Goal: Task Accomplishment & Management: Use online tool/utility

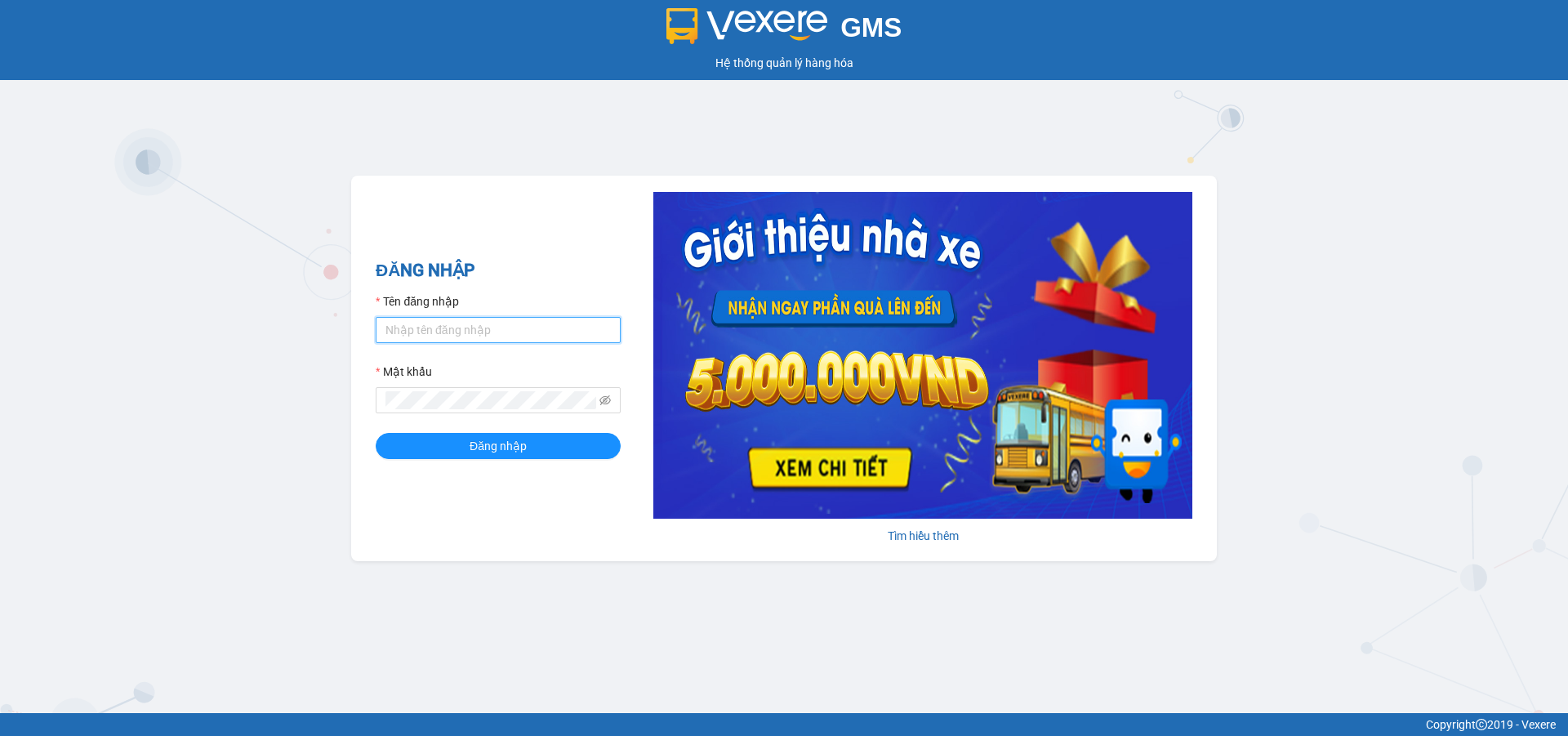
click at [523, 328] on input "Tên đăng nhập" at bounding box center [498, 330] width 245 height 26
type input "duongthuhuong.apq"
click at [474, 390] on span at bounding box center [498, 400] width 245 height 26
click at [376, 433] on button "Đăng nhập" at bounding box center [498, 445] width 245 height 26
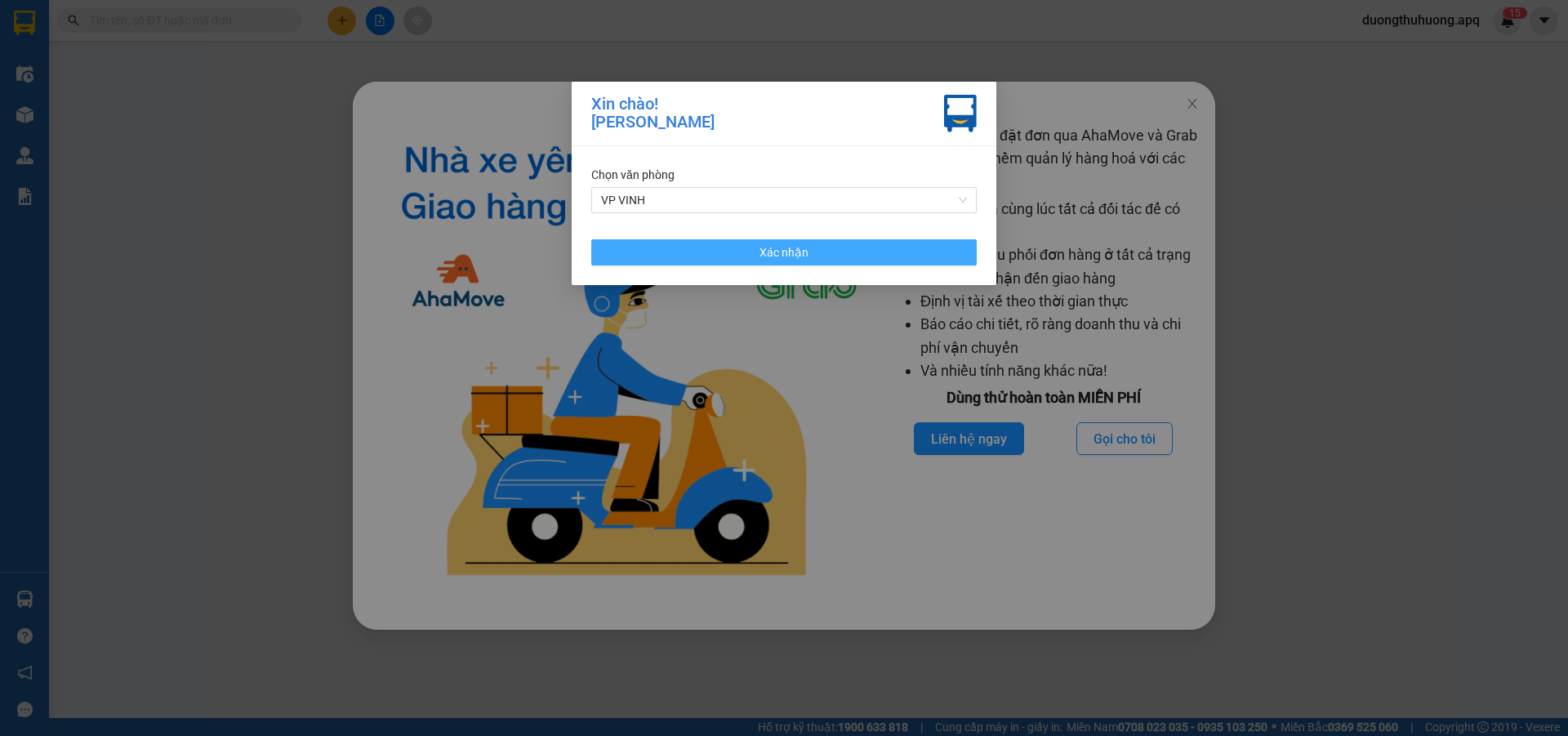
drag, startPoint x: 785, startPoint y: 258, endPoint x: 798, endPoint y: 254, distance: 13.6
click at [787, 258] on span "Xác nhận" at bounding box center [784, 253] width 49 height 18
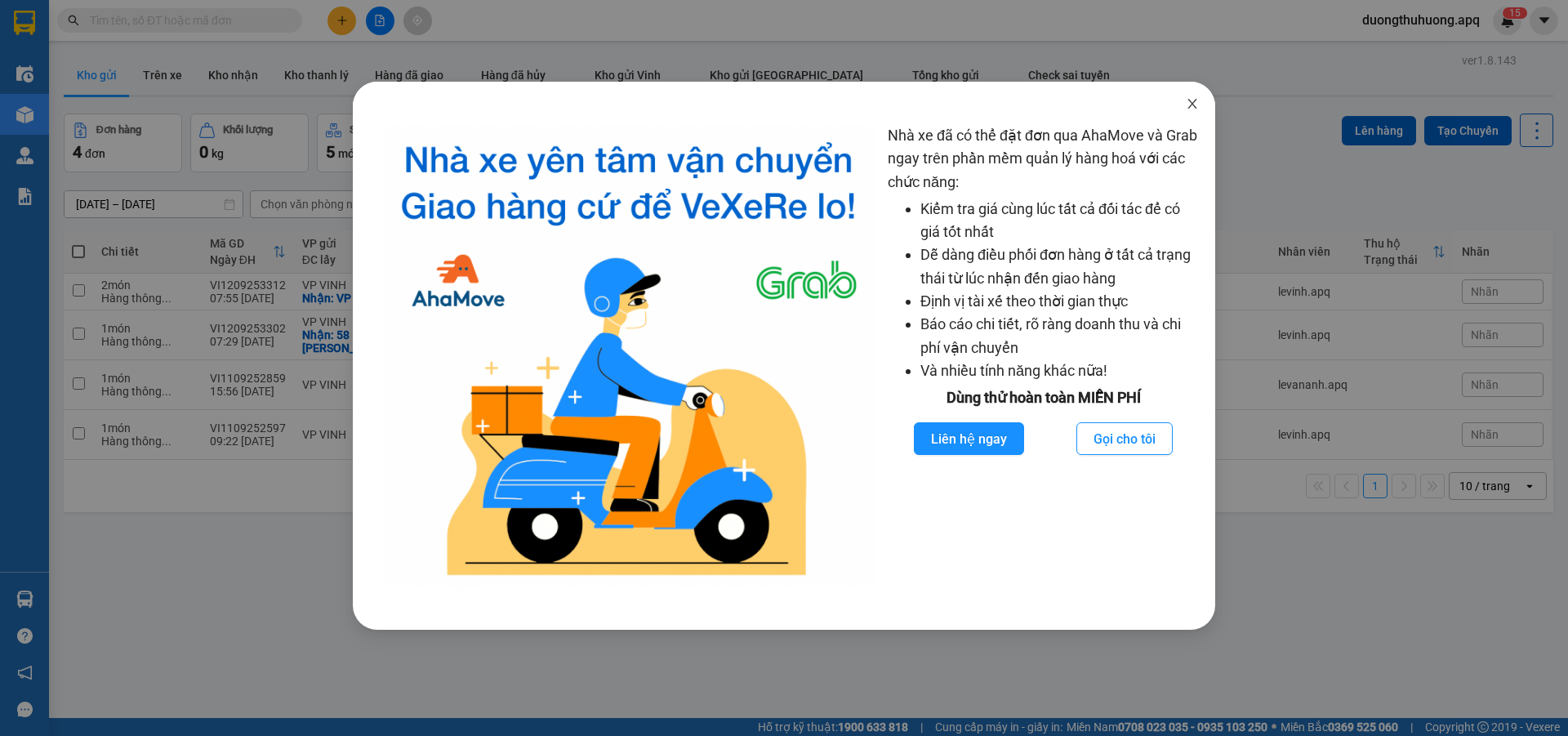
click at [1191, 106] on icon "close" at bounding box center [1191, 104] width 9 height 10
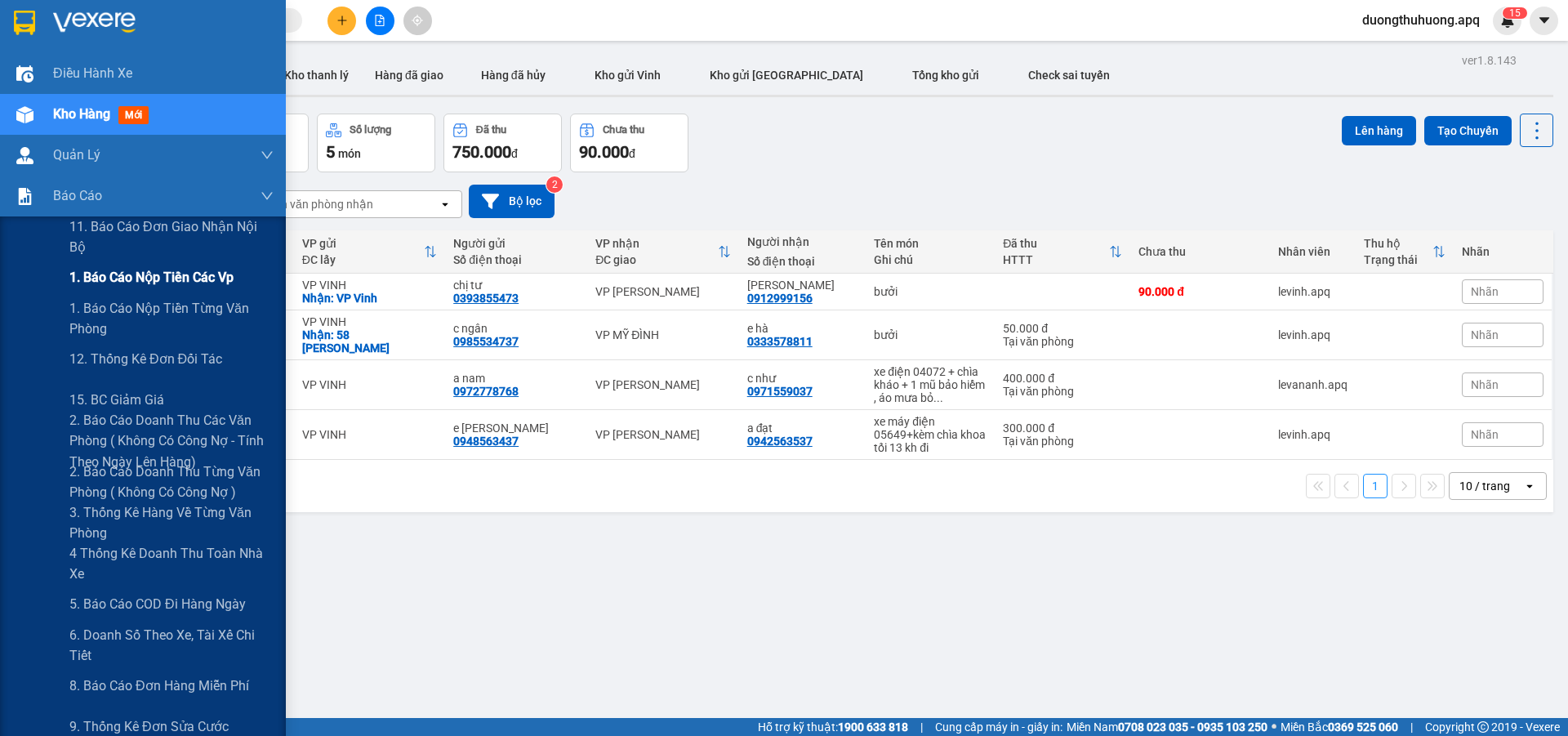
click at [129, 274] on span "1. Báo cáo nộp tiền các vp" at bounding box center [152, 277] width 164 height 21
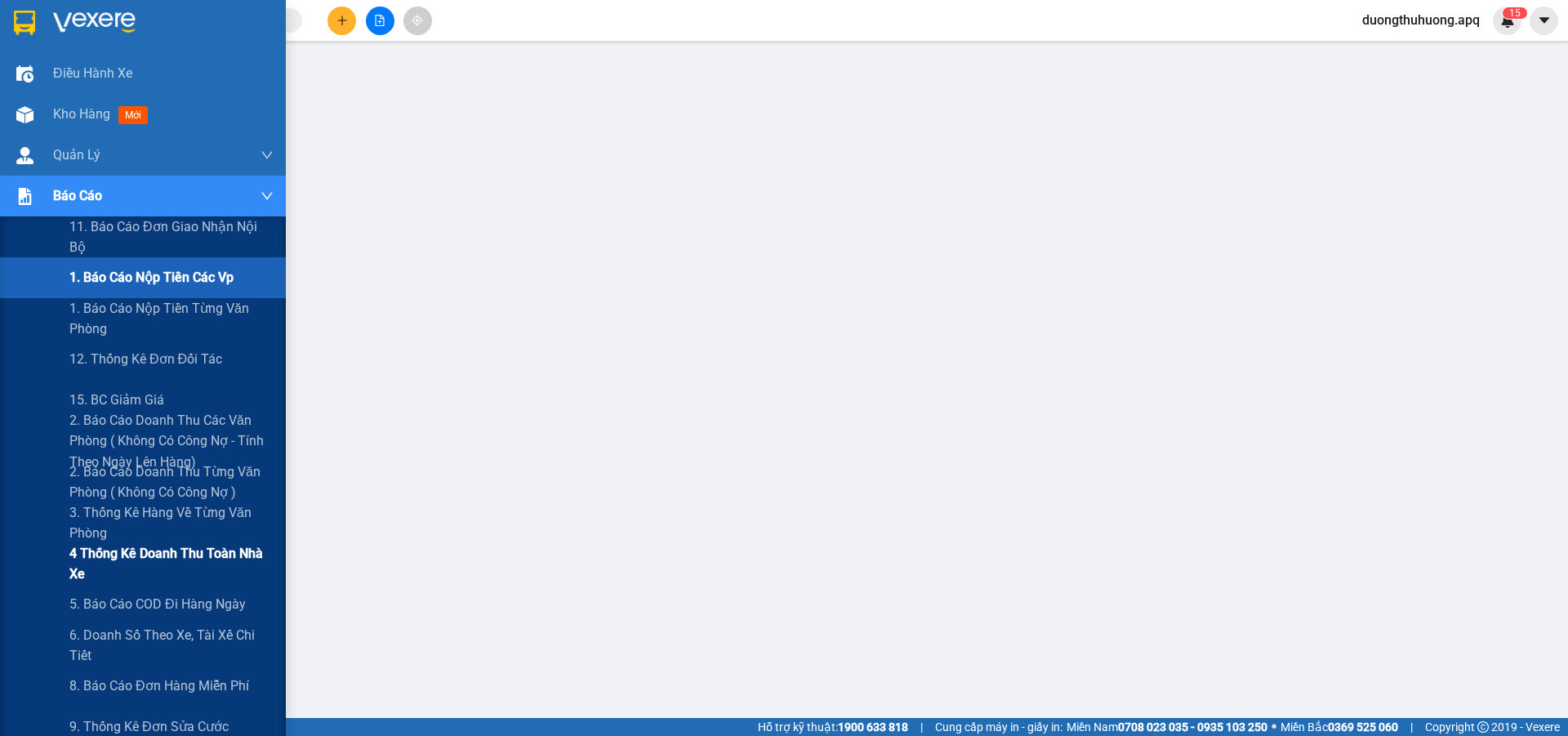
click at [133, 554] on span "4 Thống kê doanh thu toàn nhà xe" at bounding box center [171, 564] width 205 height 41
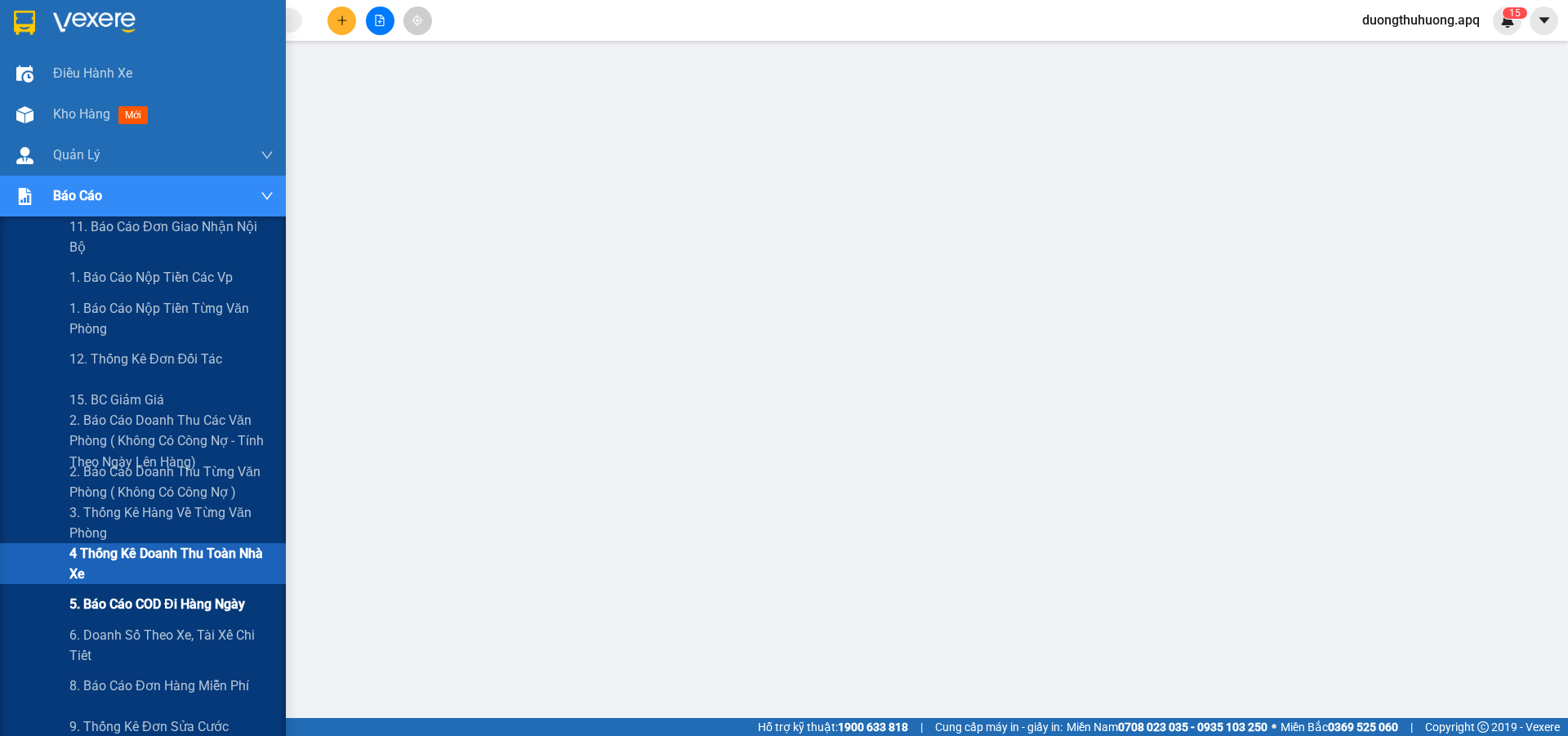
click at [116, 607] on span "5. Báo cáo COD đi hàng ngày" at bounding box center [157, 604] width 175 height 21
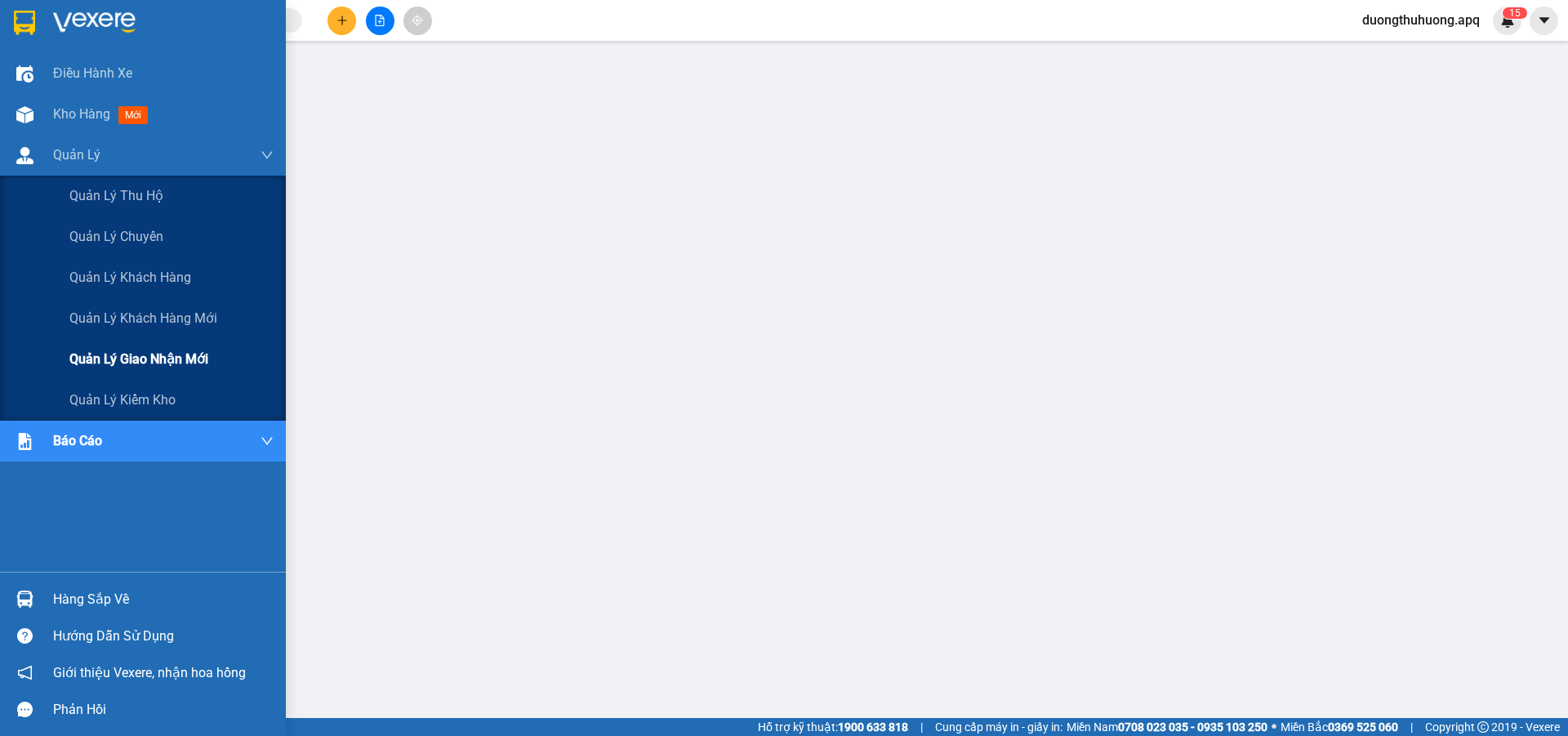
click at [125, 362] on span "Quản lý giao nhận mới" at bounding box center [139, 358] width 139 height 21
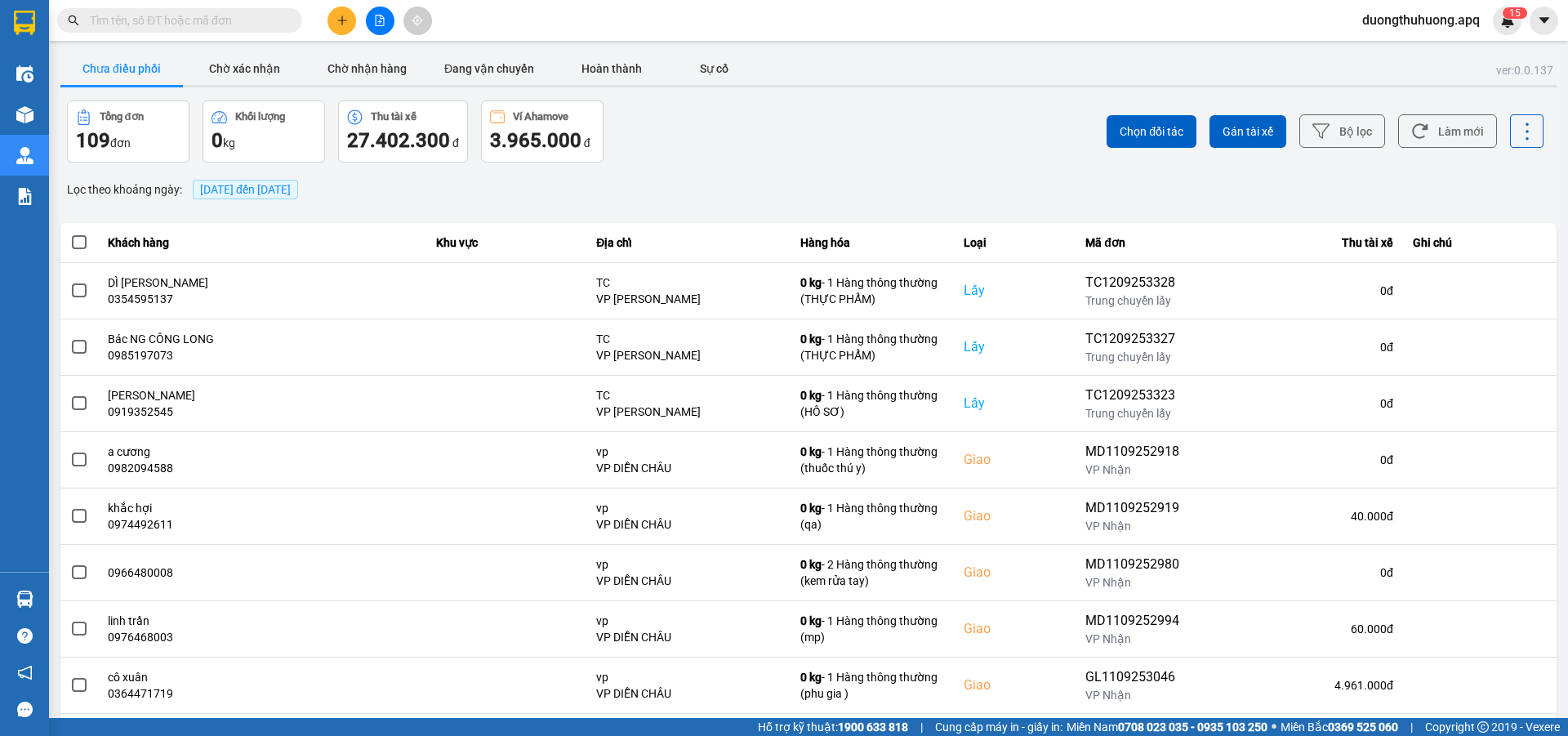
click at [279, 189] on span "[DATE] đến [DATE]" at bounding box center [245, 189] width 91 height 13
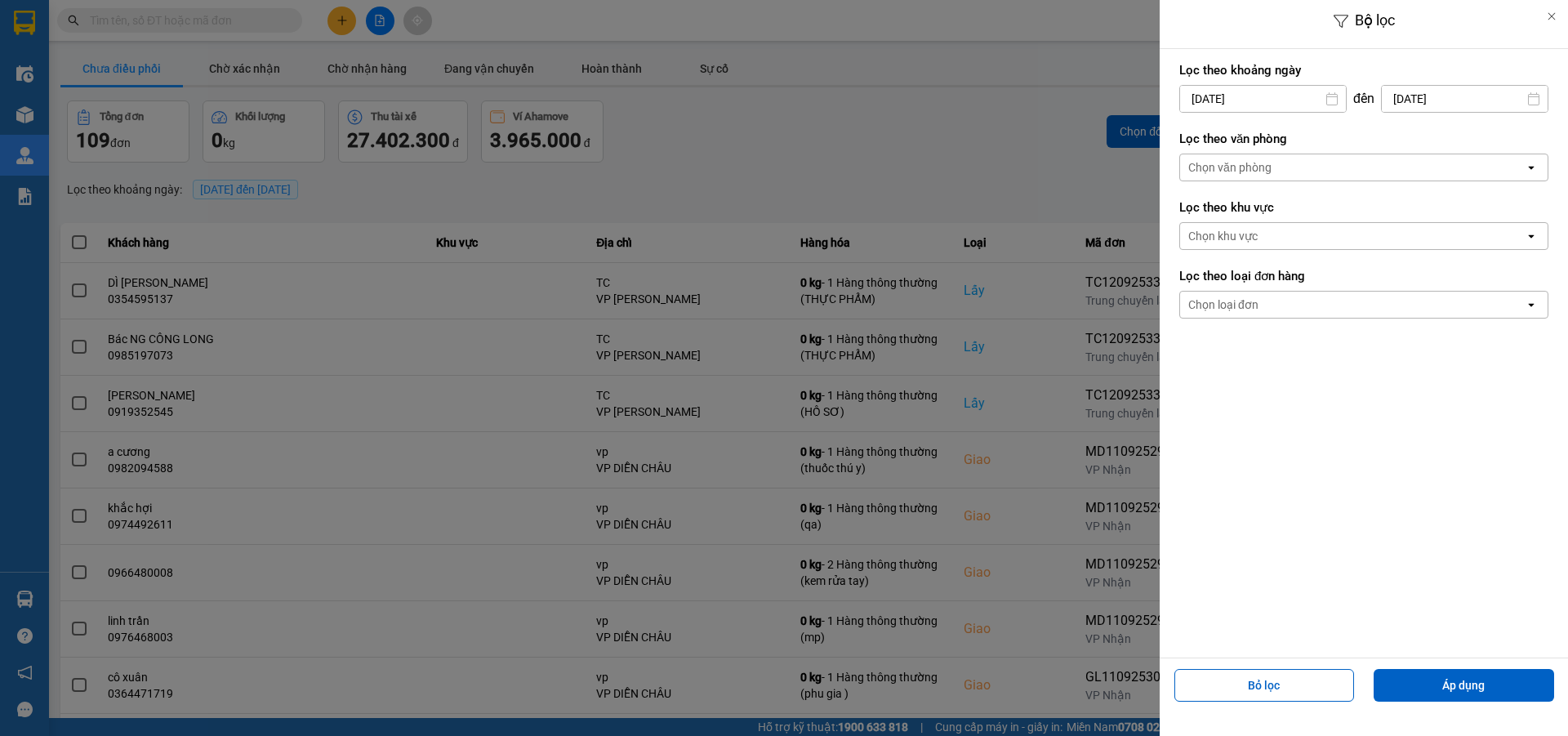
click at [1291, 104] on input "[DATE]" at bounding box center [1263, 99] width 165 height 26
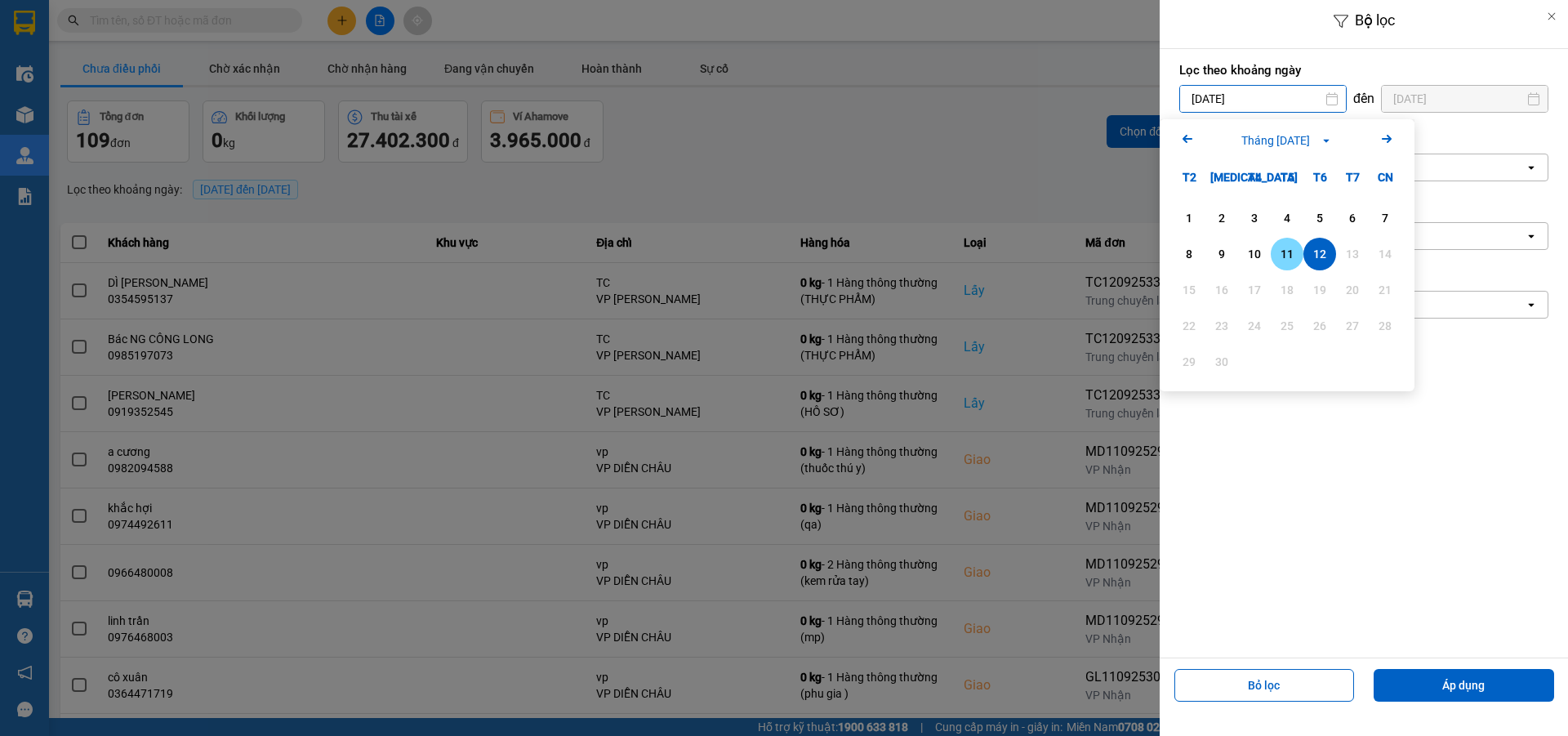
click at [1285, 256] on div "11" at bounding box center [1287, 254] width 23 height 20
type input "11/09/2025"
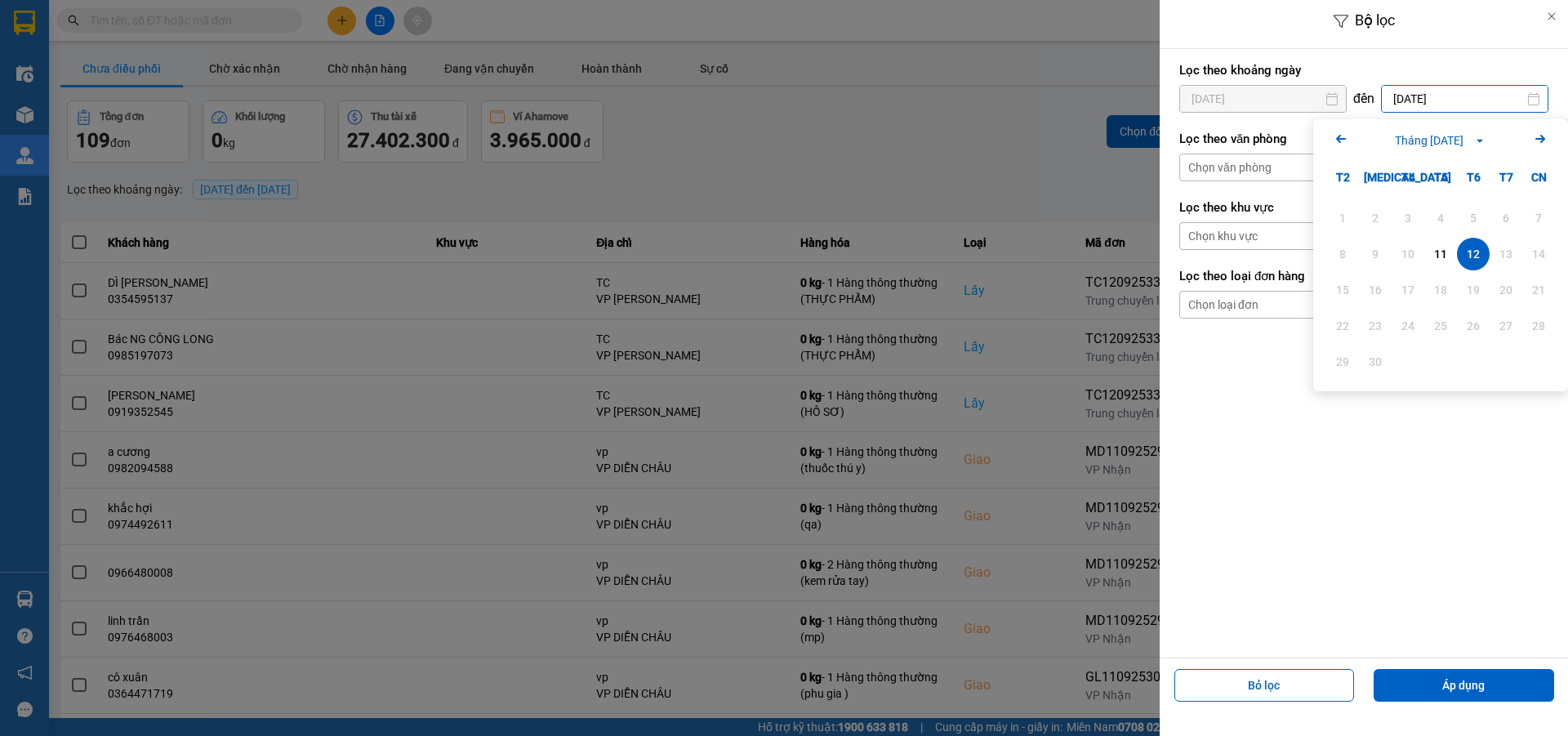
click at [1480, 98] on input "[DATE]" at bounding box center [1464, 99] width 165 height 26
click at [1440, 258] on div "11" at bounding box center [1440, 254] width 23 height 20
type input "11/09/2025"
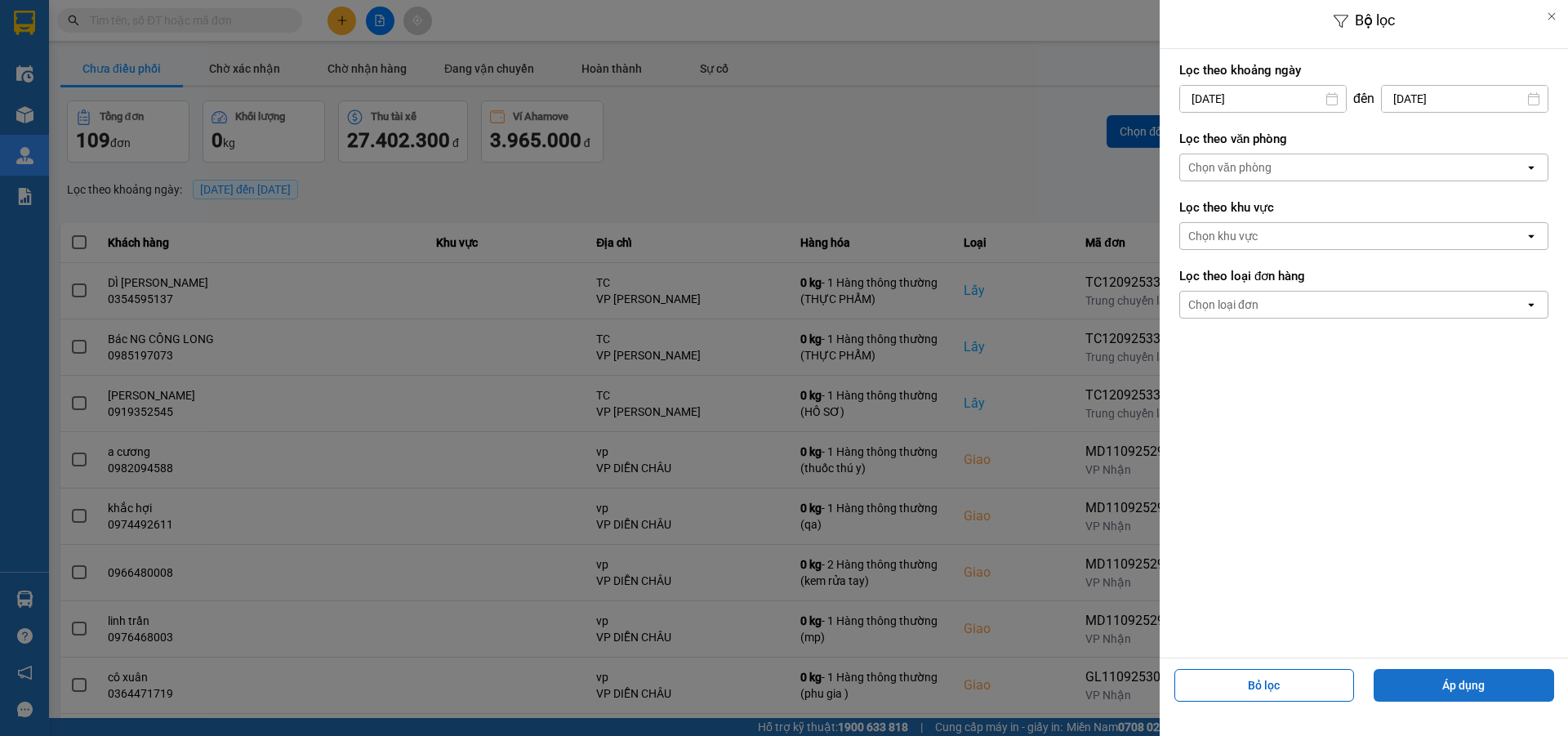
click at [1421, 694] on button "Áp dụng" at bounding box center [1464, 685] width 180 height 32
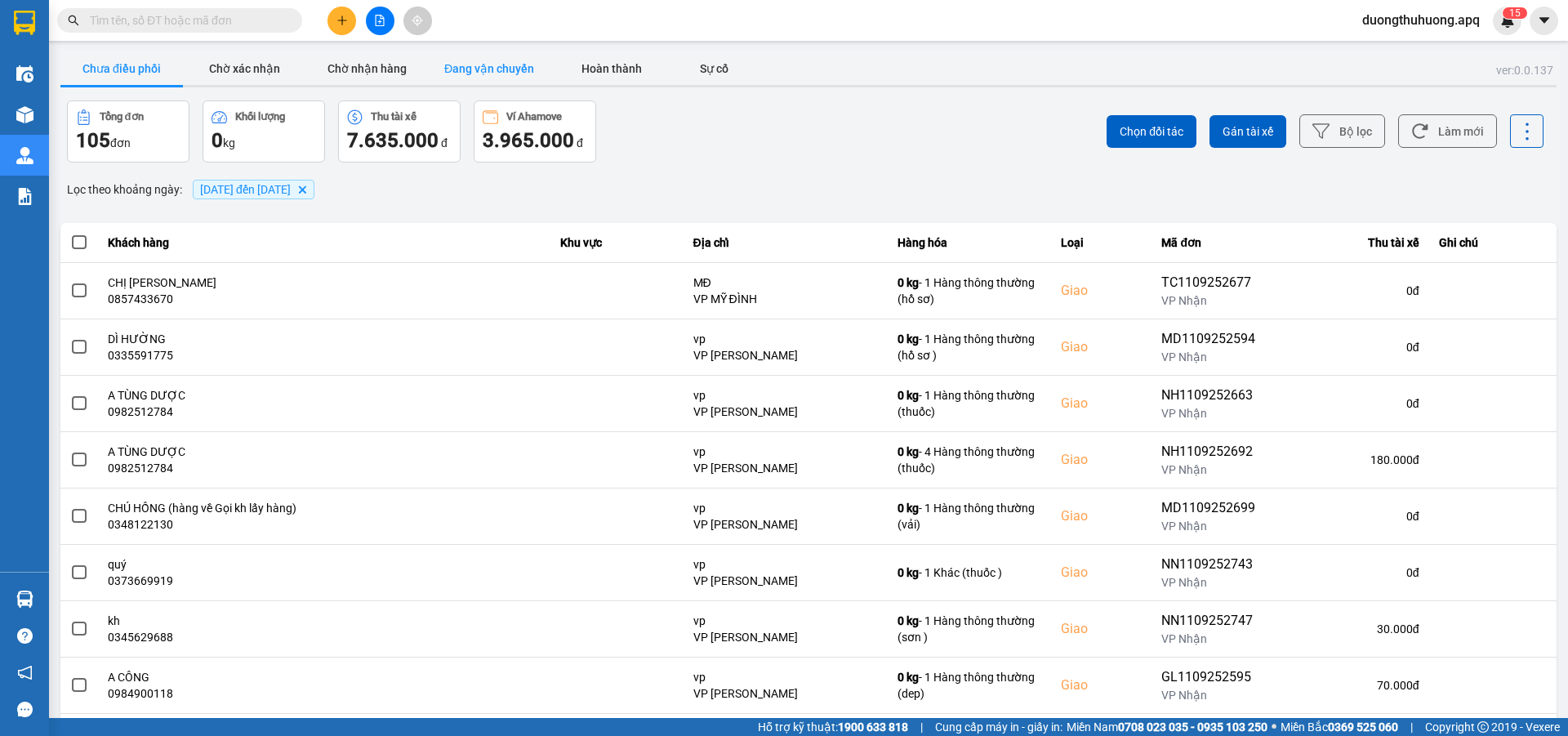
click at [480, 69] on button "Đang vận chuyển" at bounding box center [488, 68] width 122 height 32
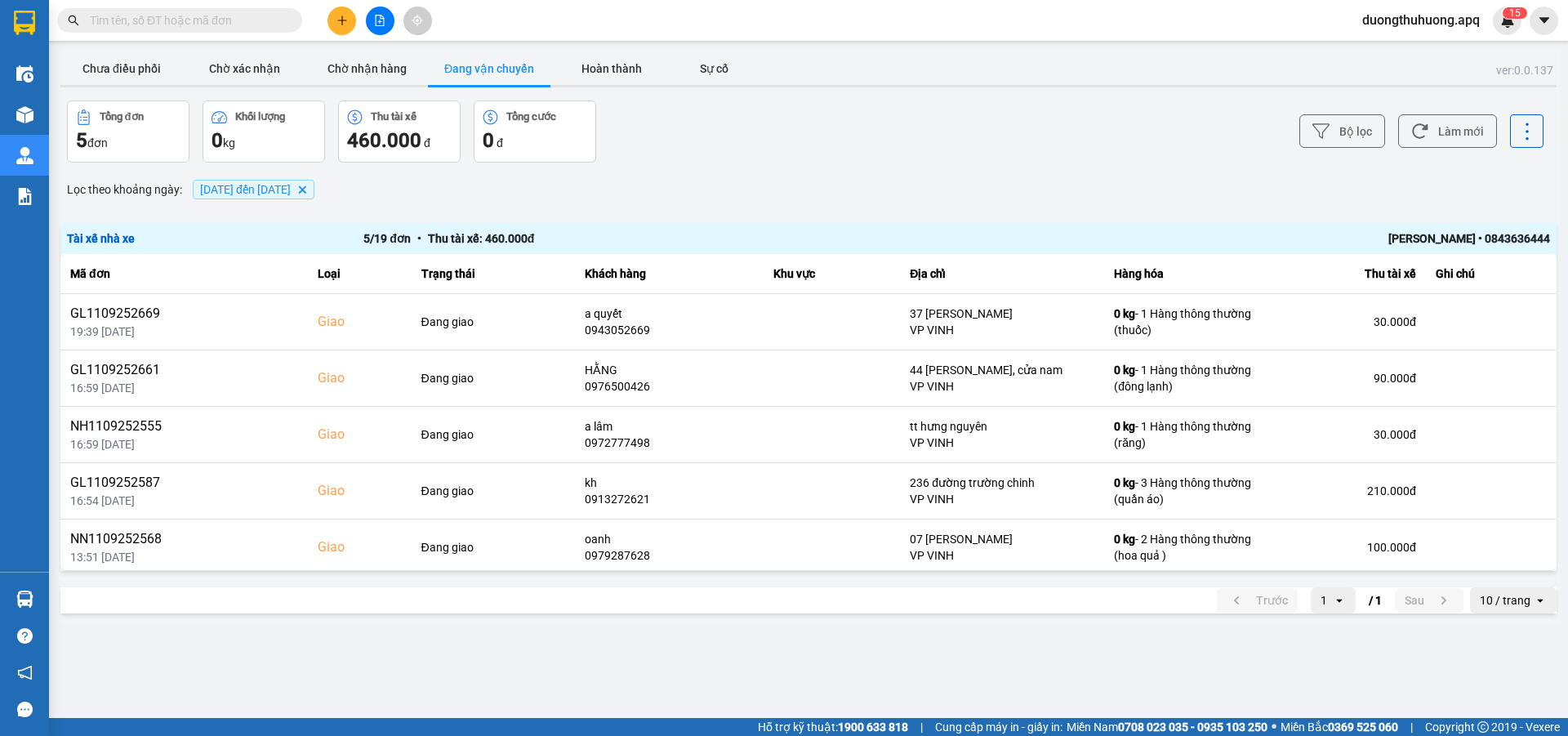
click at [1543, 602] on icon "open" at bounding box center [1540, 600] width 13 height 13
click at [1519, 569] on div "100 / trang" at bounding box center [1513, 565] width 60 height 17
click at [602, 62] on button "Hoàn thành" at bounding box center [611, 68] width 122 height 32
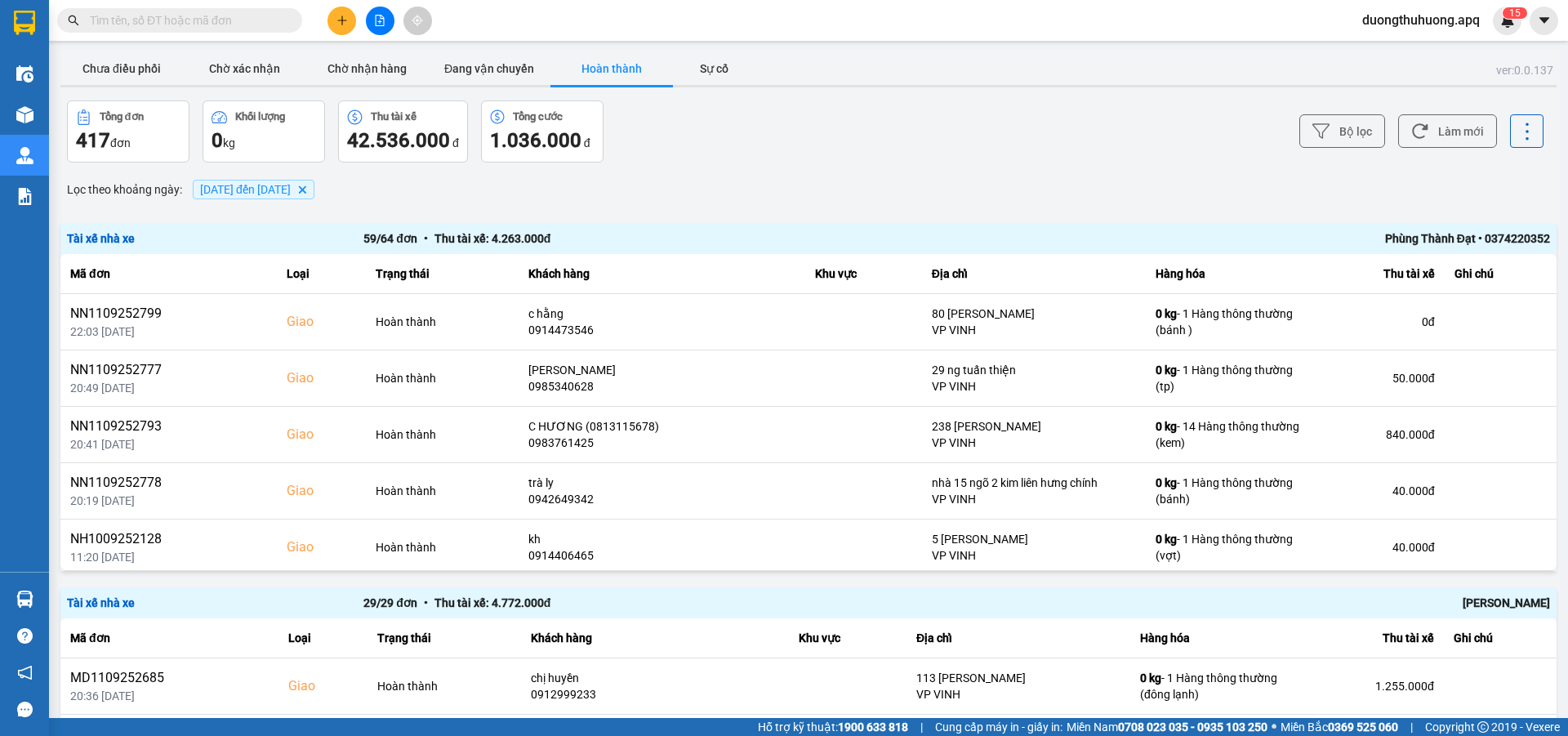
click at [1423, 237] on div "Phùng Thành Đạt • 0374220352" at bounding box center [1254, 239] width 593 height 18
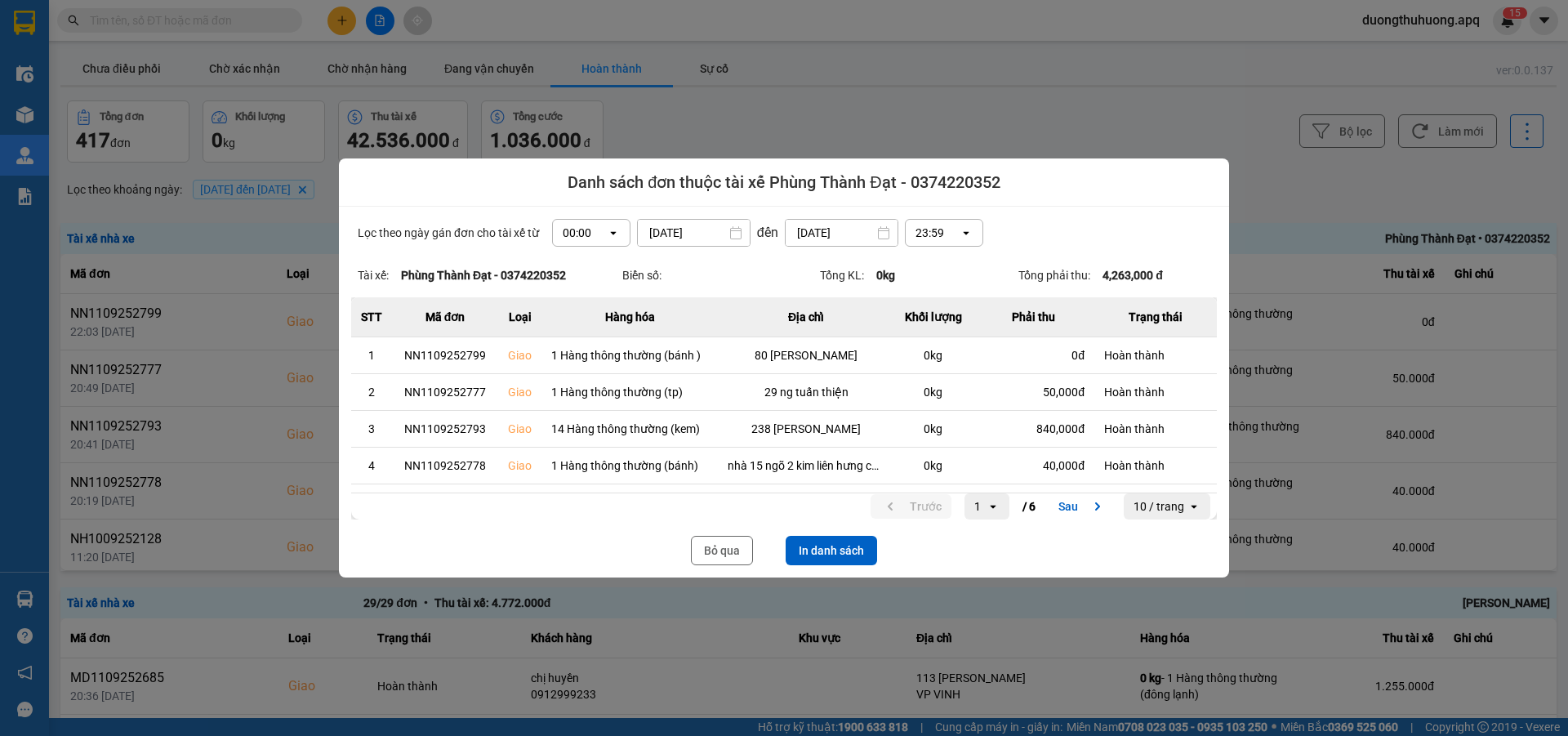
click at [610, 232] on icon "dialog" at bounding box center [613, 233] width 6 height 3
click at [574, 326] on div "13:00" at bounding box center [585, 323] width 52 height 17
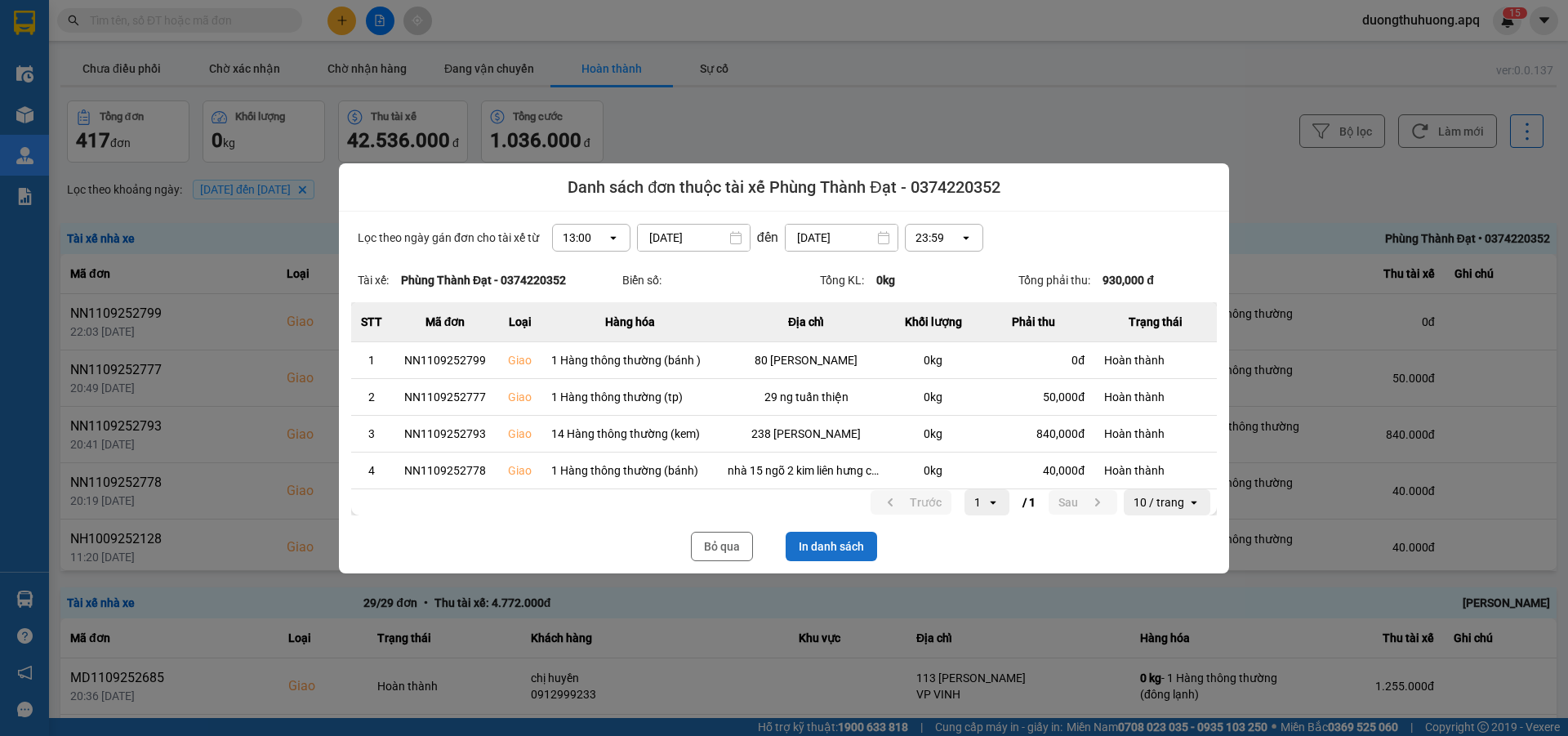
click at [828, 548] on button "In danh sách" at bounding box center [831, 546] width 91 height 29
drag, startPoint x: 714, startPoint y: 552, endPoint x: 1523, endPoint y: 141, distance: 907.4
click at [704, 536] on button "Bỏ qua" at bounding box center [721, 546] width 62 height 29
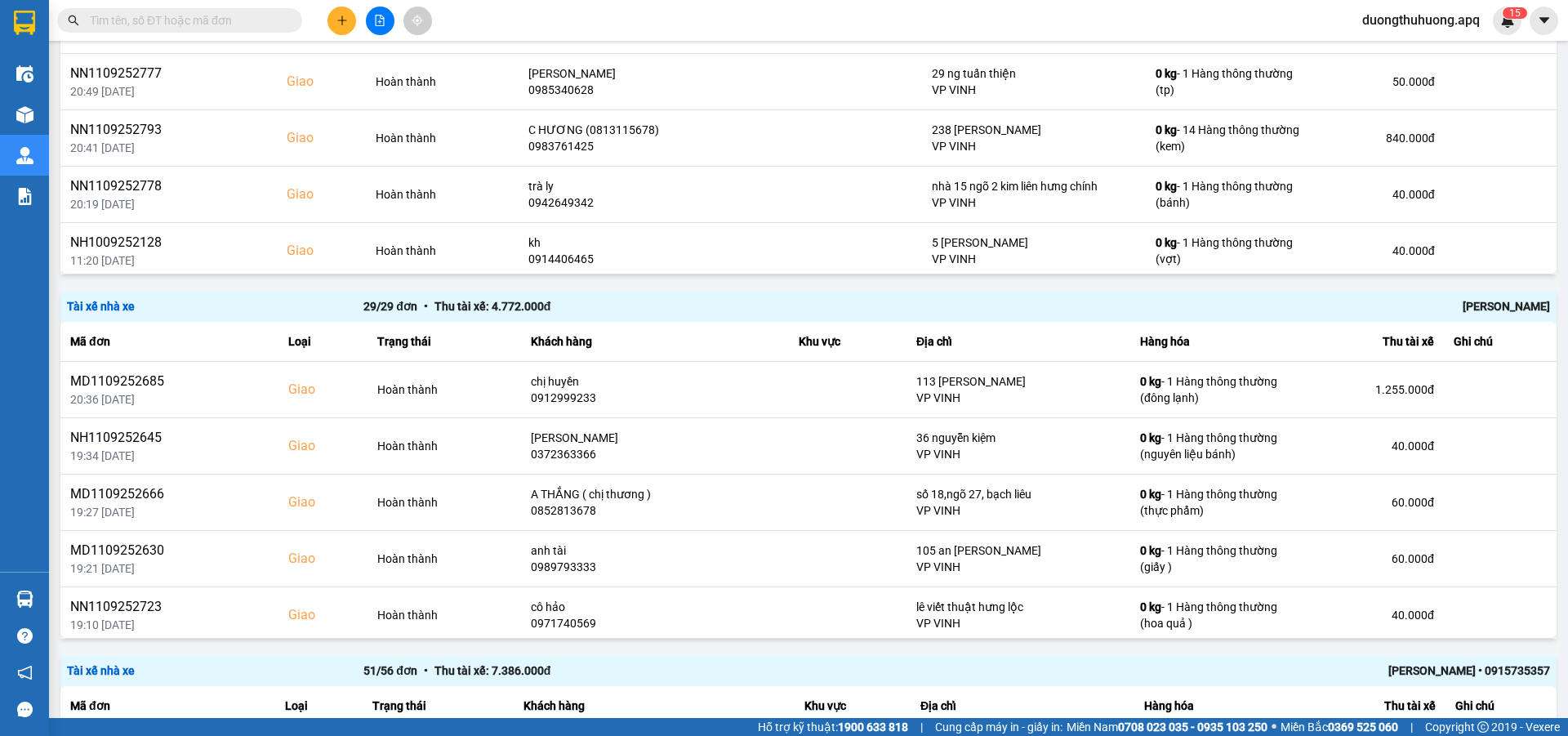
scroll to position [308, 0]
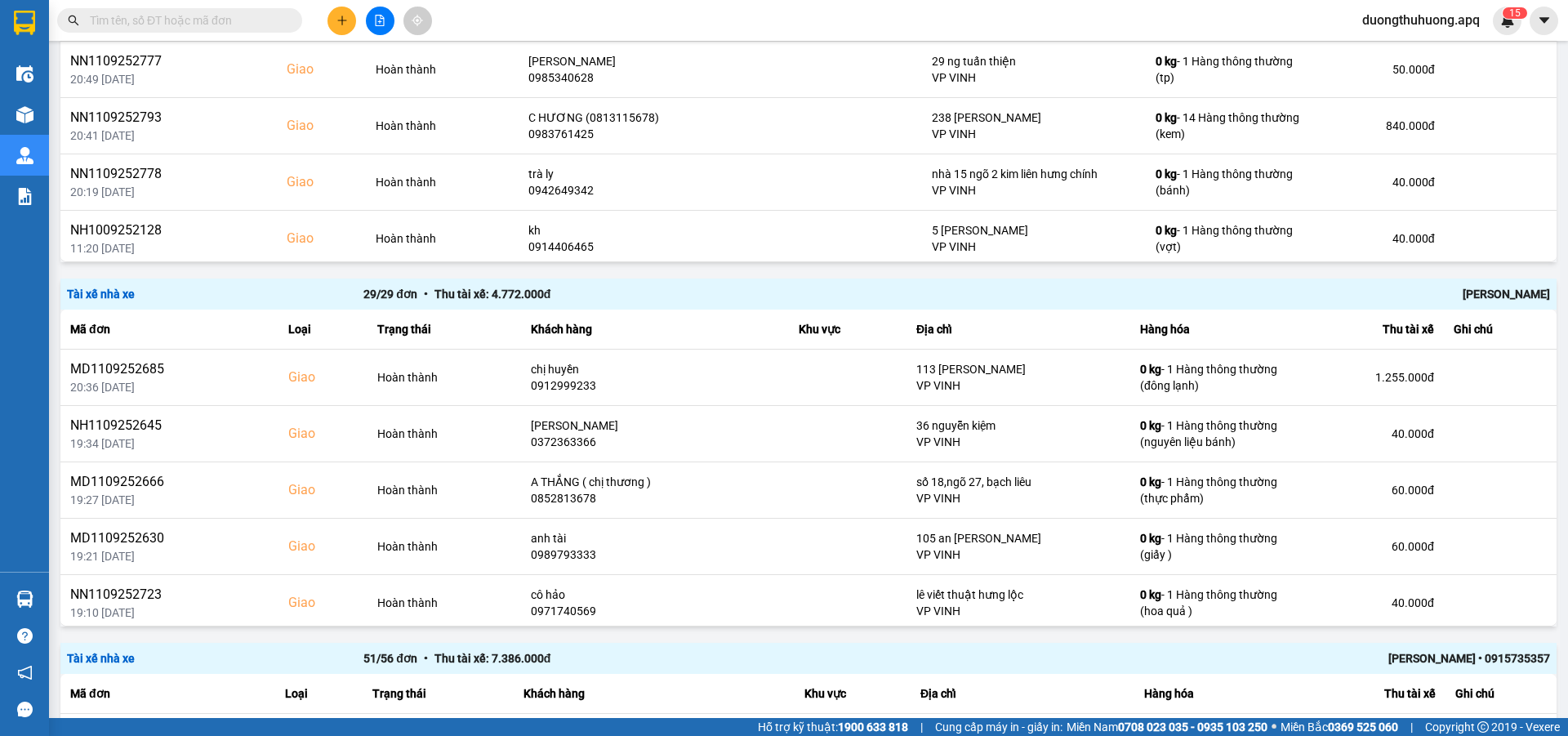
click at [1474, 295] on div "[PERSON_NAME]" at bounding box center [1254, 294] width 593 height 18
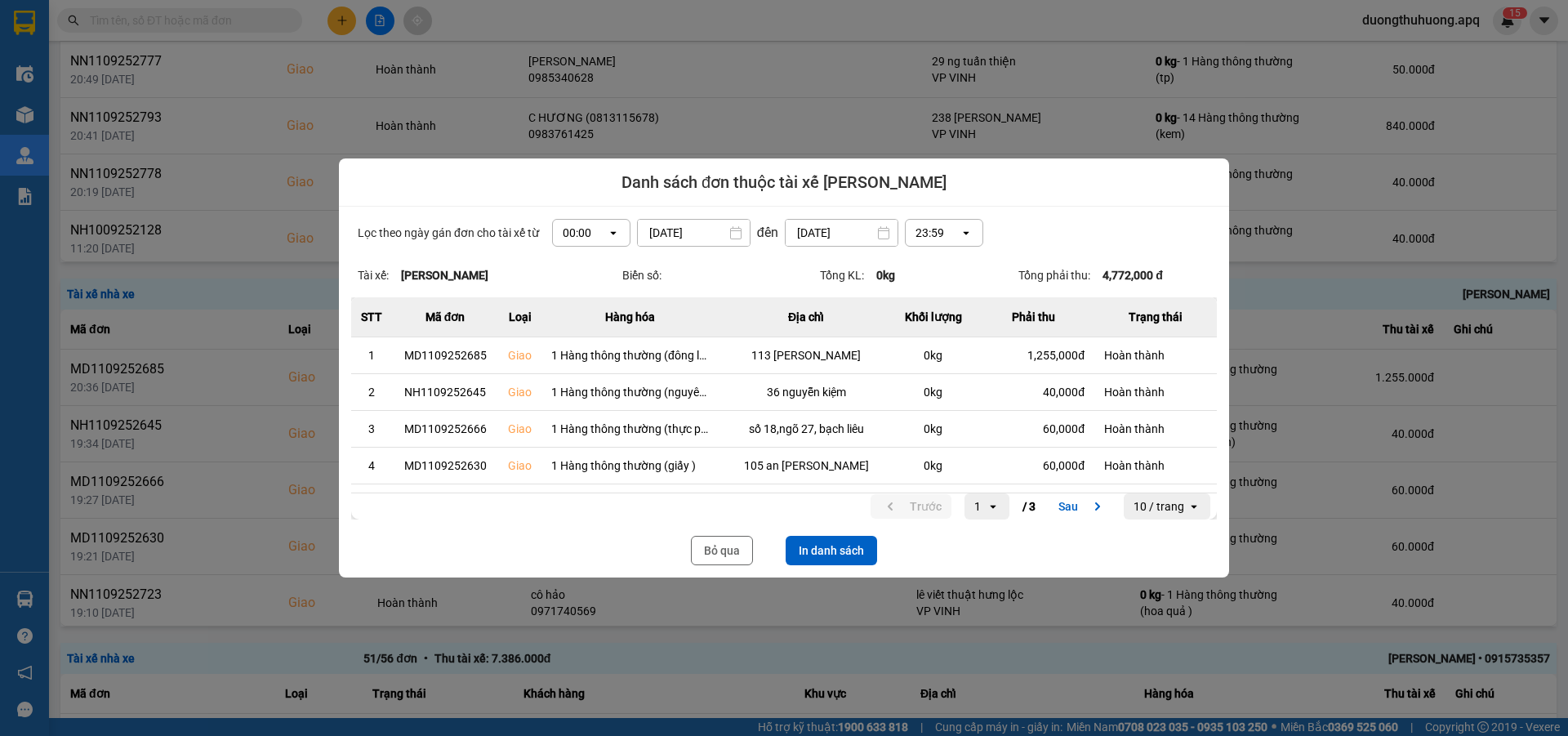
click at [607, 231] on icon "open" at bounding box center [613, 232] width 13 height 13
click at [569, 329] on div "13:00" at bounding box center [585, 323] width 52 height 17
click at [836, 547] on button "In danh sách" at bounding box center [831, 550] width 91 height 29
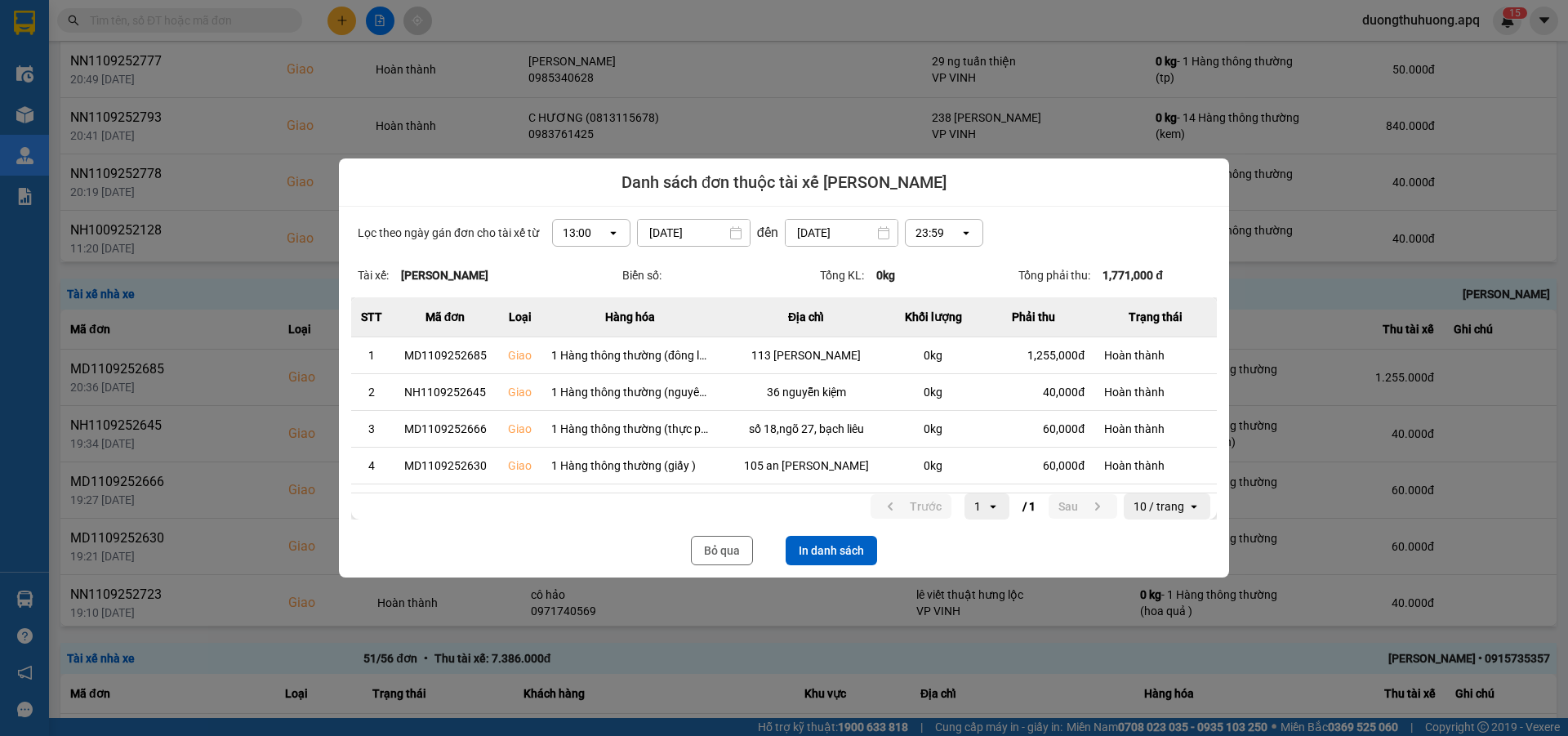
drag, startPoint x: 728, startPoint y: 554, endPoint x: 1567, endPoint y: 277, distance: 883.5
click at [734, 550] on button "Bỏ qua" at bounding box center [721, 550] width 62 height 29
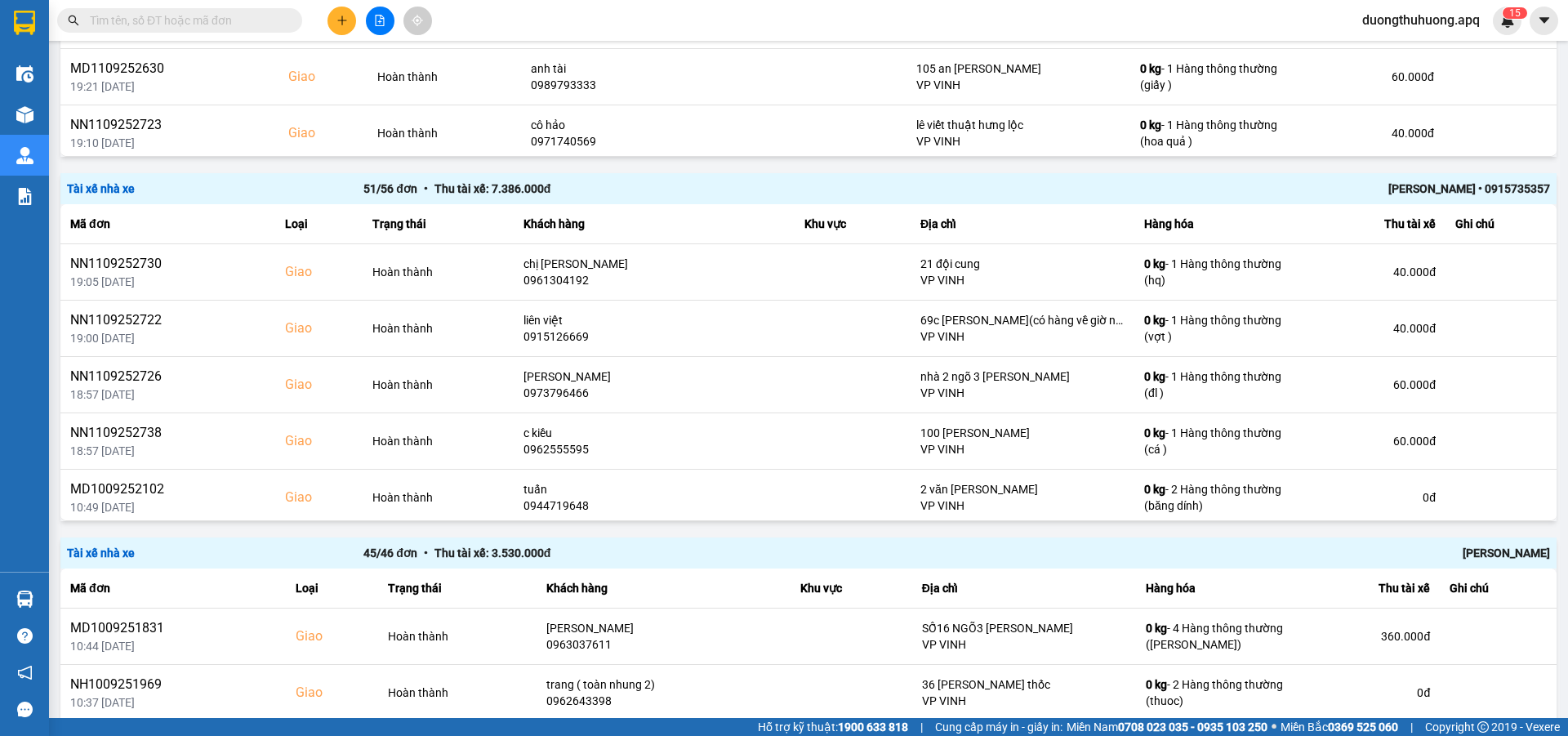
scroll to position [799, 0]
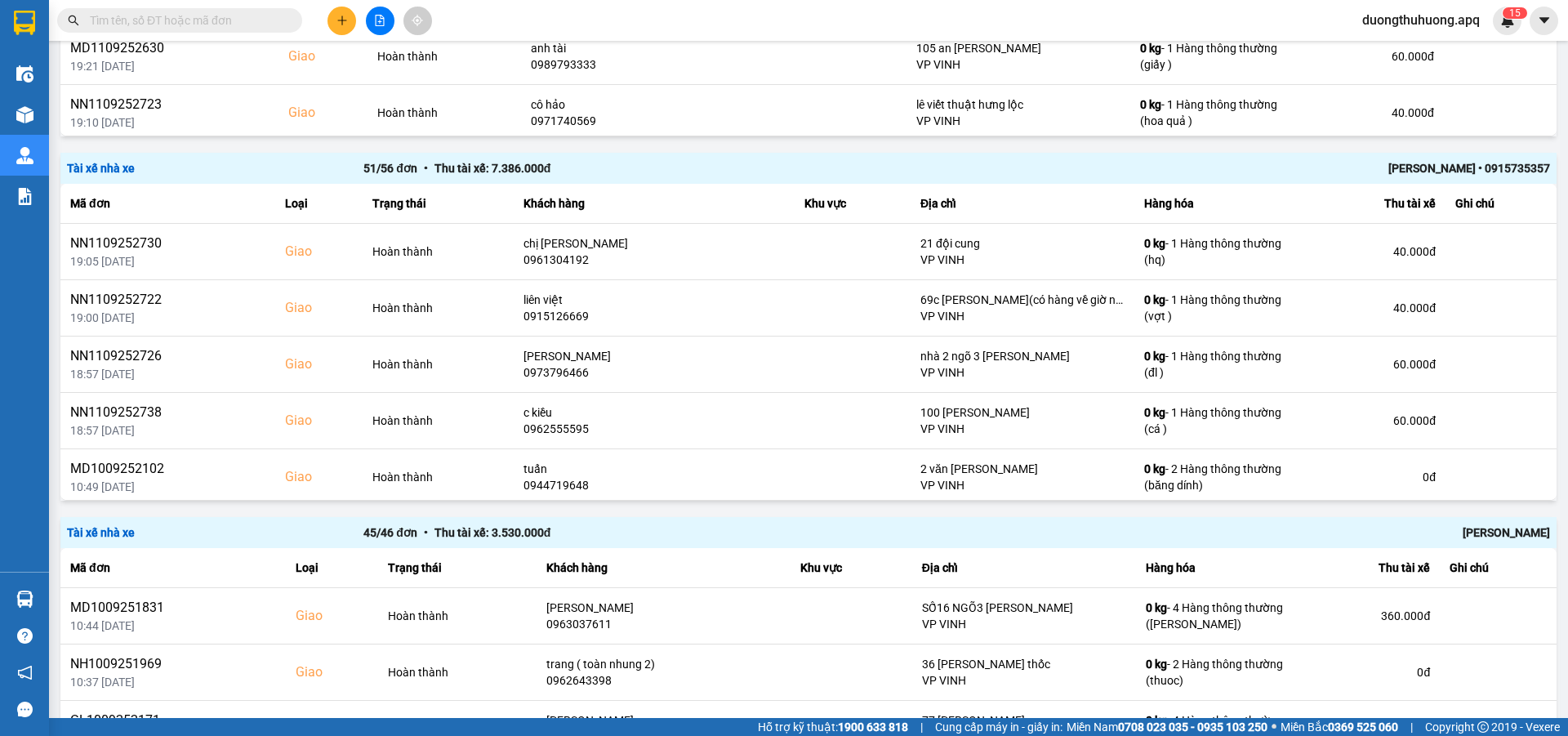
click at [1390, 173] on div "[PERSON_NAME] • 0915735357" at bounding box center [1254, 168] width 593 height 18
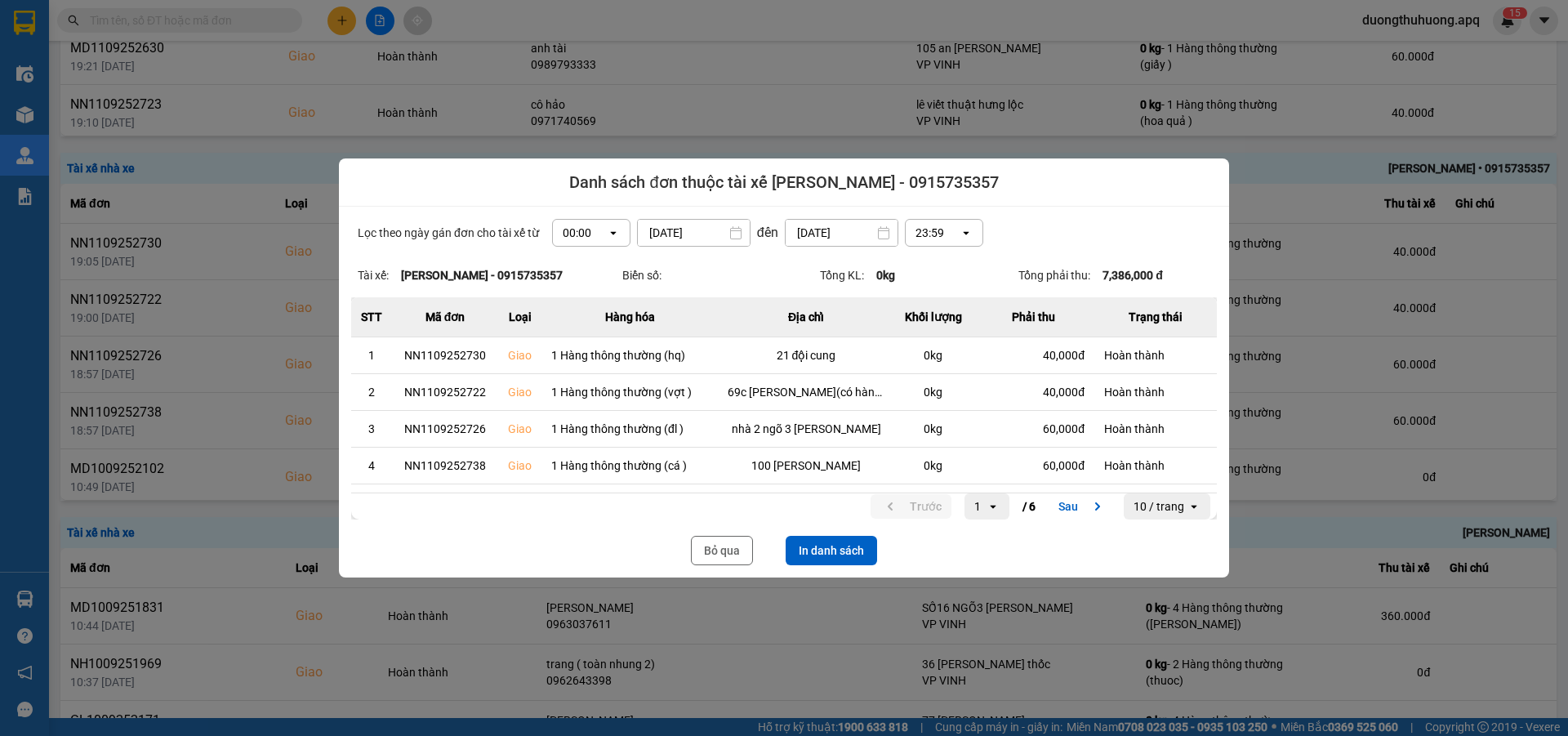
click at [608, 230] on icon "open" at bounding box center [613, 232] width 13 height 13
click at [571, 325] on div "13:00" at bounding box center [585, 323] width 52 height 17
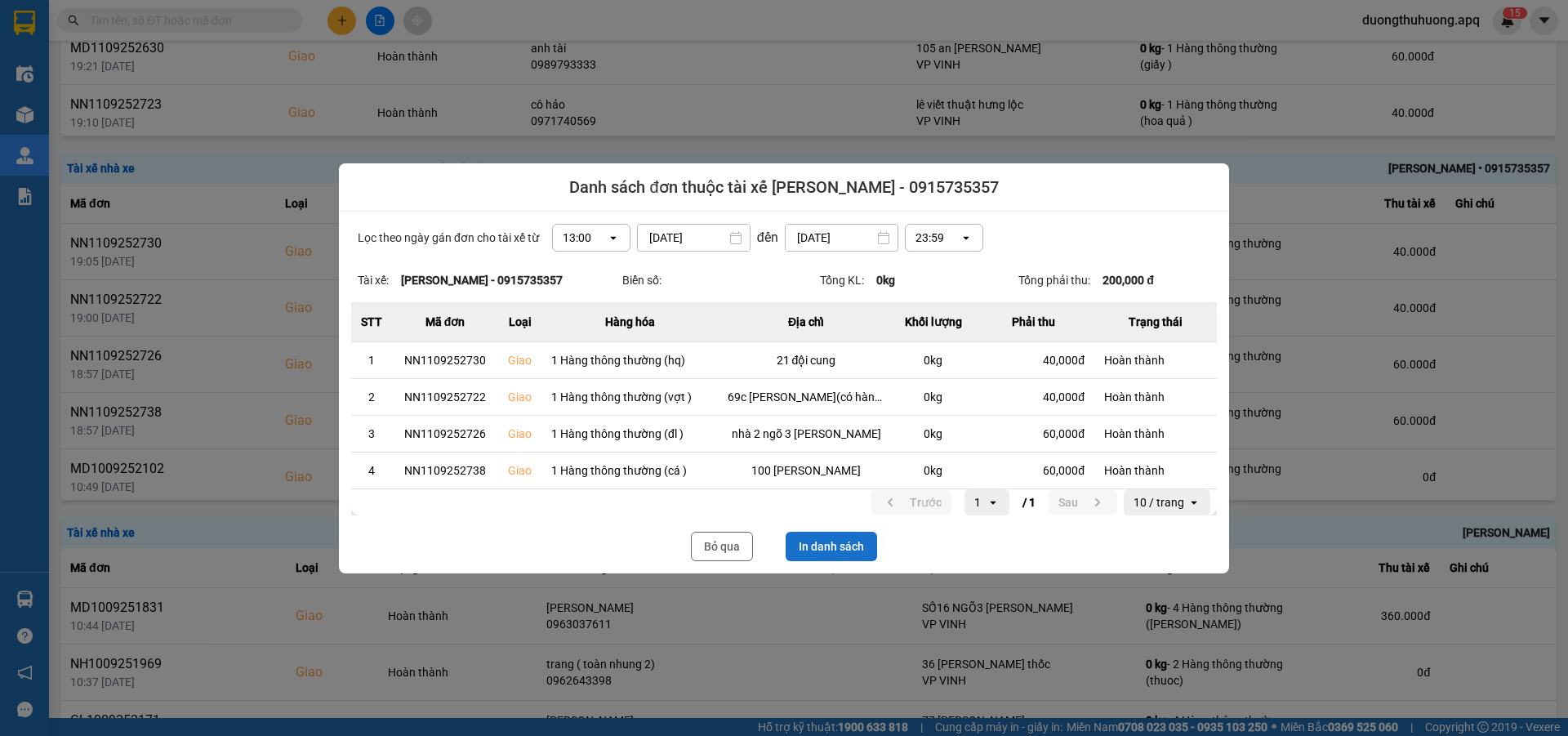
click at [850, 550] on button "In danh sách" at bounding box center [831, 546] width 91 height 29
click at [708, 549] on button "Bỏ qua" at bounding box center [721, 546] width 62 height 29
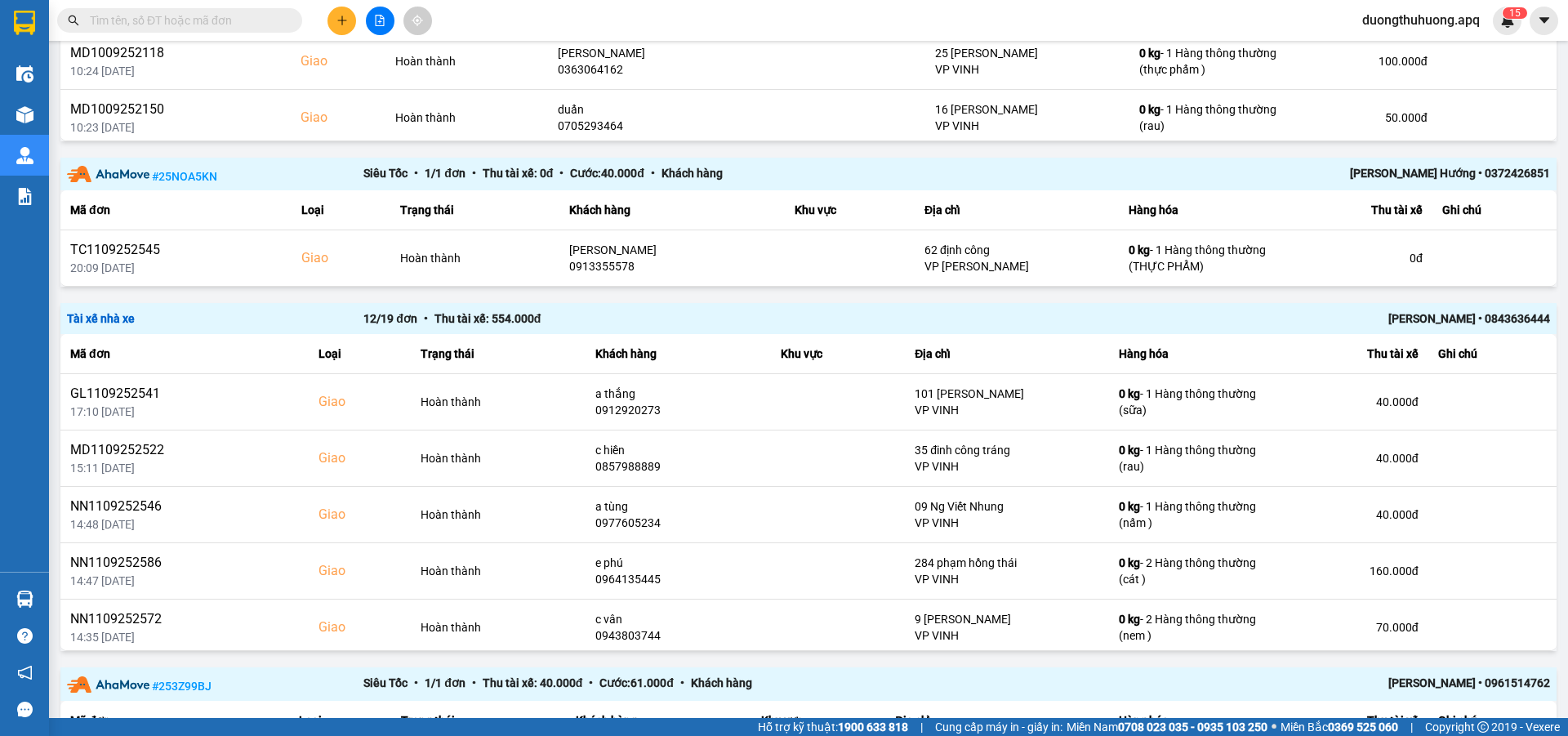
scroll to position [2619, 0]
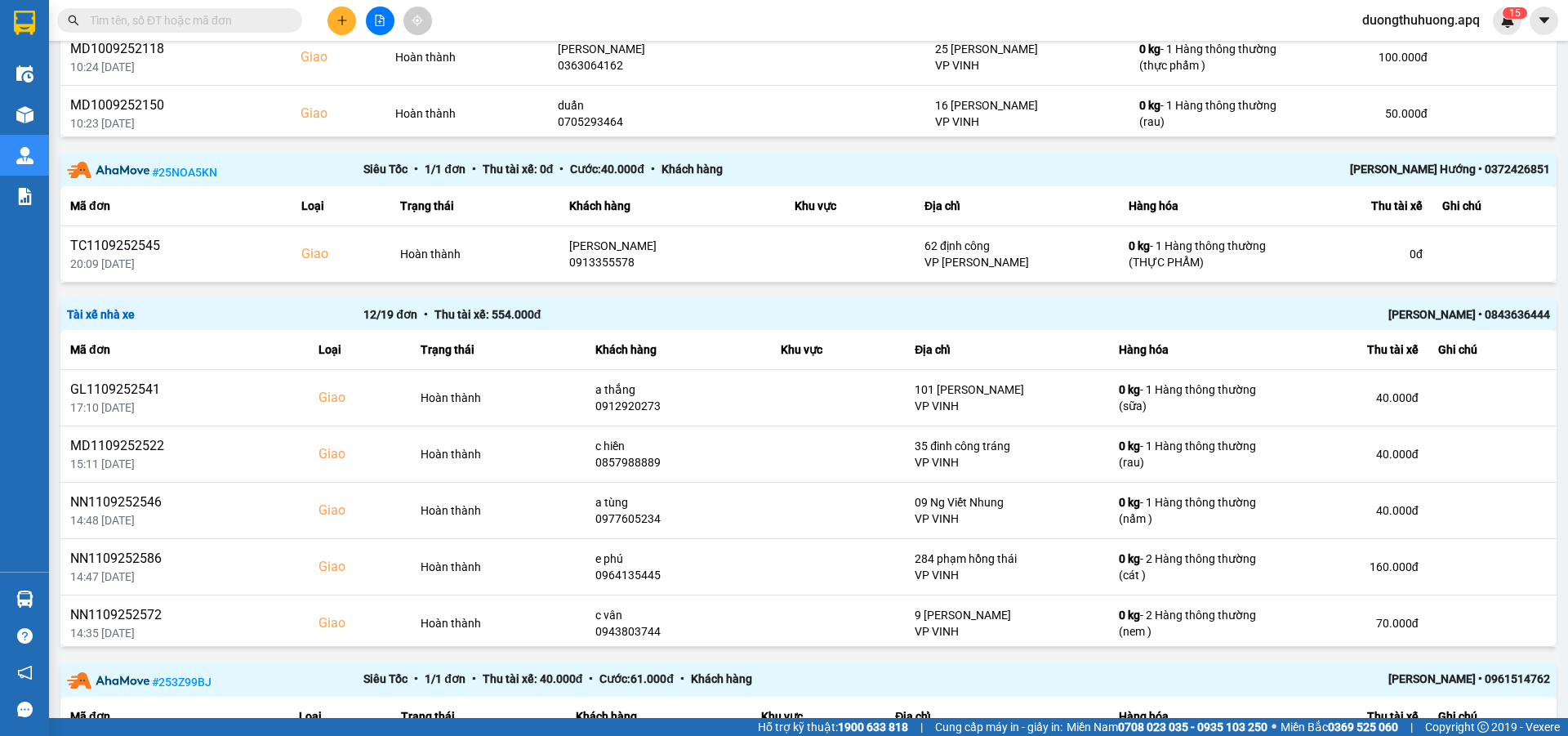
click at [1440, 312] on div "[PERSON_NAME] • 0843636444" at bounding box center [1254, 314] width 593 height 18
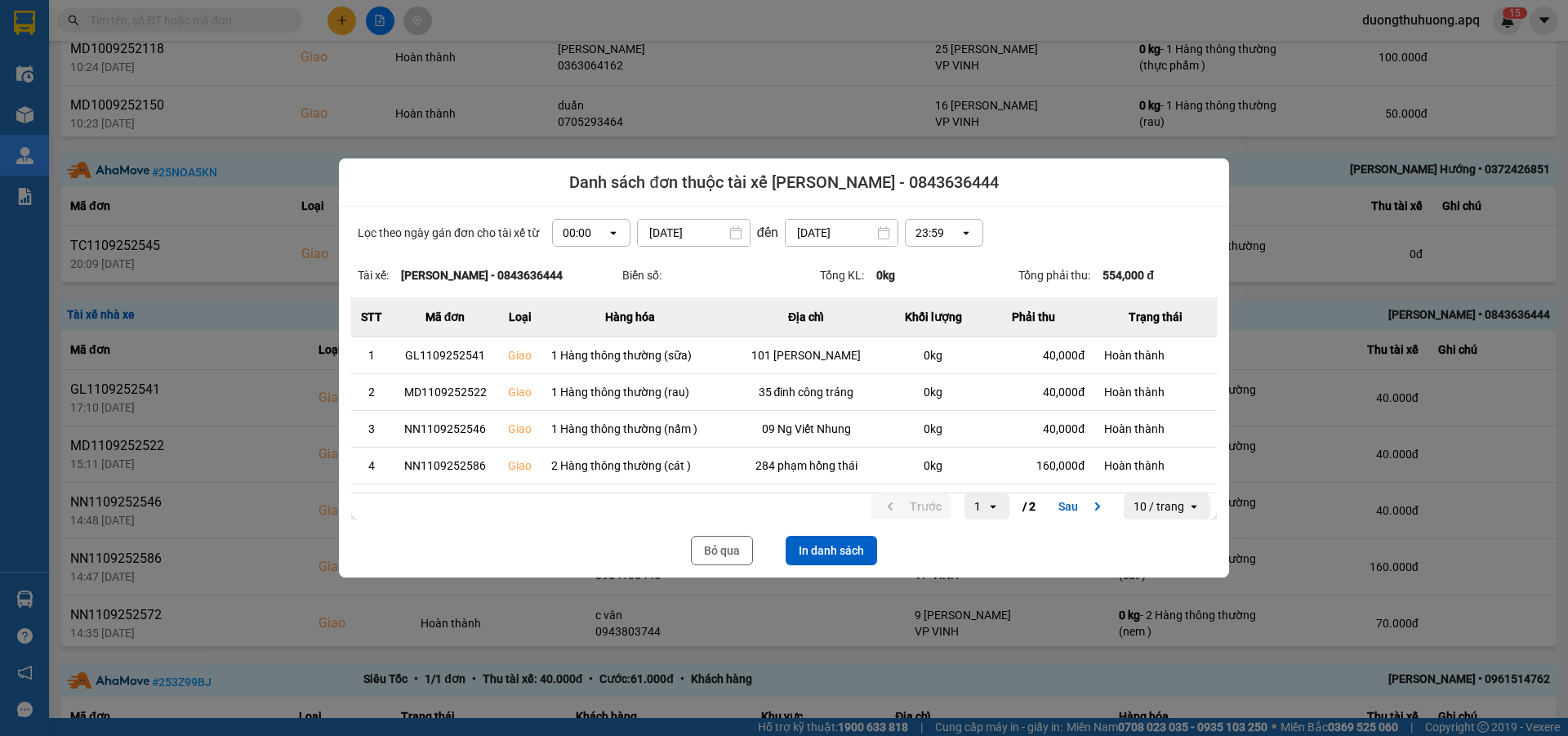
click at [607, 231] on icon "open" at bounding box center [613, 232] width 13 height 13
click at [572, 328] on div "13:00" at bounding box center [585, 323] width 52 height 17
click at [830, 551] on button "In danh sách" at bounding box center [831, 550] width 91 height 29
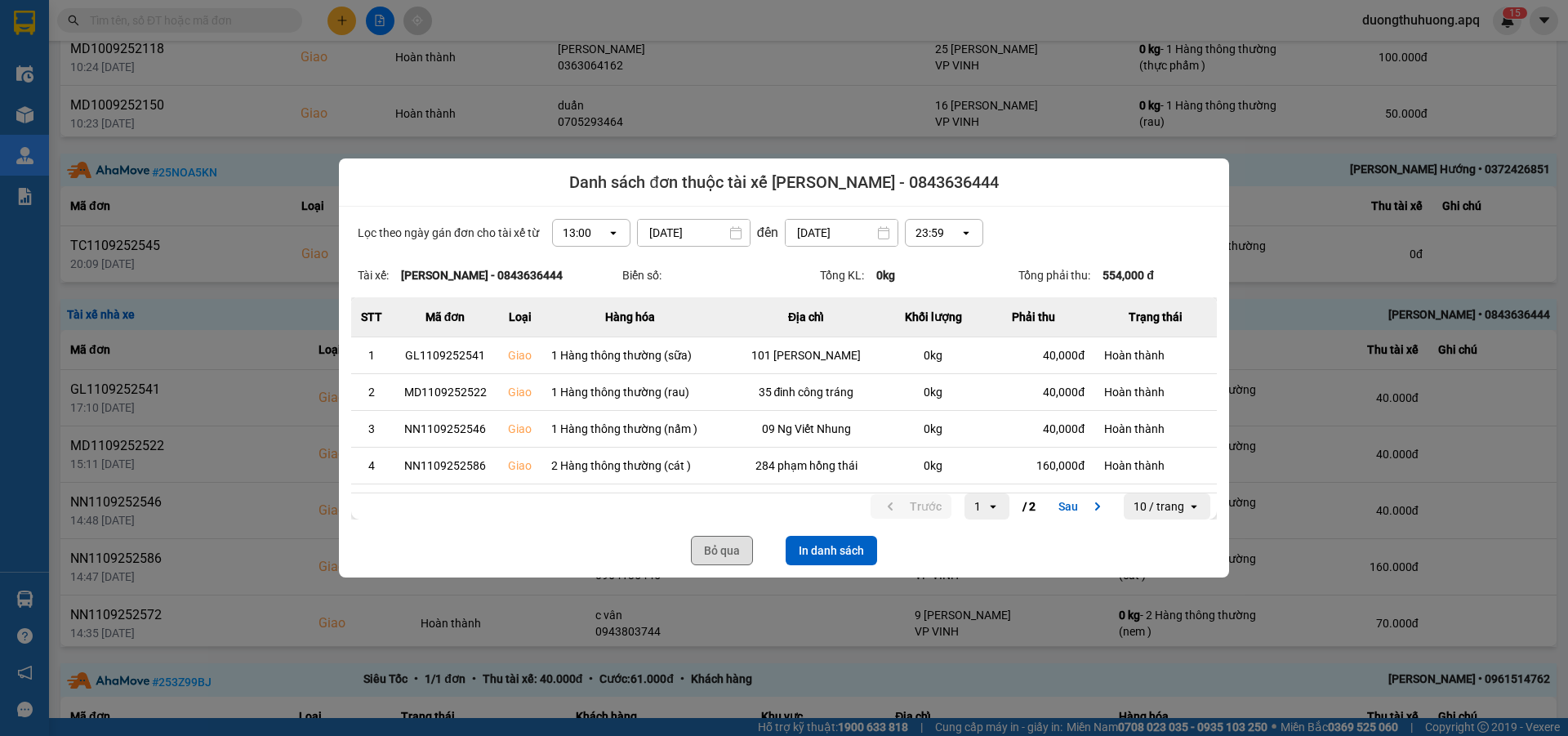
click at [720, 550] on button "Bỏ qua" at bounding box center [721, 550] width 62 height 29
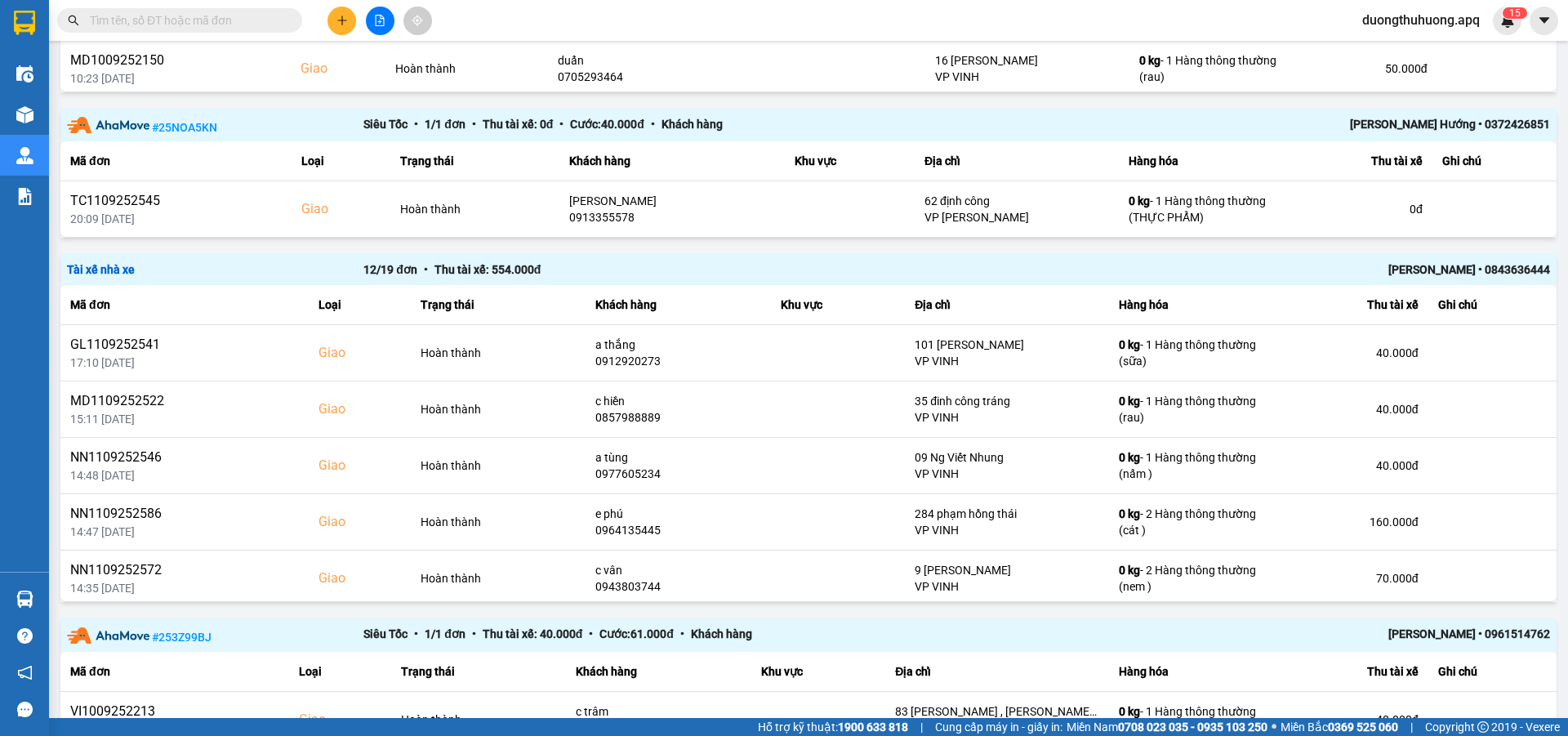
scroll to position [2755, 0]
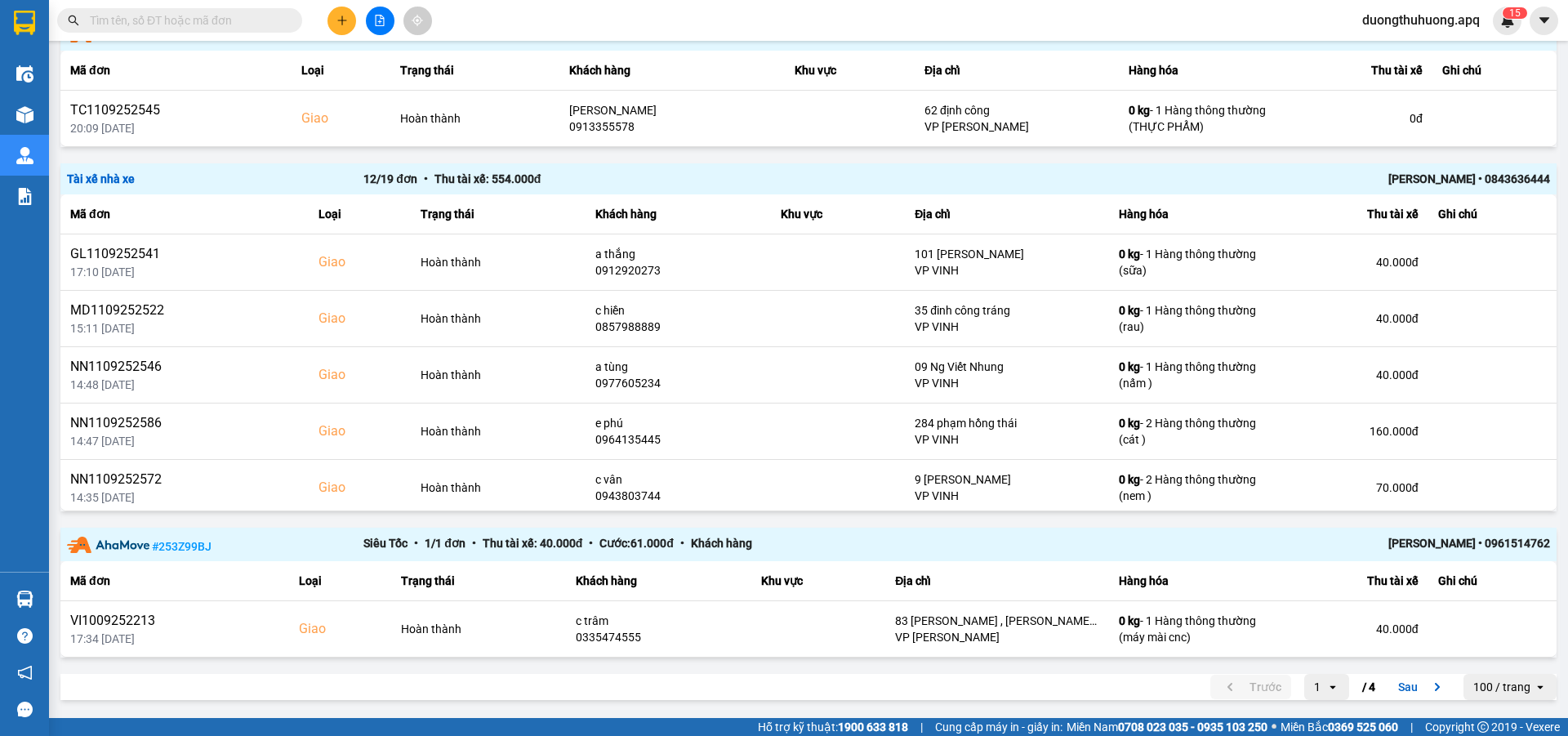
click at [1399, 687] on button "Sau" at bounding box center [1423, 686] width 69 height 24
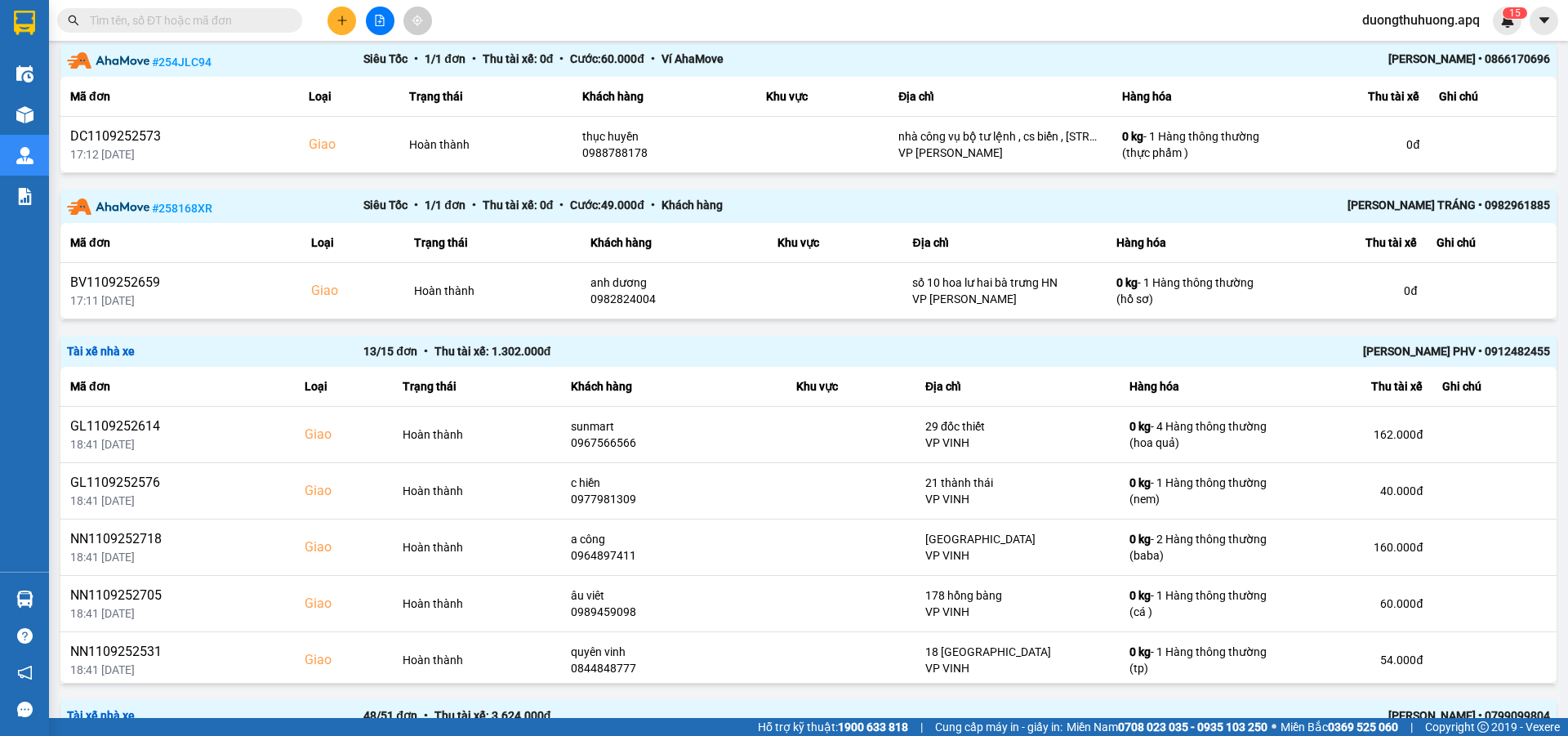
scroll to position [392, 0]
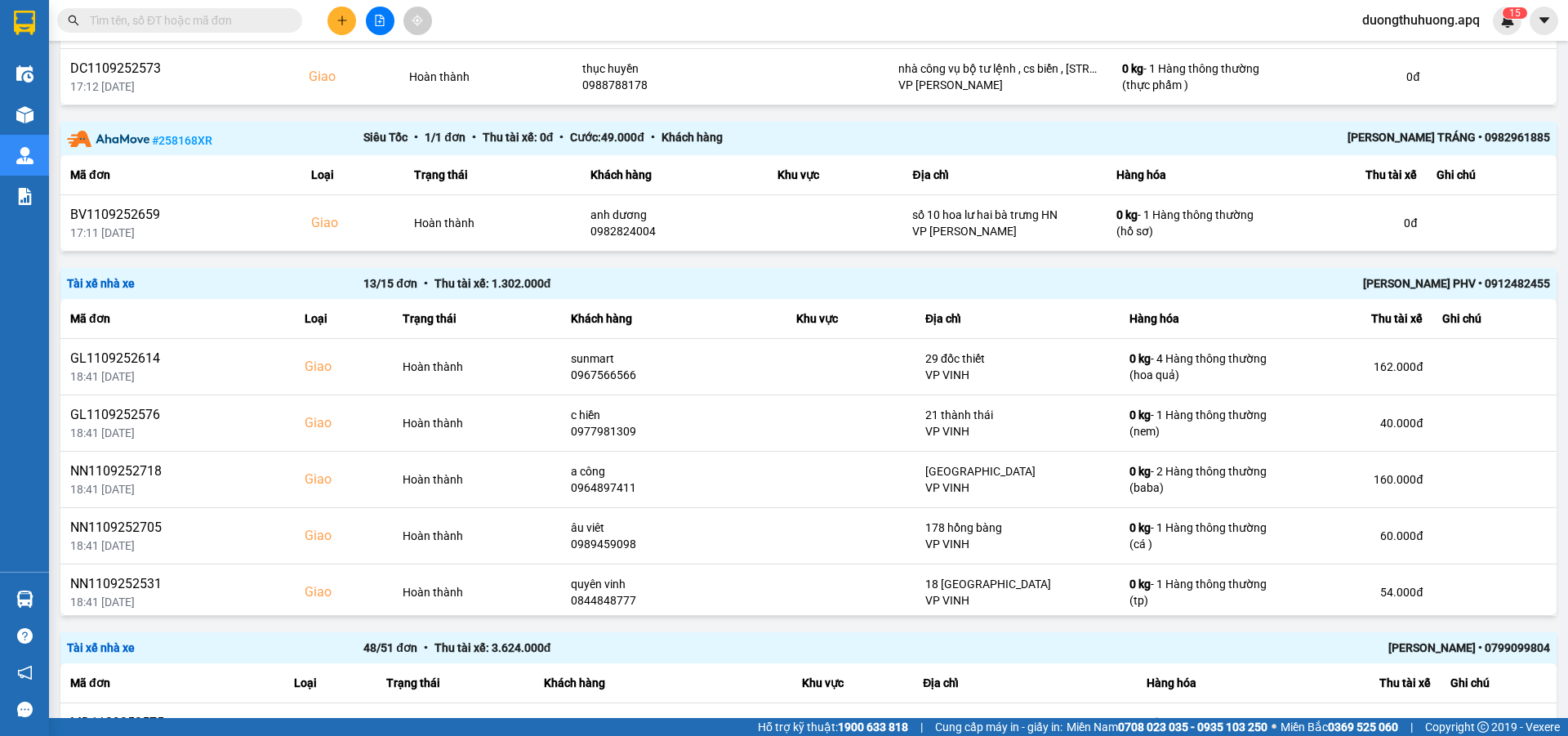
click at [1402, 289] on div "Lê Hữu Thuỷ PHV • 0912482455" at bounding box center [1254, 283] width 593 height 18
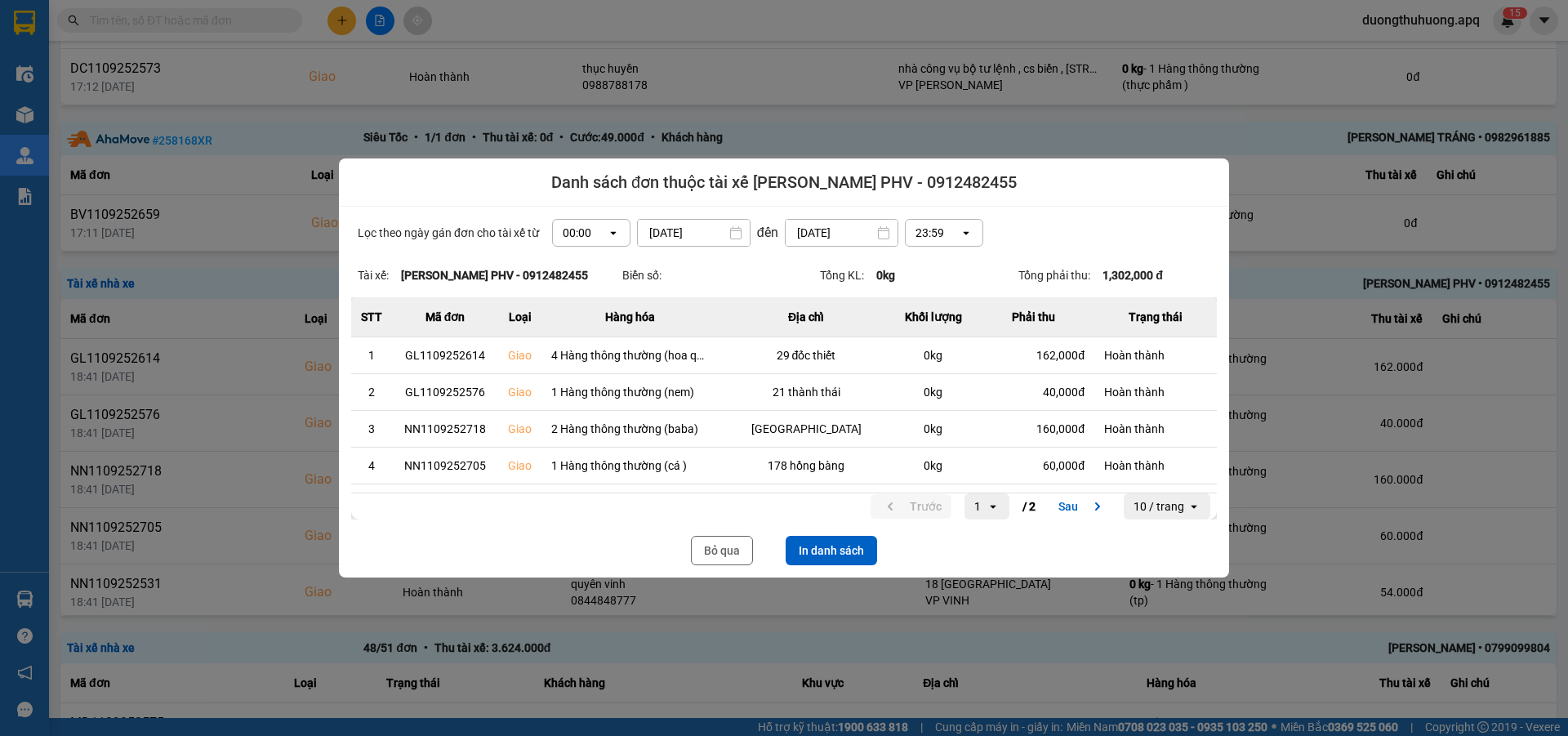
click at [607, 235] on icon "open" at bounding box center [613, 232] width 13 height 13
click at [568, 333] on li "13:00" at bounding box center [585, 323] width 78 height 29
click at [853, 553] on button "In danh sách" at bounding box center [831, 550] width 91 height 29
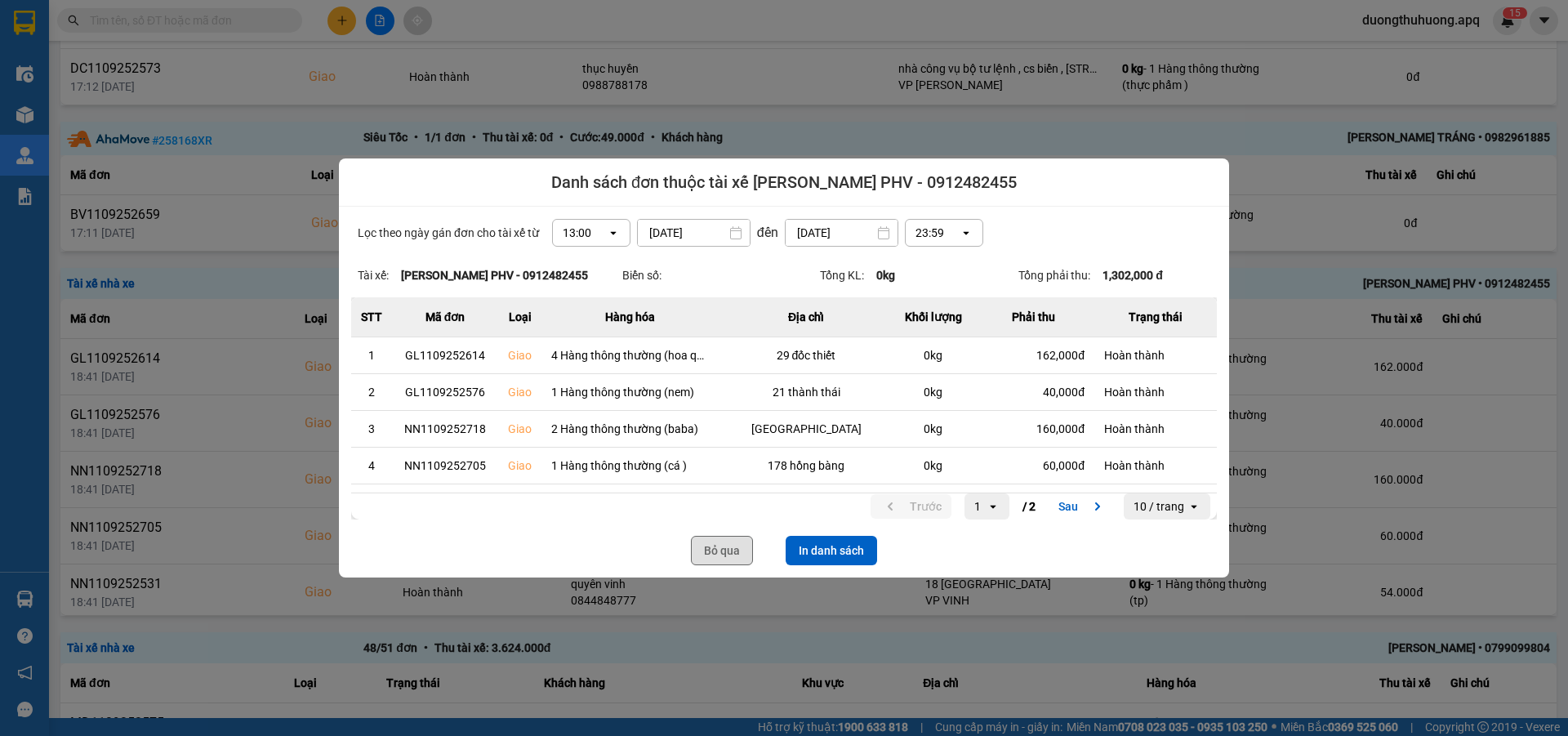
click at [709, 542] on button "Bỏ qua" at bounding box center [721, 550] width 62 height 29
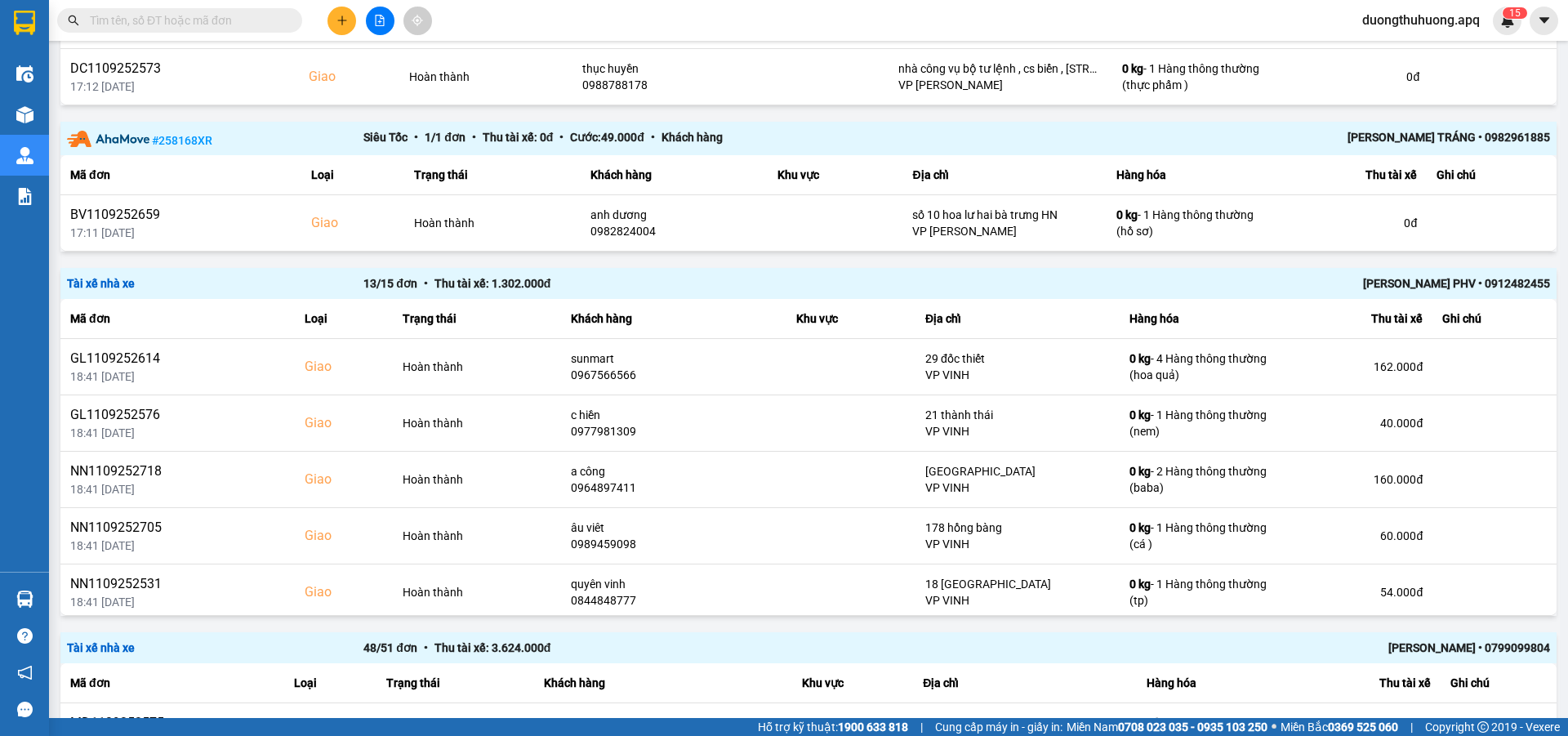
click at [1419, 639] on div "LÊ ĐỨC ANH • 0799099804" at bounding box center [1254, 648] width 593 height 18
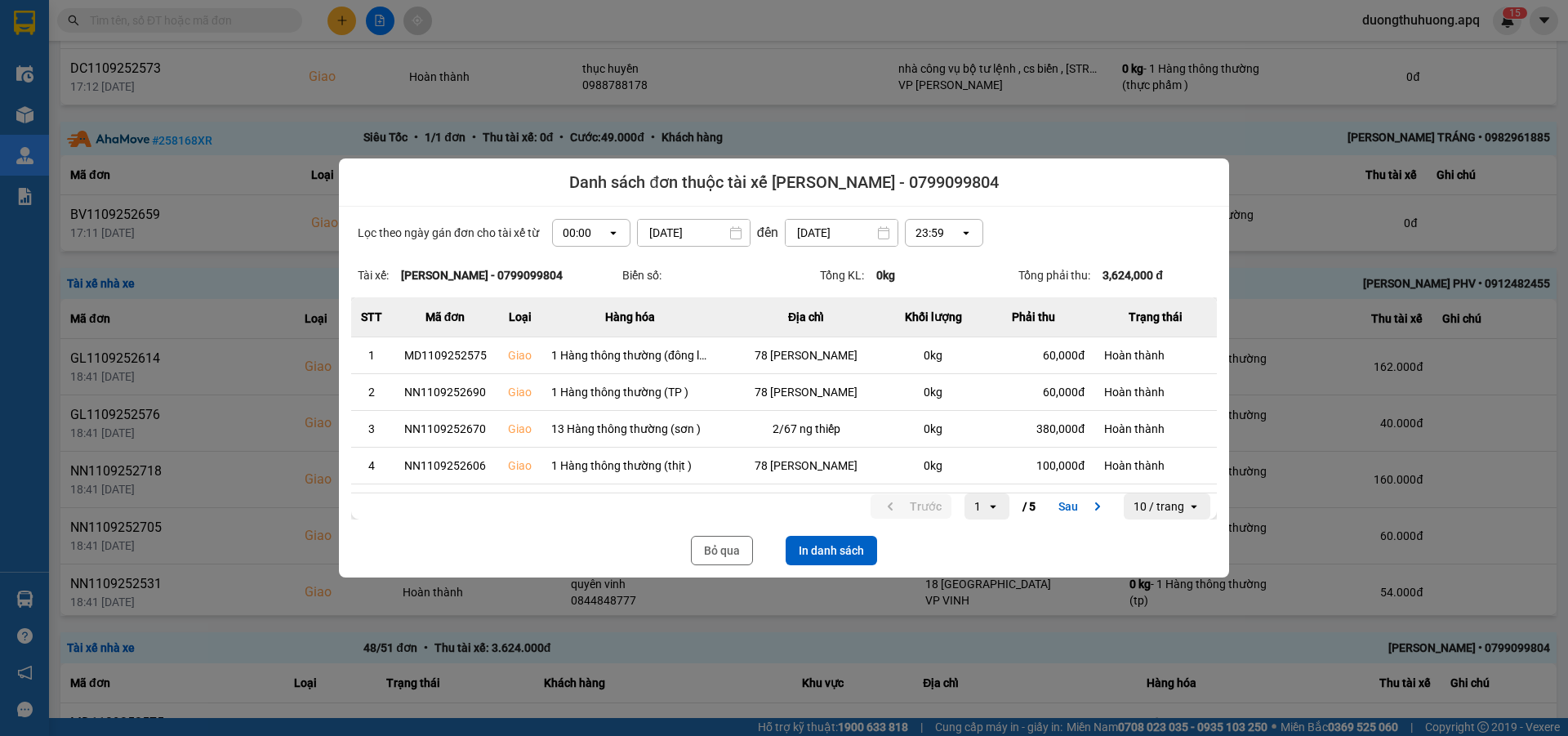
click at [610, 235] on icon "open" at bounding box center [613, 232] width 13 height 13
click at [837, 548] on button "In danh sách" at bounding box center [831, 550] width 91 height 29
click at [712, 557] on button "Bỏ qua" at bounding box center [721, 550] width 62 height 29
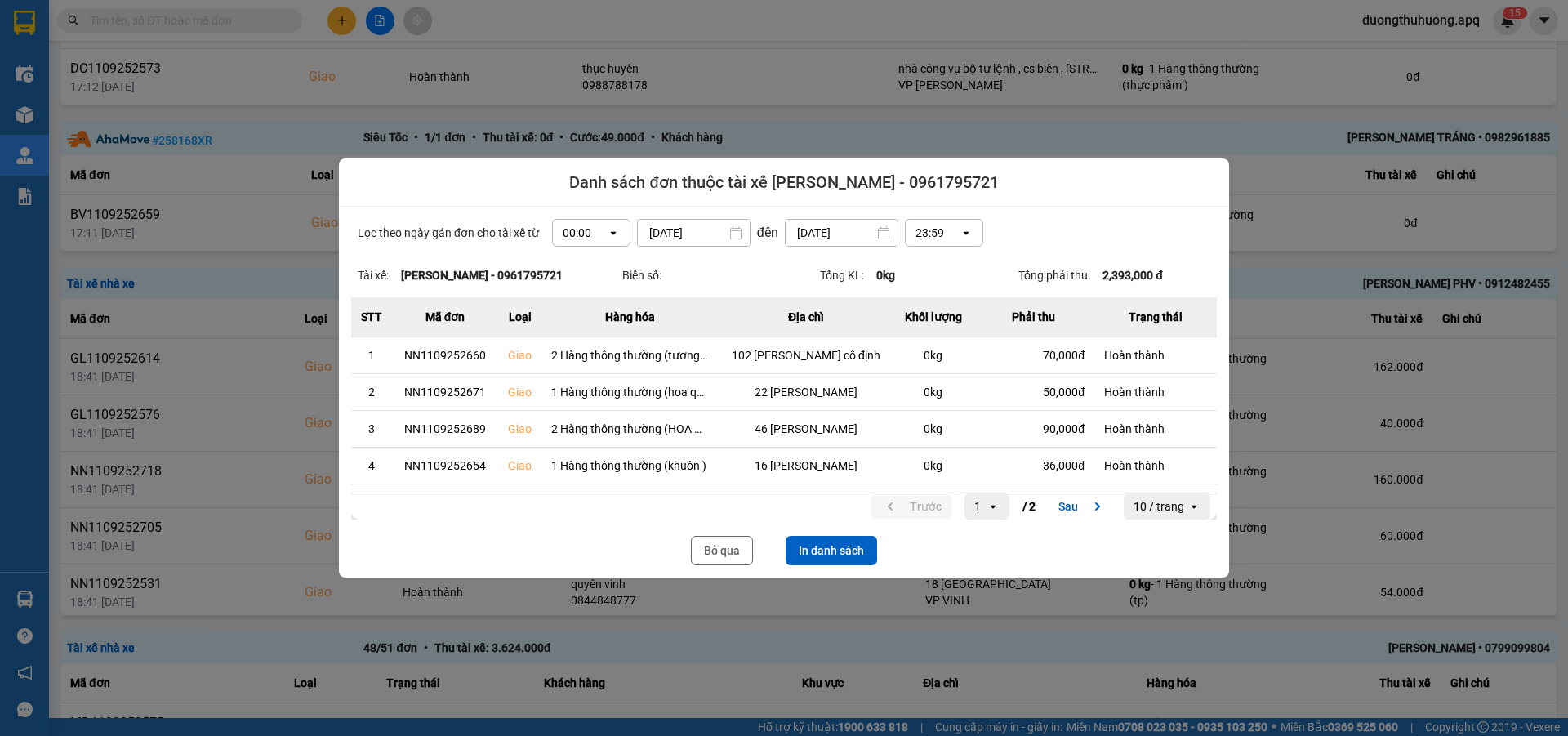
click at [607, 235] on icon "open" at bounding box center [613, 232] width 13 height 13
click at [839, 554] on button "In danh sách" at bounding box center [831, 550] width 91 height 29
click at [705, 547] on button "Bỏ qua" at bounding box center [721, 550] width 62 height 29
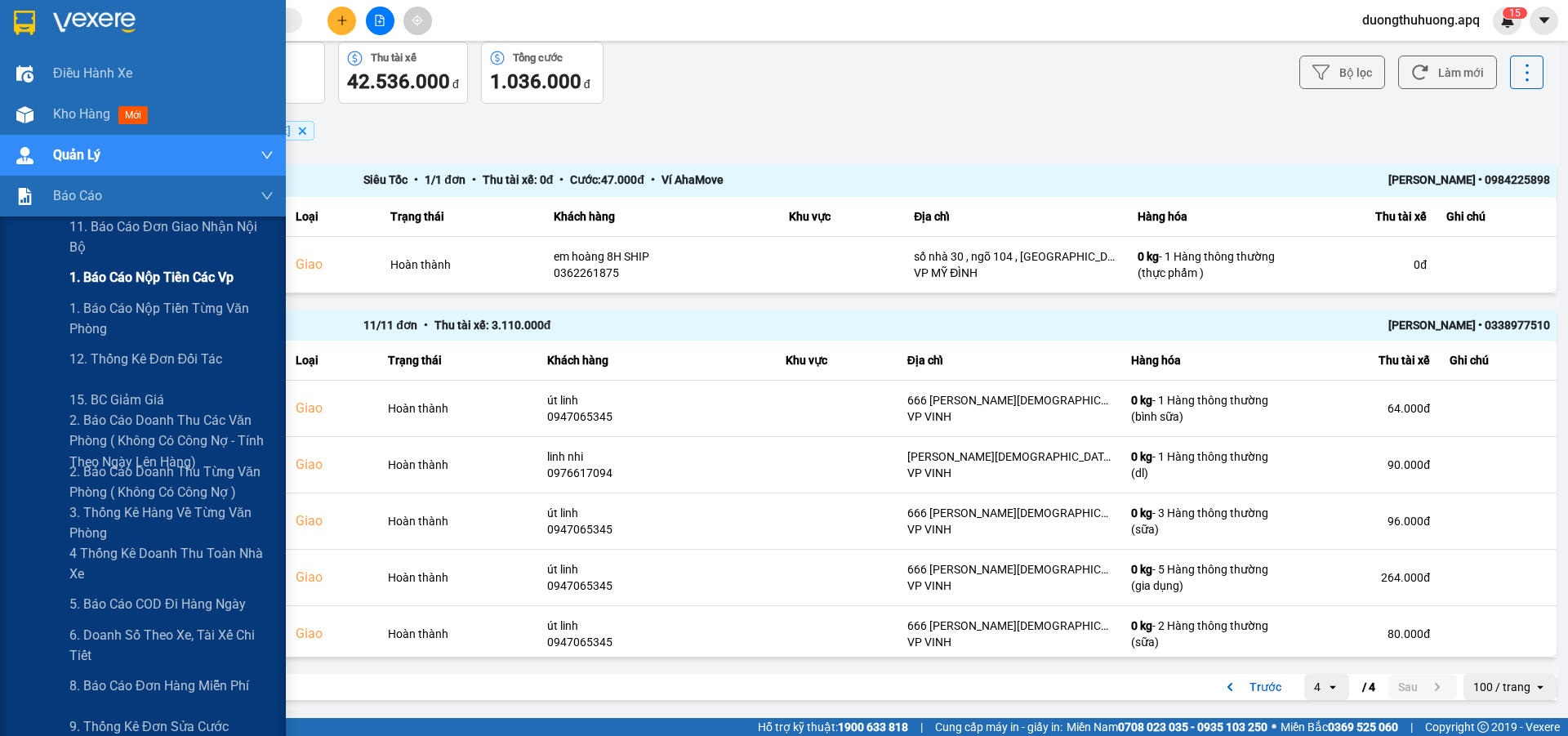
click at [141, 274] on span "1. Báo cáo nộp tiền các vp" at bounding box center [152, 277] width 164 height 21
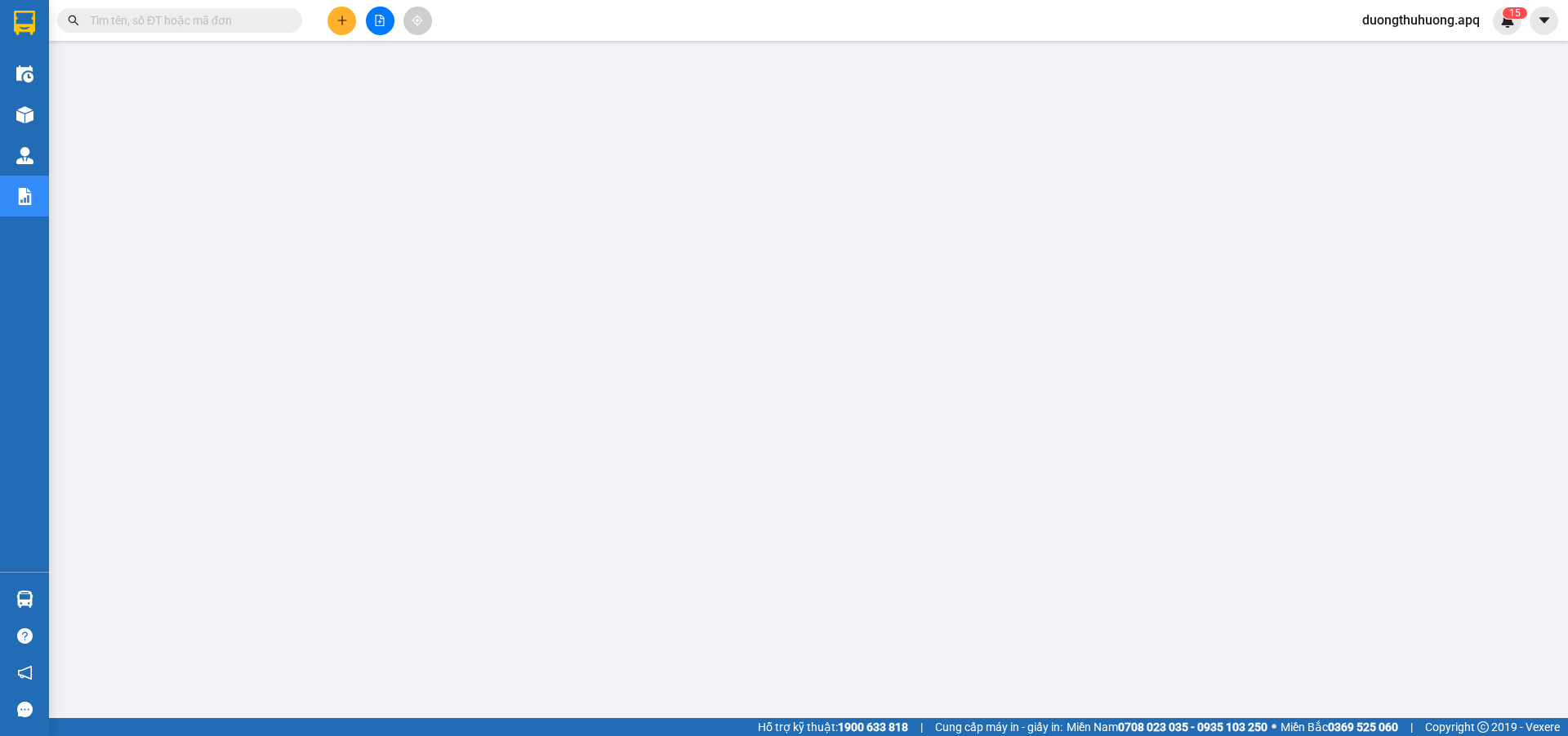
paste input "0961009595"
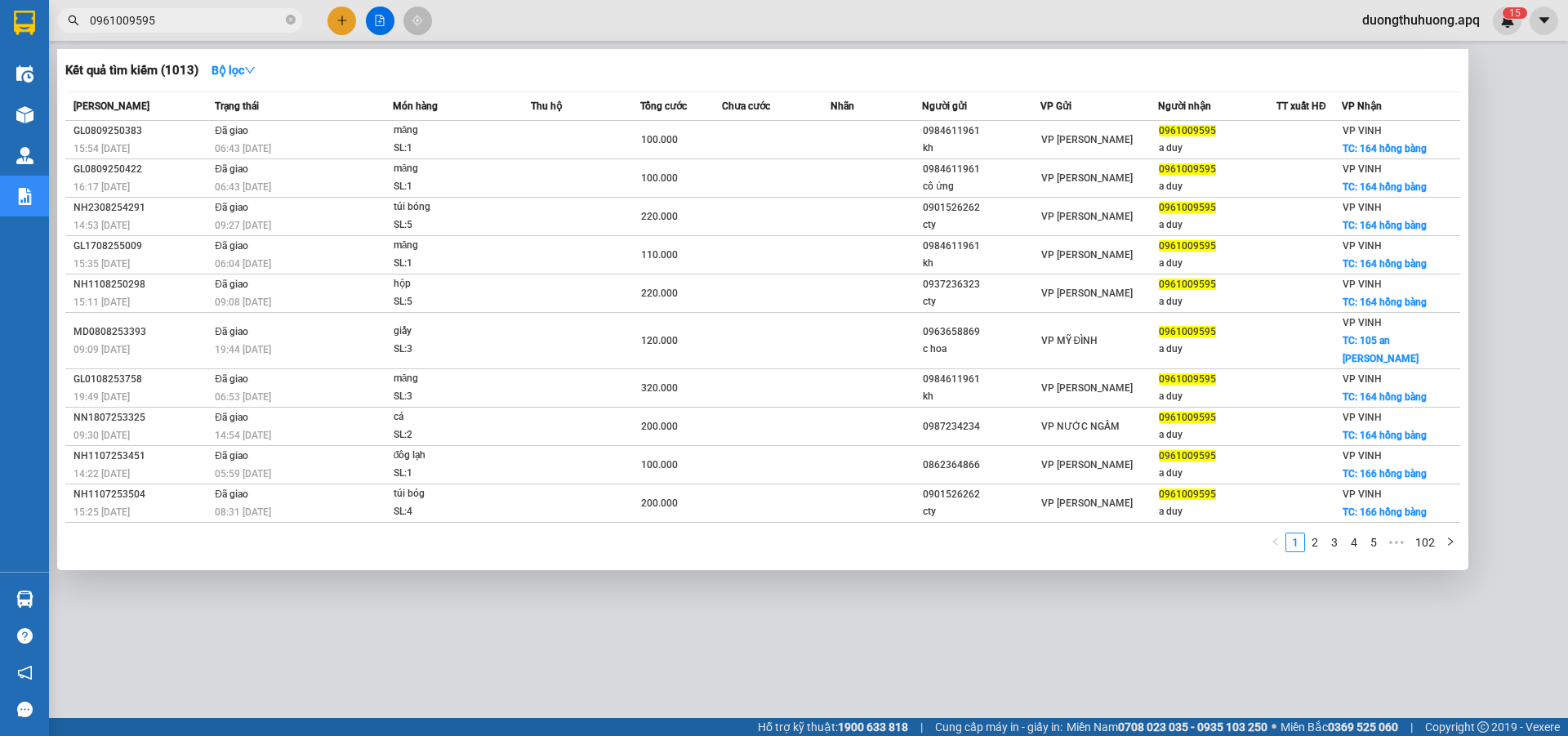
type input "0961009595"
drag, startPoint x: 290, startPoint y: 23, endPoint x: 263, endPoint y: 29, distance: 27.7
click at [289, 23] on icon "close-circle" at bounding box center [291, 20] width 10 height 10
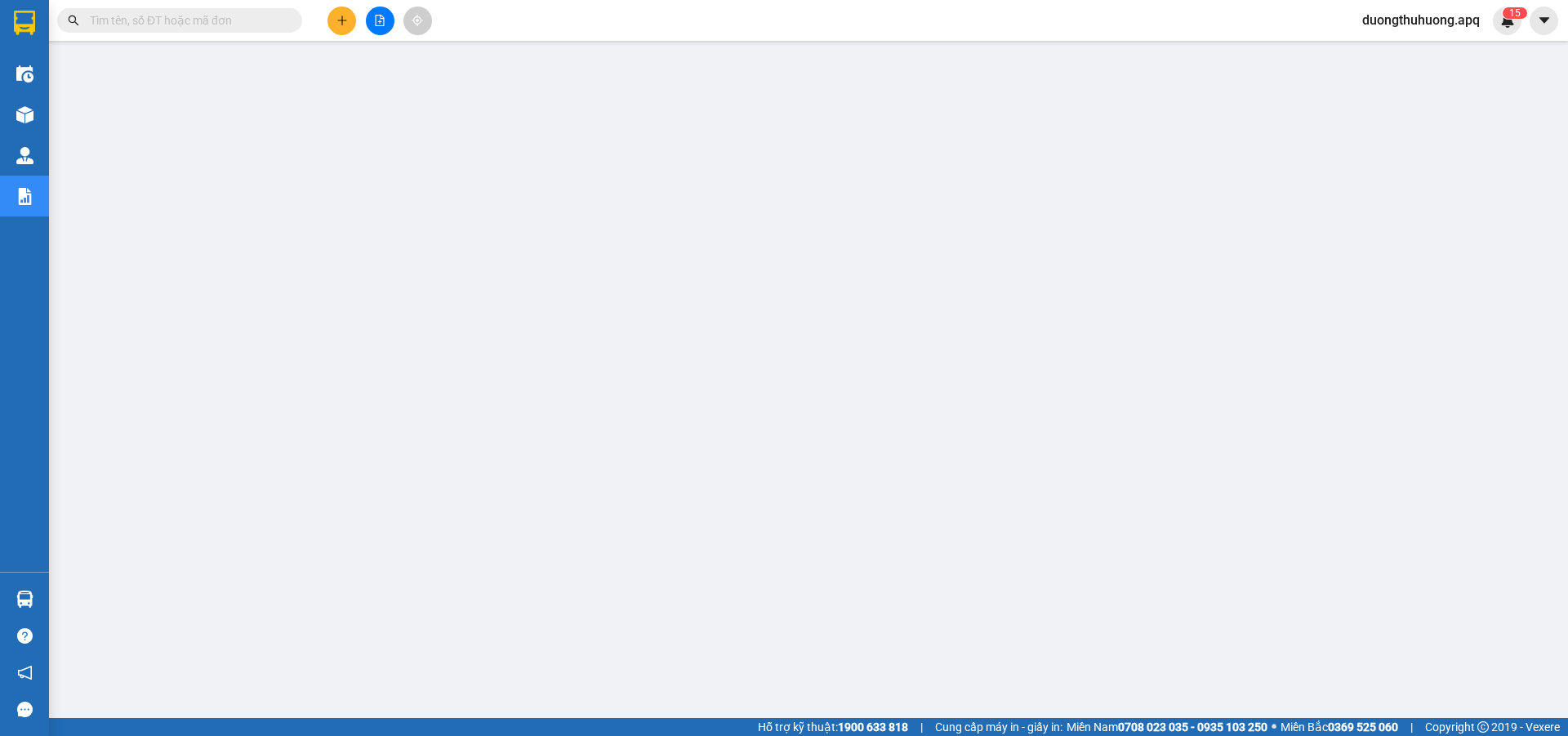
paste input "0985636629"
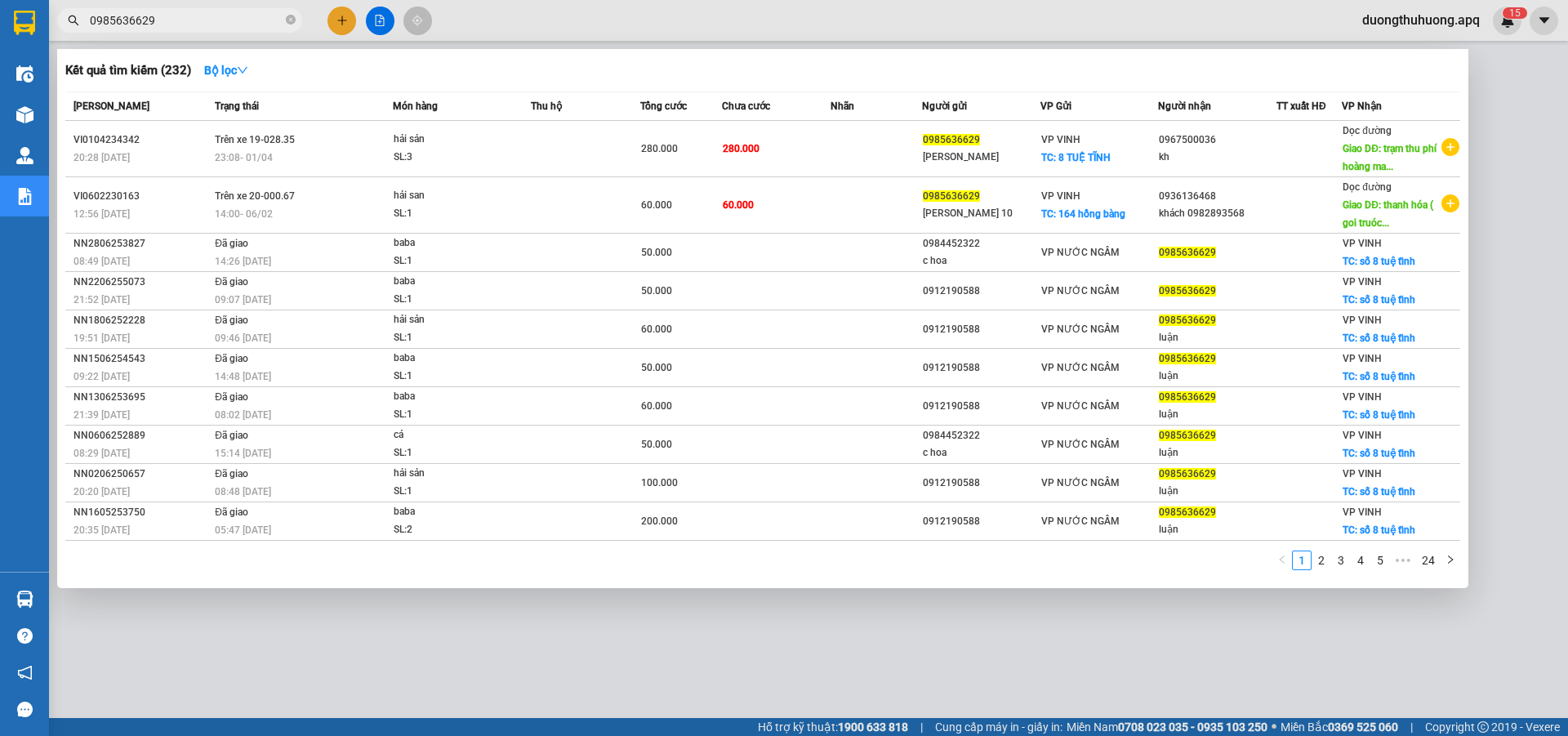
type input "0985636629"
click at [294, 23] on icon "close-circle" at bounding box center [291, 20] width 10 height 10
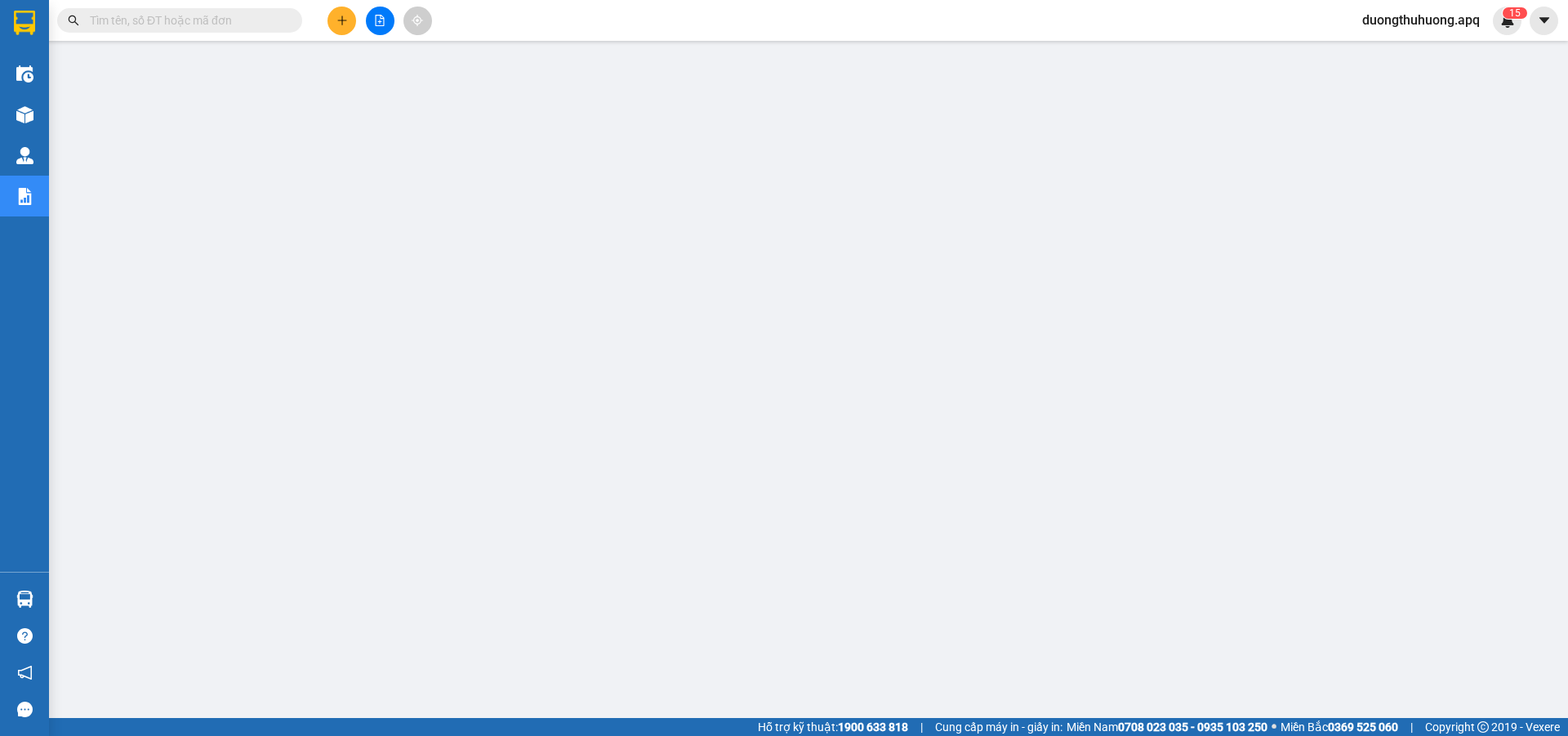
paste input "0989793333"
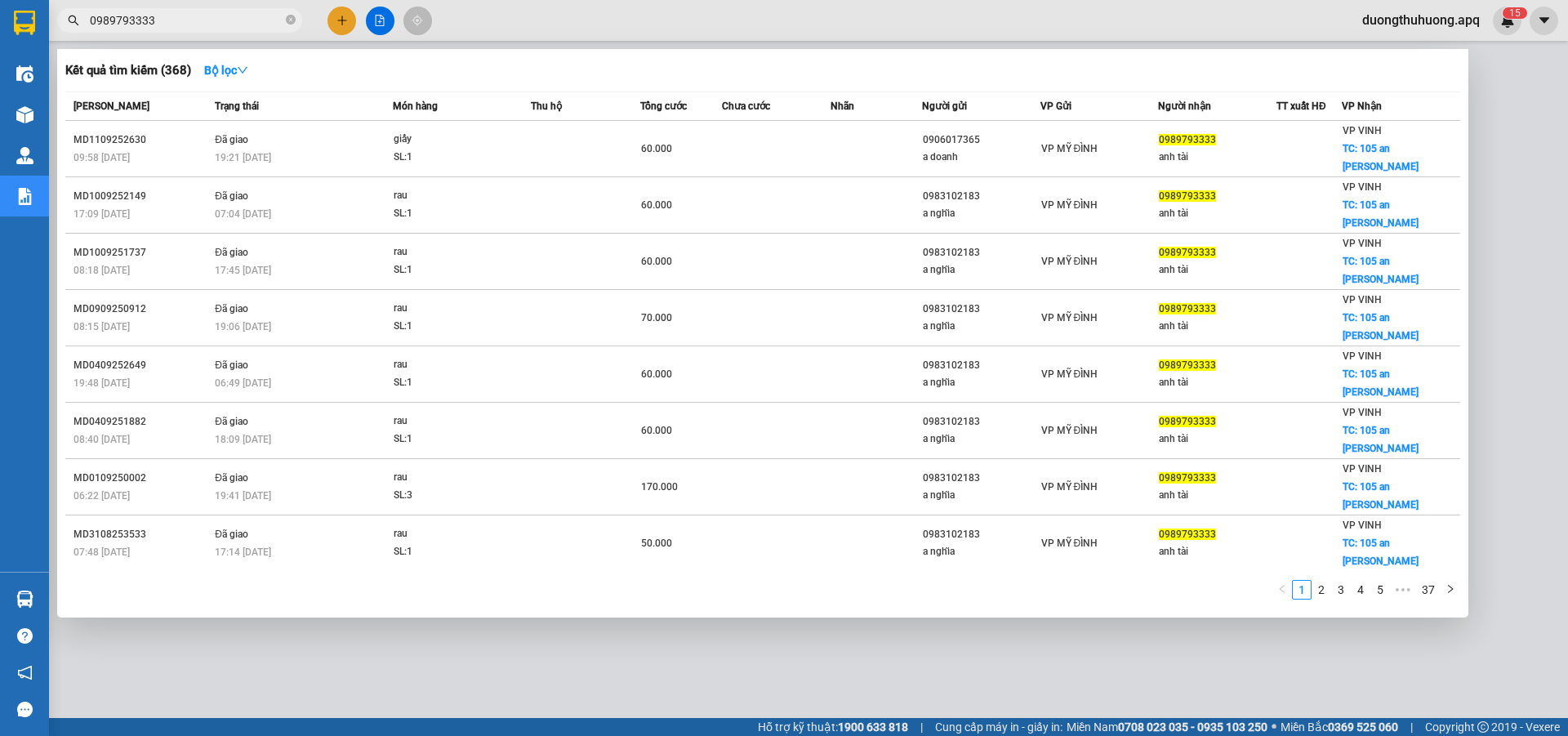
type input "0989793333"
click at [292, 21] on icon "close-circle" at bounding box center [291, 20] width 10 height 10
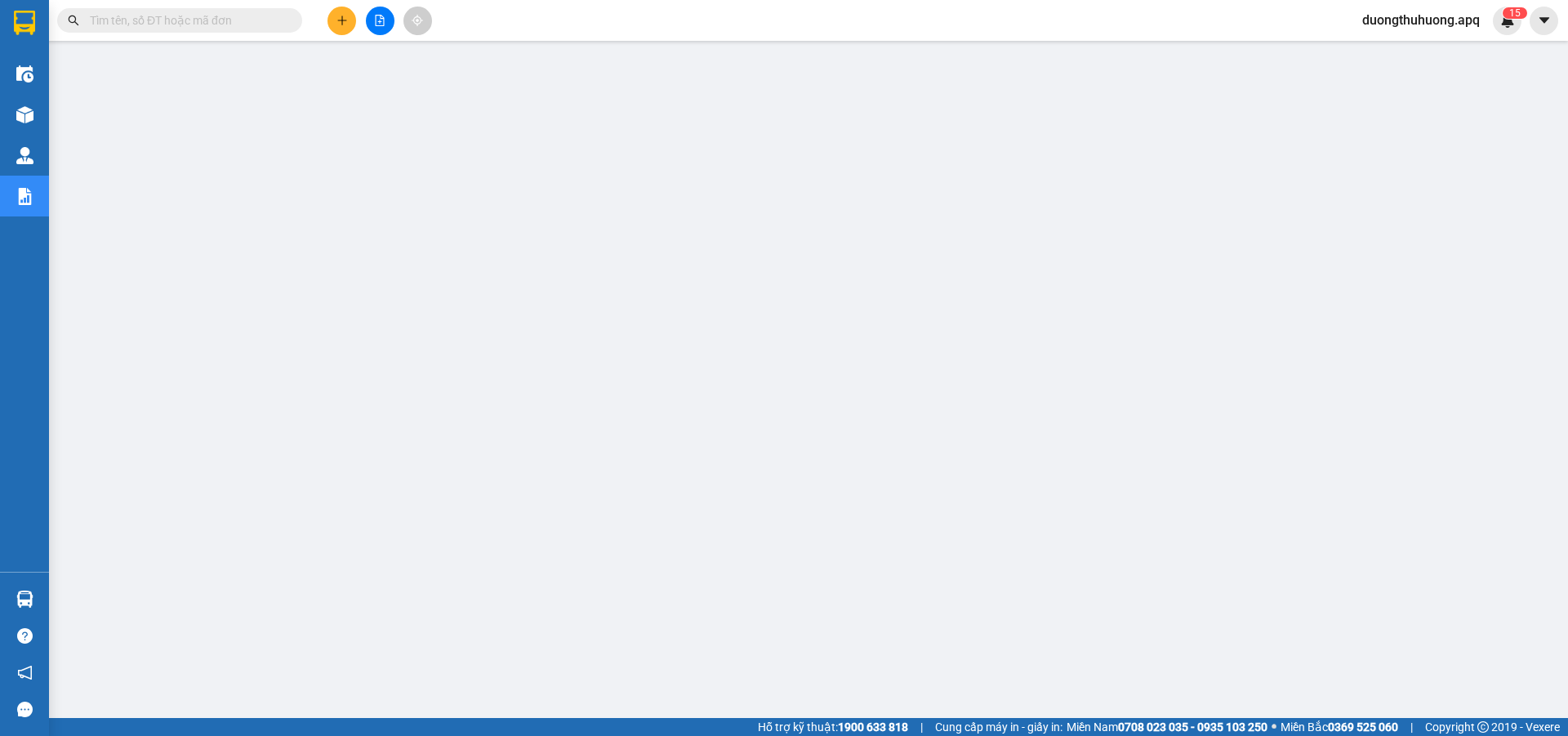
paste input "0983509595"
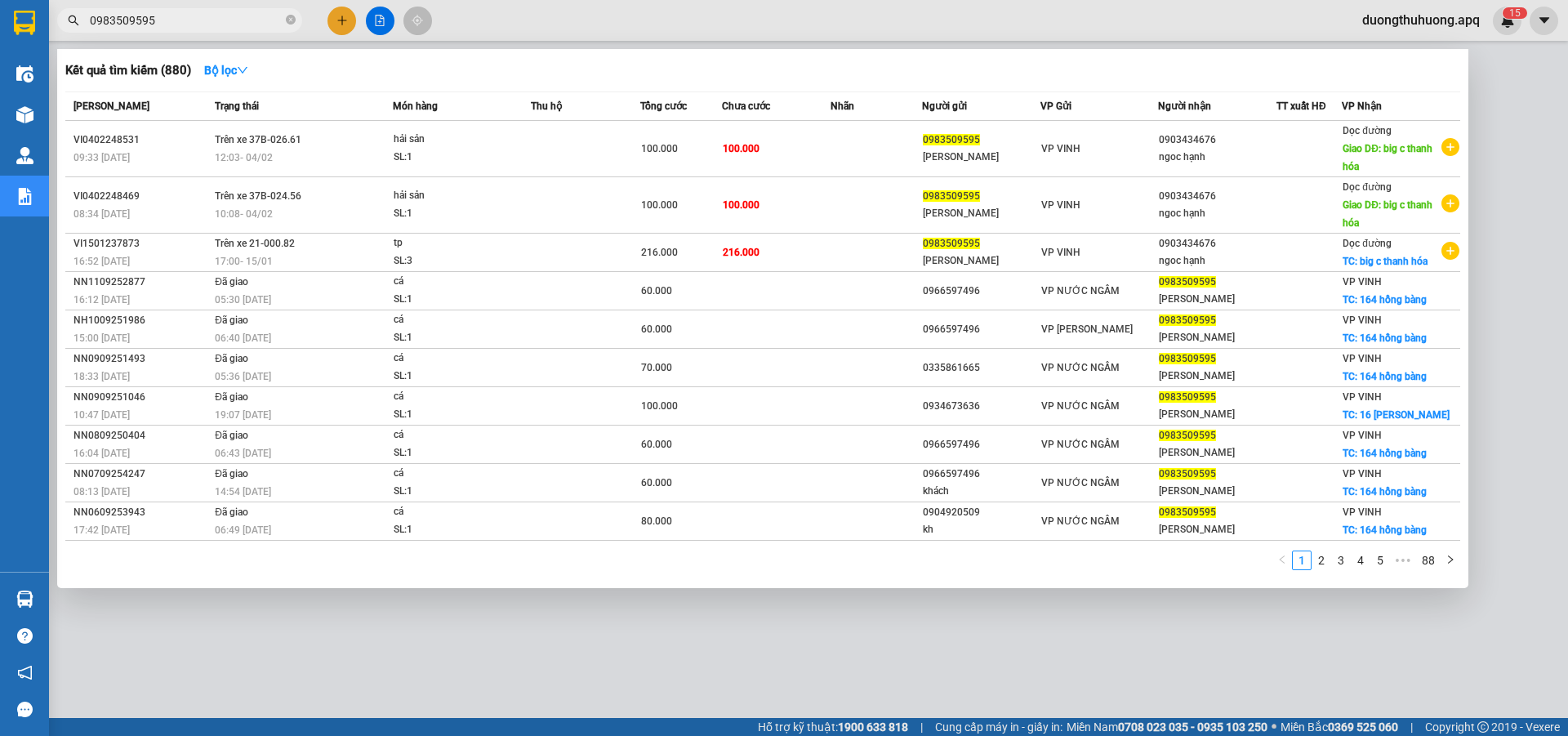
type input "0983509595"
click at [289, 22] on icon "close-circle" at bounding box center [291, 20] width 10 height 10
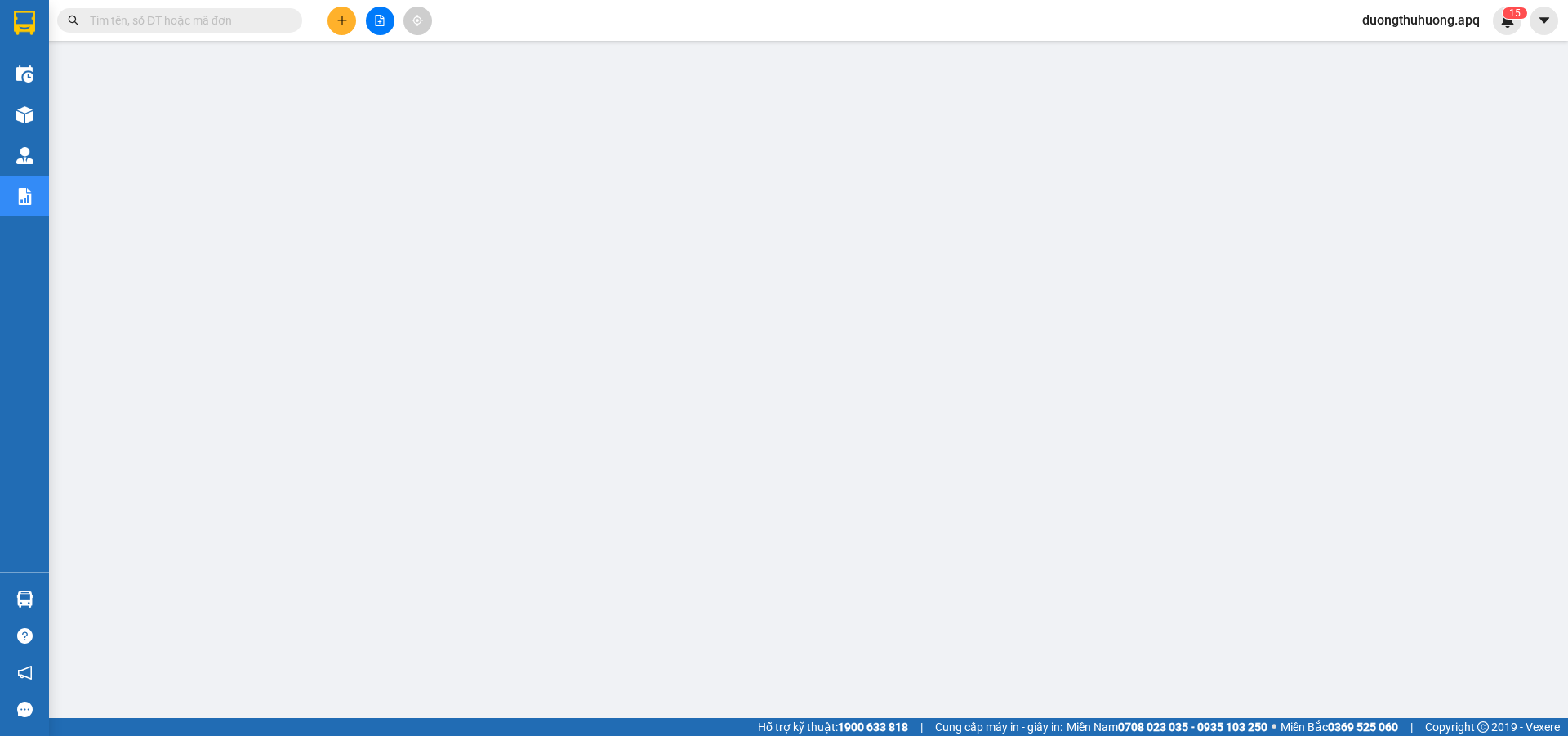
paste input "0979509595"
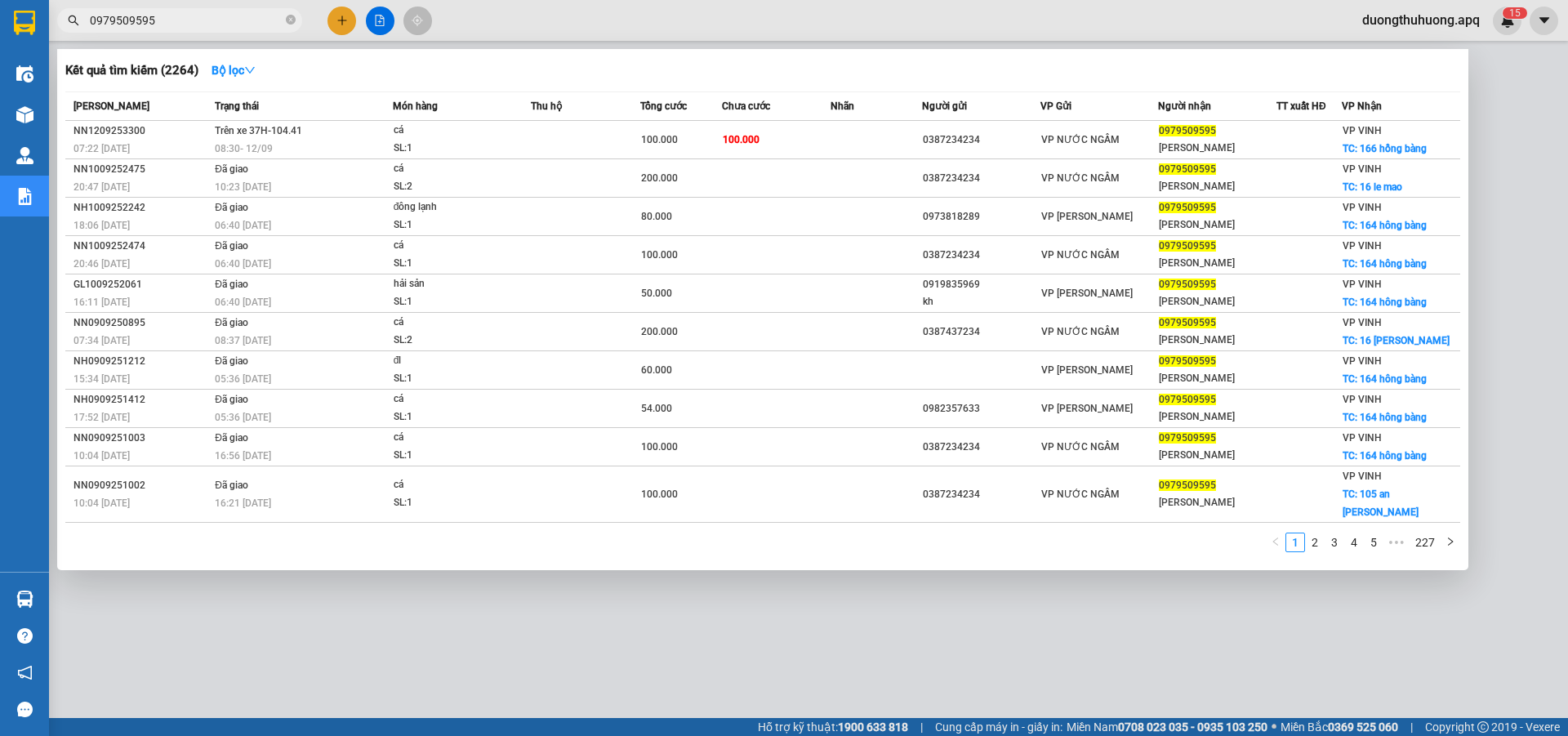
type input "0979509595"
drag, startPoint x: 295, startPoint y: 22, endPoint x: 275, endPoint y: 23, distance: 20.0
click at [294, 22] on icon "close-circle" at bounding box center [291, 20] width 10 height 10
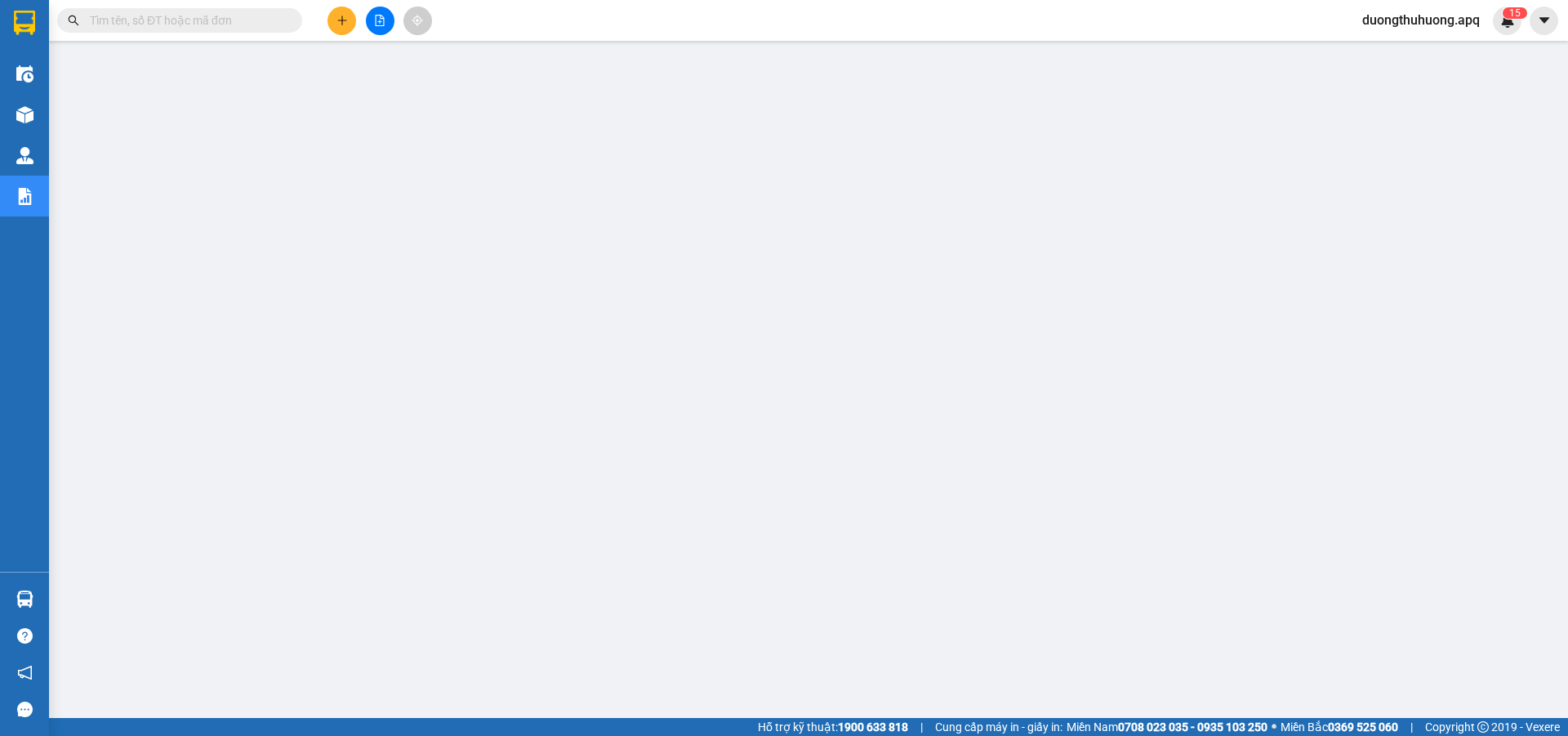
paste input "0971825555"
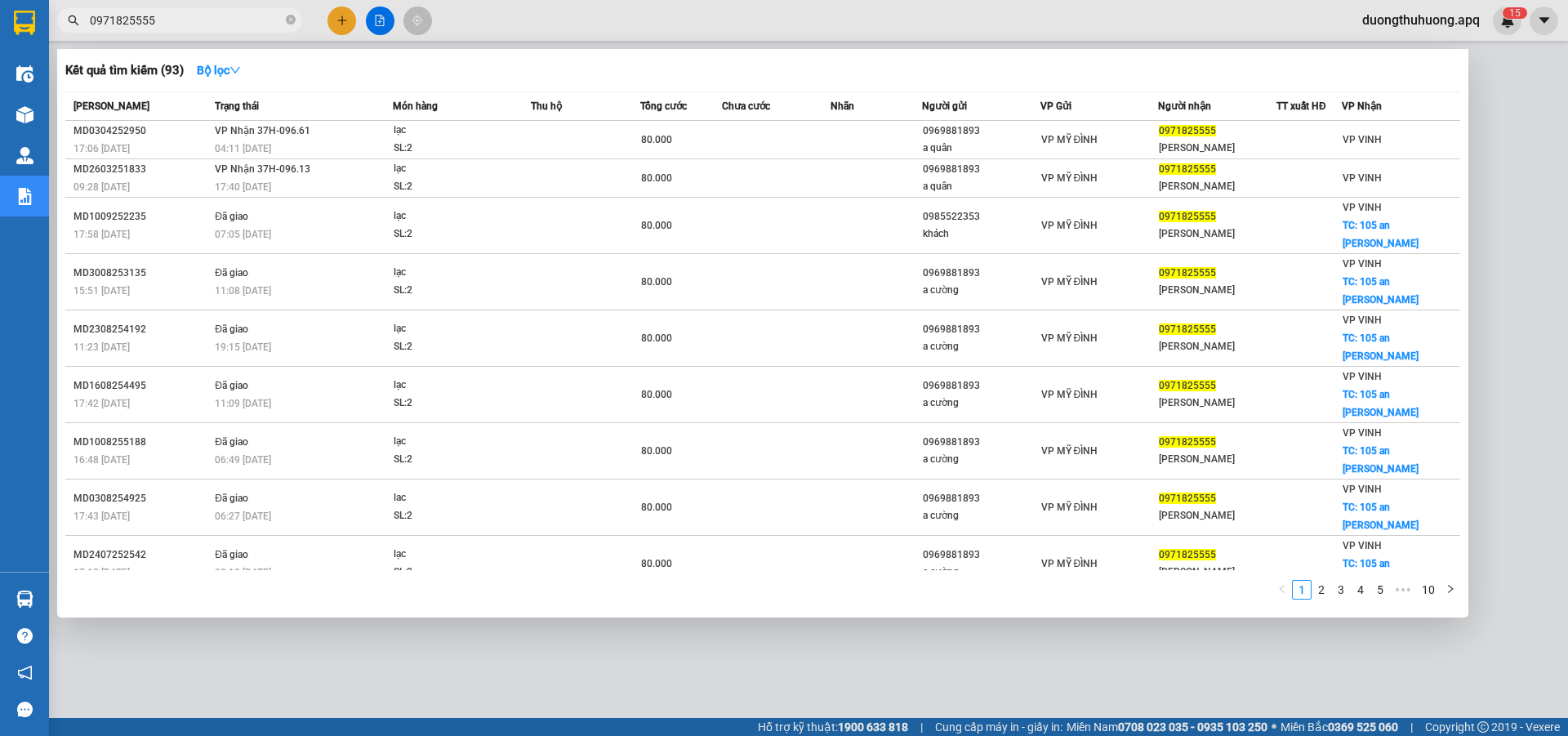
type input "0971825555"
click at [291, 23] on icon "close-circle" at bounding box center [291, 20] width 10 height 10
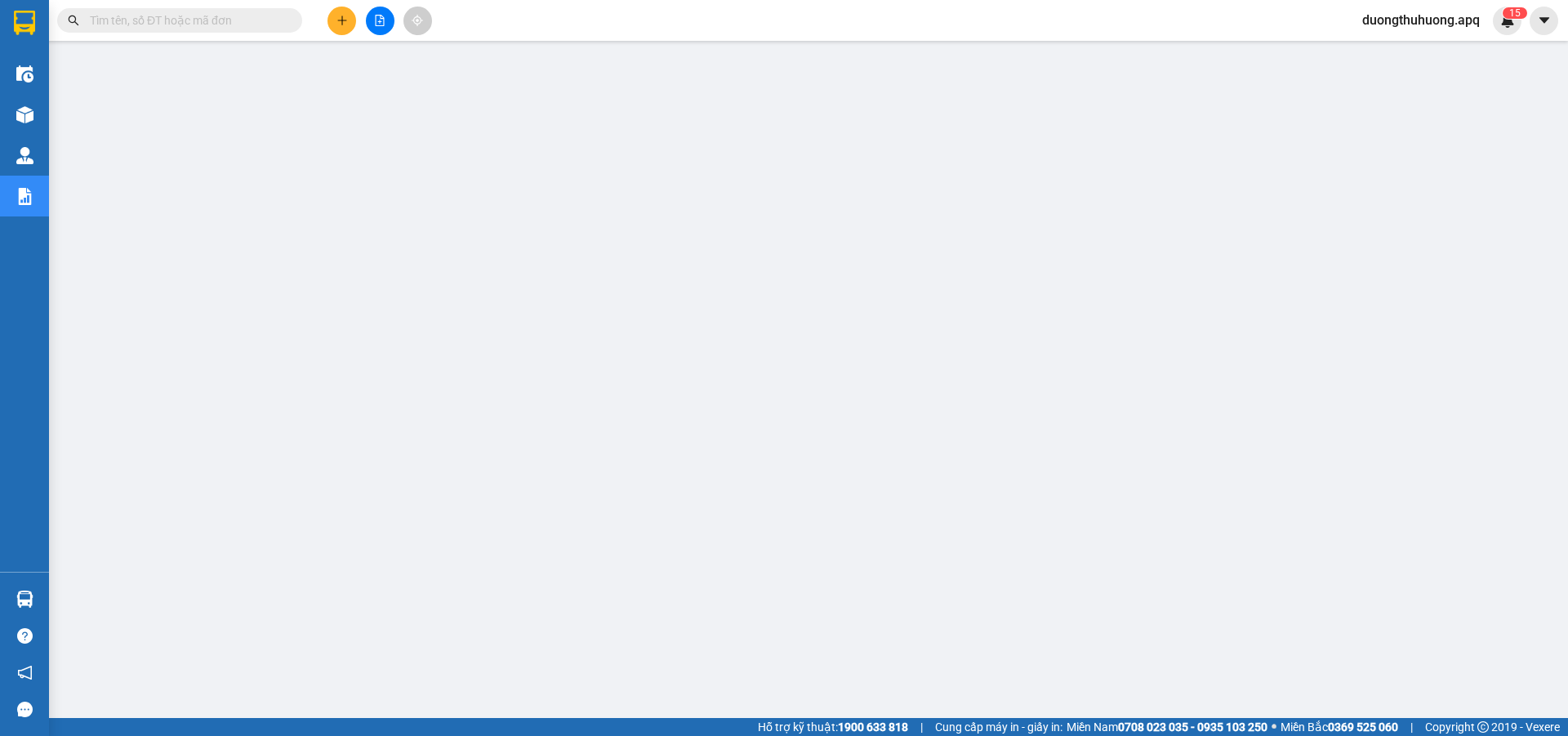
paste input "0978254459"
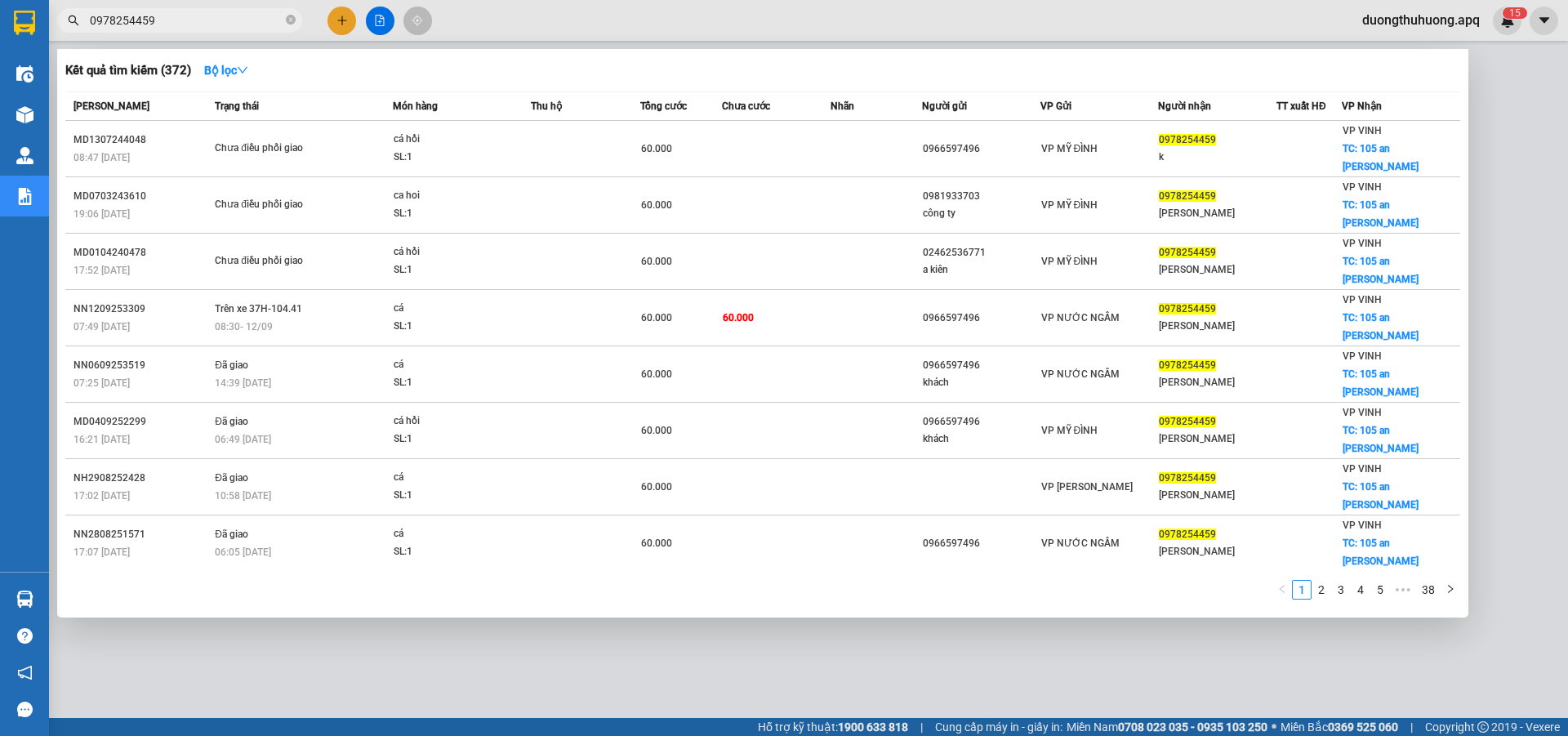
type input "0978254459"
drag, startPoint x: 291, startPoint y: 19, endPoint x: 268, endPoint y: 23, distance: 23.3
click at [289, 21] on icon "close-circle" at bounding box center [291, 20] width 10 height 10
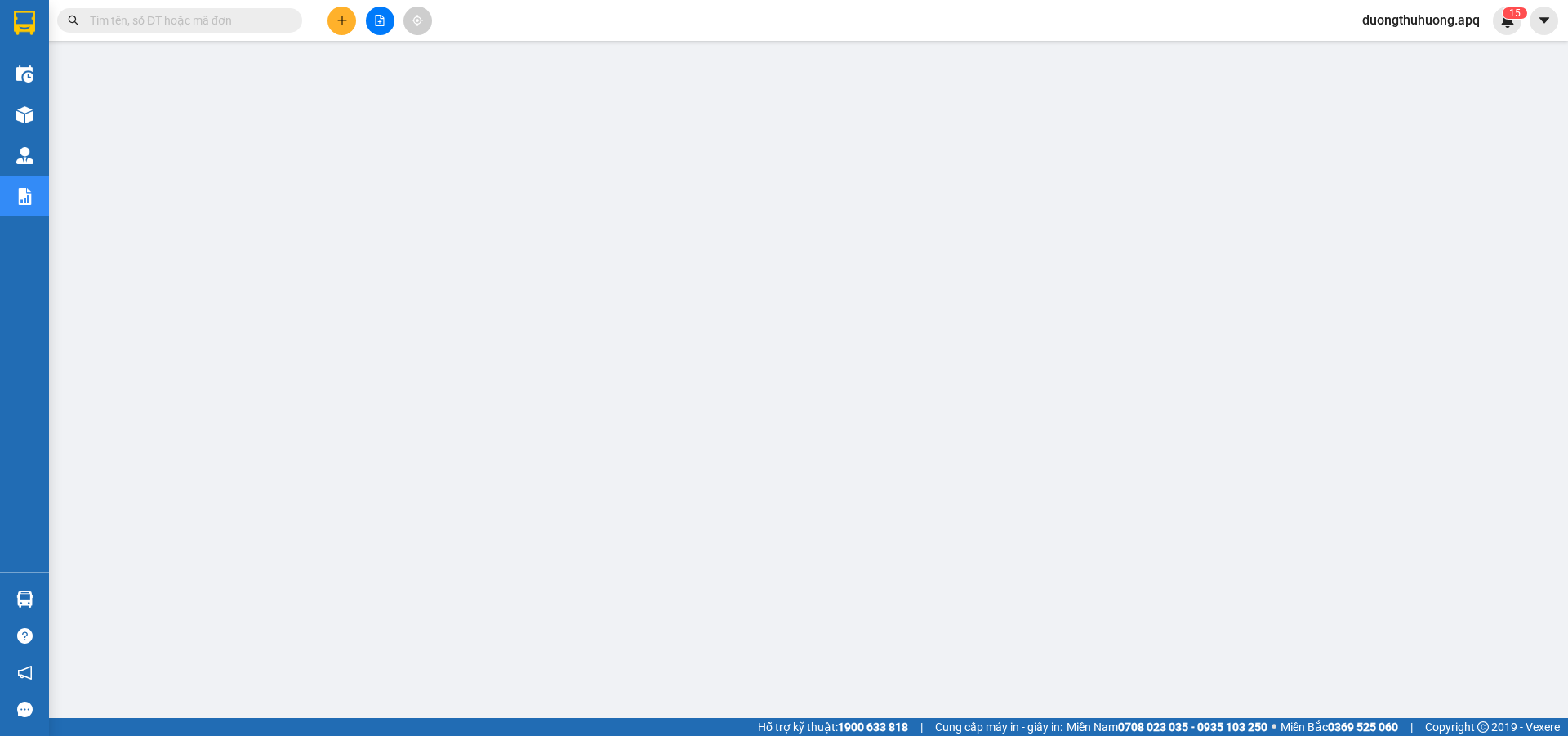
paste input "0983179595"
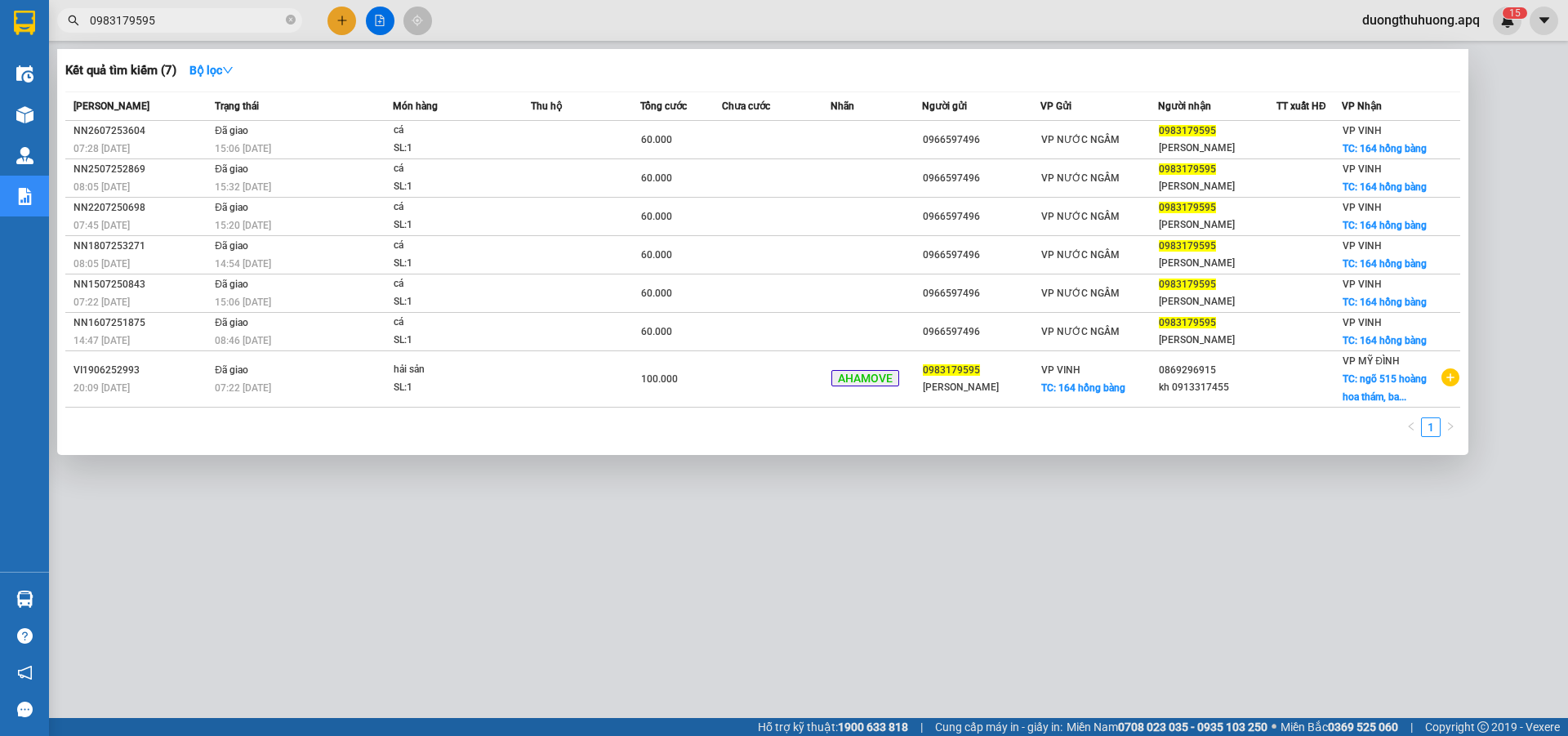
type input "0983179595"
click at [287, 21] on icon "close-circle" at bounding box center [291, 20] width 10 height 10
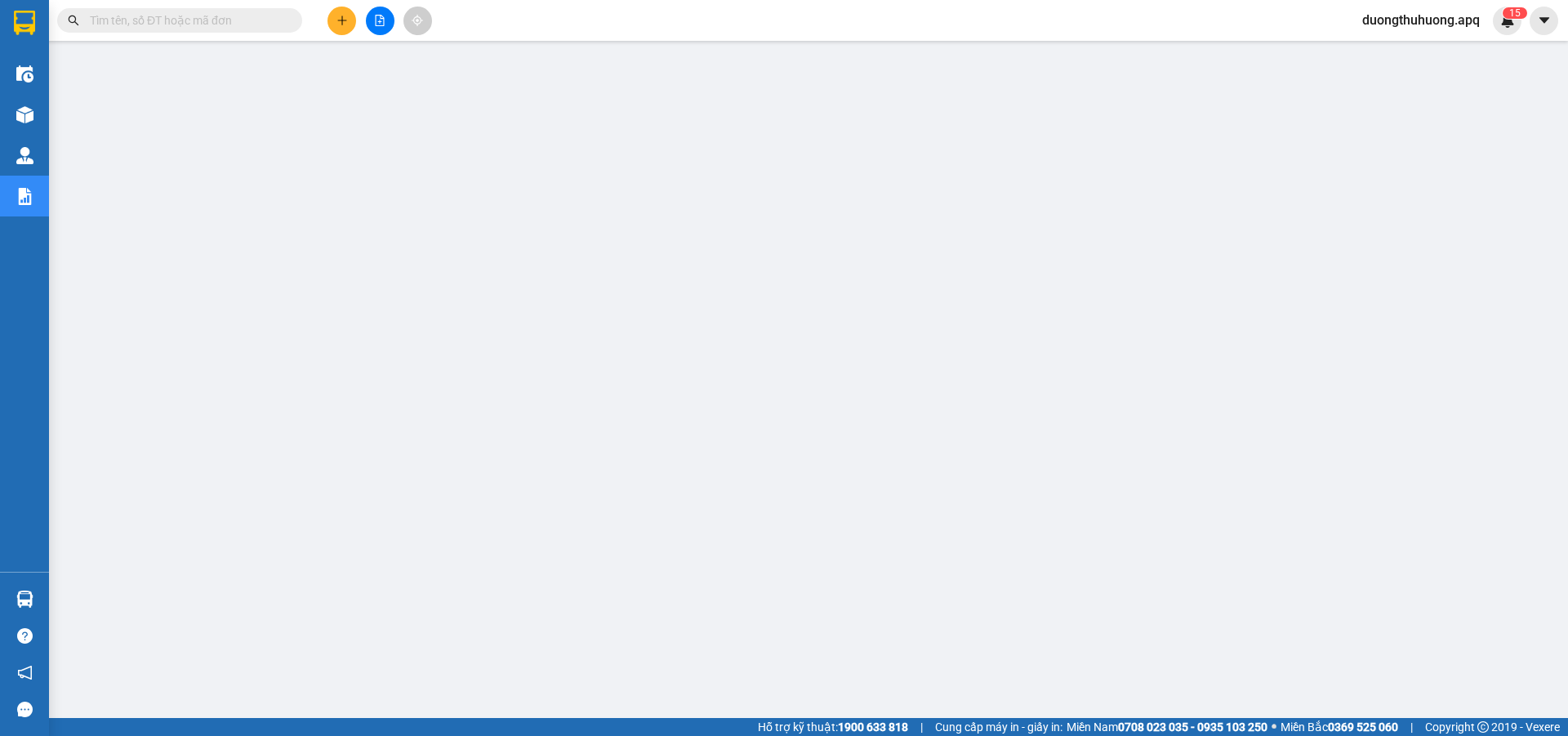
paste input "0817995995"
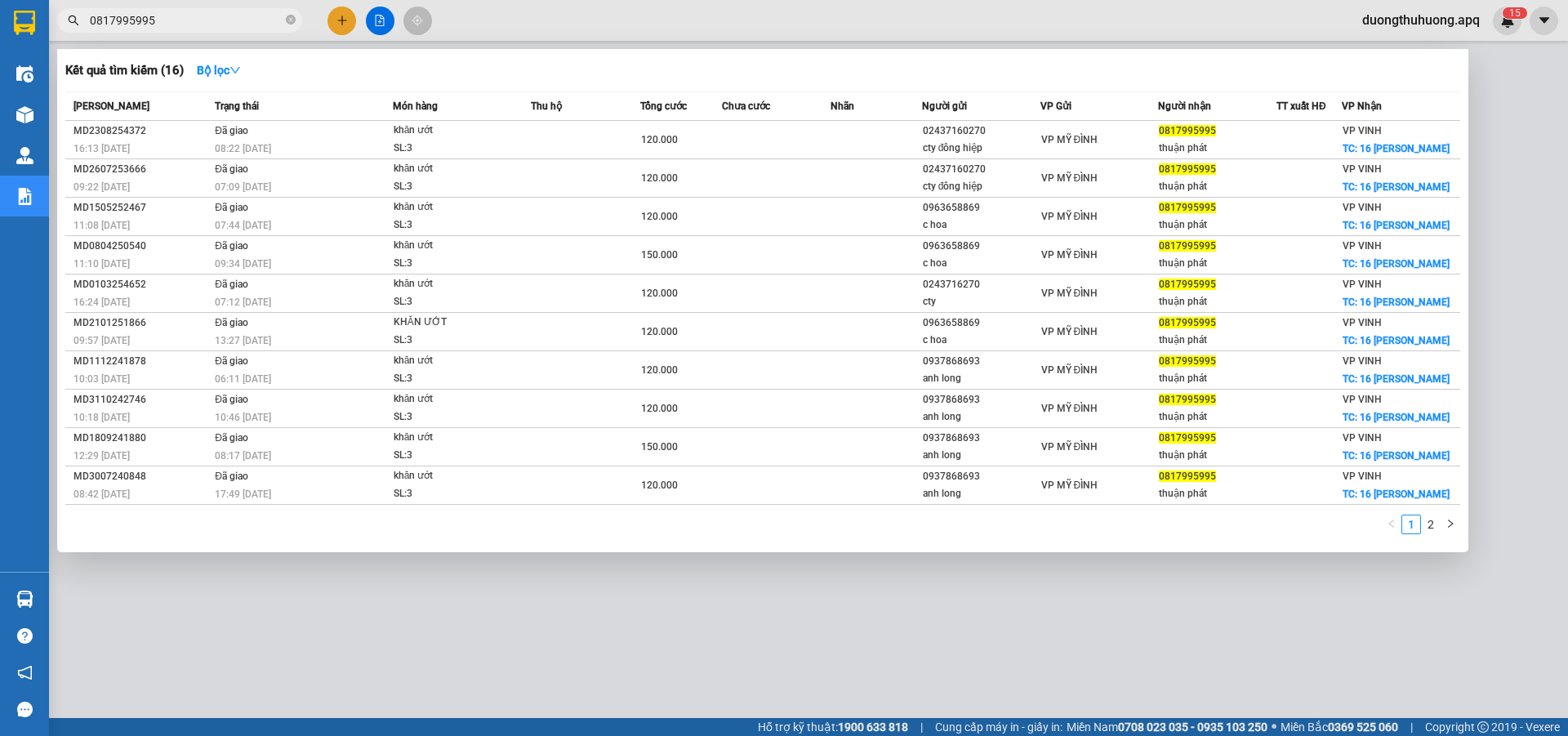
type input "0817995995"
click at [289, 22] on icon "close-circle" at bounding box center [291, 20] width 10 height 10
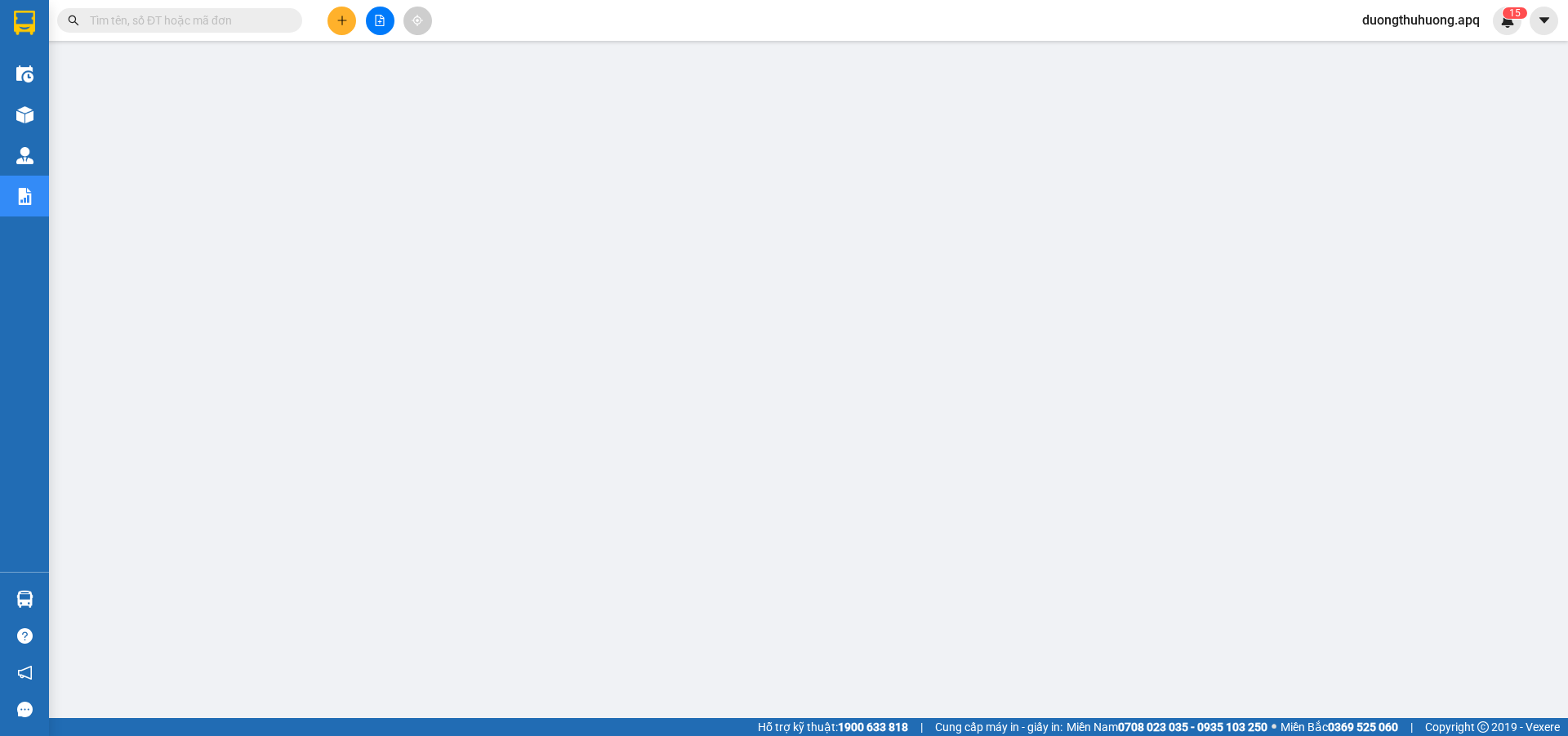
paste input "0931569595"
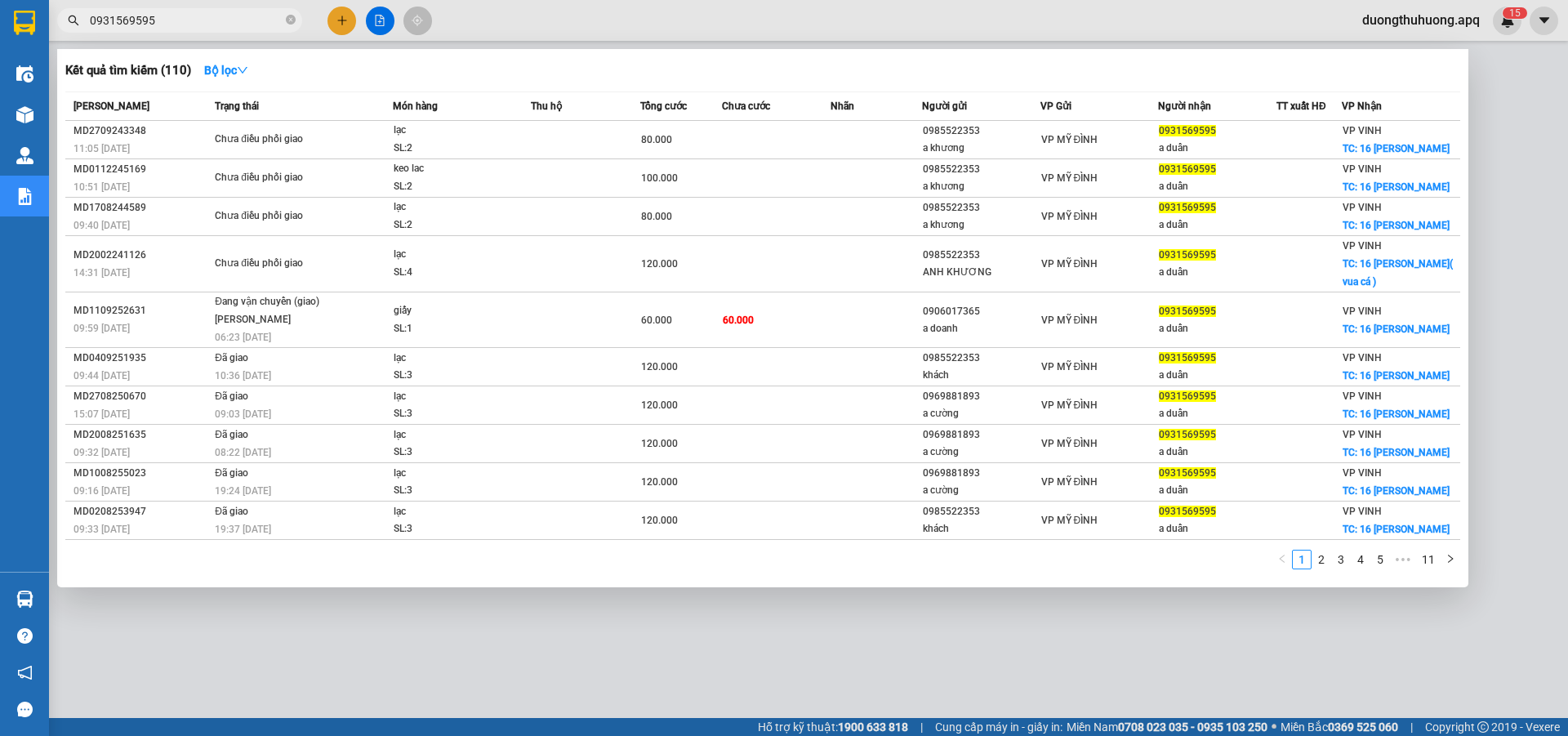
type input "0931569595"
click at [293, 19] on icon "close-circle" at bounding box center [291, 20] width 10 height 10
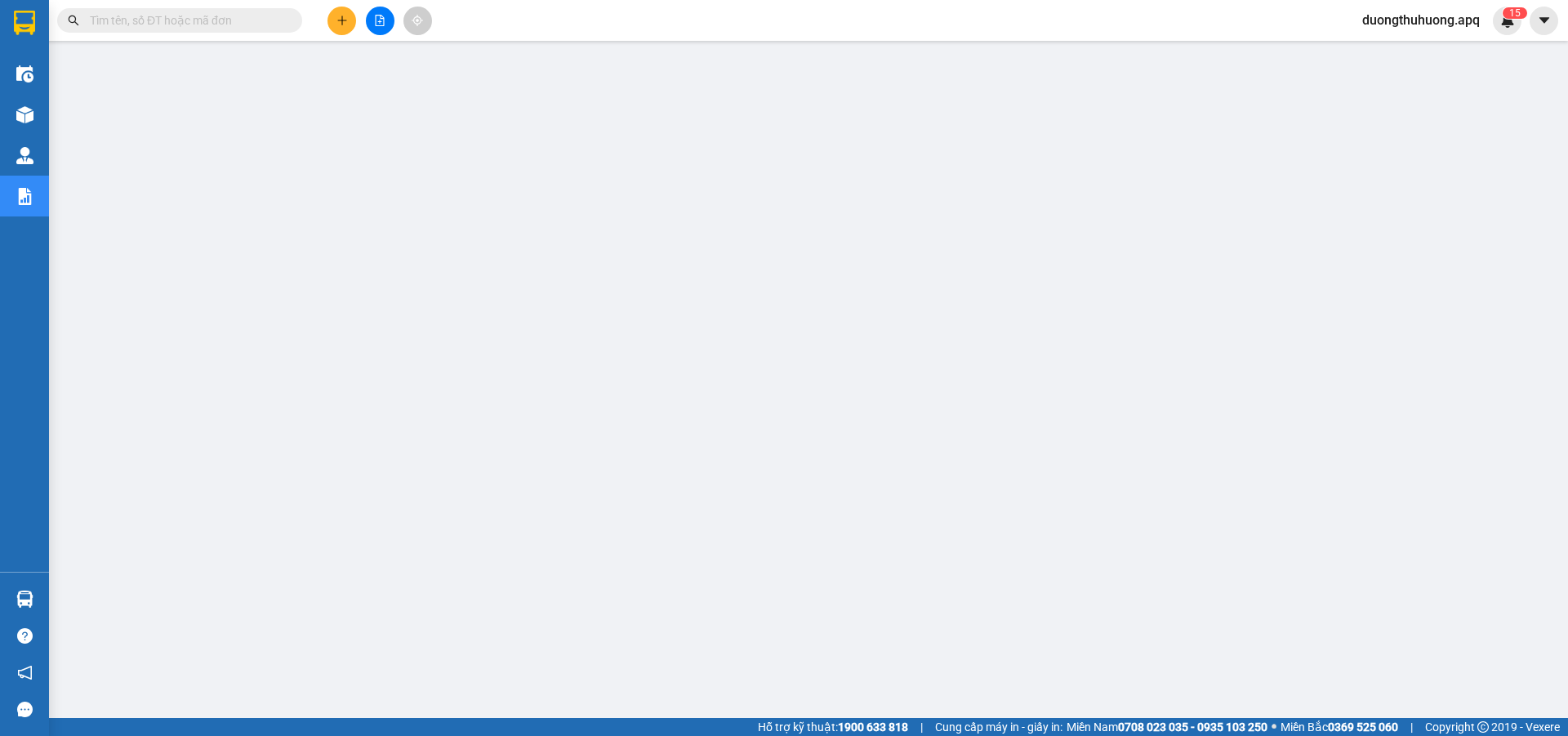
paste input "0833959595"
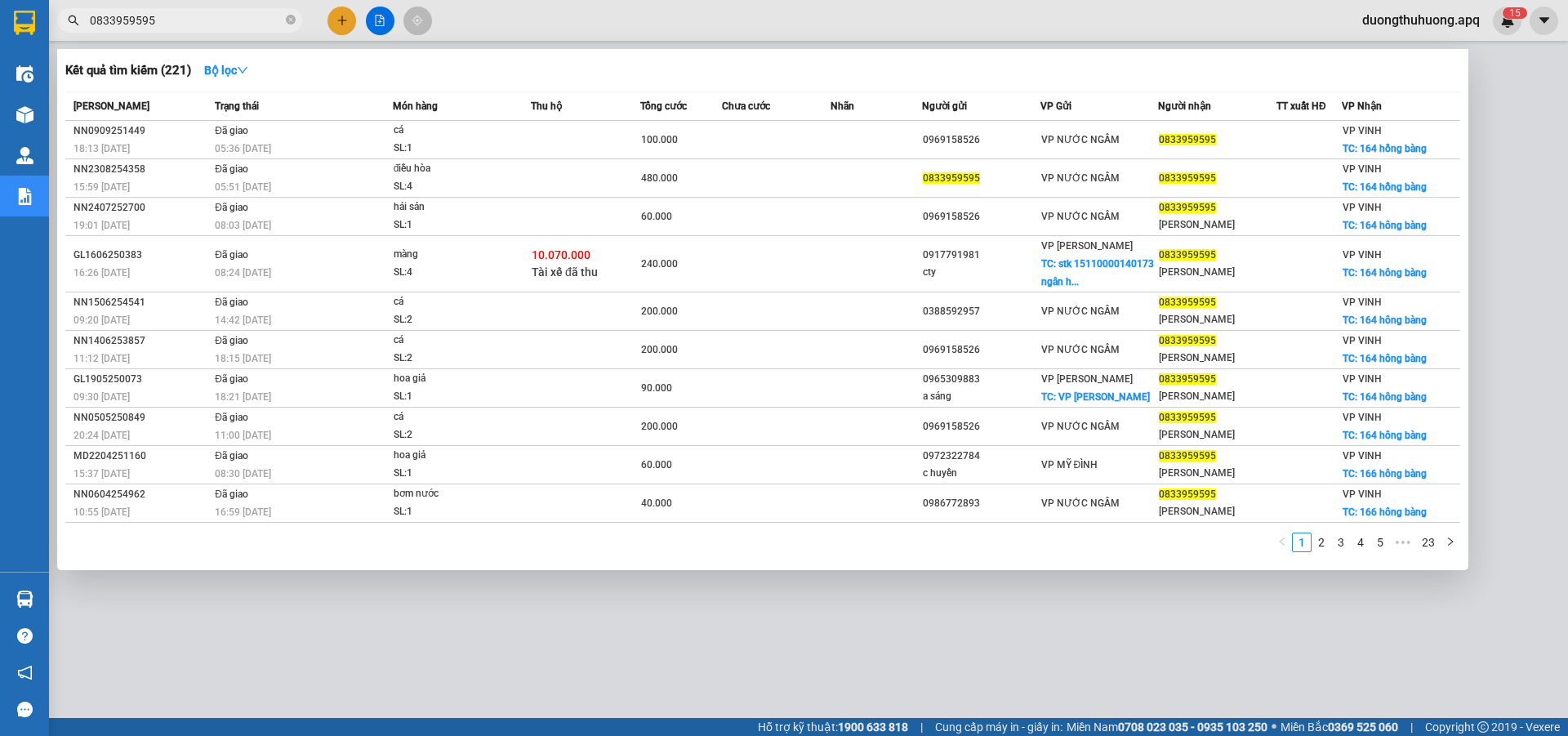
type input "0833959595"
drag, startPoint x: 291, startPoint y: 20, endPoint x: 278, endPoint y: 23, distance: 13.3
click at [289, 22] on icon "close-circle" at bounding box center [291, 20] width 10 height 10
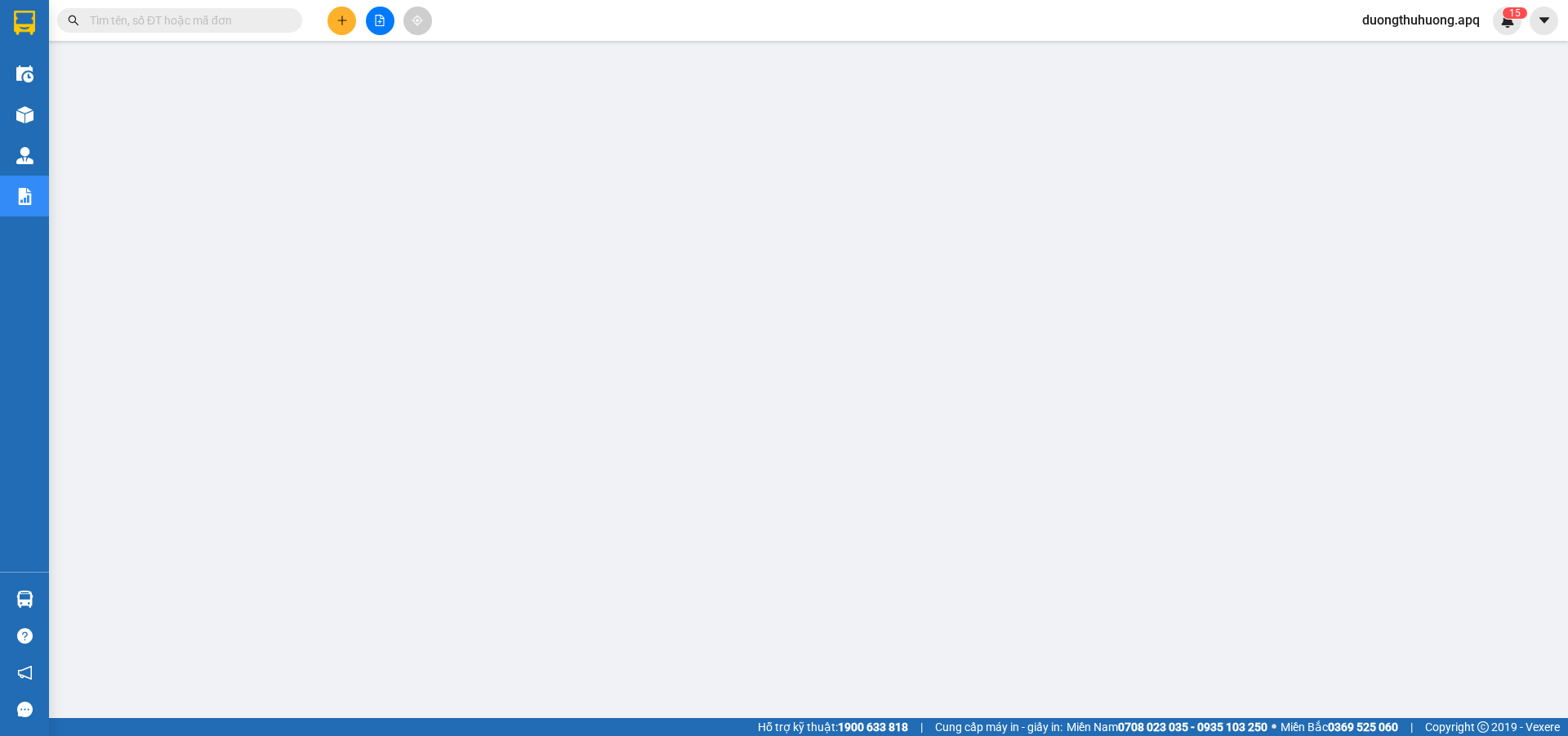
paste input "09799509595"
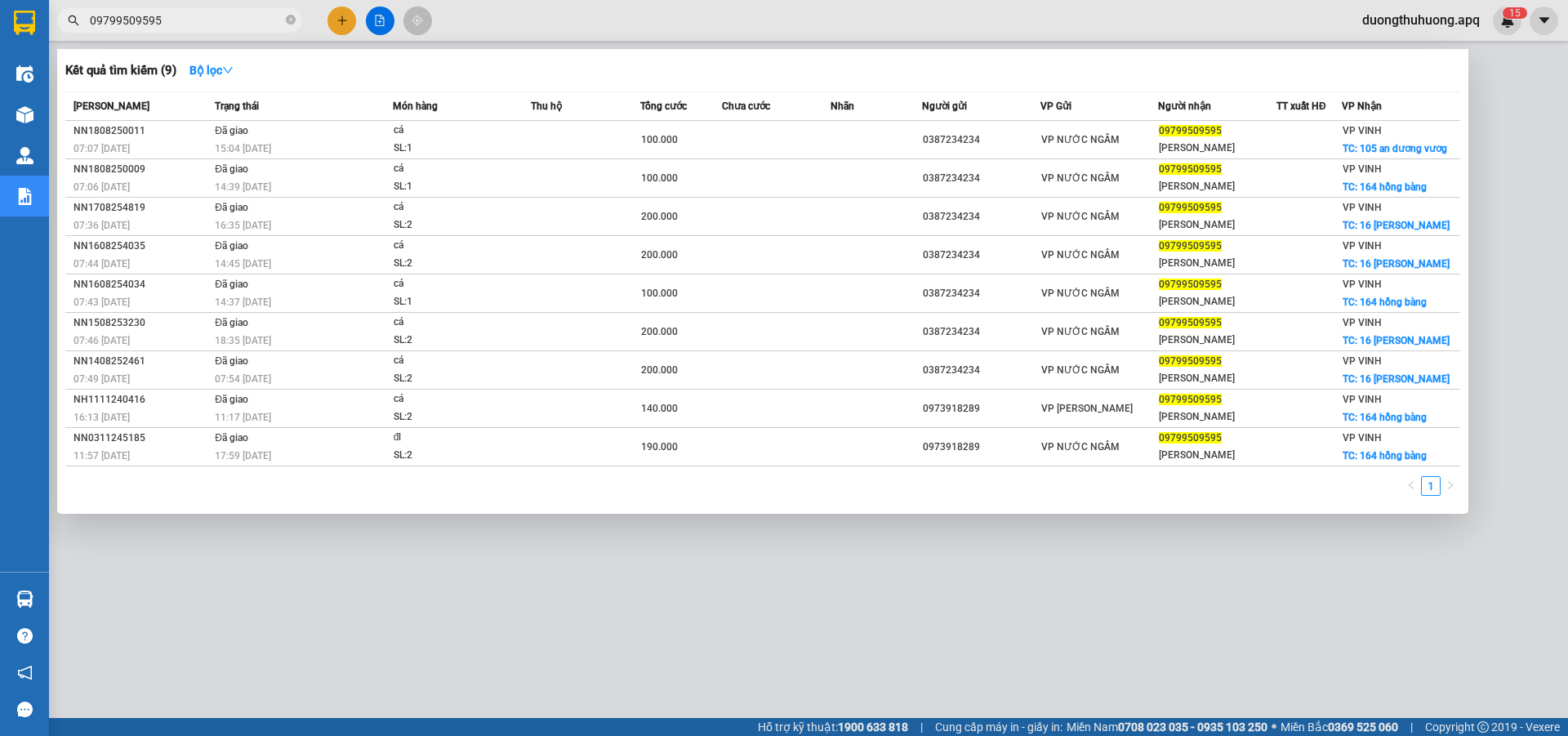
type input "09799509595"
drag, startPoint x: 289, startPoint y: 17, endPoint x: 245, endPoint y: 13, distance: 44.2
click at [288, 17] on icon "close-circle" at bounding box center [291, 20] width 10 height 10
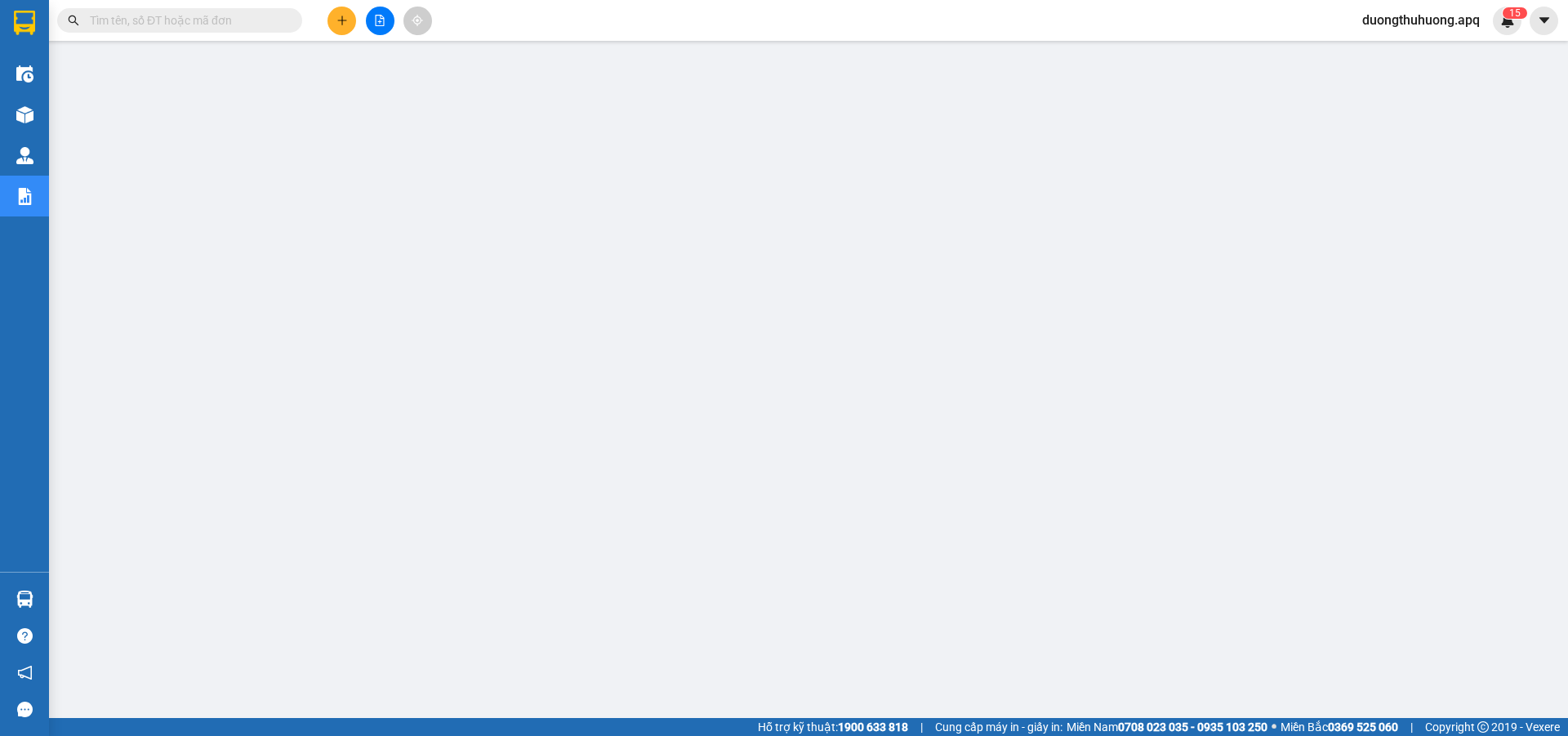
drag, startPoint x: 237, startPoint y: 11, endPoint x: 196, endPoint y: 23, distance: 42.7
click at [196, 23] on input "text" at bounding box center [186, 21] width 193 height 18
paste input "0966019712"
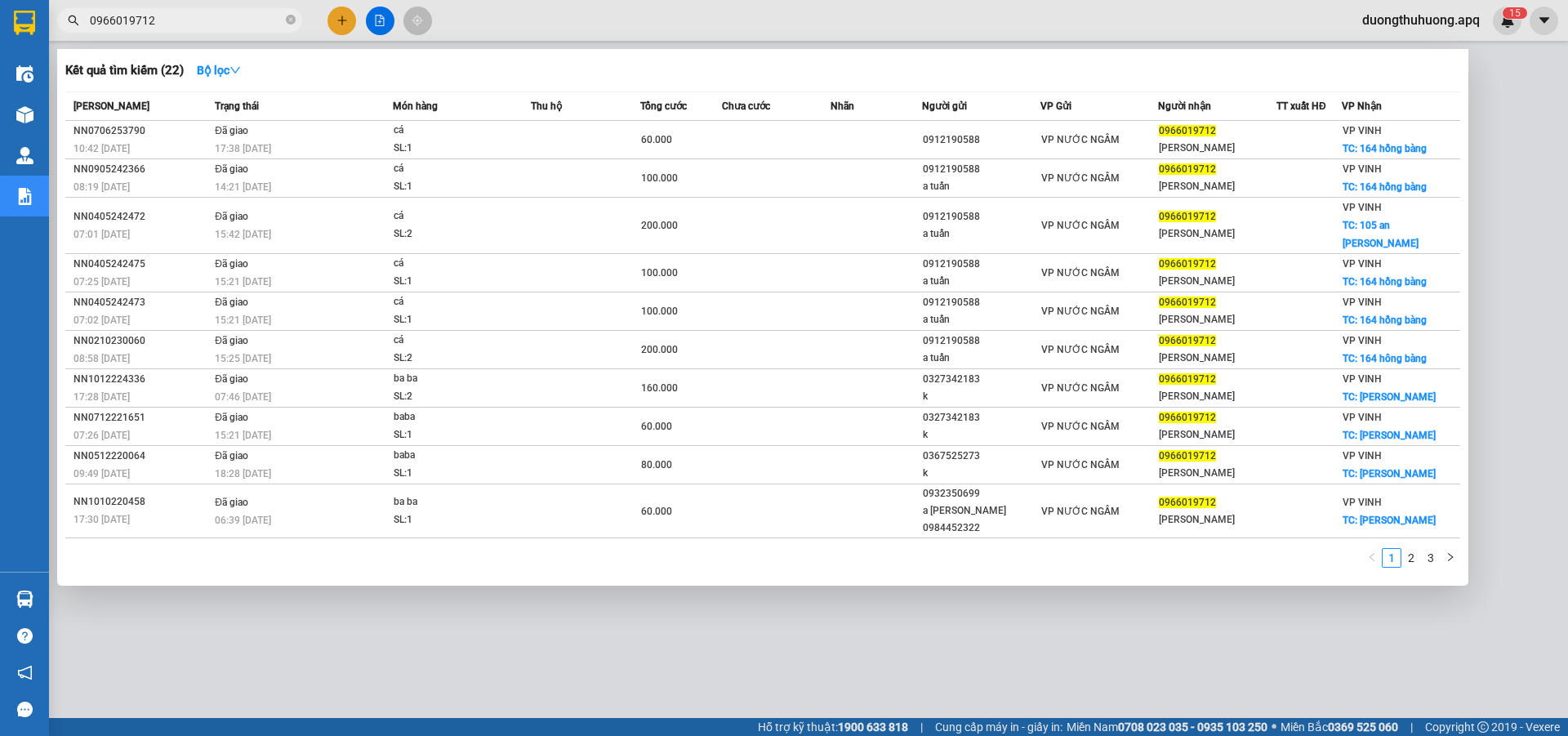
type input "0966019712"
drag, startPoint x: 291, startPoint y: 20, endPoint x: 237, endPoint y: 21, distance: 54.0
click at [284, 20] on span "0966019712" at bounding box center [179, 20] width 245 height 24
click at [289, 20] on icon "close-circle" at bounding box center [291, 20] width 10 height 10
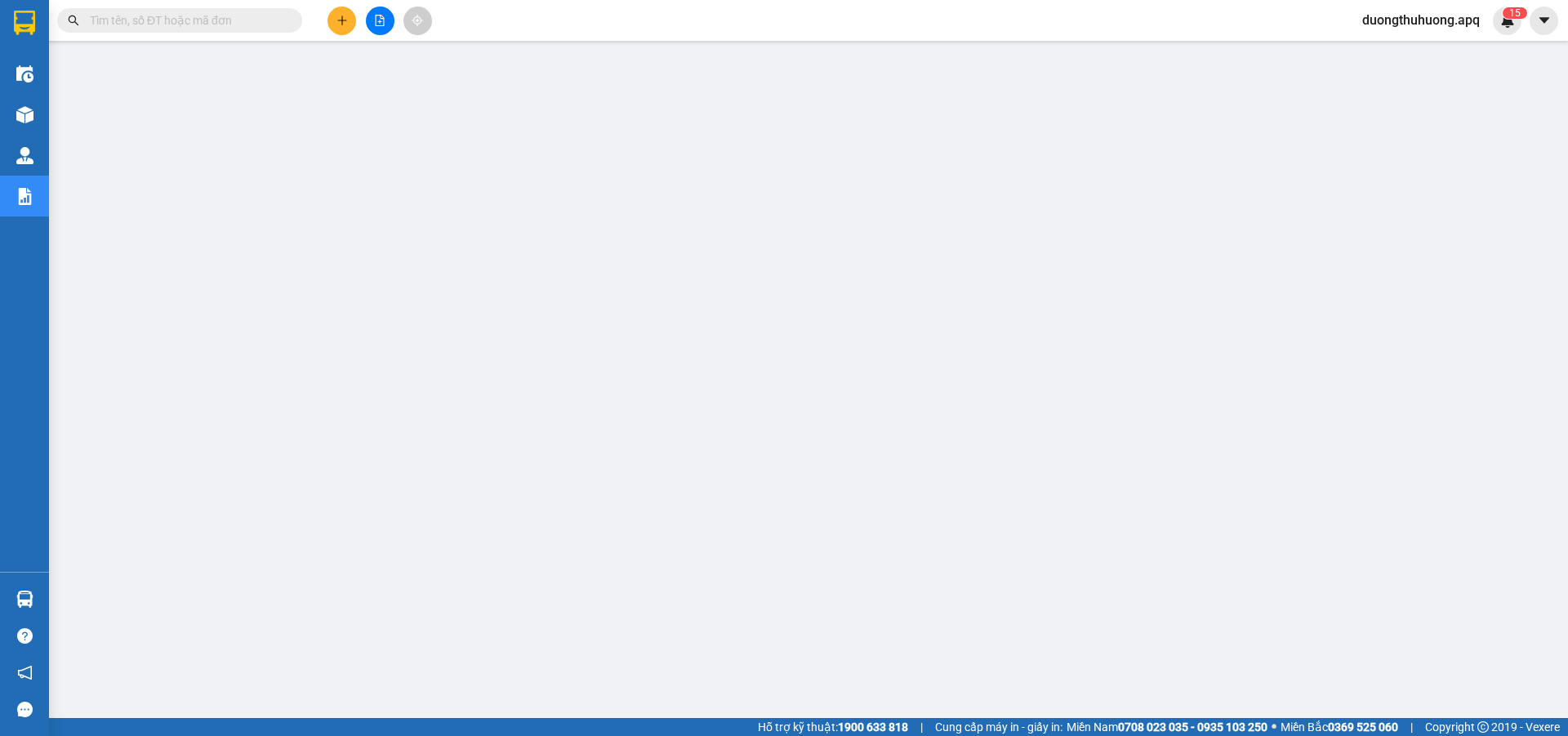
paste input "0966597496"
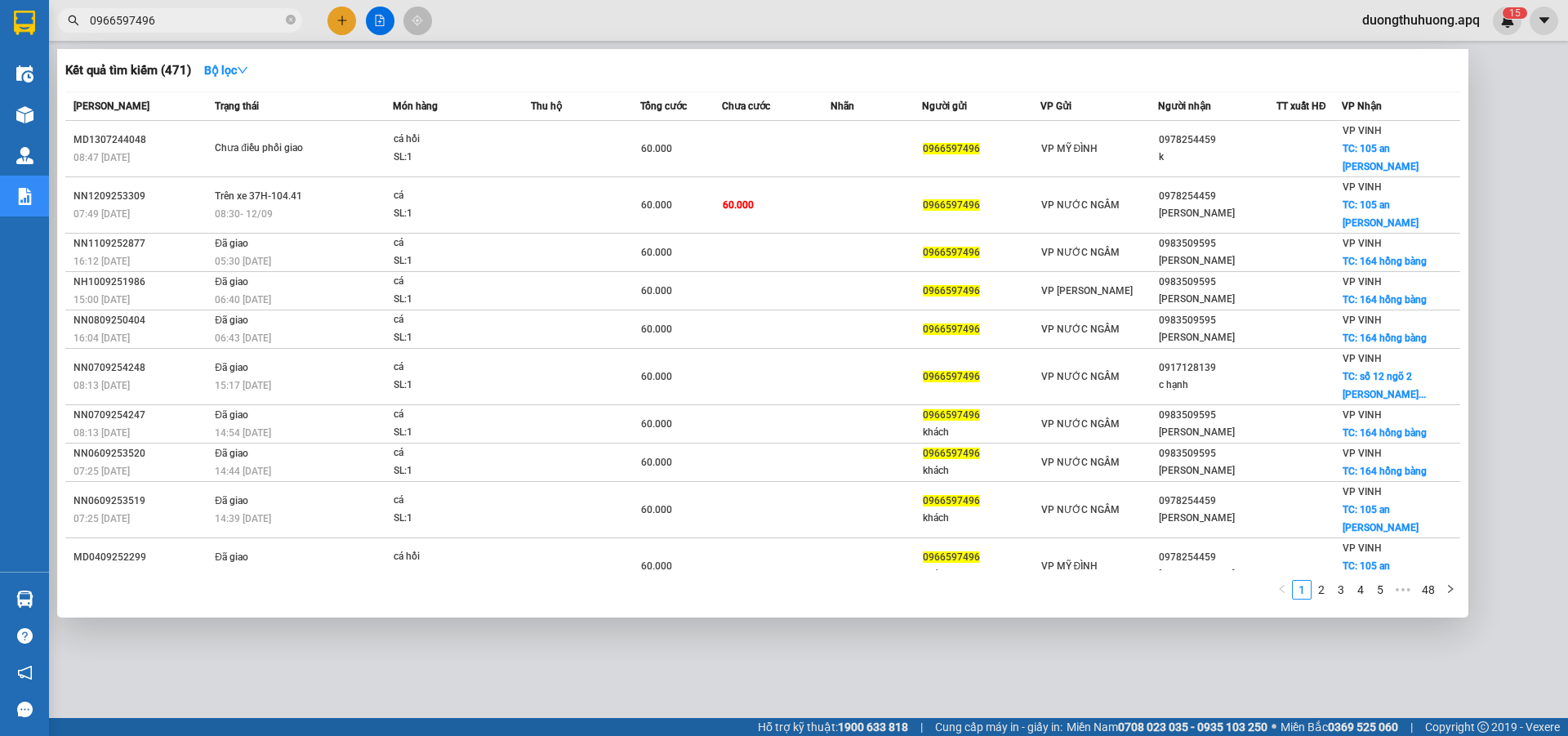
type input "0966597496"
click at [289, 21] on icon "close-circle" at bounding box center [291, 20] width 10 height 10
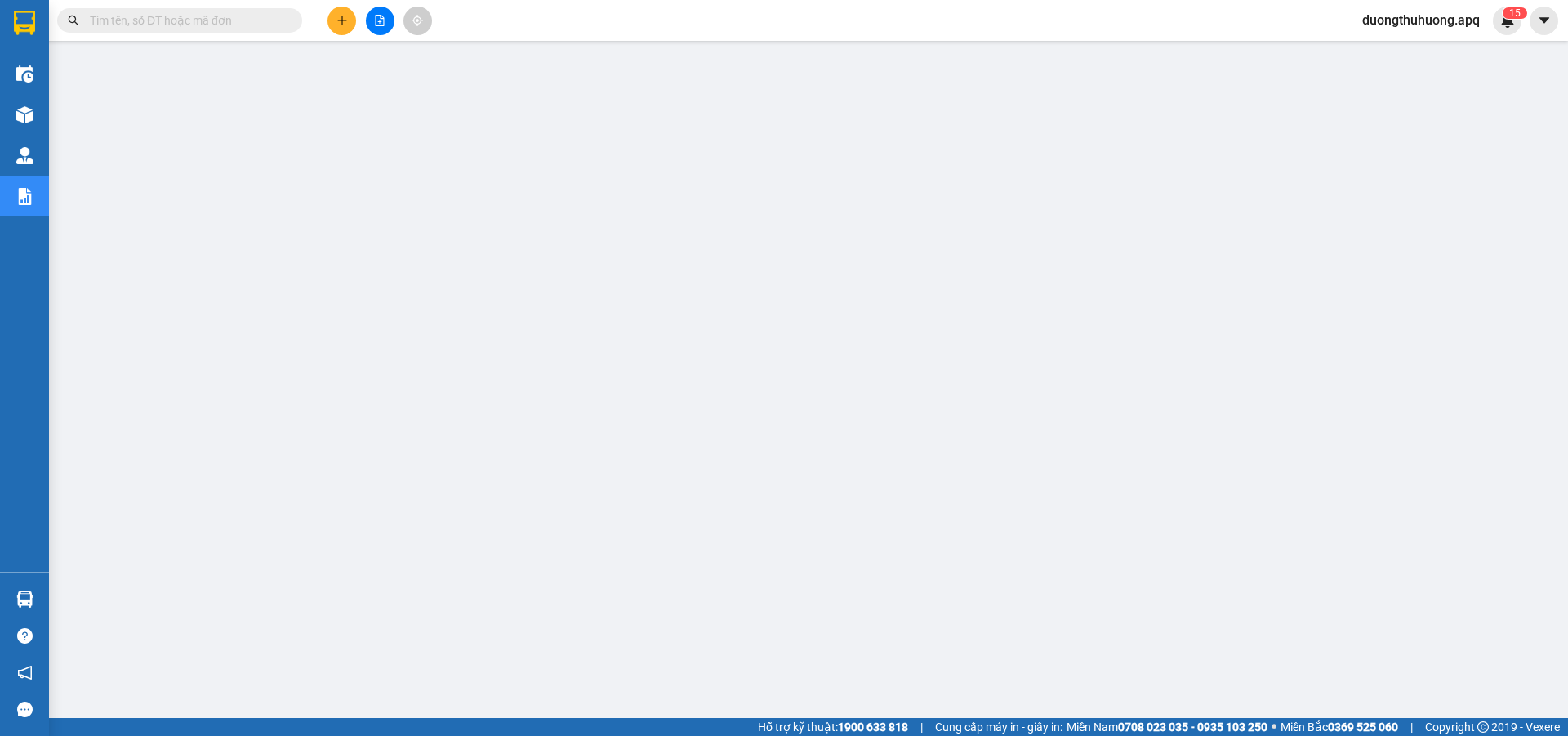
paste input "0917782228"
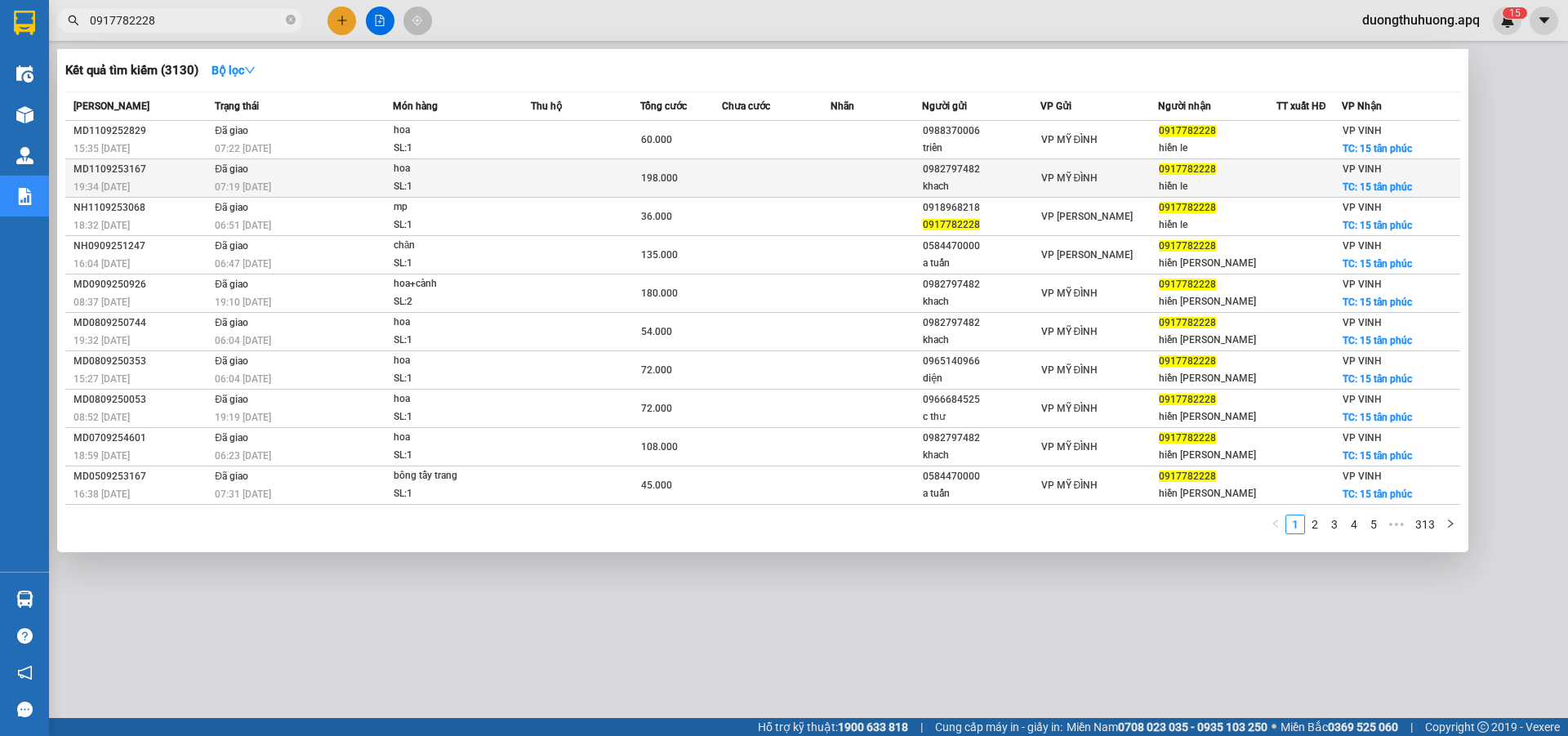
type input "0917782228"
click at [115, 168] on div "MD1109253167" at bounding box center [141, 169] width 136 height 18
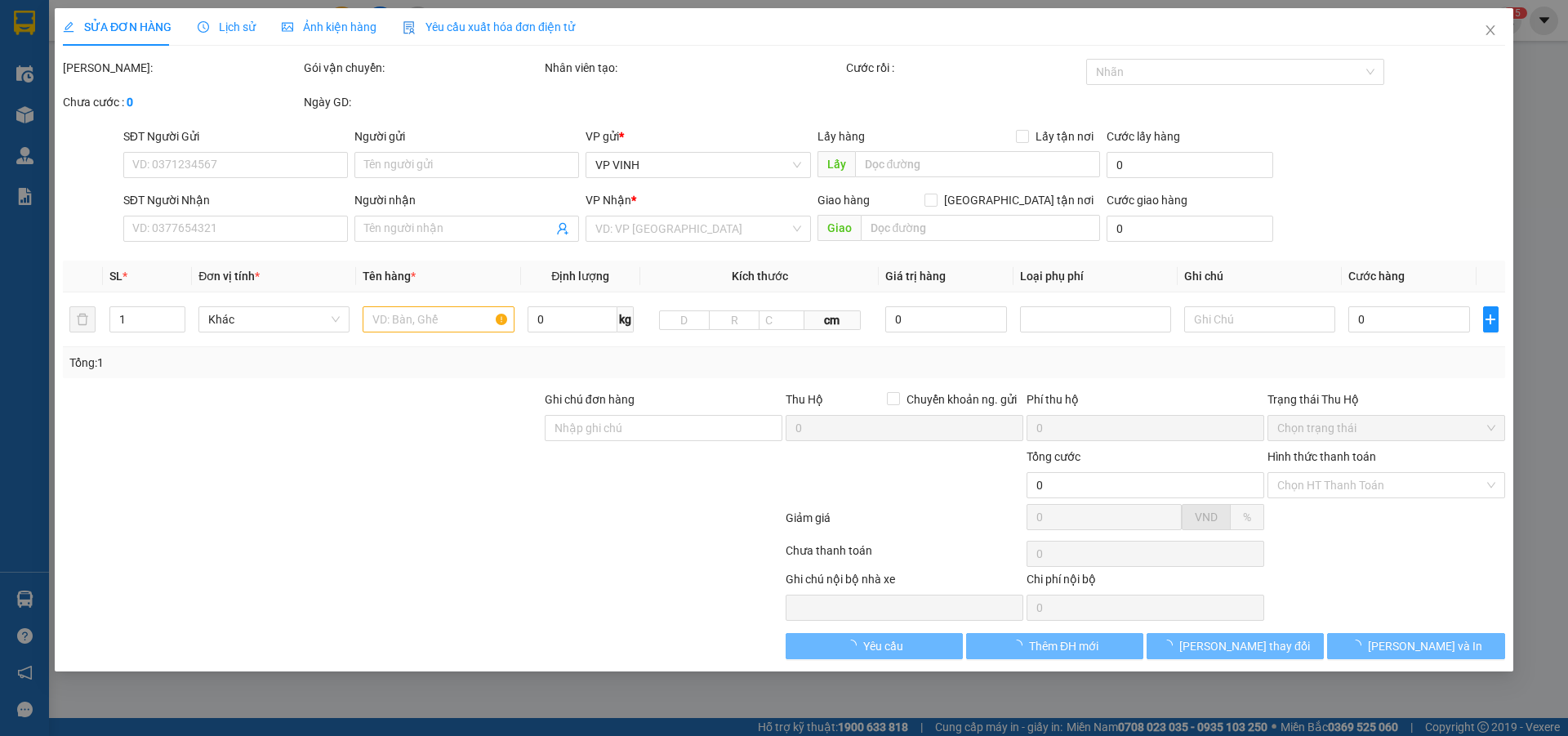
type input "0982797482"
type input "khach"
type input "0917782228"
type input "hiền le"
checkbox input "true"
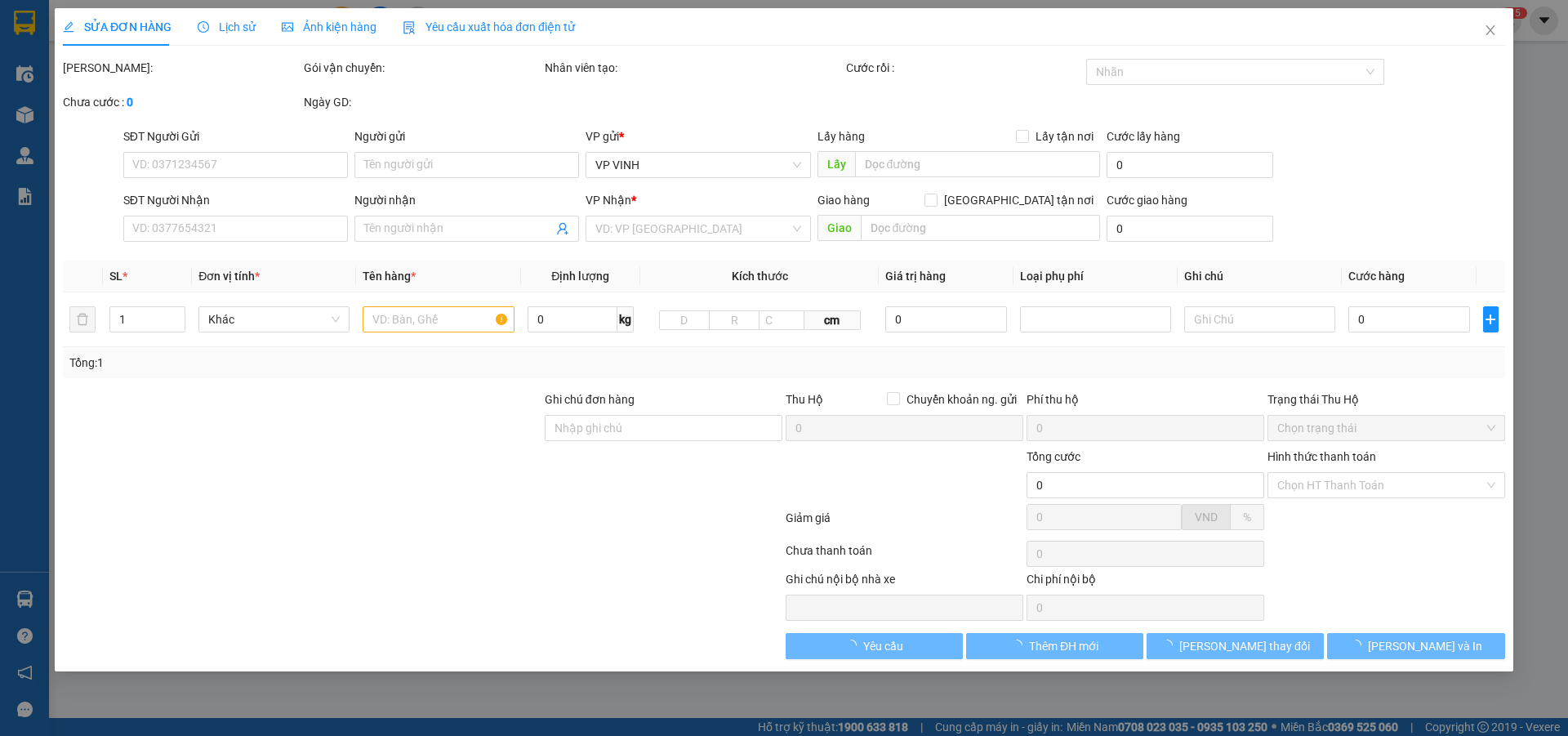
type input "15 tân phúc"
type input "198.000"
type input "10"
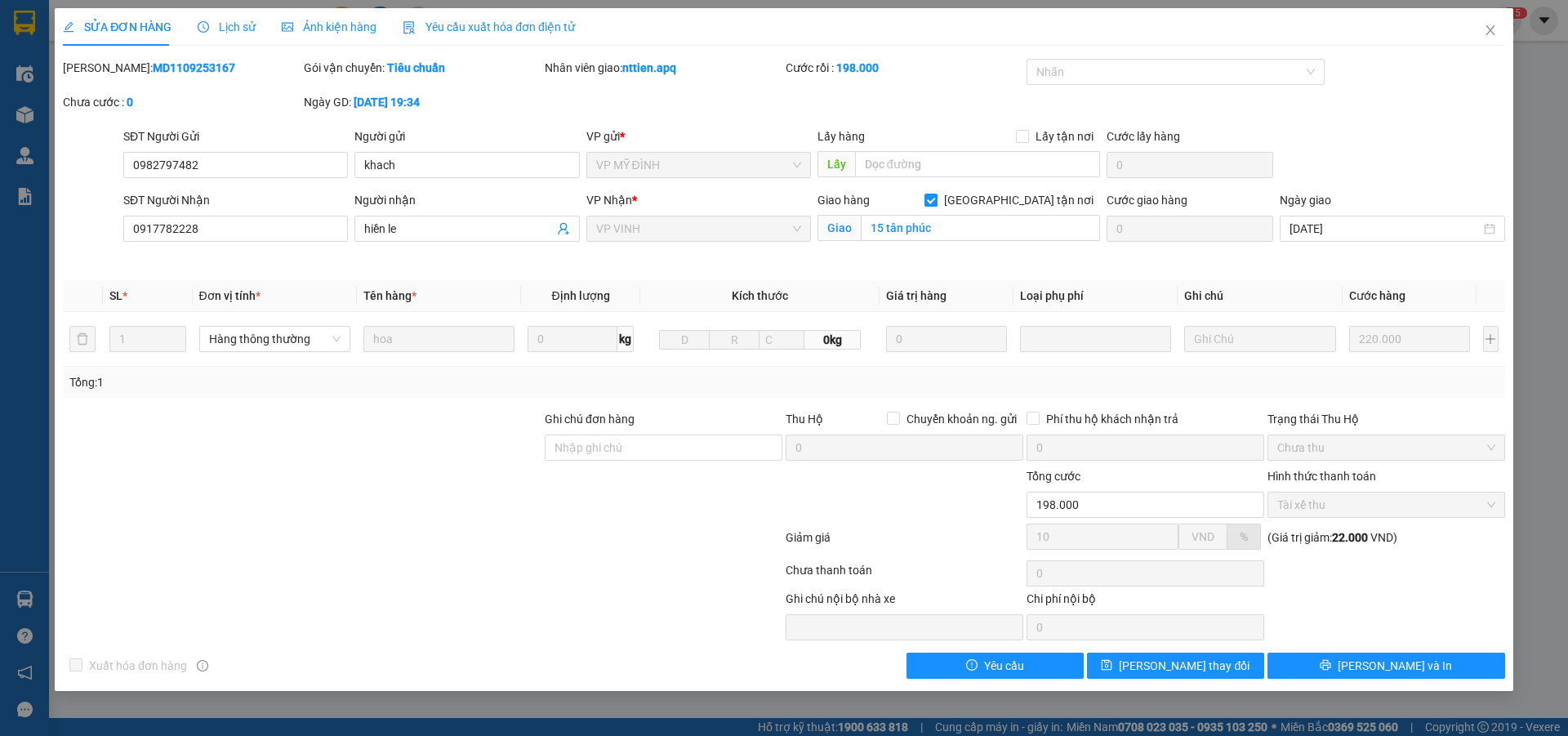
drag, startPoint x: 106, startPoint y: 67, endPoint x: 216, endPoint y: 57, distance: 110.5
click at [216, 57] on div "SỬA ĐƠN HÀNG Lịch sử Ảnh kiện hàng Yêu cầu xuất hóa đơn điện tử Total Paid Fee …" at bounding box center [784, 343] width 1443 height 670
copy b "MD1109253167"
click at [1494, 32] on icon "close" at bounding box center [1490, 29] width 13 height 13
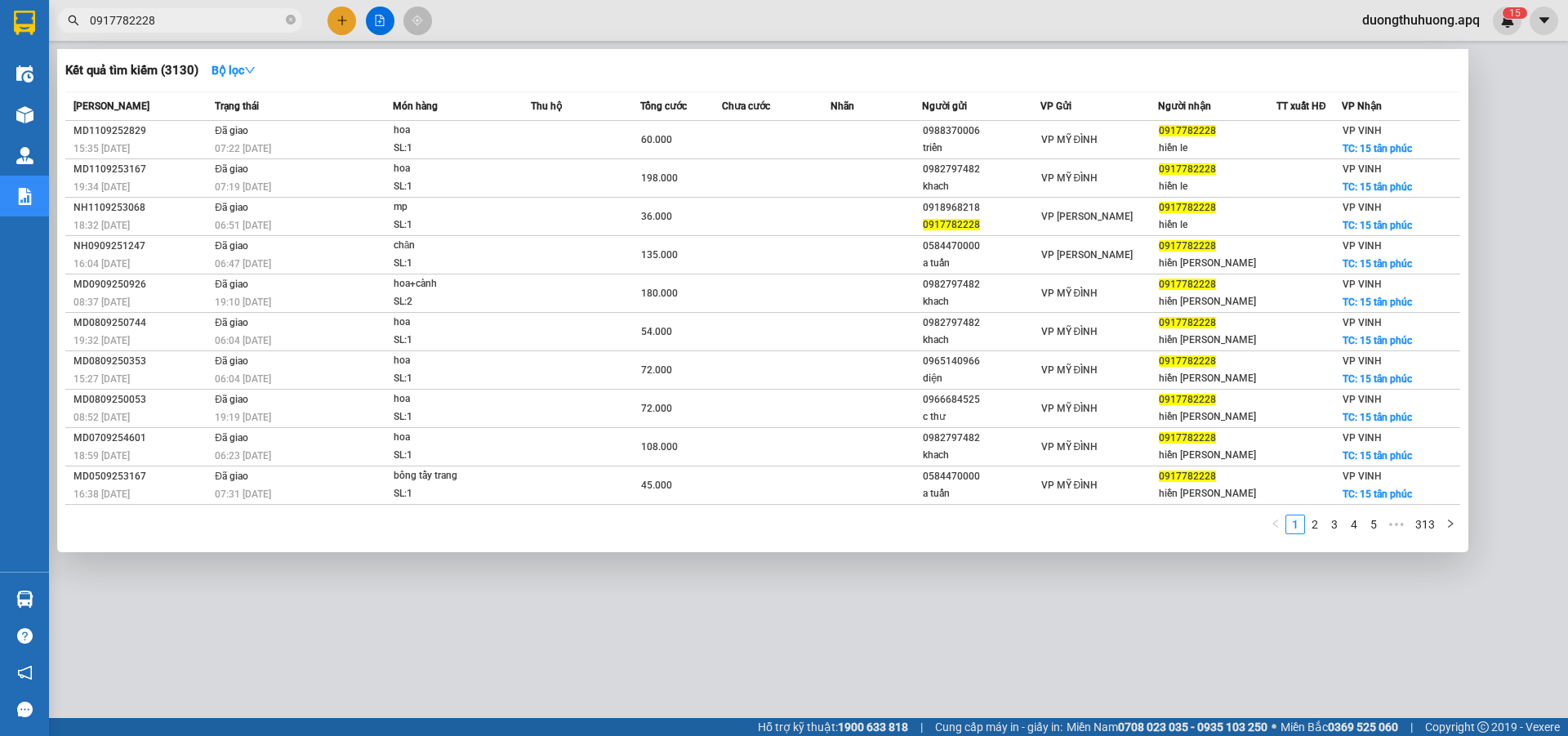
click at [201, 19] on input "0917782228" at bounding box center [186, 21] width 193 height 18
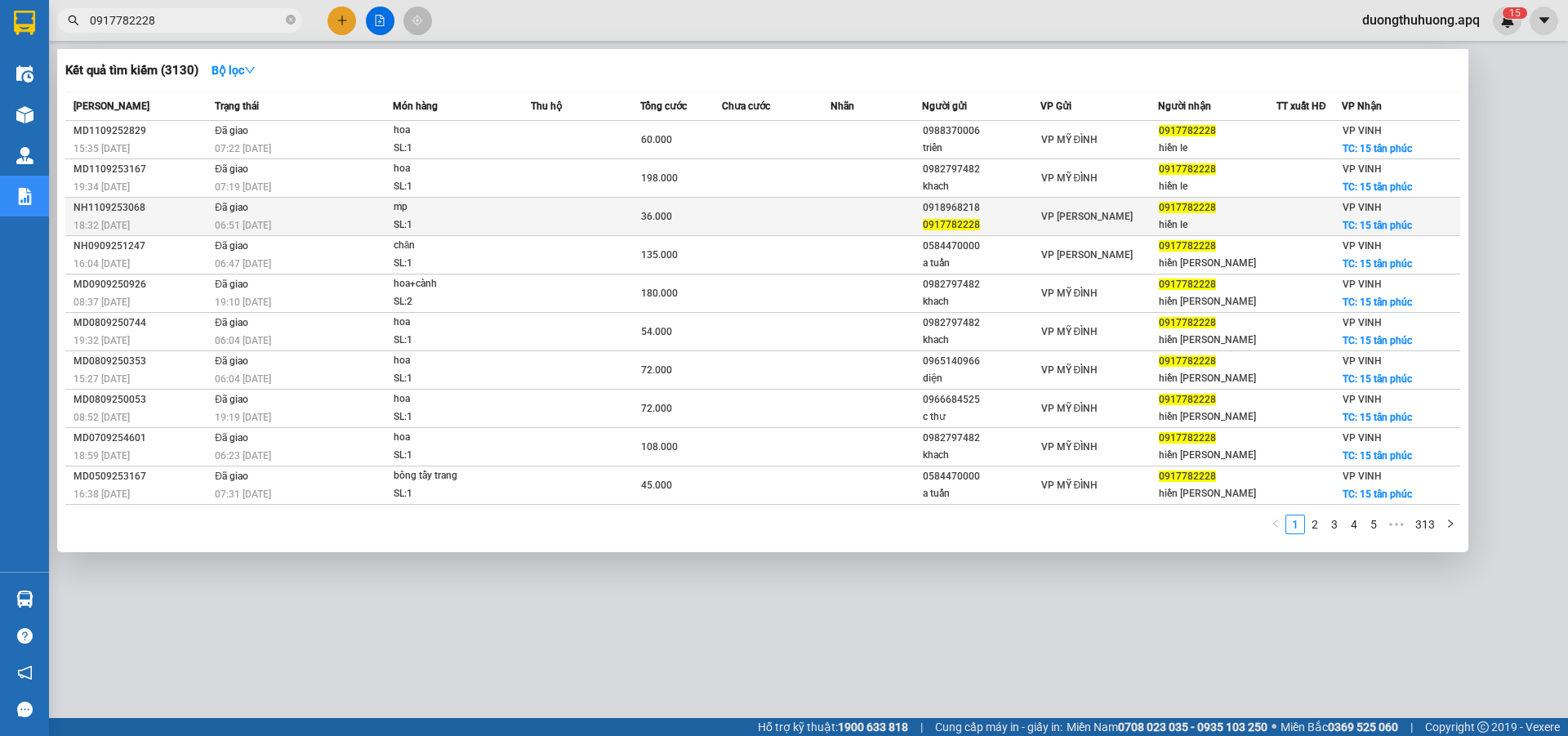
click at [111, 206] on div "NH1109253068" at bounding box center [141, 208] width 136 height 18
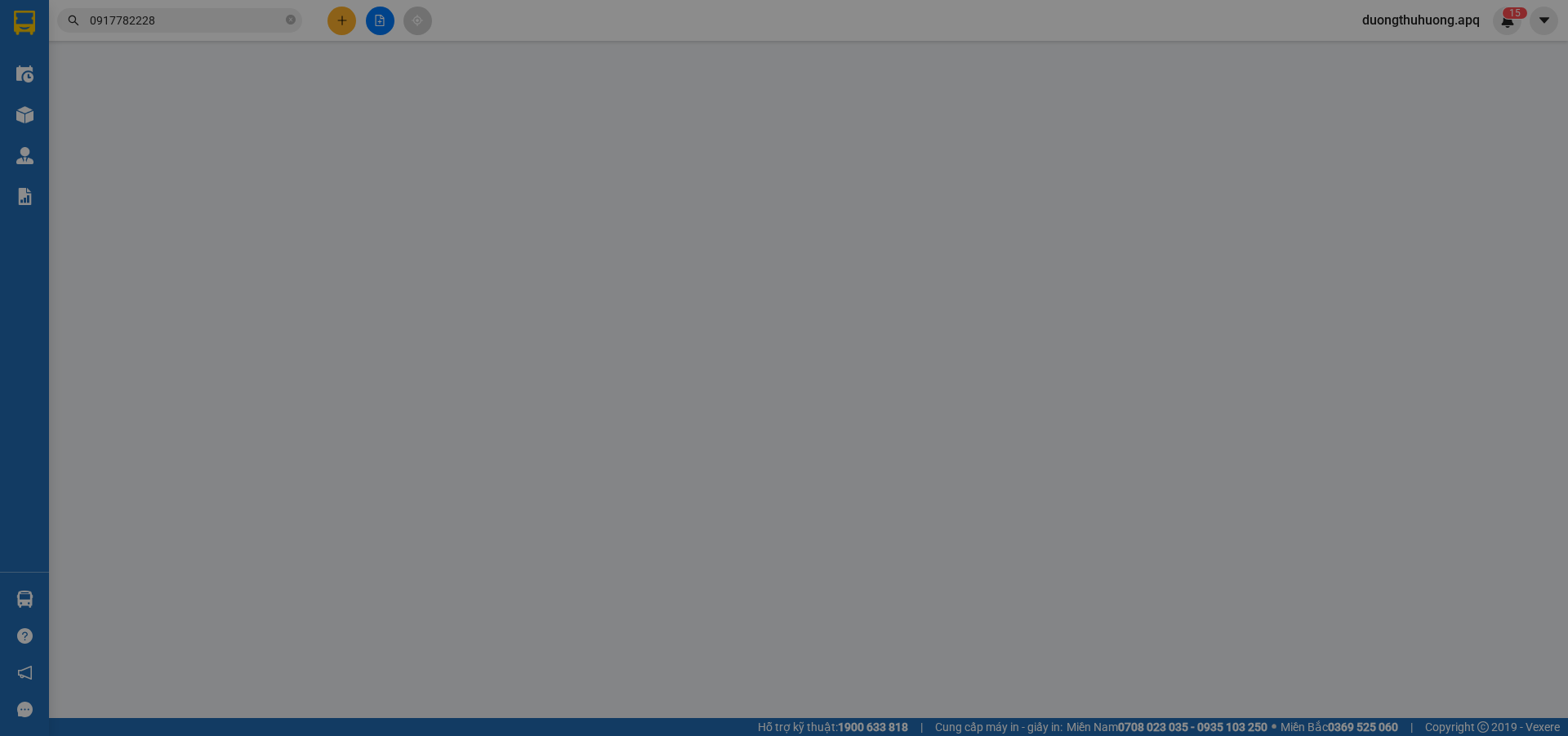
type input "0918968218"
type input "0917782228"
type input "hiền le"
checkbox input "true"
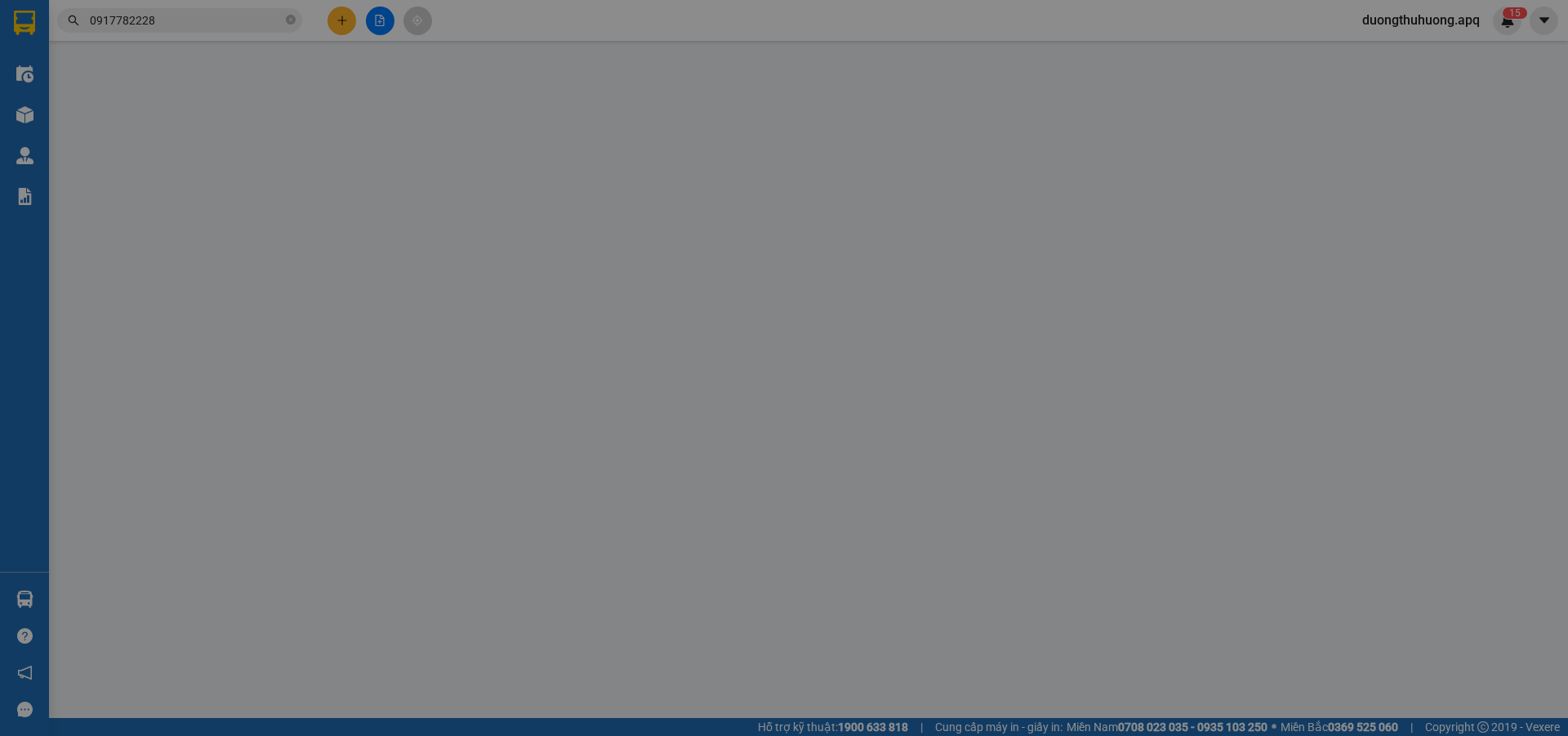
type input "15 tân phúc"
type input "36.000"
type input "10"
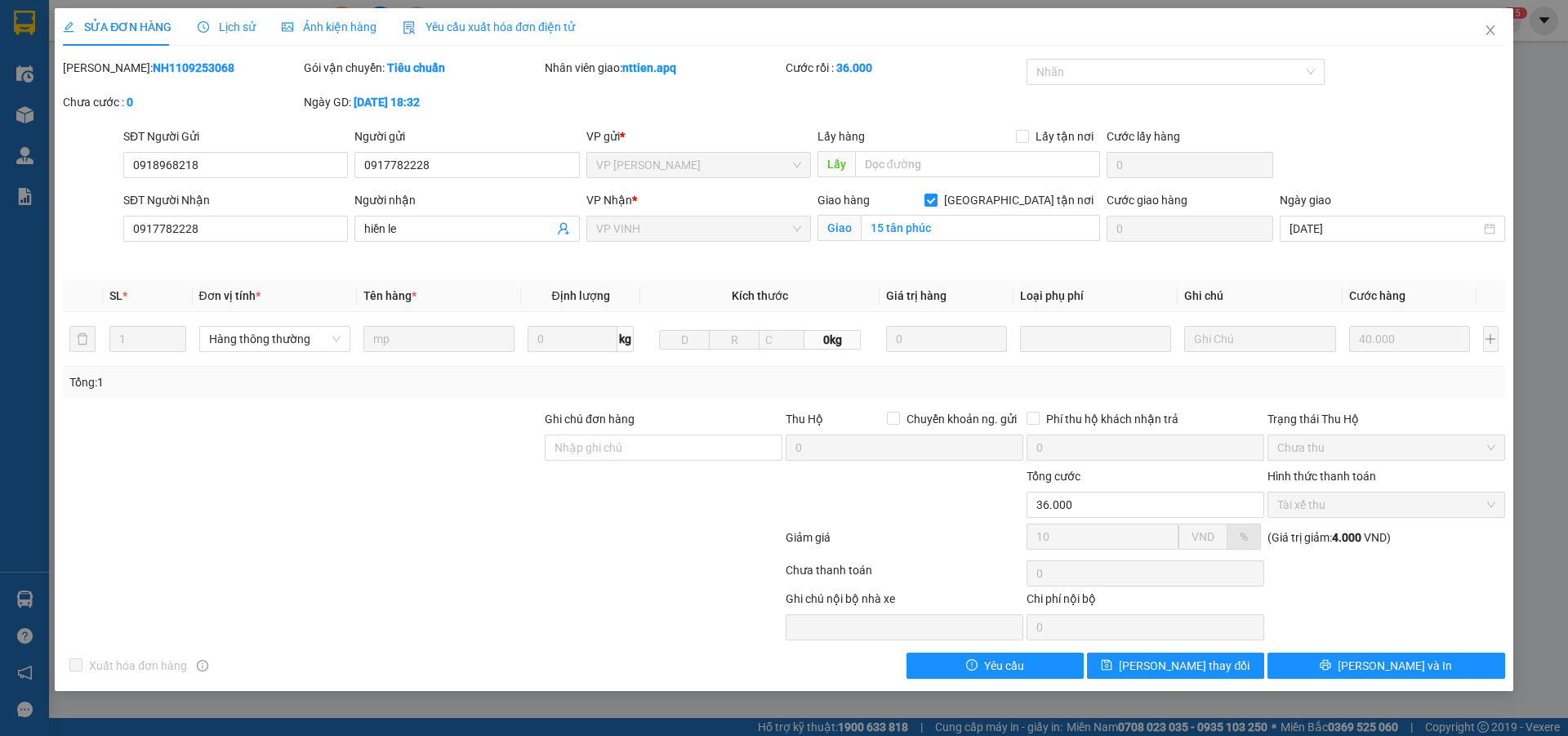
drag, startPoint x: 113, startPoint y: 67, endPoint x: 214, endPoint y: 69, distance: 101.0
click at [214, 69] on div "Mã ĐH: NH1109253068" at bounding box center [181, 68] width 238 height 18
copy b "NH1109253068"
click at [1489, 27] on icon "close" at bounding box center [1490, 29] width 13 height 13
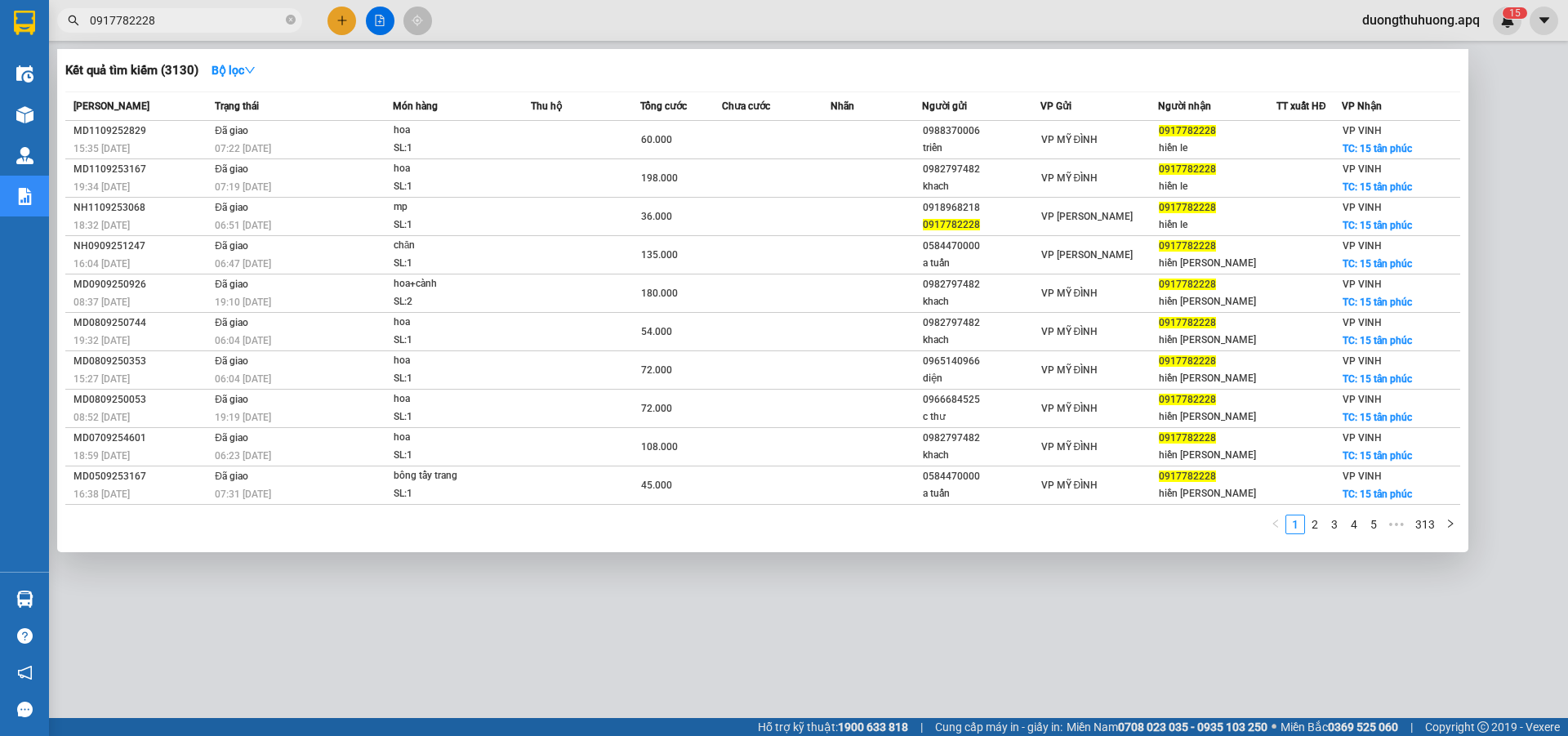
click at [181, 22] on input "0917782228" at bounding box center [186, 21] width 193 height 18
click at [293, 24] on icon "close-circle" at bounding box center [291, 20] width 10 height 10
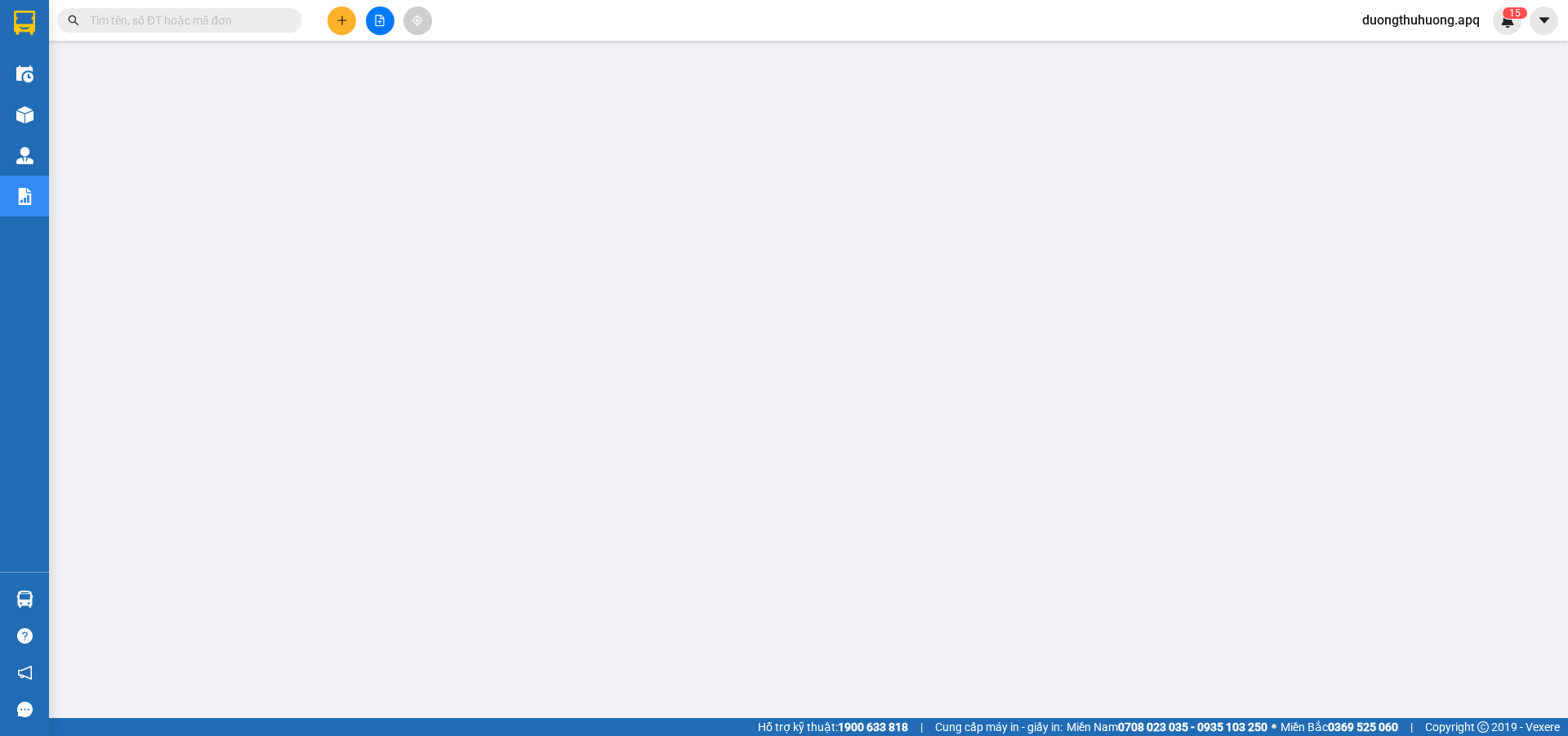
paste input "0942271988"
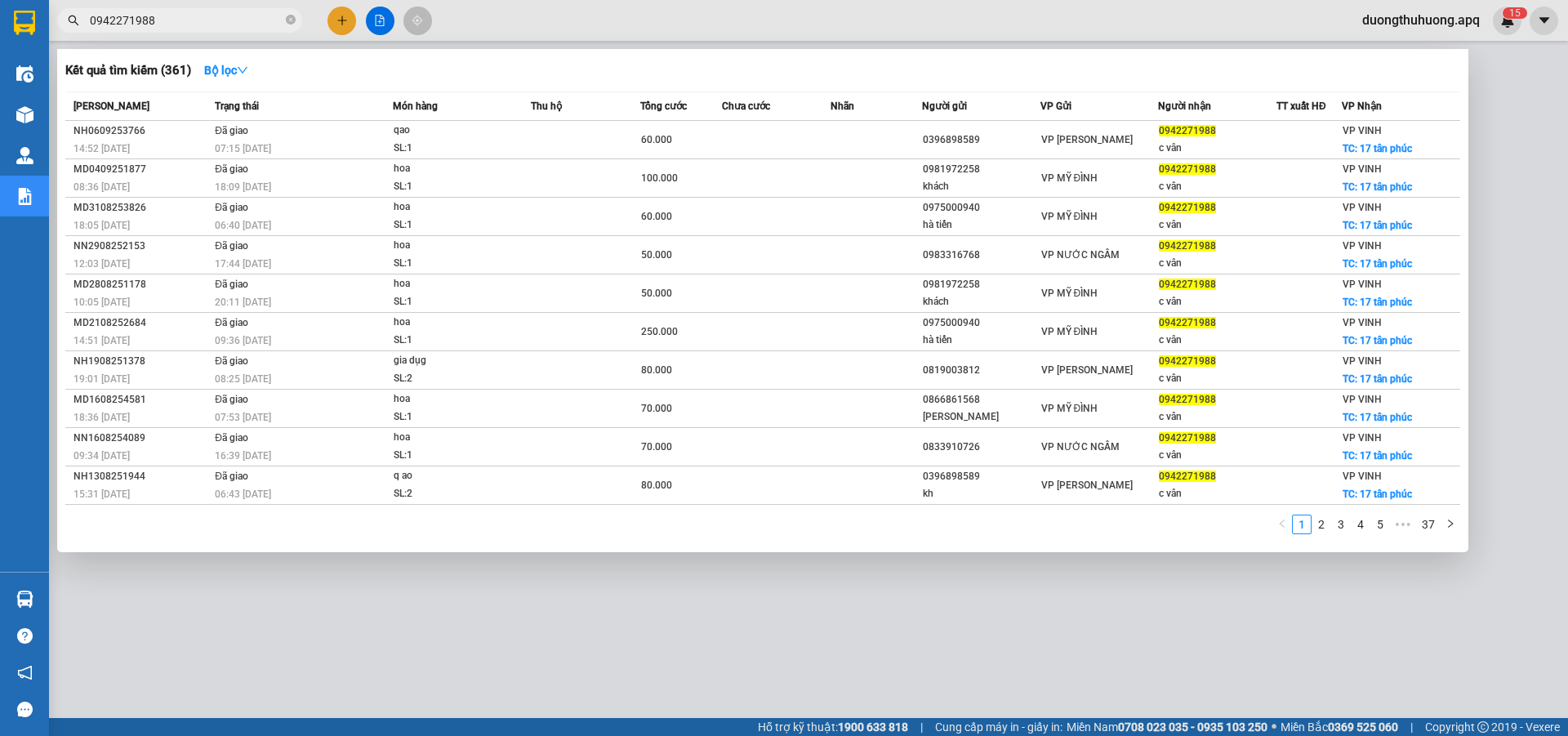
type input "0942271988"
click at [290, 23] on icon "close-circle" at bounding box center [291, 20] width 10 height 10
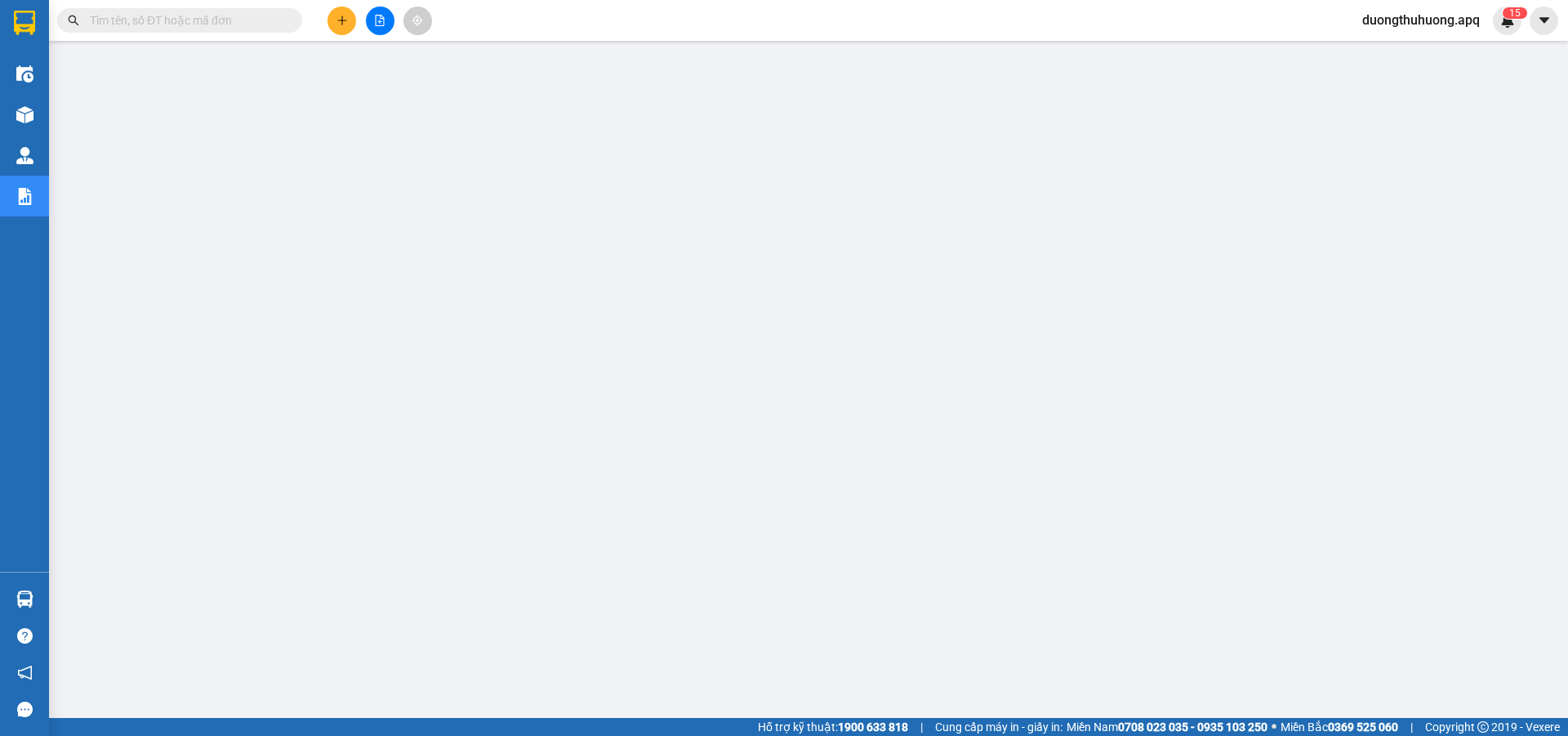
paste input "0918968218"
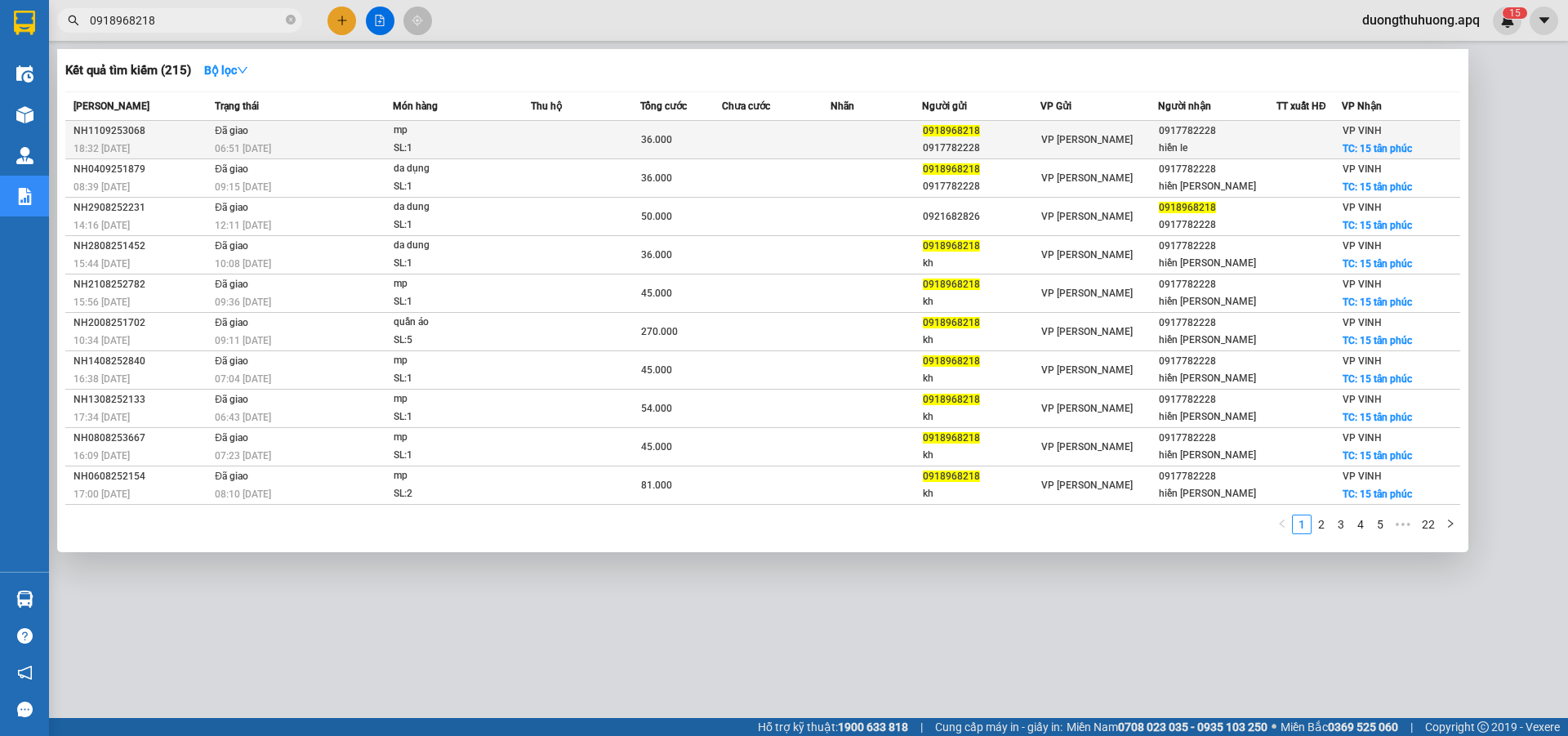
type input "0918968218"
click at [115, 132] on div "NH1109253068" at bounding box center [141, 131] width 136 height 18
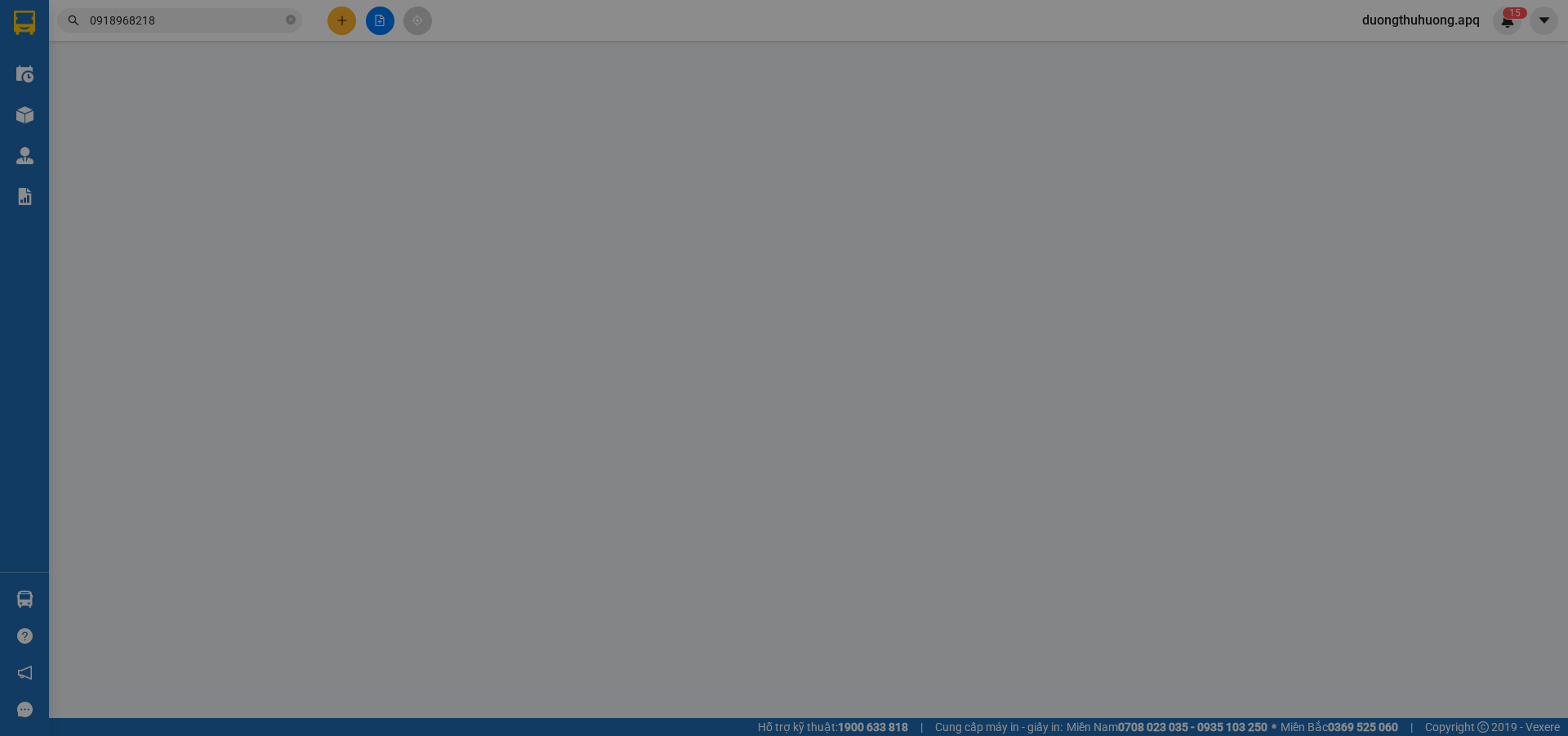
type input "0918968218"
type input "0917782228"
type input "hiền le"
checkbox input "true"
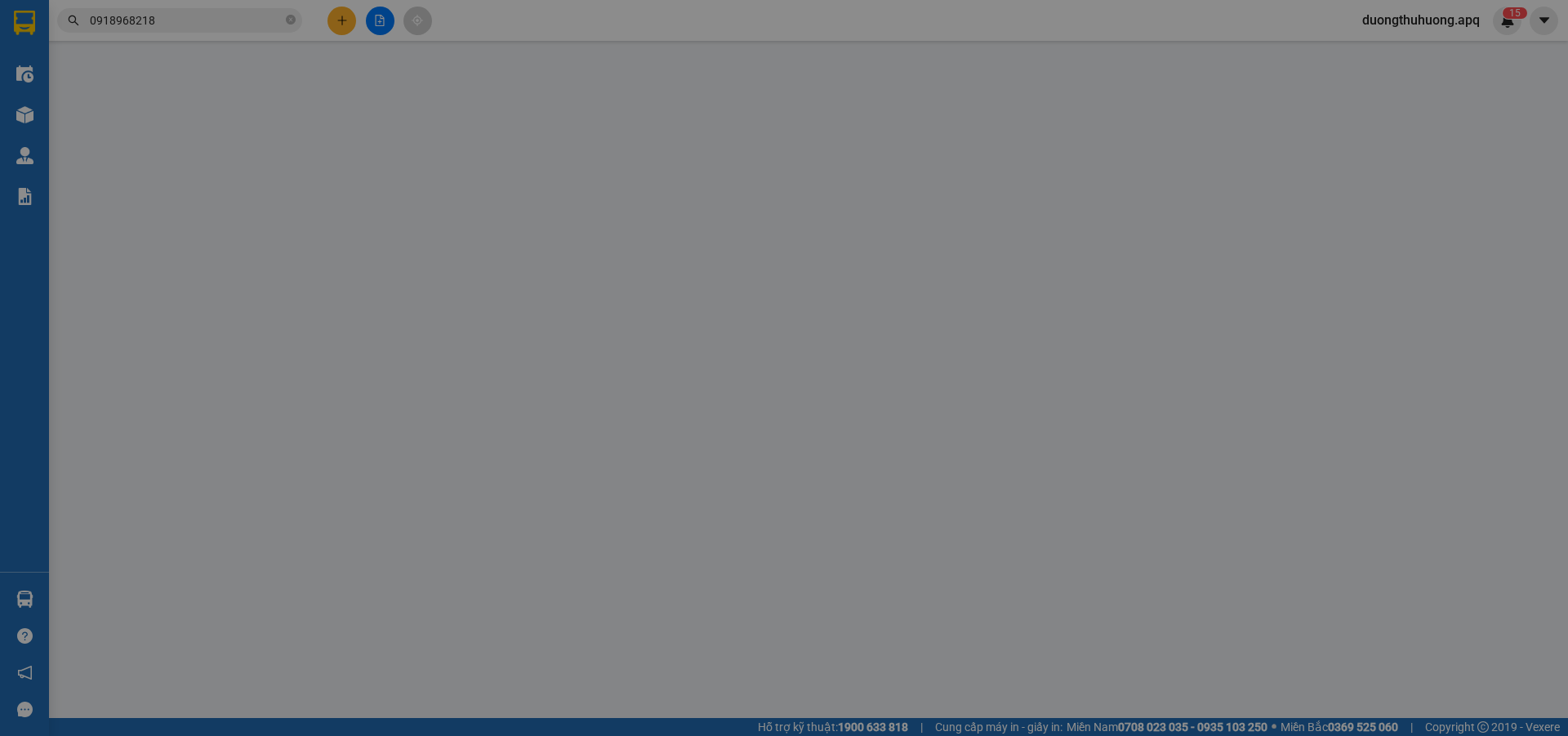
type input "15 tân phúc"
type input "36.000"
type input "10"
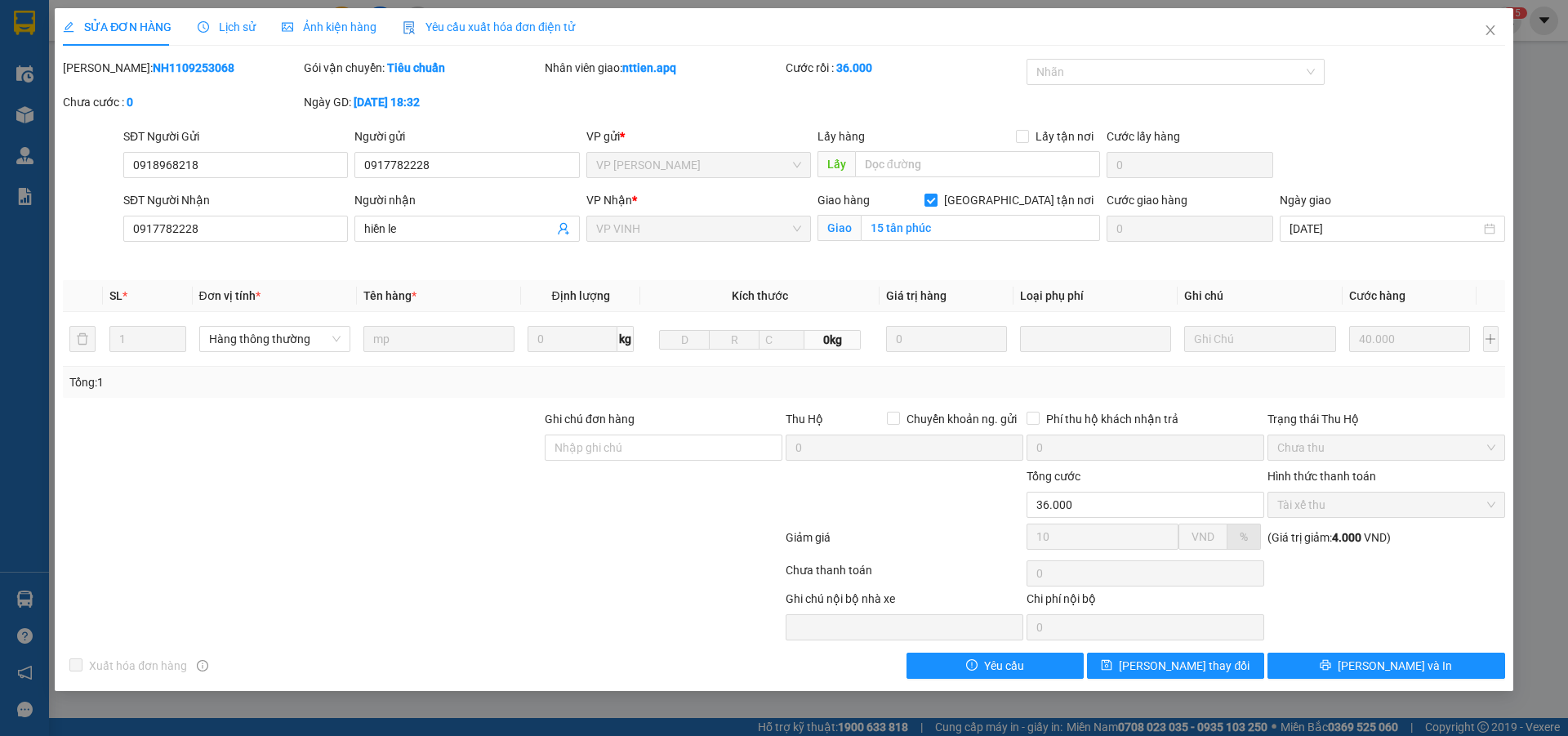
drag, startPoint x: 107, startPoint y: 66, endPoint x: 172, endPoint y: 65, distance: 65.0
click at [224, 69] on div "Mã ĐH: NH1109253068" at bounding box center [181, 68] width 238 height 18
copy b "NH1109253068"
click at [1494, 29] on icon "close" at bounding box center [1490, 29] width 13 height 13
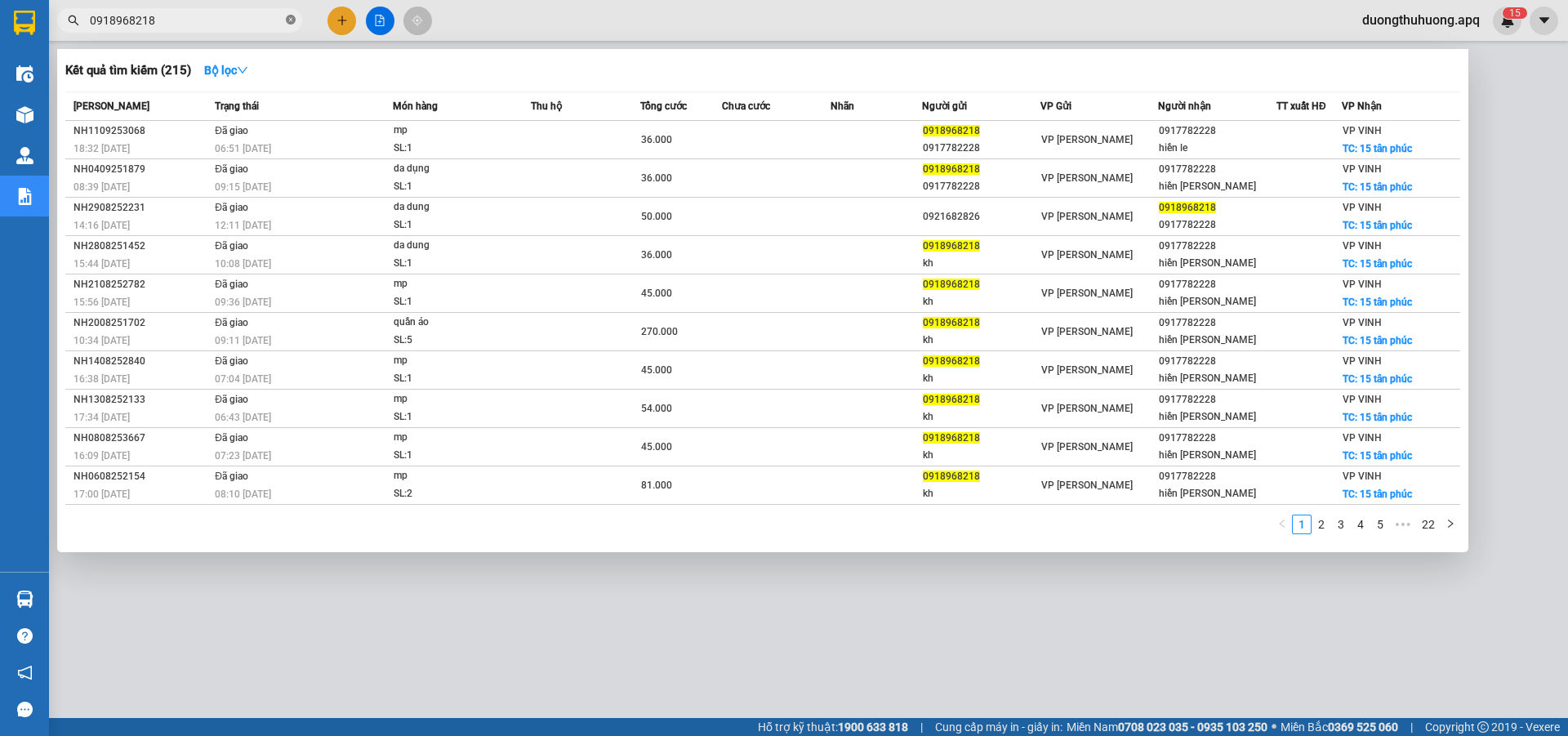
drag, startPoint x: 290, startPoint y: 19, endPoint x: 251, endPoint y: 19, distance: 39.0
click at [289, 19] on icon "close-circle" at bounding box center [291, 20] width 10 height 10
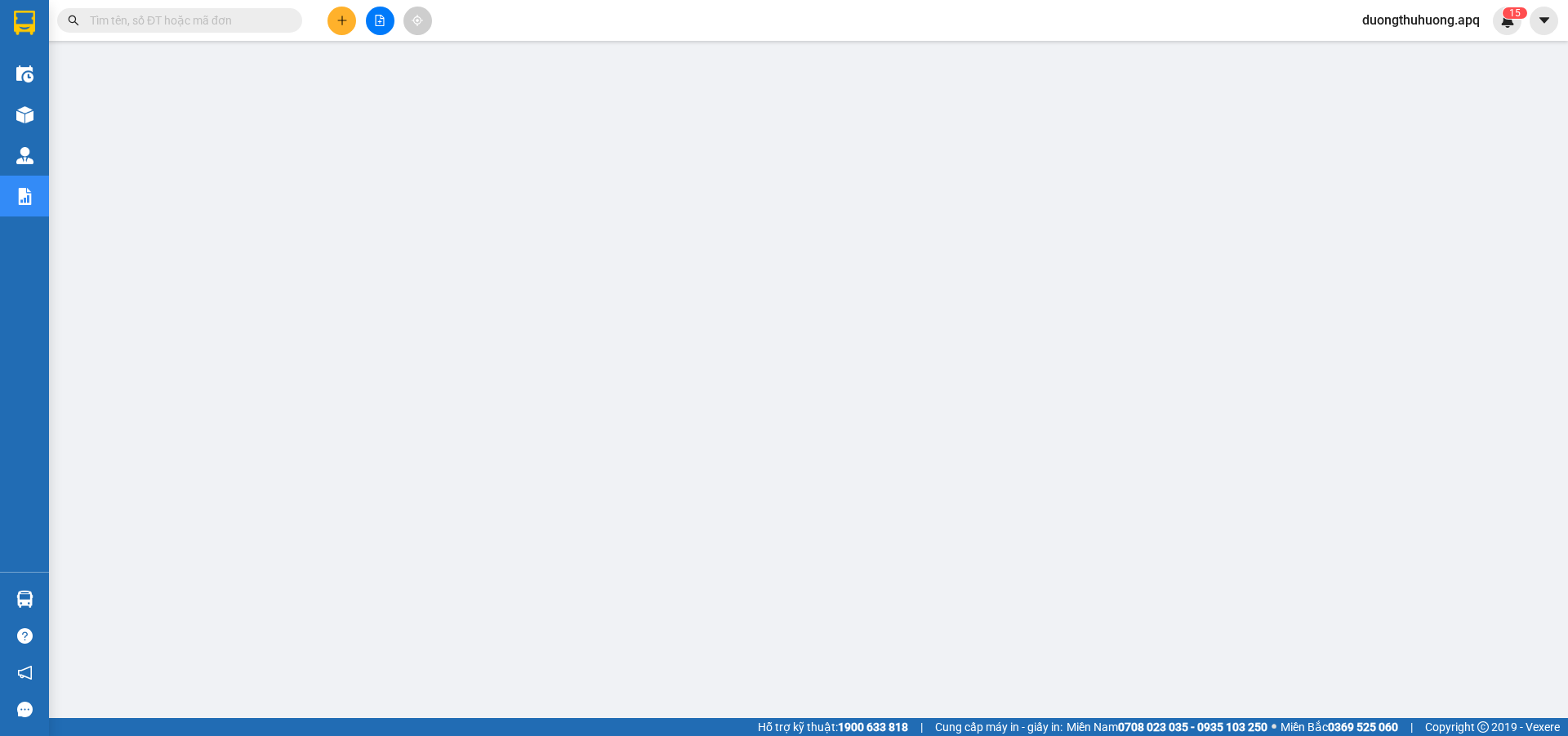
paste input "0986666878"
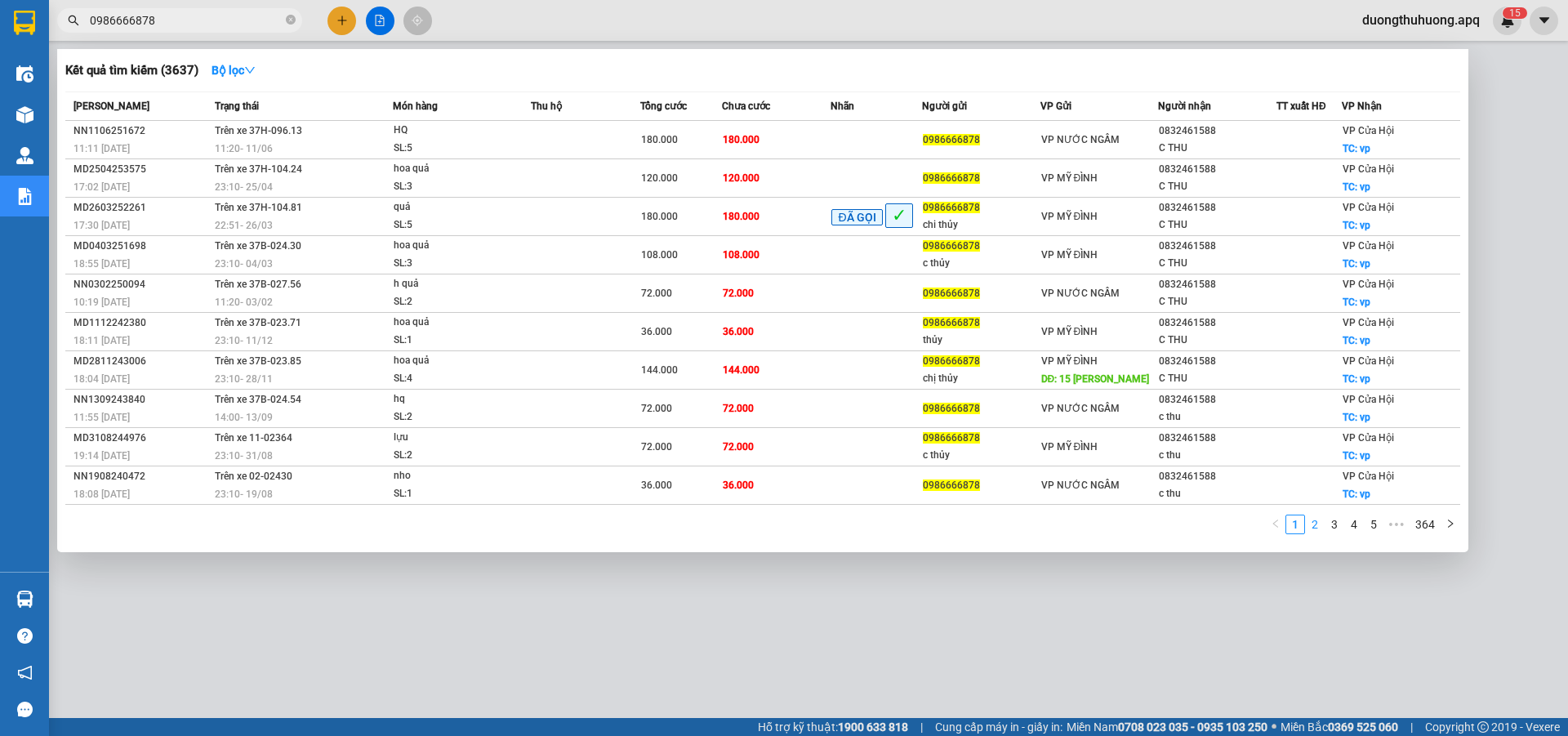
type input "0986666878"
click at [1315, 528] on link "2" at bounding box center [1314, 525] width 18 height 18
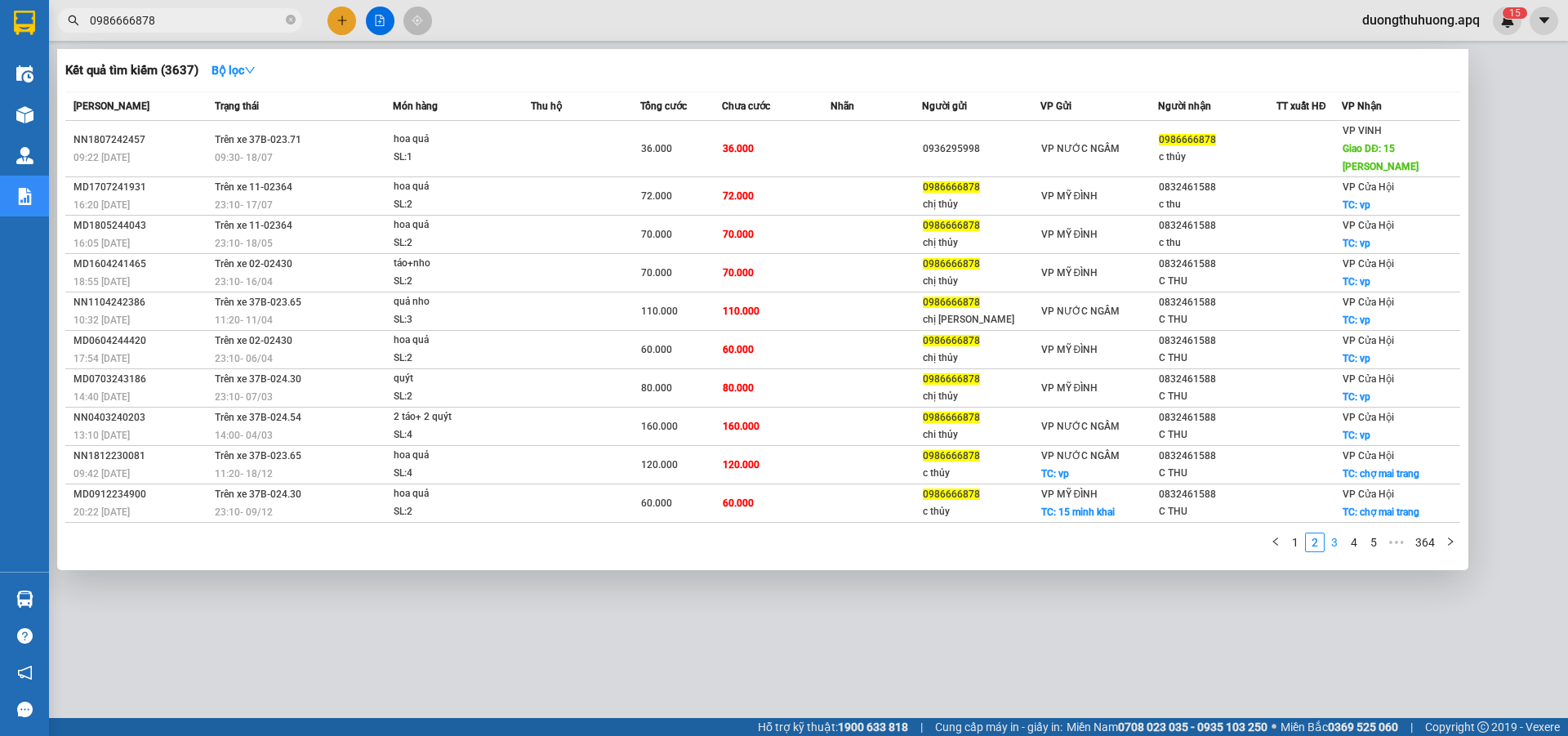
click at [1336, 533] on link "3" at bounding box center [1334, 542] width 18 height 18
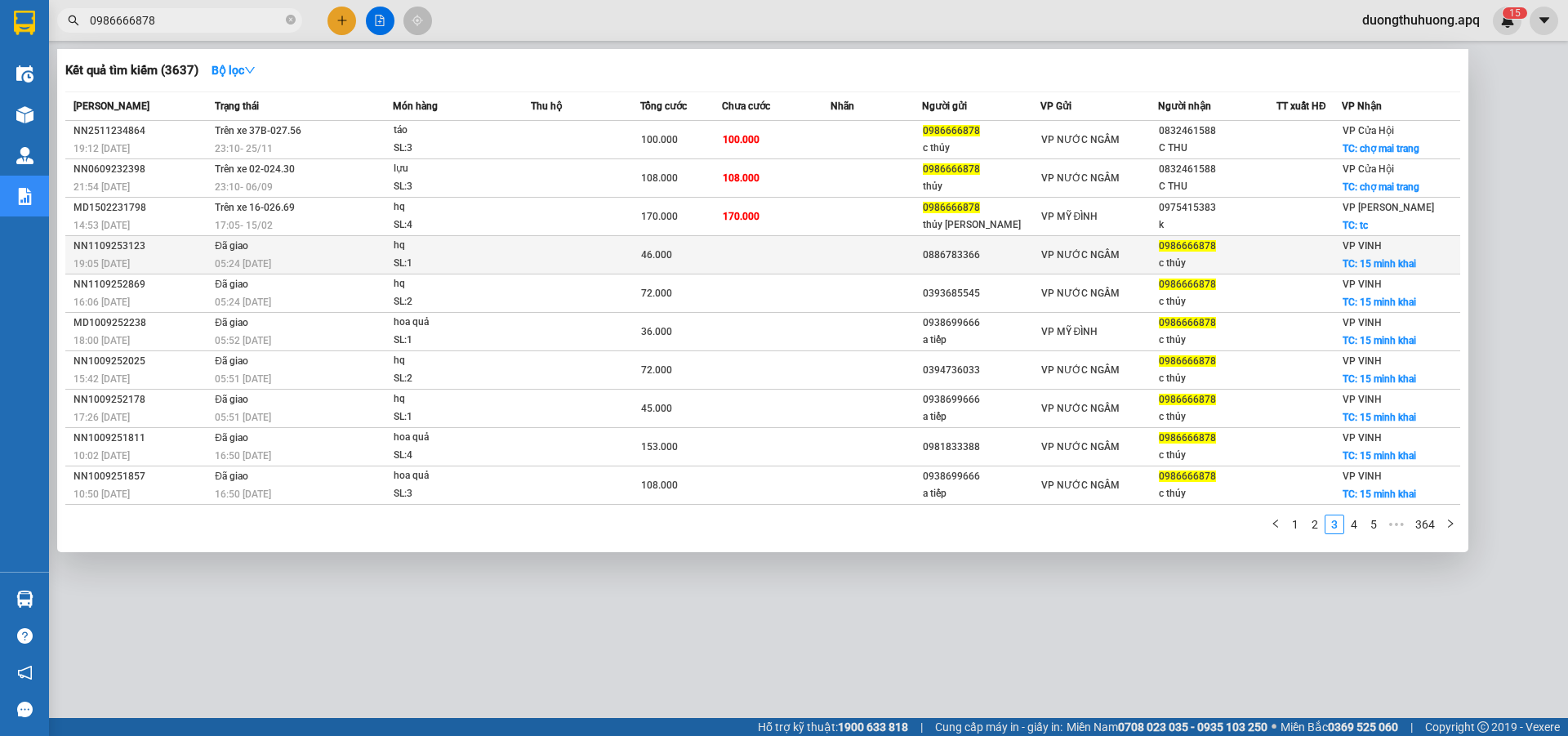
click at [113, 247] on div "NN1109253123" at bounding box center [141, 247] width 136 height 18
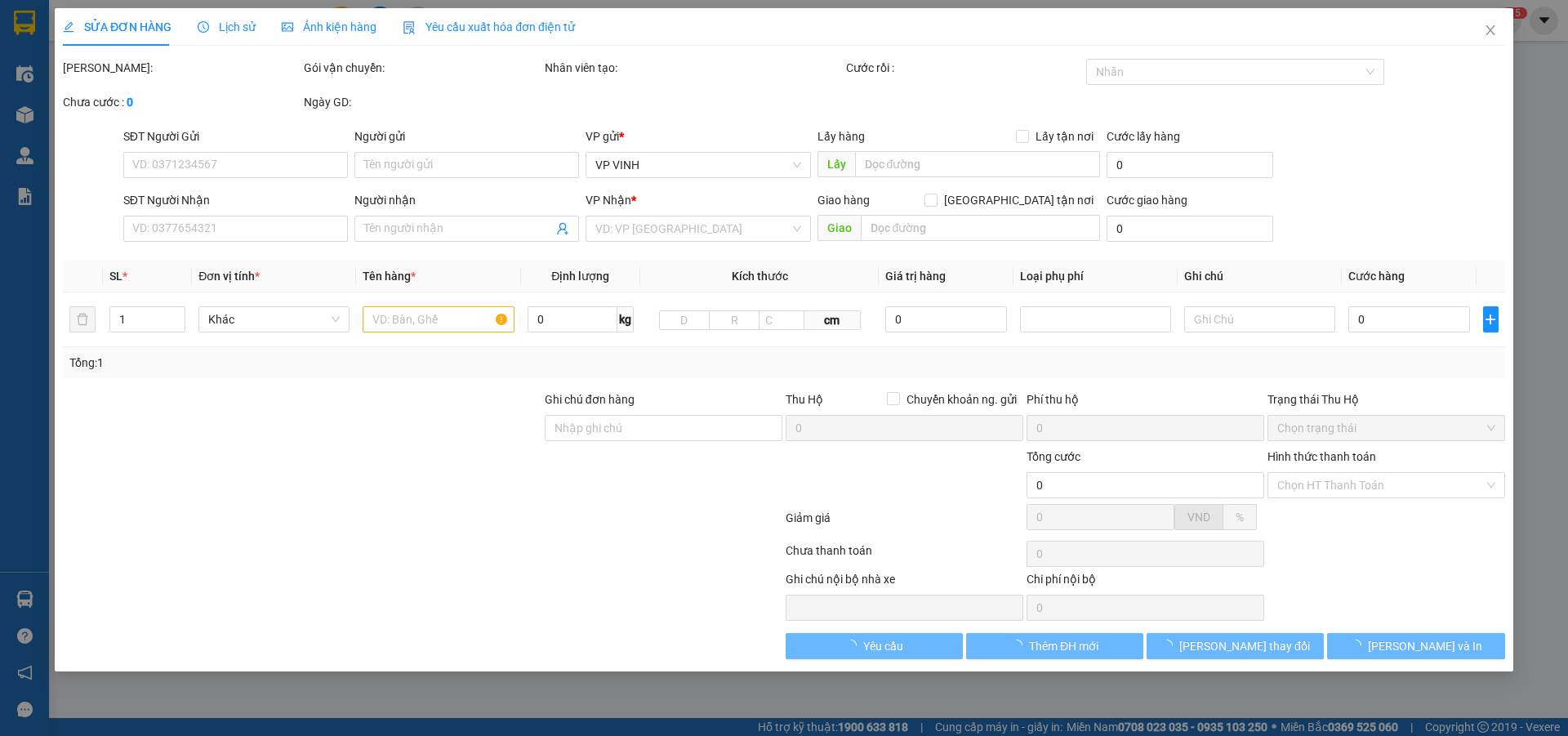
type input "0886783366"
type input "0986666878"
type input "c thủy"
checkbox input "true"
type input "15 minh khai"
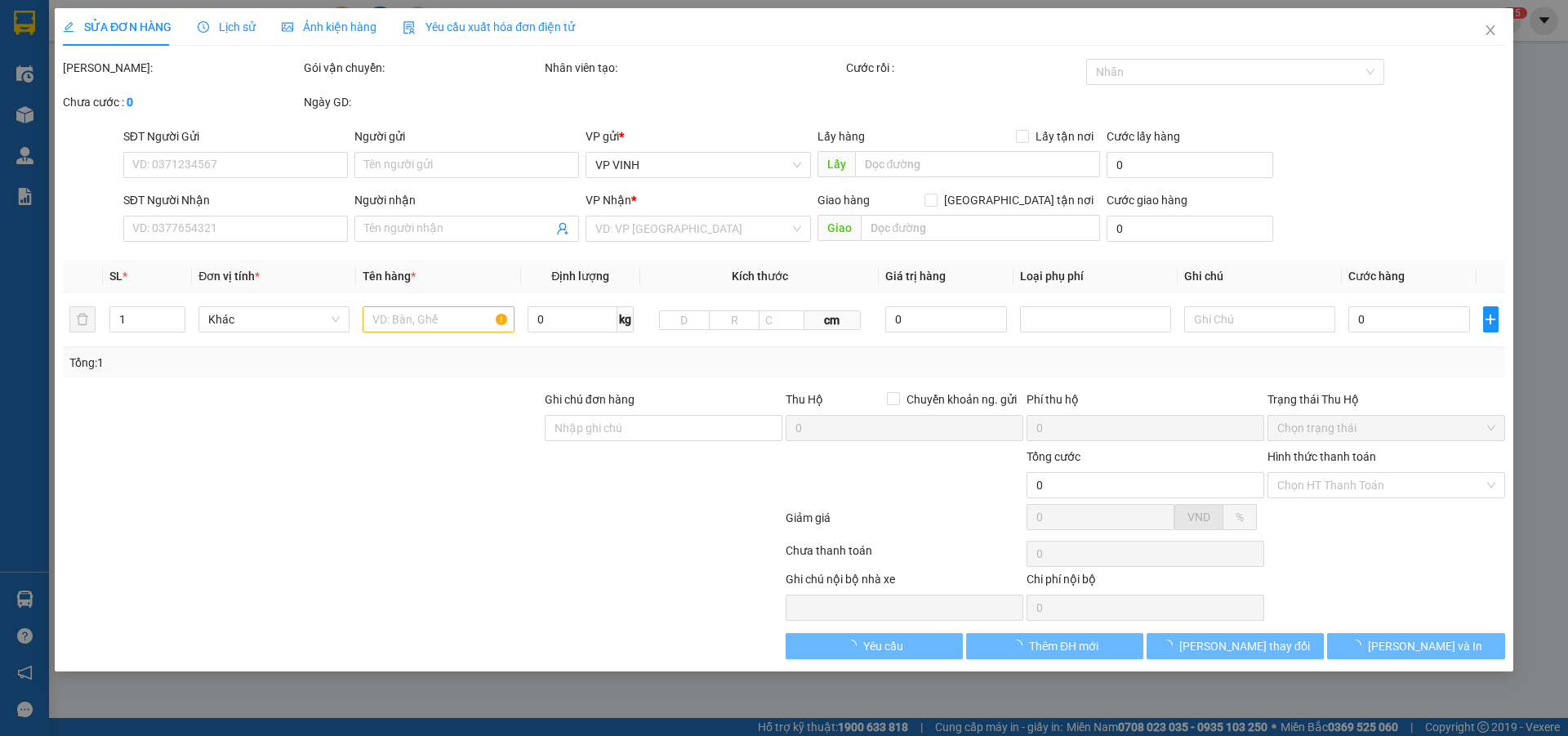
type input "46.000"
type input "10"
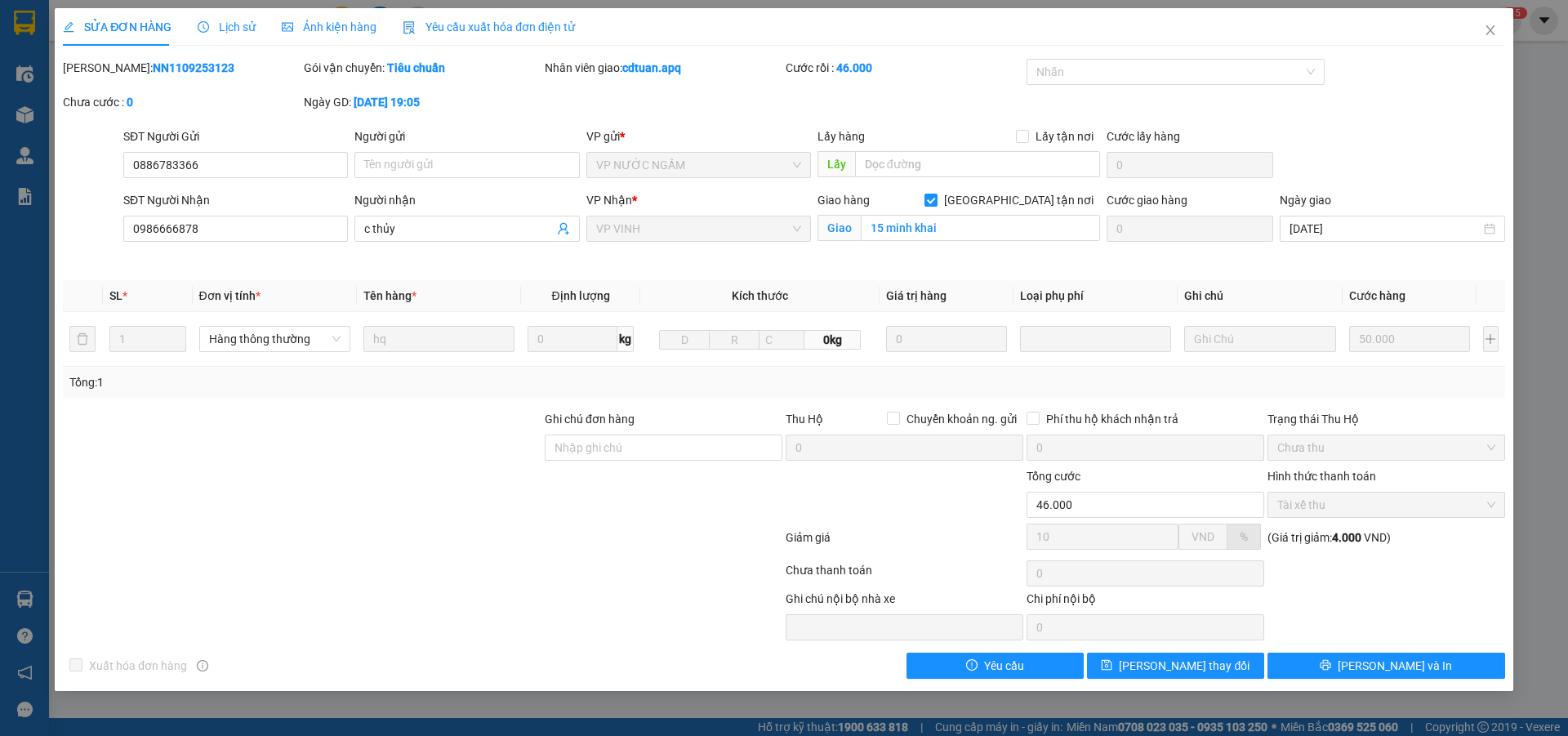
drag, startPoint x: 106, startPoint y: 66, endPoint x: 220, endPoint y: 66, distance: 114.0
click at [220, 66] on div "Mã ĐH: NN1109253123" at bounding box center [181, 68] width 238 height 18
copy b "NN1109253123"
click at [1489, 30] on icon "close" at bounding box center [1490, 29] width 13 height 13
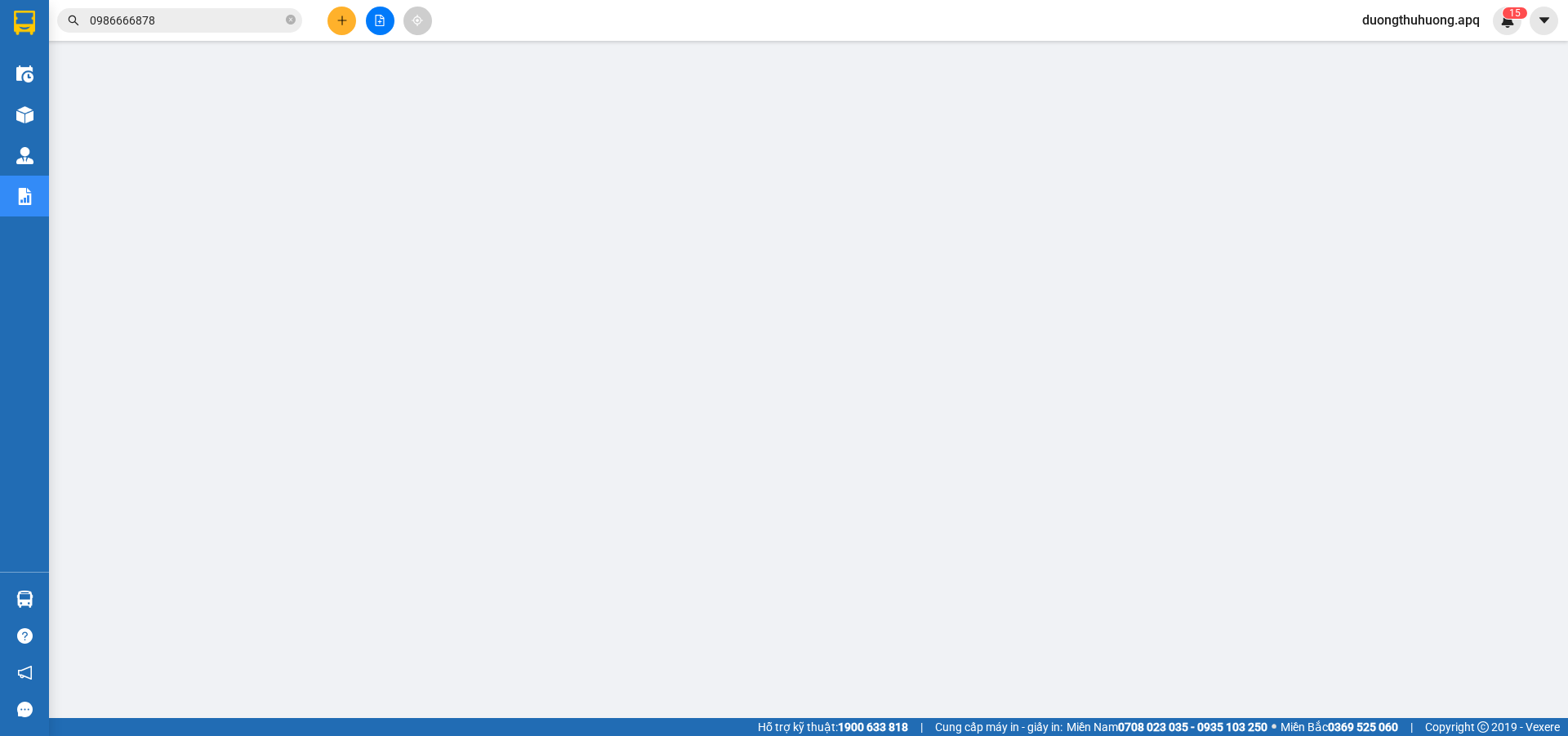
click at [175, 16] on input "0986666878" at bounding box center [186, 21] width 193 height 18
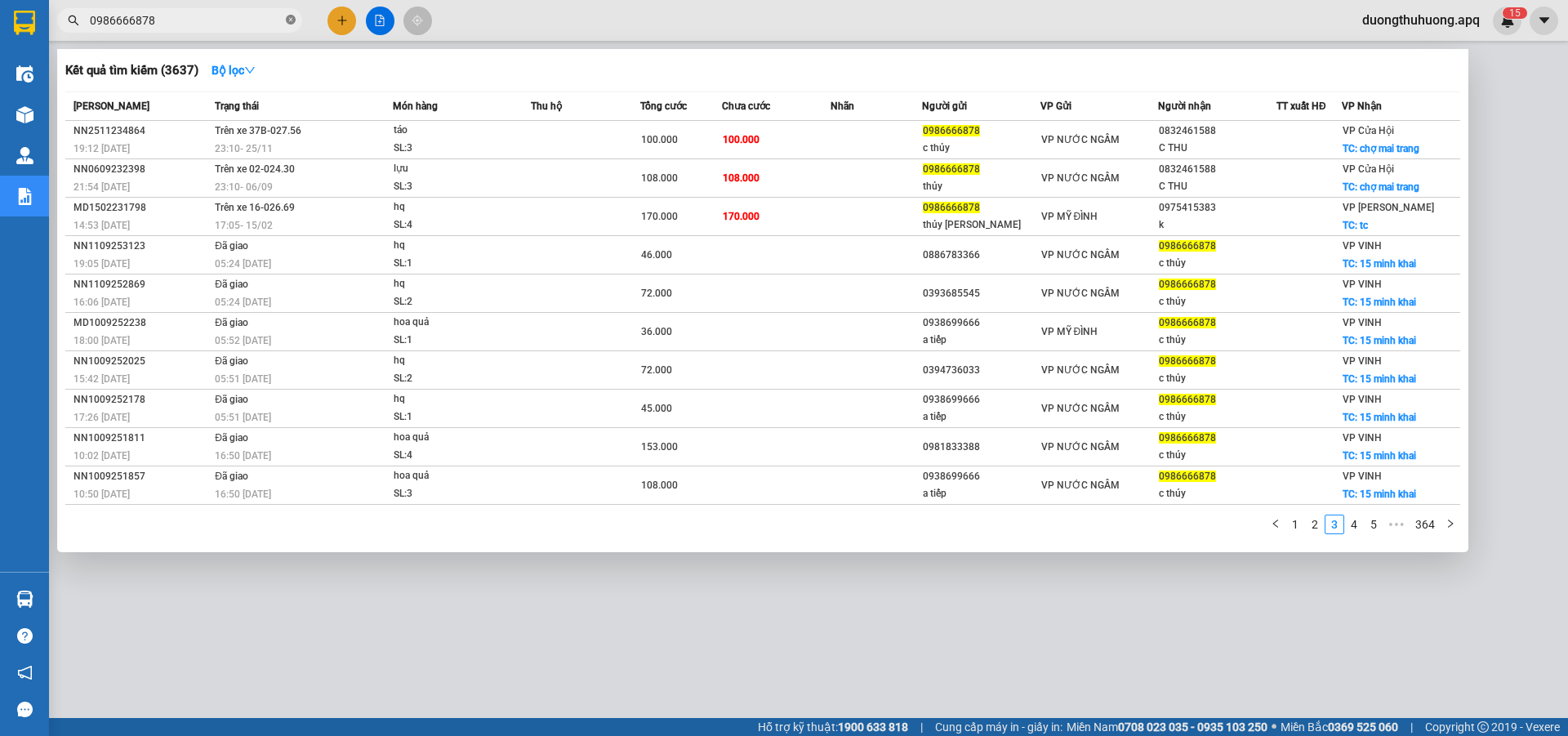
click at [287, 21] on icon "close-circle" at bounding box center [291, 20] width 10 height 10
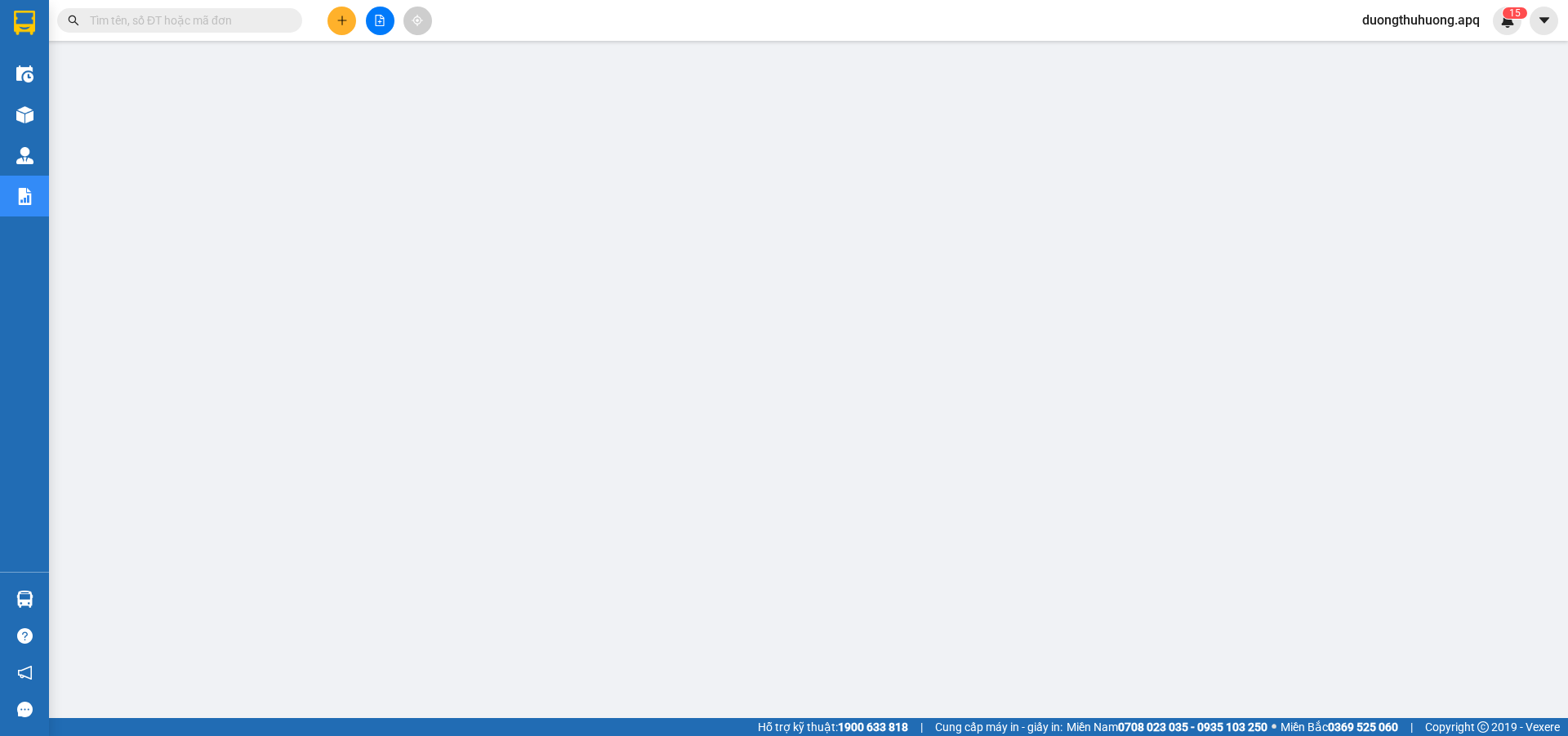
paste input "0389933139"
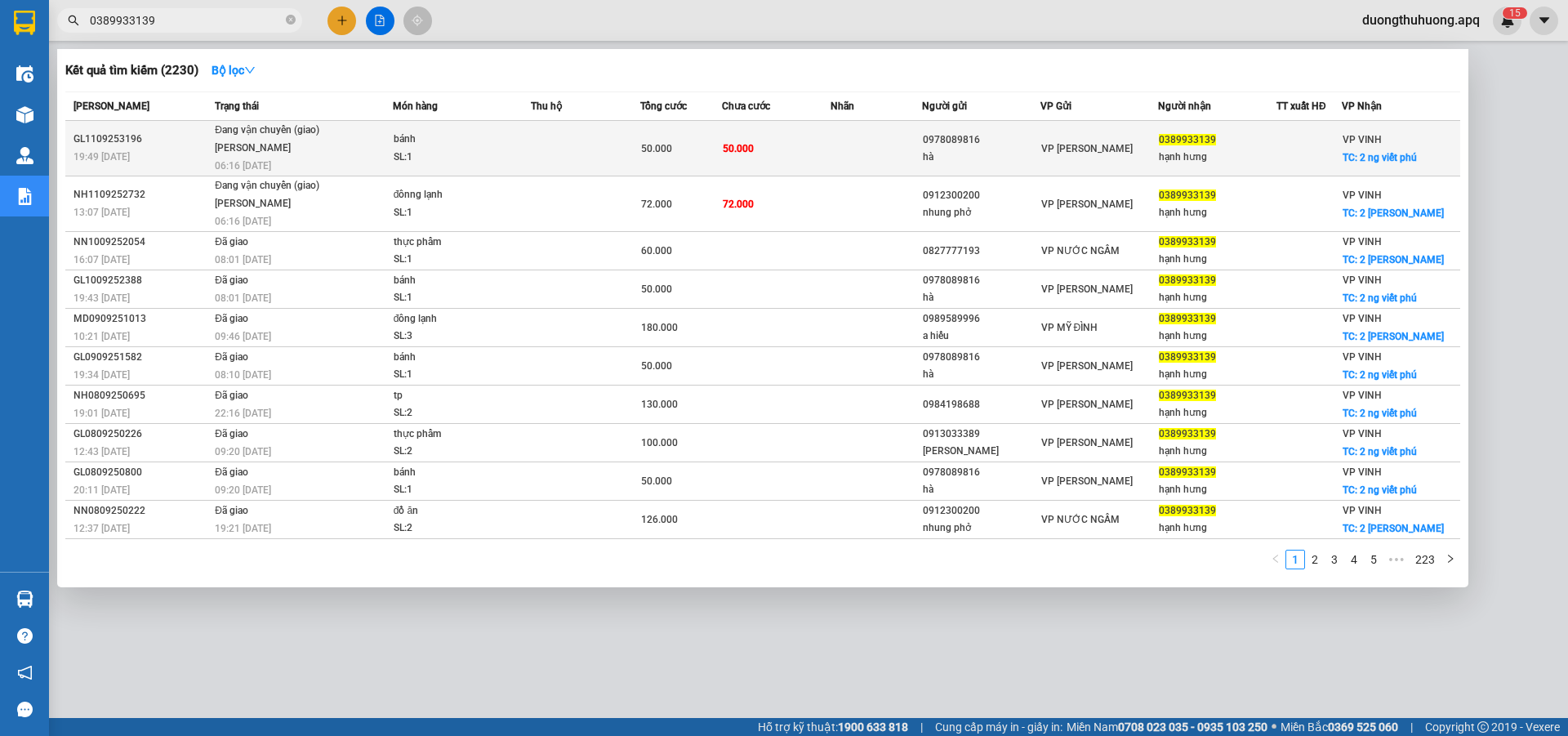
type input "0389933139"
click at [101, 139] on div "GL1109253196" at bounding box center [141, 140] width 136 height 18
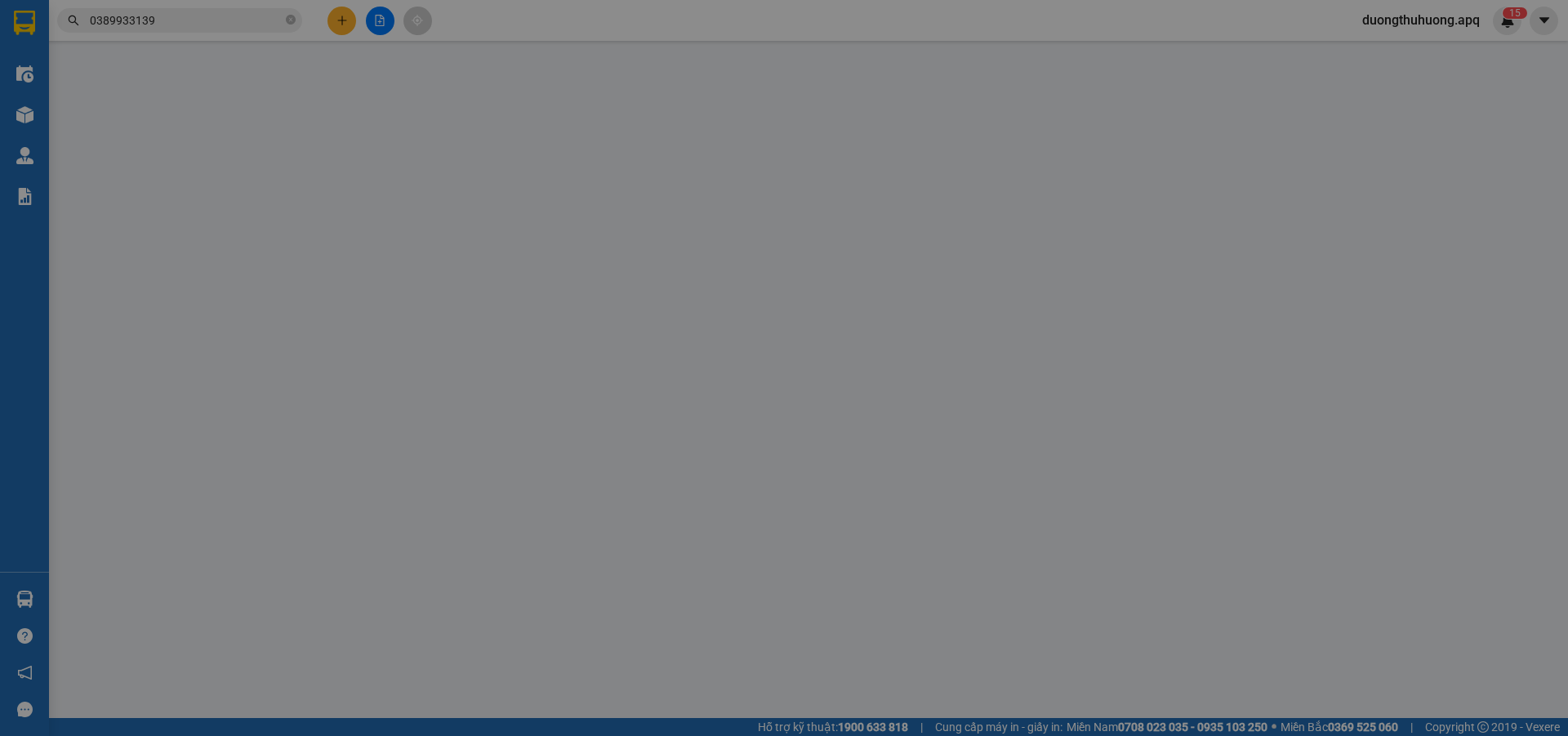
type input "0978089816"
type input "hà"
type input "0389933139"
type input "hạnh hưng"
checkbox input "true"
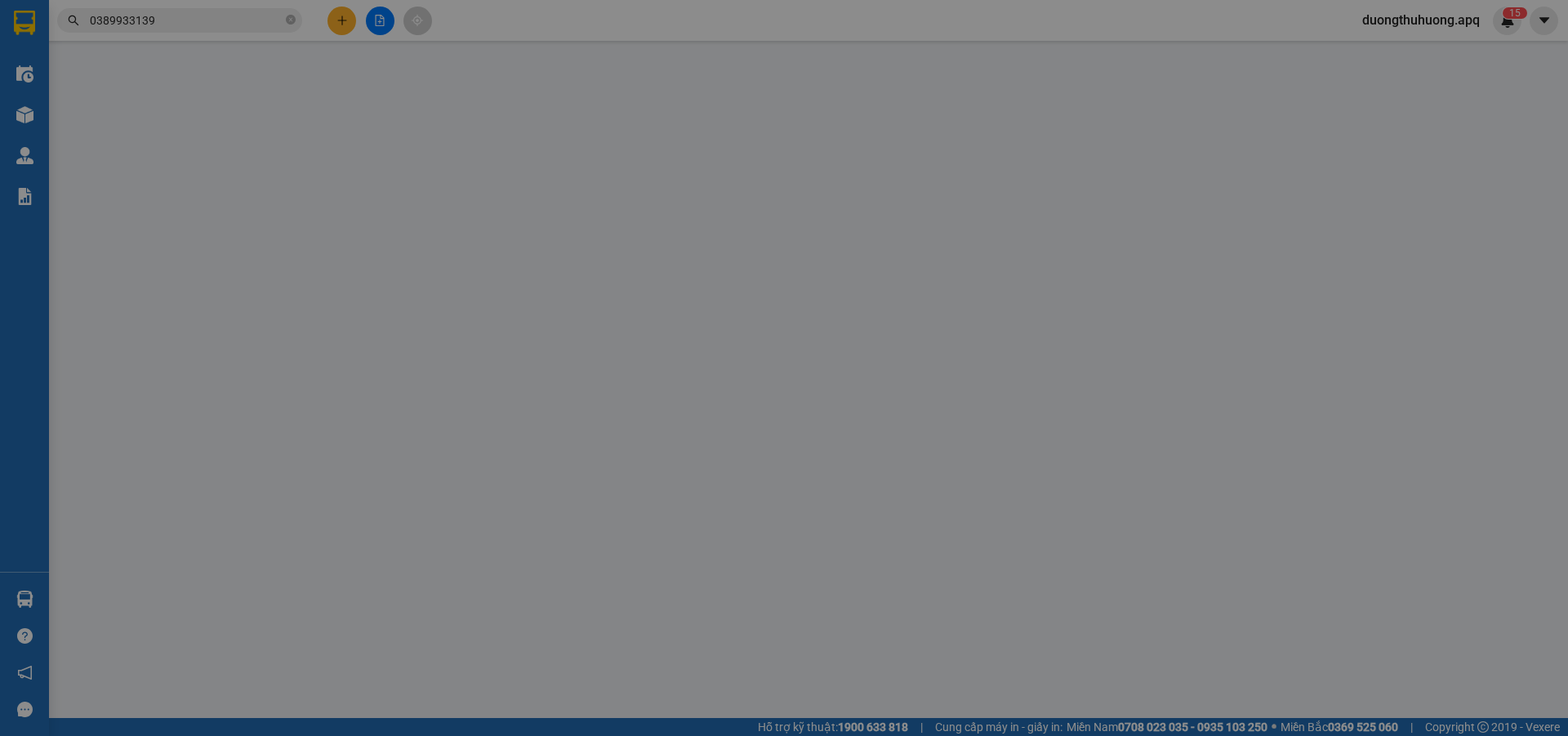
type input "2 ng viết phú"
type input "50.000"
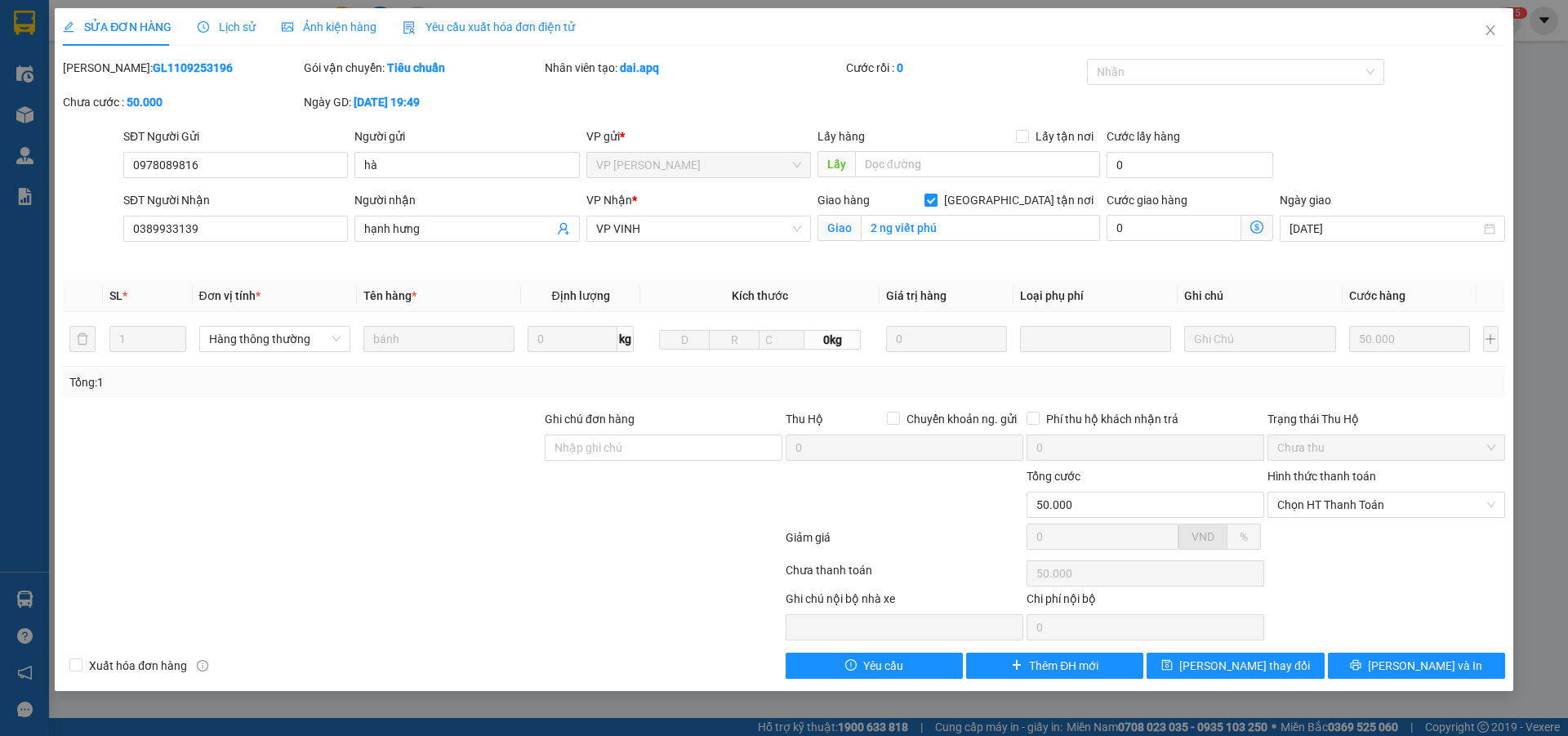
drag, startPoint x: 106, startPoint y: 69, endPoint x: 194, endPoint y: 71, distance: 88.0
click at [194, 71] on div "Mã ĐH: GL1109253196" at bounding box center [181, 68] width 238 height 18
copy b "GL1109253196"
click at [1491, 29] on icon "close" at bounding box center [1490, 29] width 13 height 13
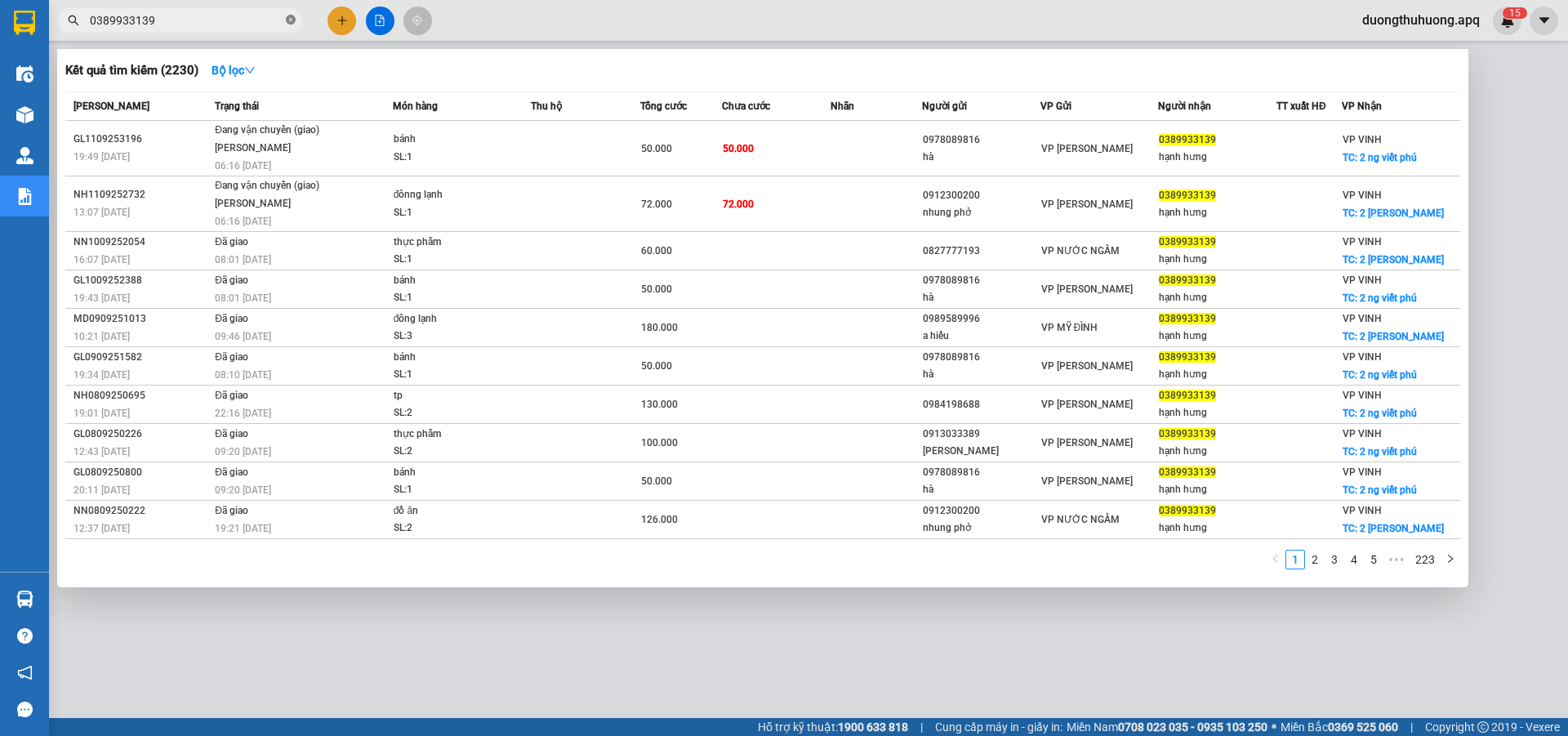
click at [291, 23] on icon "close-circle" at bounding box center [291, 20] width 10 height 10
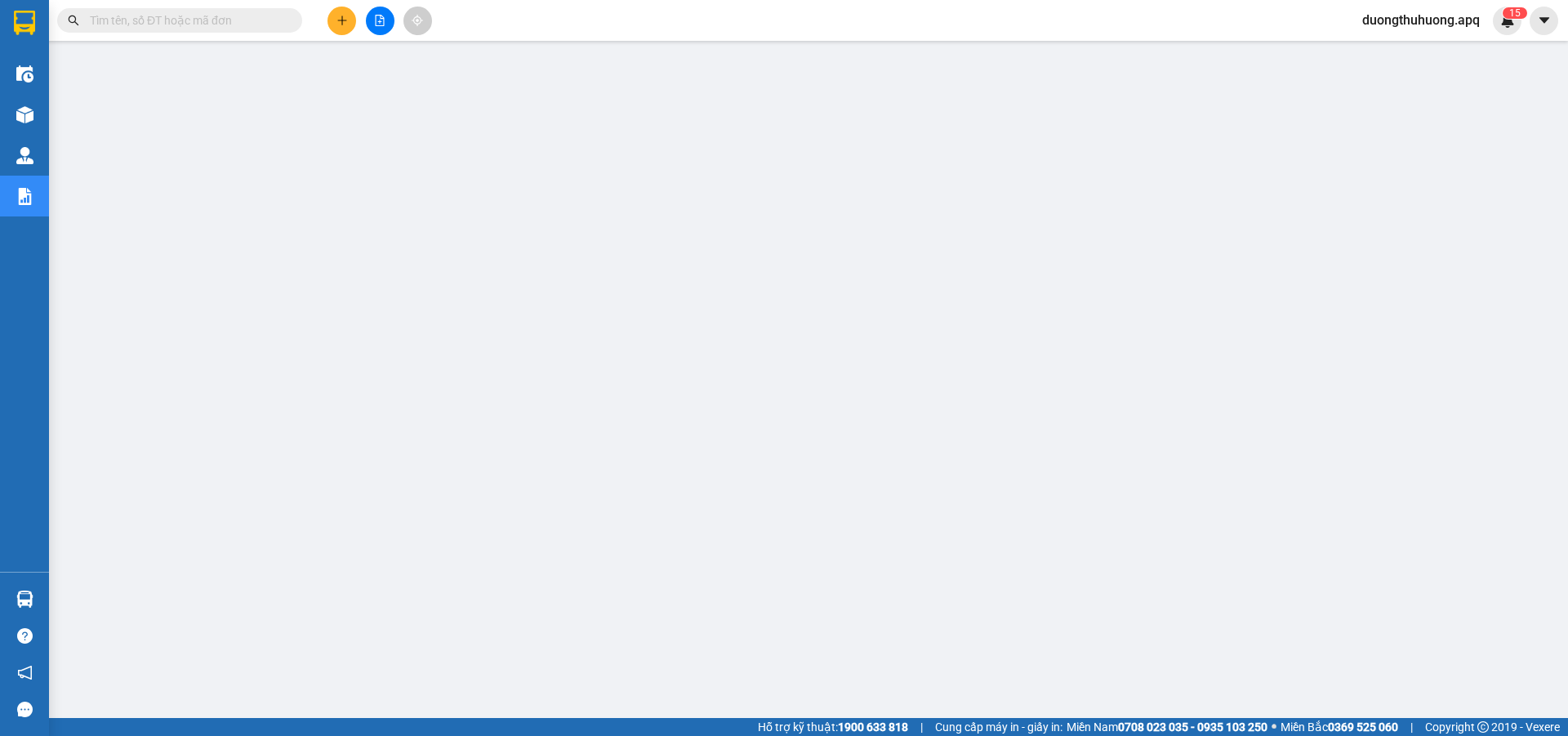
paste input "0971370408"
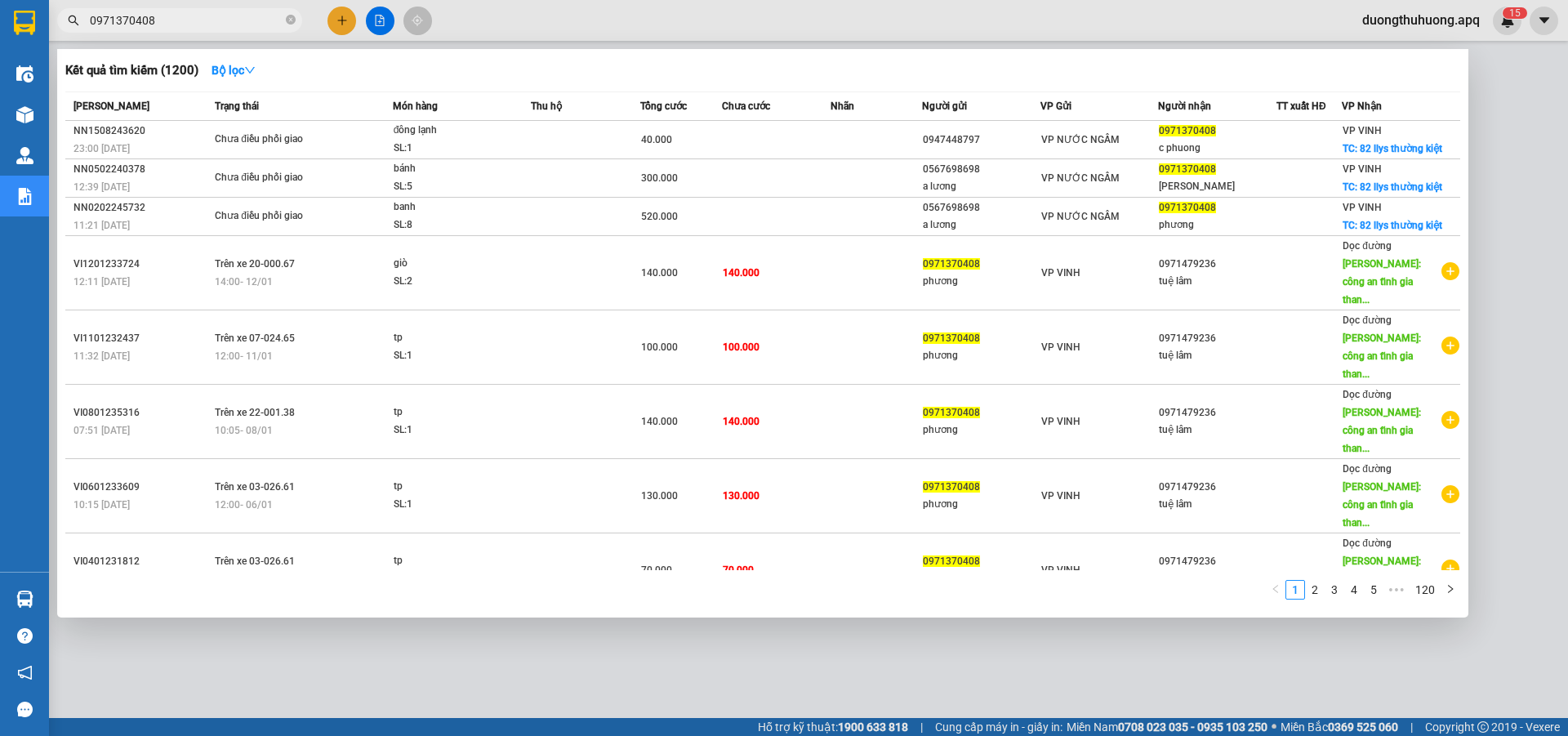
type input "0971370408"
drag, startPoint x: 288, startPoint y: 23, endPoint x: 274, endPoint y: 23, distance: 14.0
click at [288, 23] on icon "close-circle" at bounding box center [291, 20] width 10 height 10
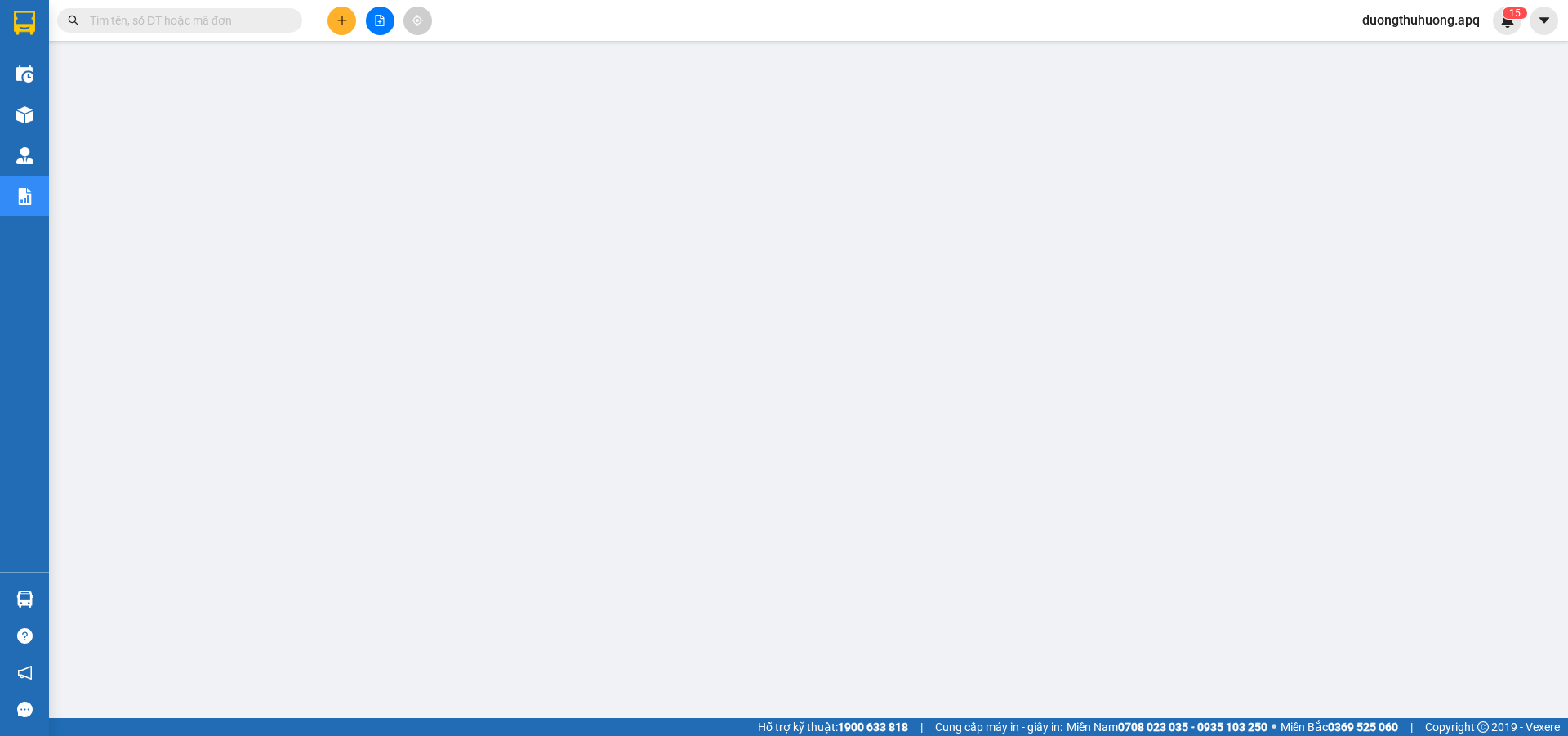
paste input "0969908037"
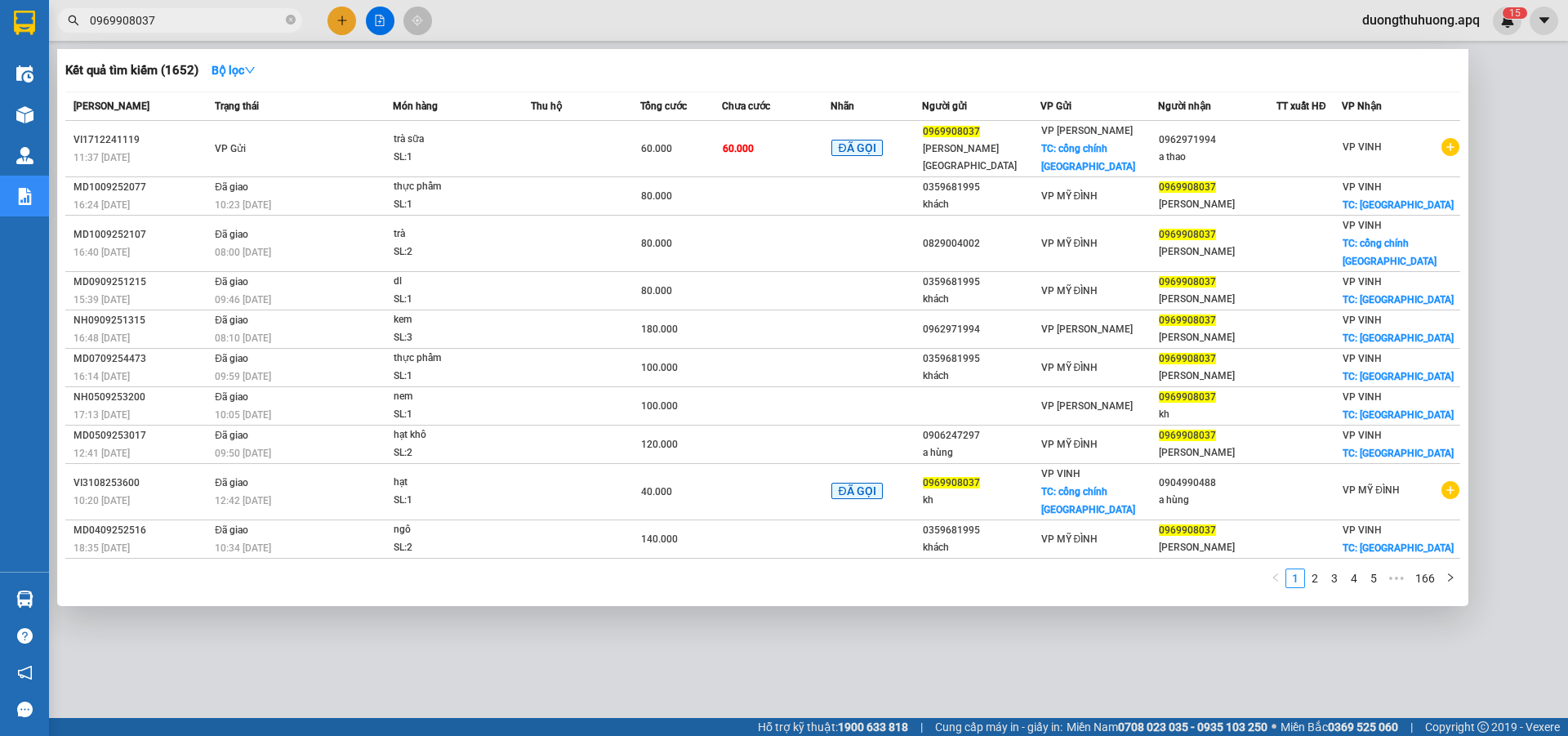
type input "0969908037"
drag, startPoint x: 286, startPoint y: 21, endPoint x: 277, endPoint y: 22, distance: 9.1
click at [285, 22] on span "0969908037" at bounding box center [179, 20] width 245 height 24
click at [290, 22] on icon "close-circle" at bounding box center [291, 20] width 10 height 10
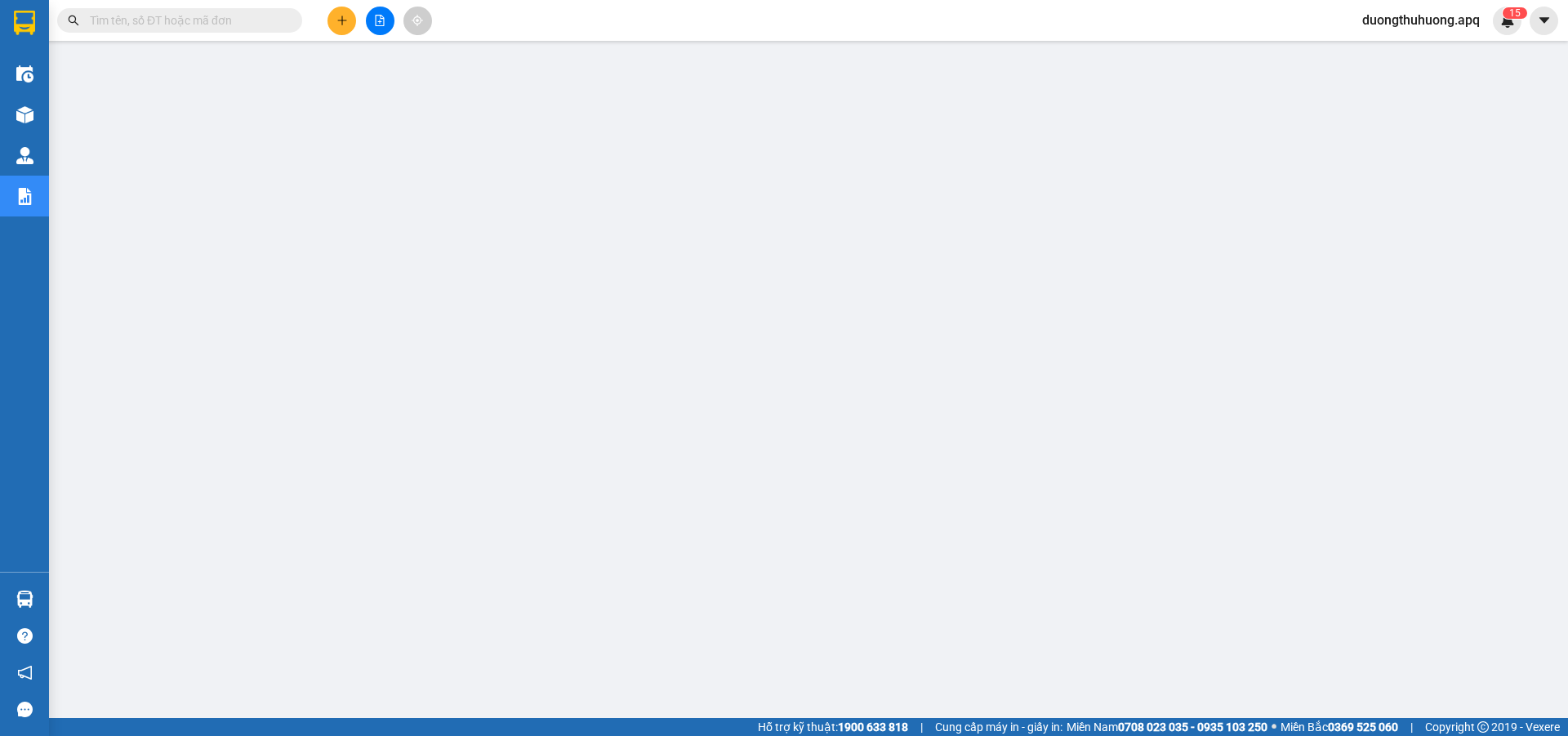
paste input "0971768119"
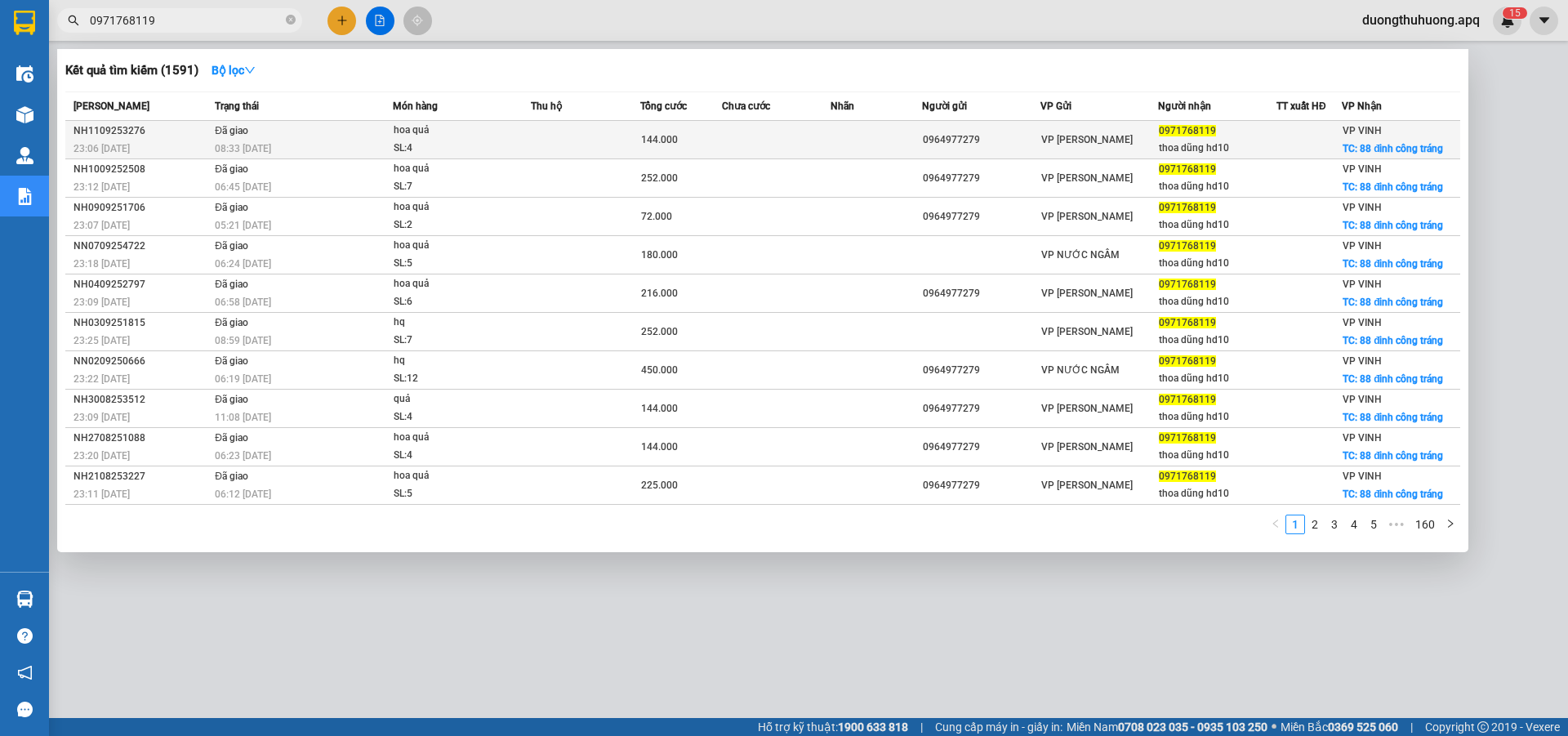
type input "0971768119"
click at [109, 129] on div "NH1109253276" at bounding box center [141, 131] width 136 height 18
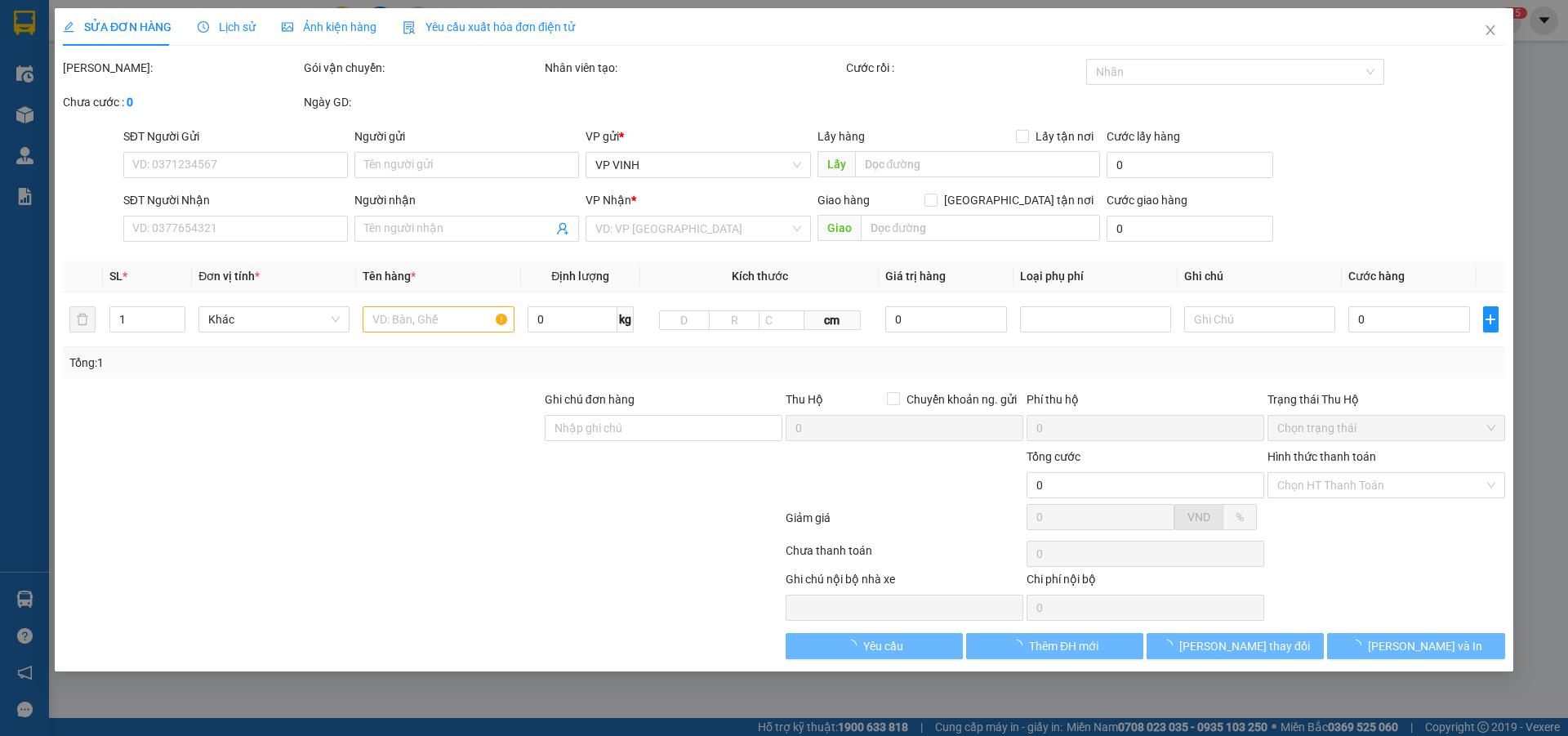
type input "0964977279"
type input "0971768119"
type input "thoa dũng hd10"
checkbox input "true"
type input "88 đinh công tráng"
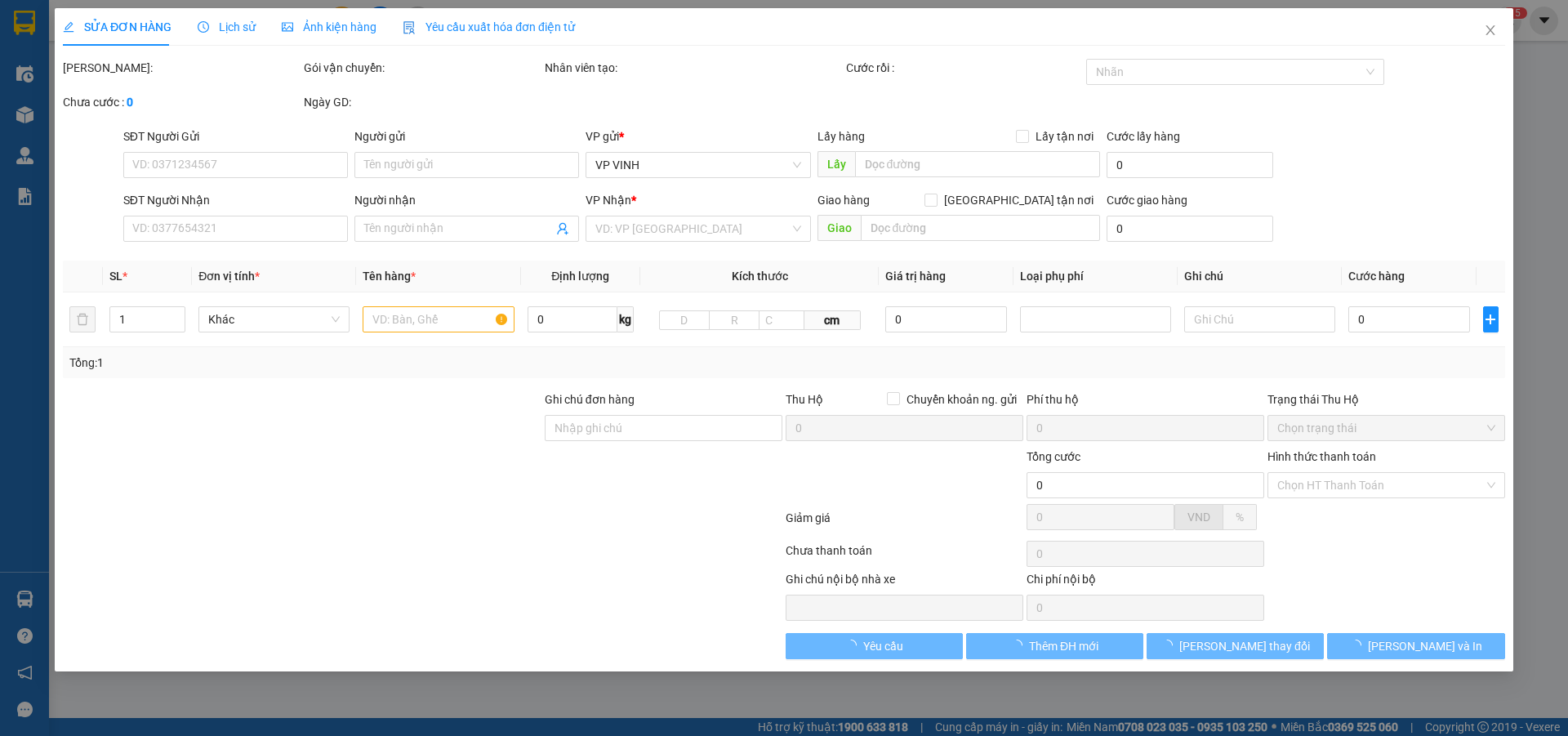
type input "144.000"
type input "10"
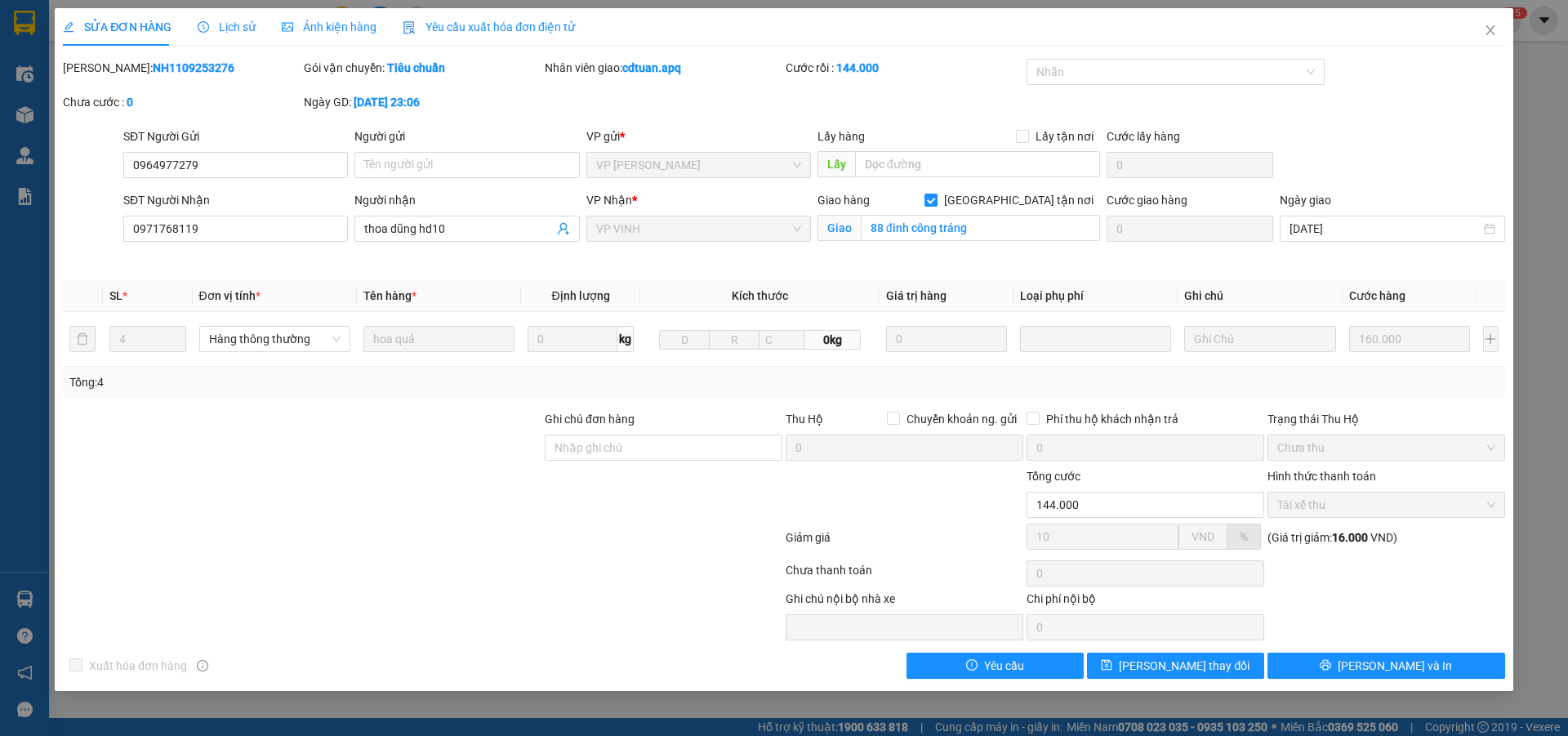
drag, startPoint x: 103, startPoint y: 67, endPoint x: 206, endPoint y: 60, distance: 103.2
click at [206, 60] on div "Mã ĐH: NH1109253276" at bounding box center [181, 68] width 238 height 18
copy b "NH1109253276"
click at [1491, 27] on icon "close" at bounding box center [1490, 29] width 13 height 13
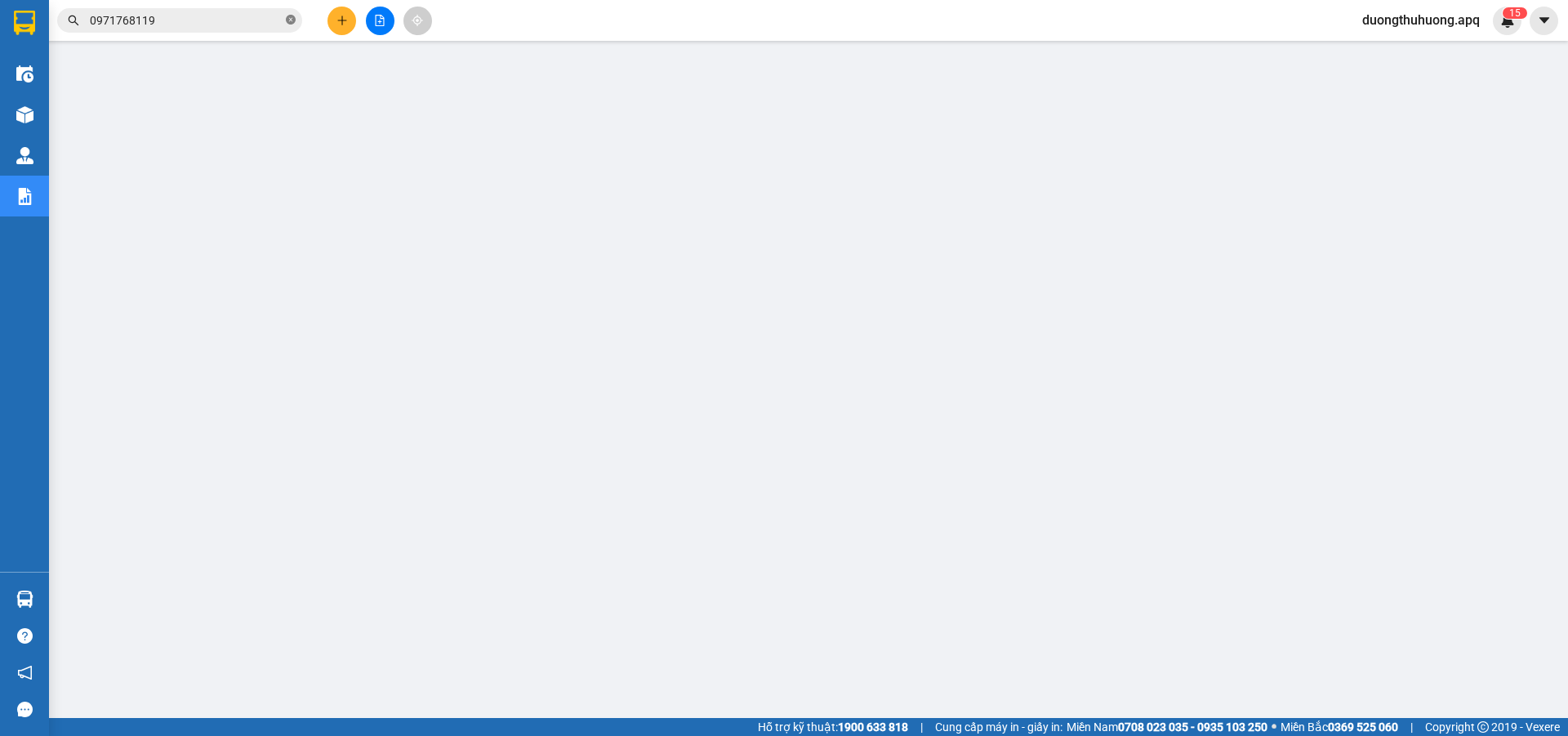
click at [290, 18] on icon "close-circle" at bounding box center [291, 20] width 10 height 10
paste input "0914560807"
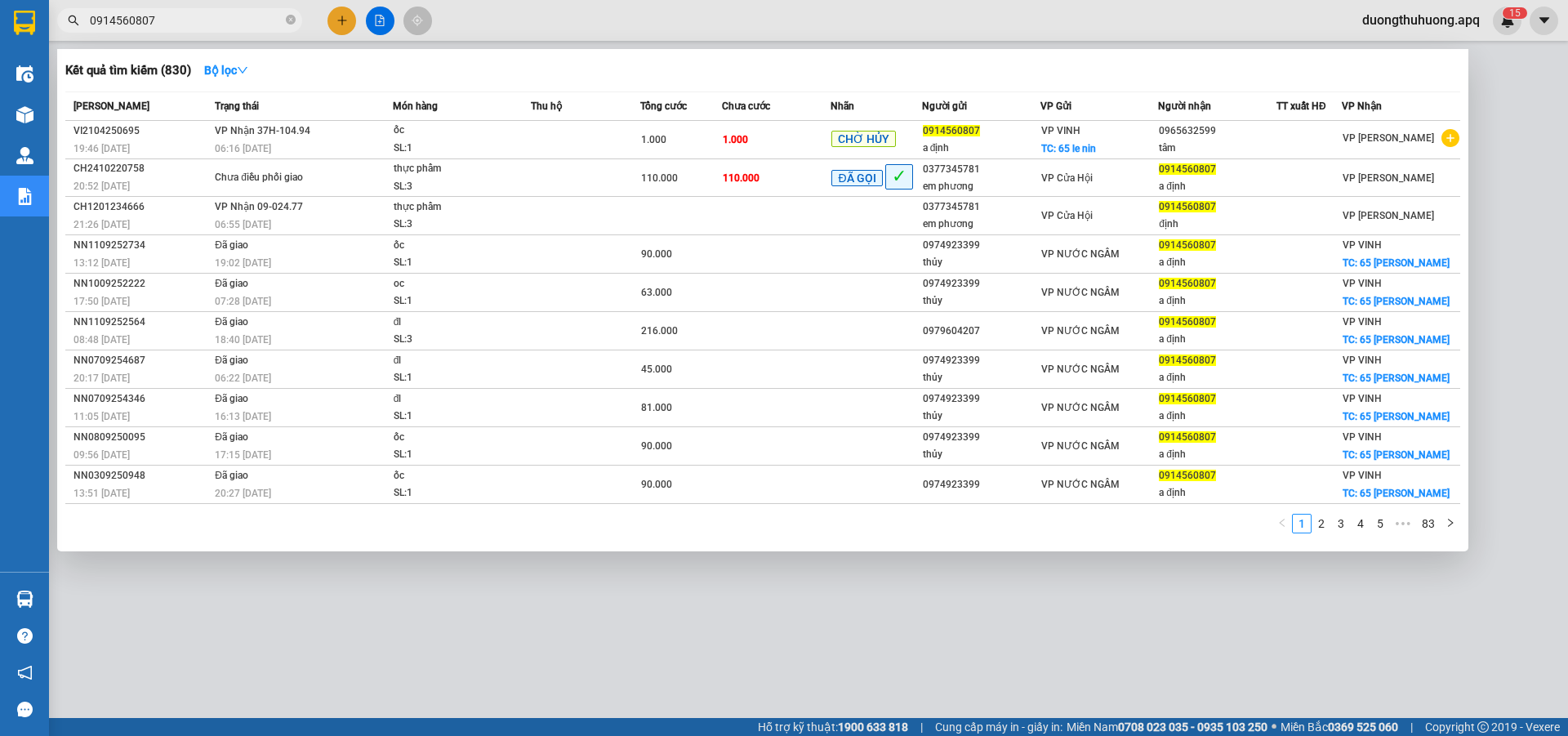
type input "0914560807"
click at [289, 14] on span at bounding box center [291, 21] width 10 height 16
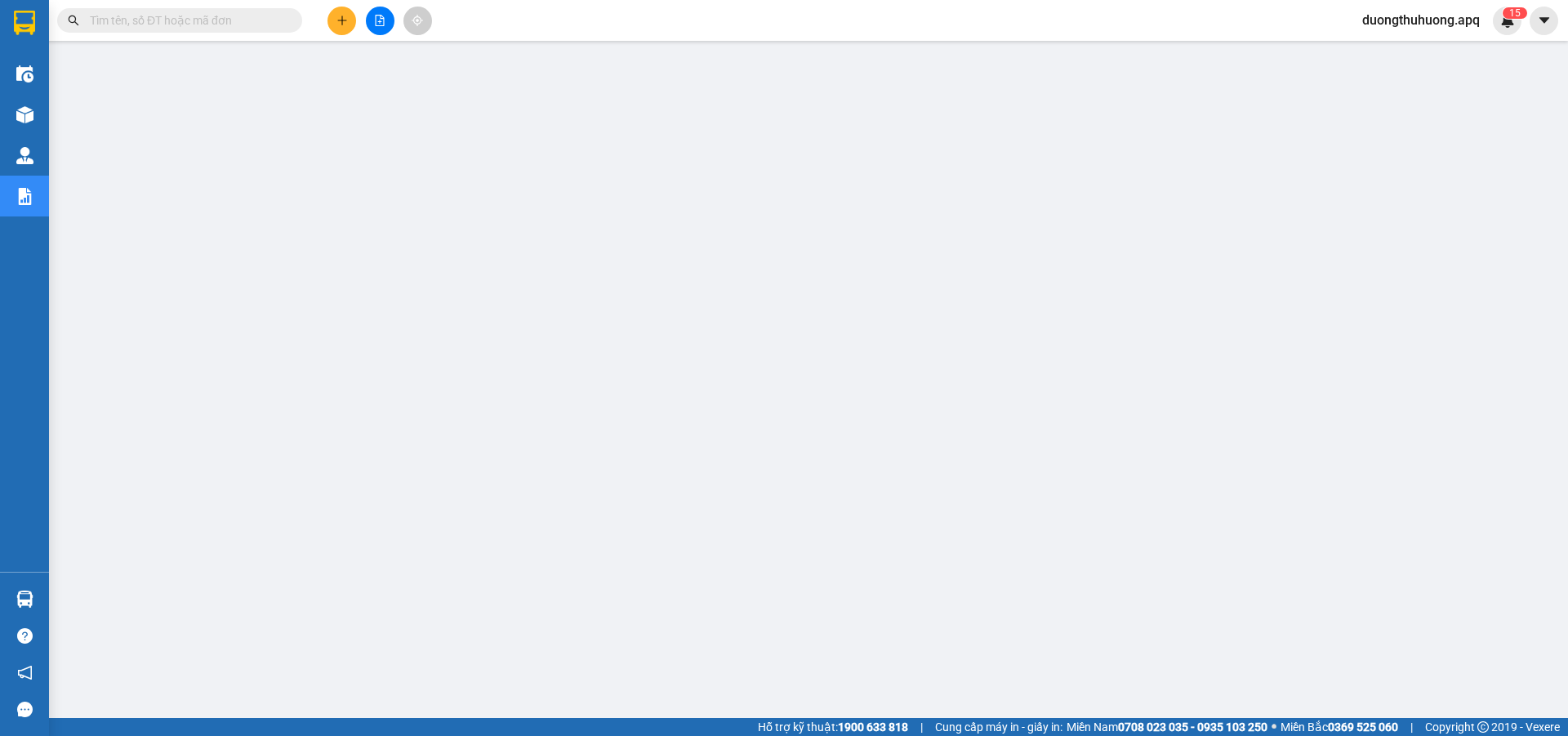
paste input "0979604207"
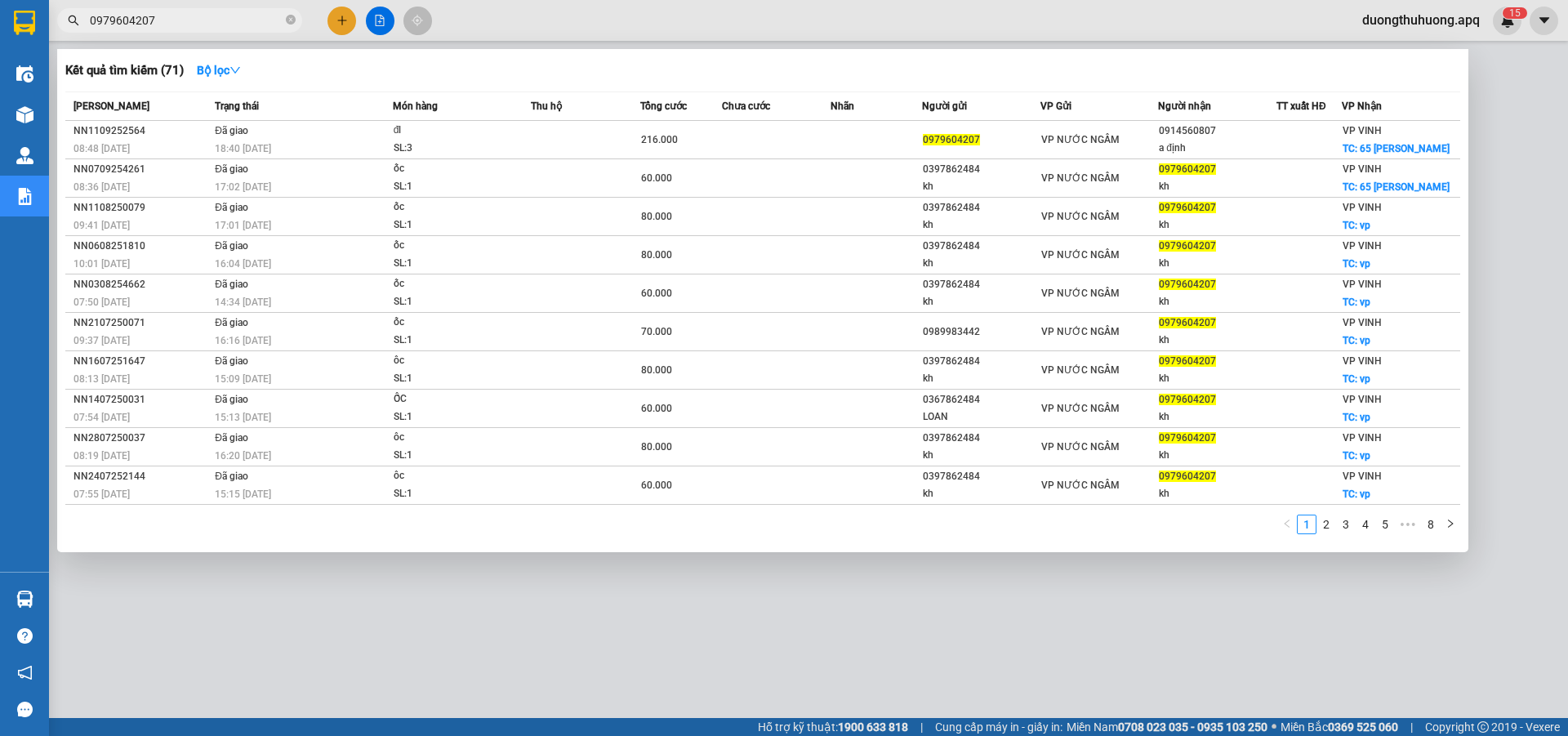
type input "0979604207"
click at [286, 23] on icon "close-circle" at bounding box center [291, 20] width 10 height 10
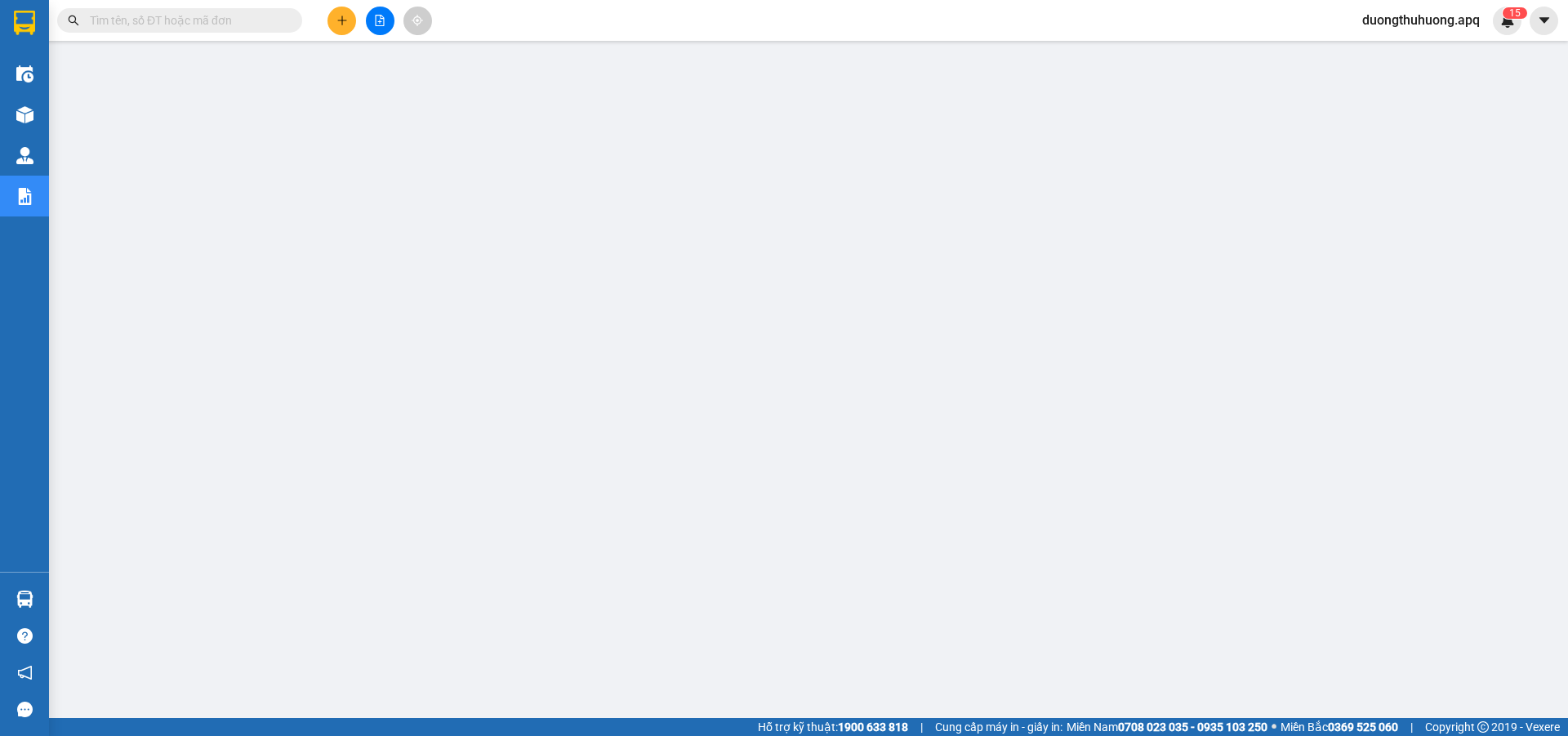
paste input "0973417352"
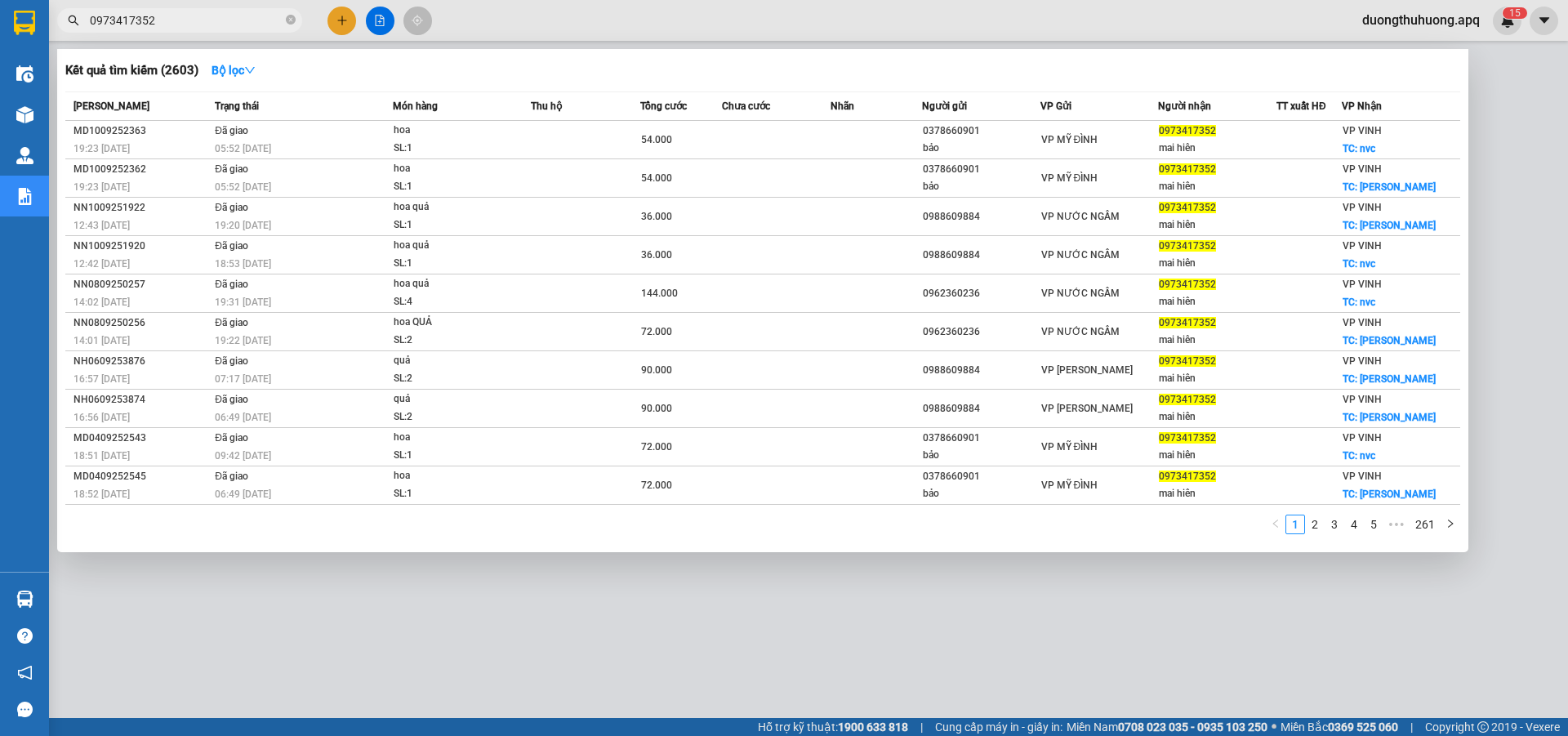
type input "0973417352"
click at [289, 23] on icon "close-circle" at bounding box center [291, 20] width 10 height 10
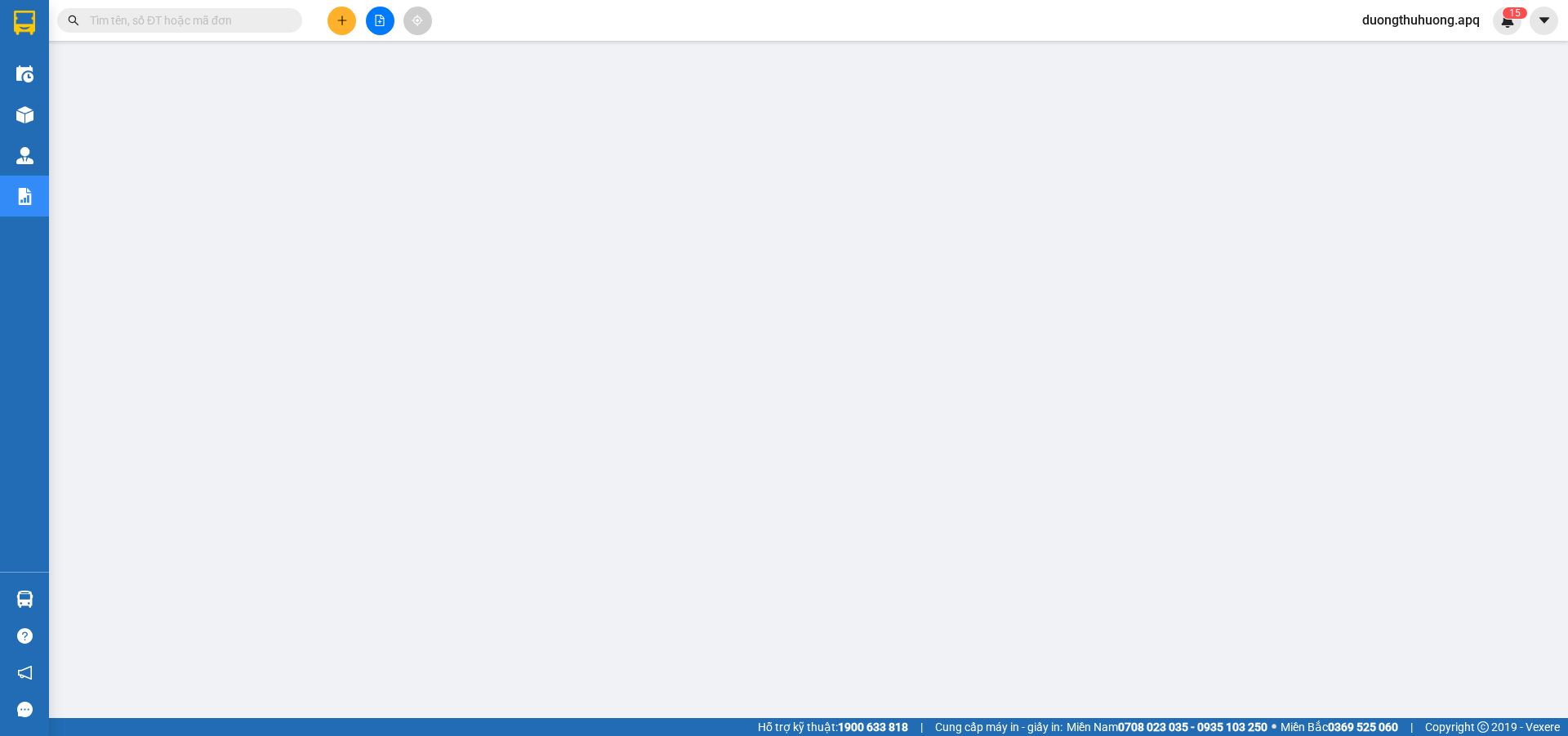
paste input "0983548956"
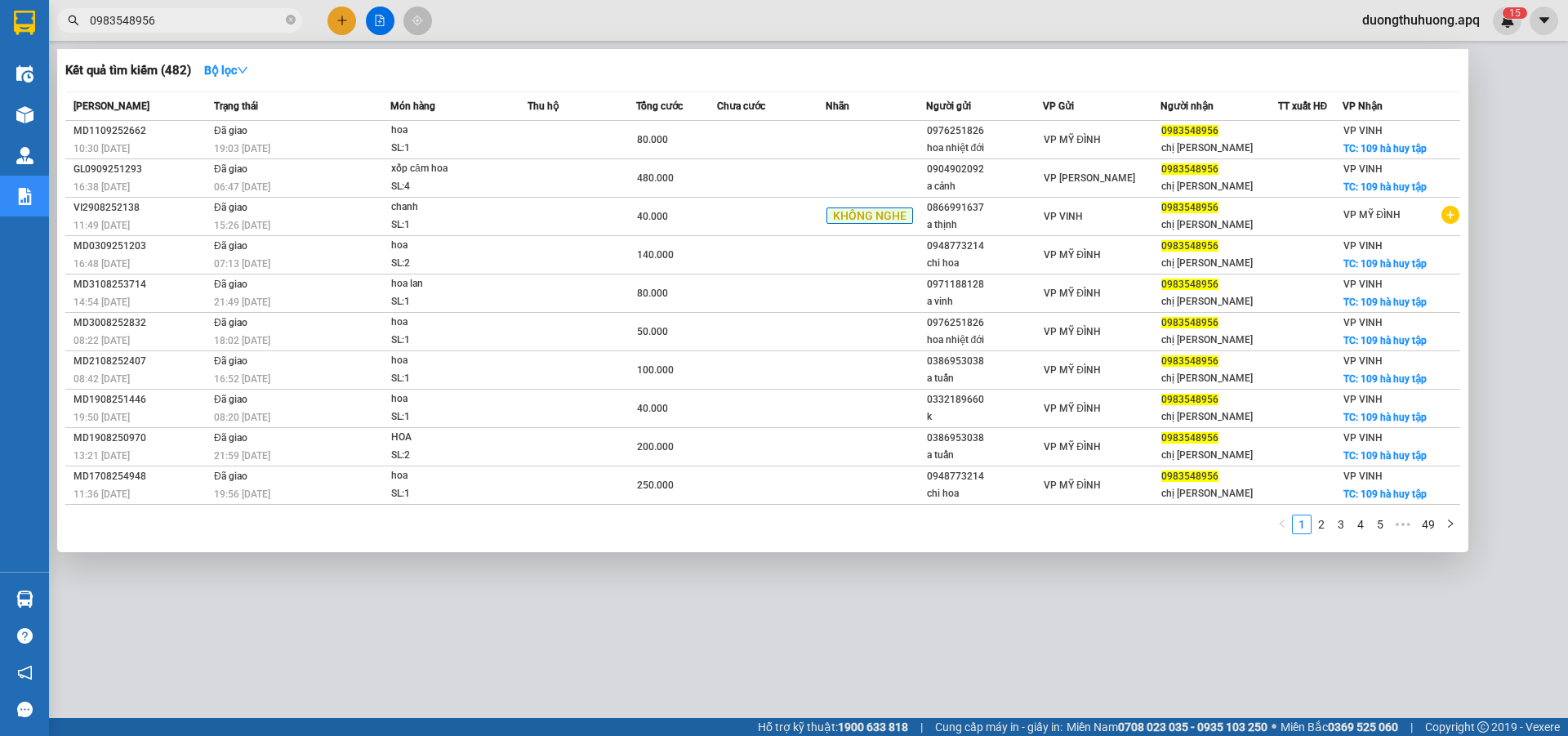
type input "0983548956"
click at [290, 22] on icon "close-circle" at bounding box center [291, 20] width 10 height 10
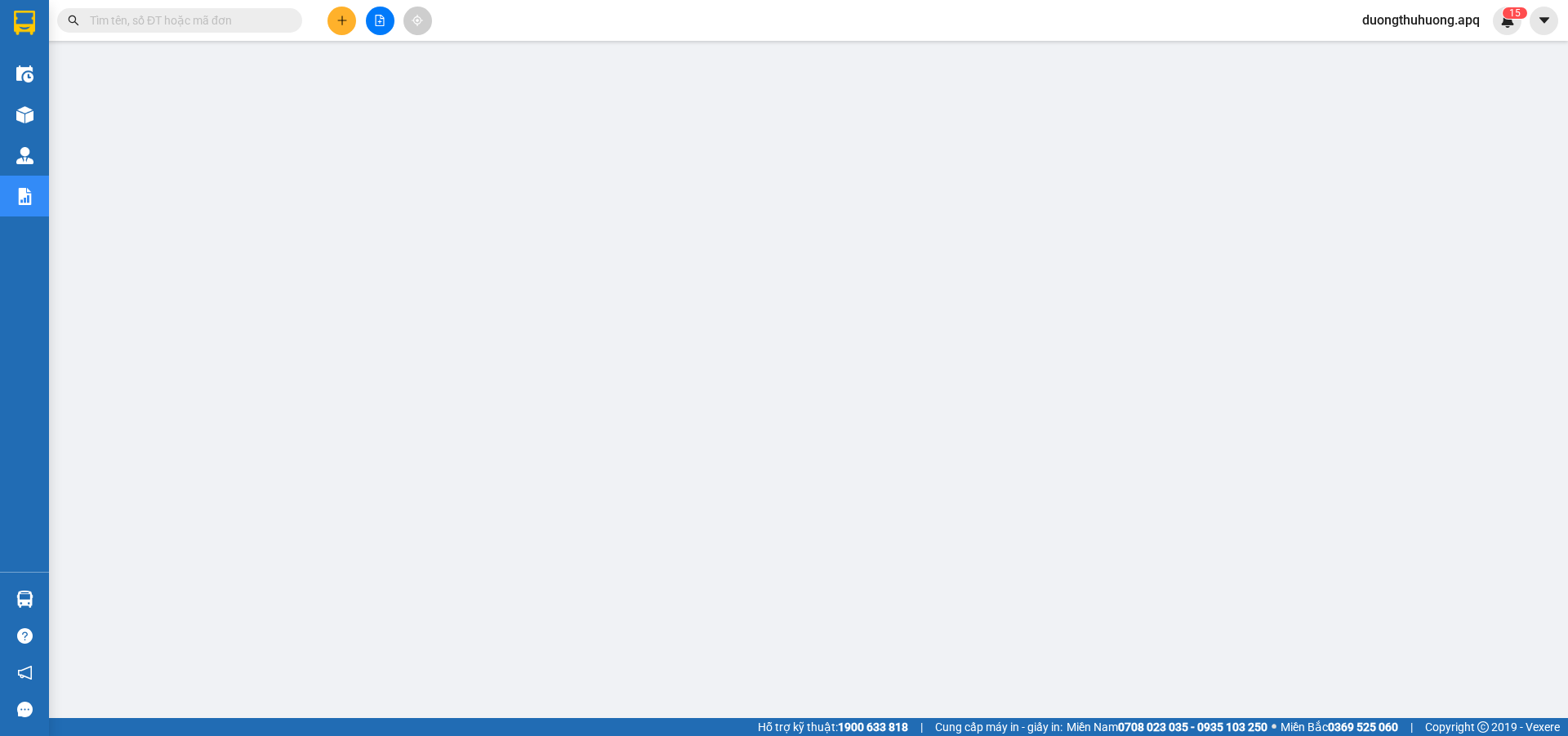
paste input "0988529035"
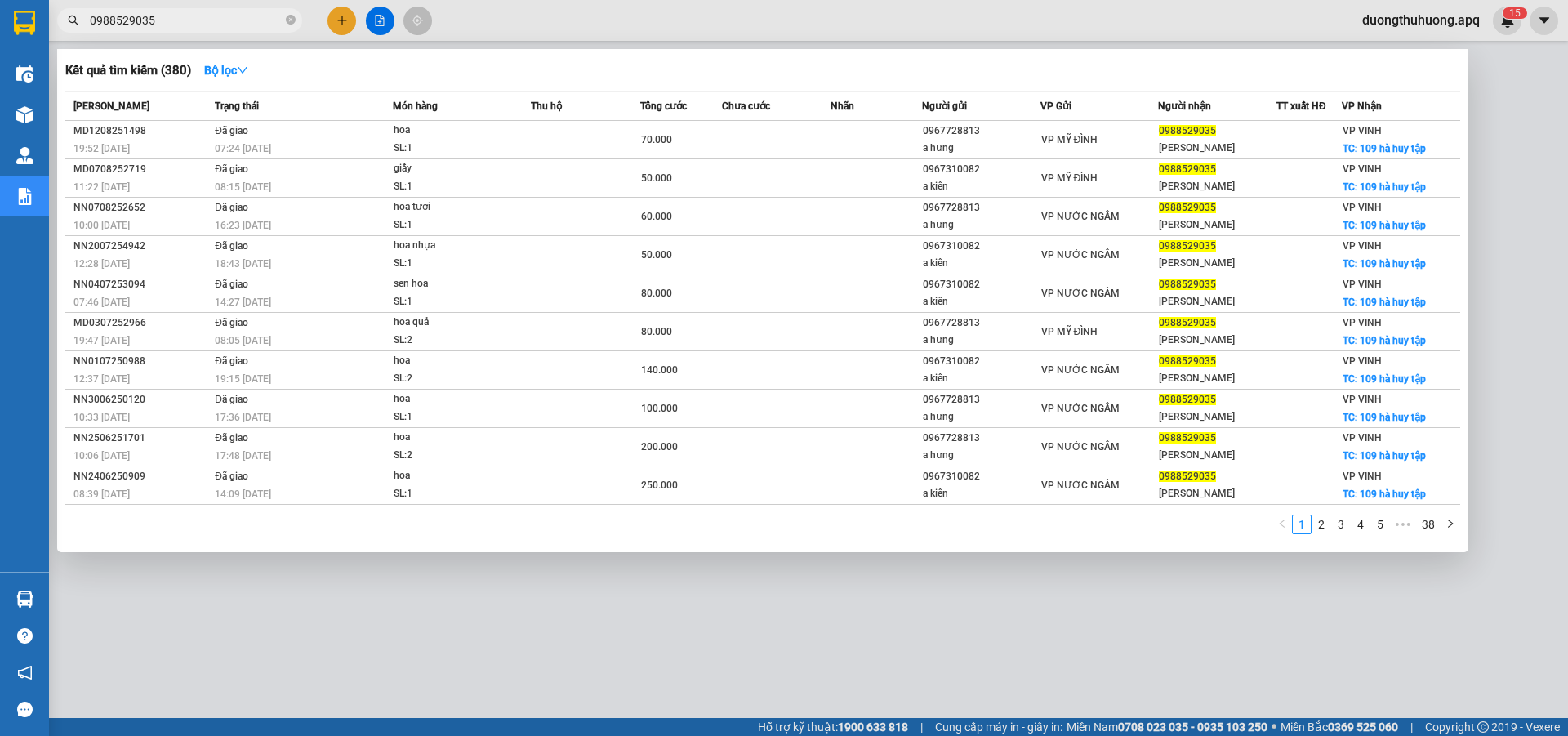
type input "0988529035"
click at [290, 20] on icon "close-circle" at bounding box center [291, 20] width 10 height 10
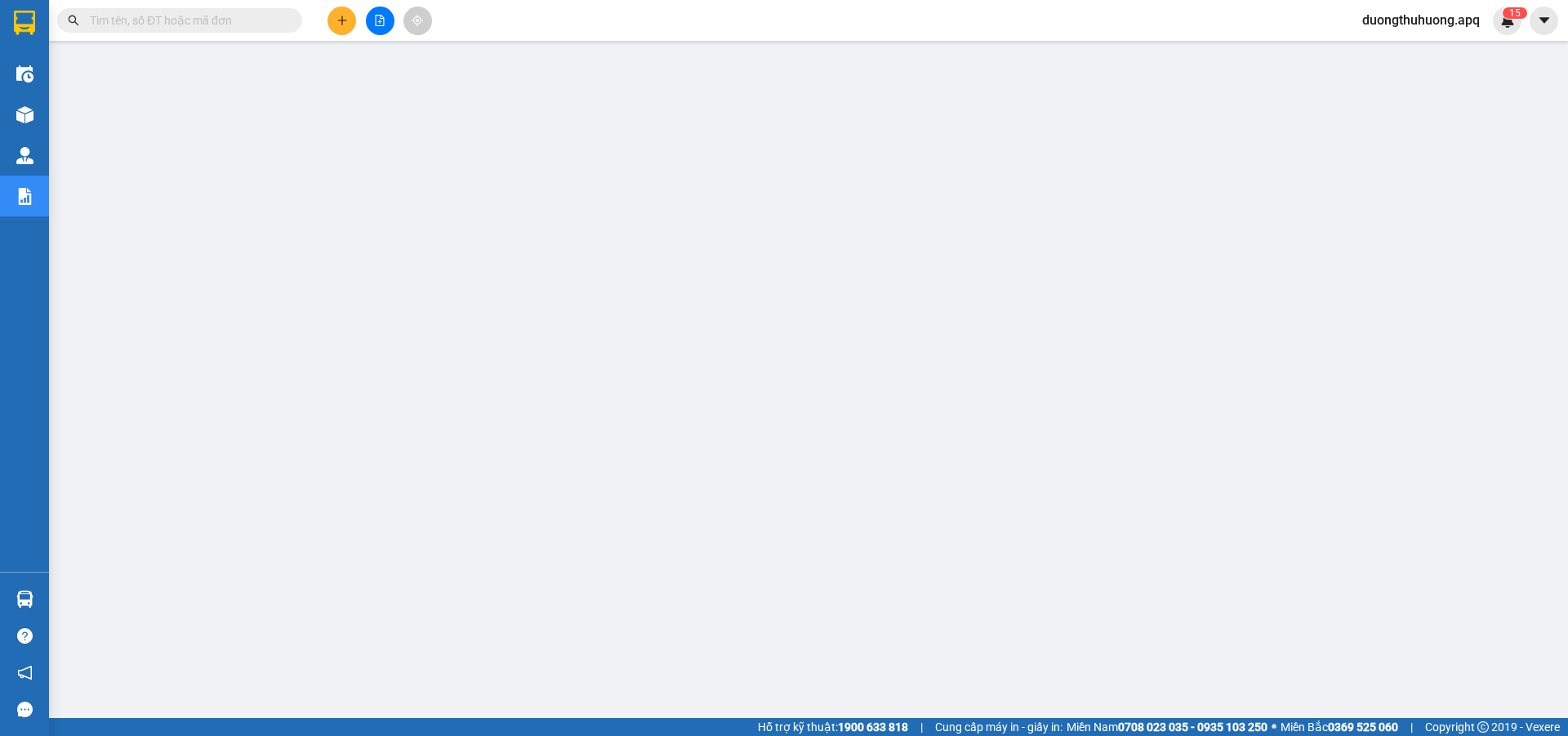
paste input "0983695936"
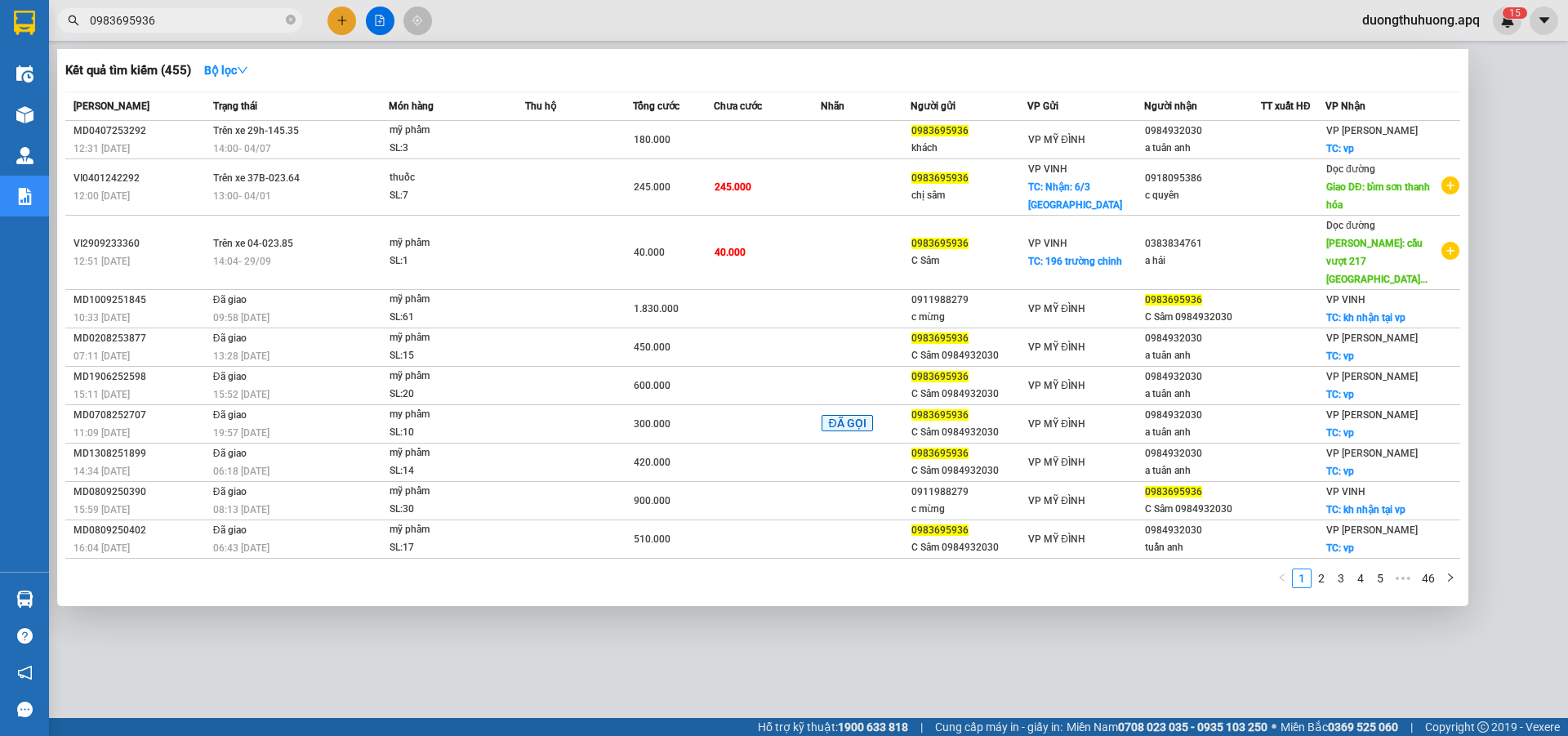
type input "0983695936"
click at [289, 20] on icon "close-circle" at bounding box center [291, 20] width 10 height 10
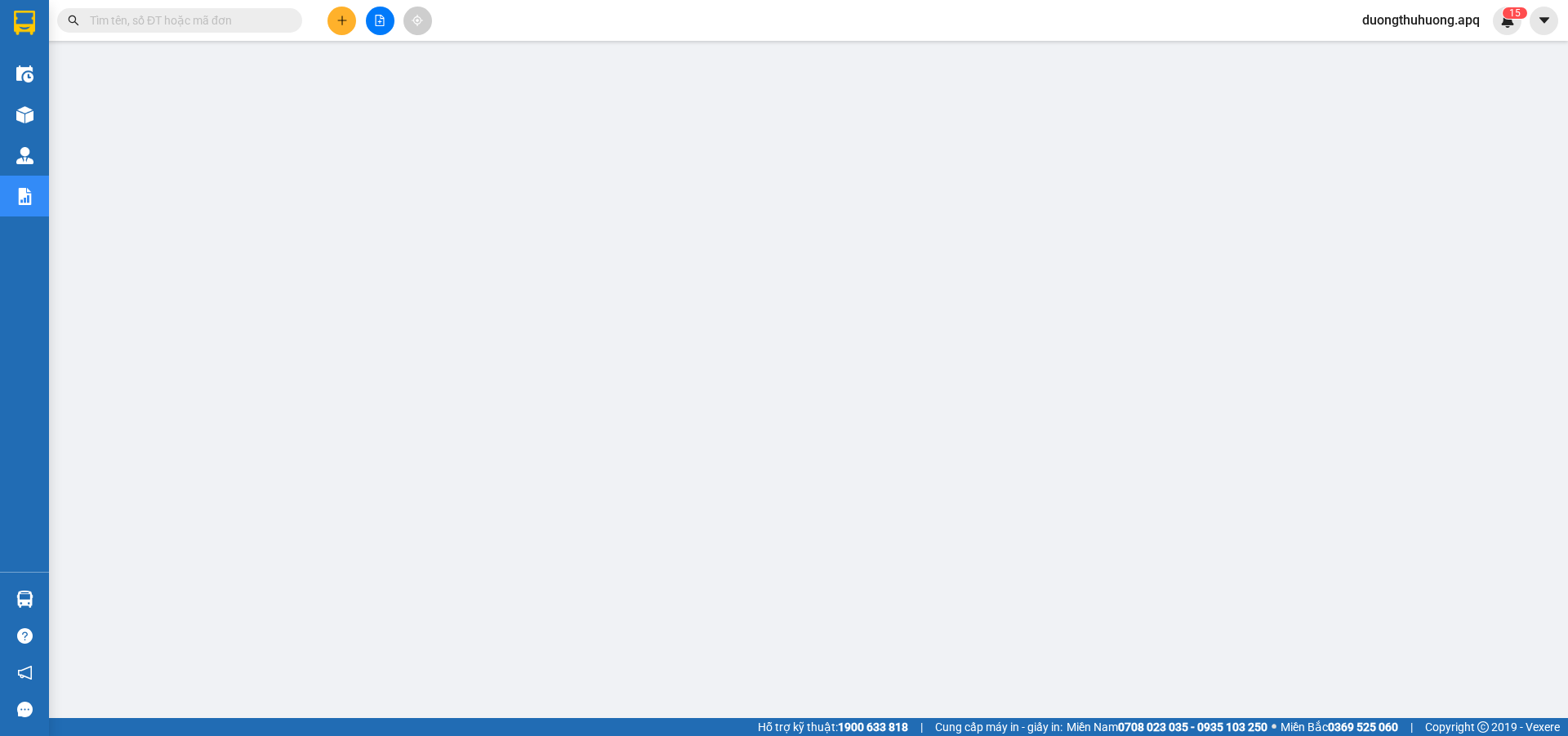
paste input "0359150687"
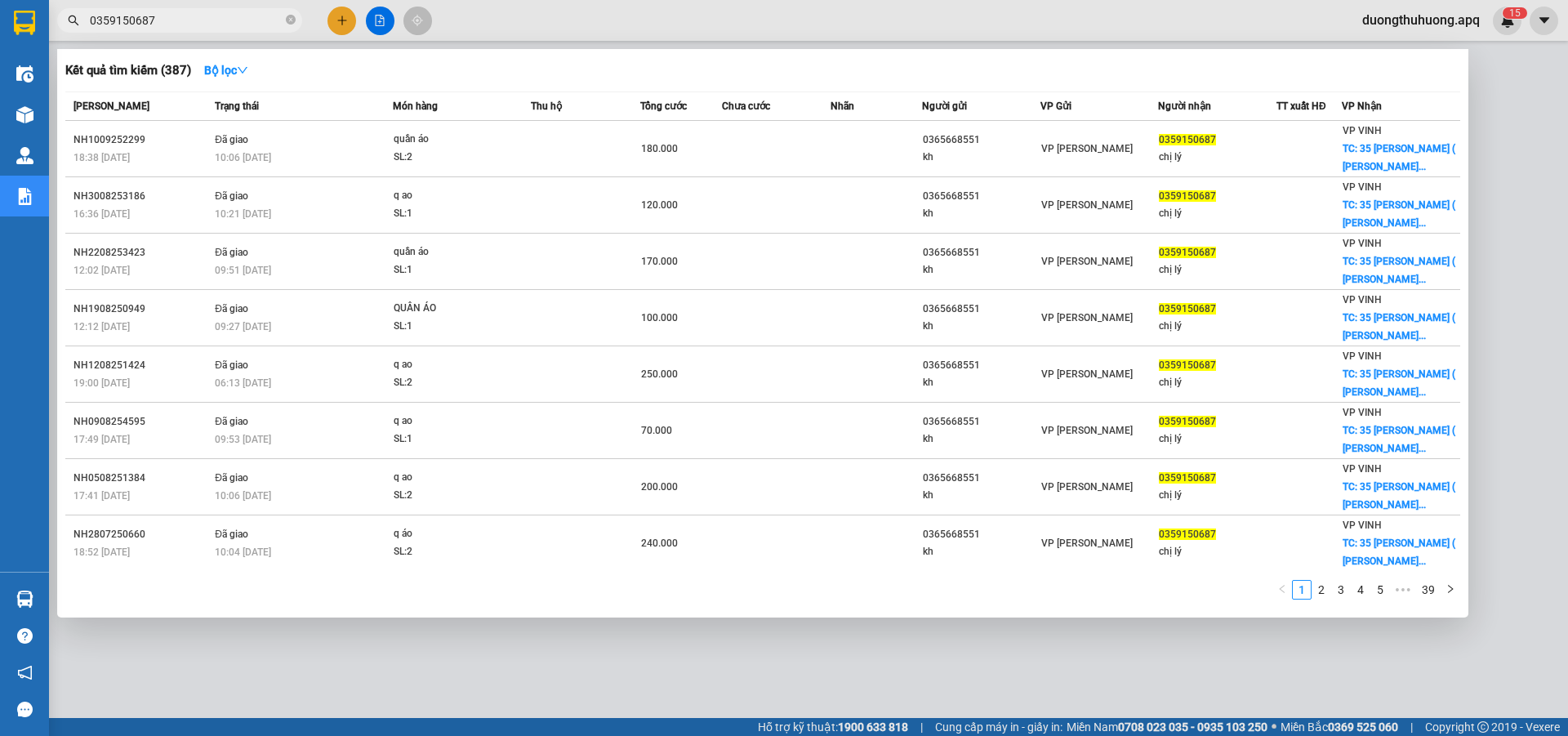
type input "0359150687"
drag, startPoint x: 295, startPoint y: 22, endPoint x: 258, endPoint y: 22, distance: 37.0
click at [293, 22] on icon "close-circle" at bounding box center [291, 20] width 10 height 10
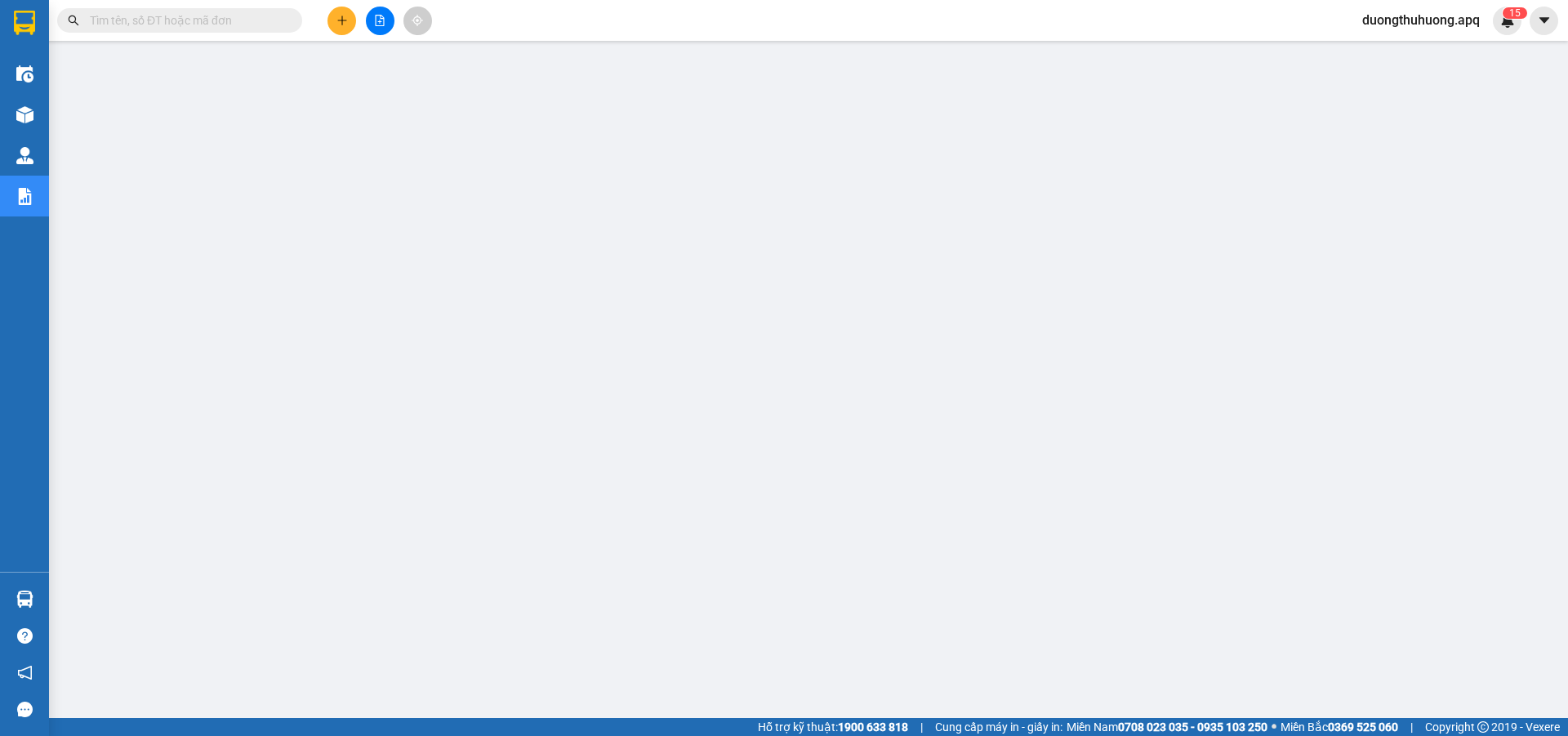
paste input "0971665999"
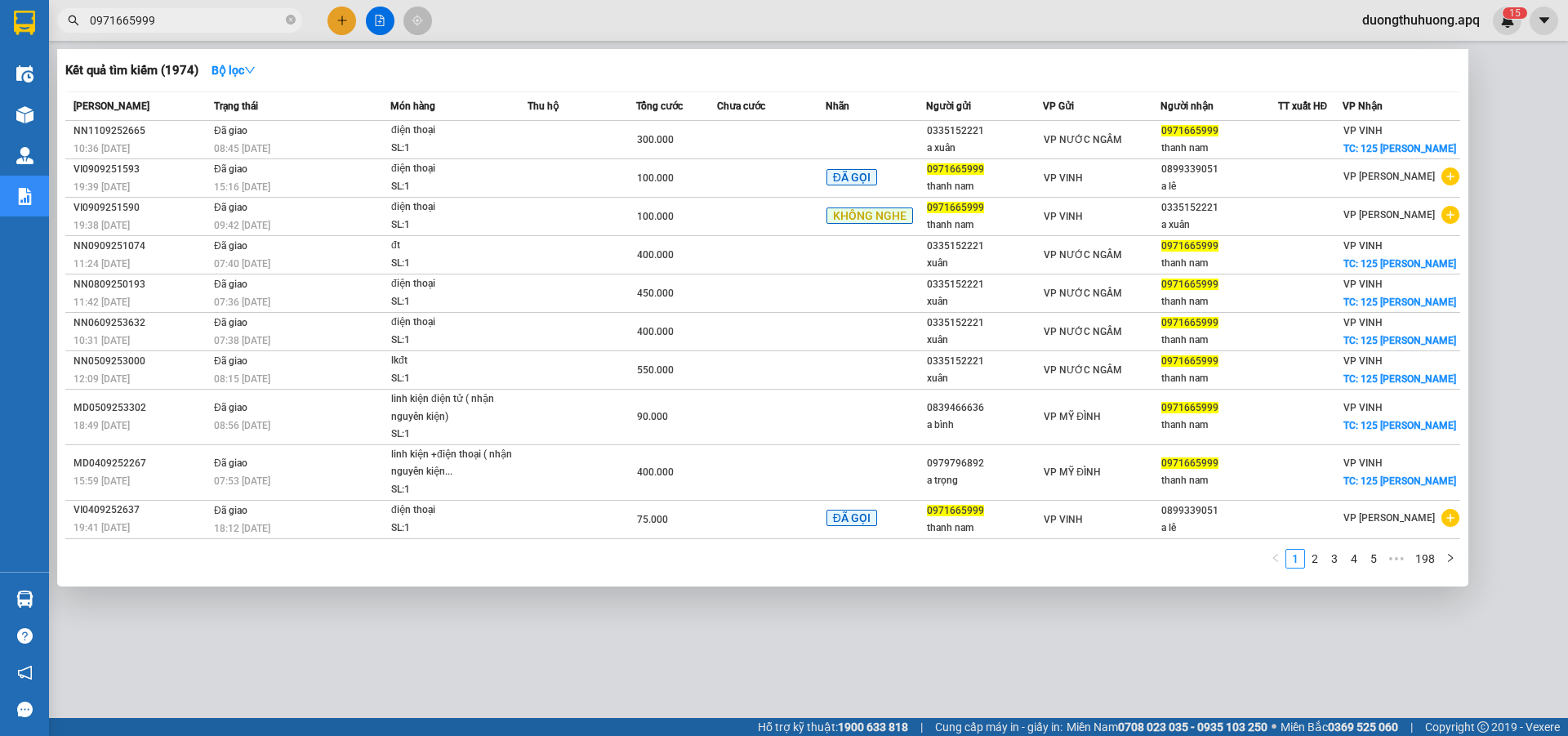
type input "0971665999"
drag, startPoint x: 290, startPoint y: 19, endPoint x: 231, endPoint y: 8, distance: 60.0
click at [289, 19] on icon "close-circle" at bounding box center [291, 20] width 10 height 10
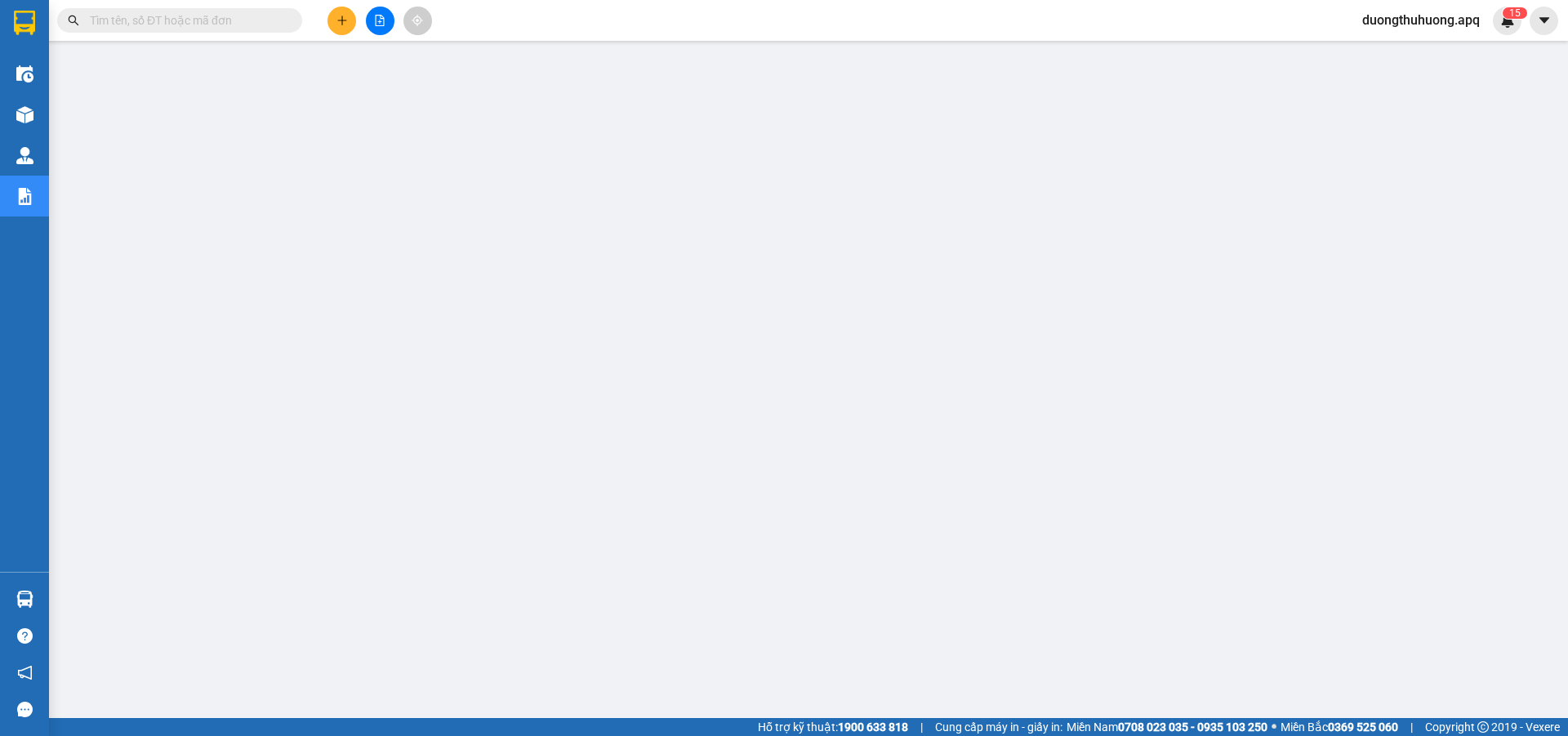
paste input "0984428888"
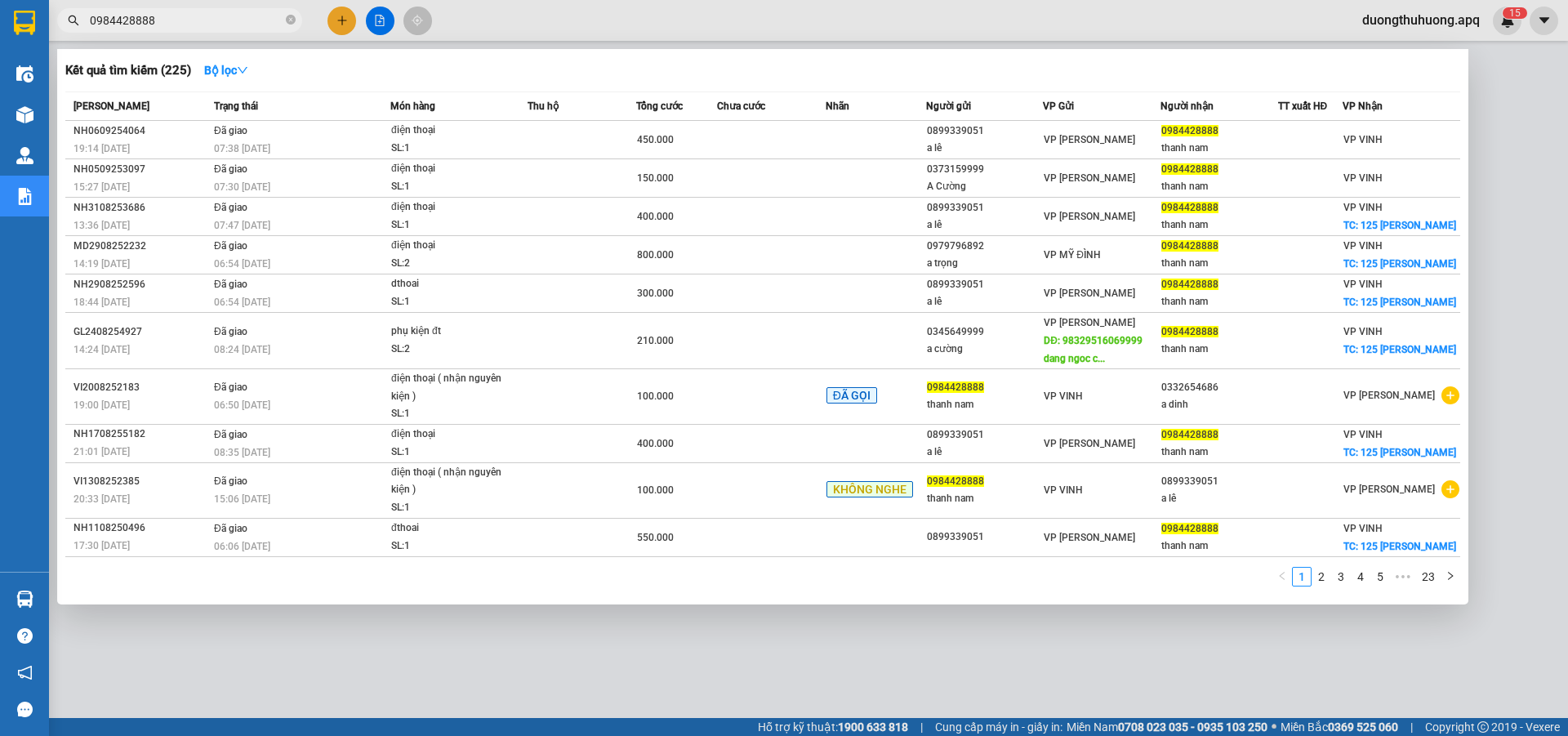
type input "0984428888"
click at [292, 19] on icon "close-circle" at bounding box center [291, 20] width 10 height 10
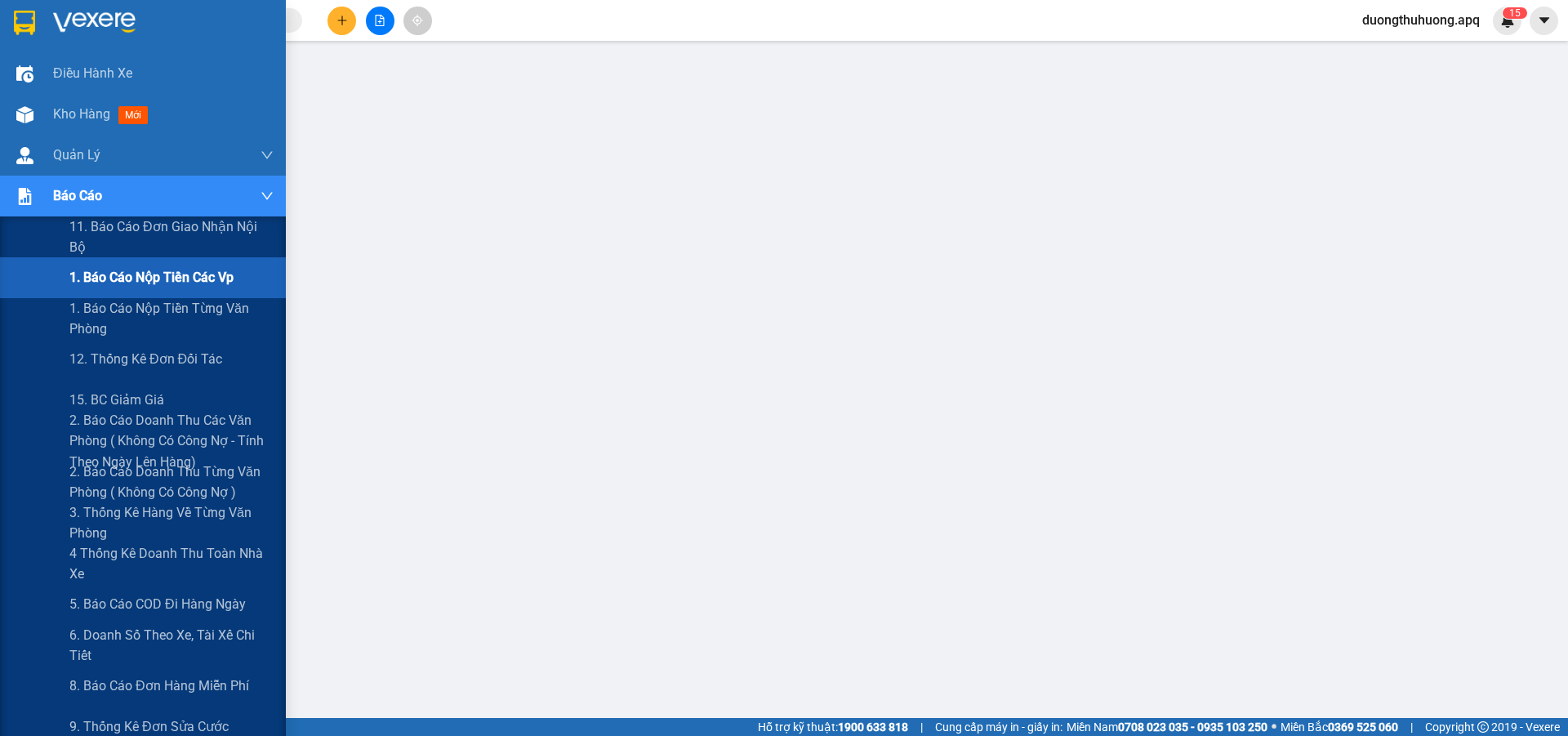
click at [146, 272] on span "1. Báo cáo nộp tiền các vp" at bounding box center [152, 277] width 164 height 21
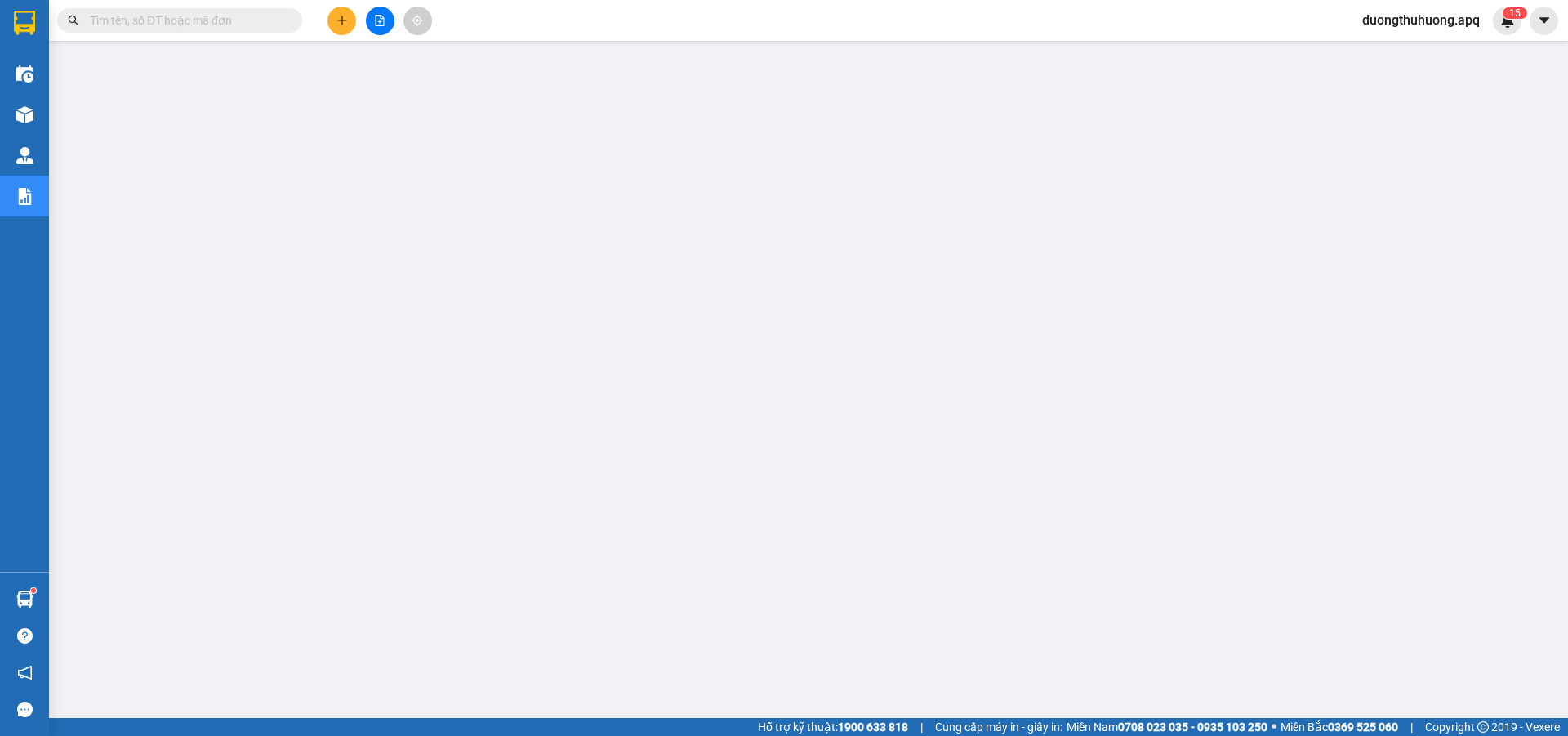
click at [338, 735] on div "Hỗ trợ kỹ thuật: 1900 633 818 | Cung cấp máy in - giấy in: Miền Nam 0708 023 03…" at bounding box center [780, 727] width 1560 height 18
click at [264, 23] on input "text" at bounding box center [186, 21] width 193 height 18
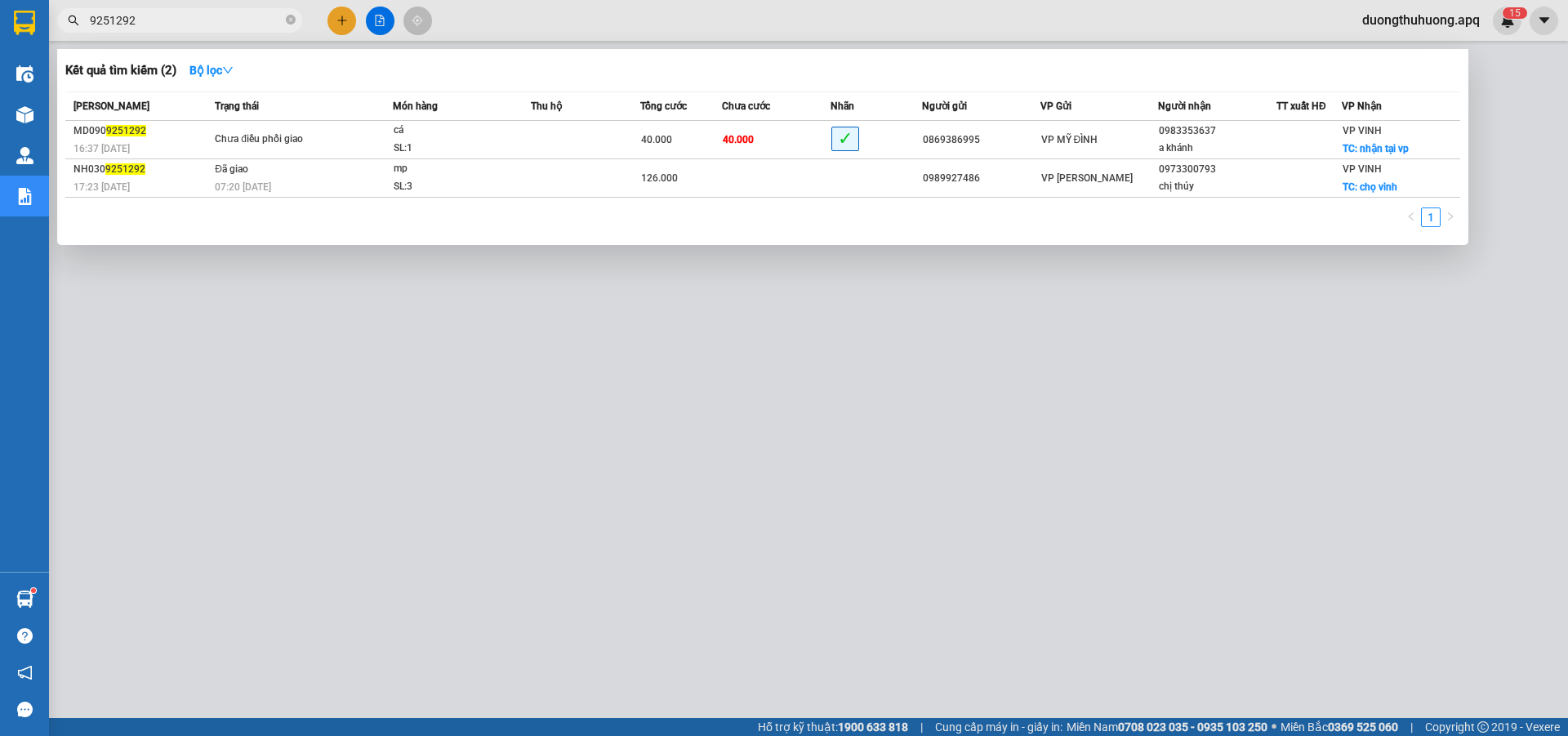
click at [264, 23] on input "9251292" at bounding box center [186, 21] width 193 height 18
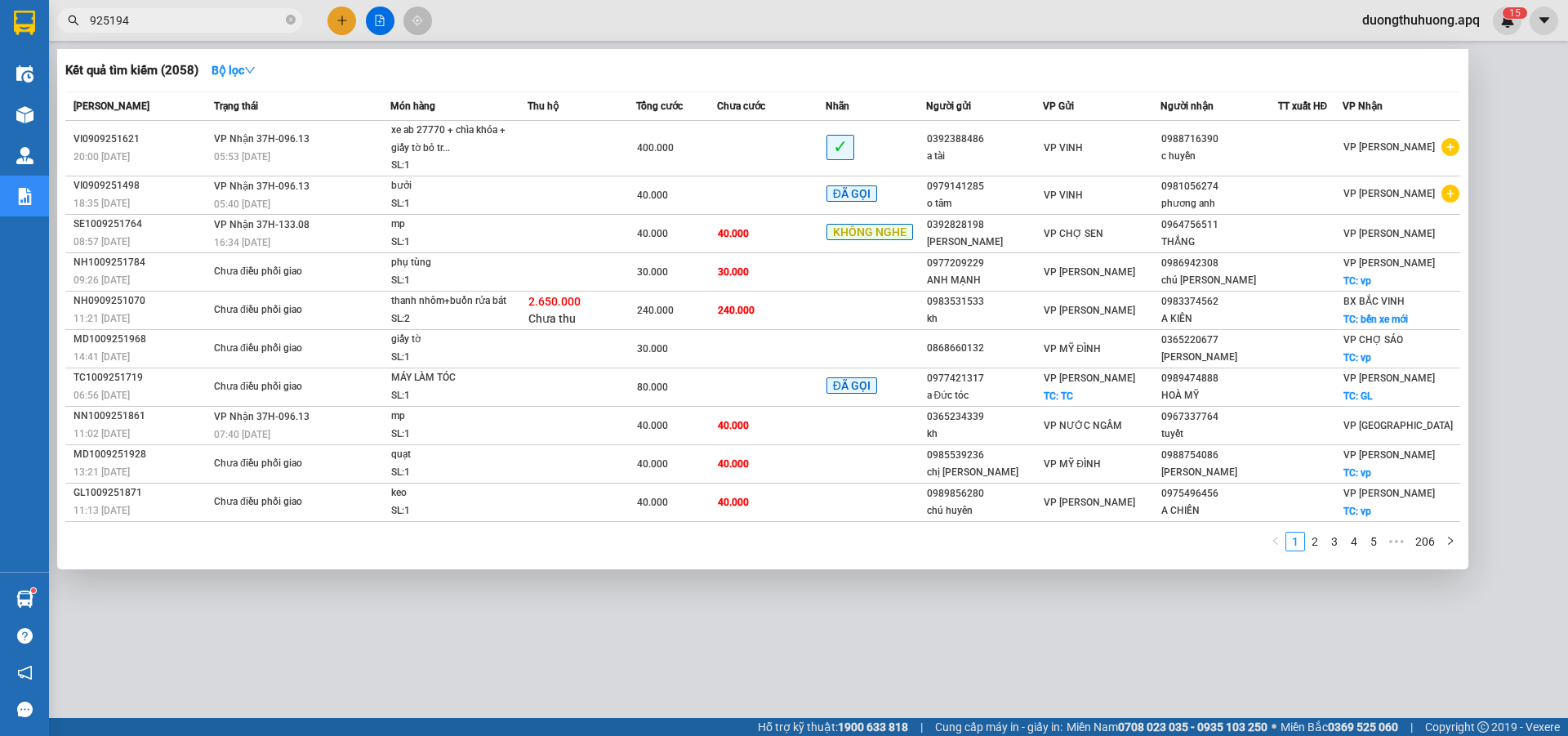
type input "9251945"
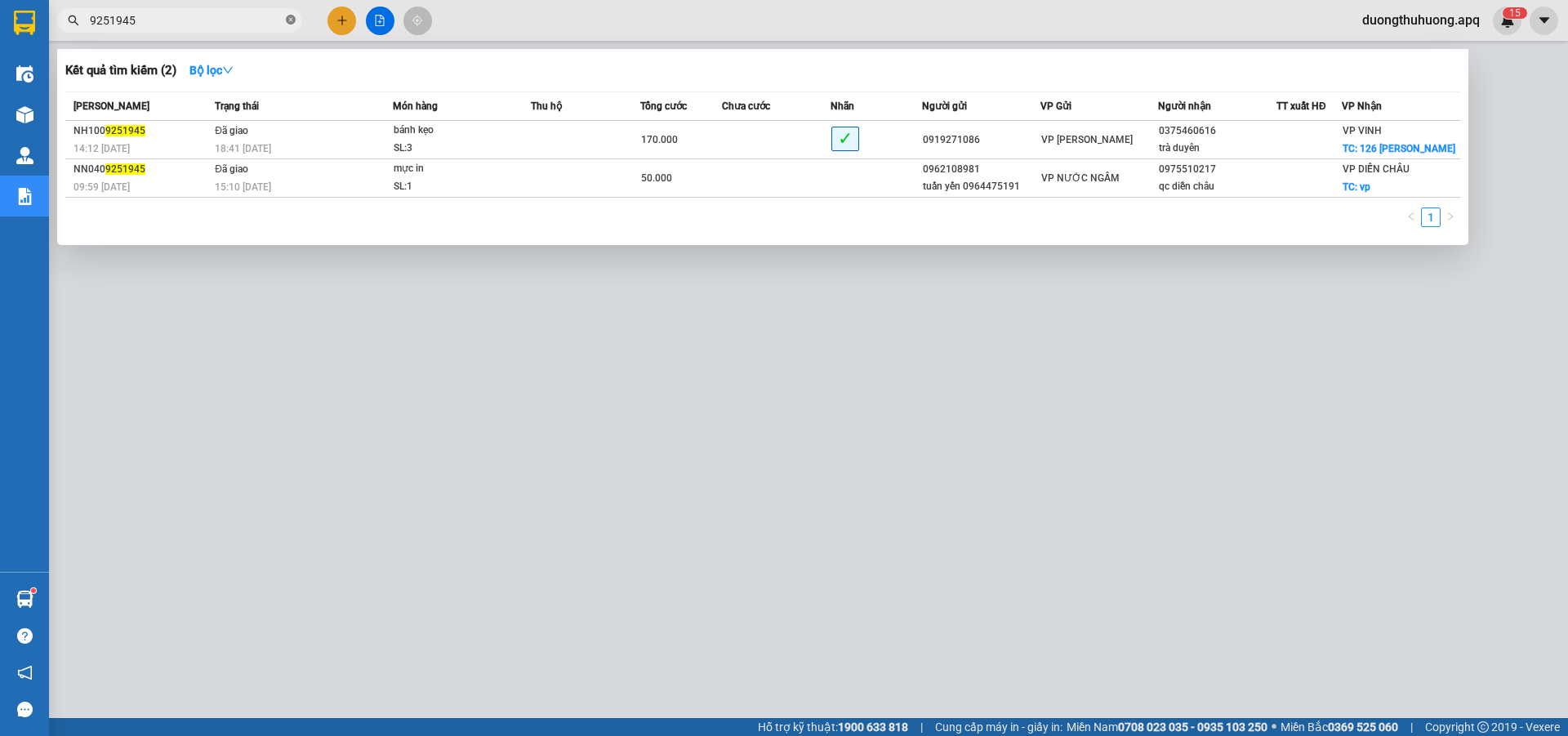
click at [292, 17] on icon "close-circle" at bounding box center [291, 20] width 10 height 10
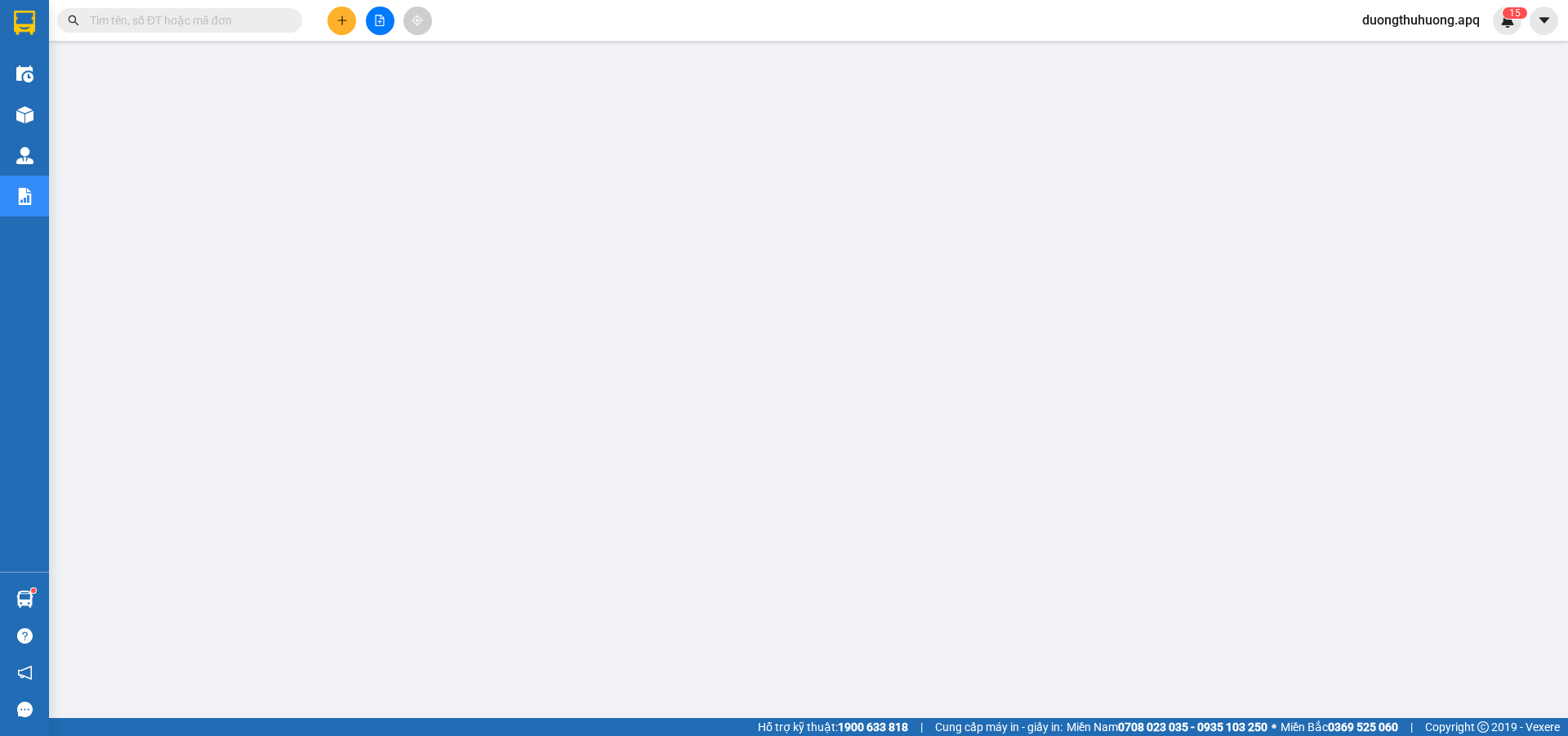
click at [270, 19] on input "text" at bounding box center [186, 21] width 193 height 18
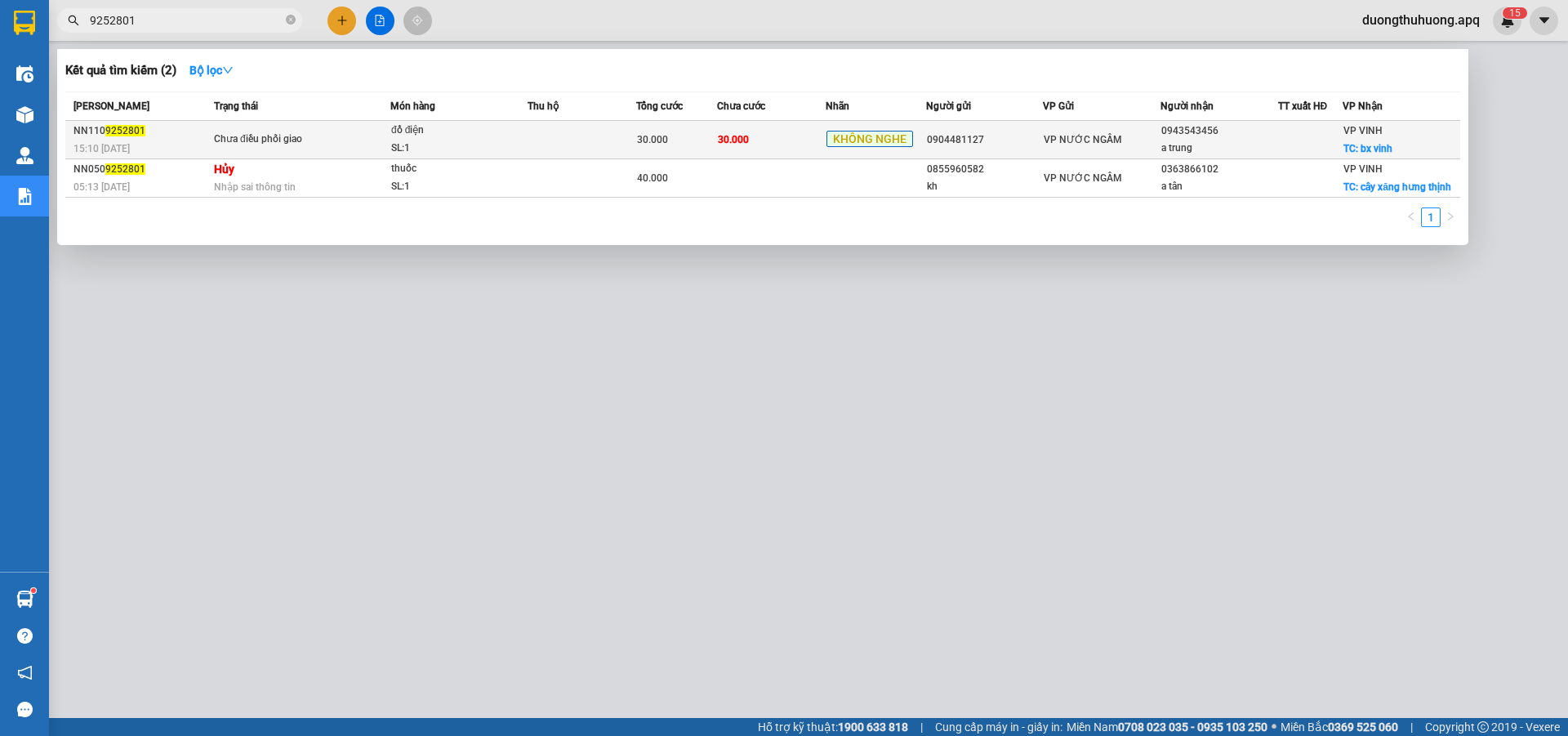
type input "9252801"
click at [431, 141] on div "SL: 1" at bounding box center [452, 149] width 122 height 18
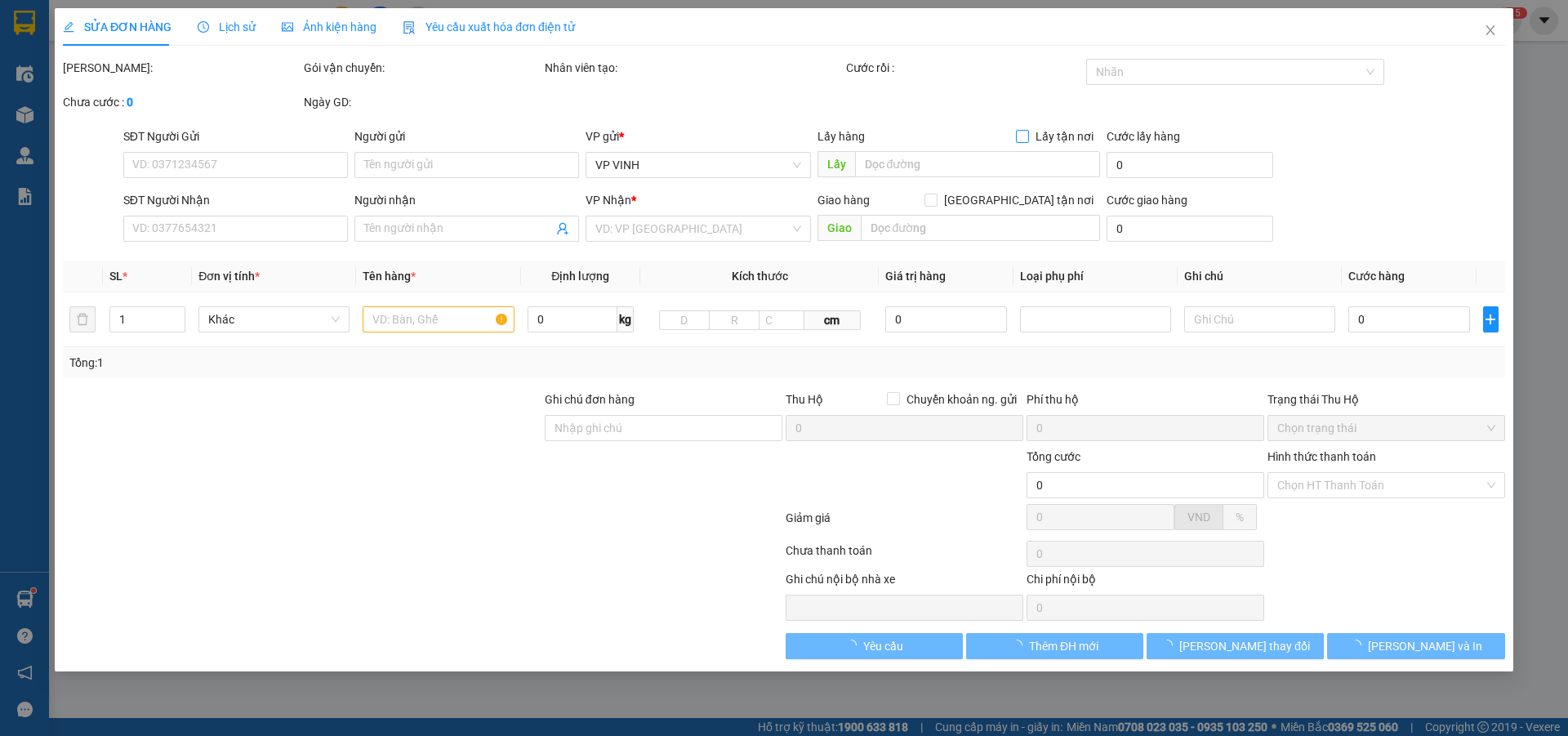
type input "0904481127"
type input "0943543456"
type input "a trung"
checkbox input "true"
type input "bx vinh"
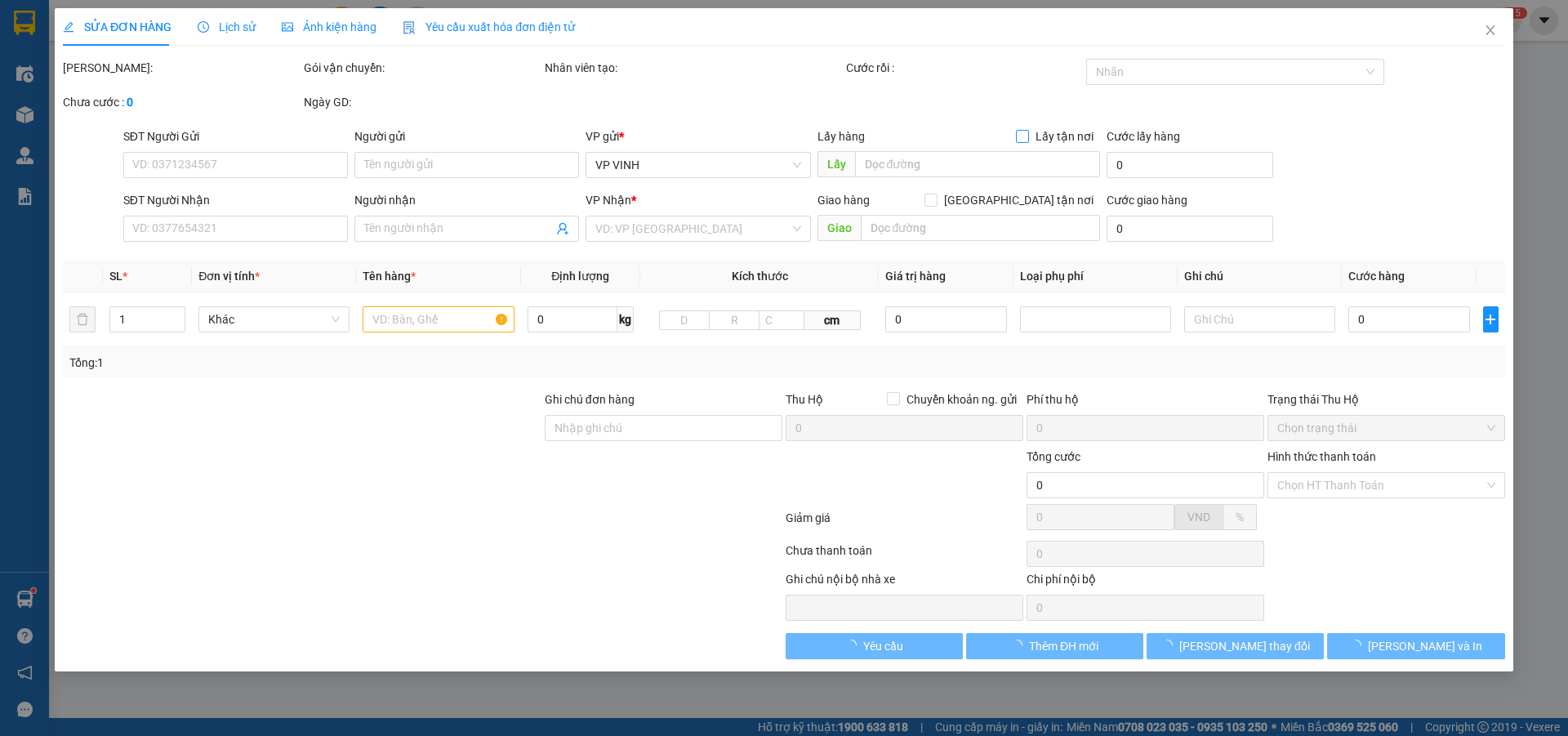
type input "30.000"
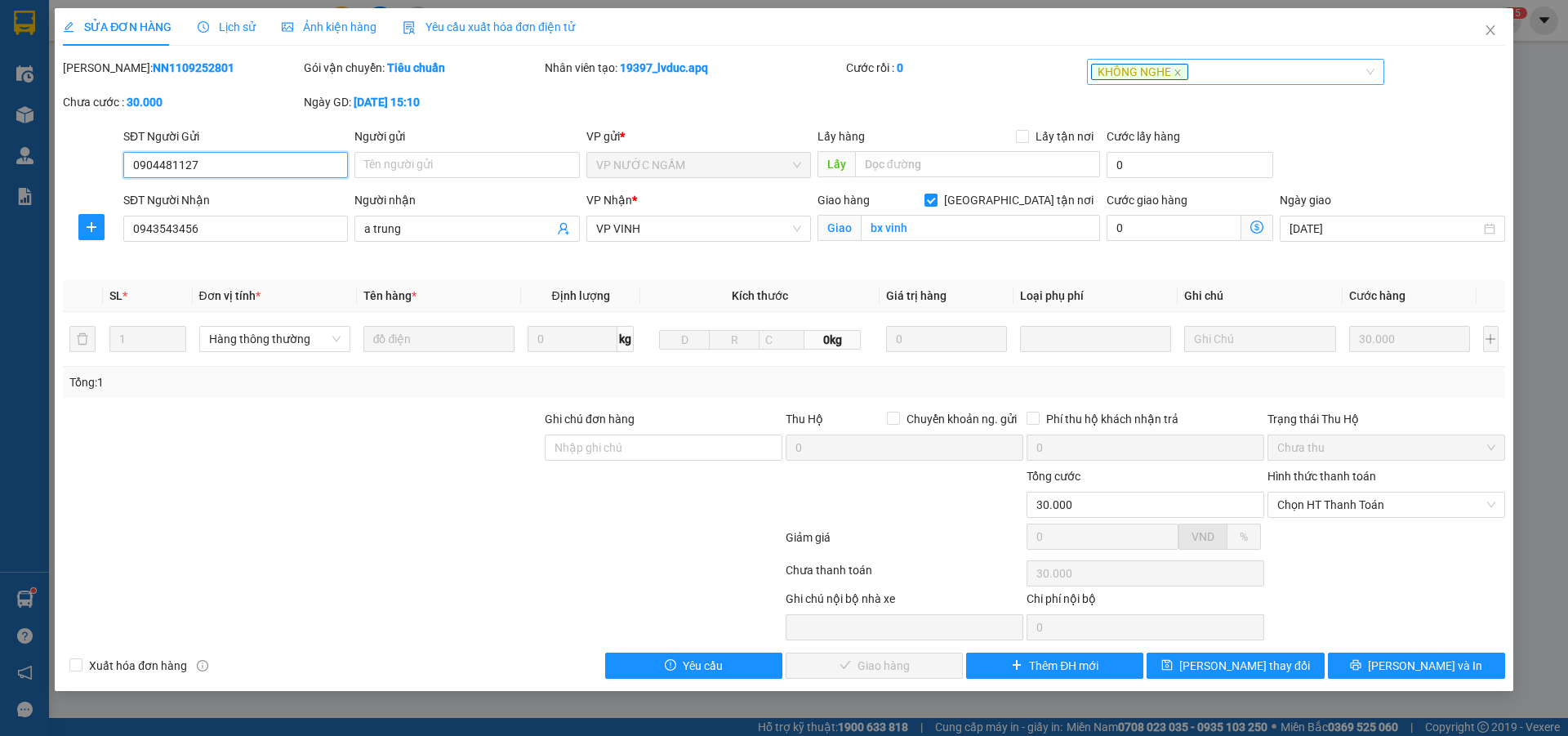
click at [1270, 75] on div "KHÔNG NGHE" at bounding box center [1228, 71] width 274 height 20
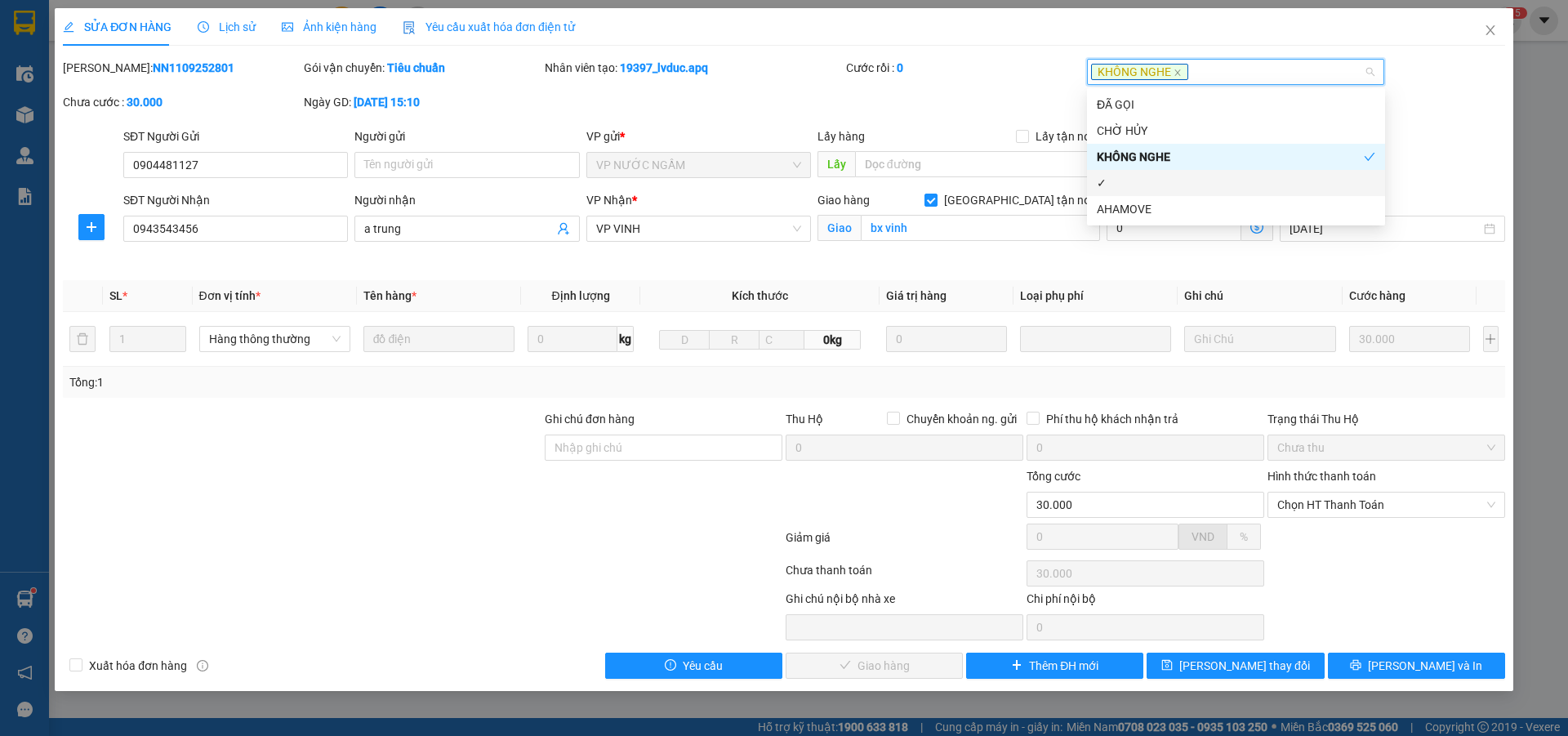
click at [1124, 181] on div "✓" at bounding box center [1236, 183] width 279 height 18
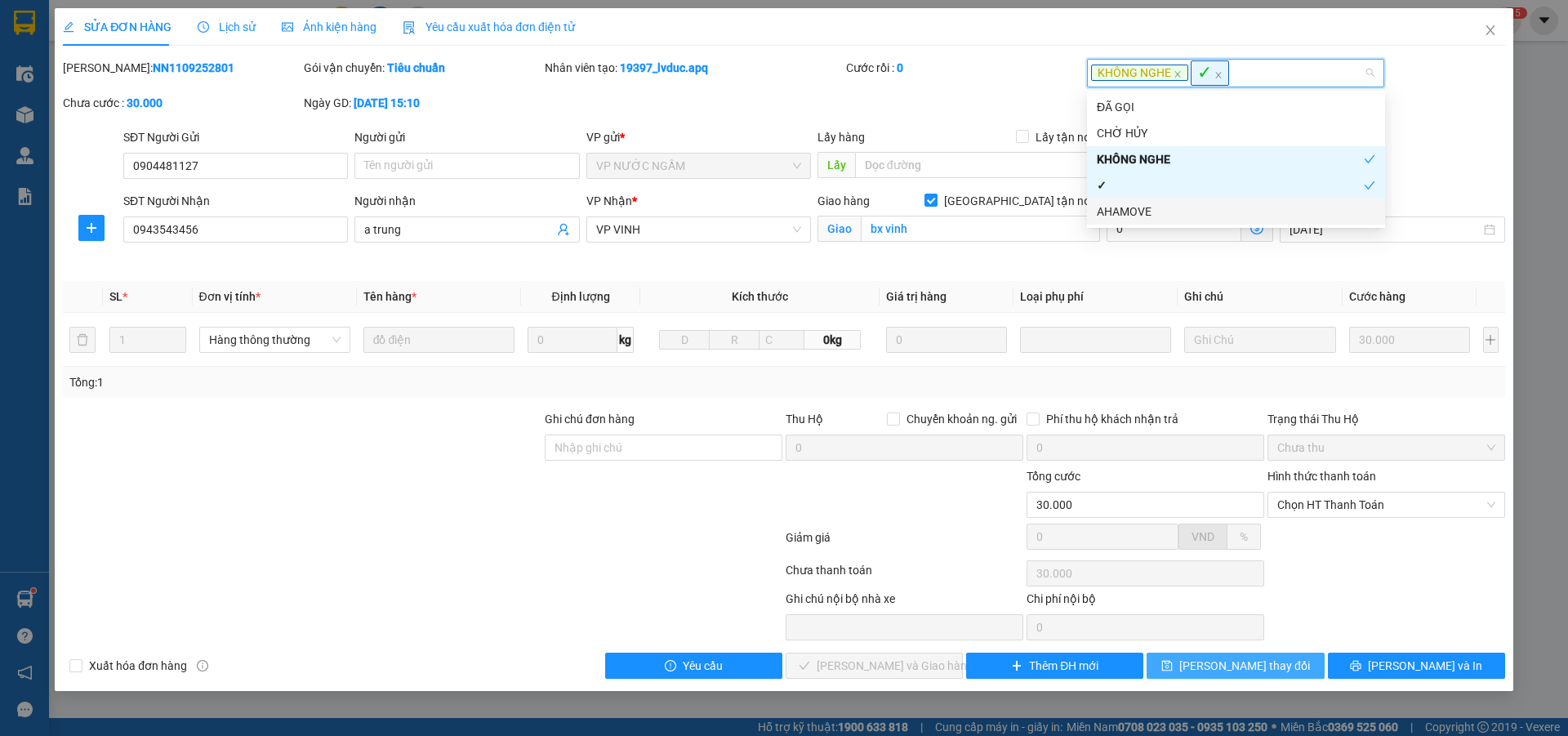
click at [1228, 669] on span "Lưu thay đổi" at bounding box center [1245, 666] width 131 height 18
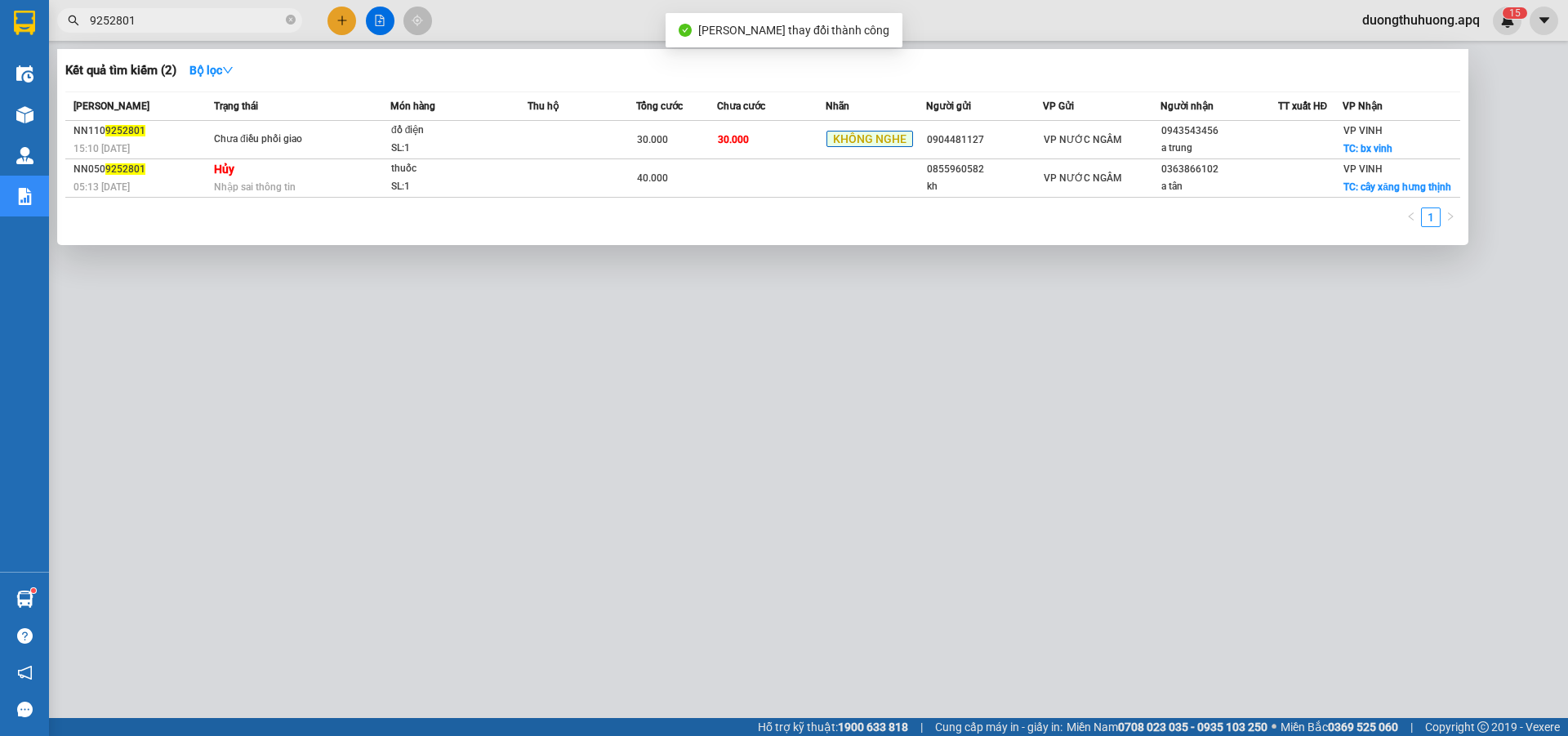
click at [246, 27] on input "9252801" at bounding box center [186, 21] width 193 height 18
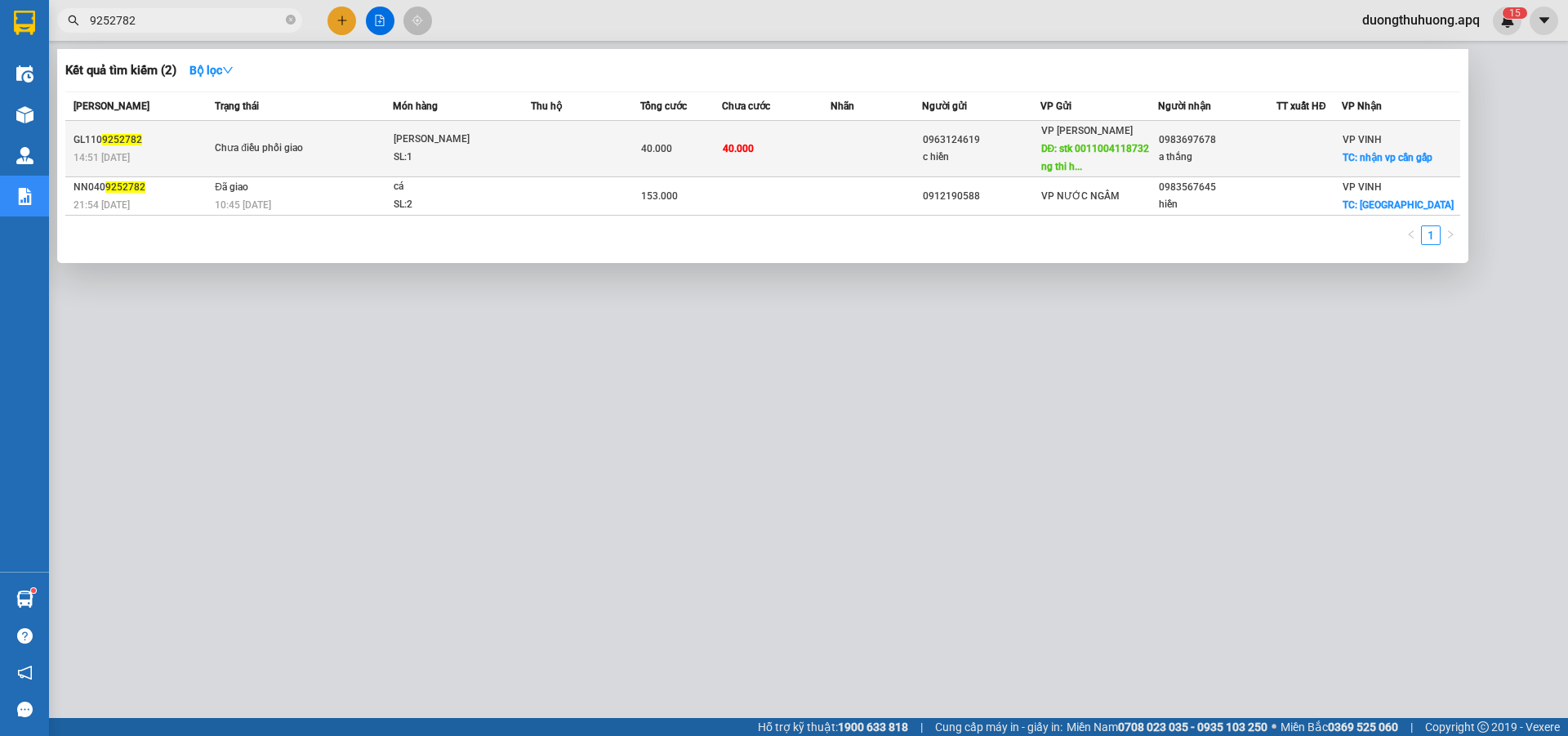
click at [467, 160] on div "SL: 1" at bounding box center [454, 158] width 122 height 18
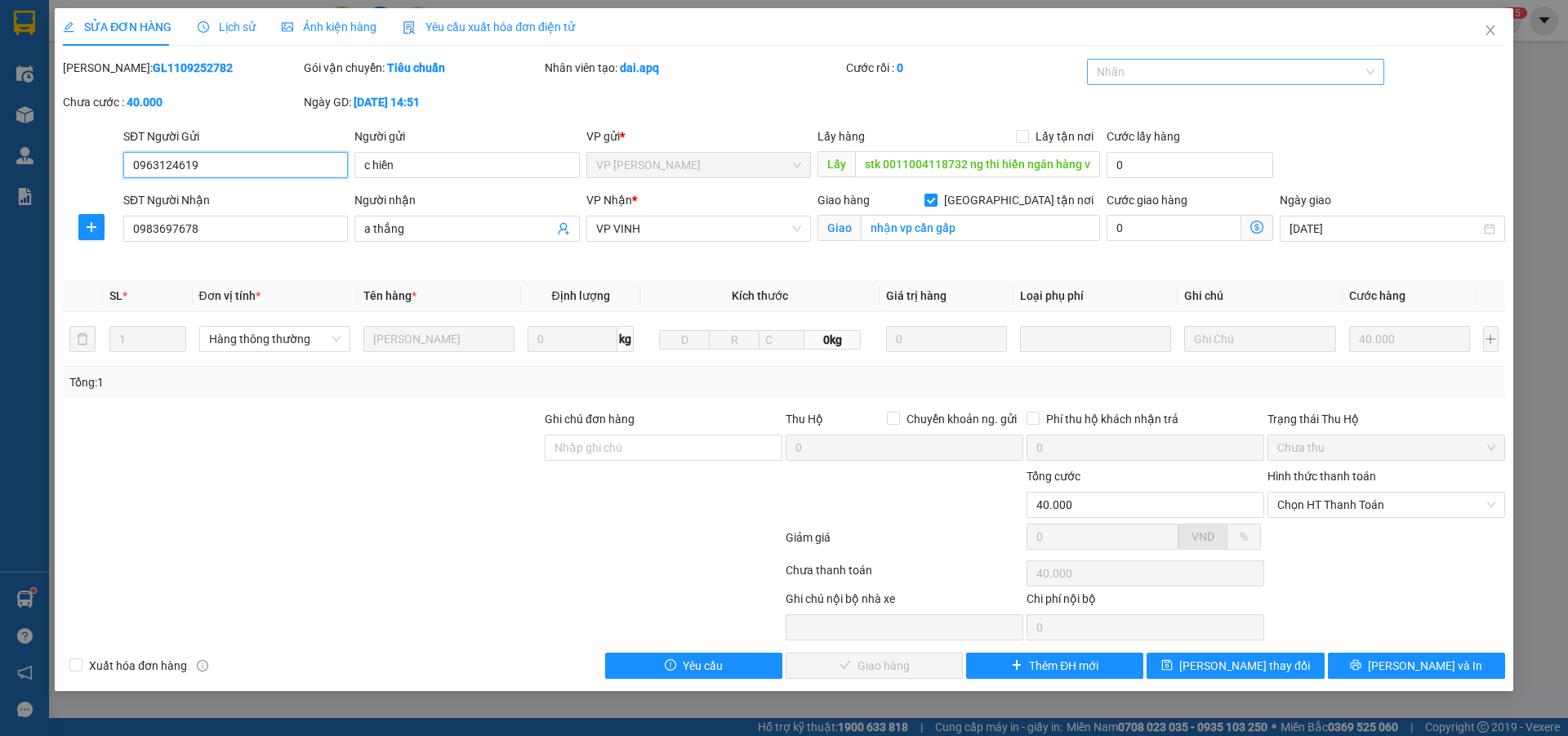
click at [1267, 75] on div at bounding box center [1228, 71] width 274 height 20
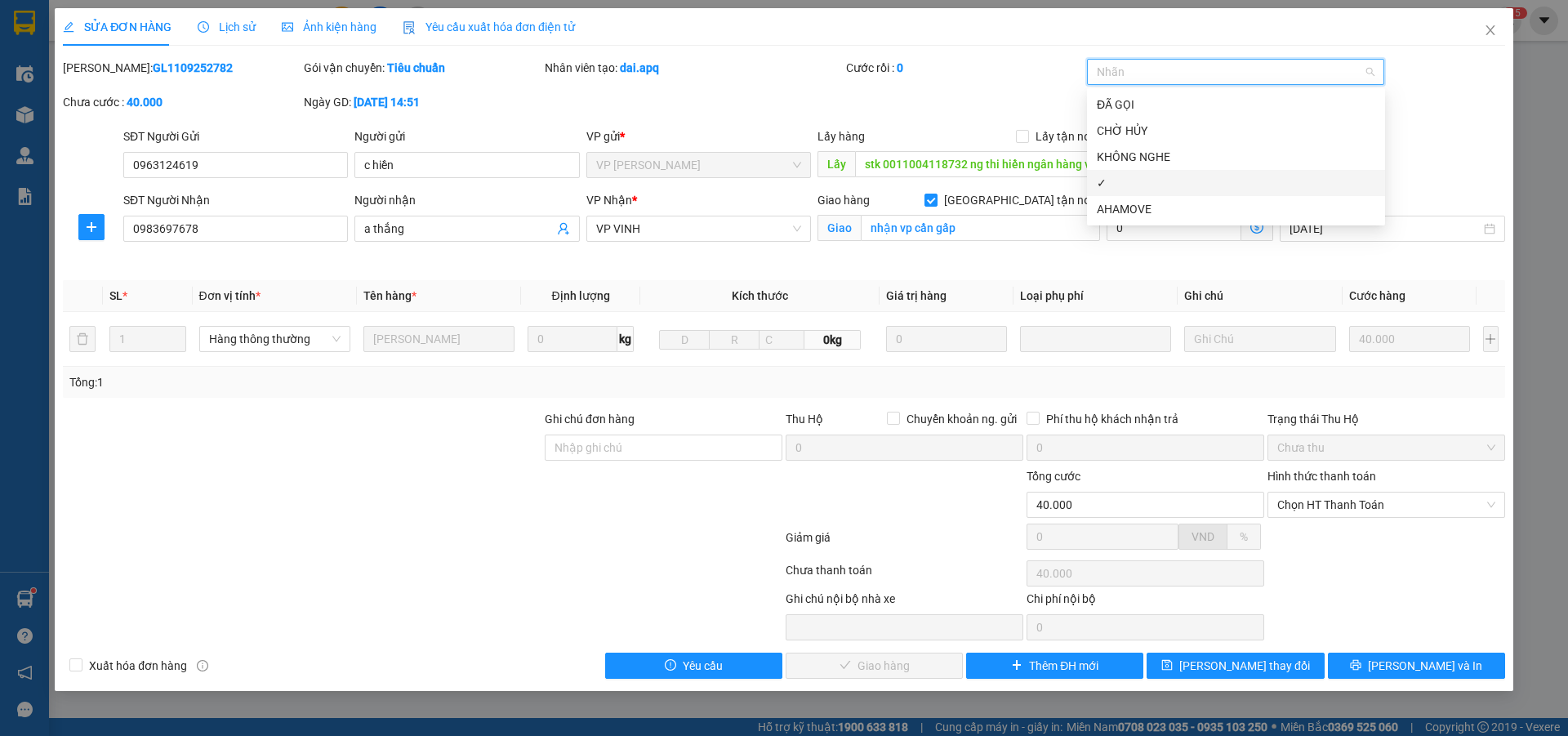
click at [1124, 188] on div "✓" at bounding box center [1236, 183] width 279 height 18
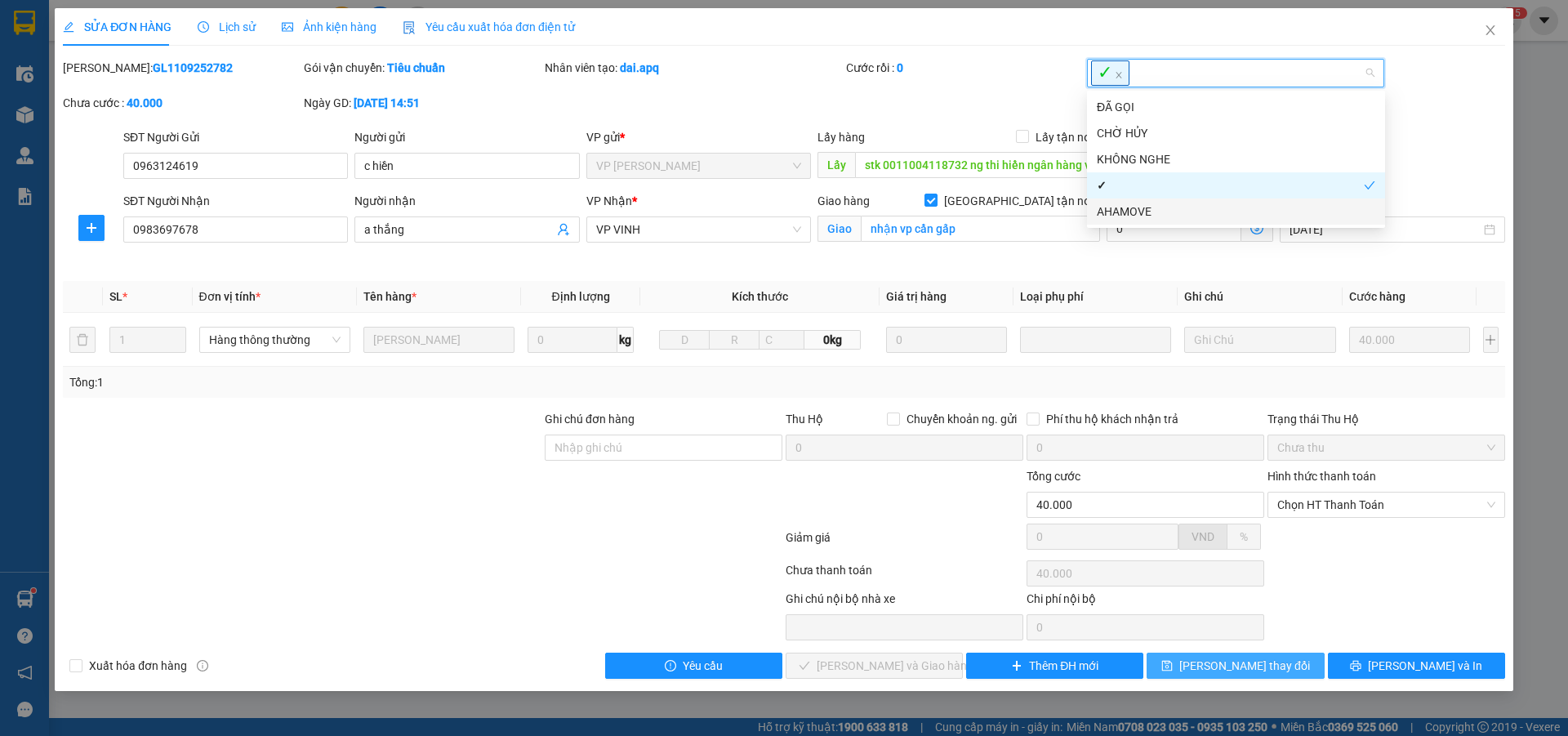
click at [1245, 665] on span "Lưu thay đổi" at bounding box center [1245, 666] width 131 height 18
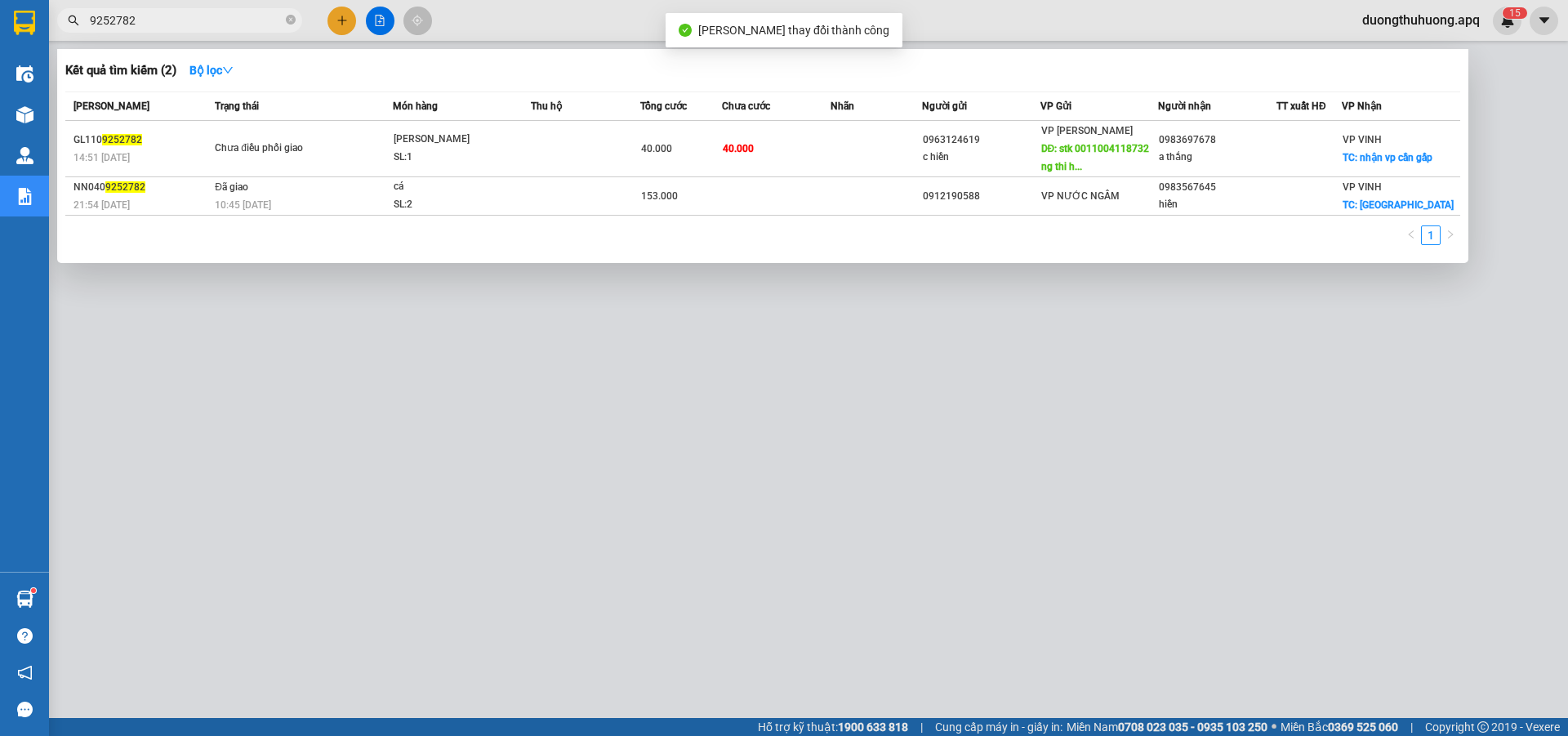
click at [238, 23] on input "9252782" at bounding box center [186, 21] width 193 height 18
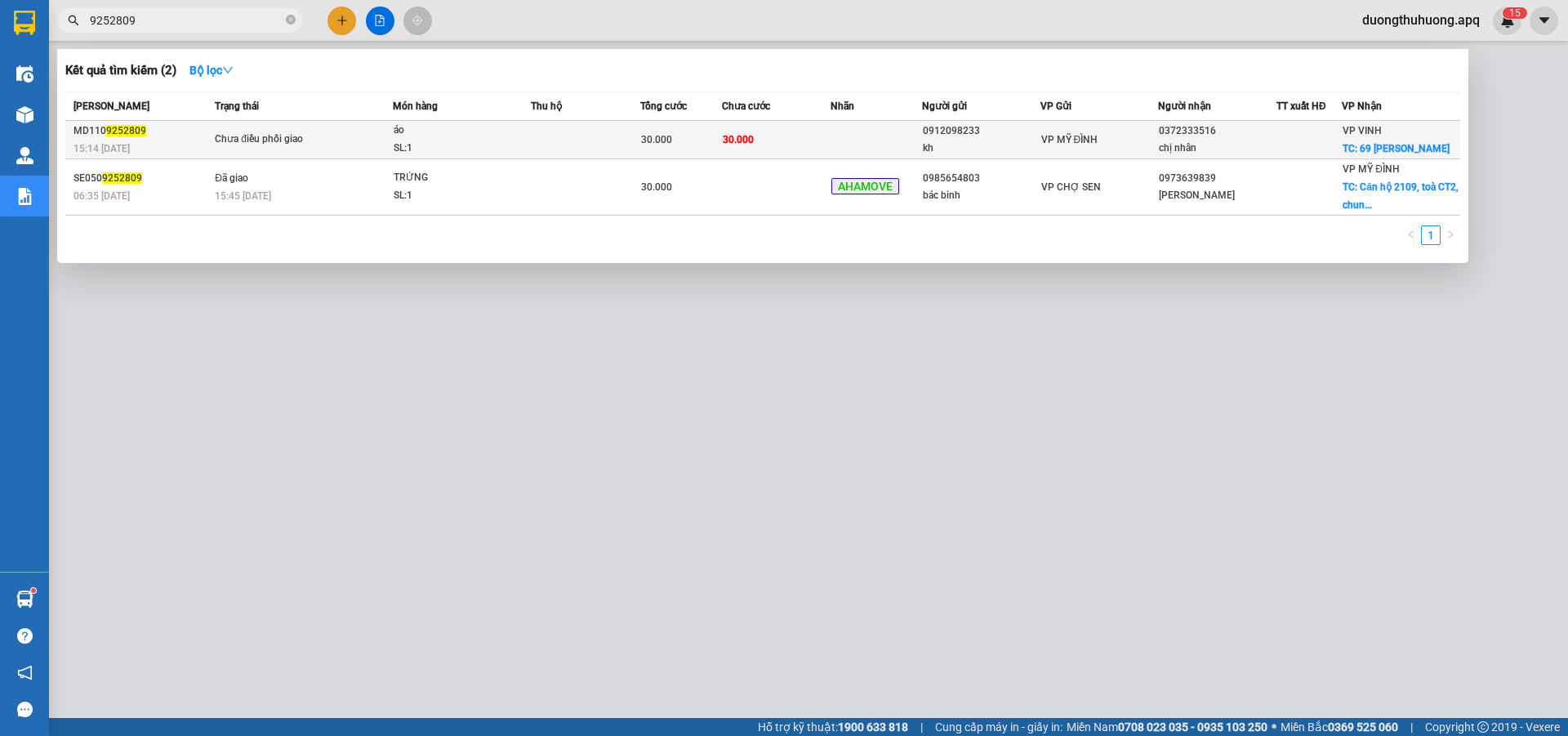
type input "9252809"
click at [456, 148] on div "SL: 1" at bounding box center [454, 149] width 122 height 18
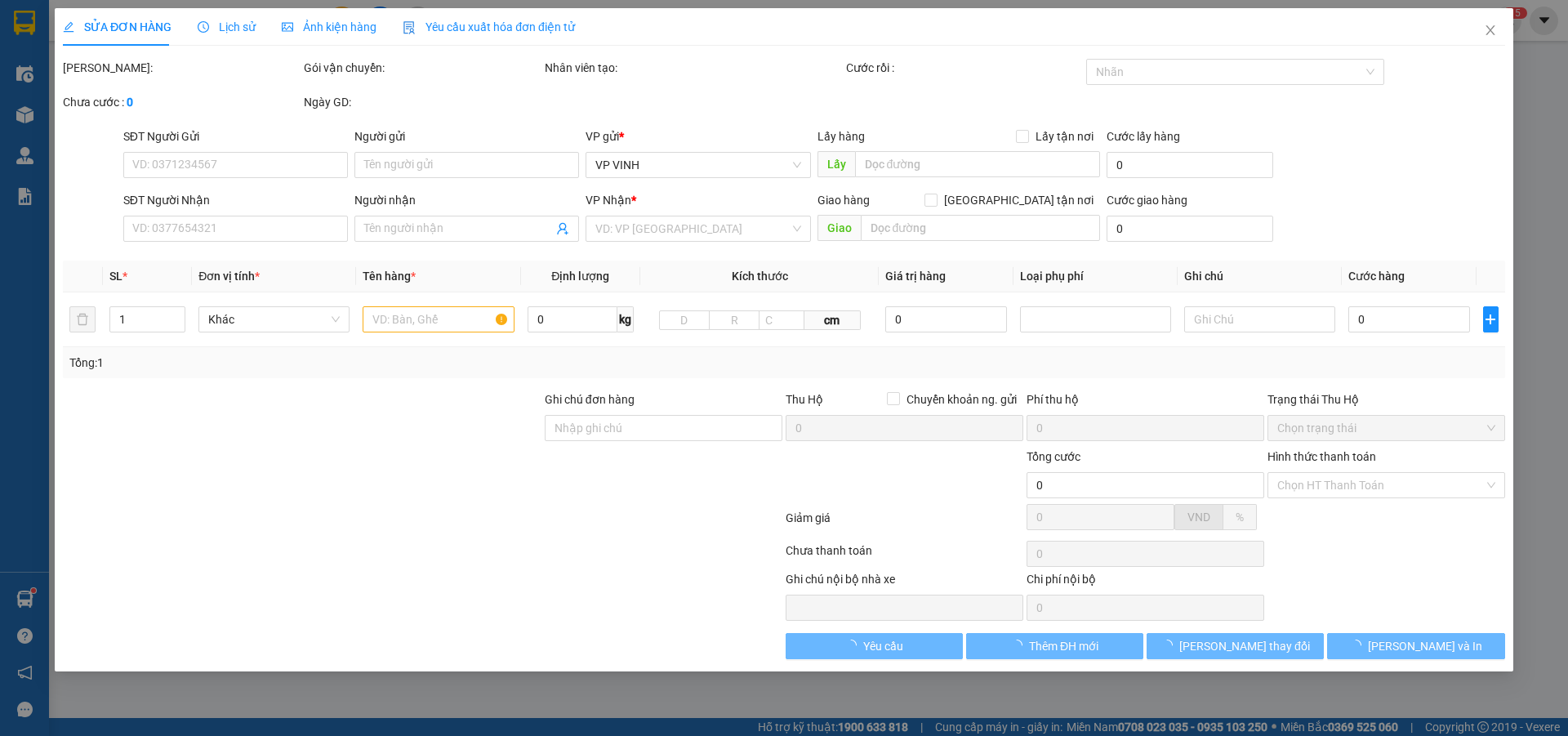
type input "0912098233"
type input "kh"
type input "0372333516"
type input "chị nhân"
checkbox input "true"
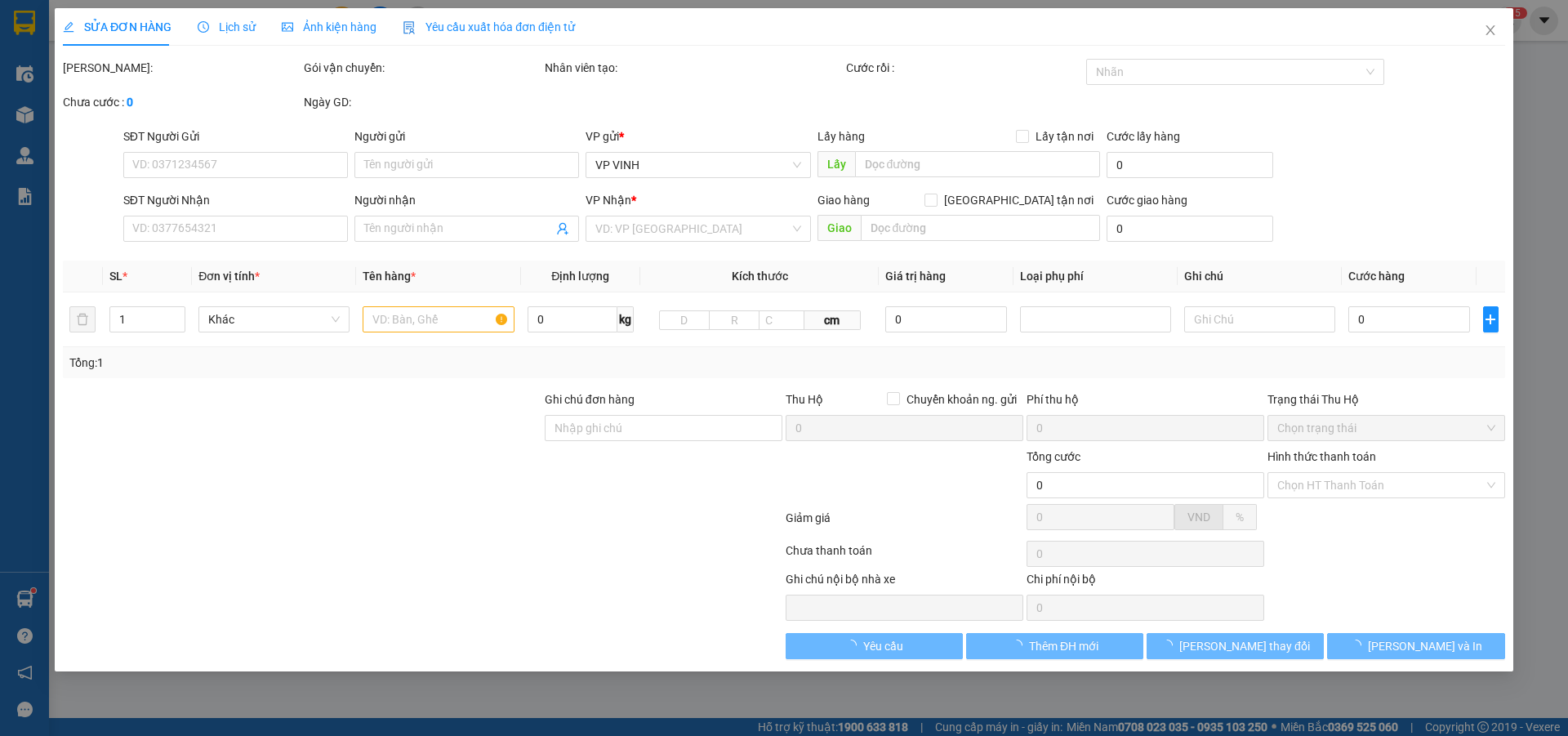
type input "69 nguyễn duy trinh"
type input "30.000"
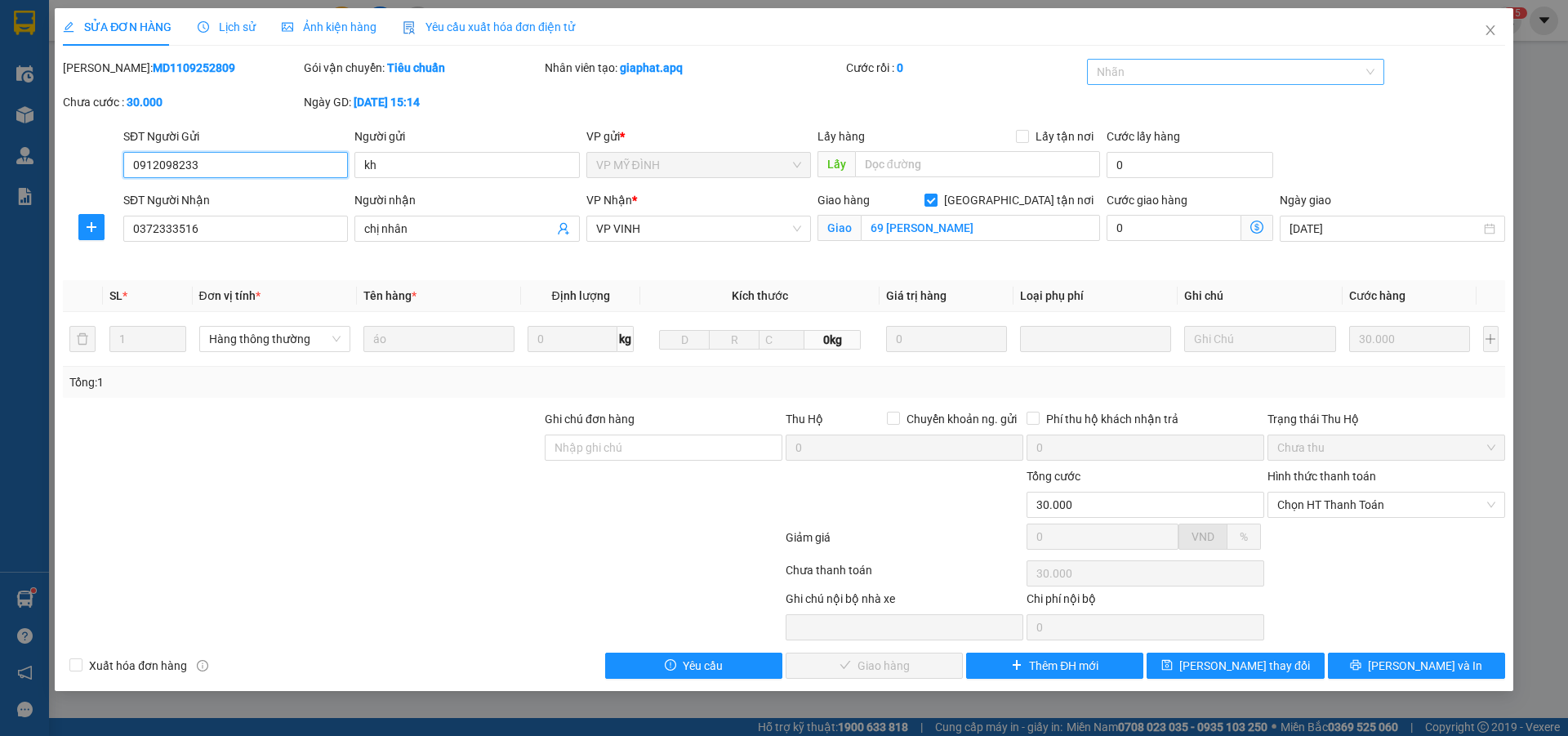
click at [1246, 74] on div at bounding box center [1228, 71] width 274 height 20
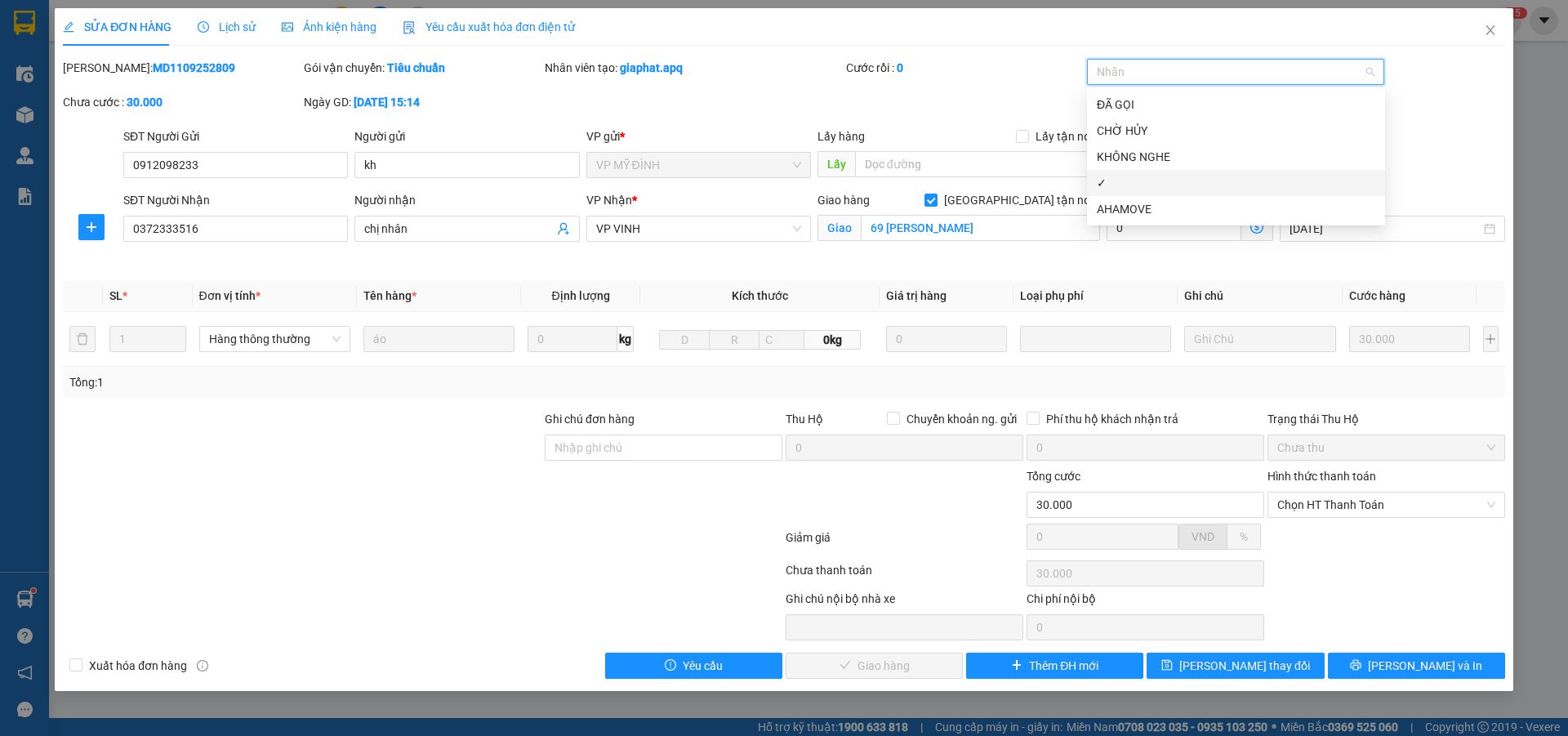
click at [1115, 187] on div "✓" at bounding box center [1236, 183] width 279 height 18
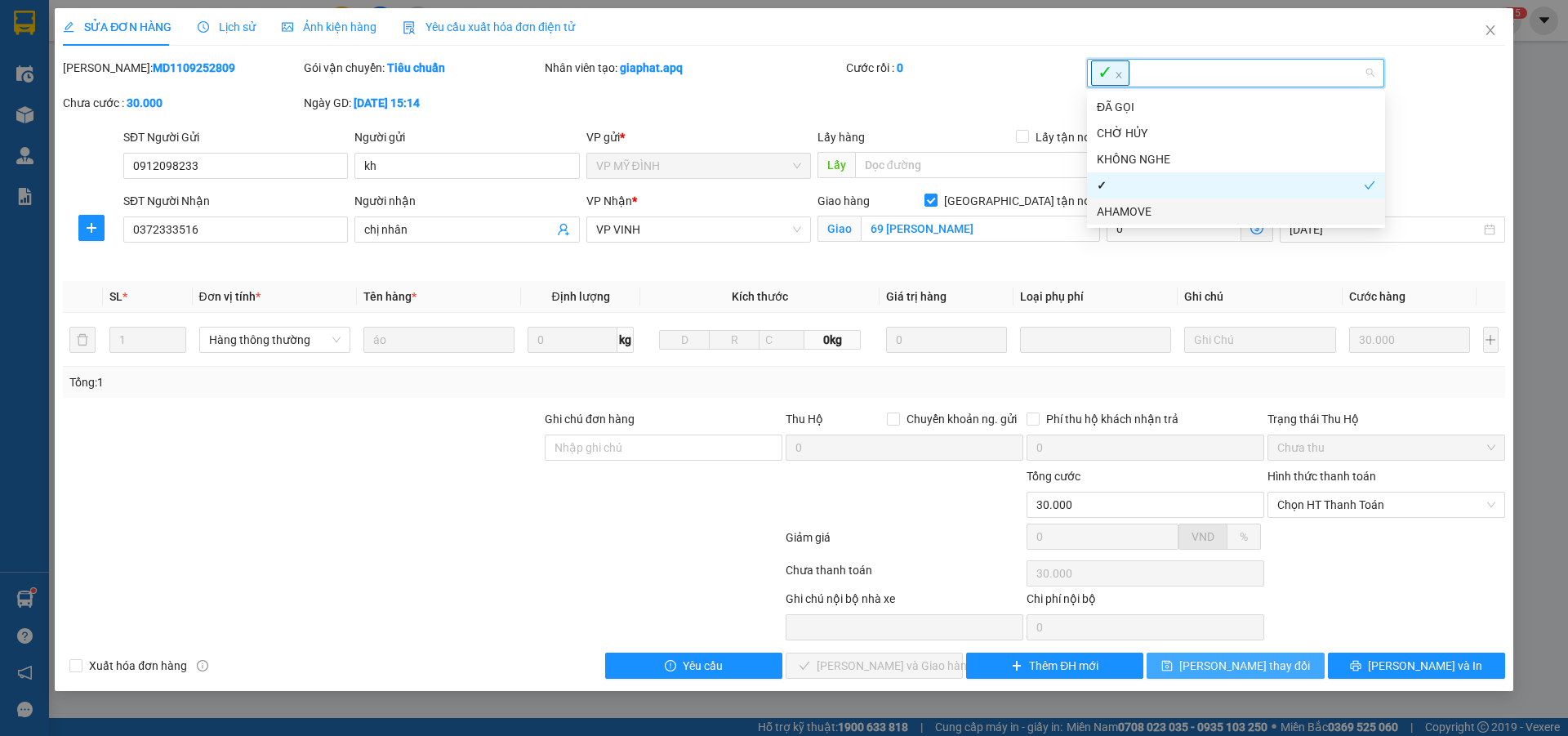
click at [1229, 661] on span "Lưu thay đổi" at bounding box center [1245, 666] width 131 height 18
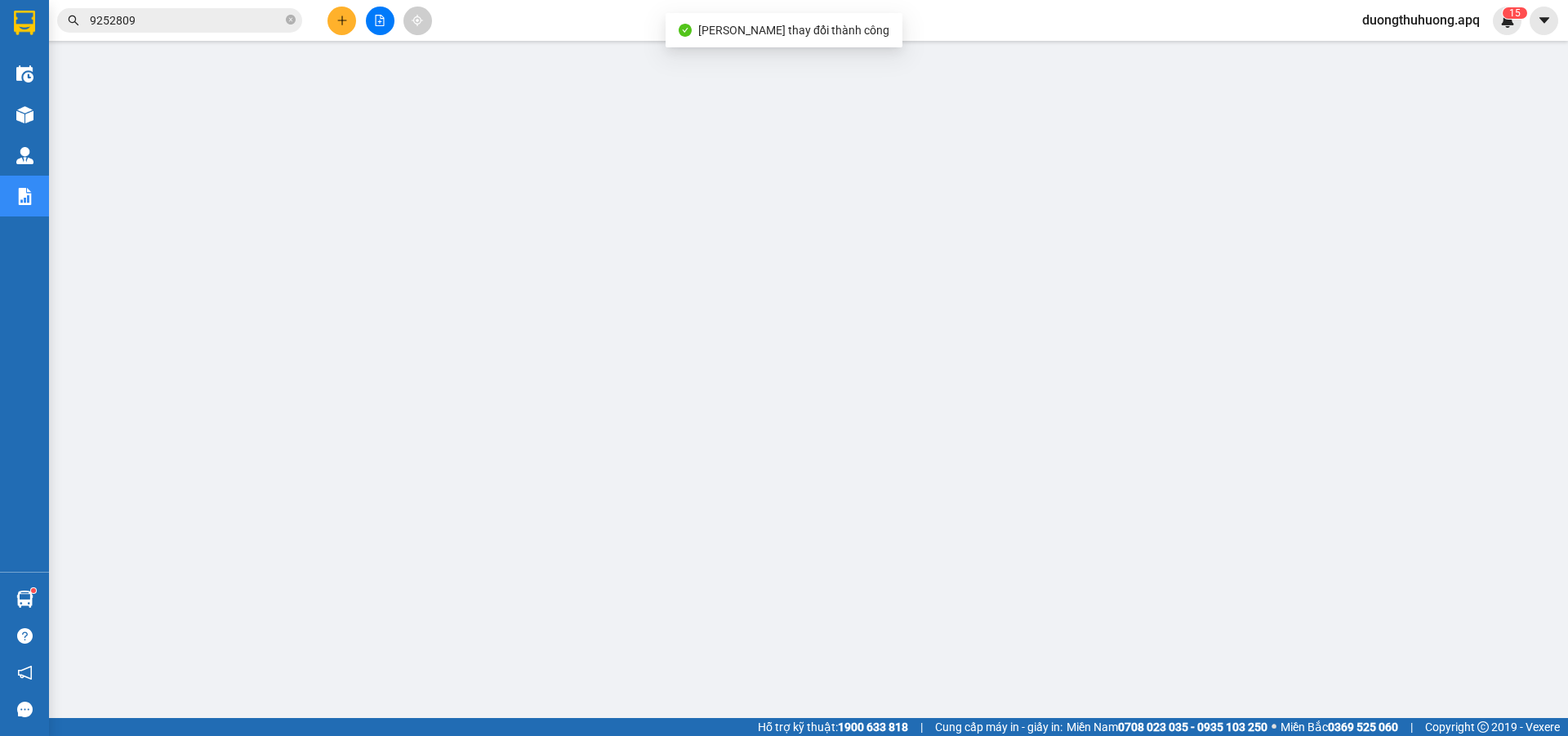
click at [161, 21] on input "9252809" at bounding box center [186, 21] width 193 height 18
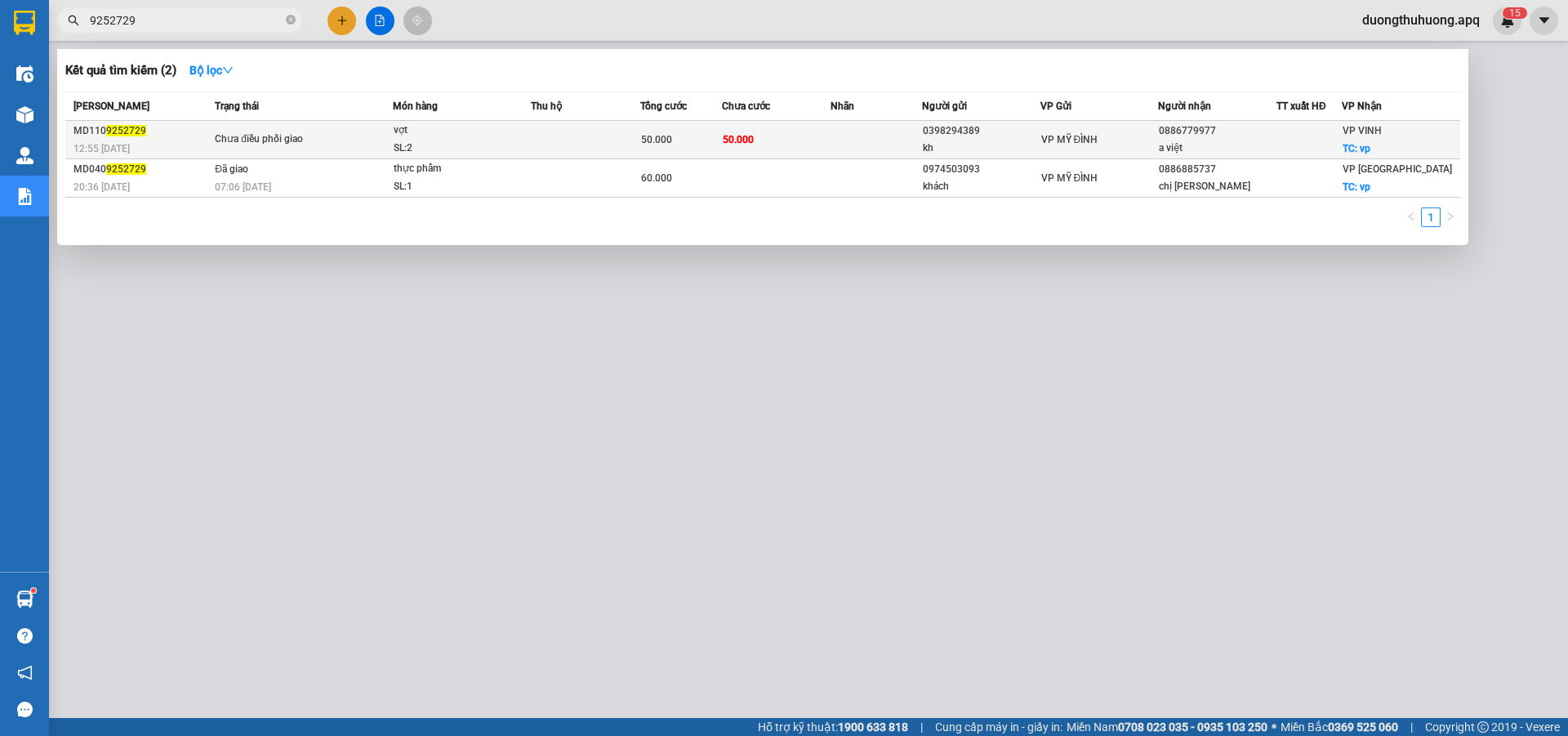
type input "9252729"
click at [452, 148] on div "SL: 2" at bounding box center [454, 149] width 122 height 18
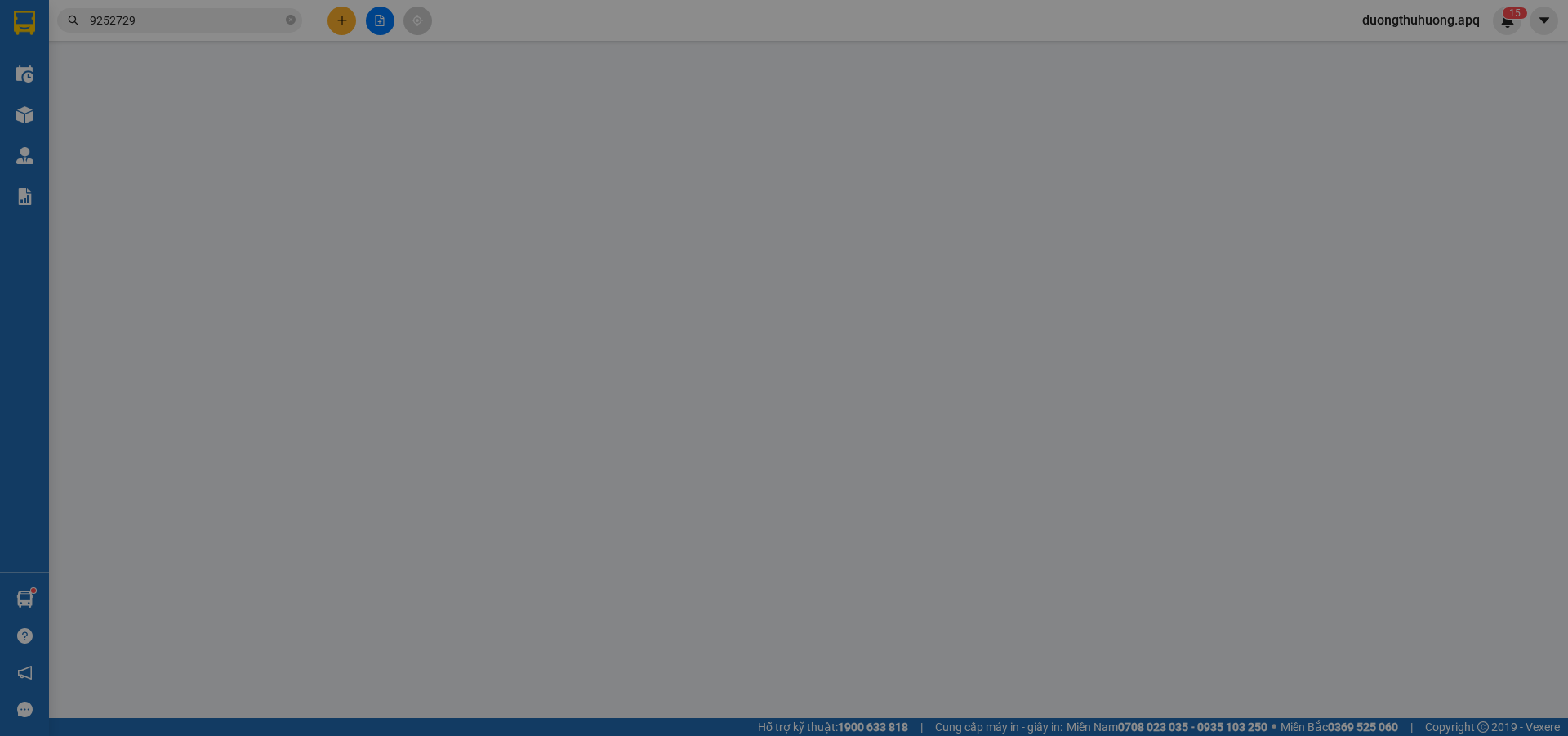
type input "0398294389"
type input "kh"
type input "0886779977"
type input "a việt"
checkbox input "true"
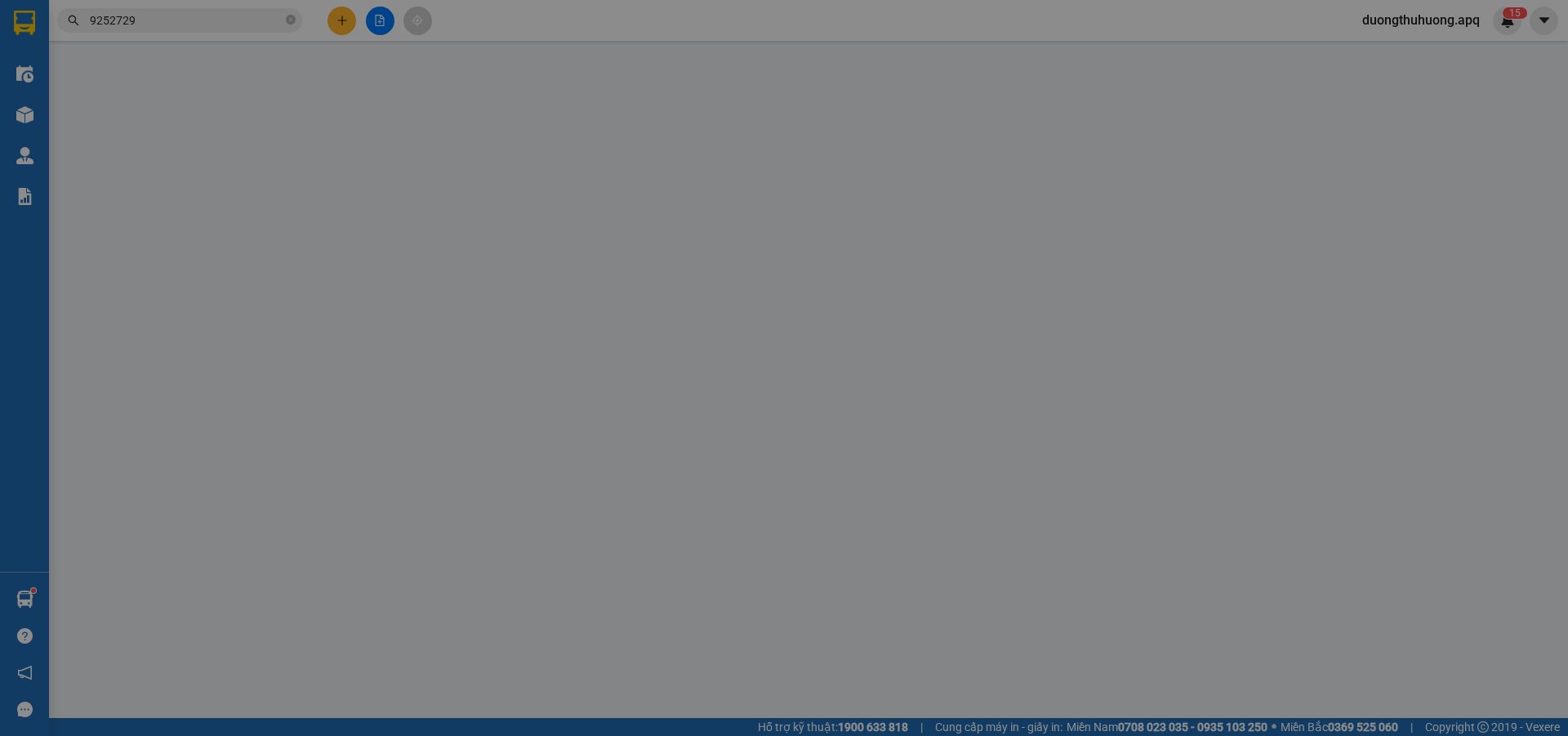
type input "vp"
type input "50.000"
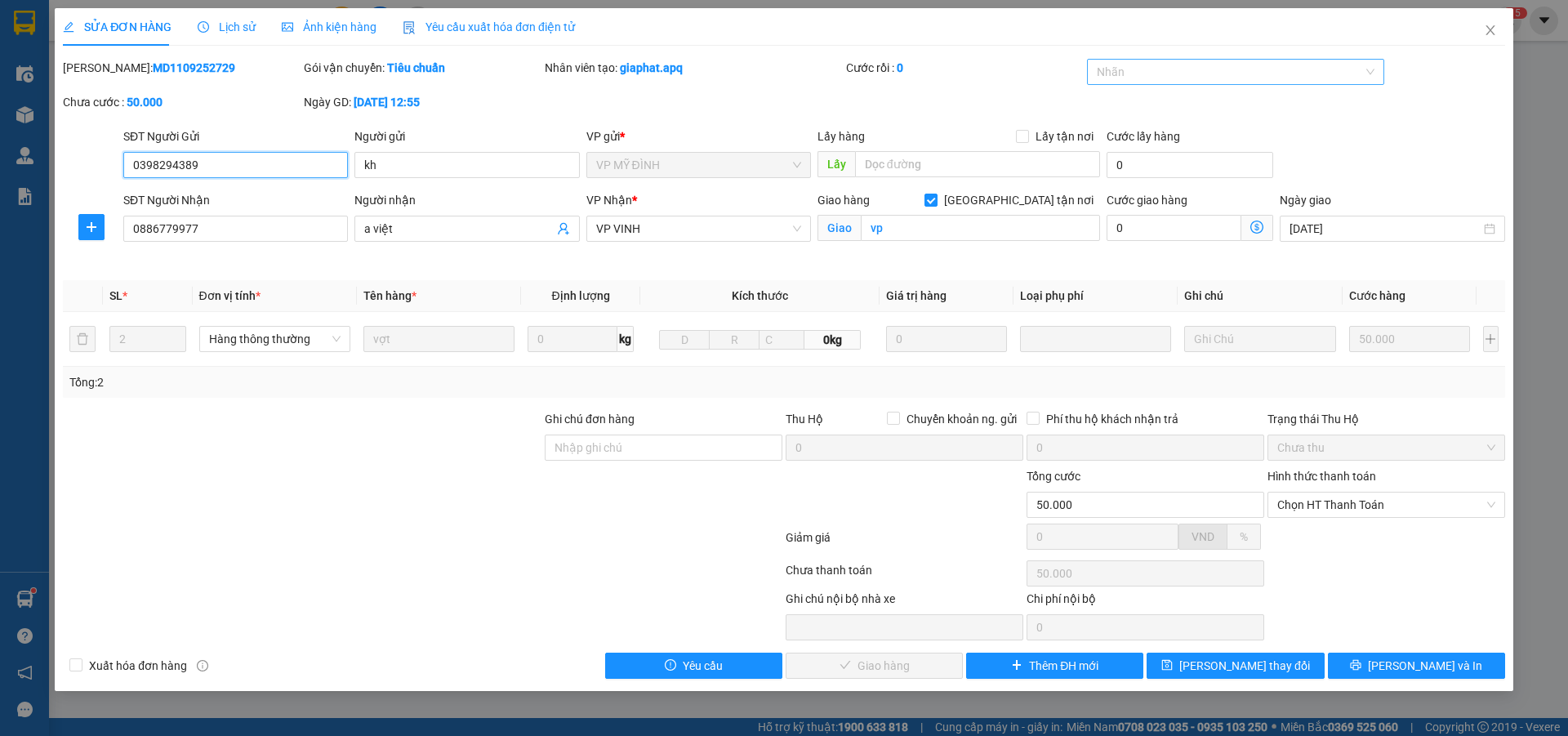
click at [1246, 72] on div at bounding box center [1228, 71] width 274 height 20
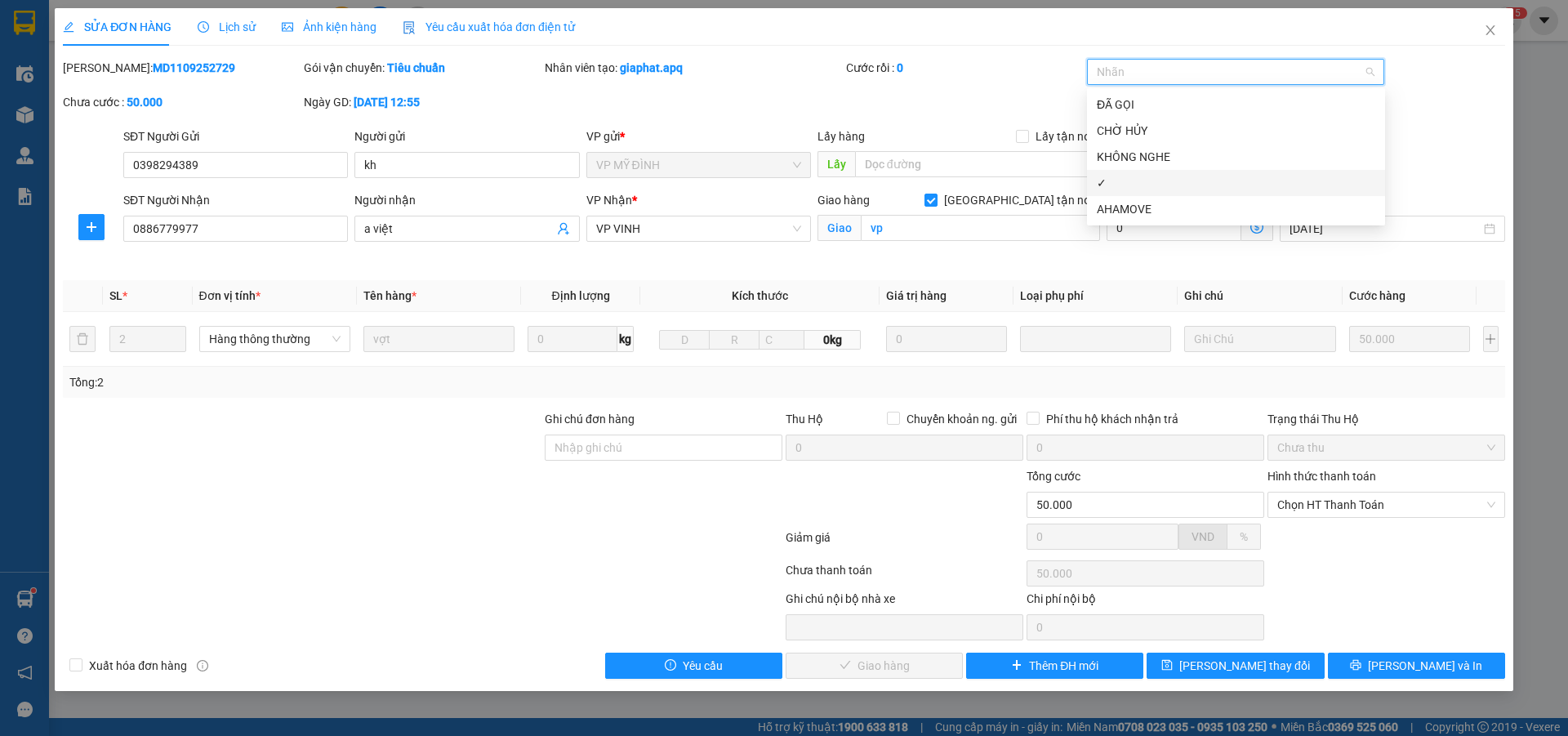
click at [1125, 184] on div "✓" at bounding box center [1236, 183] width 279 height 18
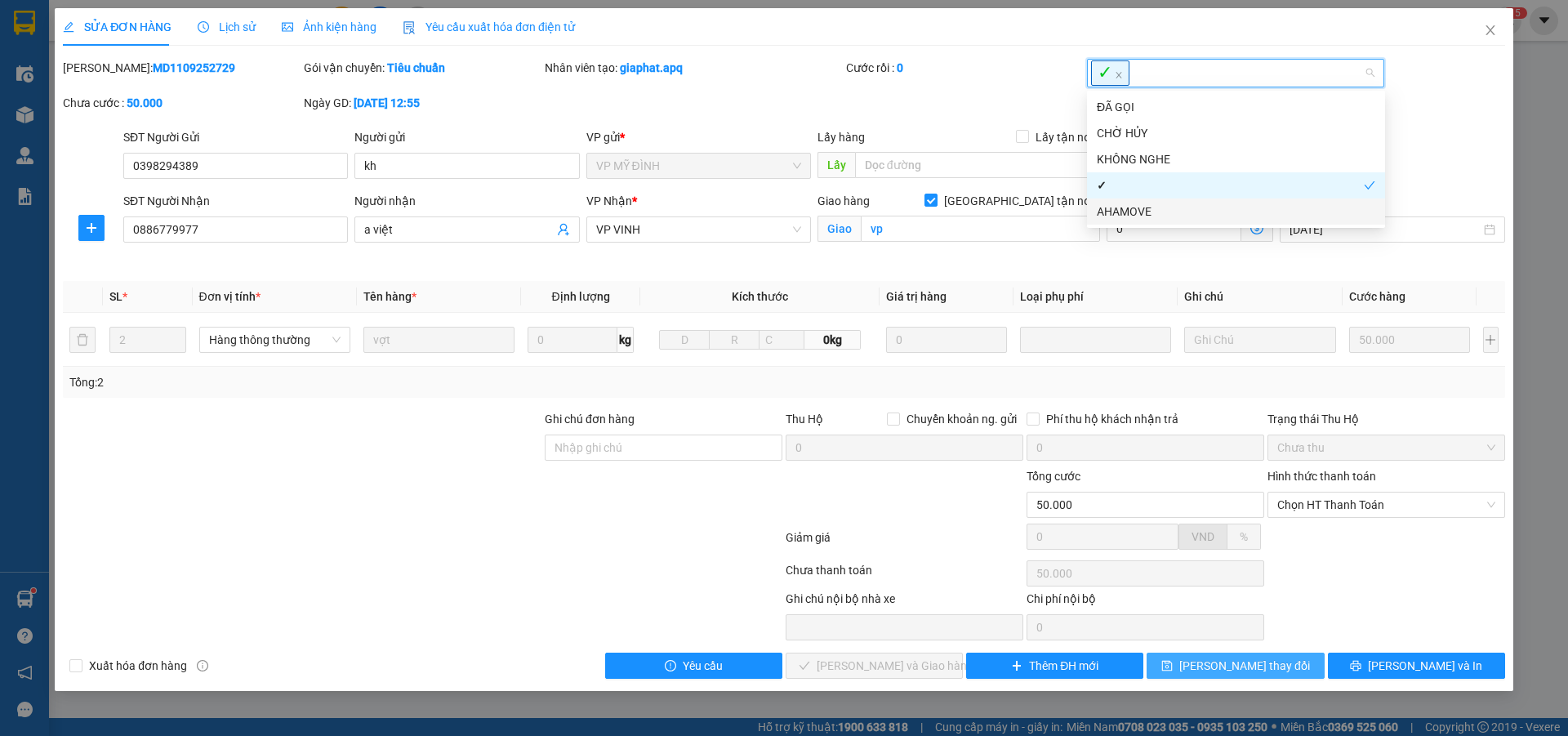
drag, startPoint x: 1254, startPoint y: 664, endPoint x: 1176, endPoint y: 615, distance: 92.1
click at [1254, 663] on span "Lưu thay đổi" at bounding box center [1245, 666] width 131 height 18
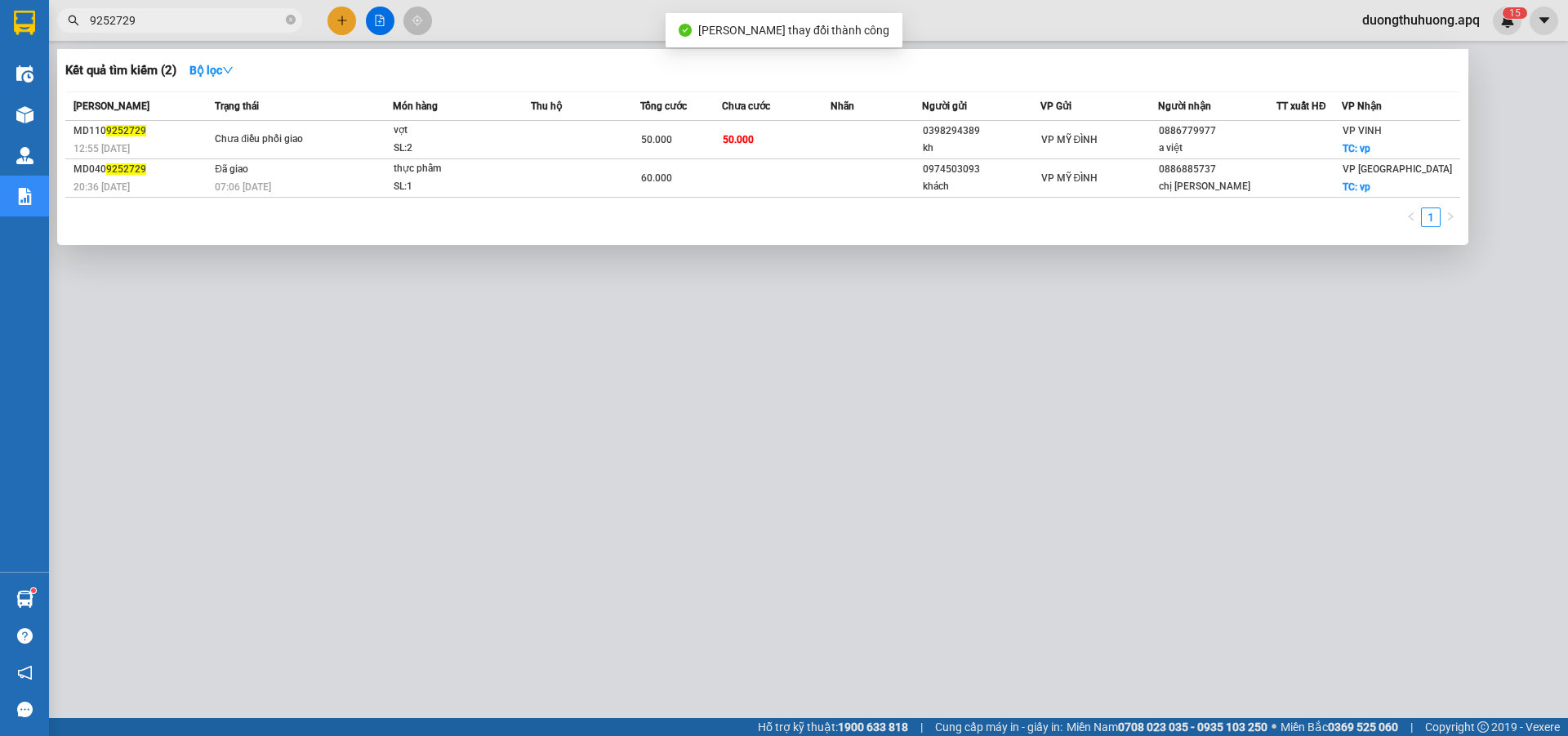
click at [208, 14] on input "9252729" at bounding box center [186, 21] width 193 height 18
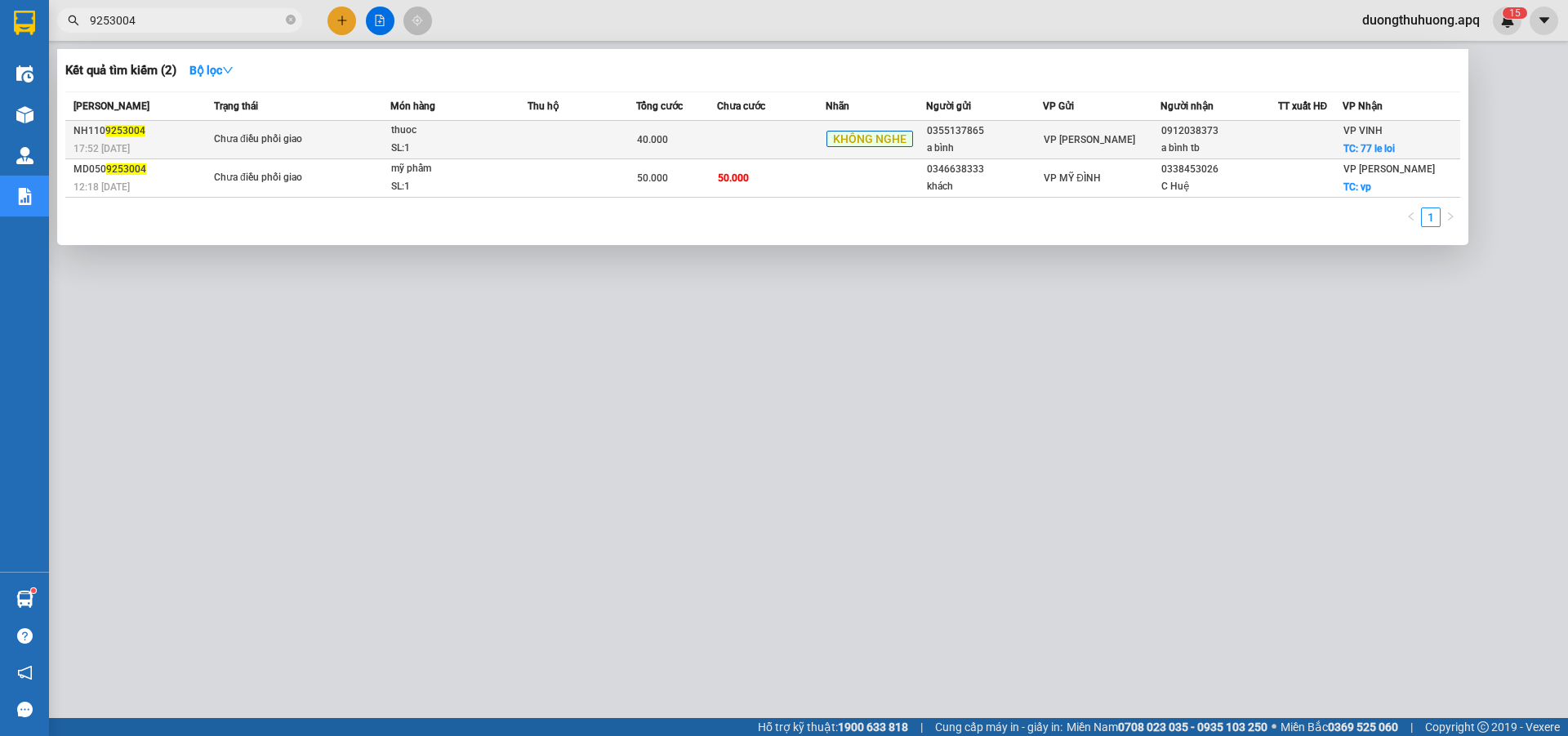
type input "9253004"
click at [467, 143] on div "SL: 1" at bounding box center [452, 149] width 122 height 18
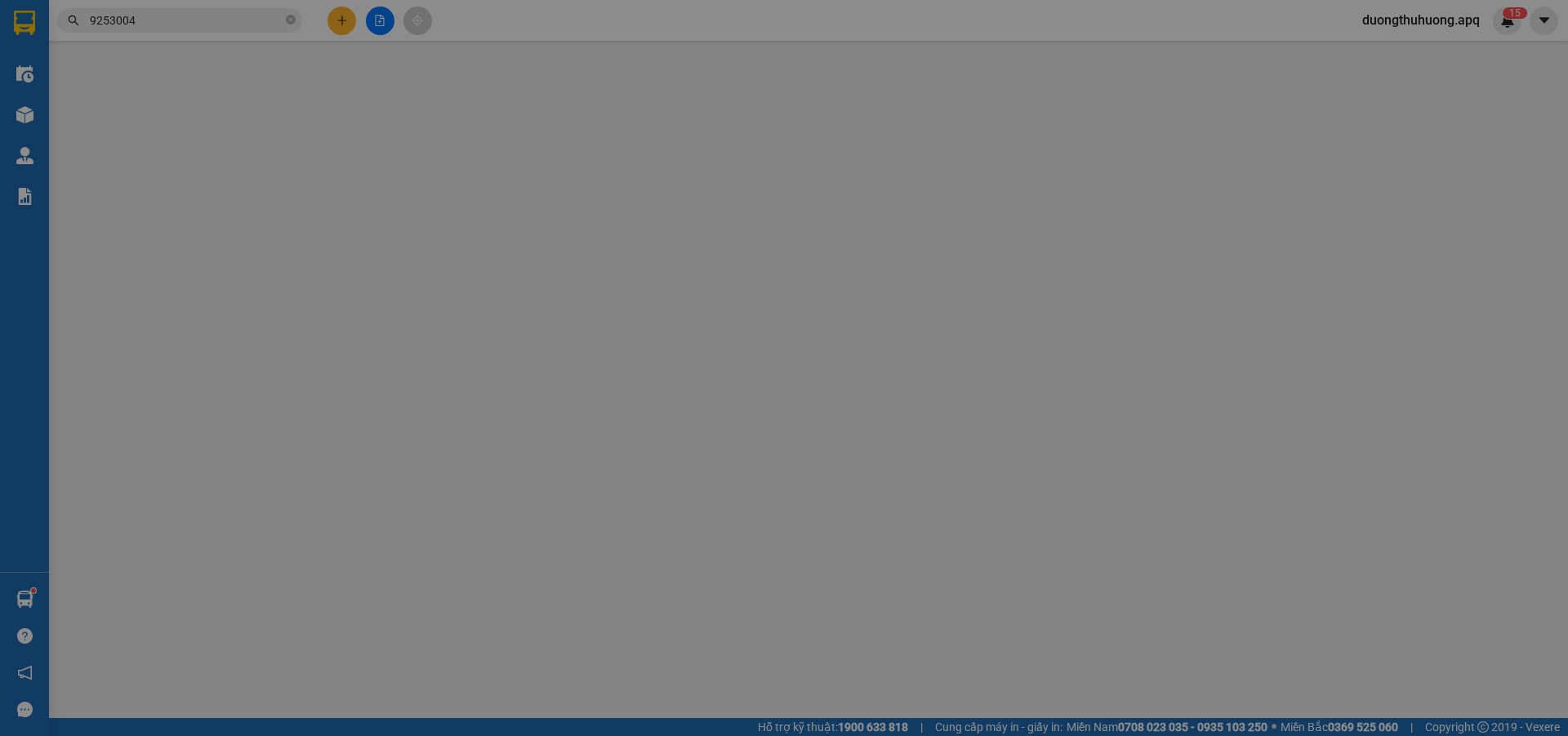
type input "0355137865"
type input "a bình"
type input "0912038373"
type input "a bình tb"
checkbox input "true"
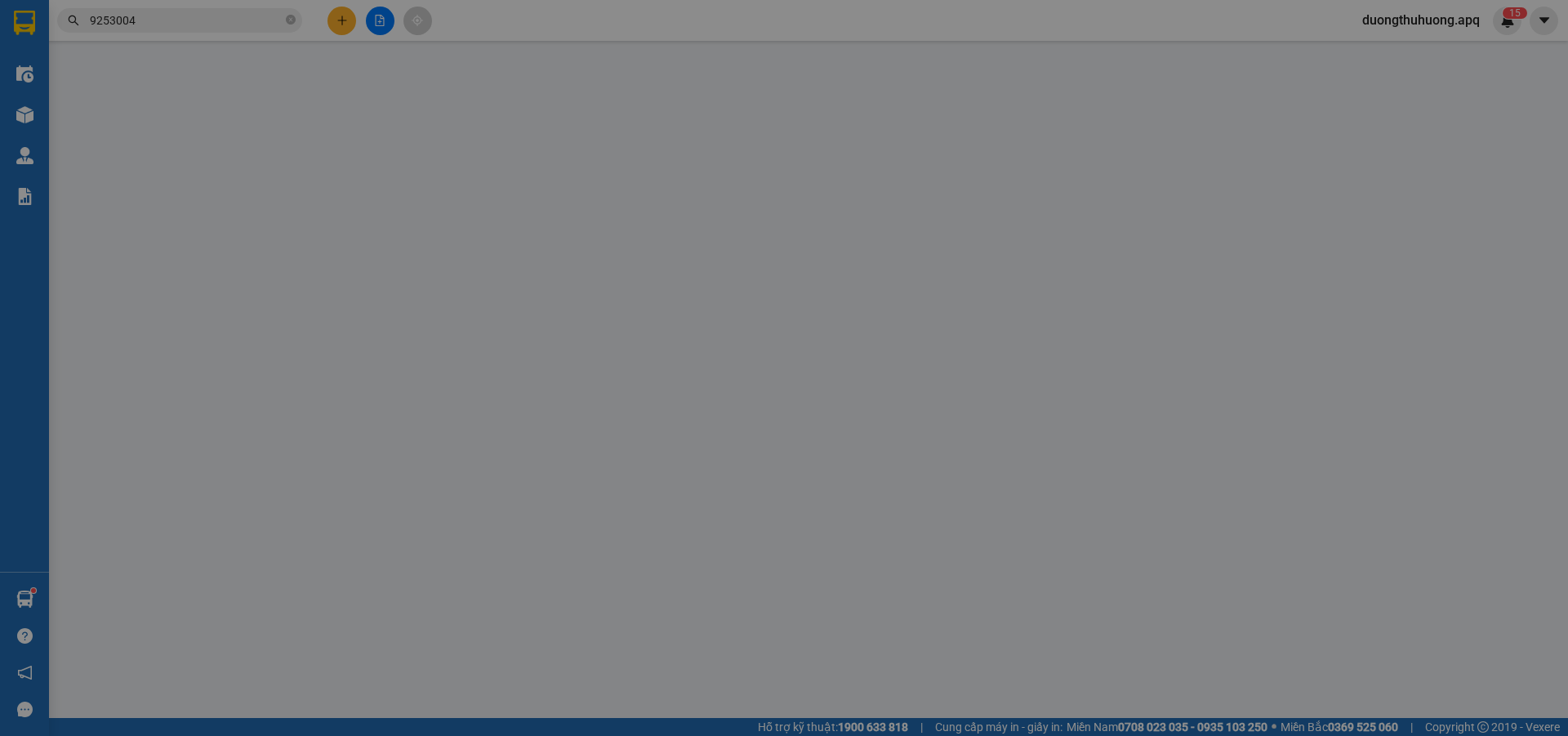
type input "77 le loi"
type input "40.000"
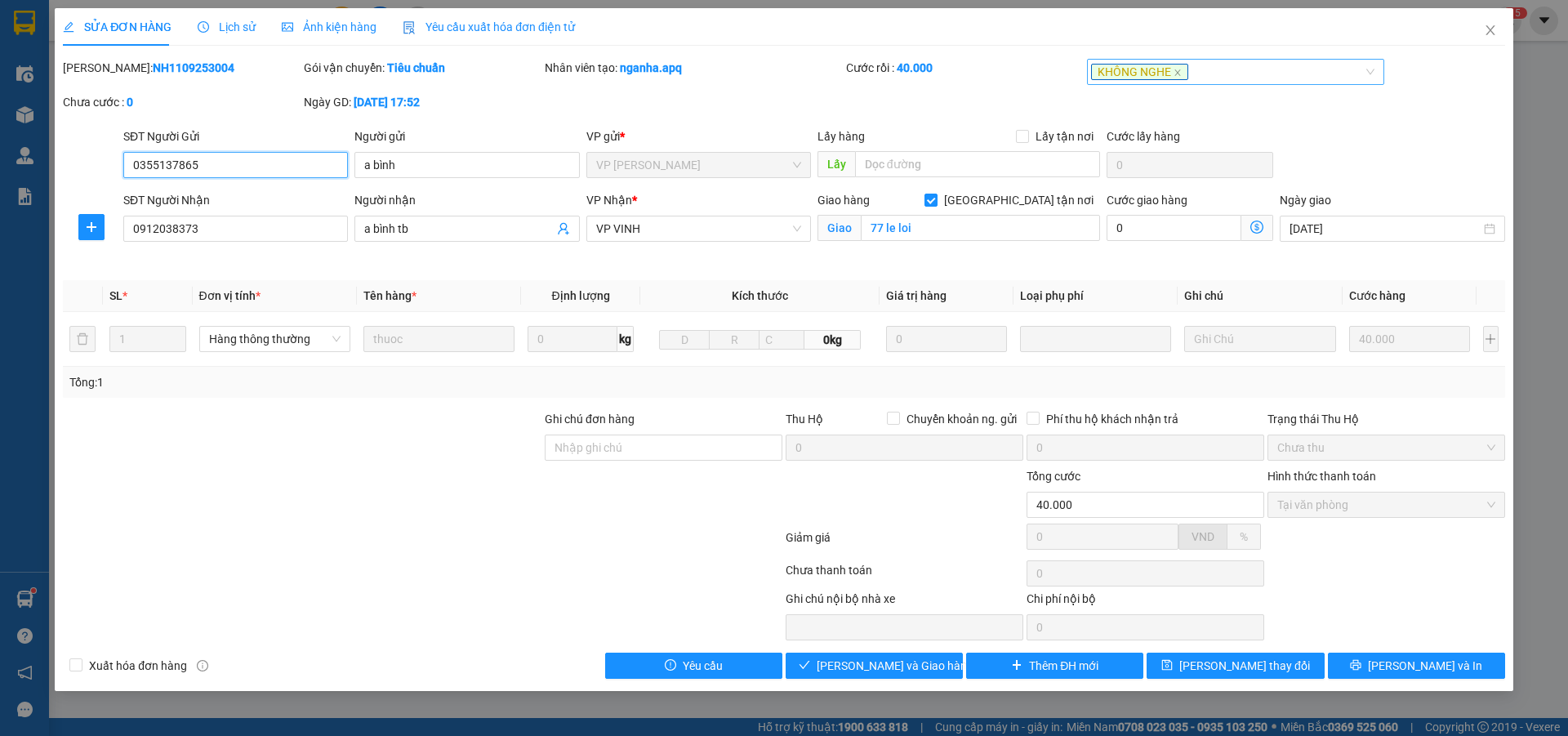
click at [1218, 78] on div "KHÔNG NGHE" at bounding box center [1228, 71] width 274 height 20
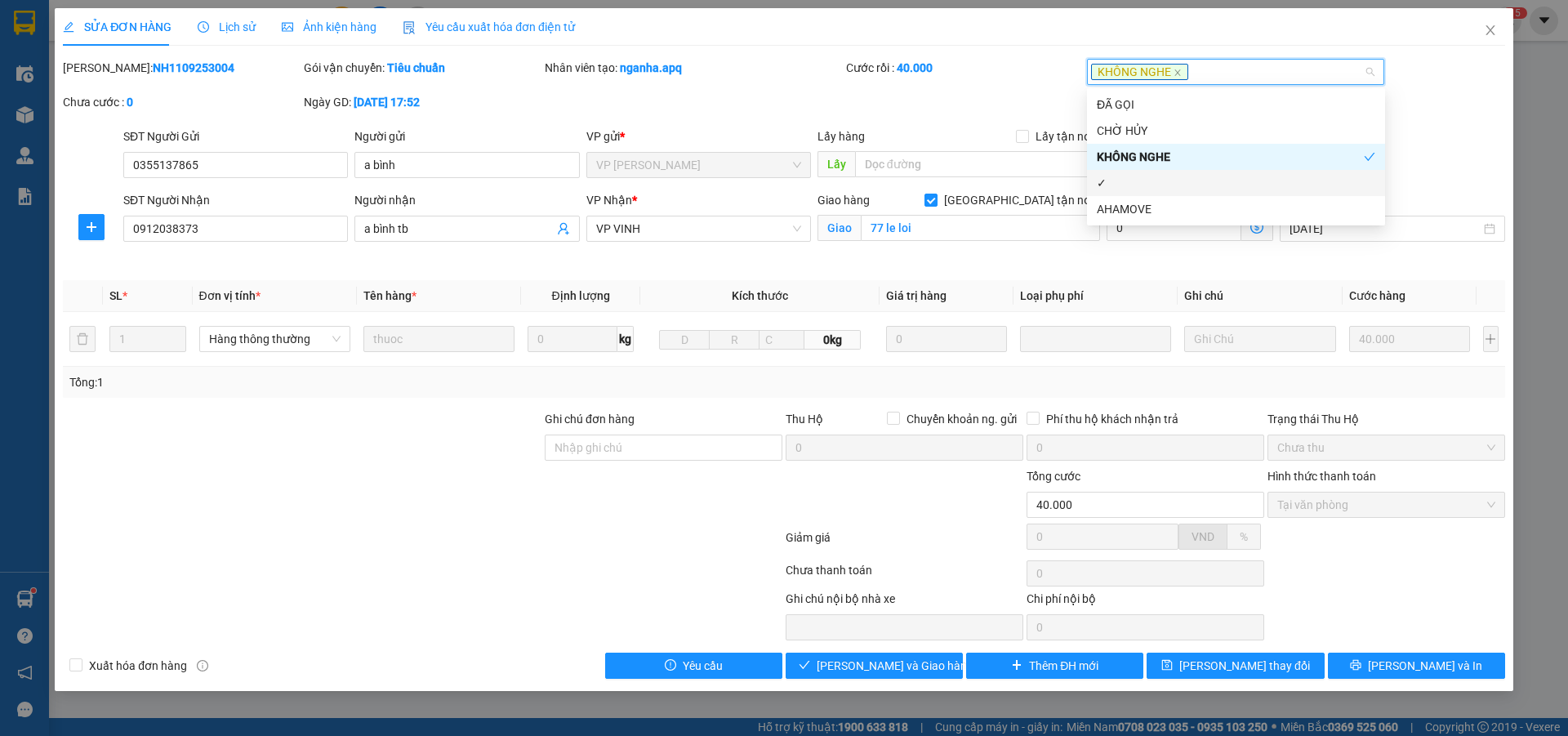
click at [1124, 188] on div "✓" at bounding box center [1236, 183] width 279 height 18
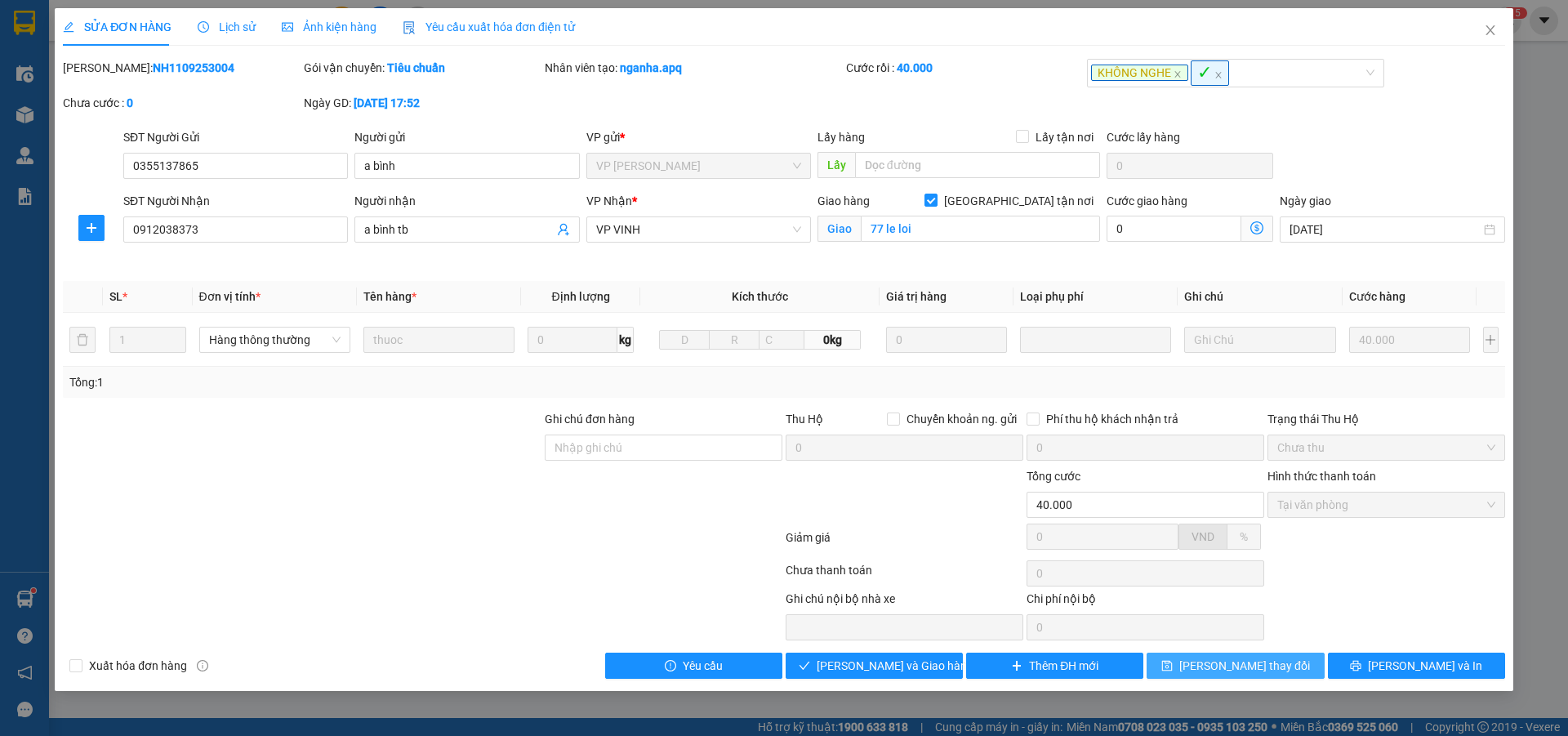
click at [1237, 668] on span "Lưu thay đổi" at bounding box center [1245, 666] width 131 height 18
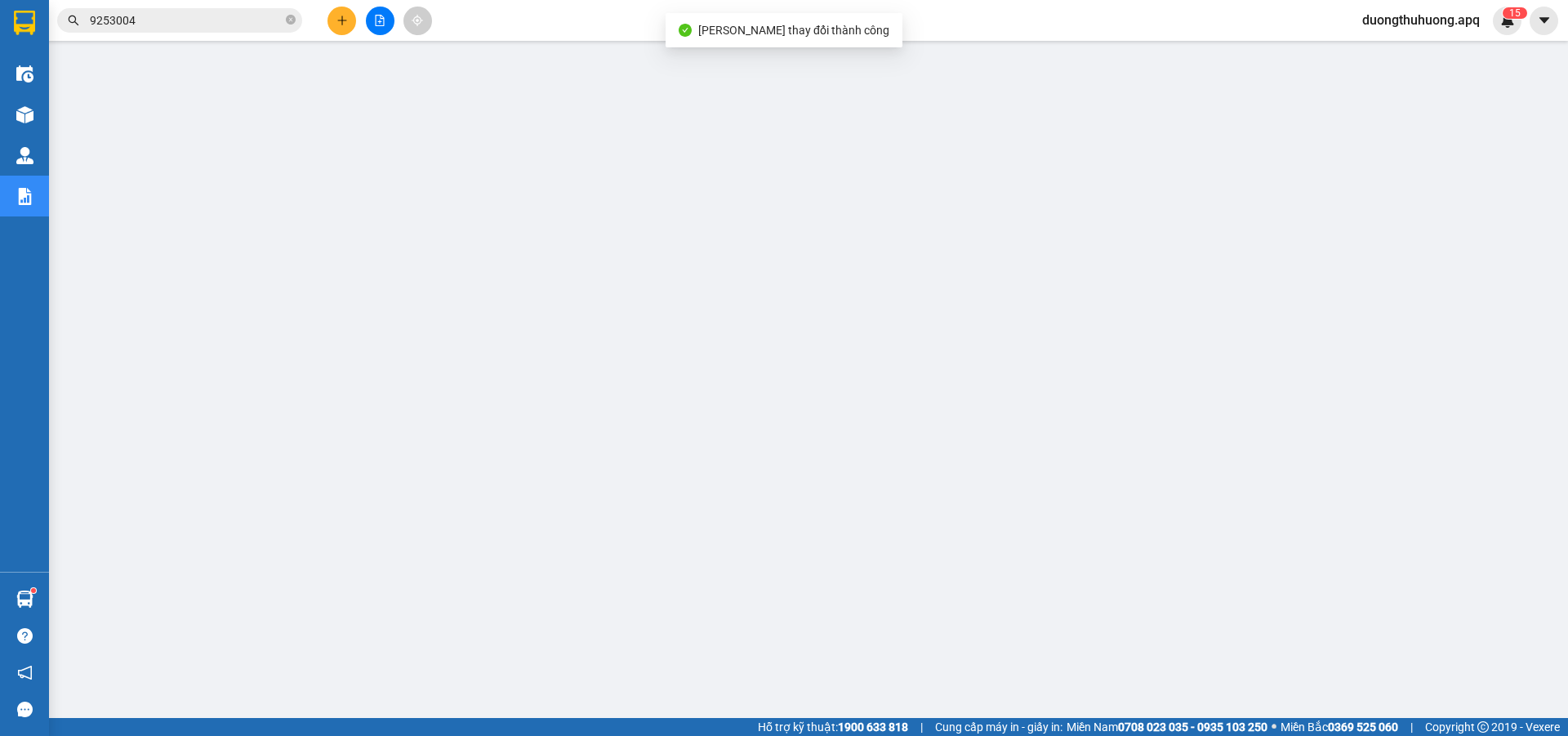
click at [235, 22] on input "9253004" at bounding box center [186, 21] width 193 height 18
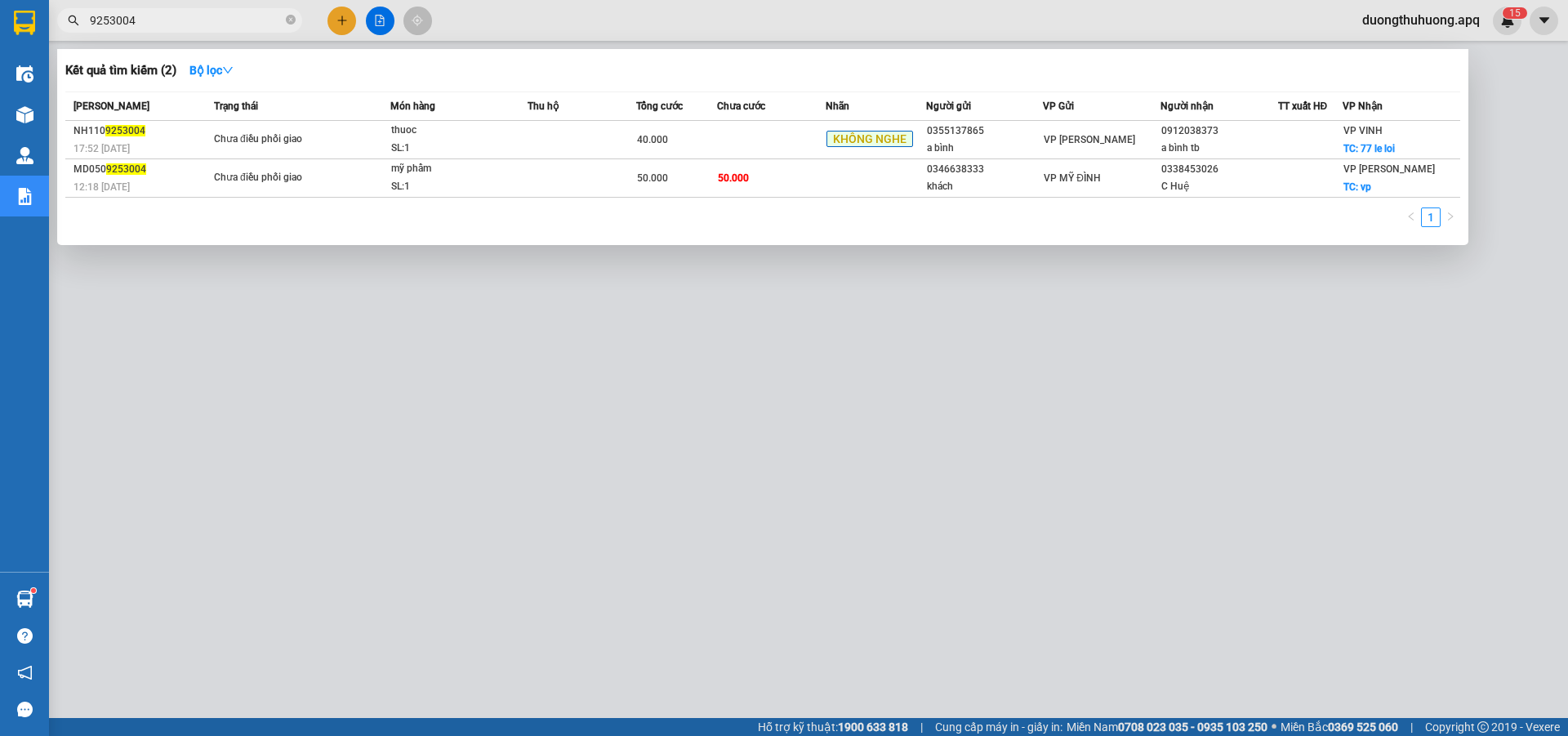
click at [235, 22] on input "9253004" at bounding box center [186, 21] width 193 height 18
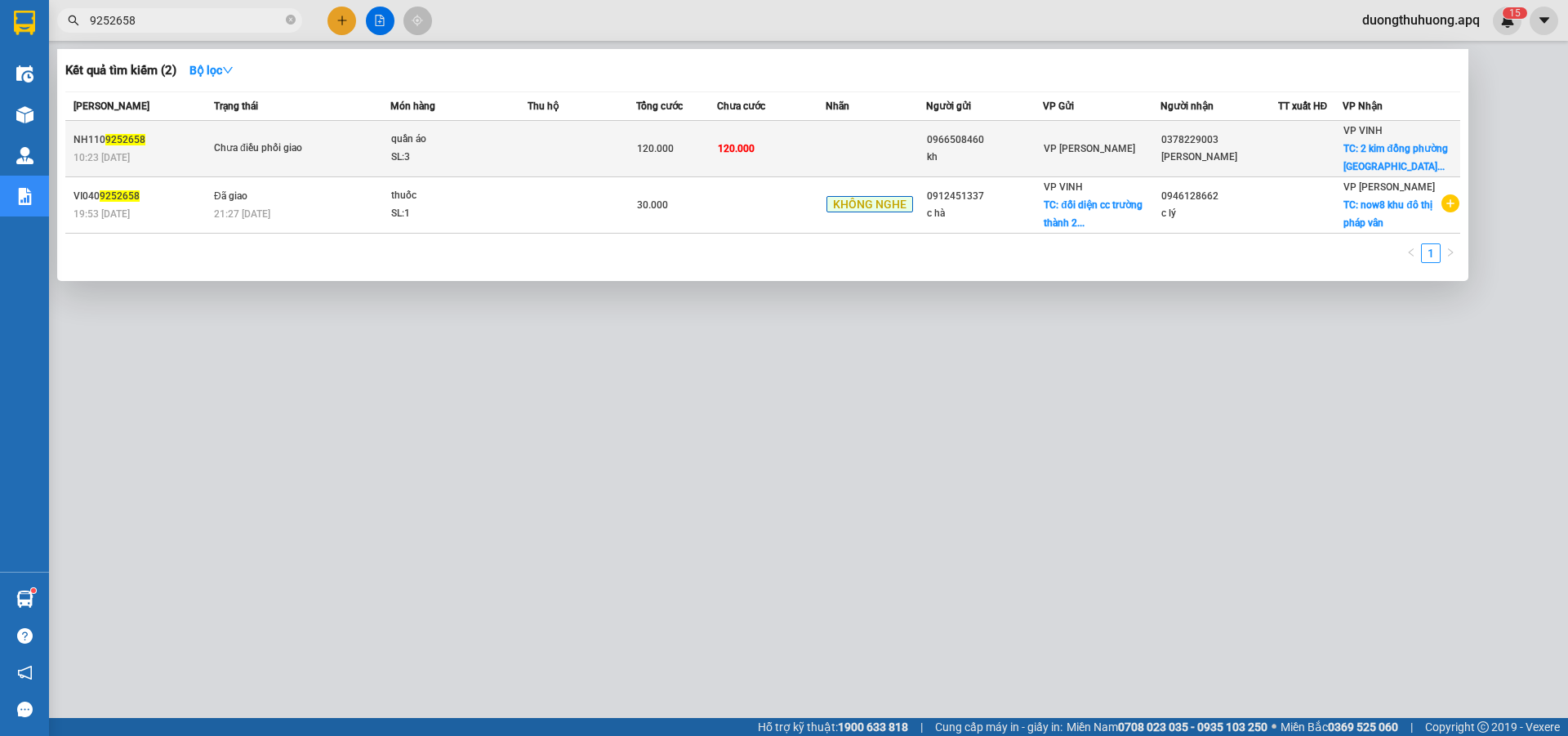
type input "9252658"
click at [443, 153] on div "SL: 3" at bounding box center [452, 158] width 122 height 18
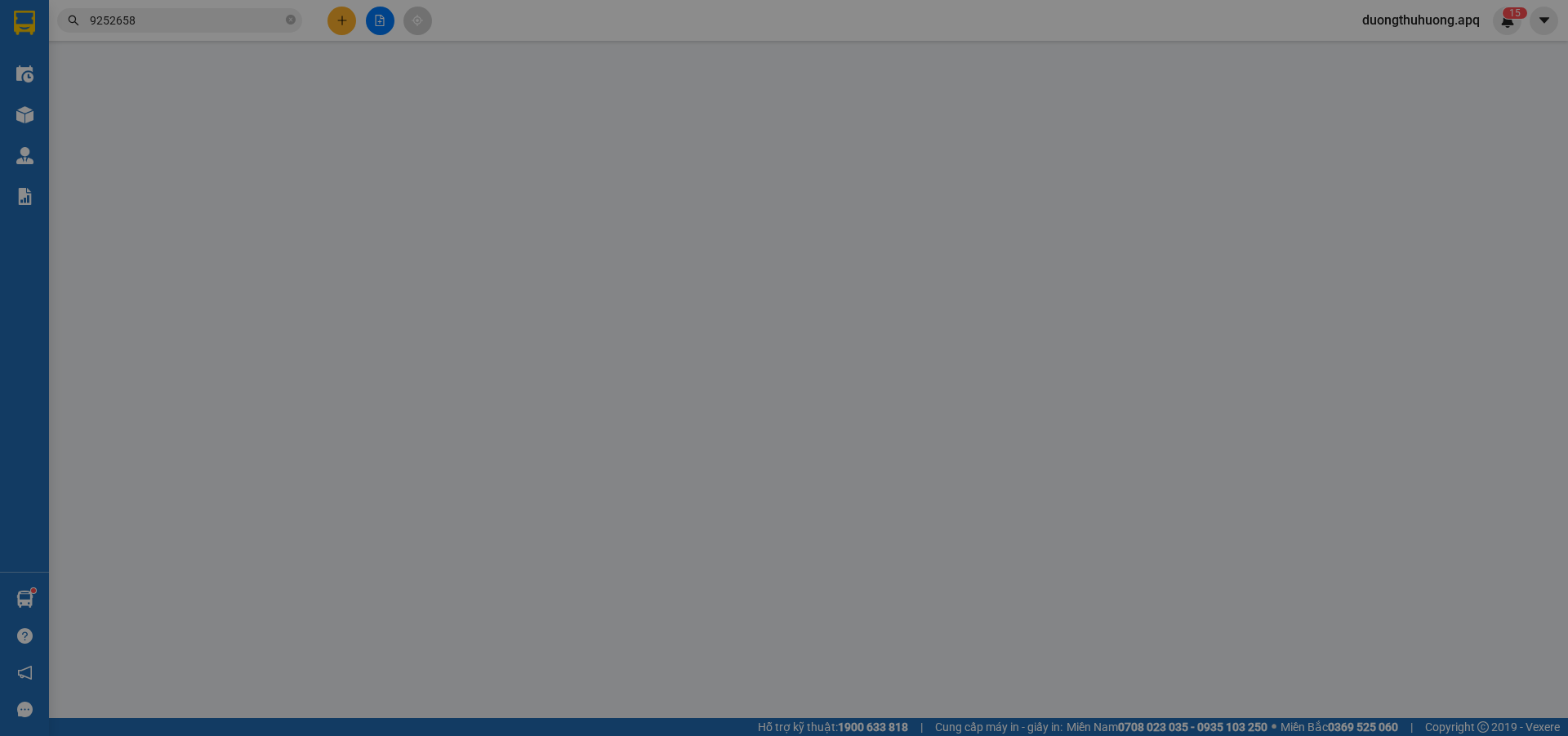
type input "0966508460"
type input "kh"
type input "0378229003"
type input "c trinh"
checkbox input "true"
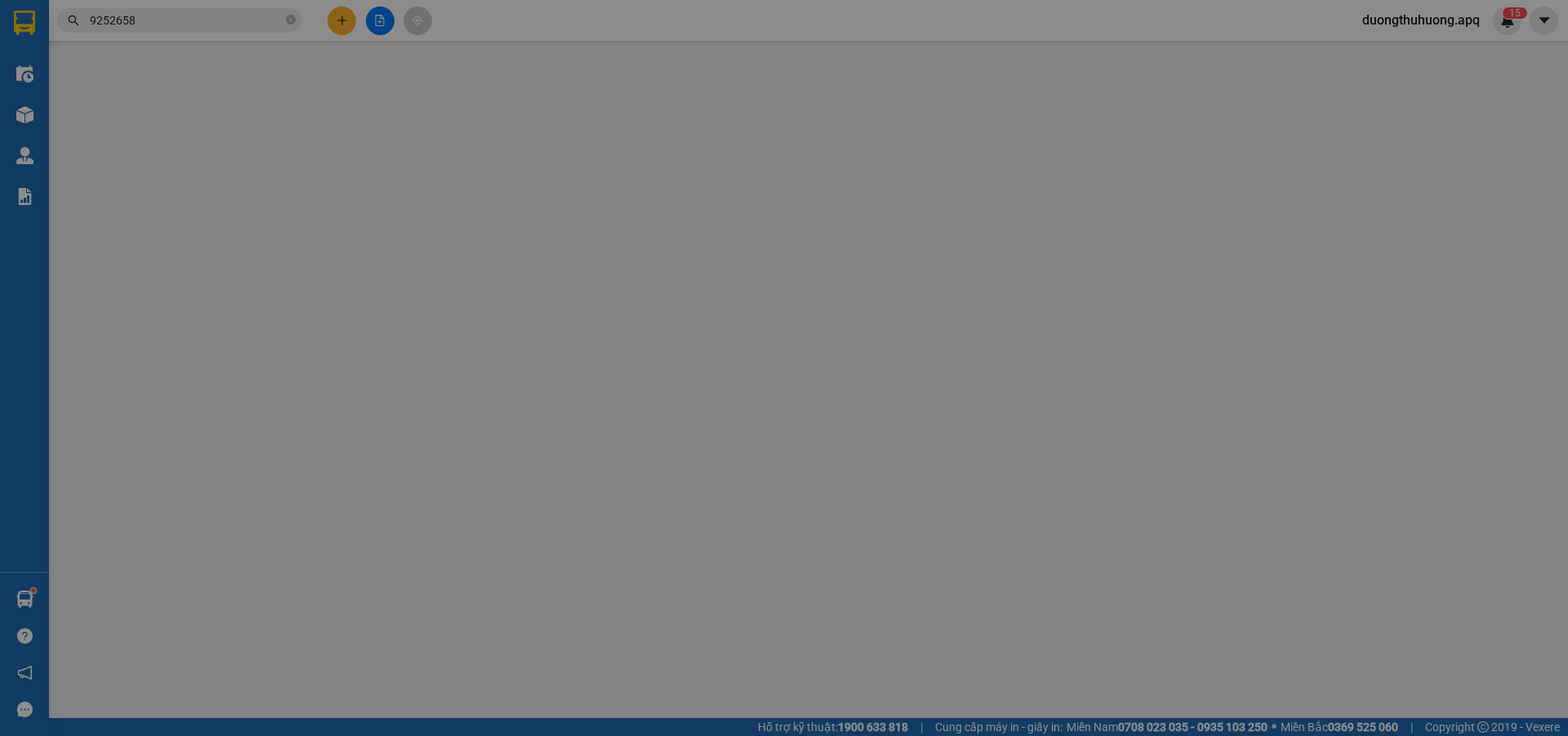
type input "2 kim đồng phường hưng bình"
type input "120.000"
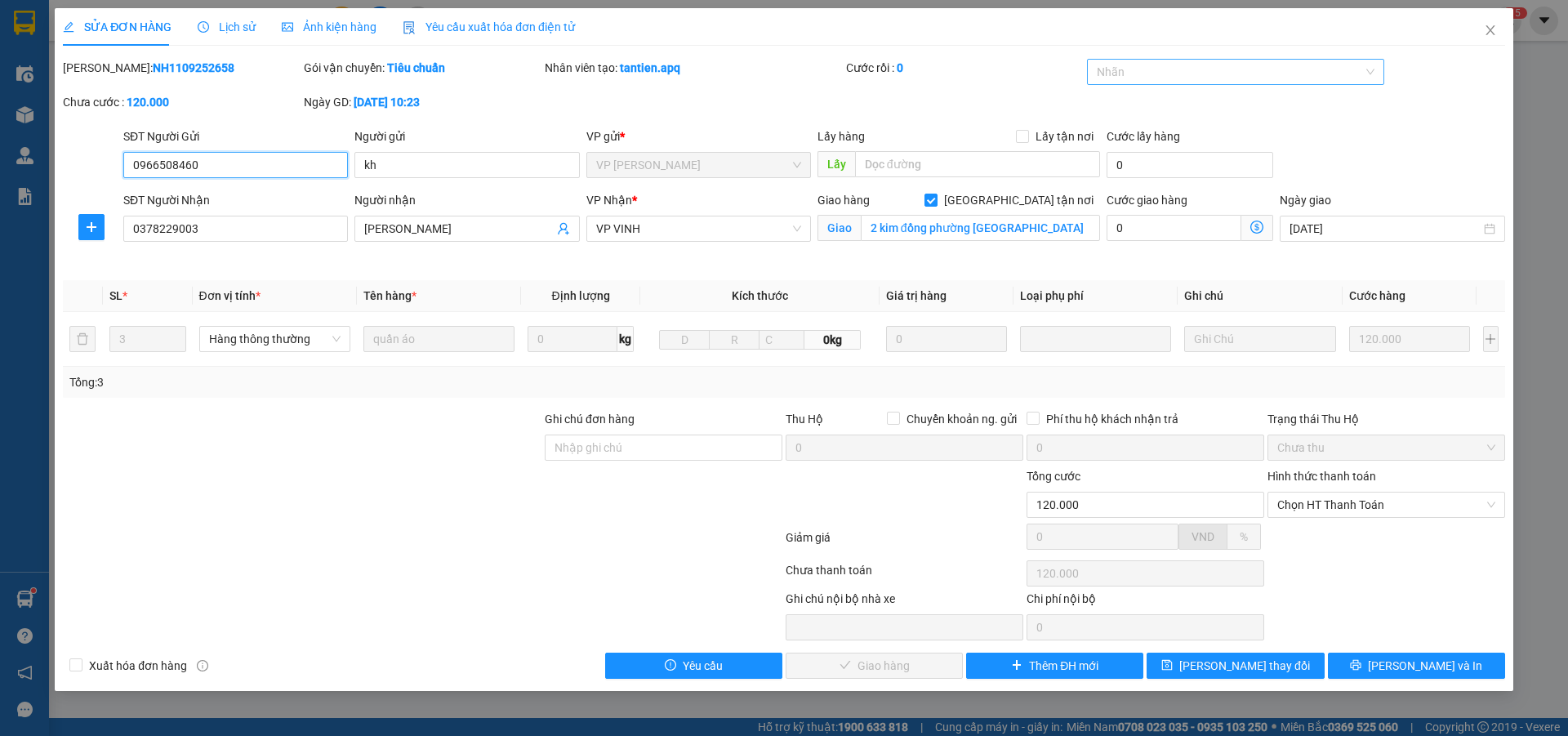
click at [1198, 71] on div at bounding box center [1228, 71] width 274 height 20
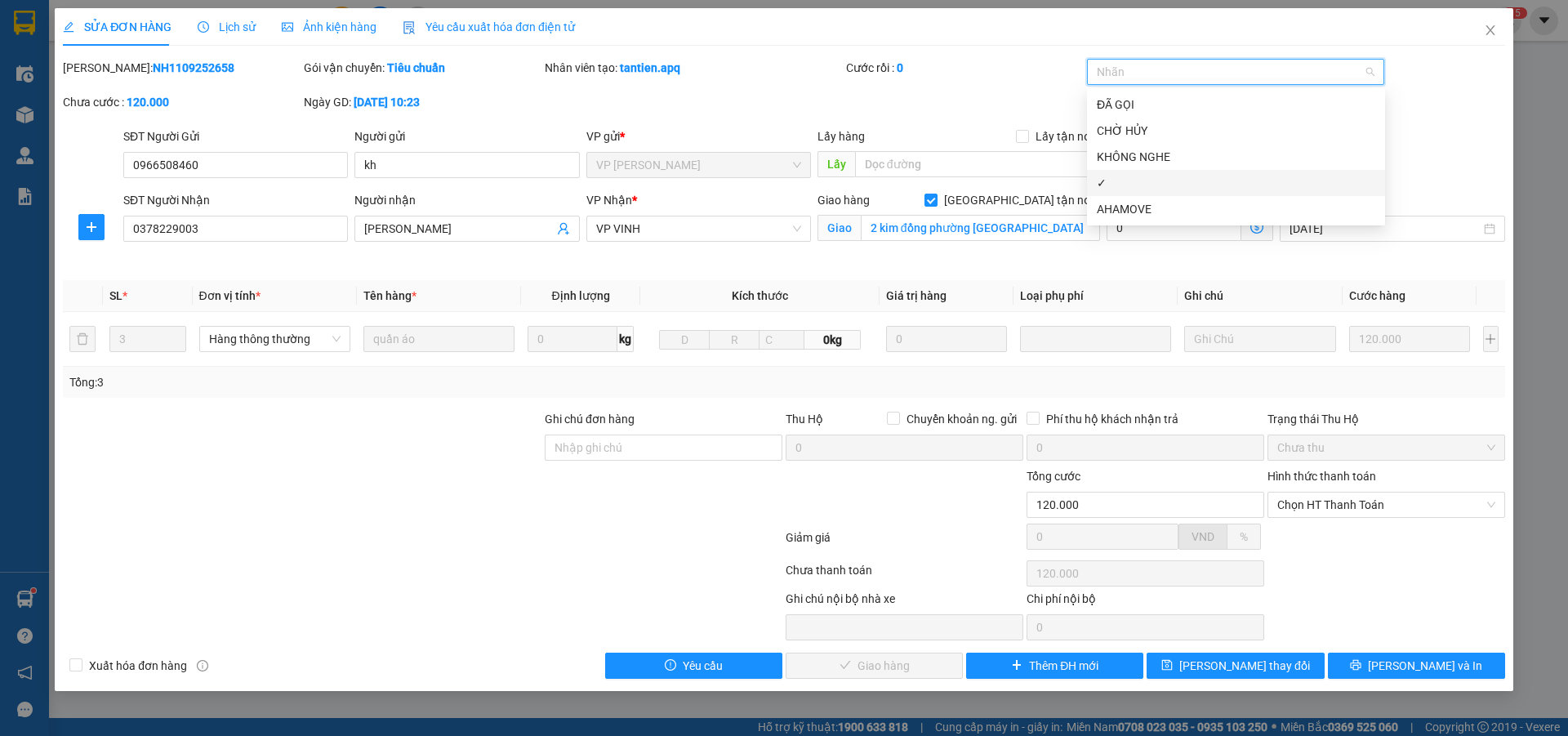
click at [1130, 187] on div "✓" at bounding box center [1236, 183] width 279 height 18
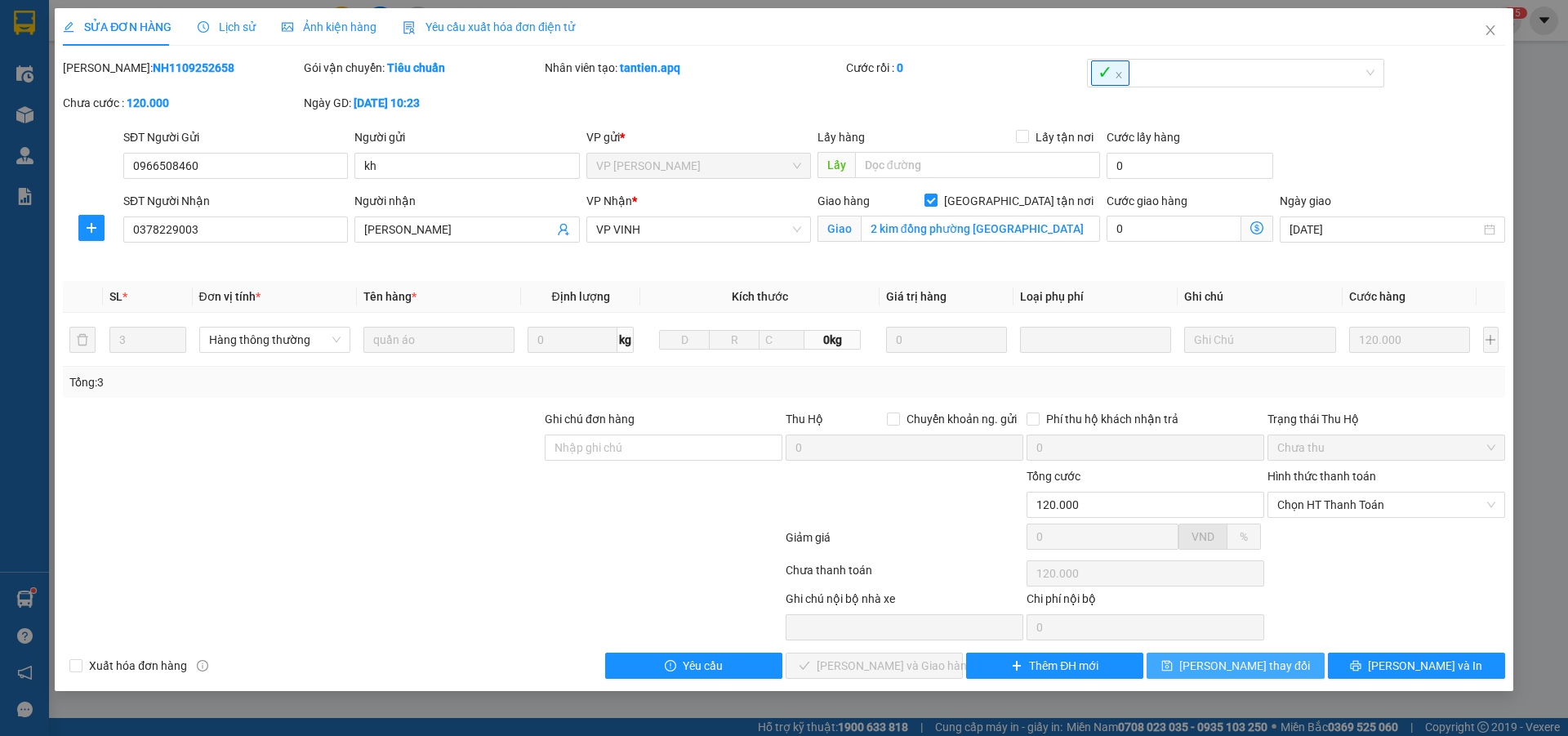
click at [1286, 672] on button "Lưu thay đổi" at bounding box center [1235, 666] width 177 height 26
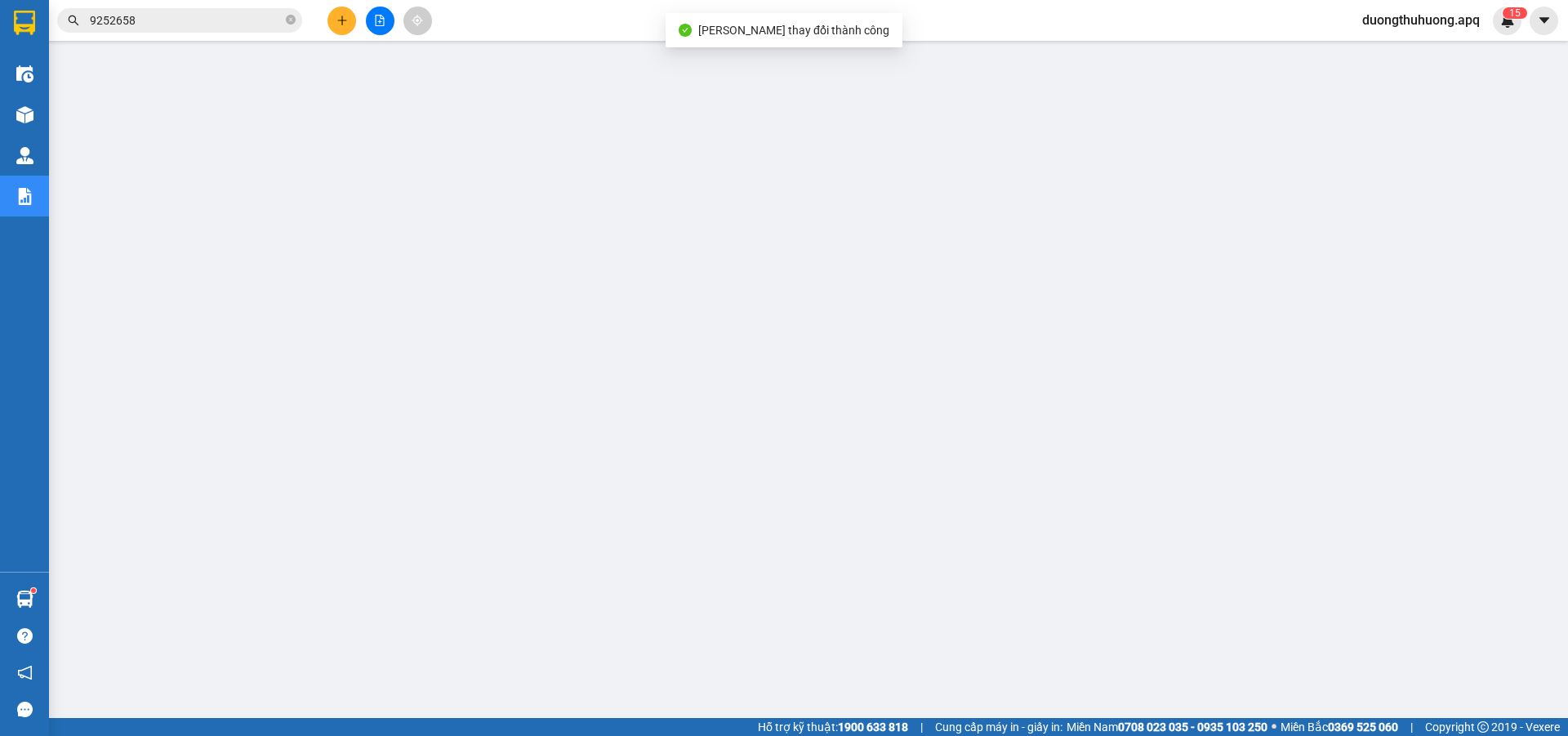
click at [191, 25] on input "9252658" at bounding box center [186, 21] width 193 height 18
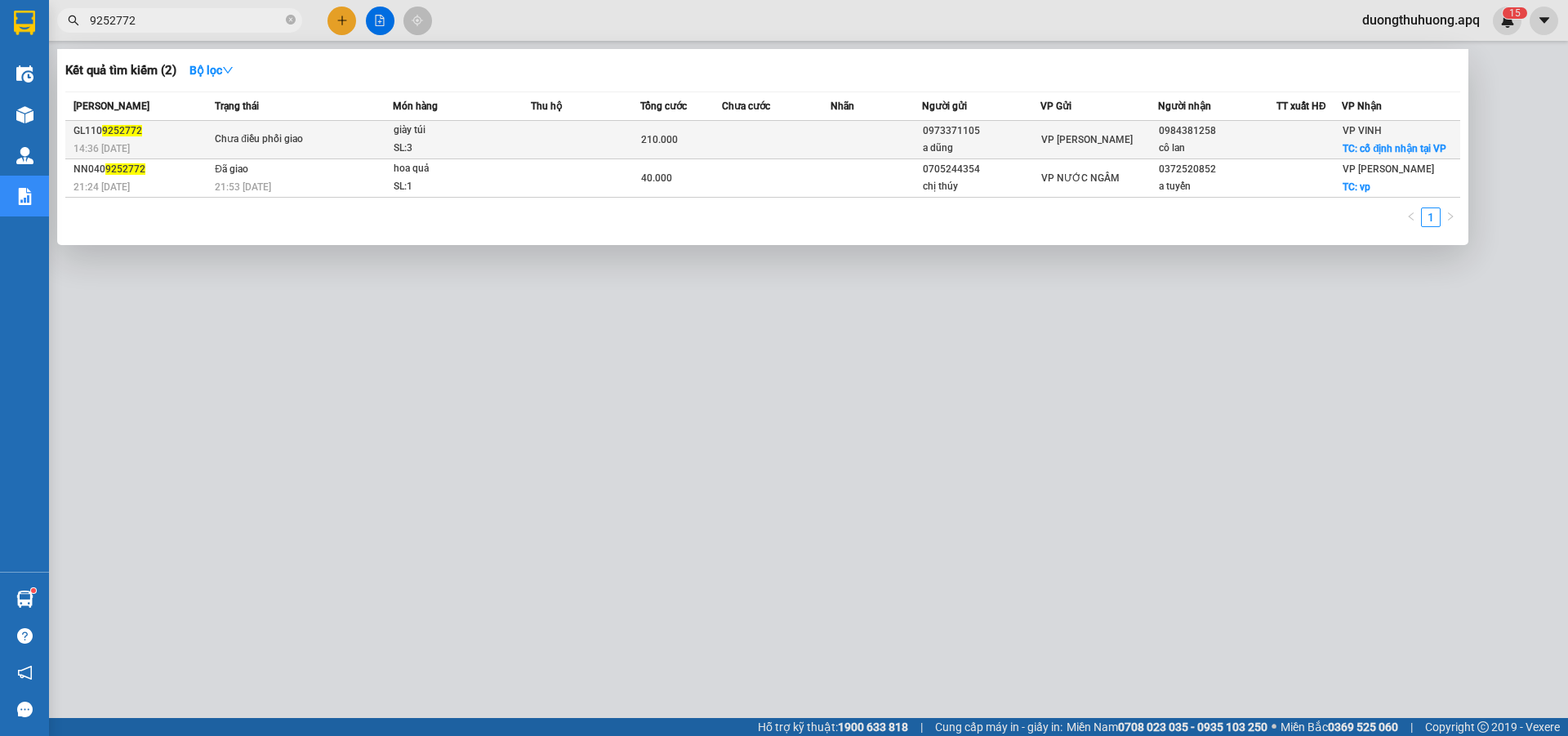
type input "9252772"
click at [444, 138] on div "giày túi" at bounding box center [454, 130] width 122 height 18
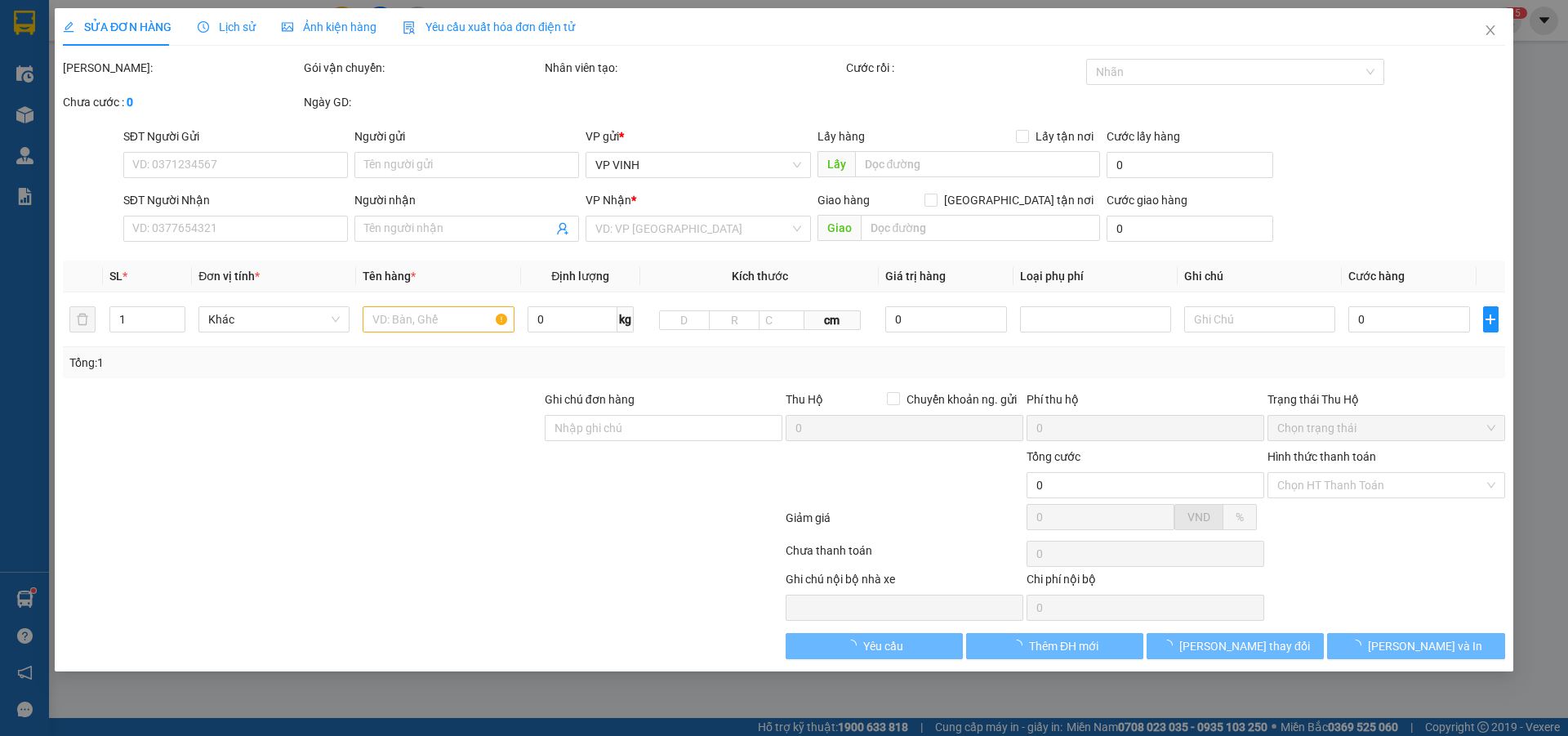
type input "0973371105"
type input "a dũng"
type input "0984381258"
type input "cô lan"
checkbox input "true"
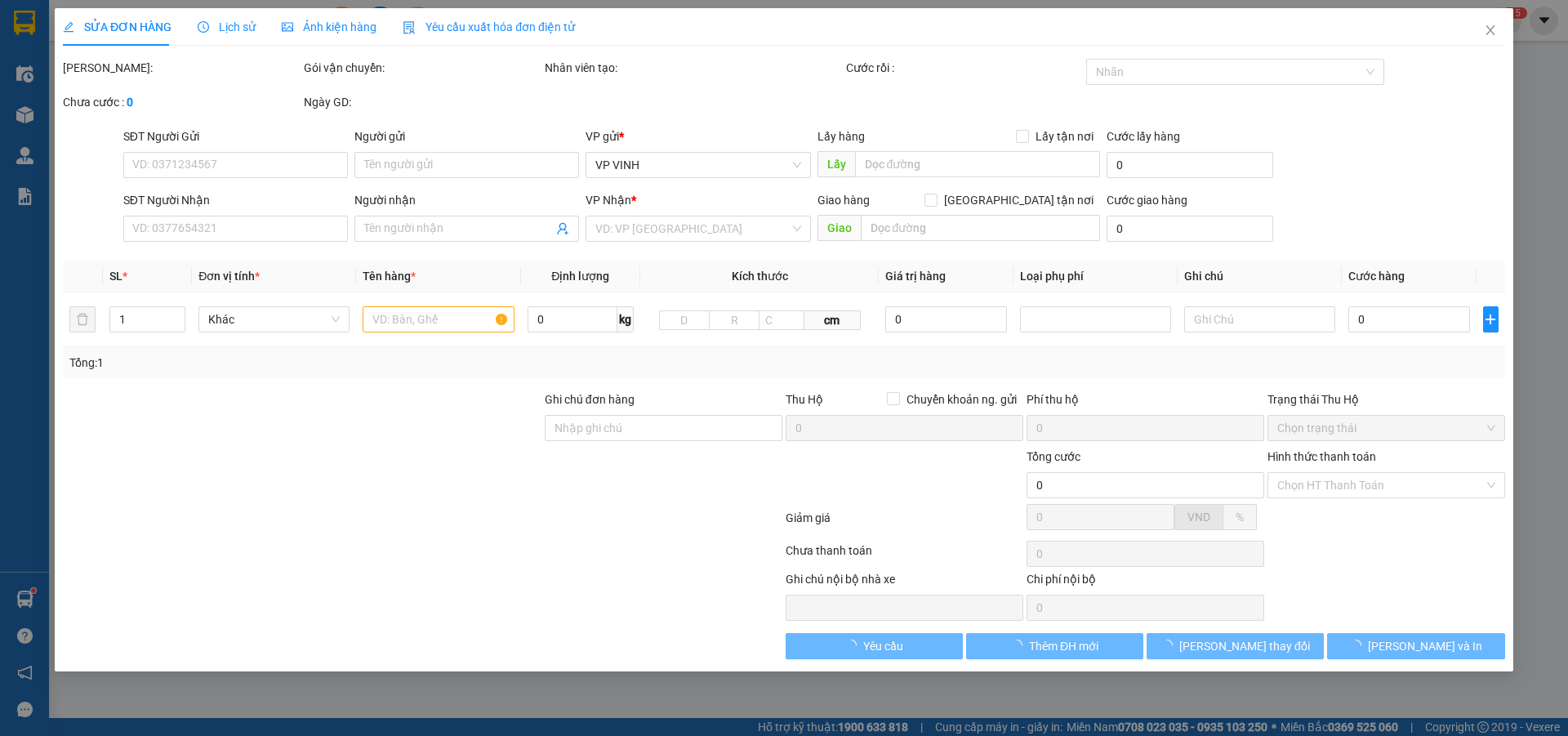
type input "cố định nhận tại VP"
type input "210.000"
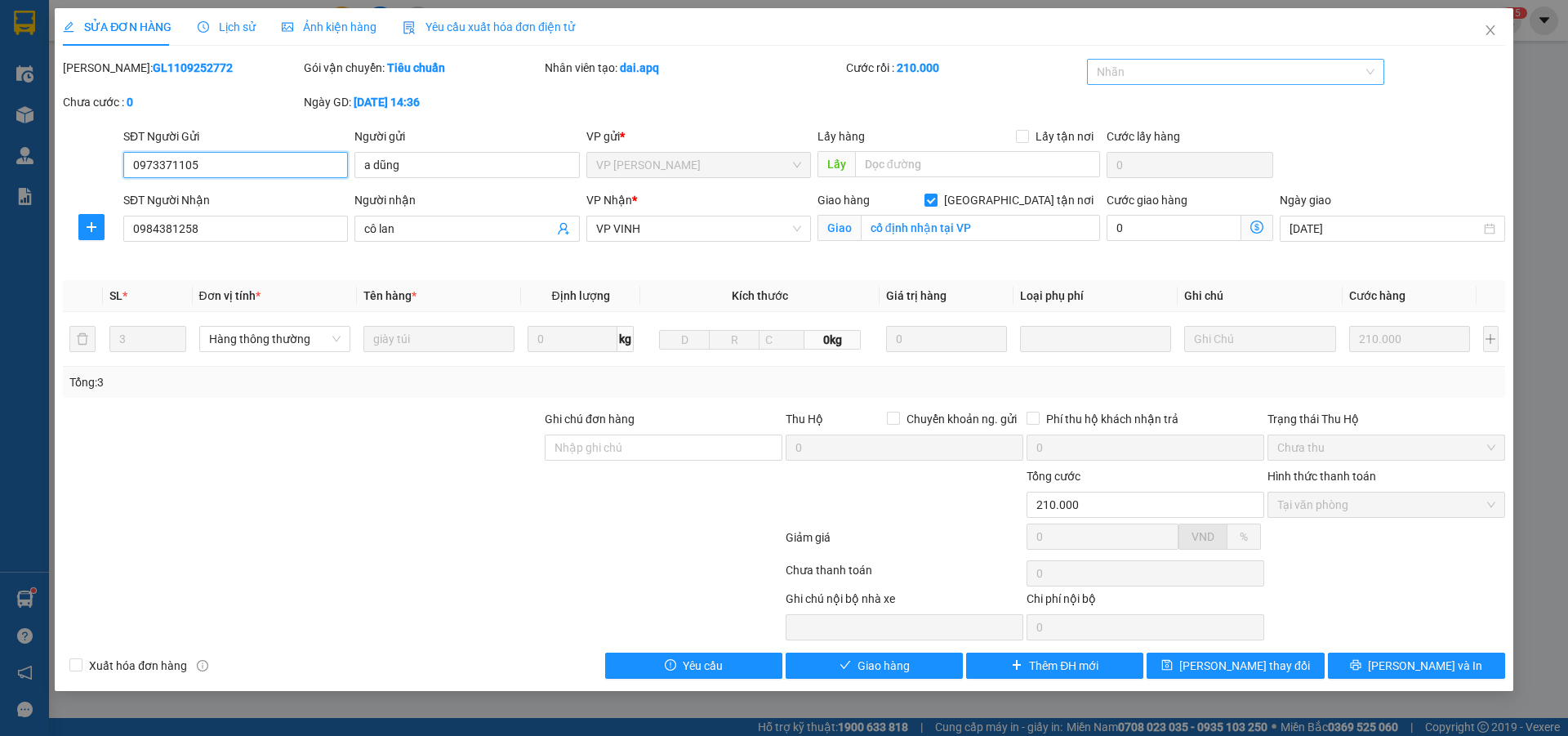
click at [1224, 77] on div at bounding box center [1228, 71] width 274 height 20
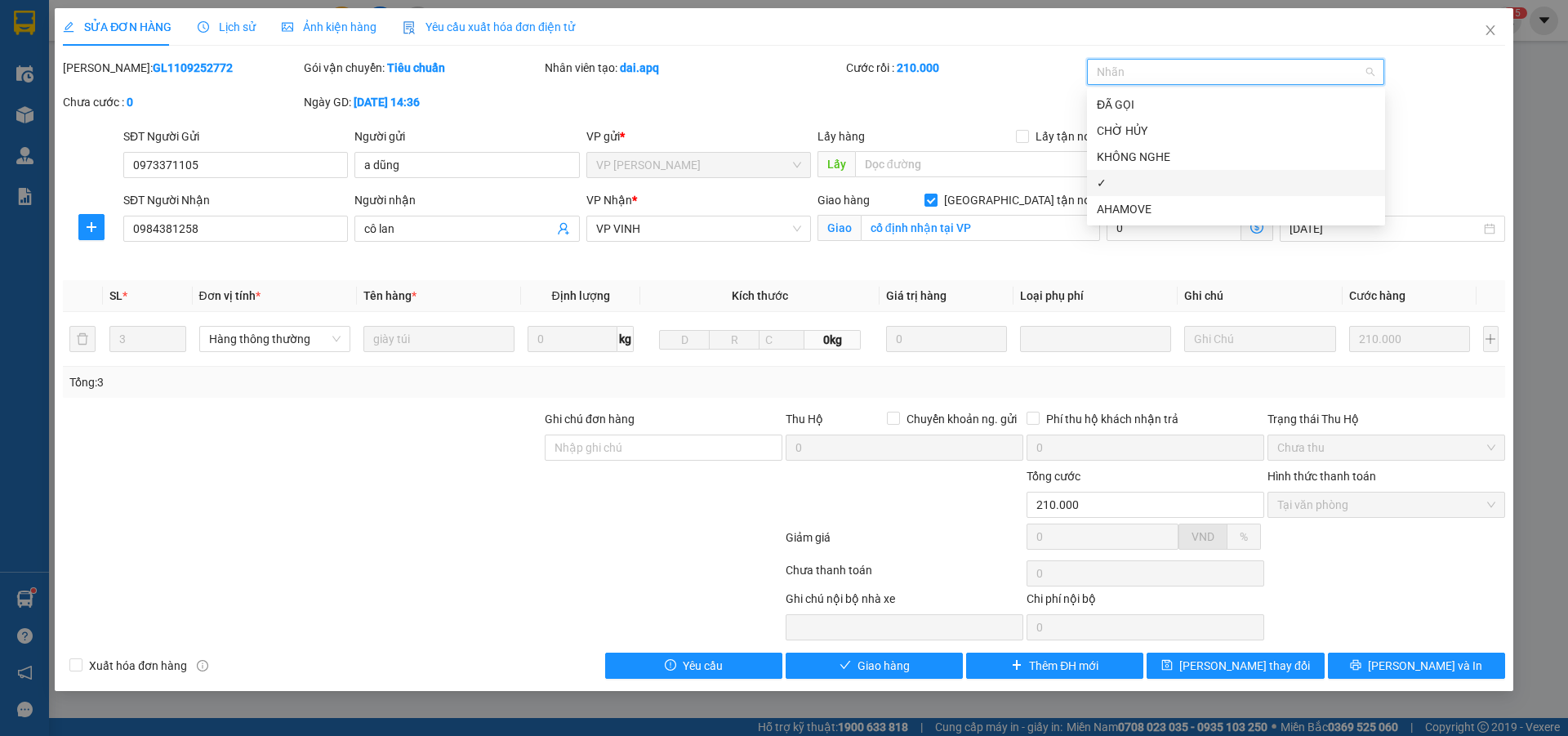
click at [1130, 186] on div "✓" at bounding box center [1236, 183] width 279 height 18
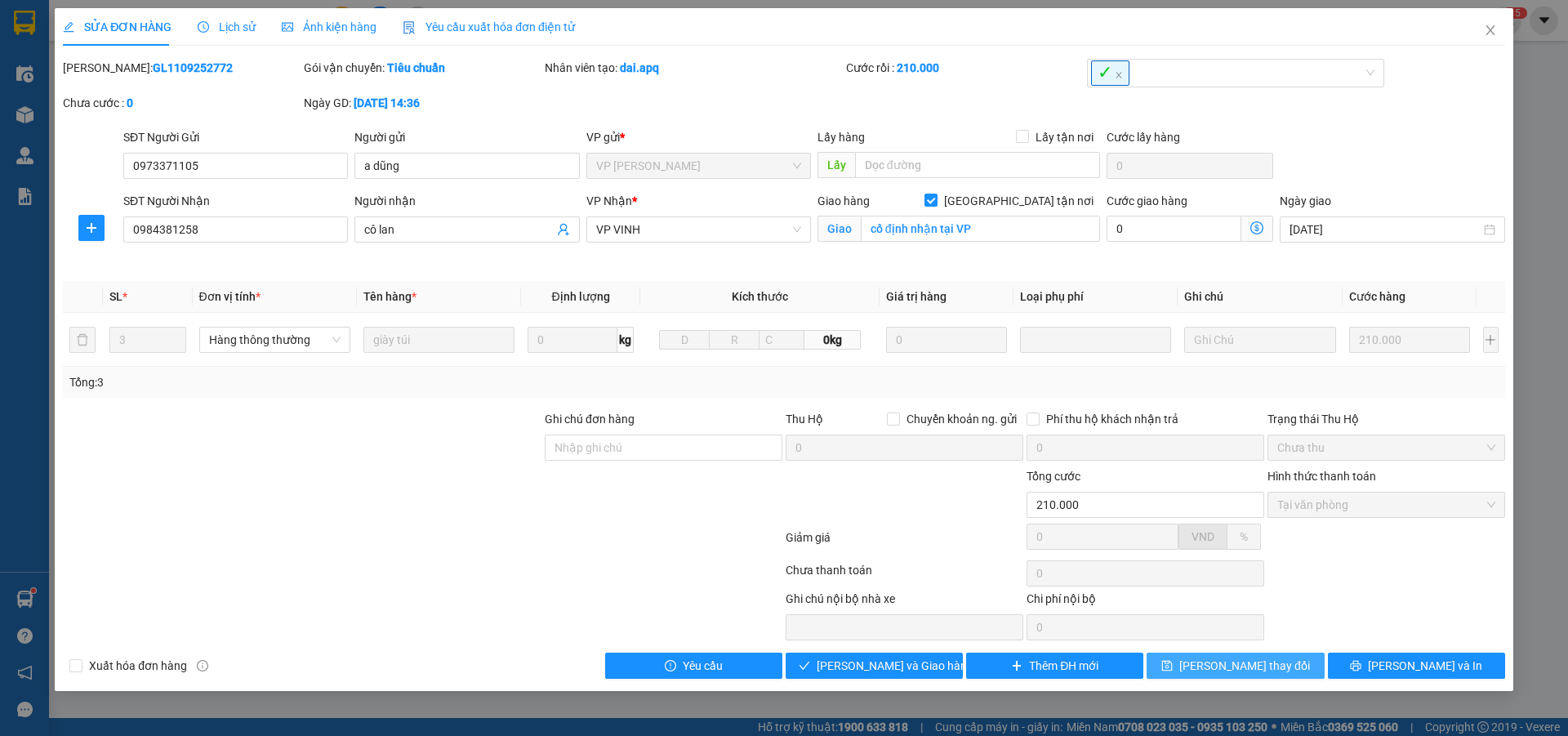
click at [1254, 669] on span "Lưu thay đổi" at bounding box center [1245, 666] width 131 height 18
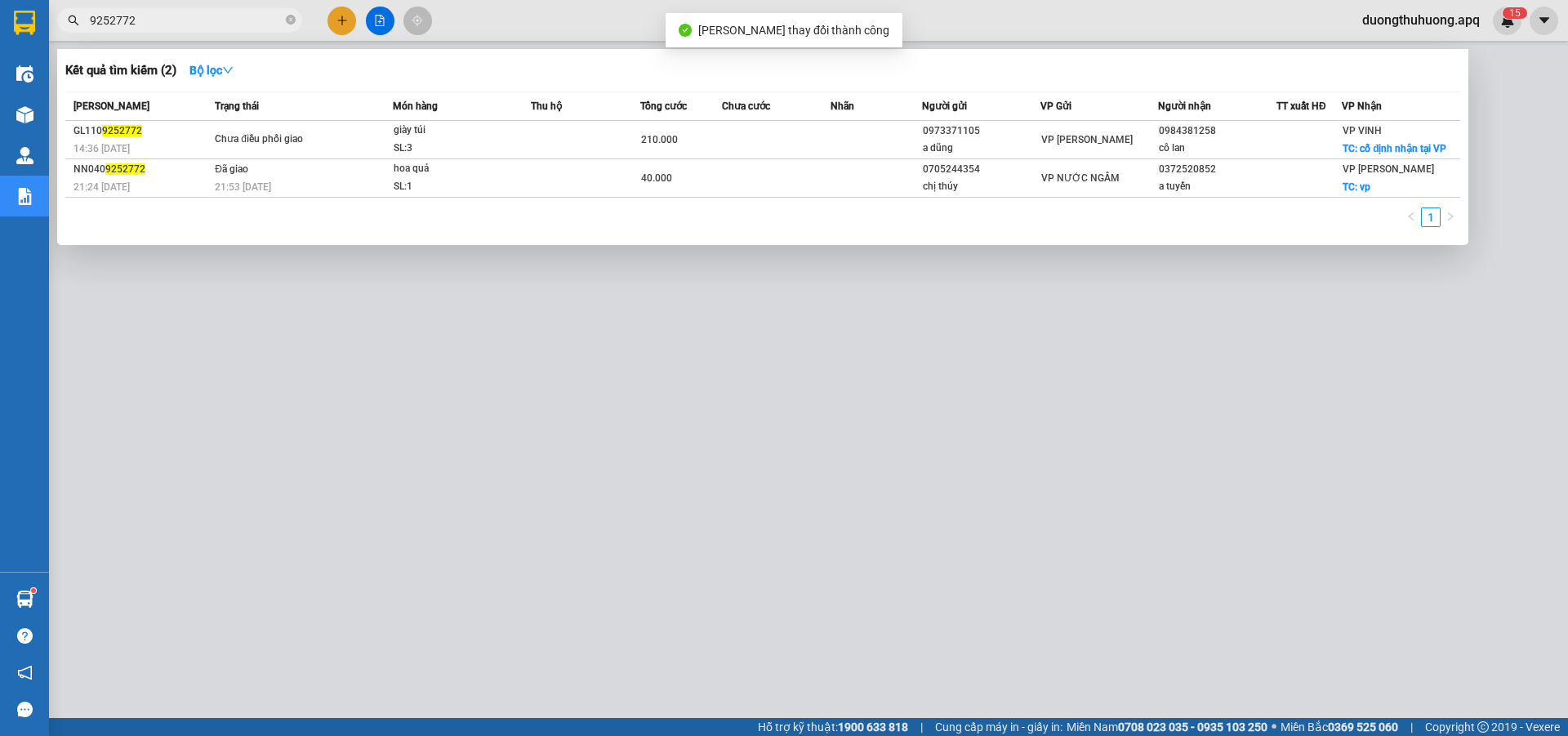
click at [220, 24] on input "9252772" at bounding box center [186, 21] width 193 height 18
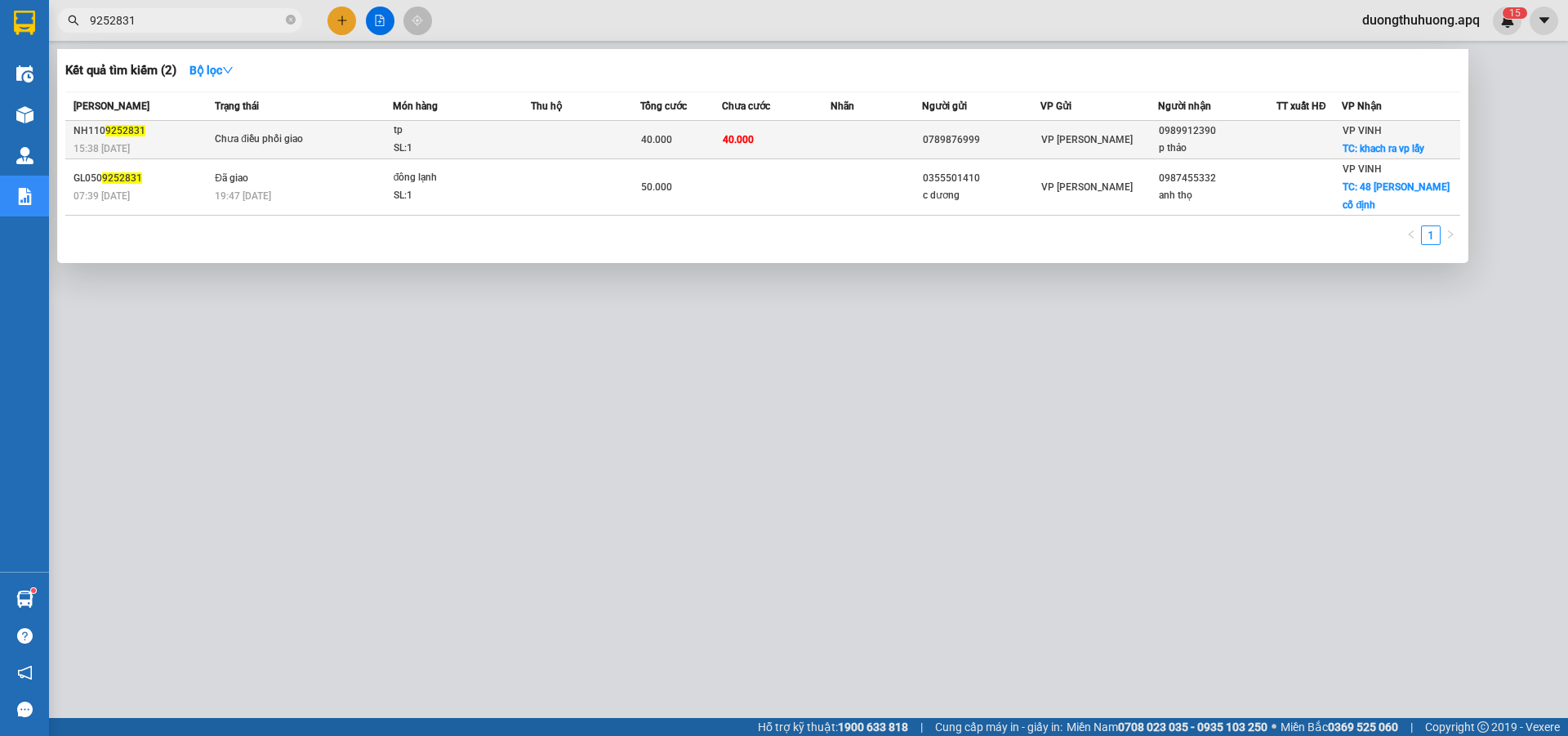
type input "9252831"
click at [449, 150] on div "SL: 1" at bounding box center [454, 149] width 122 height 18
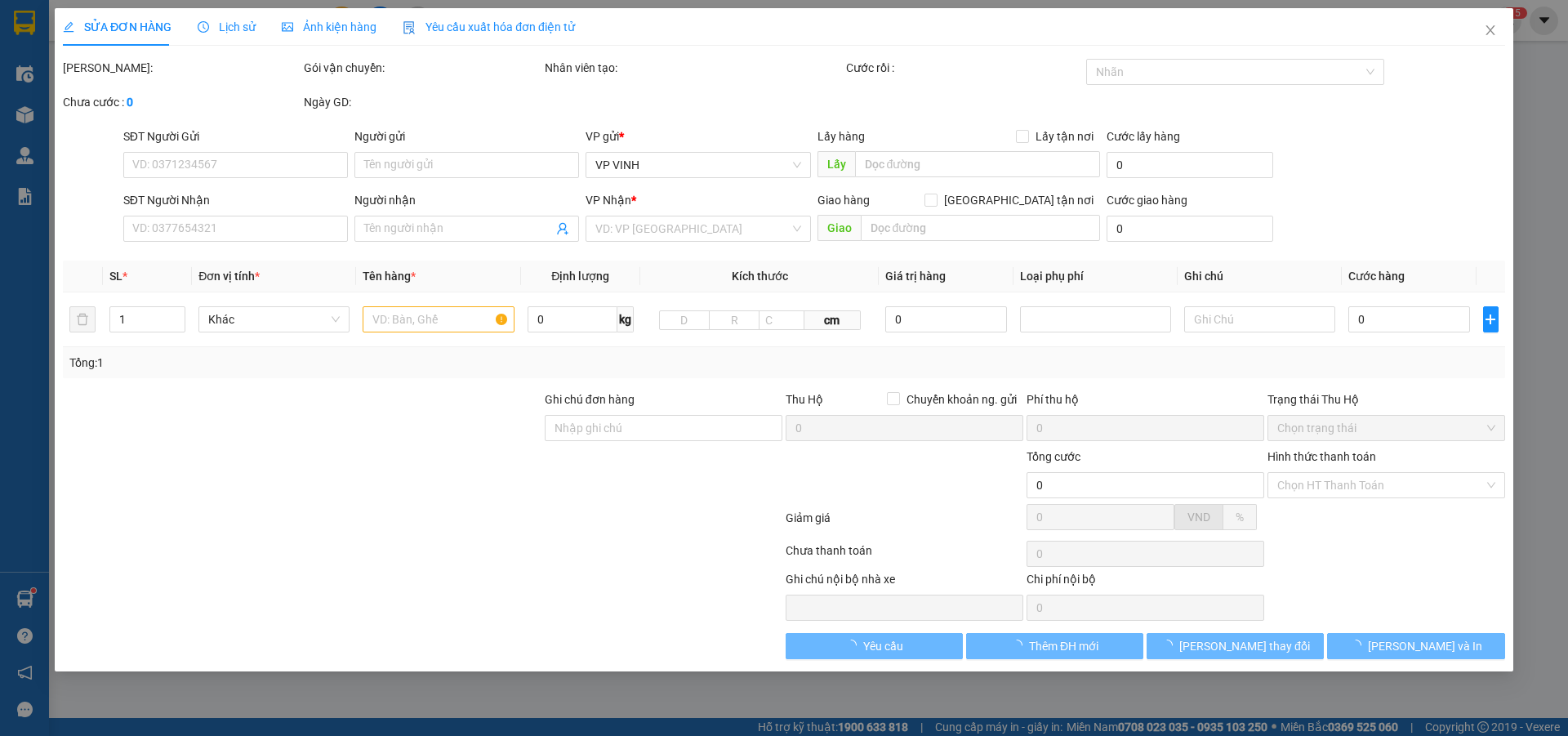
type input "0789876999"
type input "0989912390"
type input "p thảo"
checkbox input "true"
type input "khach ra vp lấy"
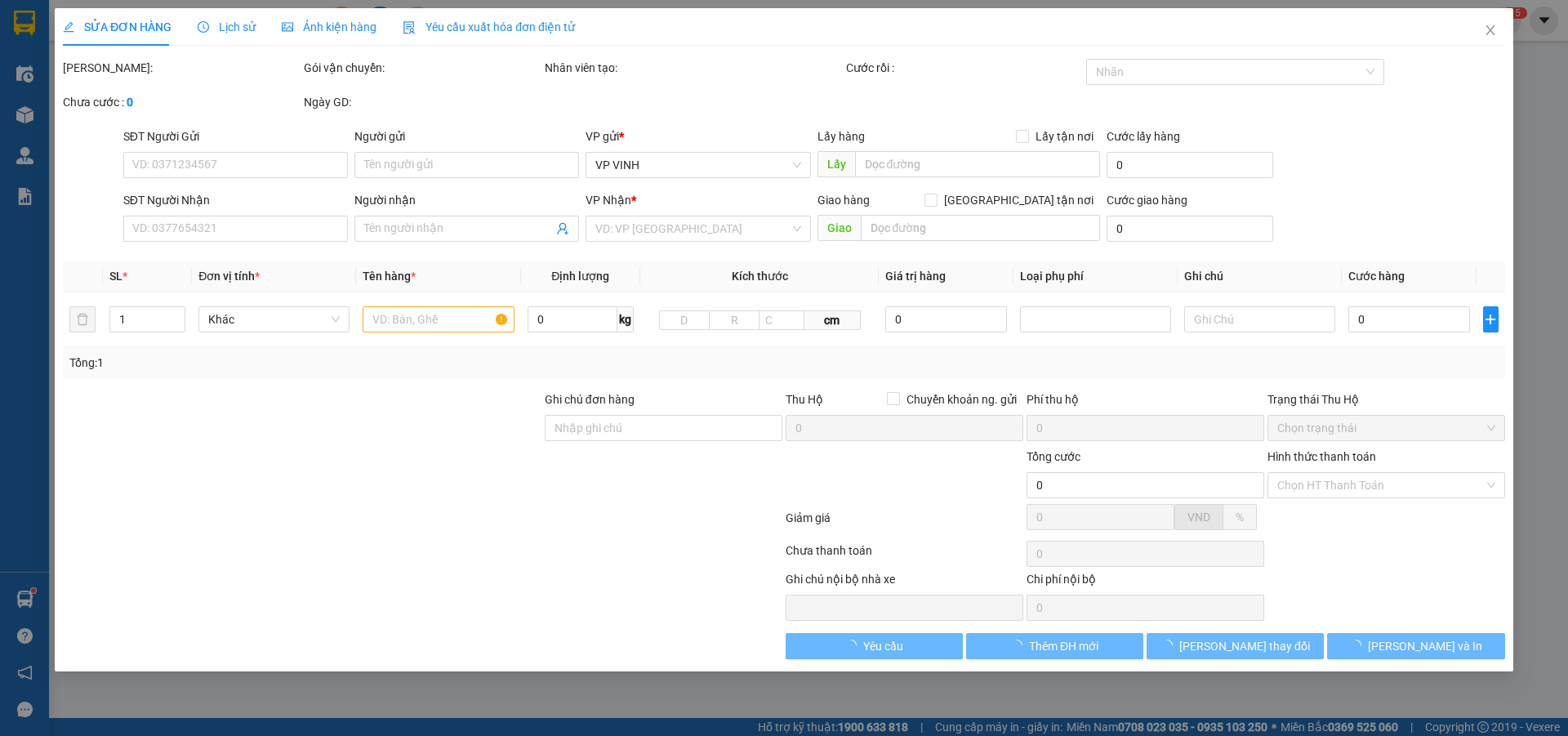
type input "40.000"
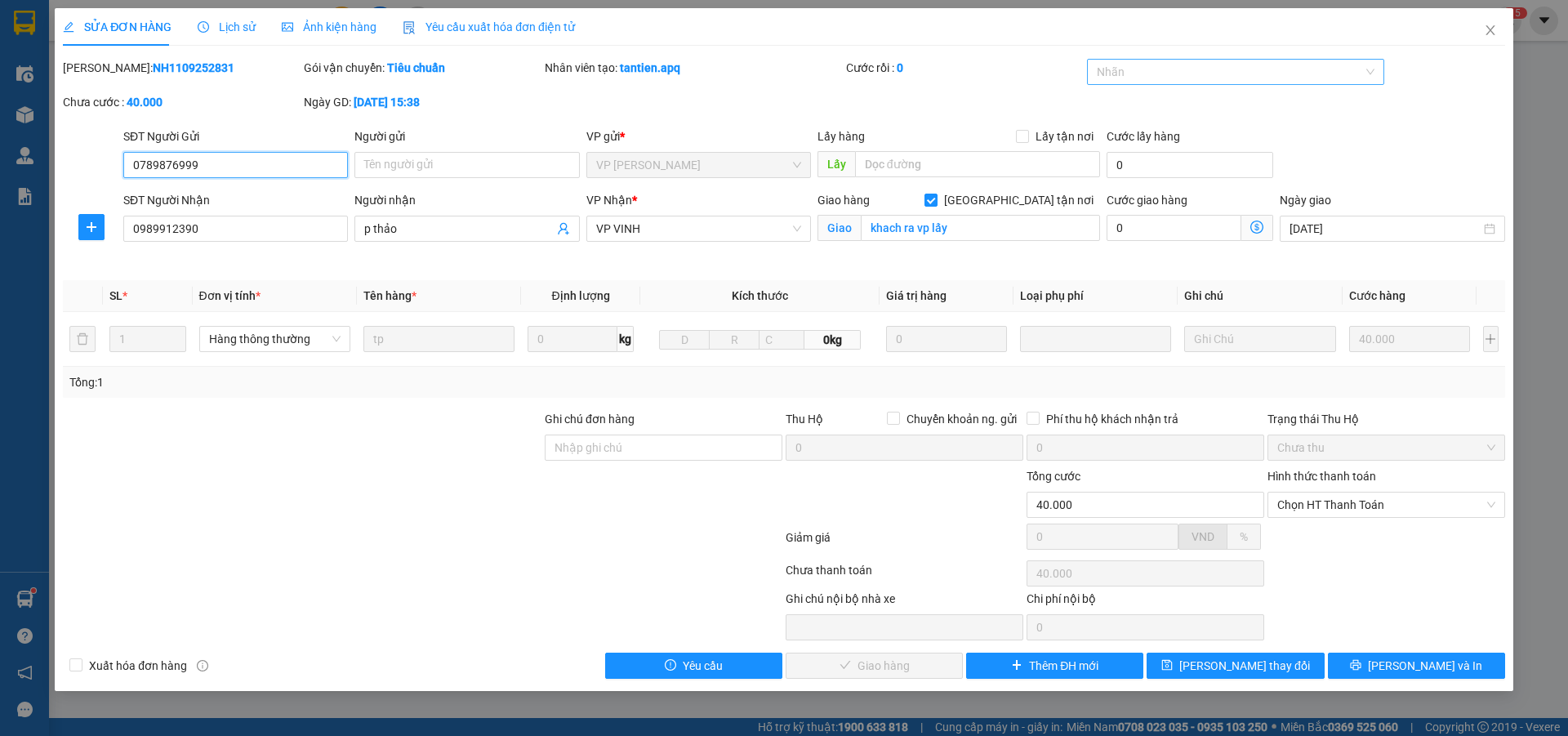
click at [1257, 76] on div at bounding box center [1228, 71] width 274 height 20
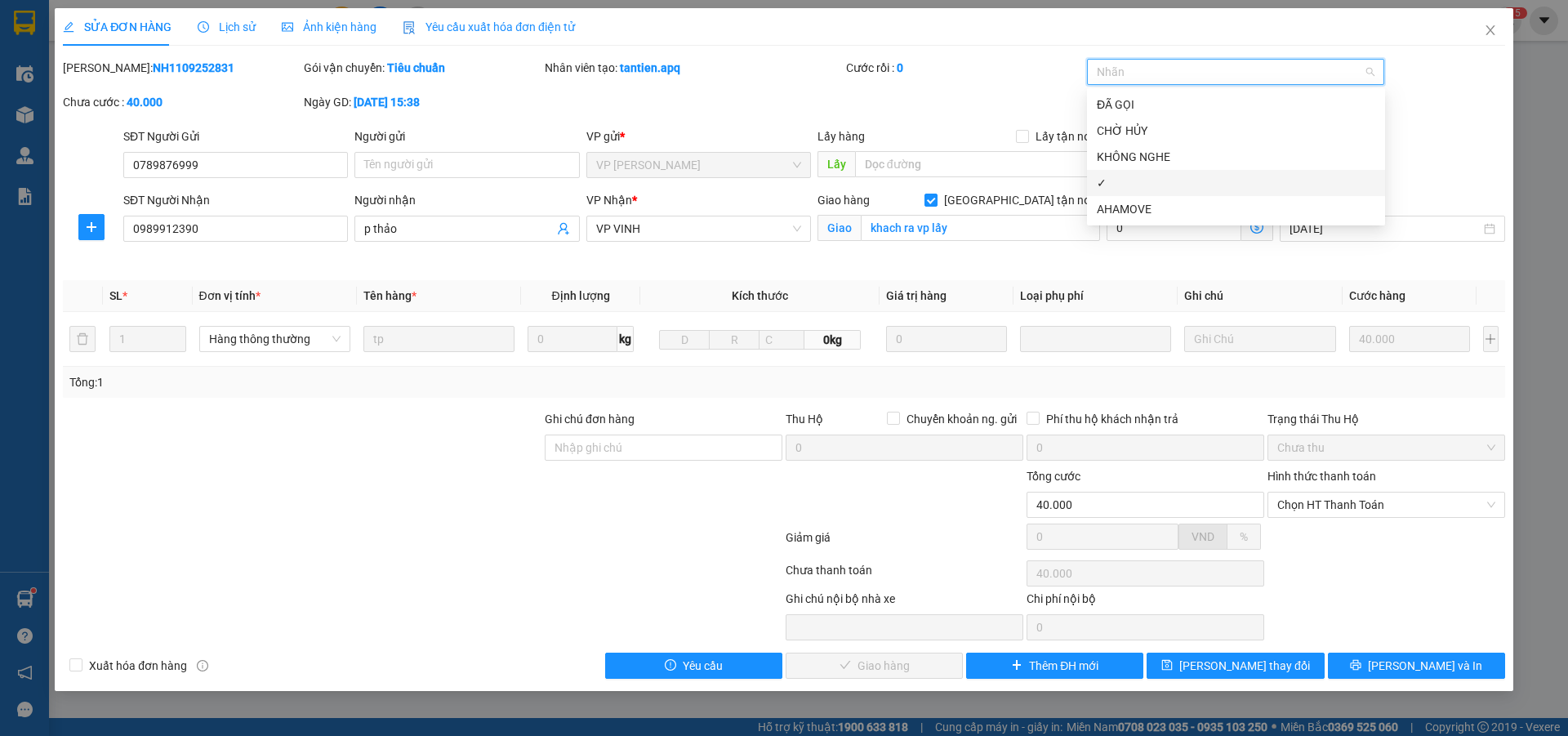
click at [1128, 185] on div "✓" at bounding box center [1236, 183] width 279 height 18
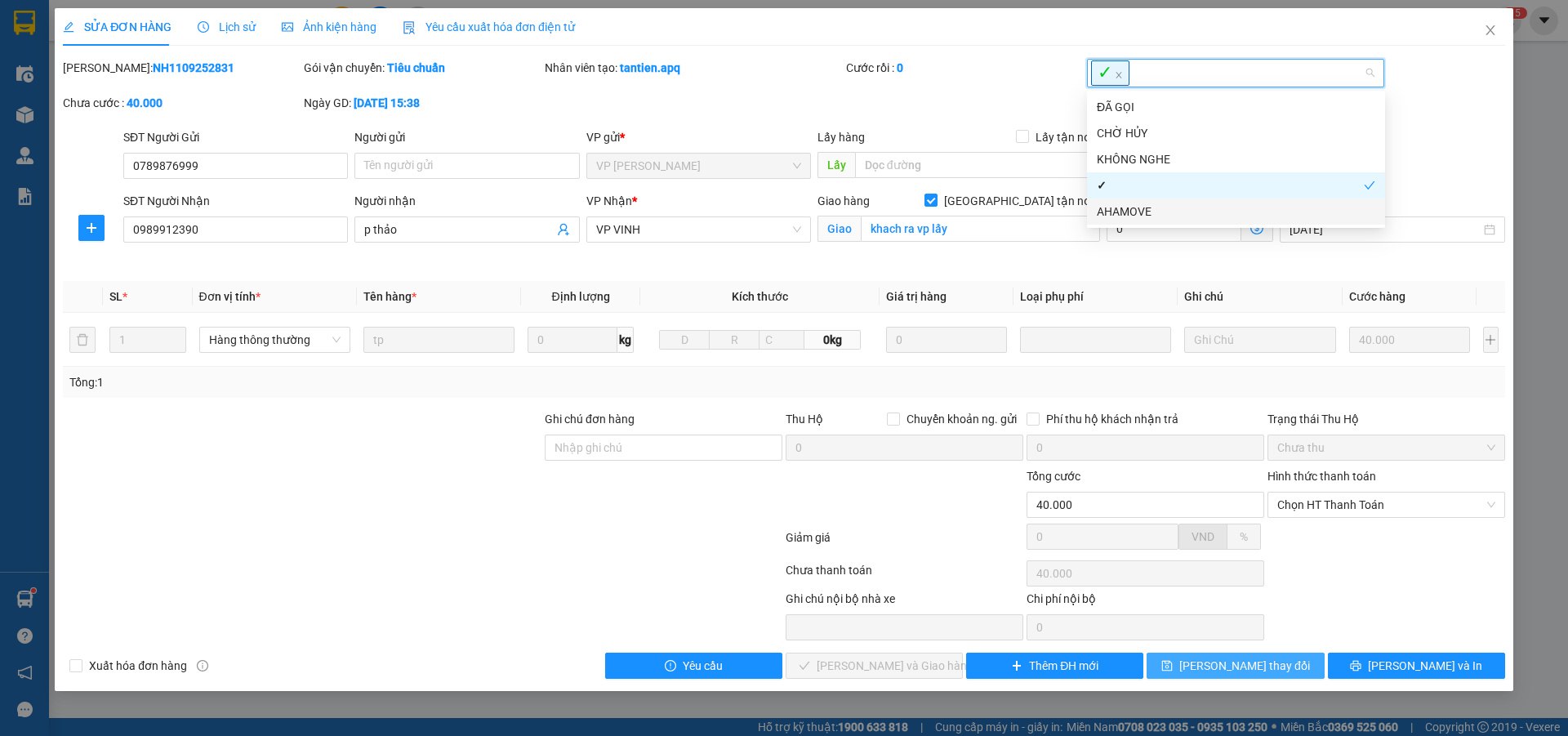
click at [1255, 664] on span "Lưu thay đổi" at bounding box center [1245, 666] width 131 height 18
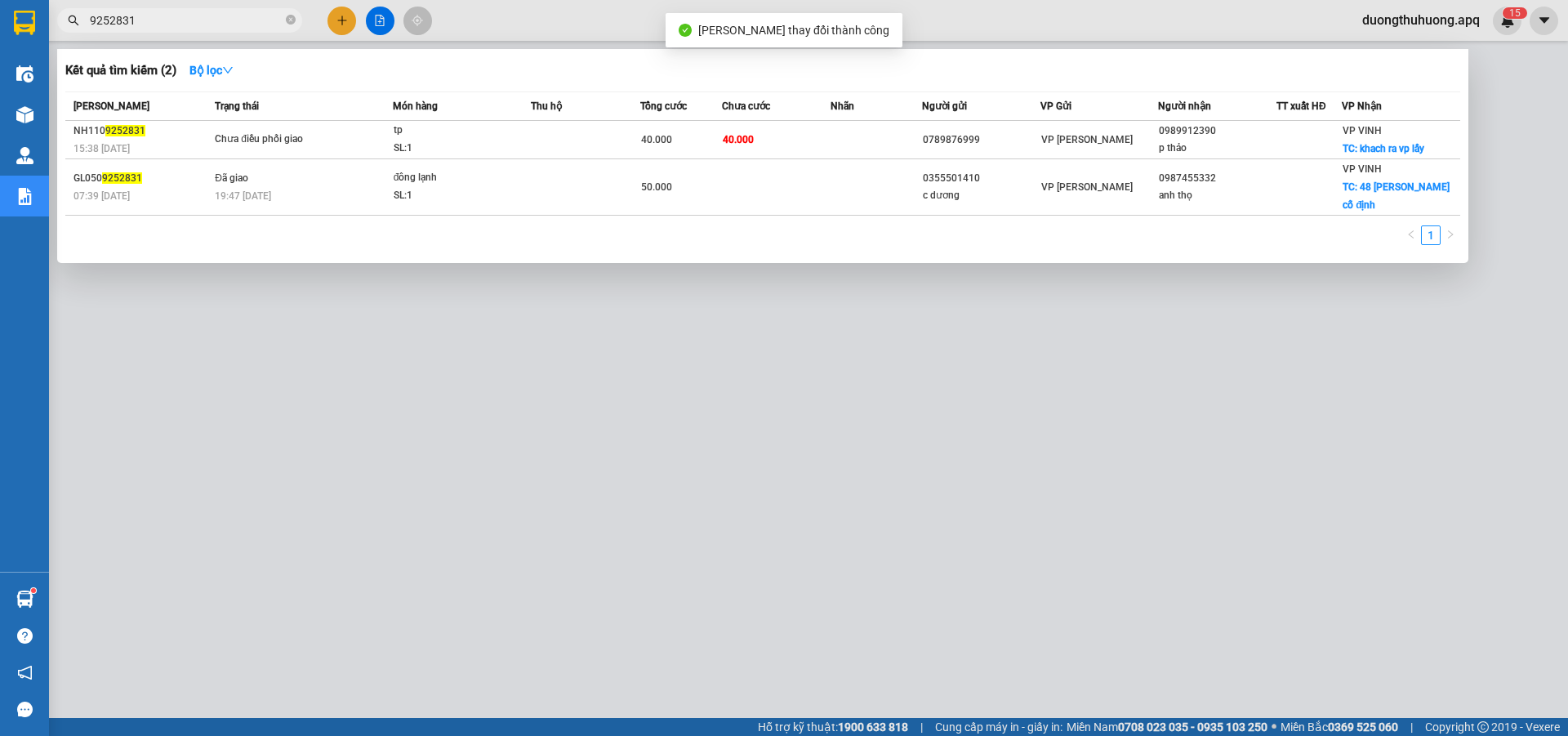
click at [248, 23] on input "9252831" at bounding box center [186, 21] width 193 height 18
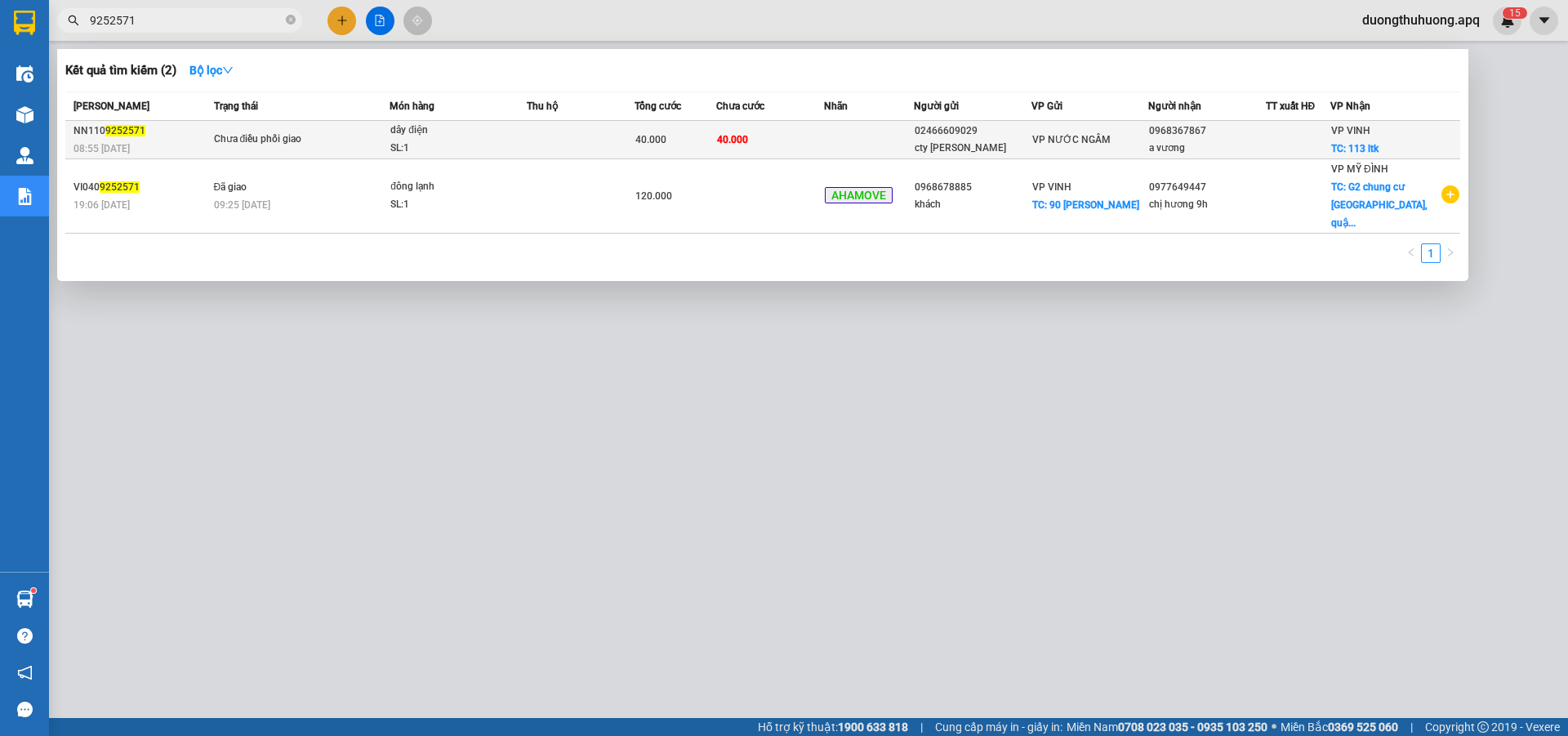
type input "9252571"
click at [454, 150] on div "SL: 1" at bounding box center [451, 149] width 122 height 18
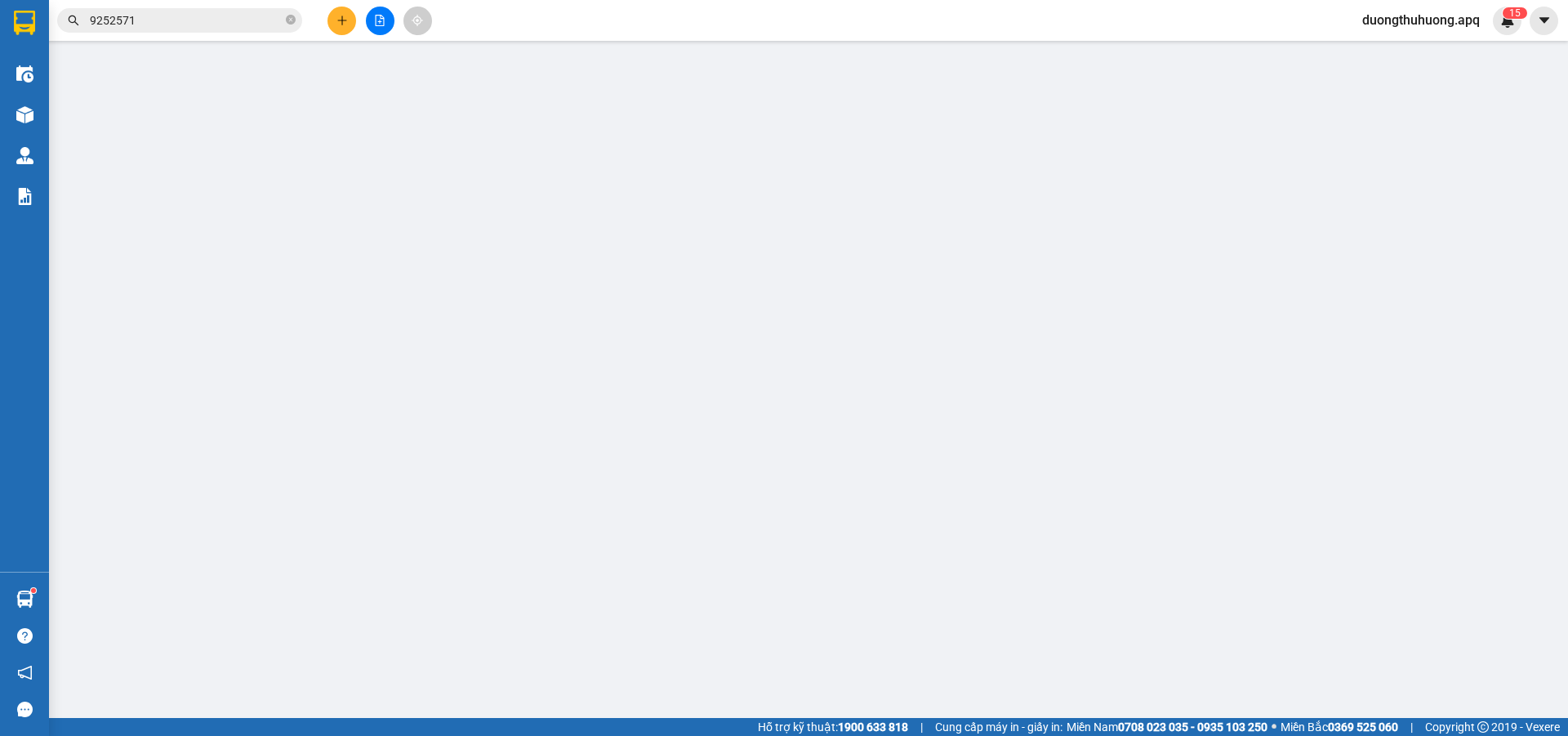
type input "02466609029"
type input "cty nhật hoàng"
type input "0968367867"
type input "a vương"
checkbox input "true"
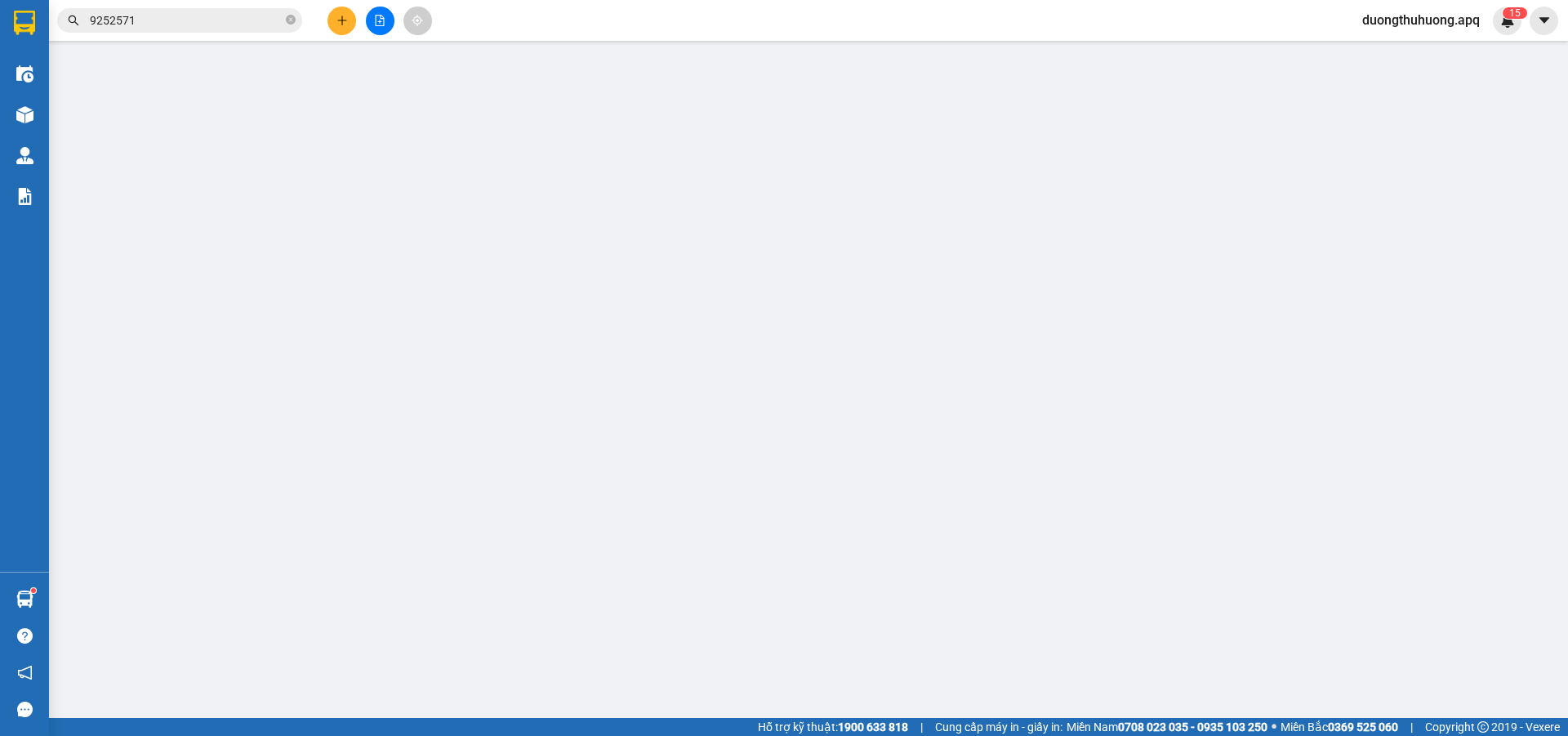
type input "113 ltk"
type input "40.000"
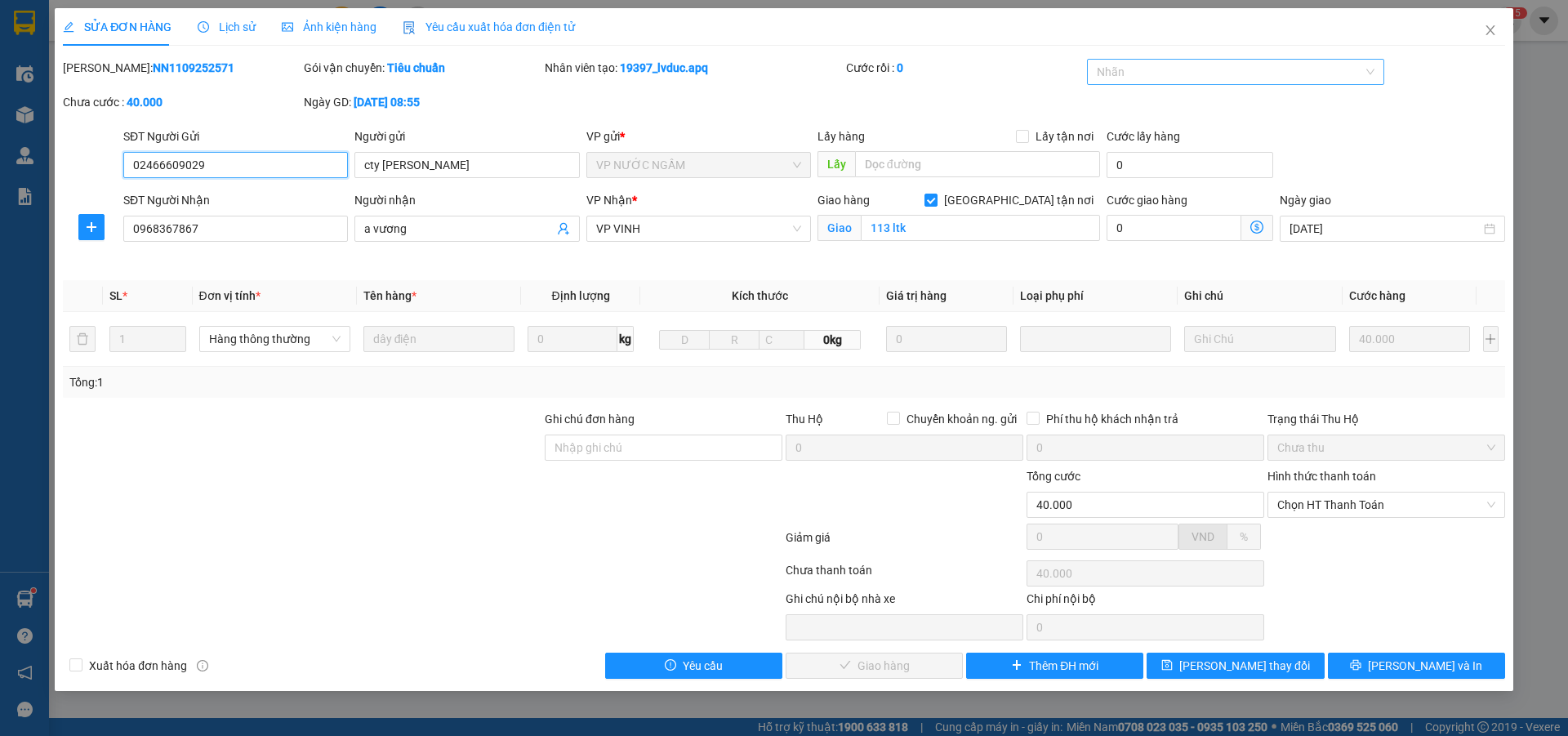
click at [1210, 76] on div at bounding box center [1228, 71] width 274 height 20
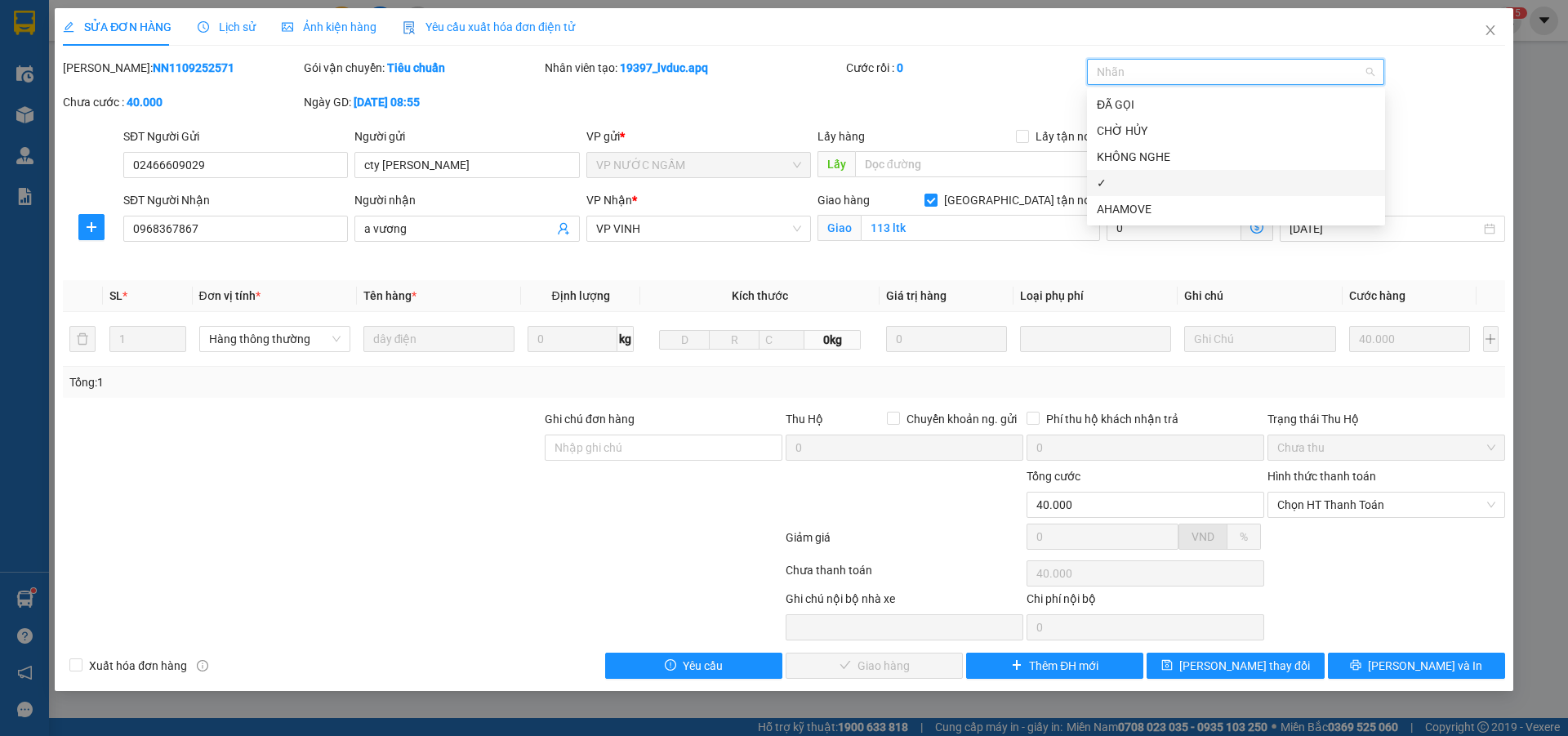
click at [1127, 185] on div "✓" at bounding box center [1236, 183] width 279 height 18
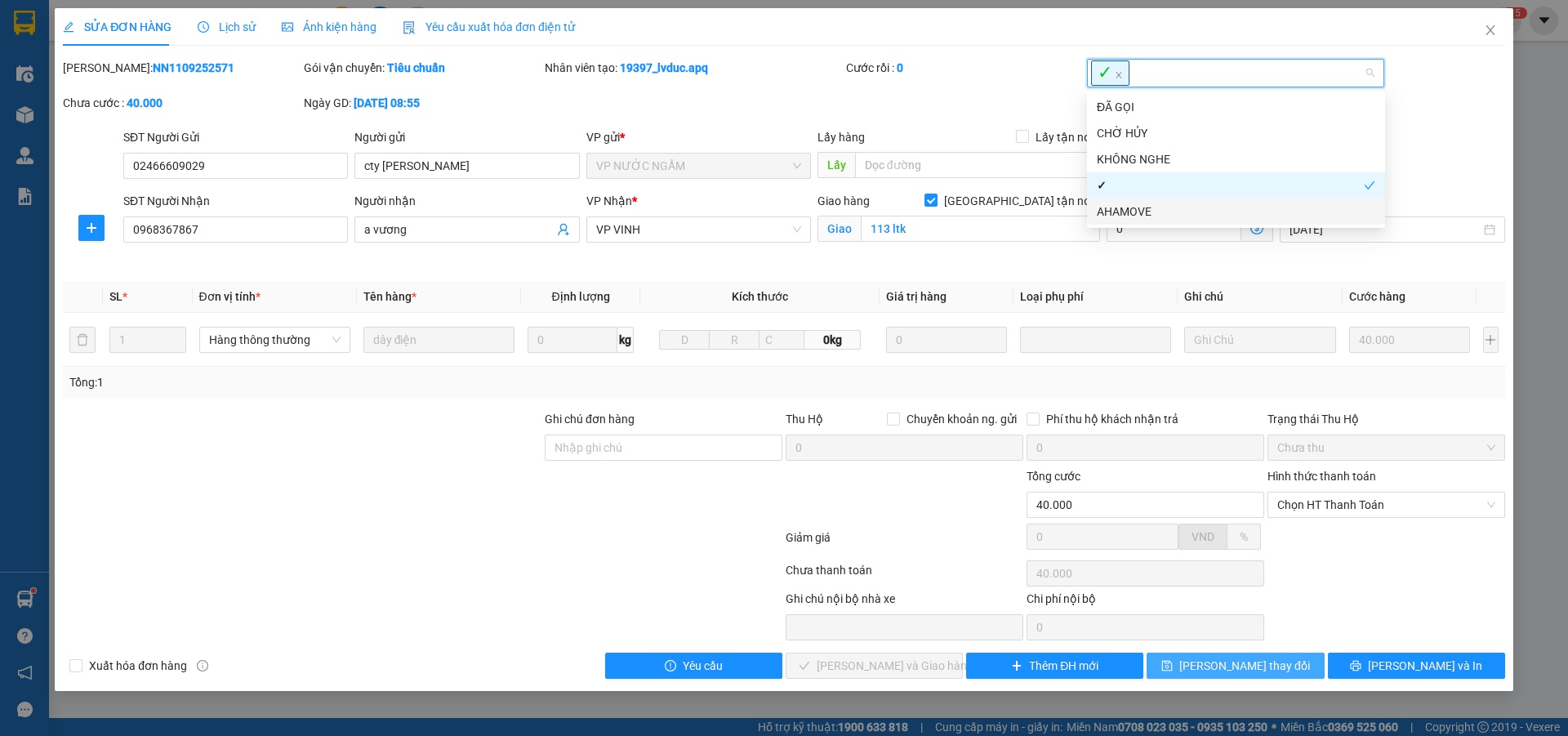
drag, startPoint x: 1242, startPoint y: 666, endPoint x: 1202, endPoint y: 628, distance: 55.2
click at [1241, 664] on span "Lưu thay đổi" at bounding box center [1245, 666] width 131 height 18
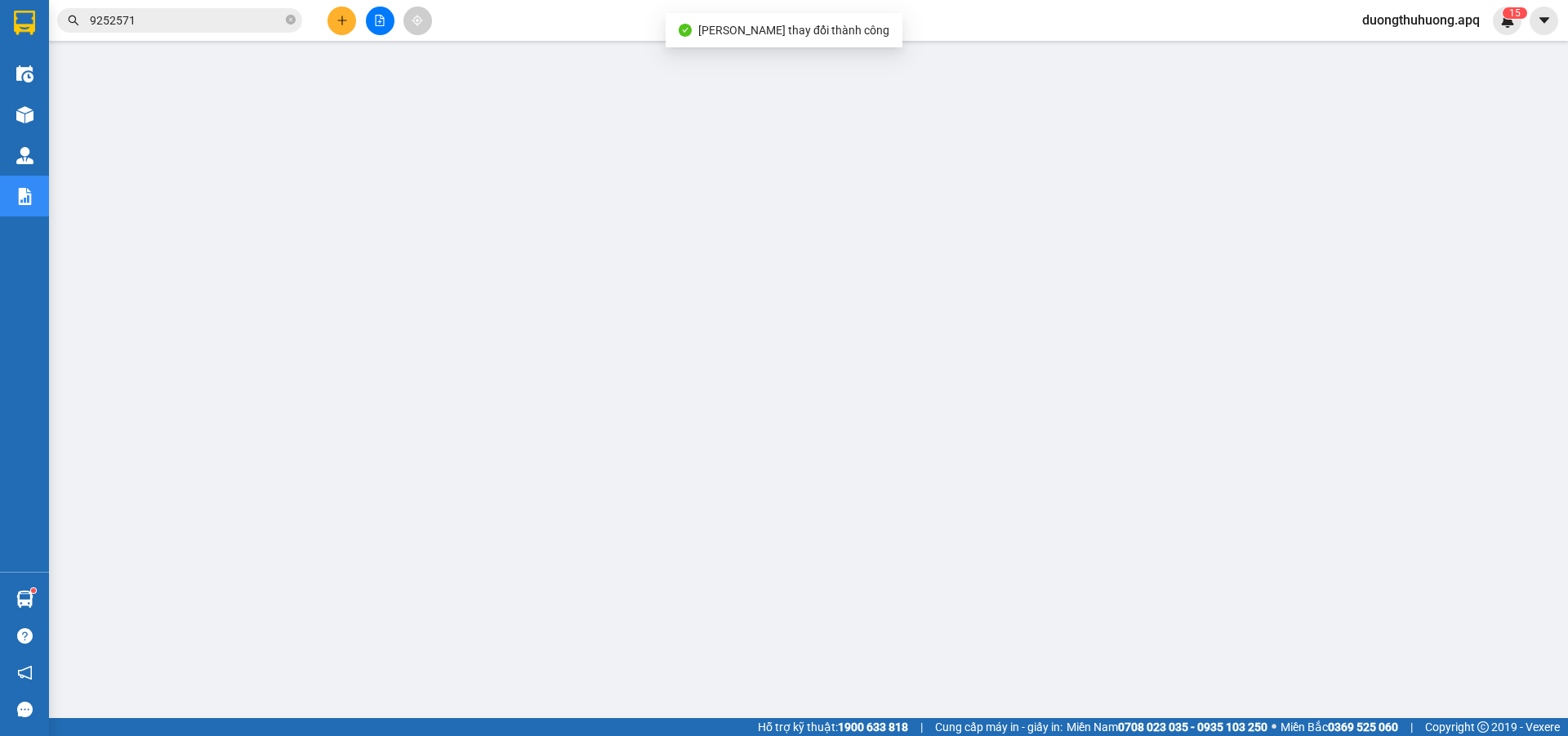
click at [182, 14] on input "9252571" at bounding box center [186, 21] width 193 height 18
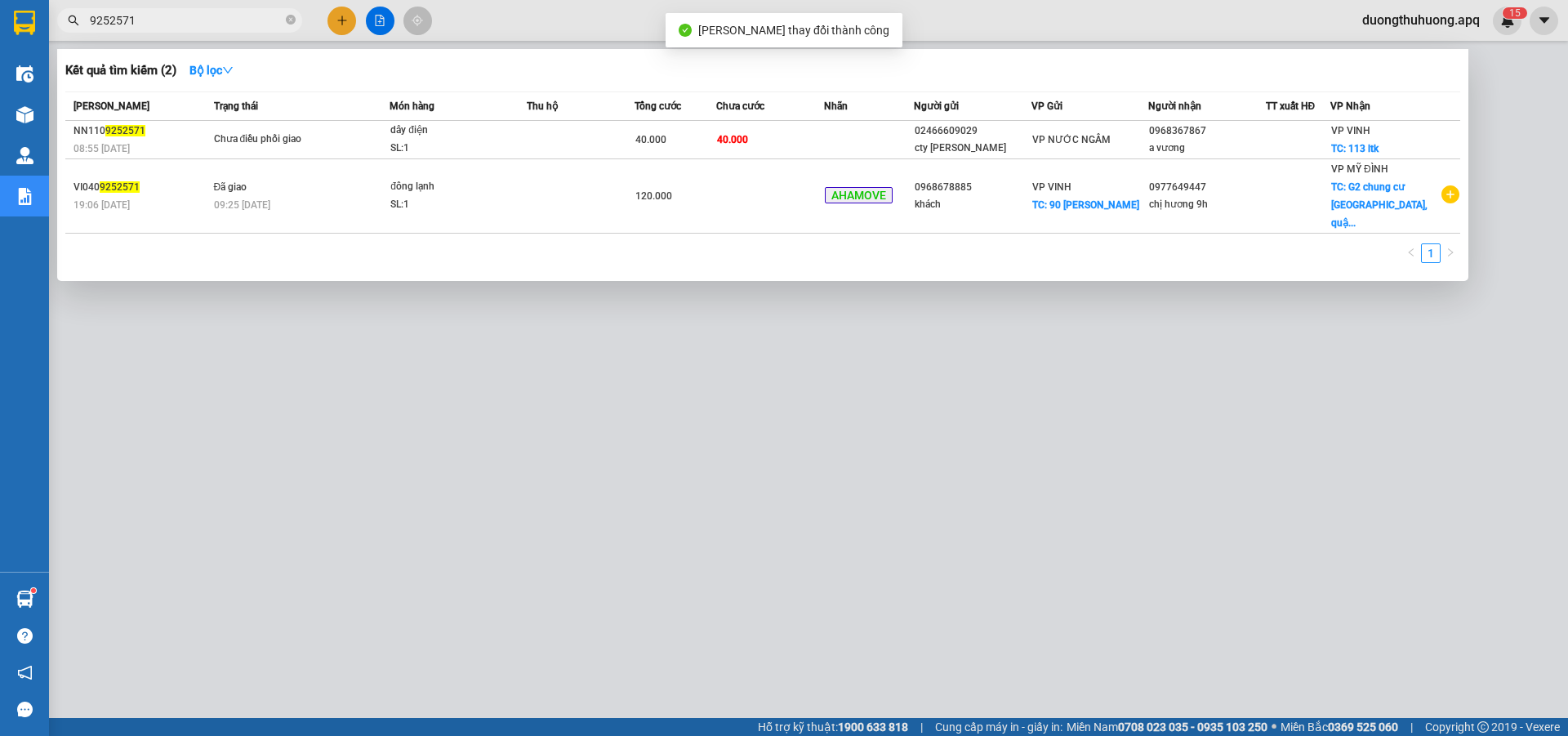
click at [182, 13] on input "9252571" at bounding box center [186, 21] width 193 height 18
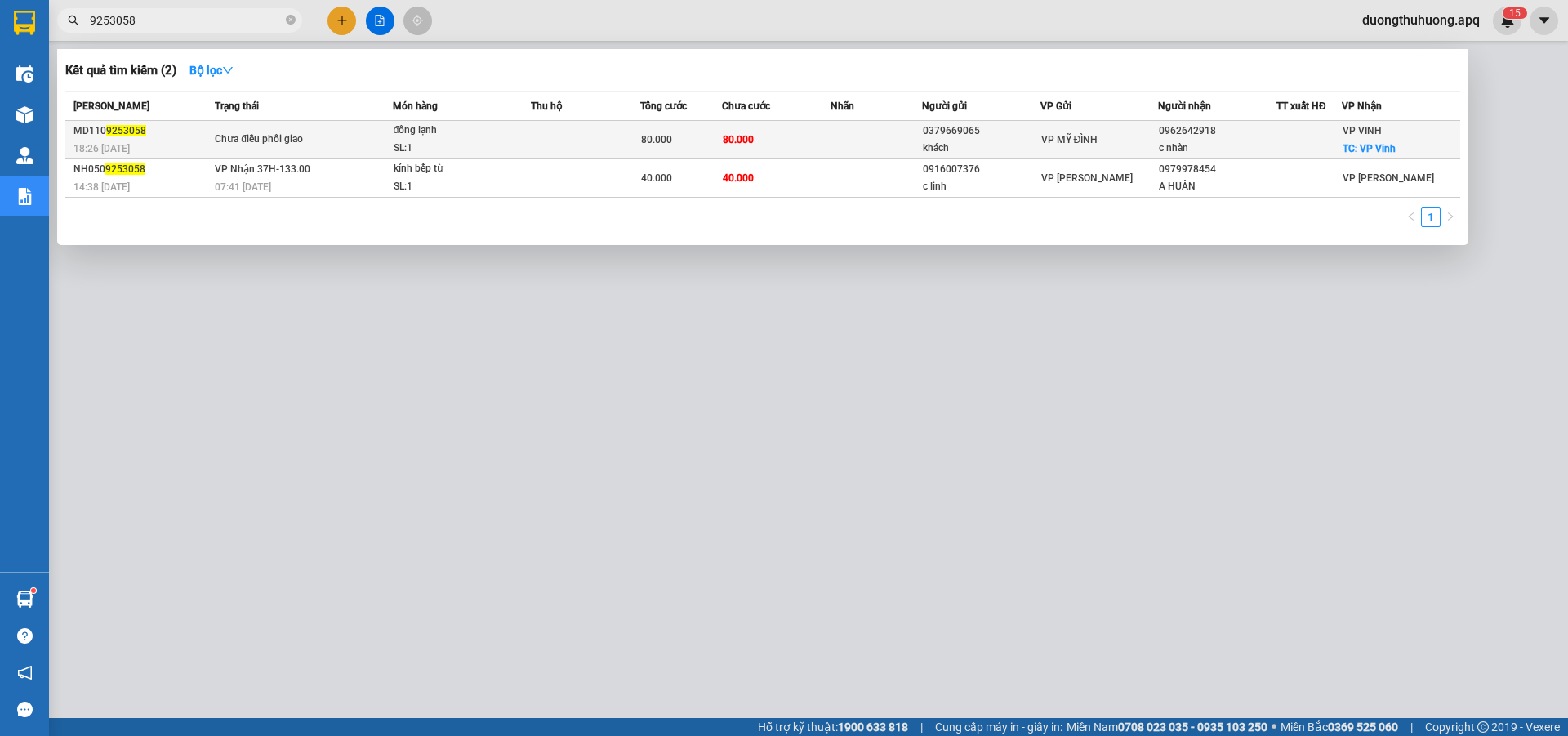
type input "9253058"
click at [468, 143] on div "SL: 1" at bounding box center [454, 149] width 122 height 18
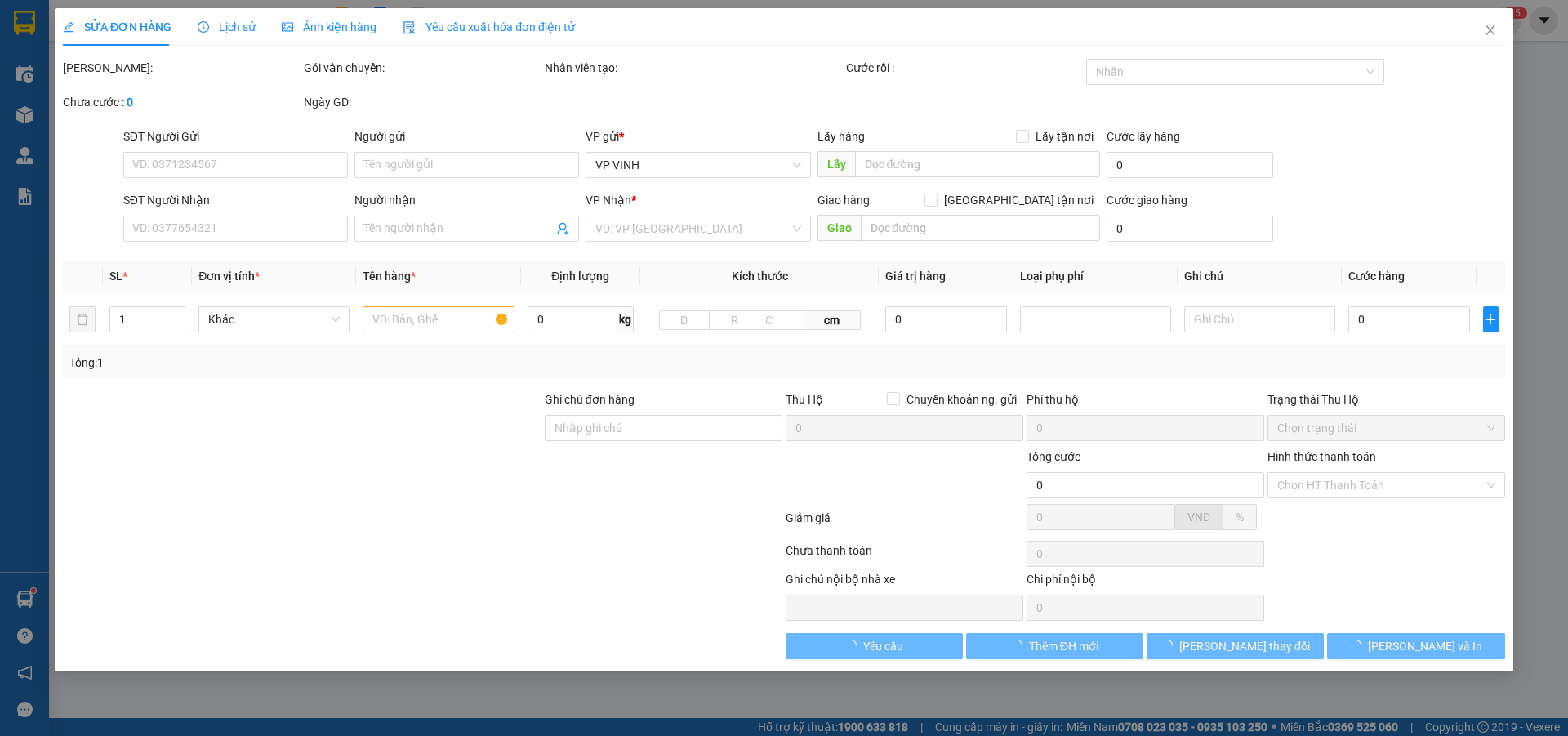
type input "0379669065"
type input "khách"
type input "0962642918"
type input "c nhàn"
checkbox input "true"
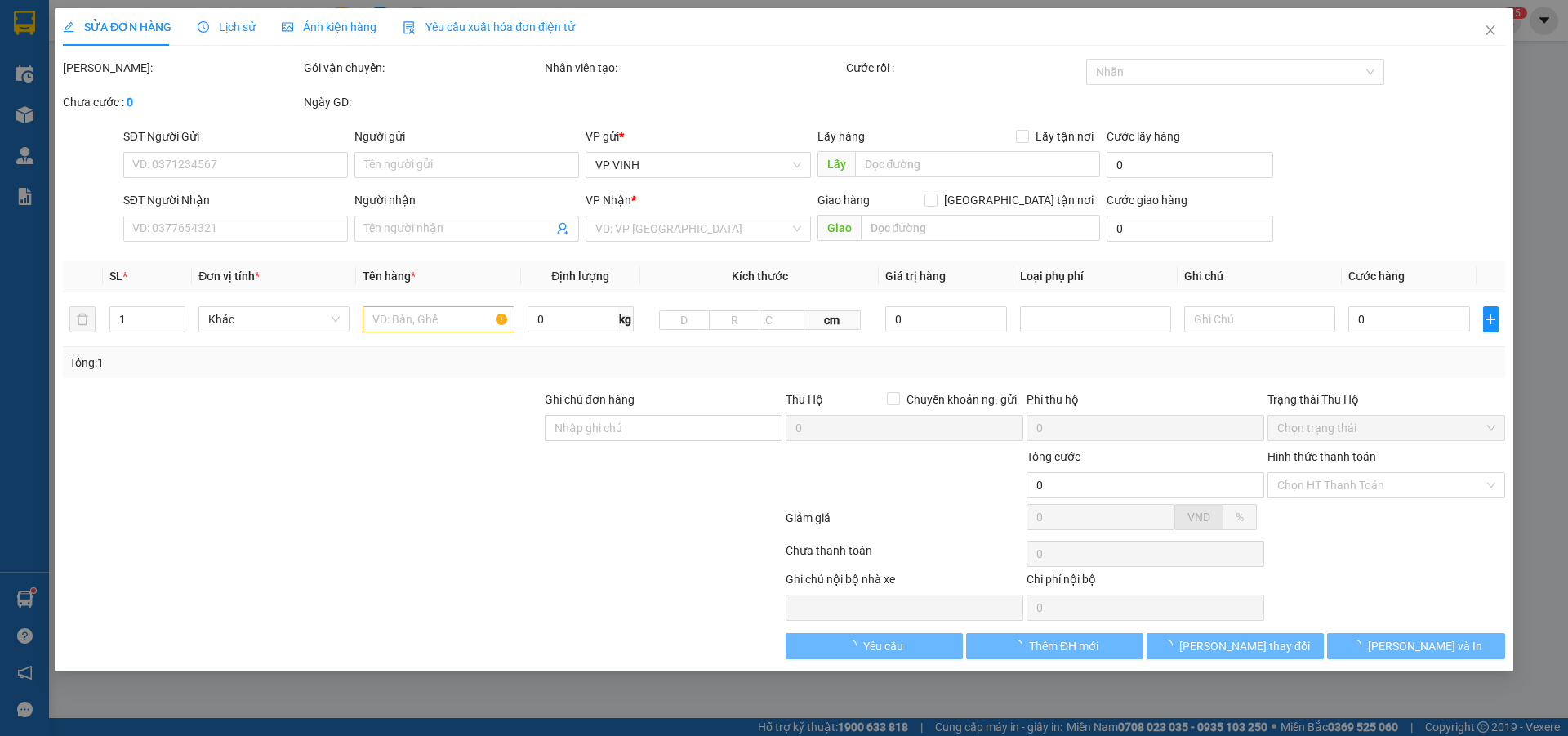
type input "VP Vinh"
type input "80.000"
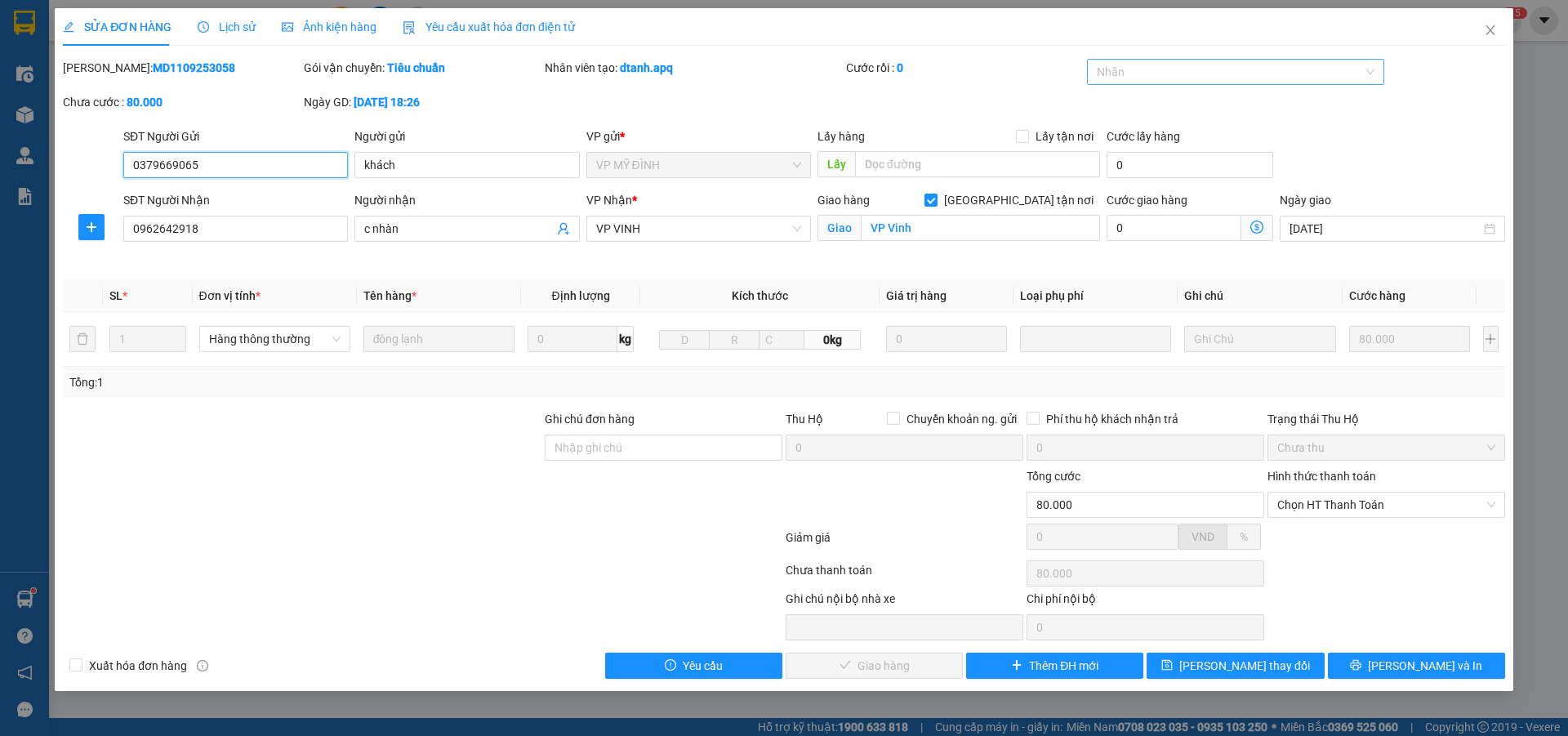
click at [1191, 71] on div at bounding box center [1228, 71] width 274 height 20
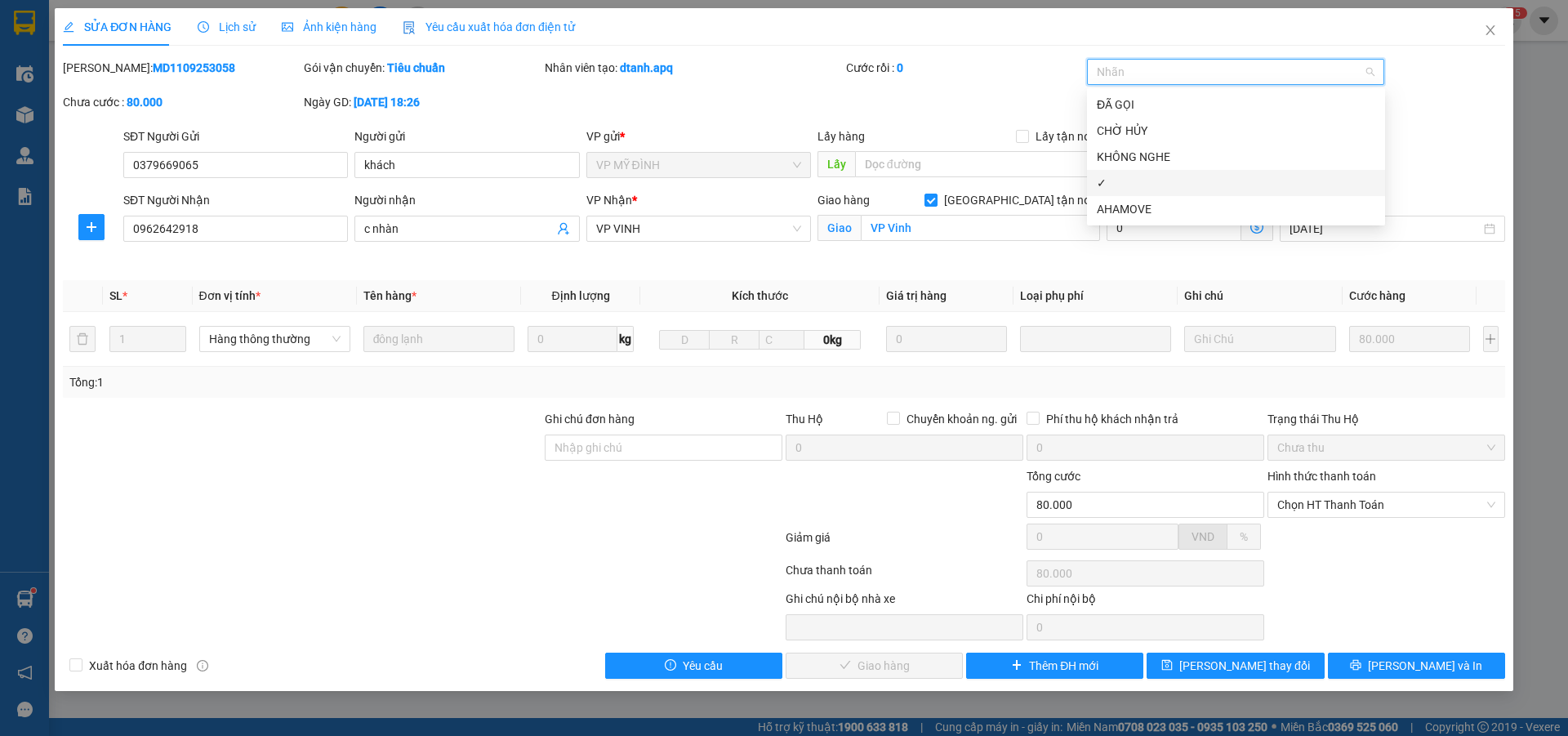
click at [1129, 183] on div "✓" at bounding box center [1236, 183] width 279 height 18
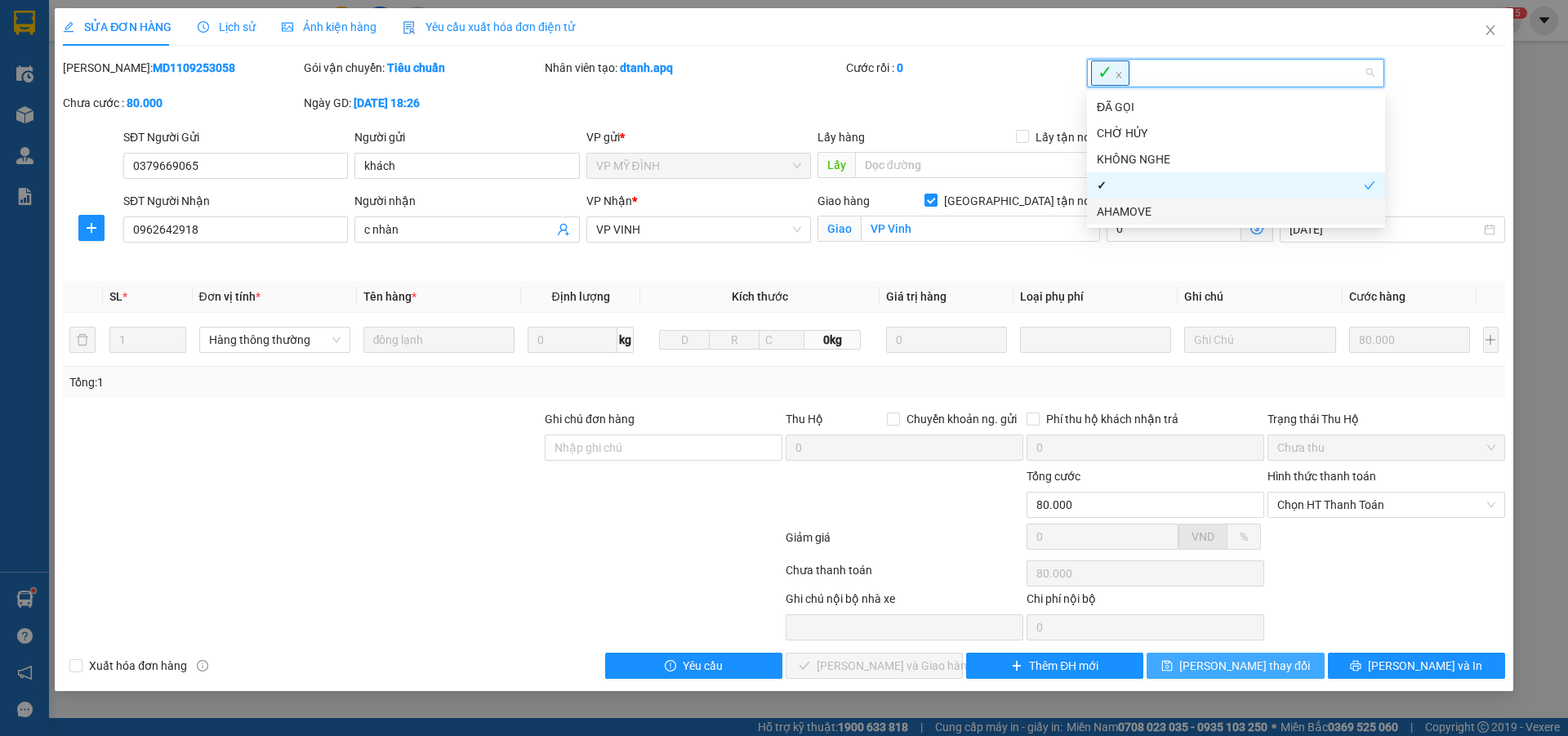
click at [1228, 655] on button "[PERSON_NAME] thay đổi" at bounding box center [1235, 666] width 177 height 26
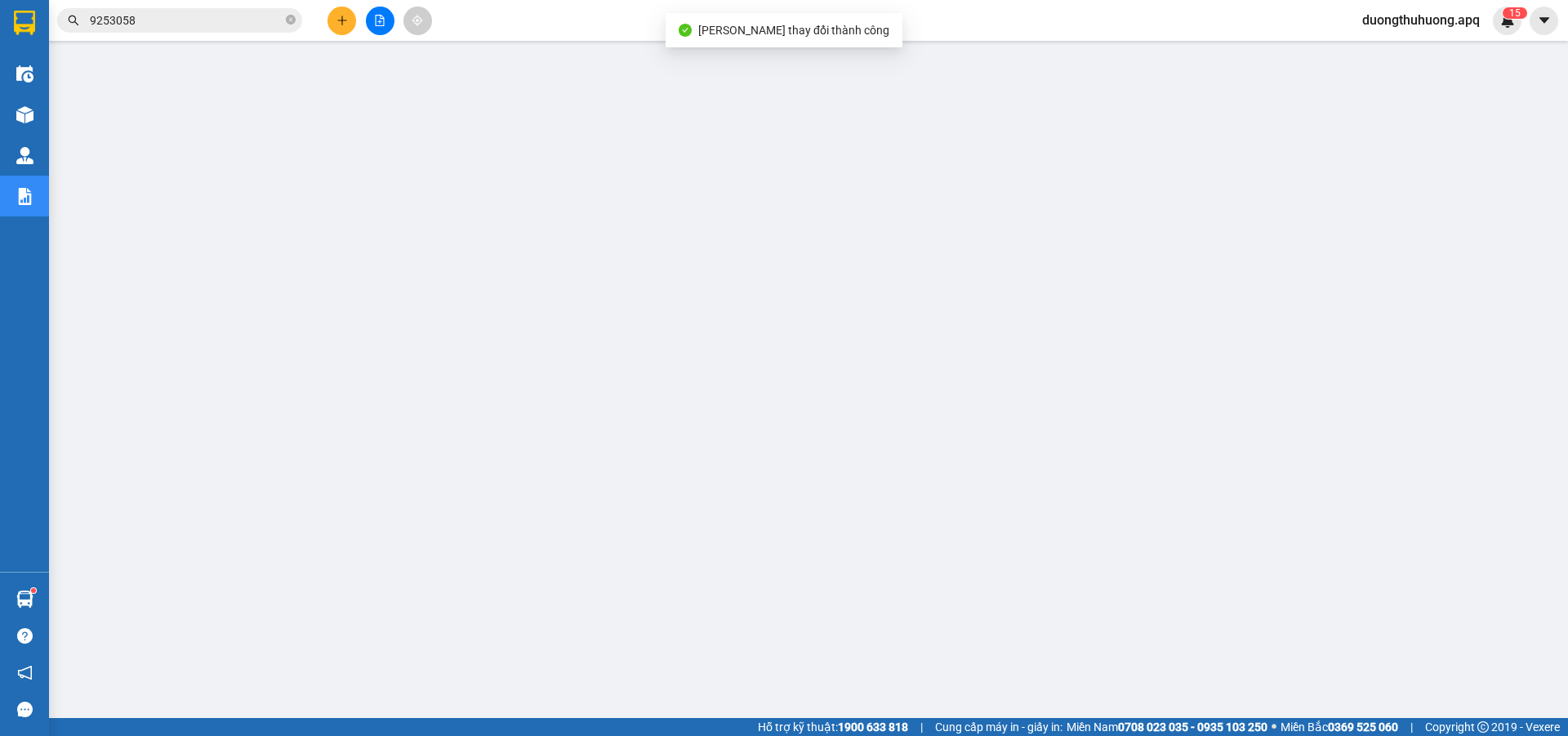
click at [229, 17] on input "9253058" at bounding box center [186, 21] width 193 height 18
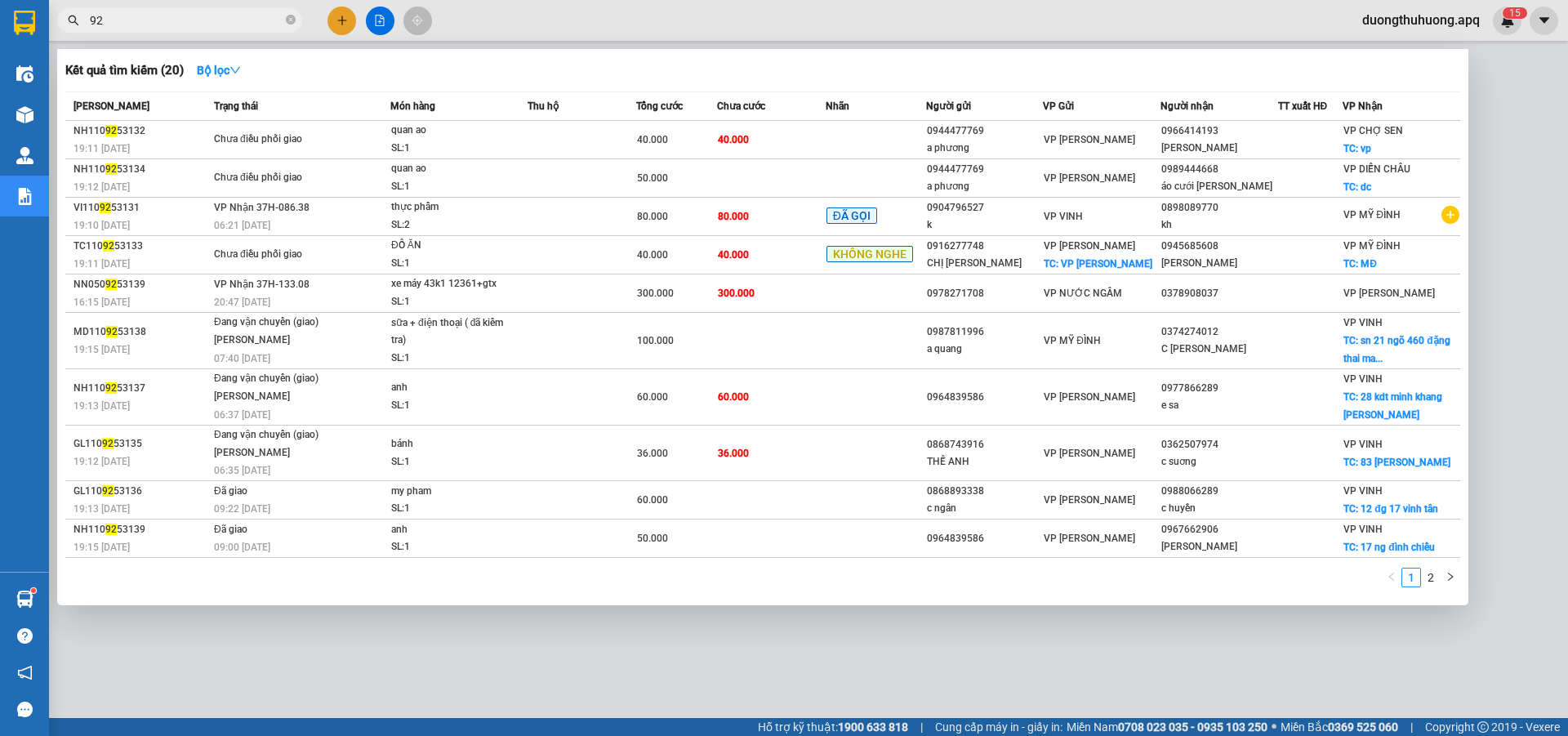
type input "9"
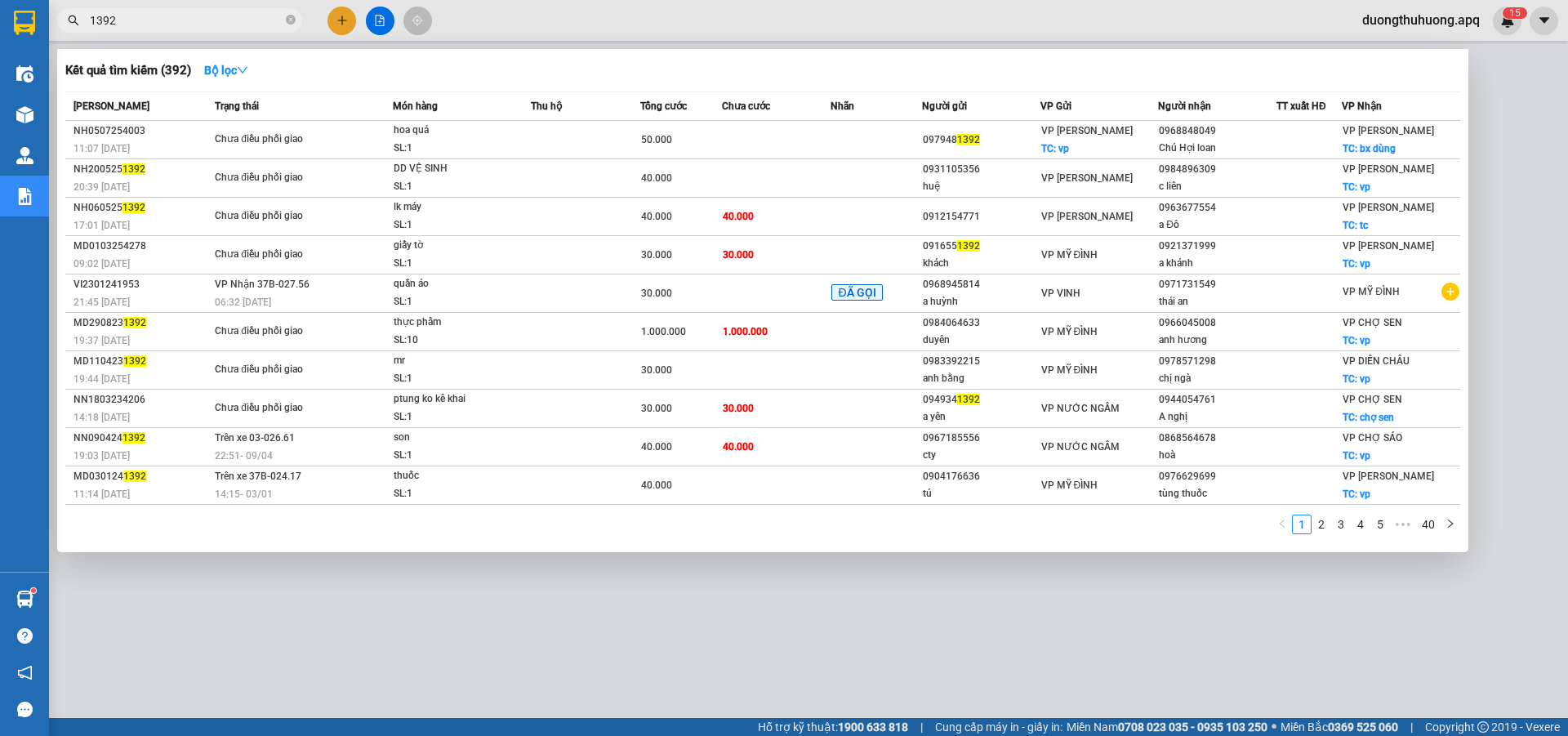
click at [94, 19] on input "1392" at bounding box center [186, 21] width 193 height 18
click at [91, 23] on input "1392" at bounding box center [186, 21] width 193 height 18
type input "9251392"
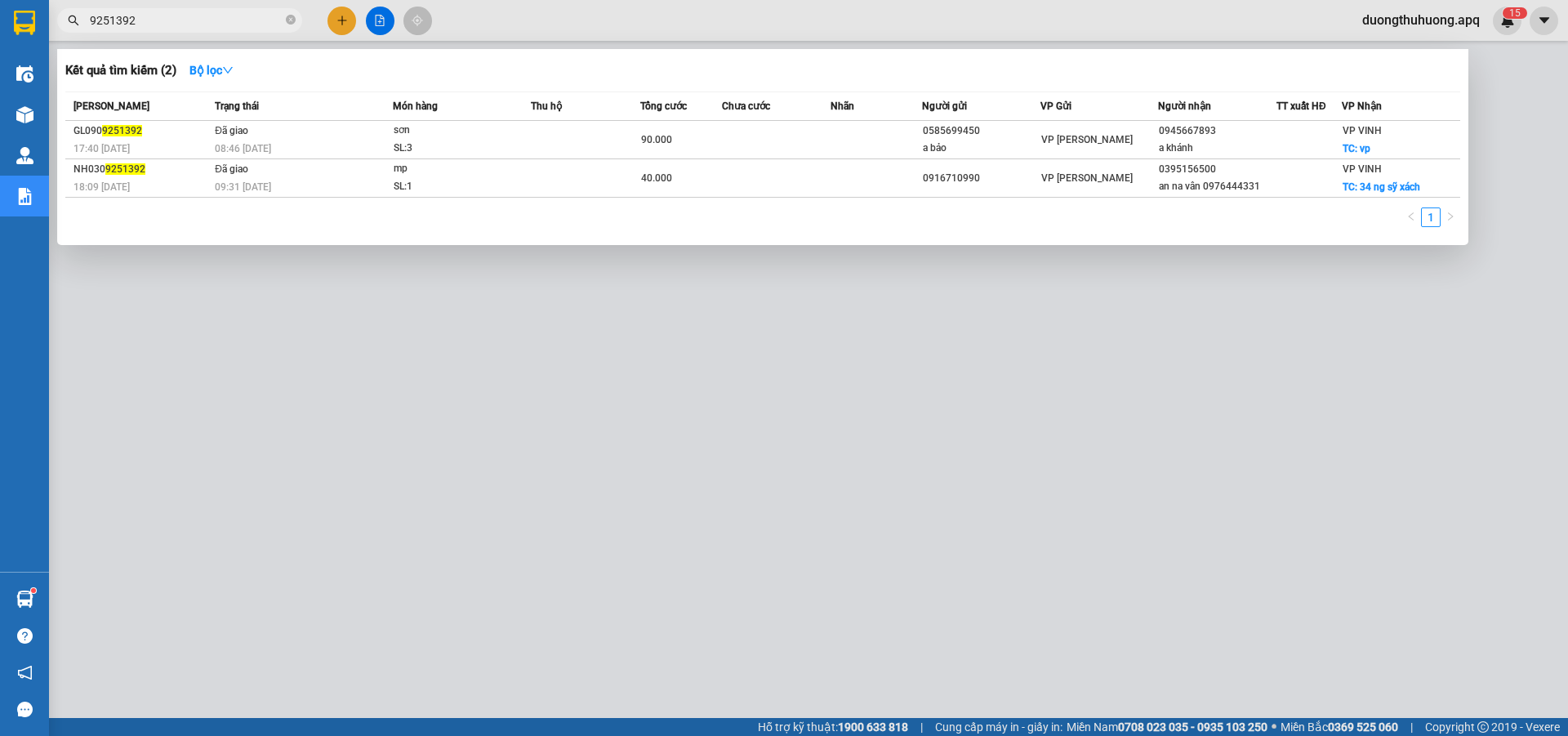
click at [181, 19] on input "9251392" at bounding box center [186, 21] width 193 height 18
drag, startPoint x: 292, startPoint y: 23, endPoint x: 238, endPoint y: 23, distance: 54.0
click at [289, 23] on icon "close-circle" at bounding box center [291, 20] width 10 height 10
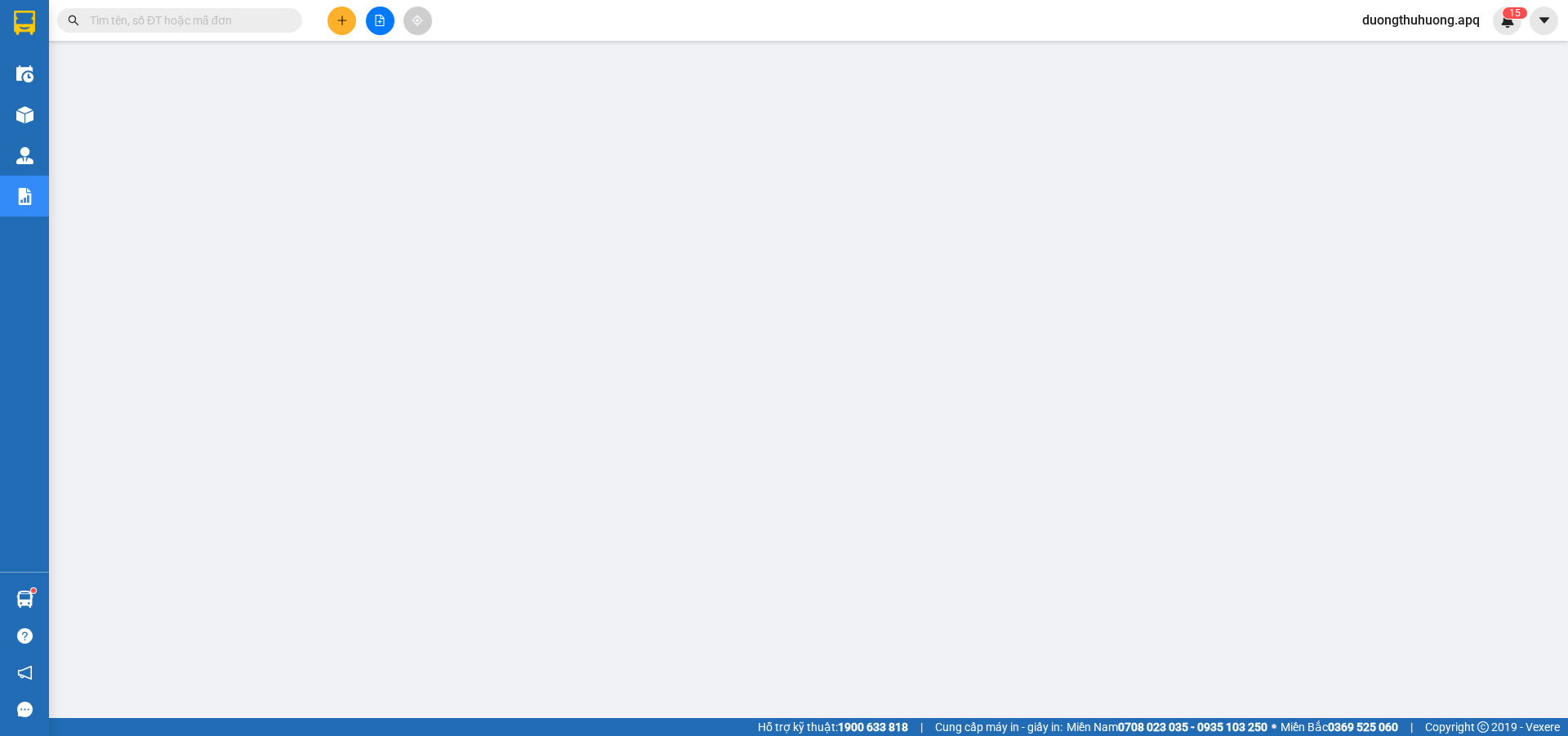
click at [237, 22] on input "text" at bounding box center [186, 21] width 193 height 18
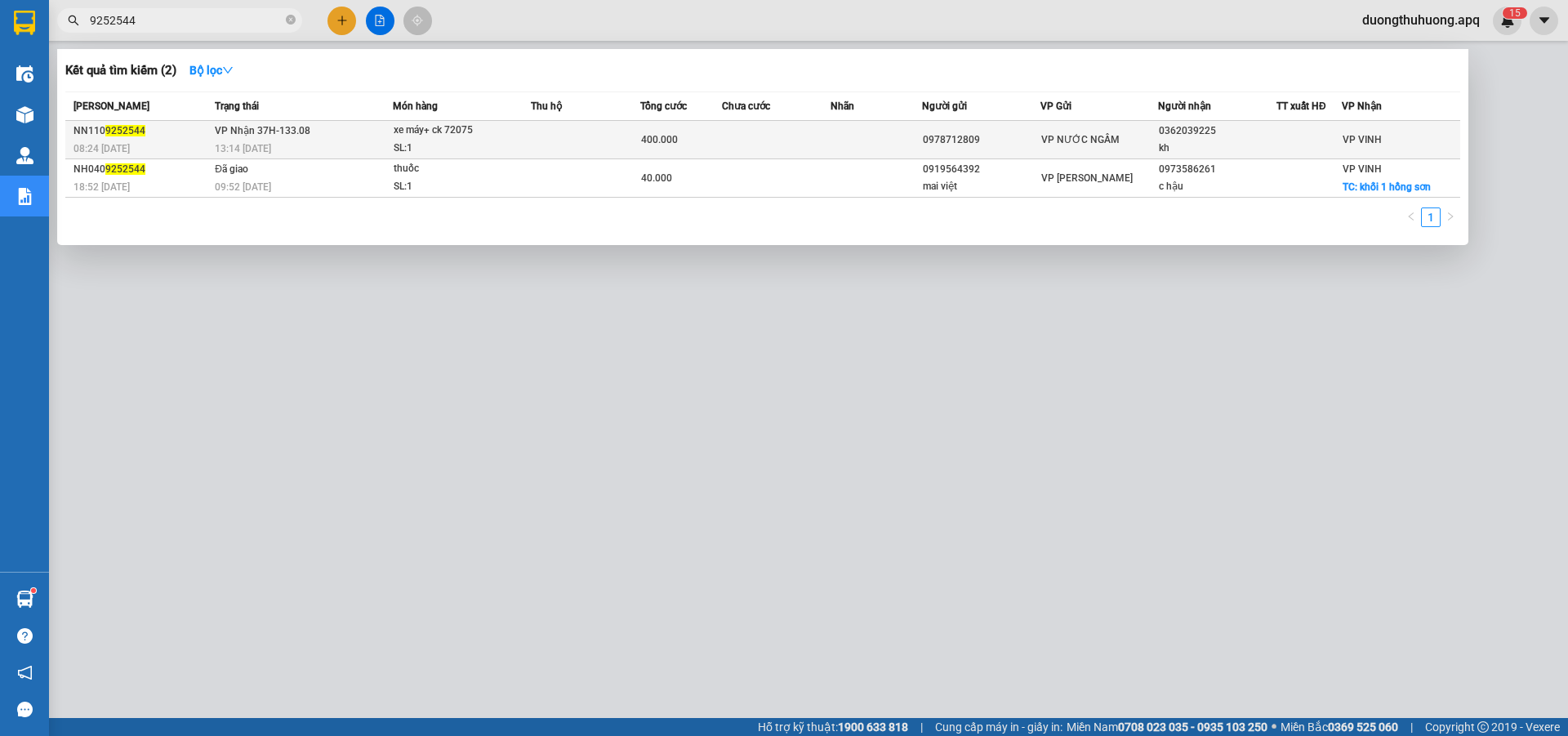
type input "9252544"
click at [525, 144] on span "xe máy+ ck 72075 SL: 1" at bounding box center [461, 139] width 136 height 35
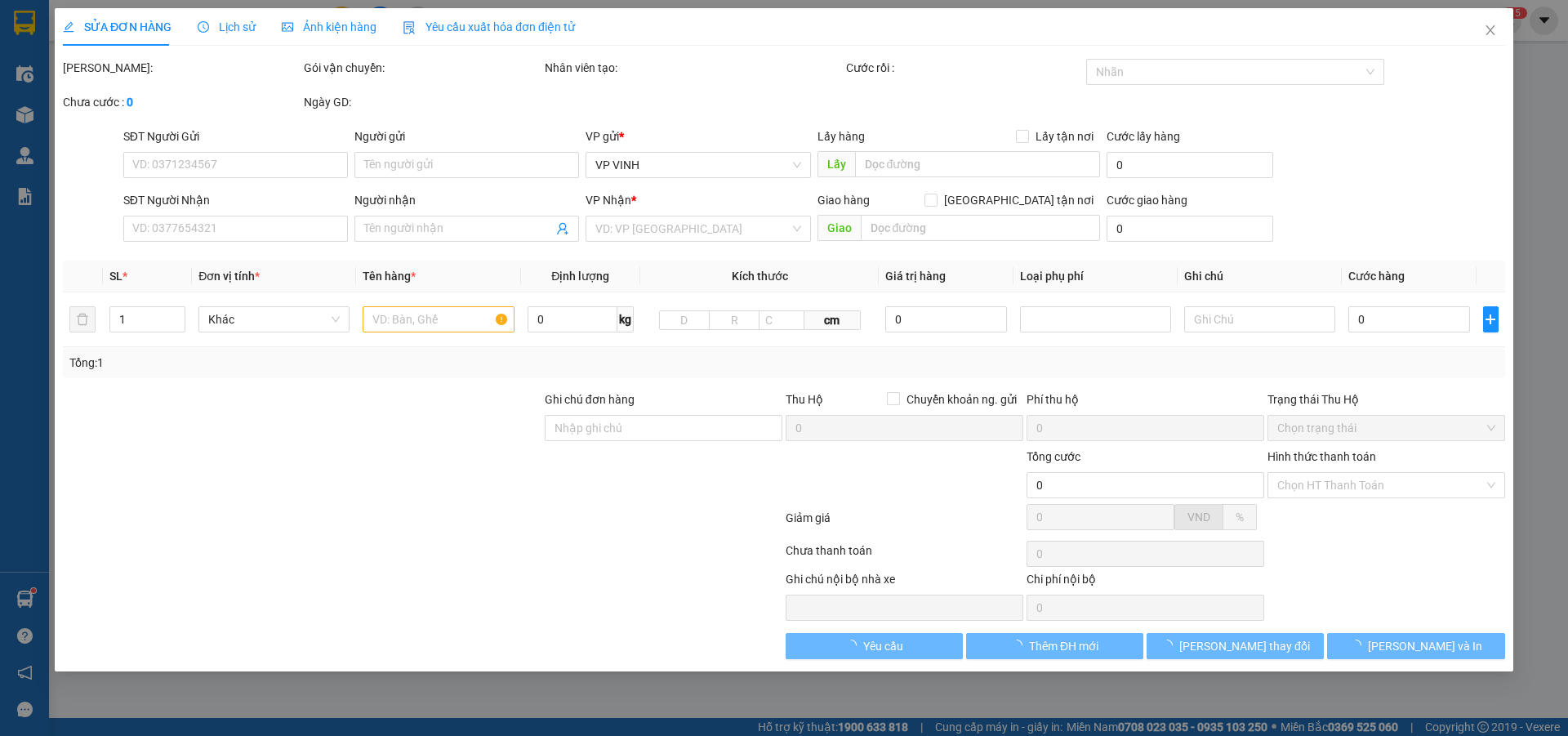
type input "0978712809"
type input "0362039225"
type input "kh"
type input "400.000"
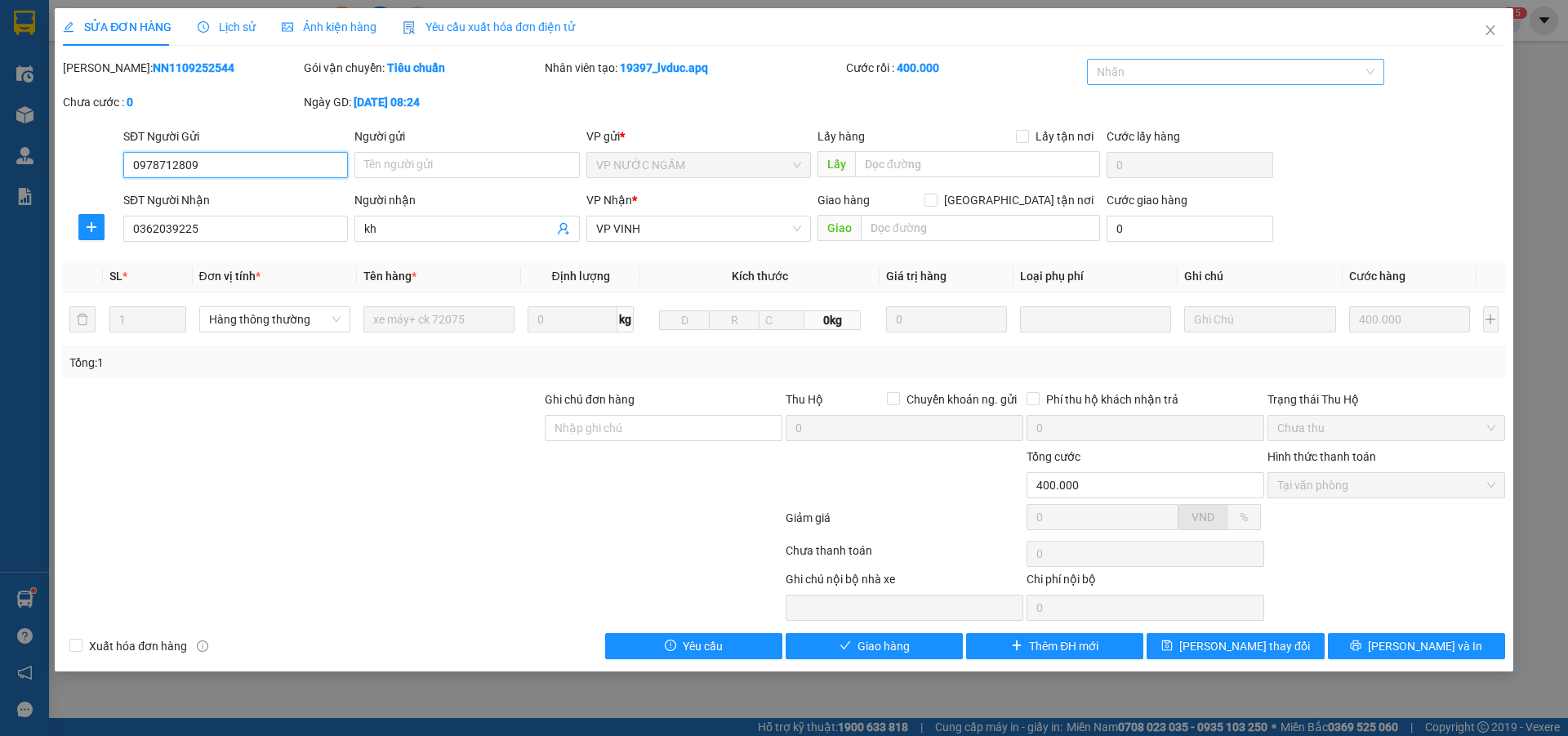
click at [1268, 72] on div at bounding box center [1228, 71] width 274 height 20
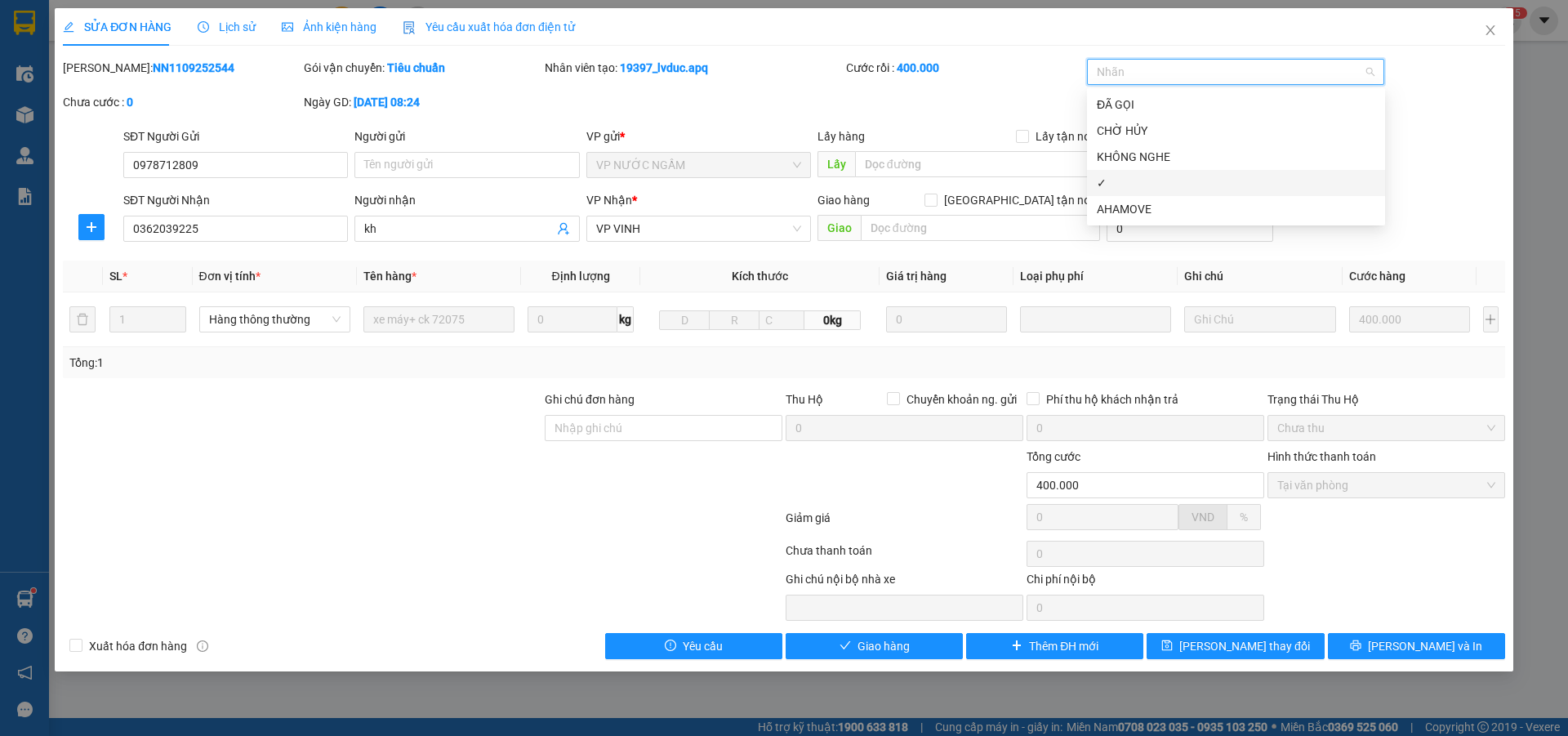
click at [1132, 192] on div "✓" at bounding box center [1236, 183] width 299 height 26
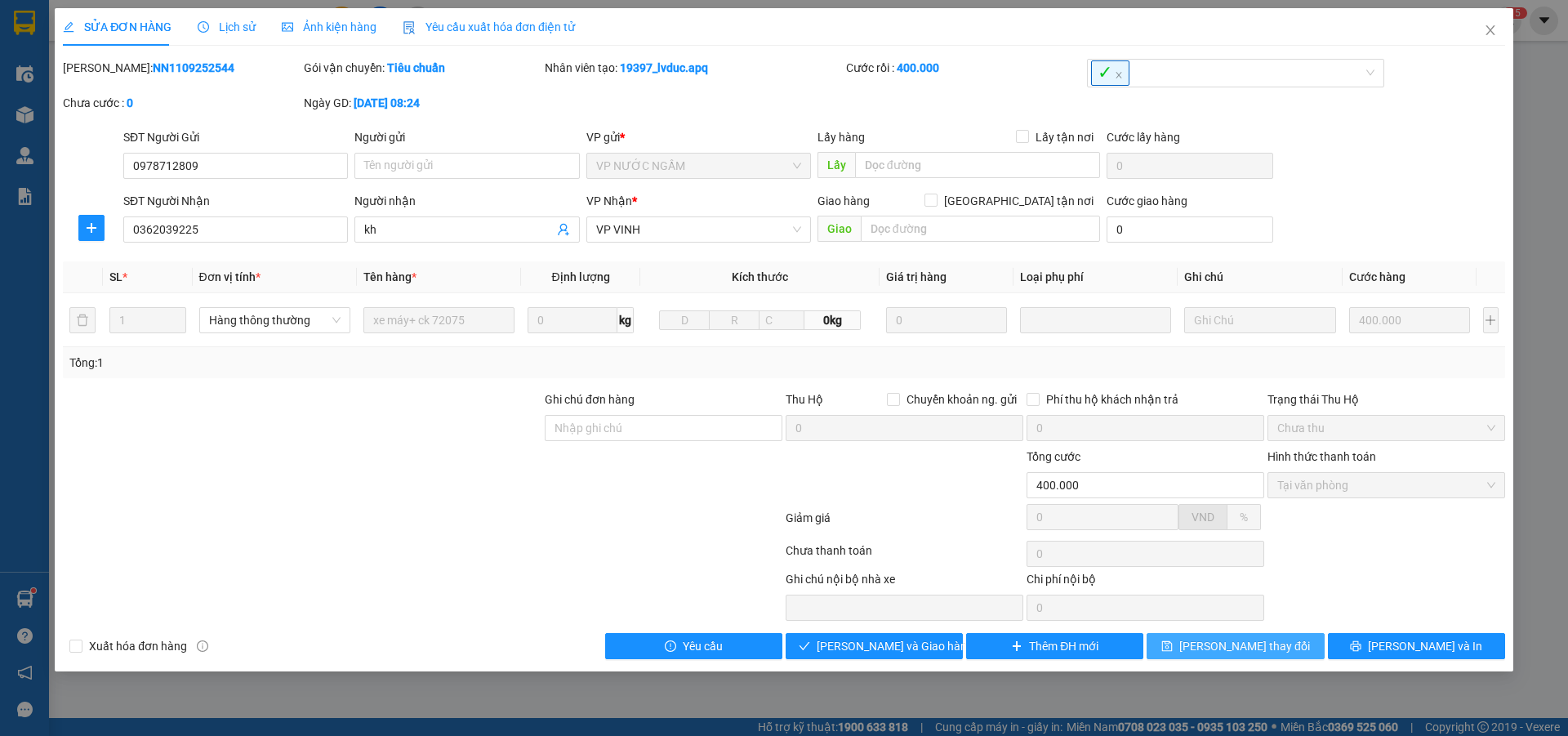
click at [1254, 650] on span "[PERSON_NAME] thay đổi" at bounding box center [1245, 646] width 131 height 18
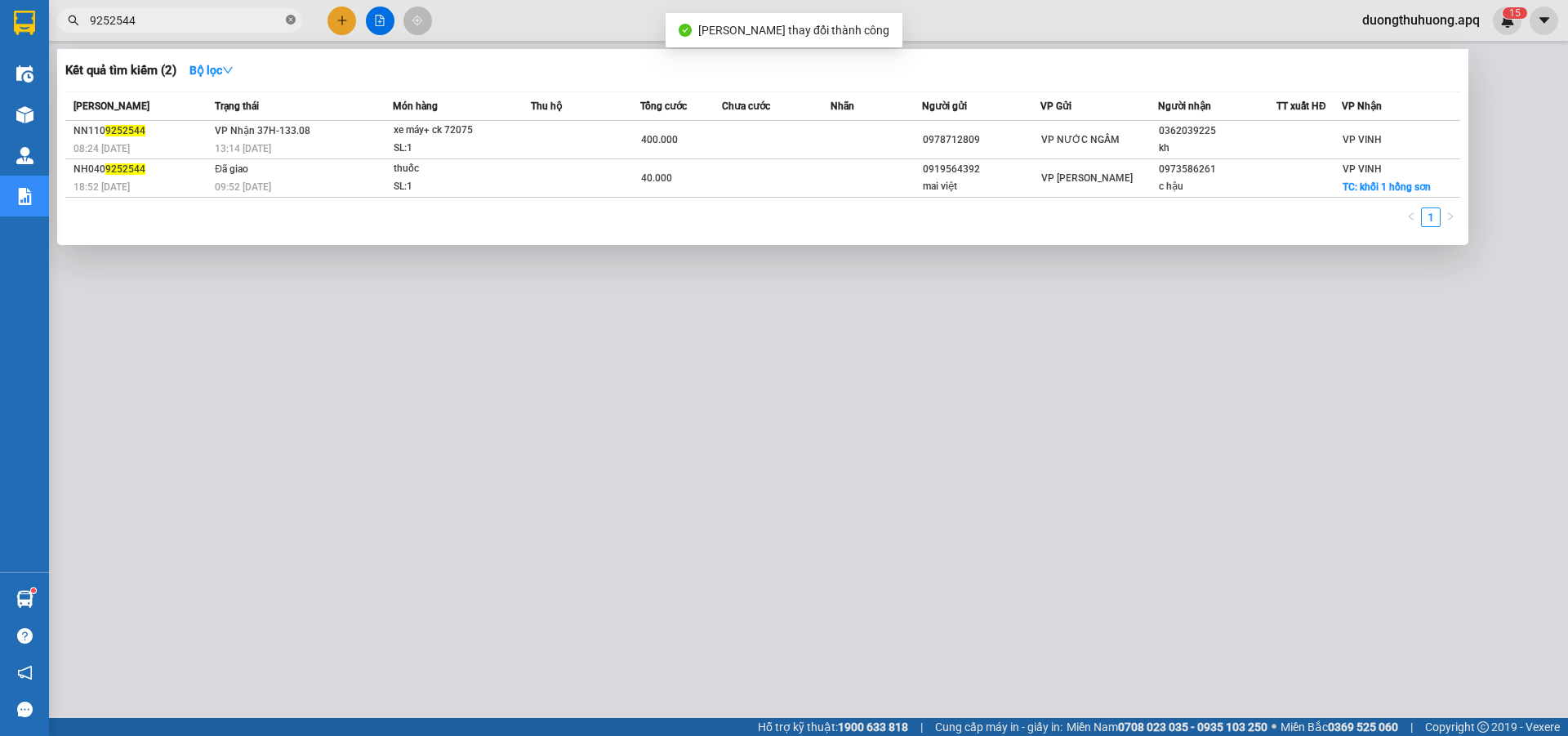
click at [291, 18] on icon "close-circle" at bounding box center [291, 20] width 10 height 10
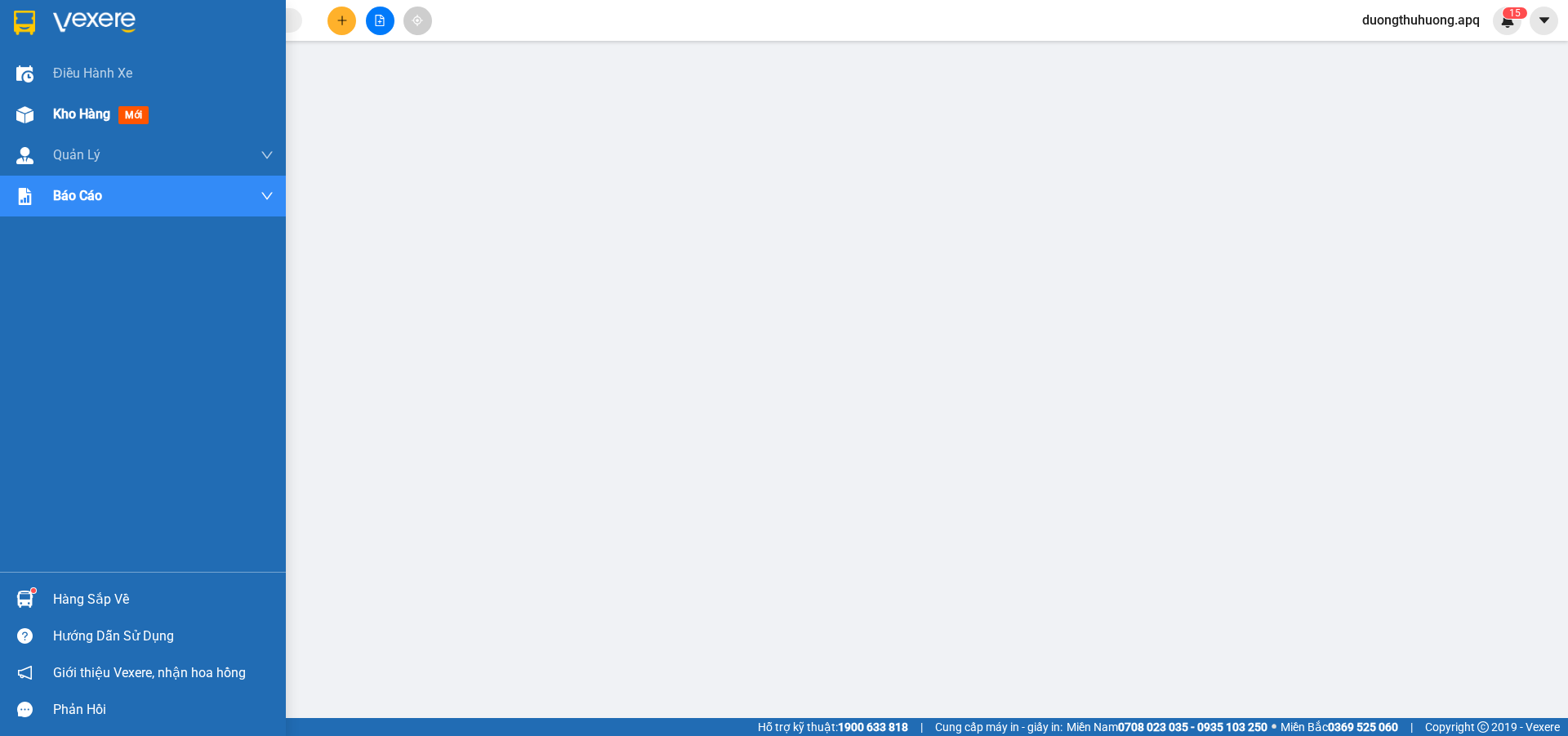
click at [73, 115] on span "Kho hàng" at bounding box center [81, 114] width 57 height 16
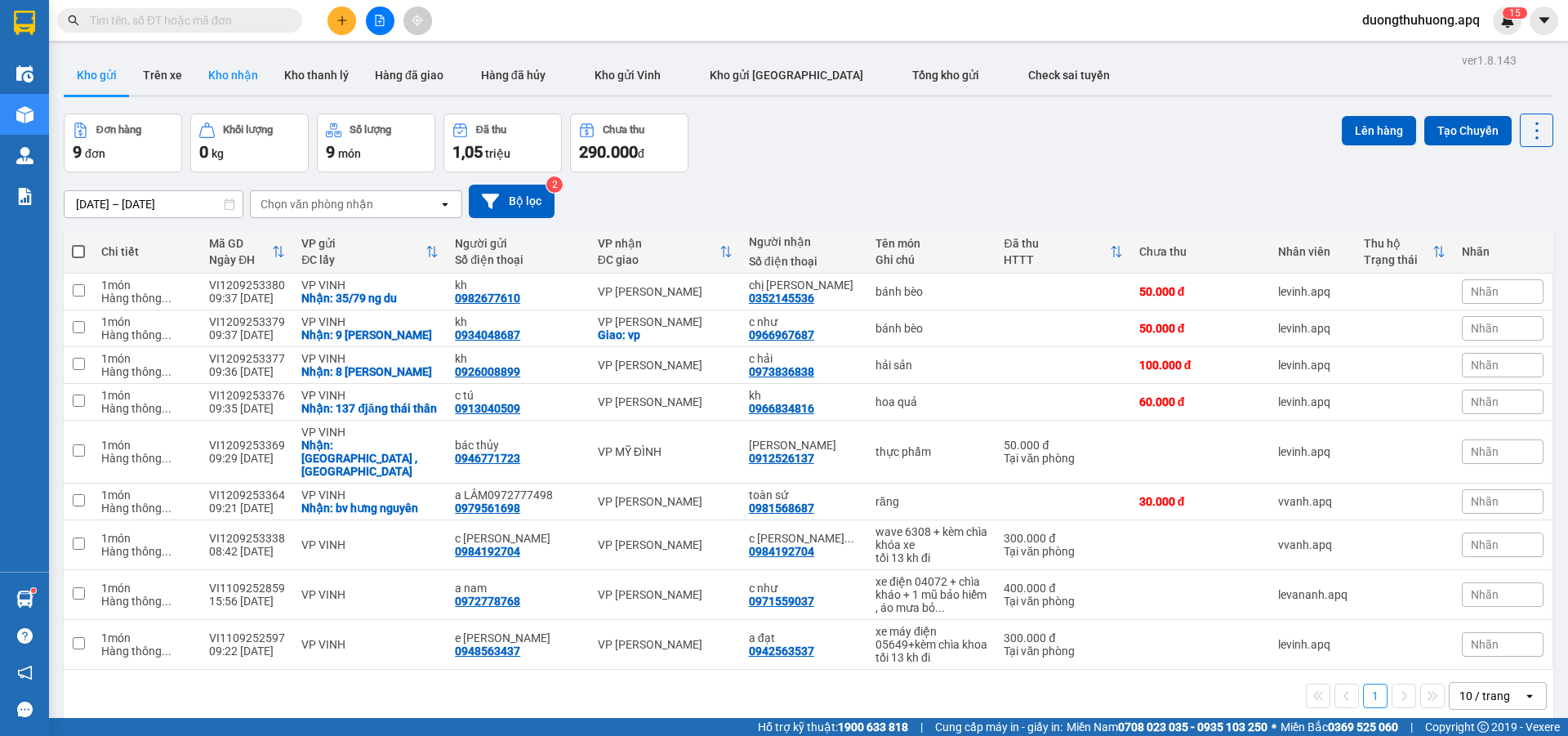
click at [233, 76] on button "Kho nhận" at bounding box center [233, 75] width 76 height 39
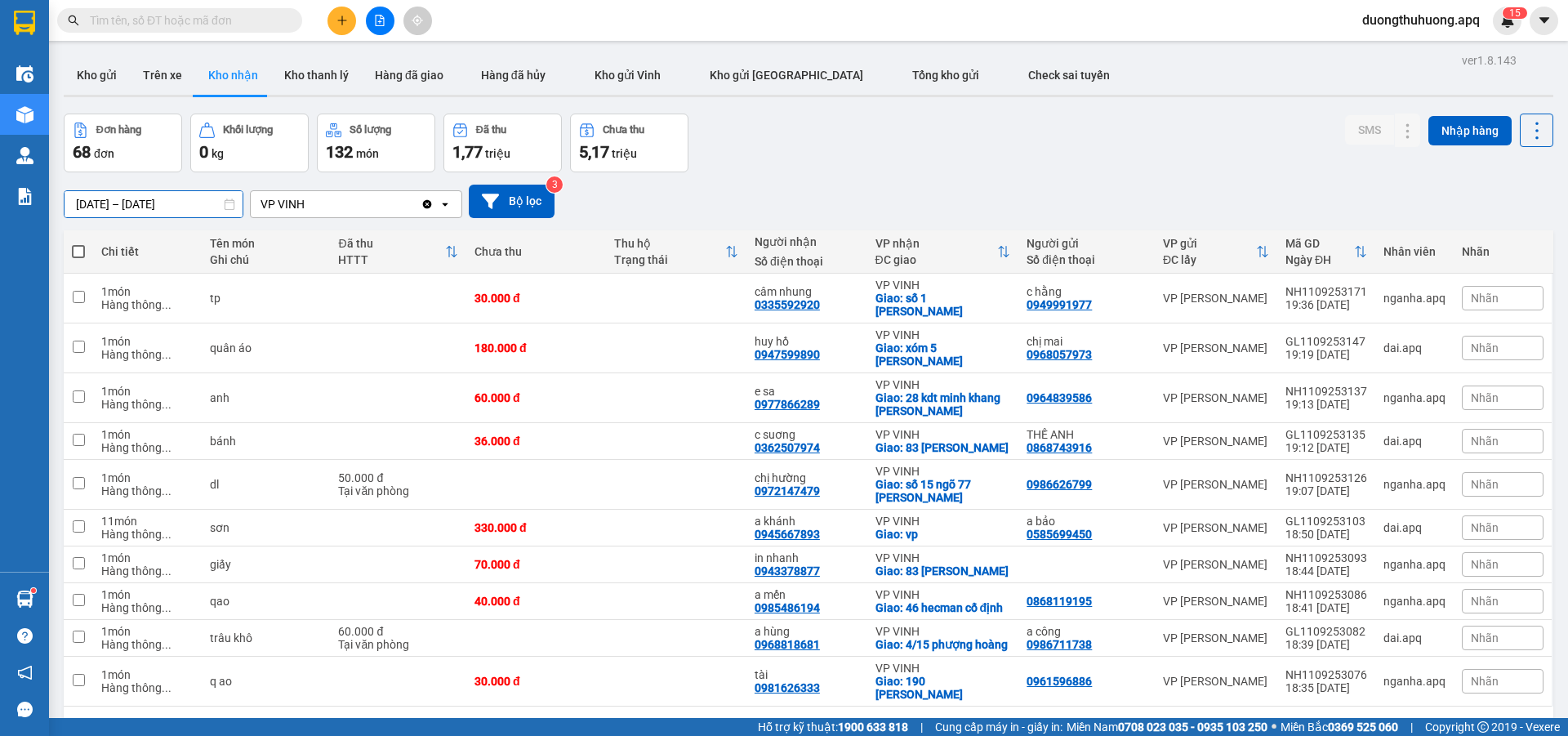
click at [75, 199] on input "12/09/2025 – 12/09/2025" at bounding box center [154, 204] width 178 height 26
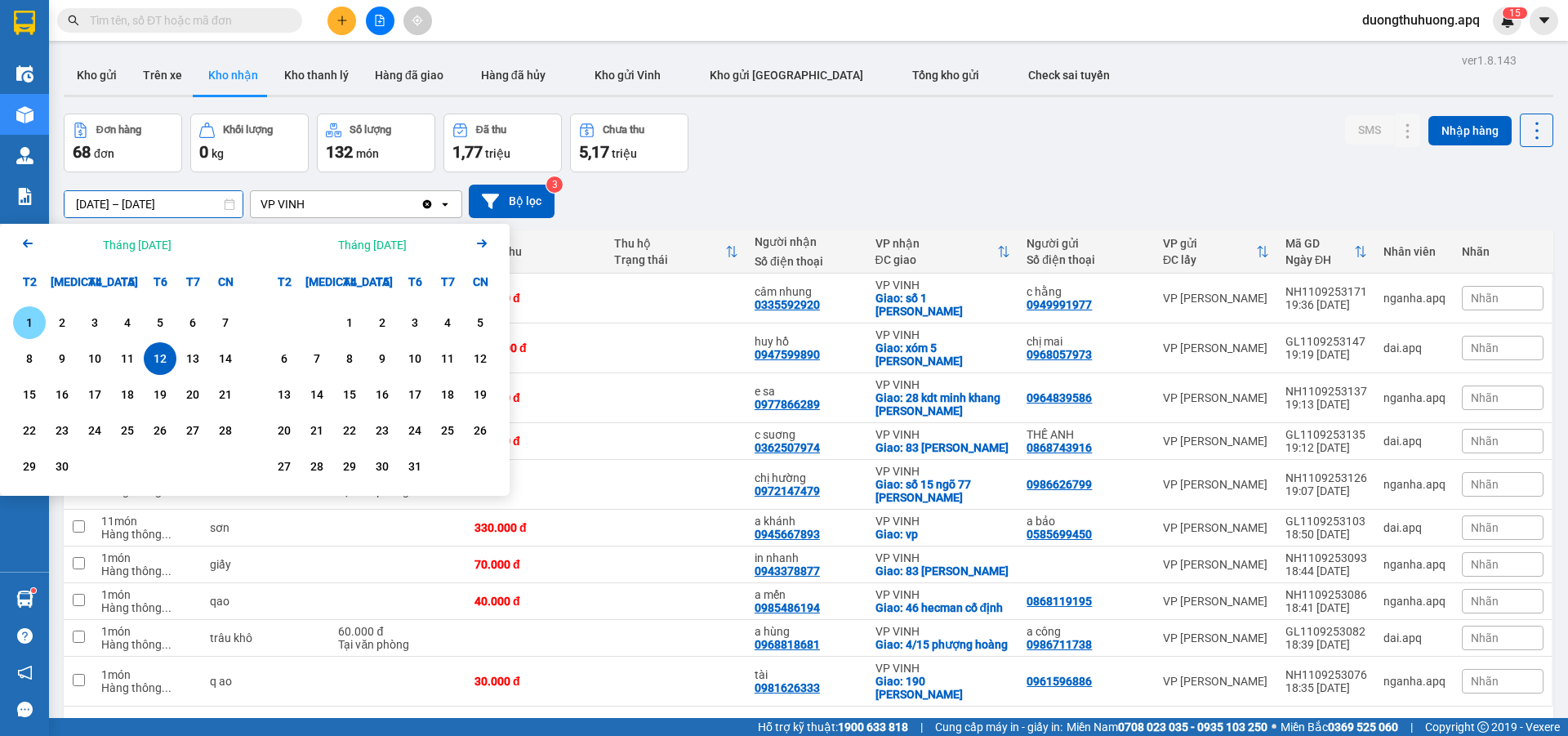
click at [27, 323] on div "1" at bounding box center [28, 323] width 23 height 20
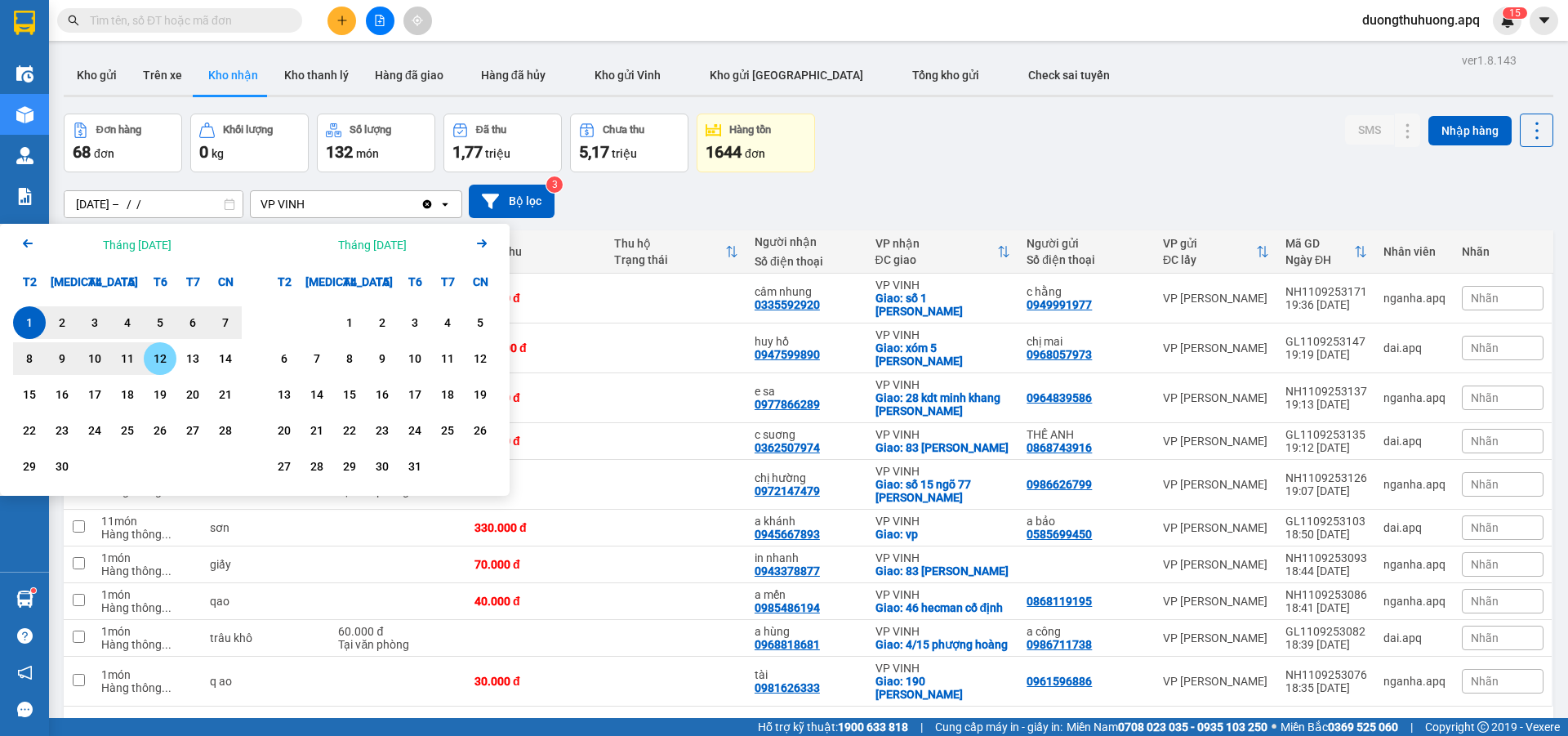
click at [161, 363] on div "12" at bounding box center [160, 358] width 23 height 20
type input "[DATE] – [DATE]"
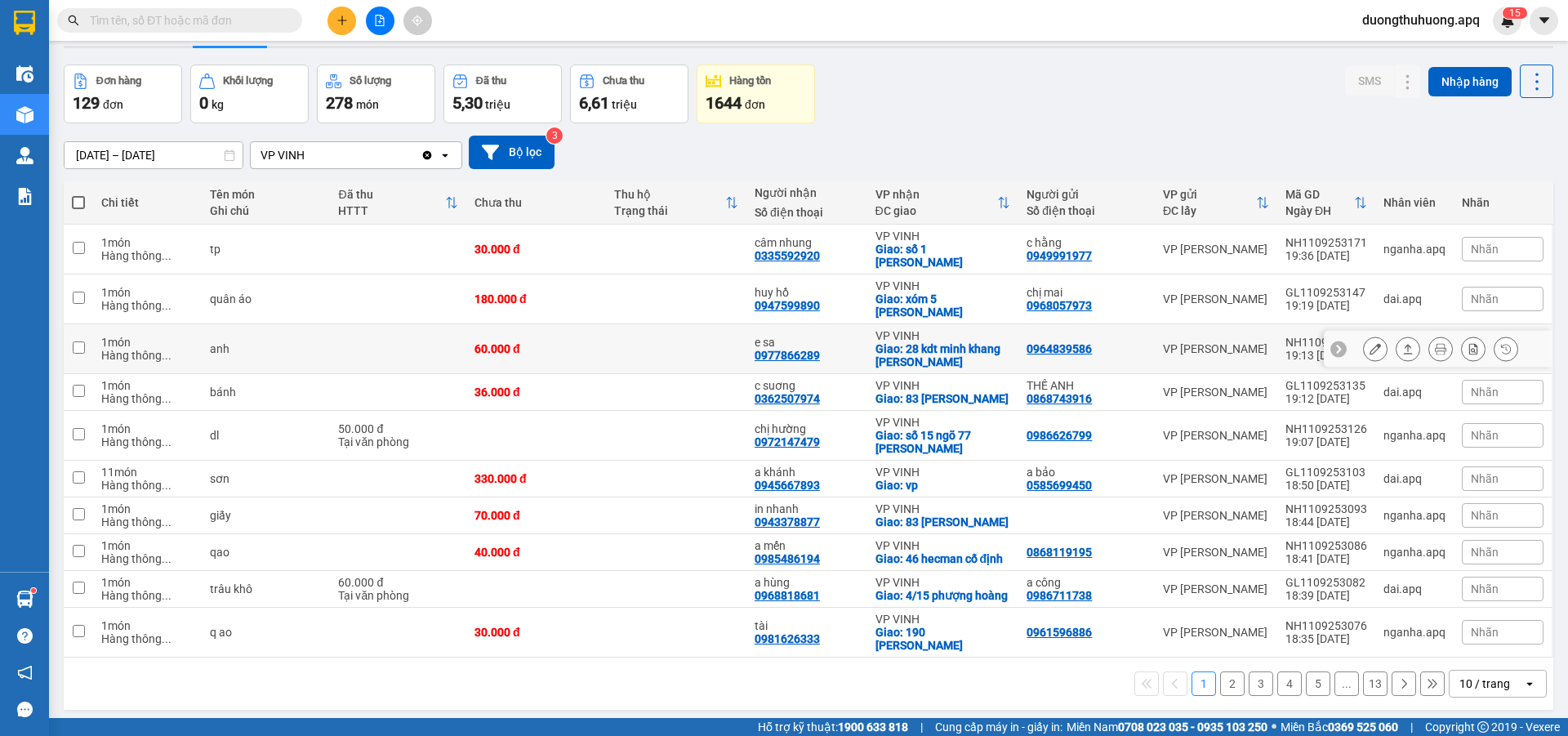
scroll to position [75, 0]
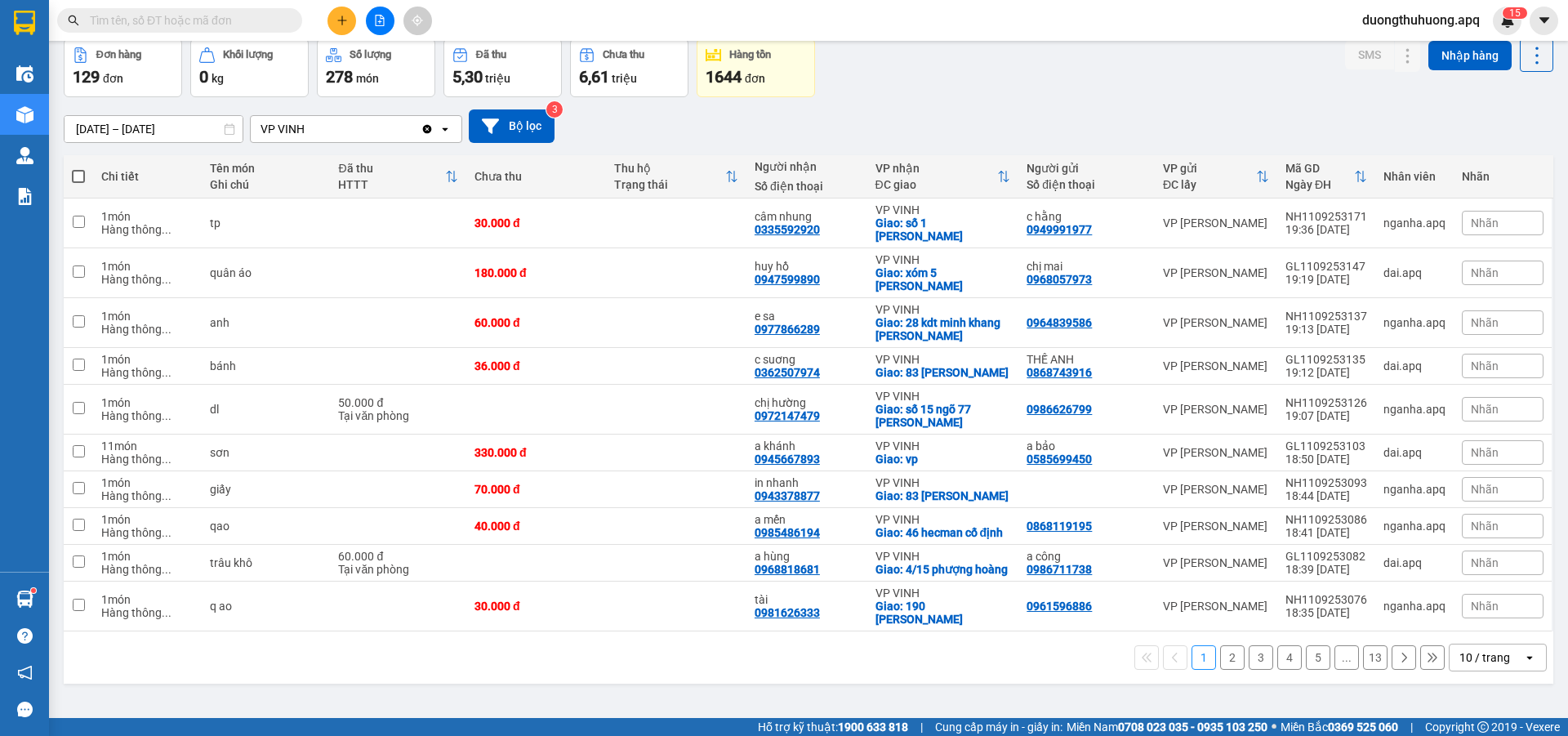
click at [1523, 665] on icon "open" at bounding box center [1529, 657] width 13 height 13
click at [1473, 640] on span "100 / trang" at bounding box center [1479, 634] width 59 height 17
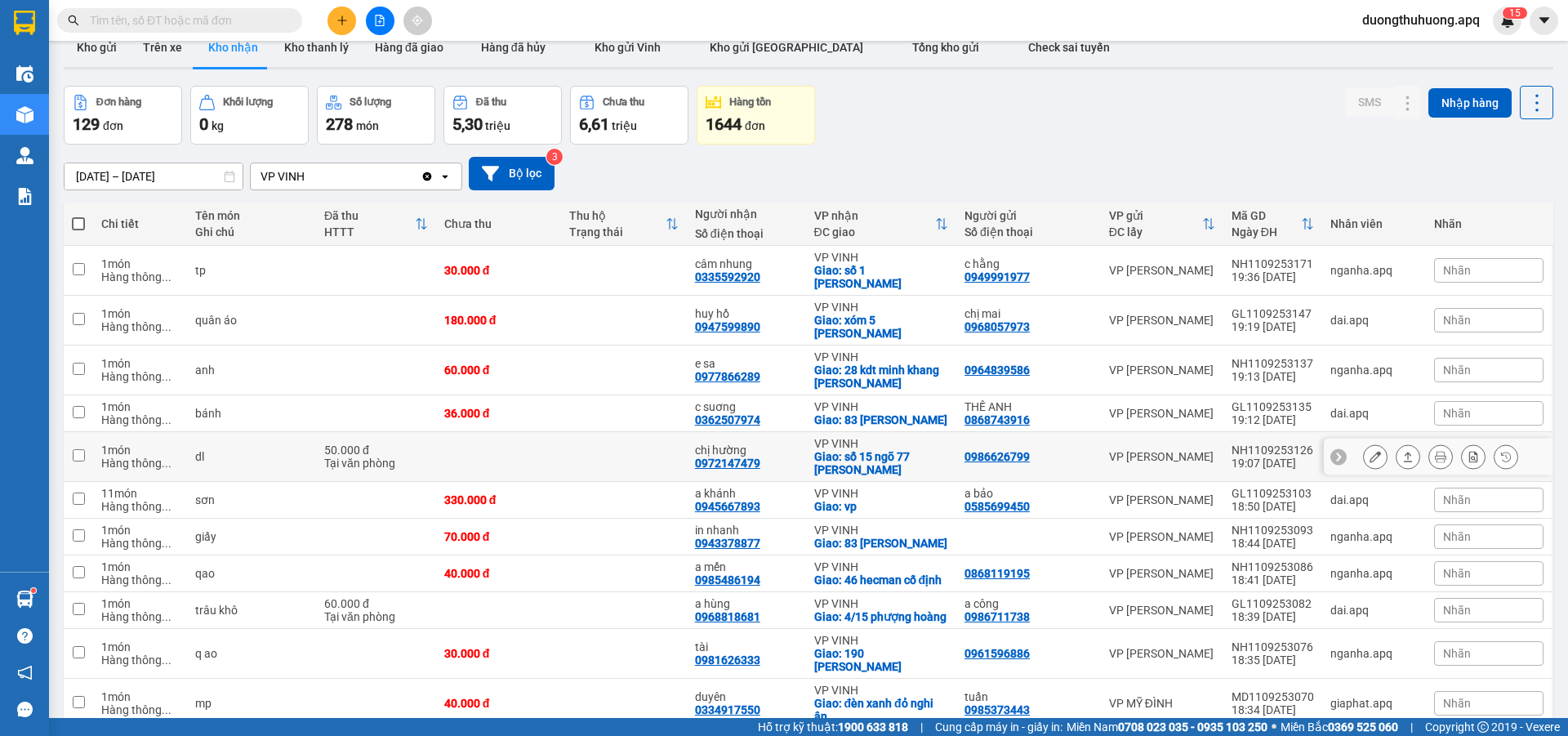
scroll to position [0, 0]
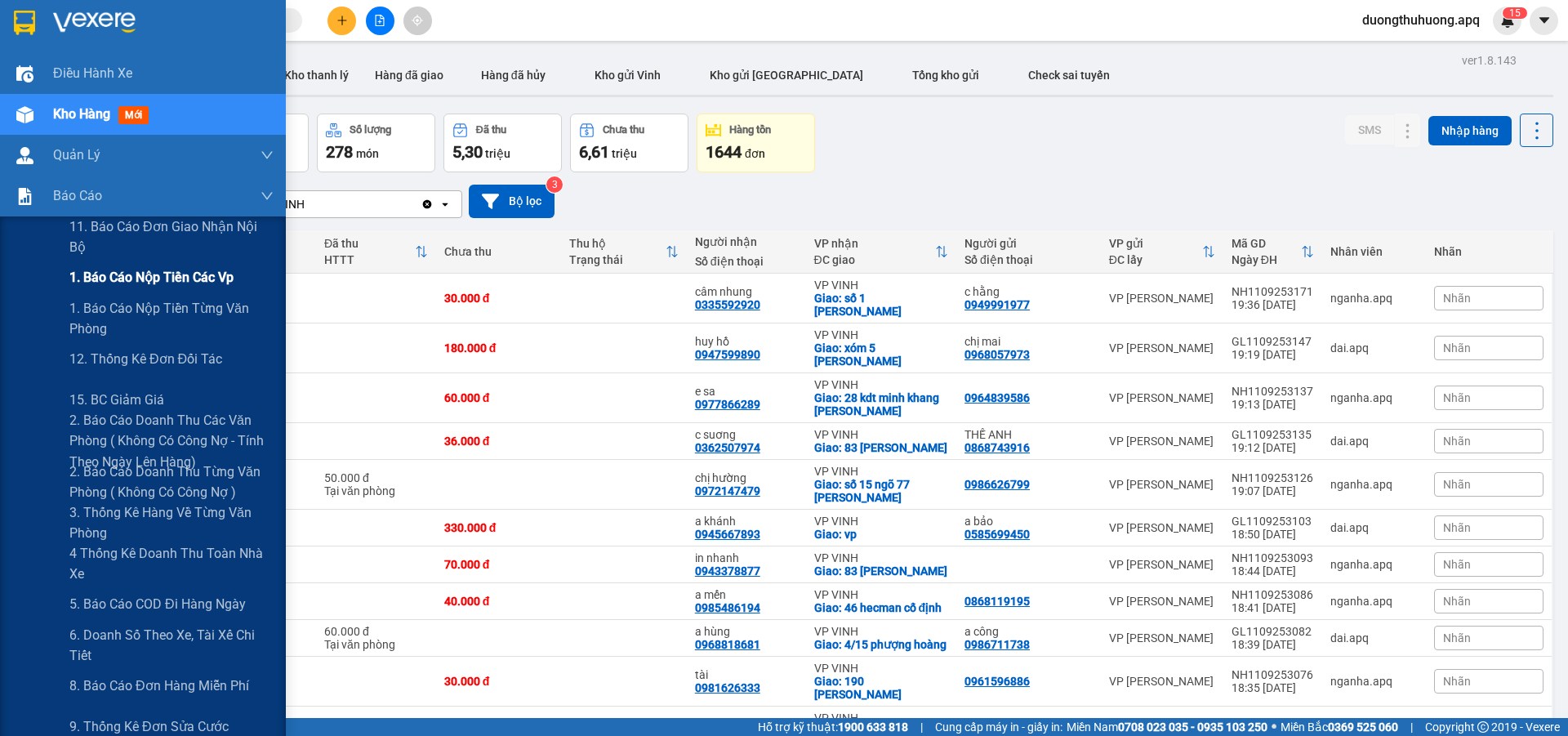
click at [120, 280] on span "1. Báo cáo nộp tiền các vp" at bounding box center [152, 277] width 164 height 21
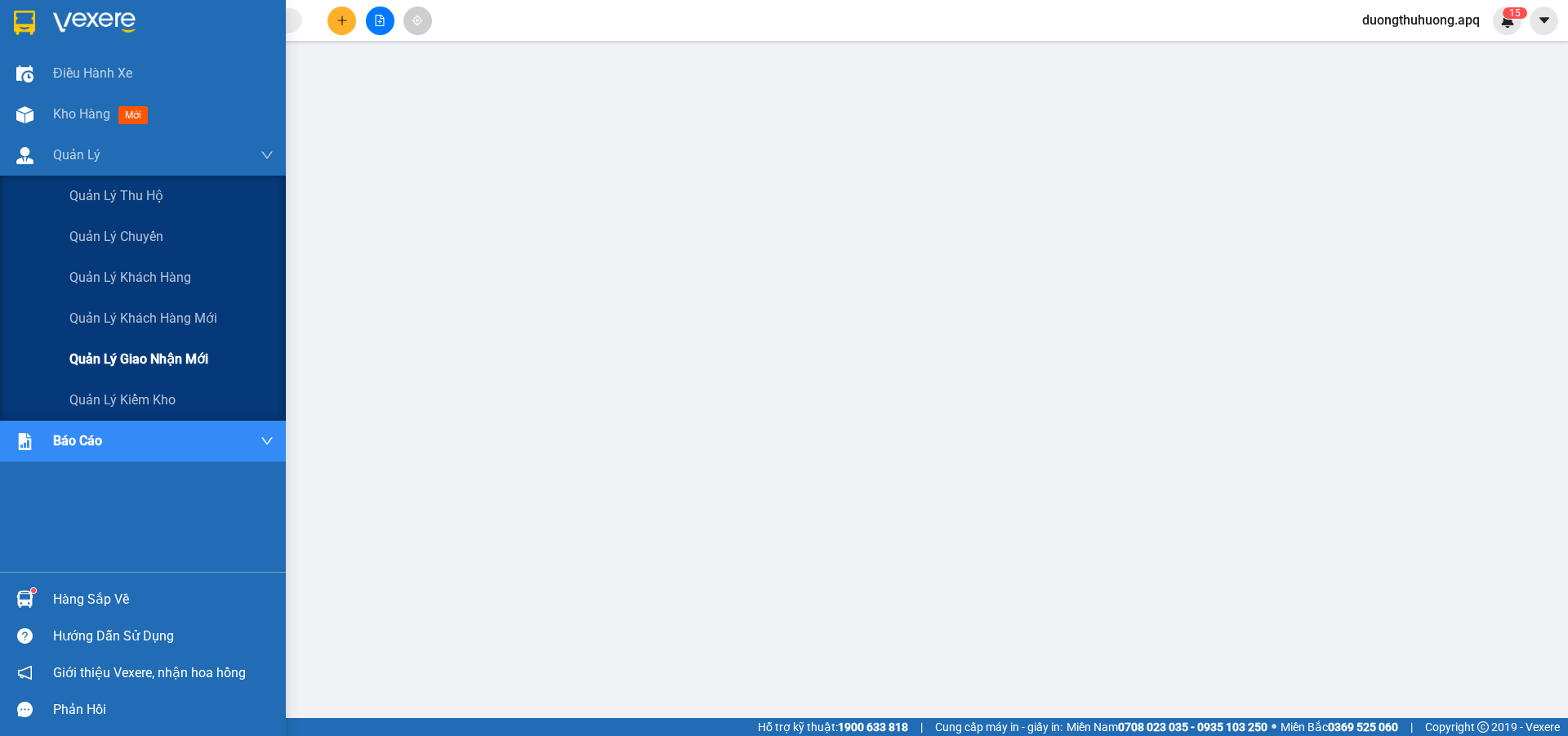
click at [121, 360] on span "Quản lý giao nhận mới" at bounding box center [139, 358] width 139 height 21
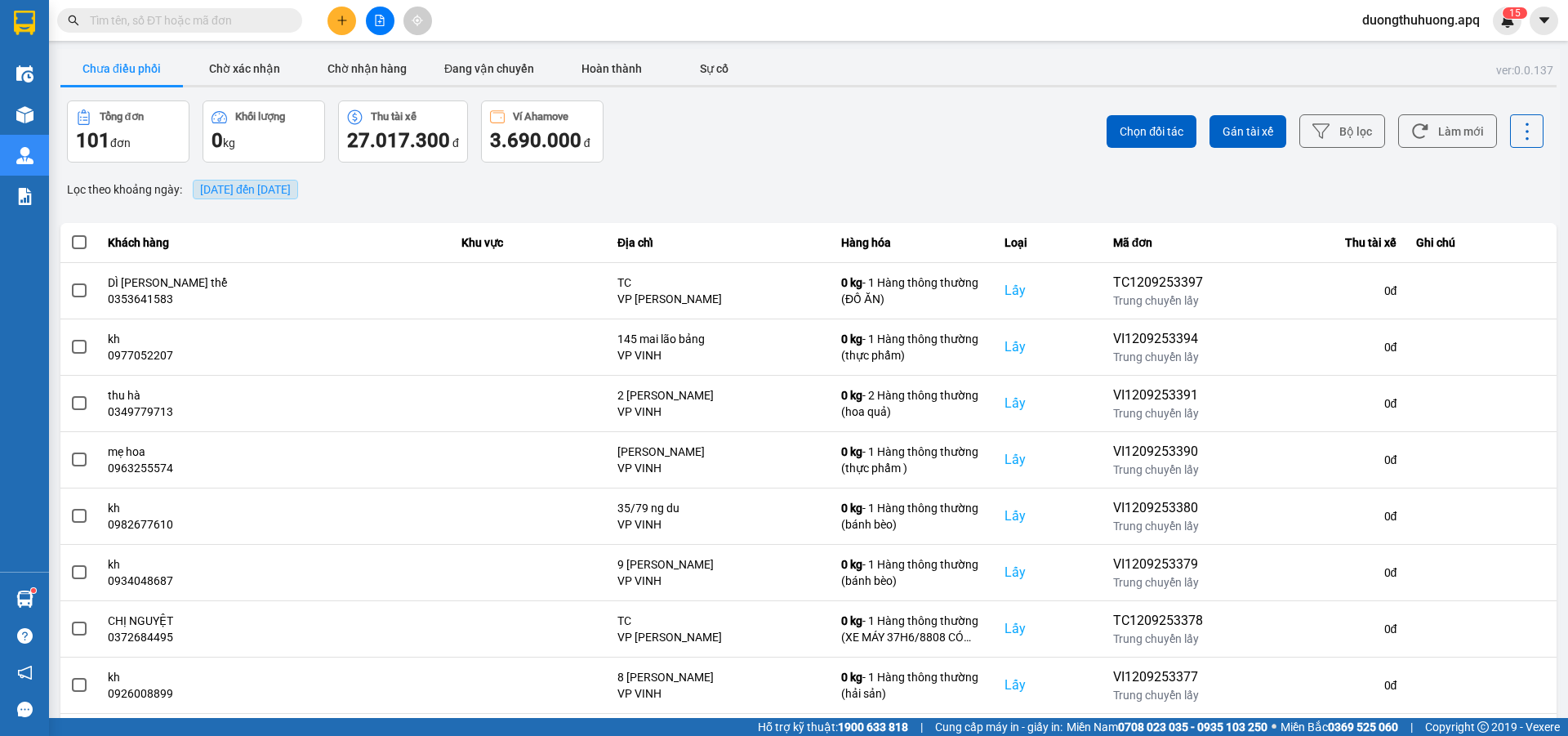
click at [291, 187] on span "[DATE] đến [DATE]" at bounding box center [245, 189] width 91 height 13
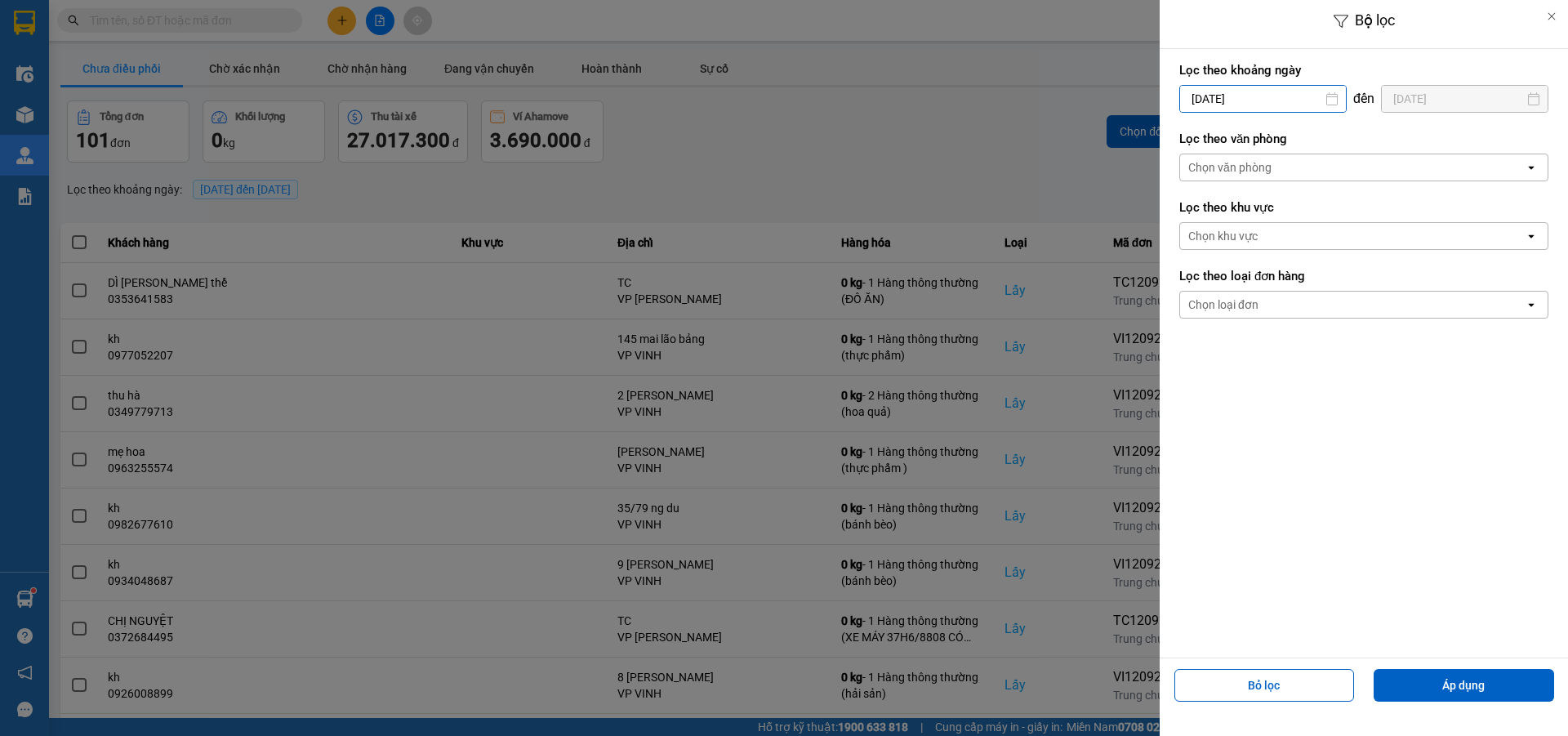
click at [1283, 87] on input "[DATE]" at bounding box center [1263, 99] width 165 height 26
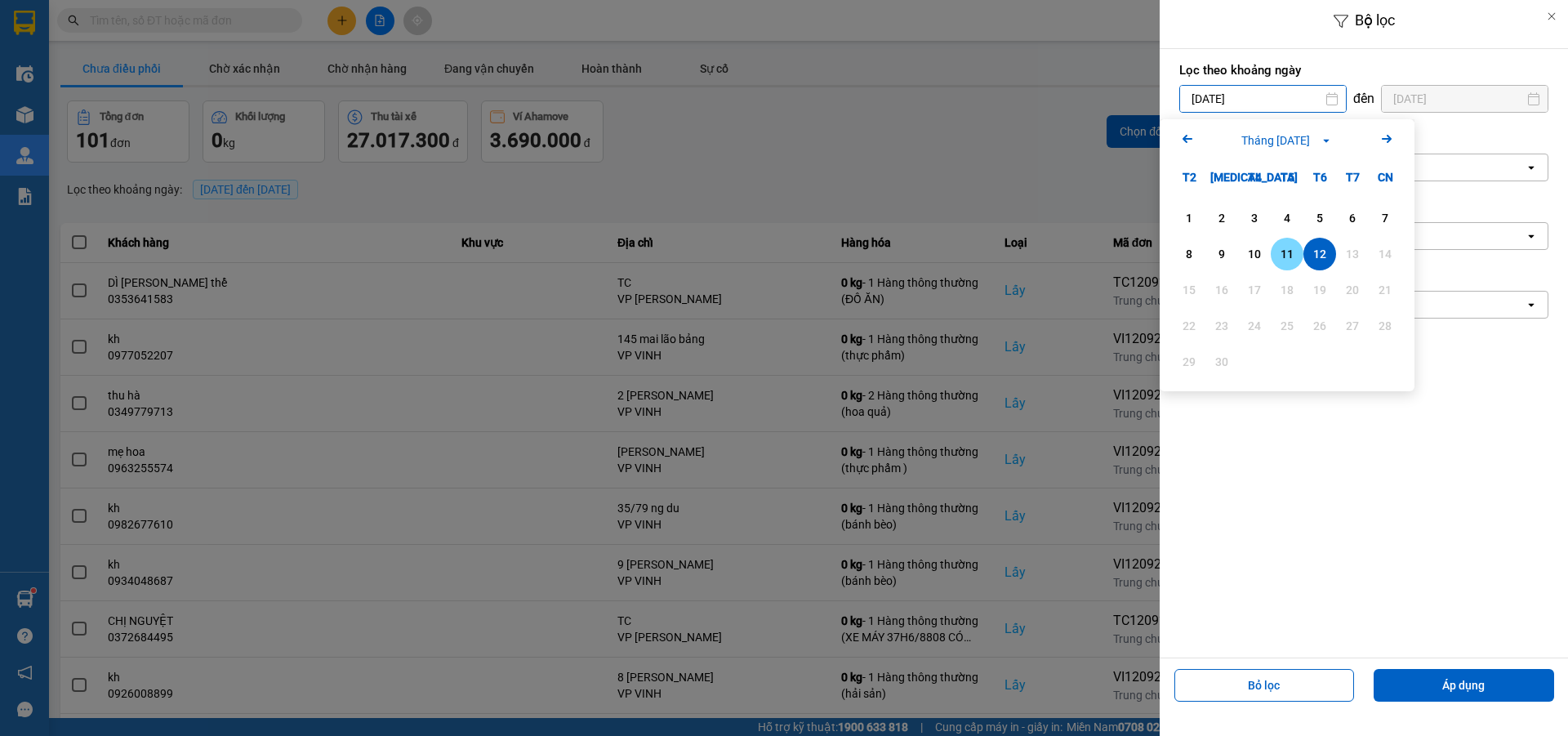
click at [1283, 252] on div "11" at bounding box center [1287, 254] width 23 height 20
type input "11/09/2025"
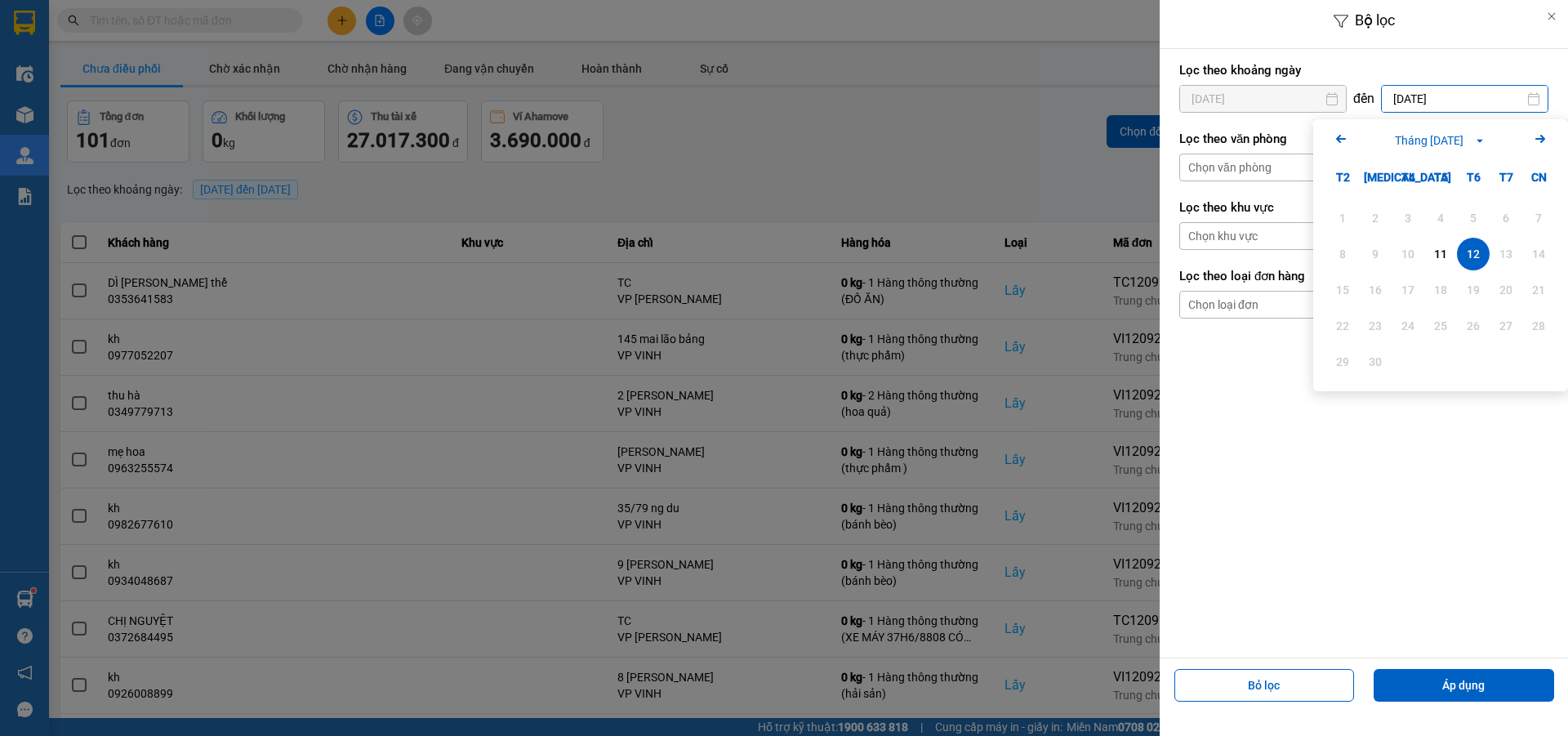
click at [1464, 93] on input "[DATE]" at bounding box center [1464, 99] width 165 height 26
click at [1442, 253] on div "11" at bounding box center [1440, 254] width 23 height 20
type input "11/09/2025"
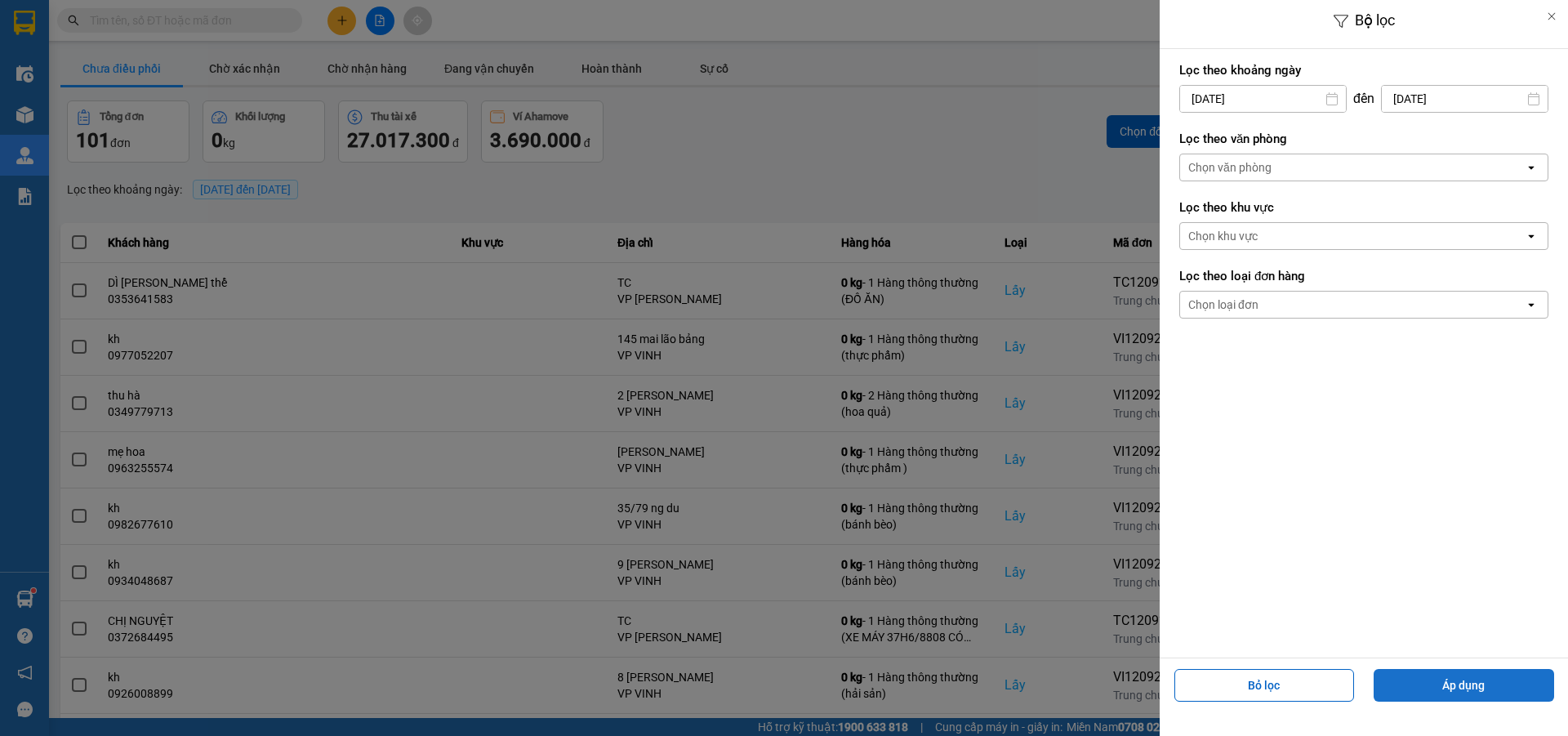
click at [1484, 692] on button "Áp dụng" at bounding box center [1464, 685] width 180 height 32
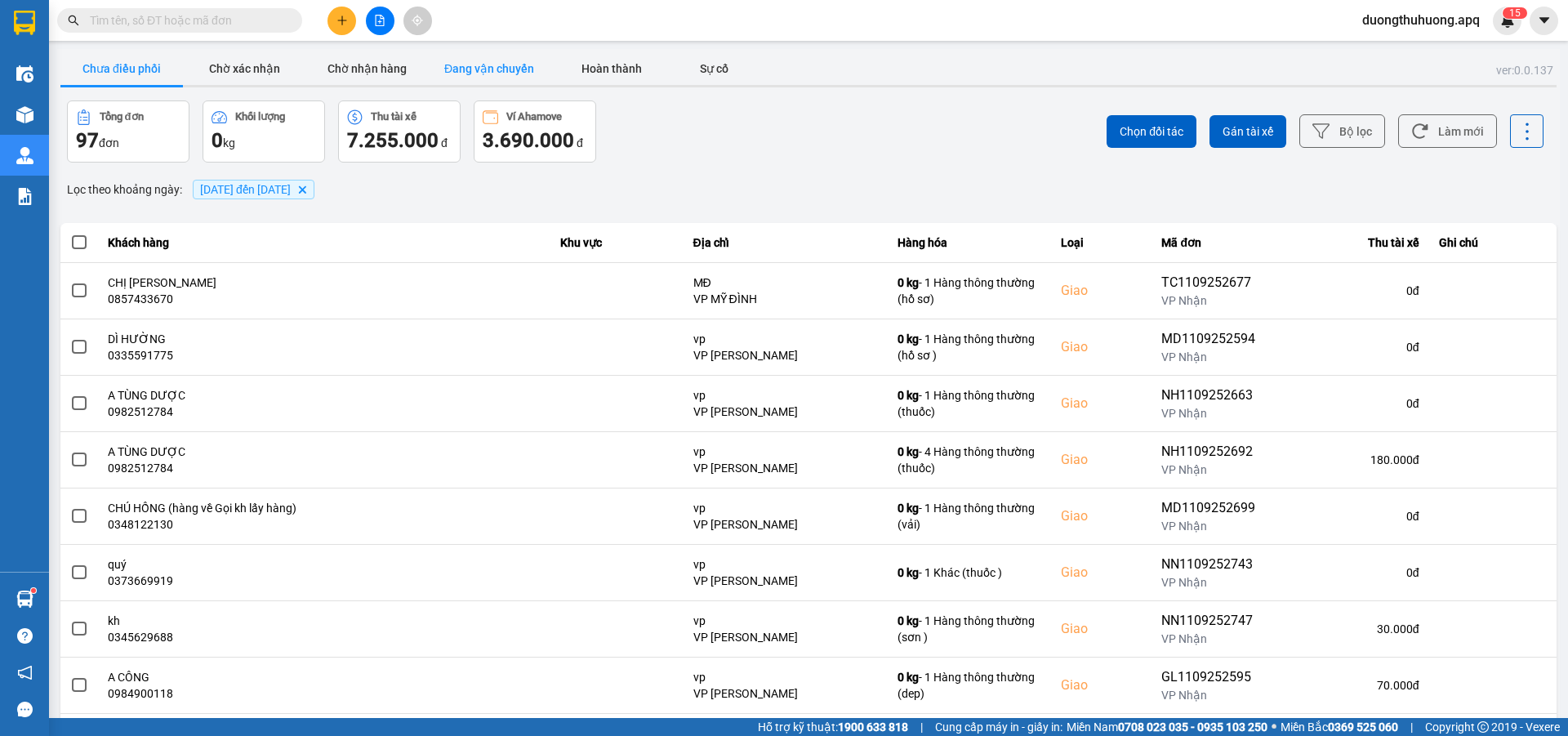
click at [484, 61] on button "Đang vận chuyển" at bounding box center [488, 68] width 122 height 32
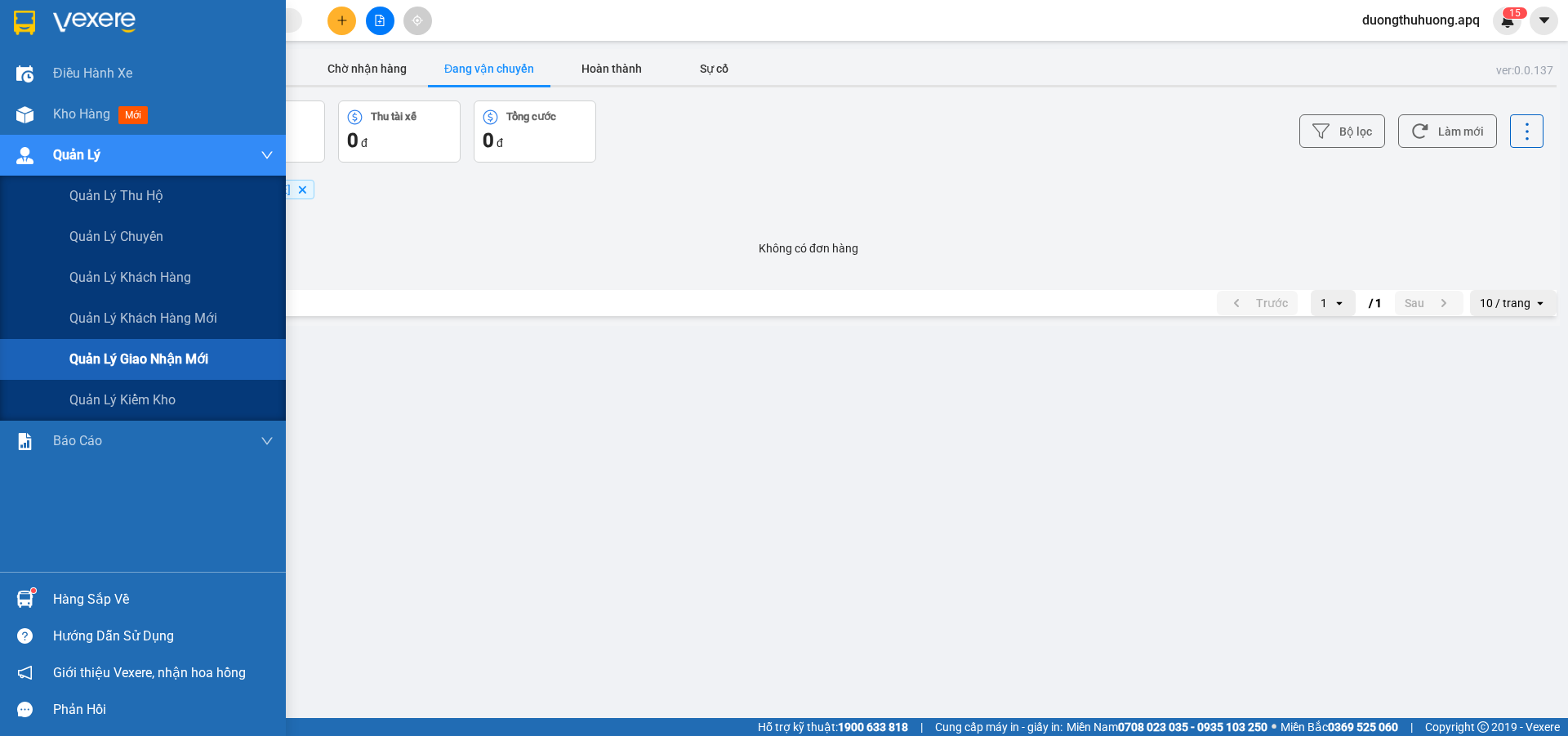
click at [148, 359] on span "Quản lý giao nhận mới" at bounding box center [139, 358] width 139 height 21
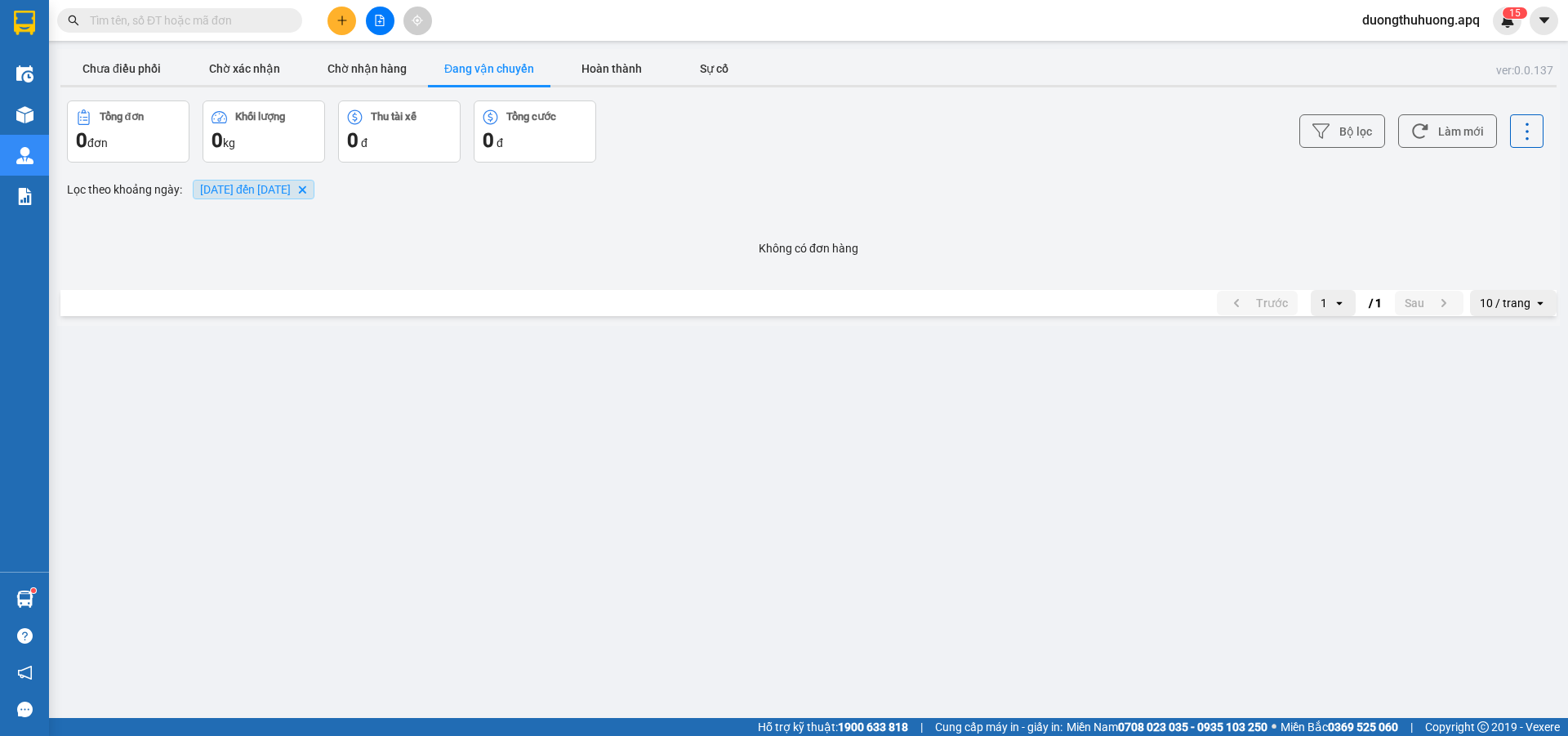
click at [306, 191] on icon "11/09/2025 đến 11/09/2025, close by backspace" at bounding box center [302, 189] width 8 height 8
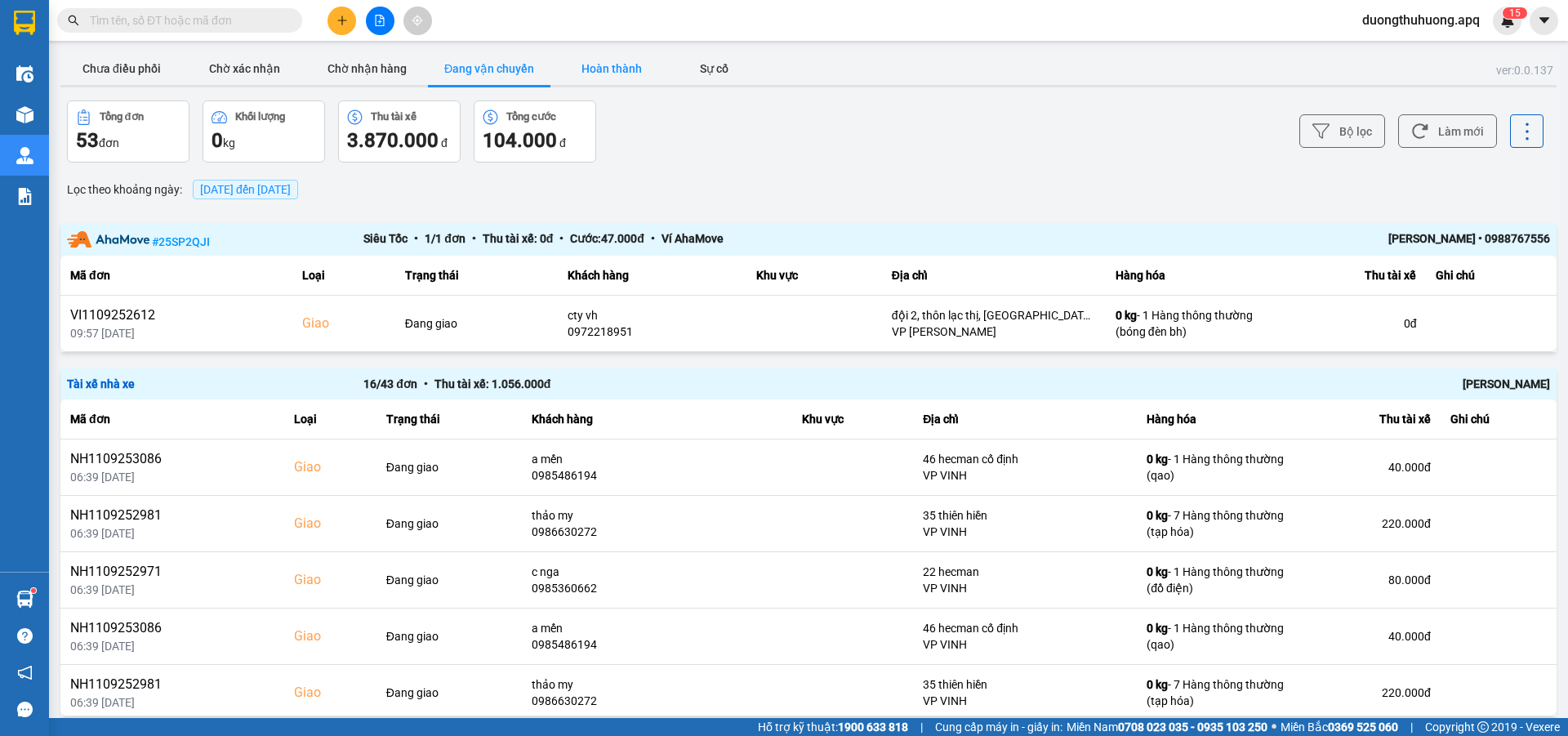
click at [607, 66] on button "Hoàn thành" at bounding box center [611, 68] width 122 height 32
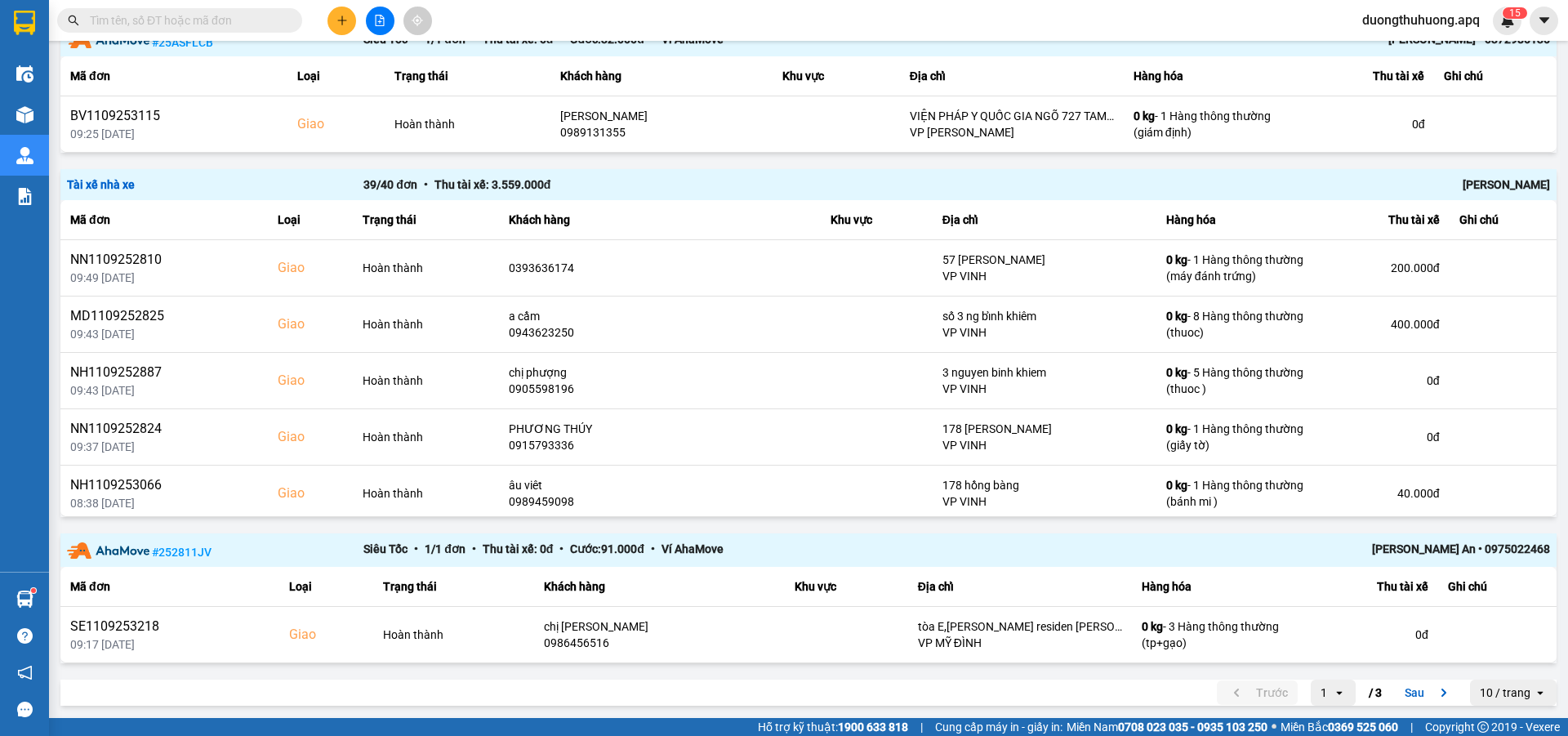
scroll to position [1664, 0]
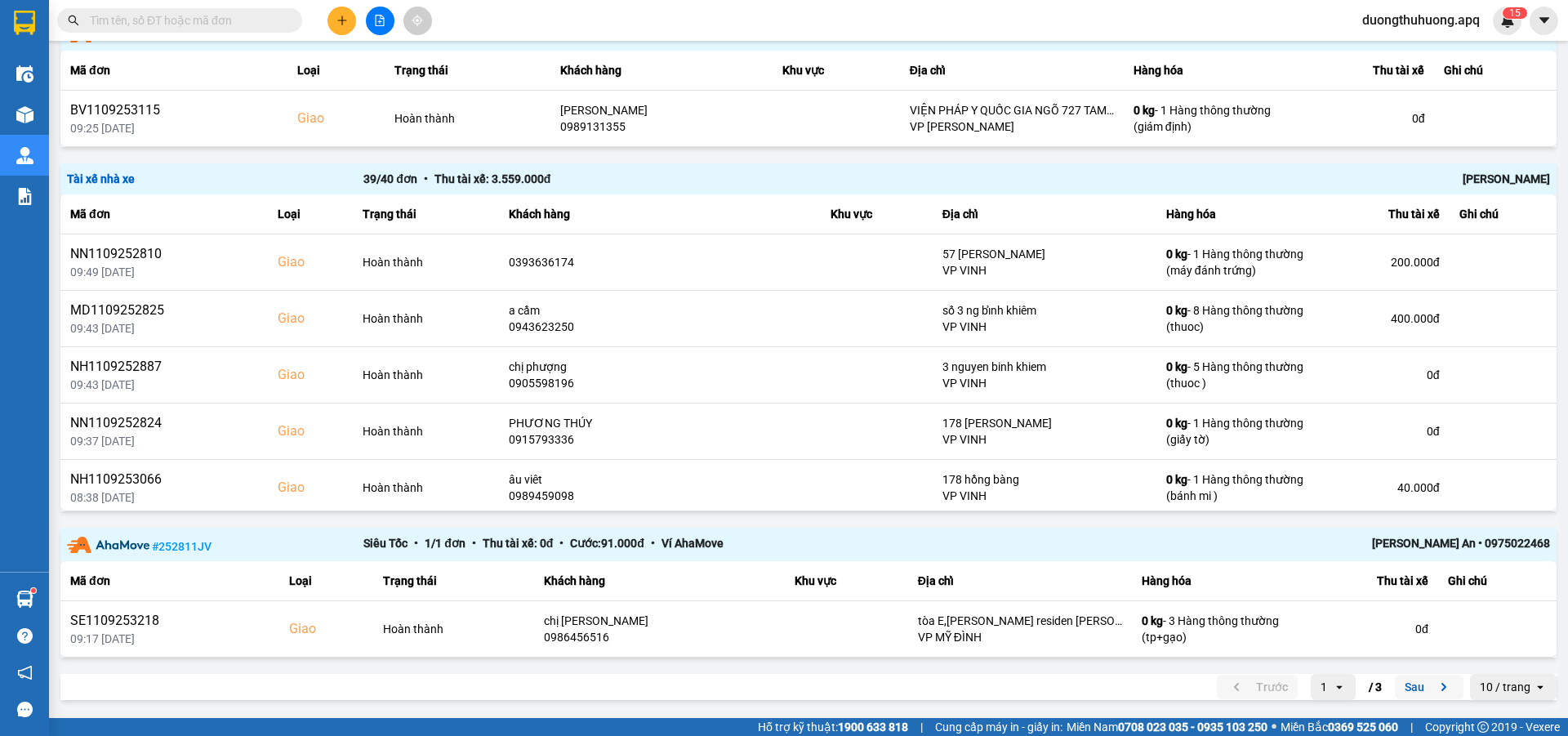
click at [1402, 687] on button "Sau" at bounding box center [1429, 686] width 69 height 24
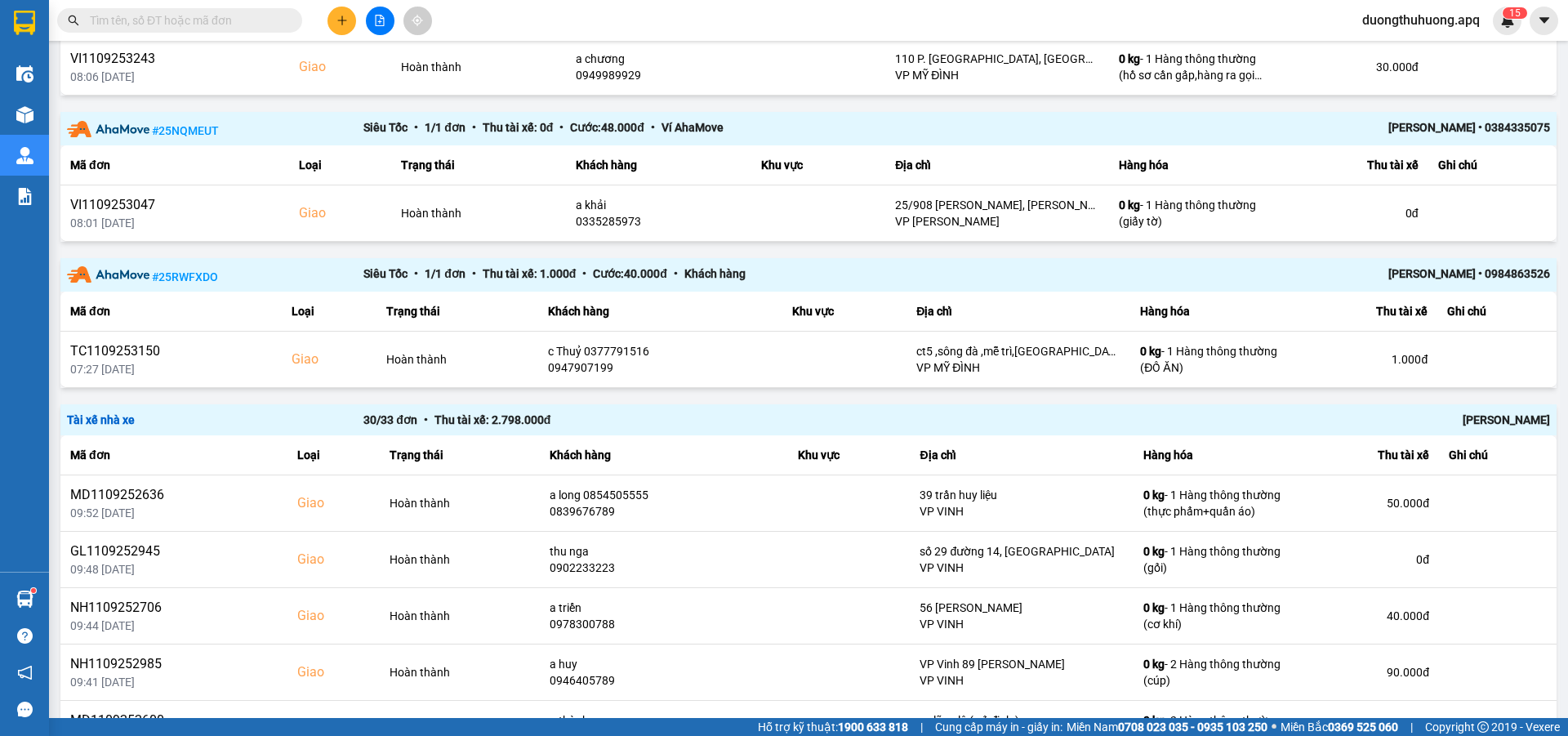
scroll to position [1446, 0]
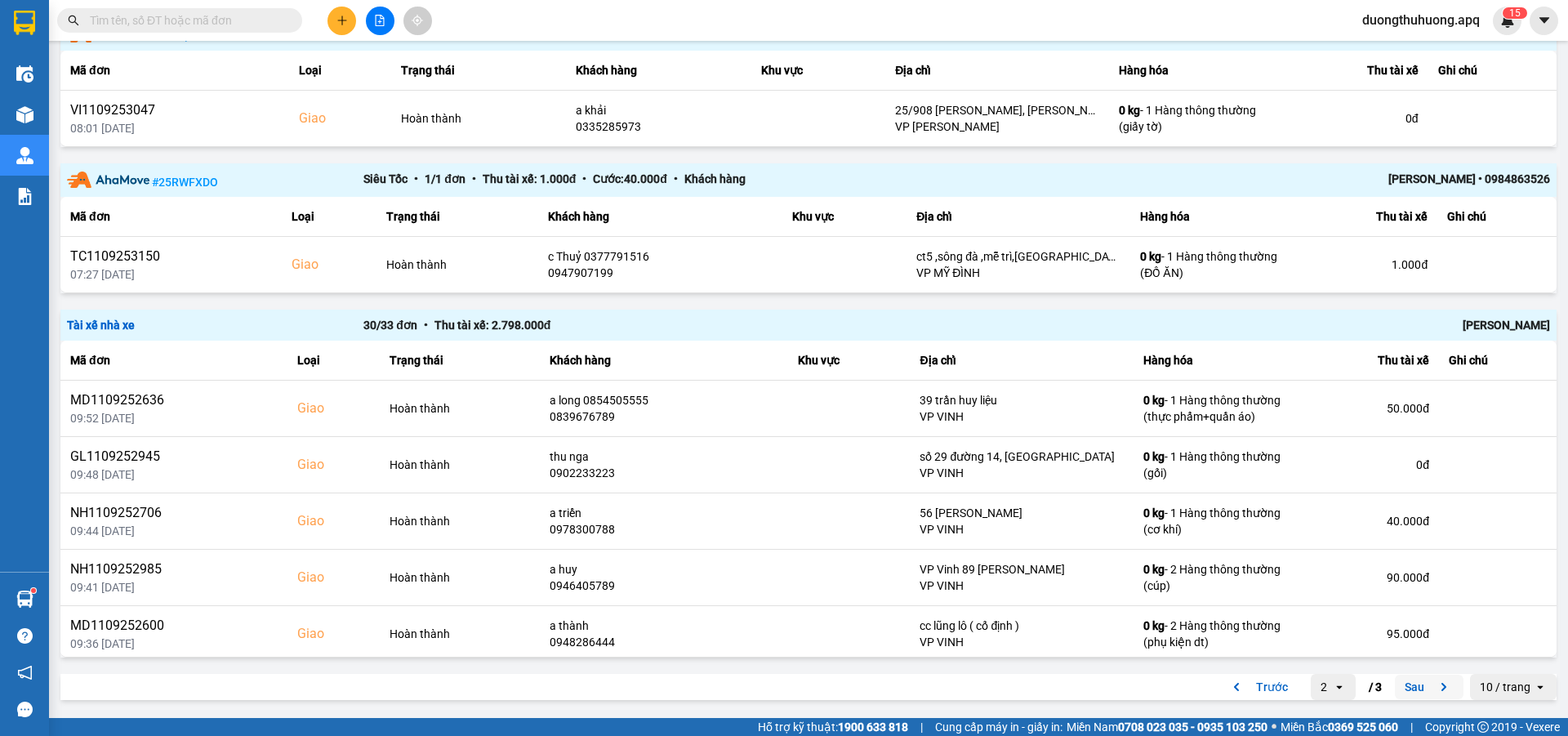
click at [1395, 688] on button "Sau" at bounding box center [1429, 686] width 69 height 24
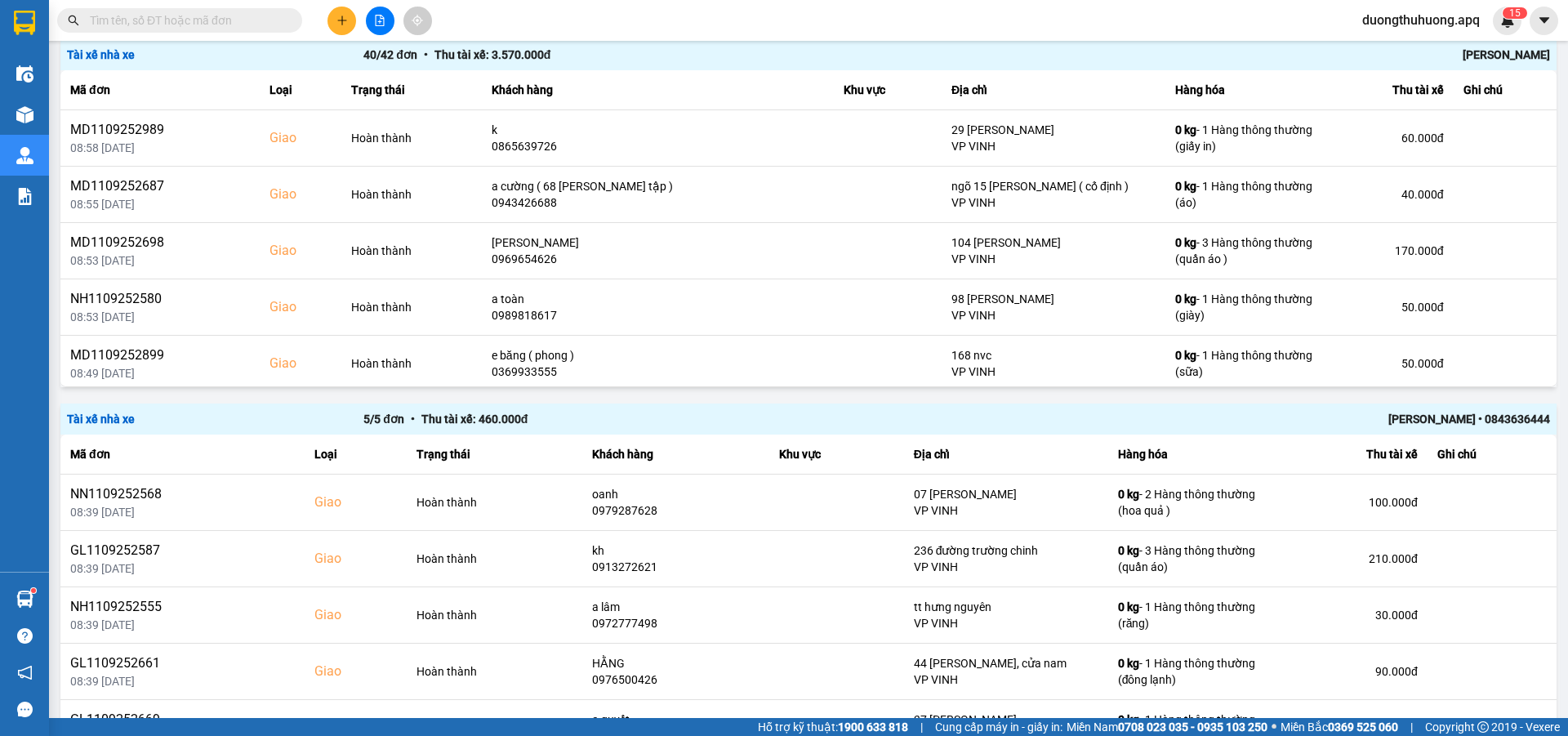
scroll to position [620, 0]
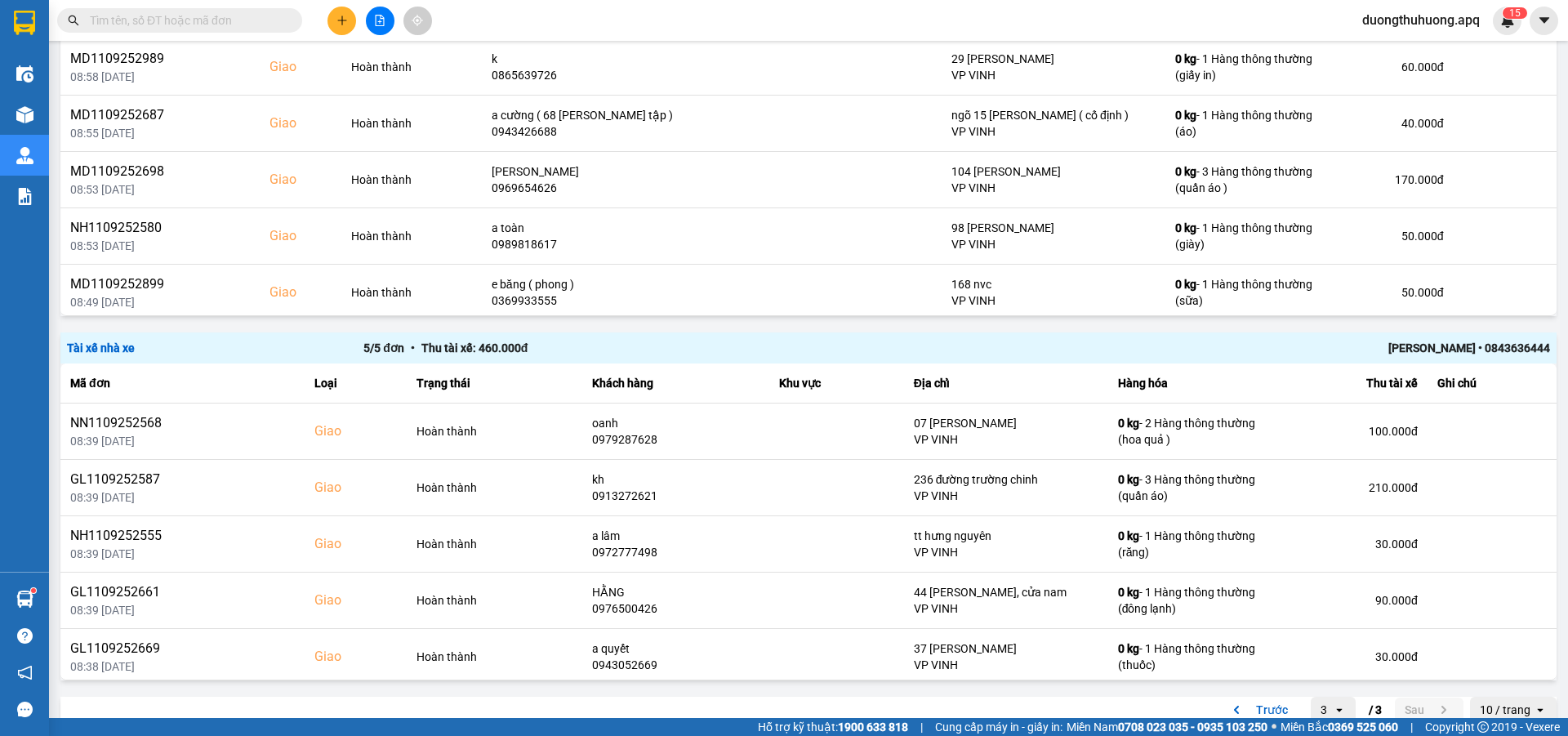
click at [1439, 345] on div "Minh Tiến • 0843636444" at bounding box center [1254, 347] width 593 height 18
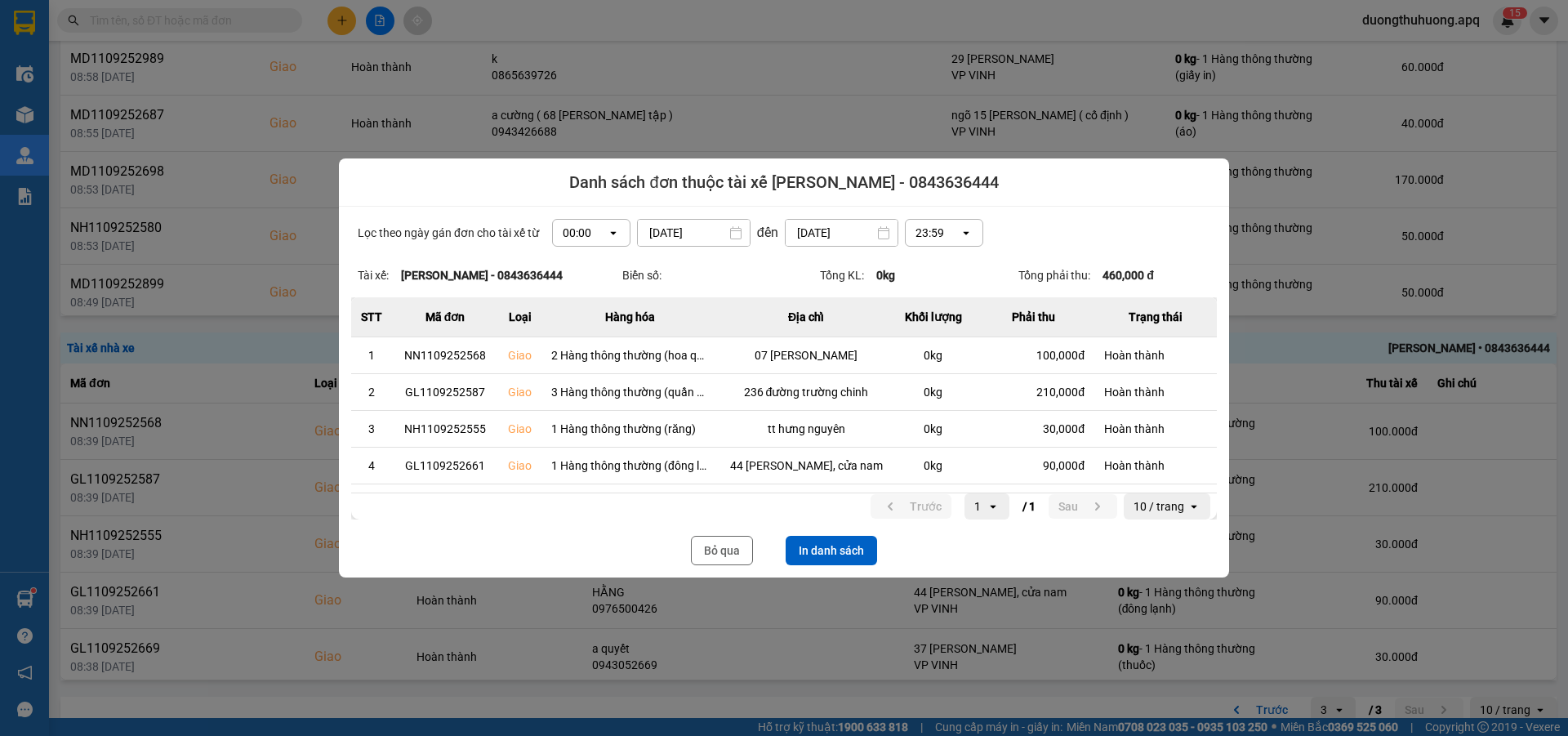
click at [833, 551] on button "In danh sách" at bounding box center [831, 550] width 91 height 29
click at [715, 551] on button "Bỏ qua" at bounding box center [721, 550] width 62 height 29
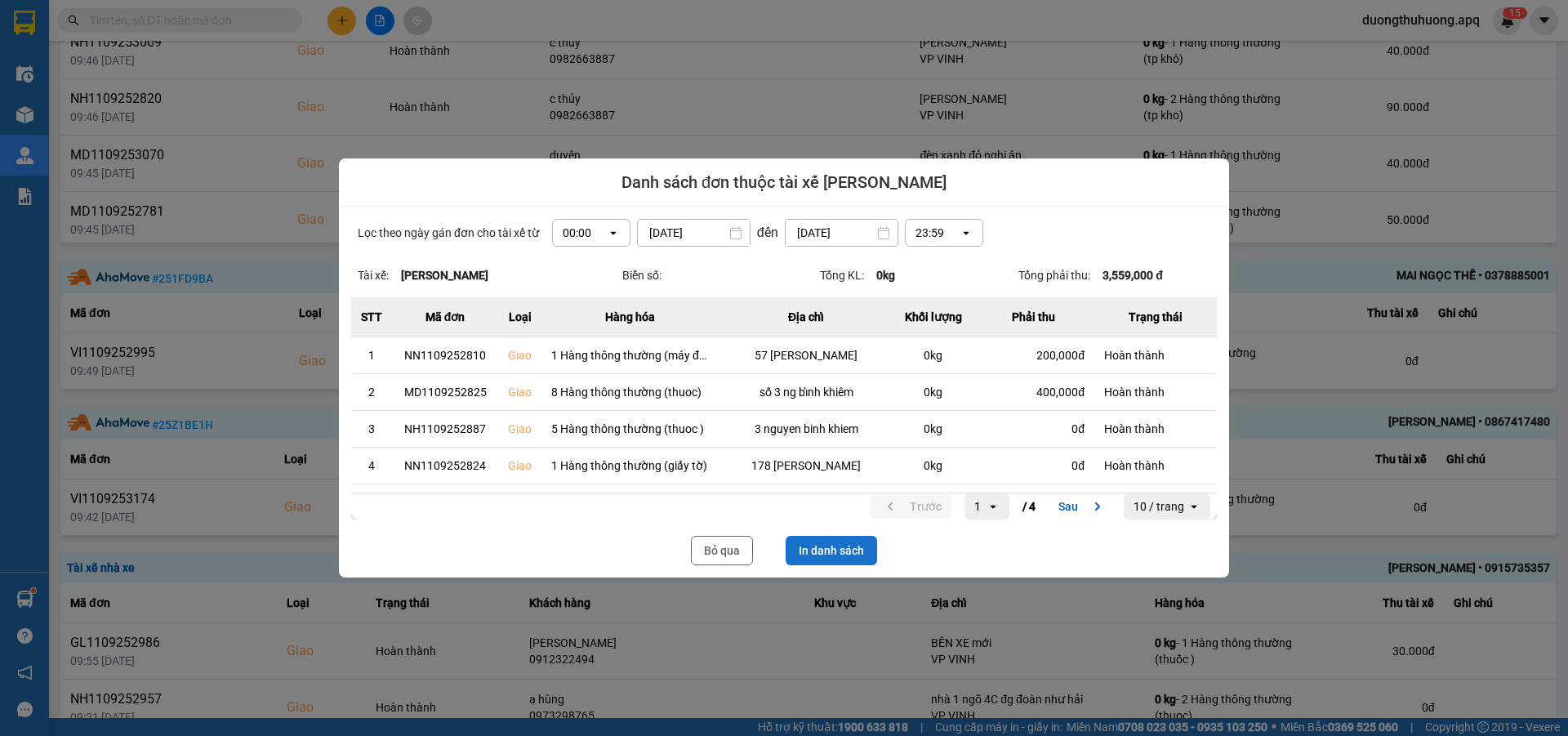
click at [836, 545] on button "In danh sách" at bounding box center [831, 550] width 91 height 29
click at [718, 549] on button "Bỏ qua" at bounding box center [721, 550] width 62 height 29
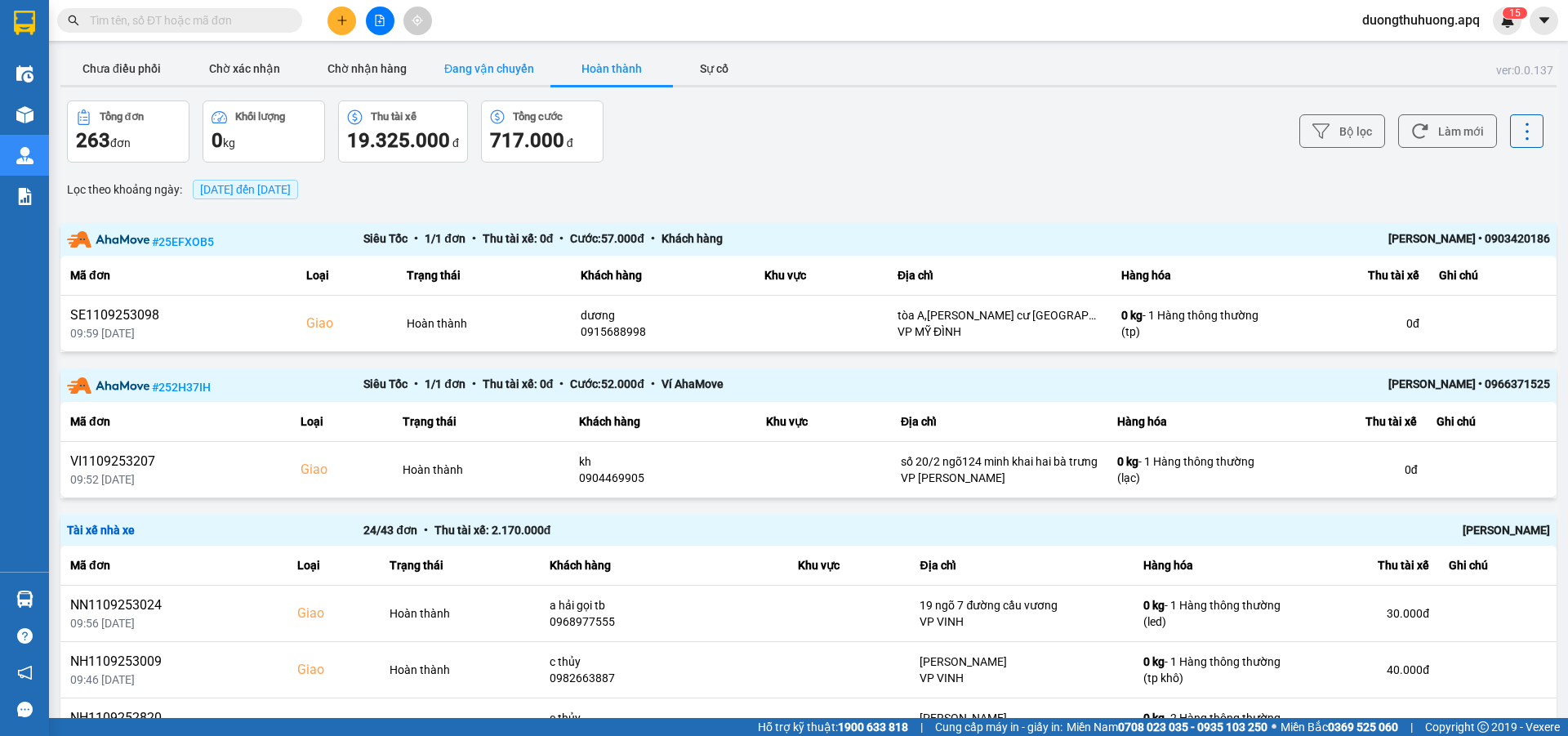
click at [467, 69] on button "Đang vận chuyển" at bounding box center [488, 68] width 122 height 32
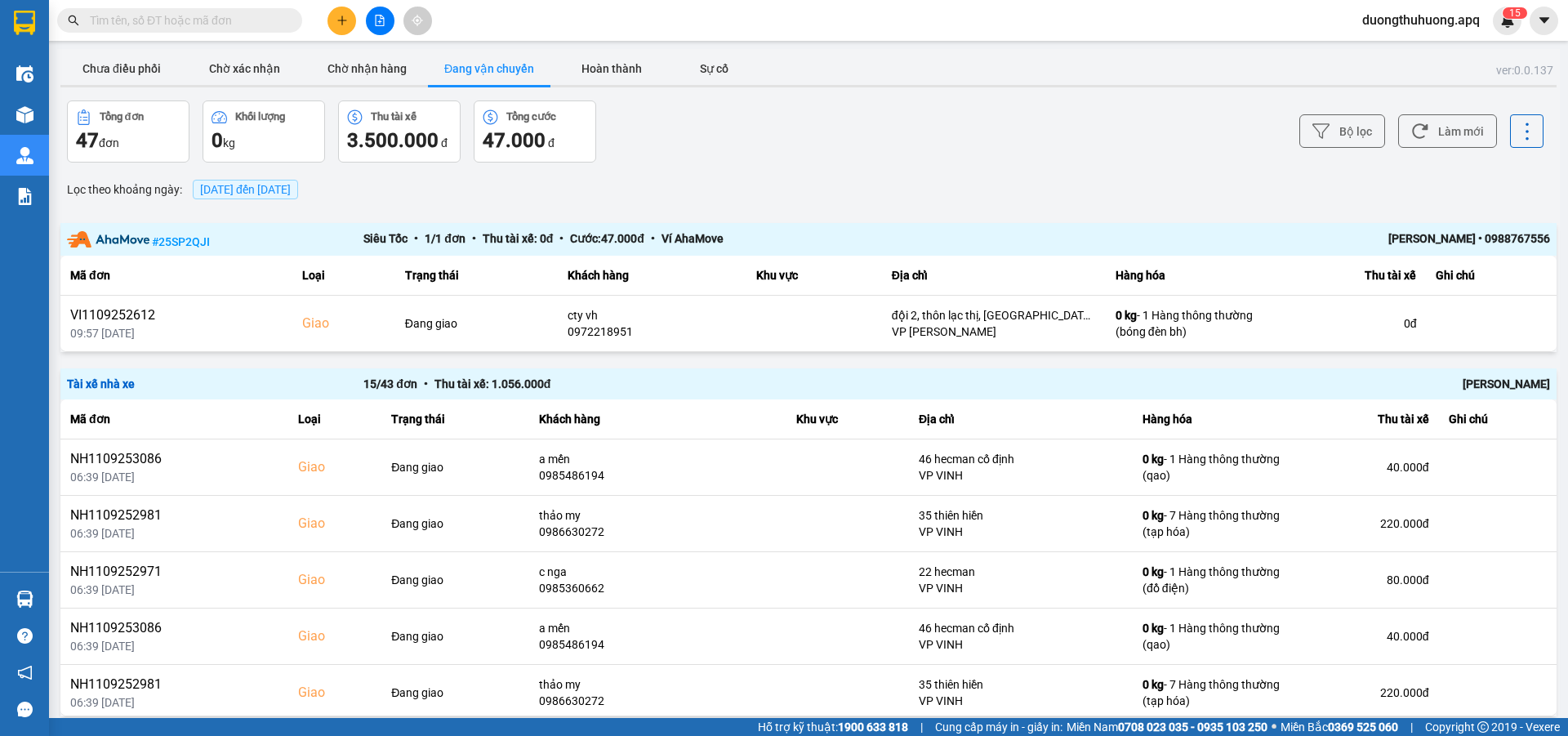
drag, startPoint x: 1555, startPoint y: 212, endPoint x: 1555, endPoint y: 282, distance: 70.0
click at [1555, 282] on main "ver: 0.0.137 Chưa điều phối Chờ xác nhận Chờ nhận hàng Đang vận chuyển Hoàn thà…" at bounding box center [784, 359] width 1568 height 718
click at [874, 156] on div "Bộ lọc Làm mới" at bounding box center [1175, 131] width 738 height 62
click at [615, 68] on button "Hoàn thành" at bounding box center [611, 68] width 122 height 32
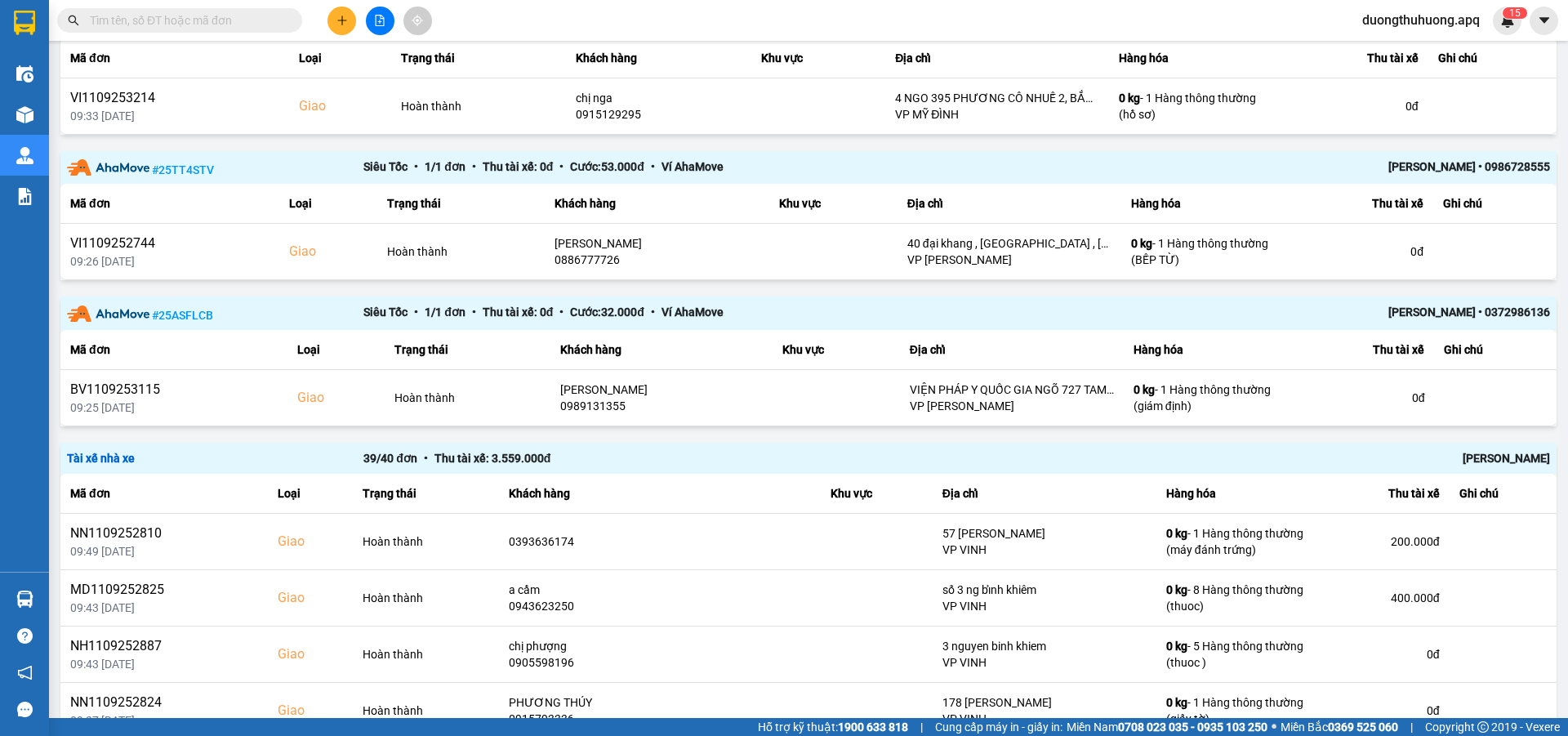
scroll to position [1664, 0]
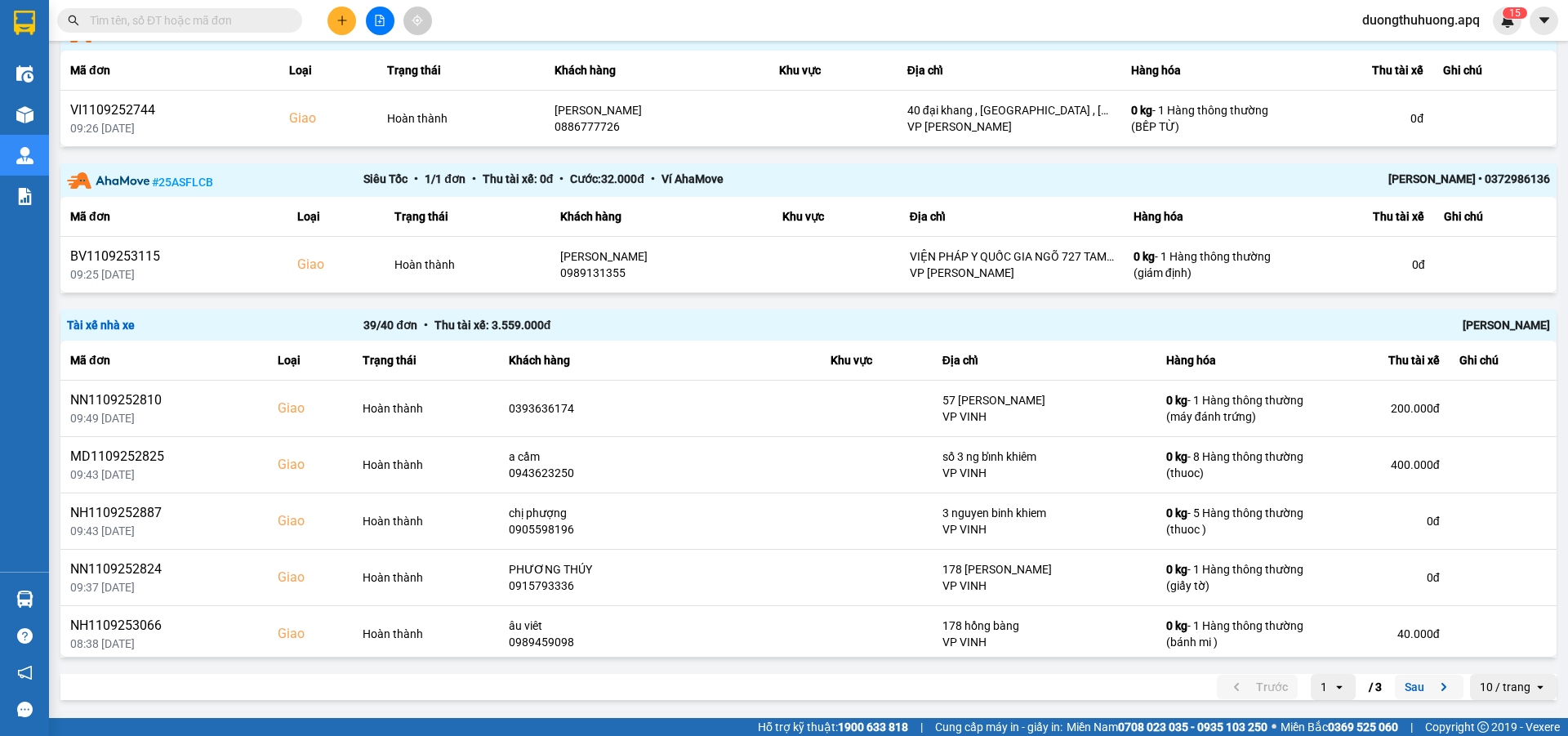
click at [1404, 687] on button "Sau" at bounding box center [1429, 686] width 69 height 24
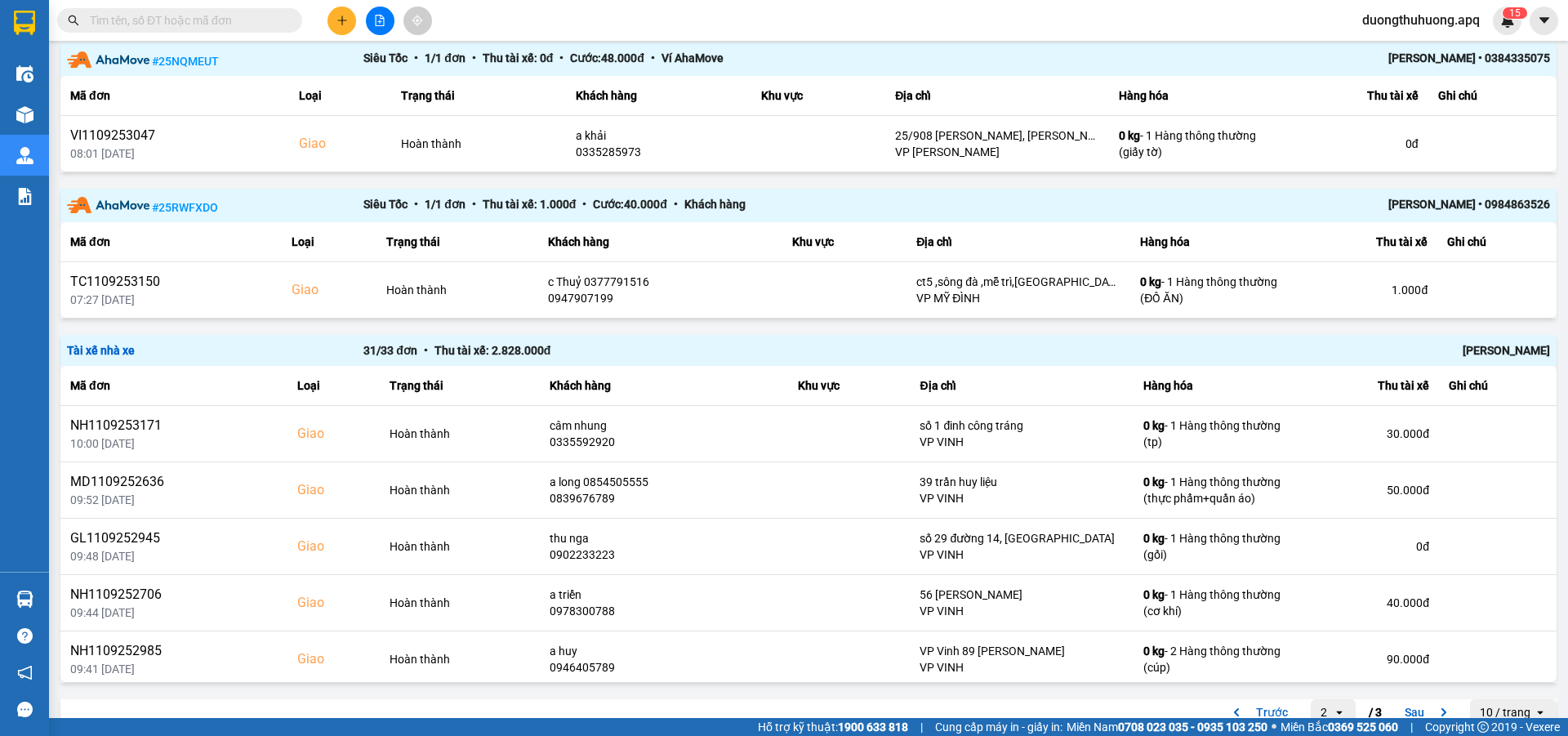
scroll to position [1446, 0]
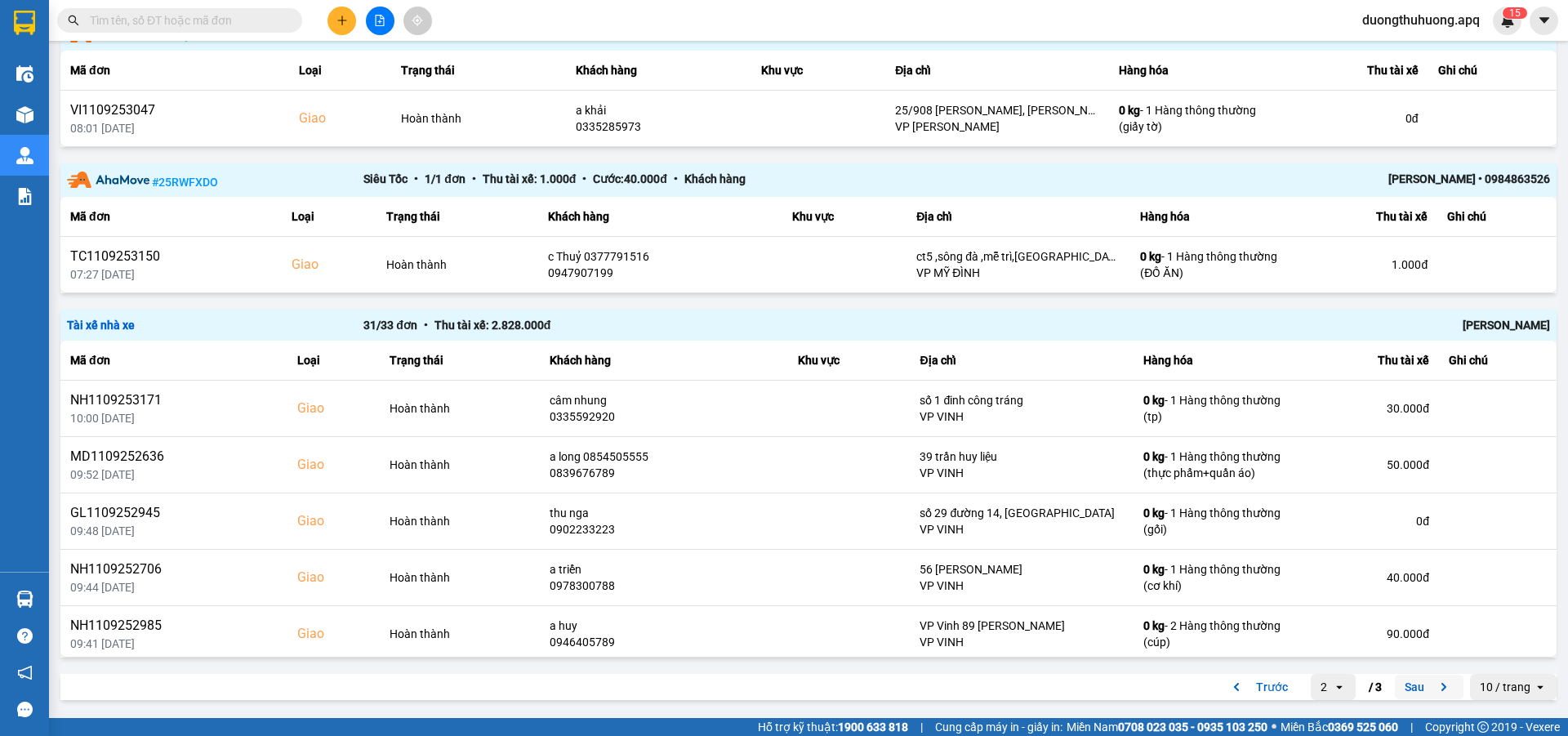
click at [1403, 686] on button "Sau" at bounding box center [1429, 686] width 69 height 24
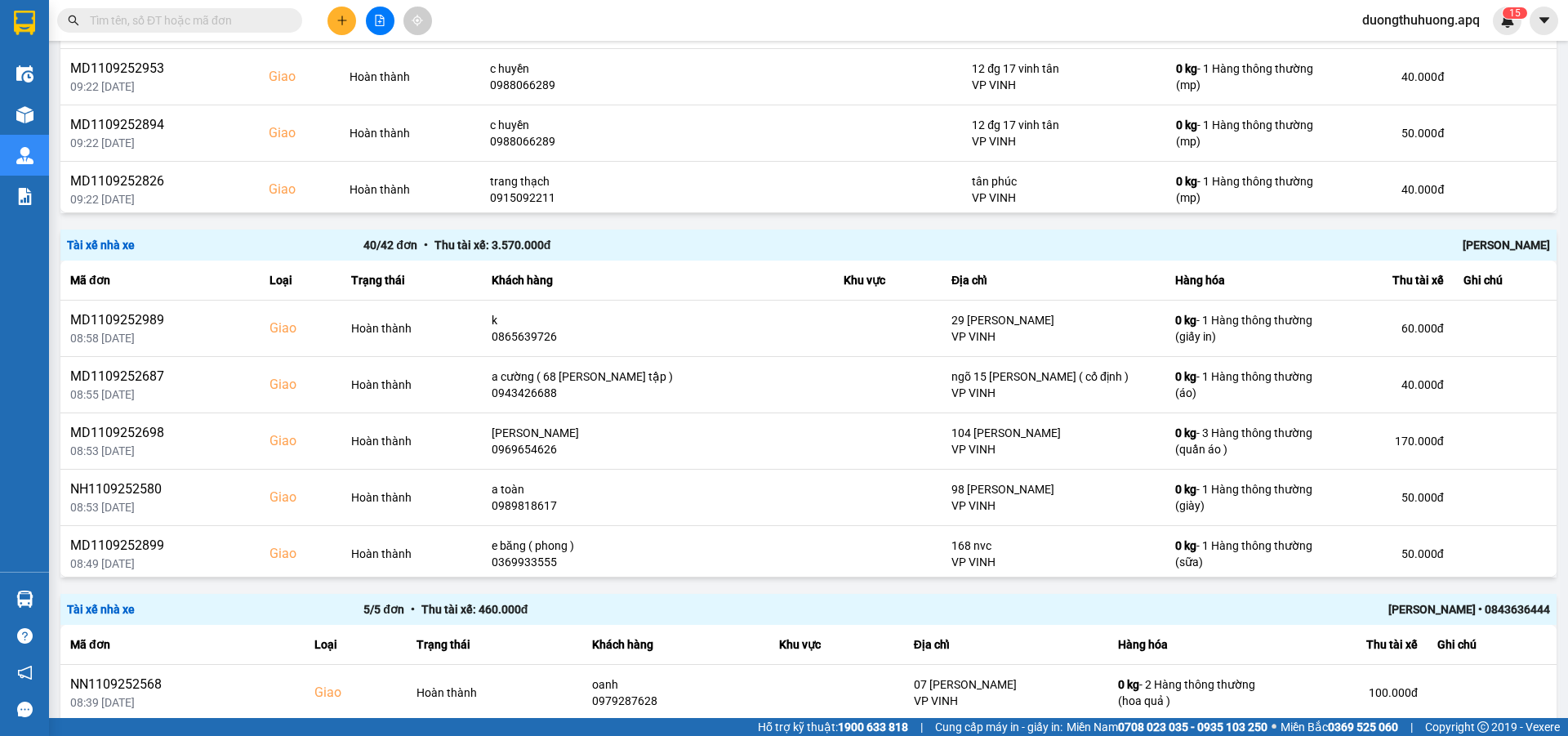
scroll to position [359, 0]
click at [1492, 247] on div "[PERSON_NAME]" at bounding box center [1254, 244] width 593 height 18
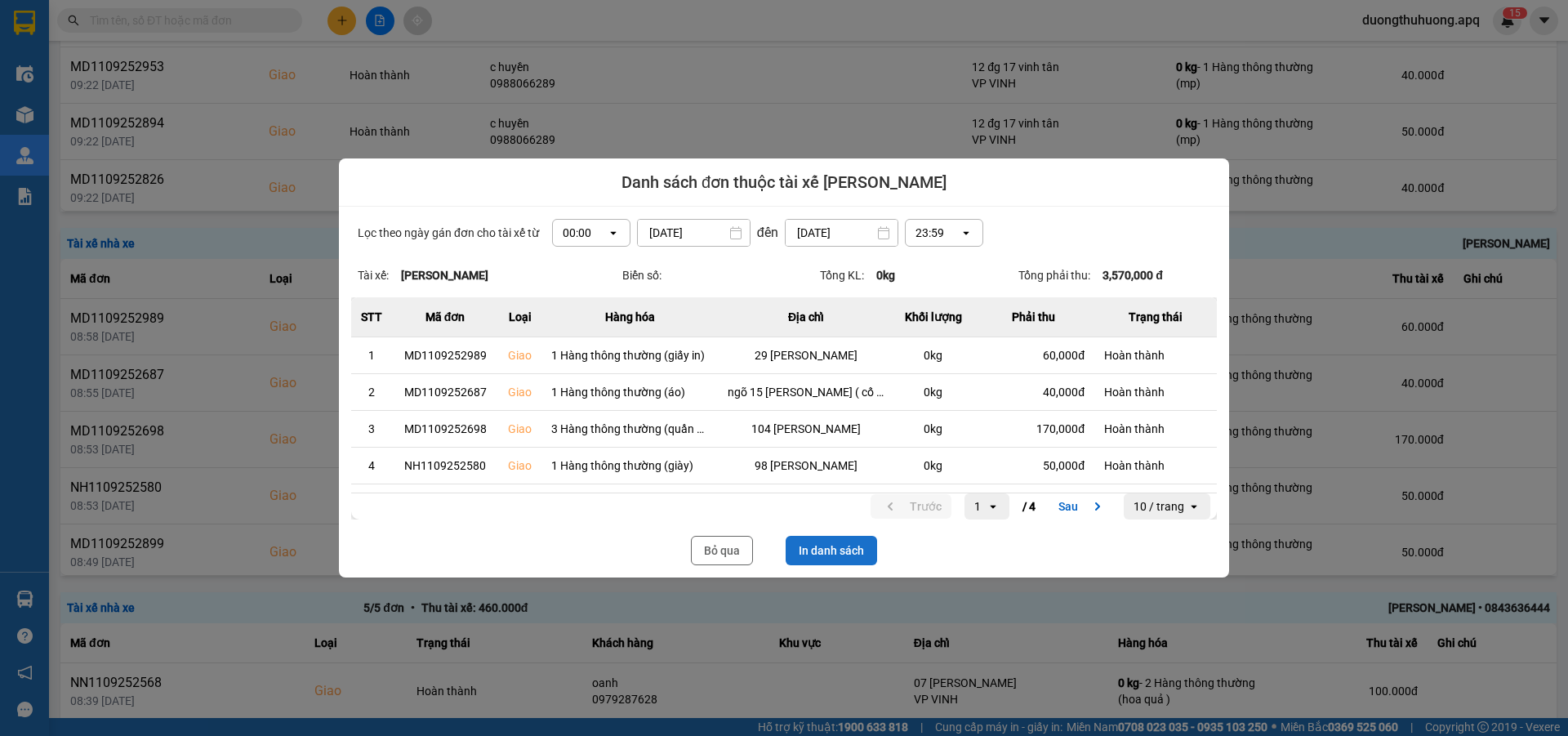
click at [848, 549] on button "In danh sách" at bounding box center [831, 550] width 91 height 29
click at [727, 550] on button "Bỏ qua" at bounding box center [721, 550] width 62 height 29
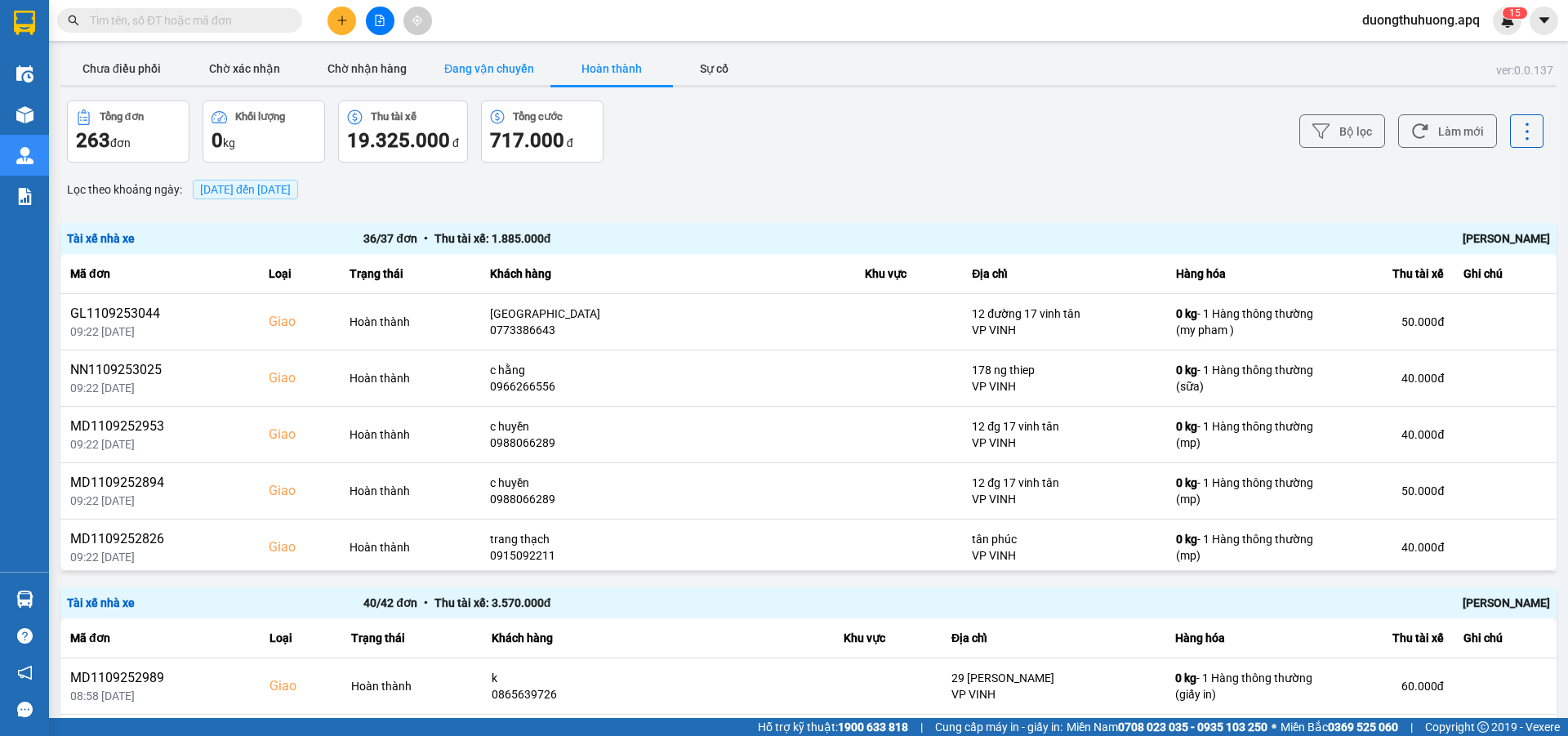
click at [484, 62] on button "Đang vận chuyển" at bounding box center [488, 68] width 122 height 32
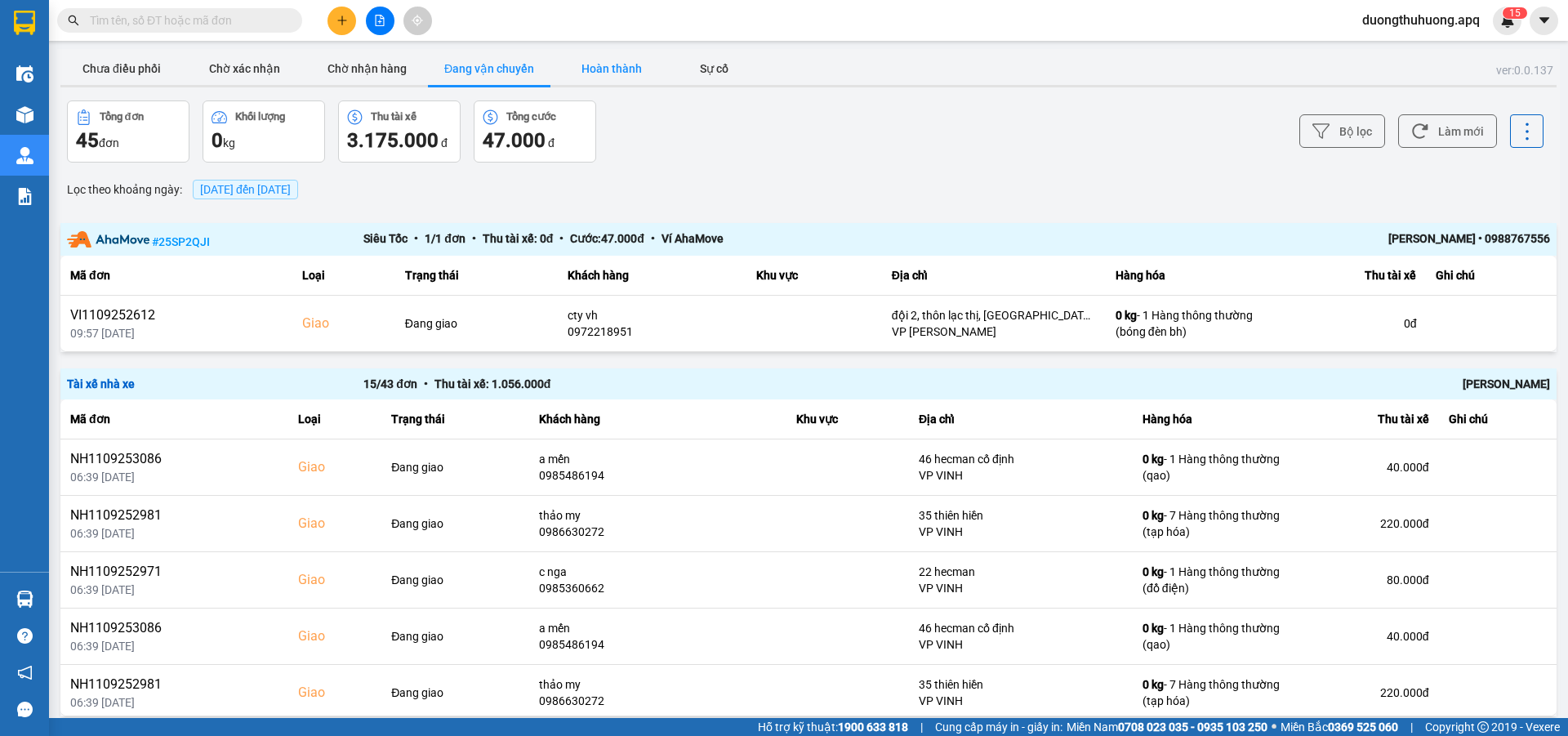
click at [605, 66] on button "Hoàn thành" at bounding box center [611, 68] width 122 height 32
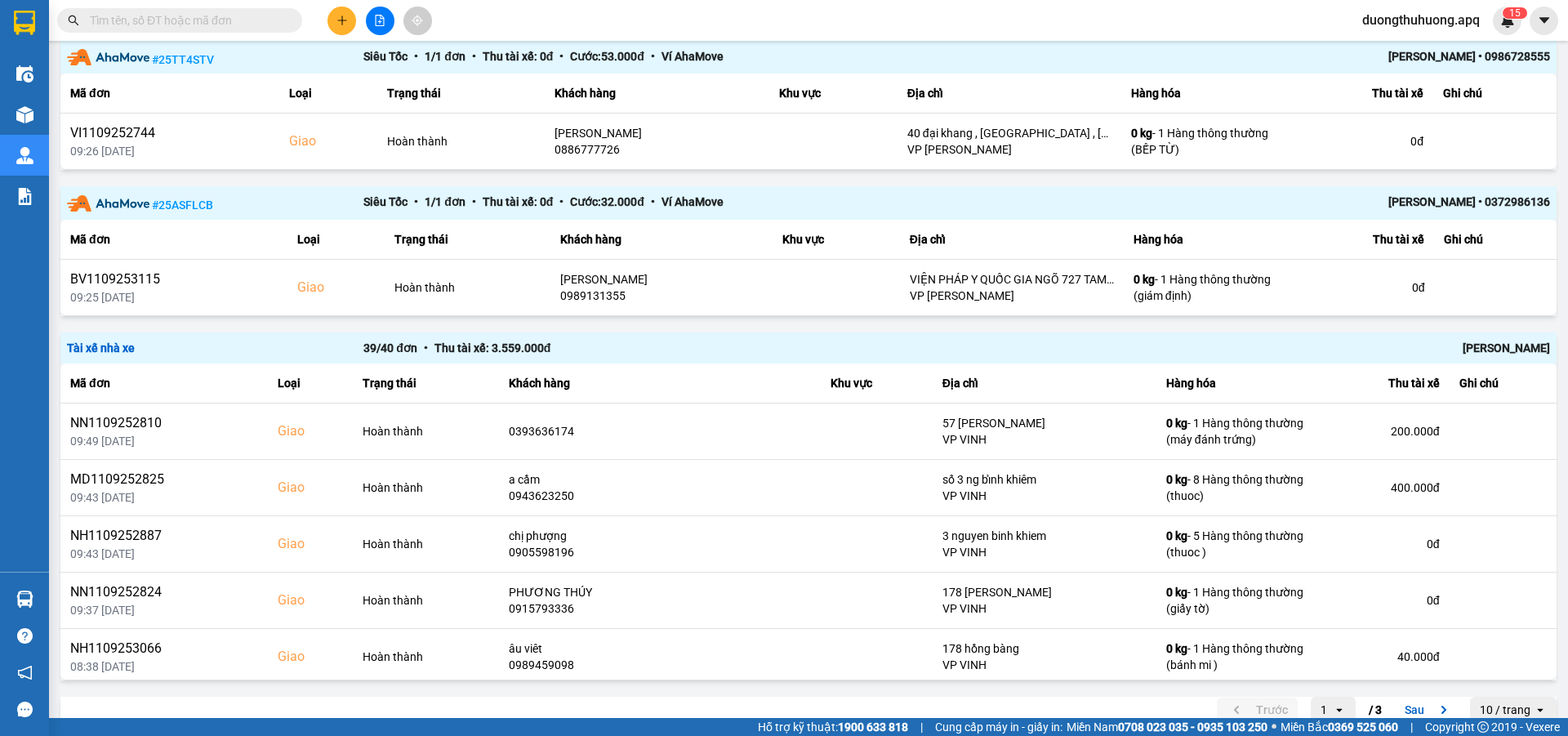
scroll to position [1664, 0]
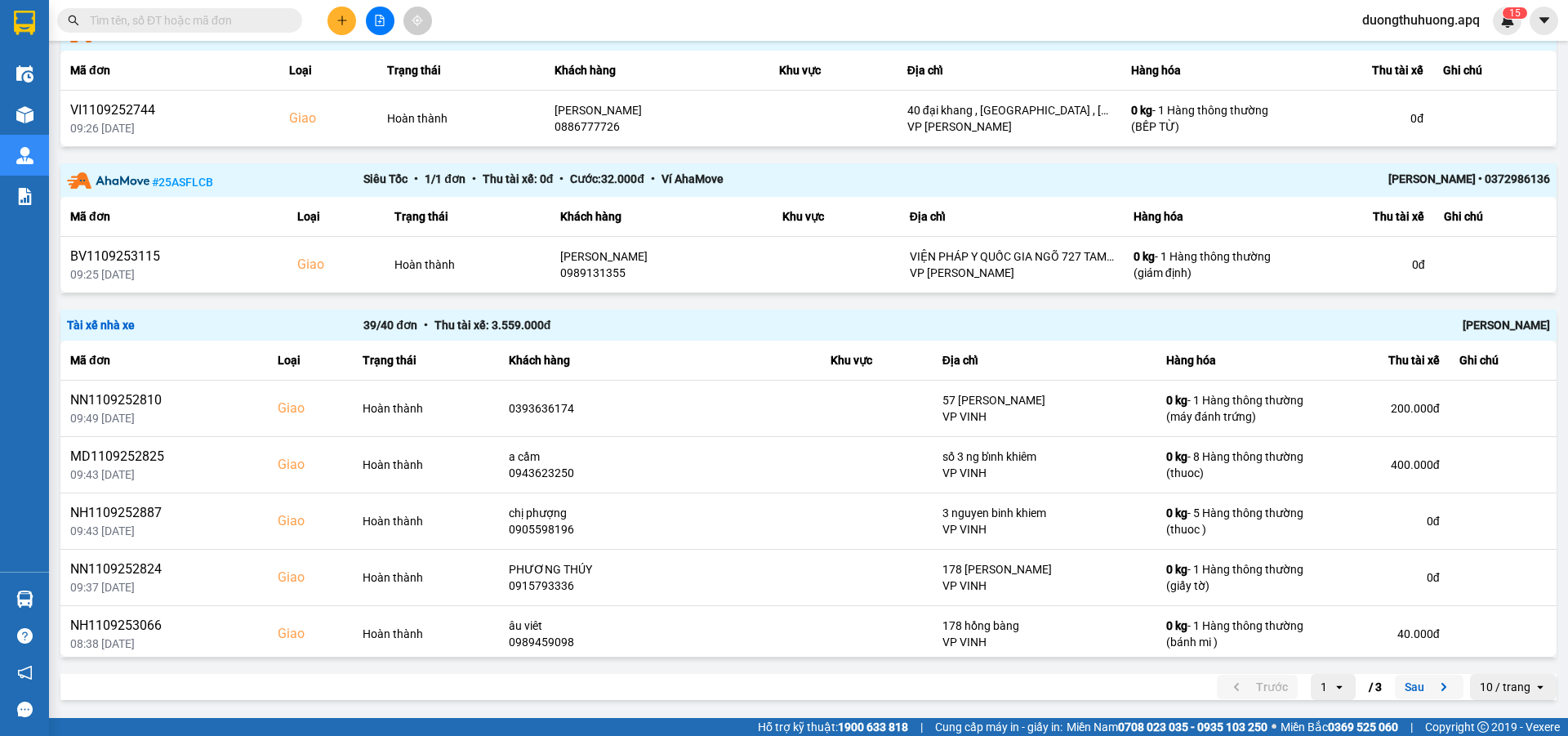
click at [1397, 690] on button "Sau" at bounding box center [1429, 686] width 69 height 24
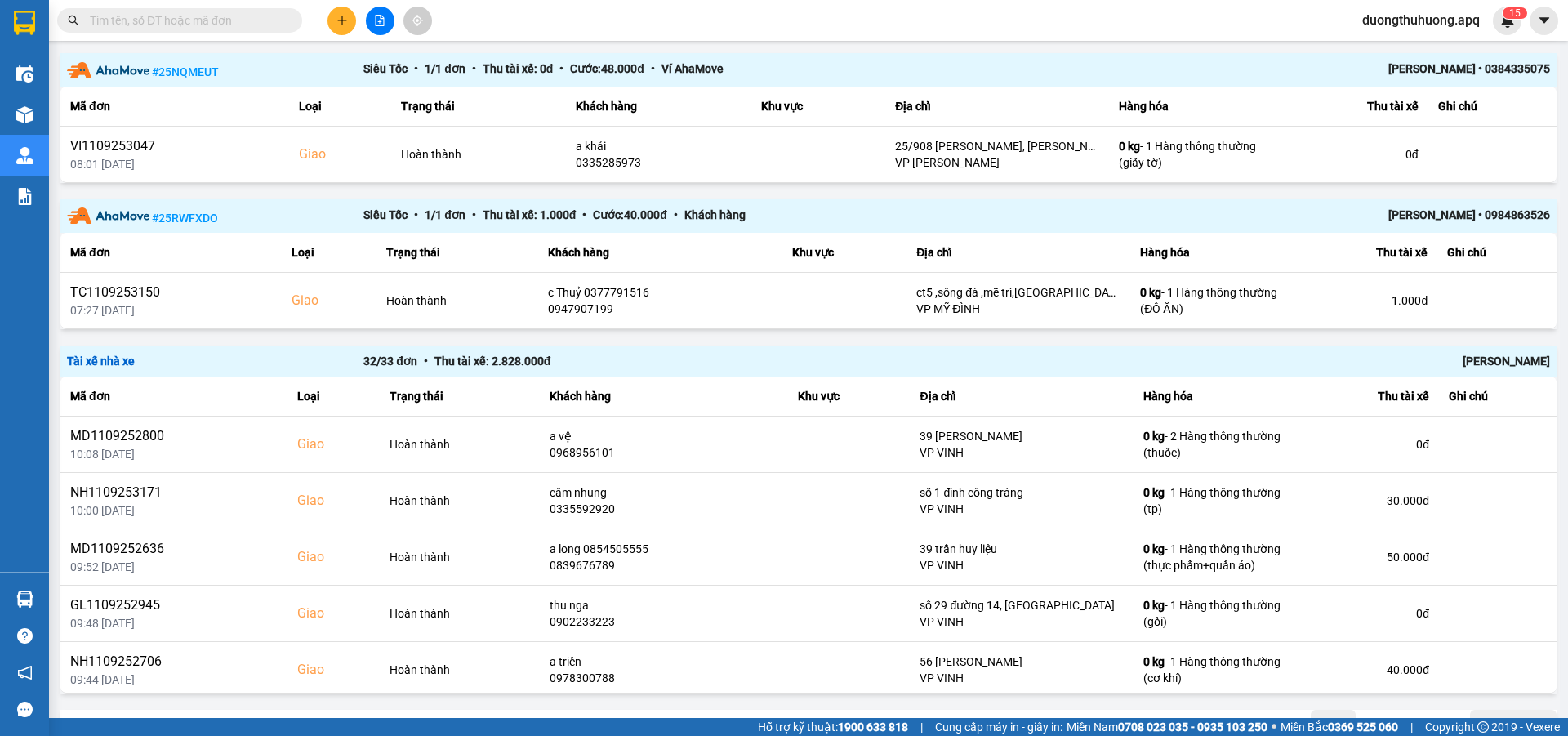
scroll to position [1446, 0]
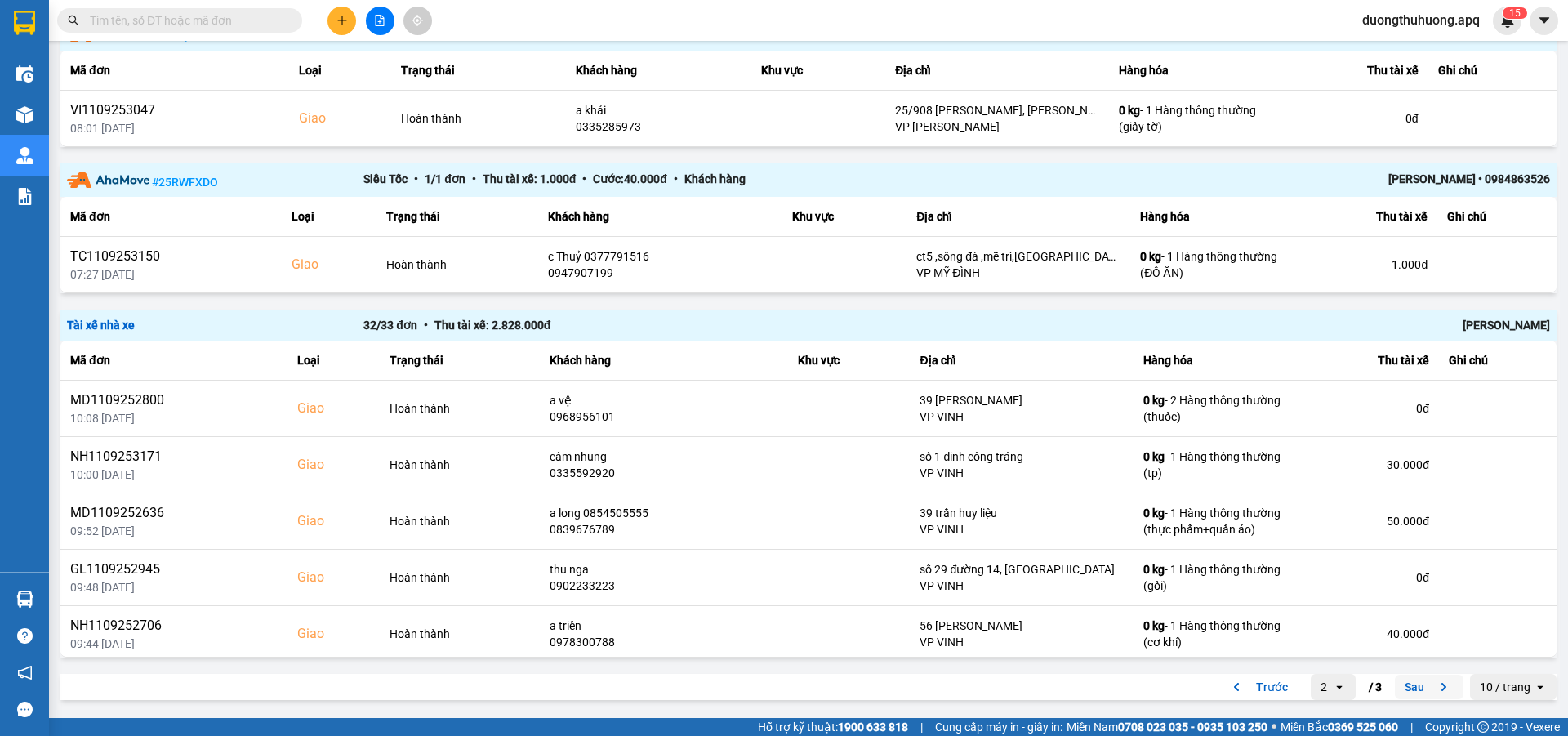
click at [1406, 692] on button "Sau" at bounding box center [1429, 686] width 69 height 24
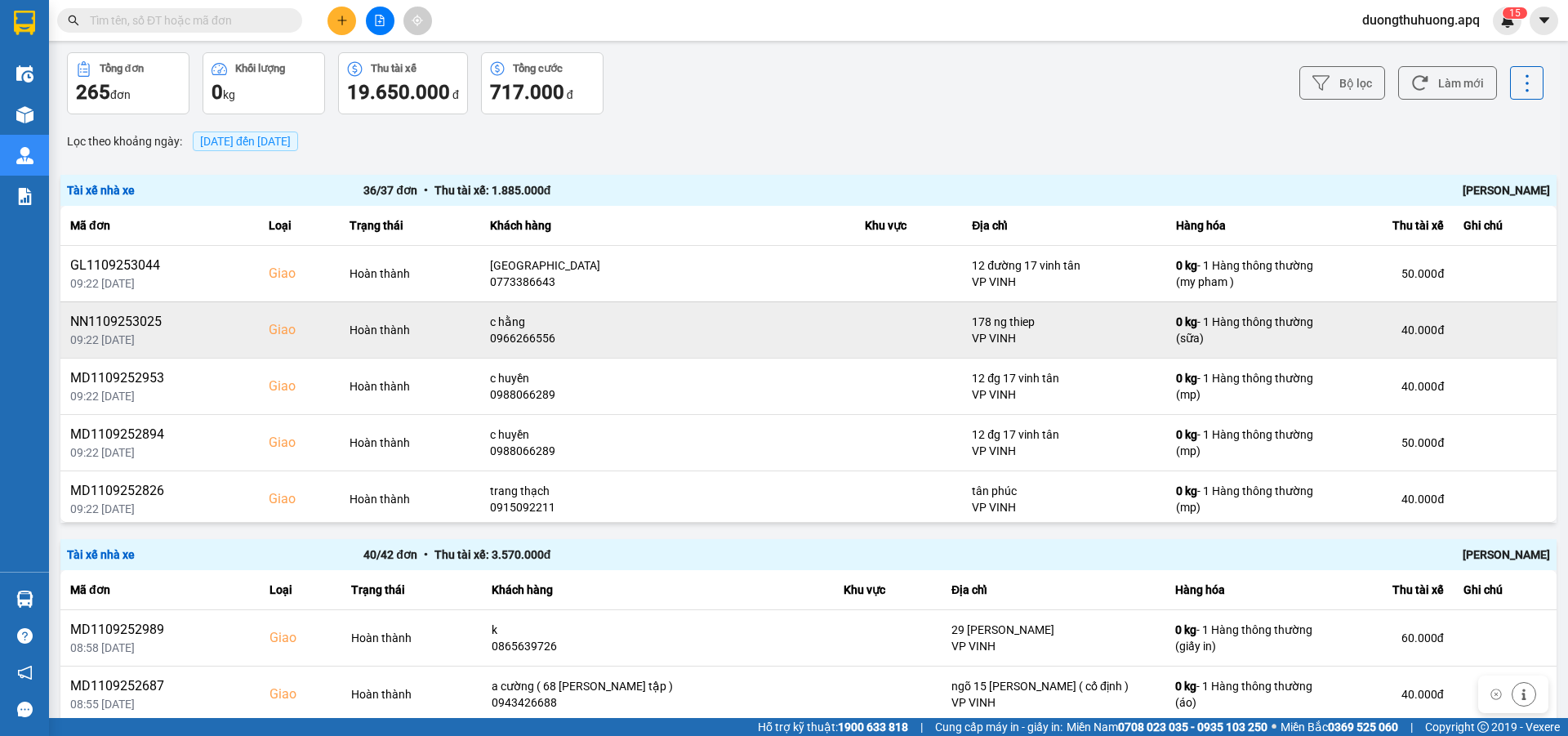
scroll to position [0, 0]
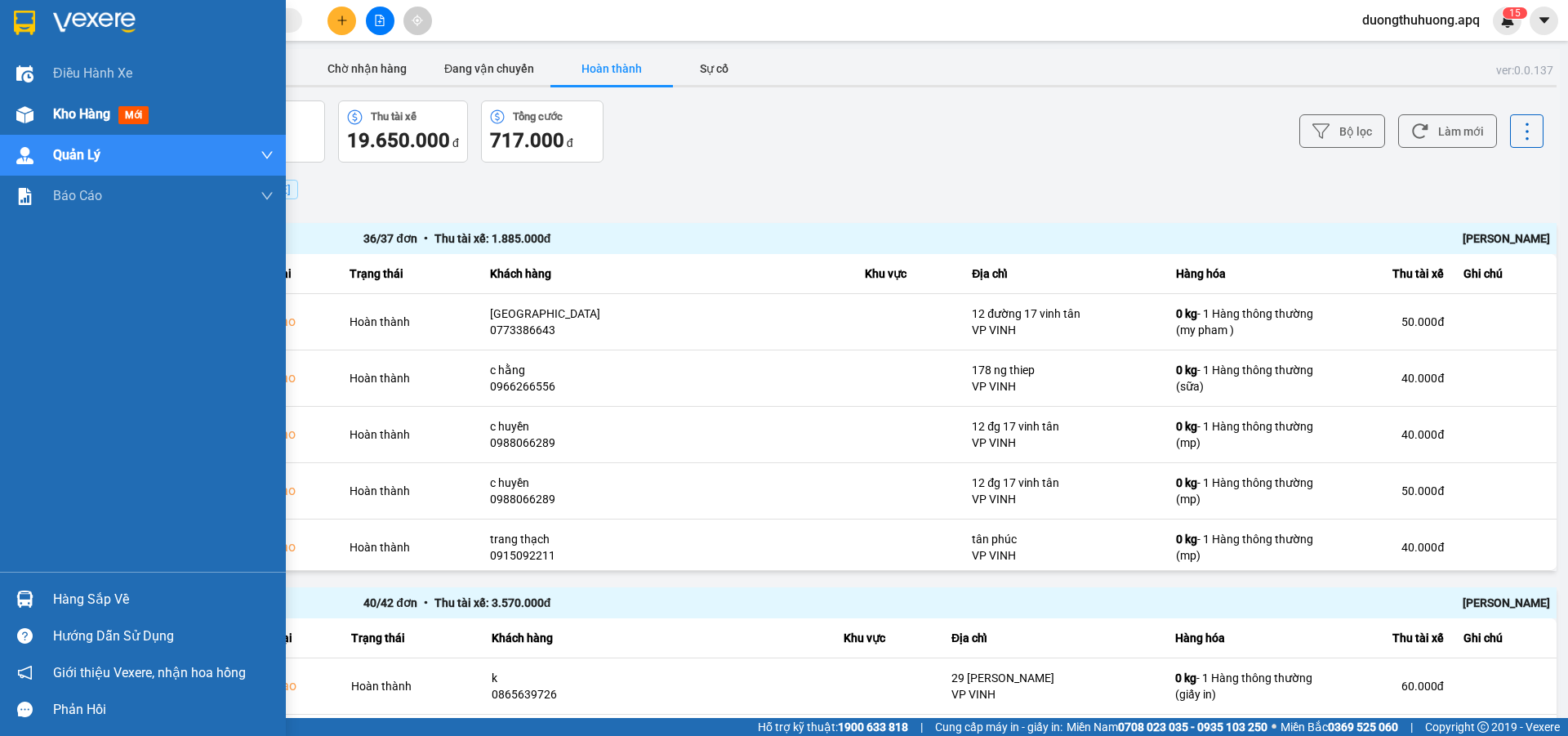
click at [69, 114] on span "Kho hàng" at bounding box center [81, 114] width 57 height 16
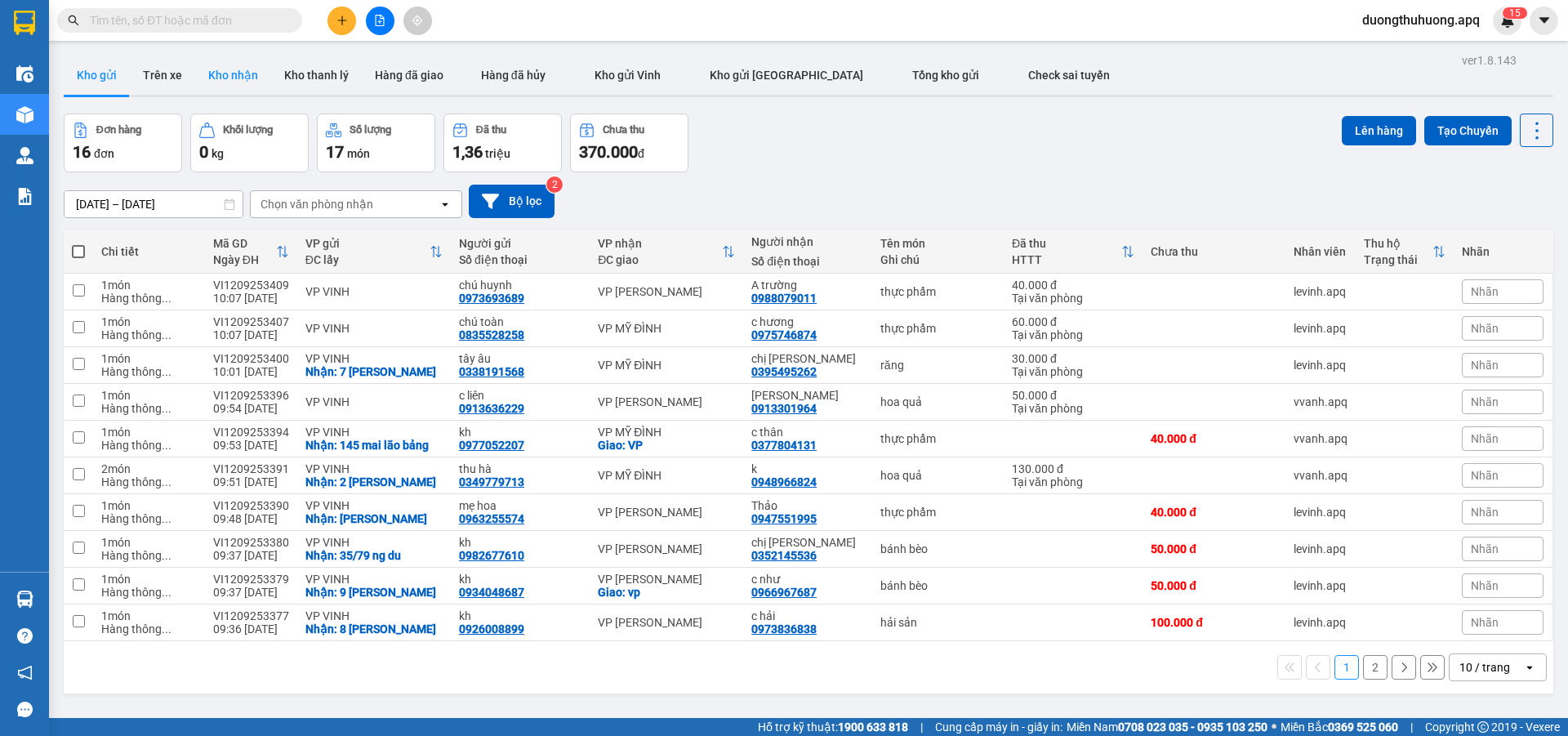
click at [227, 71] on button "Kho nhận" at bounding box center [233, 75] width 76 height 39
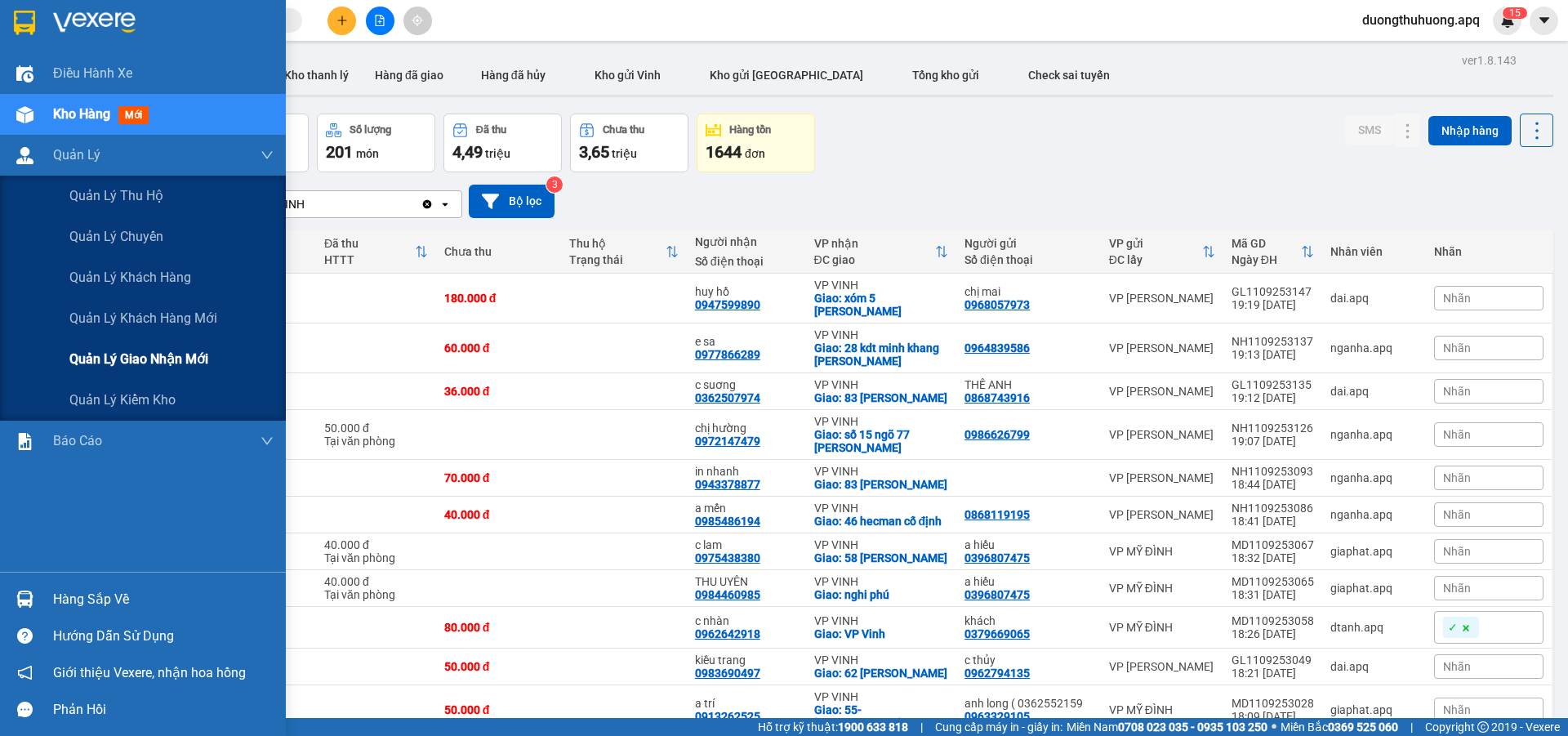
click at [147, 359] on span "Quản lý giao nhận mới" at bounding box center [139, 358] width 139 height 21
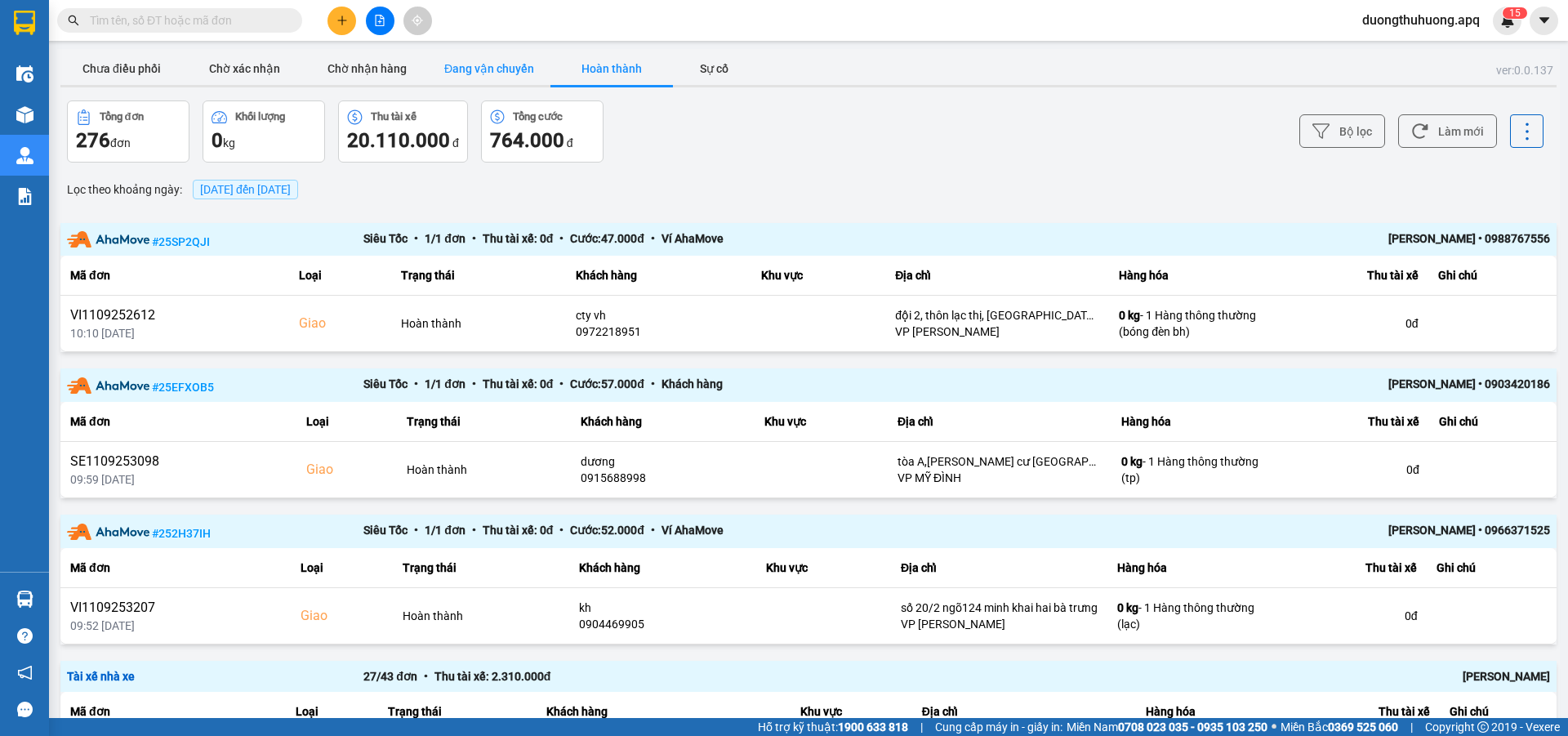
click at [505, 66] on button "Đang vận chuyển" at bounding box center [488, 68] width 122 height 32
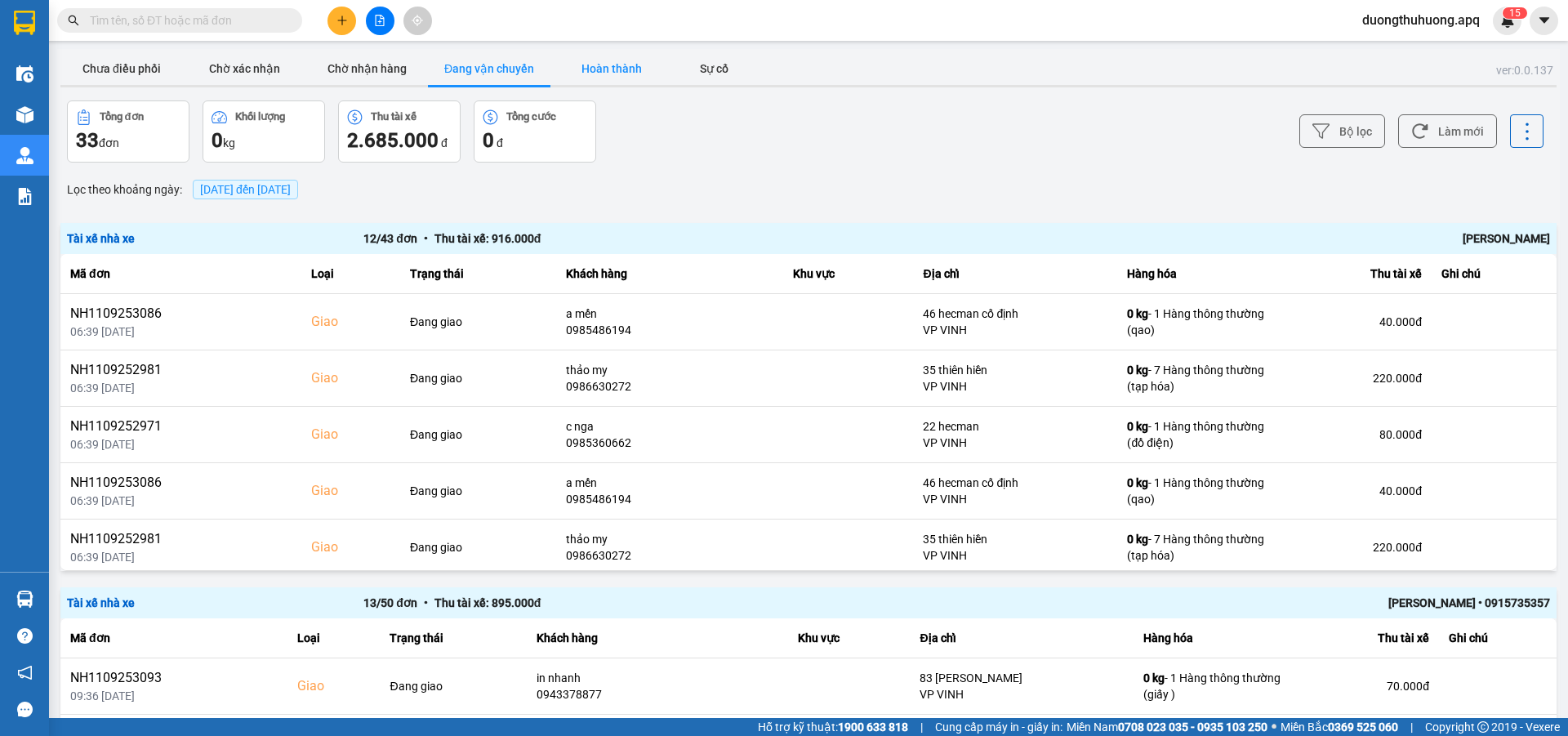
click at [623, 63] on button "Hoàn thành" at bounding box center [611, 68] width 122 height 32
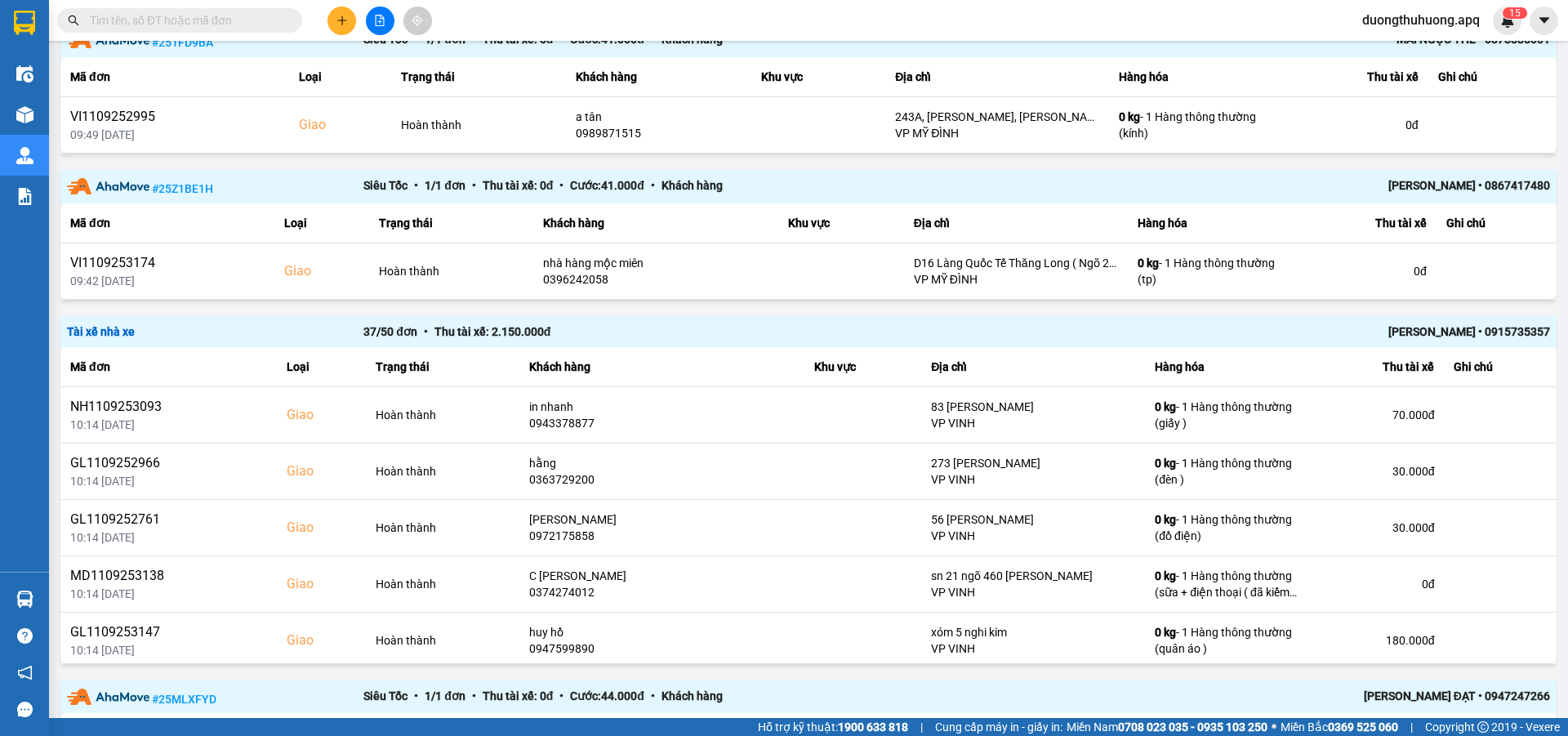
scroll to position [1446, 0]
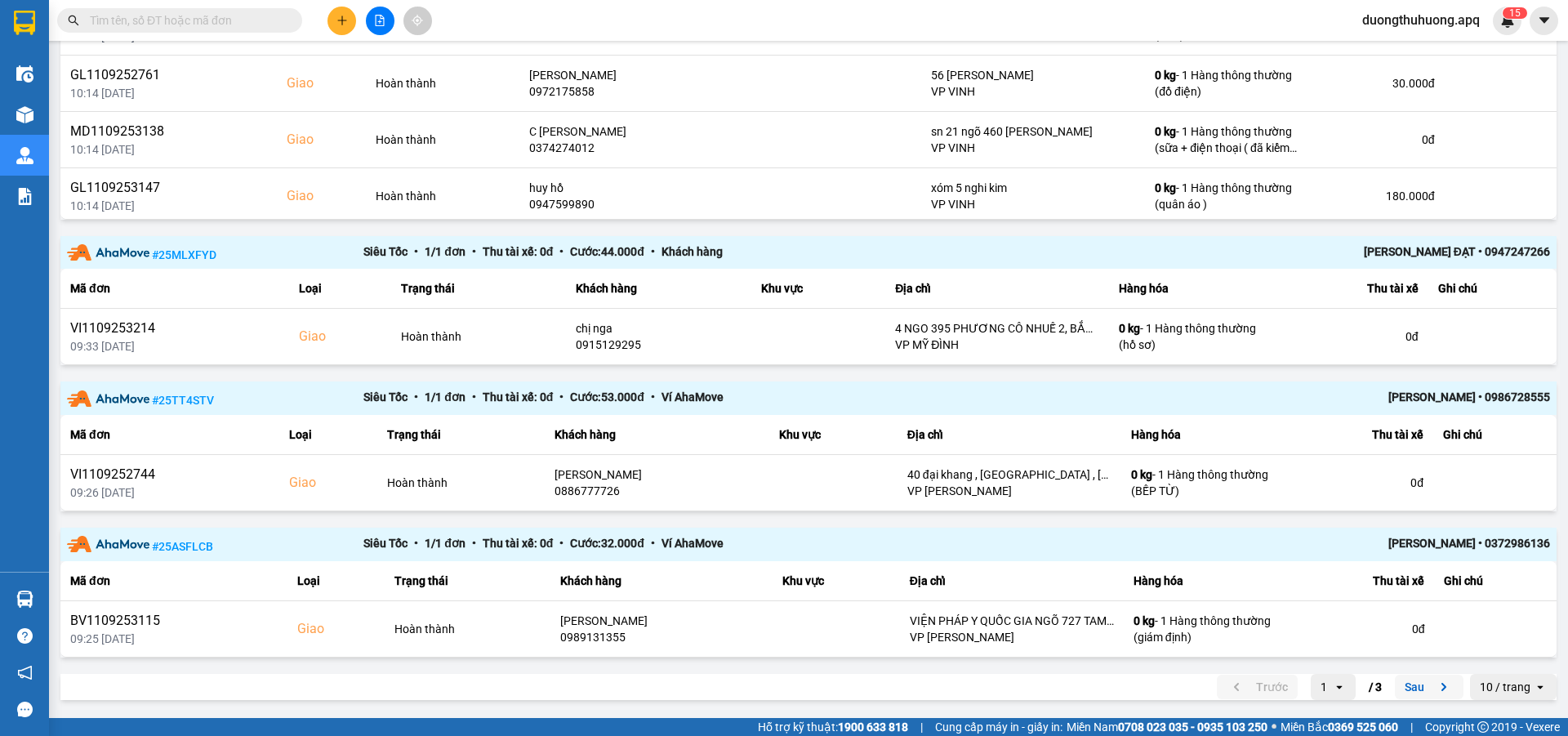
click at [1398, 683] on button "Sau" at bounding box center [1429, 686] width 69 height 24
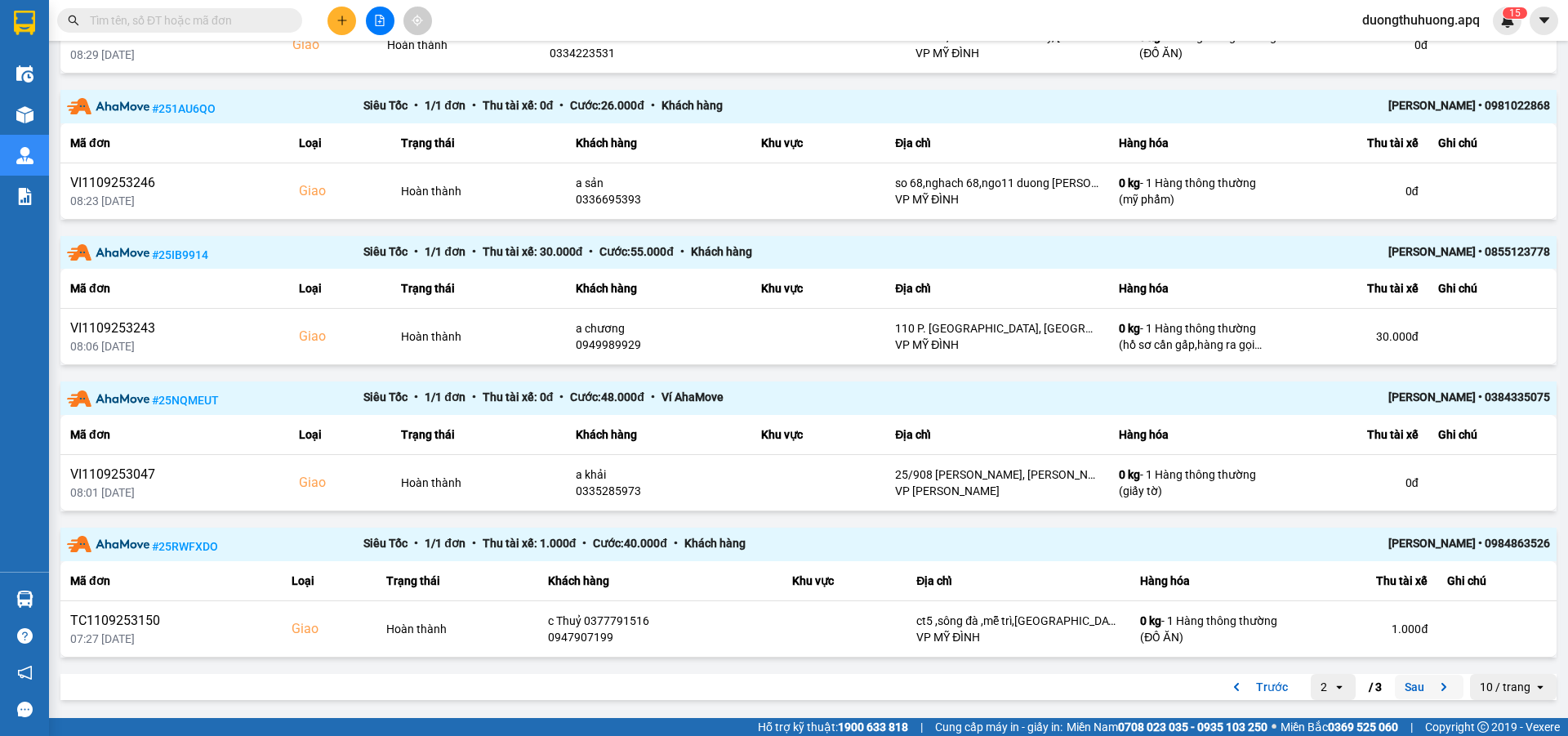
click at [1406, 686] on button "Sau" at bounding box center [1429, 686] width 69 height 24
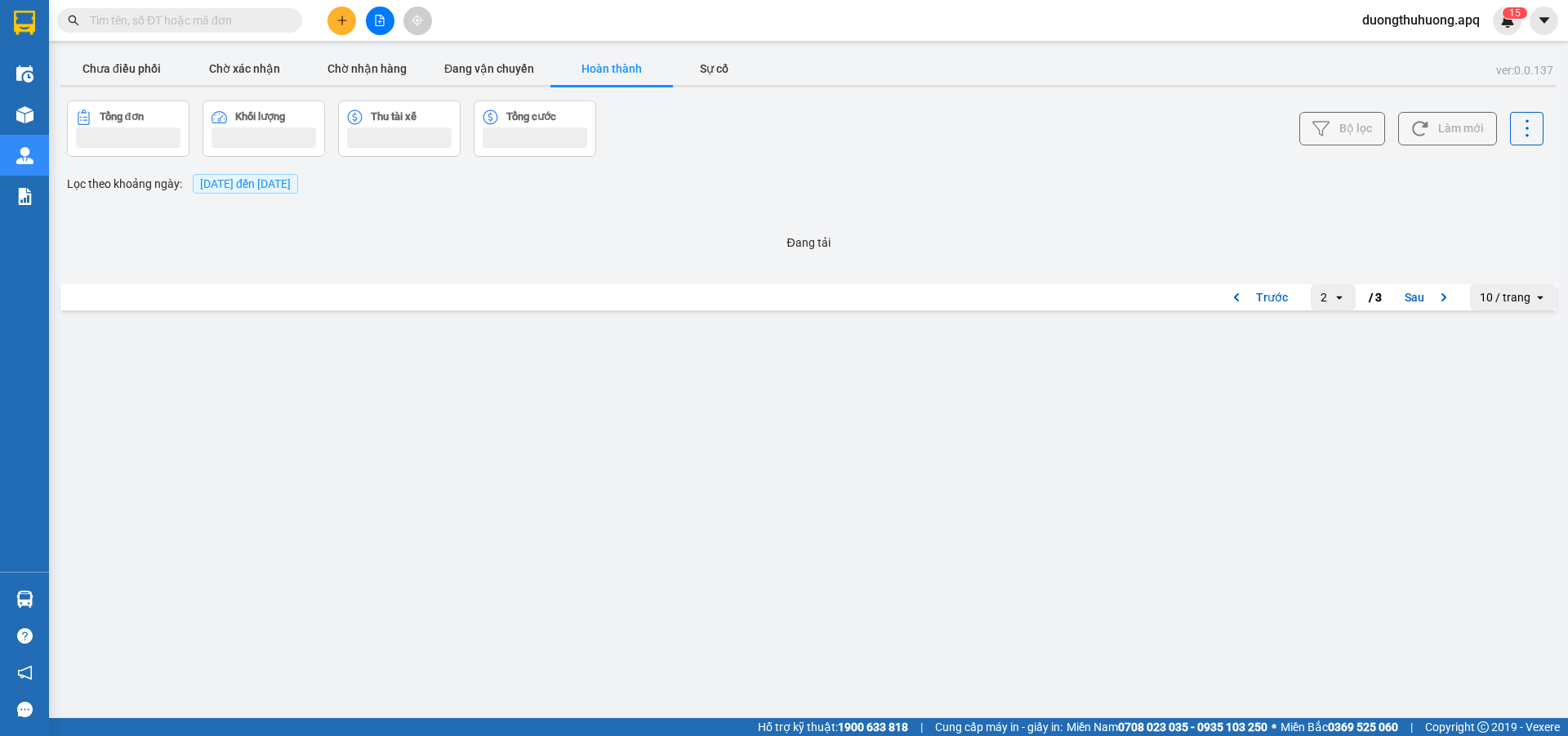
scroll to position [0, 0]
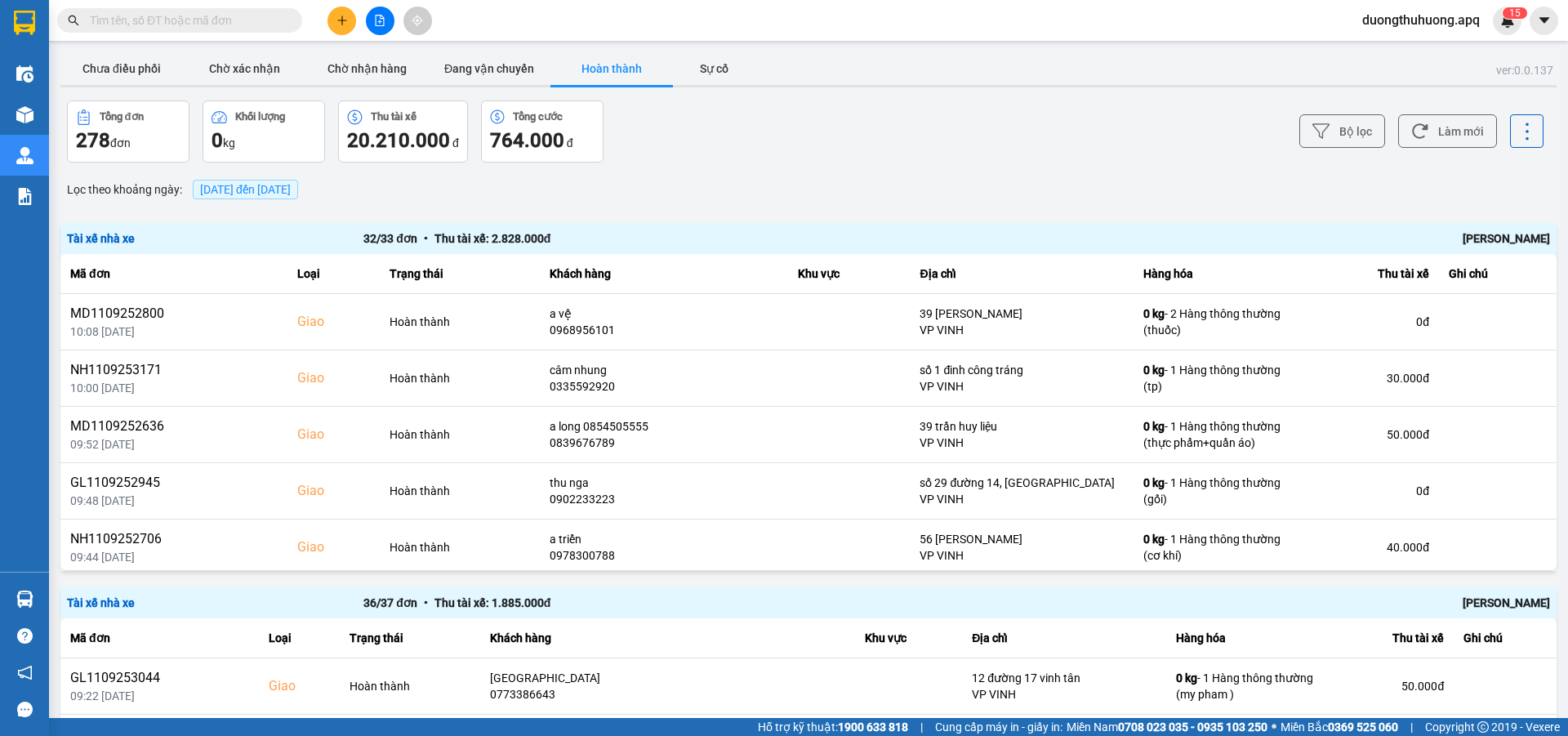
click at [1479, 240] on div "Ngô Tùng Nam" at bounding box center [1254, 239] width 593 height 18
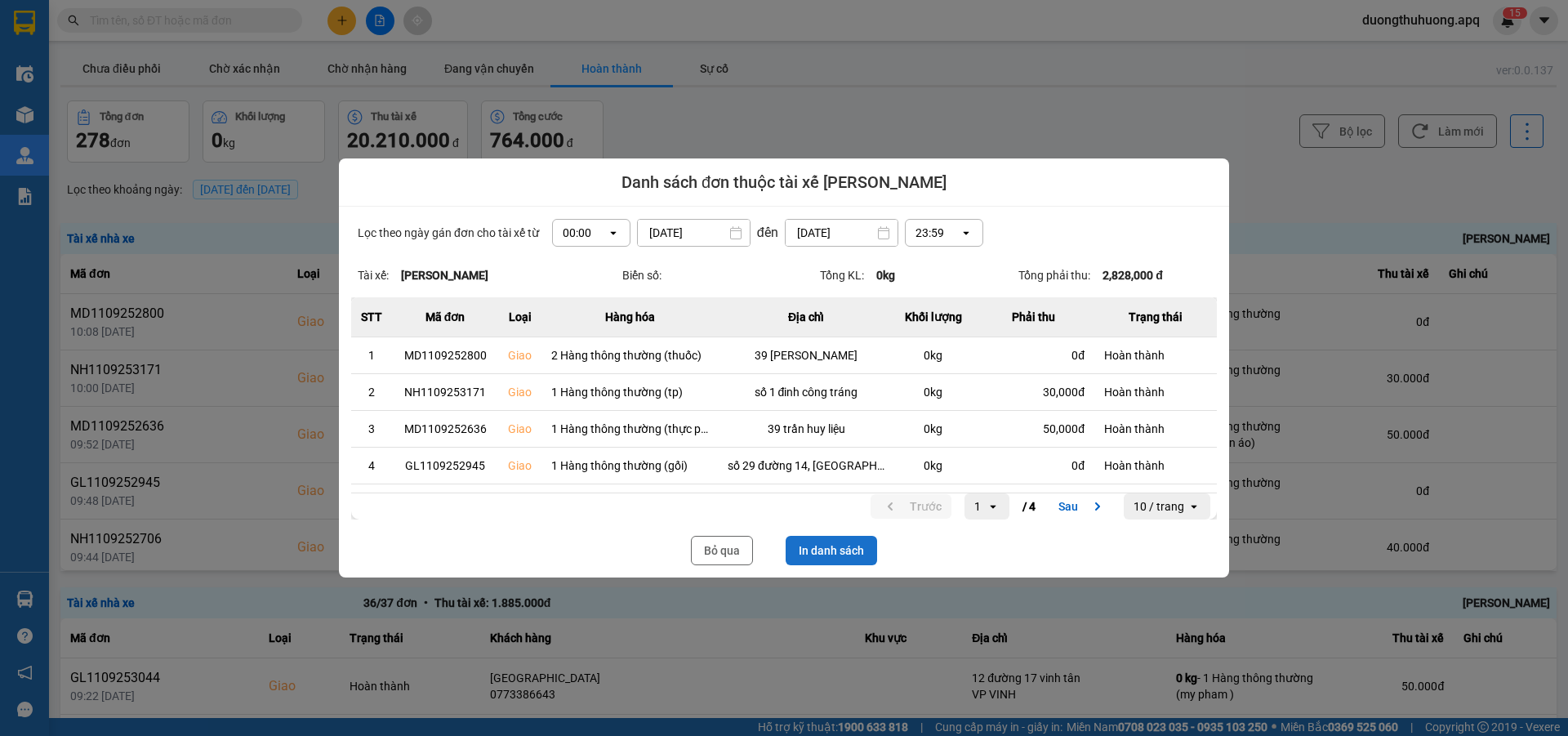
click at [825, 553] on button "In danh sách" at bounding box center [831, 550] width 91 height 29
click at [717, 554] on button "Bỏ qua" at bounding box center [721, 550] width 62 height 29
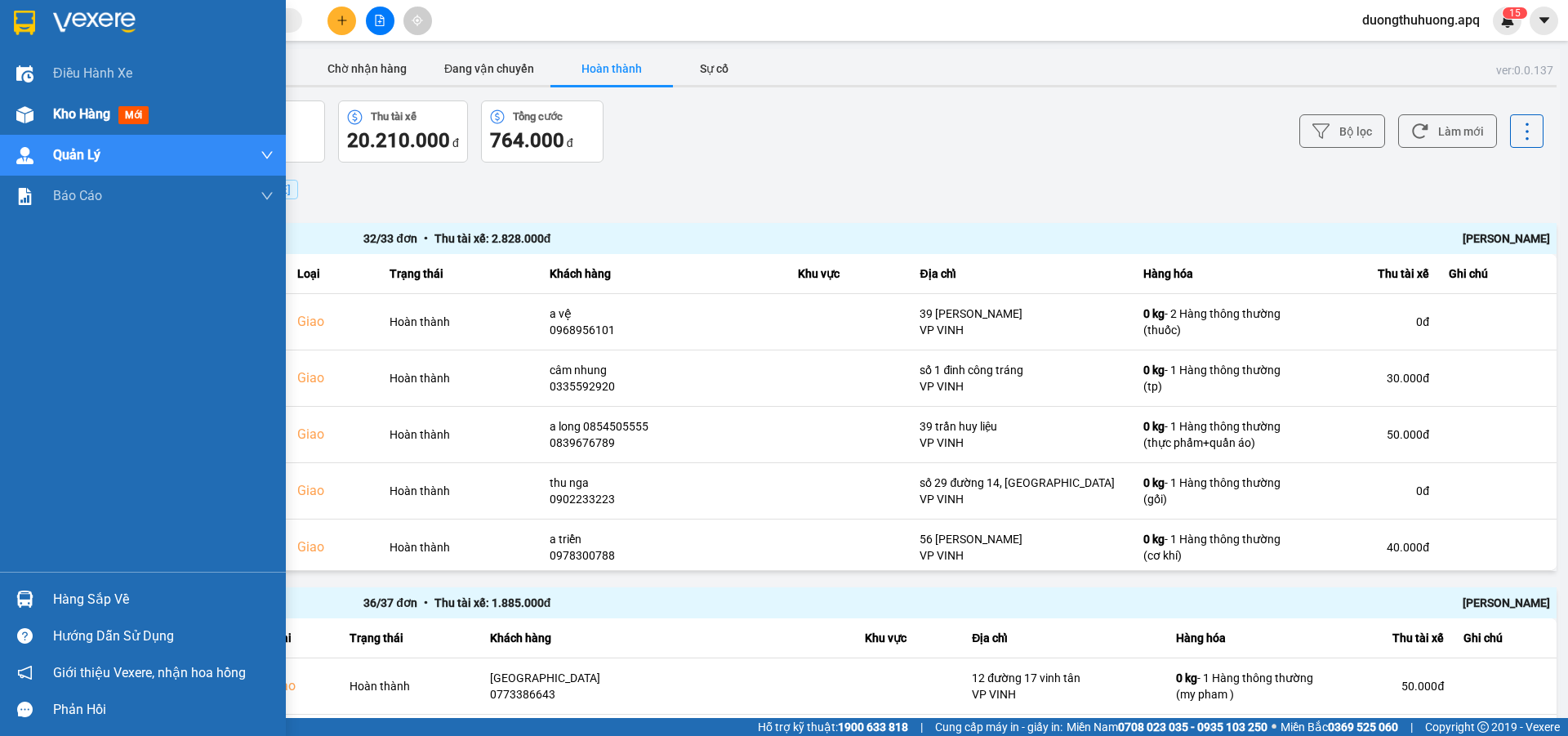
click at [80, 108] on span "Kho hàng" at bounding box center [81, 114] width 57 height 16
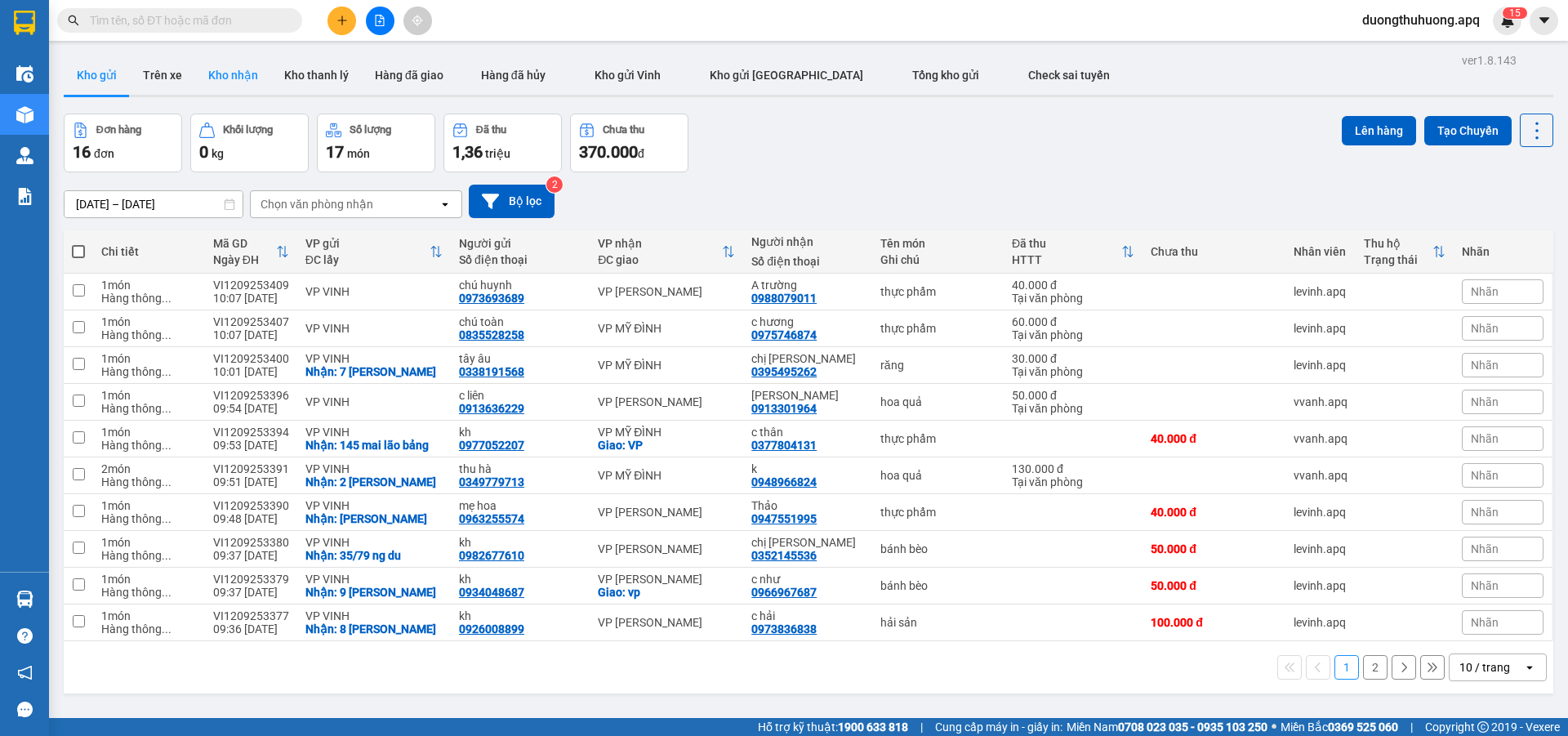
click at [218, 71] on button "Kho nhận" at bounding box center [233, 75] width 76 height 39
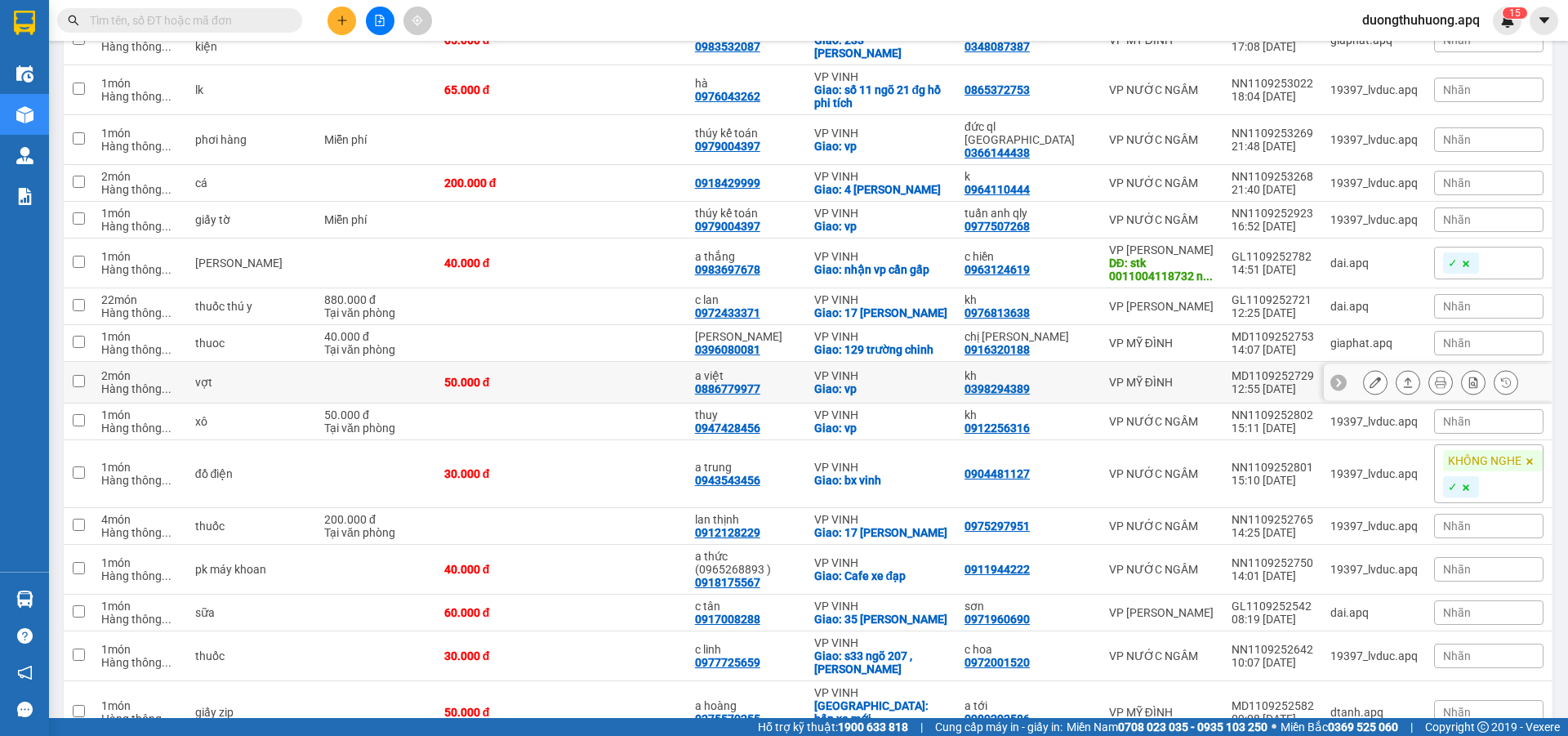
scroll to position [1552, 0]
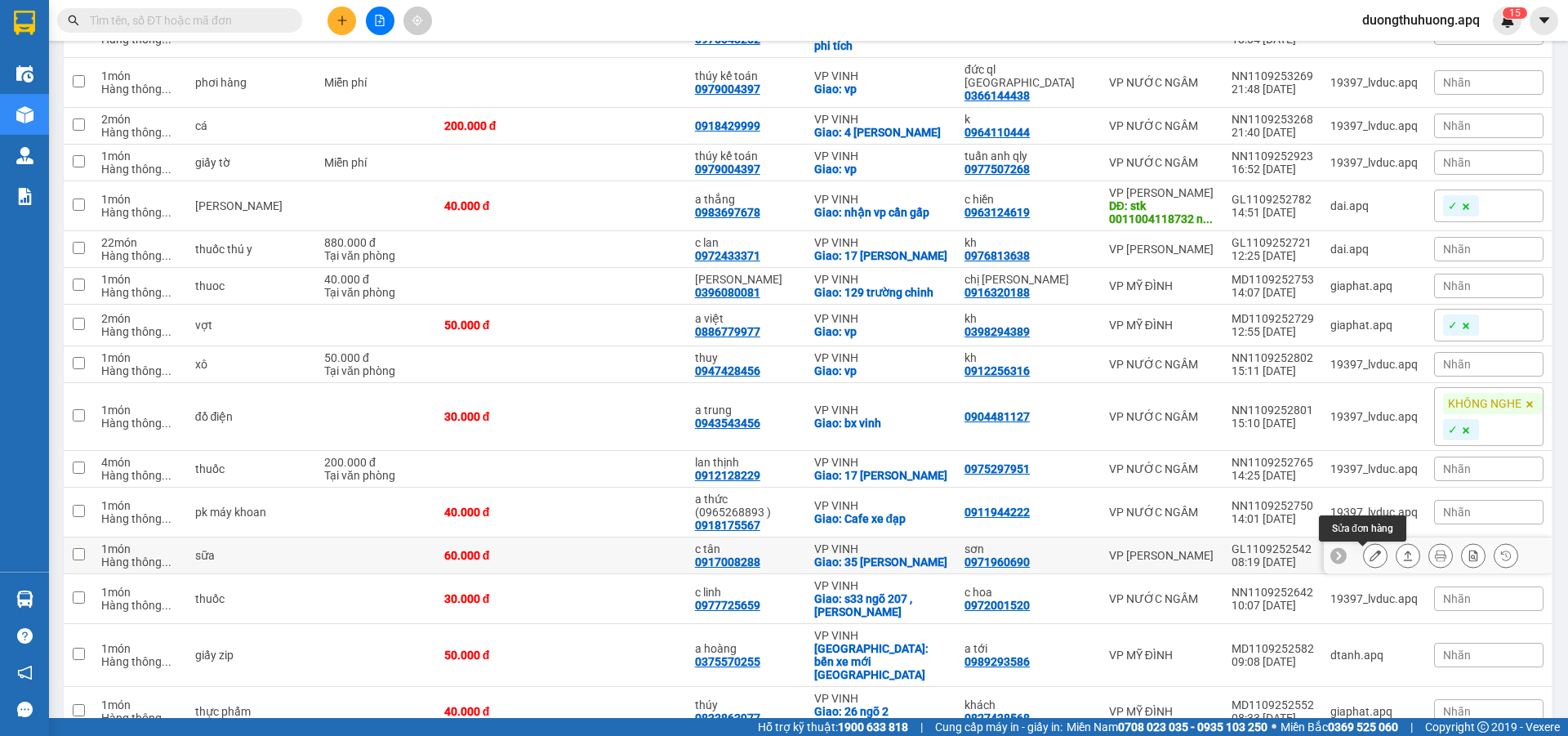
click at [1370, 561] on icon at bounding box center [1376, 556] width 12 height 12
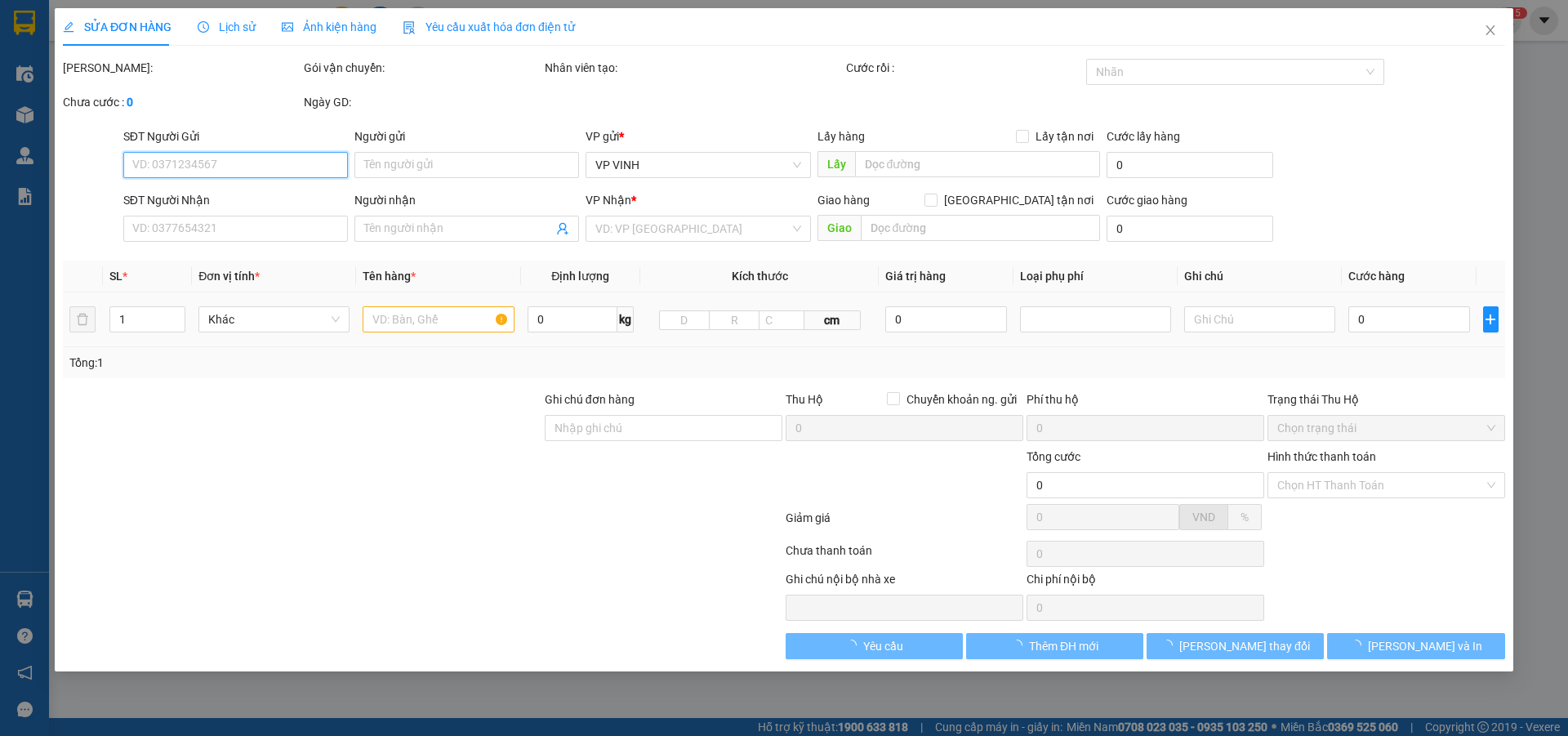
type input "0971960690"
type input "sơn"
type input "0917008288"
type input "c tân"
checkbox input "true"
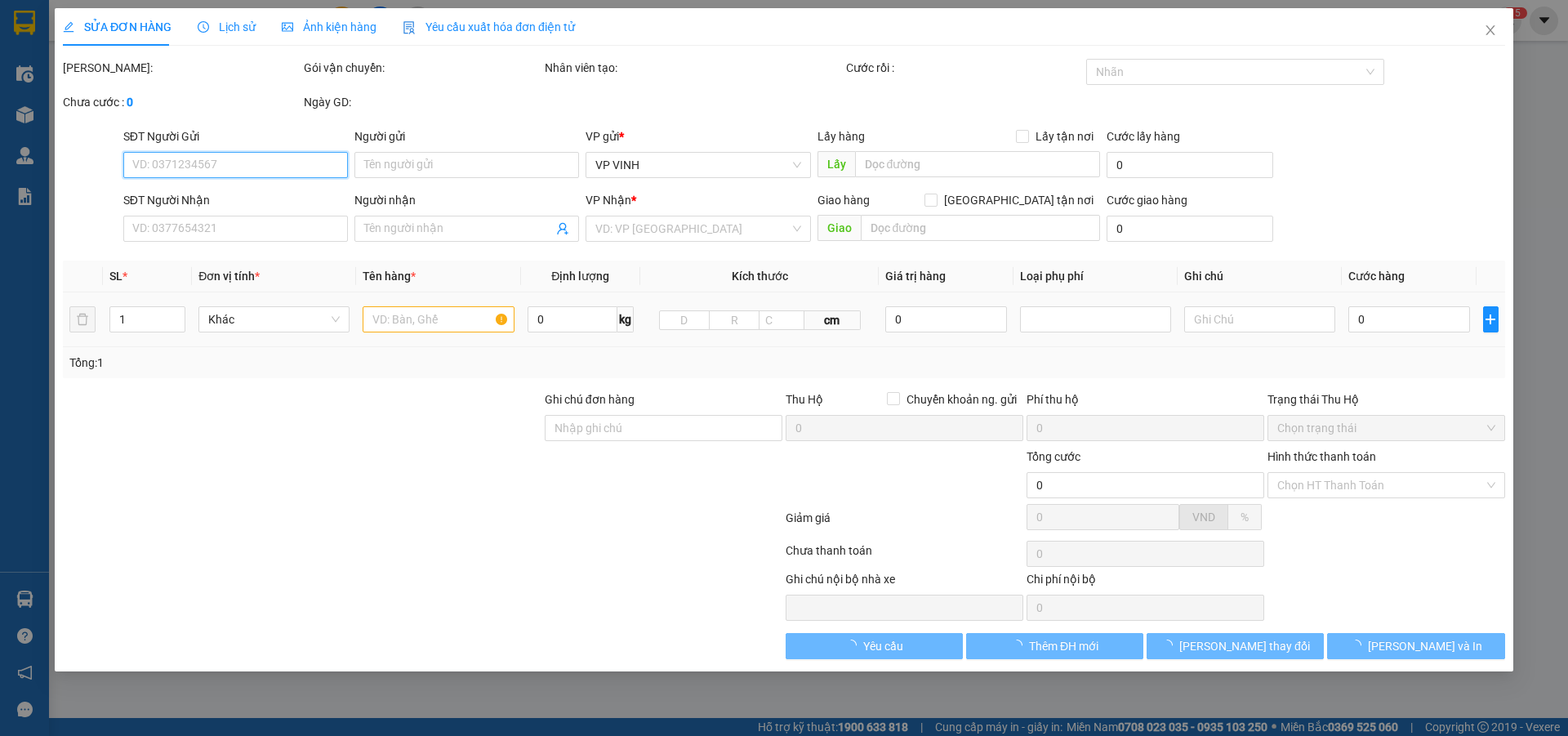
type input "35 nguyễn xiển"
type input "60.000"
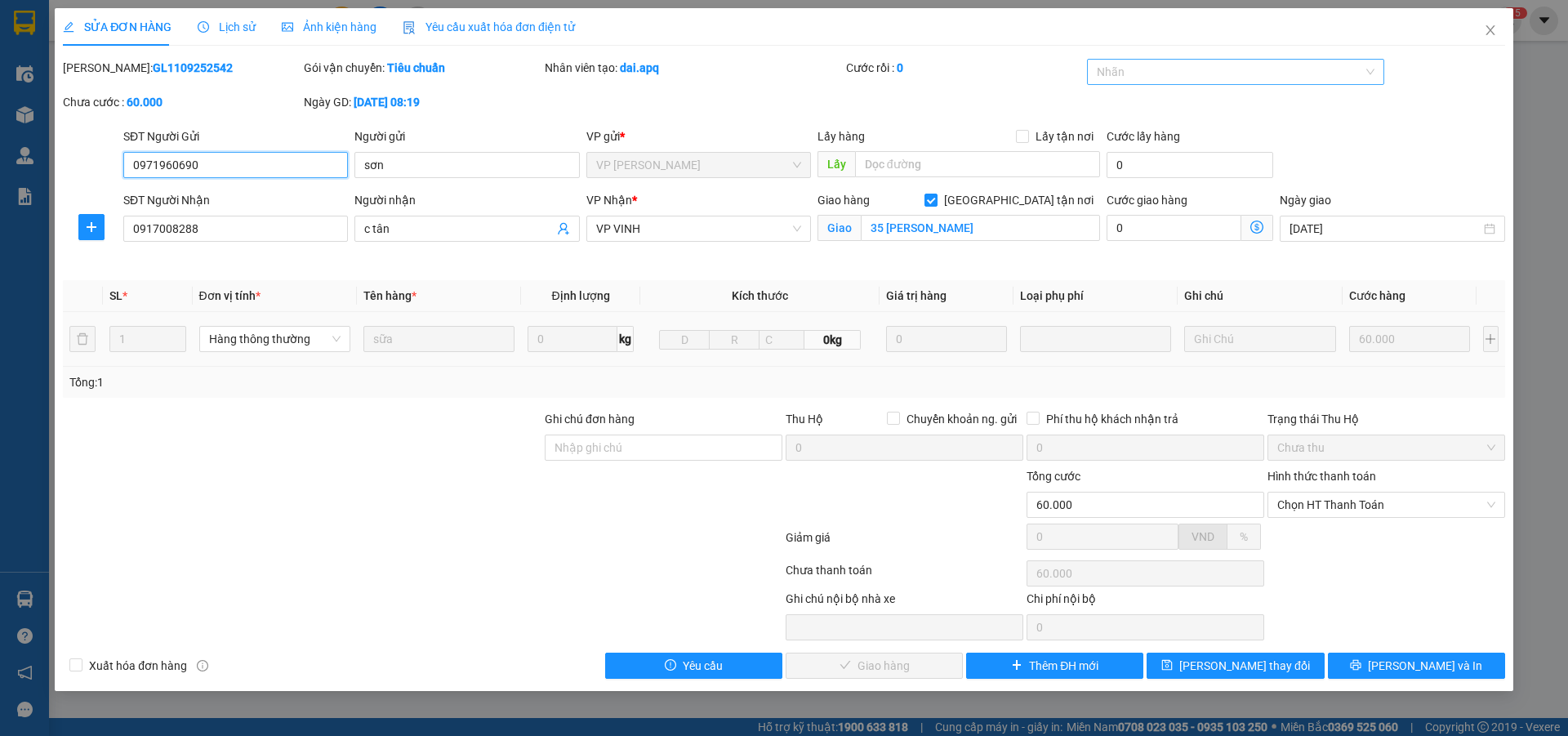
click at [1234, 80] on div at bounding box center [1228, 71] width 274 height 20
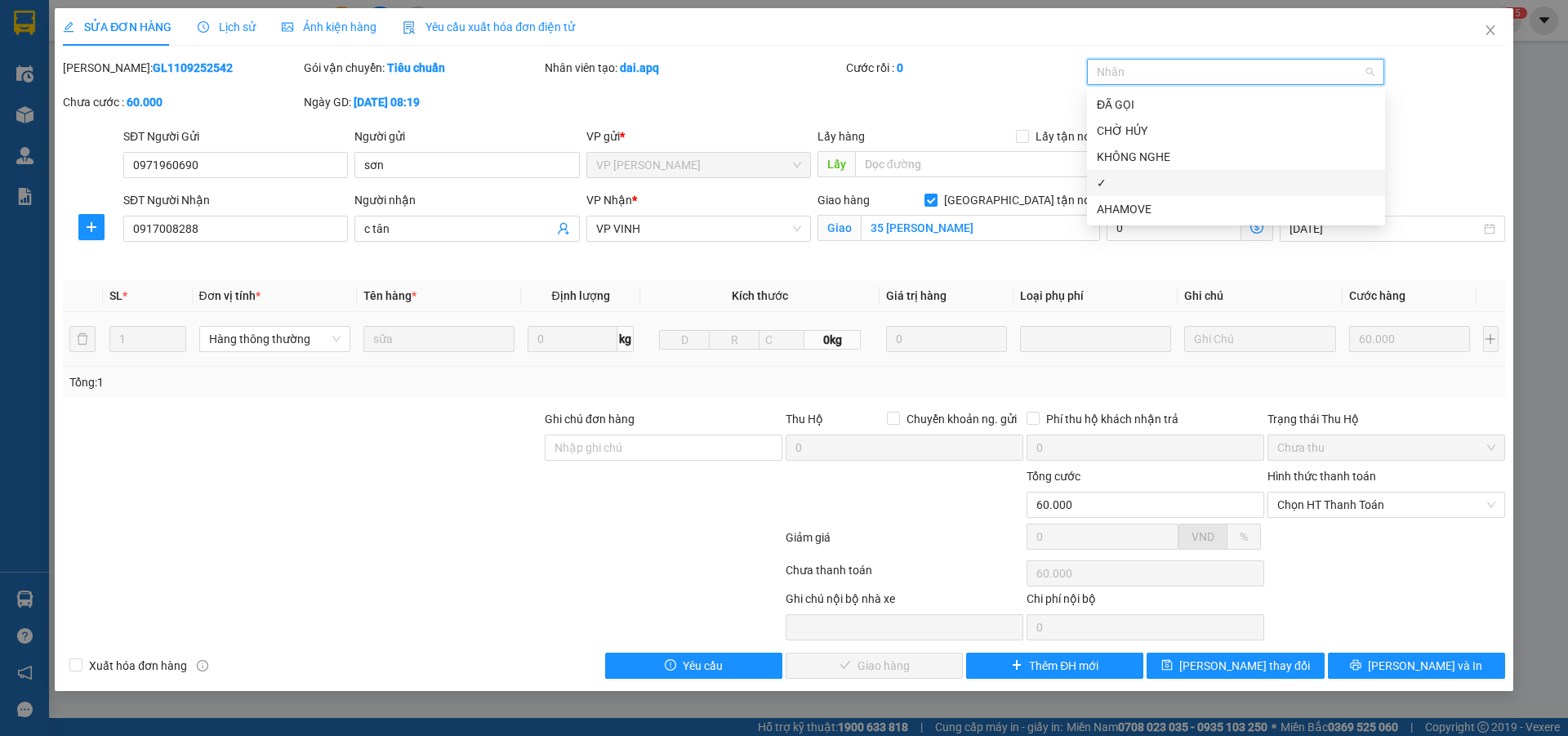
click at [1112, 192] on div "✓" at bounding box center [1236, 183] width 299 height 26
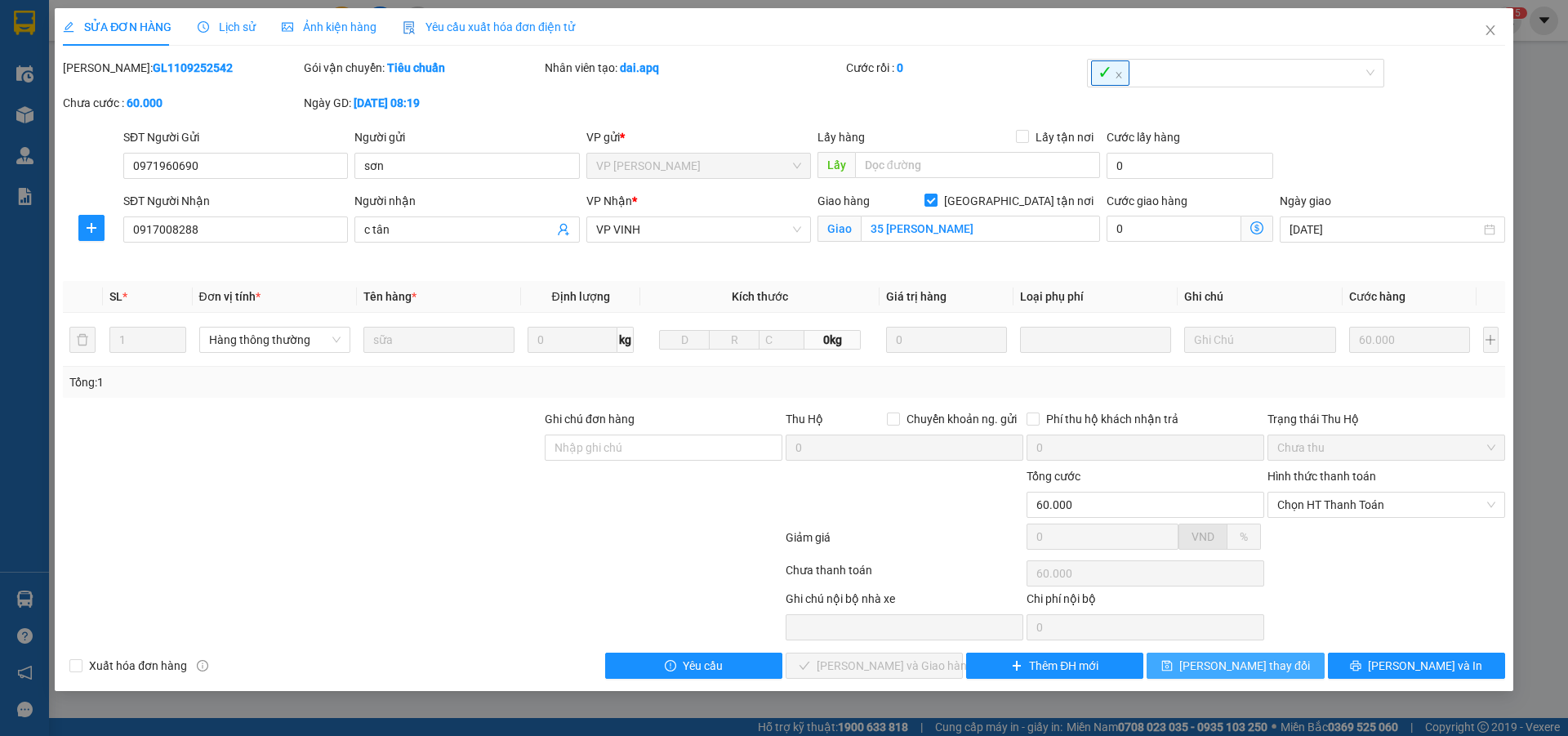
click at [1247, 669] on span "Lưu thay đổi" at bounding box center [1245, 666] width 131 height 18
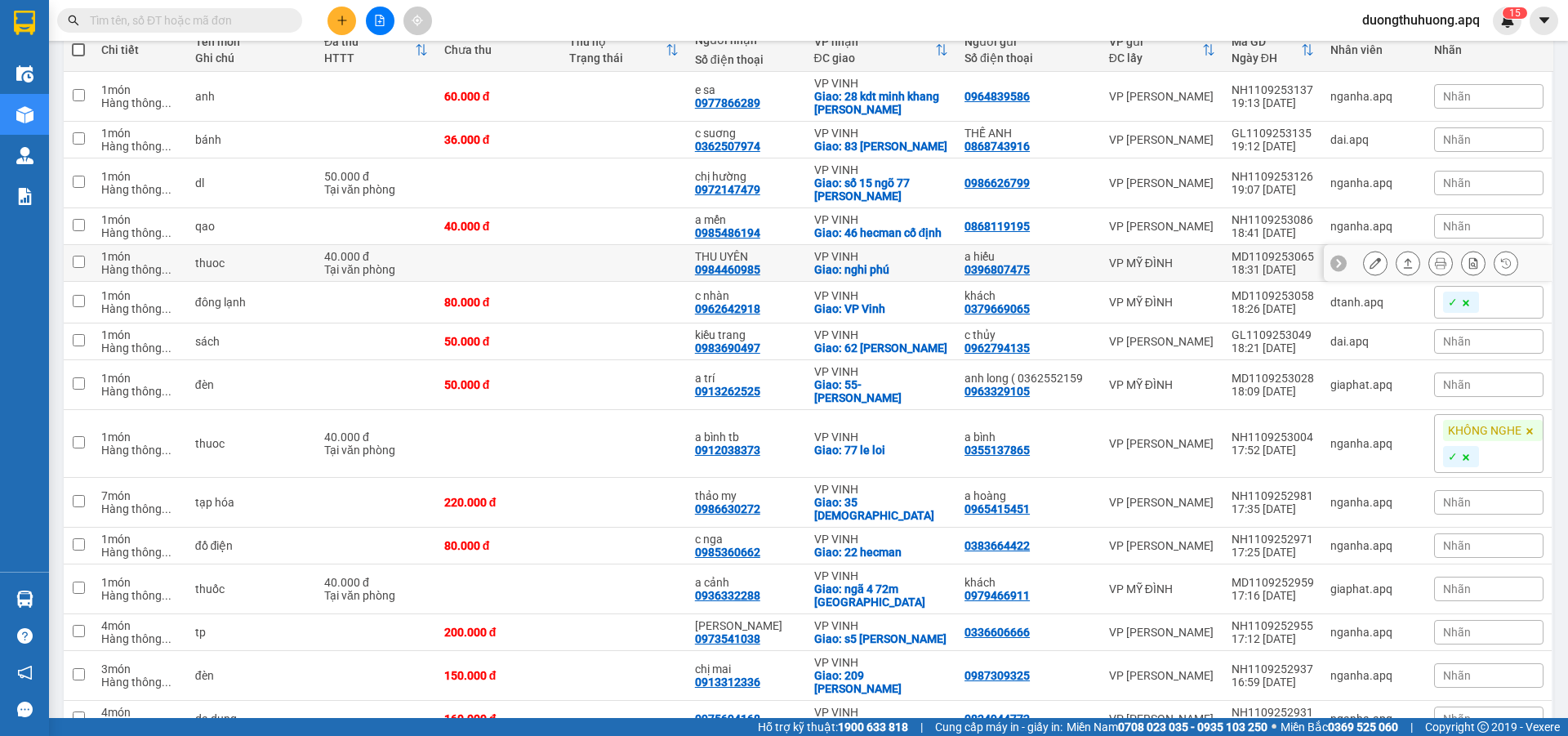
scroll to position [245, 0]
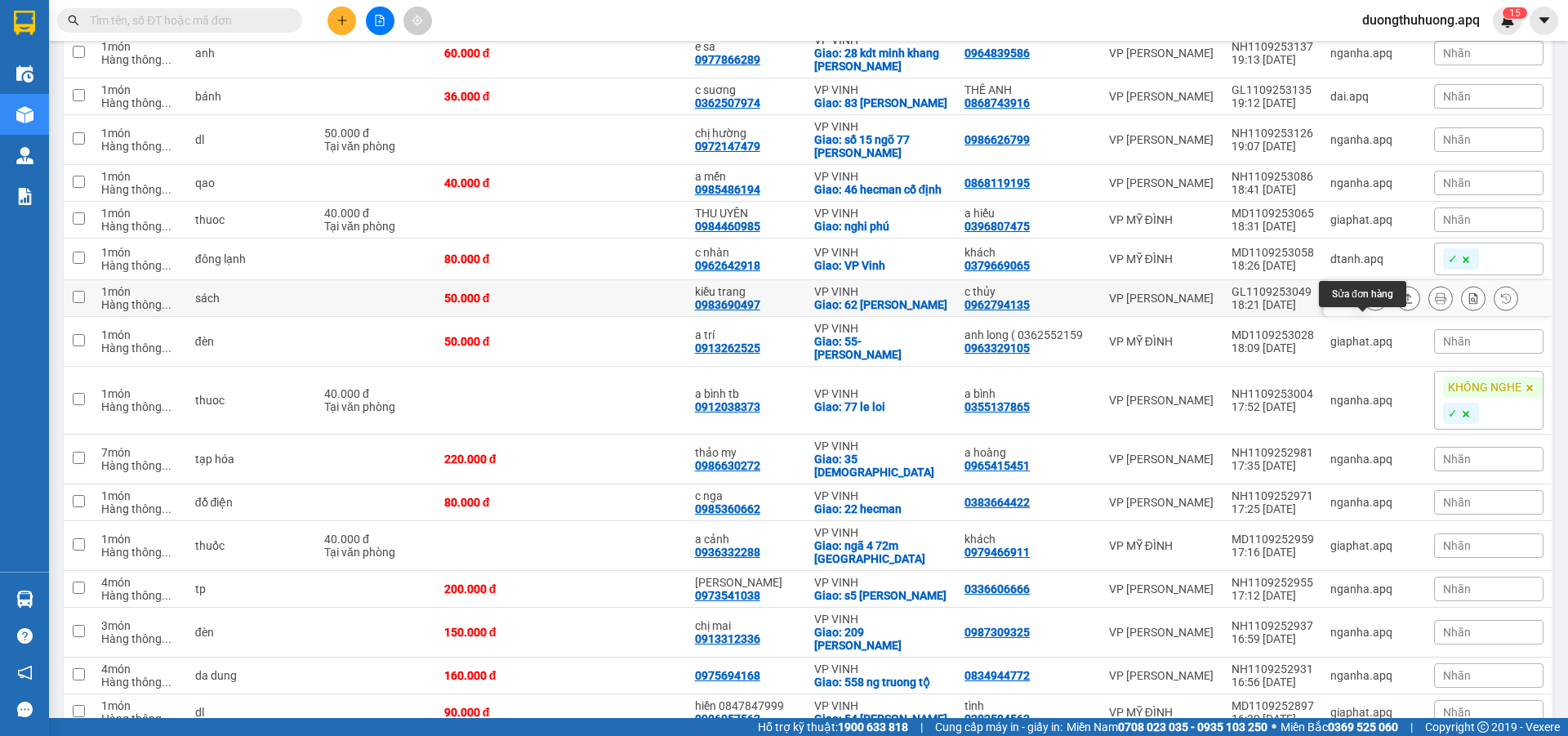
click at [1370, 303] on icon at bounding box center [1376, 299] width 12 height 12
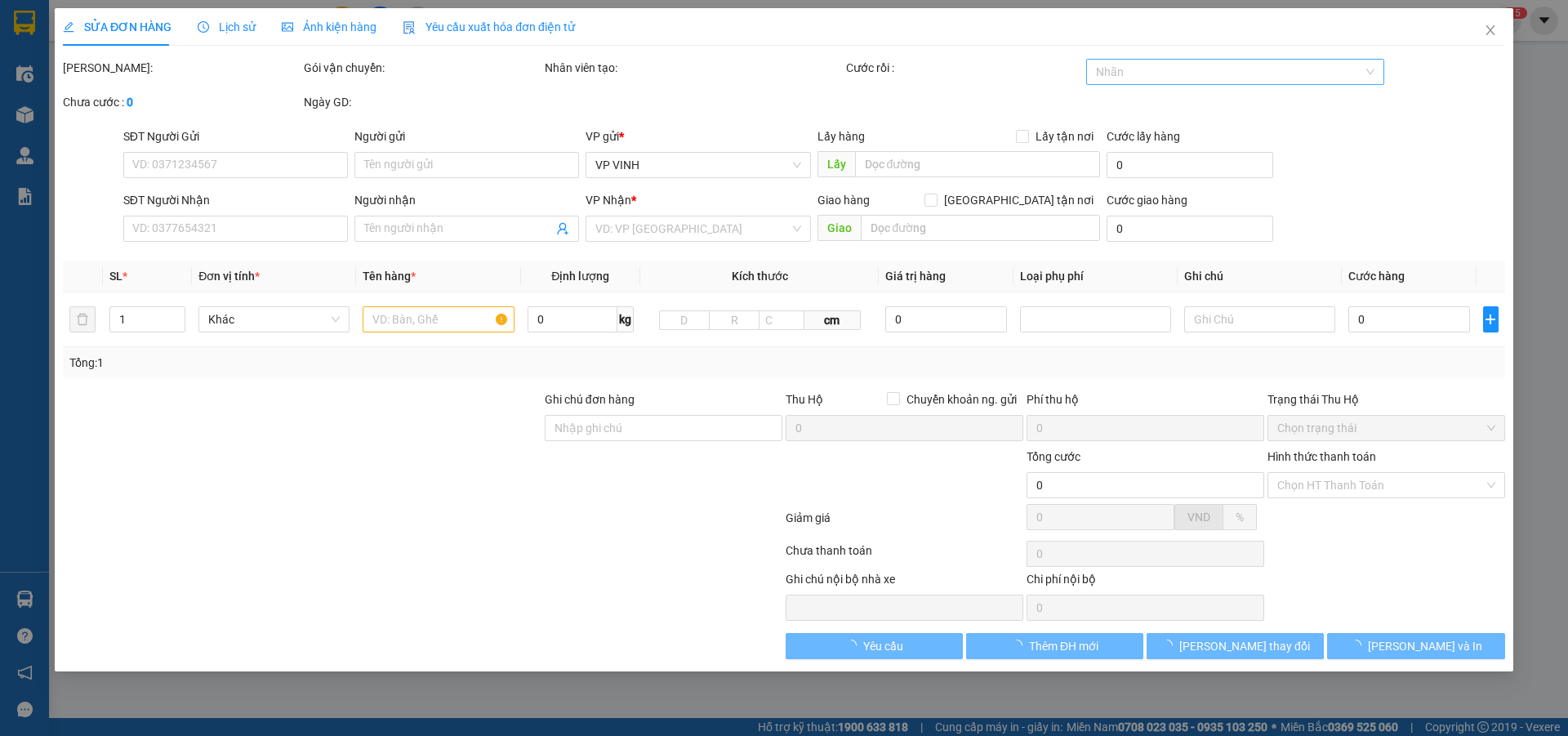
type input "0962794135"
type input "c thủy"
type input "0983690497"
type input "kiều trang"
checkbox input "true"
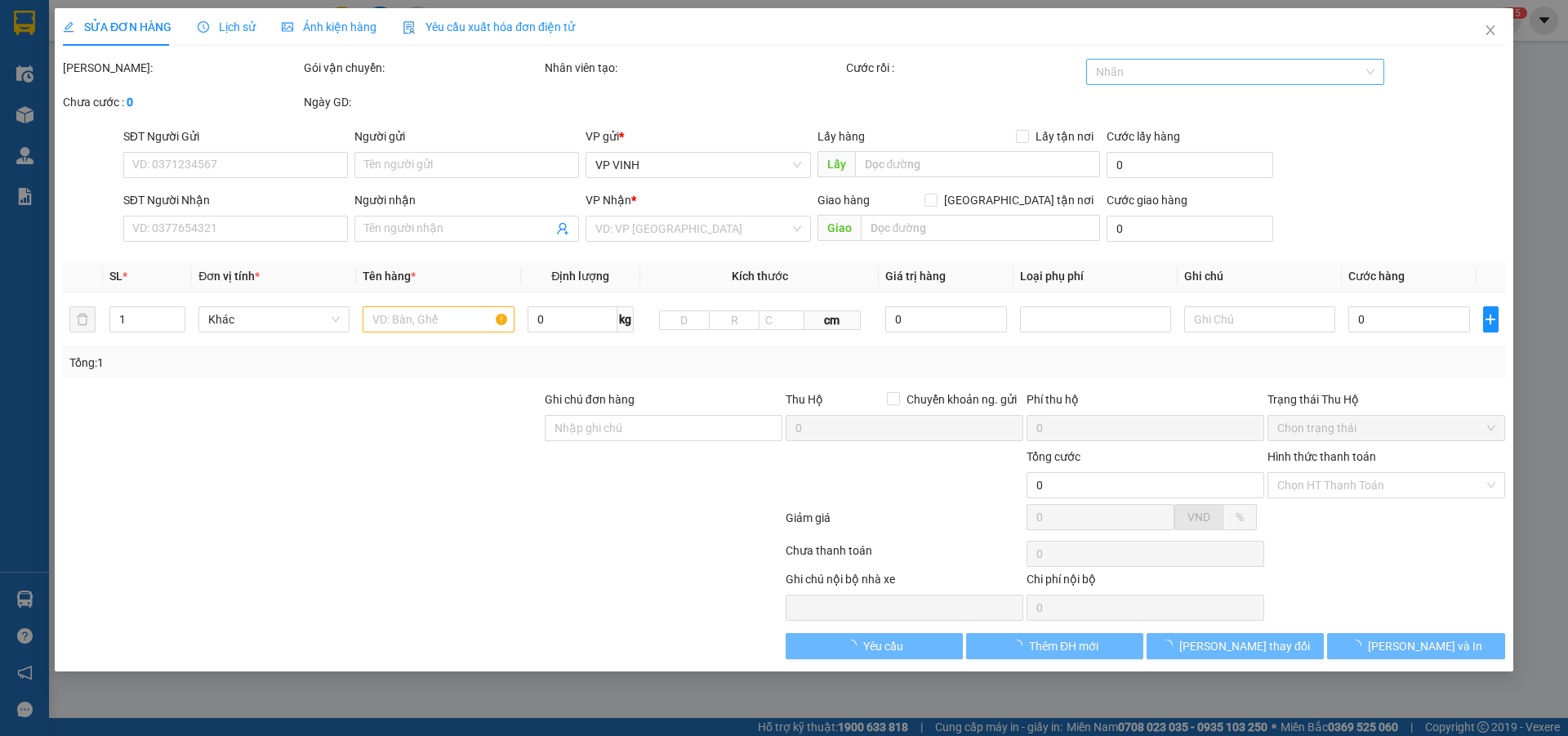
type input "62 hàn mạc tử"
type input "50.000"
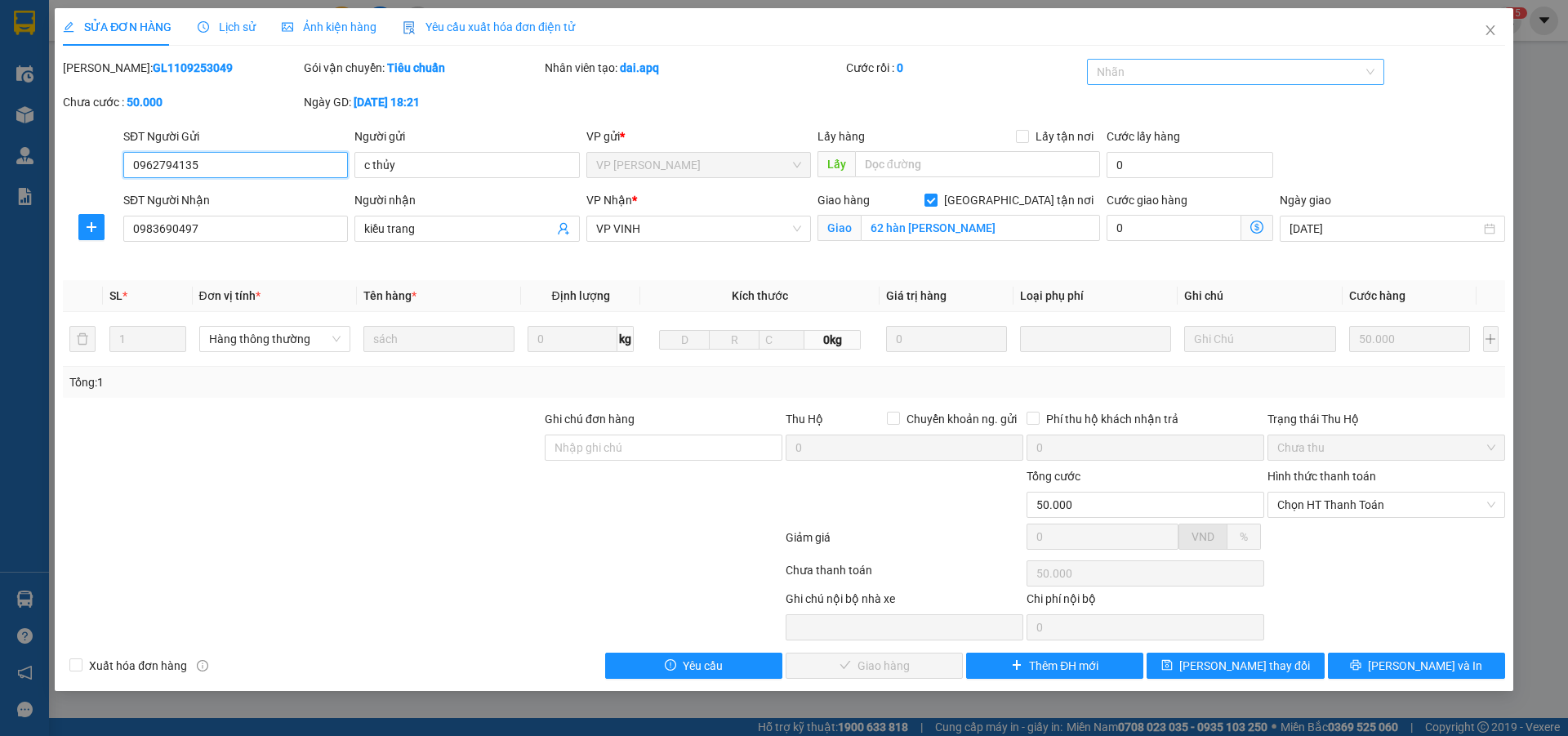
click at [1189, 73] on div at bounding box center [1228, 71] width 274 height 20
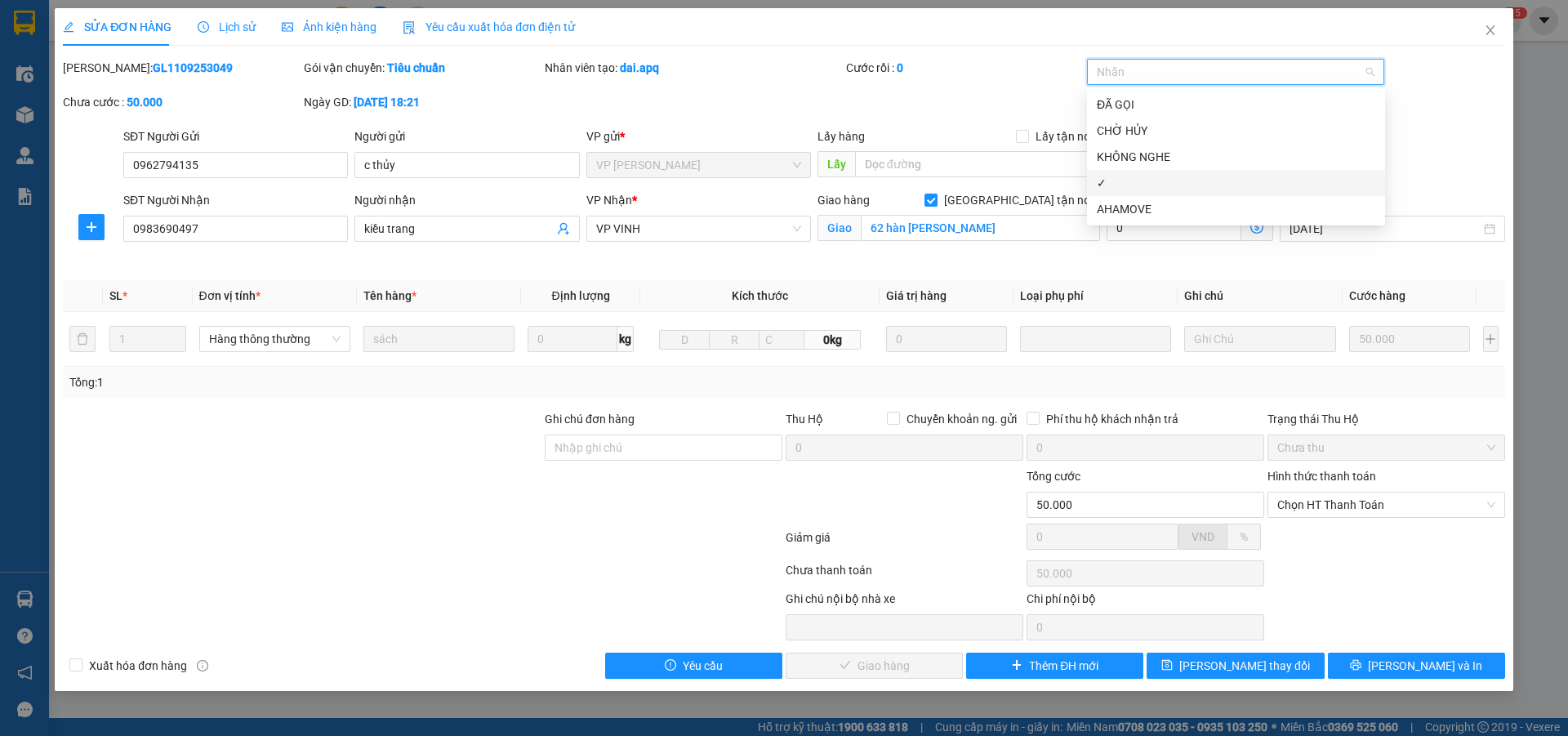
click at [1124, 183] on div "✓" at bounding box center [1236, 183] width 279 height 18
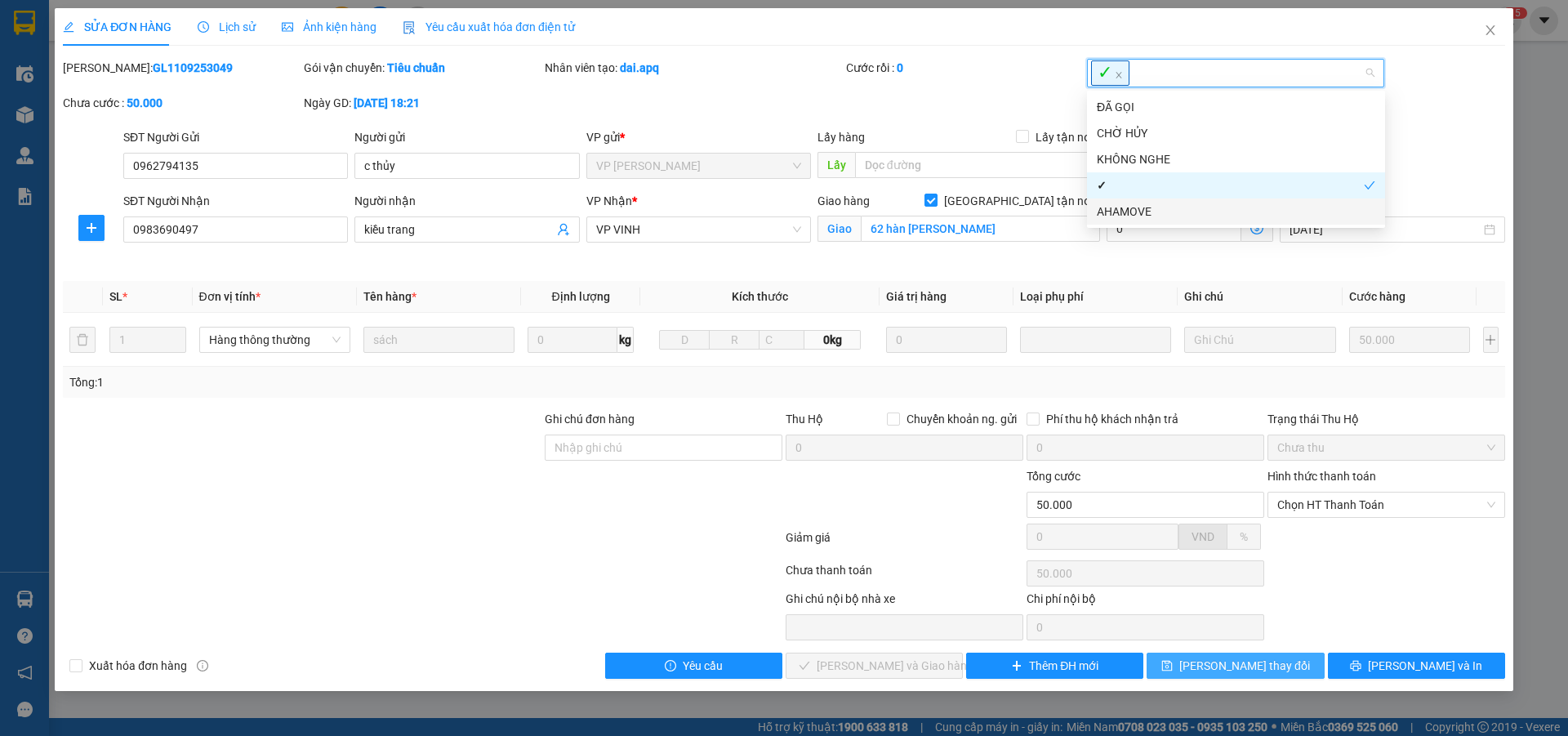
click at [1235, 669] on span "Lưu thay đổi" at bounding box center [1245, 666] width 131 height 18
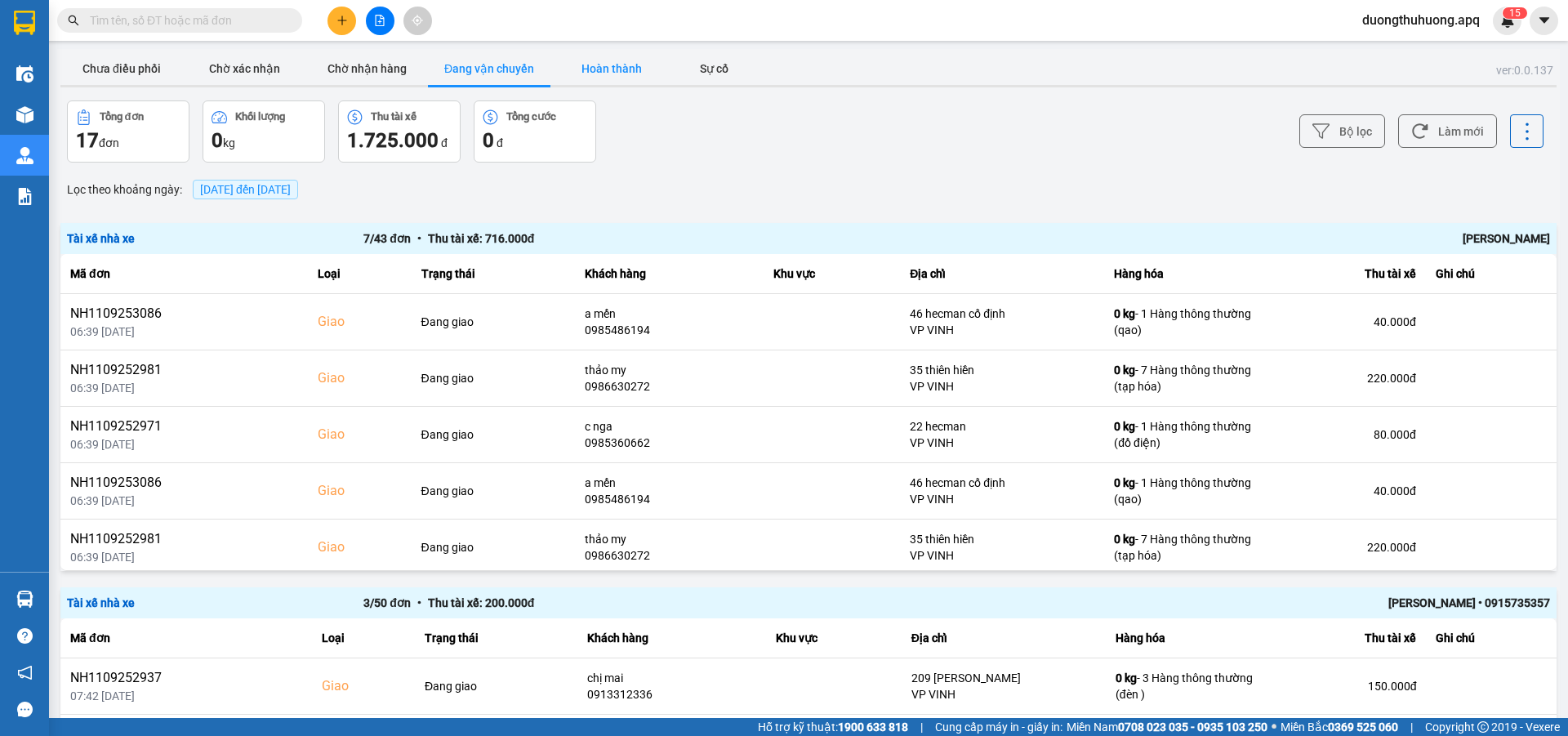
click at [614, 69] on button "Hoàn thành" at bounding box center [611, 68] width 122 height 32
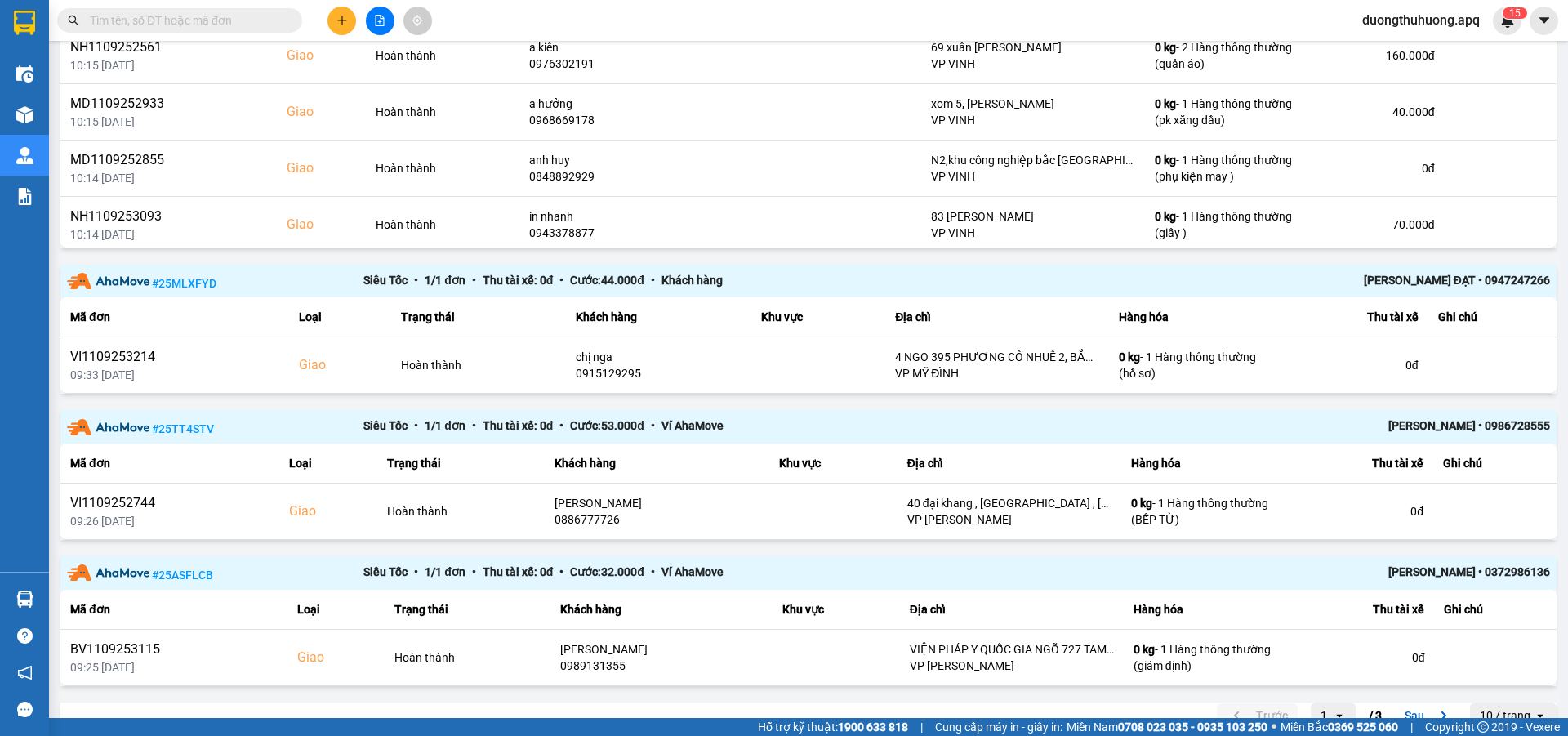
scroll to position [1446, 0]
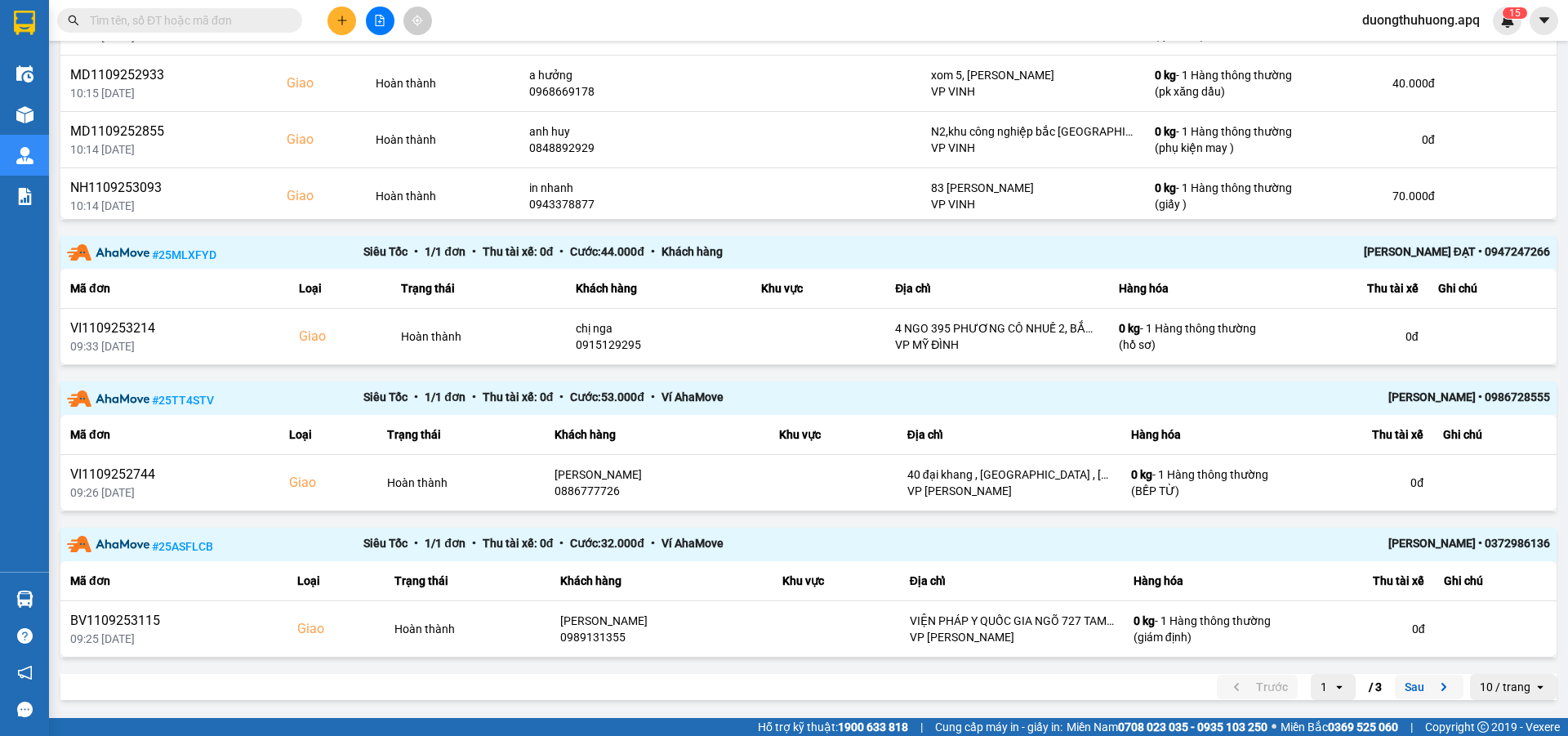
click at [1398, 684] on button "Sau" at bounding box center [1429, 686] width 69 height 24
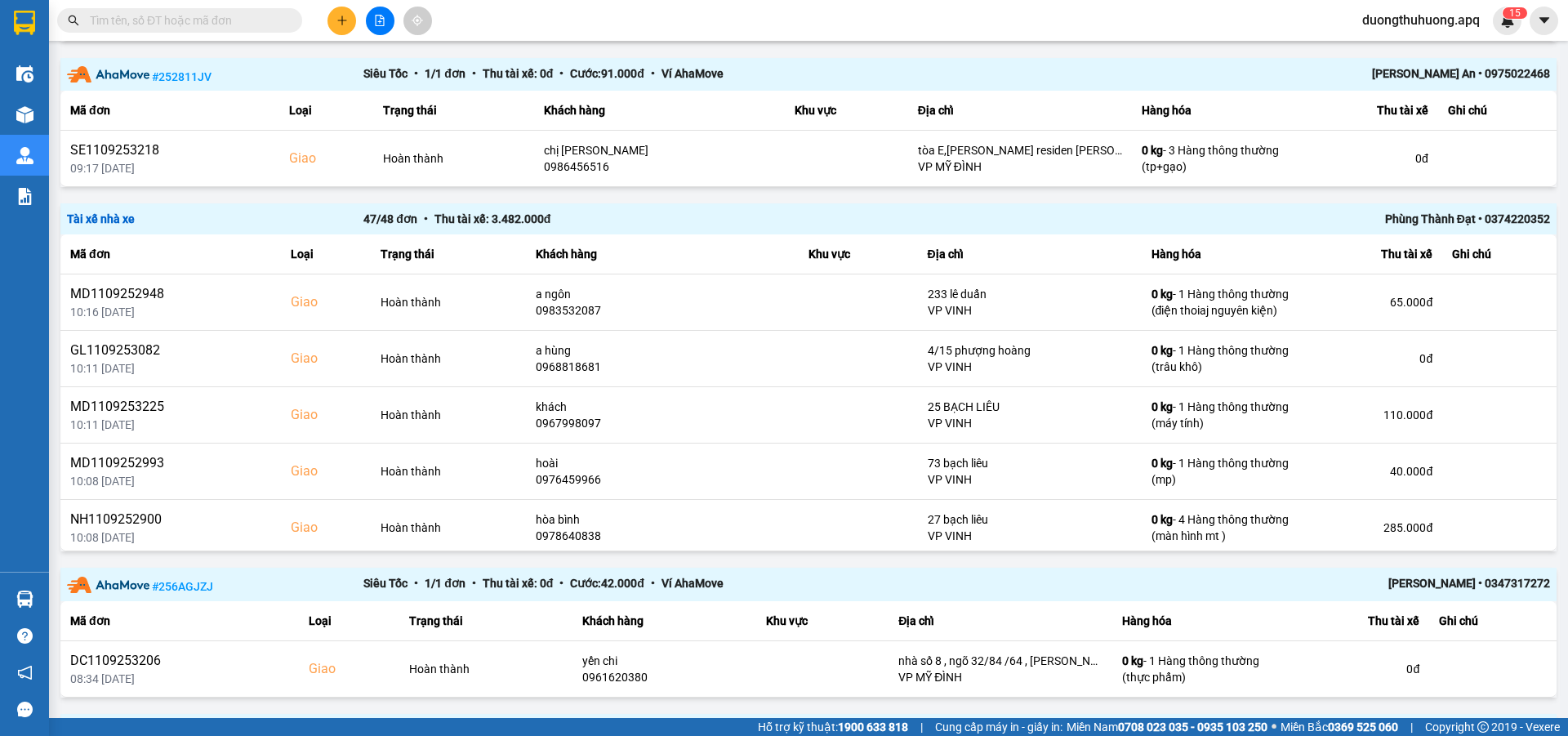
scroll to position [614, 0]
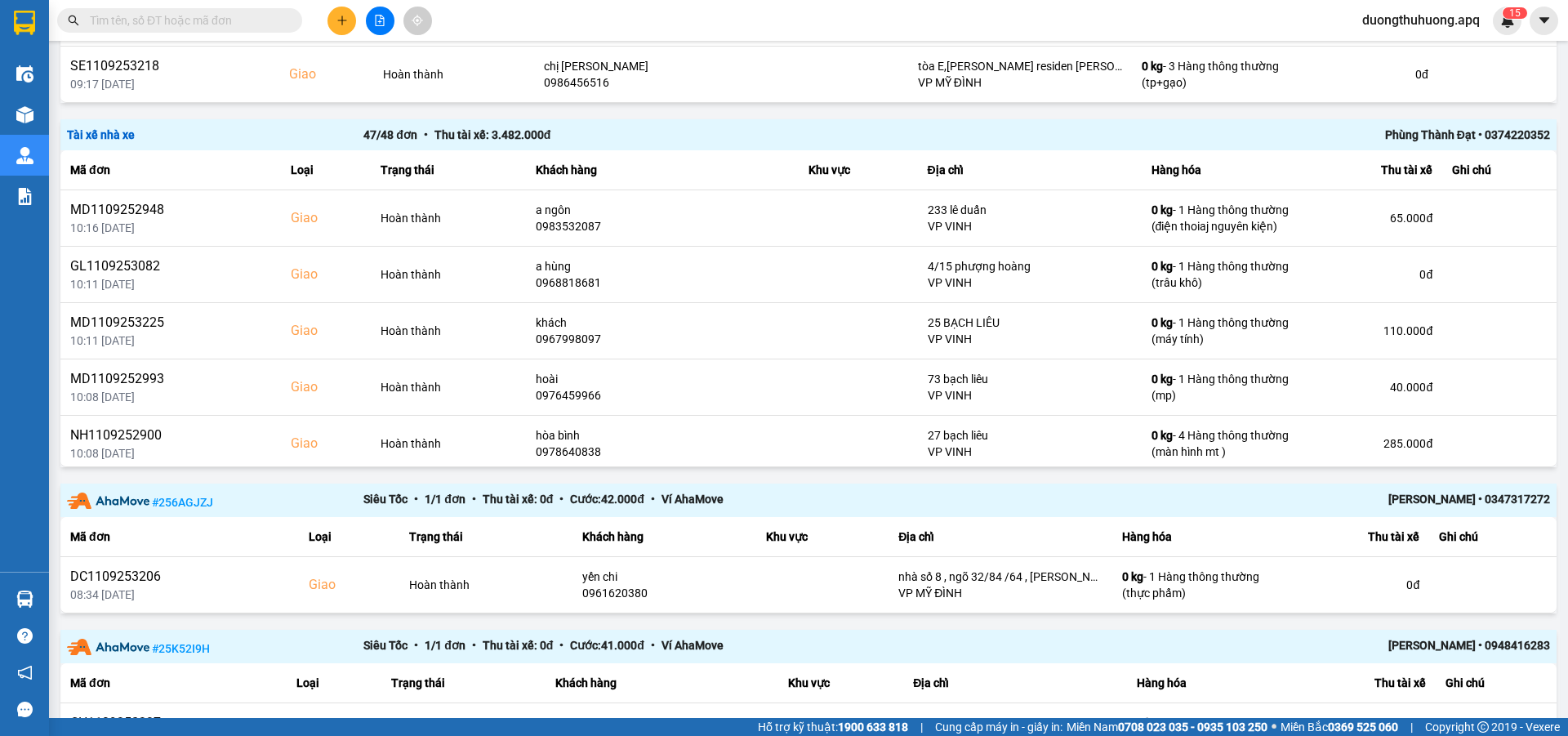
click at [1418, 132] on div "Phùng Thành Đạt • 0374220352" at bounding box center [1254, 135] width 593 height 18
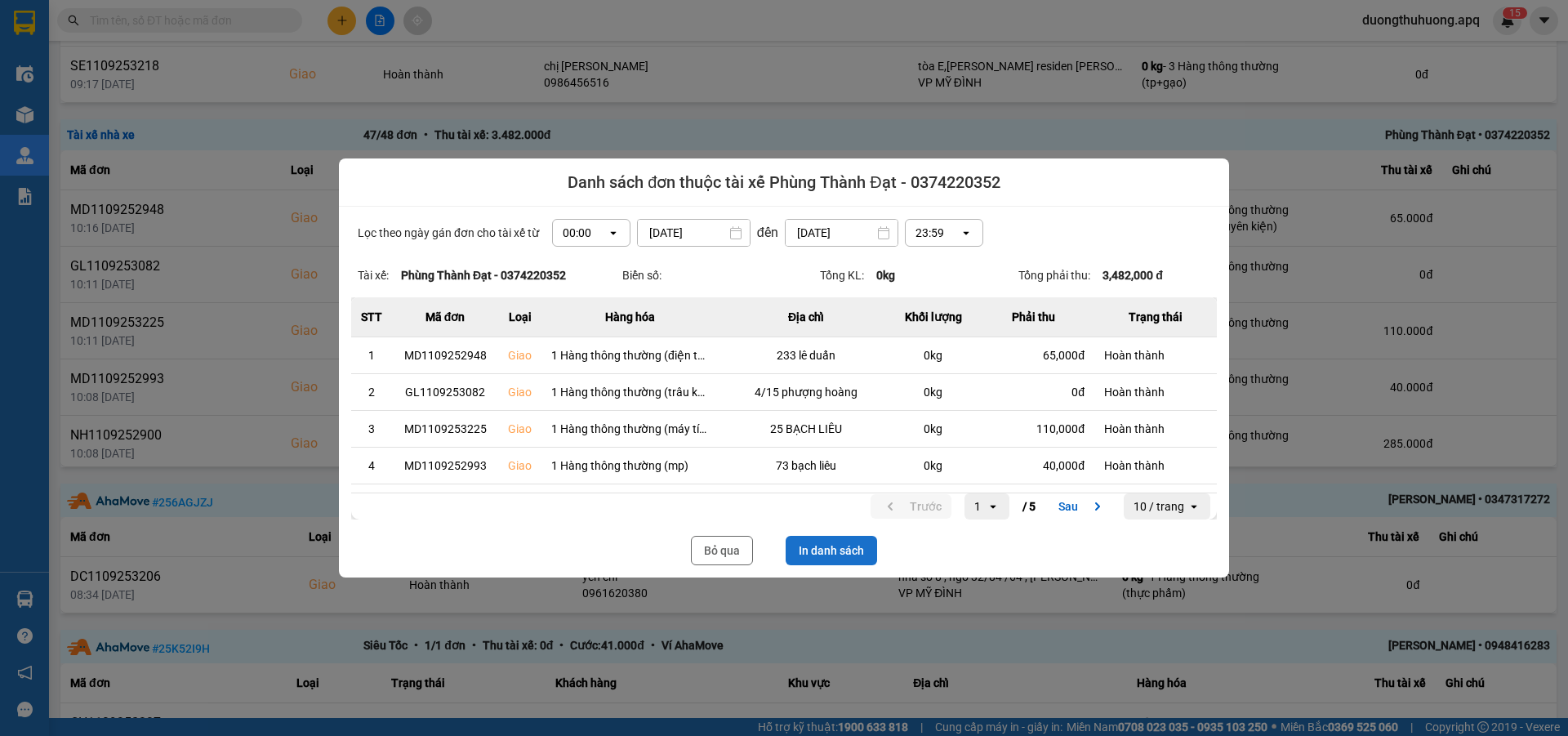
click at [853, 556] on button "In danh sách" at bounding box center [831, 550] width 91 height 29
click at [733, 555] on button "Bỏ qua" at bounding box center [721, 550] width 62 height 29
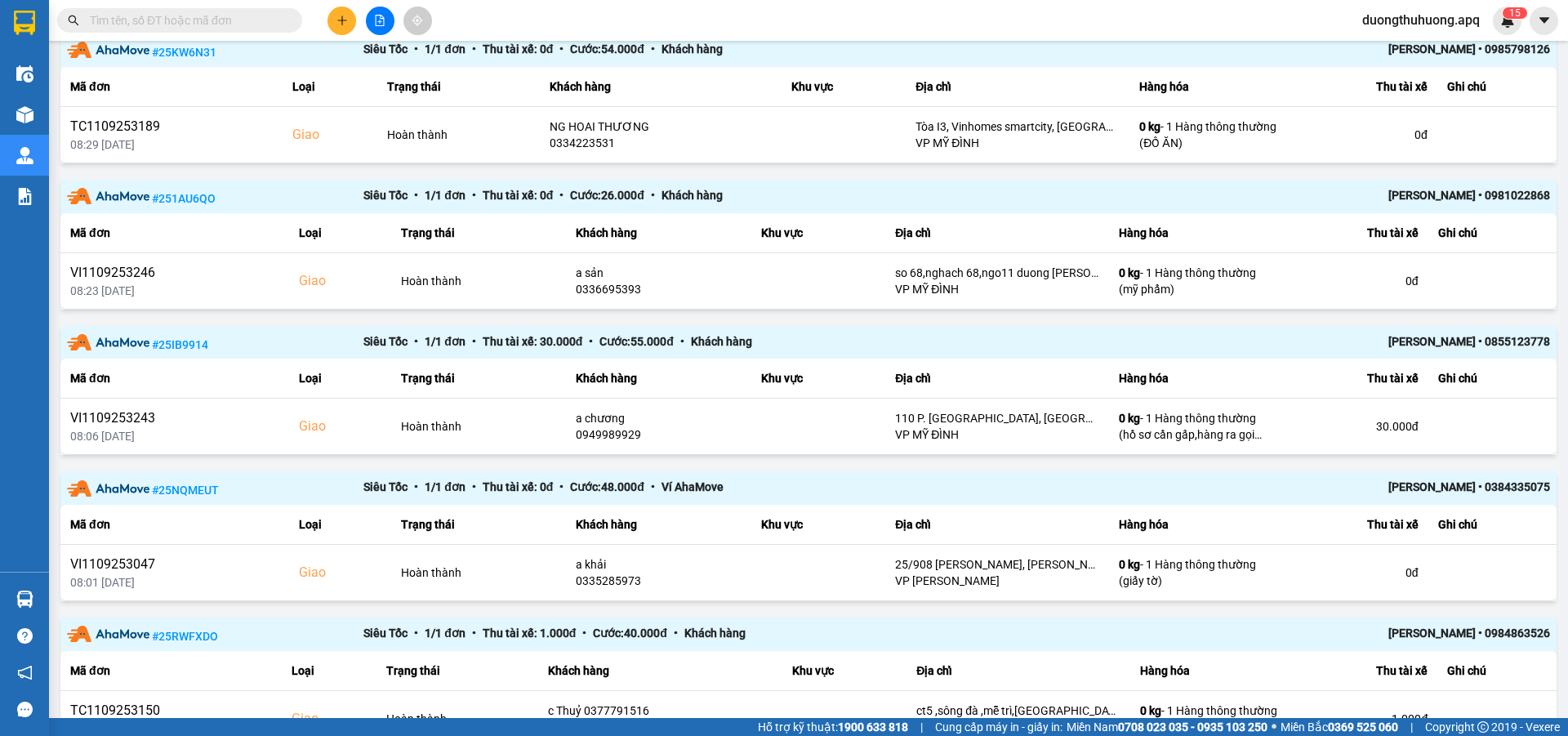
scroll to position [1446, 0]
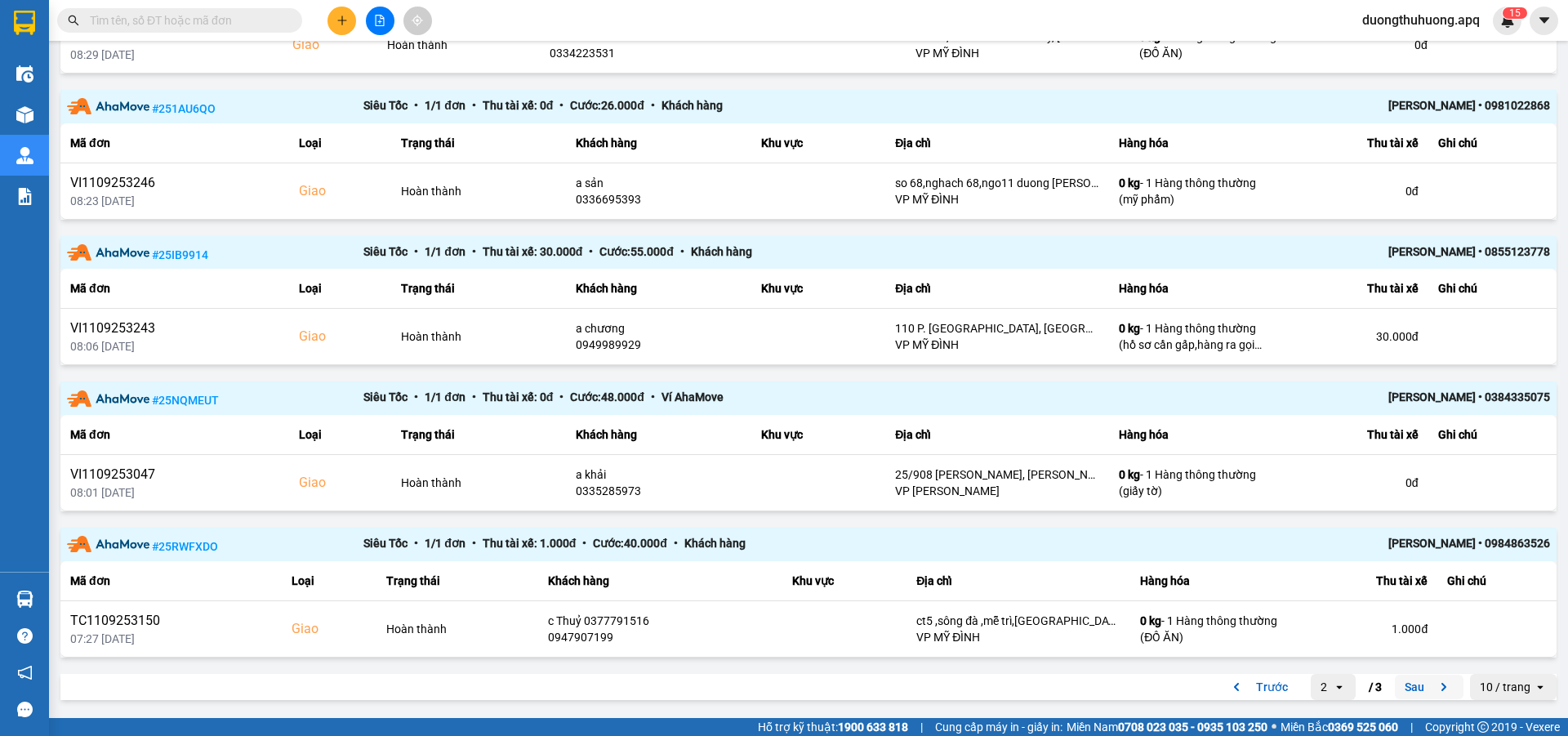
click at [1395, 683] on button "Sau" at bounding box center [1429, 686] width 69 height 24
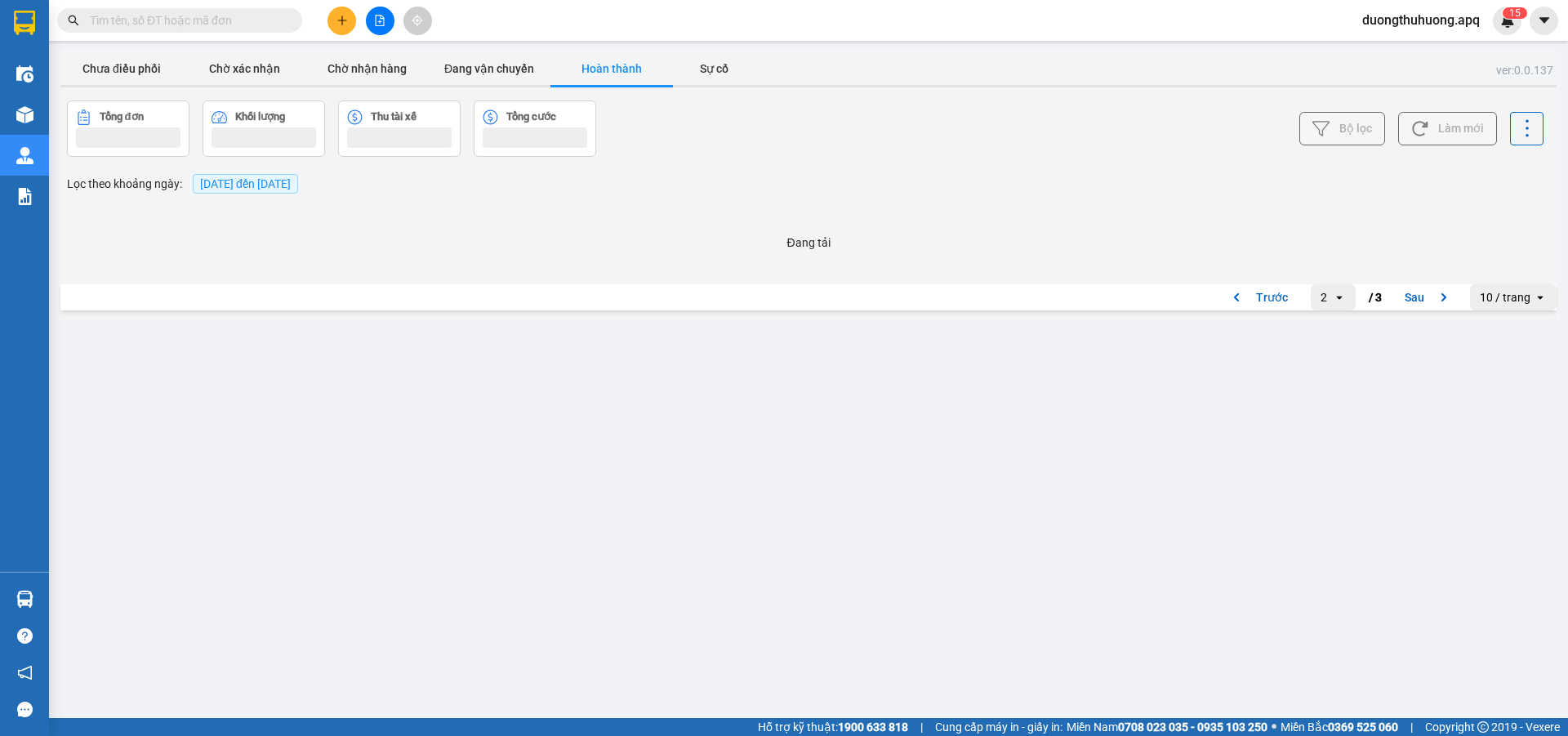
scroll to position [0, 0]
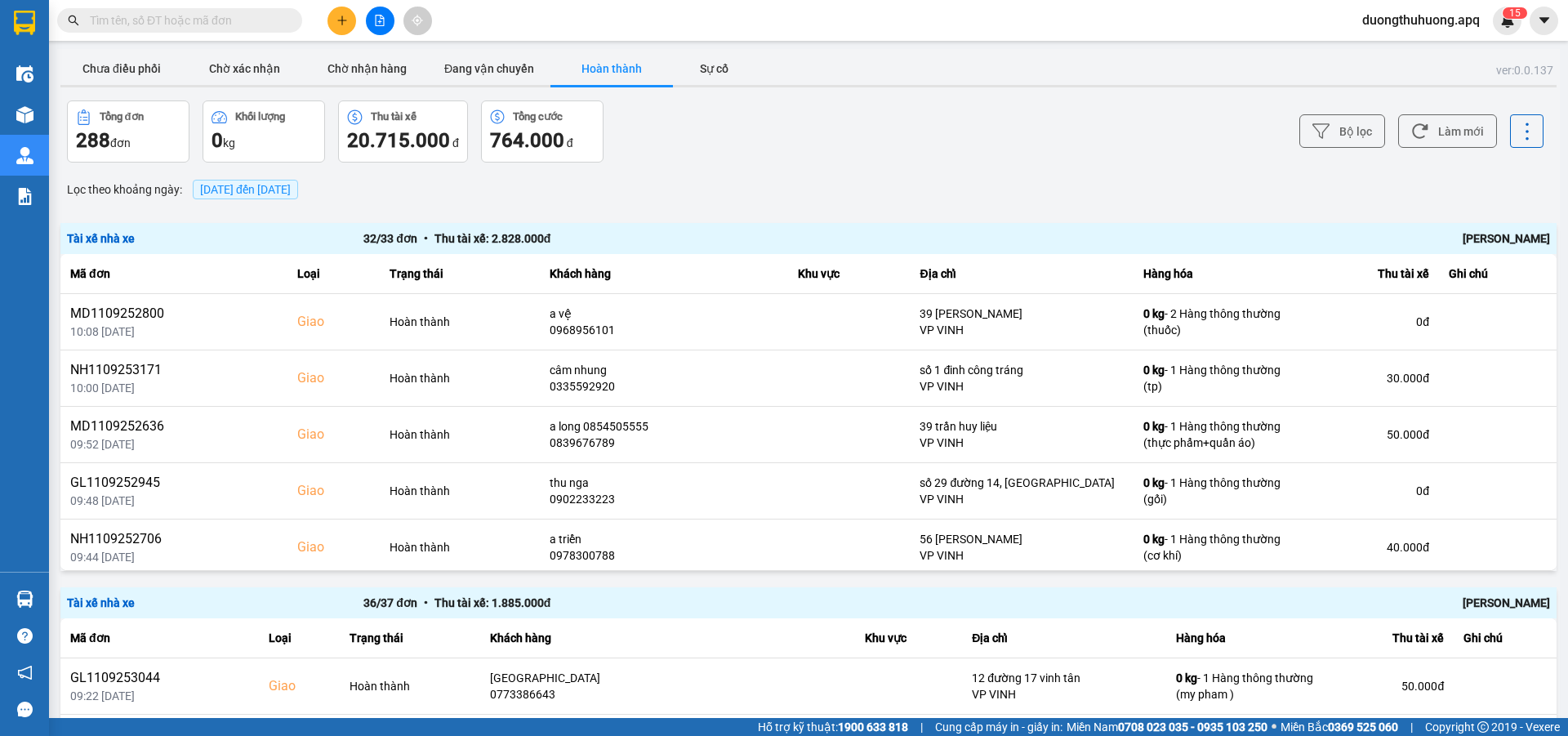
click at [1459, 601] on div "[PERSON_NAME]" at bounding box center [1254, 603] width 593 height 18
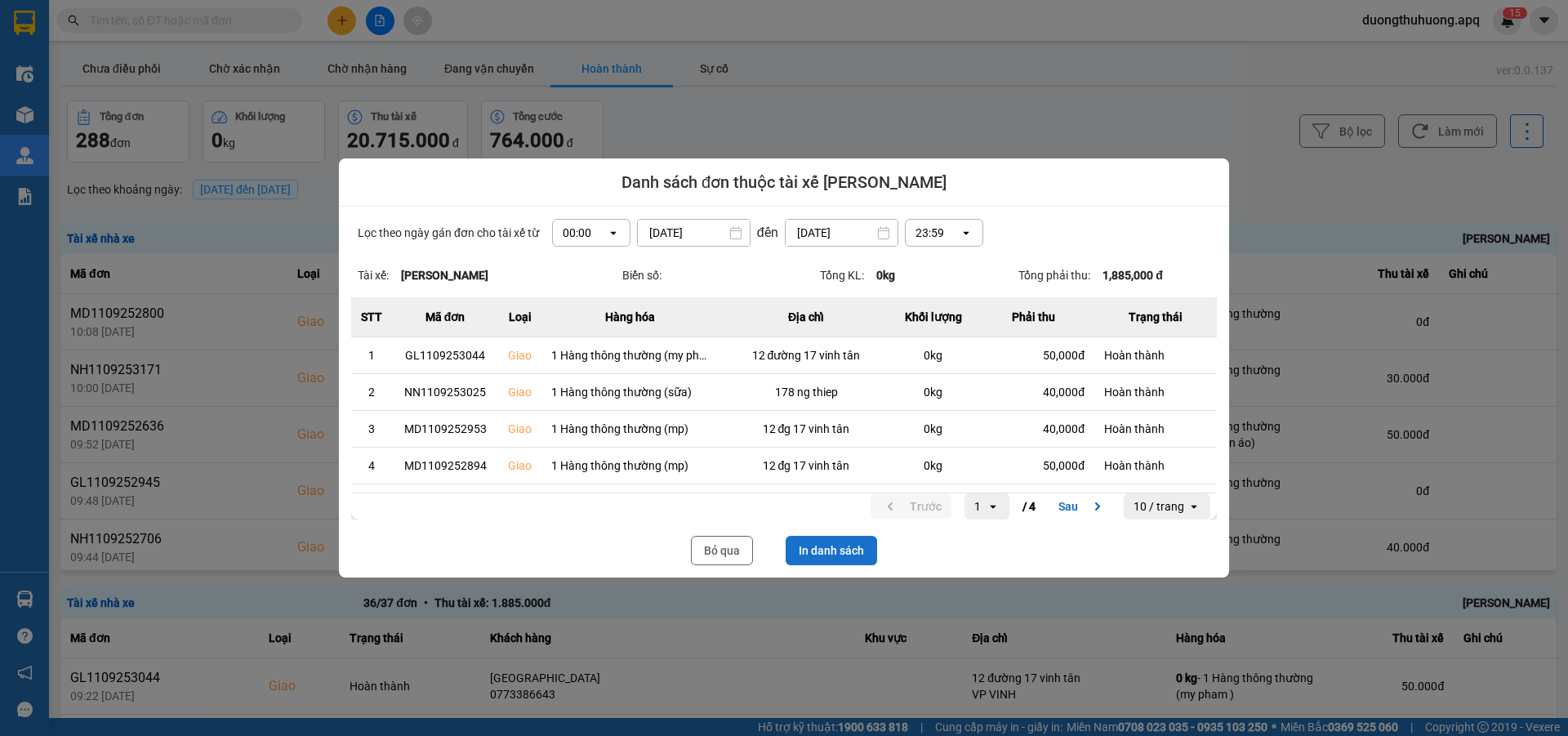
click at [824, 545] on button "In danh sách" at bounding box center [831, 550] width 91 height 29
click at [720, 551] on button "Bỏ qua" at bounding box center [721, 550] width 62 height 29
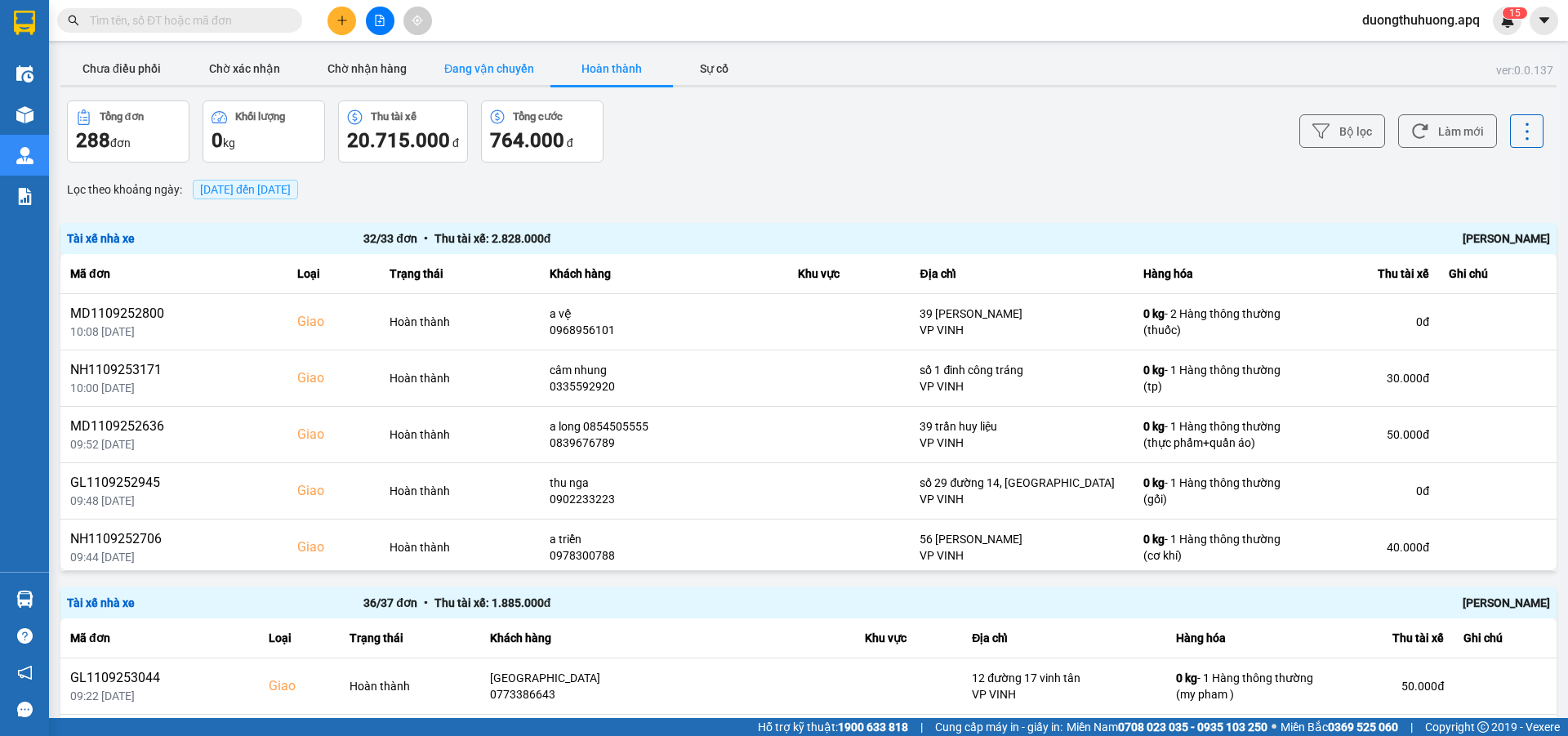
click at [506, 66] on button "Đang vận chuyển" at bounding box center [488, 68] width 122 height 32
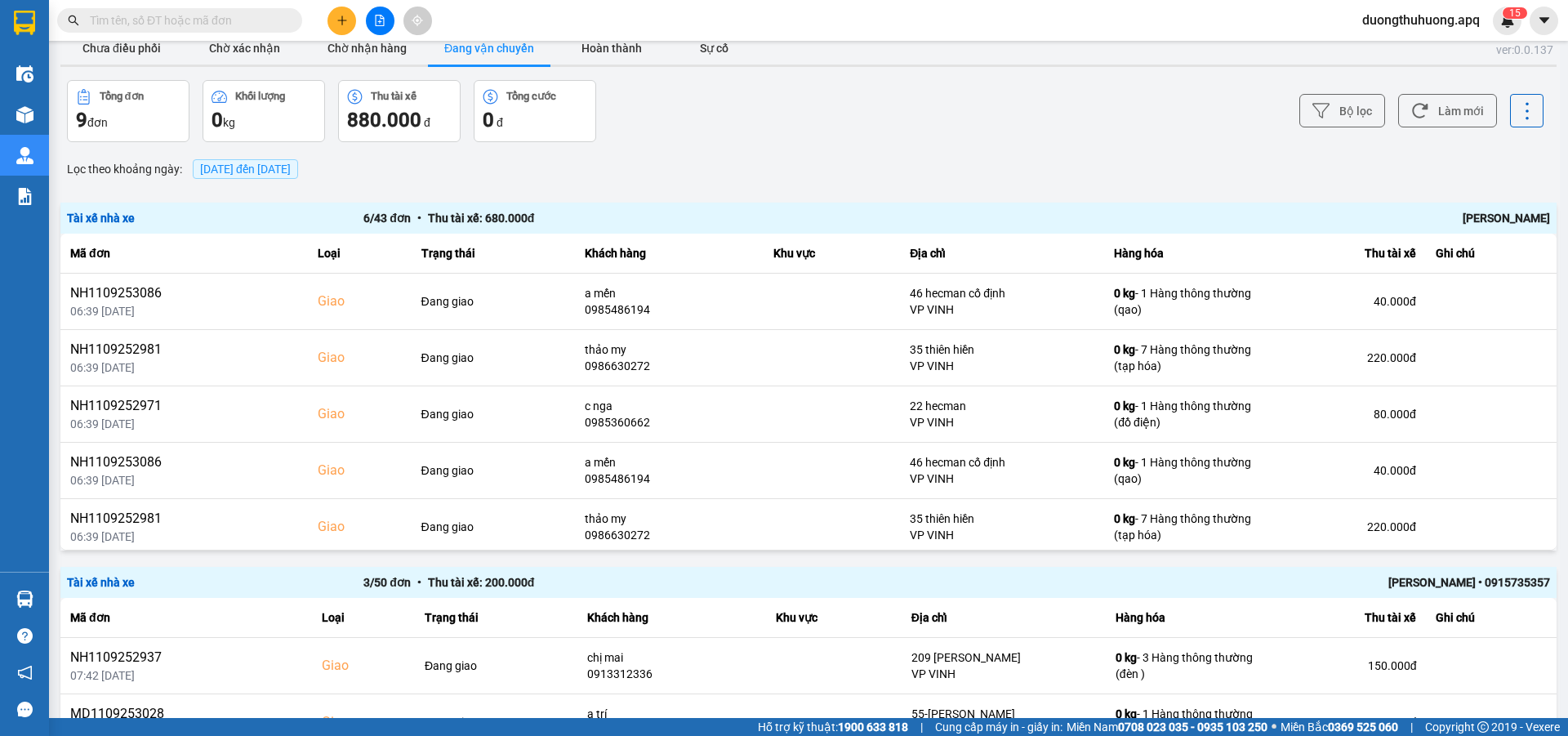
scroll to position [11, 0]
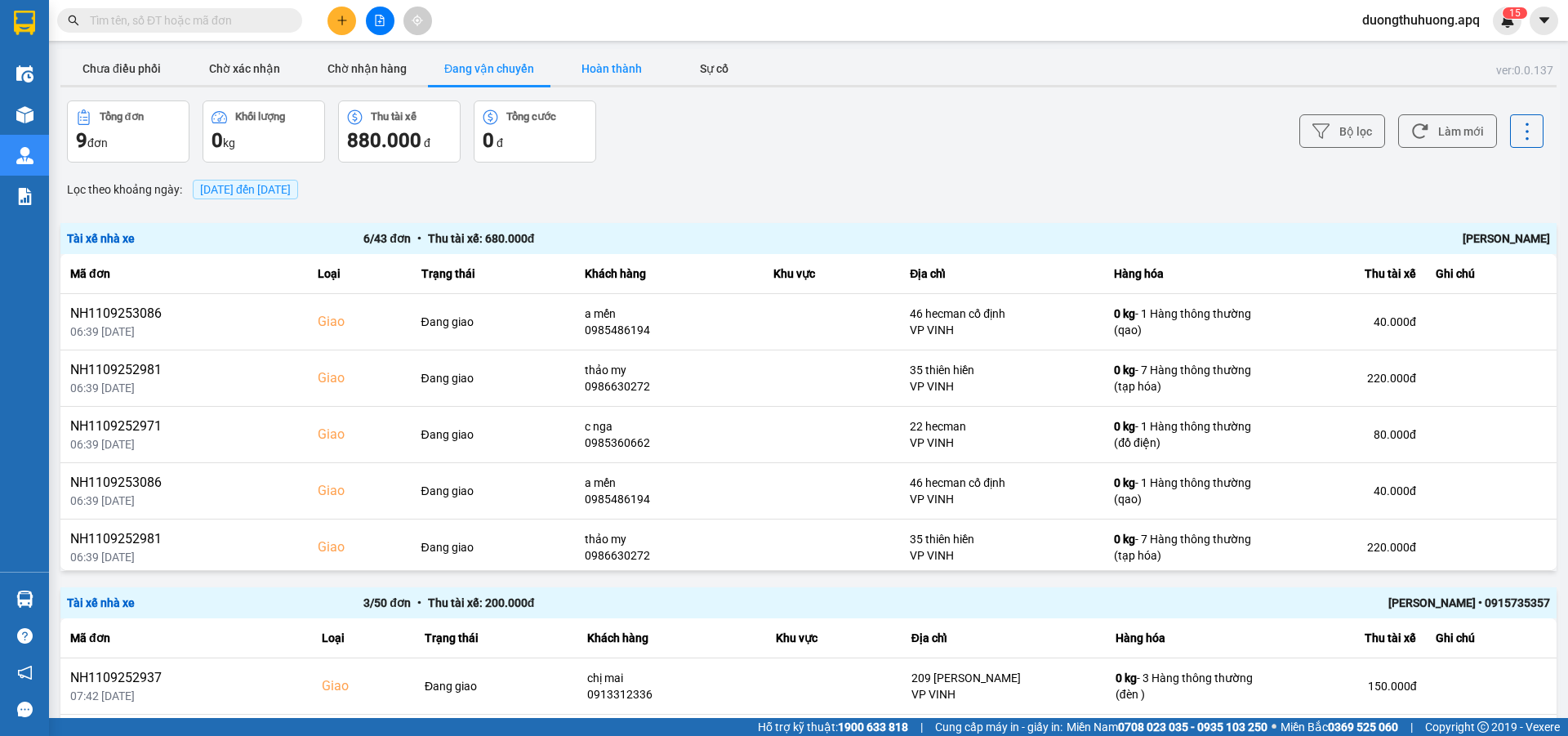
click at [604, 62] on button "Hoàn thành" at bounding box center [611, 68] width 122 height 32
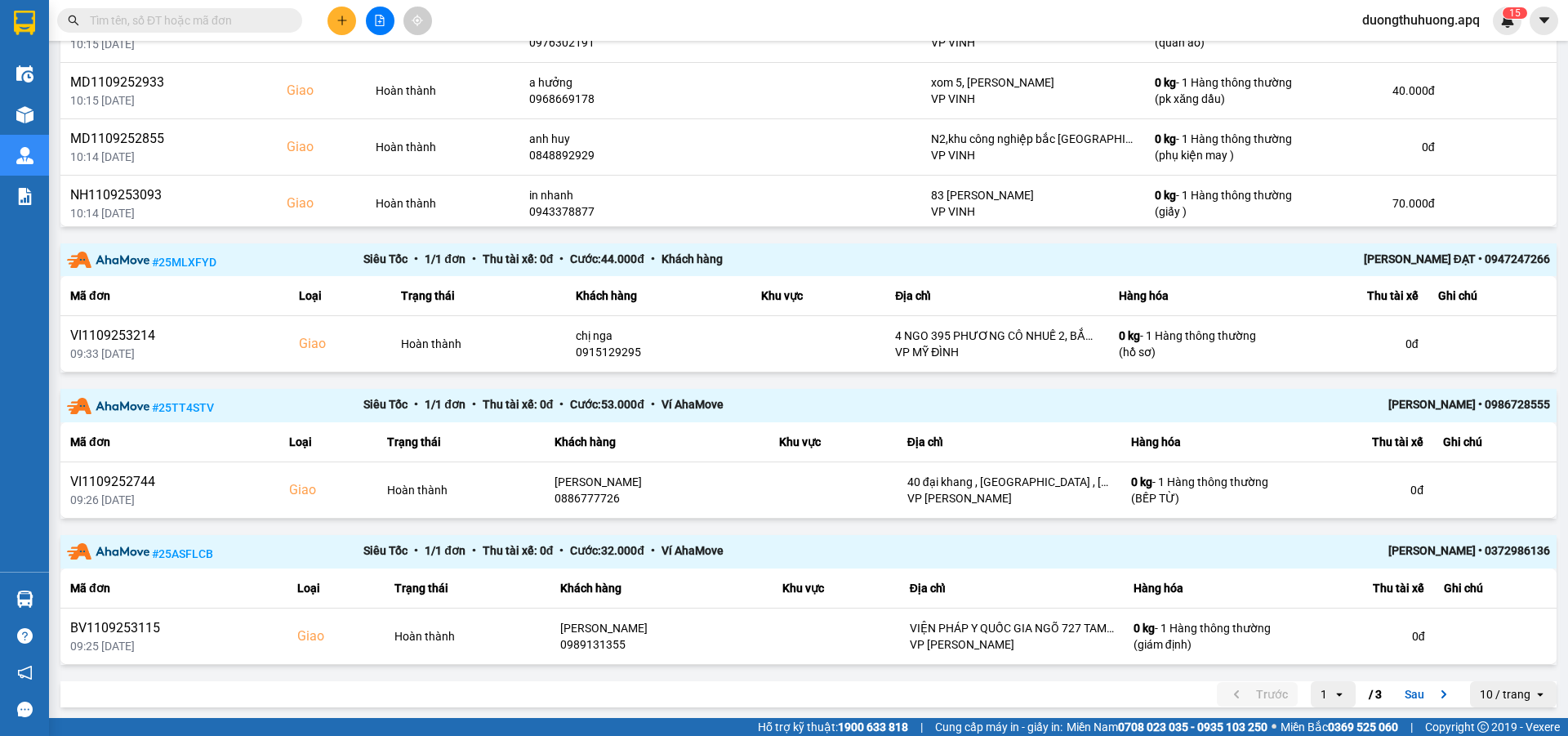
scroll to position [1446, 0]
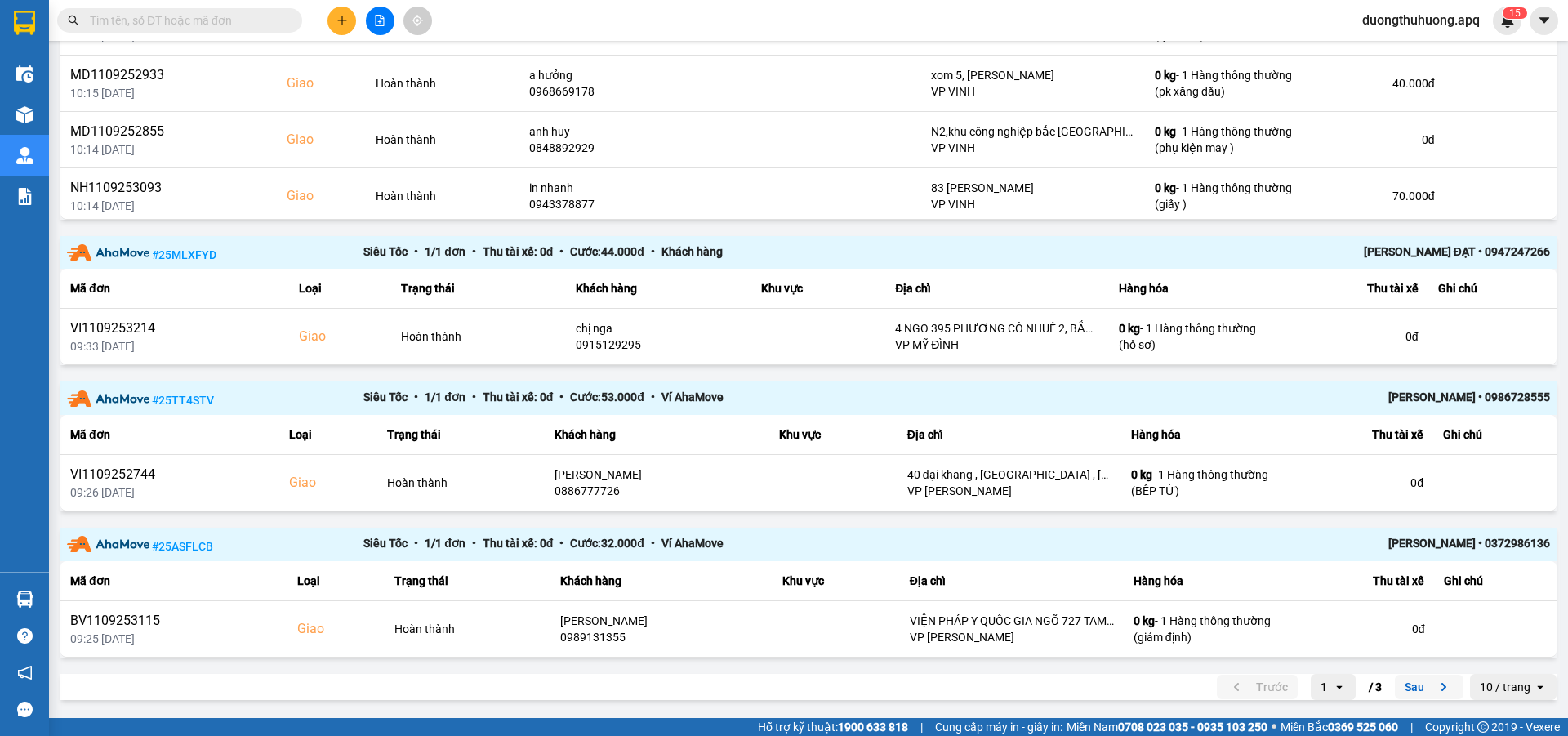
click at [1406, 687] on button "Sau" at bounding box center [1429, 686] width 69 height 24
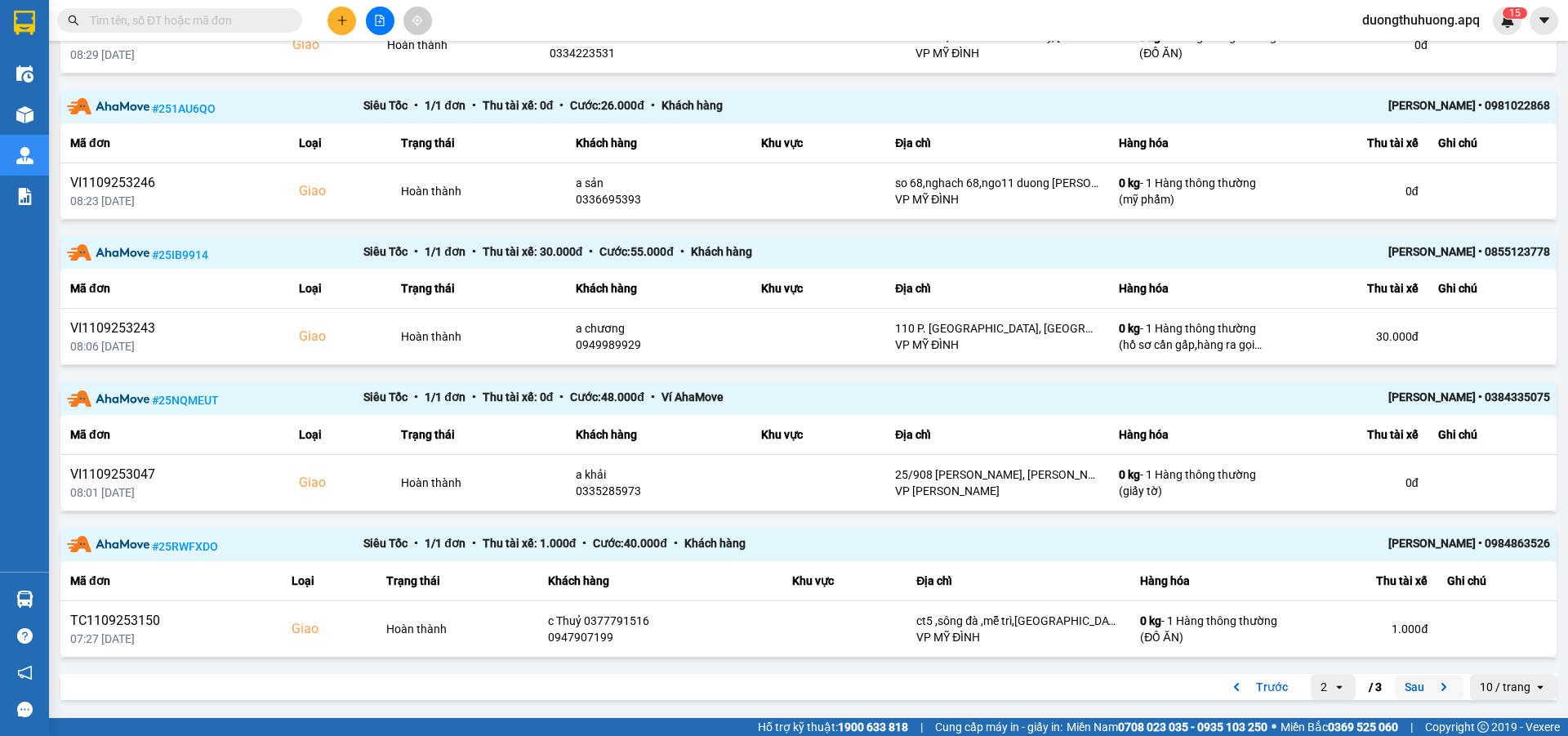
click at [1400, 684] on button "Sau" at bounding box center [1429, 686] width 69 height 24
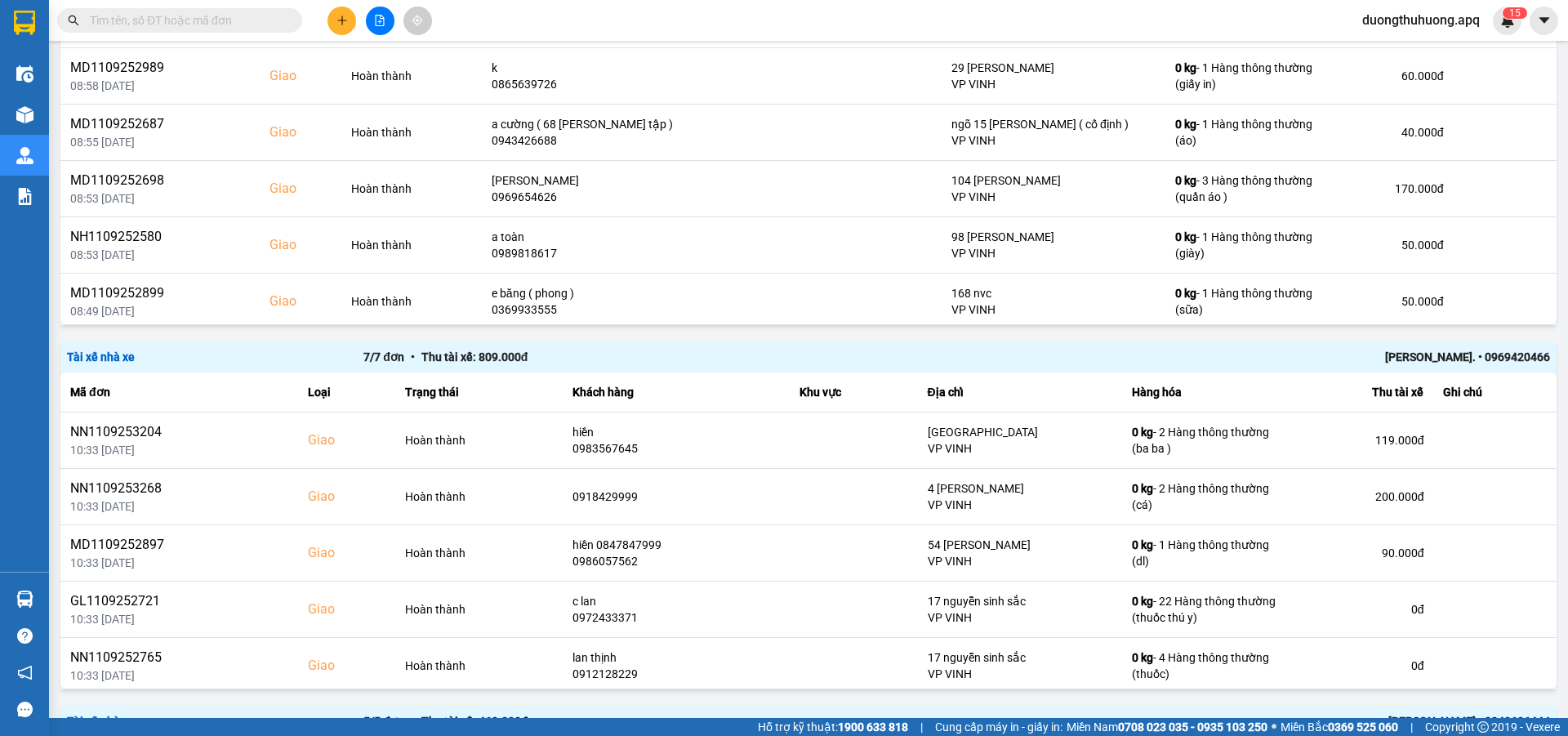
scroll to position [994, 0]
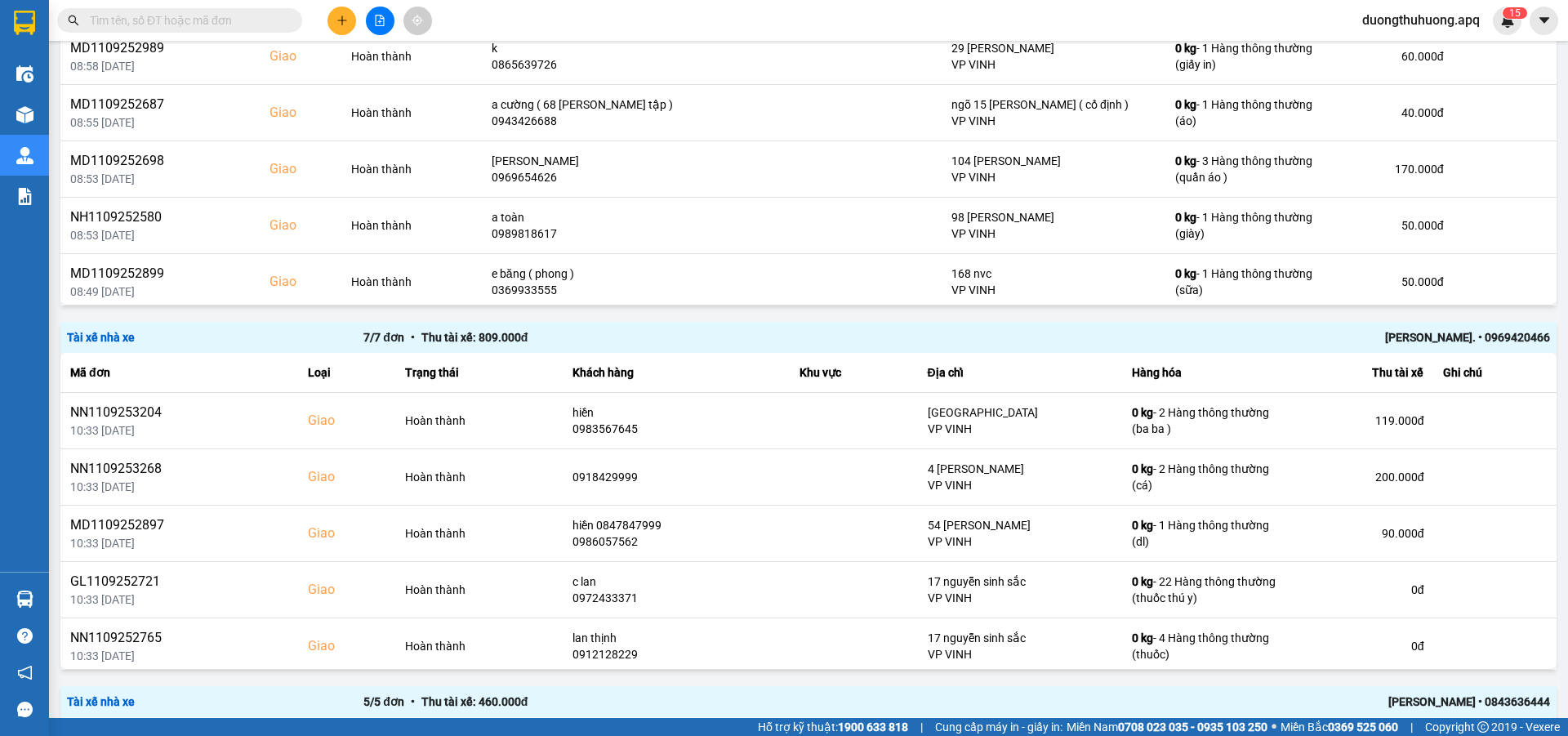
click at [1417, 338] on div "Lê xuân trình. • 0969420466" at bounding box center [1254, 337] width 593 height 18
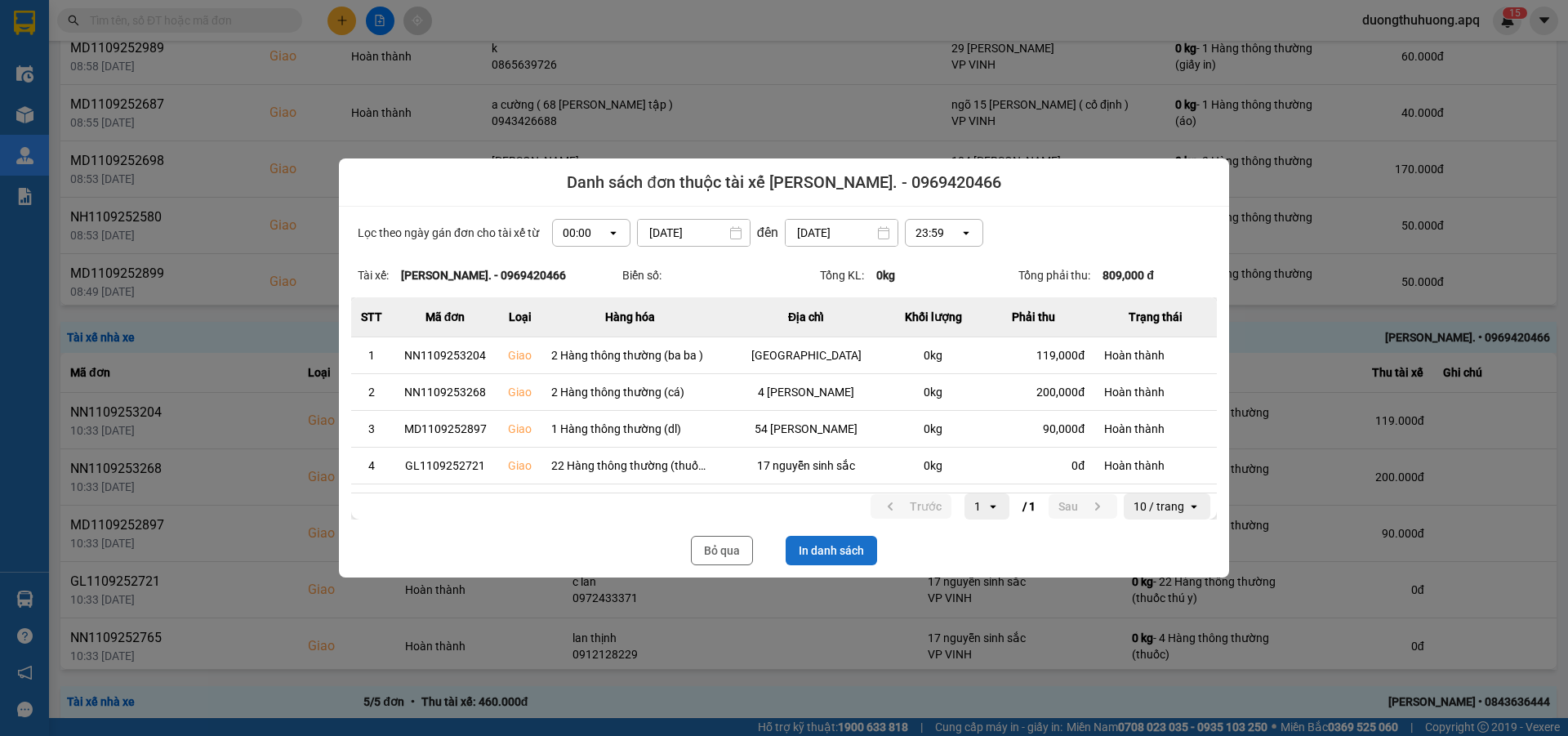
click at [831, 550] on button "In danh sách" at bounding box center [831, 550] width 91 height 29
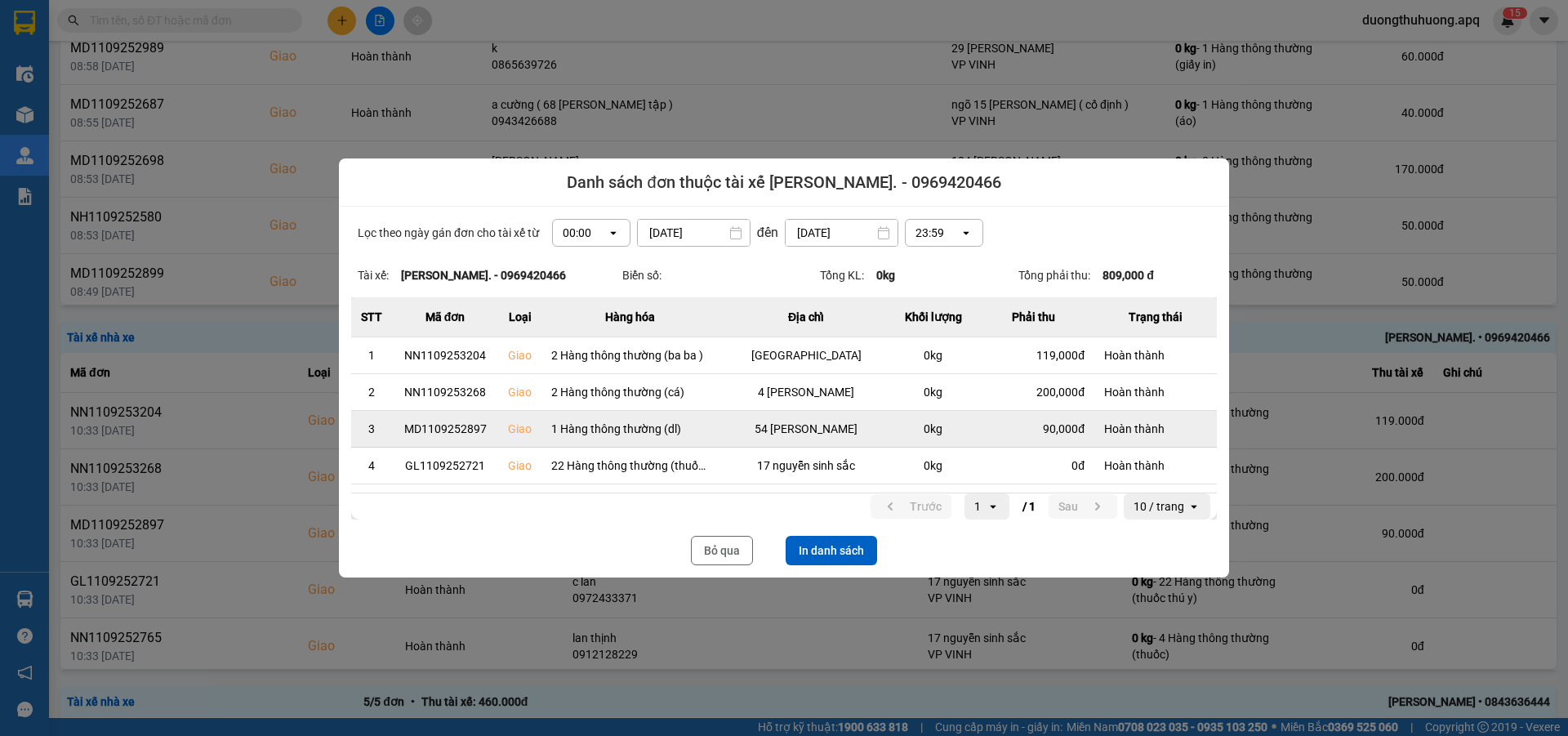
scroll to position [0, 0]
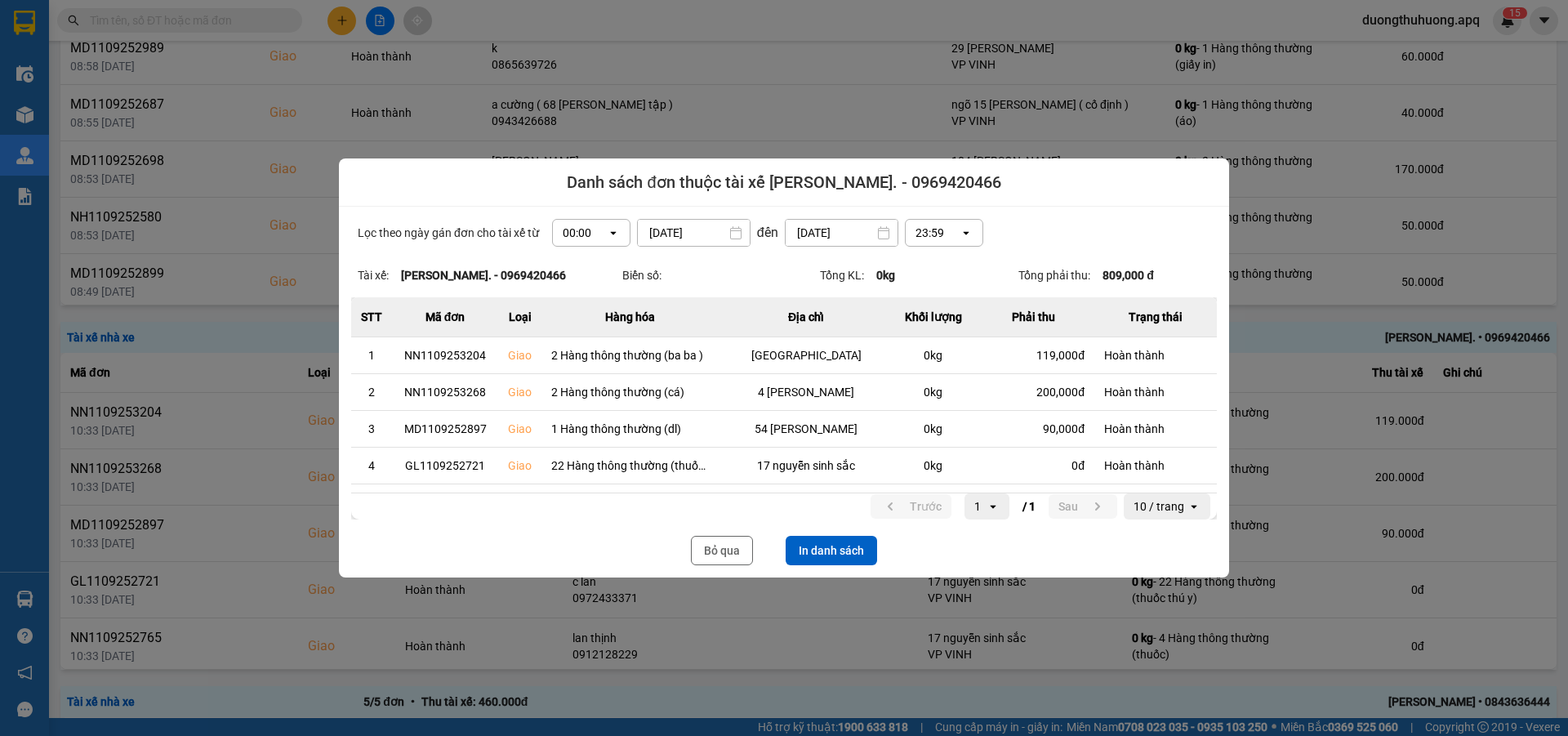
drag, startPoint x: 724, startPoint y: 545, endPoint x: 185, endPoint y: 733, distance: 570.8
click at [711, 550] on button "Bỏ qua" at bounding box center [721, 550] width 62 height 29
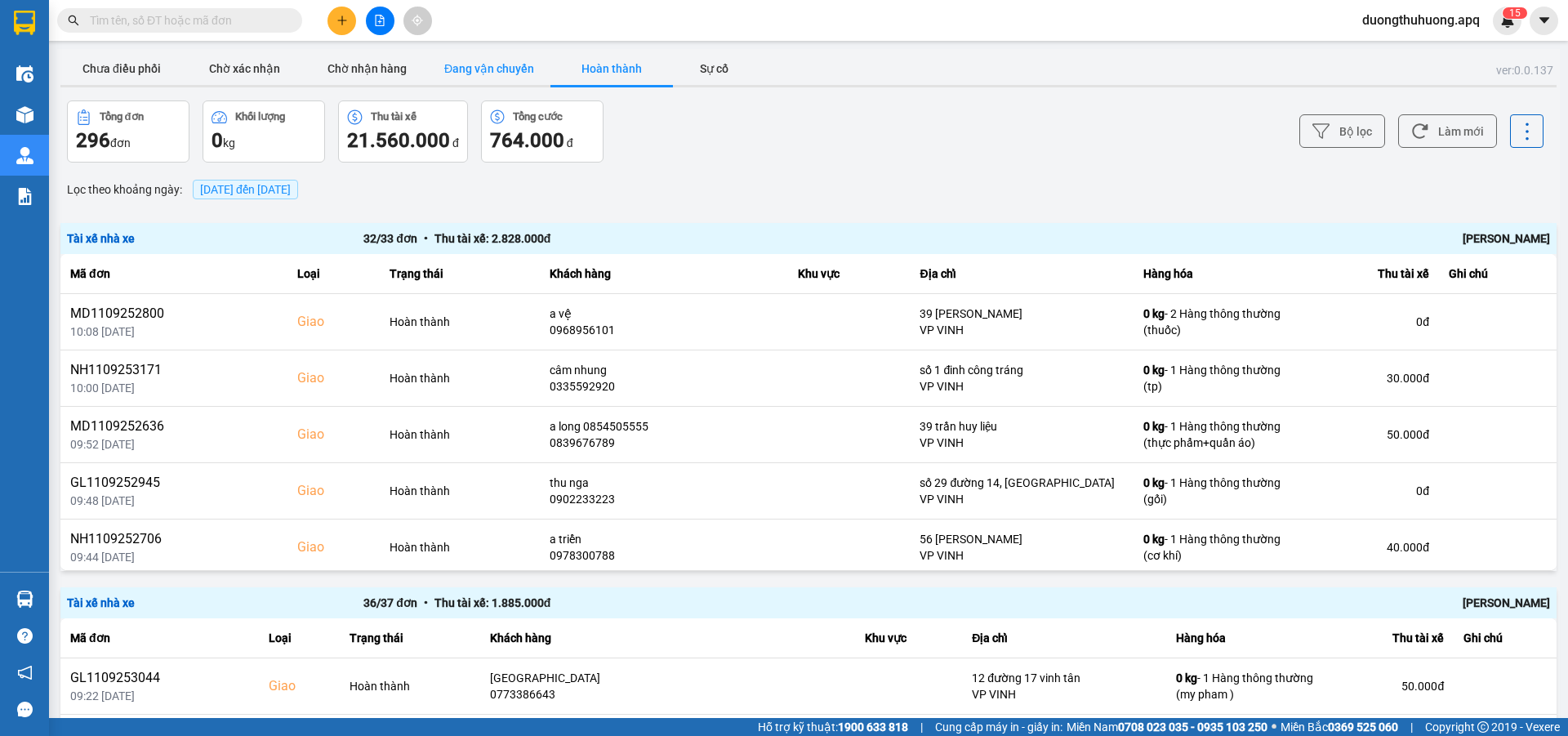
click at [506, 59] on button "Đang vận chuyển" at bounding box center [488, 68] width 122 height 32
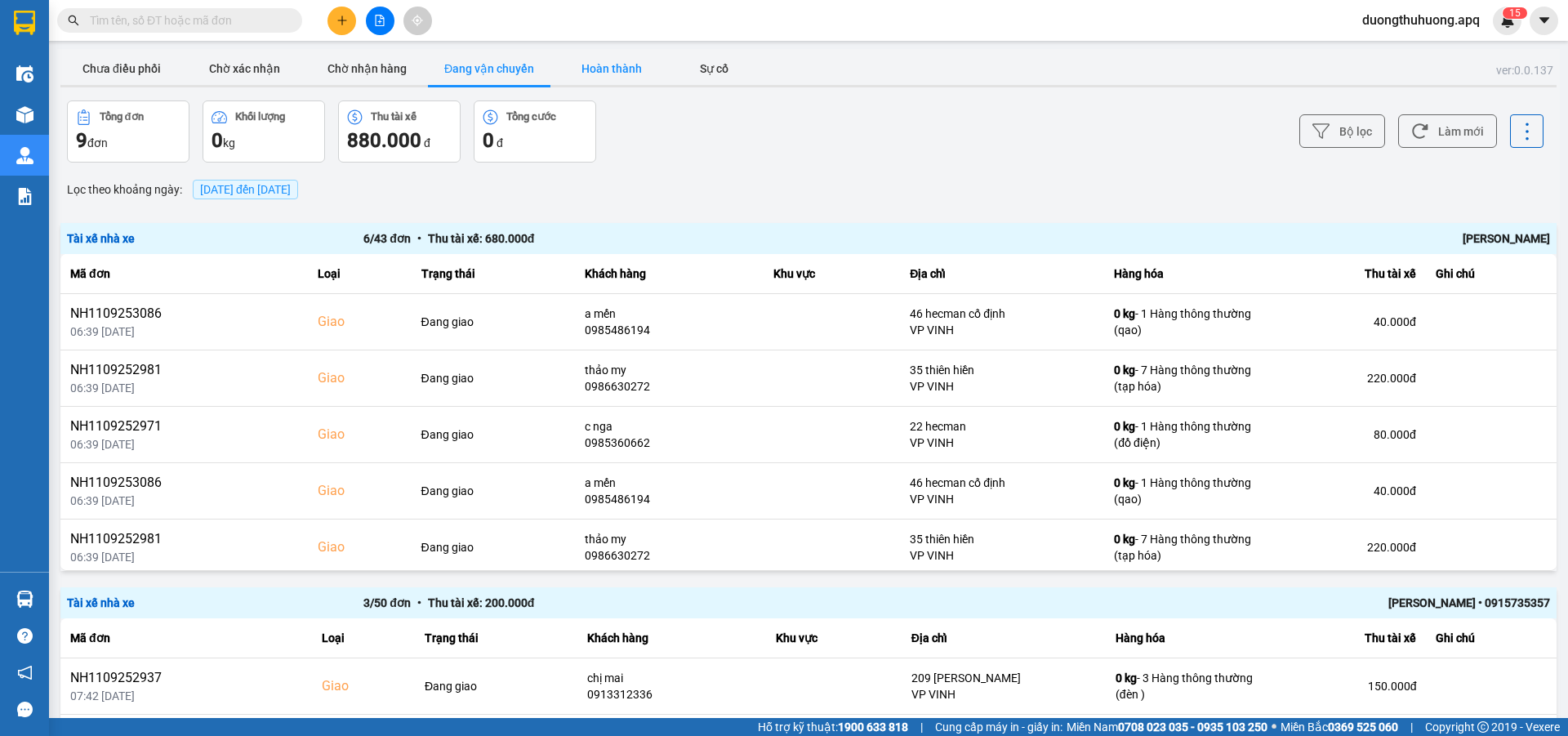
click at [608, 63] on button "Hoàn thành" at bounding box center [611, 68] width 122 height 32
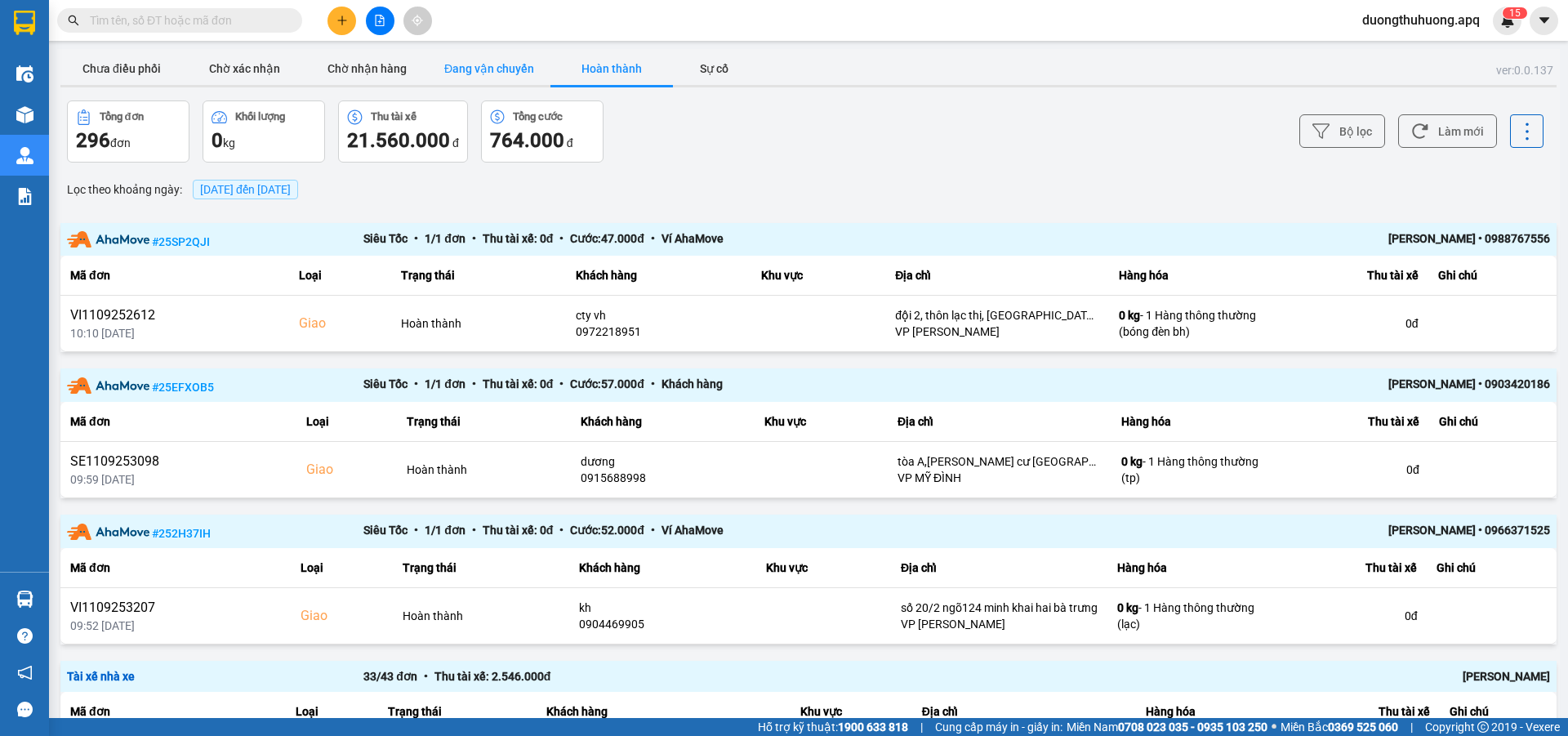
click at [502, 70] on button "Đang vận chuyển" at bounding box center [488, 68] width 122 height 32
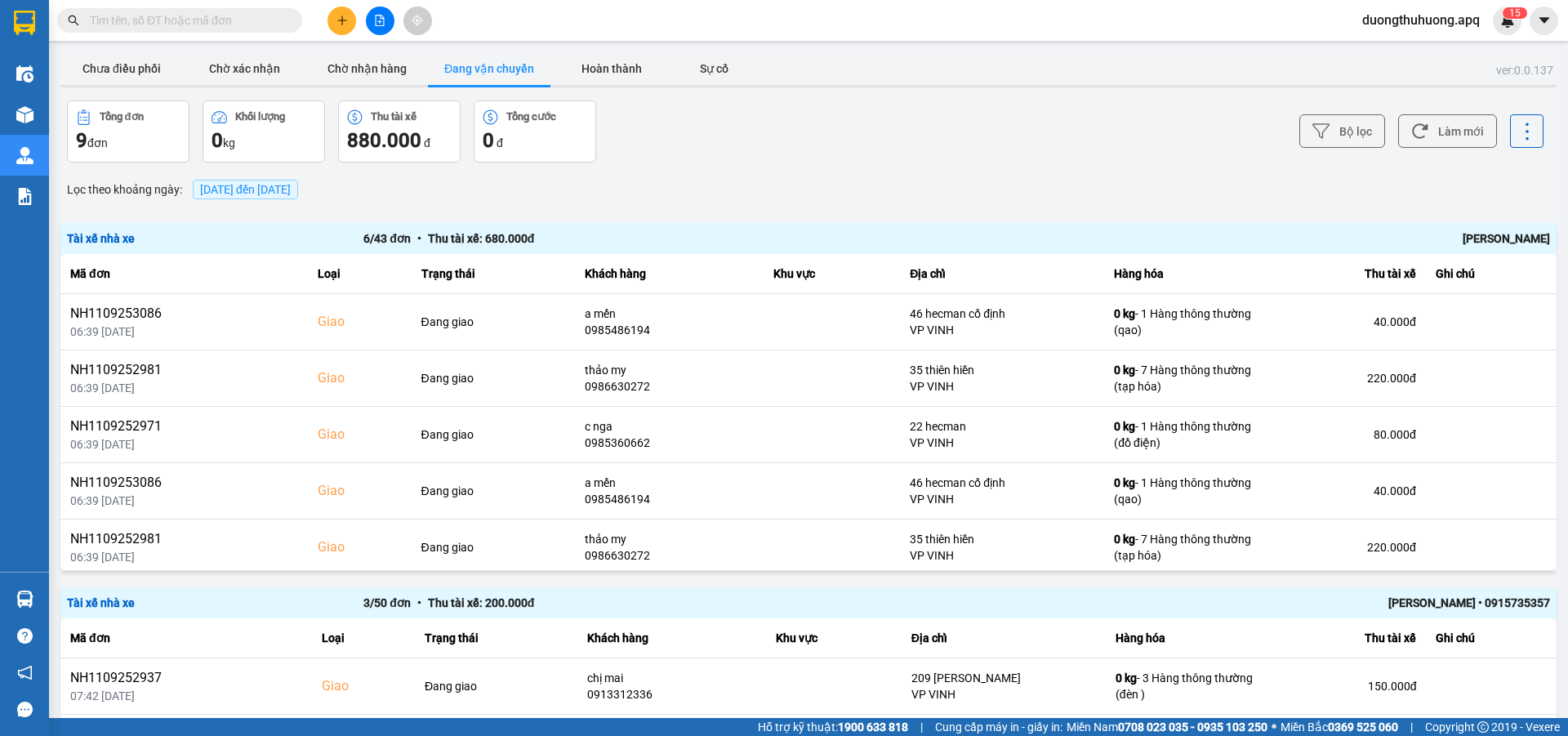
click at [1494, 241] on div "[PERSON_NAME]" at bounding box center [1254, 239] width 593 height 18
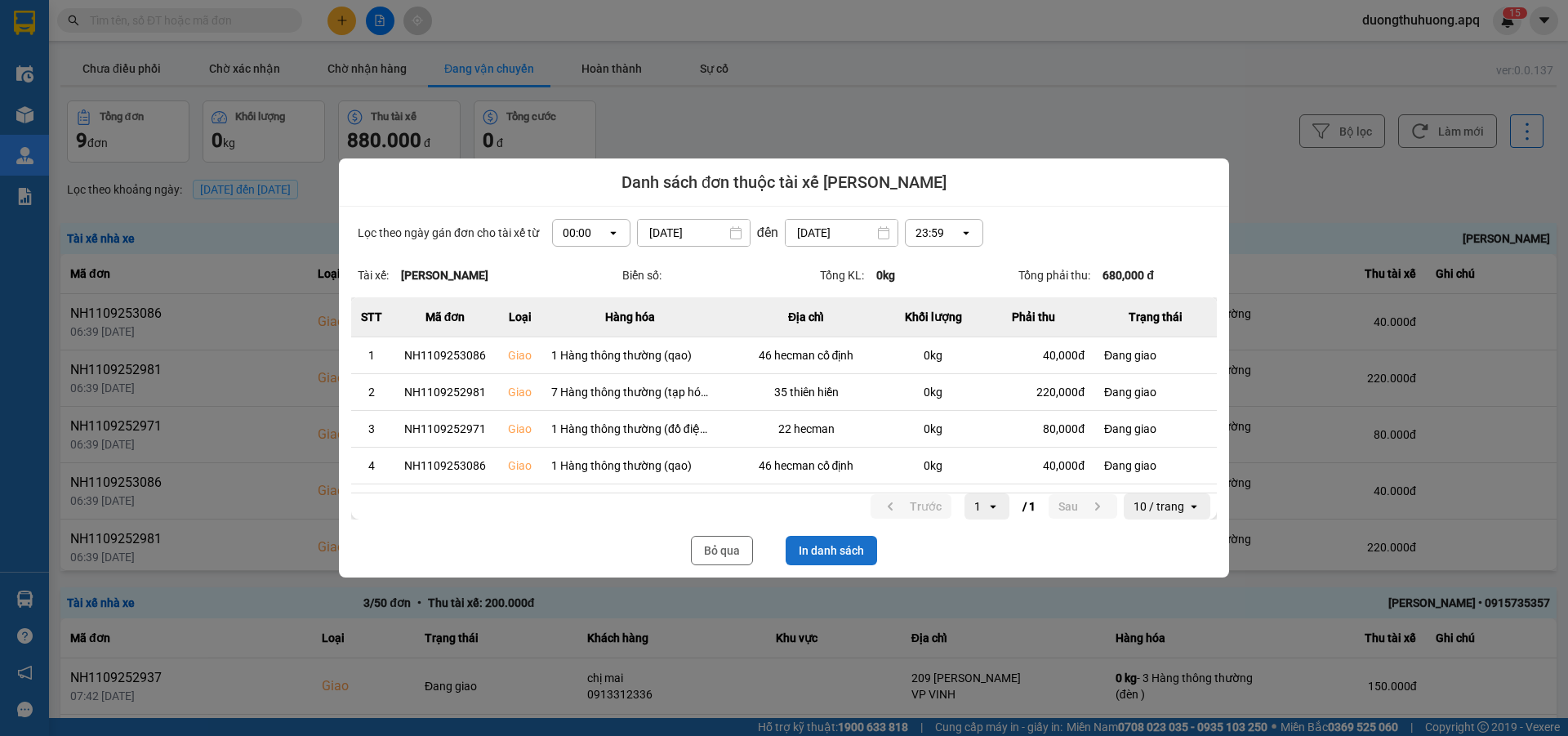
click at [844, 550] on button "In danh sách" at bounding box center [831, 550] width 91 height 29
click at [716, 552] on button "Bỏ qua" at bounding box center [721, 550] width 62 height 29
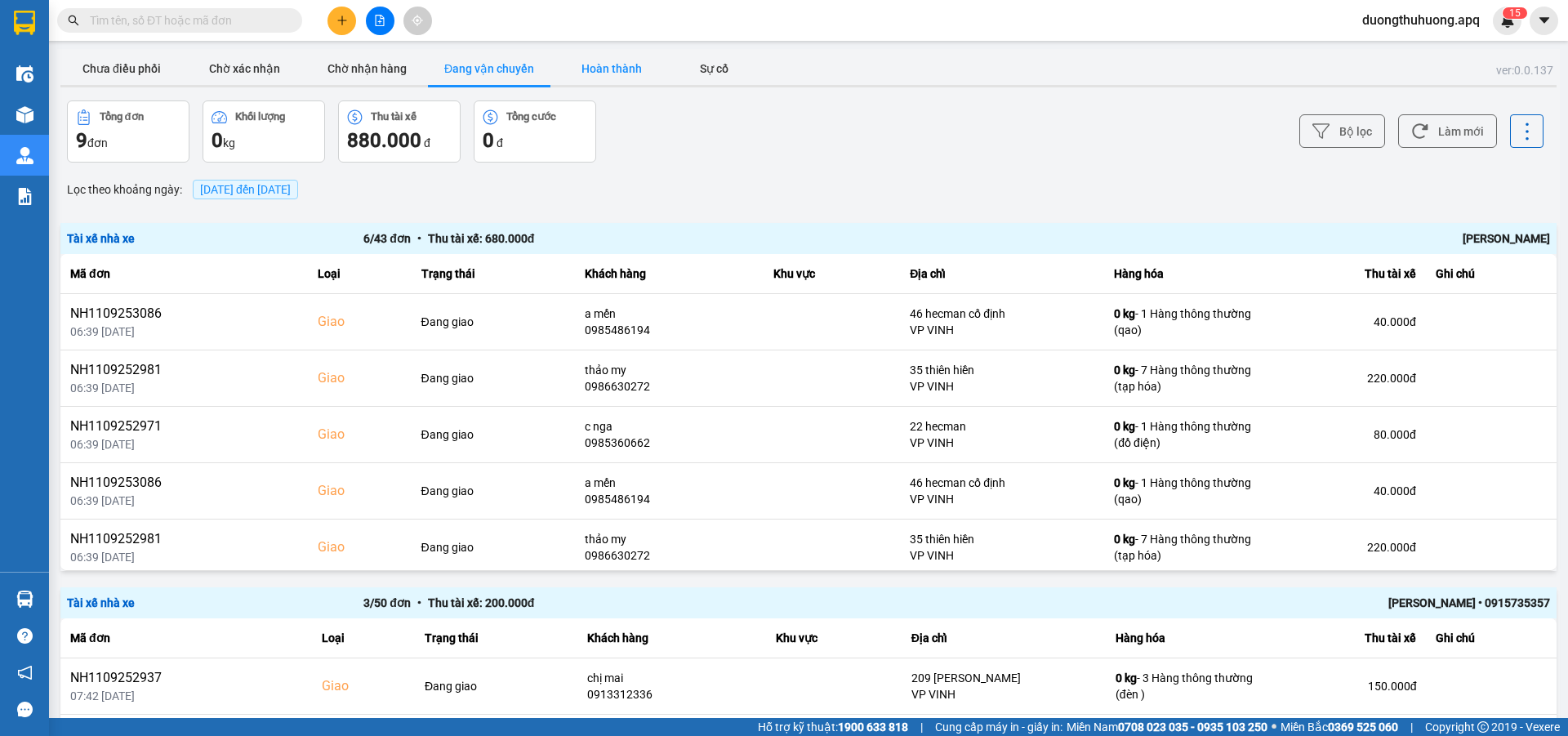
click at [610, 69] on button "Hoàn thành" at bounding box center [611, 68] width 122 height 32
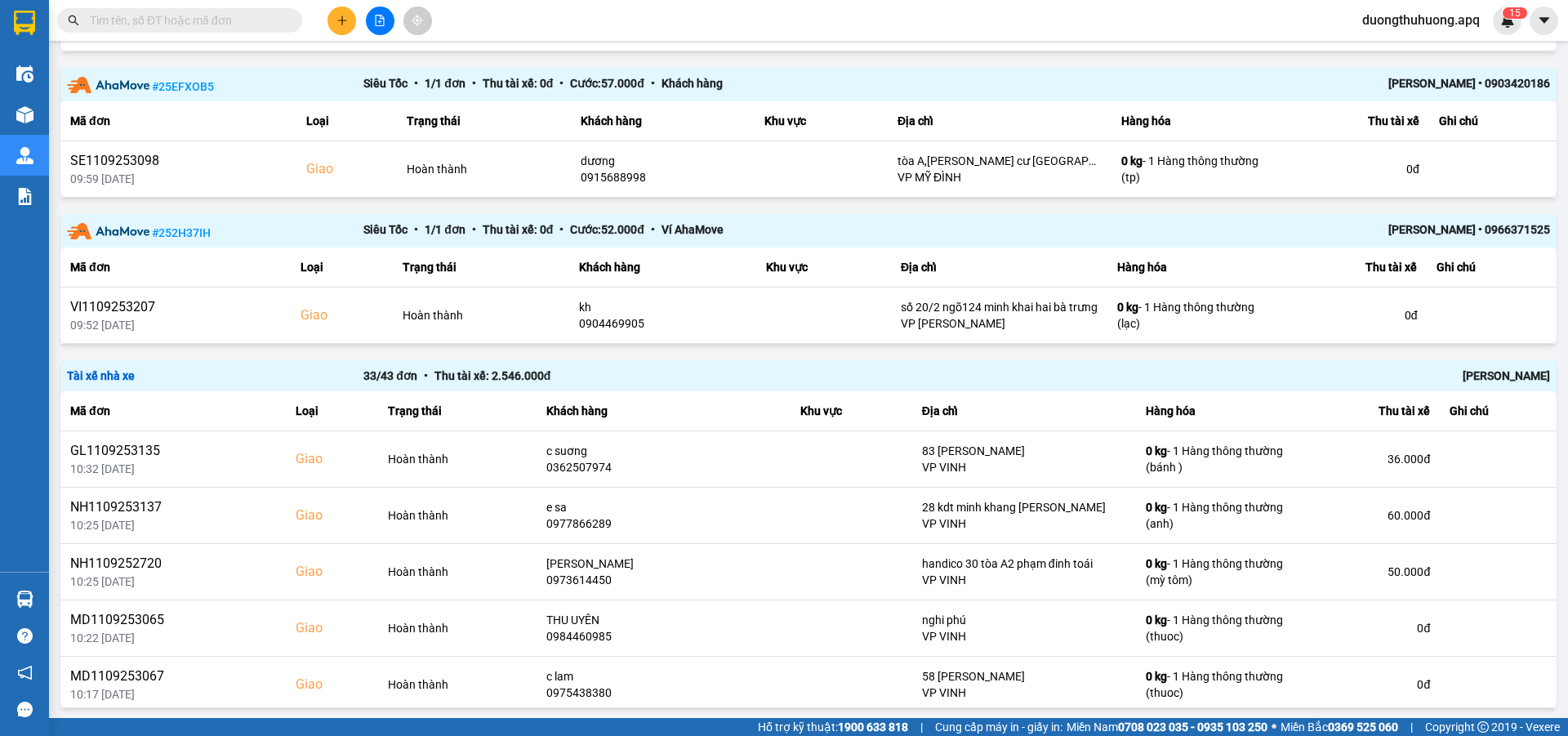
scroll to position [354, 0]
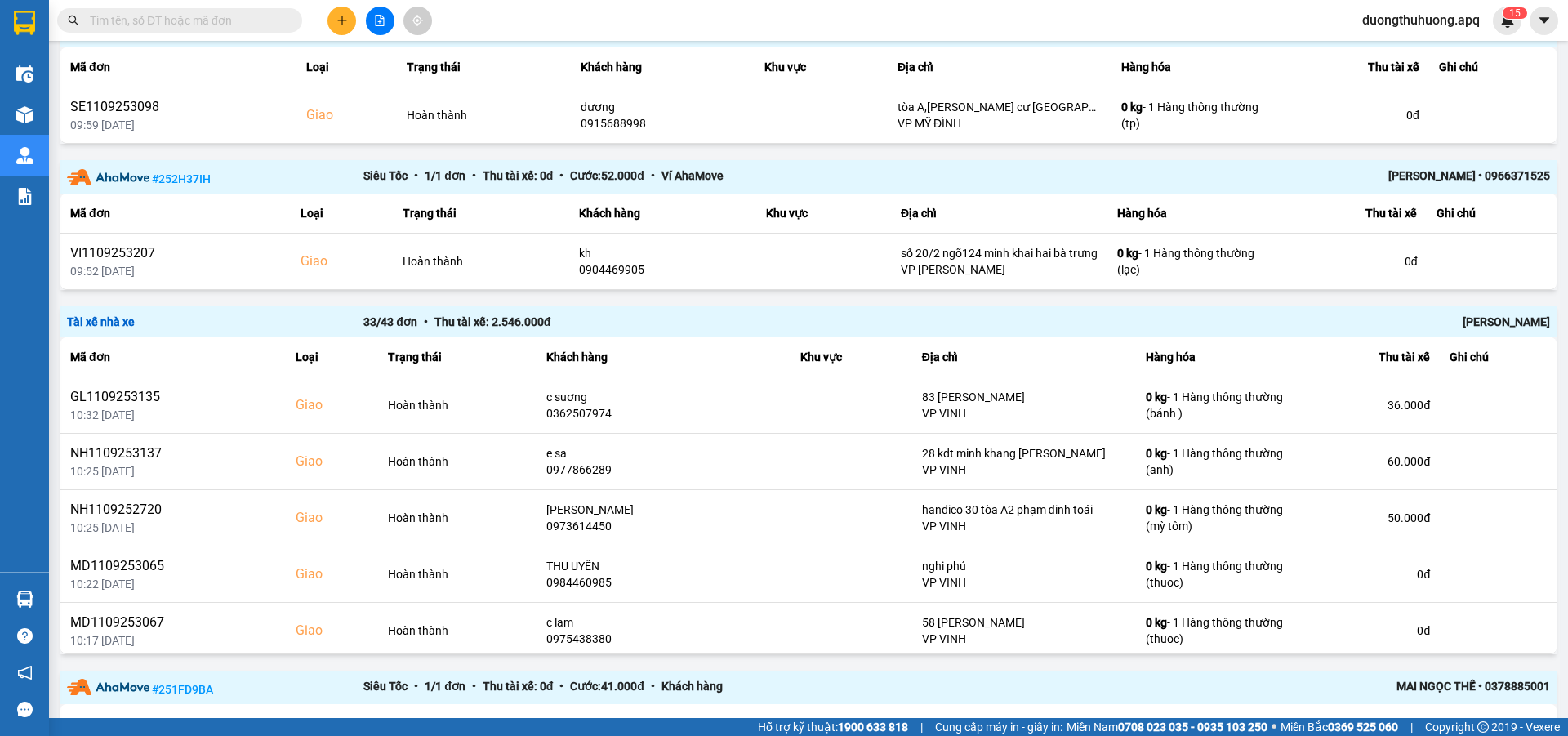
click at [1495, 327] on div "[PERSON_NAME]" at bounding box center [1254, 322] width 593 height 18
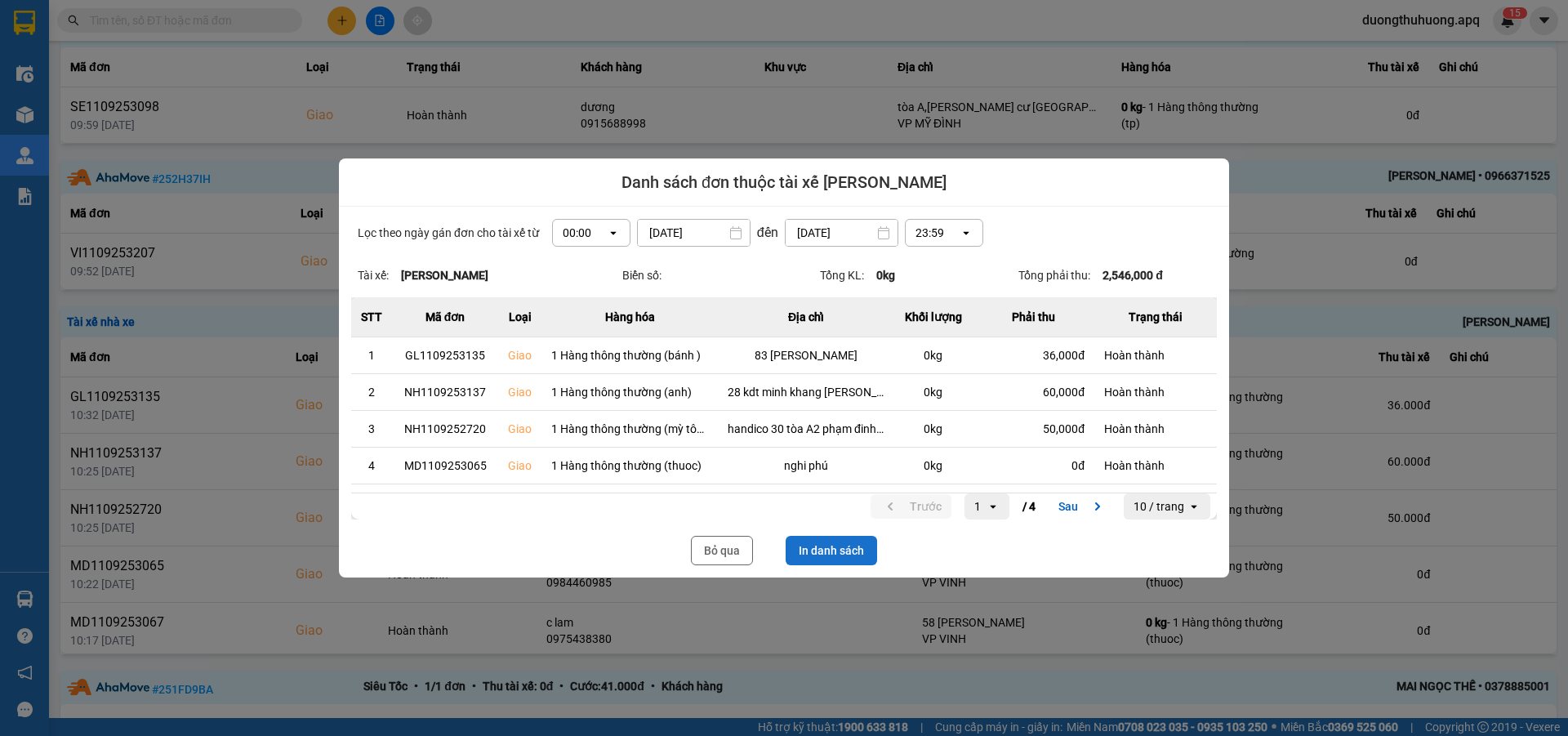
click at [840, 550] on button "In danh sách" at bounding box center [831, 550] width 91 height 29
click at [723, 557] on button "Bỏ qua" at bounding box center [721, 550] width 62 height 29
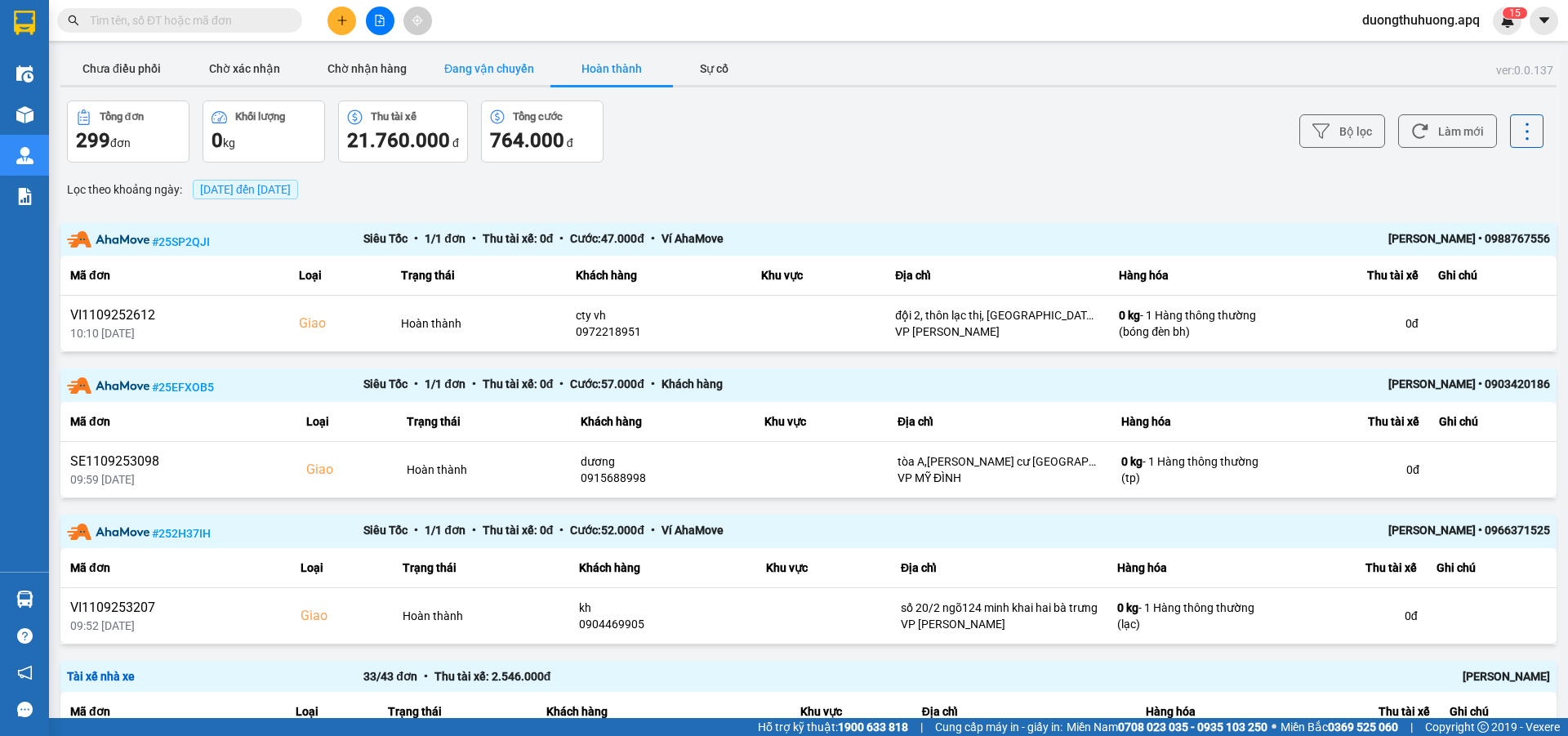
click at [478, 66] on button "Đang vận chuyển" at bounding box center [488, 68] width 122 height 32
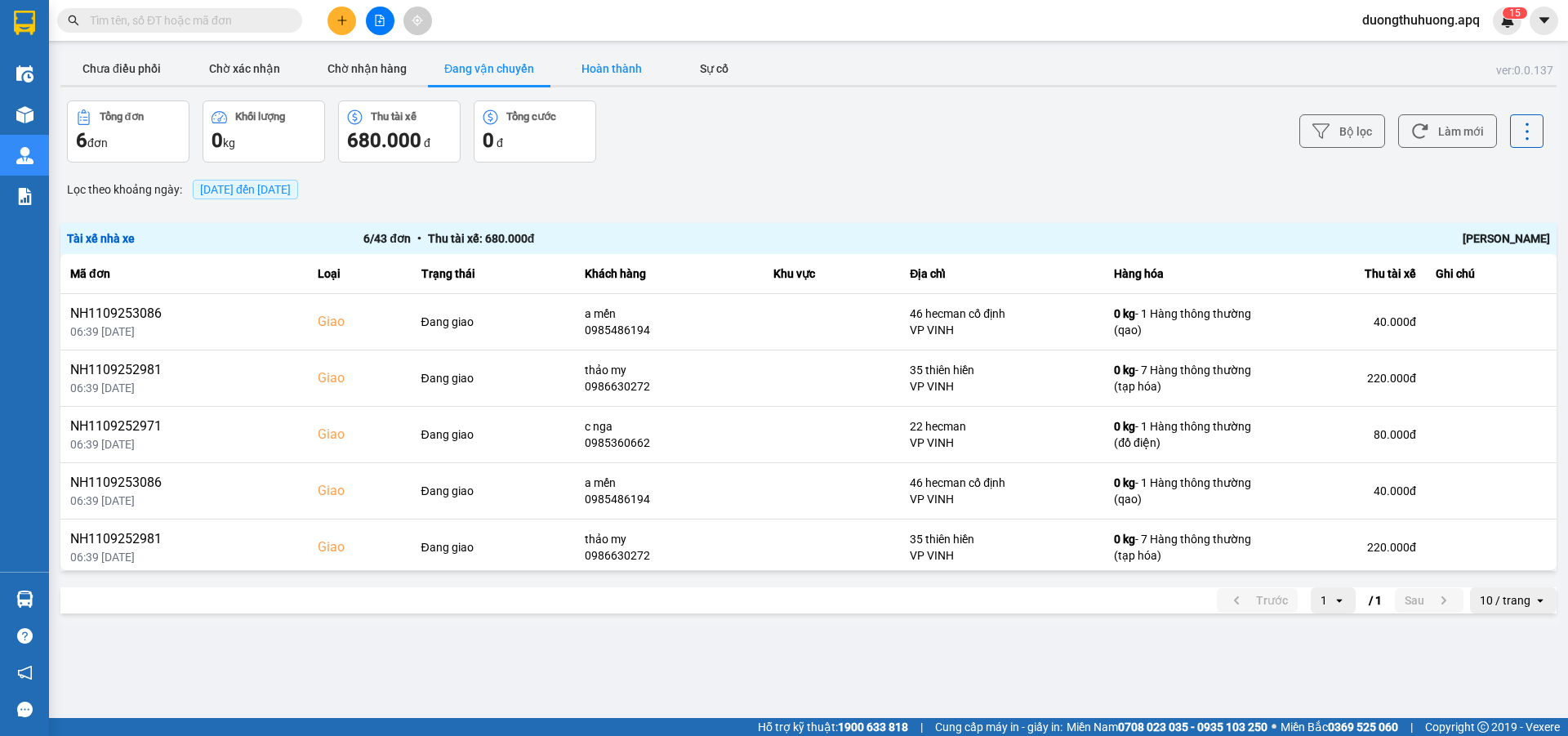
click at [609, 69] on button "Hoàn thành" at bounding box center [611, 68] width 122 height 32
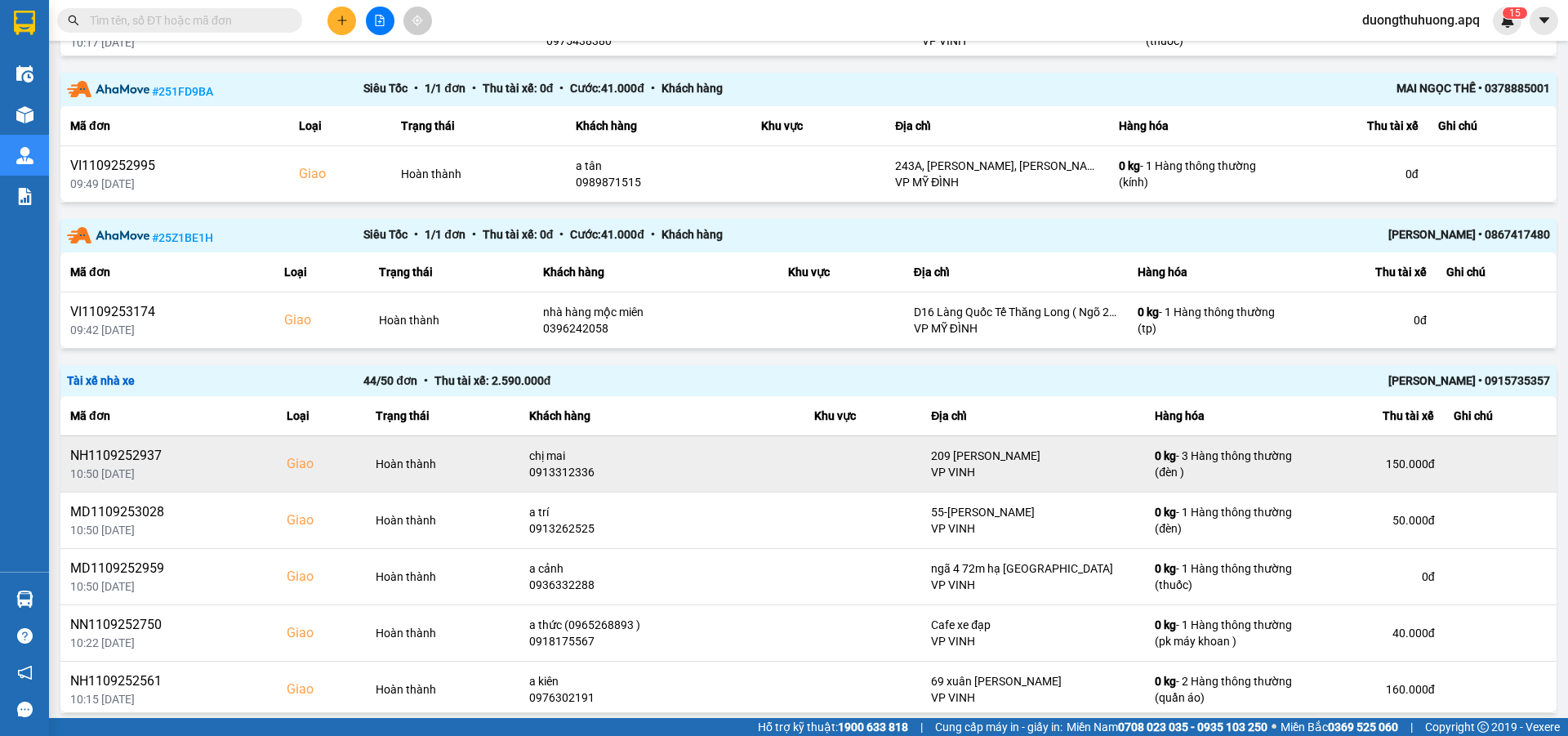
scroll to position [955, 0]
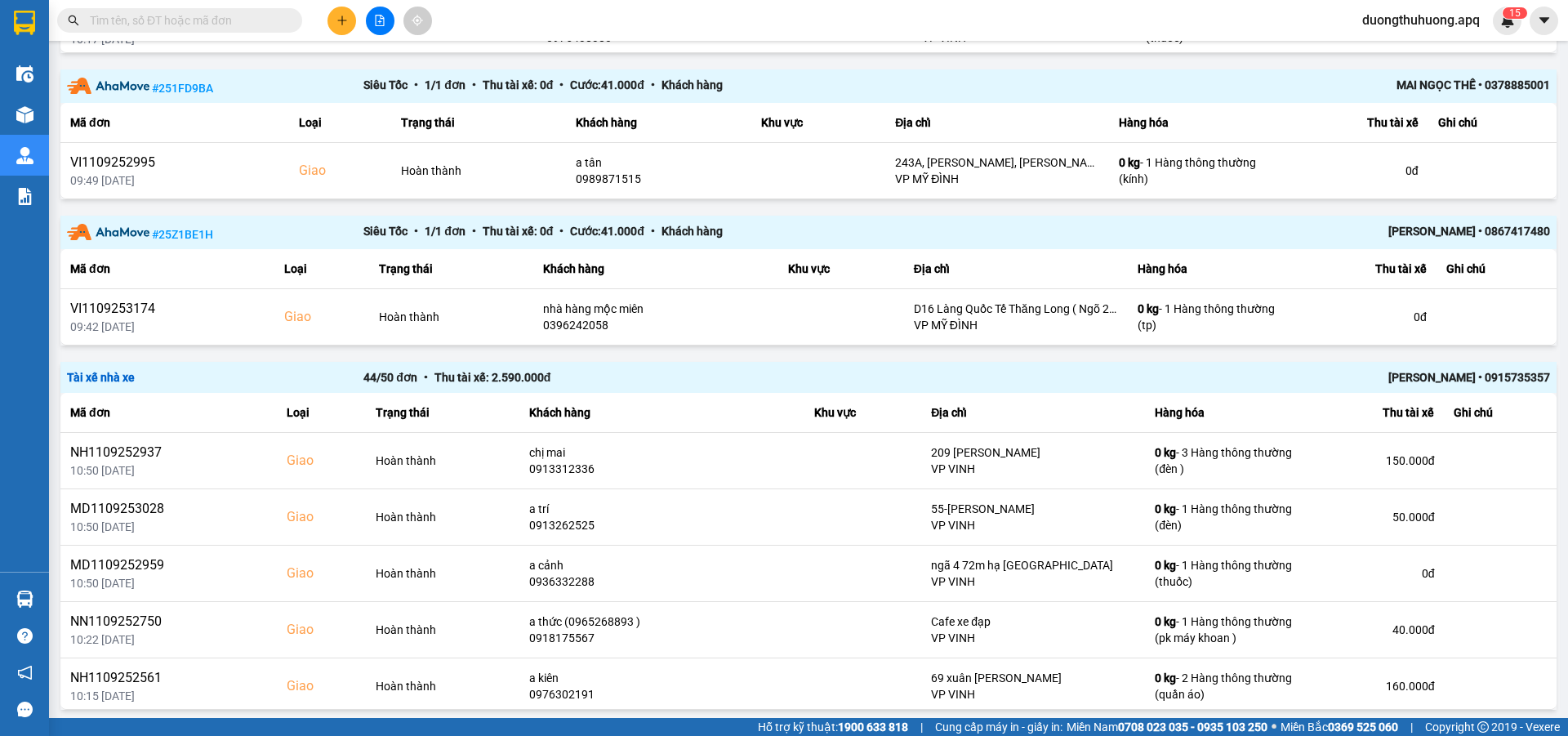
click at [1414, 377] on div "[PERSON_NAME] • 0915735357" at bounding box center [1254, 377] width 593 height 18
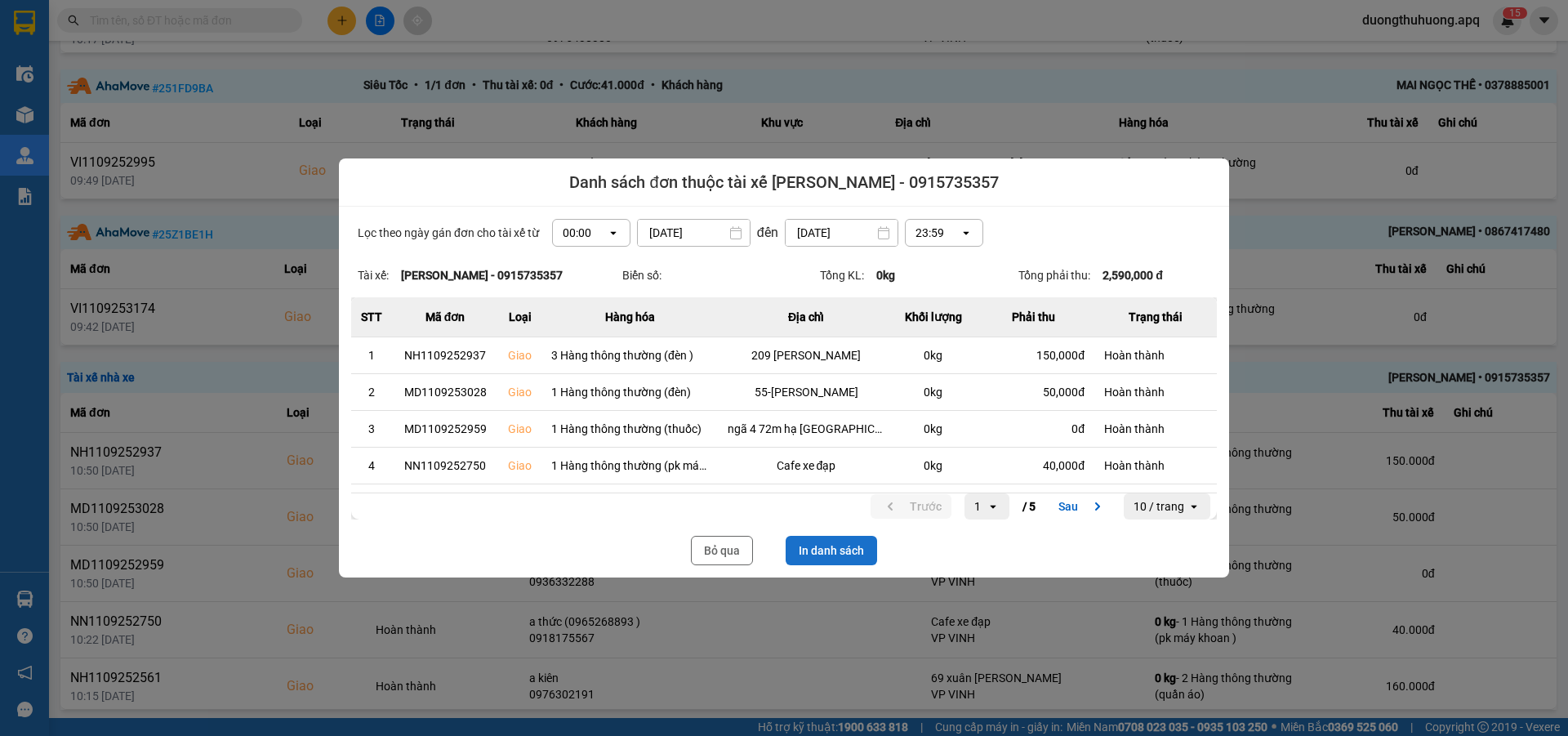
click at [827, 548] on button "In danh sách" at bounding box center [831, 550] width 91 height 29
click at [714, 557] on button "Bỏ qua" at bounding box center [721, 550] width 62 height 29
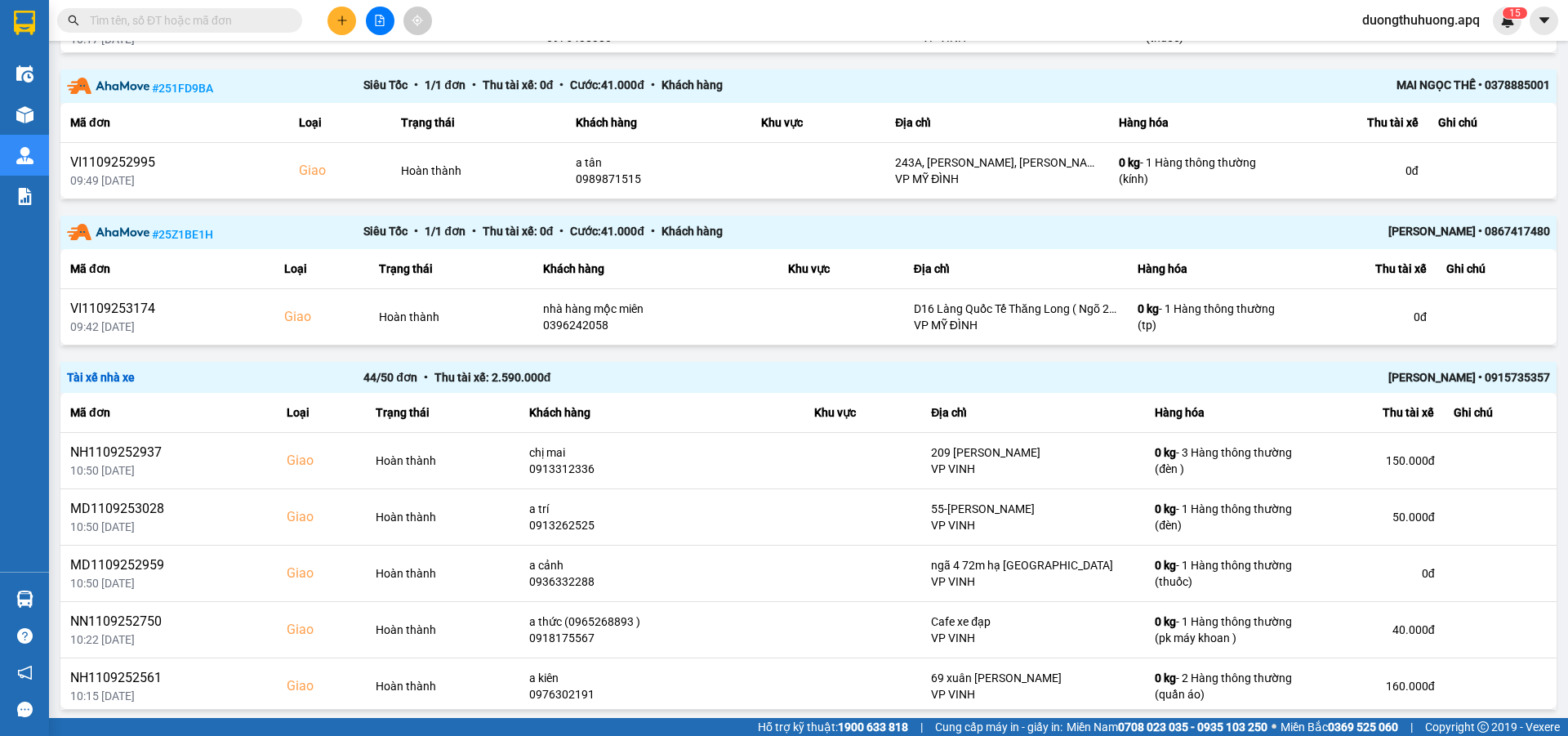
click at [274, 25] on input "text" at bounding box center [186, 21] width 193 height 18
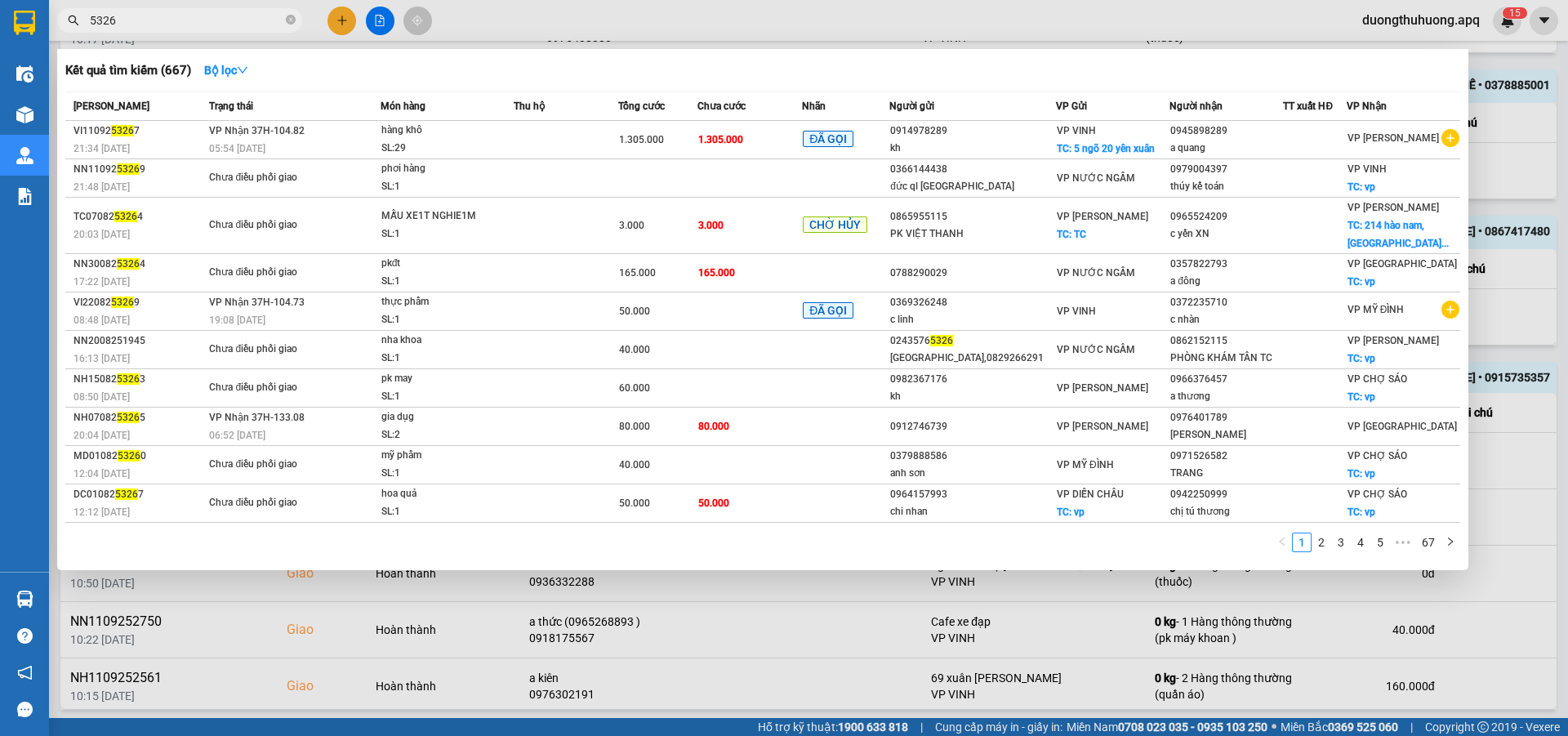
click at [90, 19] on input "5326" at bounding box center [186, 21] width 193 height 18
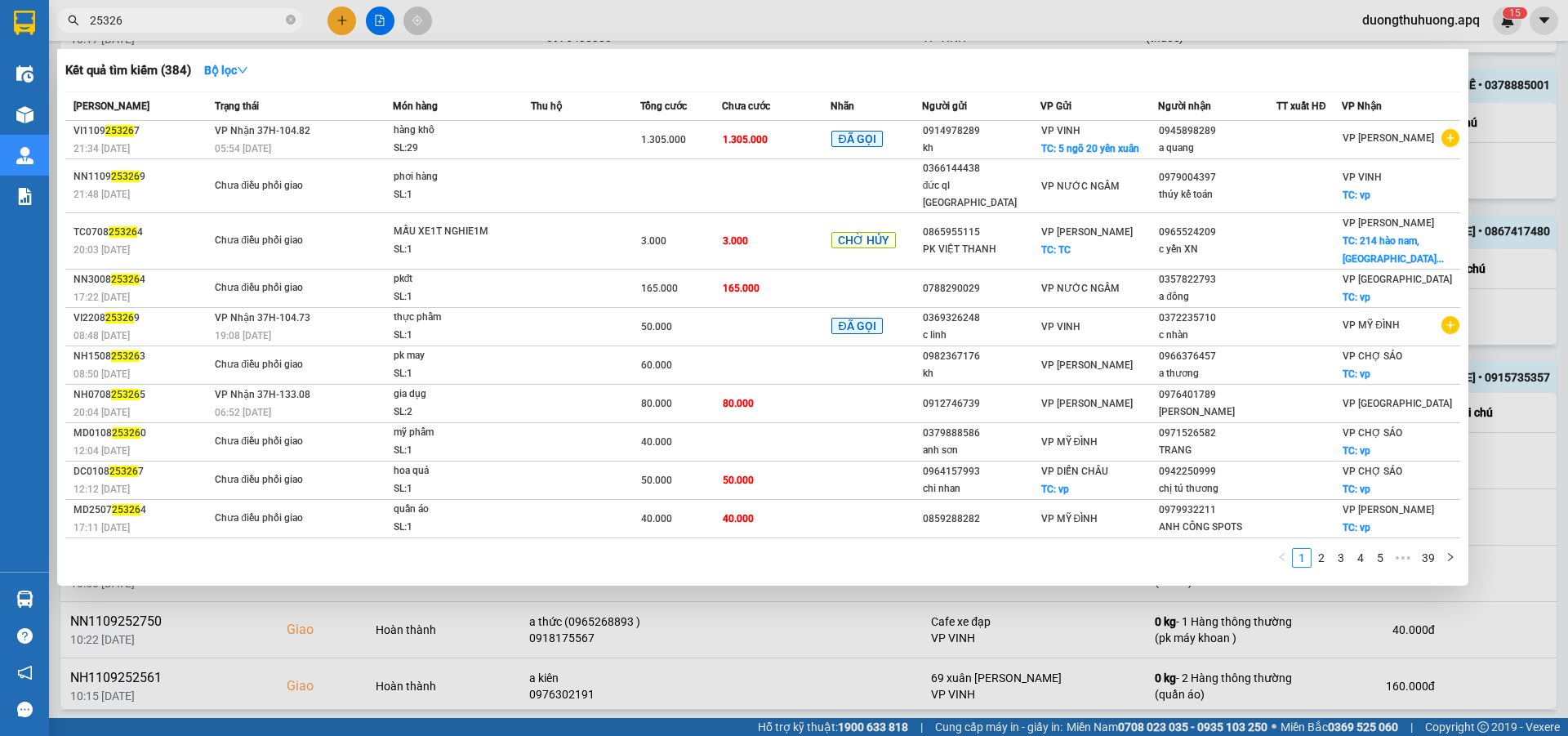
click at [141, 19] on input "25326" at bounding box center [186, 21] width 193 height 18
type input "2"
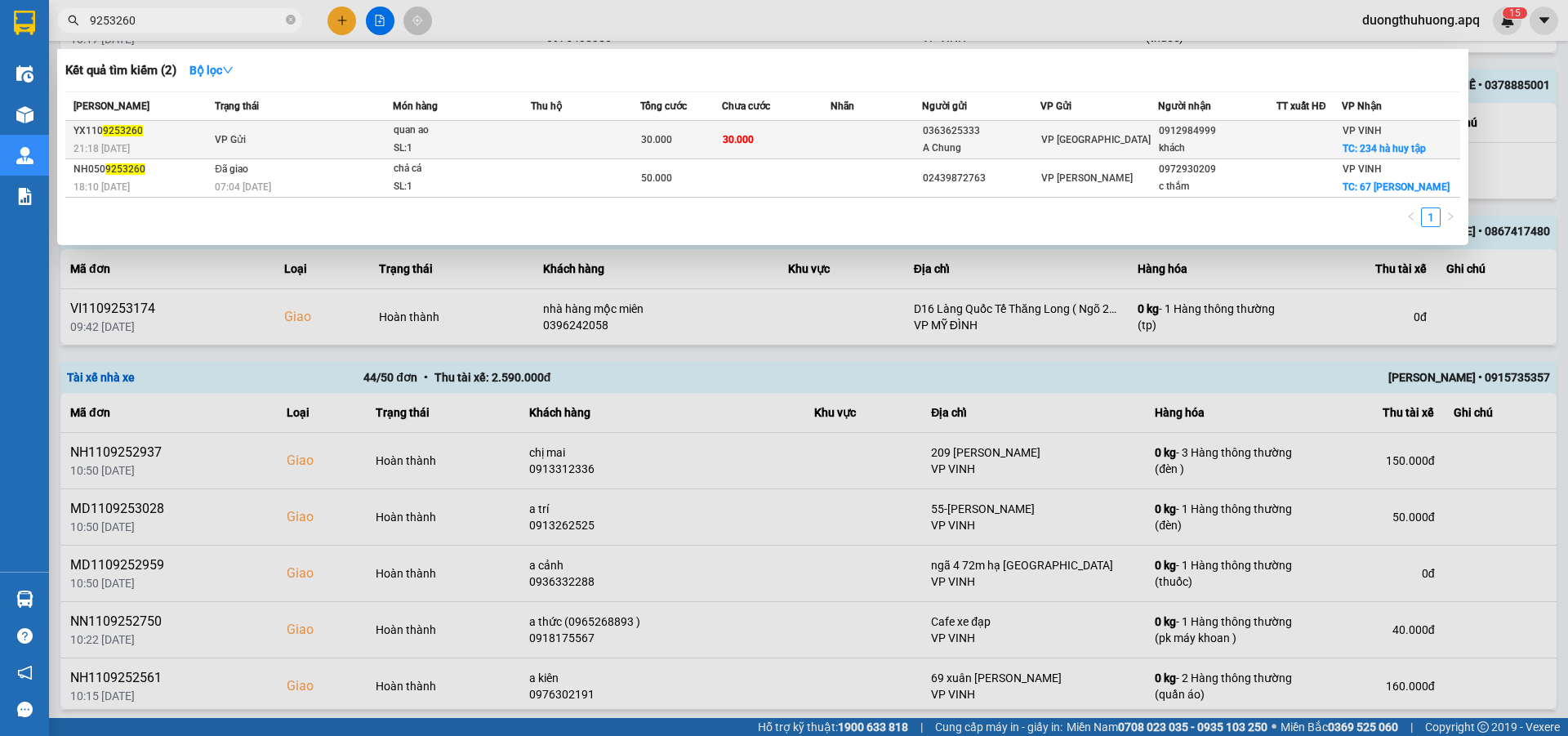
type input "9253260"
click at [480, 145] on div "SL: 1" at bounding box center [454, 149] width 122 height 18
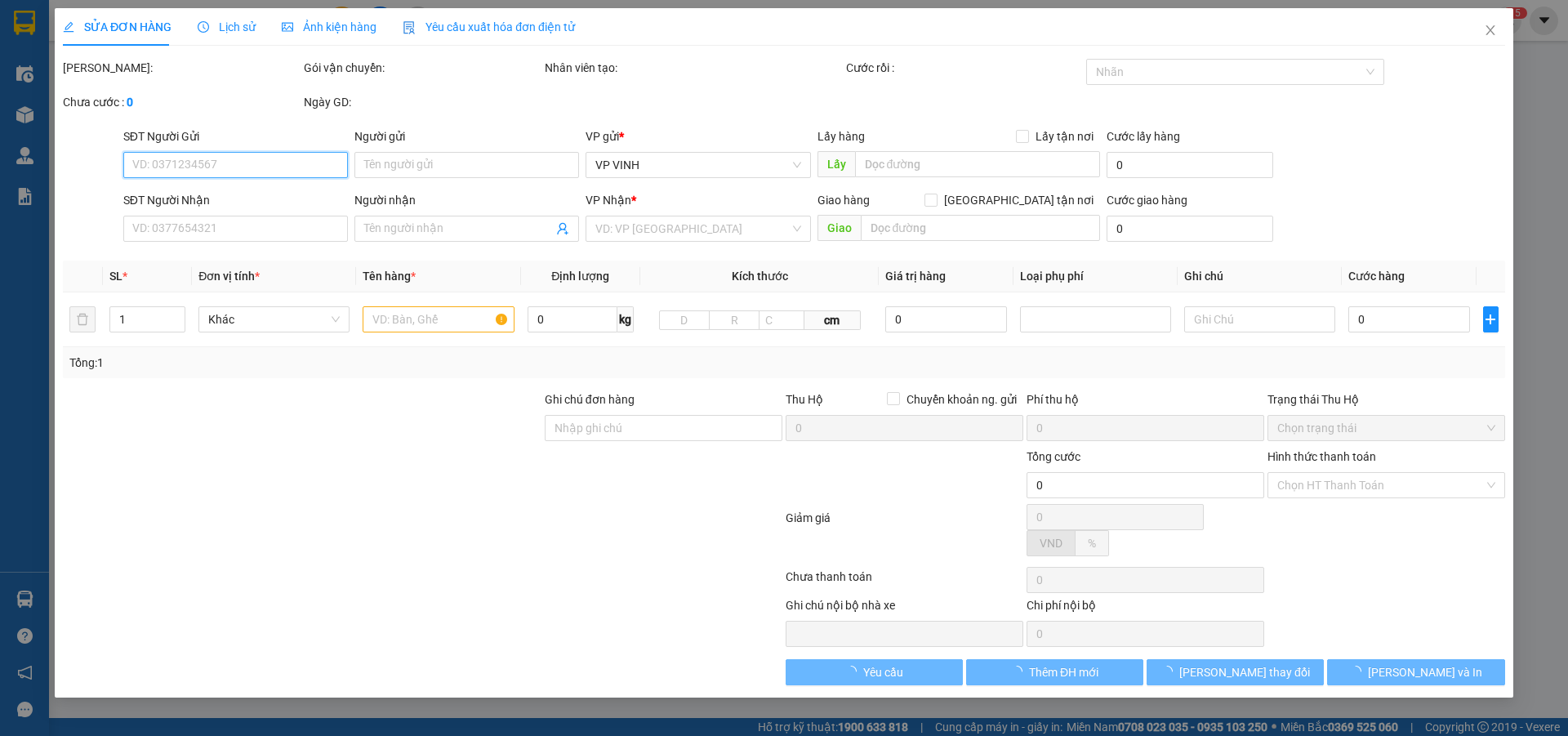
type input "0363625333"
type input "A Chung"
type input "0912984999"
type input "khách"
checkbox input "true"
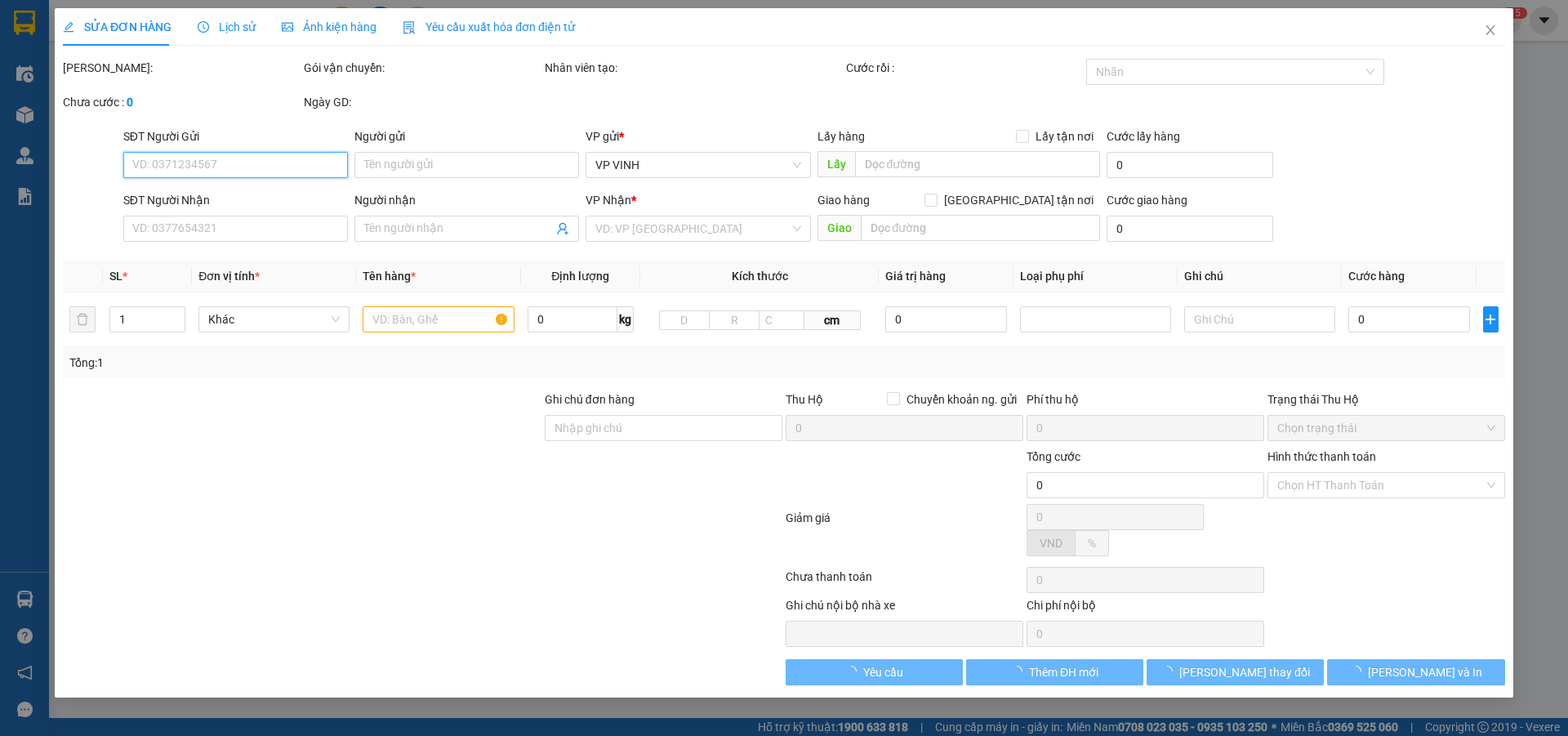
type input "234 hà huy tập"
type input "30.000"
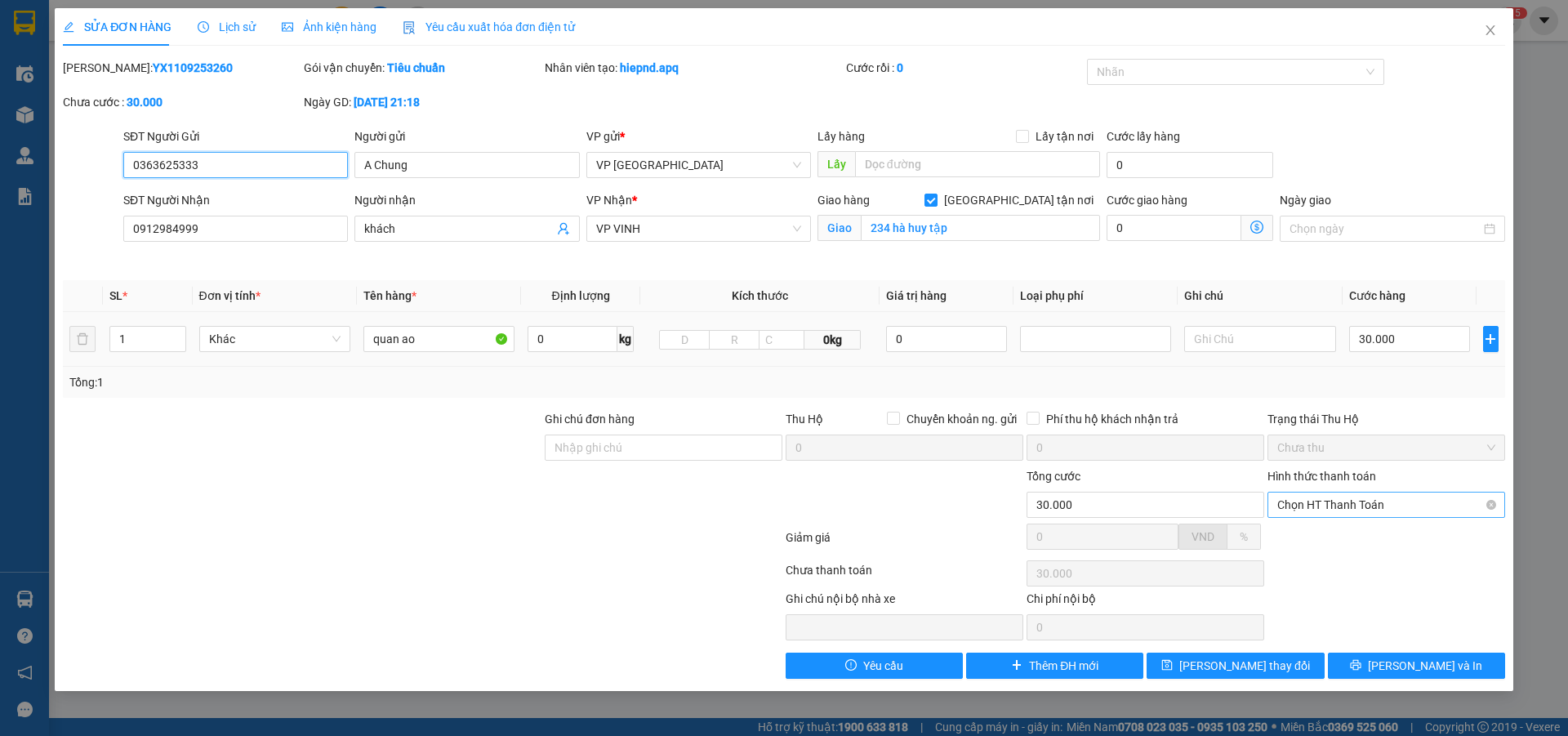
click at [1431, 511] on span "Chọn HT Thanh Toán" at bounding box center [1386, 504] width 218 height 24
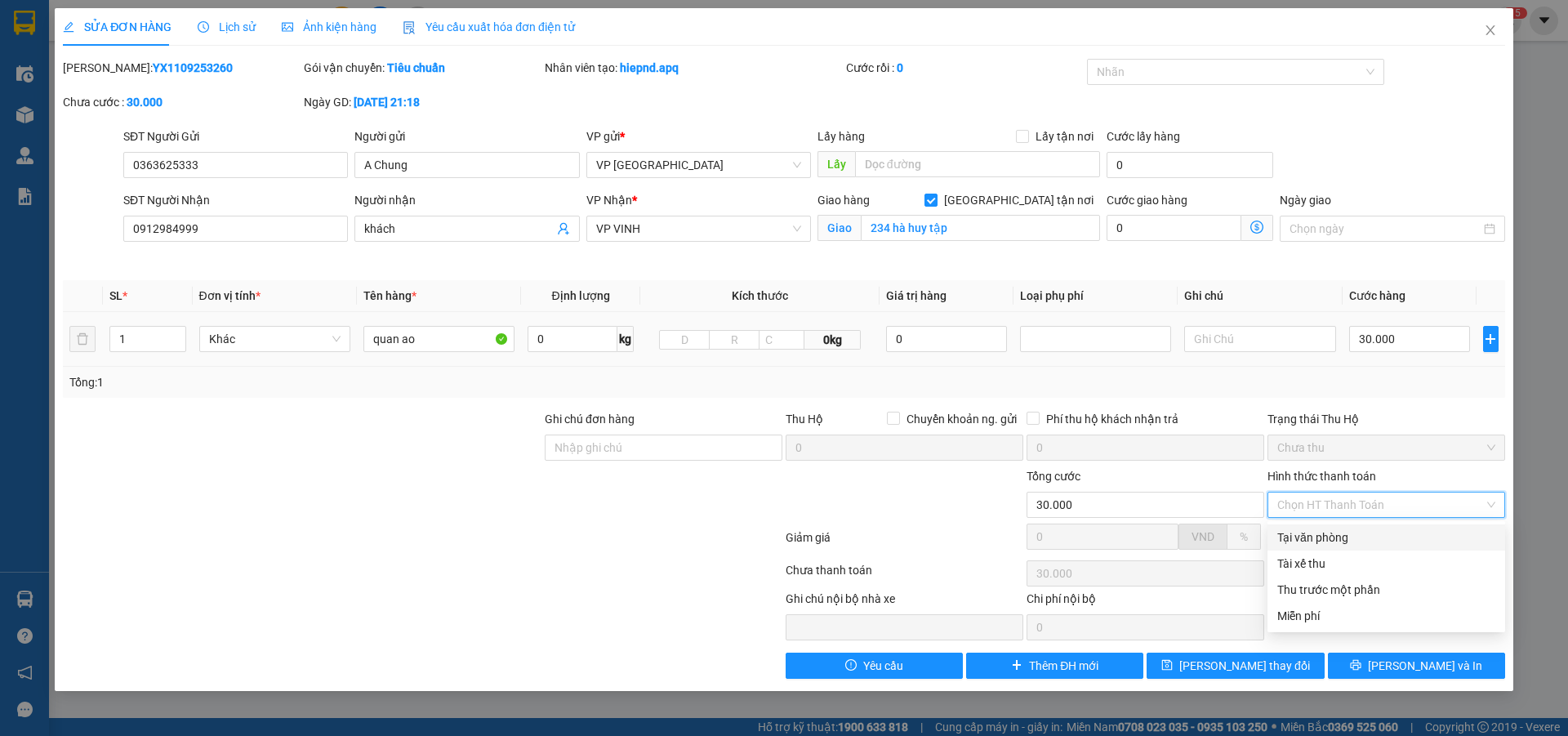
click at [1329, 539] on div "Tại văn phòng" at bounding box center [1386, 537] width 218 height 18
type input "0"
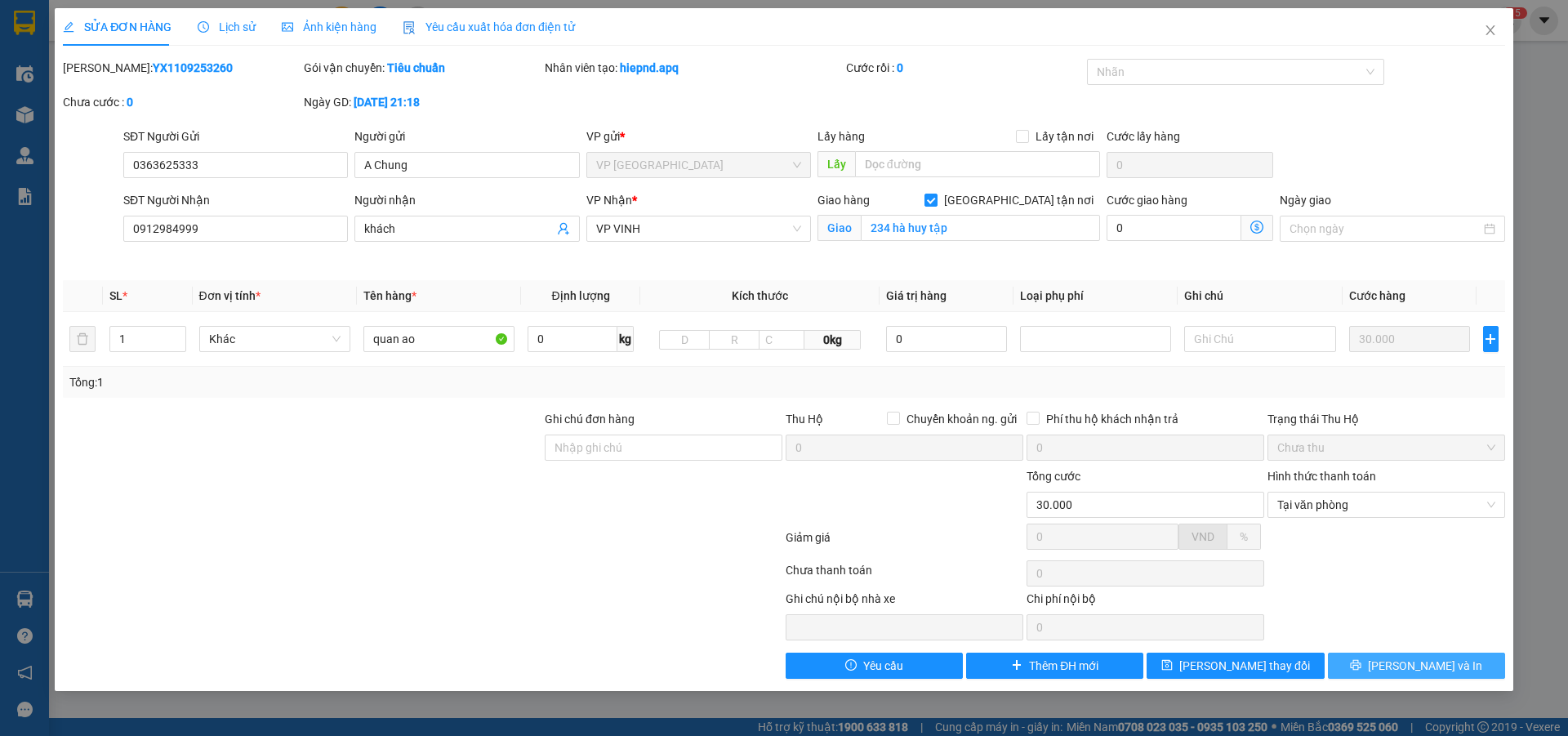
click at [1356, 658] on button "[PERSON_NAME] và In" at bounding box center [1416, 666] width 177 height 26
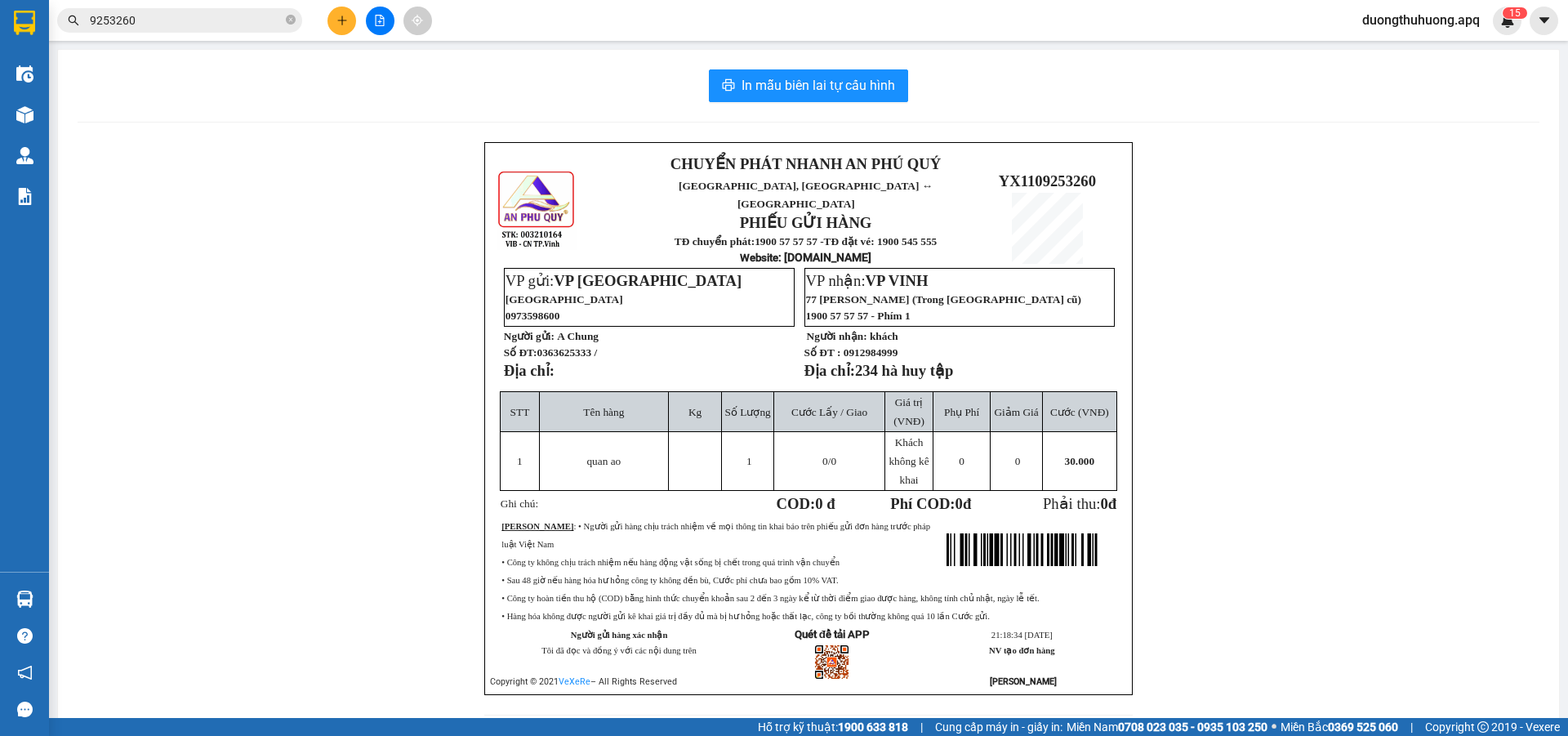
click at [237, 18] on input "9253260" at bounding box center [186, 21] width 193 height 18
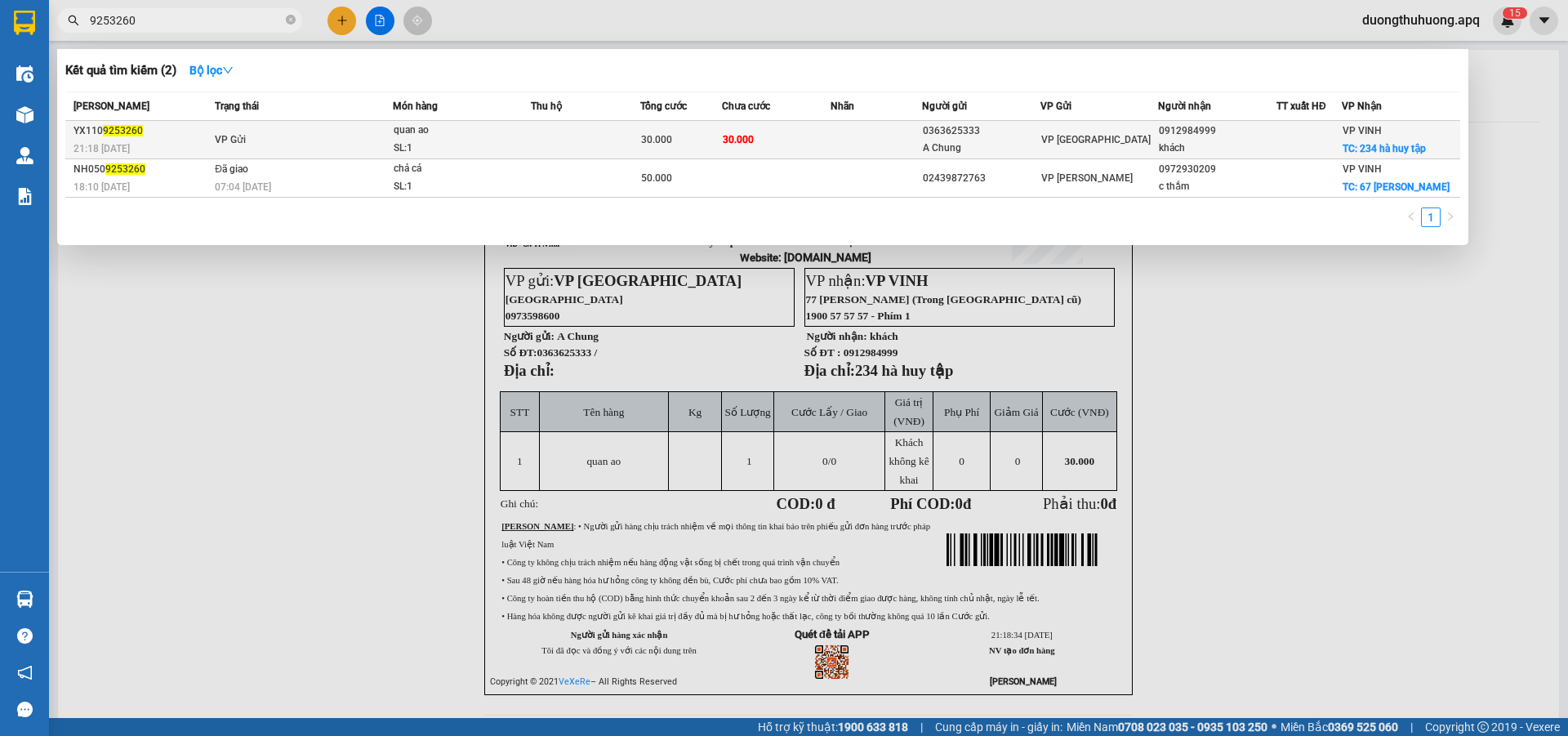
click at [487, 147] on div "SL: 1" at bounding box center [454, 149] width 122 height 18
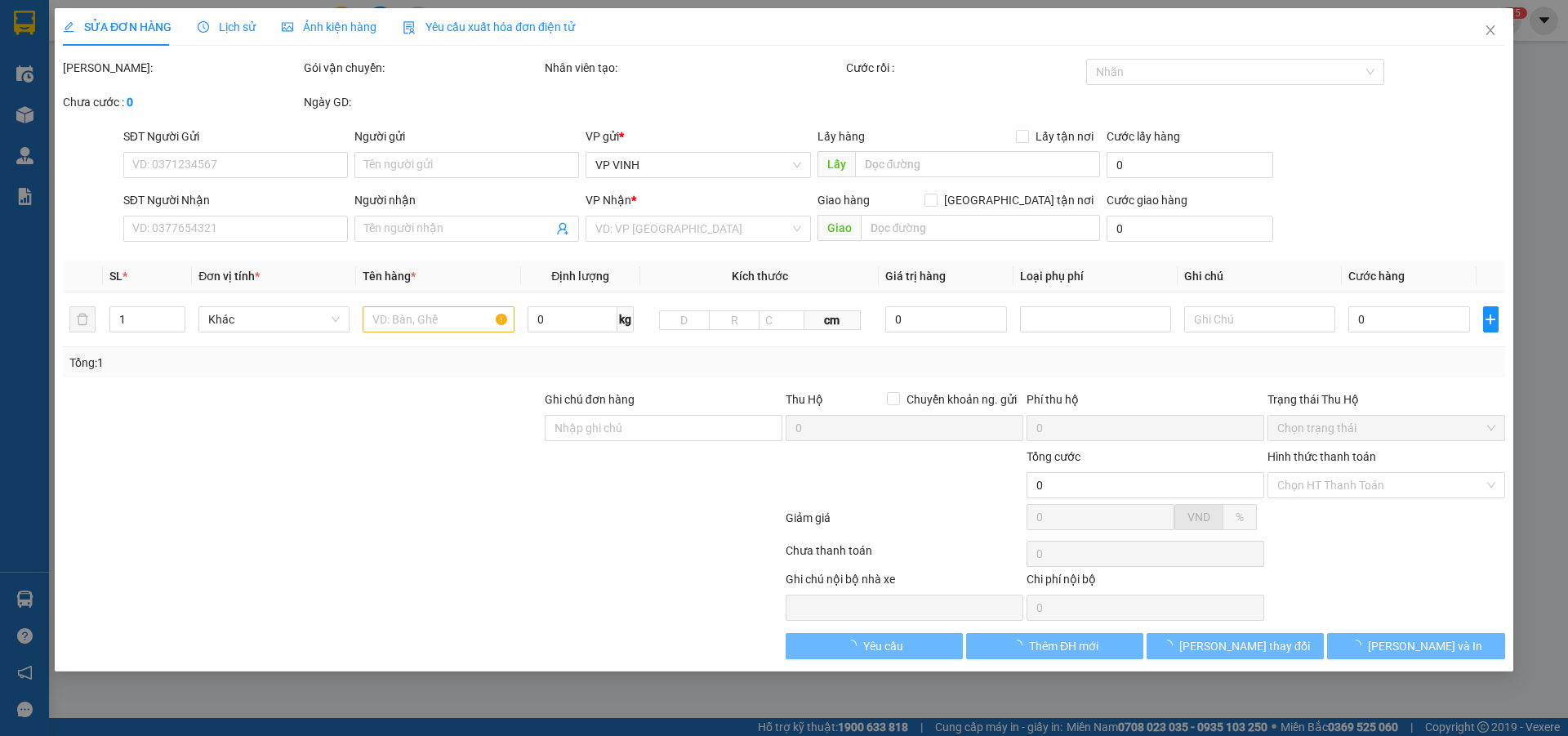
type input "0363625333"
type input "A Chung"
type input "0912984999"
type input "khách"
checkbox input "true"
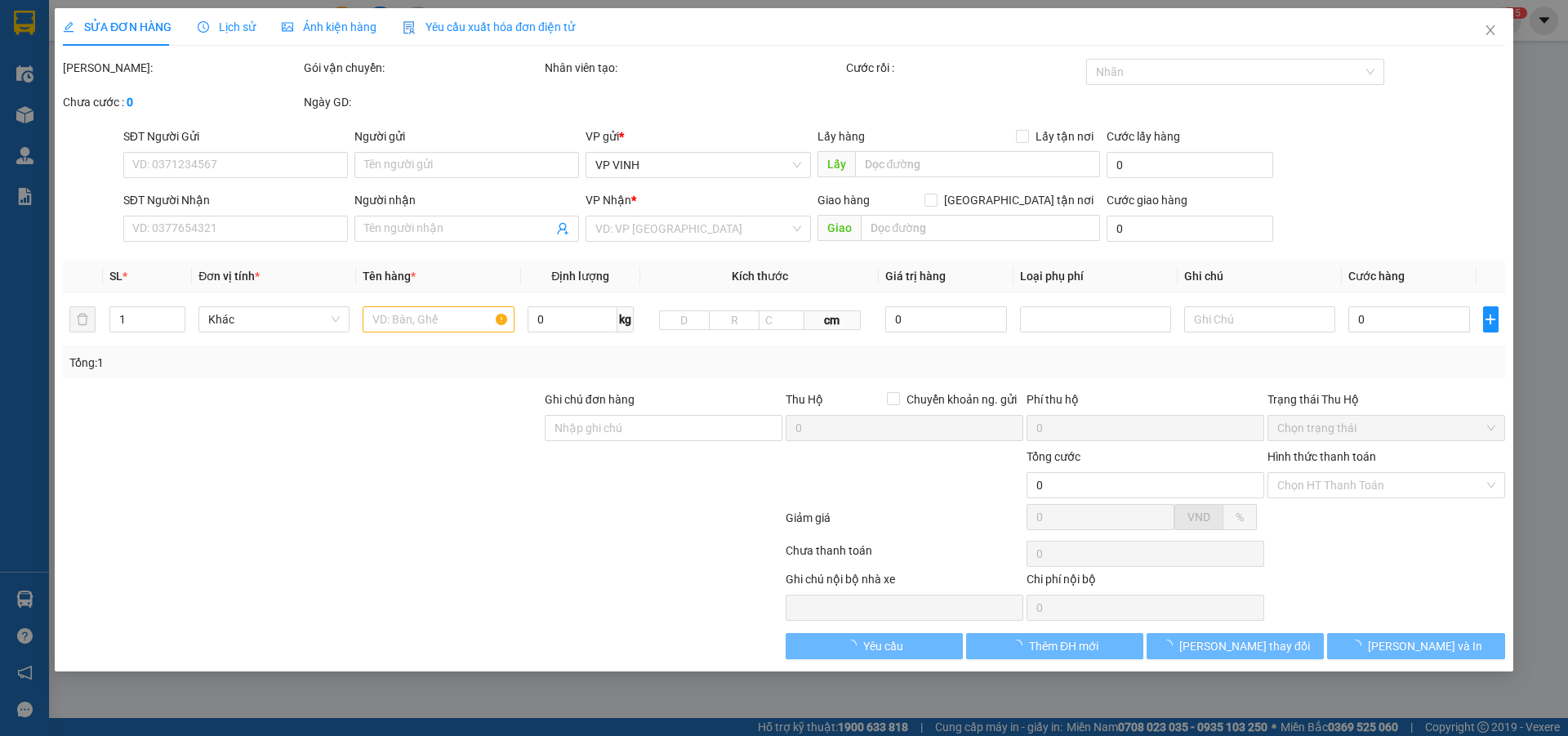
type input "234 hà huy tập"
type input "30.000"
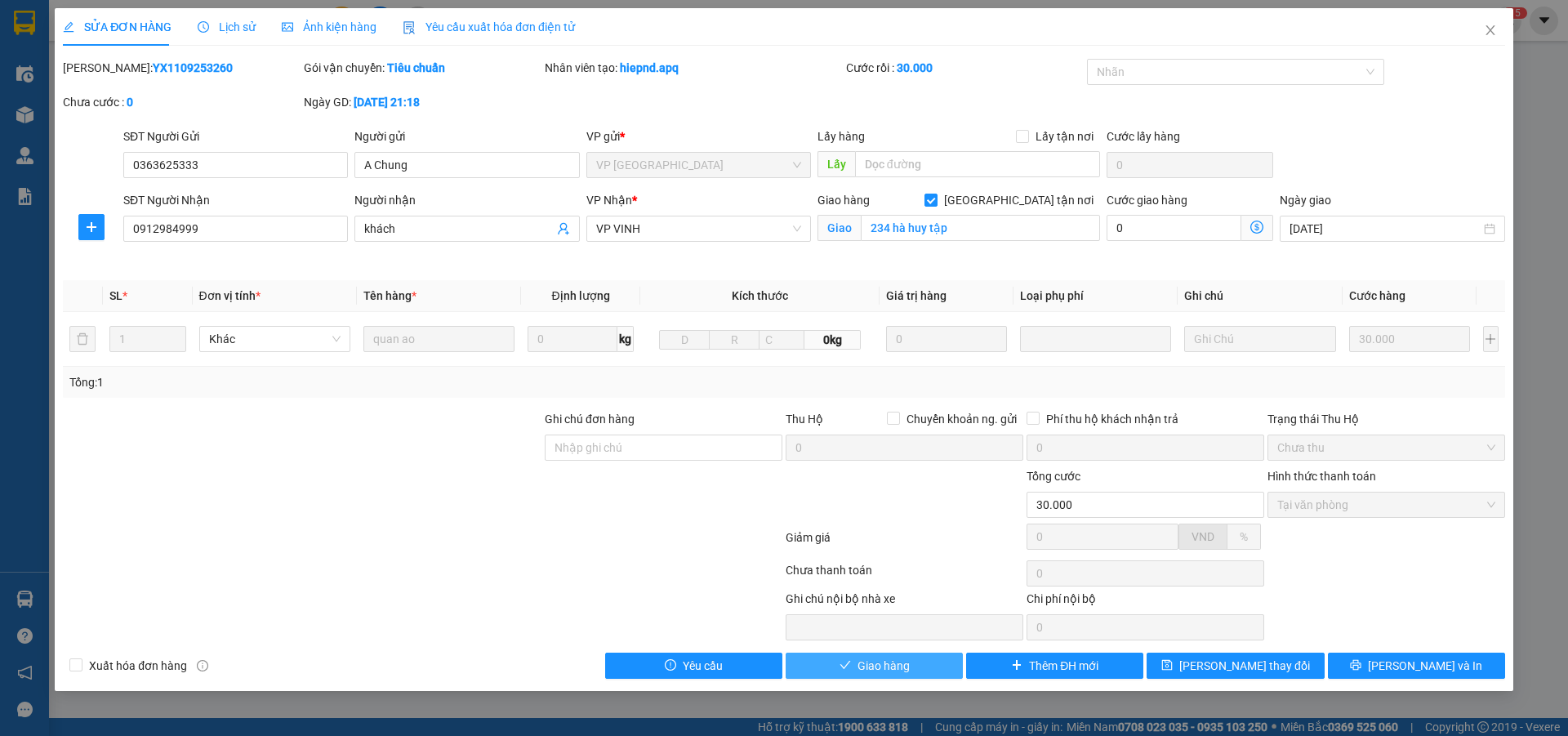
click at [897, 670] on span "Giao hàng" at bounding box center [883, 666] width 52 height 18
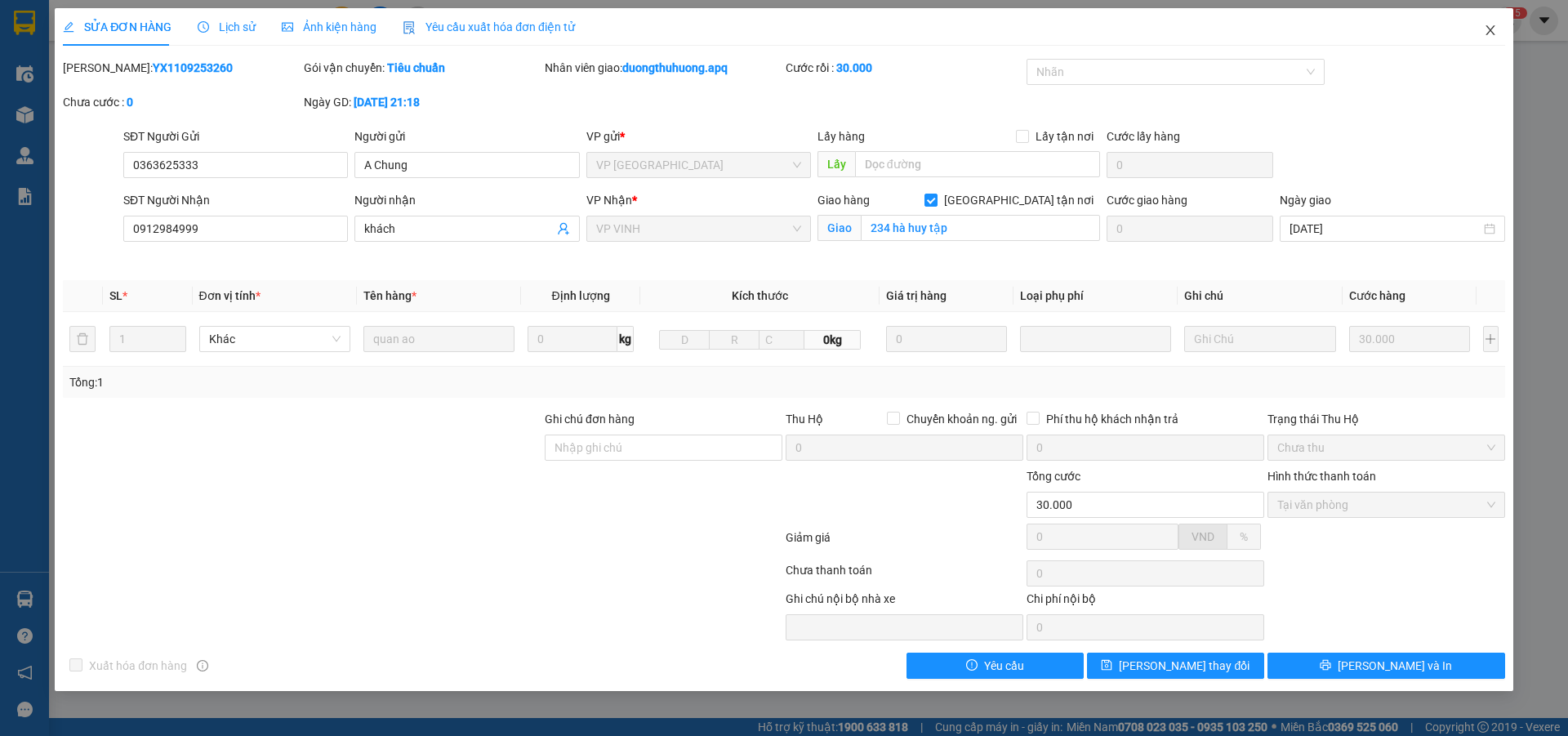
click at [1489, 32] on icon "close" at bounding box center [1490, 29] width 13 height 13
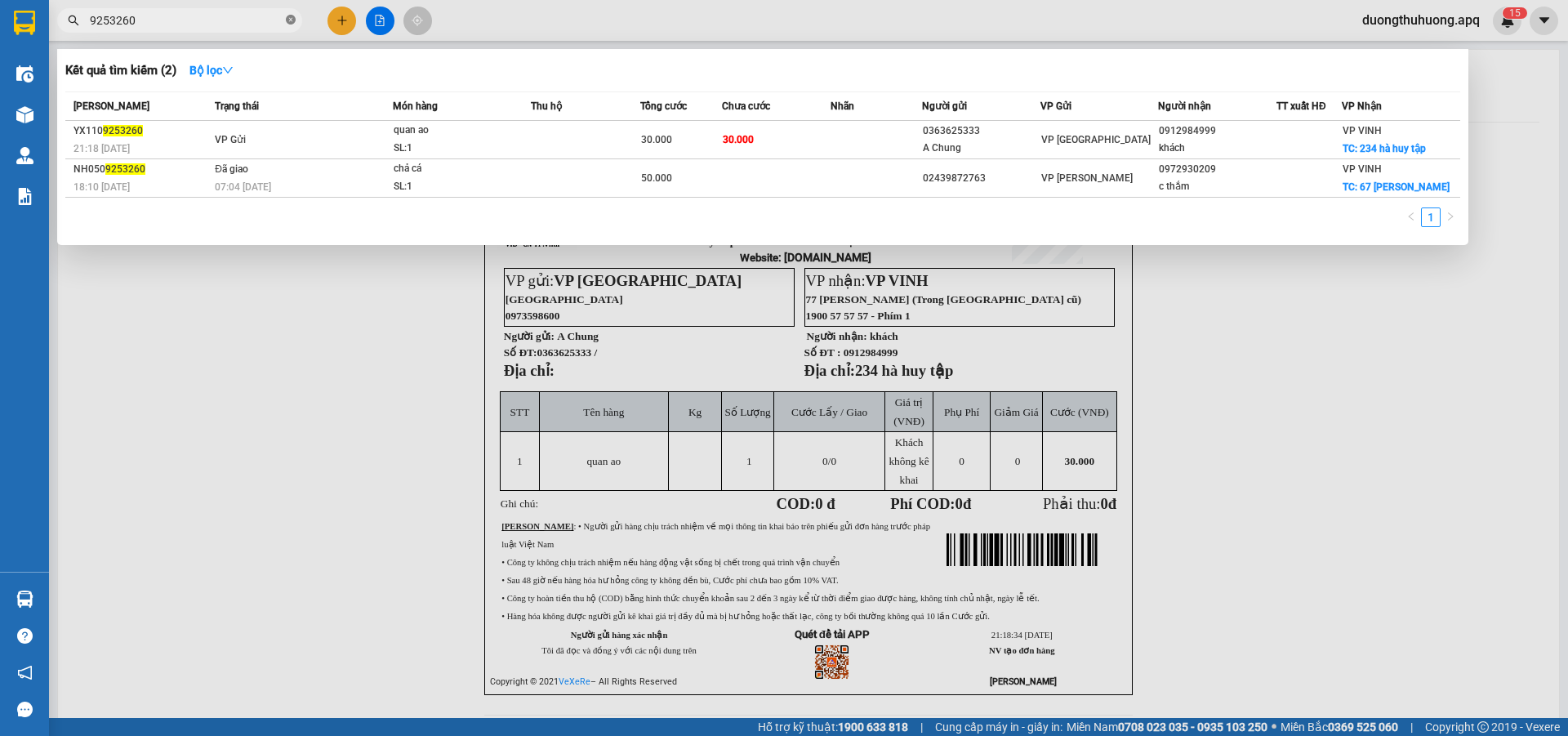
click at [293, 20] on icon "close-circle" at bounding box center [291, 20] width 10 height 10
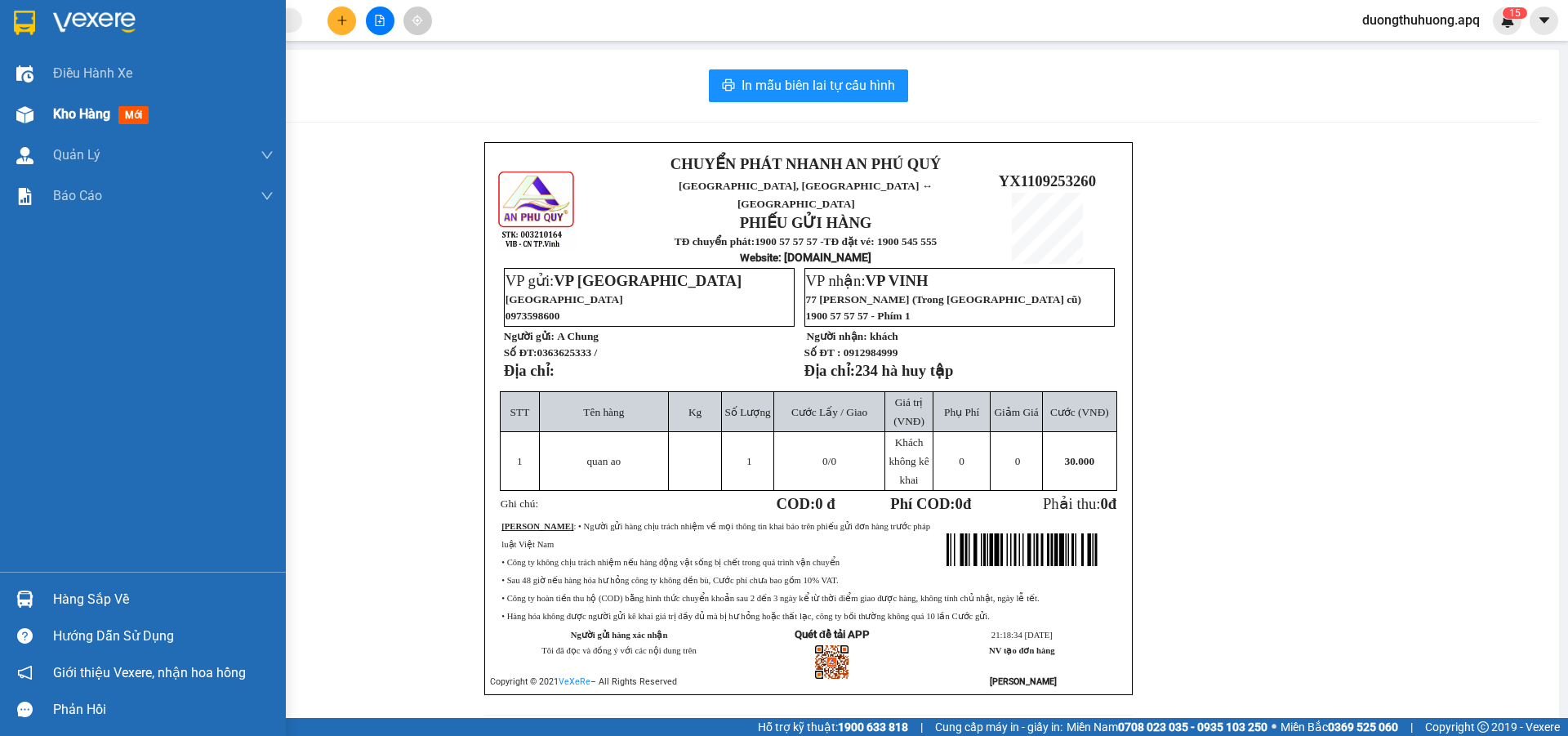
click at [71, 109] on span "Kho hàng" at bounding box center [81, 114] width 57 height 16
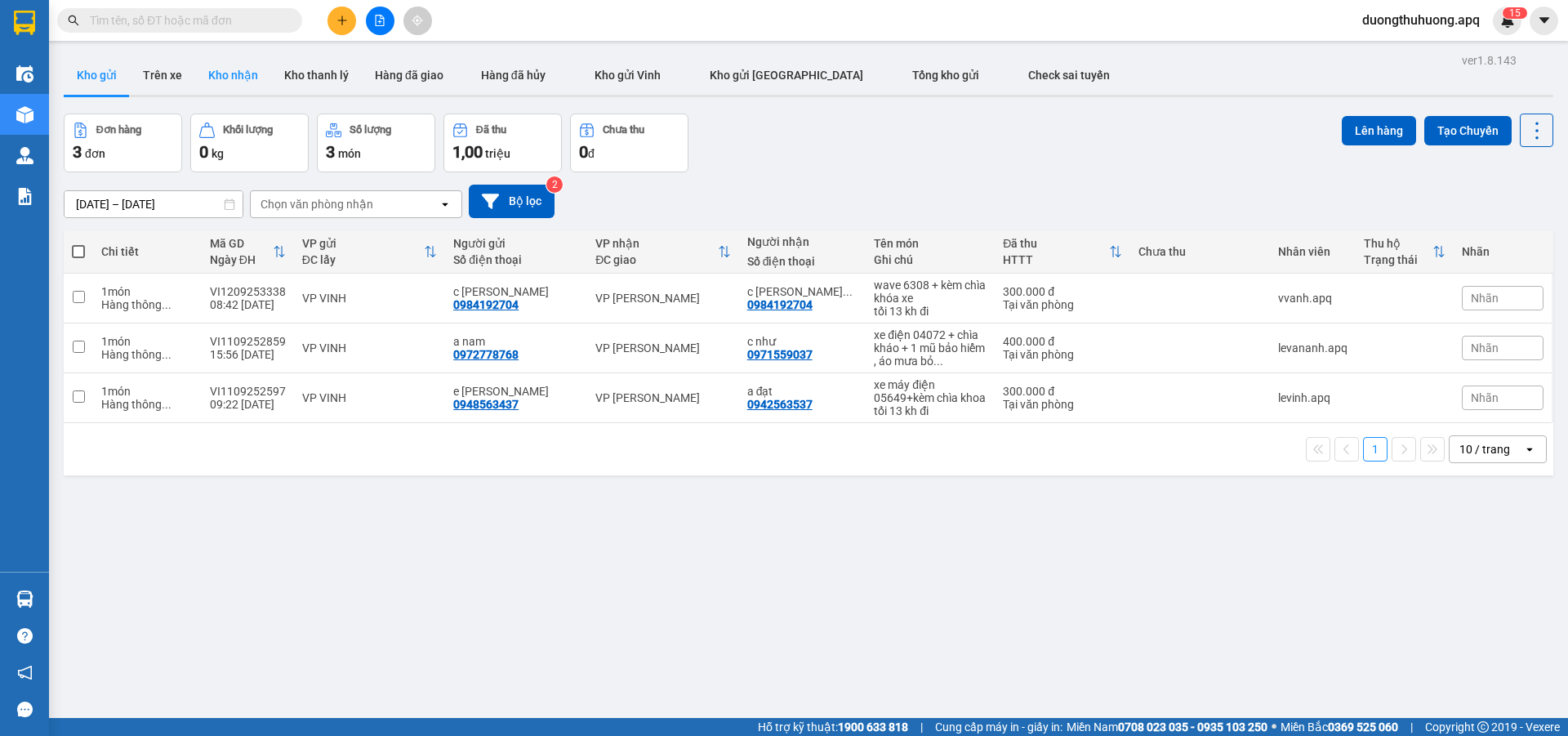
click at [235, 76] on button "Kho nhận" at bounding box center [233, 75] width 76 height 39
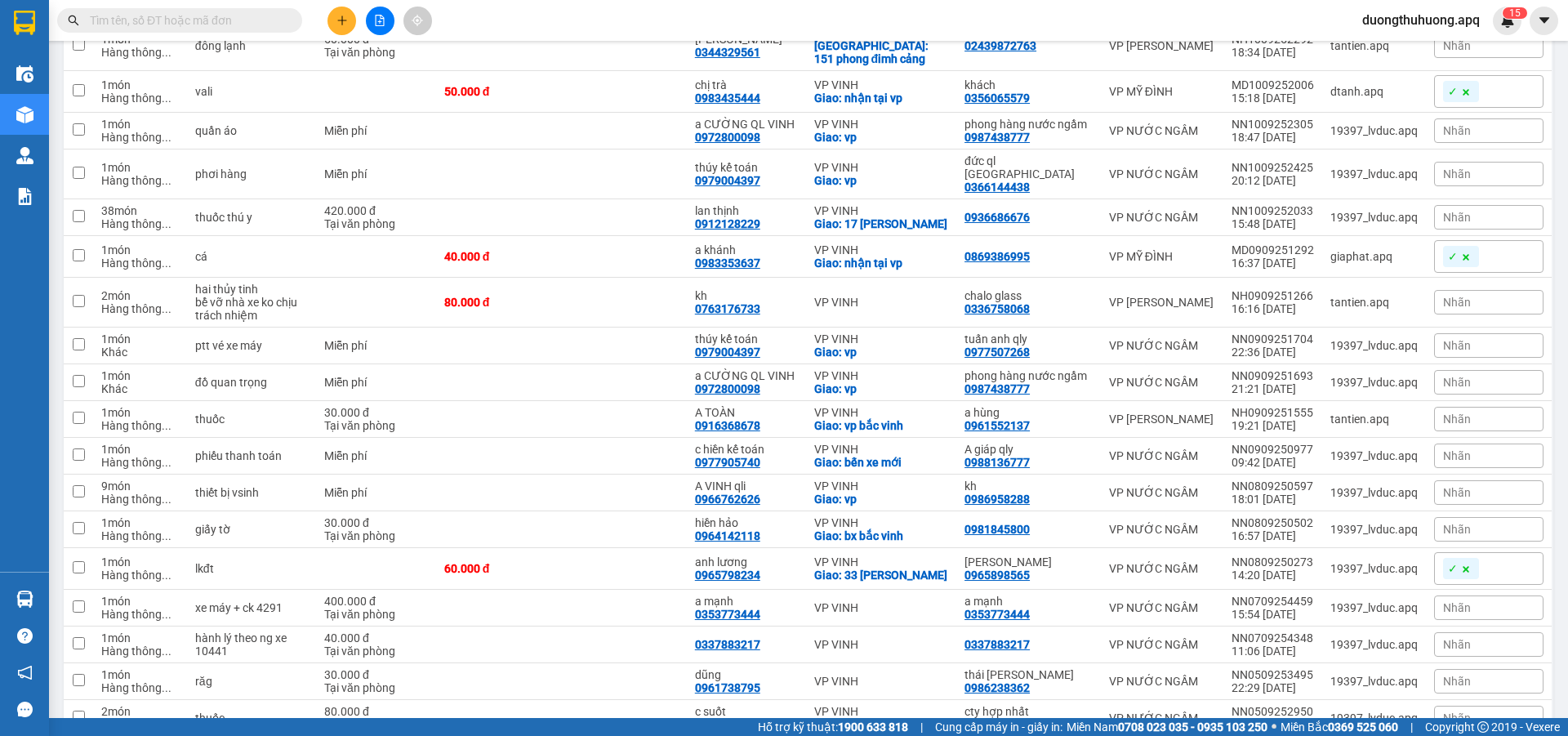
scroll to position [1668, 0]
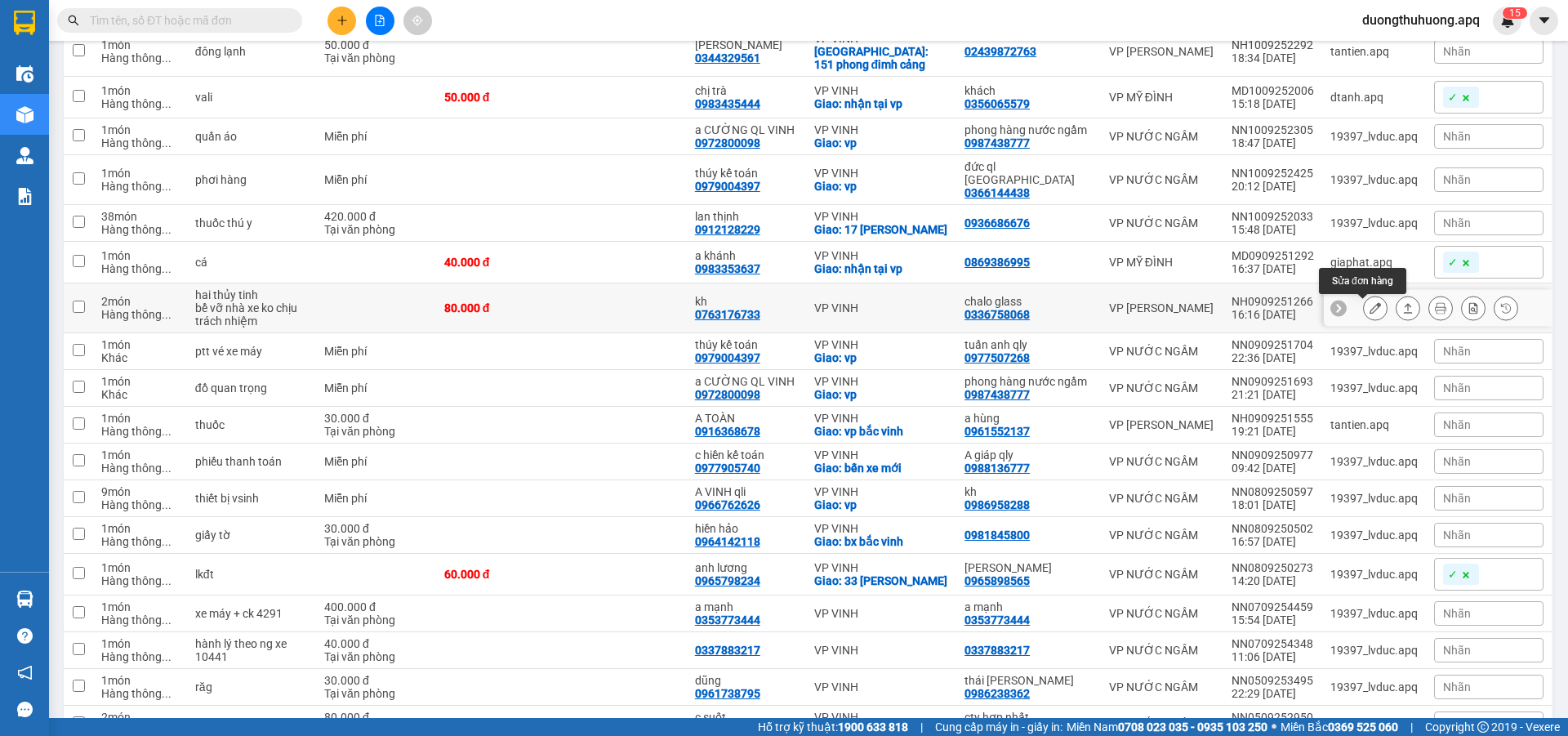
click at [1370, 313] on icon at bounding box center [1376, 308] width 12 height 12
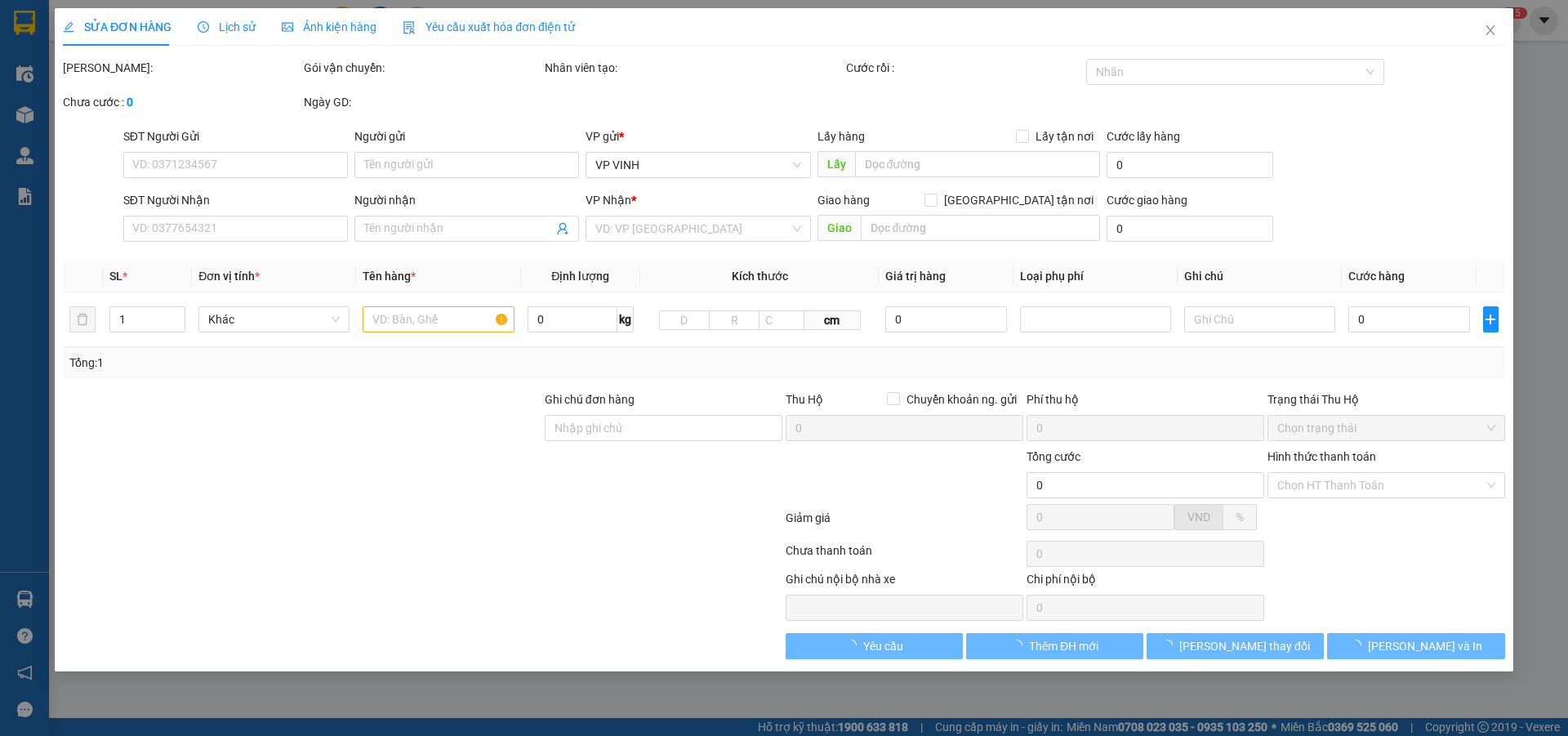
type input "0336758068"
type input "chalo glass"
type input "0763176733"
type input "kh"
type input "80.000"
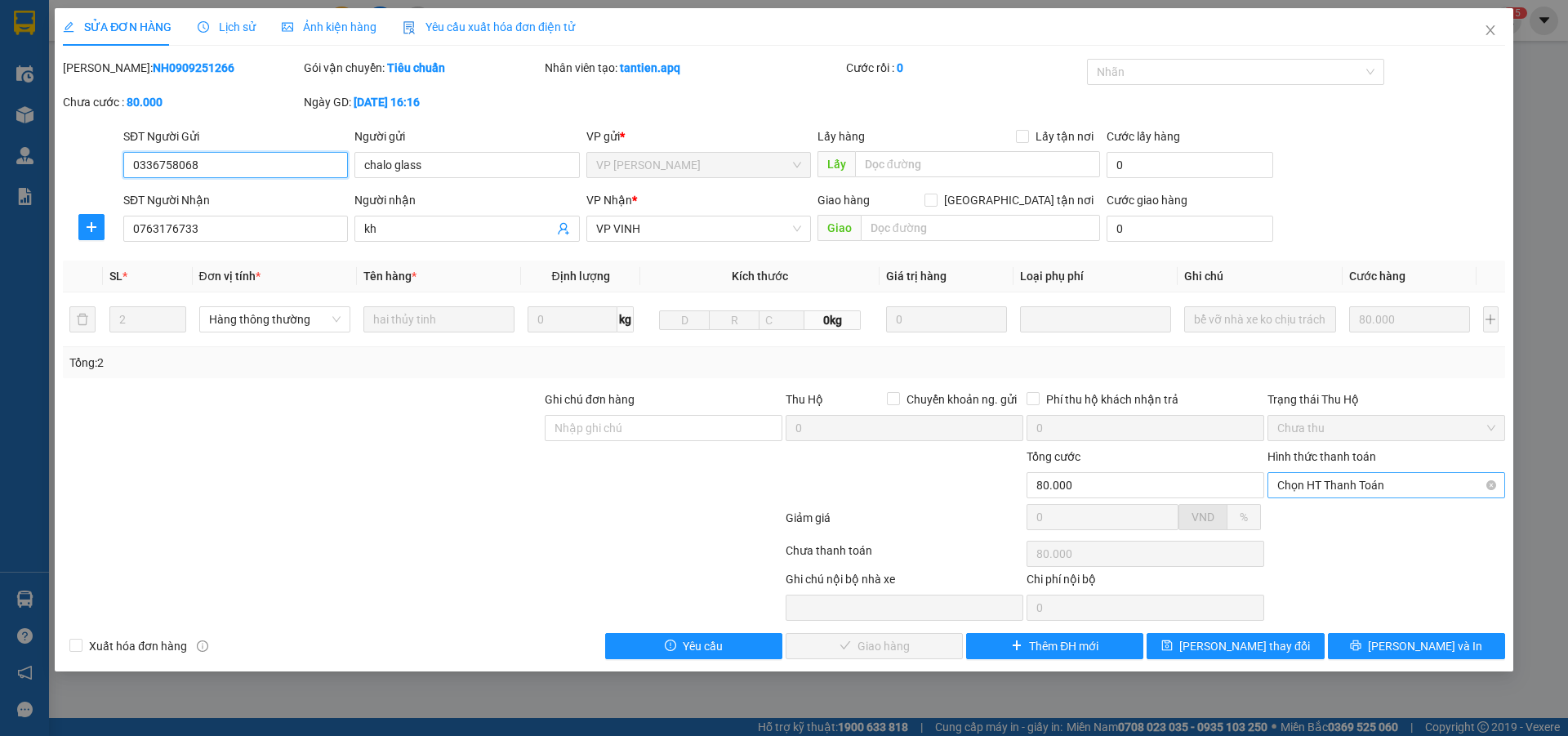
click at [1445, 490] on span "Chọn HT Thanh Toán" at bounding box center [1386, 484] width 218 height 24
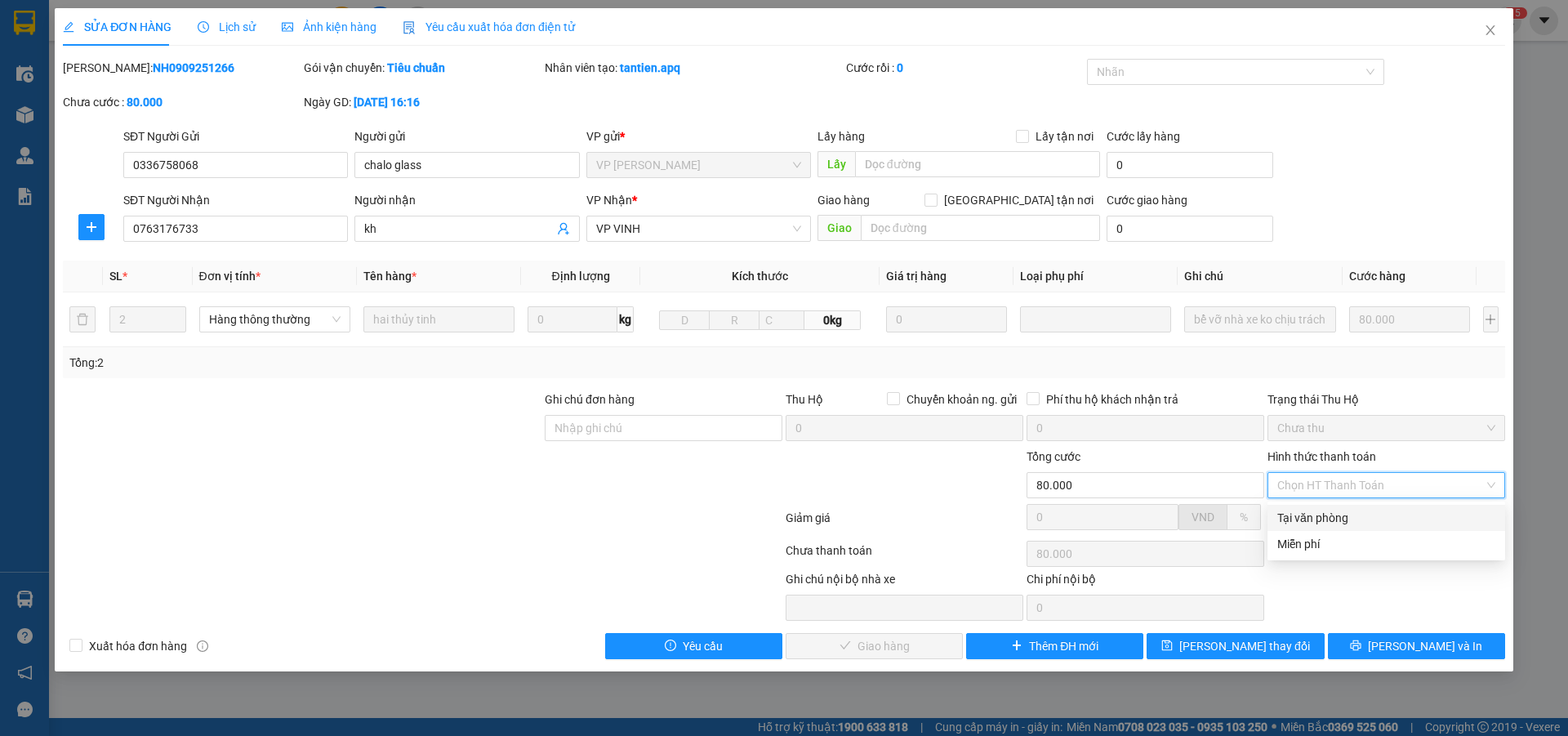
click at [1329, 522] on div "Tại văn phòng" at bounding box center [1386, 518] width 218 height 18
type input "0"
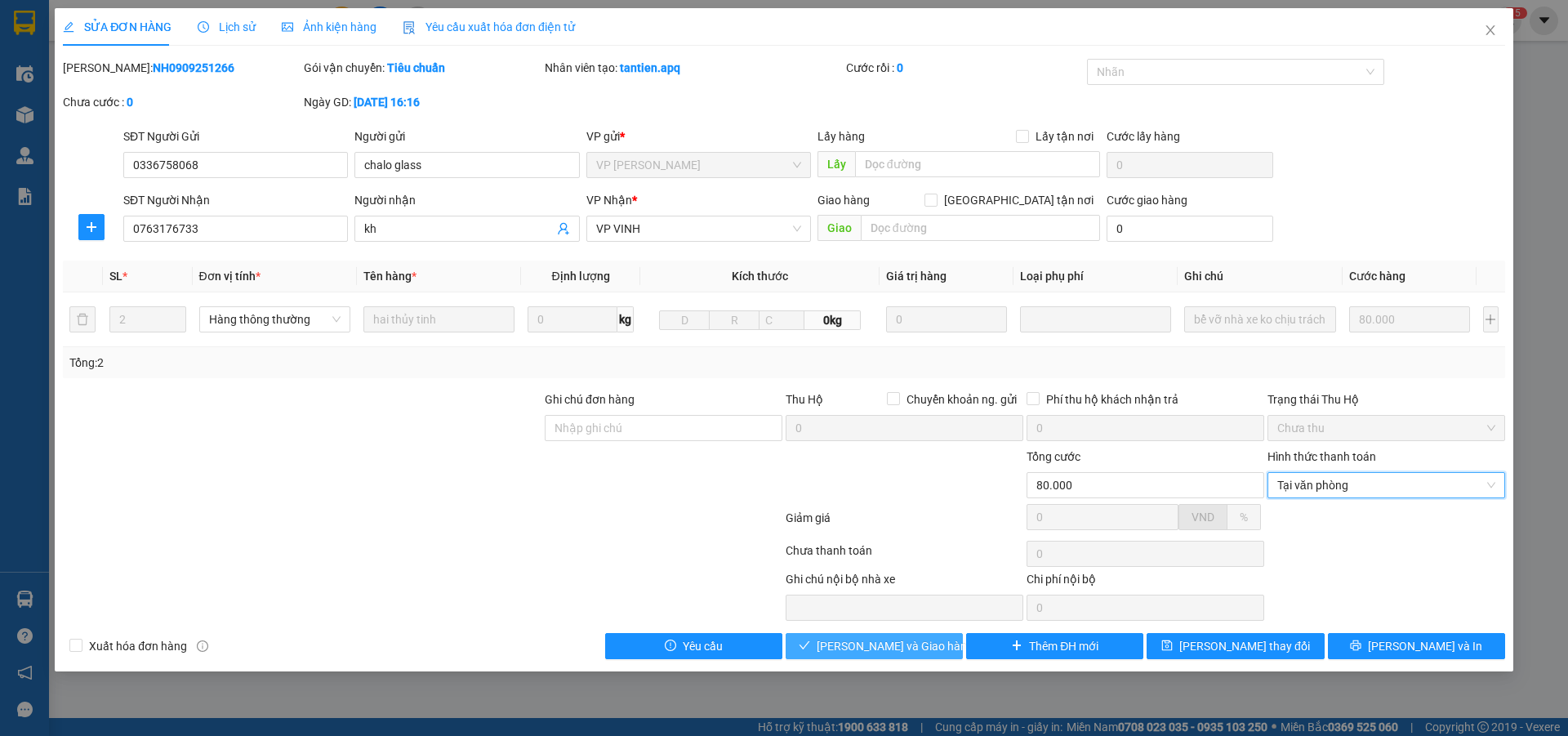
click at [871, 642] on span "[PERSON_NAME] và Giao hàng" at bounding box center [896, 646] width 157 height 18
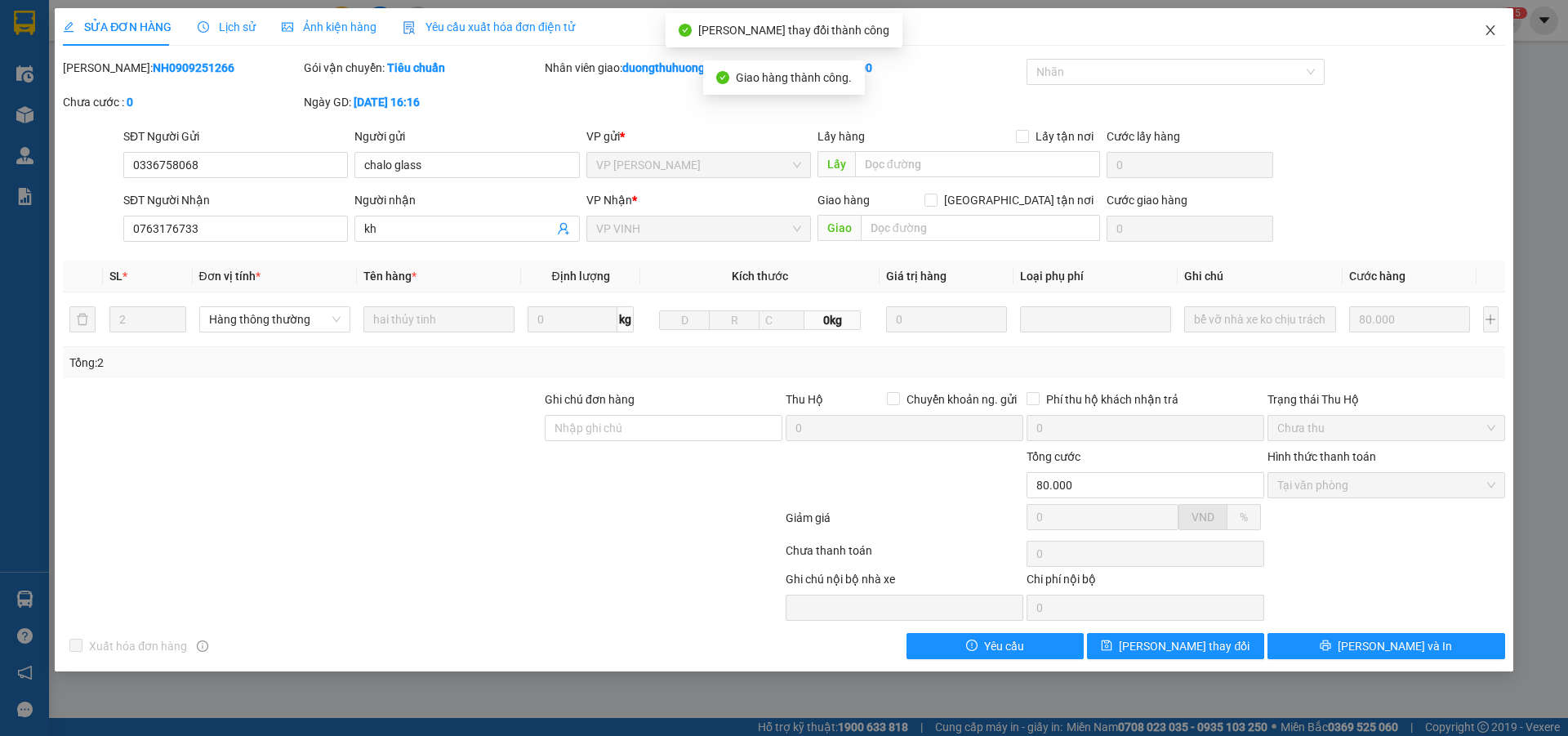
click at [1493, 29] on icon "close" at bounding box center [1490, 30] width 9 height 10
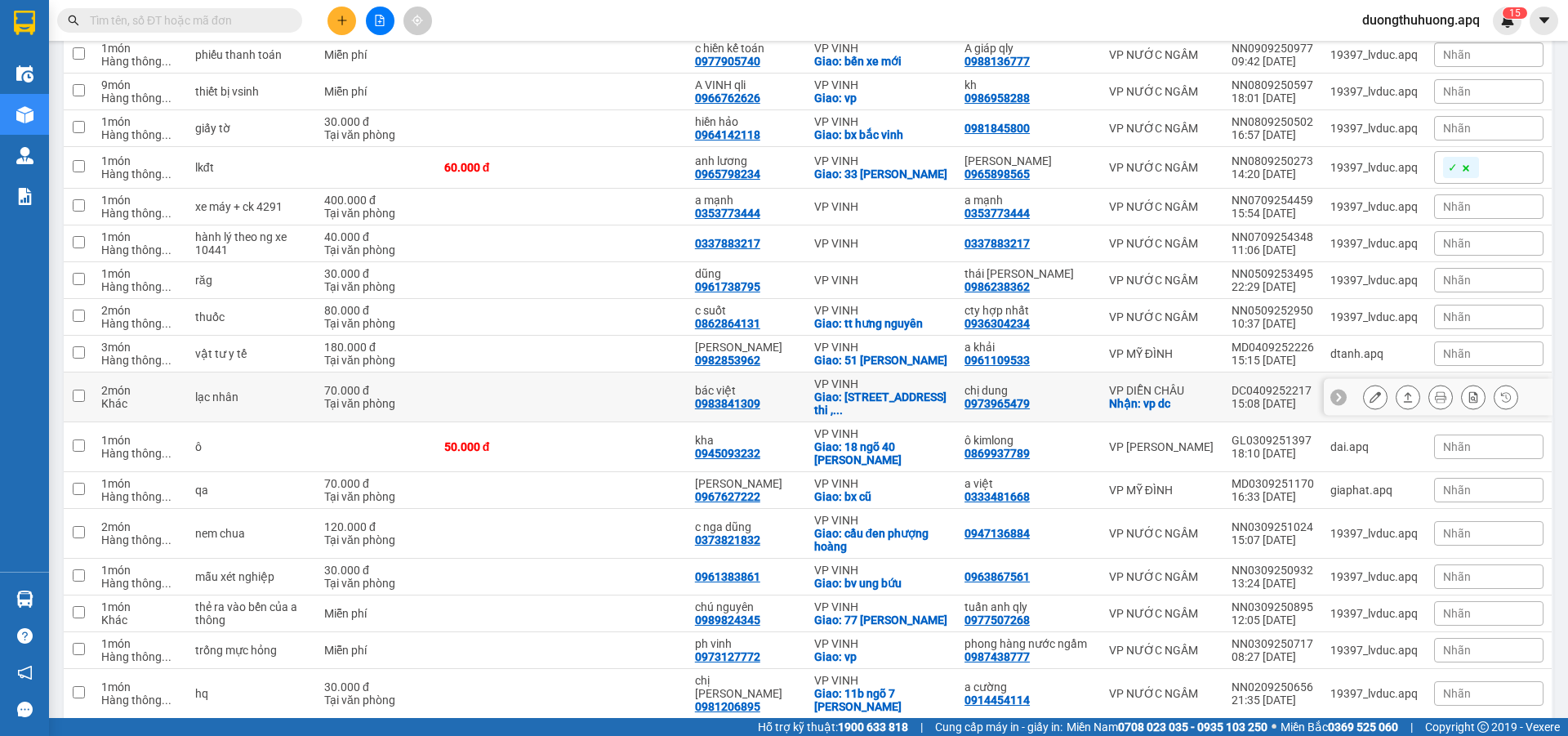
scroll to position [2042, 0]
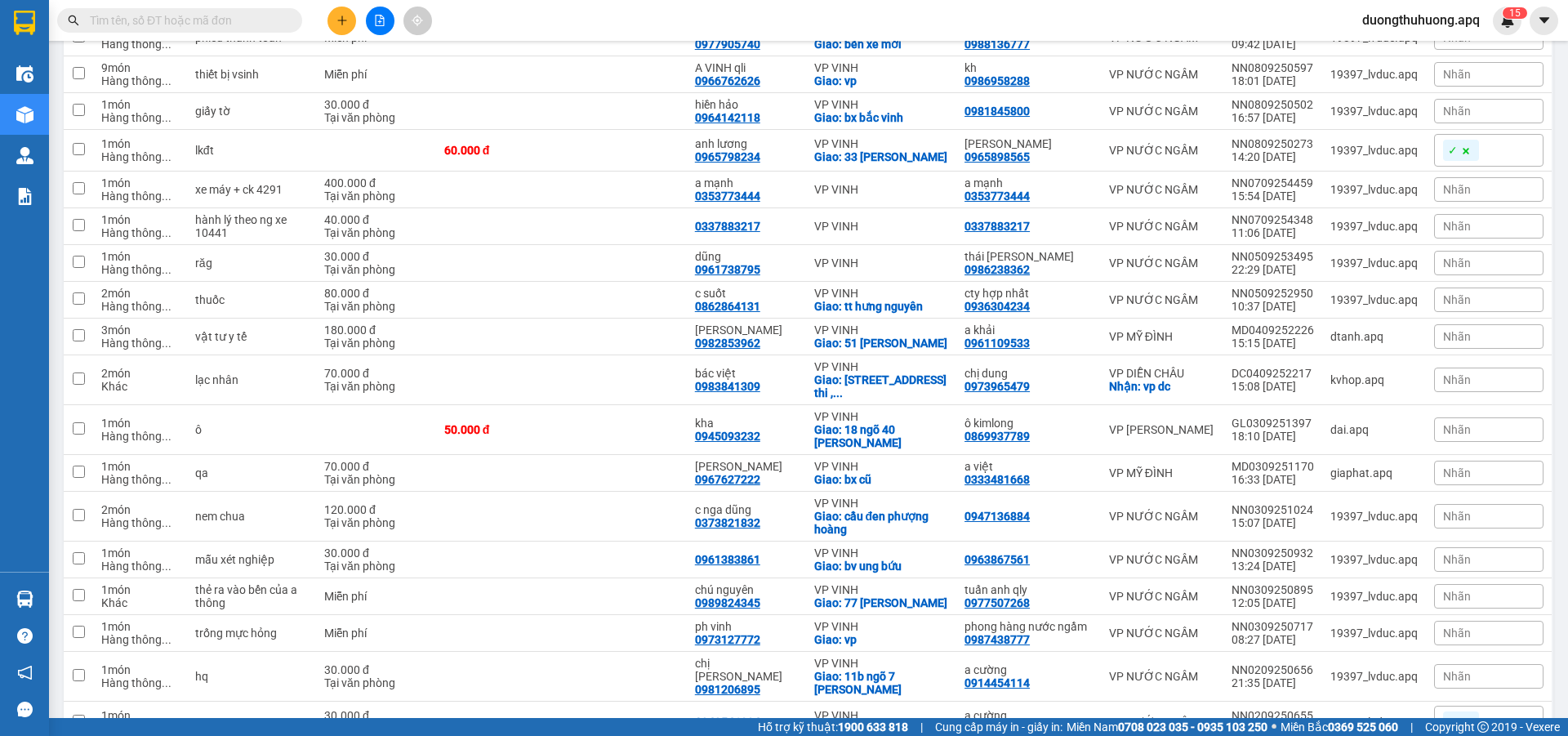
click at [170, 20] on input "text" at bounding box center [186, 21] width 193 height 18
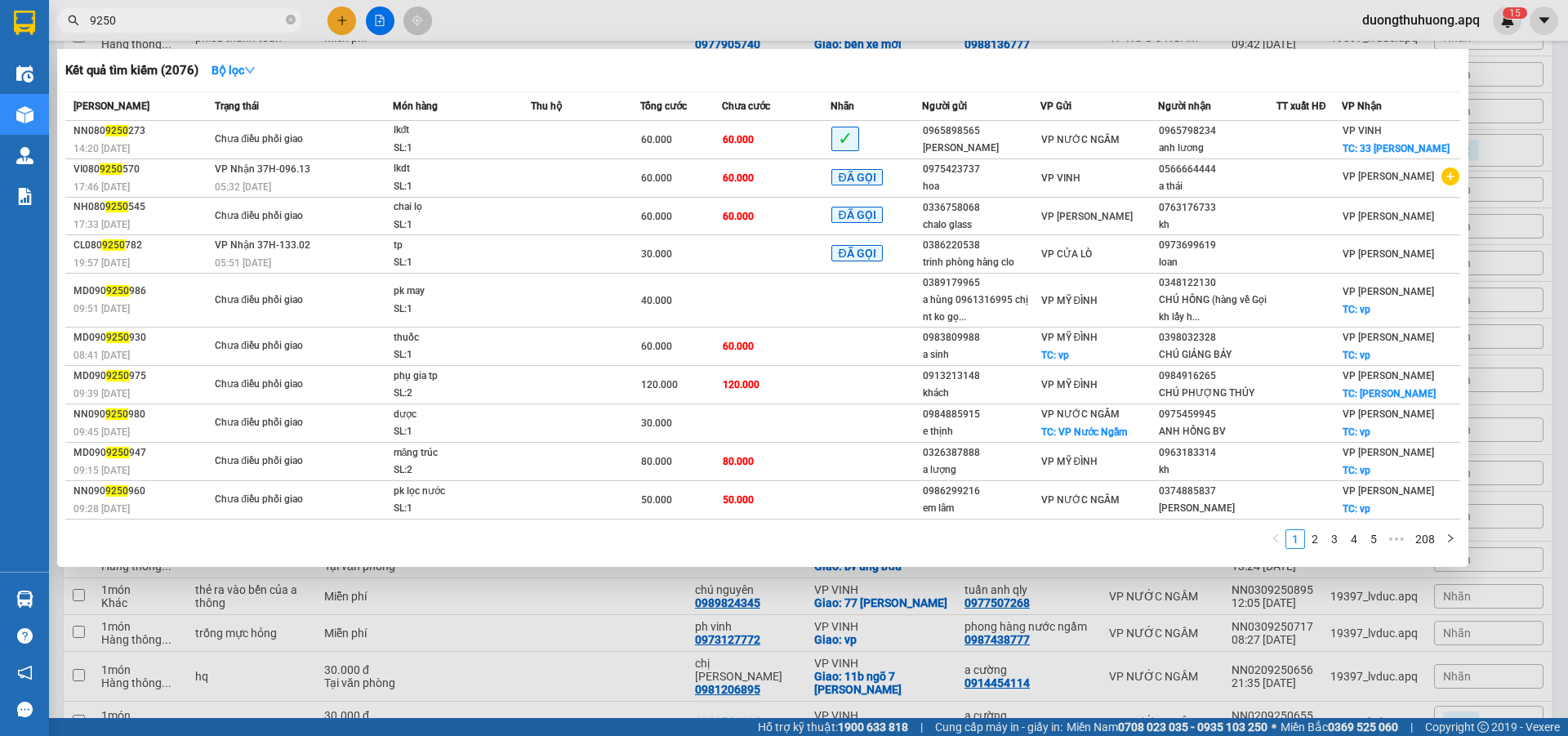
click at [187, 17] on input "9250" at bounding box center [186, 21] width 193 height 18
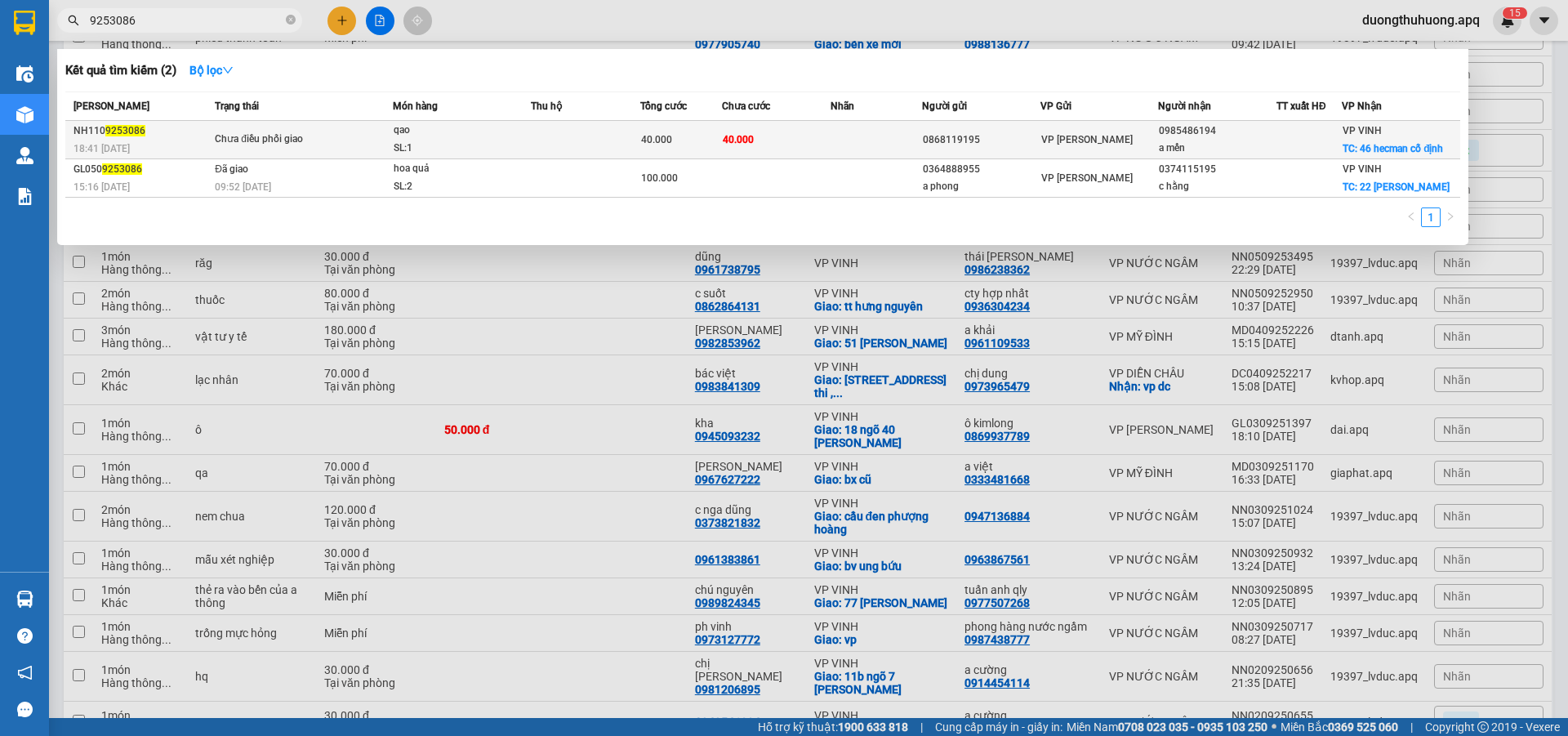
type input "9253086"
click at [463, 146] on div "SL: 1" at bounding box center [454, 149] width 122 height 18
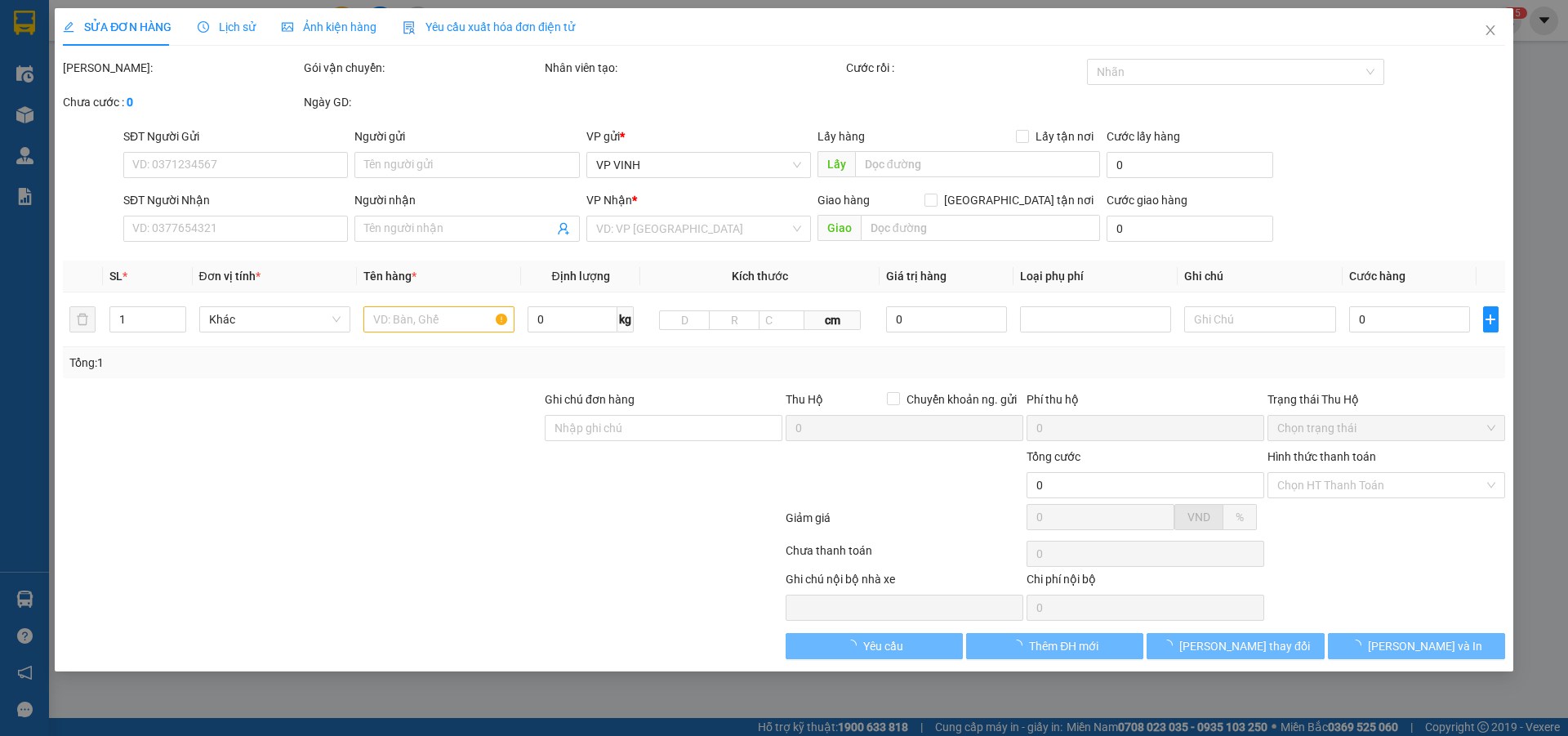
type input "0868119195"
type input "0985486194"
type input "a mến"
checkbox input "true"
type input "46 hecman cố định"
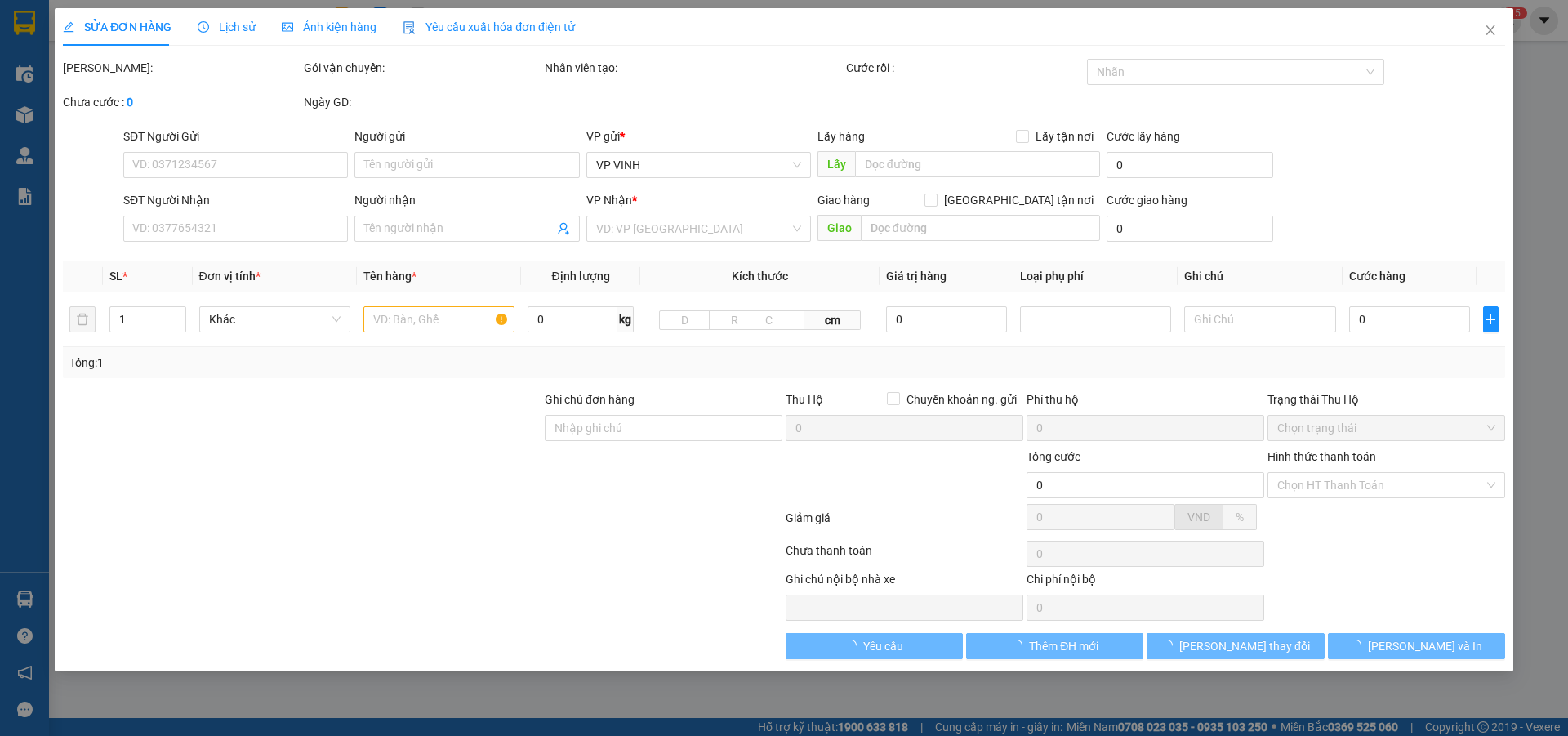
type input "40.000"
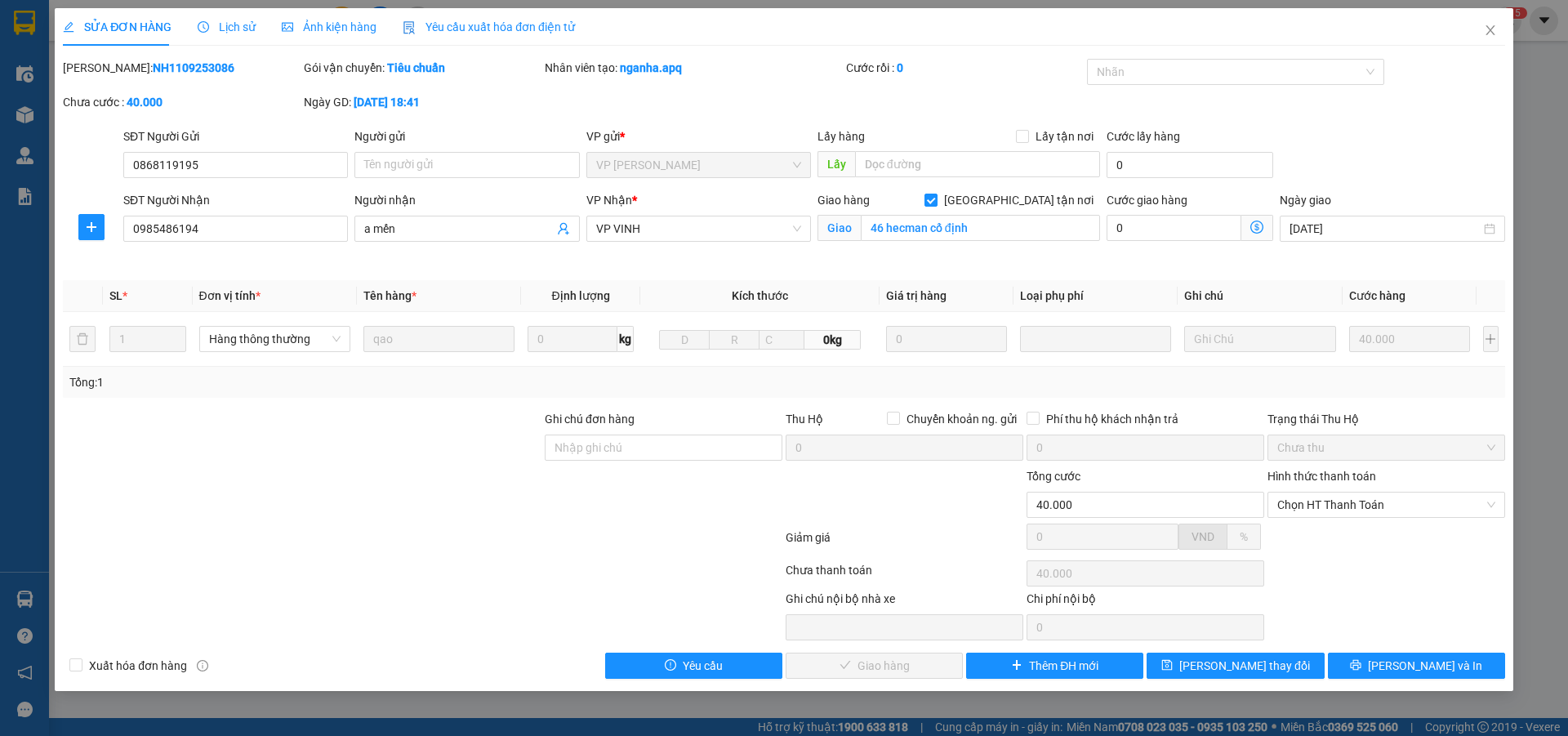
click at [232, 23] on span "Lịch sử" at bounding box center [226, 26] width 58 height 13
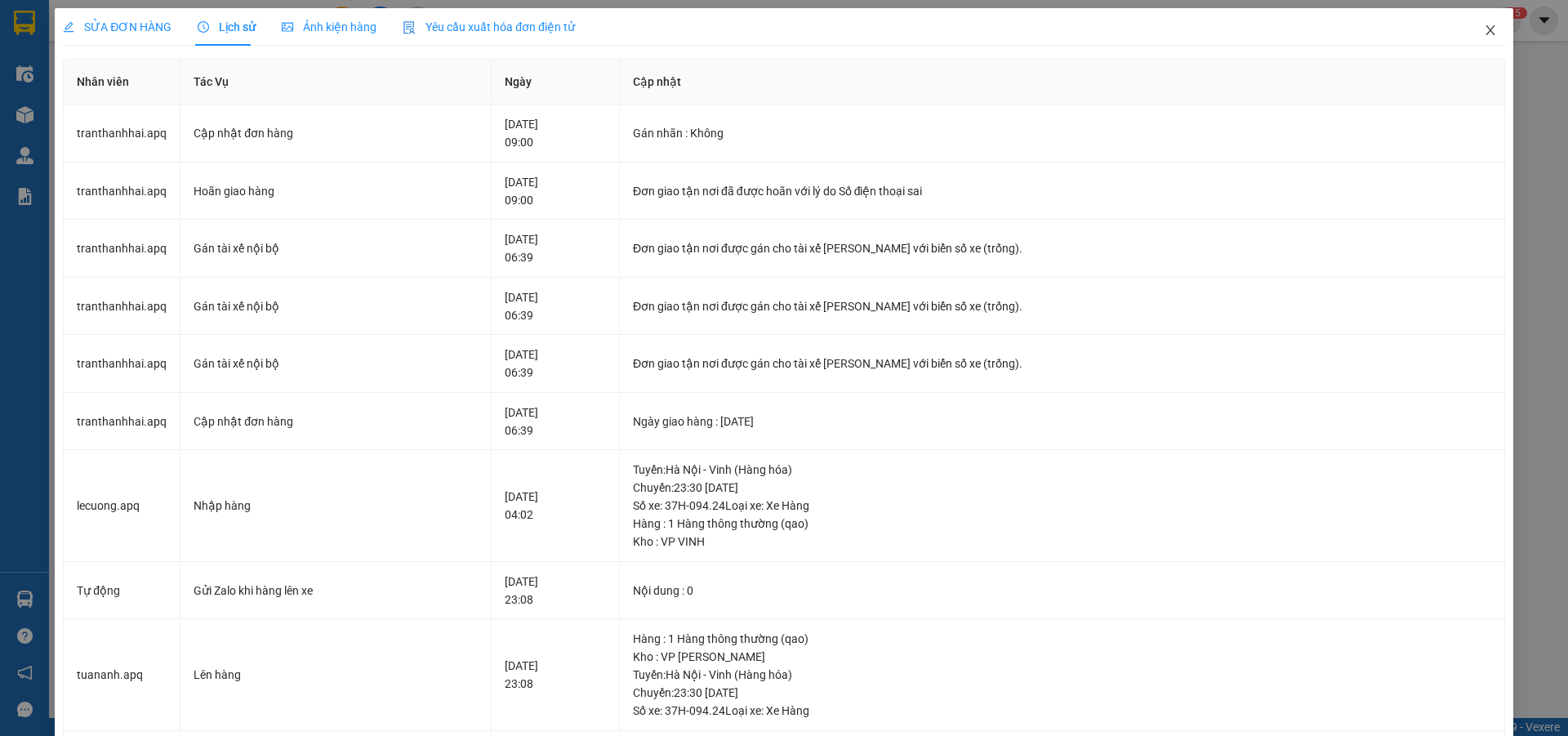
click at [1484, 27] on icon "close" at bounding box center [1490, 29] width 13 height 13
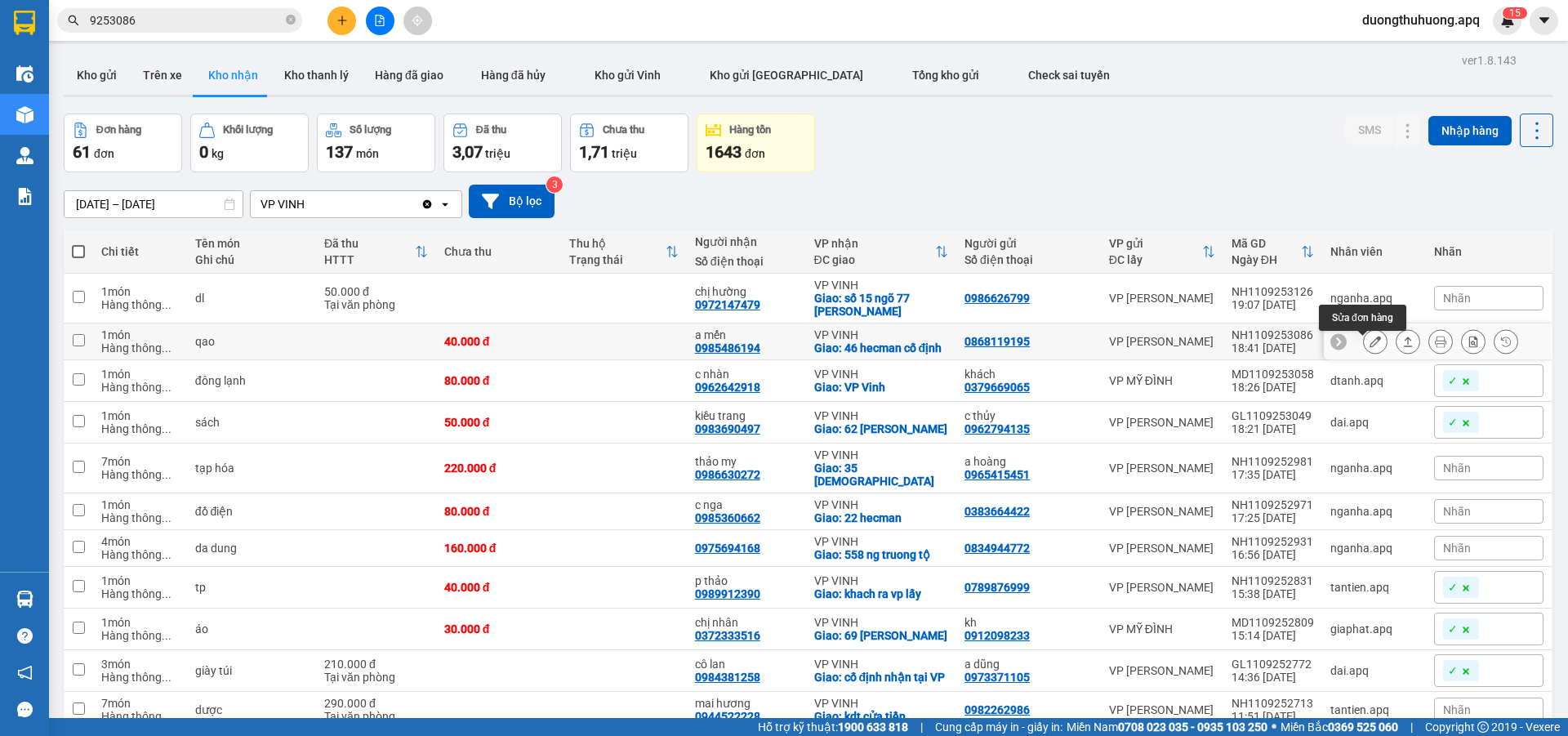
click at [1370, 347] on icon at bounding box center [1376, 342] width 12 height 12
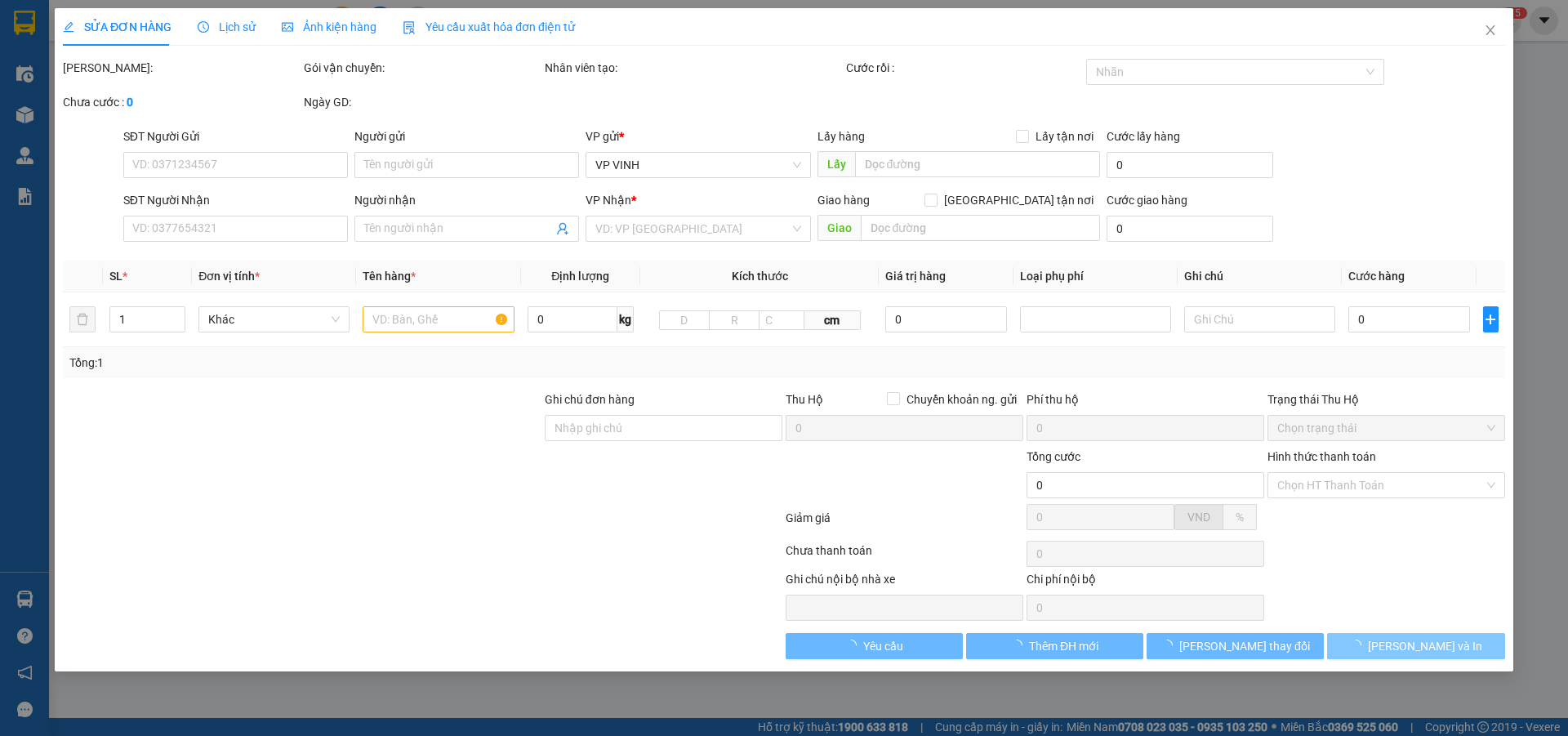
type input "0868119195"
type input "0985486194"
type input "a mến"
checkbox input "true"
type input "46 hecman cố định"
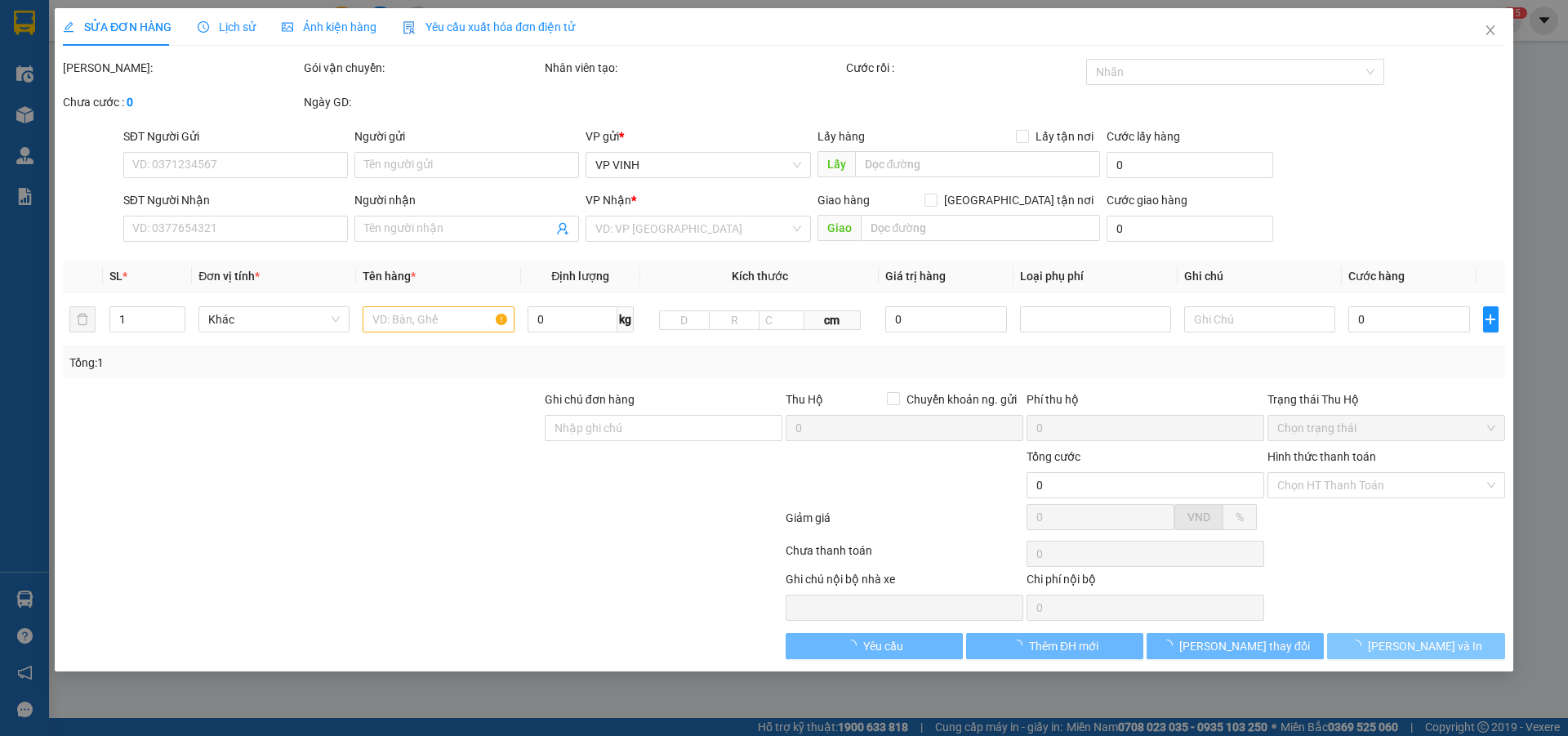
type input "40.000"
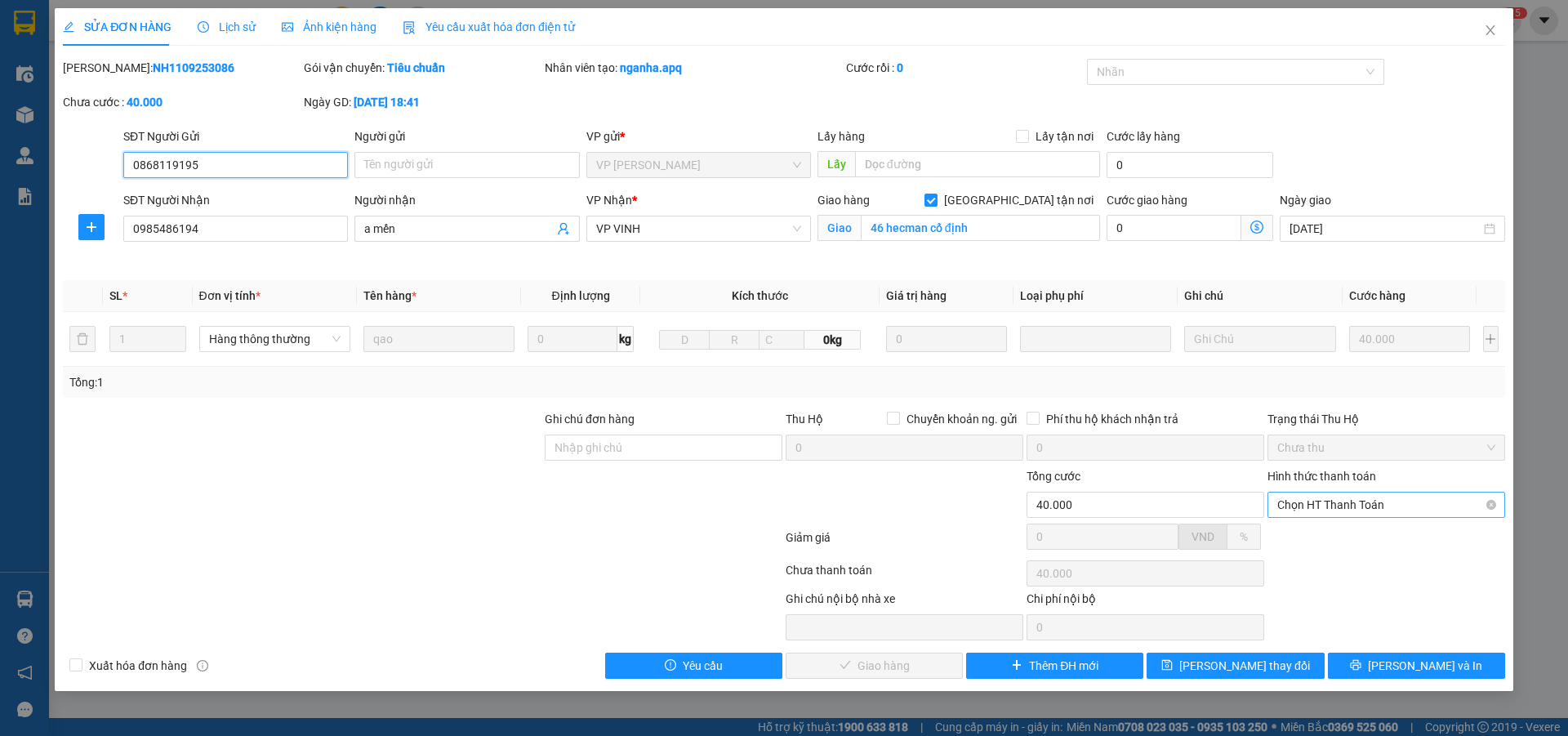
click at [1422, 508] on span "Chọn HT Thanh Toán" at bounding box center [1386, 504] width 218 height 24
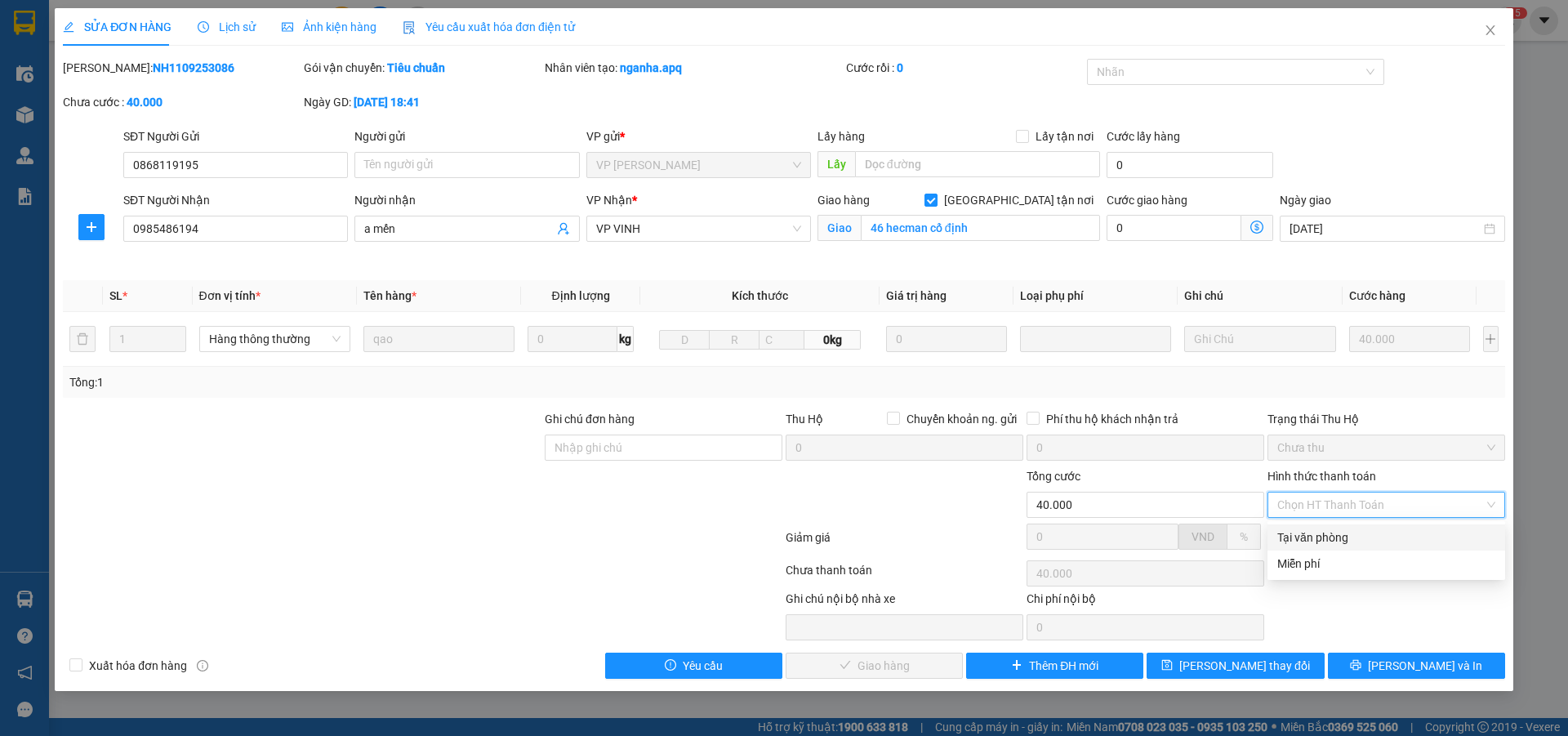
click at [1335, 537] on div "Tại văn phòng" at bounding box center [1386, 537] width 218 height 18
type input "0"
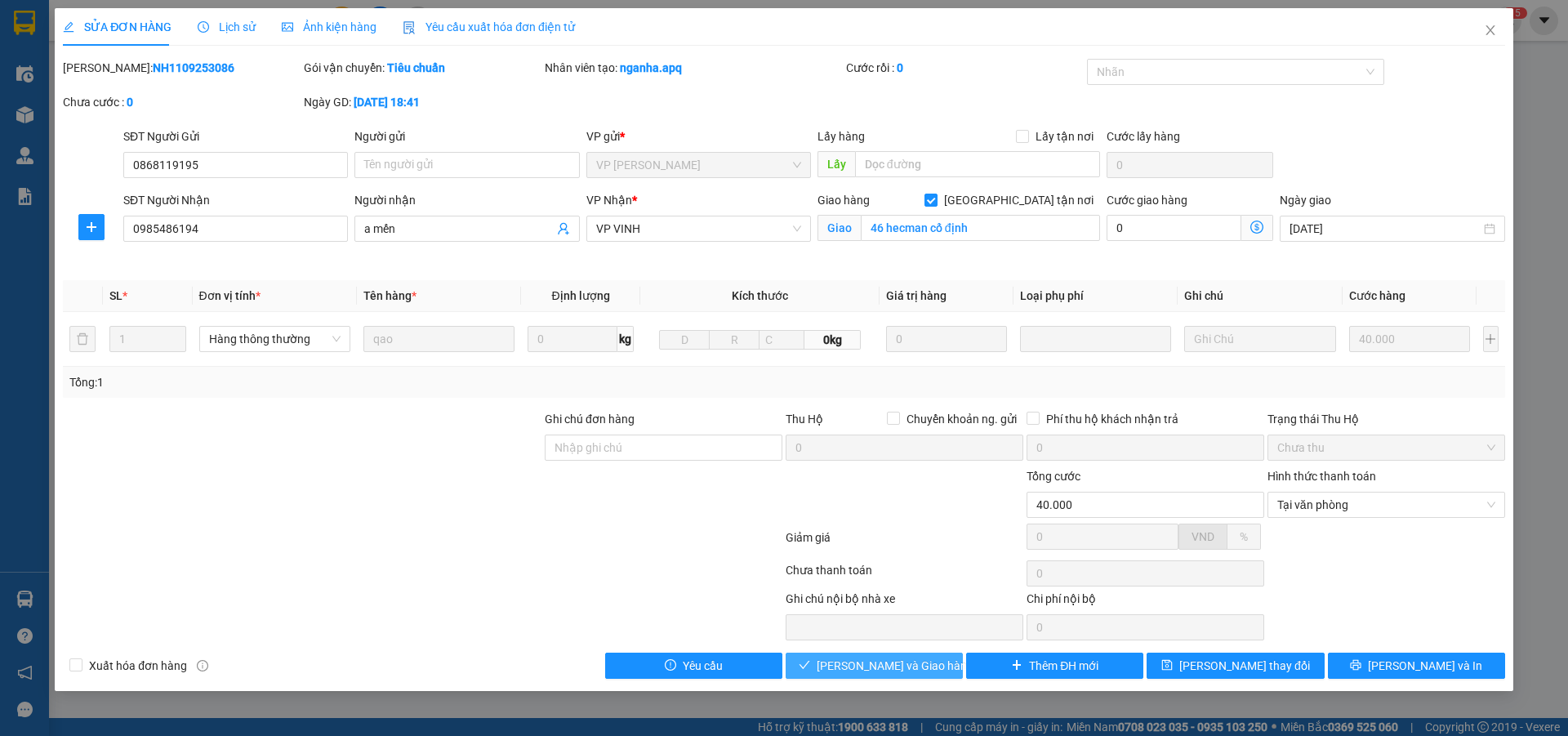
click at [911, 665] on span "[PERSON_NAME] và Giao hàng" at bounding box center [896, 666] width 157 height 18
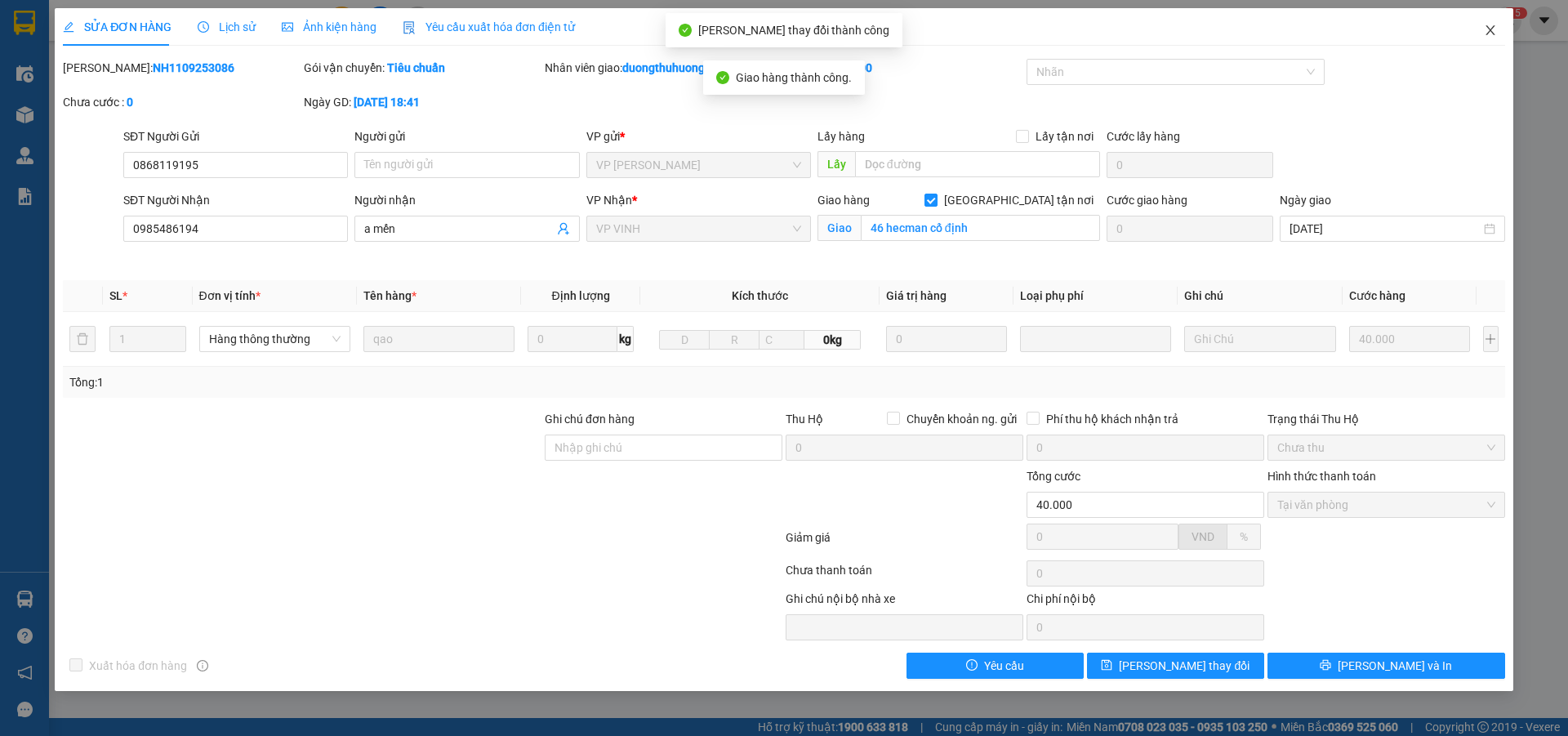
click at [1491, 27] on icon "close" at bounding box center [1490, 29] width 13 height 13
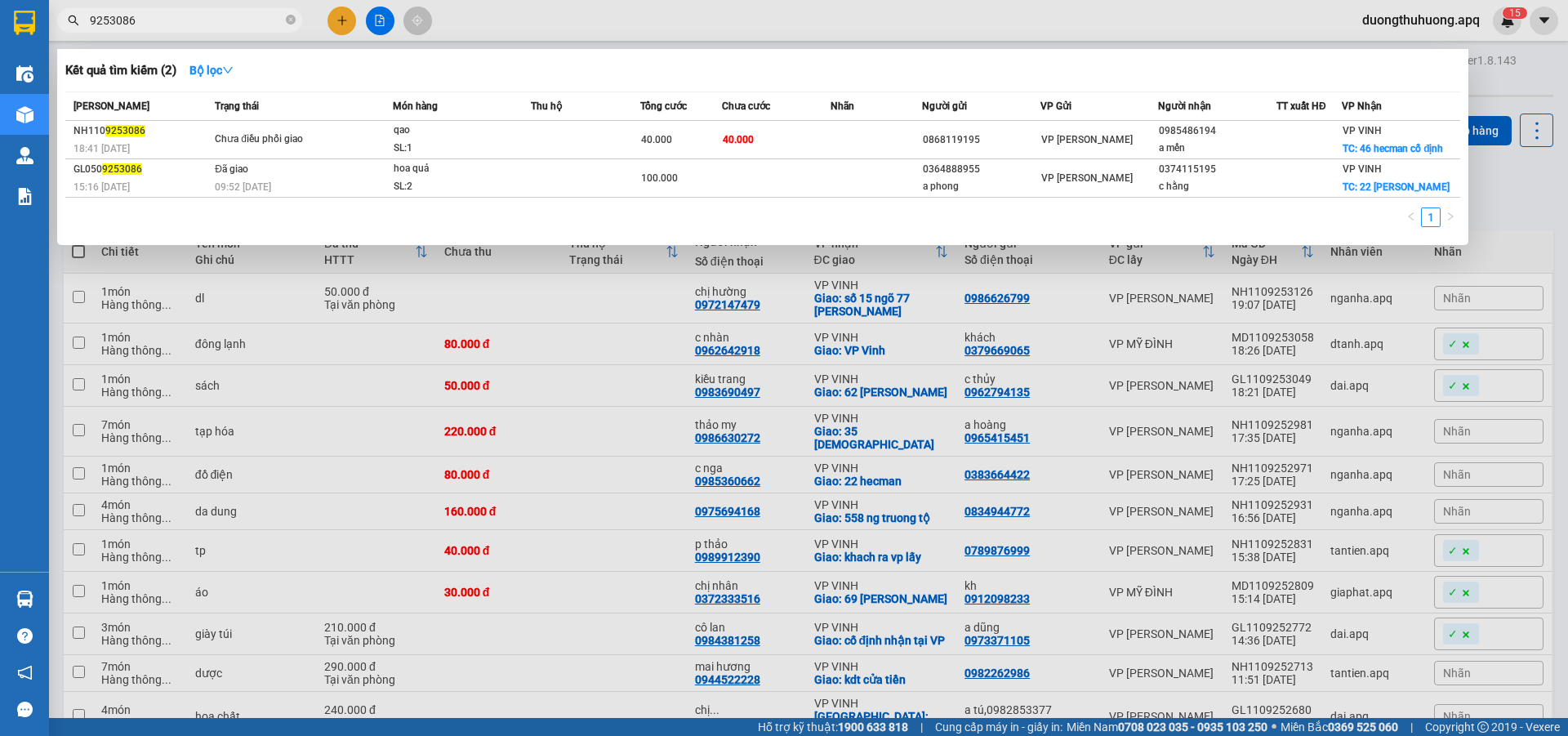
click at [185, 27] on input "9253086" at bounding box center [186, 21] width 193 height 18
click at [658, 279] on div at bounding box center [784, 368] width 1568 height 736
click at [171, 14] on input "9253086" at bounding box center [186, 21] width 193 height 18
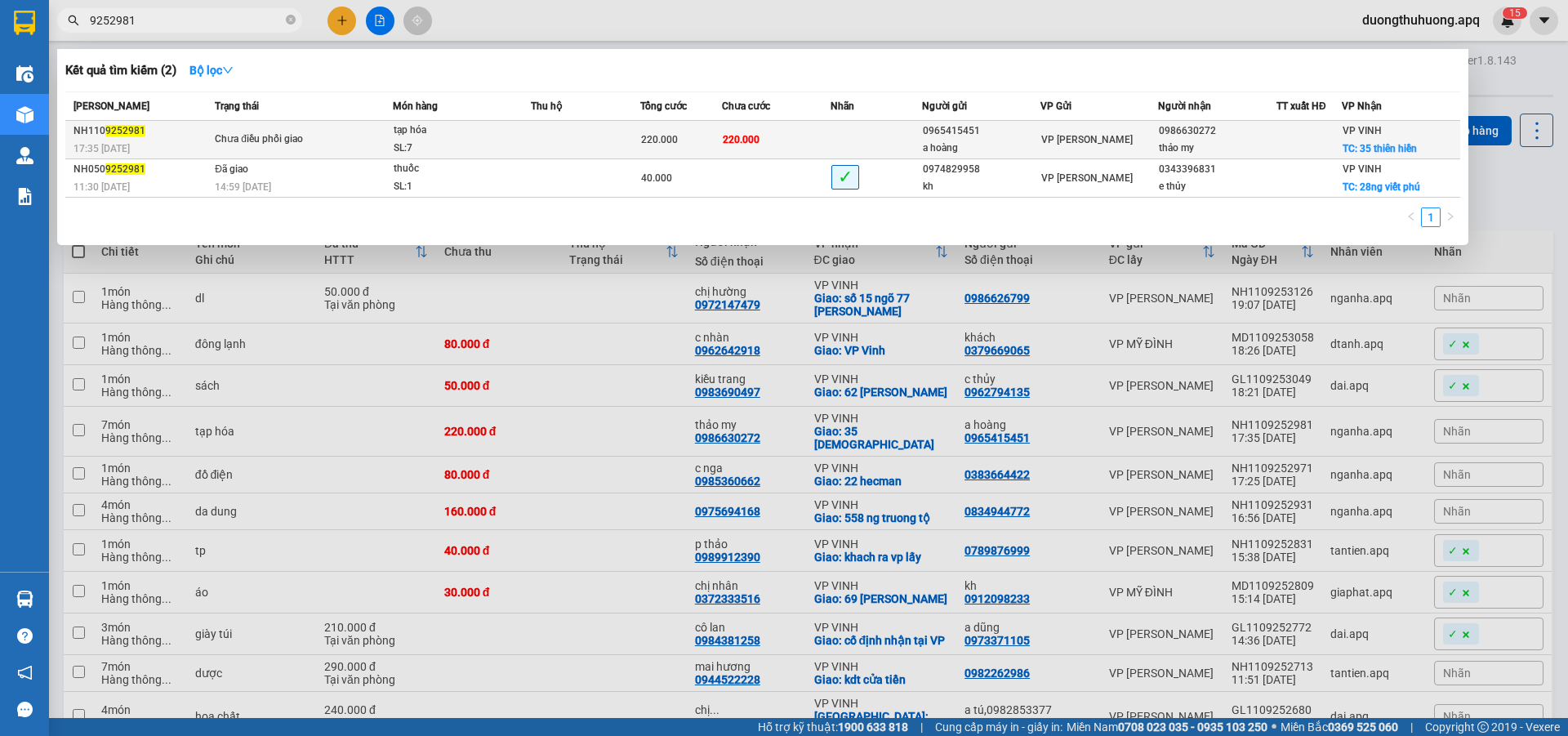
type input "9252981"
click at [495, 148] on div "SL: 7" at bounding box center [454, 149] width 122 height 18
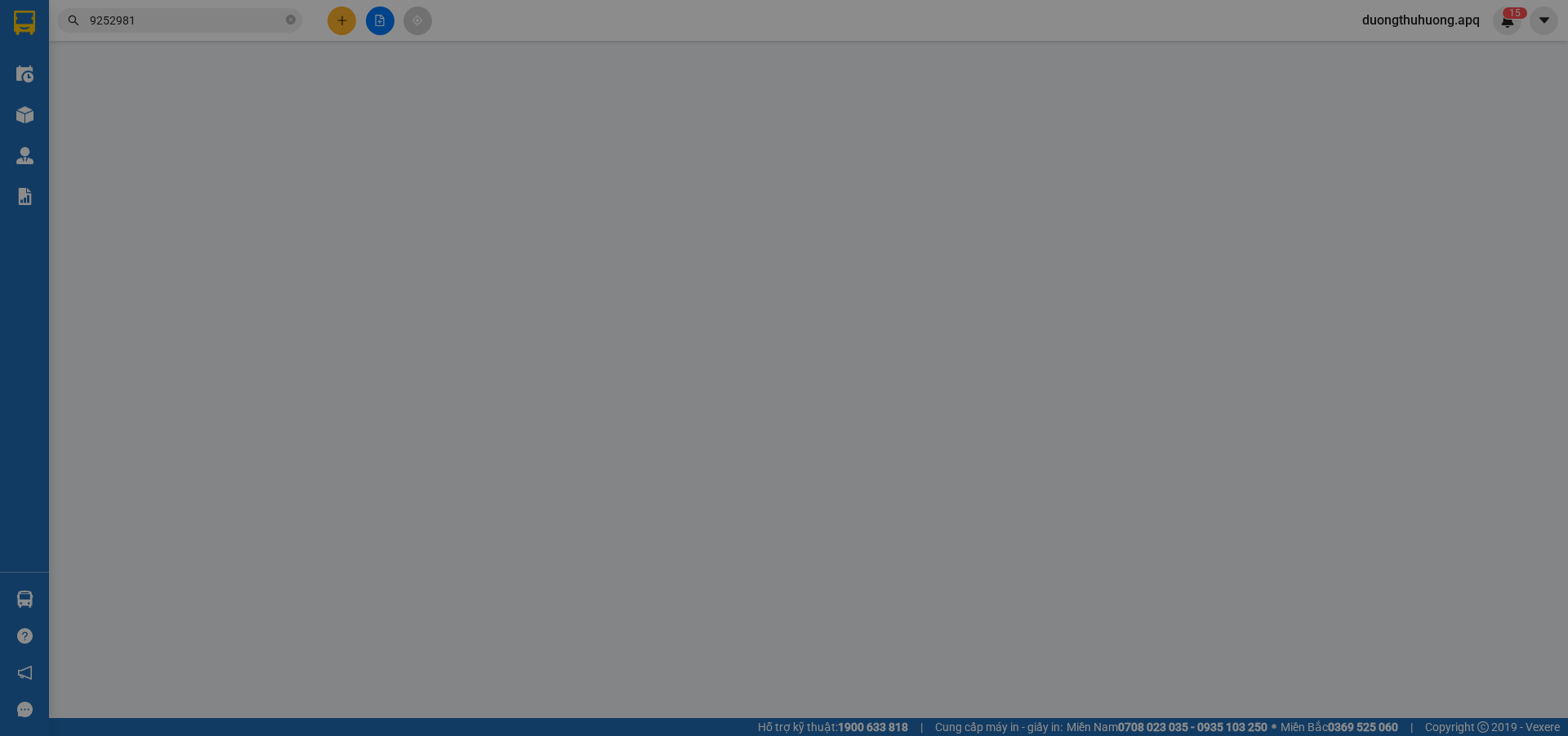
type input "0965415451"
type input "a hoàng"
type input "0986630272"
type input "thảo my"
checkbox input "true"
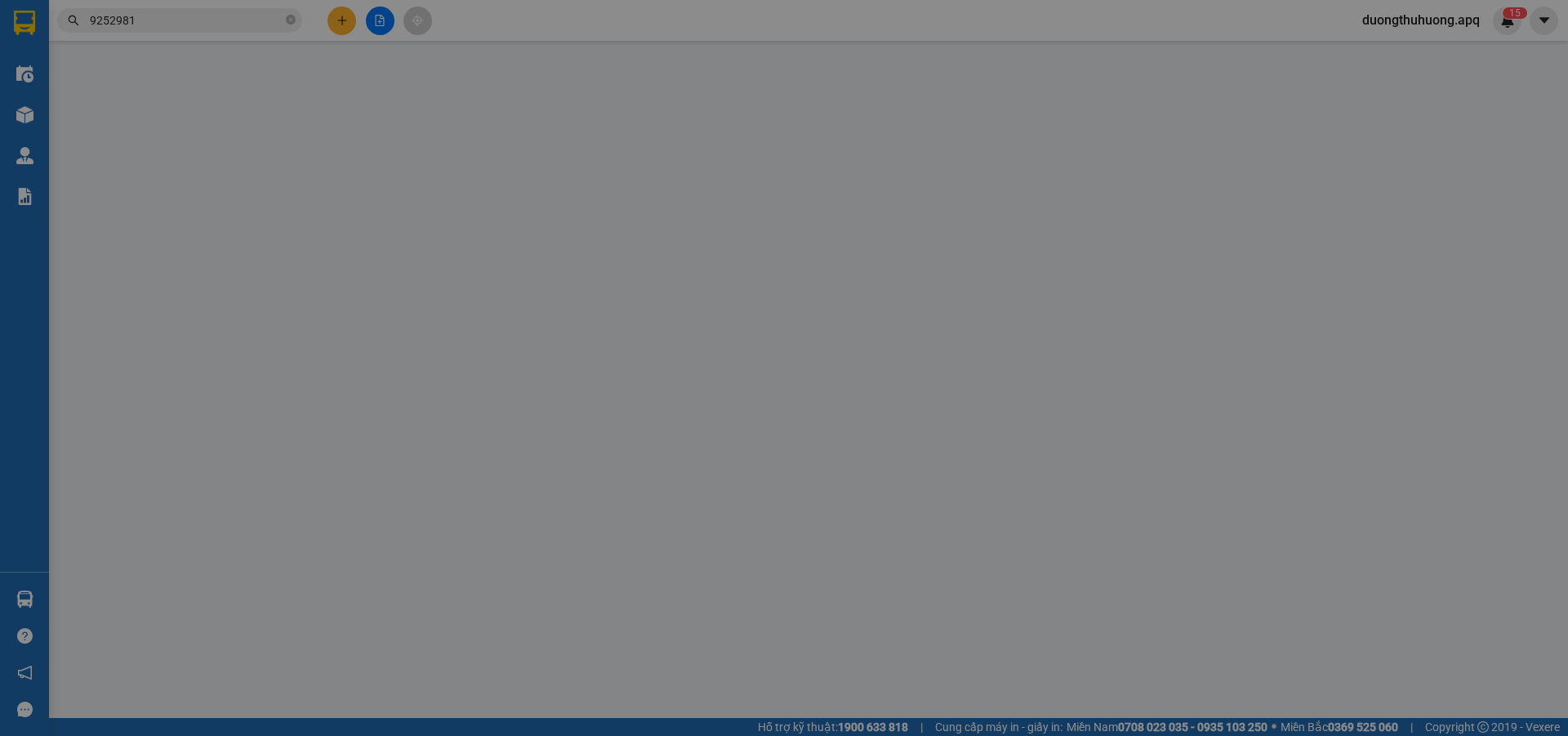
type input "35 thiên hiền"
type input "220.000"
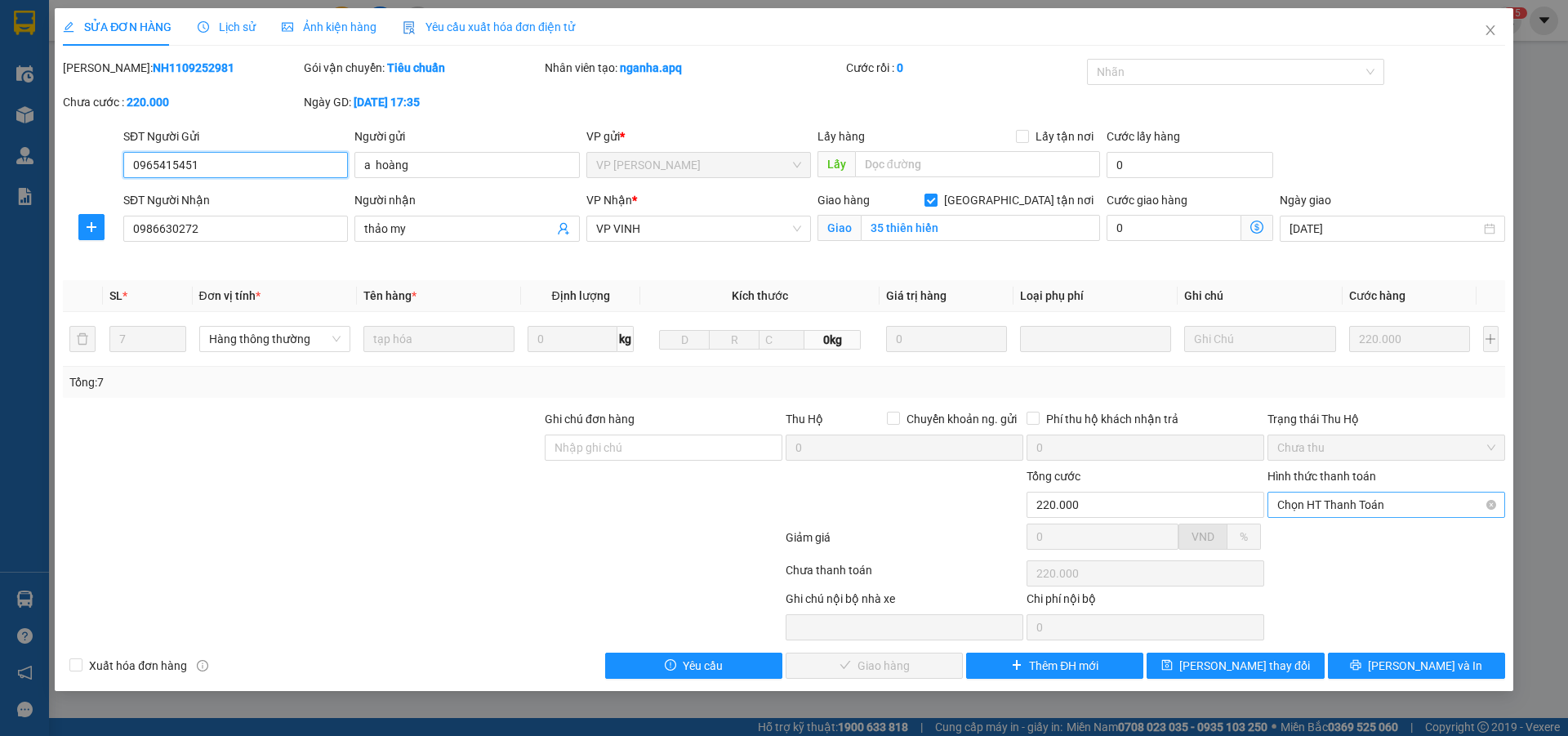
click at [1418, 507] on span "Chọn HT Thanh Toán" at bounding box center [1386, 504] width 218 height 24
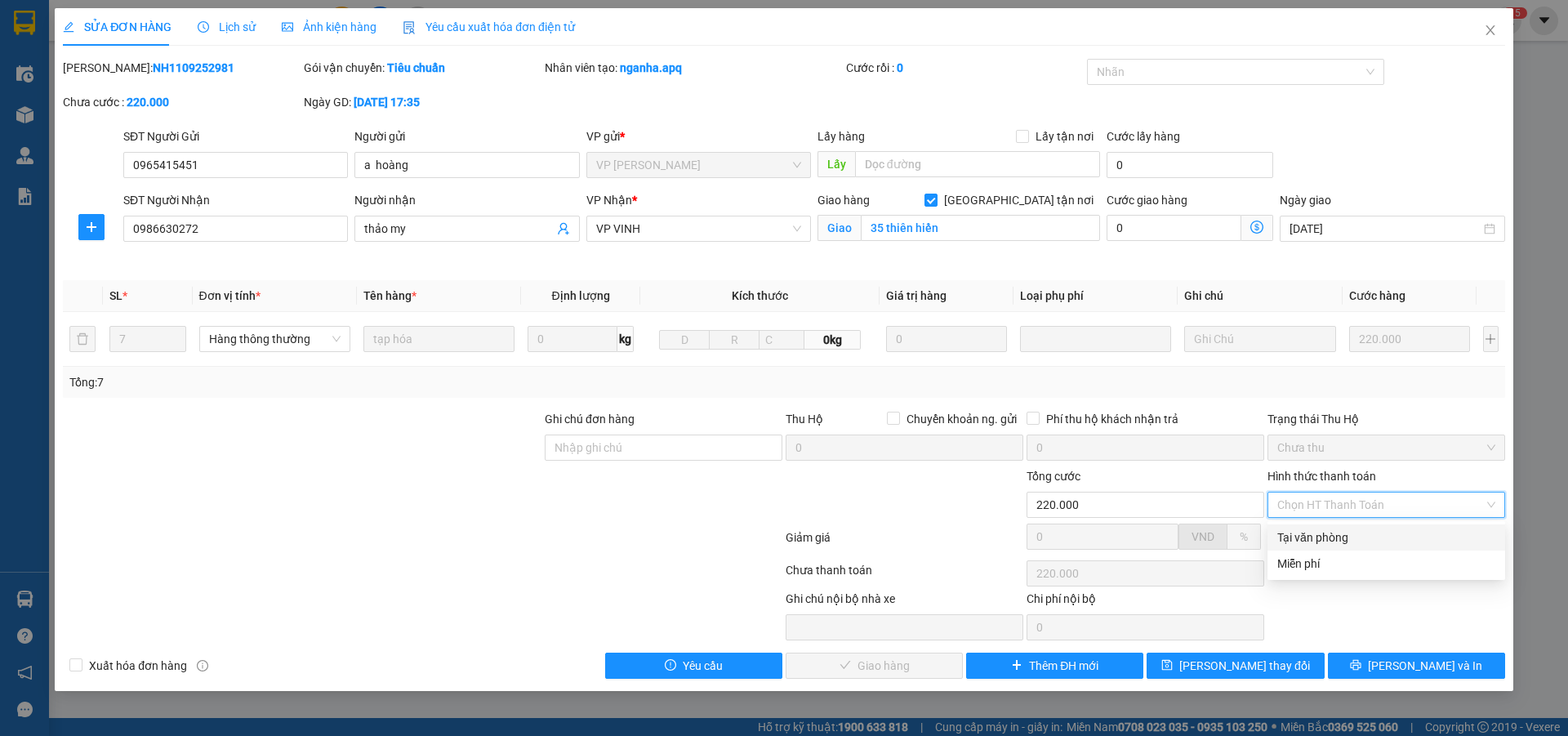
click at [1318, 534] on div "Tại văn phòng" at bounding box center [1386, 537] width 218 height 18
type input "0"
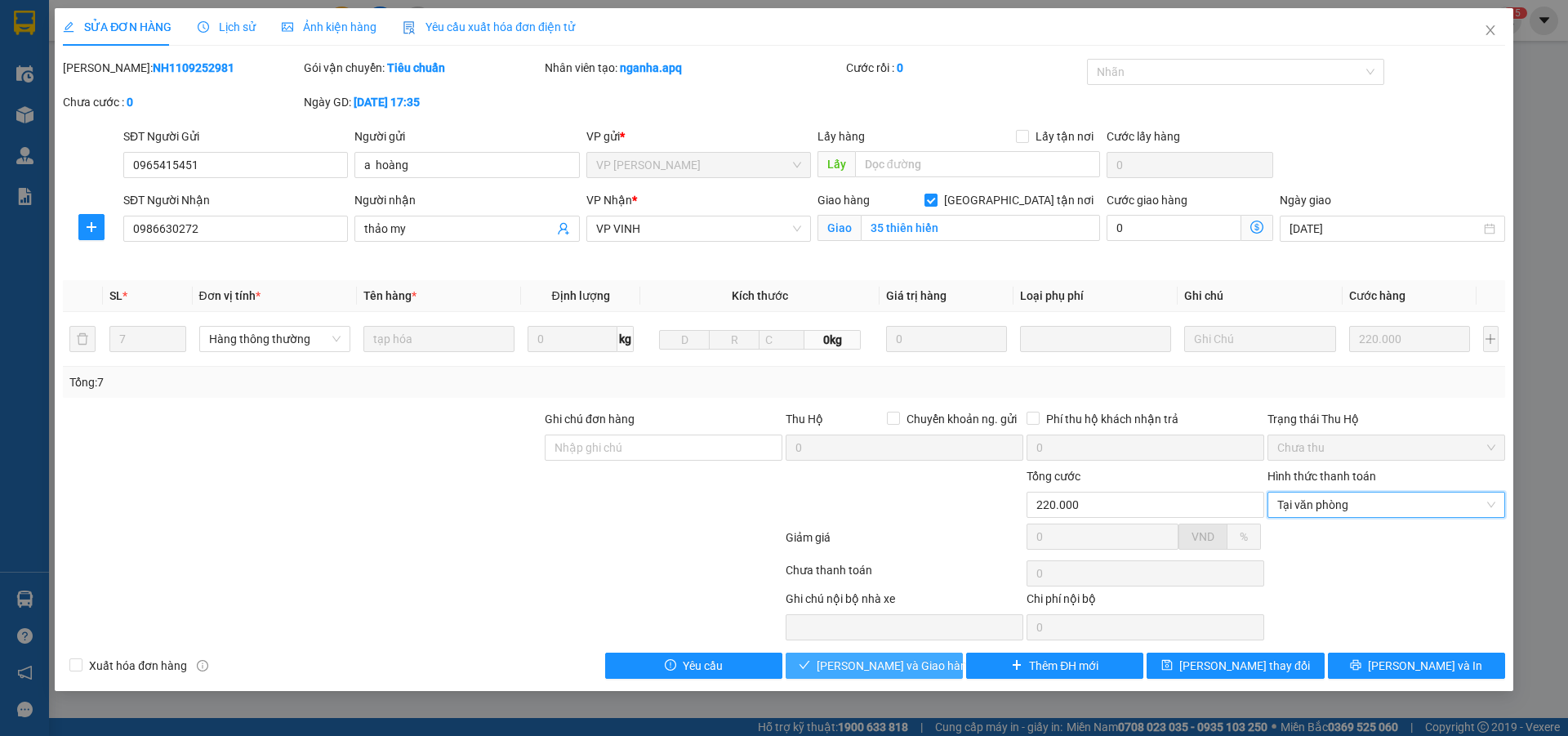
click at [913, 663] on span "[PERSON_NAME] và Giao hàng" at bounding box center [896, 666] width 157 height 18
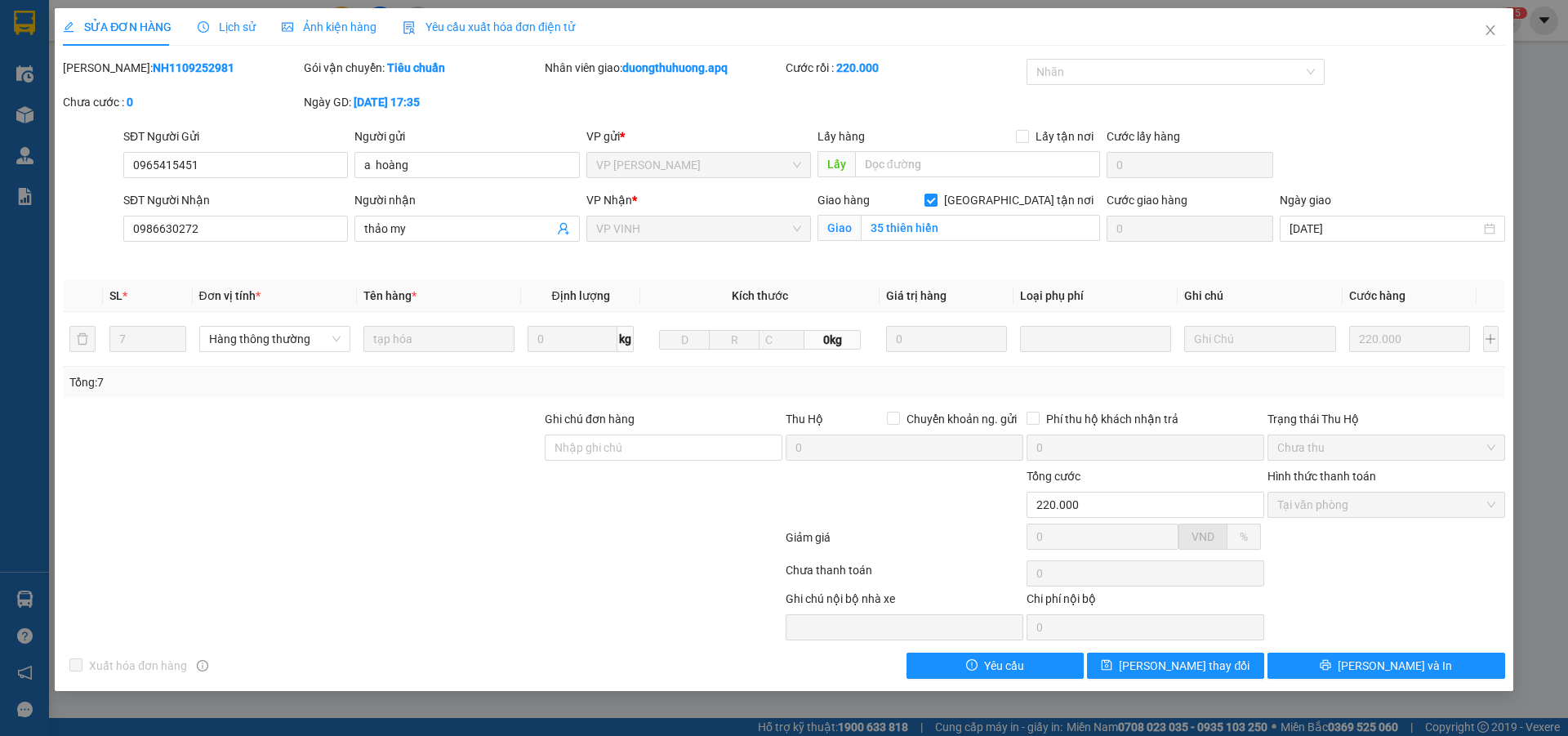
click at [490, 593] on div at bounding box center [633, 616] width 301 height 51
click at [1490, 31] on icon "close" at bounding box center [1490, 30] width 9 height 10
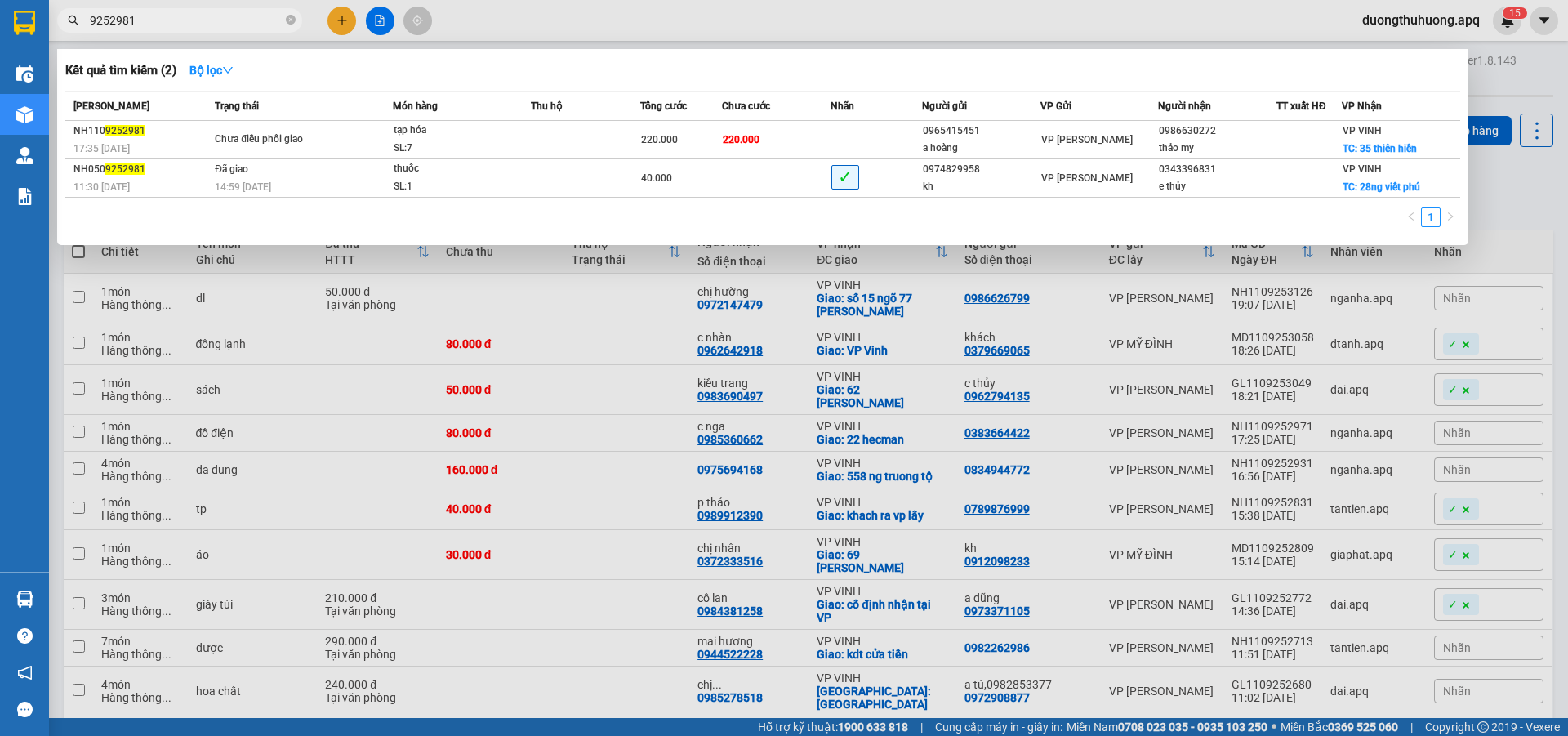
click at [203, 24] on input "9252981" at bounding box center [186, 21] width 193 height 18
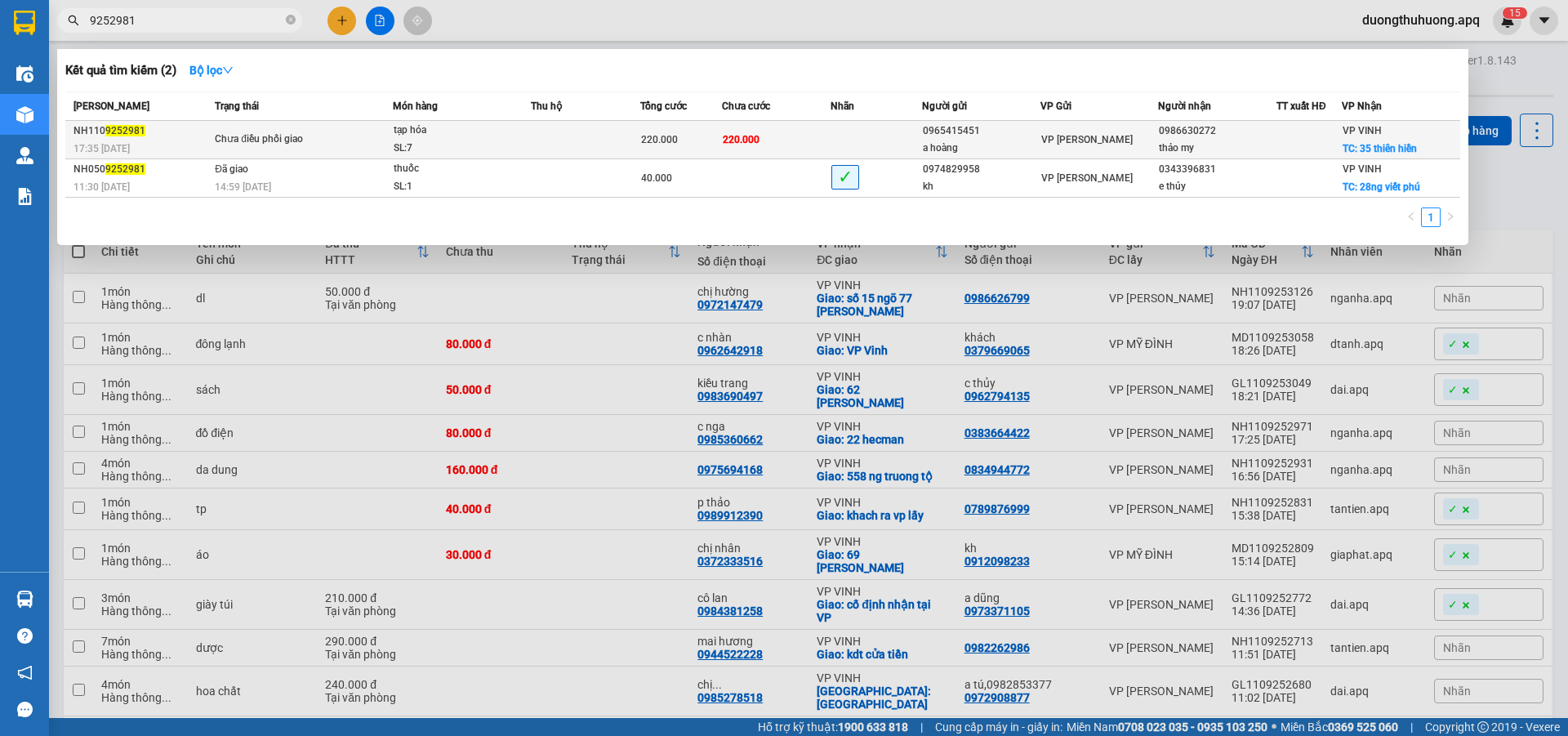
click at [466, 141] on div "SL: 7" at bounding box center [454, 149] width 122 height 18
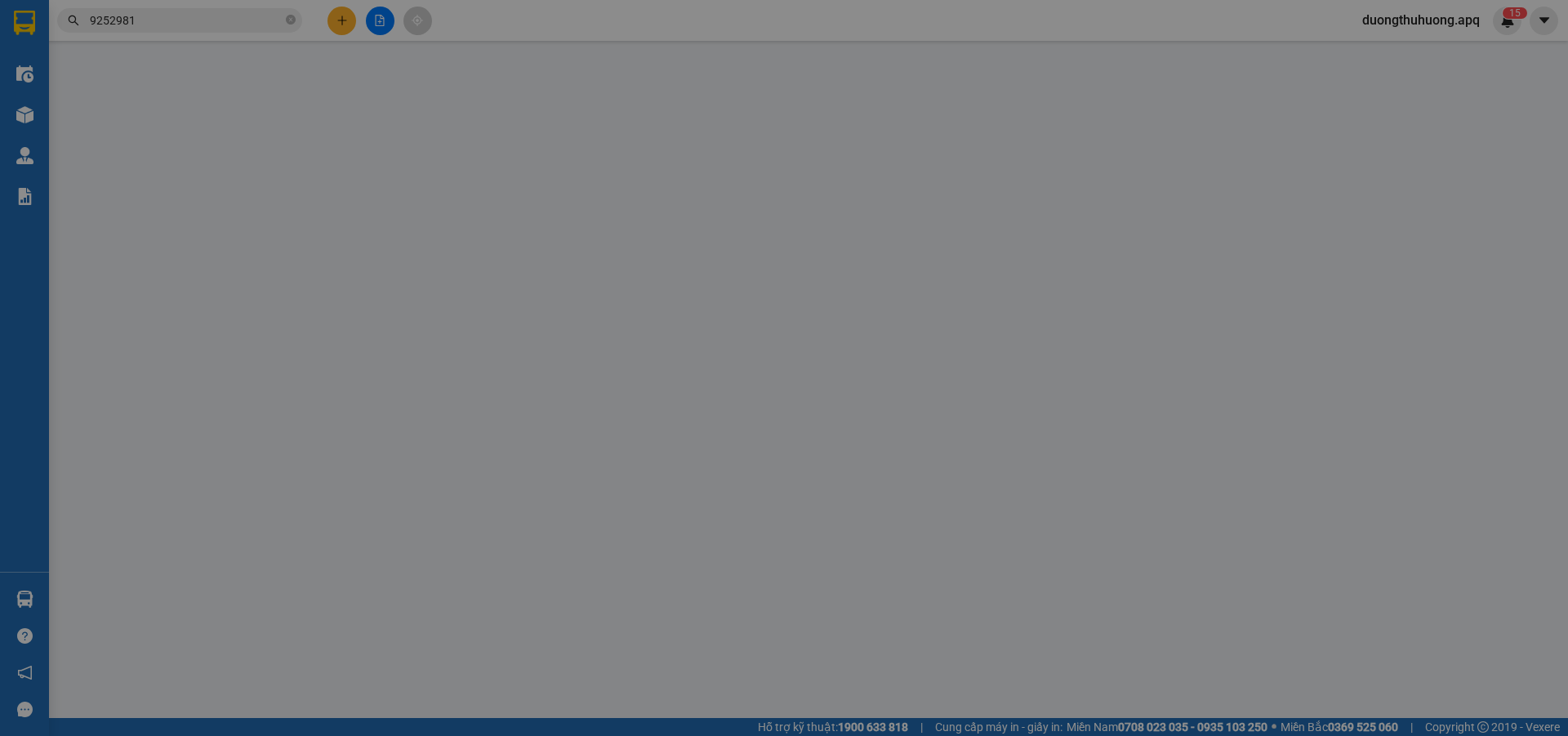
type input "0965415451"
type input "a hoàng"
type input "0986630272"
type input "thảo my"
checkbox input "true"
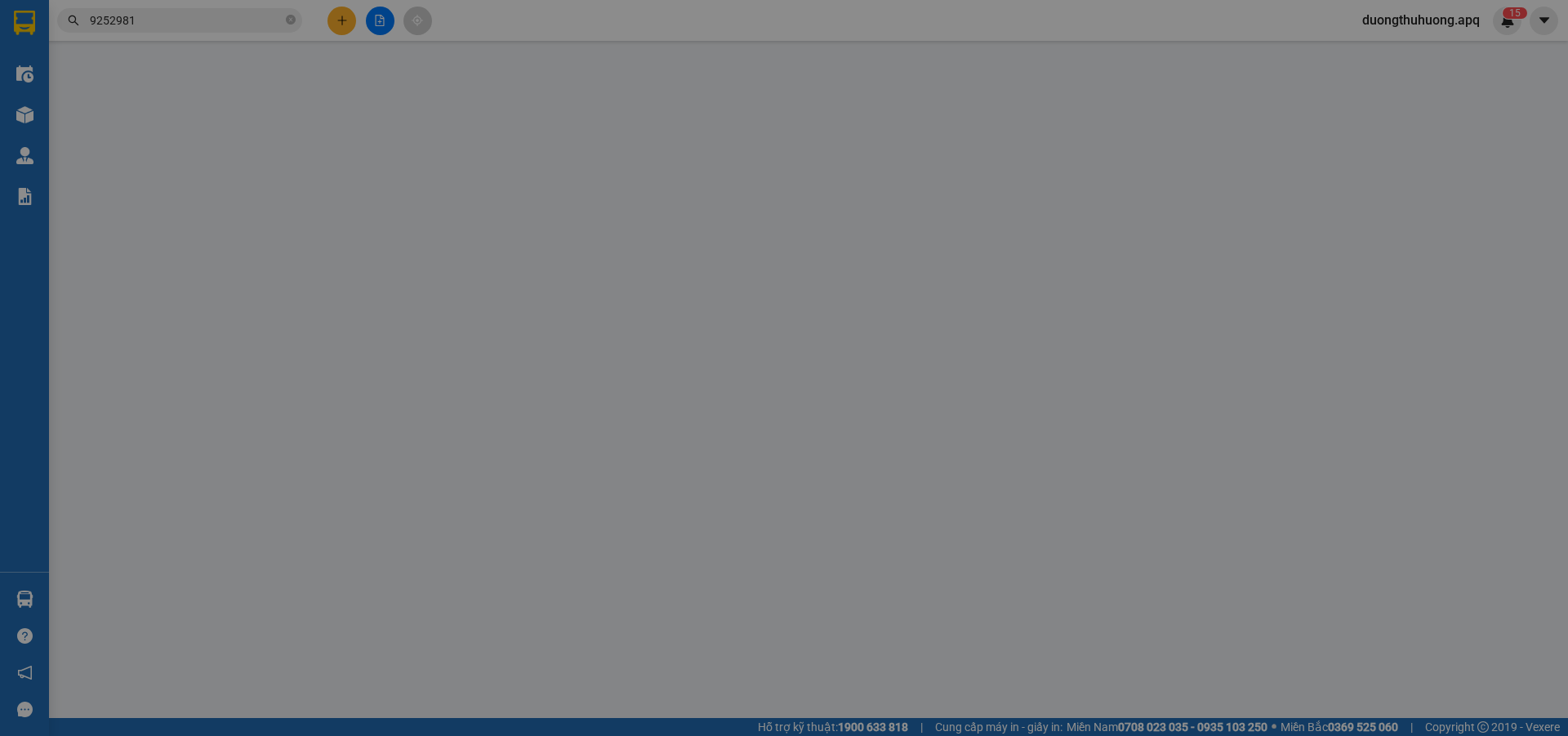
type input "35 thiên hiền"
type input "220.000"
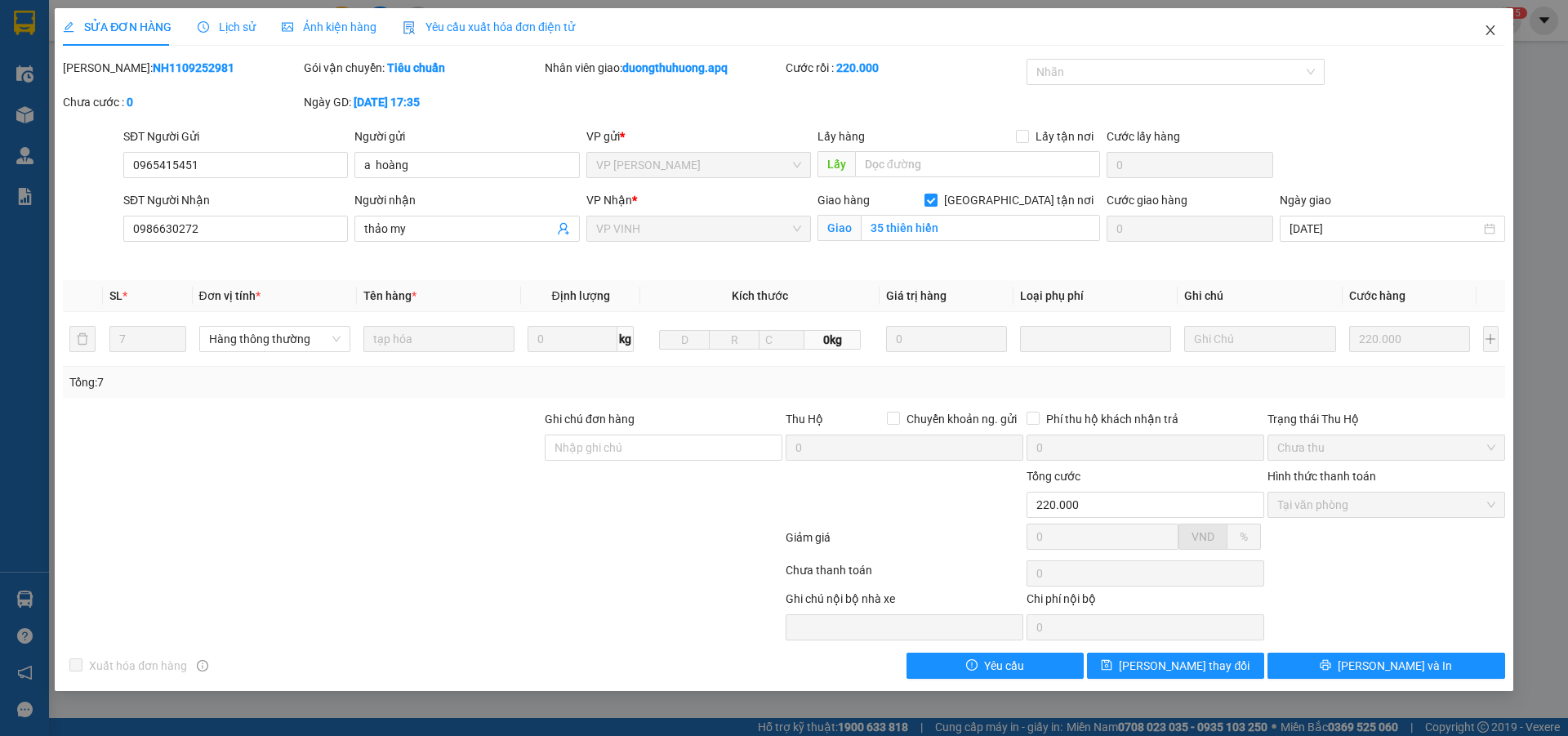
click at [1493, 26] on icon "close" at bounding box center [1490, 29] width 13 height 13
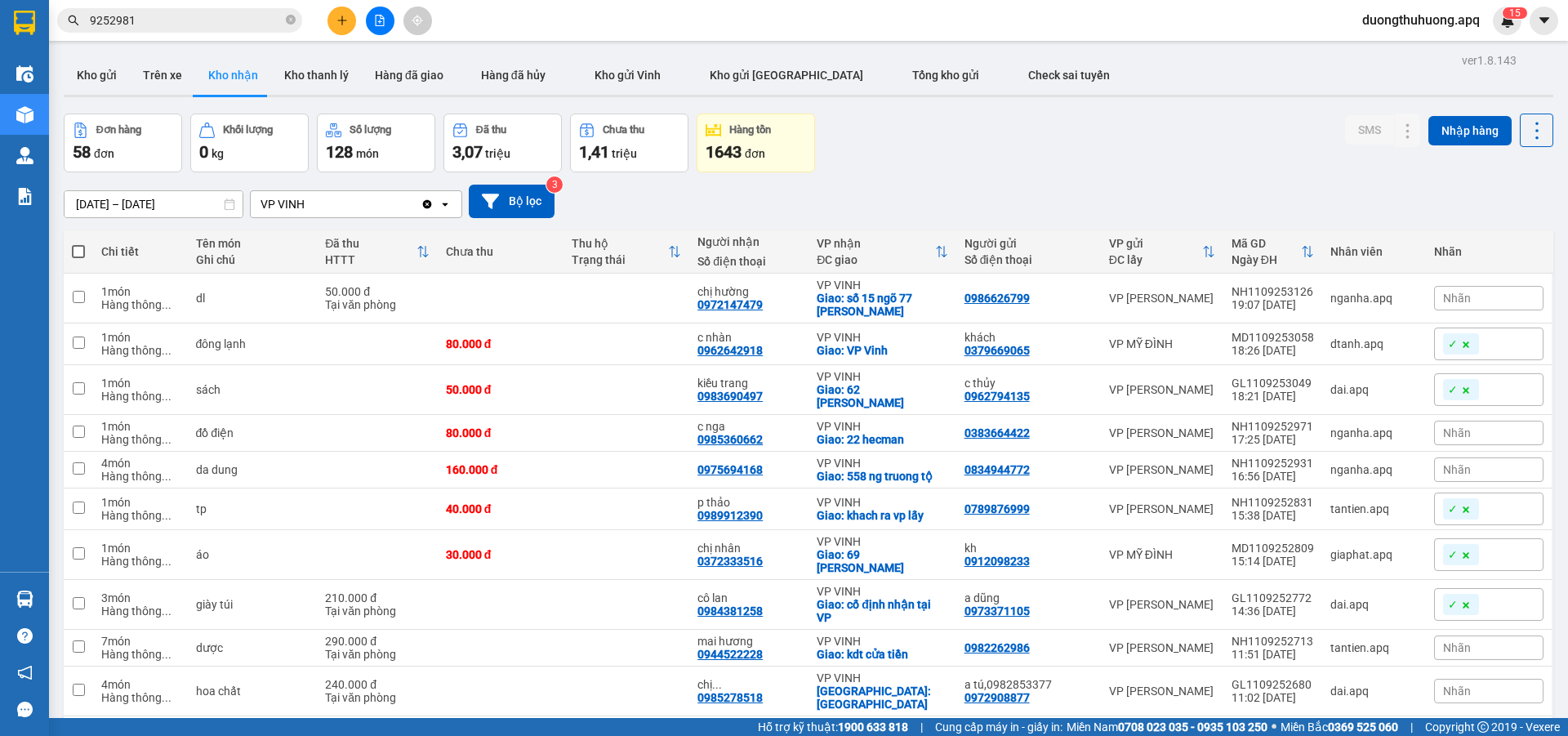
click at [250, 23] on input "9252981" at bounding box center [186, 21] width 193 height 18
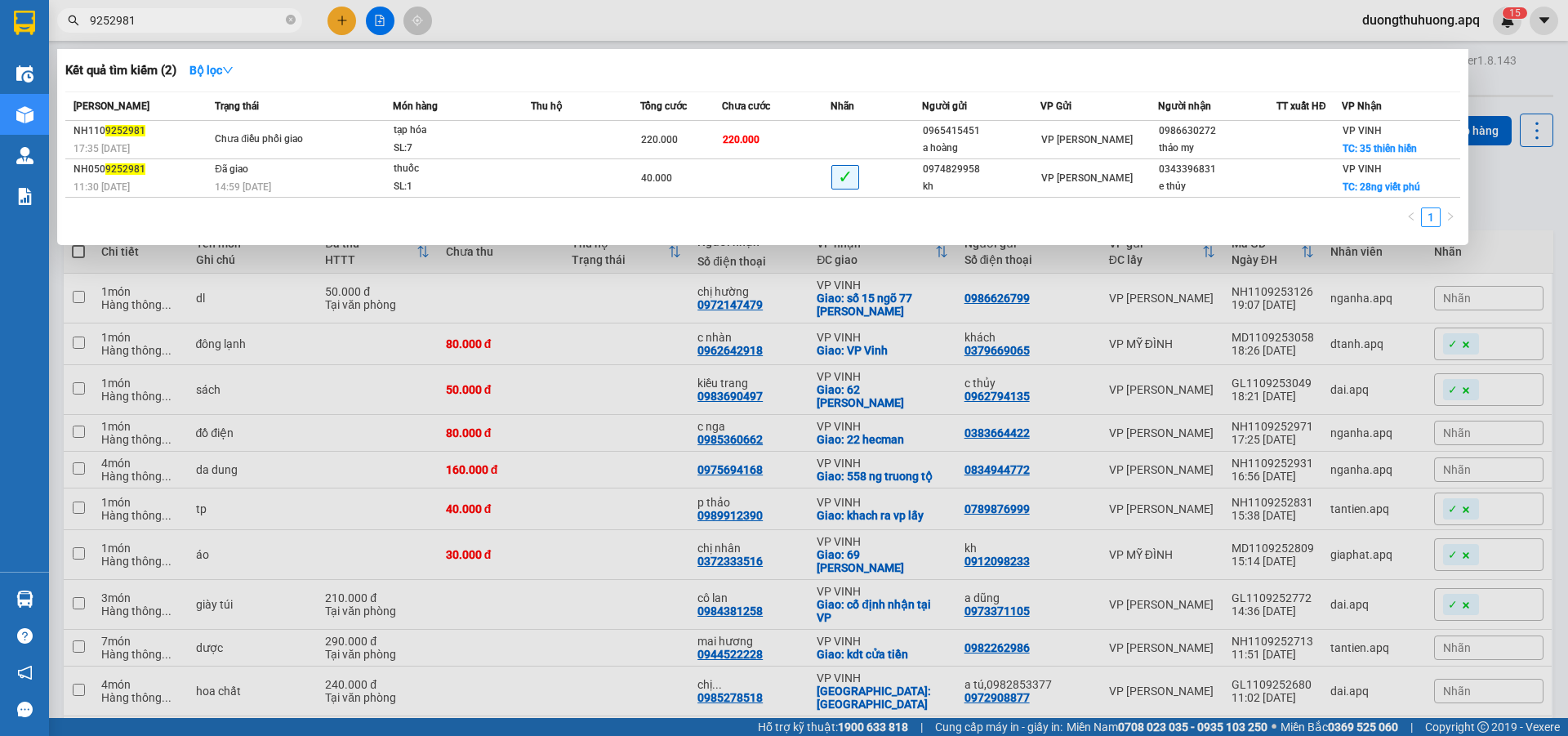
click at [235, 27] on input "9252981" at bounding box center [186, 21] width 193 height 18
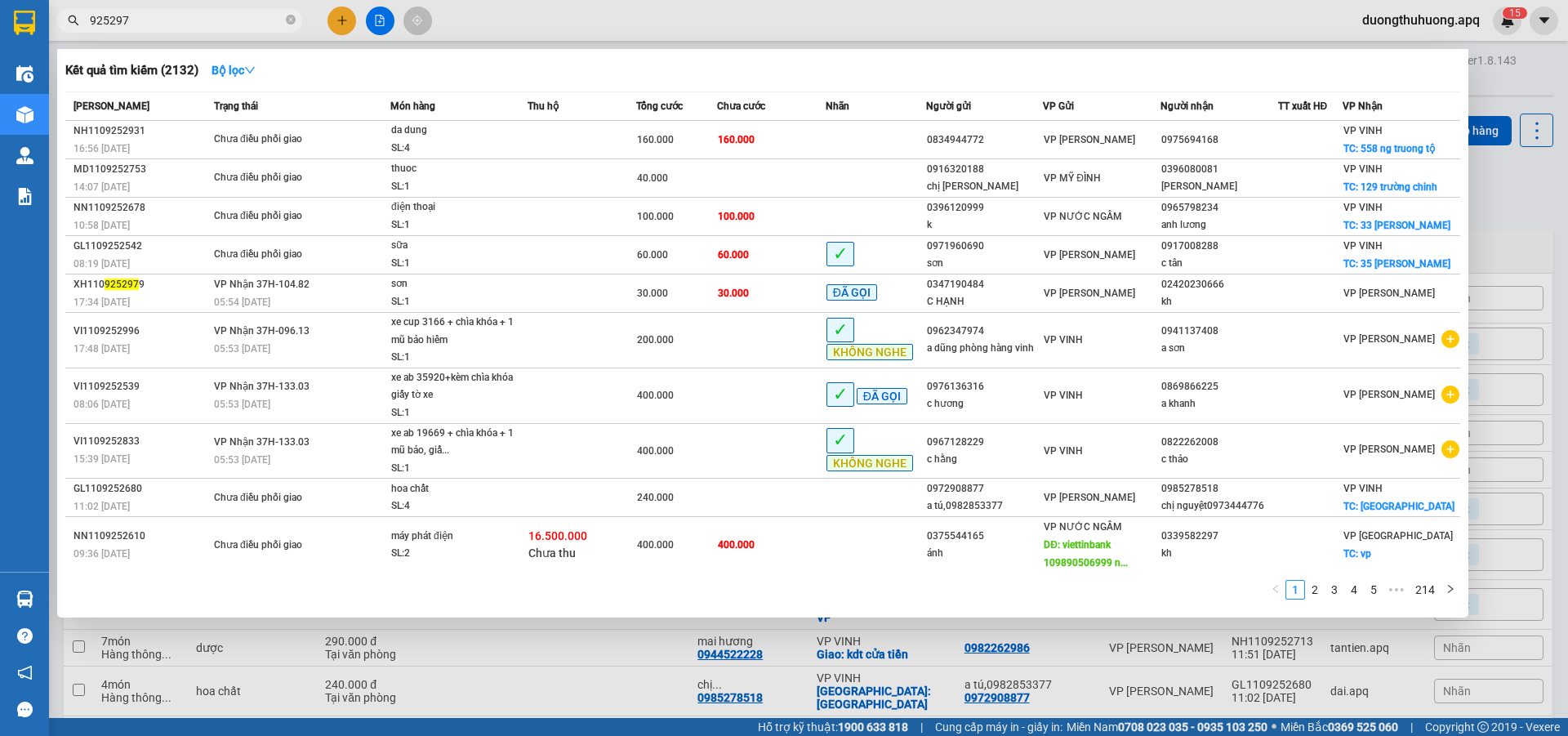
type input "9252971"
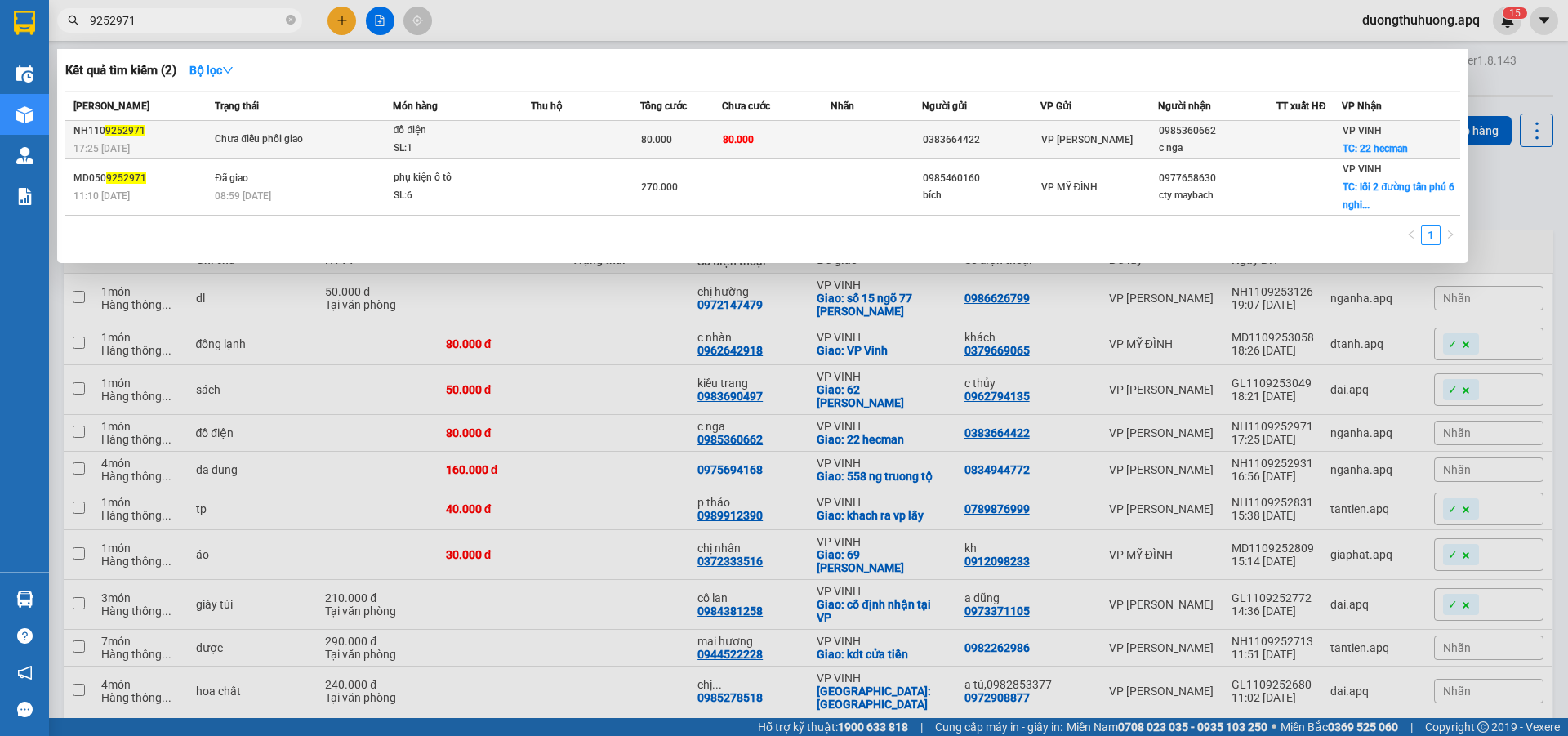
type input "9252971"
click at [472, 138] on div "đồ điện" at bounding box center [454, 130] width 122 height 18
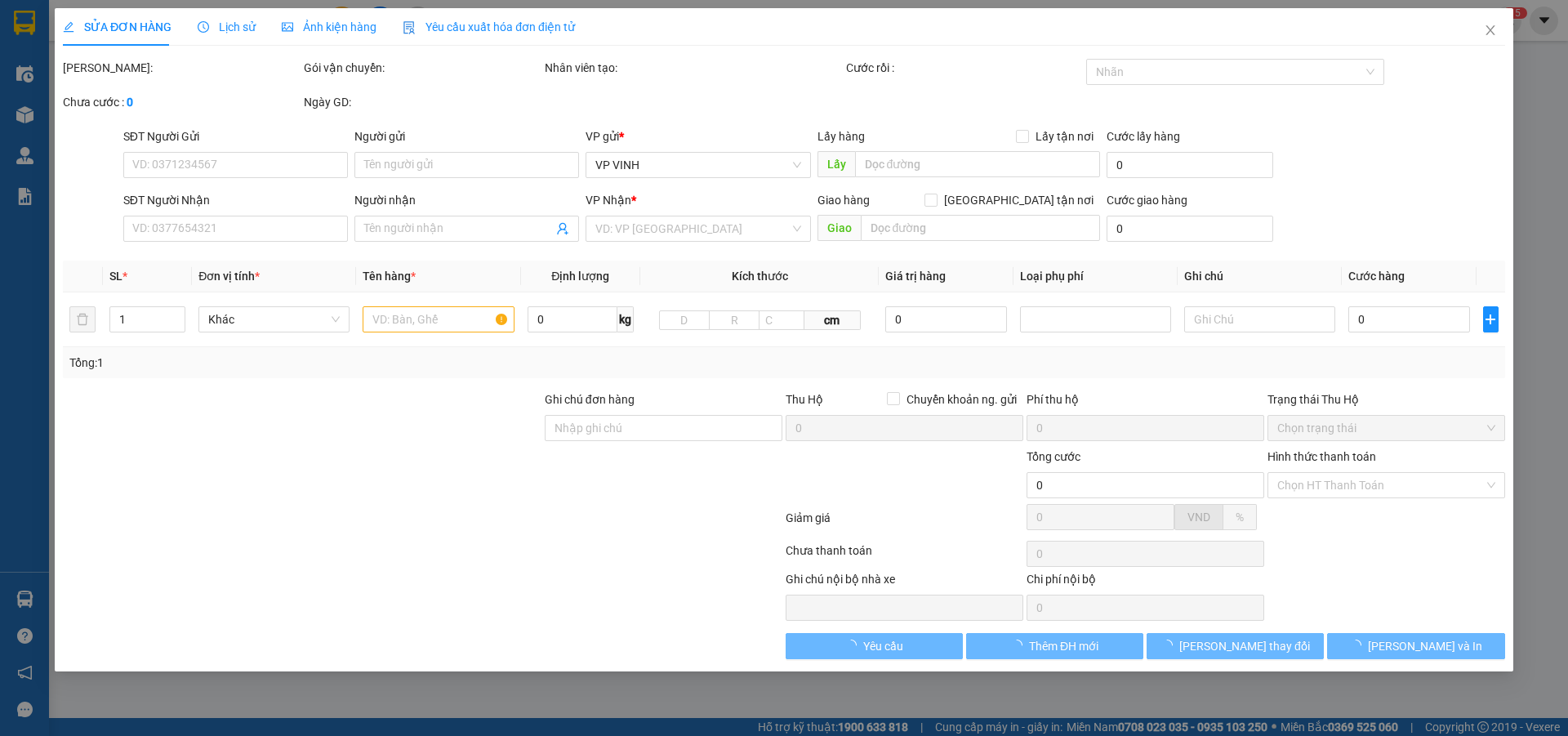
type input "0383664422"
type input "0985360662"
type input "c nga"
checkbox input "true"
type input "22 hecman"
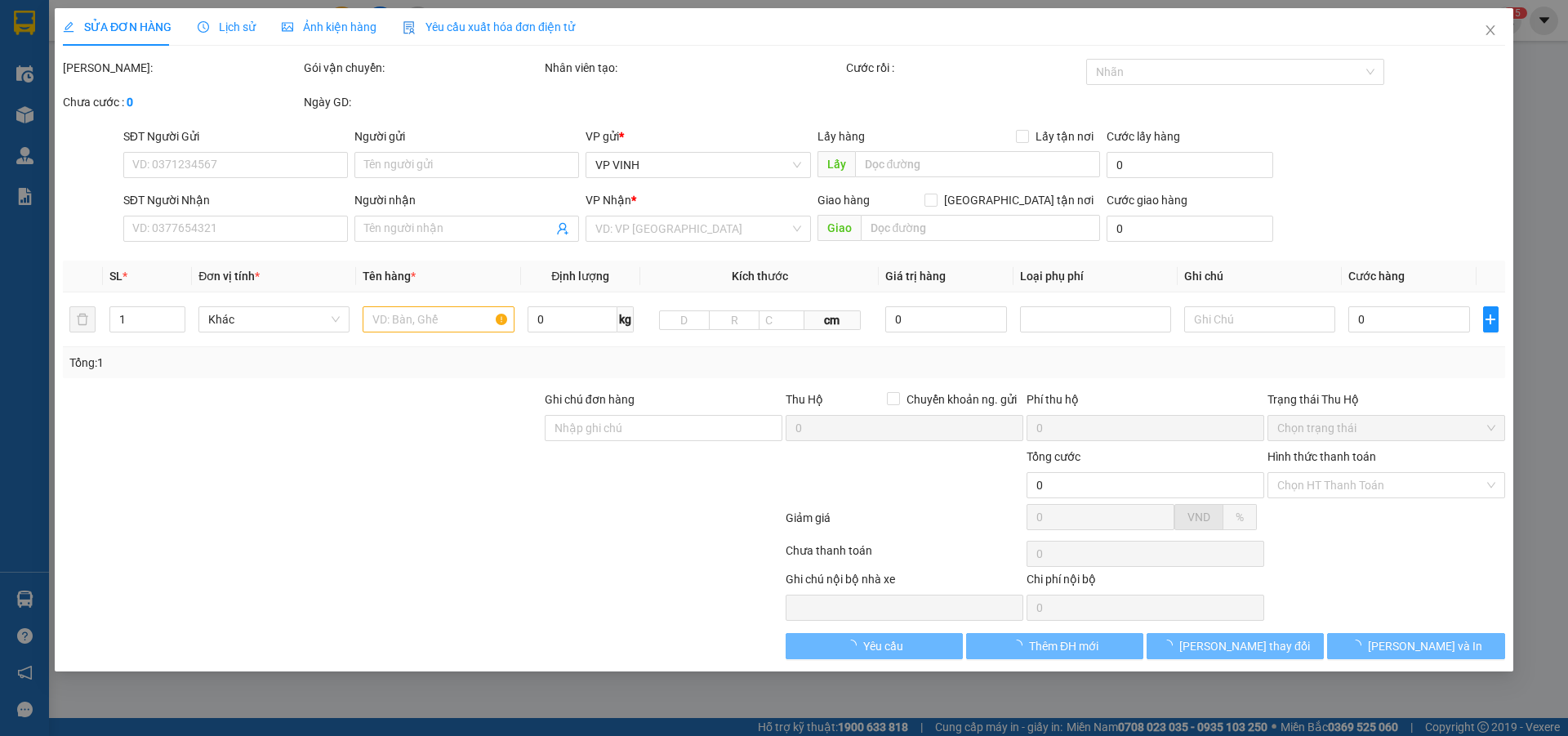
type input "80.000"
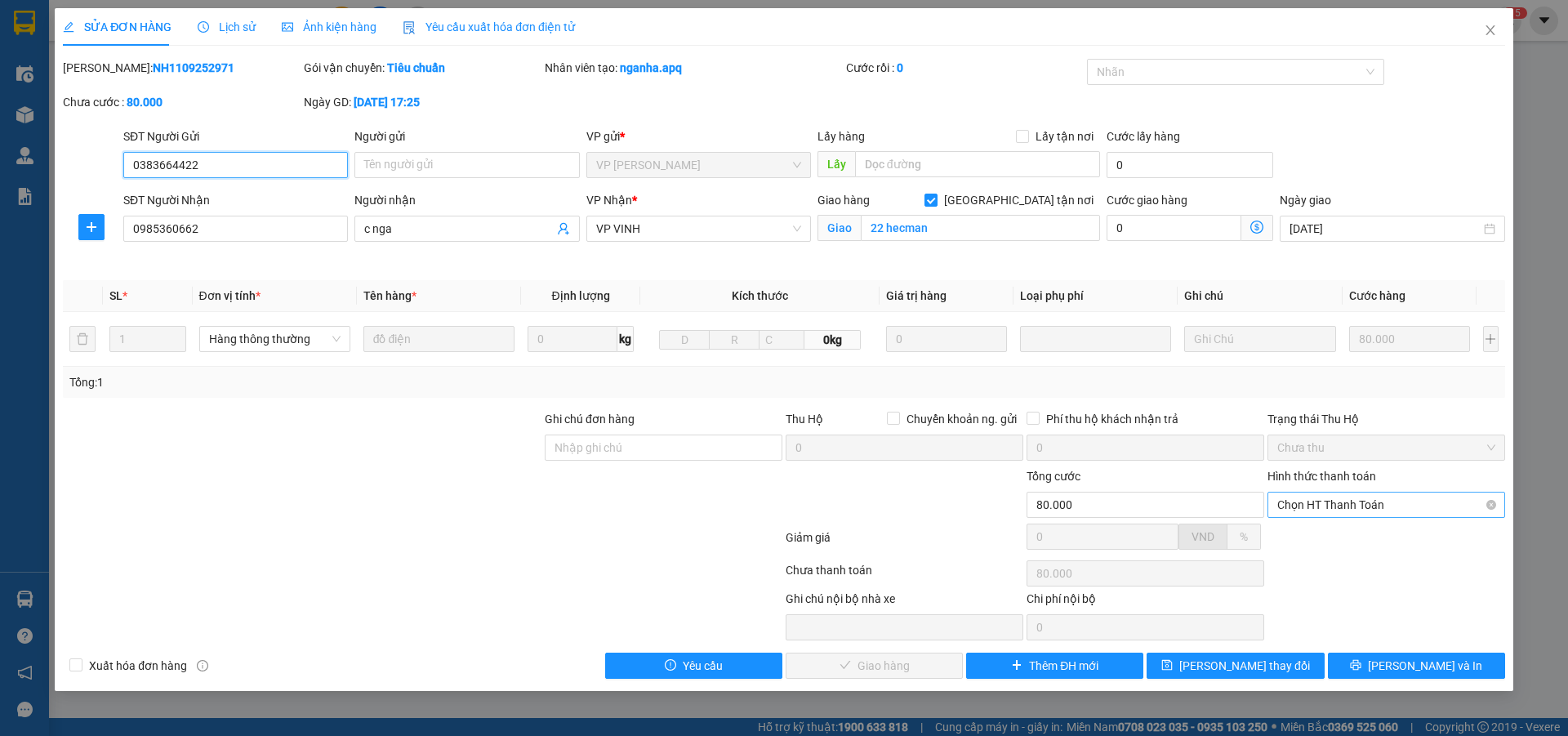
click at [1417, 505] on span "Chọn HT Thanh Toán" at bounding box center [1386, 504] width 218 height 24
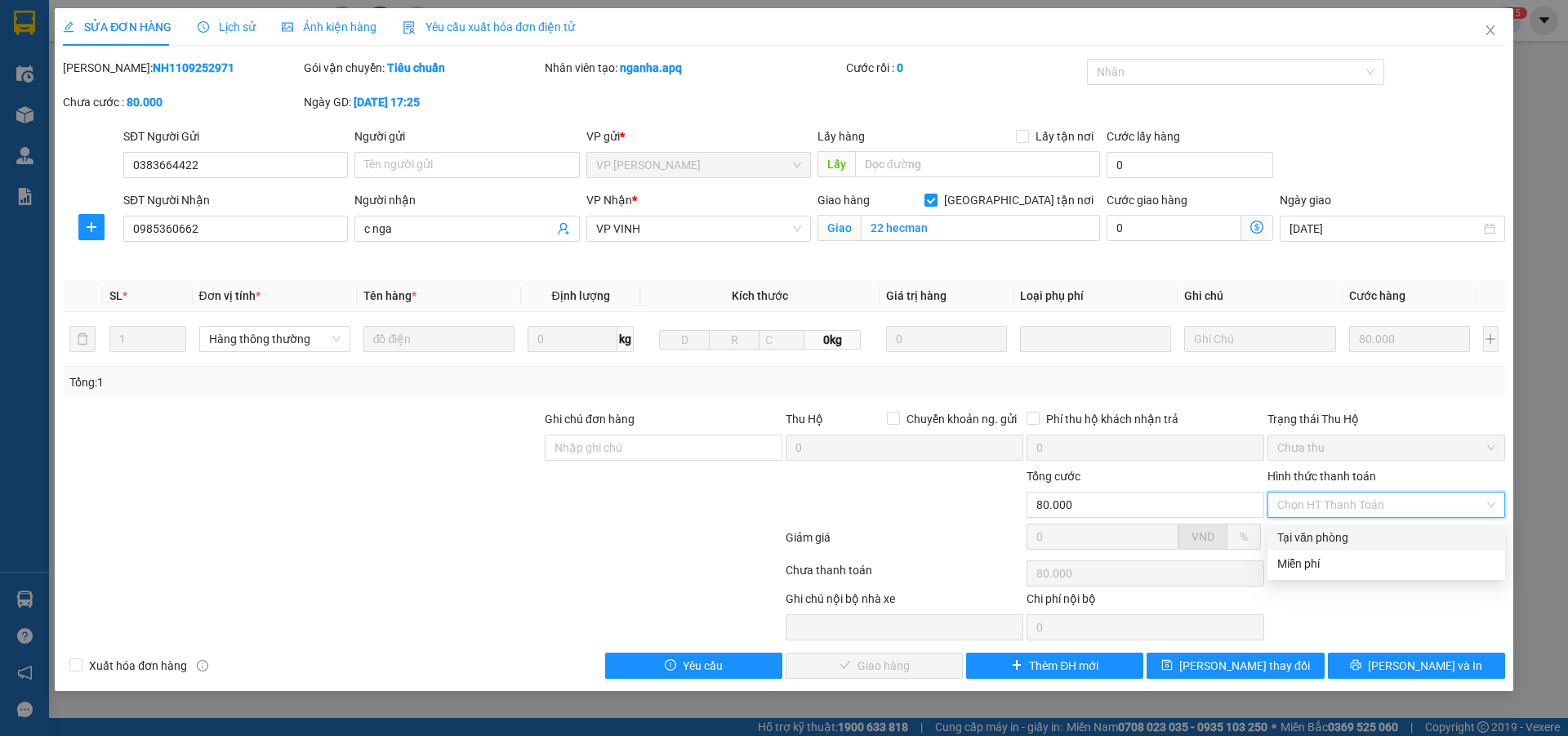
click at [1325, 536] on div "Tại văn phòng" at bounding box center [1386, 537] width 218 height 18
type input "0"
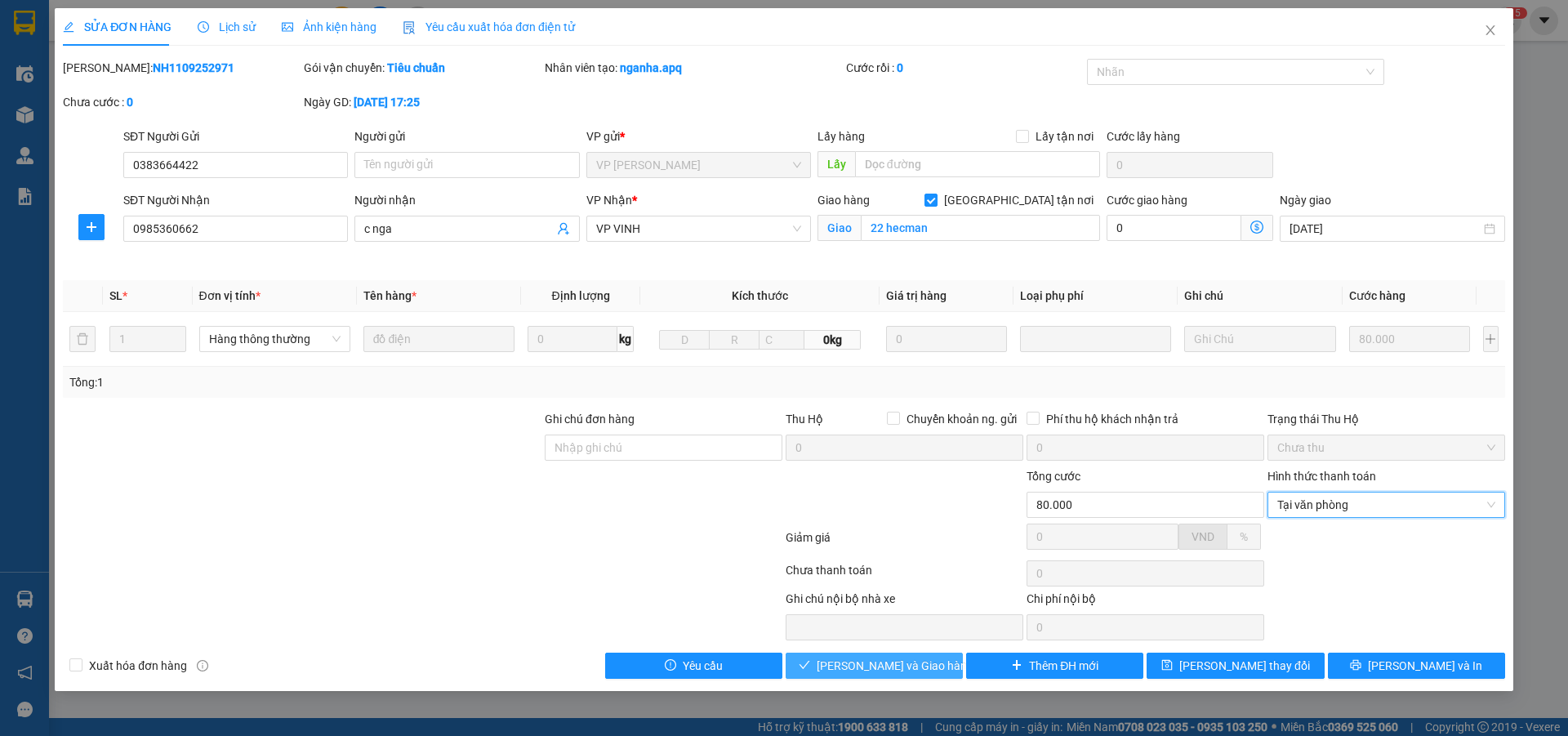
click at [906, 664] on span "Lưu và Giao hàng" at bounding box center [896, 666] width 157 height 18
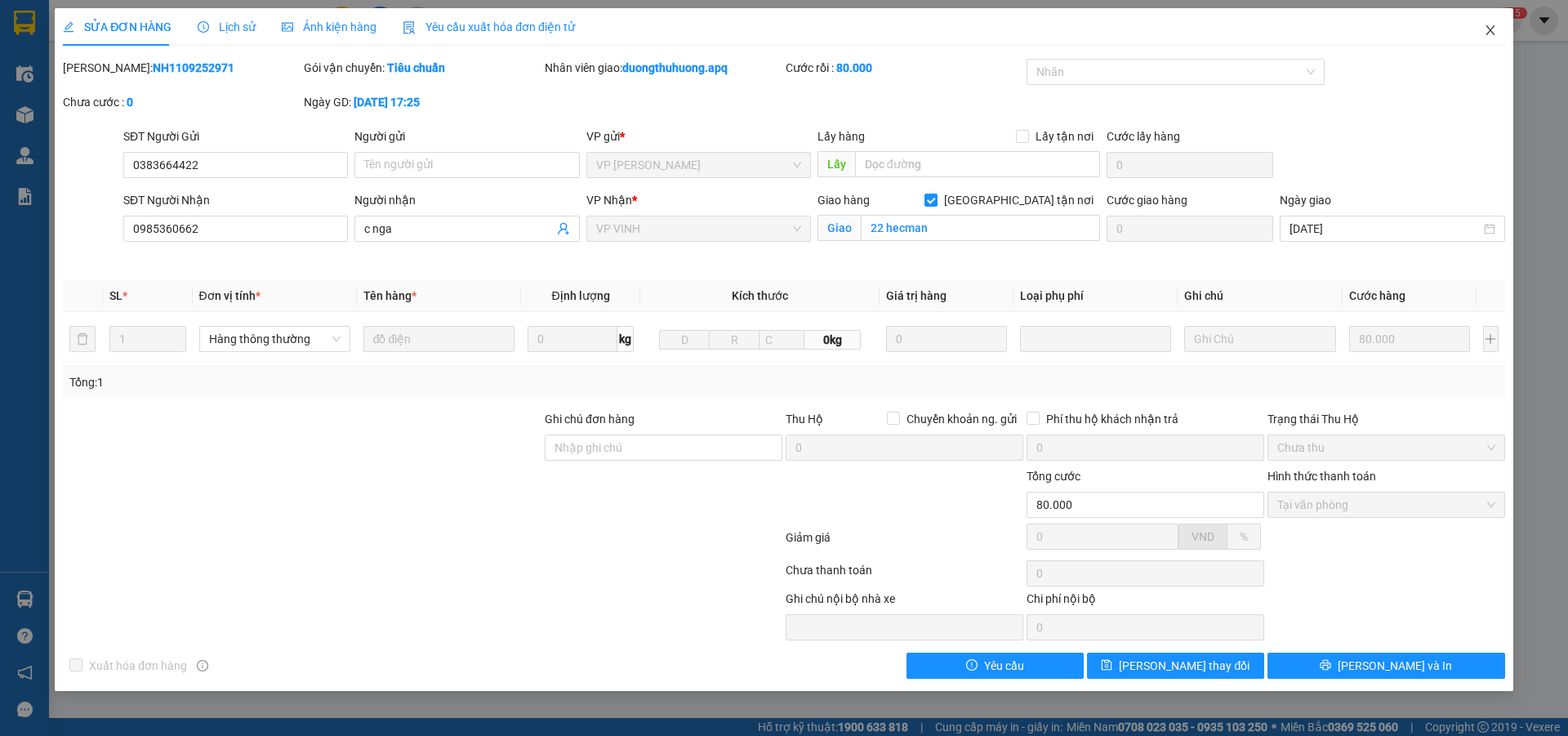
click at [1494, 28] on icon "close" at bounding box center [1490, 29] width 13 height 13
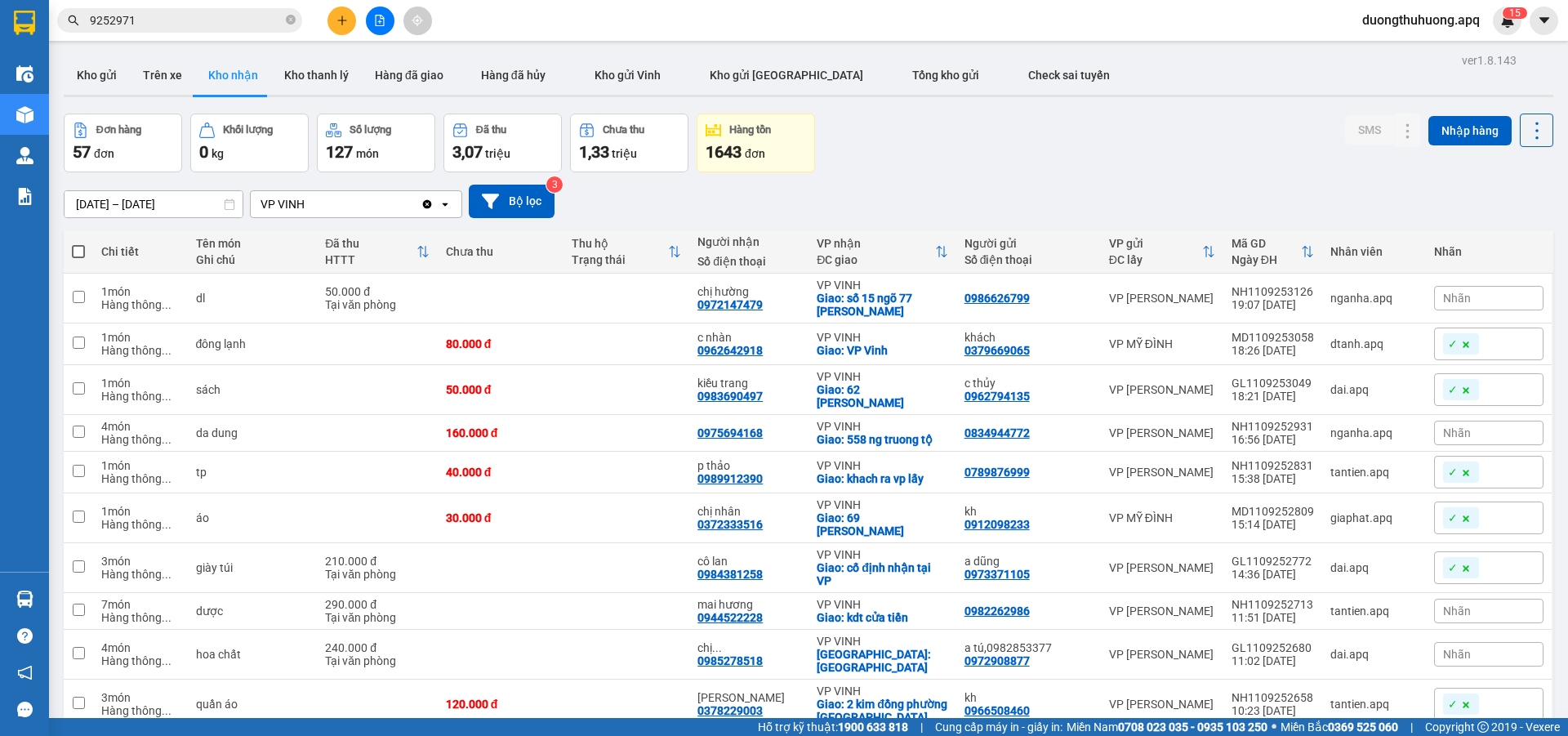
click at [239, 11] on span "9252971" at bounding box center [179, 20] width 245 height 24
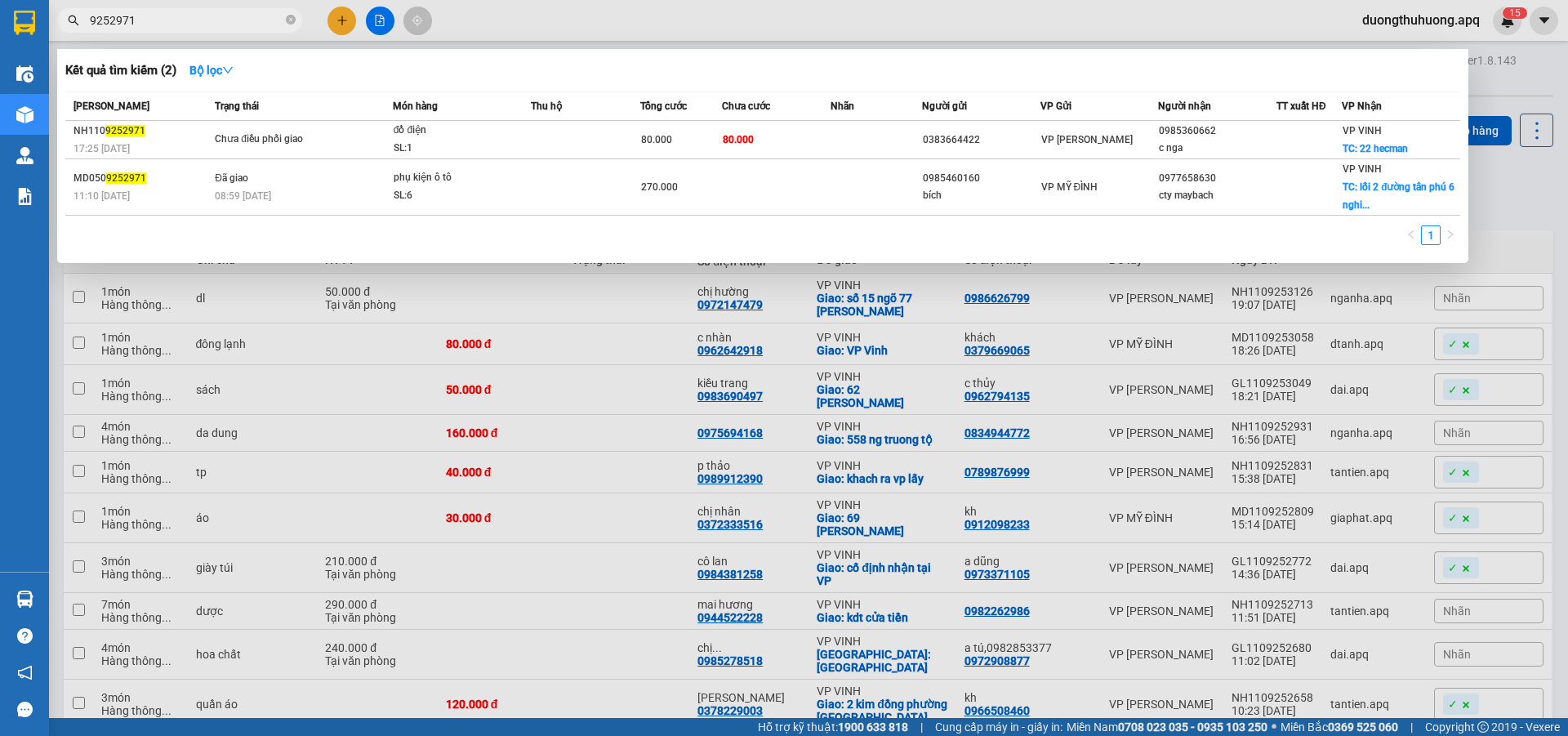
click at [230, 18] on input "9252971" at bounding box center [186, 21] width 193 height 18
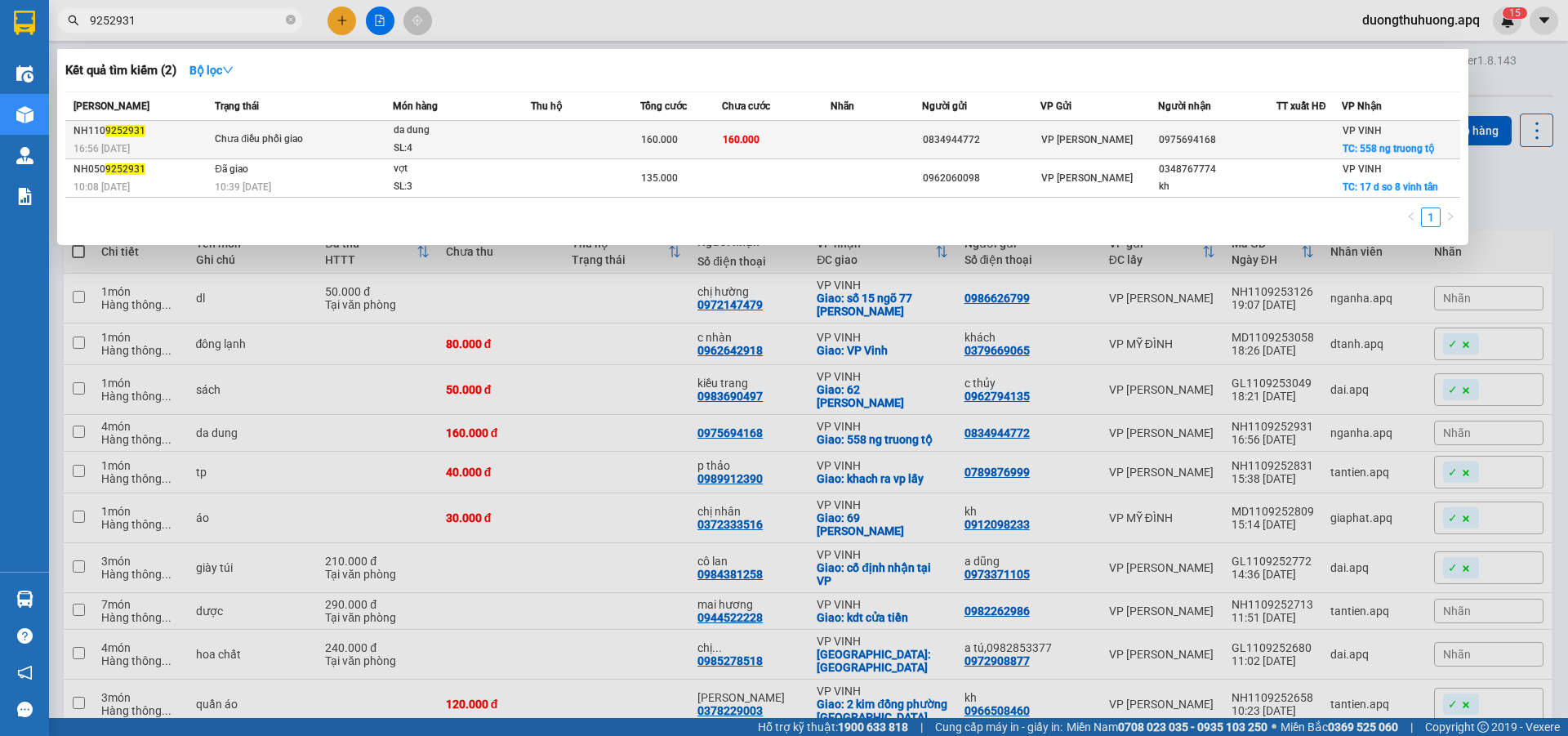
type input "9252931"
click at [457, 146] on div "SL: 4" at bounding box center [454, 149] width 122 height 18
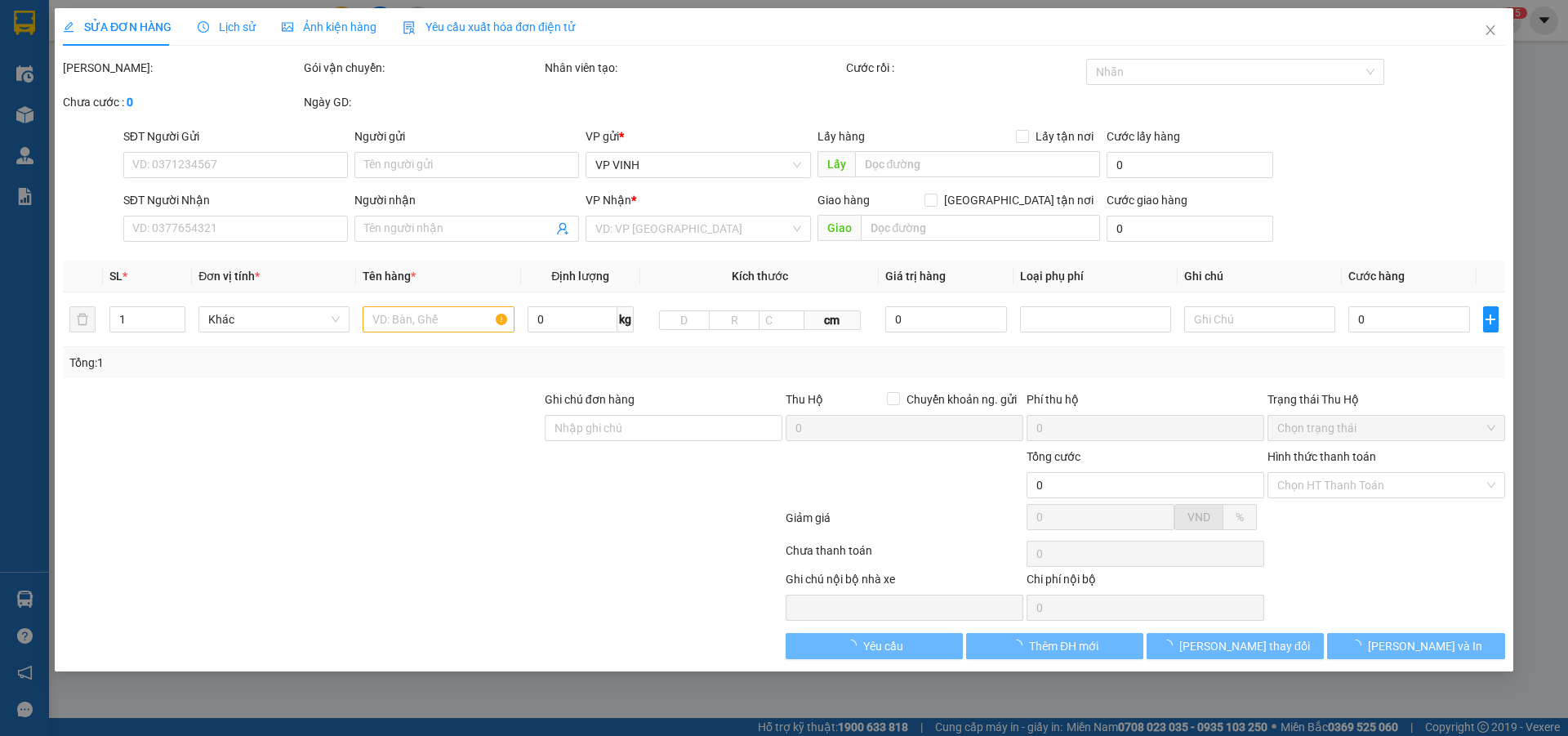
type input "0834944772"
type input "0975694168"
checkbox input "true"
type input "558 ng truong tộ"
type input "160.000"
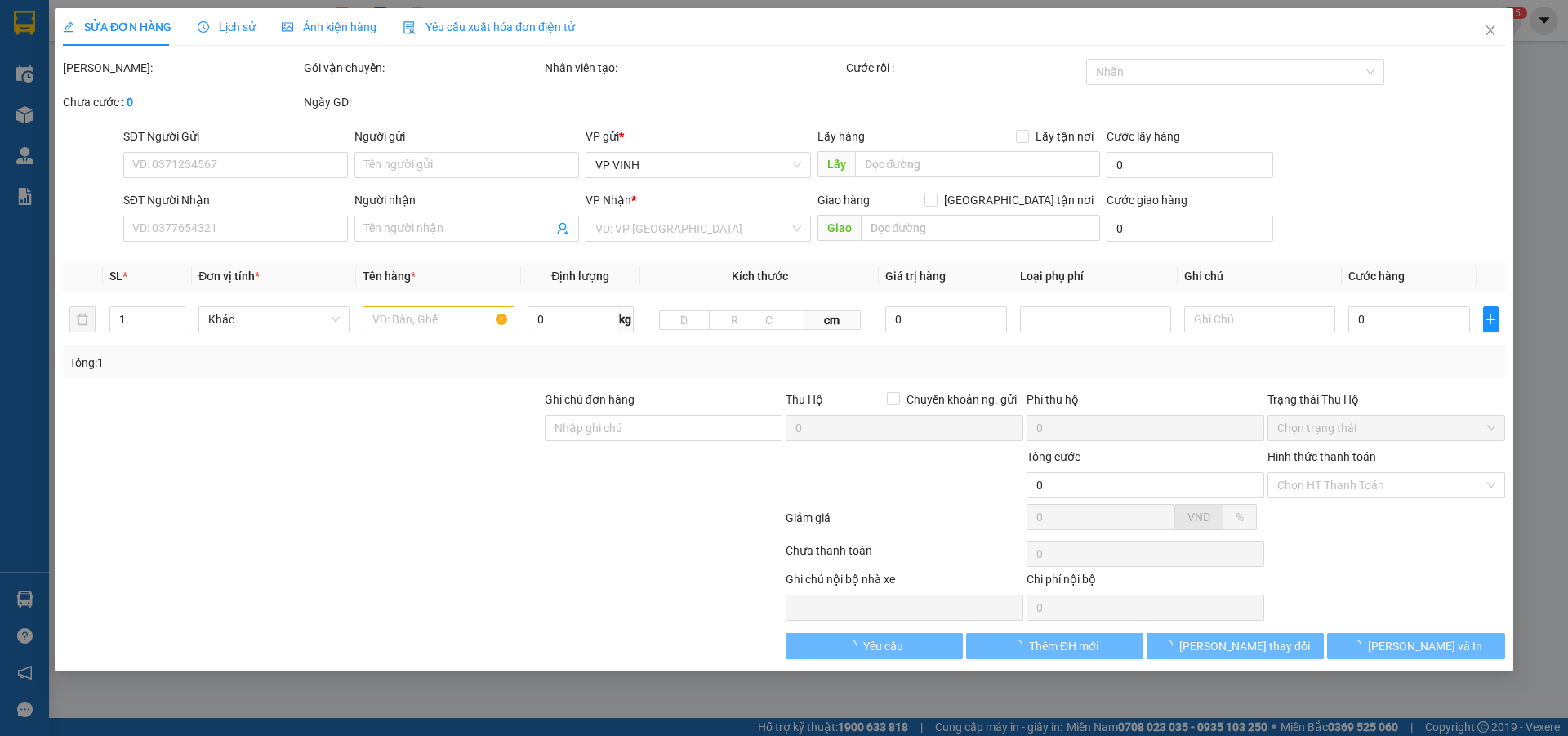
type input "160.000"
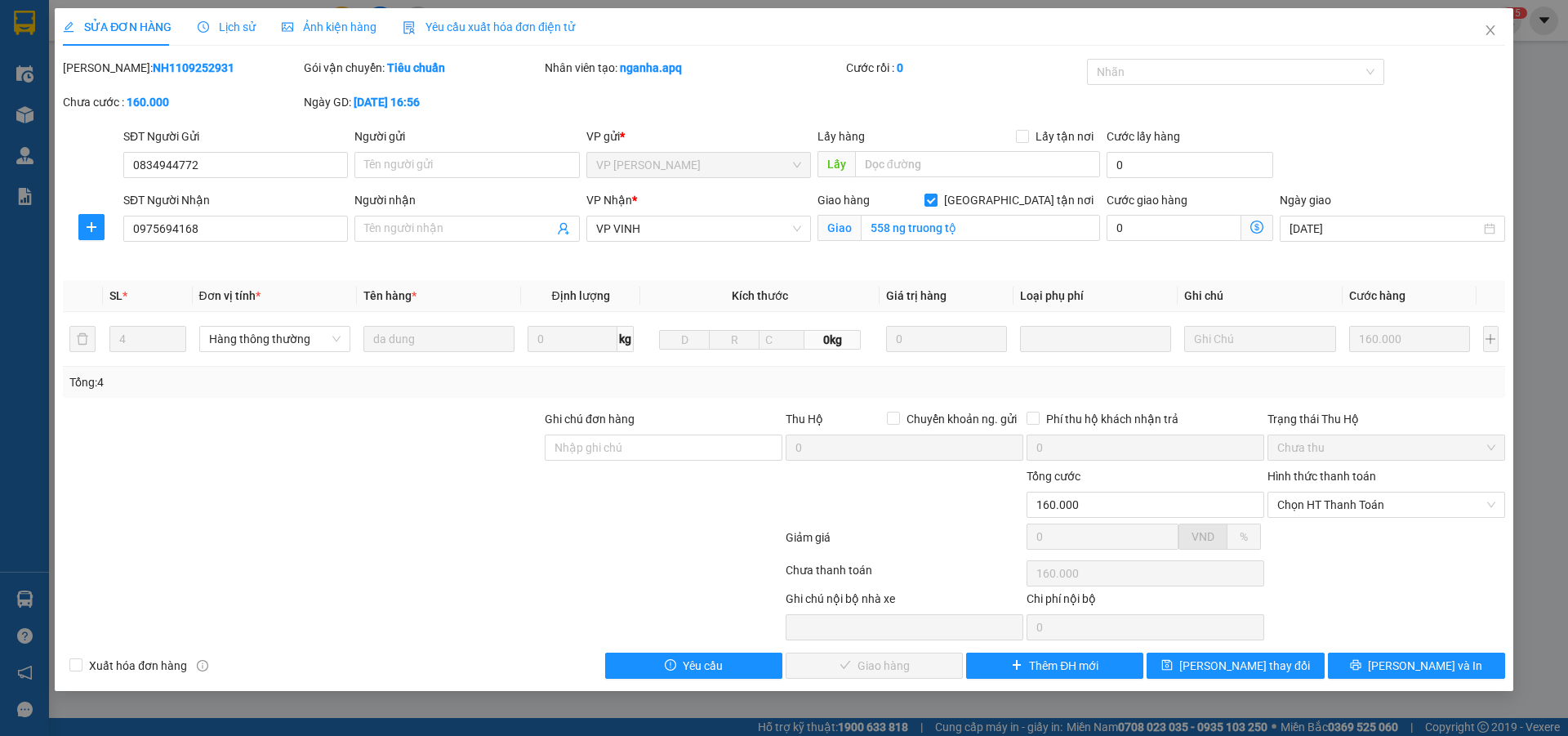
click at [231, 26] on span "Lịch sử" at bounding box center [226, 26] width 58 height 13
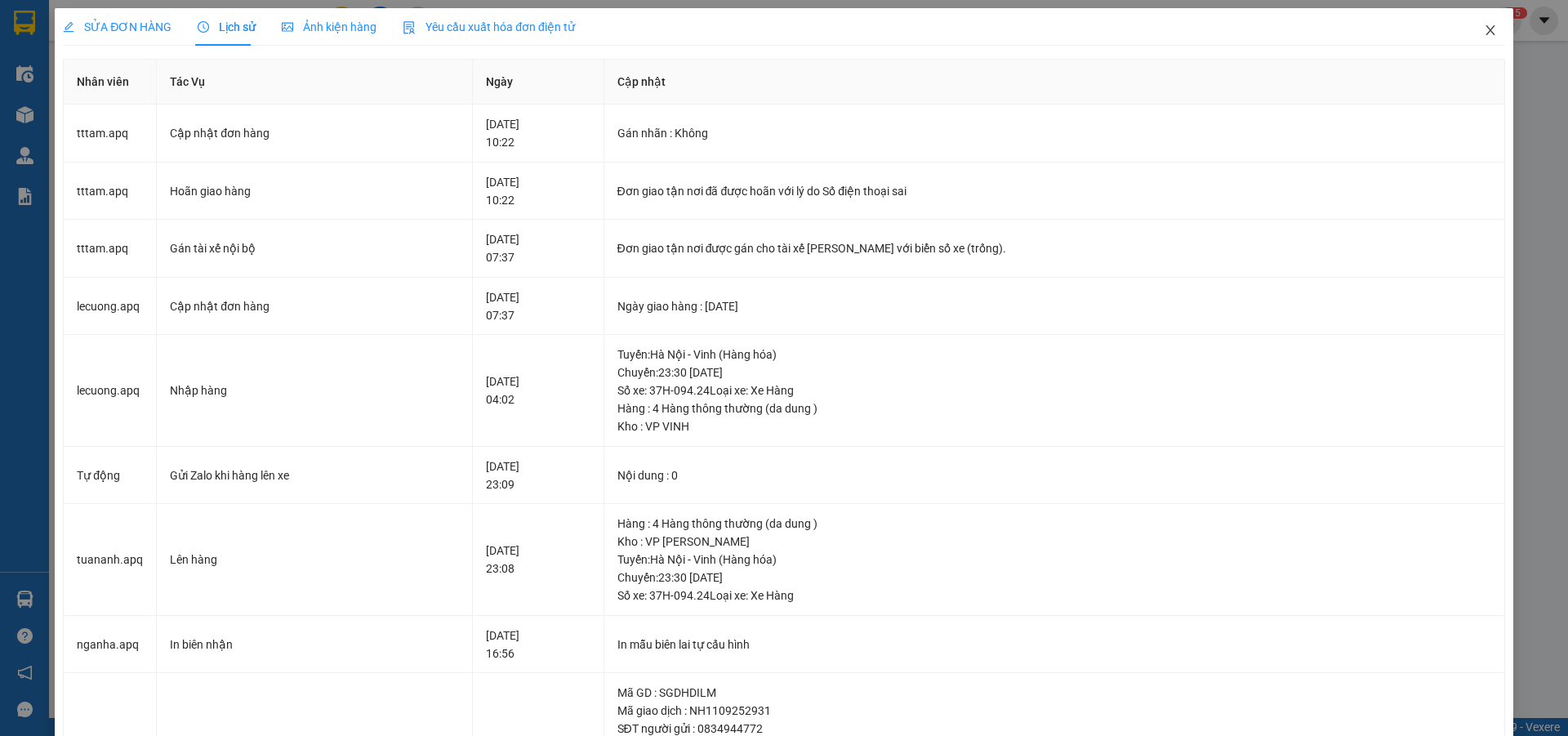
click at [1484, 30] on icon "close" at bounding box center [1490, 29] width 13 height 13
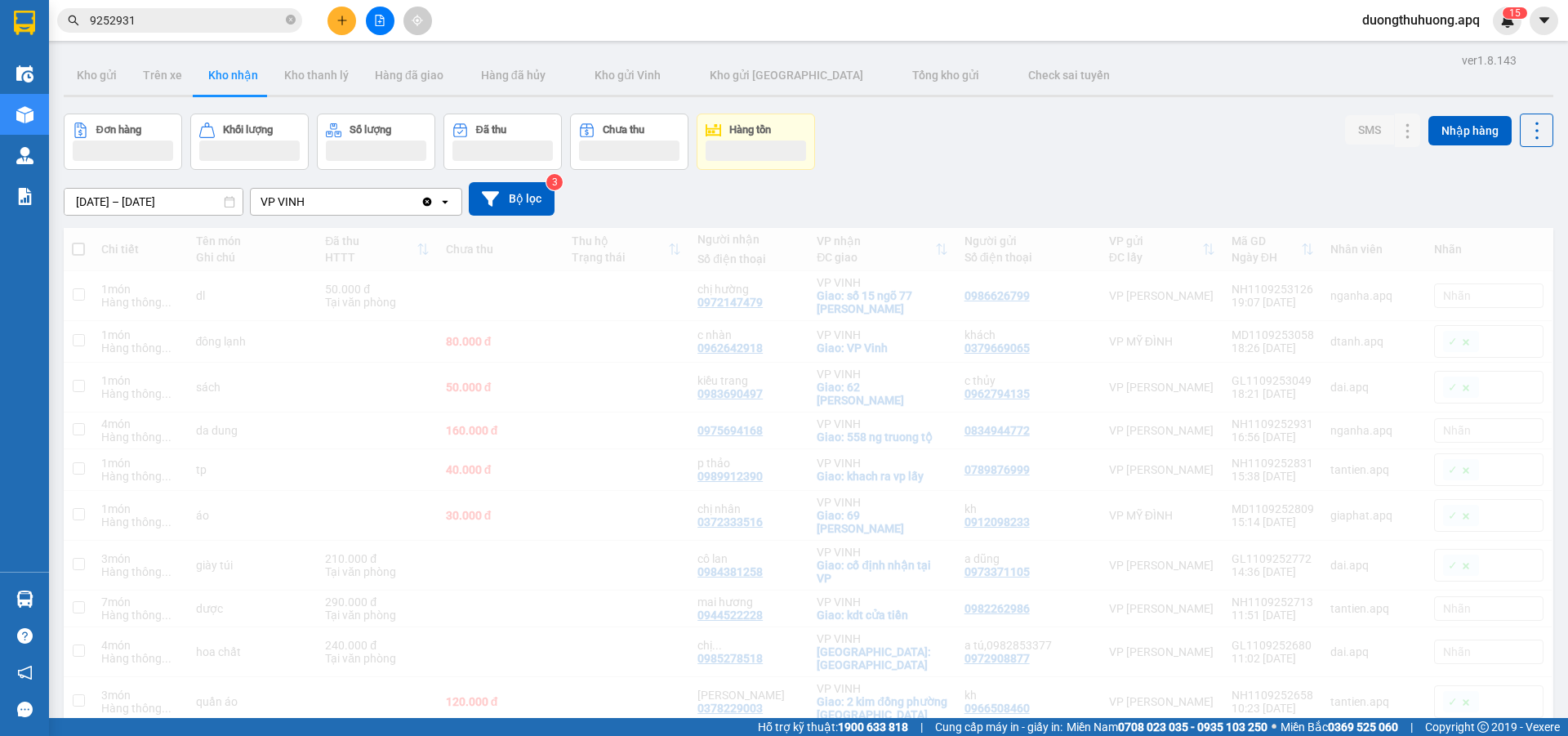
click at [1480, 30] on span "duongthuhuong.apq" at bounding box center [1421, 20] width 144 height 21
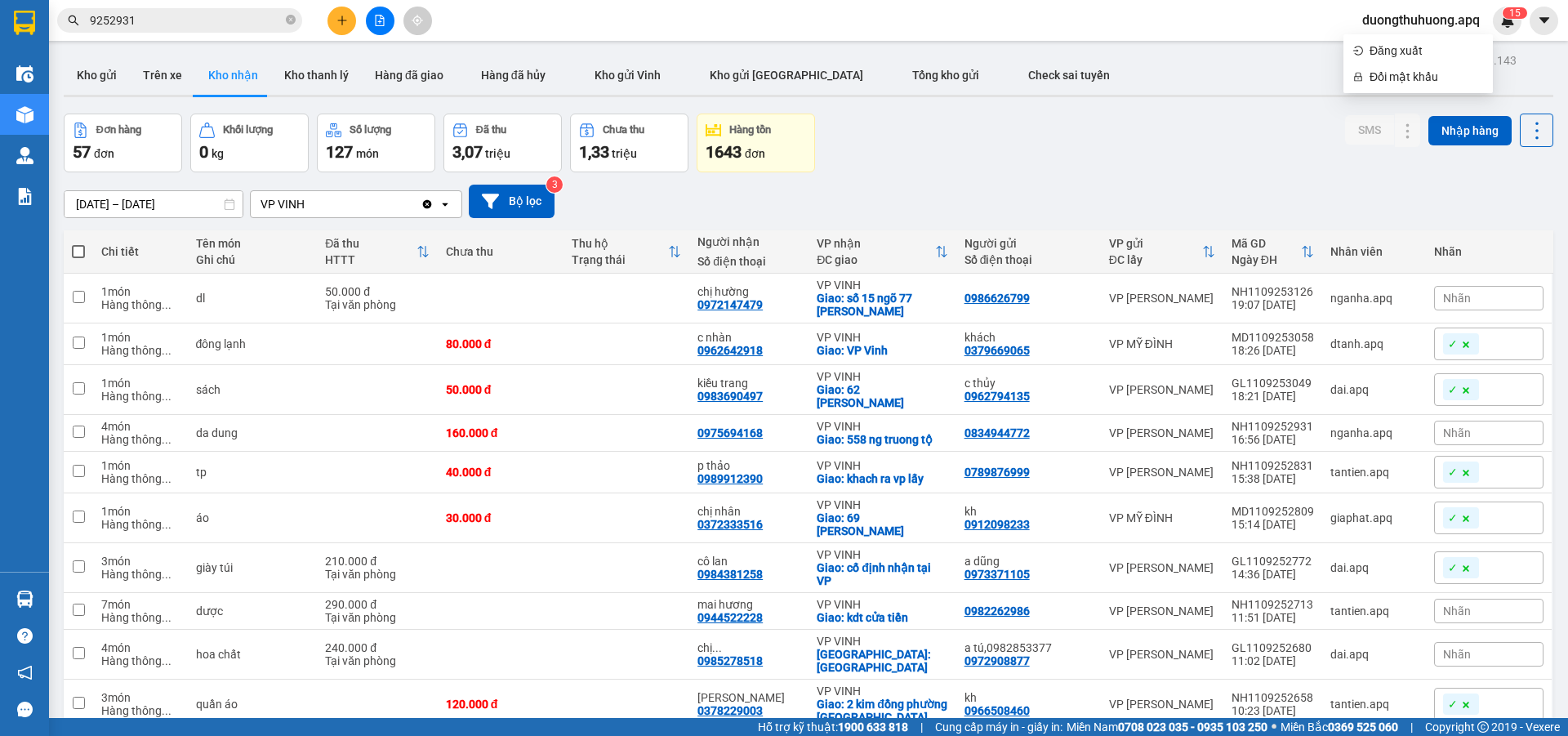
click at [185, 20] on input "9252931" at bounding box center [186, 21] width 193 height 18
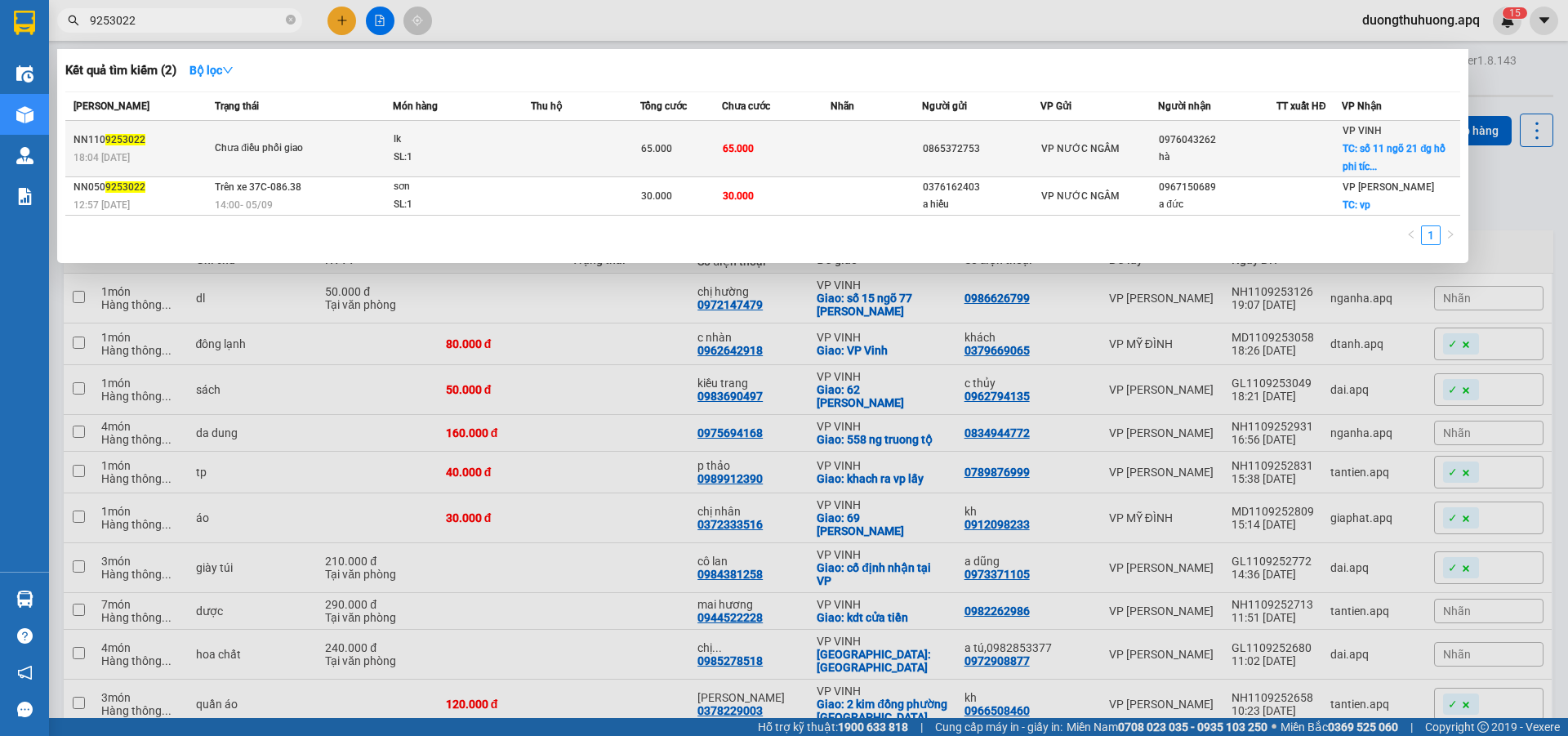
type input "9253022"
click at [438, 146] on div "lk" at bounding box center [454, 140] width 122 height 18
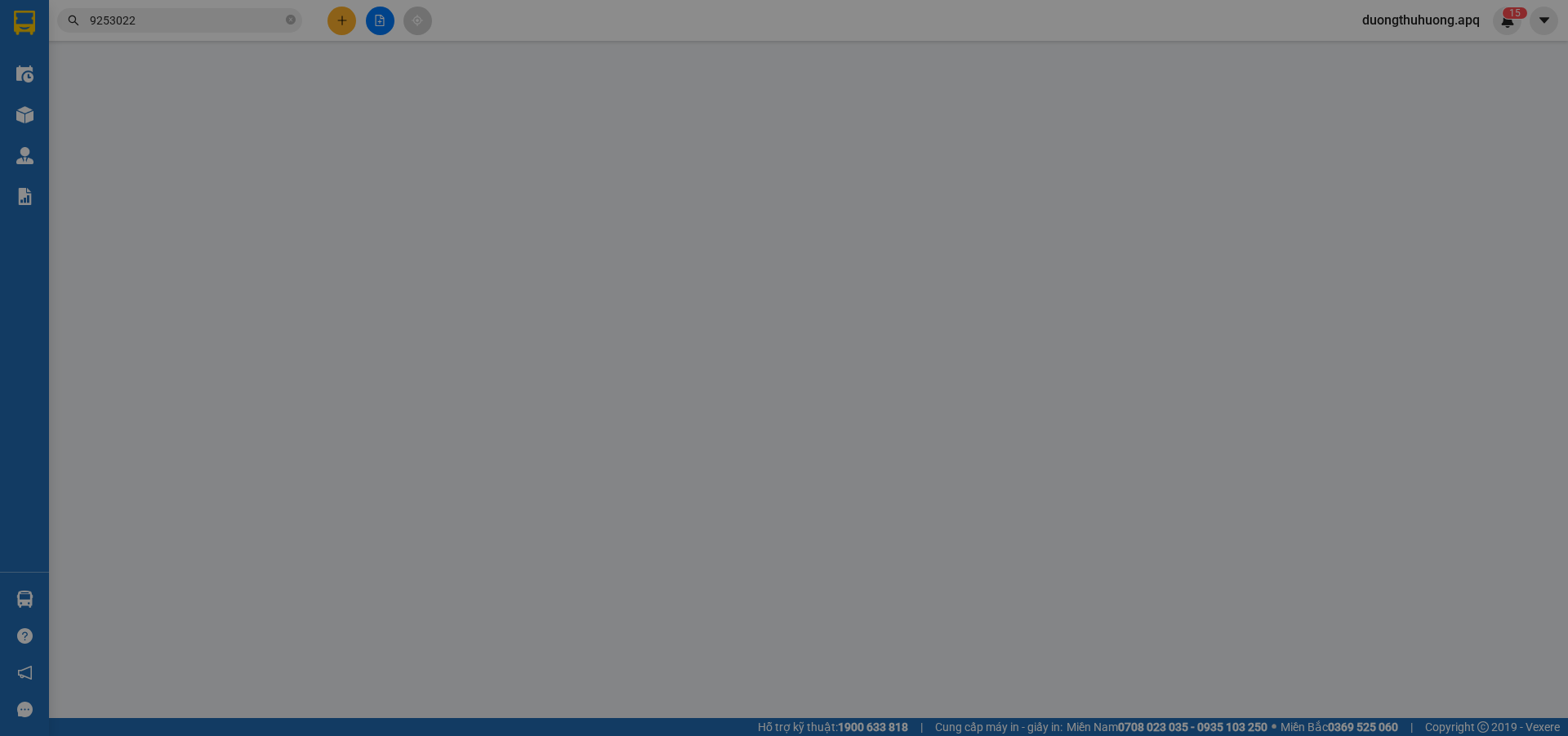
type input "0865372753"
type input "0976043262"
type input "hà"
checkbox input "true"
type input "số 11 ngõ 21 đg hồ phi tích"
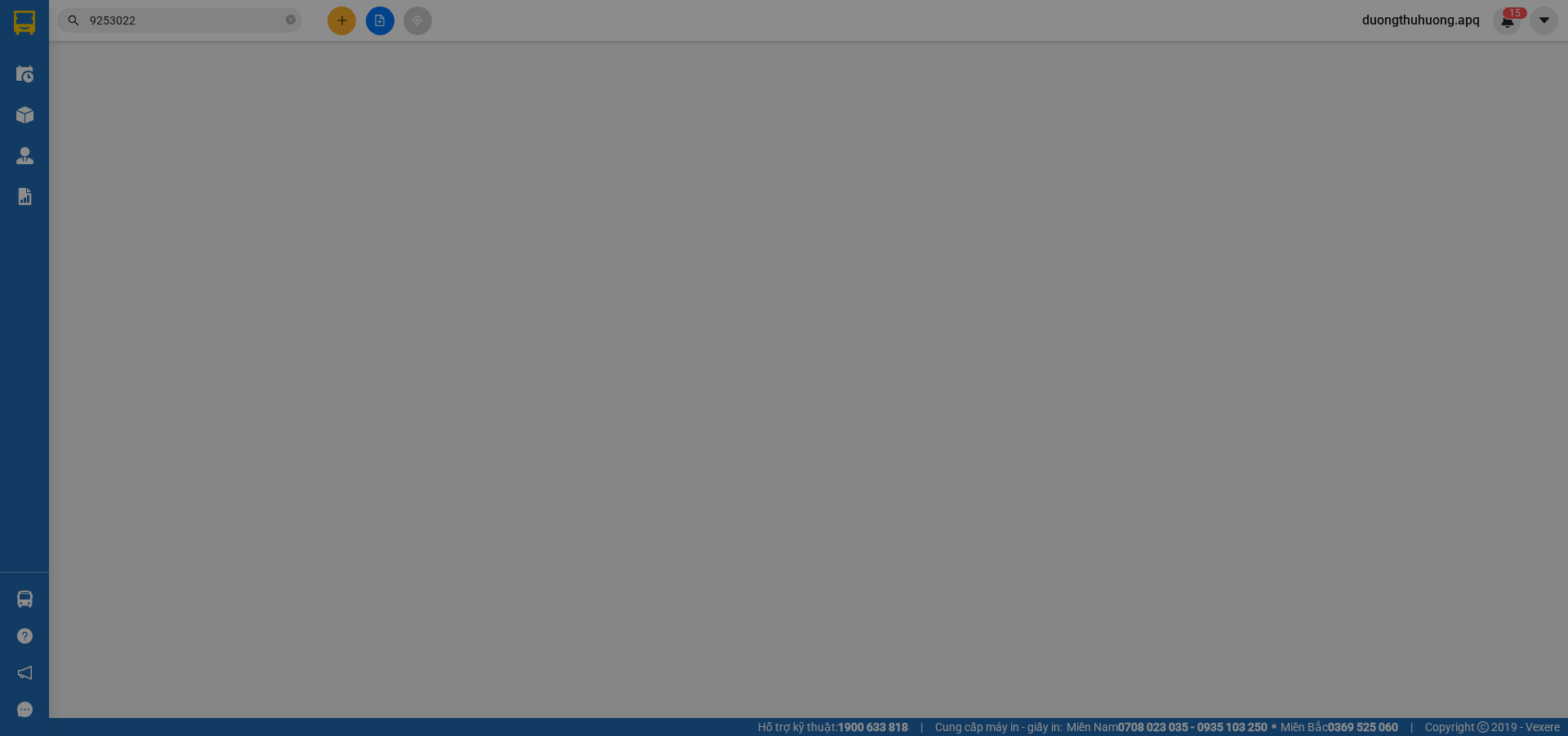
type input "65.000"
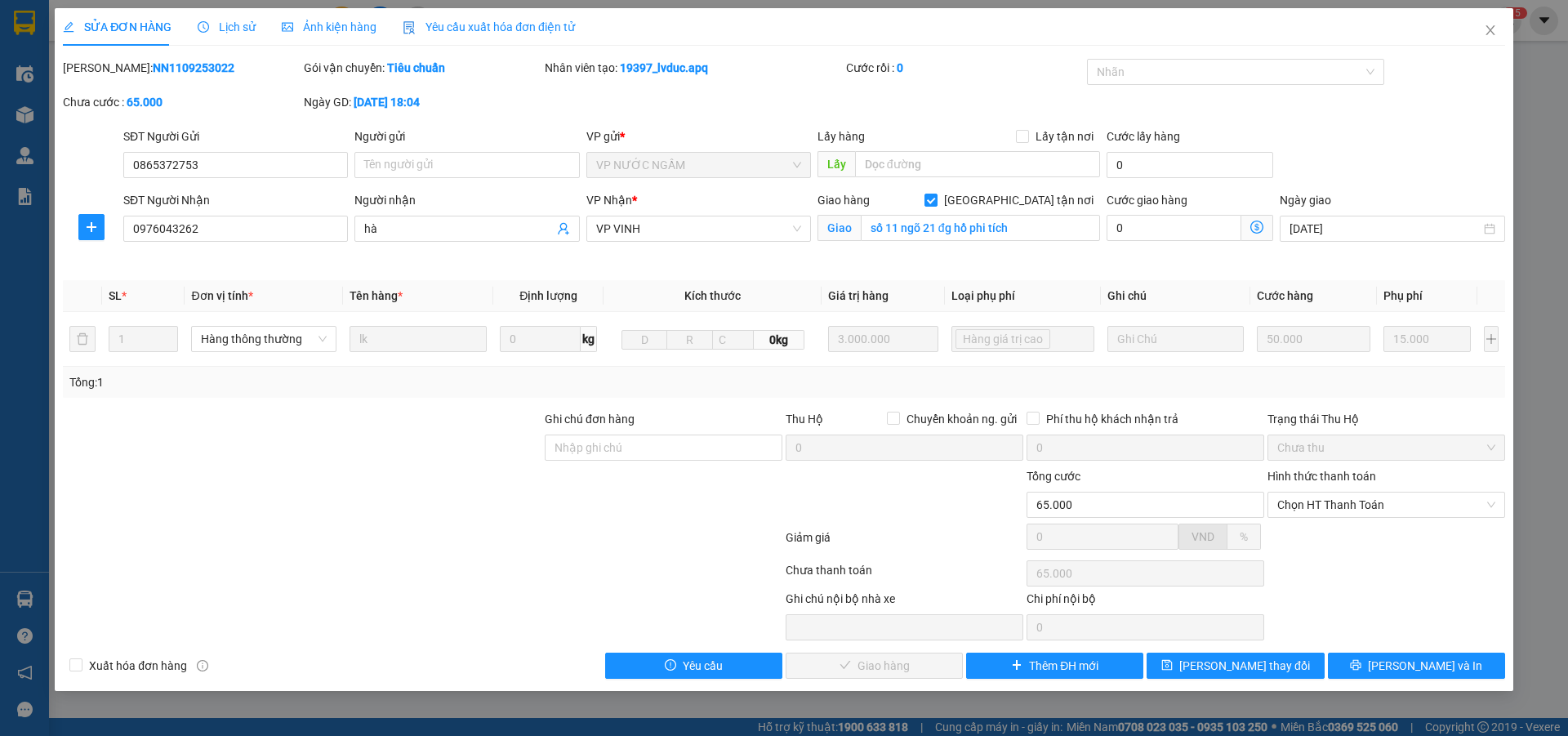
click at [239, 26] on span "Lịch sử" at bounding box center [226, 26] width 58 height 13
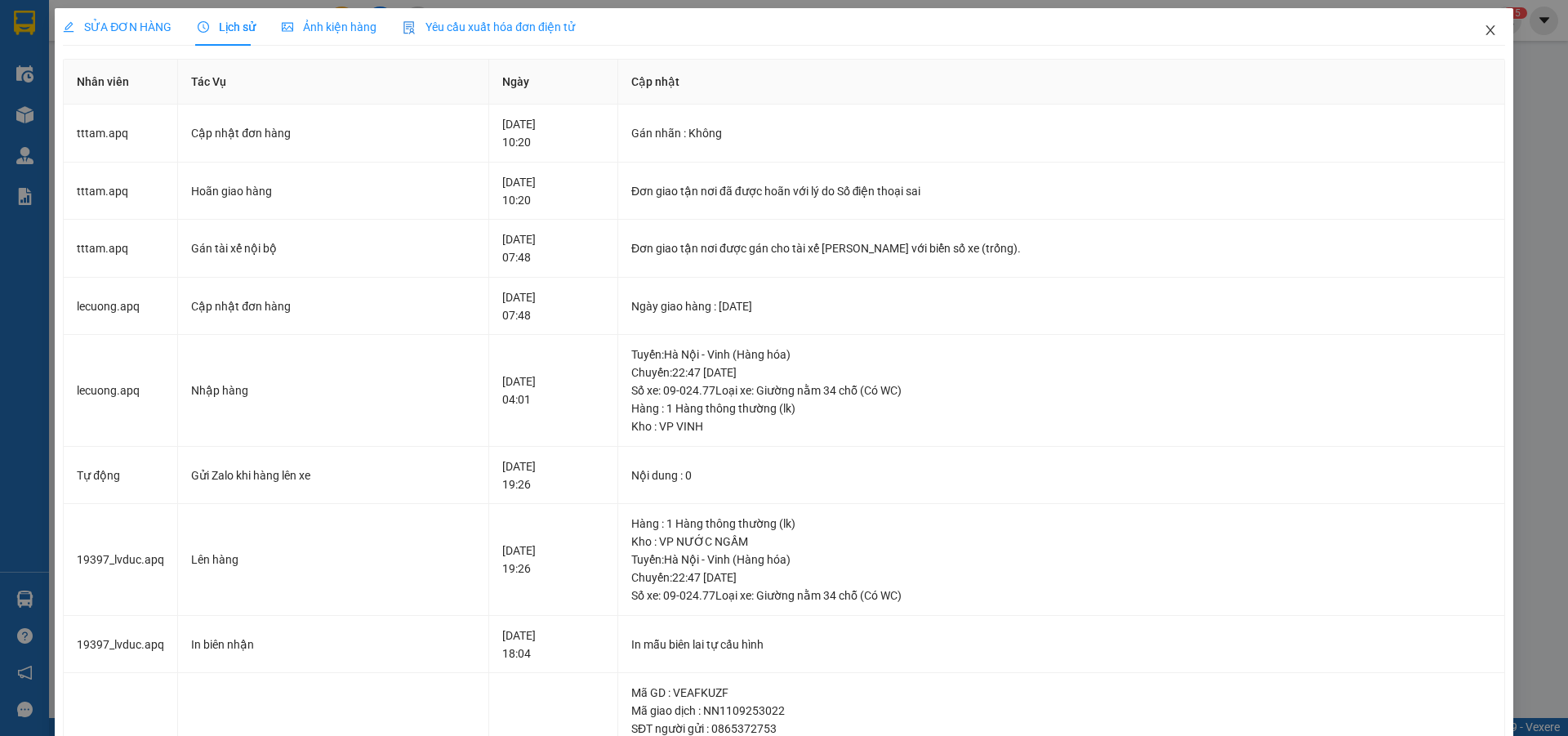
click at [1484, 28] on icon "close" at bounding box center [1490, 29] width 13 height 13
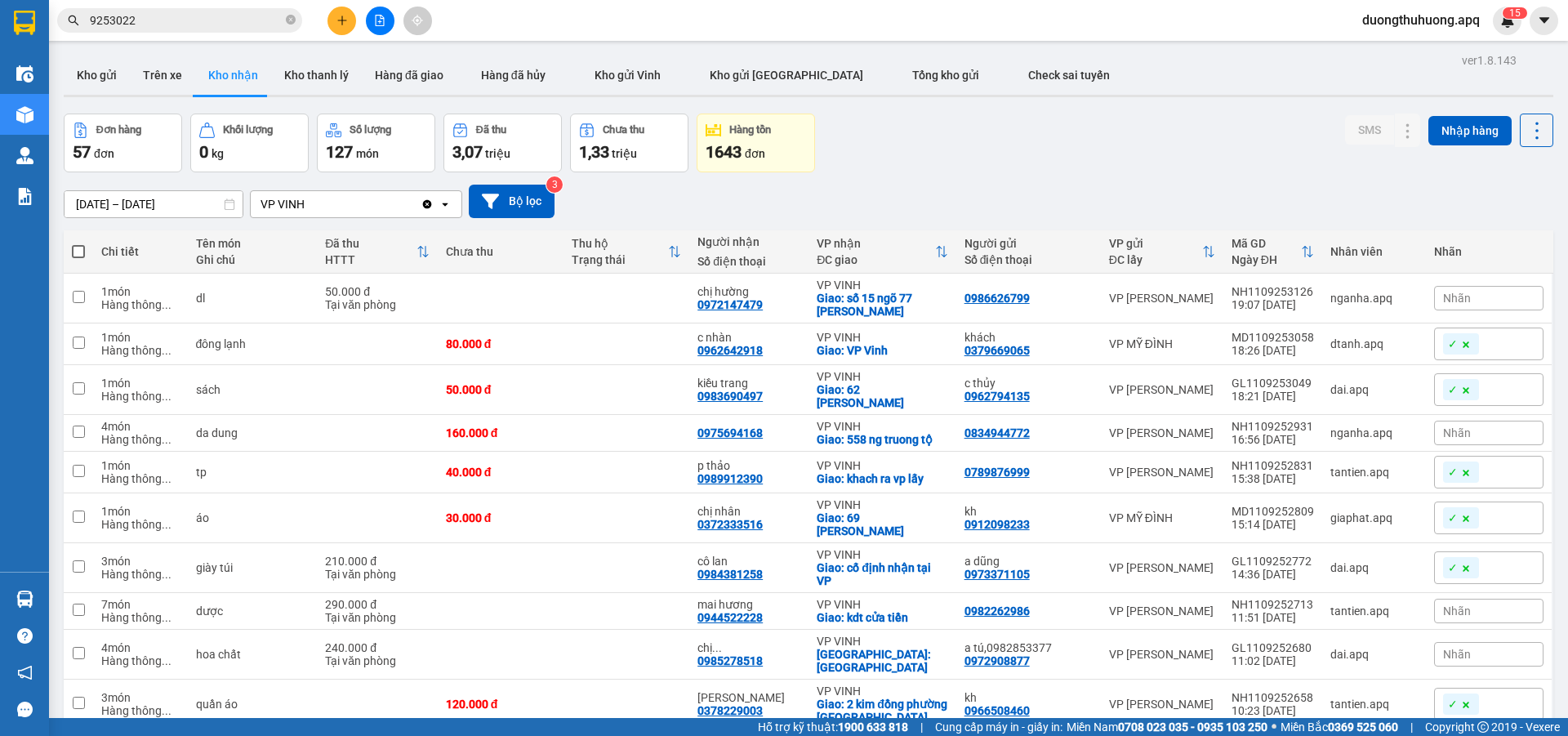
click at [162, 15] on input "9253022" at bounding box center [186, 21] width 193 height 18
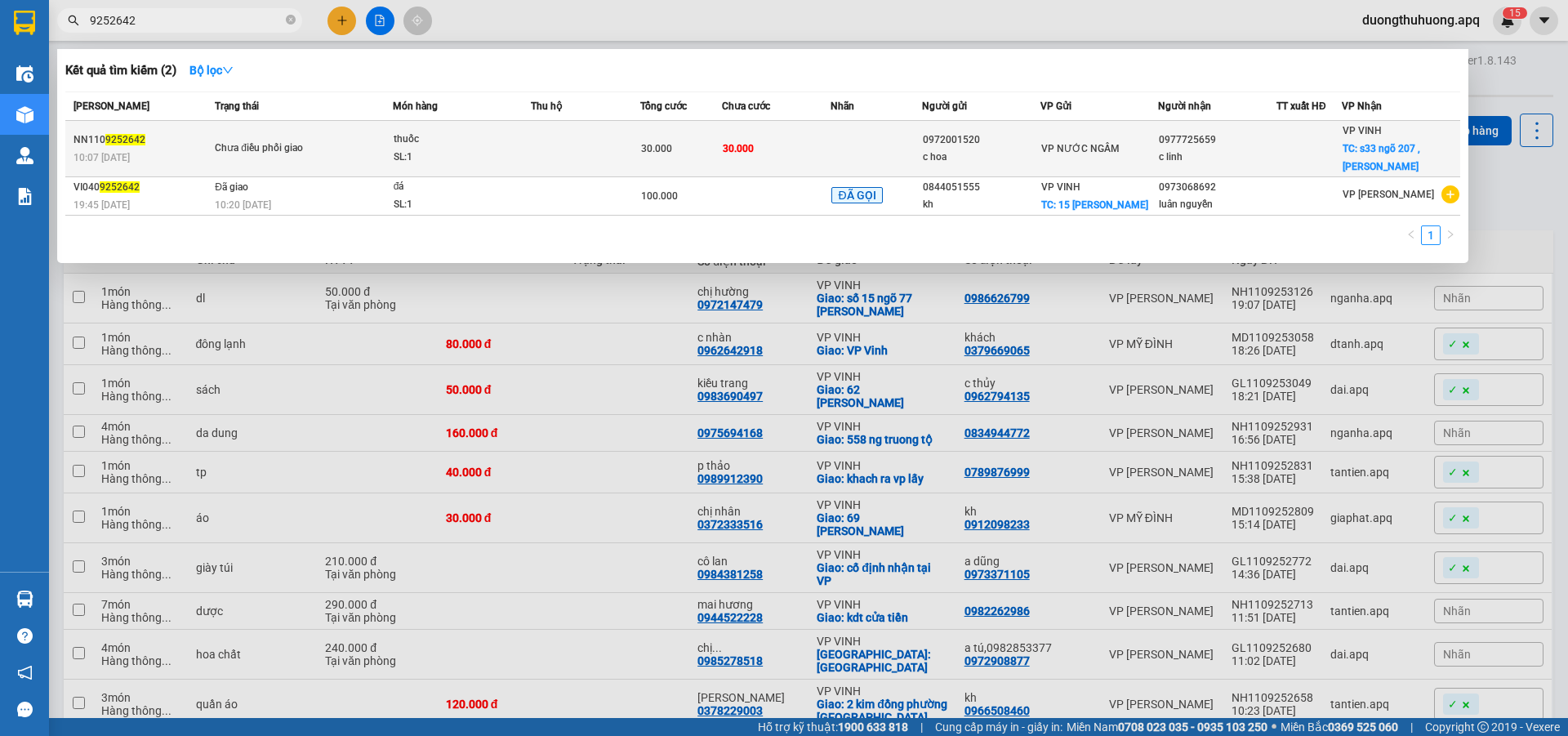
type input "9252642"
click at [457, 139] on div "thuốc" at bounding box center [454, 140] width 122 height 18
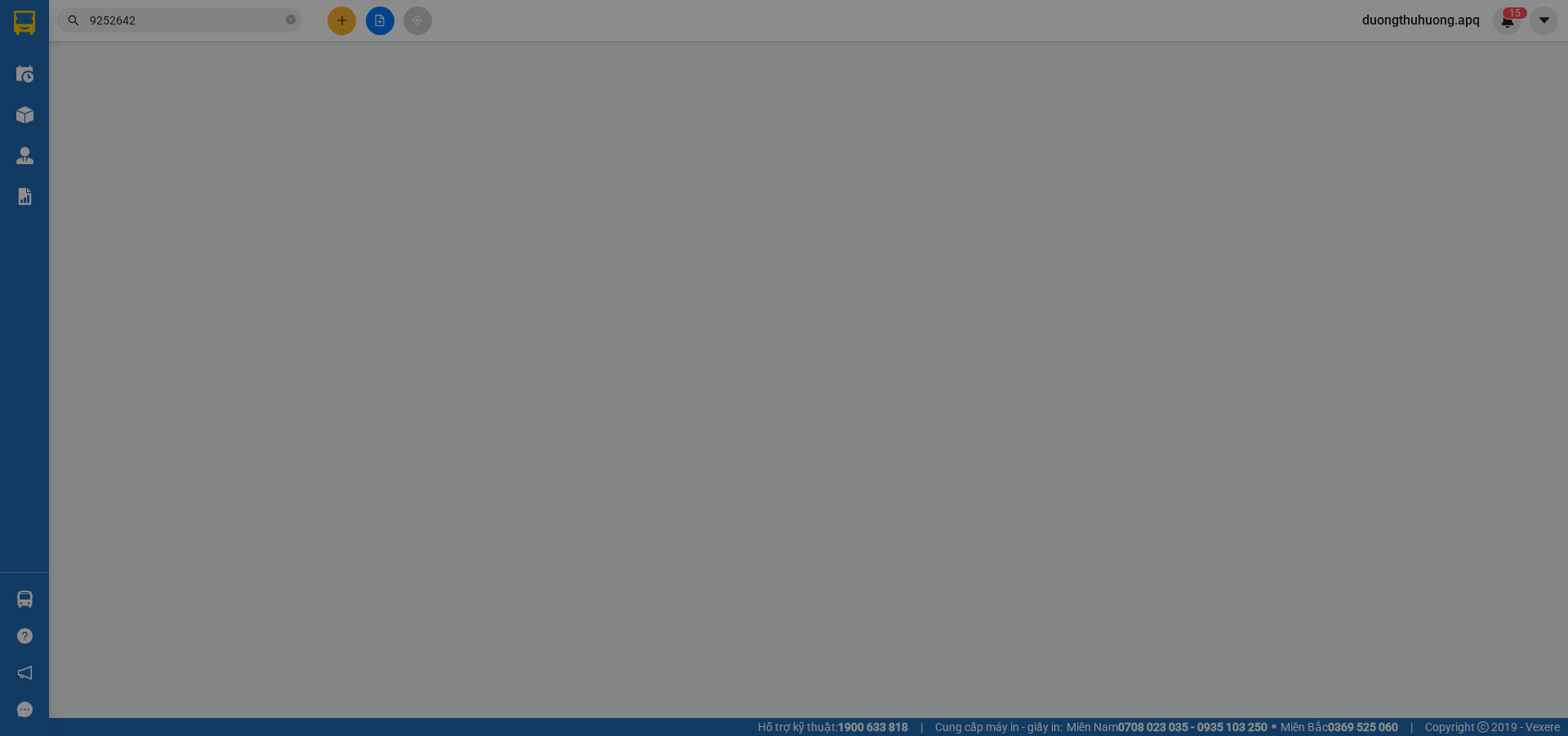
type input "0972001520"
type input "c hoa"
type input "0977725659"
type input "c linh"
checkbox input "true"
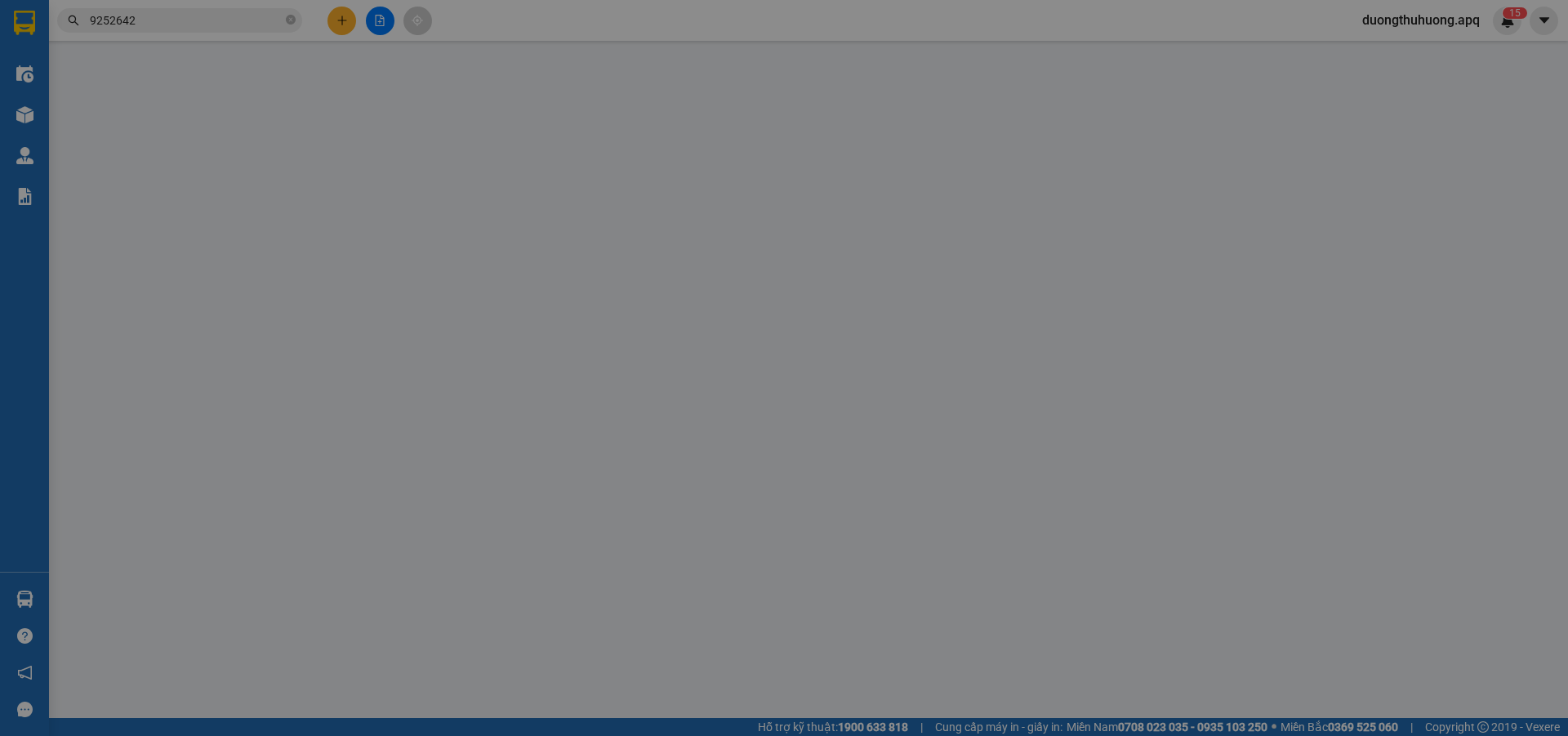
type input "s33 ngõ 207 , lê lợi"
type input "30.000"
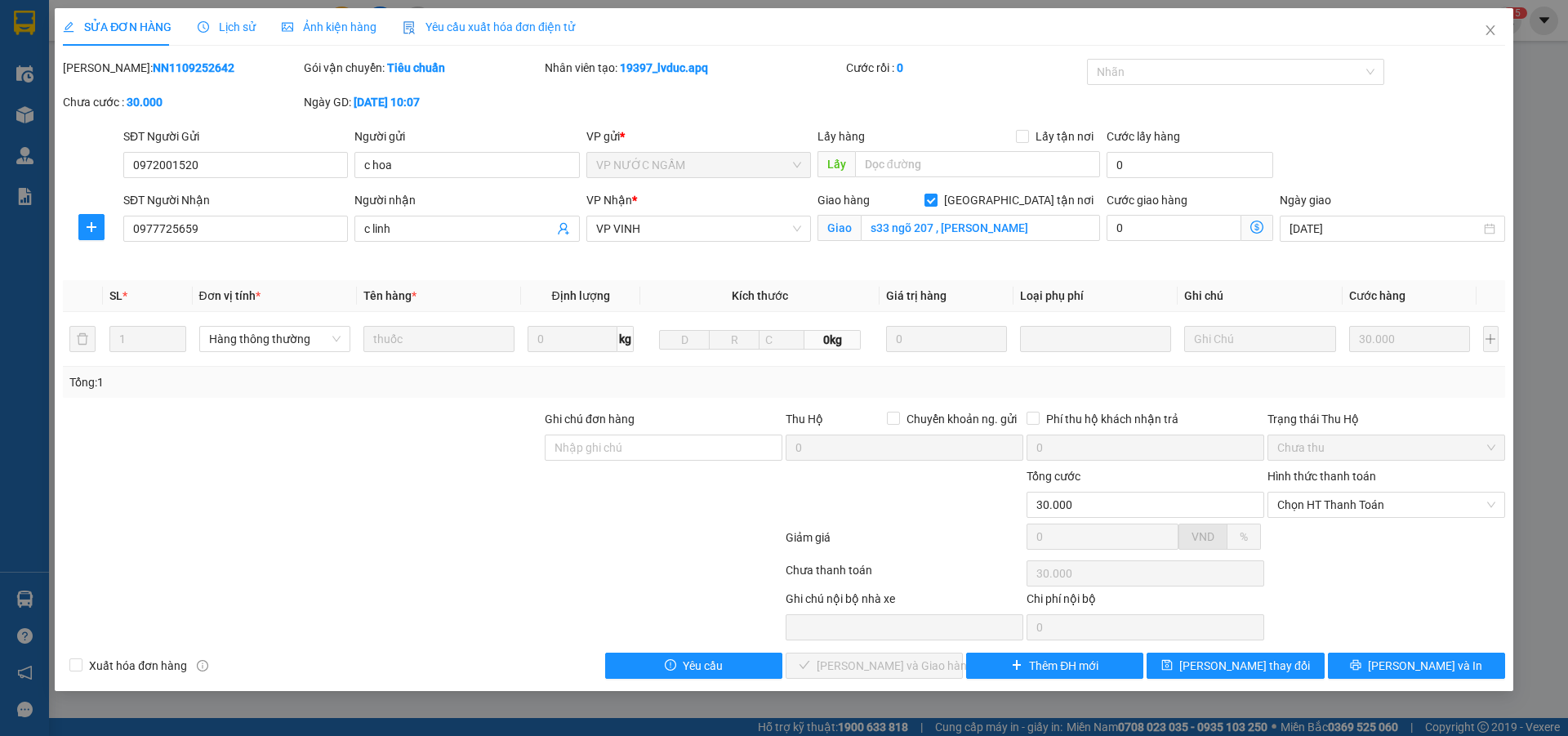
click at [226, 26] on span "Lịch sử" at bounding box center [226, 26] width 58 height 13
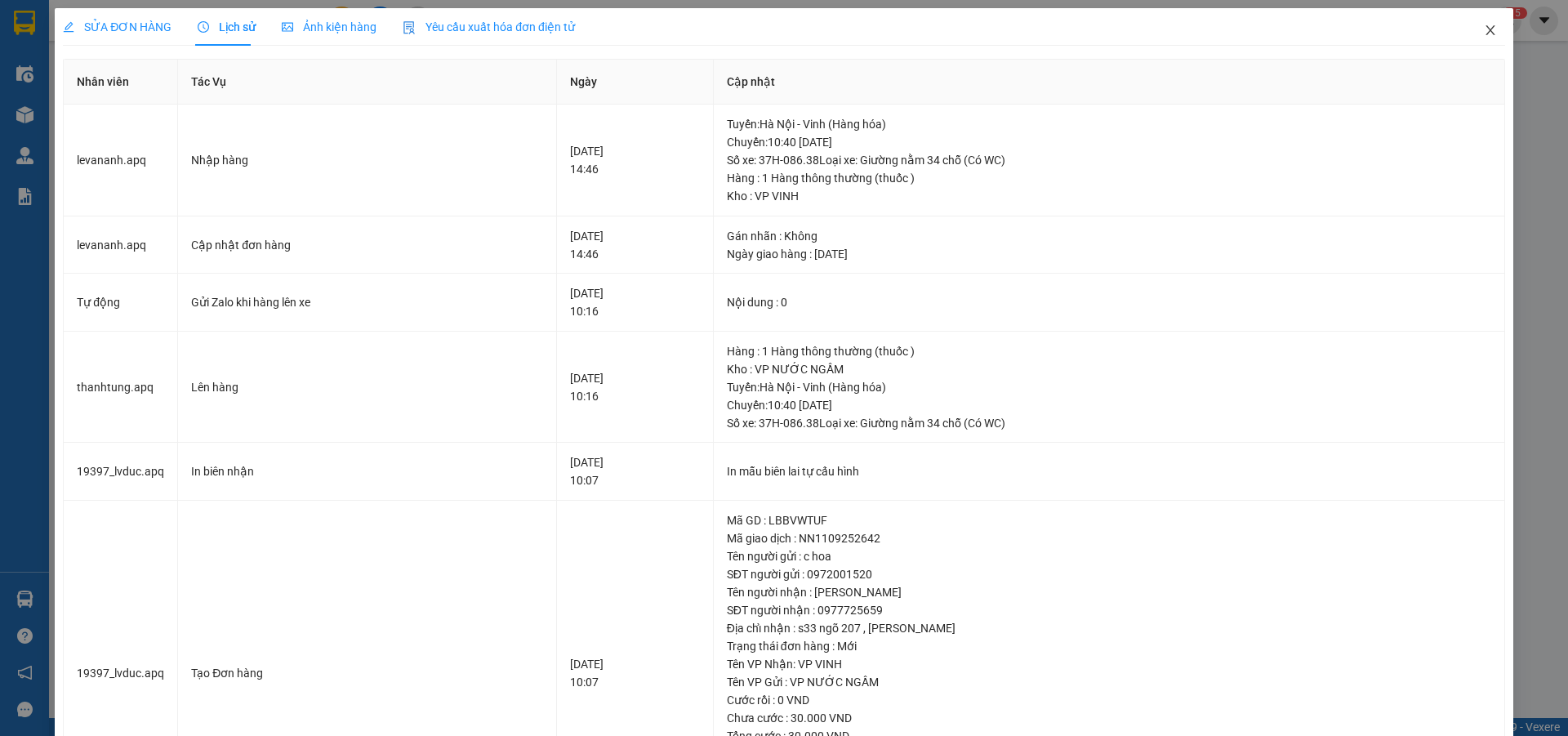
click at [1484, 32] on icon "close" at bounding box center [1490, 29] width 13 height 13
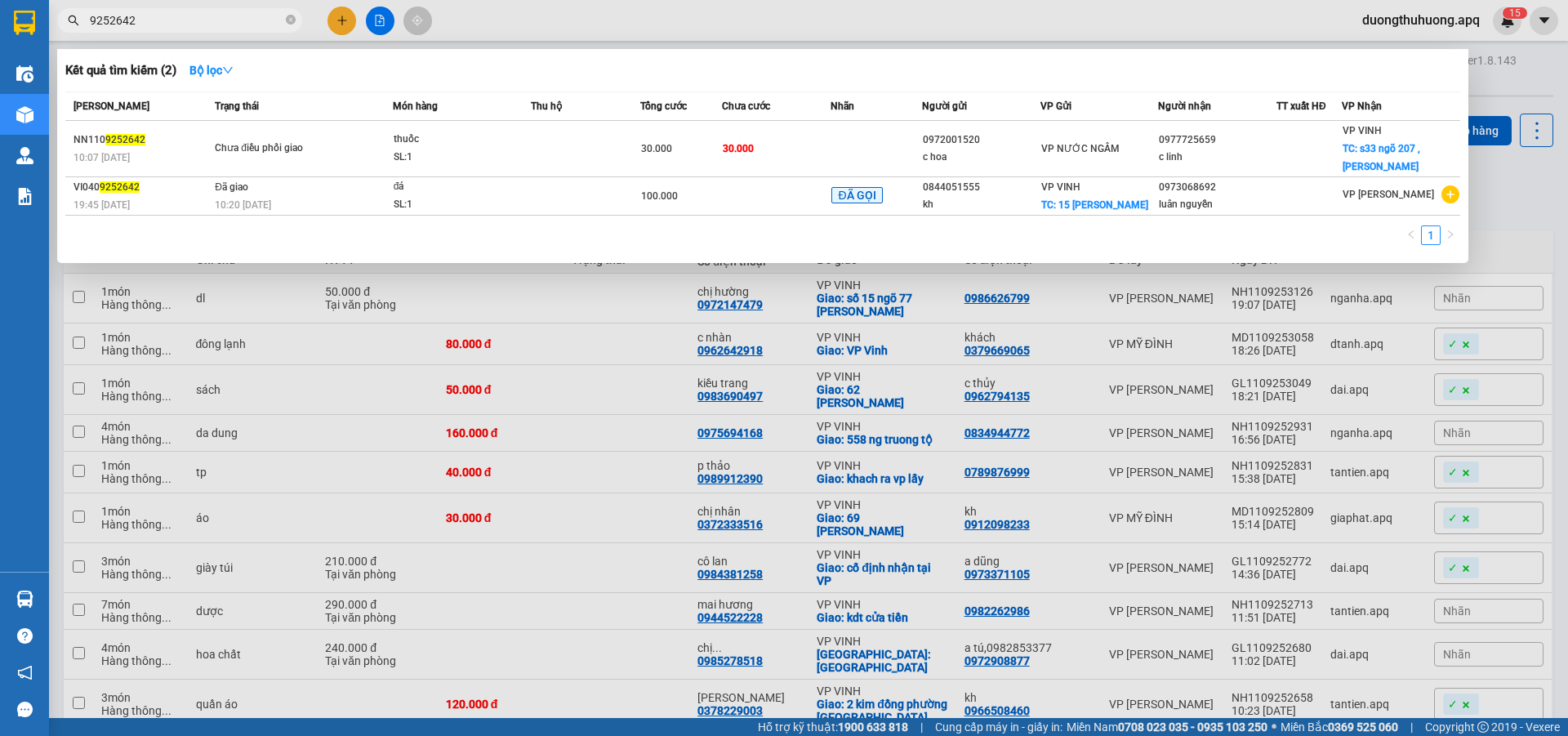
click at [171, 17] on input "9252642" at bounding box center [186, 21] width 193 height 18
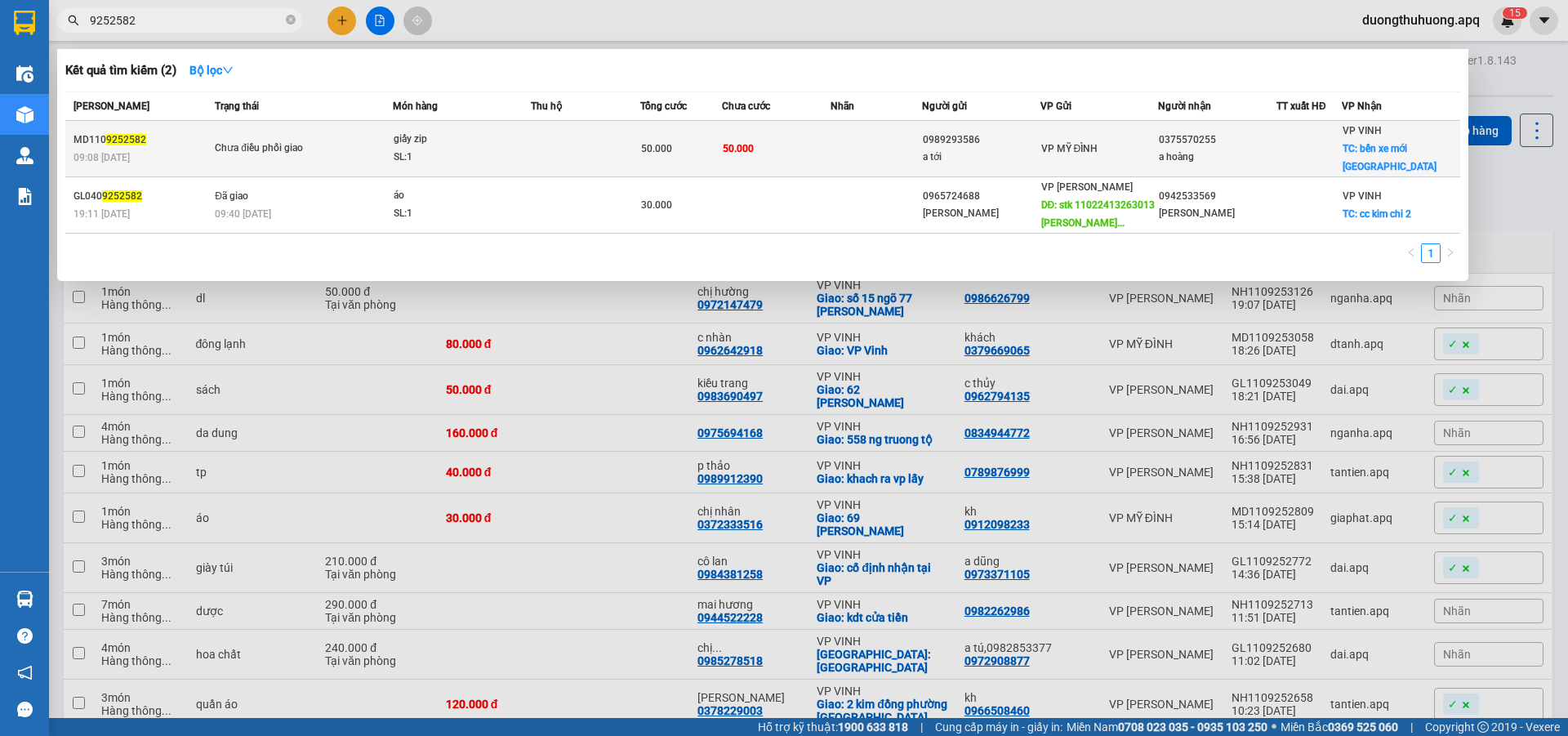
type input "9252582"
click at [450, 149] on div "SL: 1" at bounding box center [454, 158] width 122 height 18
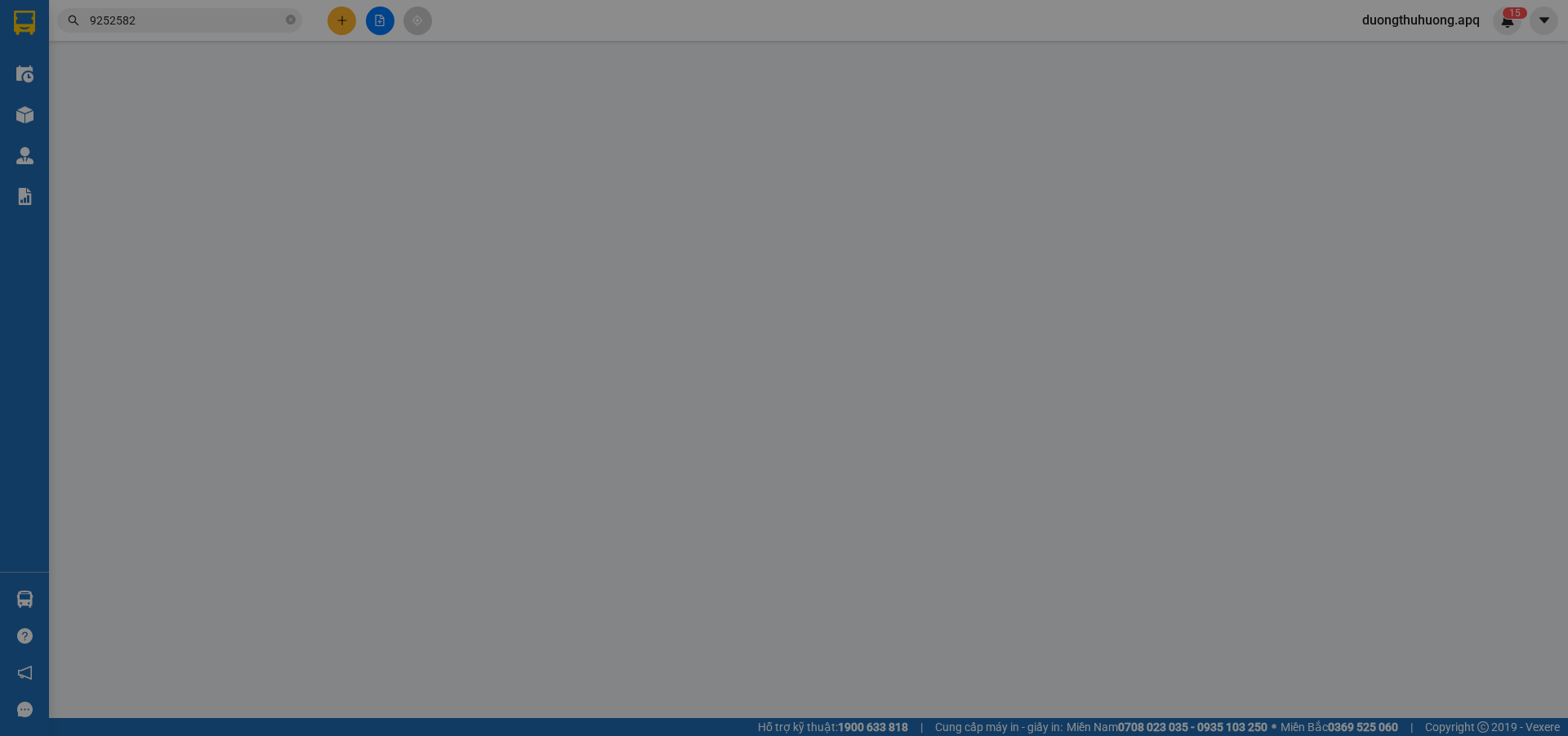
type input "0989293586"
type input "a tới"
type input "0375570255"
type input "a hoàng"
checkbox input "true"
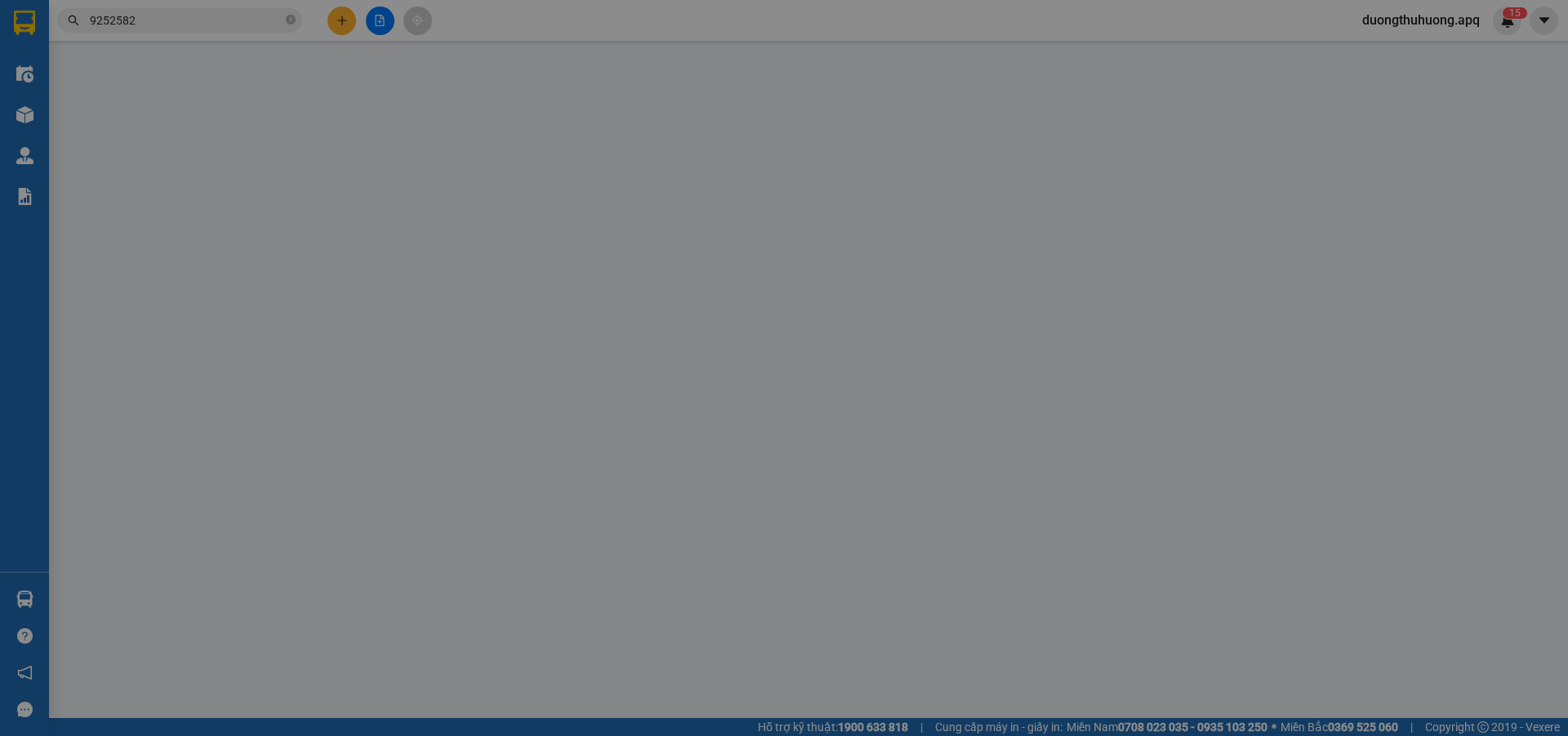
type input "bến xe mới bắc vinh"
type input "50.000"
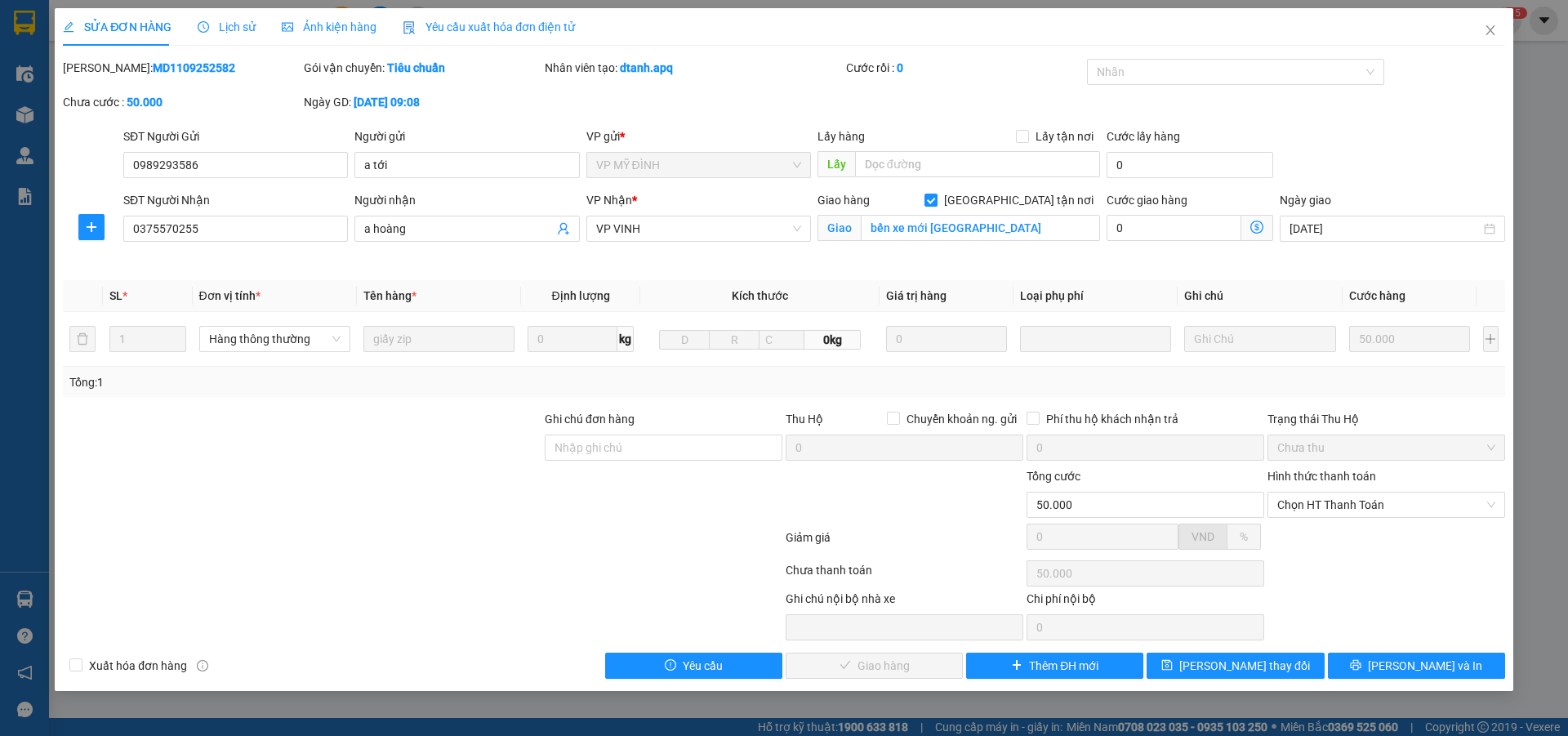
click at [228, 27] on span "Lịch sử" at bounding box center [226, 26] width 58 height 13
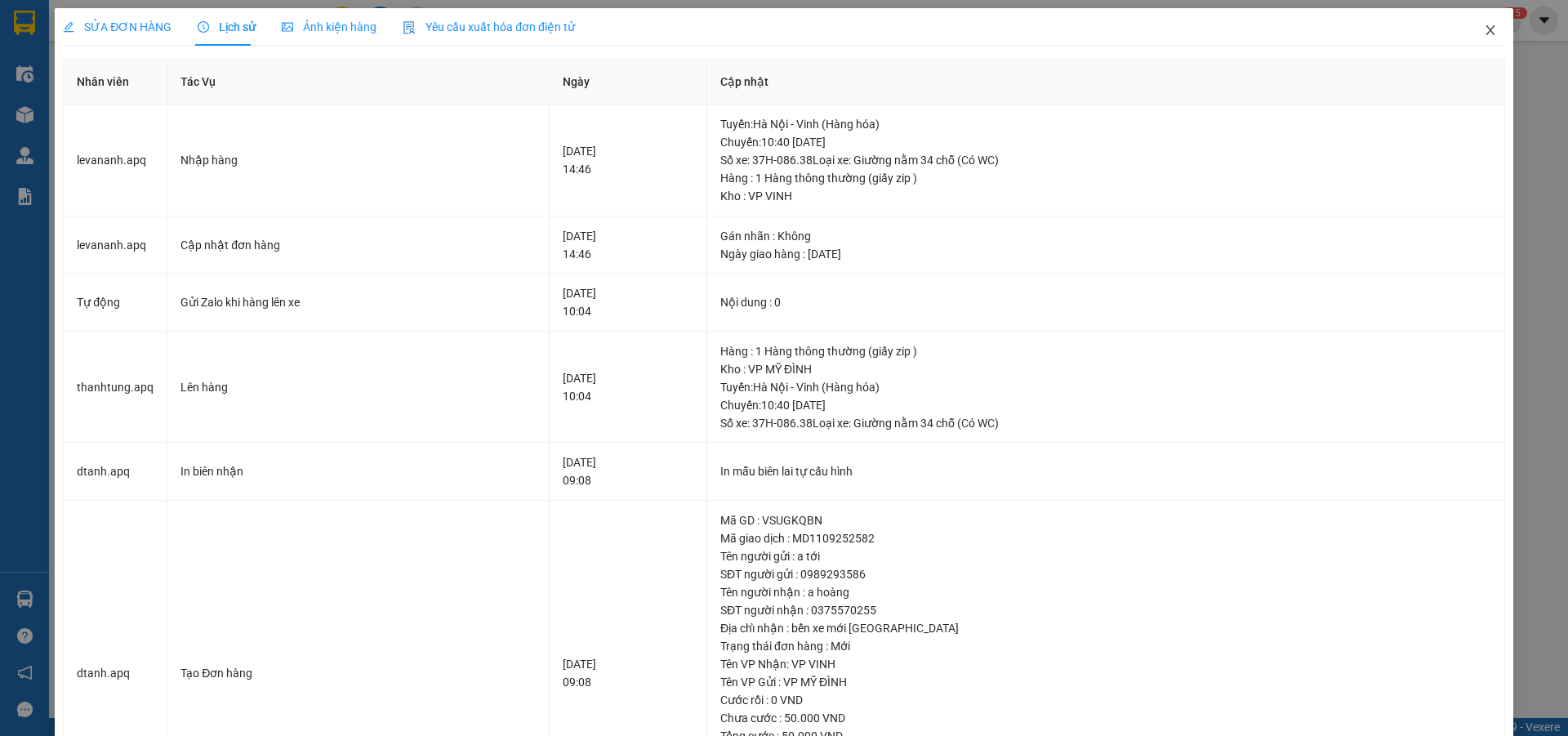
click at [1484, 31] on icon "close" at bounding box center [1490, 29] width 13 height 13
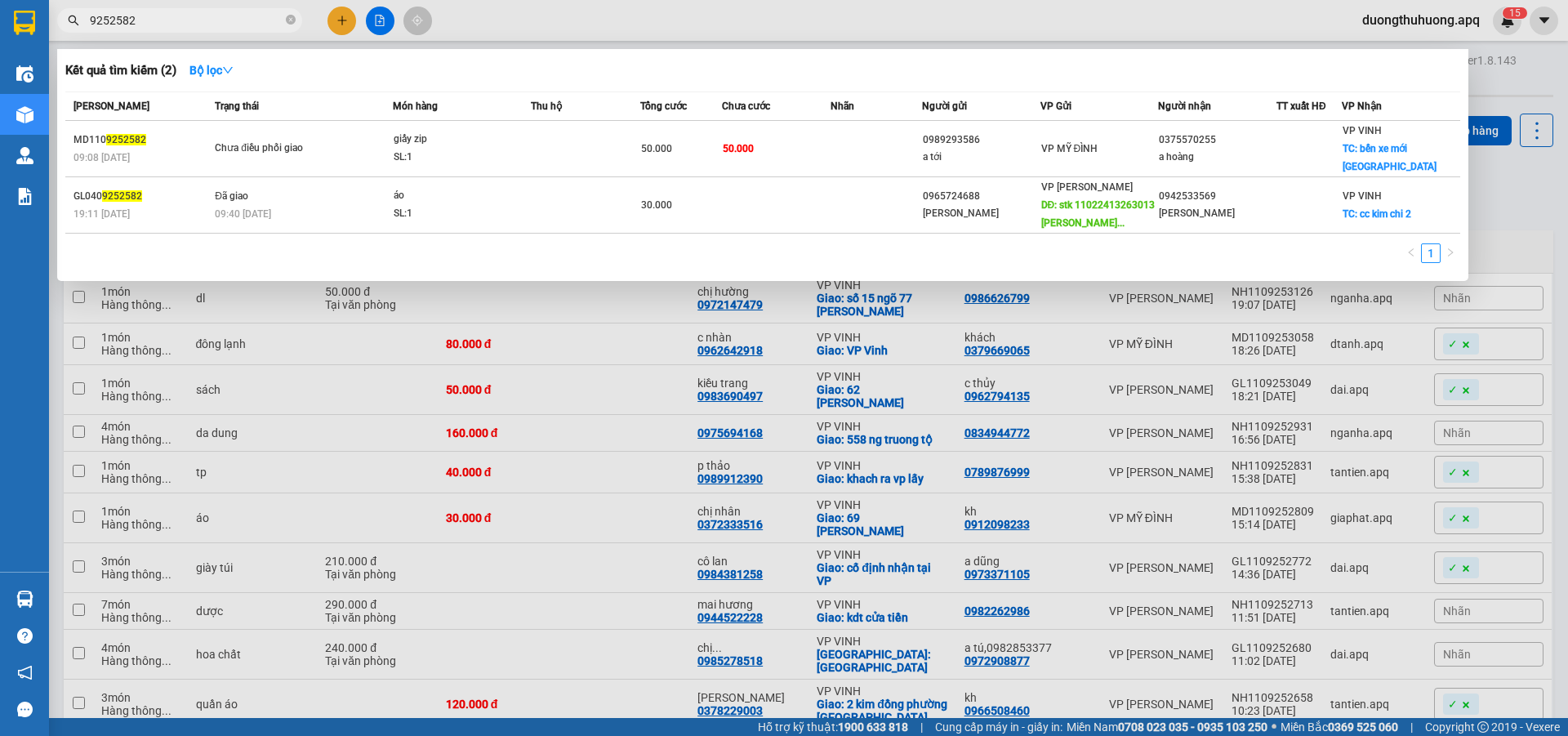
click at [180, 23] on input "9252582" at bounding box center [186, 21] width 193 height 18
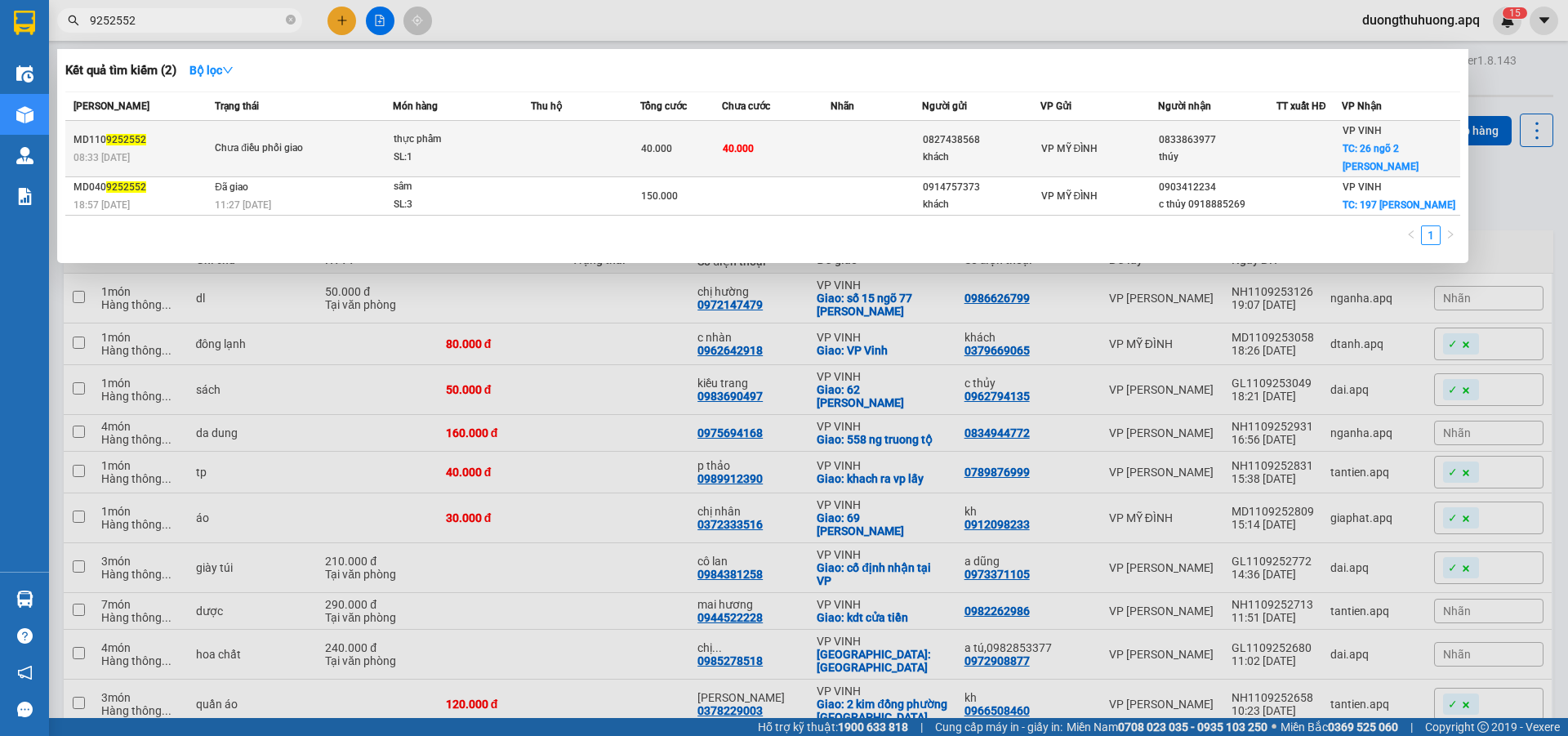
type input "9252552"
click at [297, 151] on div "Chưa điều phối giao" at bounding box center [275, 149] width 122 height 18
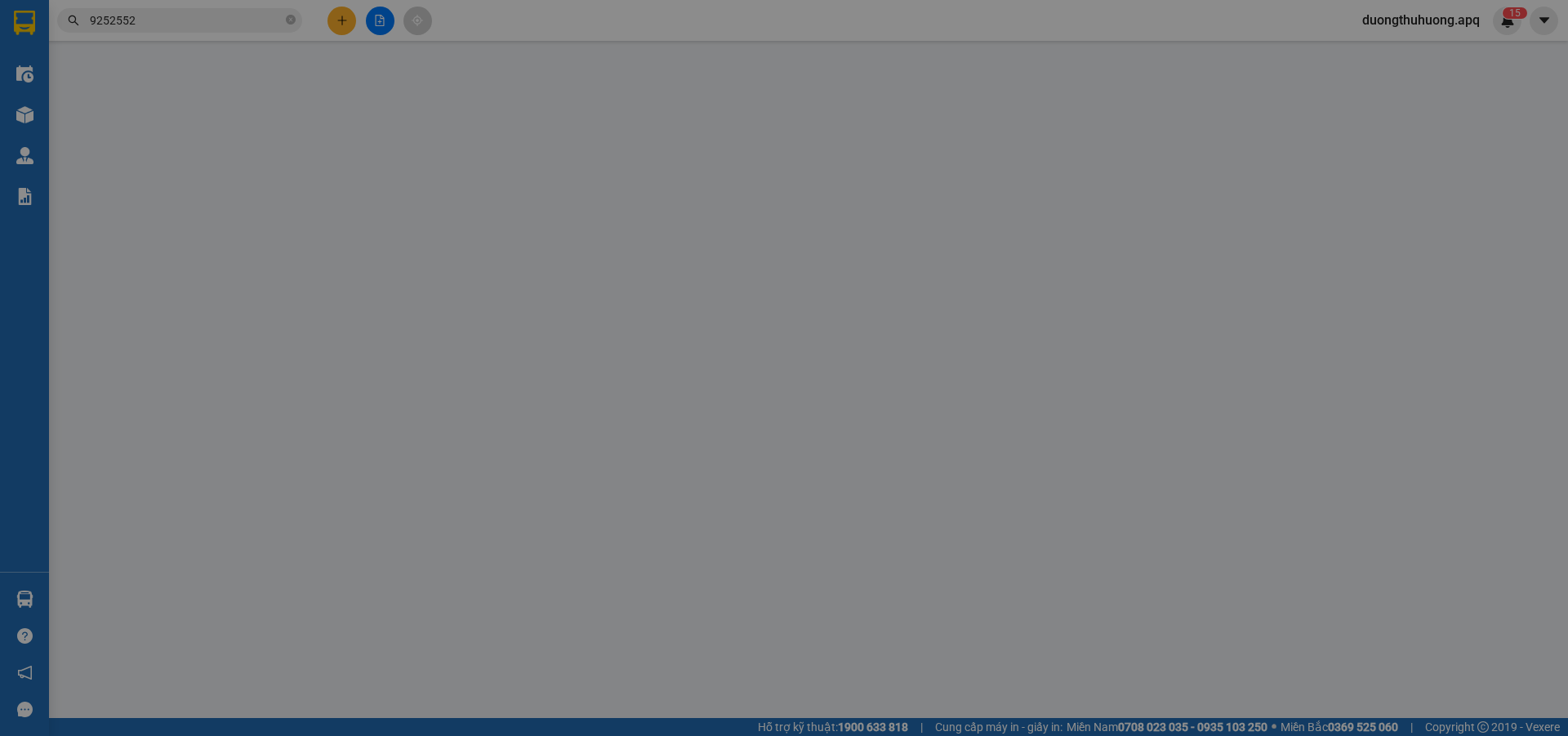
type input "0827438568"
type input "khách"
type input "0833863977"
type input "thúy"
checkbox input "true"
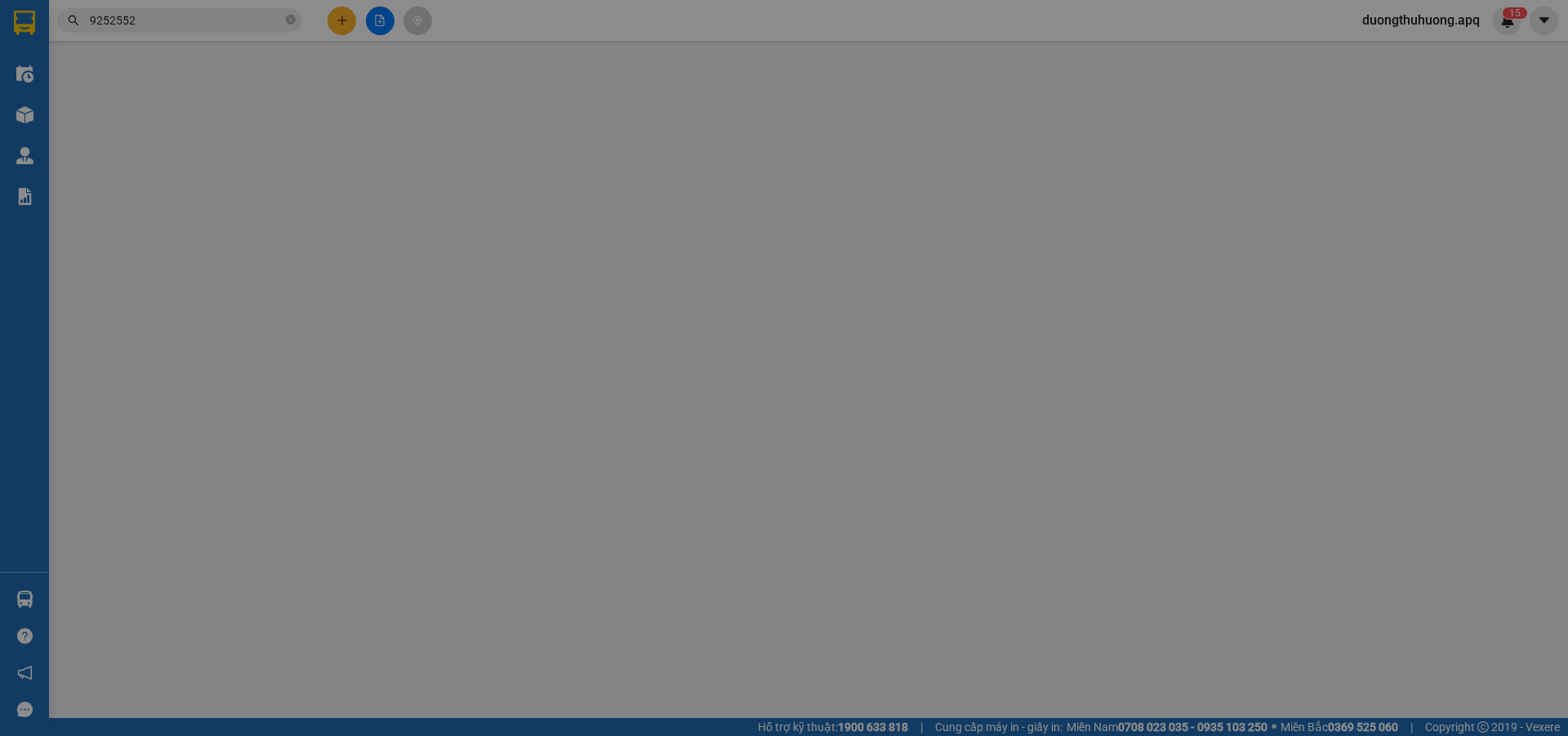
type input "26 ngõ 2 nguyễn sỹ sách"
type input "40.000"
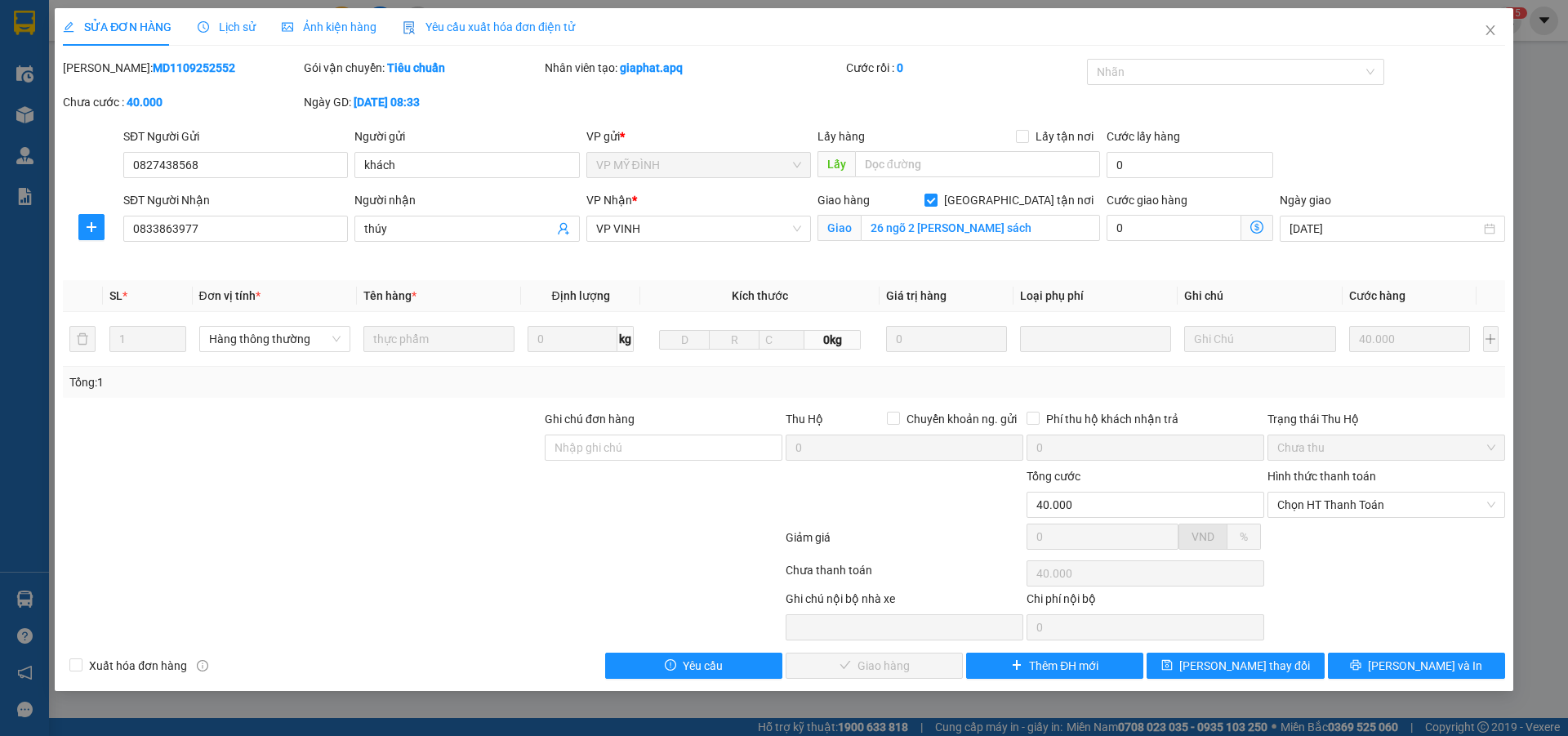
click at [236, 28] on span "Lịch sử" at bounding box center [226, 26] width 58 height 13
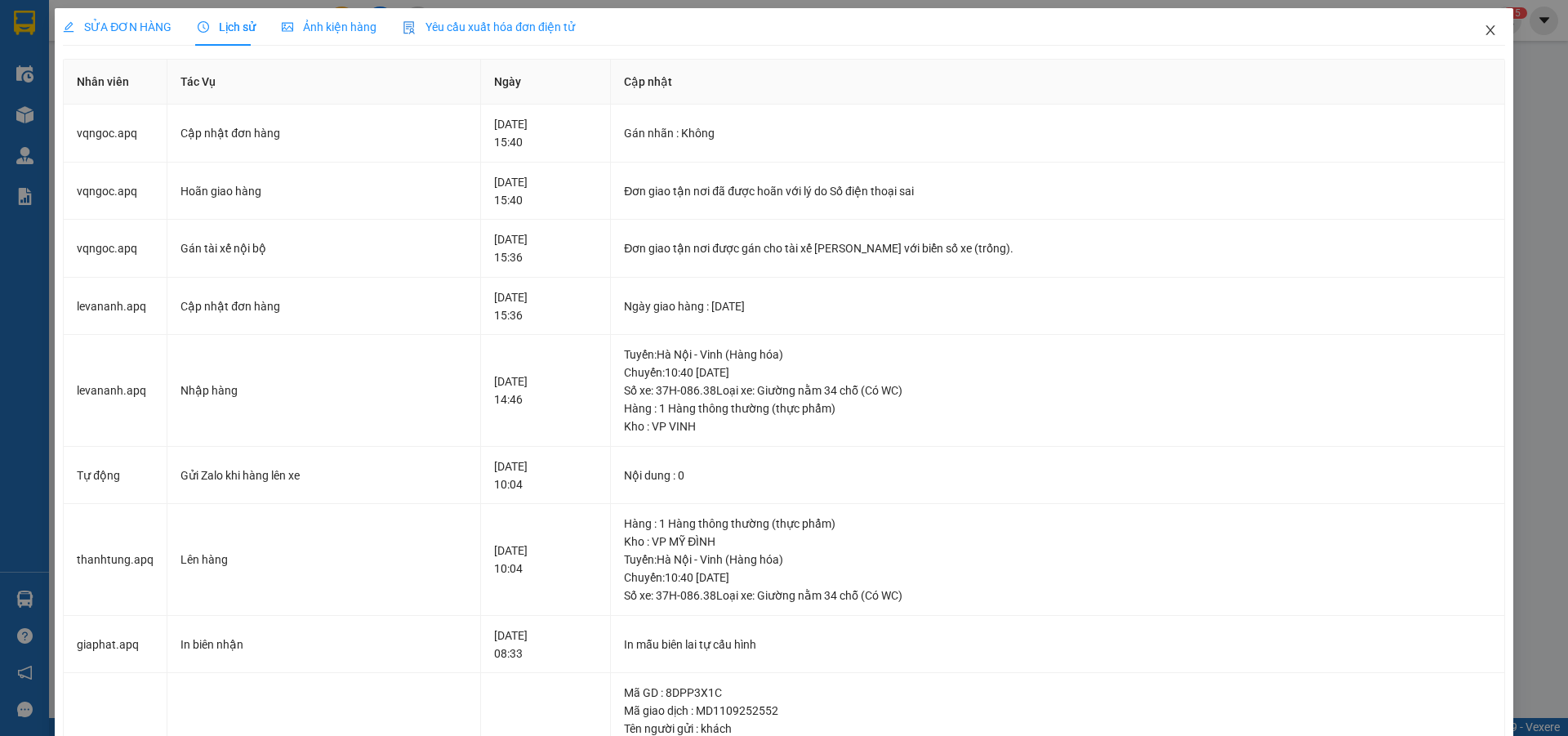
click at [1484, 32] on icon "close" at bounding box center [1490, 29] width 13 height 13
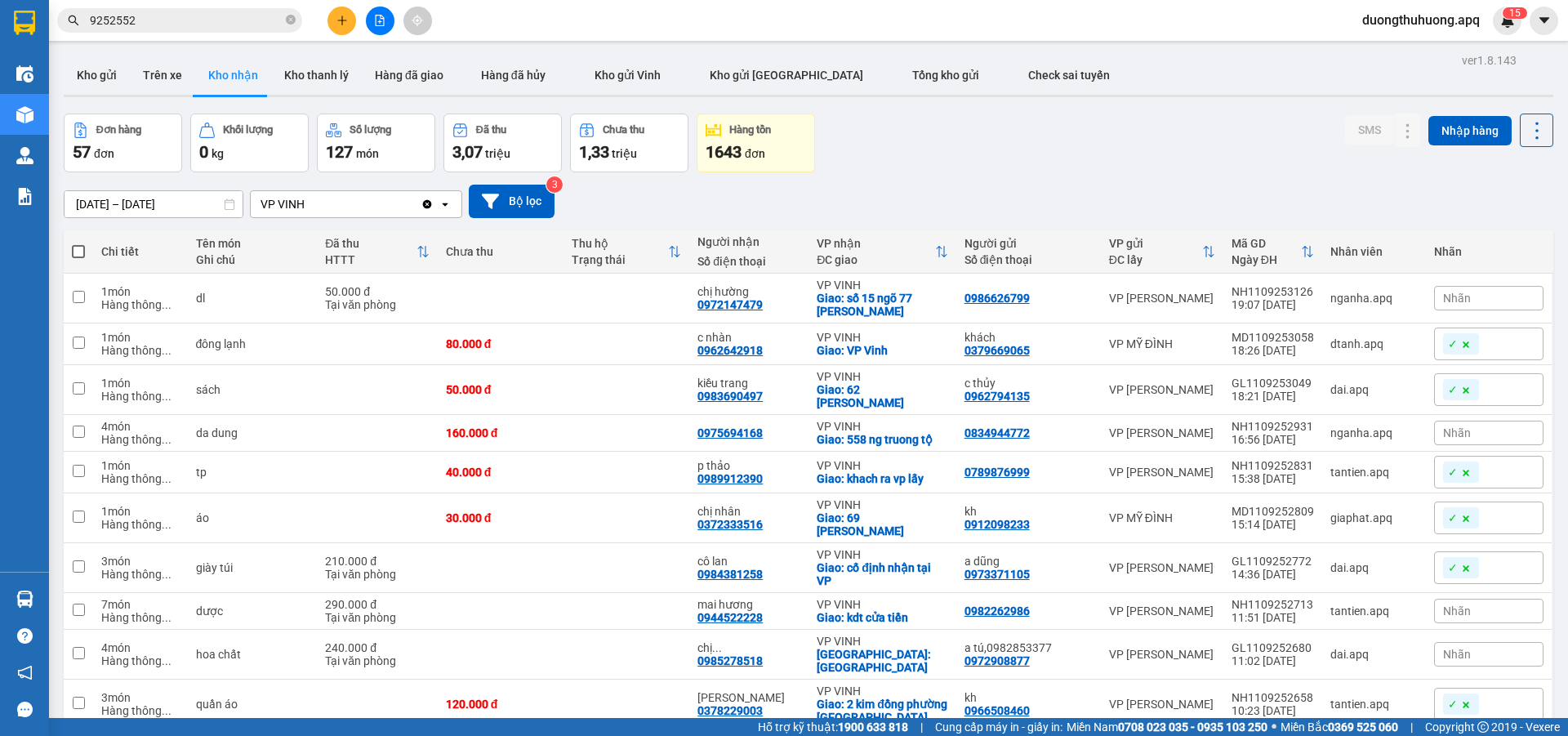
click at [212, 23] on input "9252552" at bounding box center [186, 21] width 193 height 18
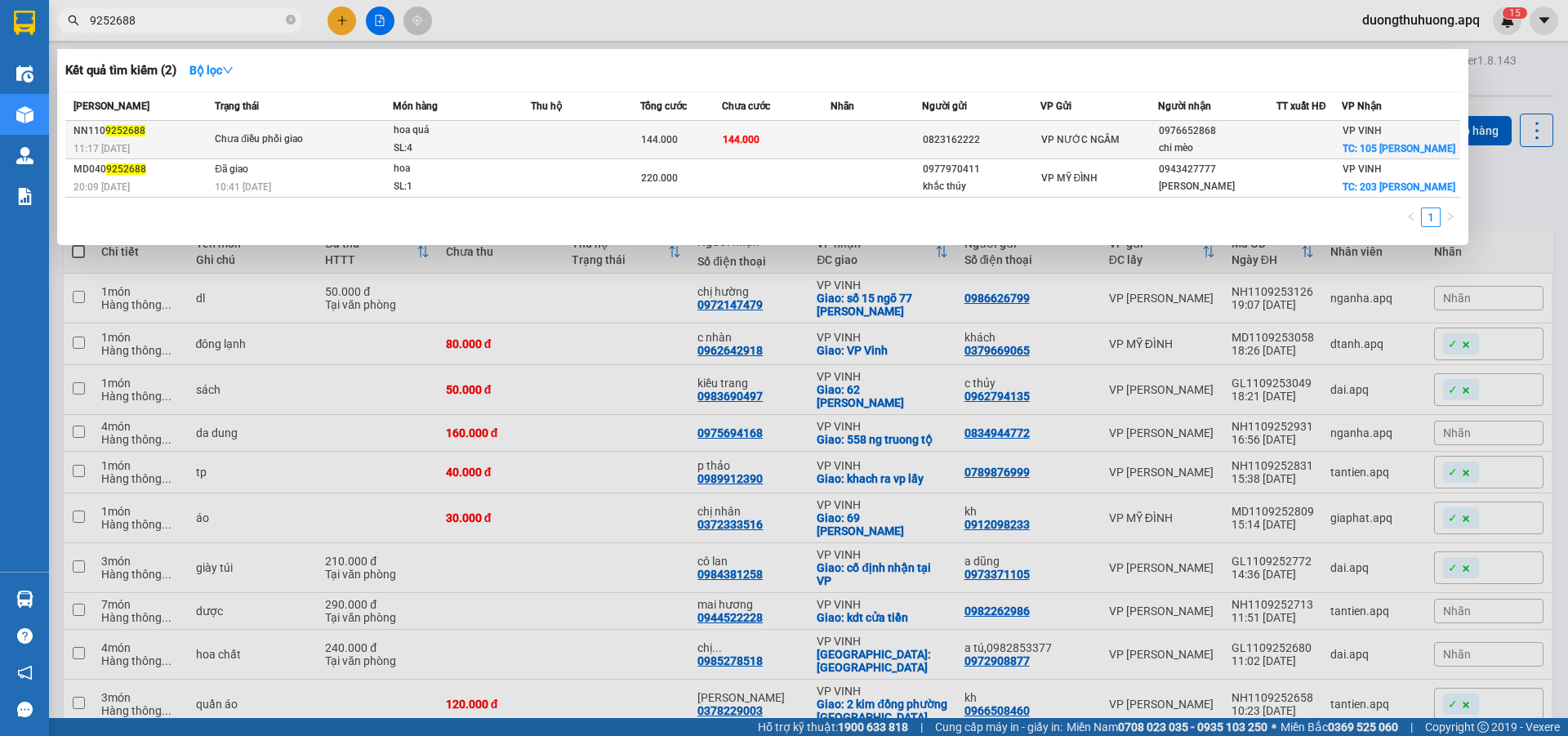
type input "9252688"
click at [462, 158] on div "SL: 4" at bounding box center [454, 149] width 122 height 18
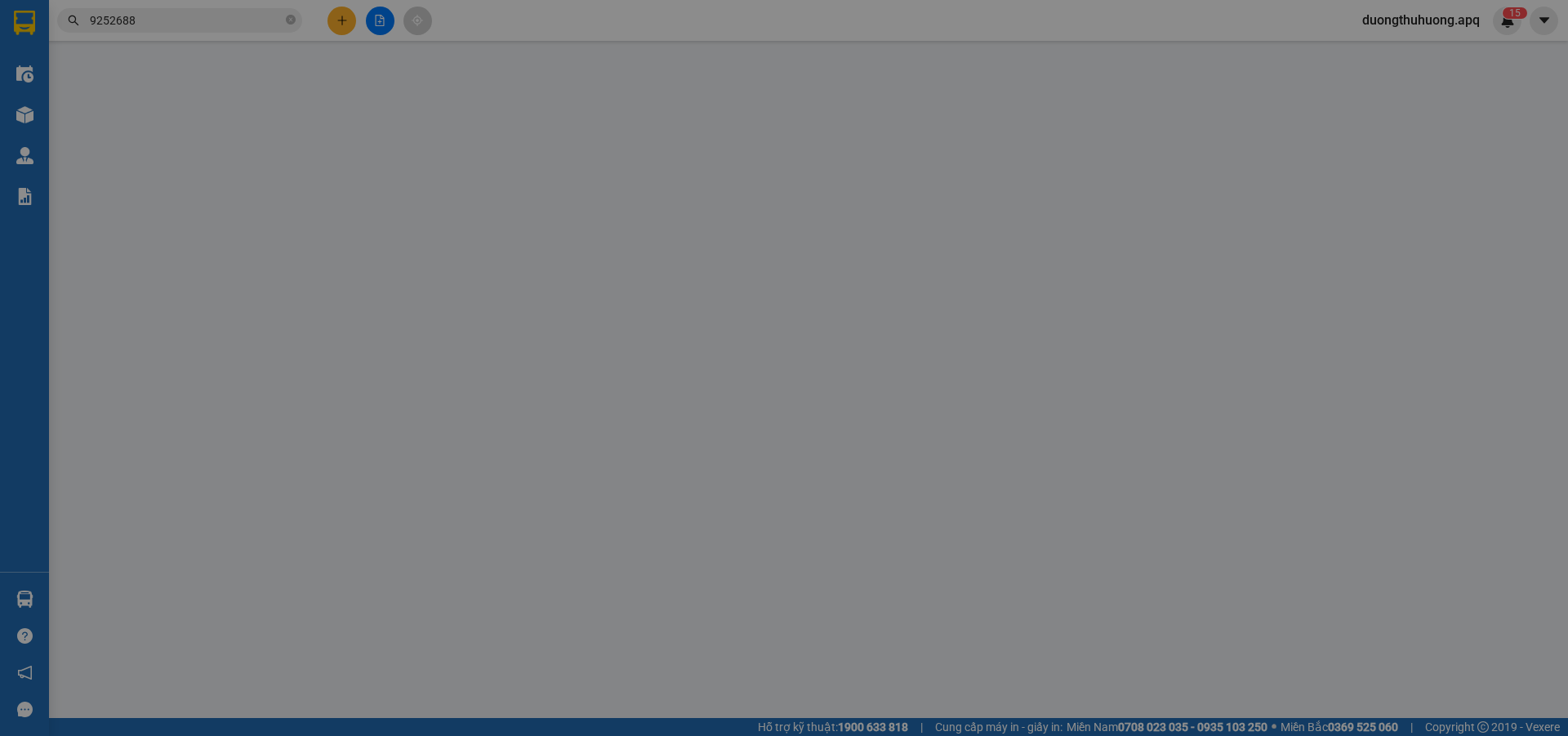
type input "0823162222"
type input "0976652868"
type input "chi mèo"
checkbox input "true"
type input "105 nguyễn cảnh hoan"
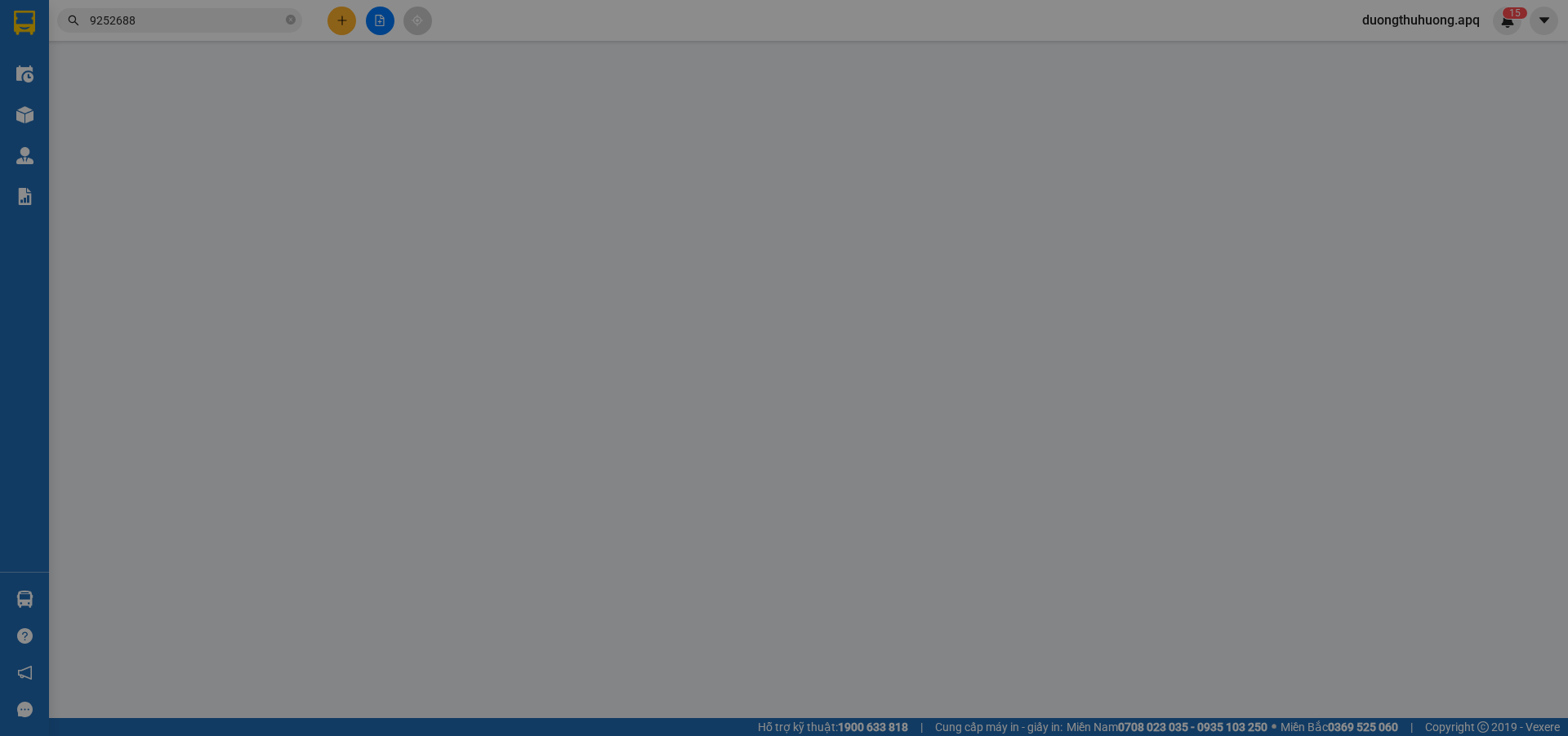
type input "144.000"
type input "10"
type input "144.000"
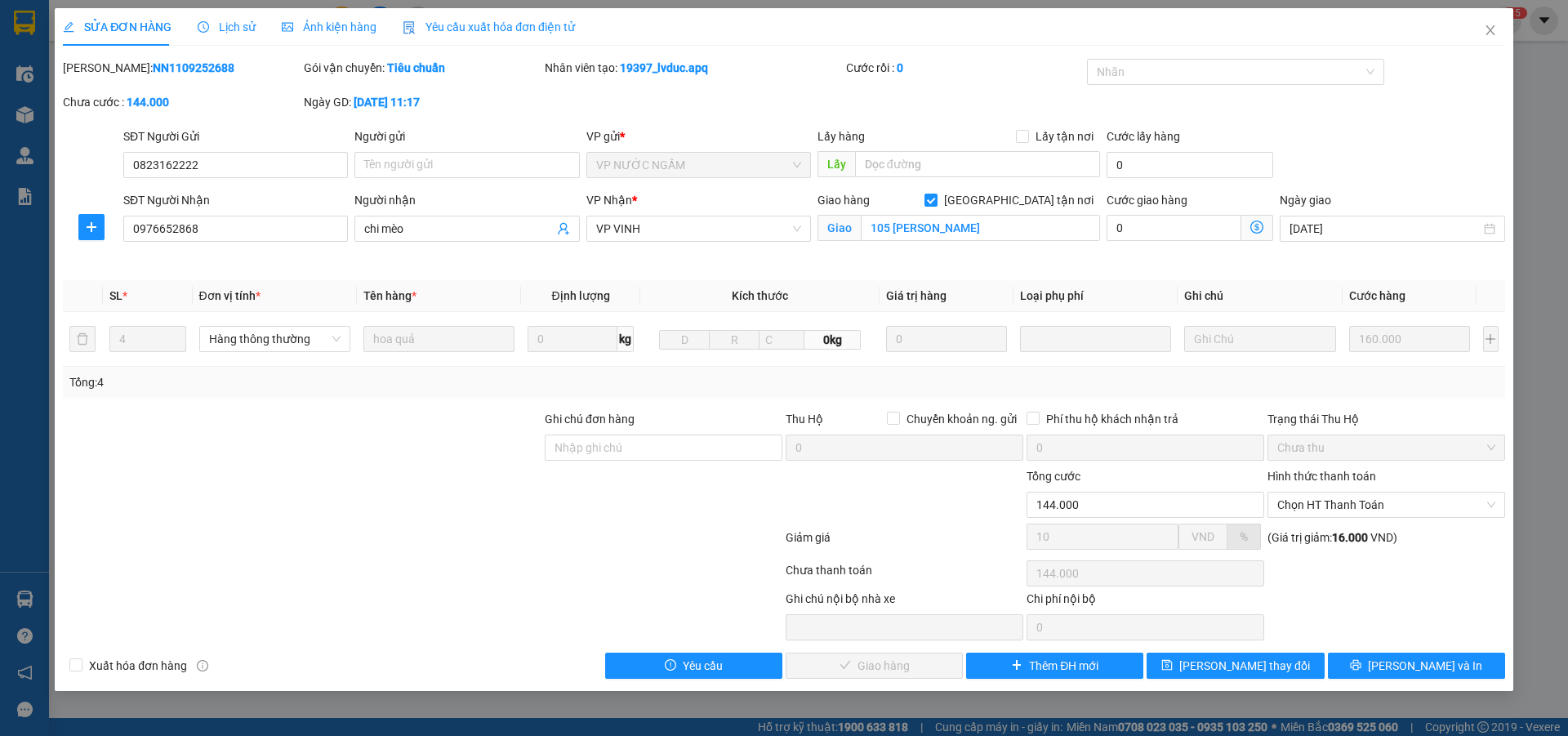
click at [233, 27] on span "Lịch sử" at bounding box center [226, 26] width 58 height 13
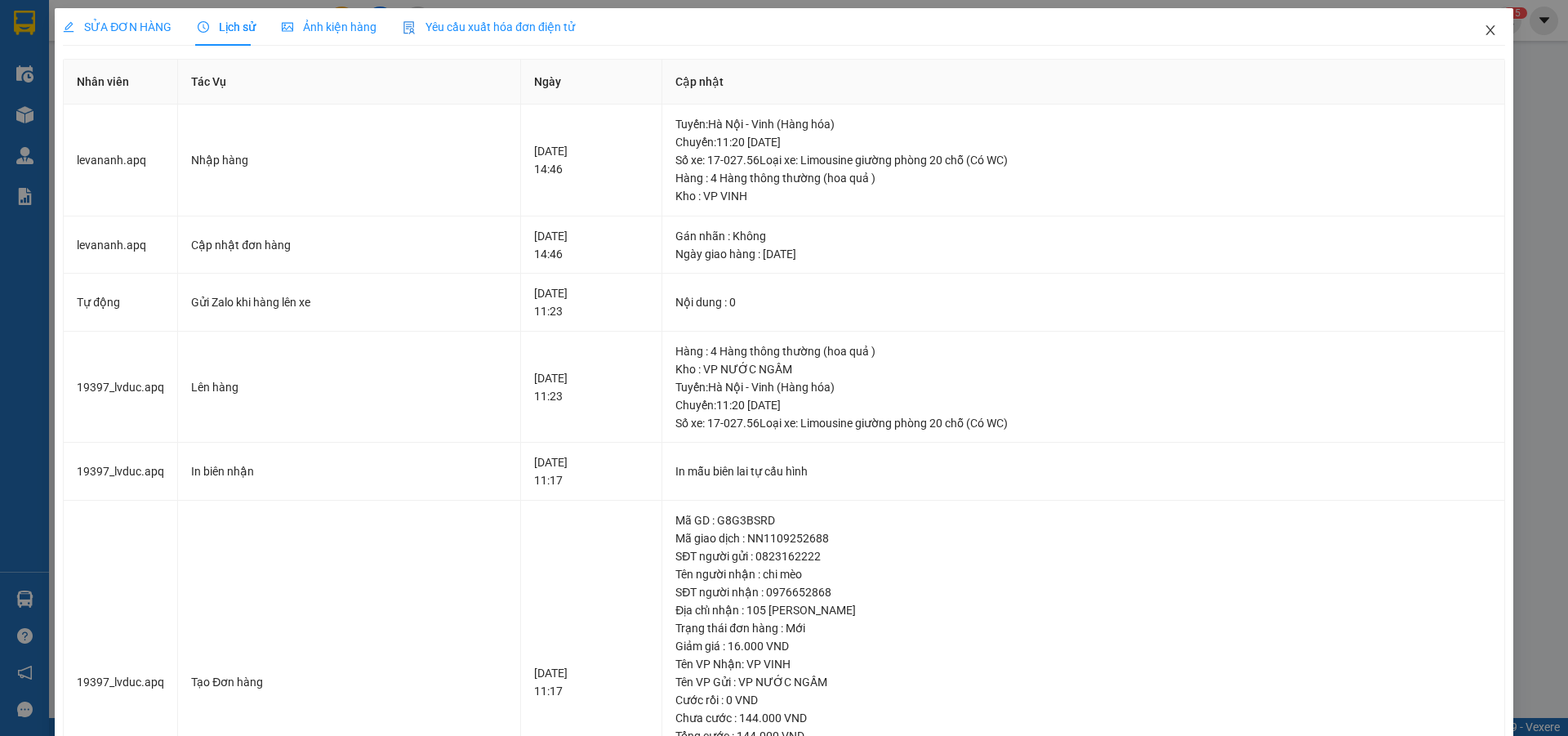
click at [1484, 35] on icon "close" at bounding box center [1490, 29] width 13 height 13
click at [1479, 34] on div "duongthuhuong.apq 1 5" at bounding box center [1436, 21] width 172 height 28
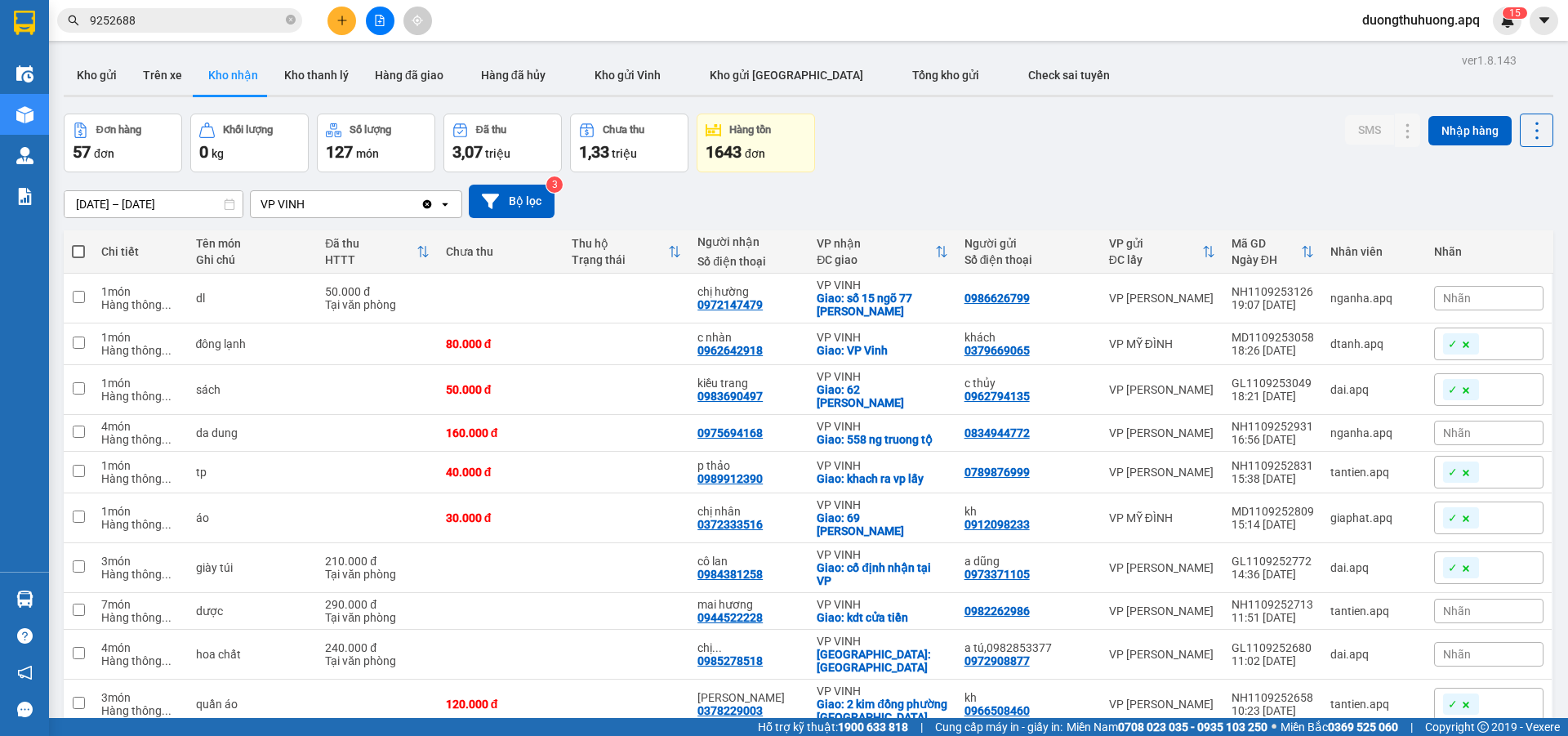
click at [198, 13] on input "9252688" at bounding box center [186, 21] width 193 height 18
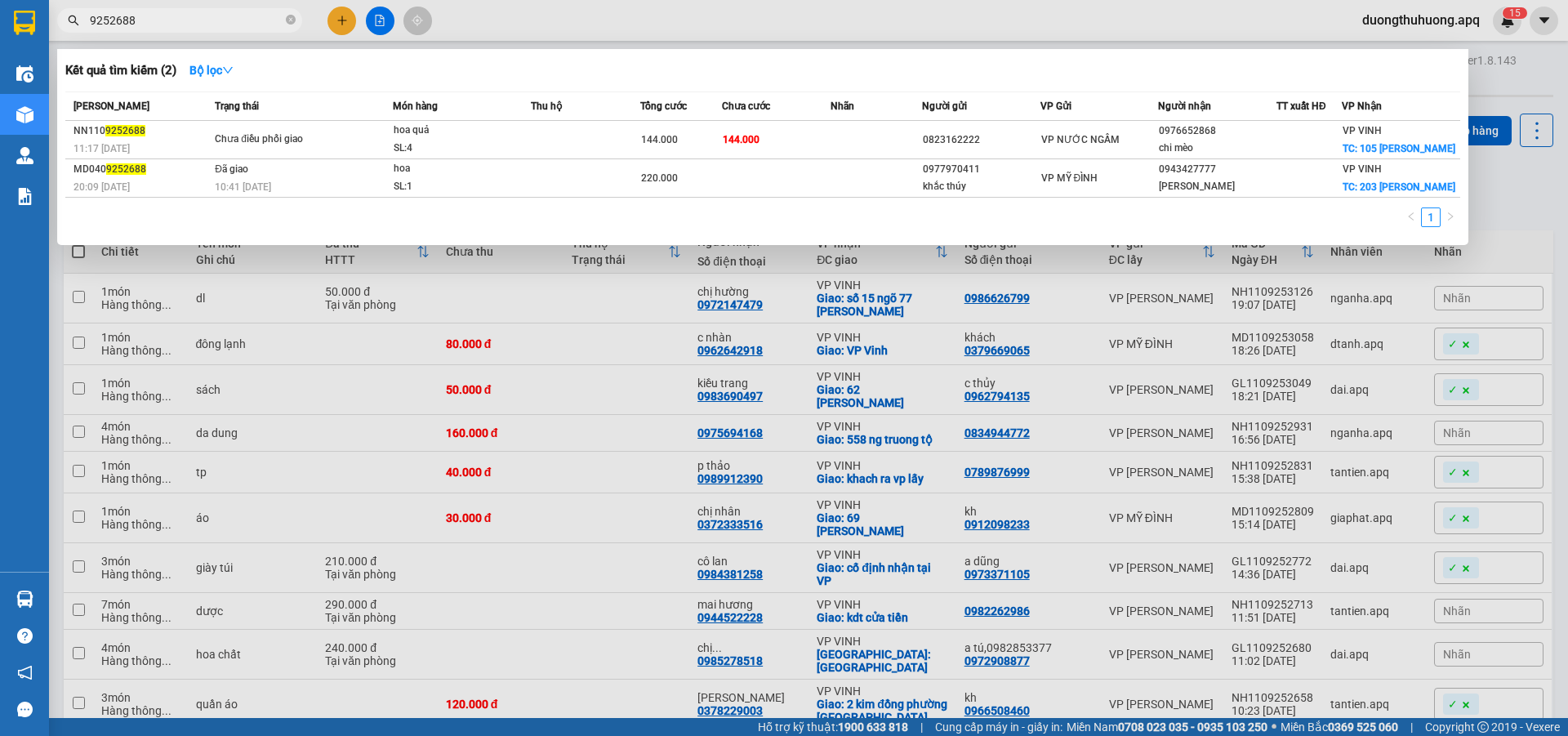
click at [198, 13] on input "9252688" at bounding box center [186, 21] width 193 height 18
click at [192, 27] on input "9252688" at bounding box center [186, 21] width 193 height 18
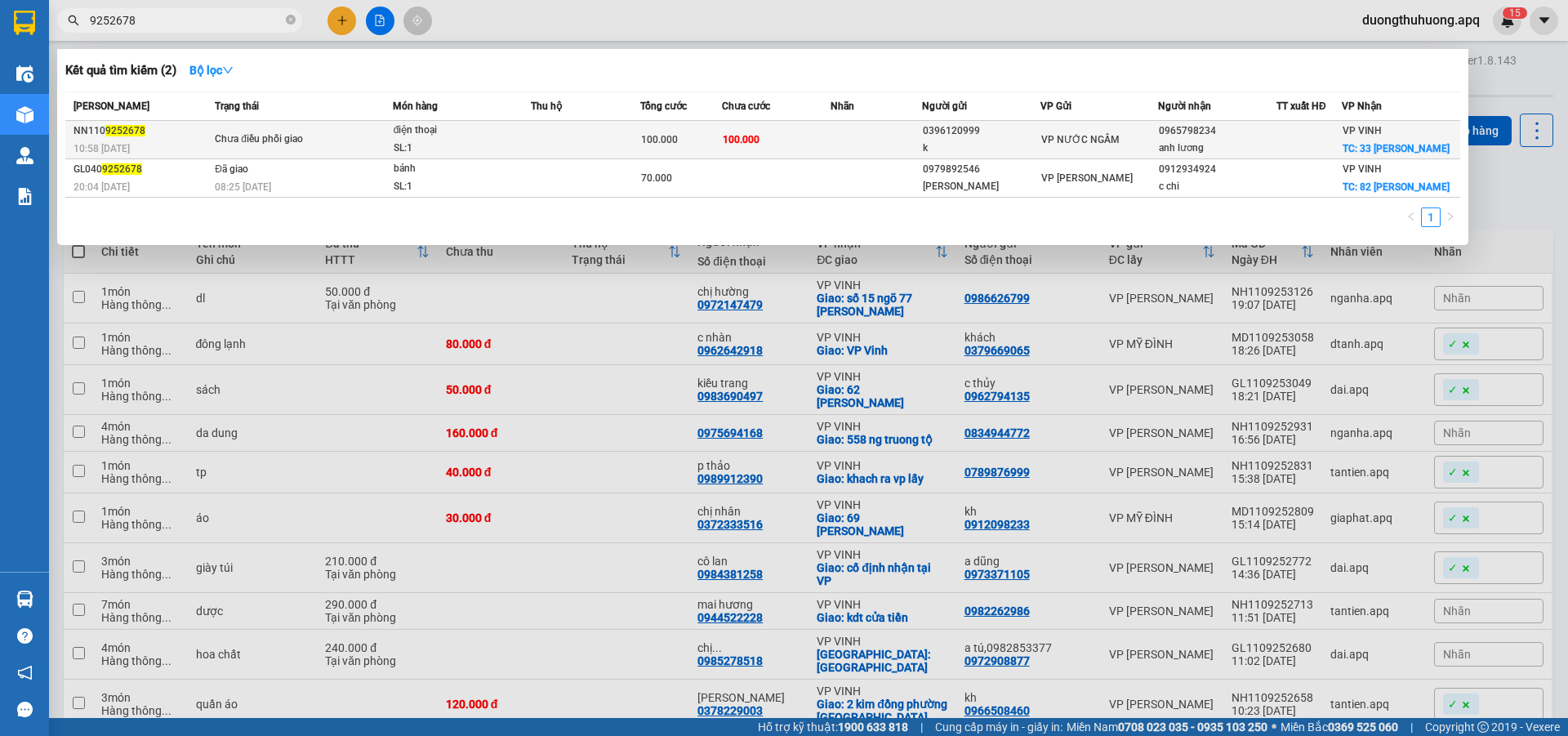
type input "9252678"
click at [381, 144] on span "Chưa điều phối giao" at bounding box center [302, 140] width 177 height 18
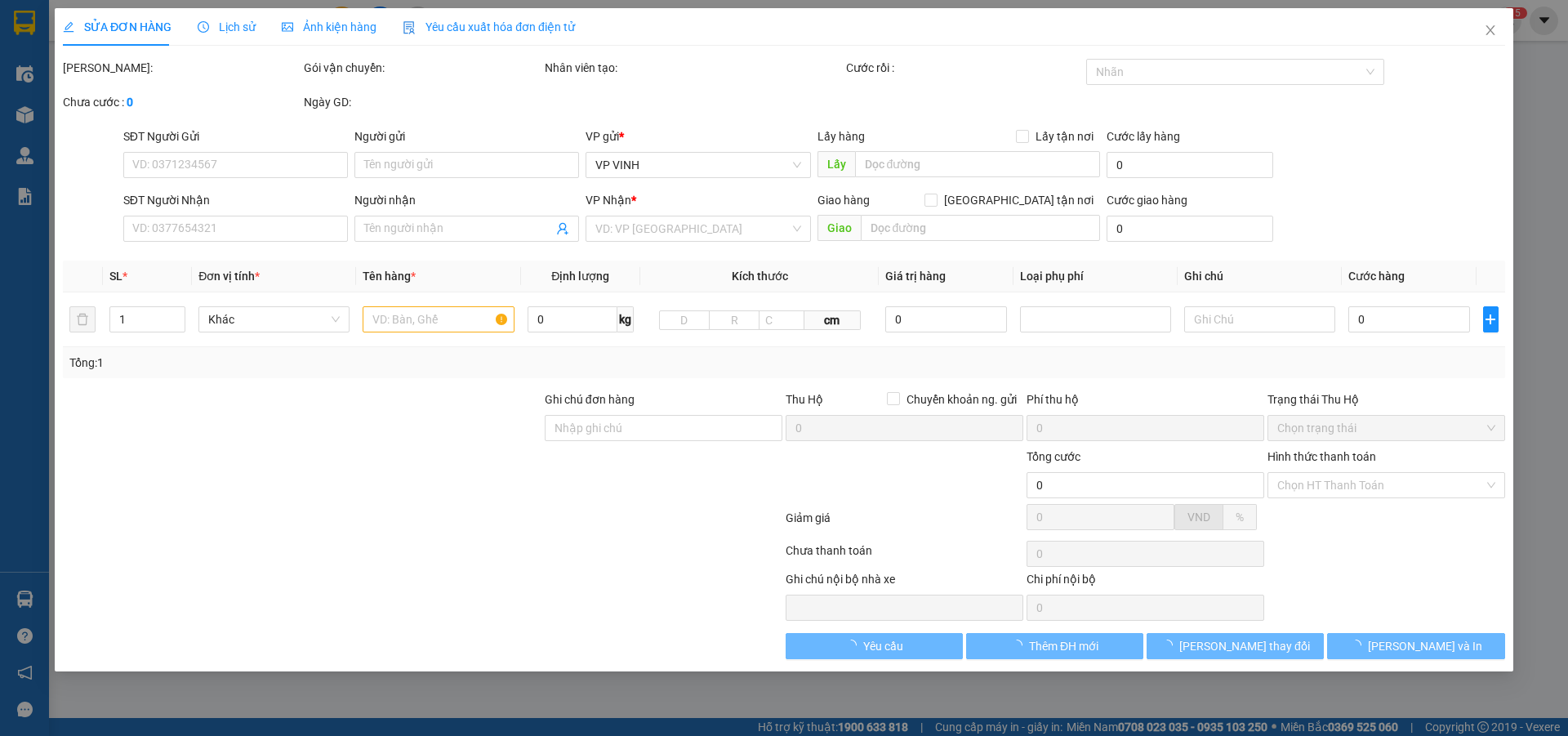
type input "0396120999"
type input "k"
type input "0965798234"
type input "anh lương"
checkbox input "true"
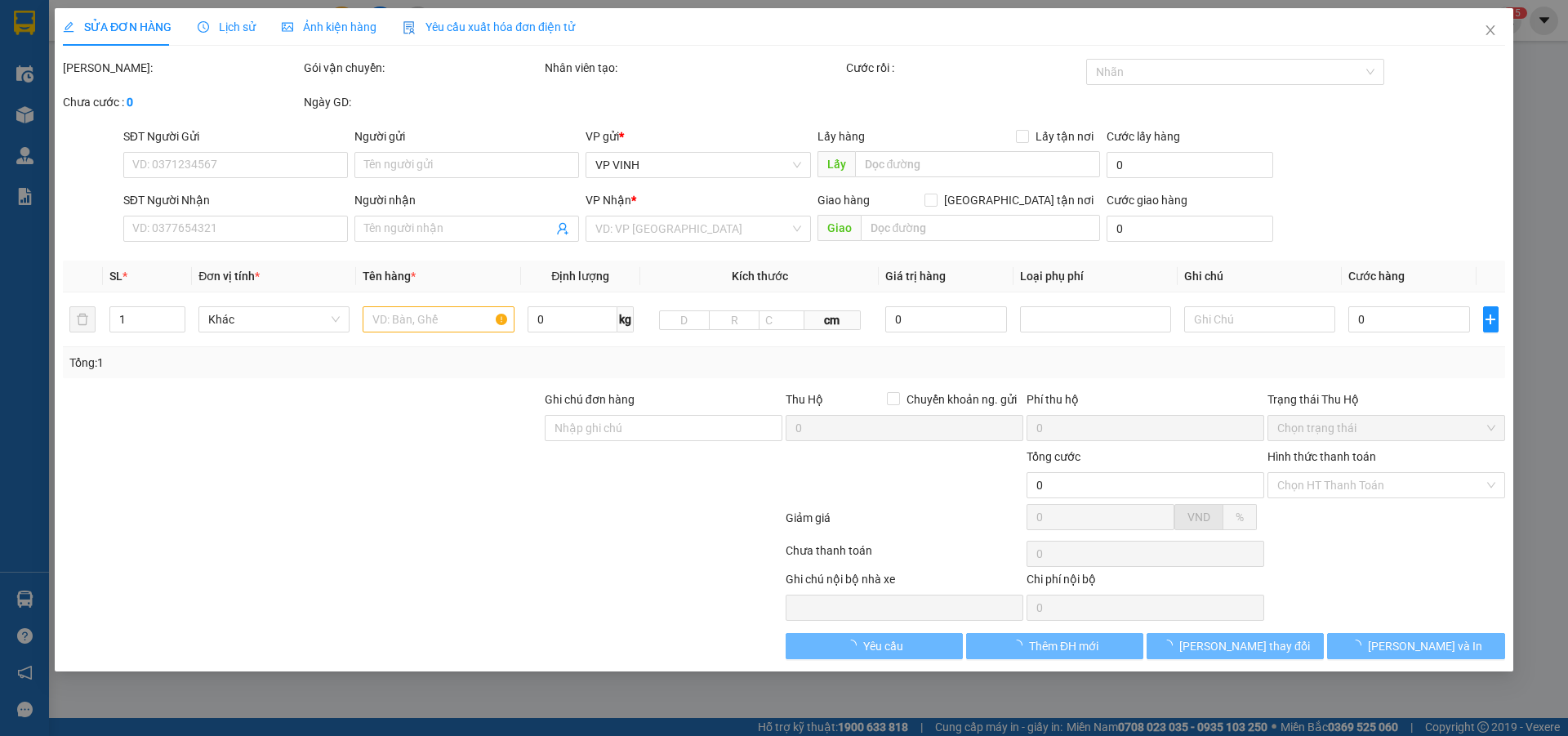
type input "33 PHAN BỘI CHÂU"
type input "100.000"
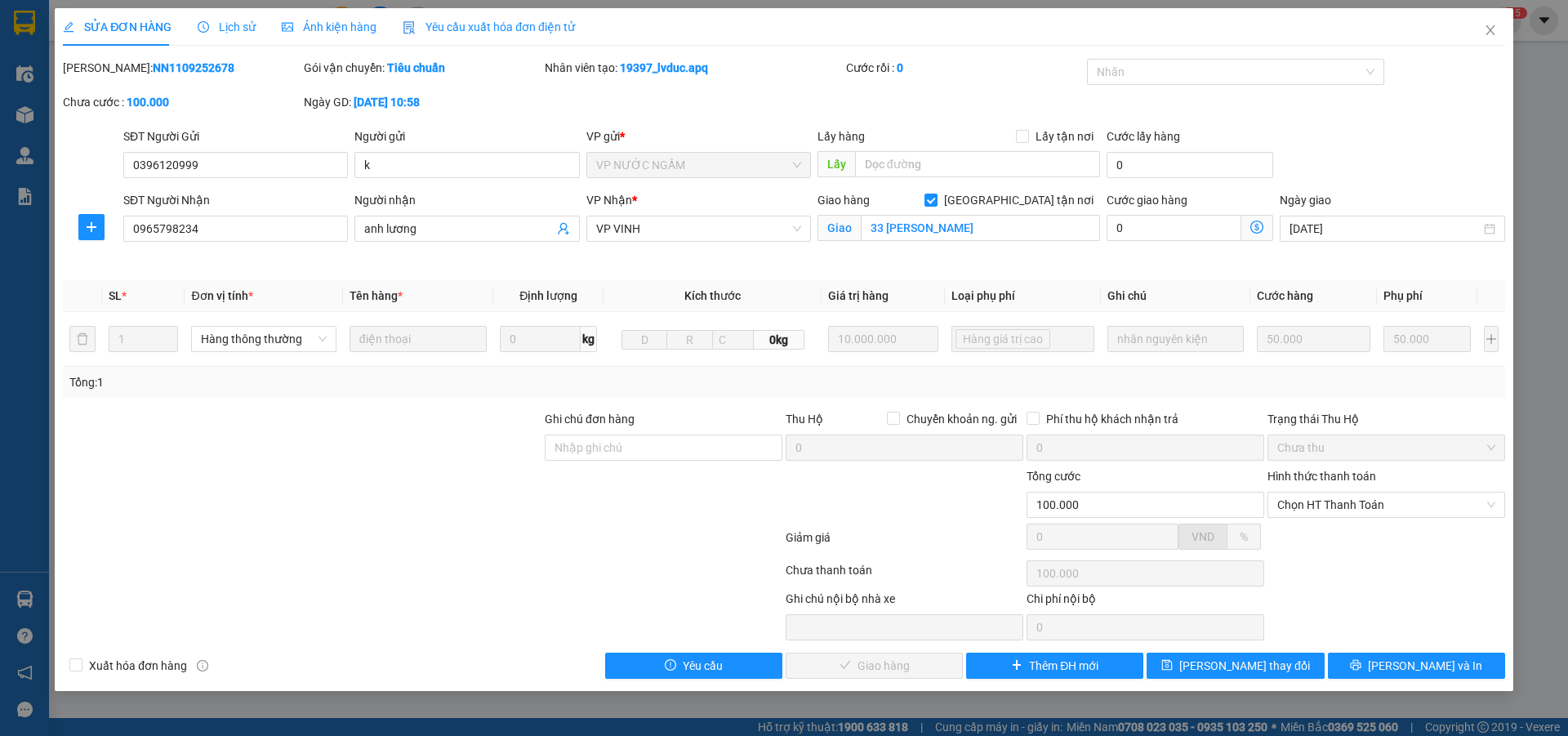
click at [235, 29] on span "Lịch sử" at bounding box center [226, 26] width 58 height 13
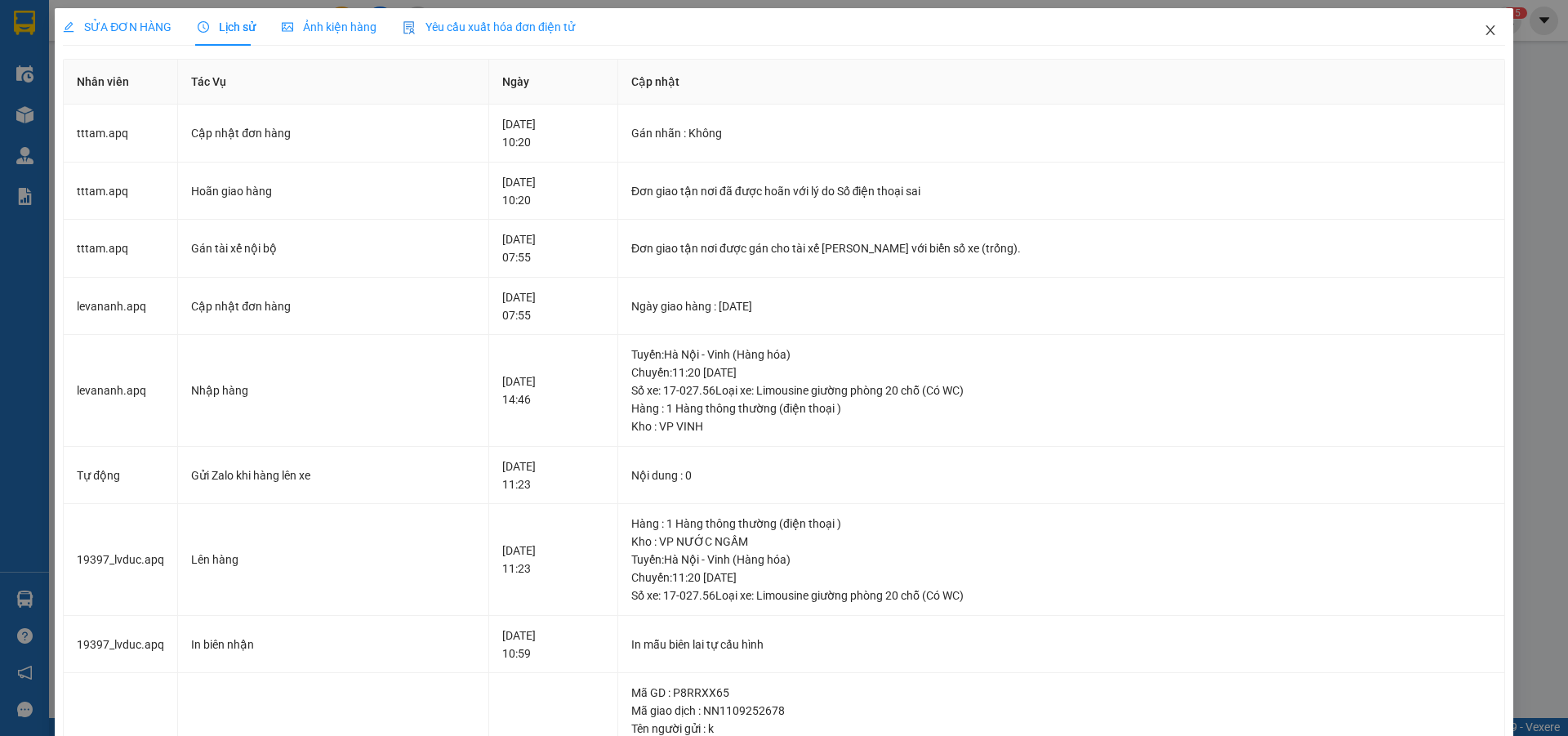
click at [1484, 33] on icon "close" at bounding box center [1490, 29] width 13 height 13
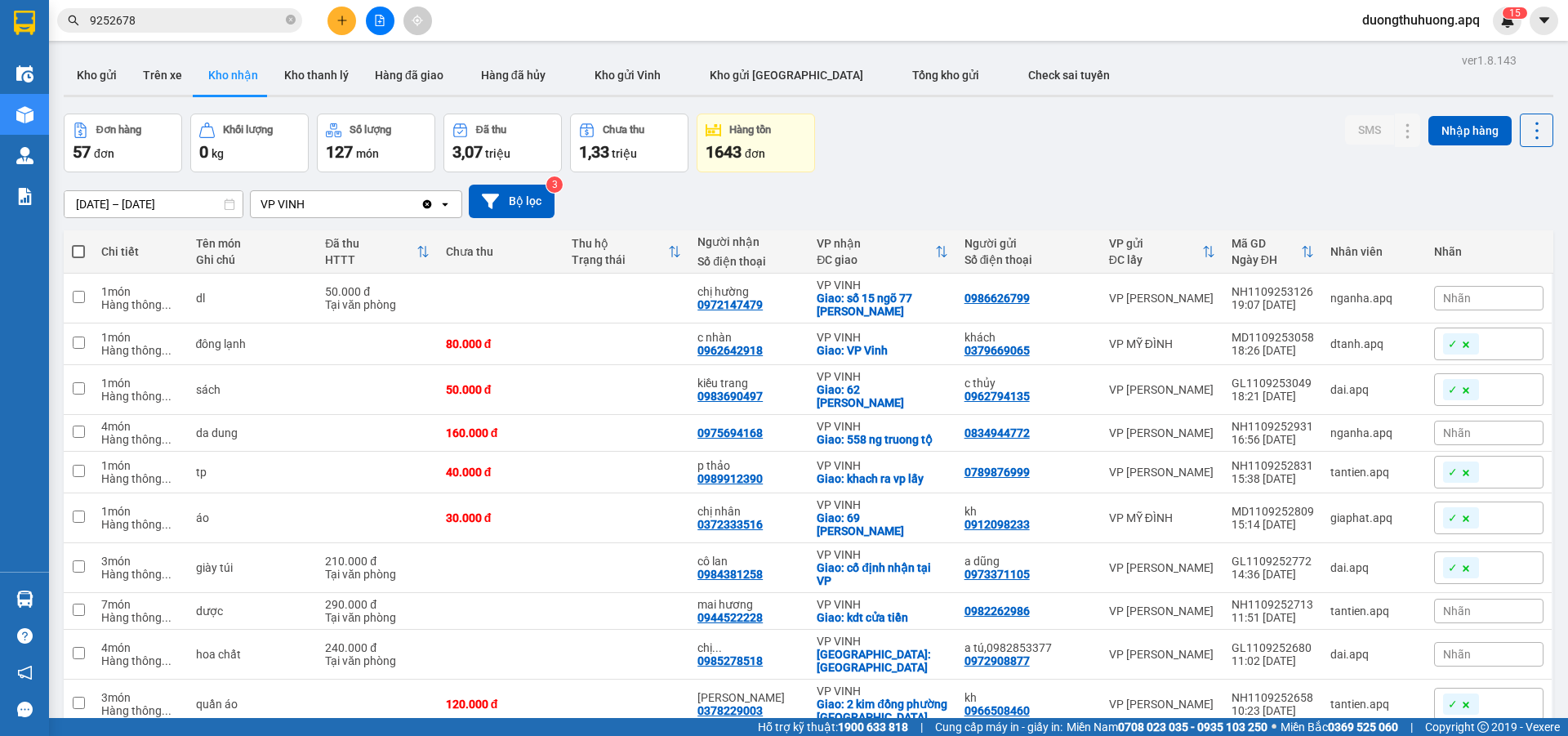
click at [227, 18] on input "9252678" at bounding box center [186, 21] width 193 height 18
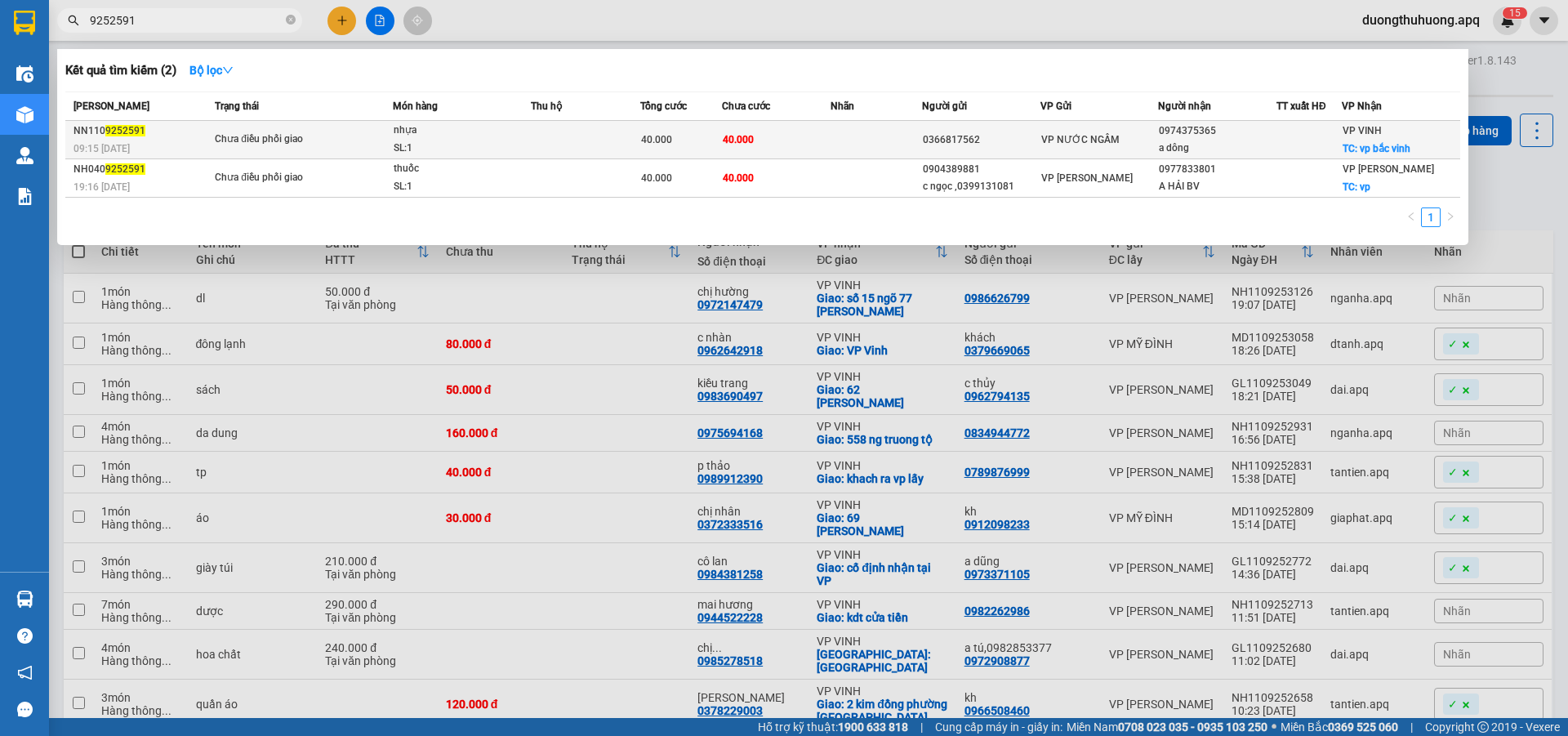
type input "9252591"
click at [308, 146] on div "Chưa điều phối giao" at bounding box center [275, 140] width 122 height 18
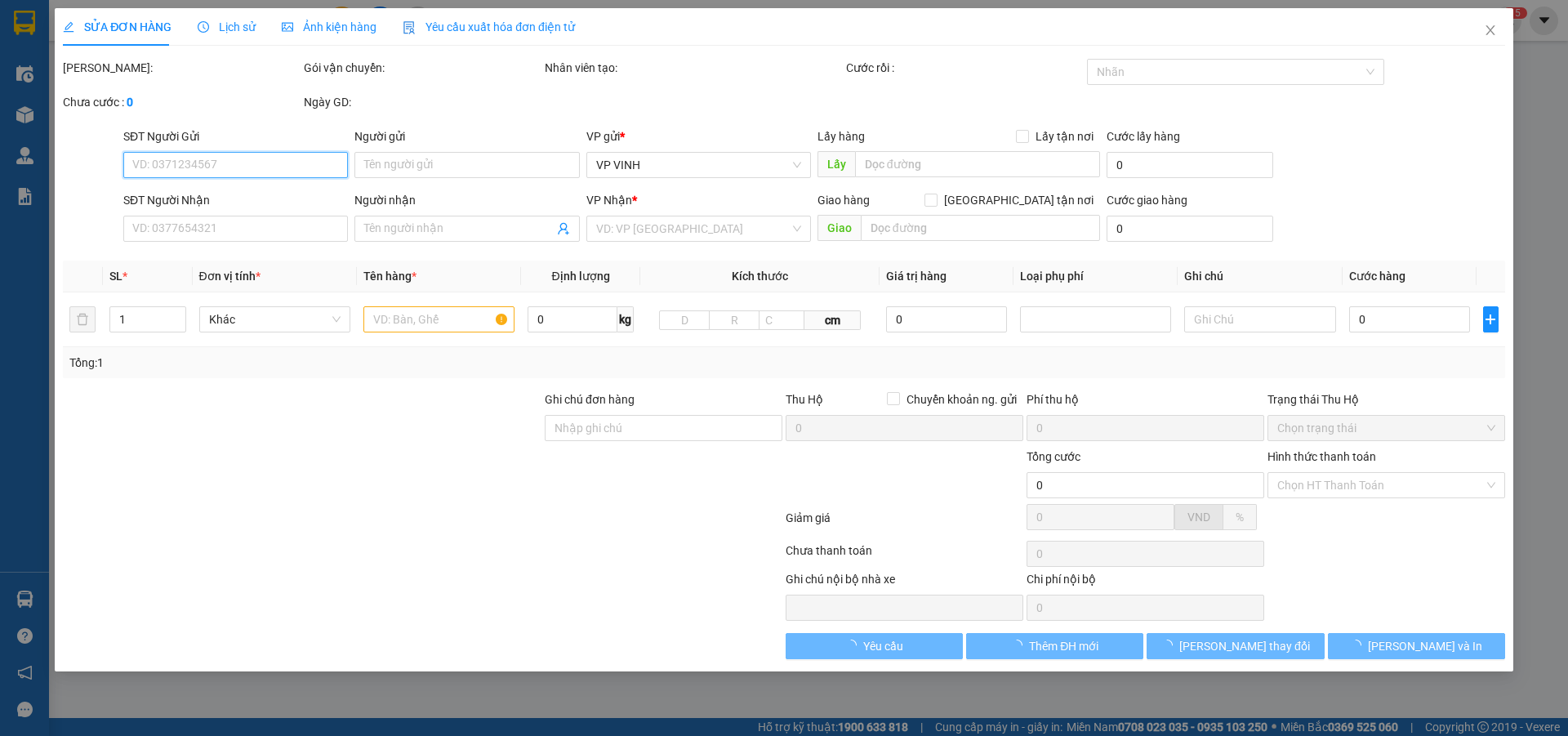
type input "0366817562"
type input "0974375365"
type input "a dông"
checkbox input "true"
type input "vp bắc vinh"
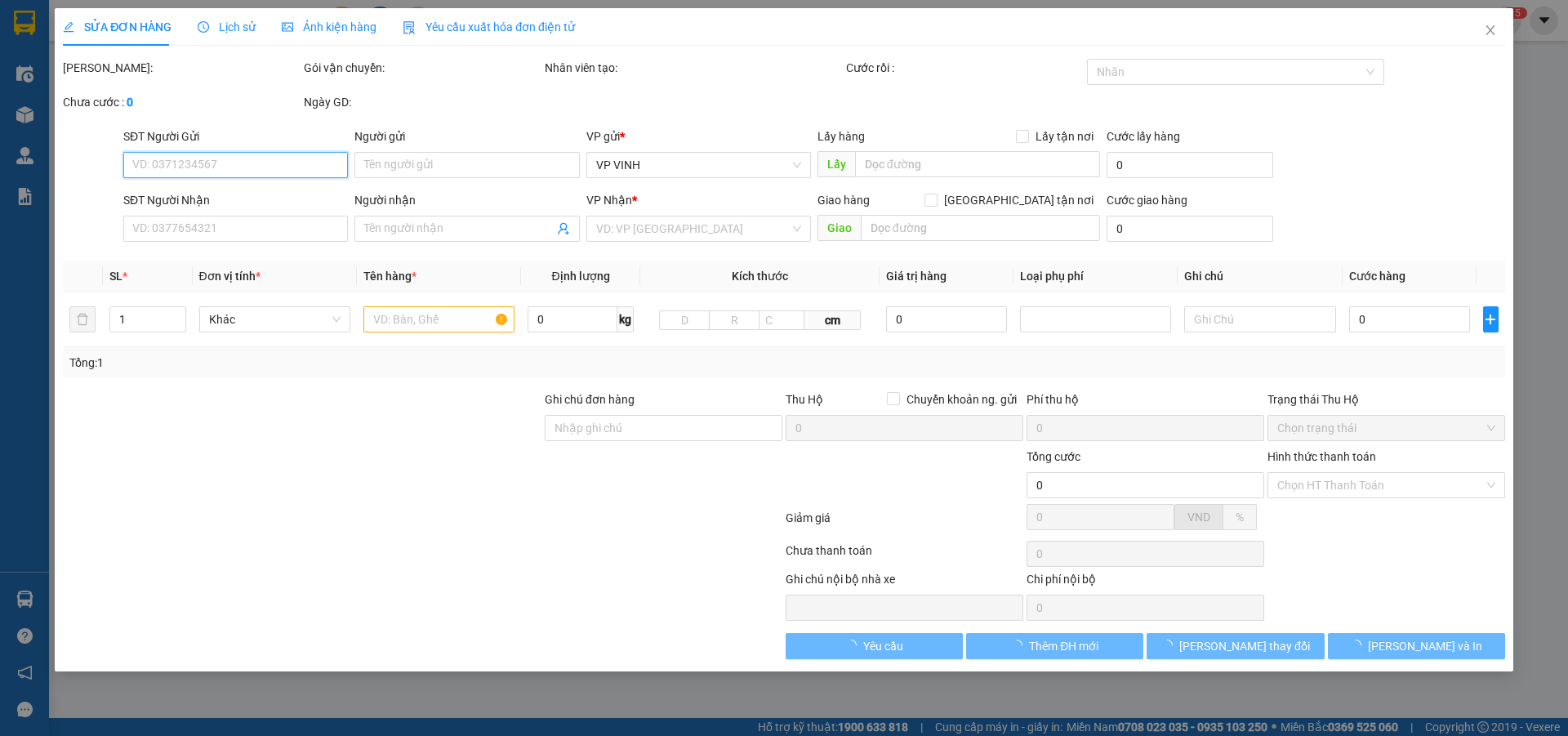
type input "40.000"
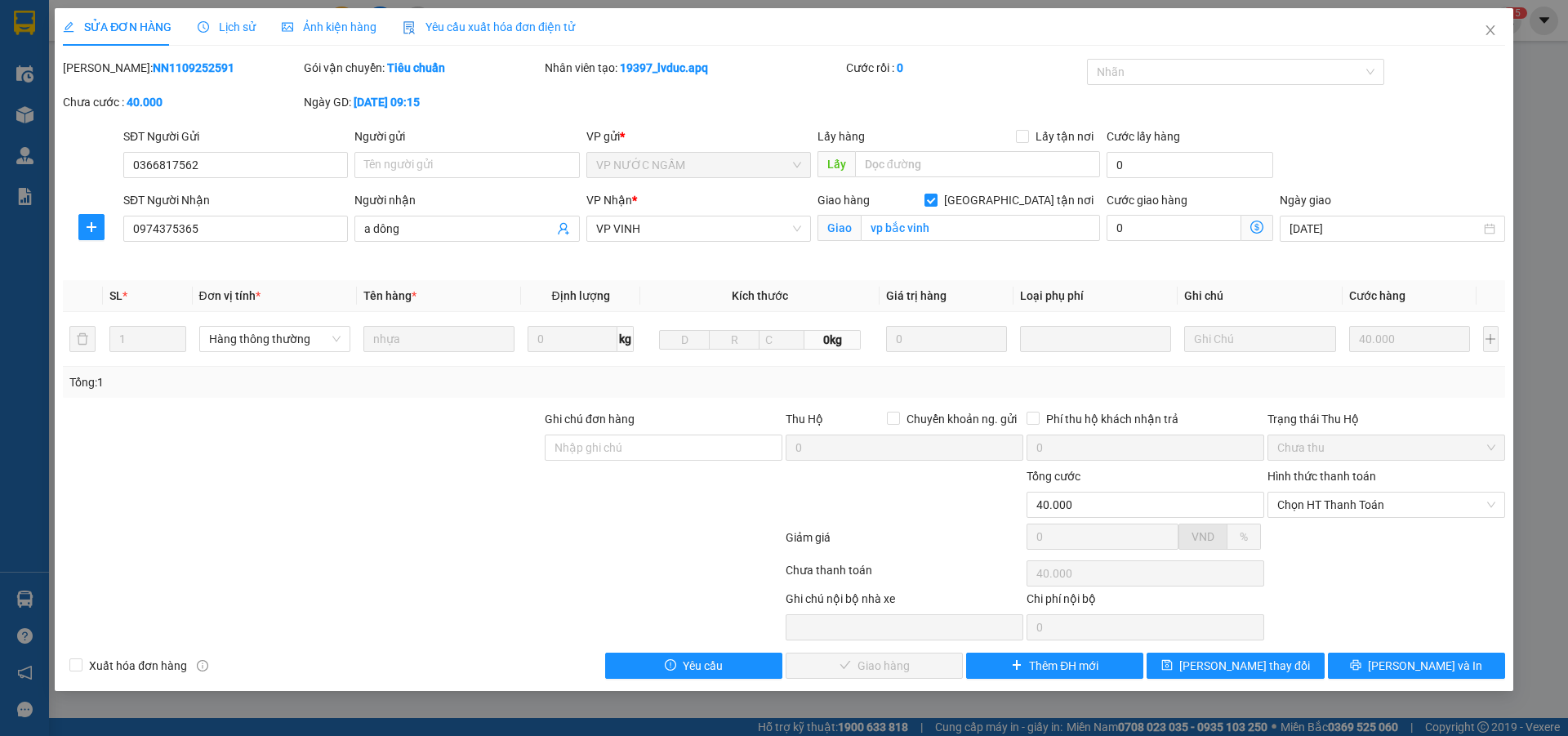
click at [232, 27] on span "Lịch sử" at bounding box center [226, 26] width 58 height 13
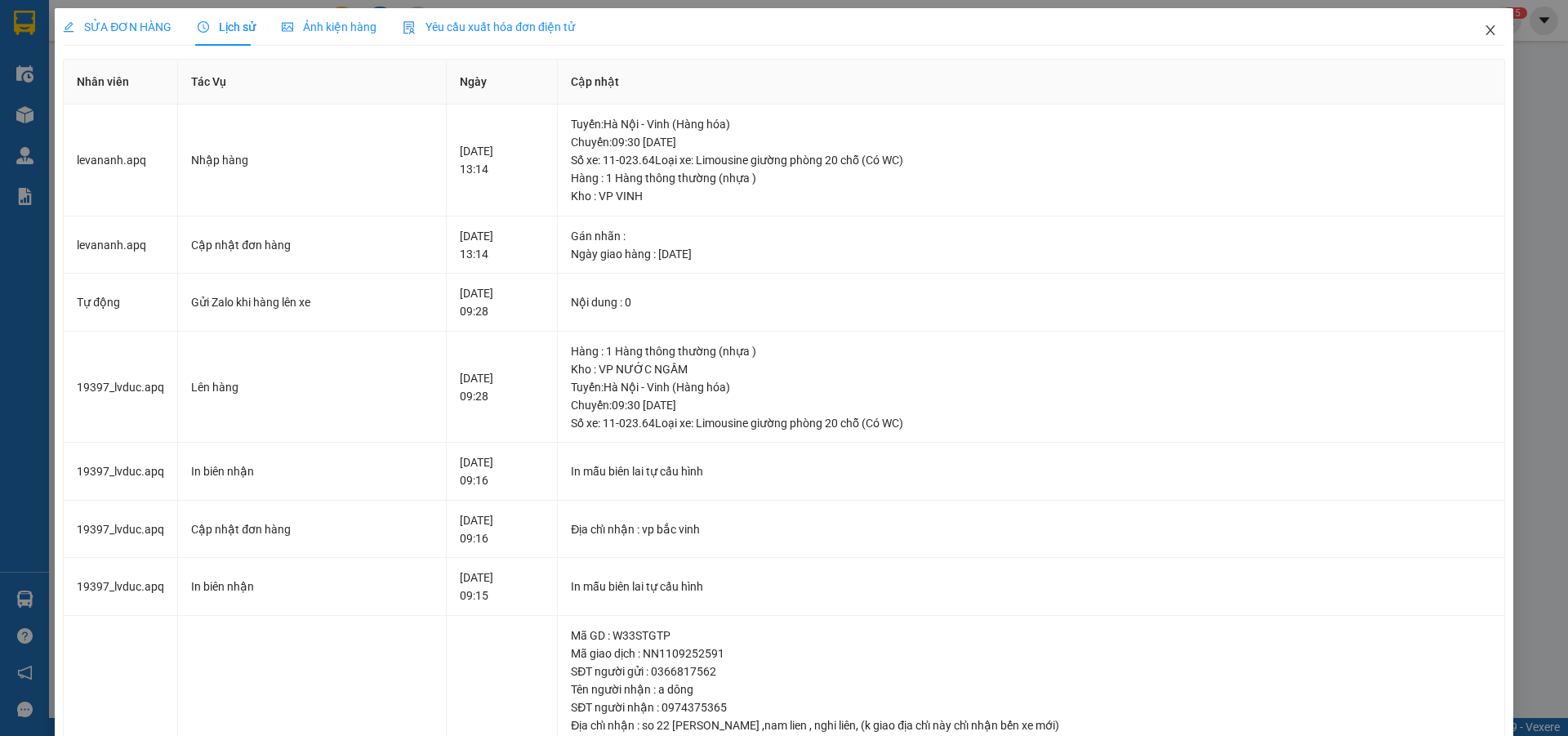
click at [1484, 33] on icon "close" at bounding box center [1490, 29] width 13 height 13
click at [1479, 28] on div "duongthuhuong.apq 1 5" at bounding box center [1436, 21] width 172 height 28
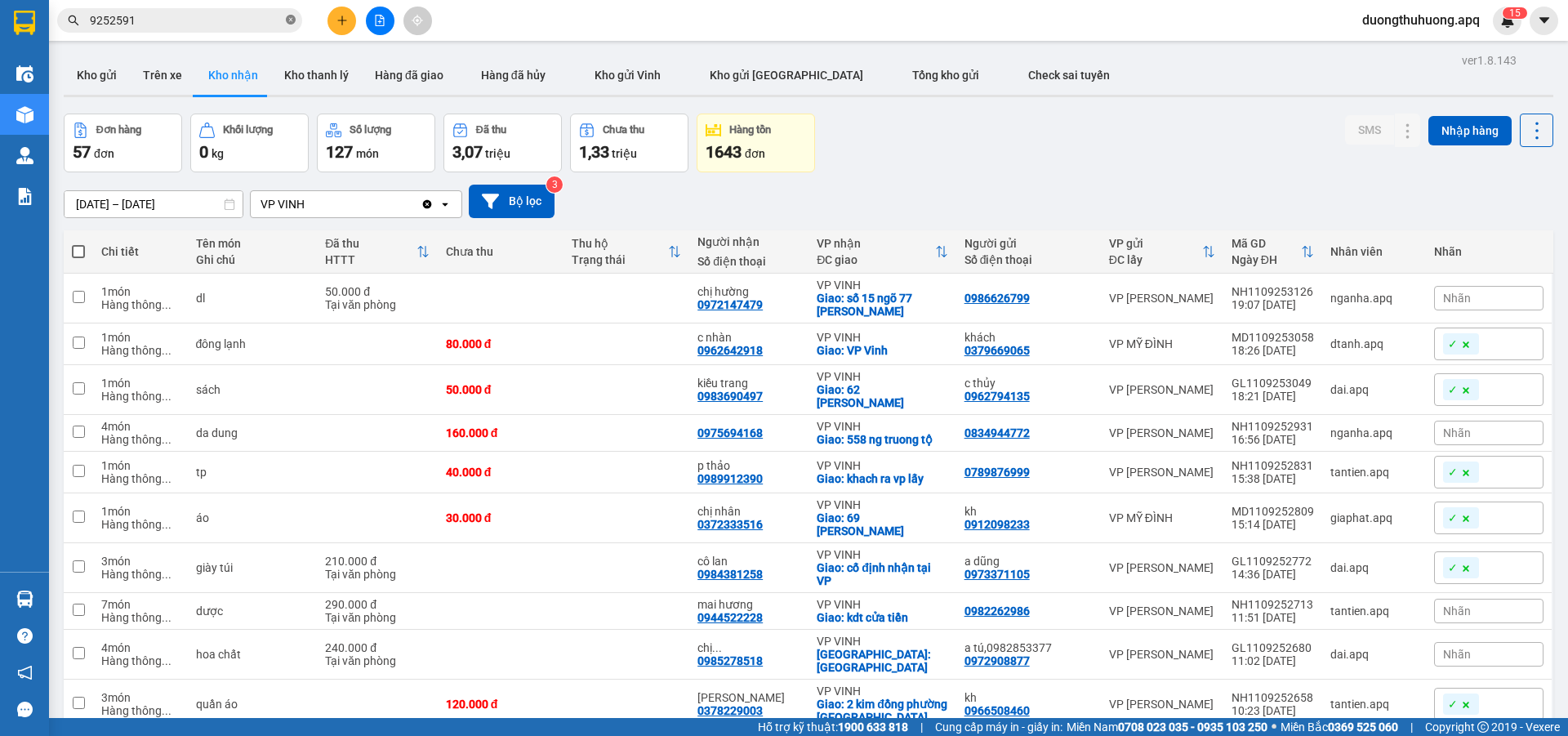
click at [291, 23] on icon "close-circle" at bounding box center [291, 20] width 10 height 10
click at [259, 29] on span at bounding box center [179, 20] width 245 height 24
click at [238, 11] on span at bounding box center [179, 20] width 245 height 24
click at [237, 17] on input "text" at bounding box center [186, 21] width 193 height 18
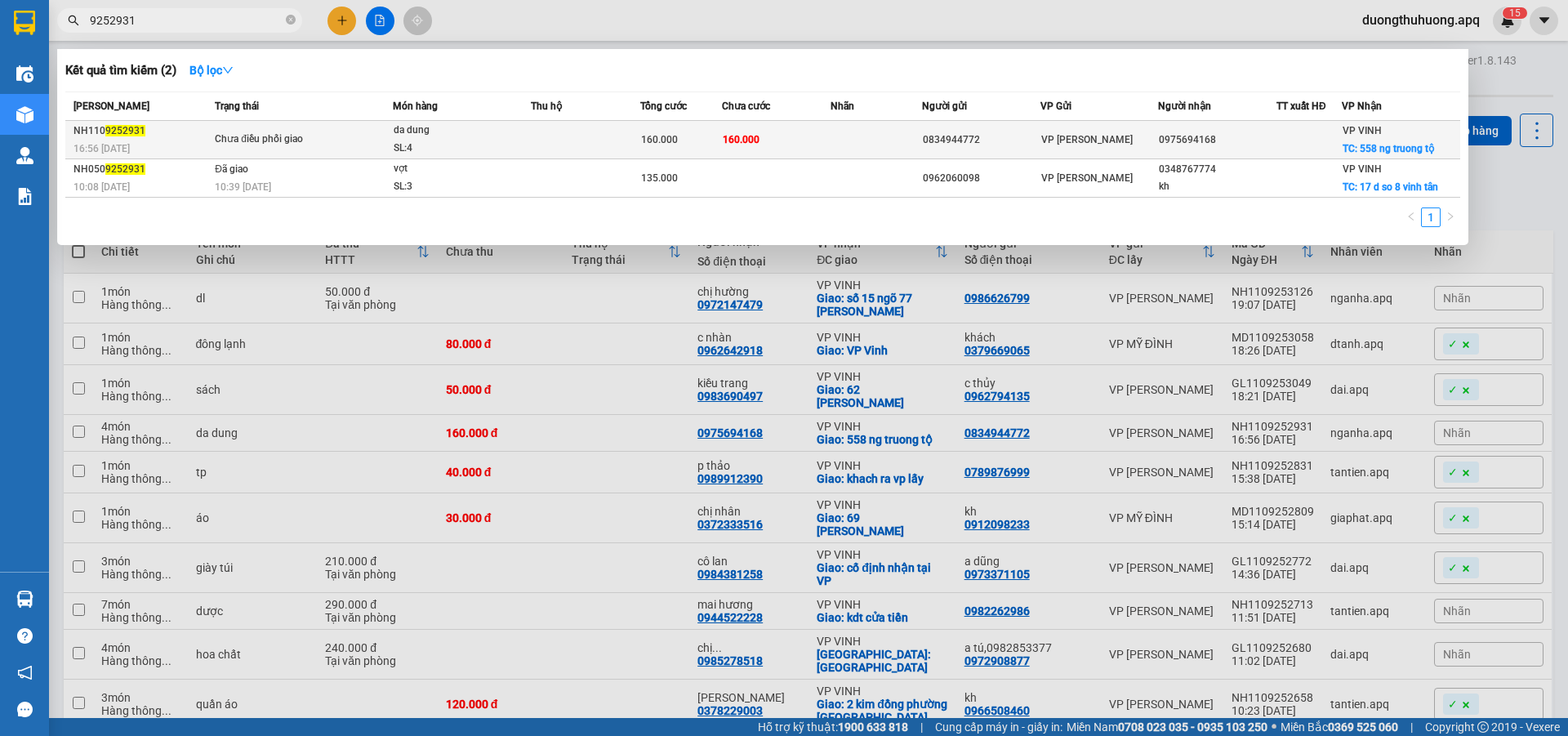
type input "9252931"
click at [455, 139] on div "da dung" at bounding box center [454, 130] width 122 height 18
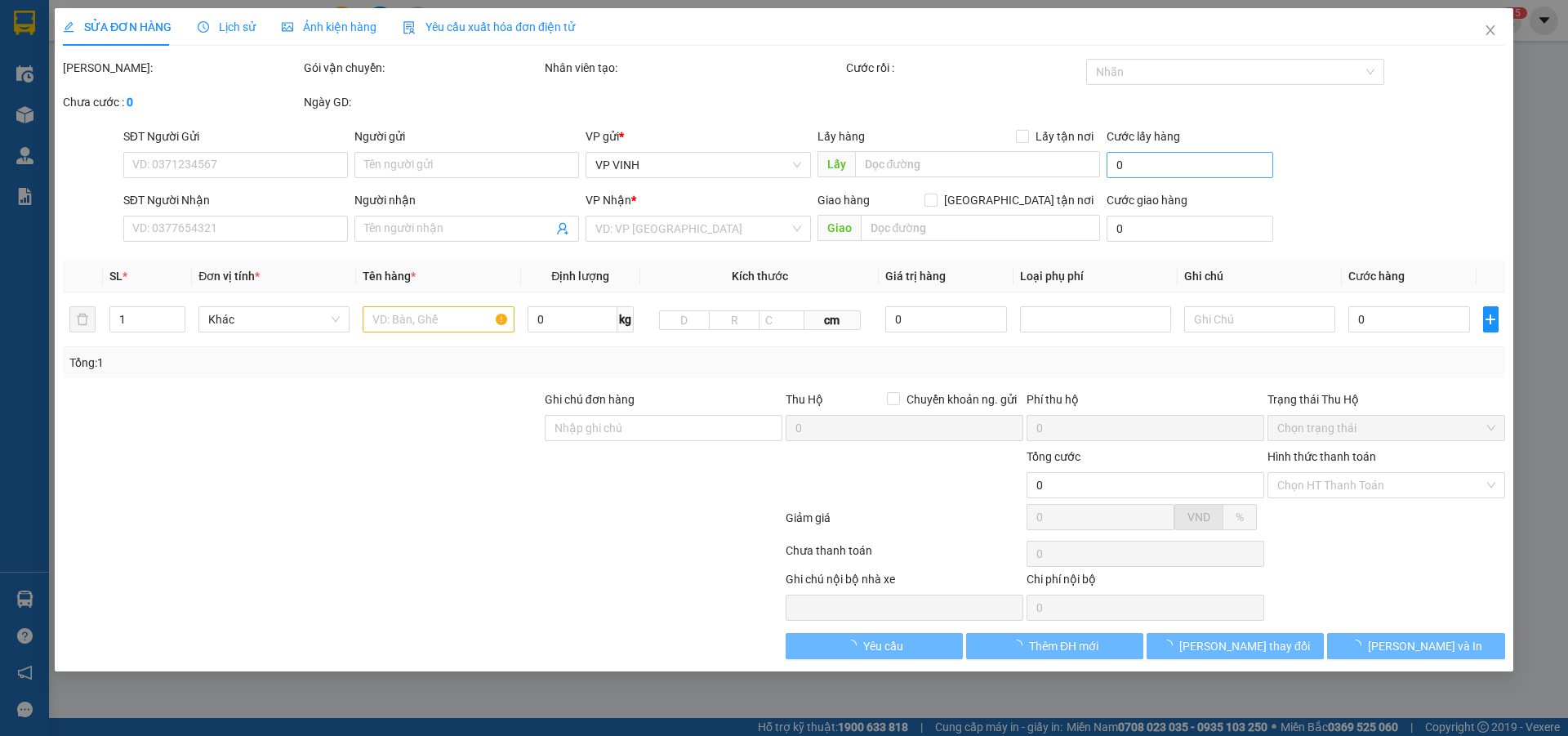
type input "0834944772"
type input "0975694168"
checkbox input "true"
type input "558 ng truong tộ"
type input "160.000"
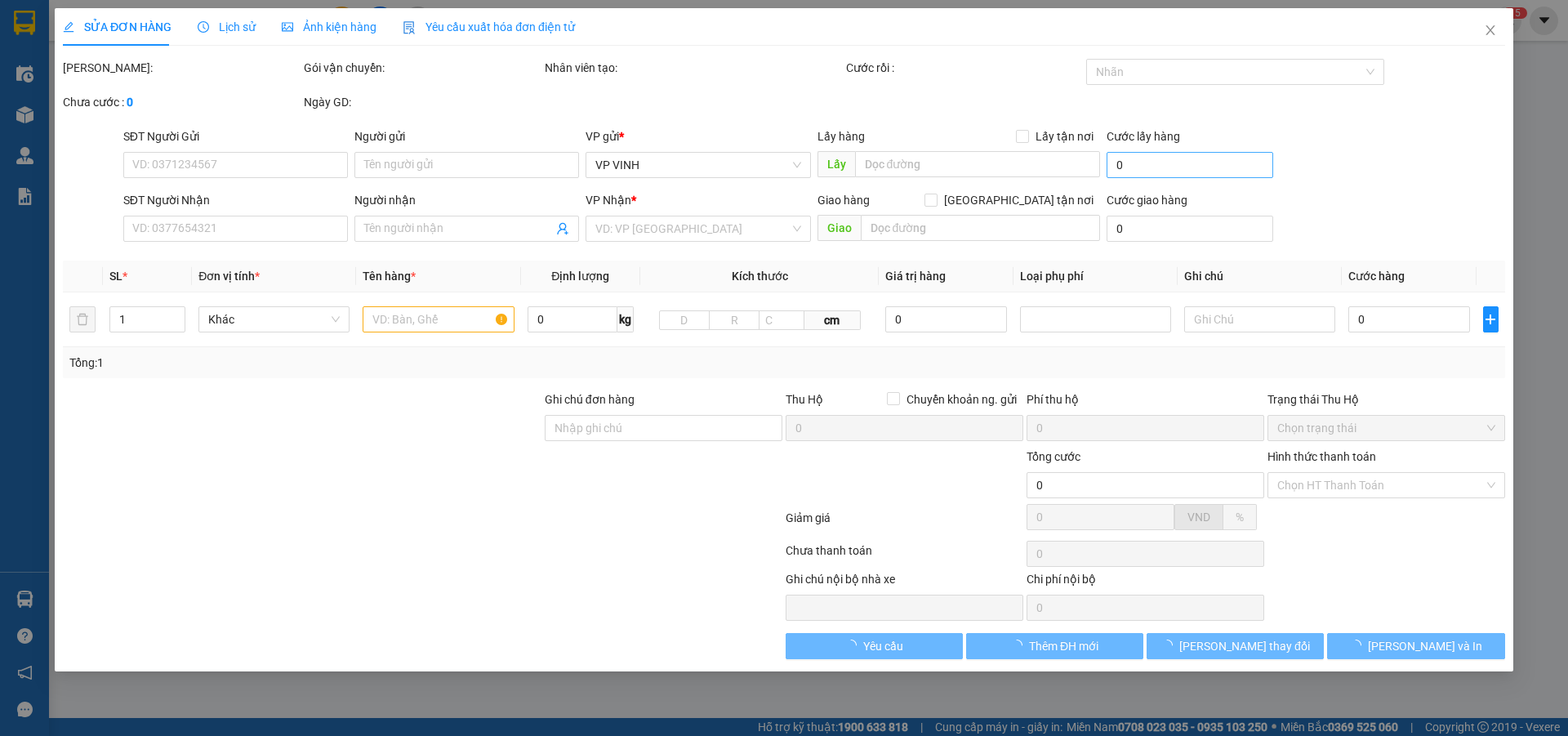
type input "160.000"
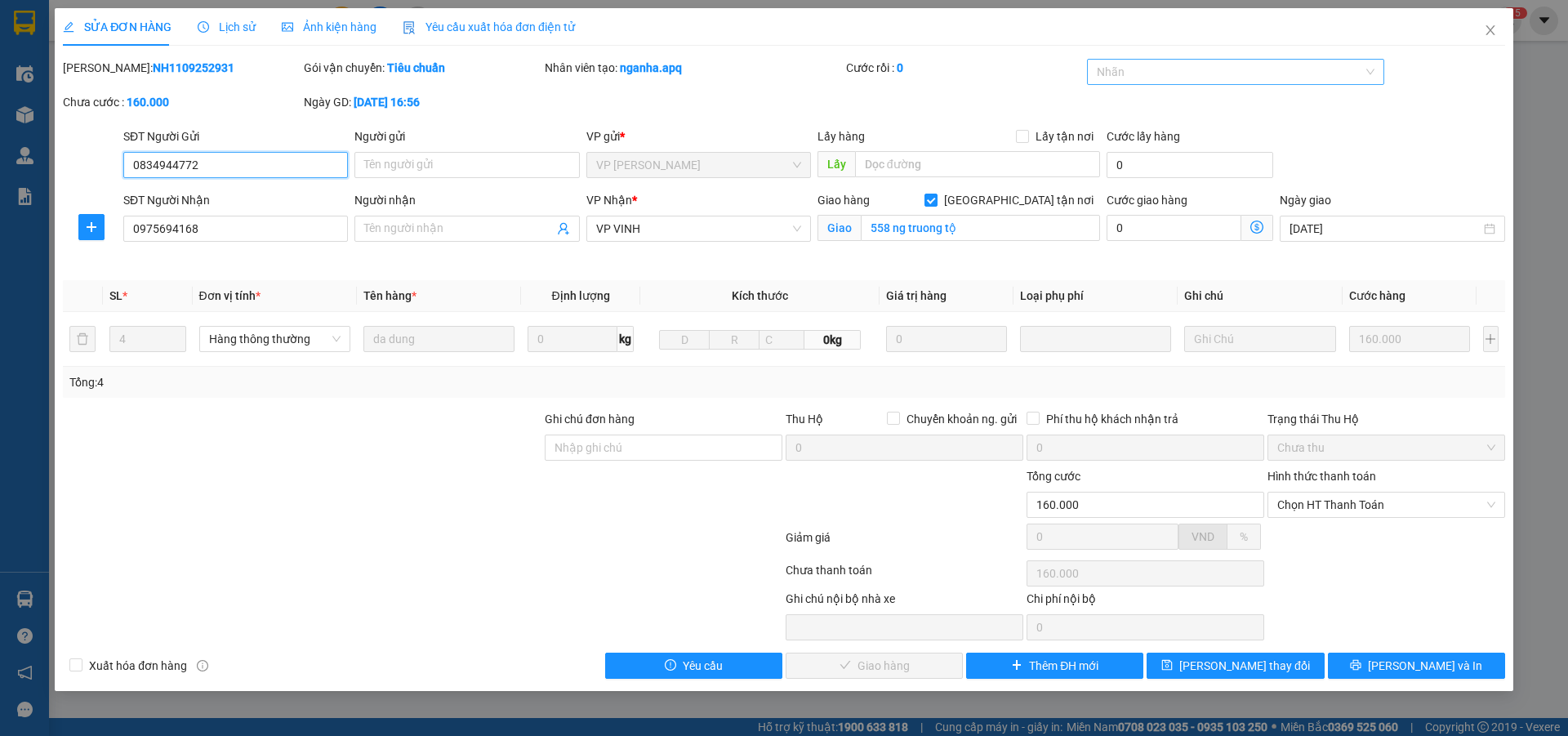
click at [1202, 72] on div at bounding box center [1228, 71] width 274 height 20
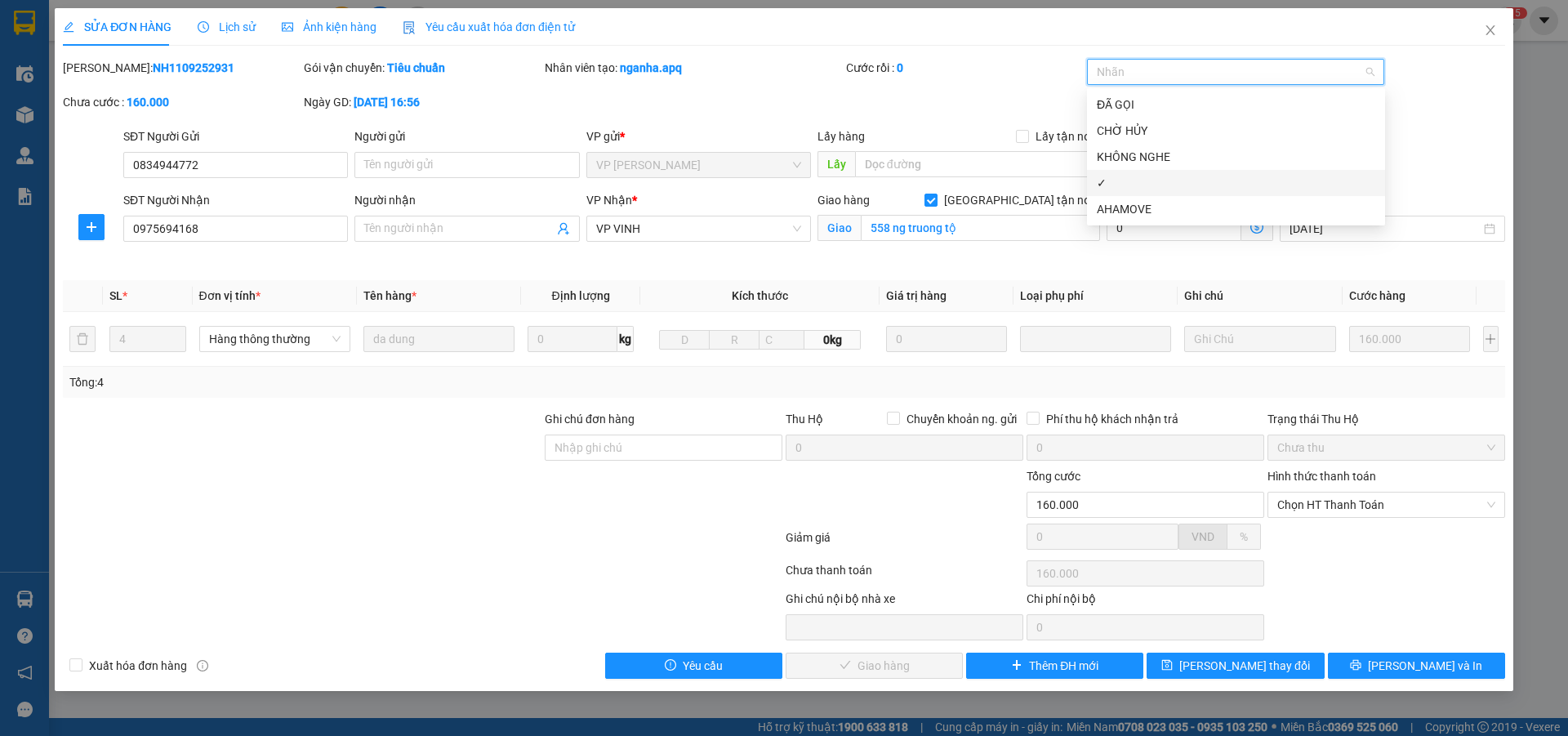
click at [1114, 183] on div "✓" at bounding box center [1236, 183] width 279 height 18
click at [1264, 668] on span "Lưu thay đổi" at bounding box center [1245, 666] width 131 height 18
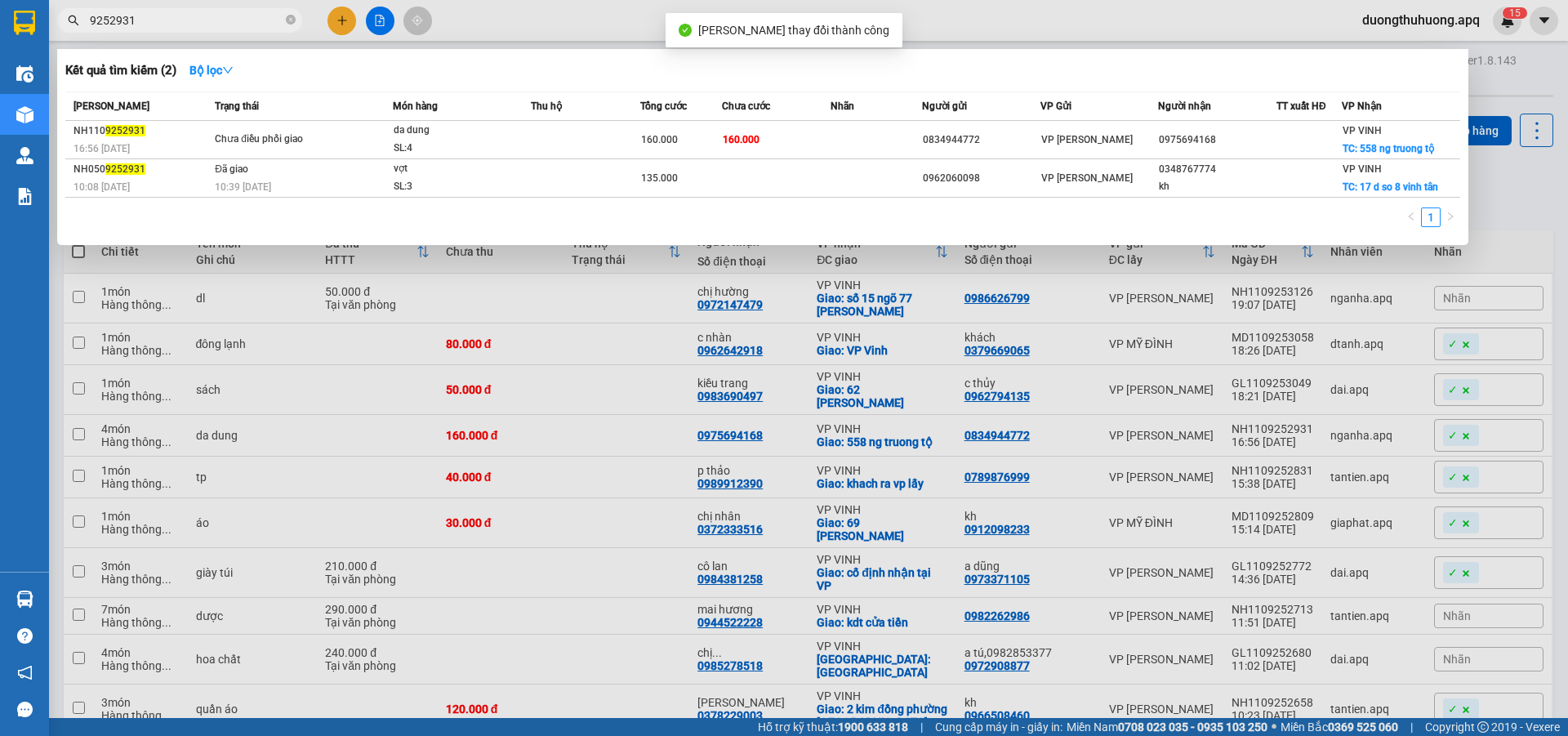
click at [164, 14] on input "9252931" at bounding box center [186, 21] width 193 height 18
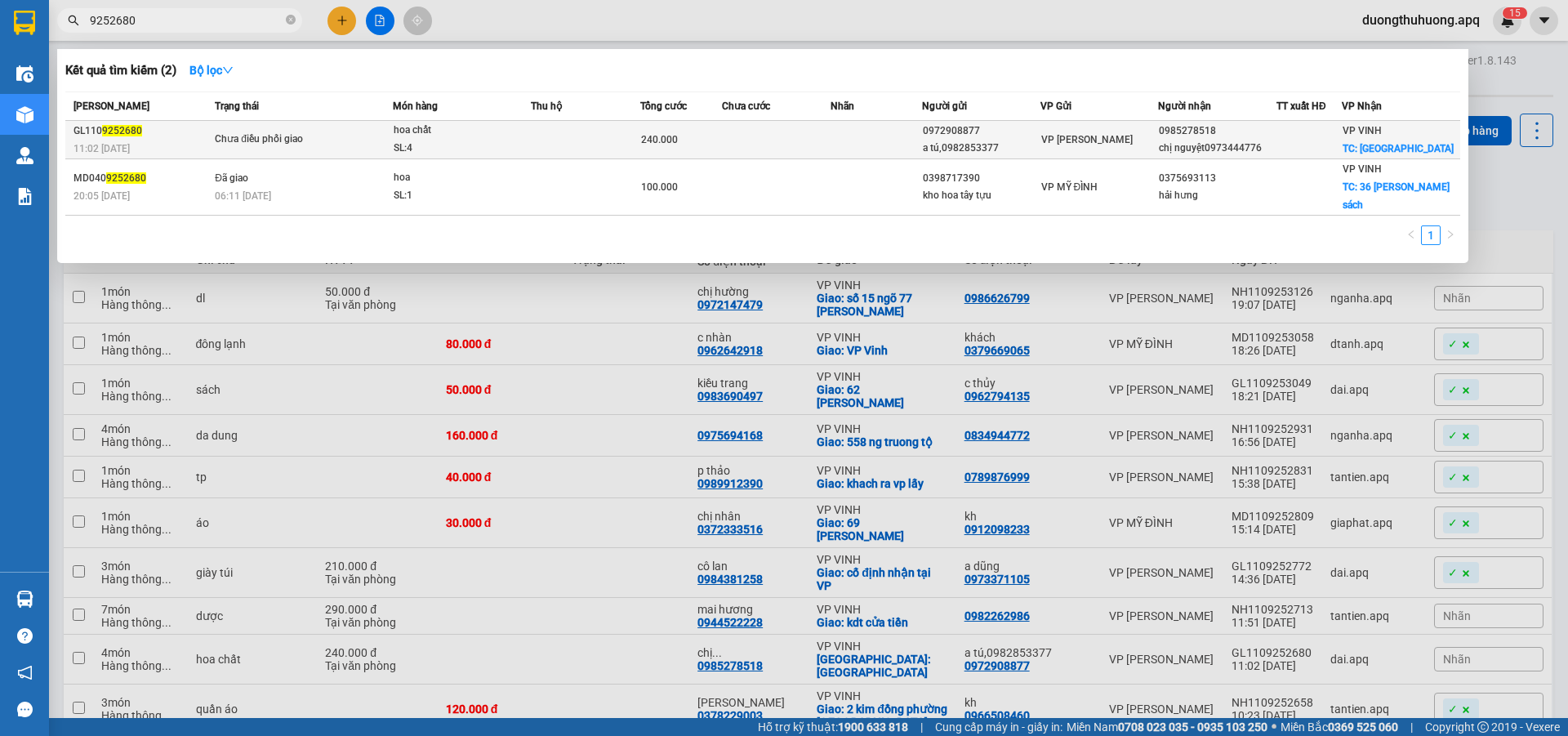
type input "9252680"
click at [483, 151] on div "SL: 4" at bounding box center [454, 149] width 122 height 18
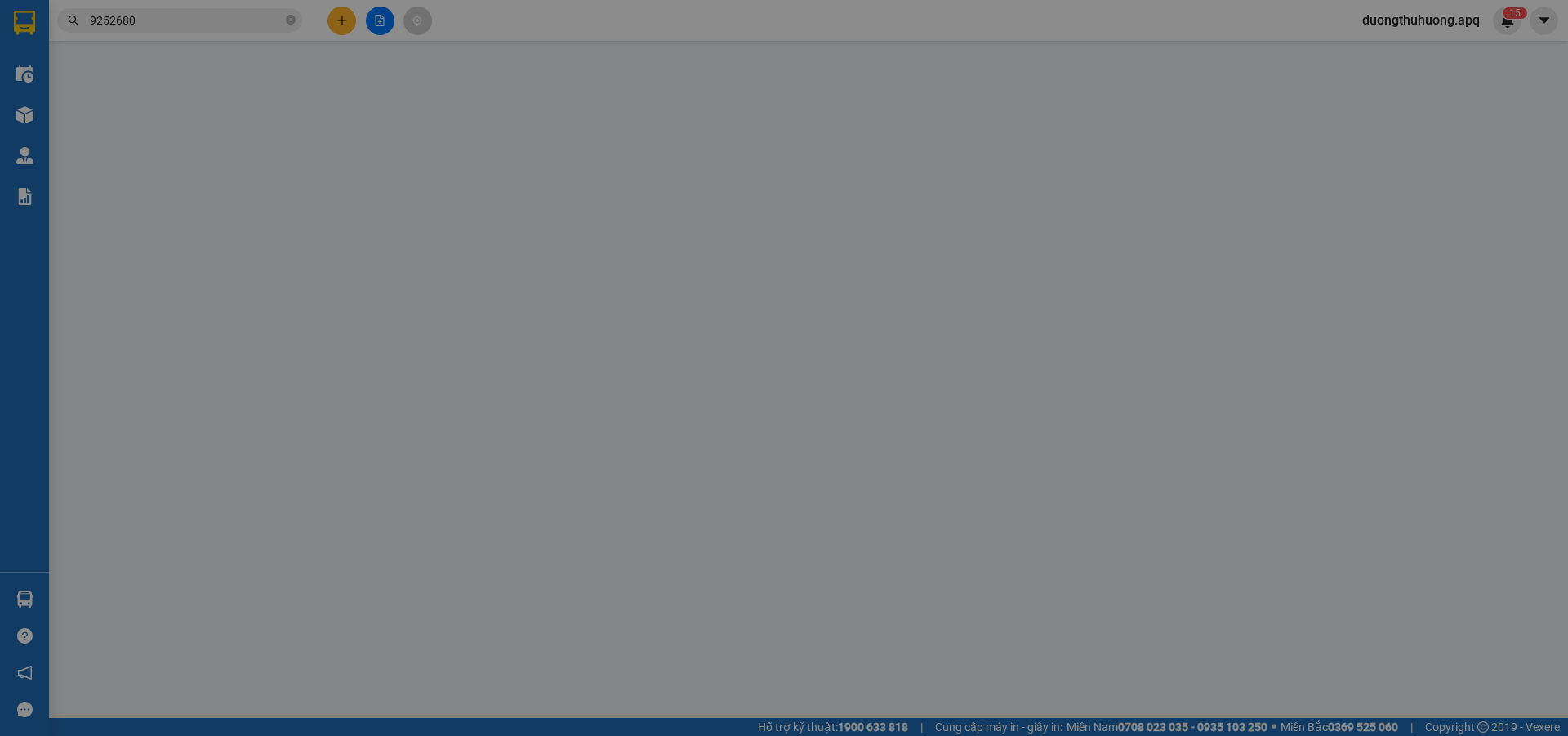
type input "0972908877"
type input "a tú,0982853377"
type input "0985278518"
type input "chị nguyệt0973444776"
checkbox input "true"
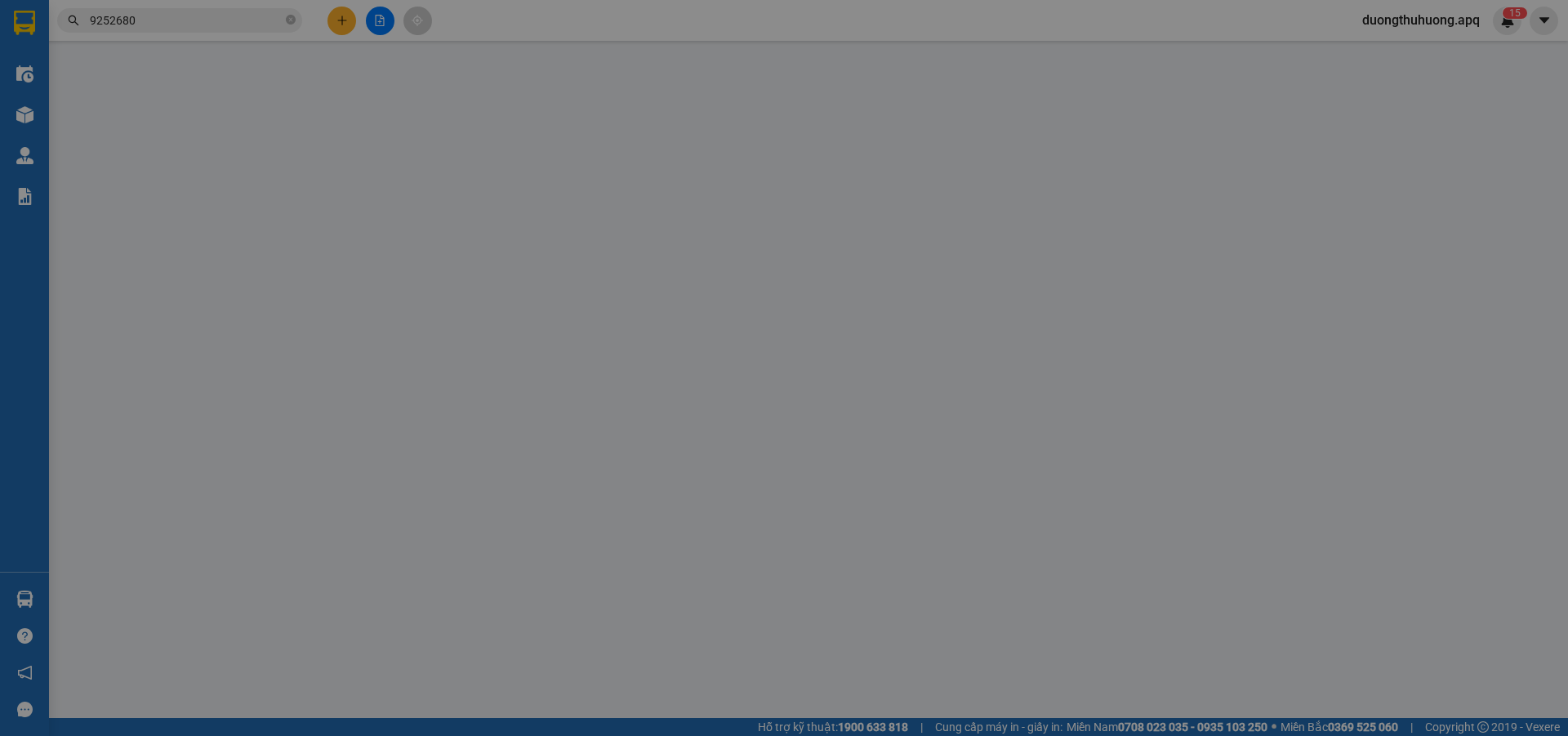
type input "ngã tư sân bay"
type input "240.000"
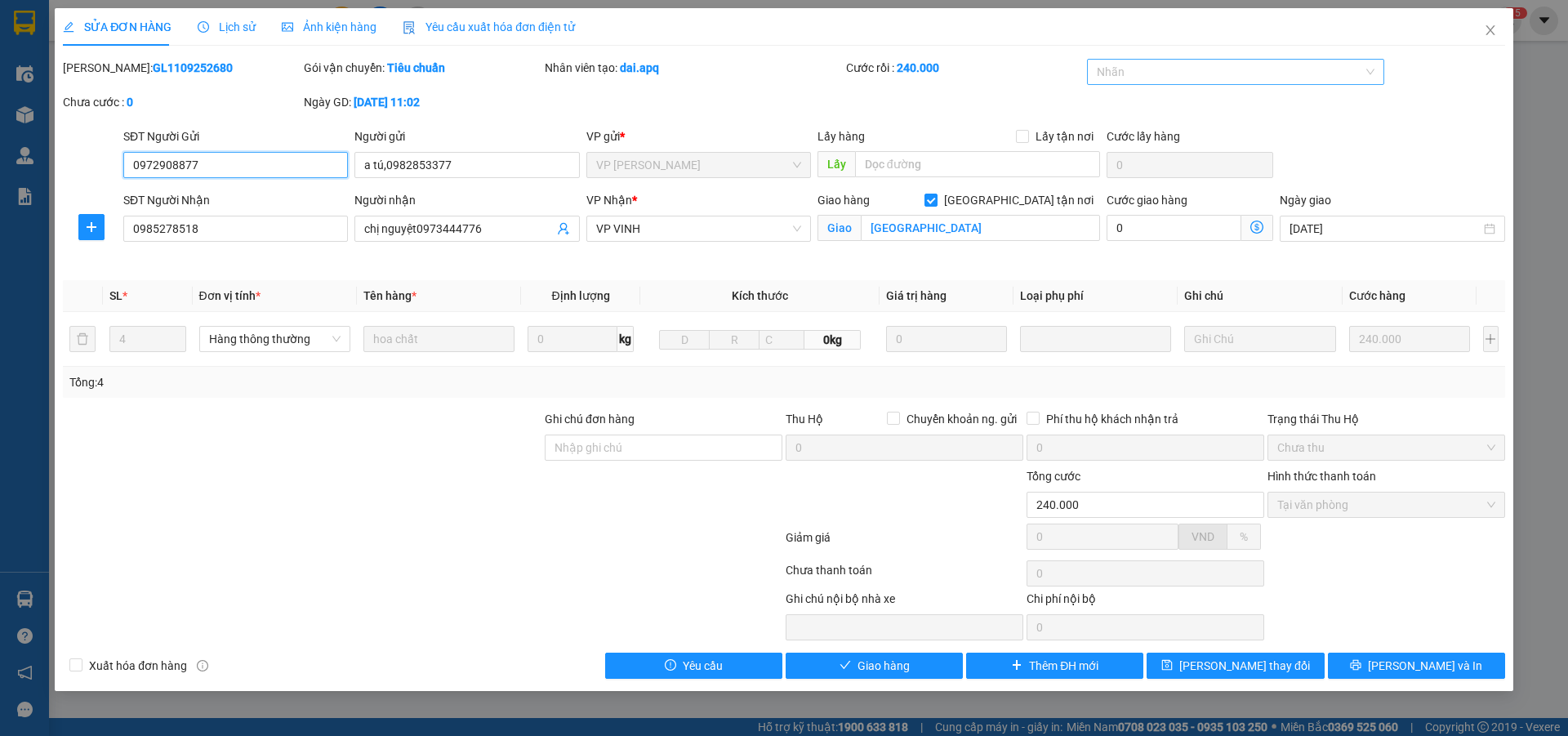
click at [1191, 72] on div at bounding box center [1228, 71] width 274 height 20
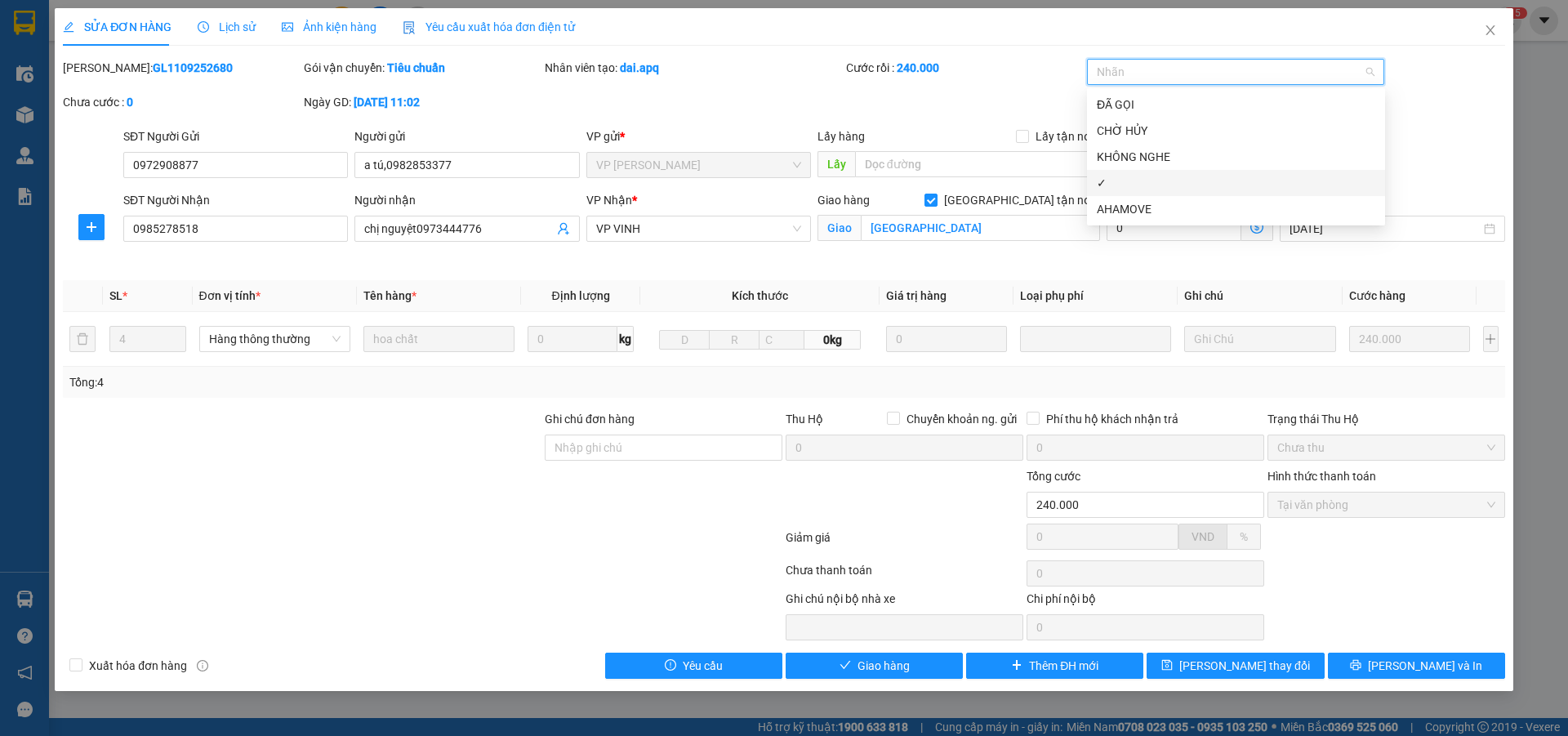
click at [1117, 184] on div "✓" at bounding box center [1236, 183] width 279 height 18
click at [1251, 662] on span "Lưu thay đổi" at bounding box center [1245, 666] width 131 height 18
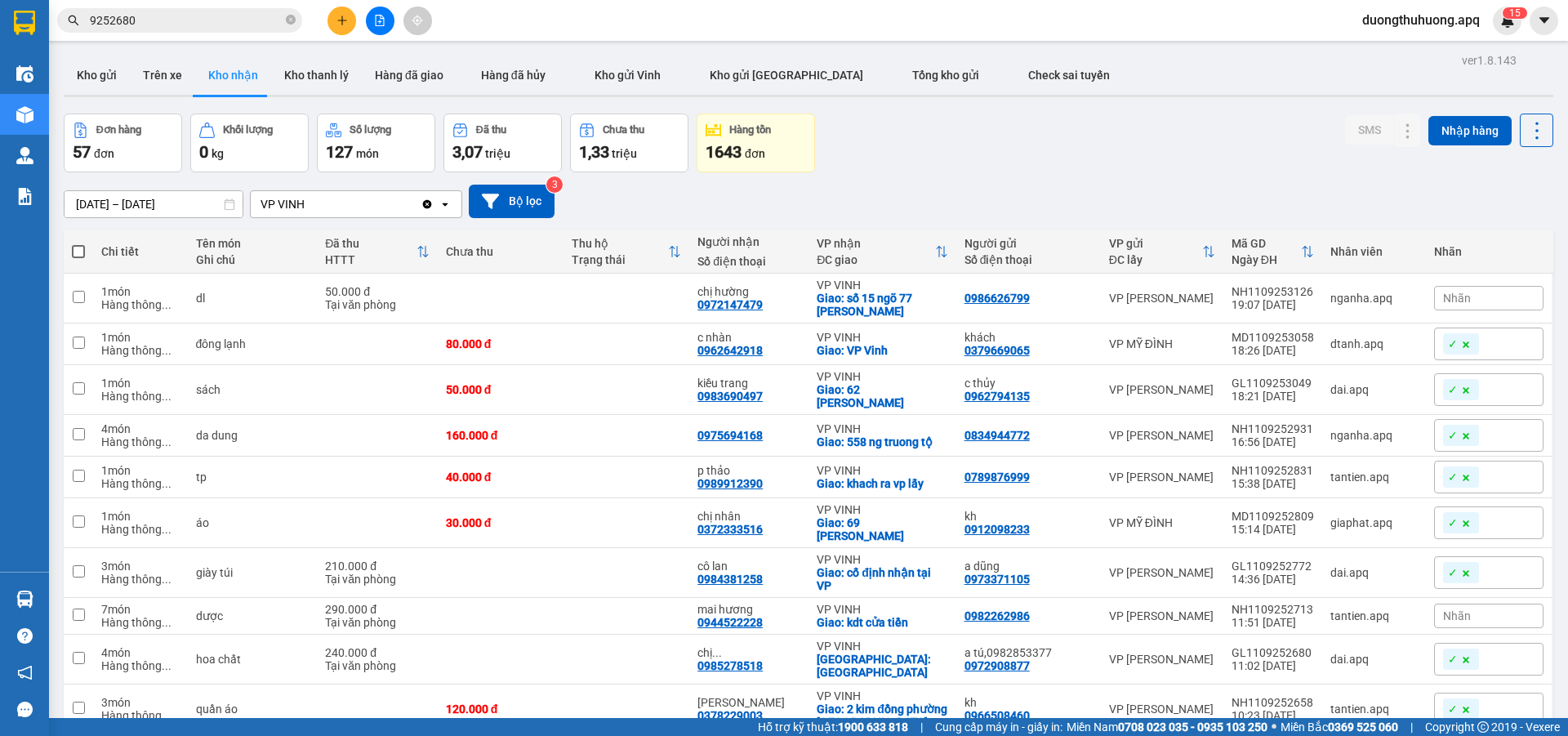
click at [190, 19] on input "9252680" at bounding box center [186, 21] width 193 height 18
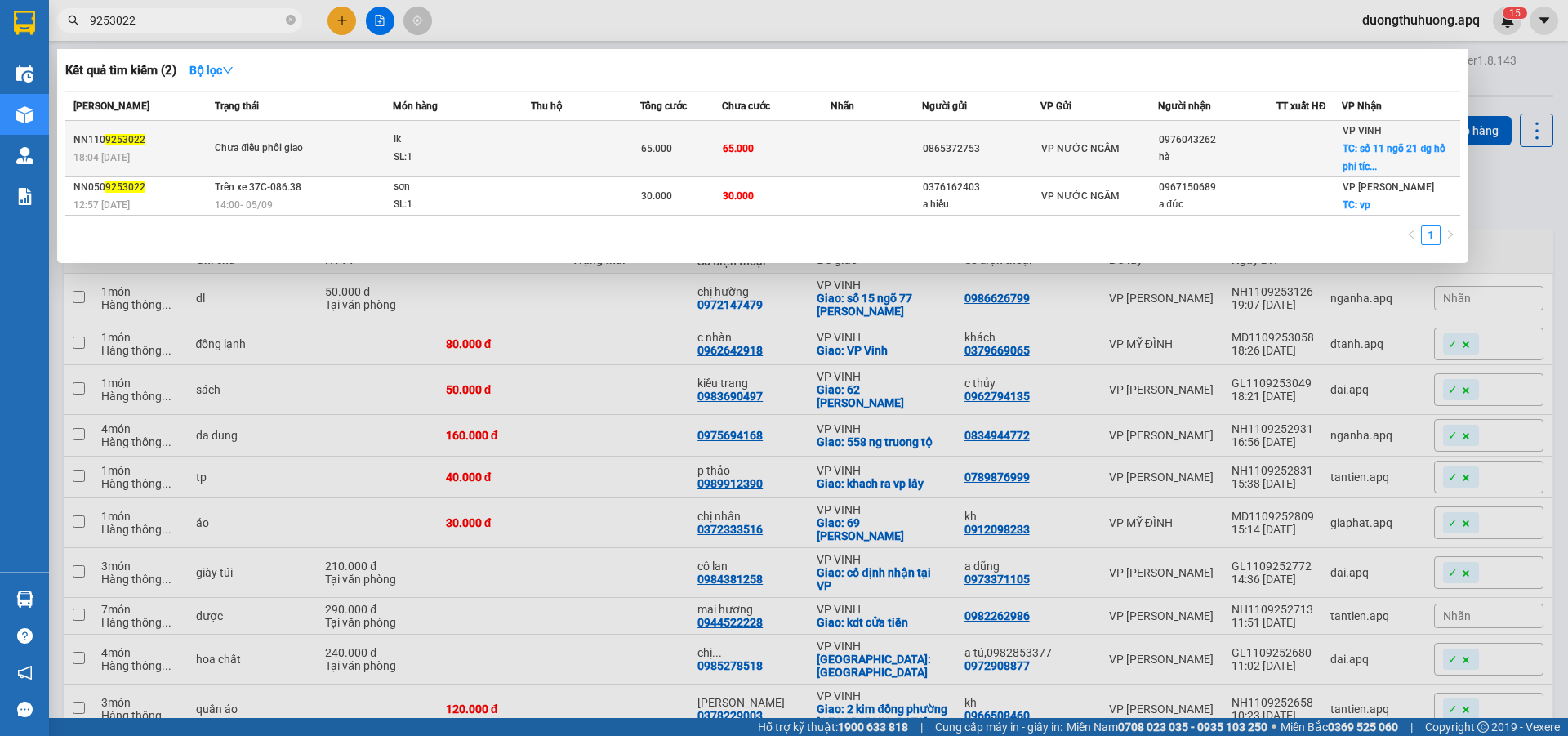
type input "9253022"
click at [516, 161] on div "SL: 1" at bounding box center [454, 158] width 122 height 18
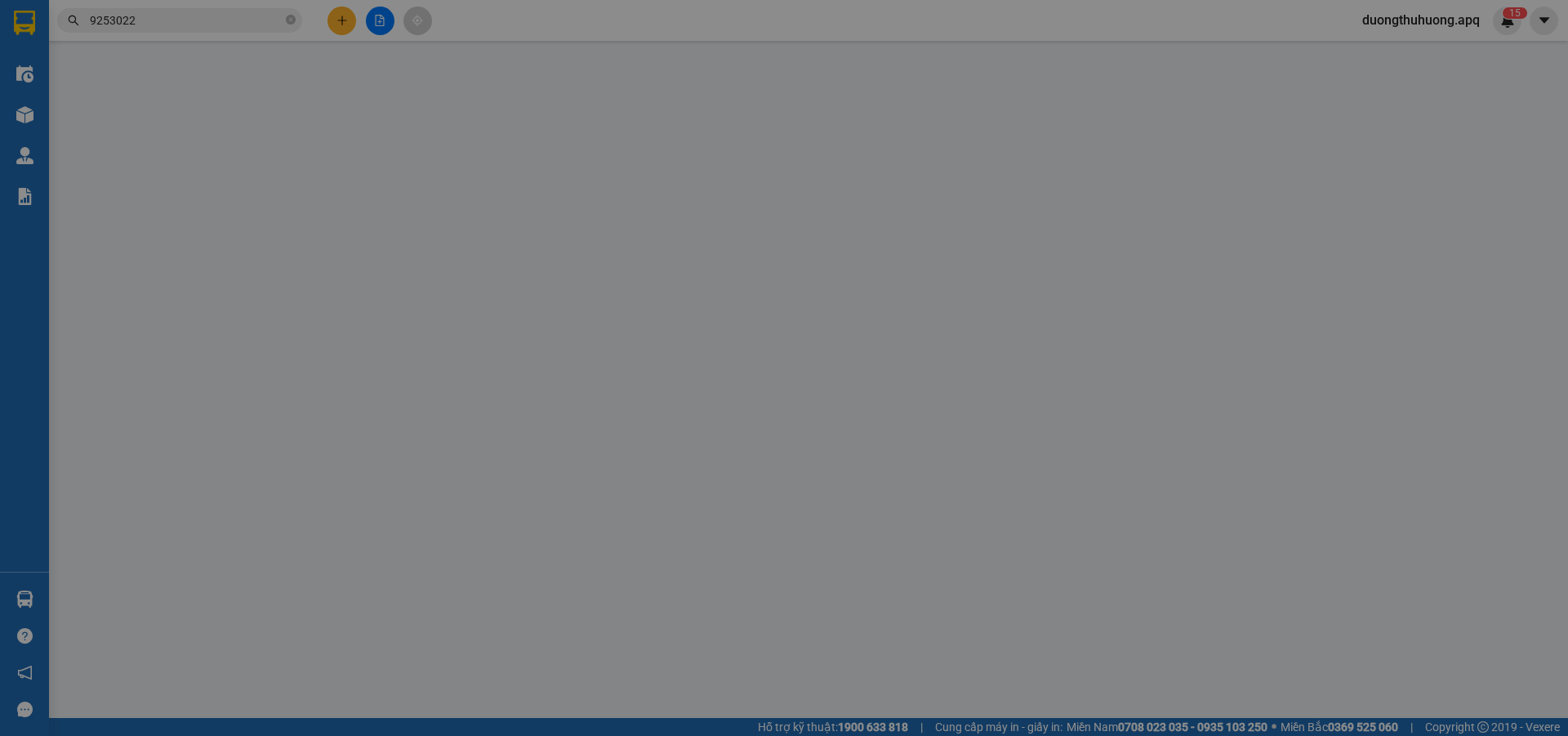
type input "0865372753"
type input "0976043262"
type input "hà"
checkbox input "true"
type input "số 11 ngõ 21 đg hồ phi tích"
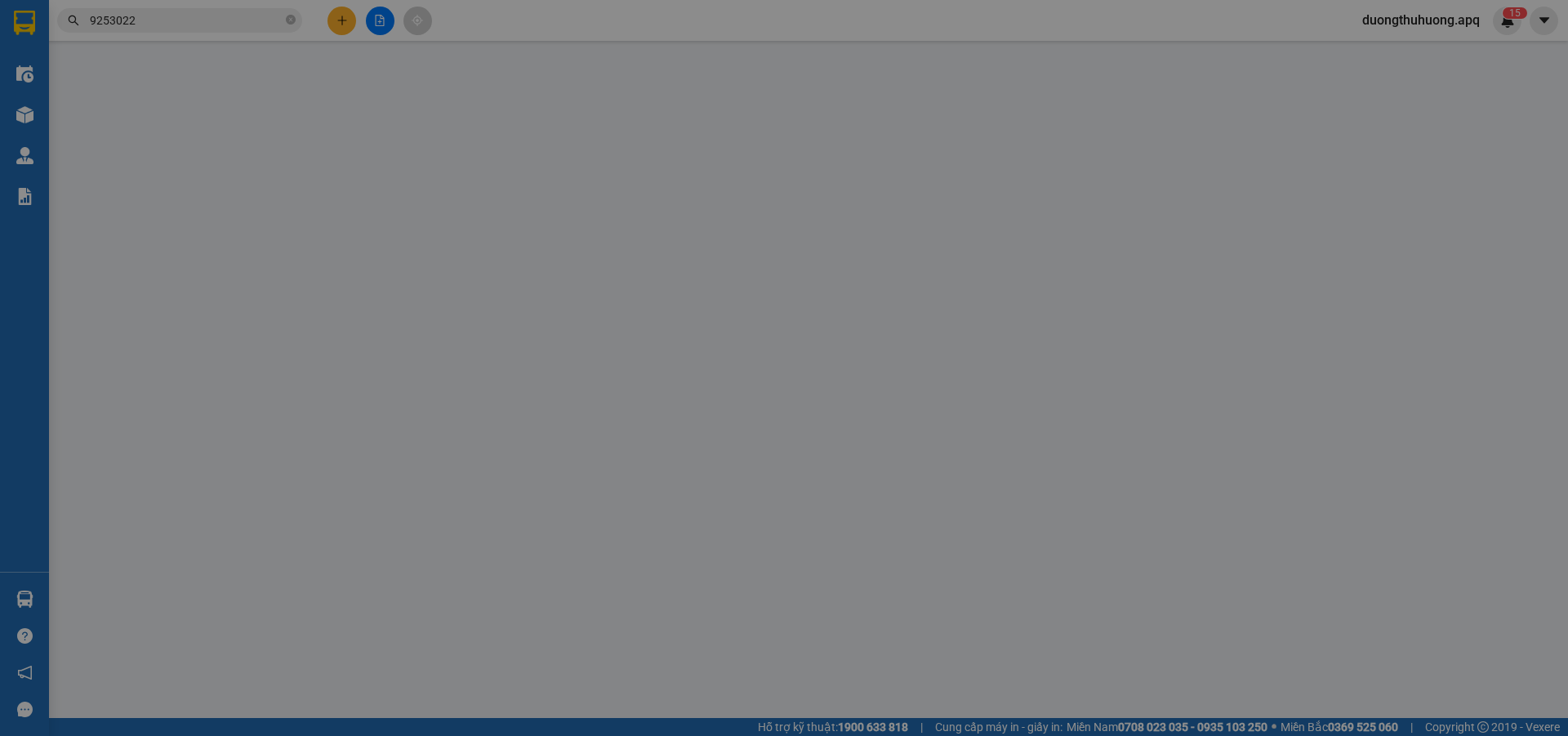
type input "65.000"
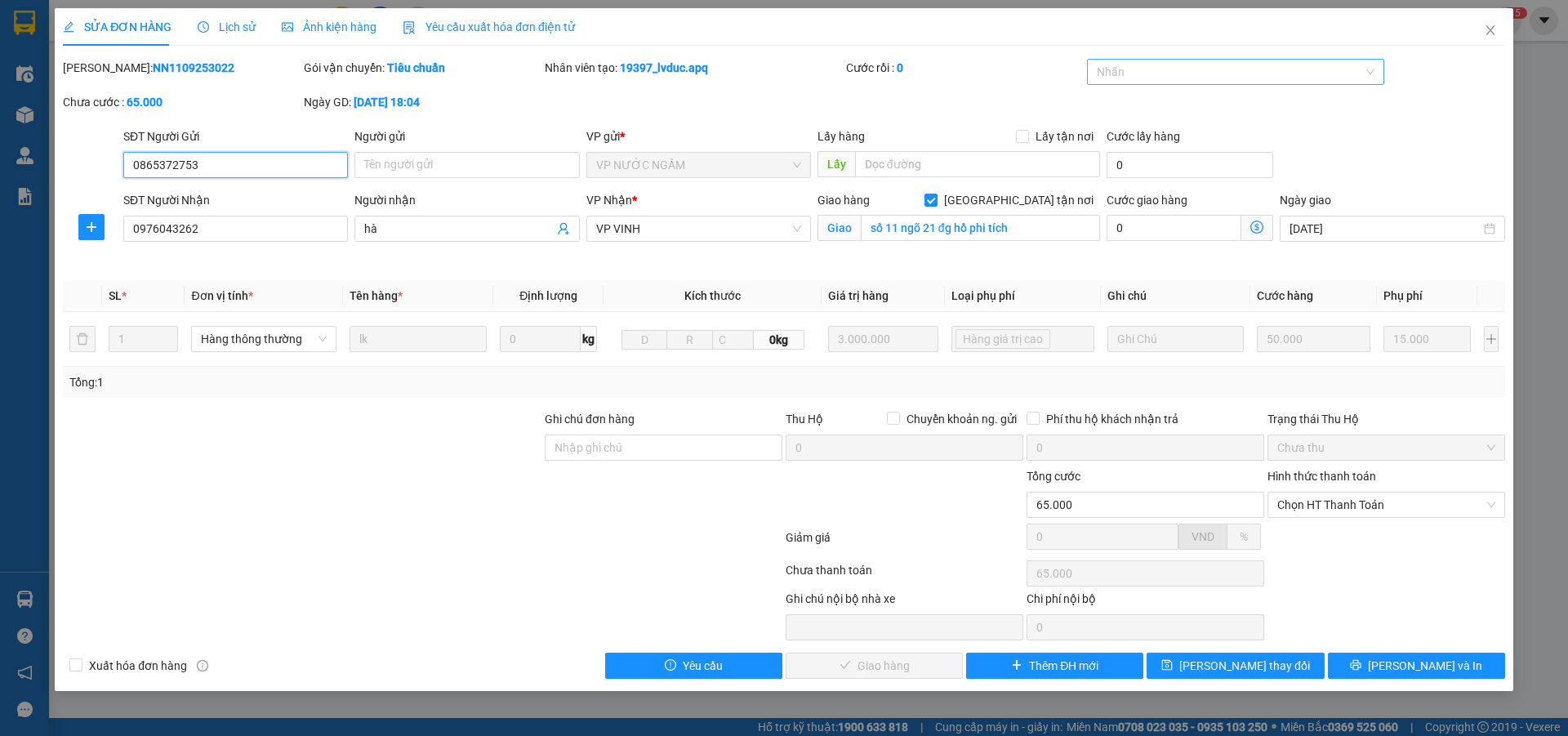
click at [1271, 76] on div at bounding box center [1228, 71] width 274 height 20
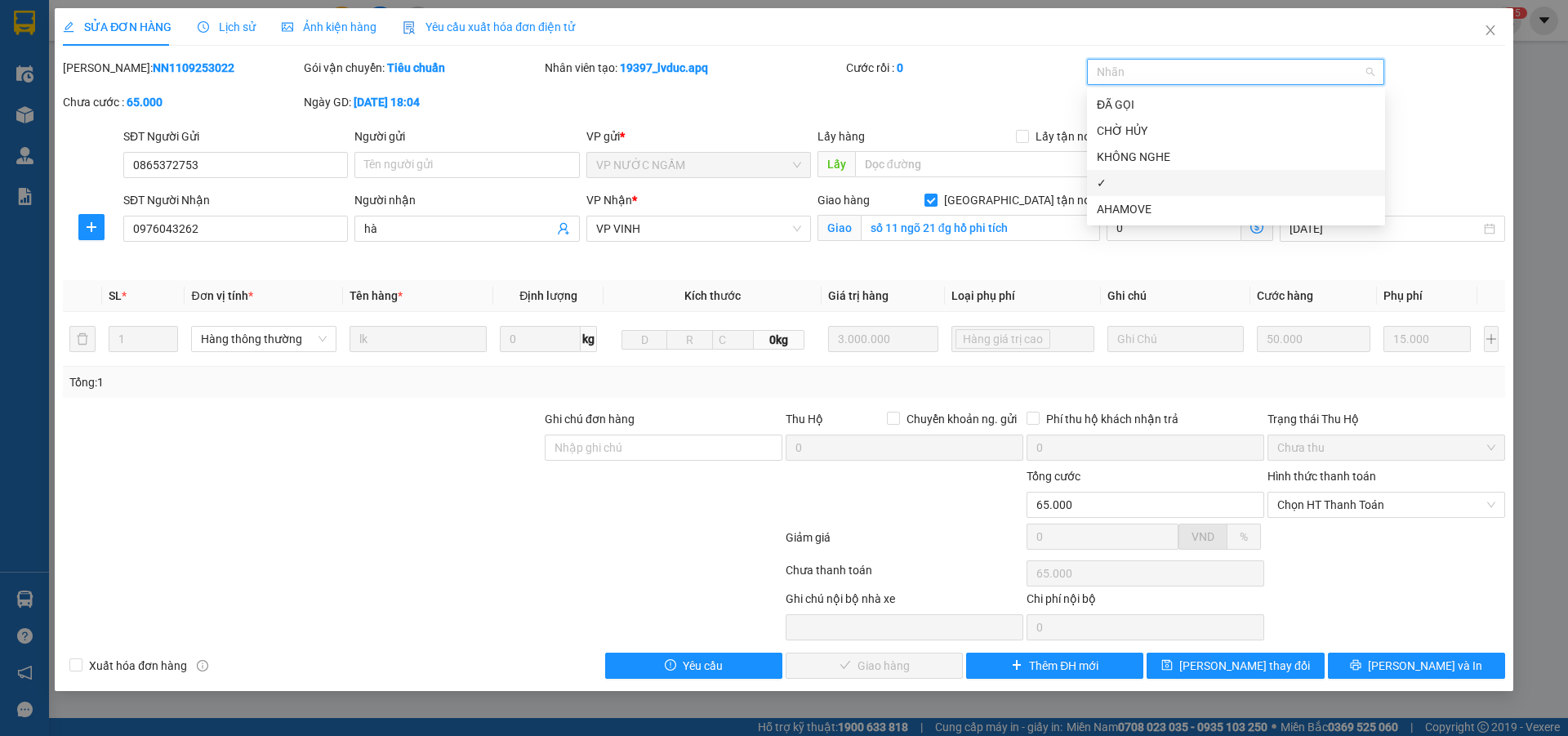
click at [1132, 185] on div "✓" at bounding box center [1236, 183] width 279 height 18
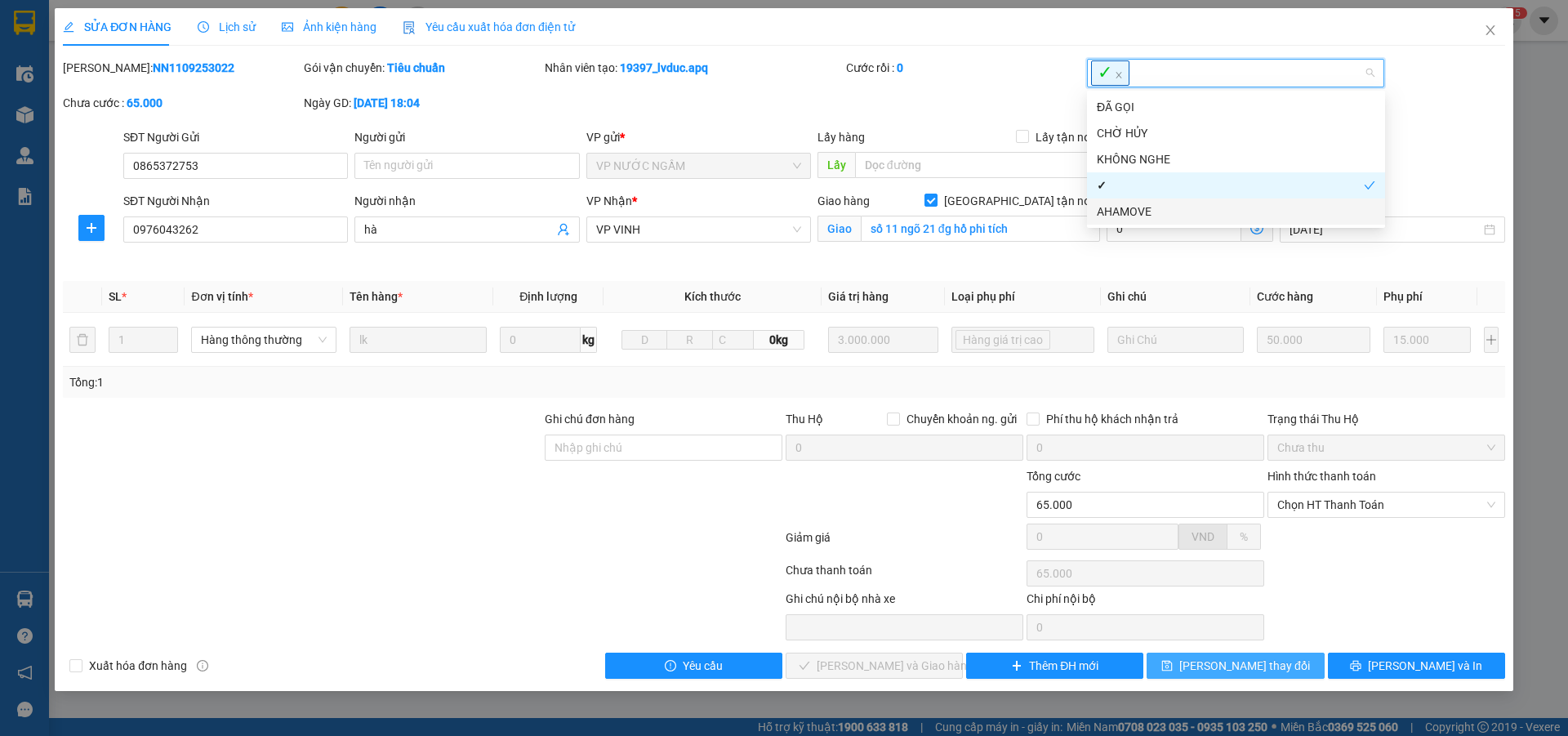
click at [1227, 667] on span "Lưu thay đổi" at bounding box center [1245, 666] width 131 height 18
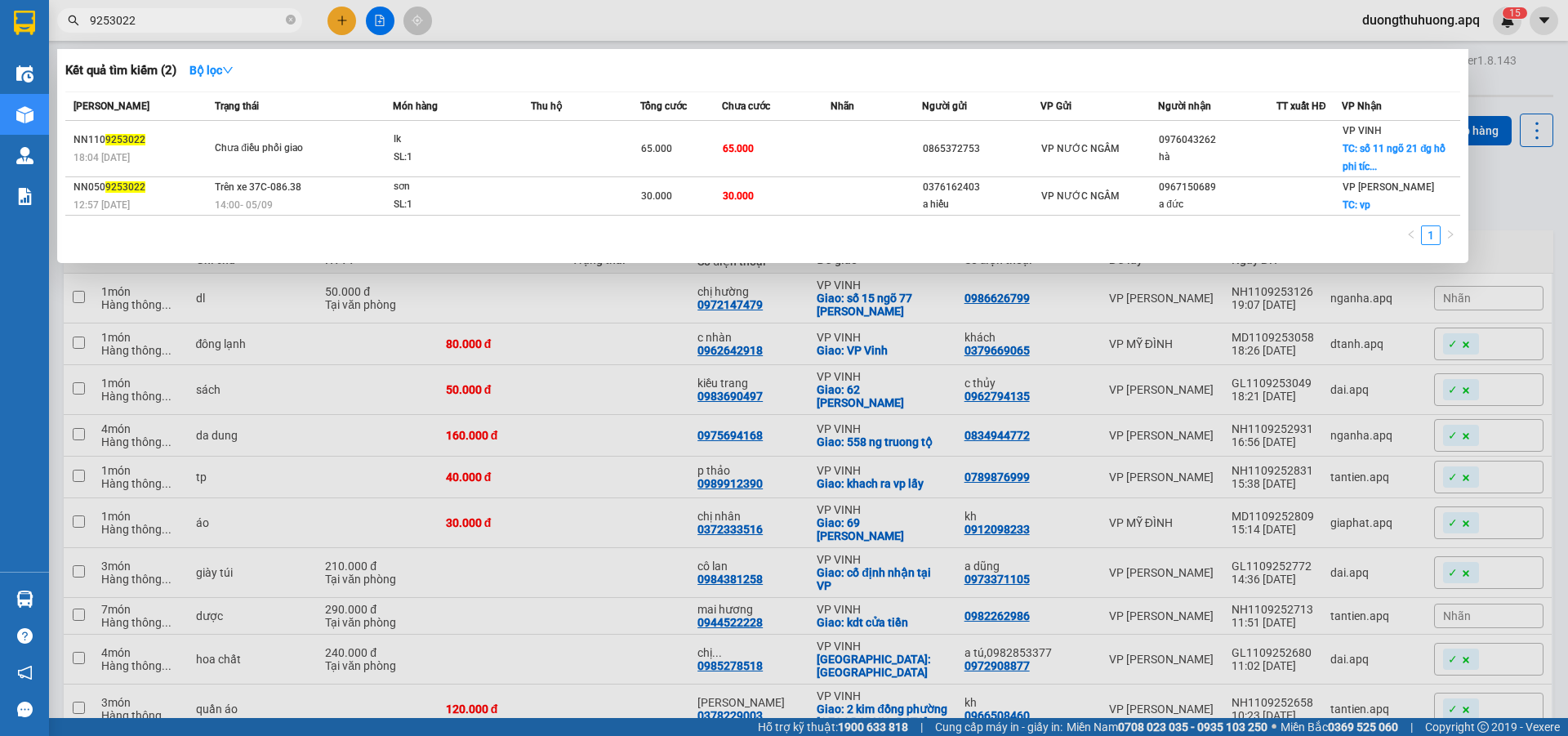
click at [235, 26] on input "9253022" at bounding box center [186, 21] width 193 height 18
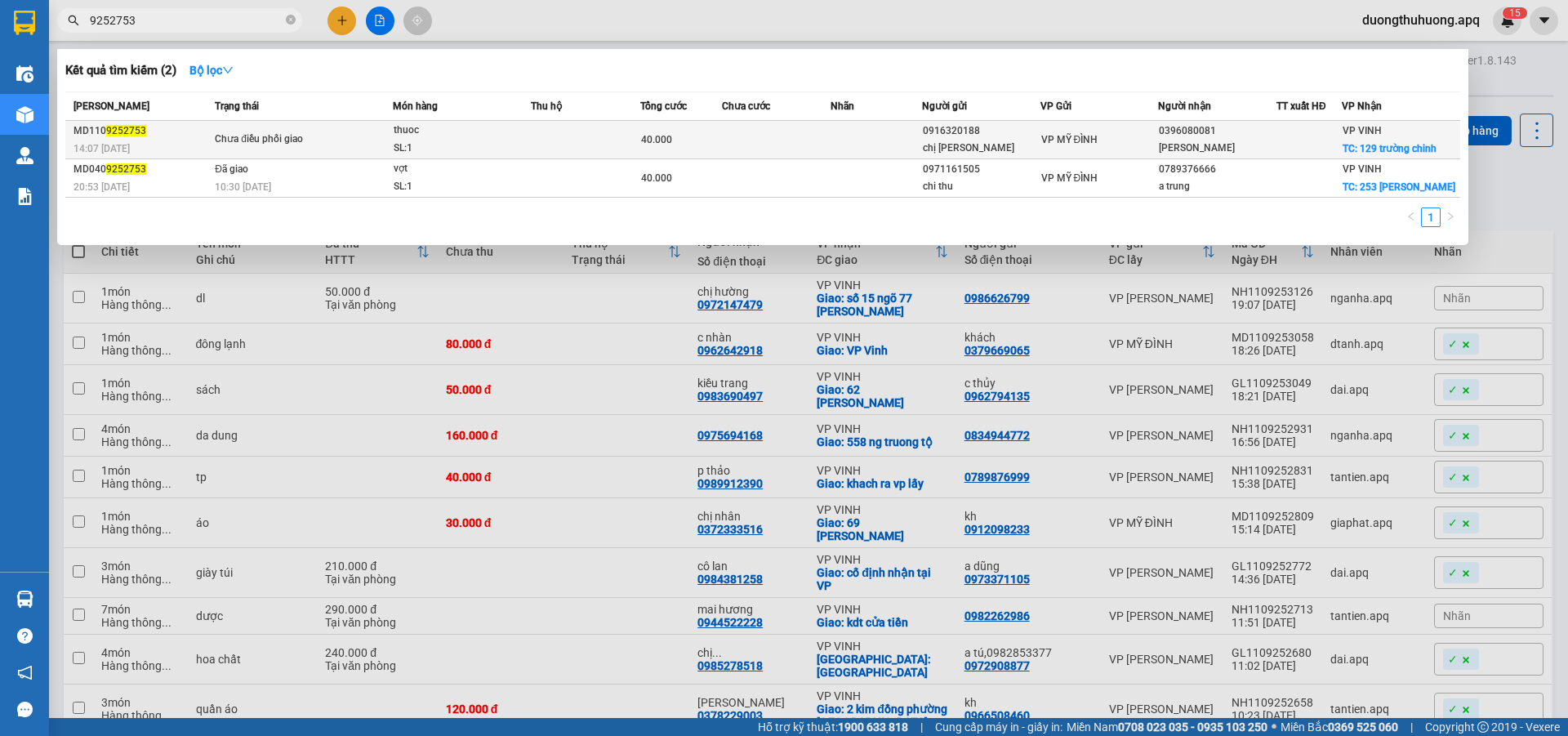
type input "9252753"
click at [486, 138] on div "thuoc" at bounding box center [454, 130] width 122 height 18
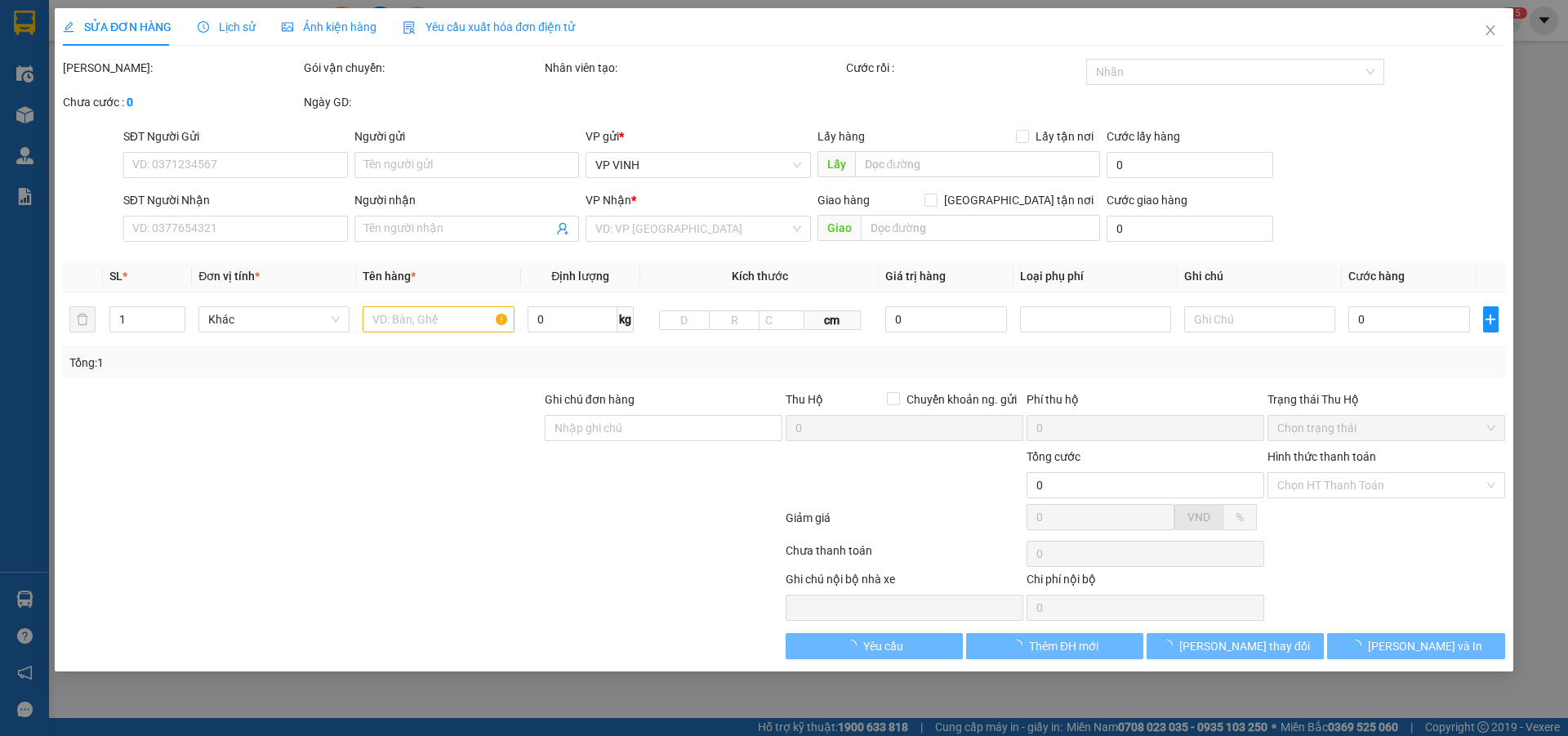
type input "0916320188"
type input "chị thùy"
type input "0396080081"
type input "quỳnh anh"
checkbox input "true"
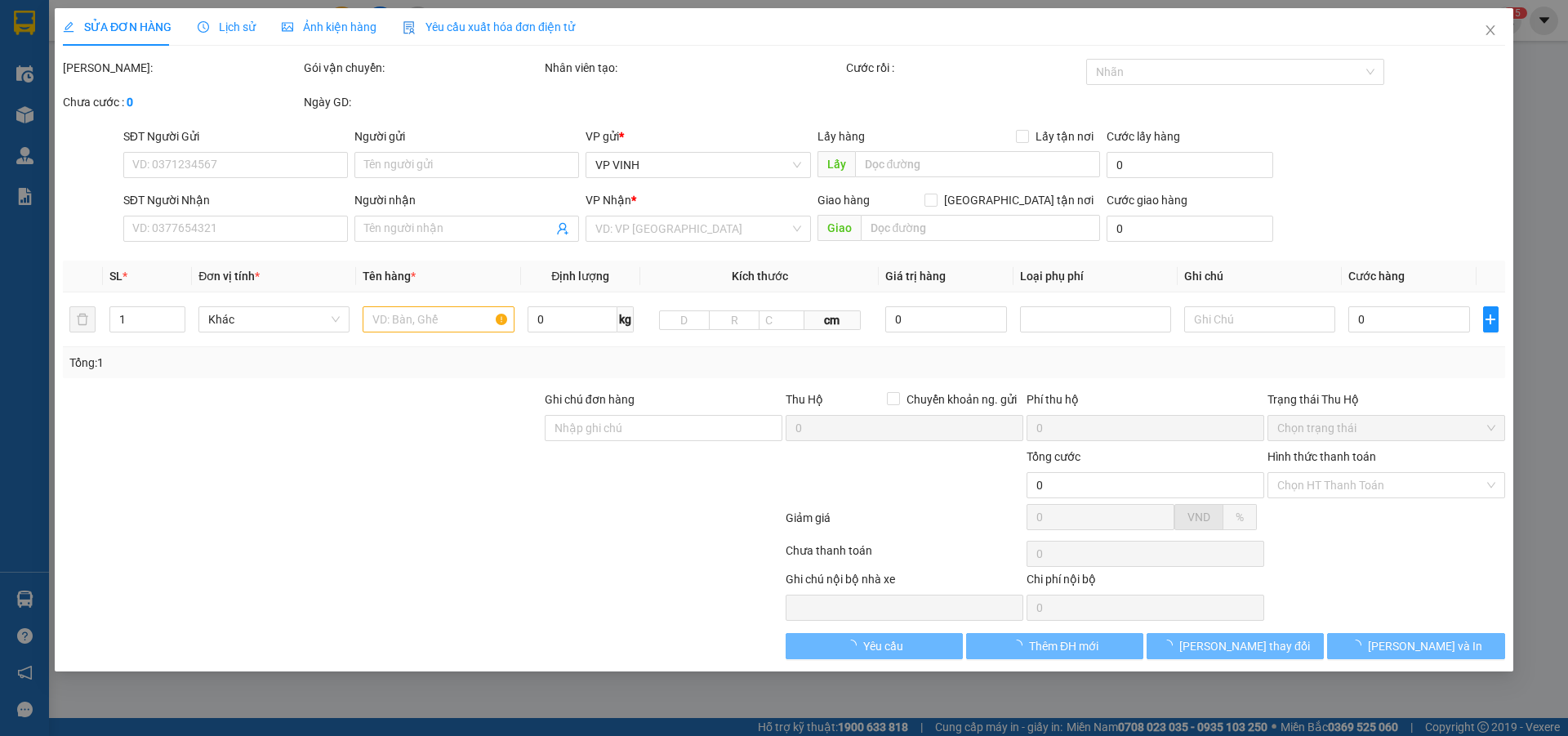
type input "129 trường chinh"
type input "40.000"
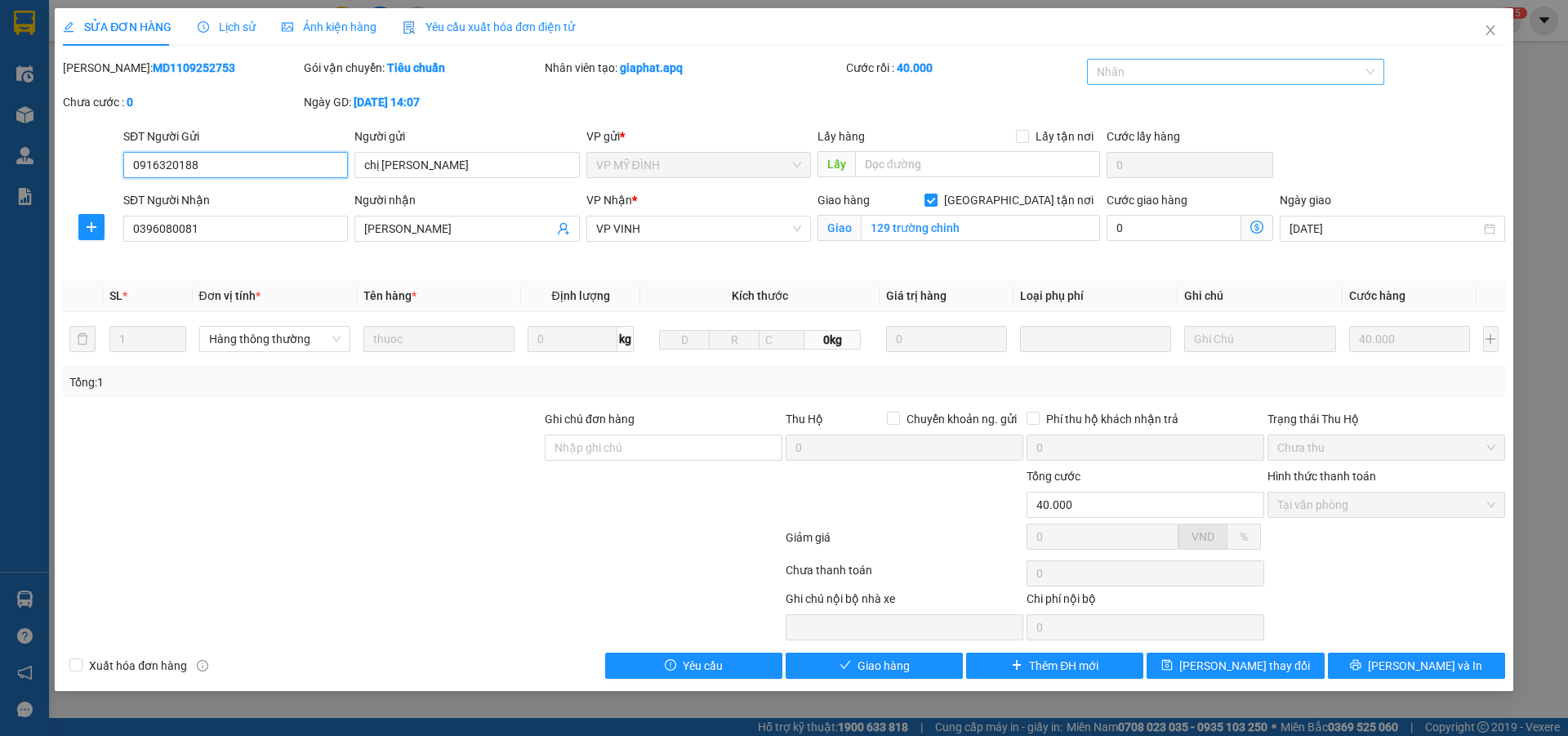
click at [1237, 76] on div at bounding box center [1228, 71] width 274 height 20
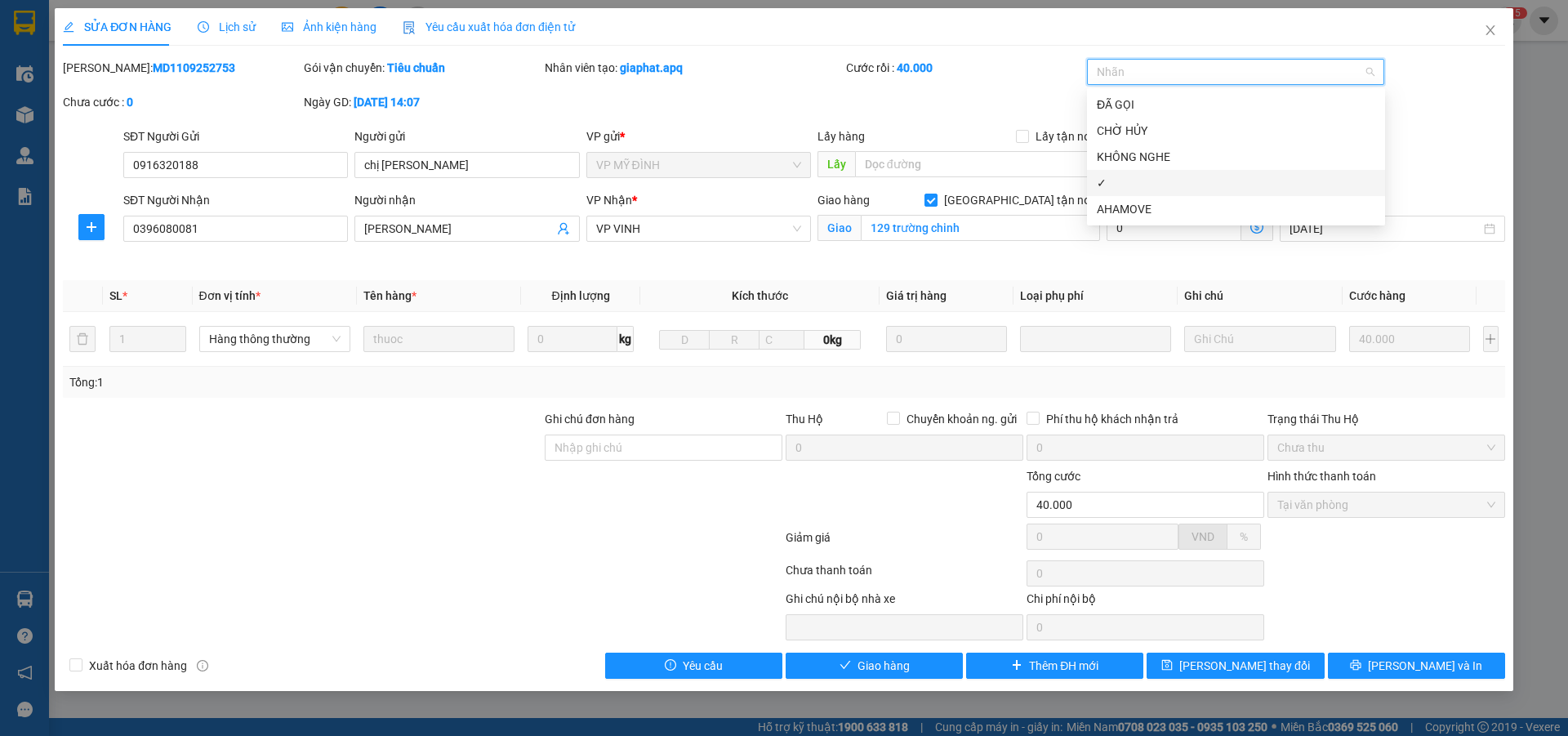
click at [1113, 188] on div "✓" at bounding box center [1236, 183] width 279 height 18
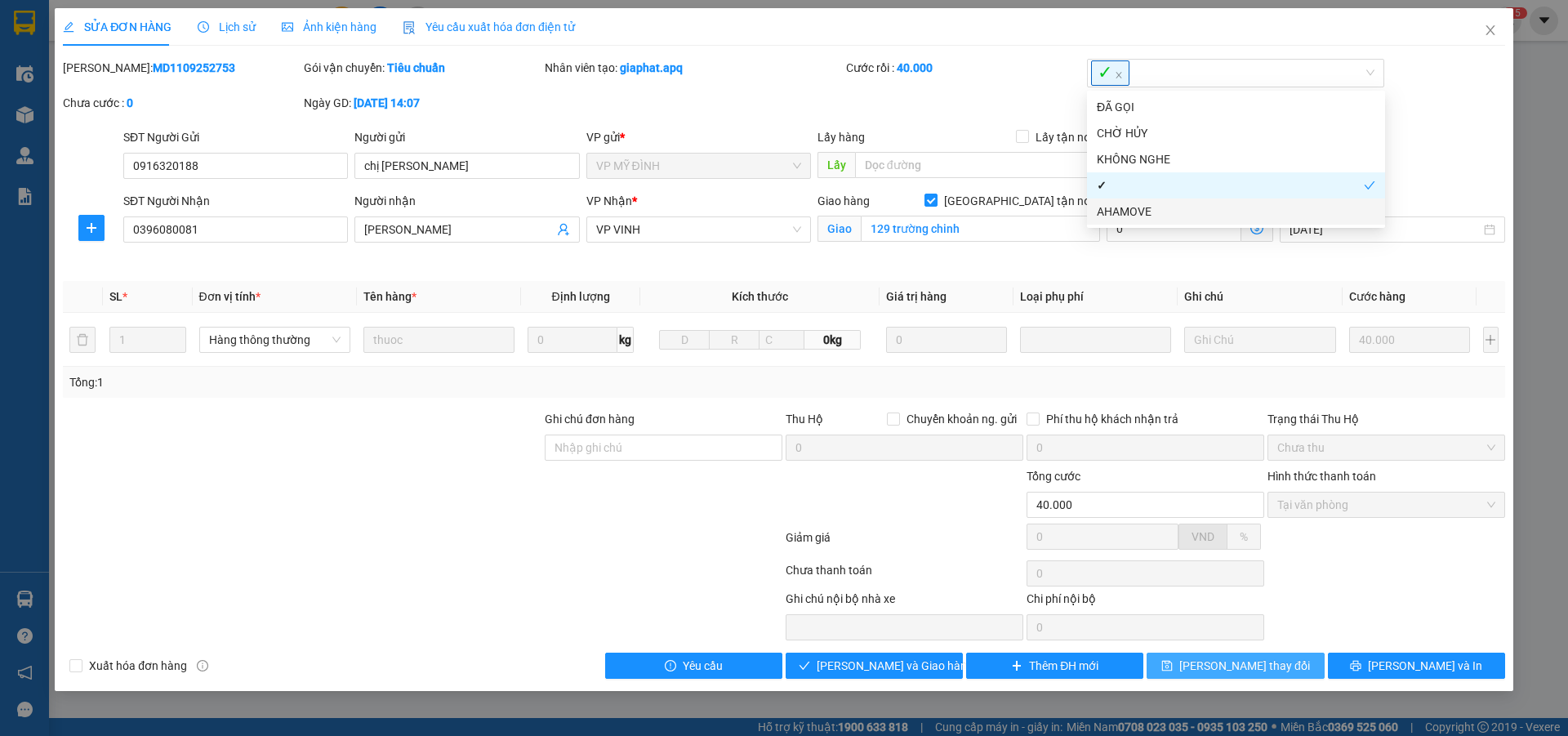
click at [1237, 669] on span "Lưu thay đổi" at bounding box center [1245, 666] width 131 height 18
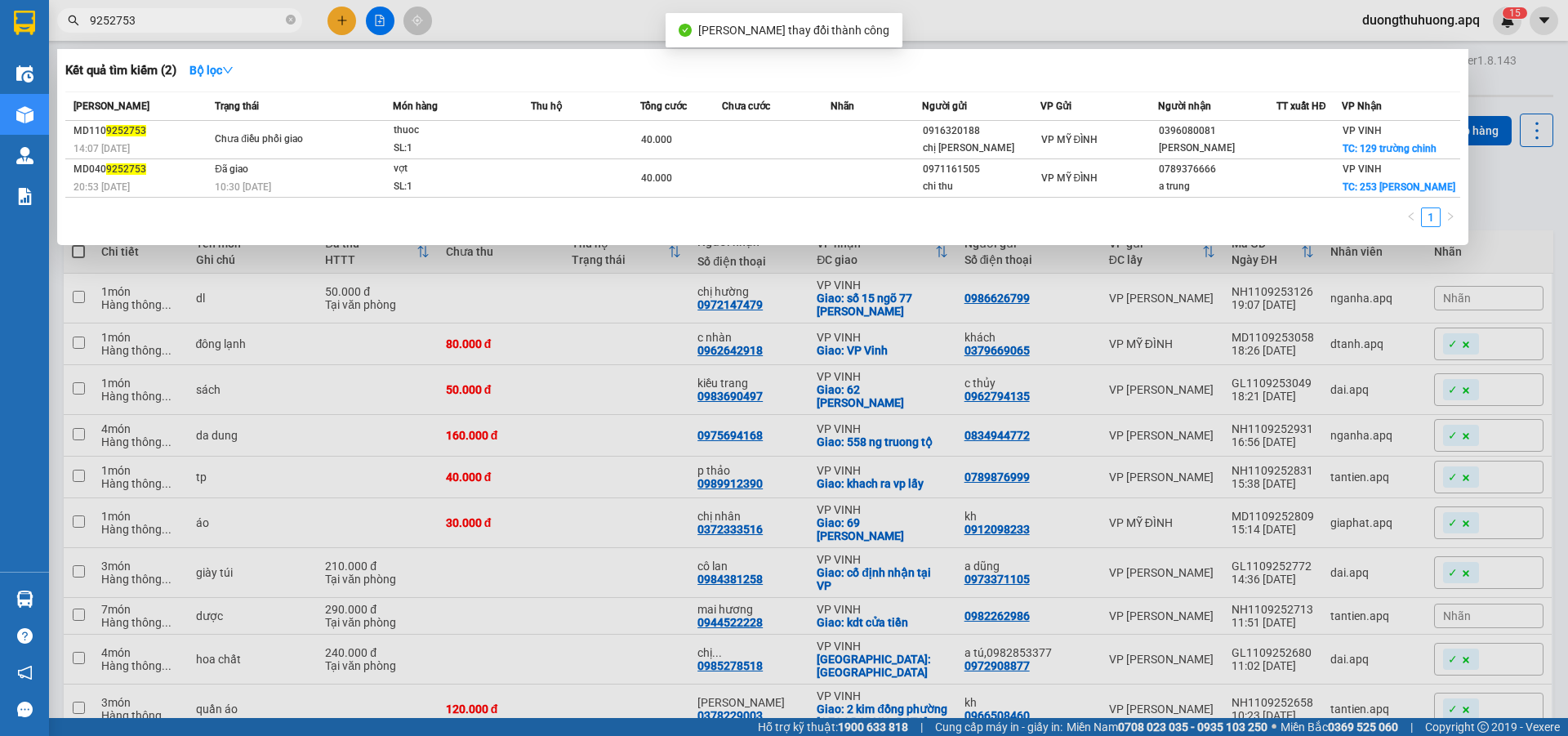
click at [224, 18] on input "9252753" at bounding box center [186, 21] width 193 height 18
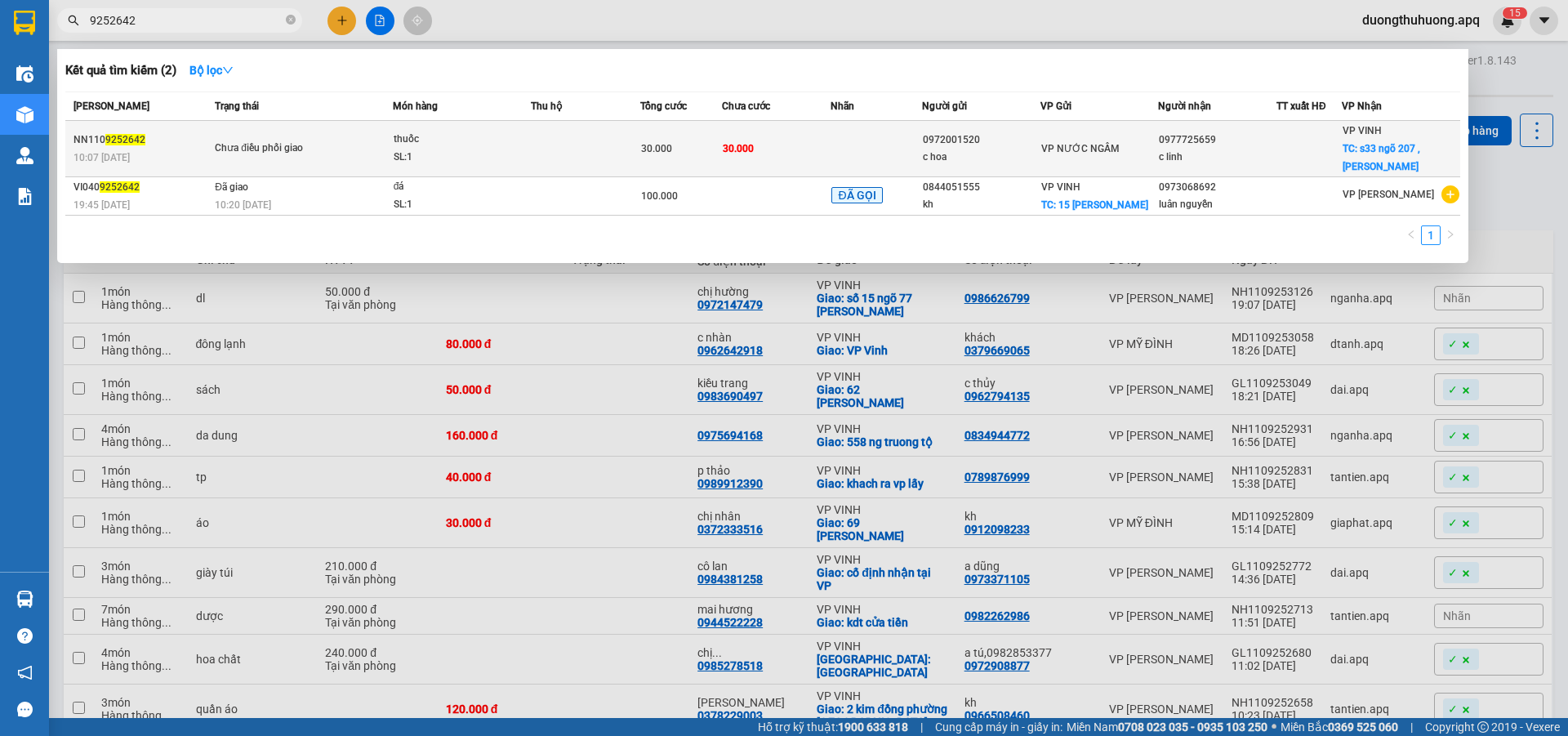
type input "9252642"
click at [532, 144] on td at bounding box center [585, 150] width 110 height 57
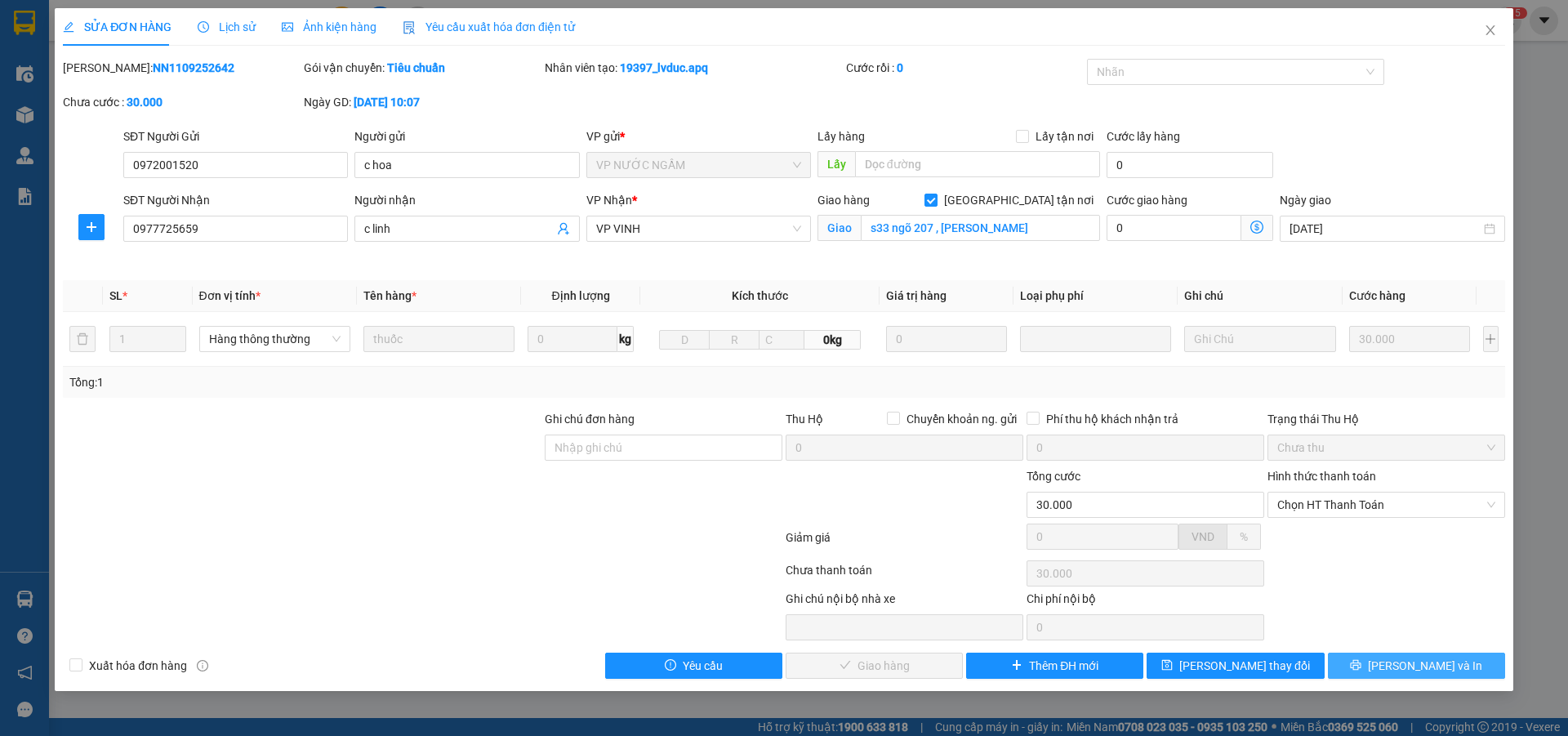
click at [1350, 669] on button "Lưu và In" at bounding box center [1416, 666] width 177 height 26
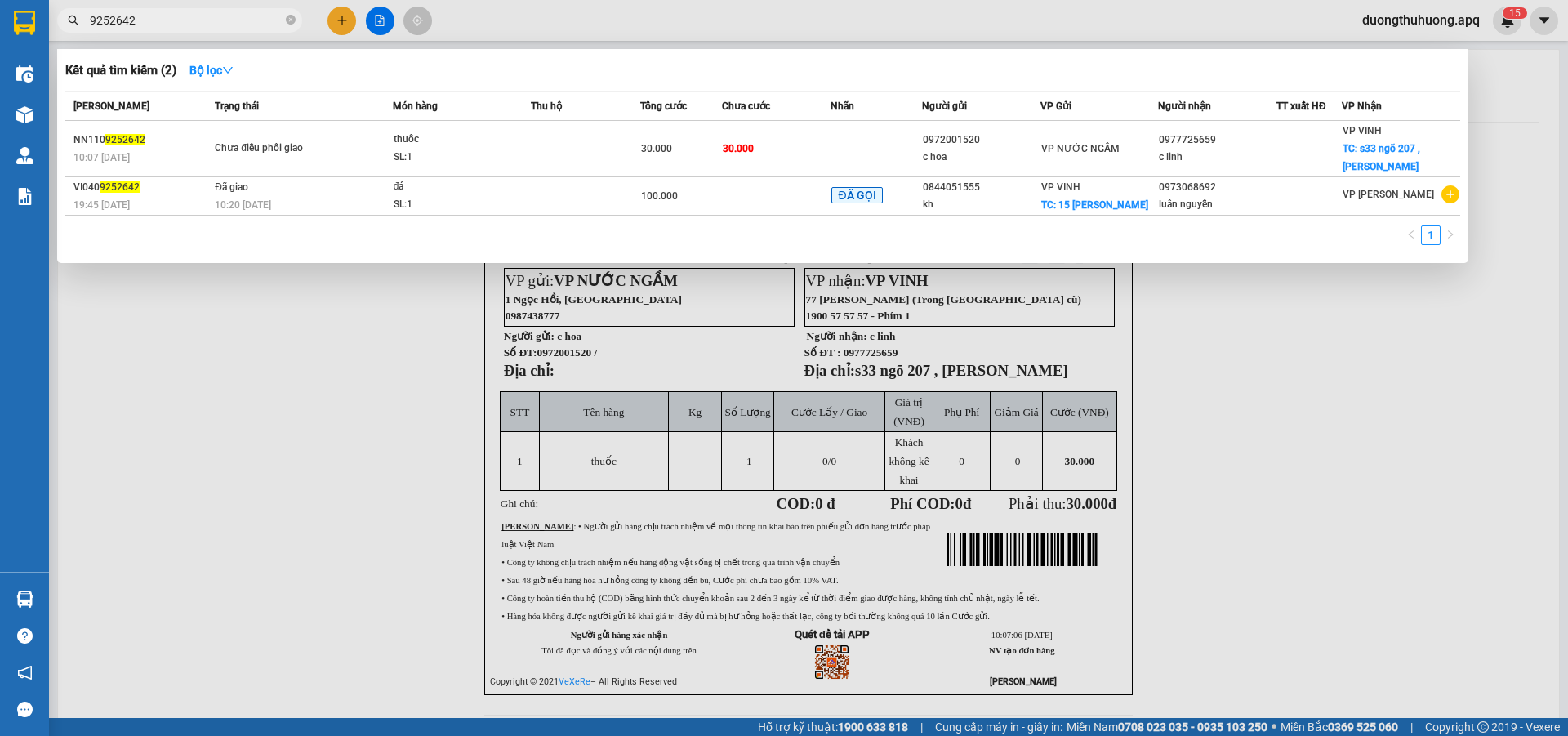
click at [219, 18] on input "9252642" at bounding box center [186, 21] width 193 height 18
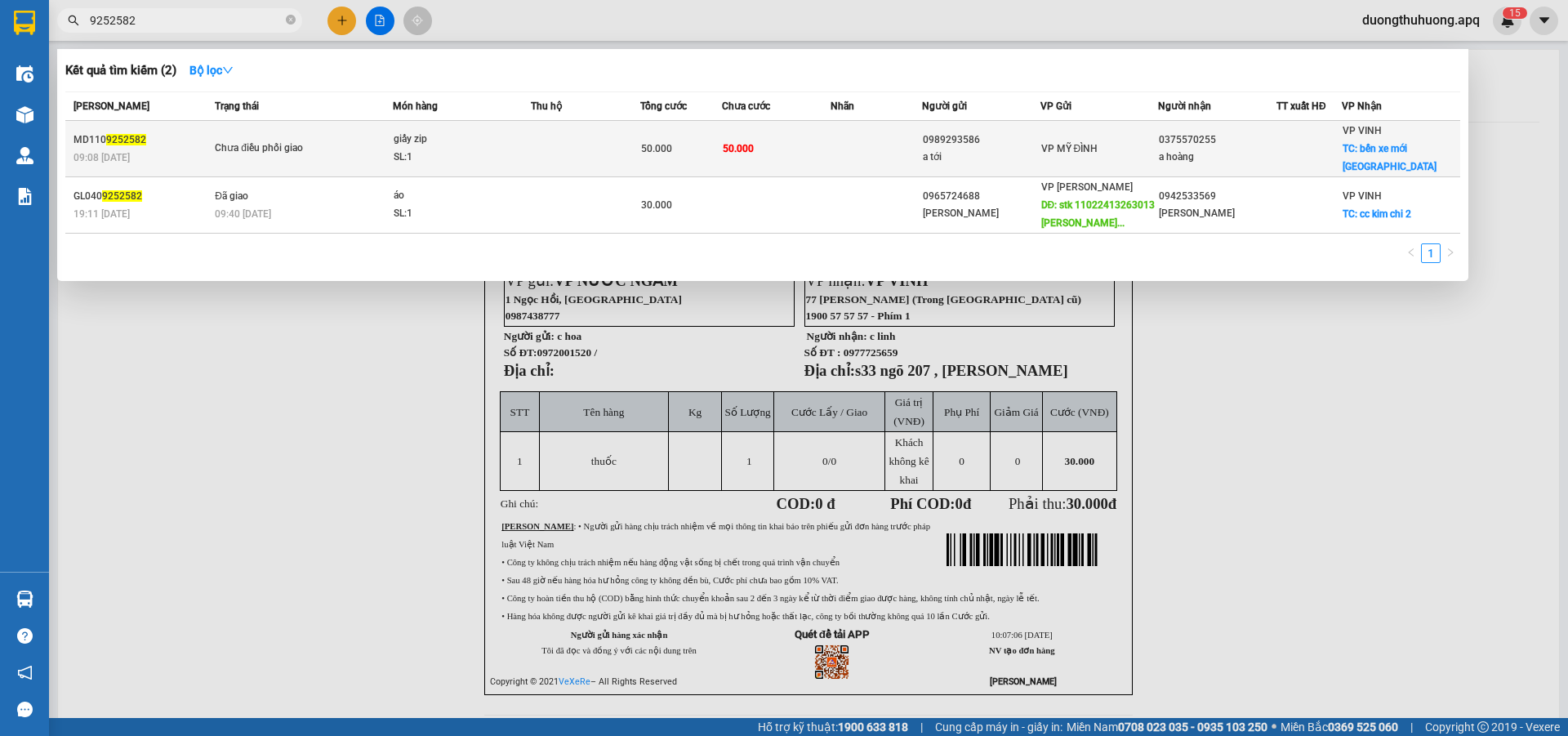
type input "9252582"
click at [530, 147] on span "giấy zip SL: 1" at bounding box center [461, 149] width 136 height 35
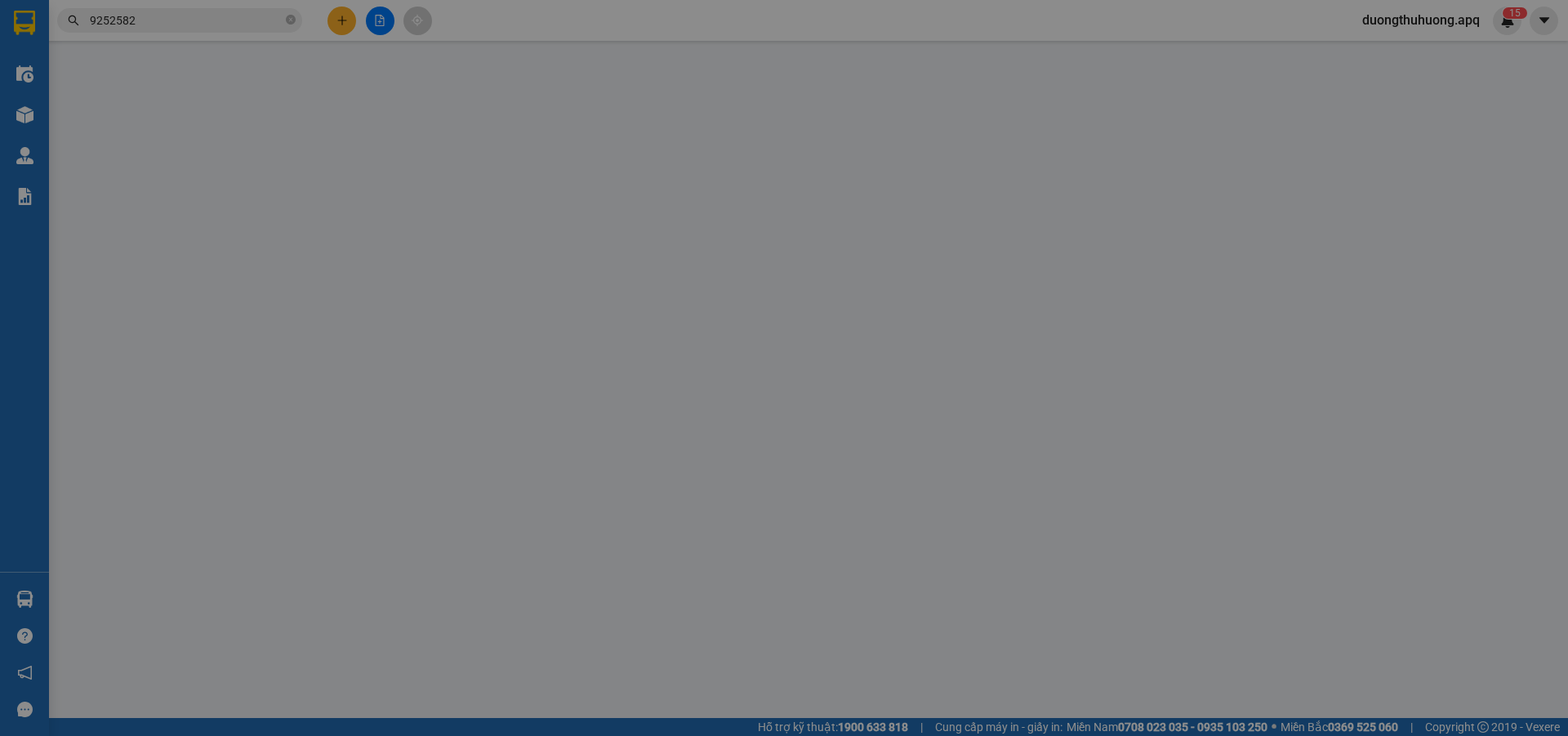
type input "0989293586"
type input "a tới"
type input "0375570255"
type input "a hoàng"
checkbox input "true"
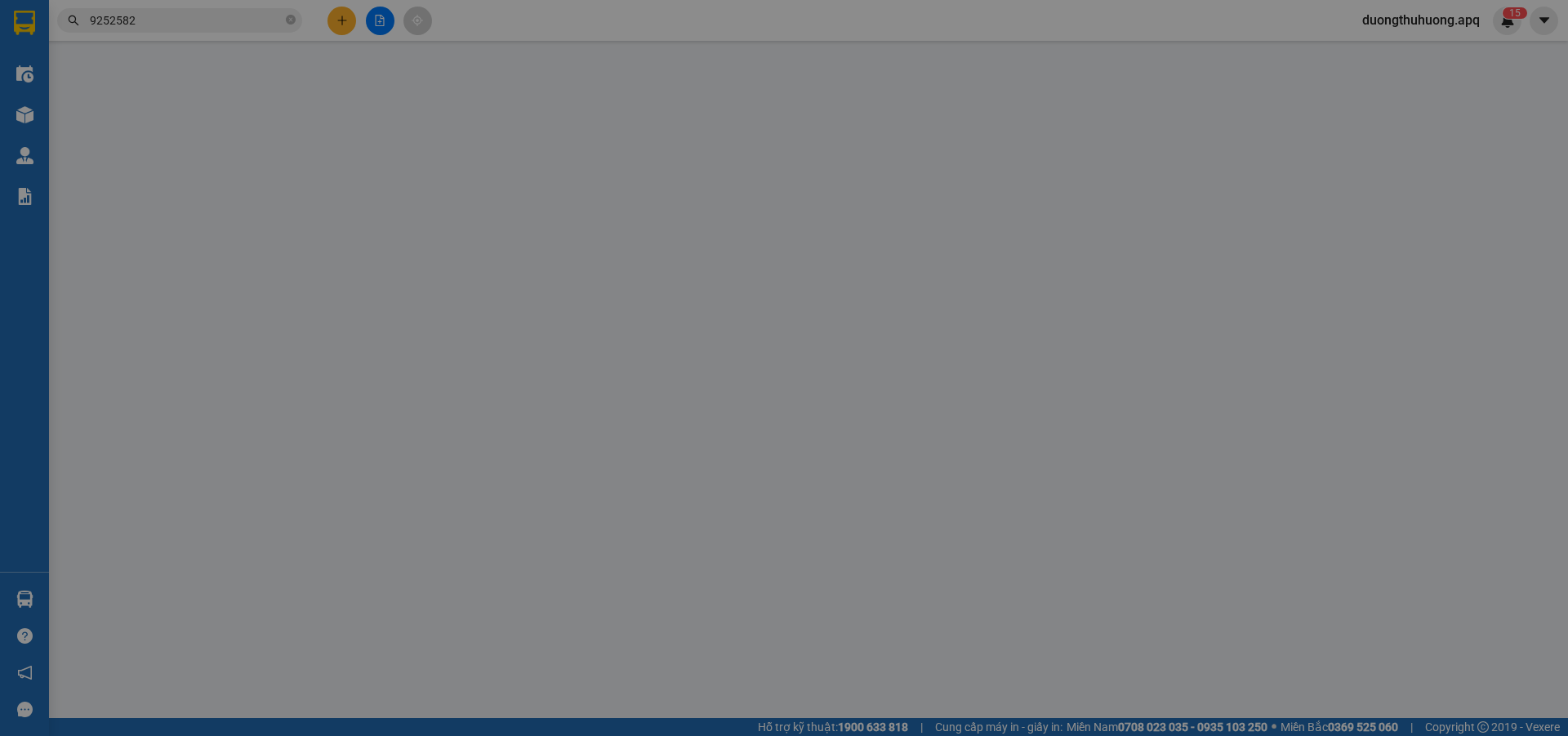
type input "bến xe mới [GEOGRAPHIC_DATA]"
type input "50.000"
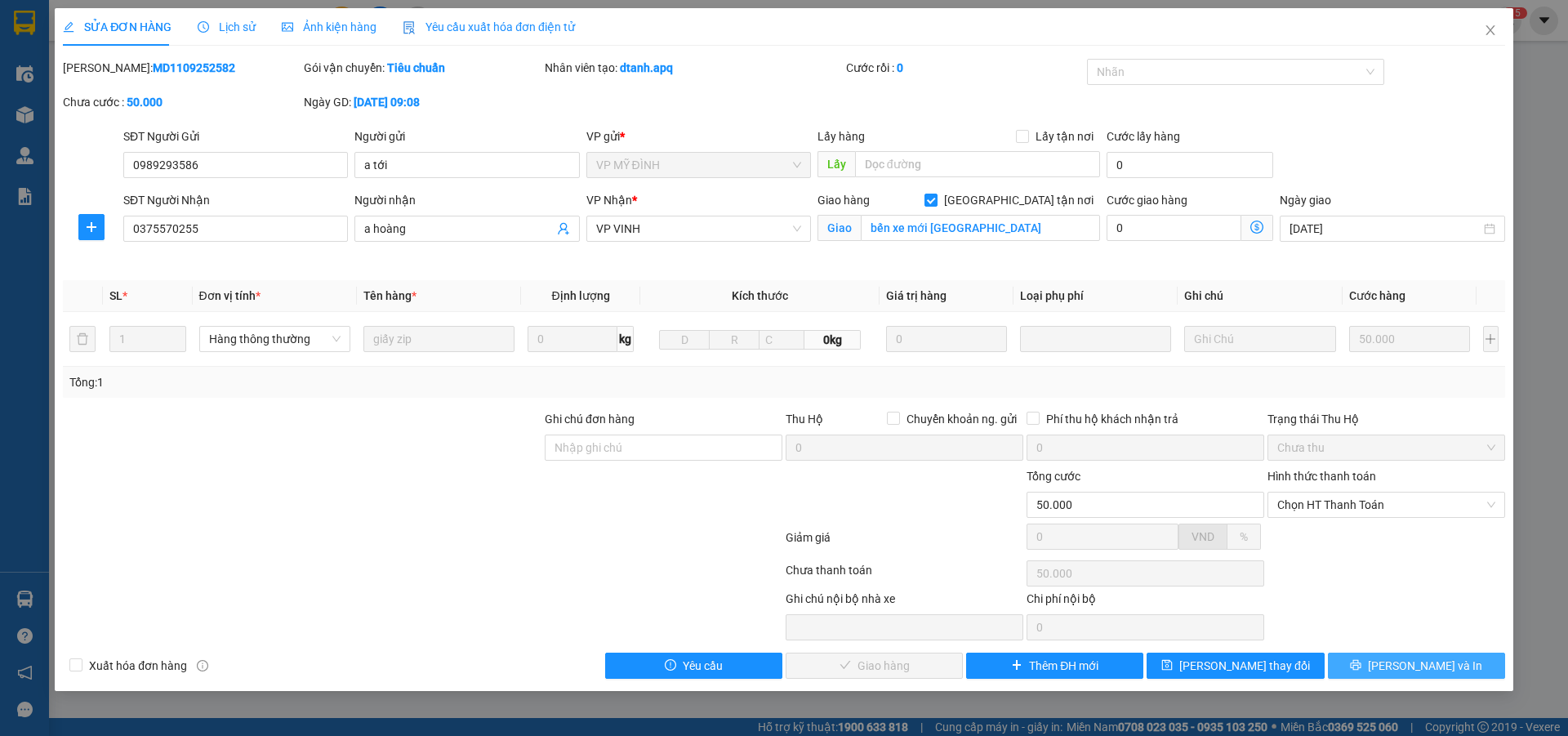
click at [1355, 668] on button "[PERSON_NAME] và In" at bounding box center [1416, 666] width 177 height 26
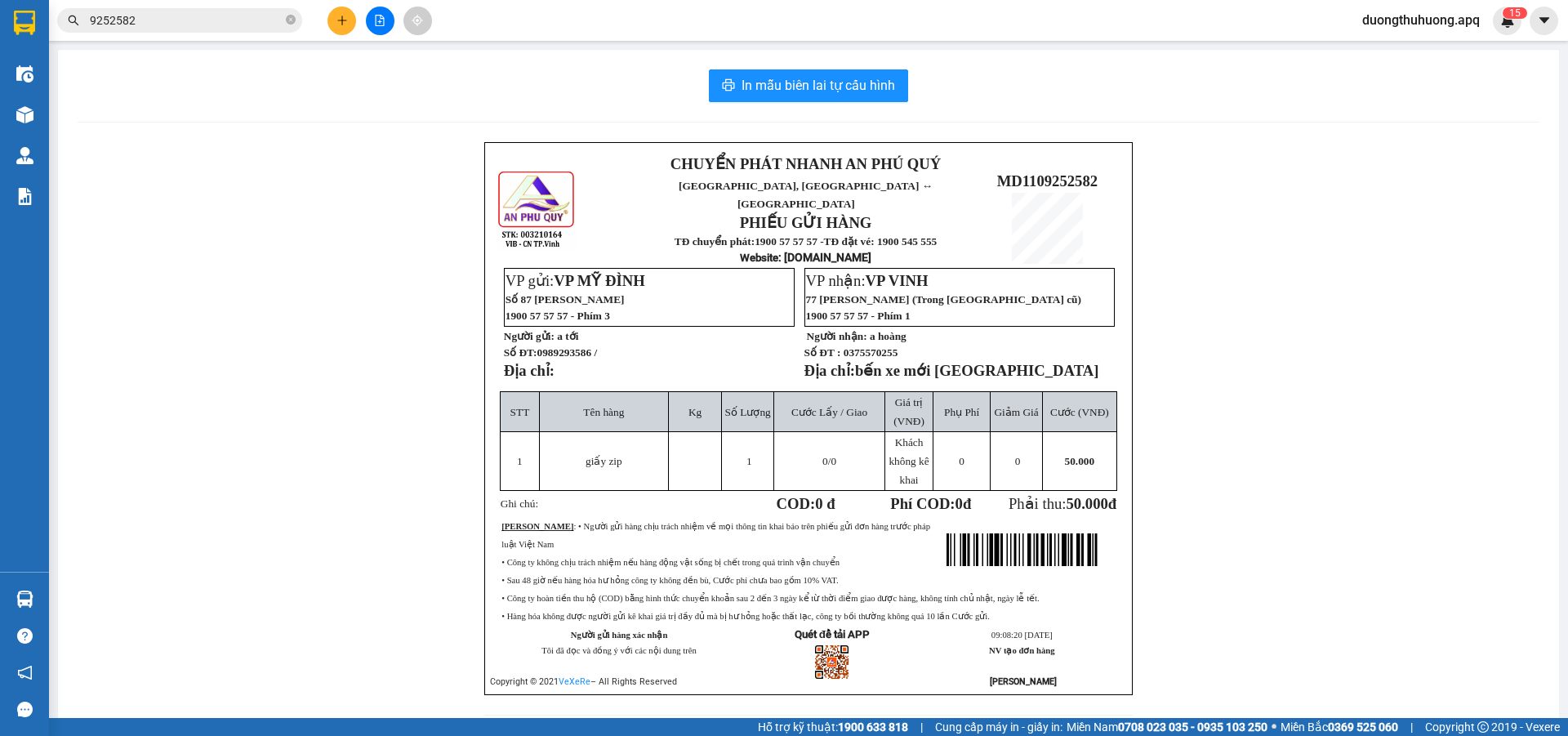
click at [194, 19] on input "9252582" at bounding box center [186, 21] width 193 height 18
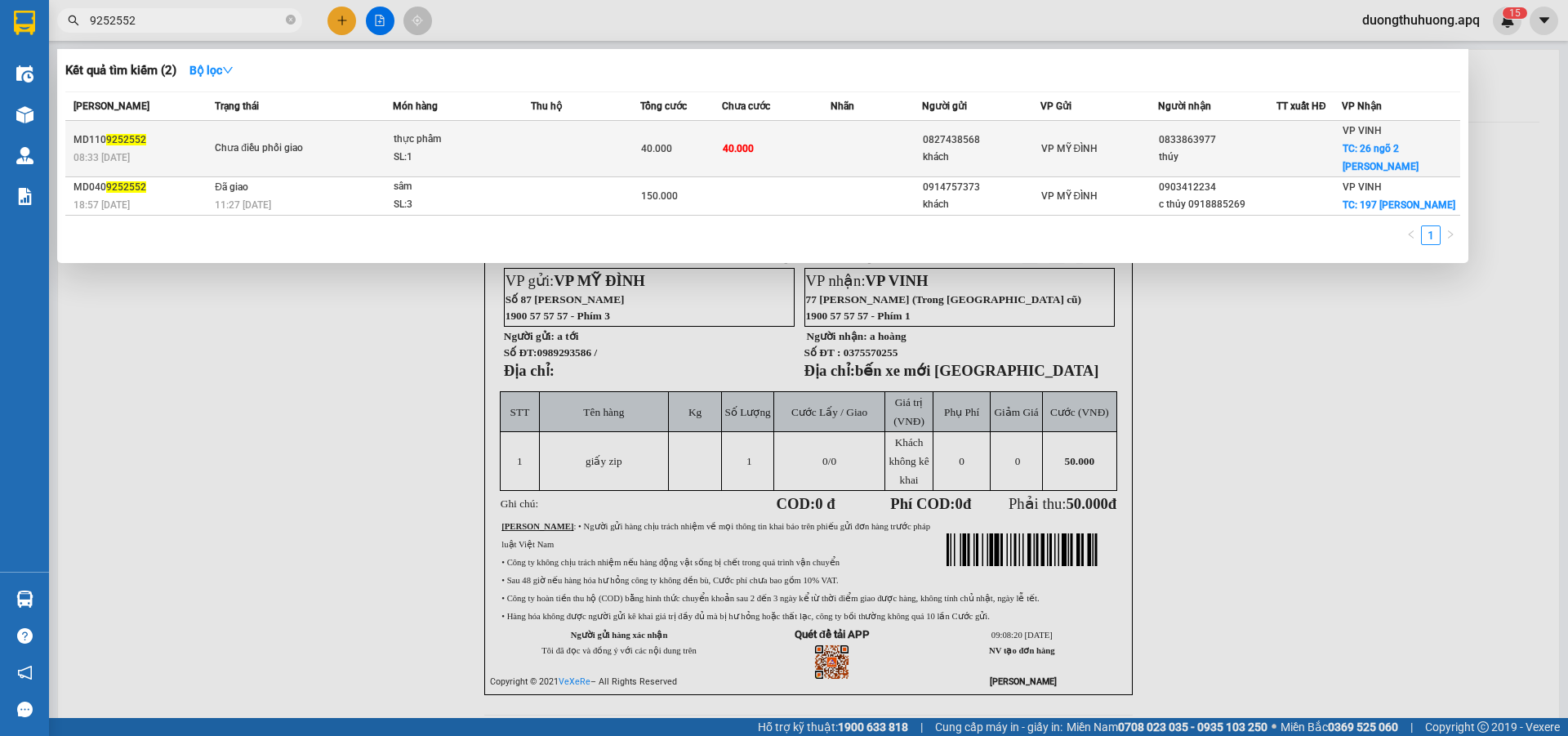
type input "9252552"
click at [467, 155] on div "SL: 1" at bounding box center [454, 158] width 122 height 18
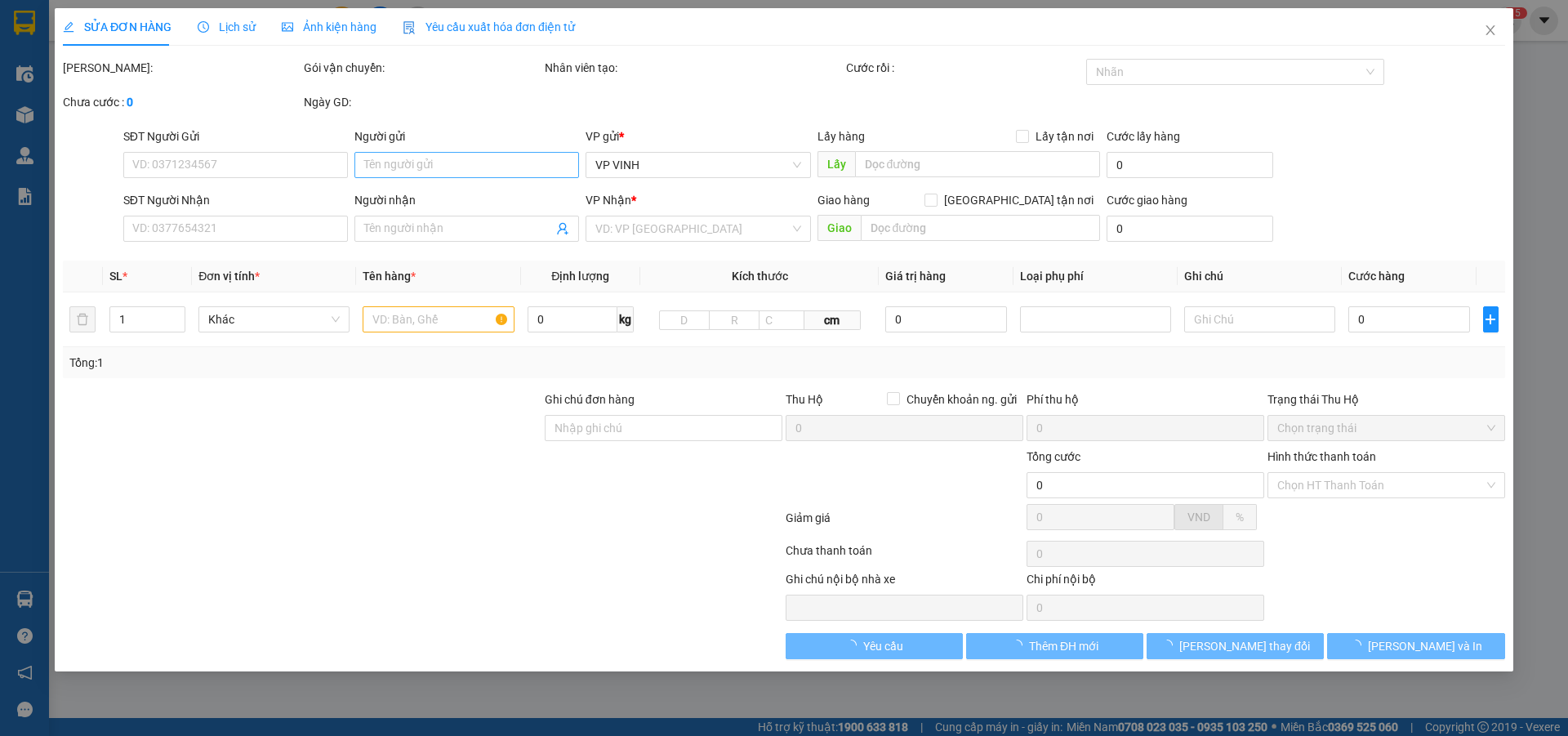
type input "0827438568"
type input "khách"
type input "0833863977"
type input "thúy"
checkbox input "true"
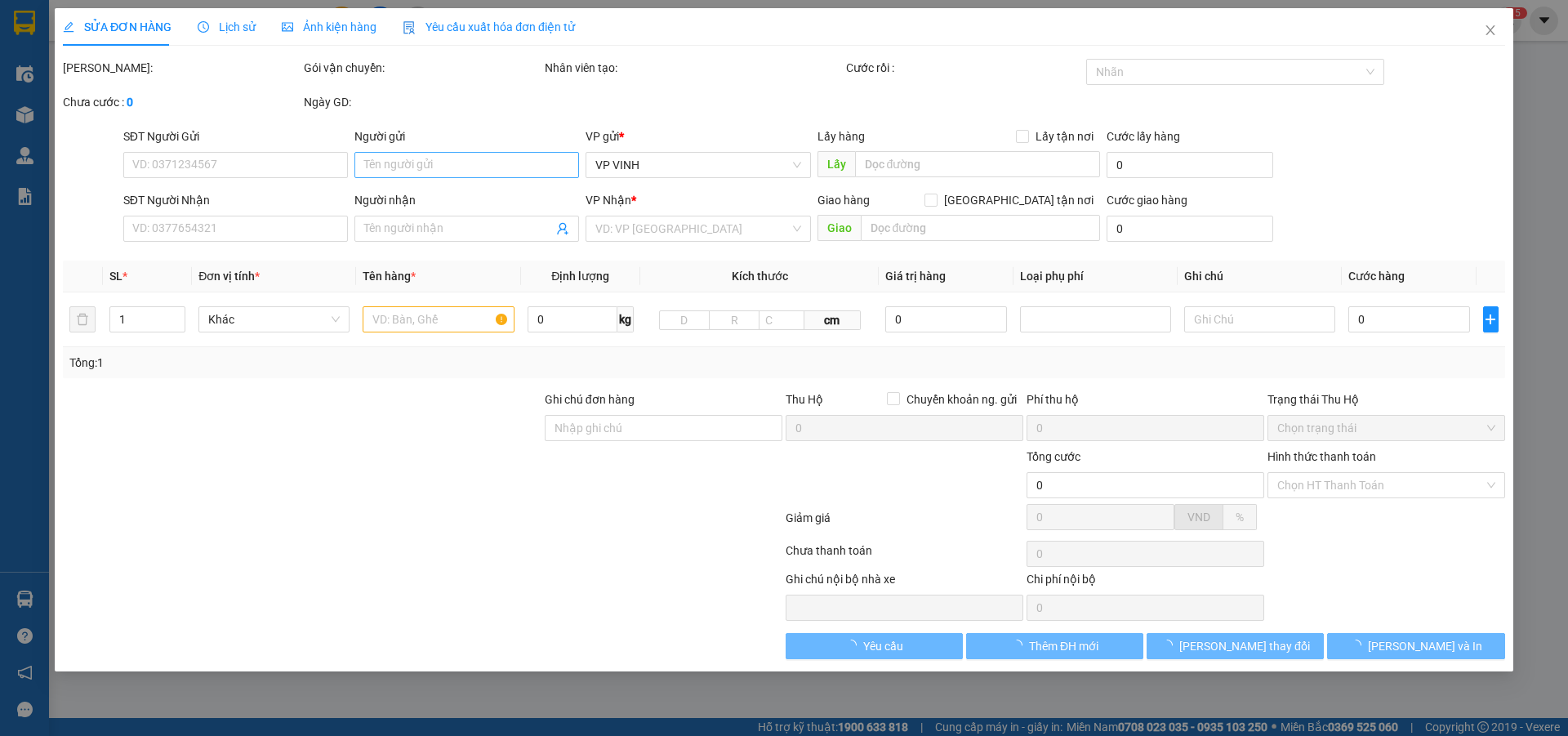
type input "26 ngõ 2 [PERSON_NAME] sách"
type input "40.000"
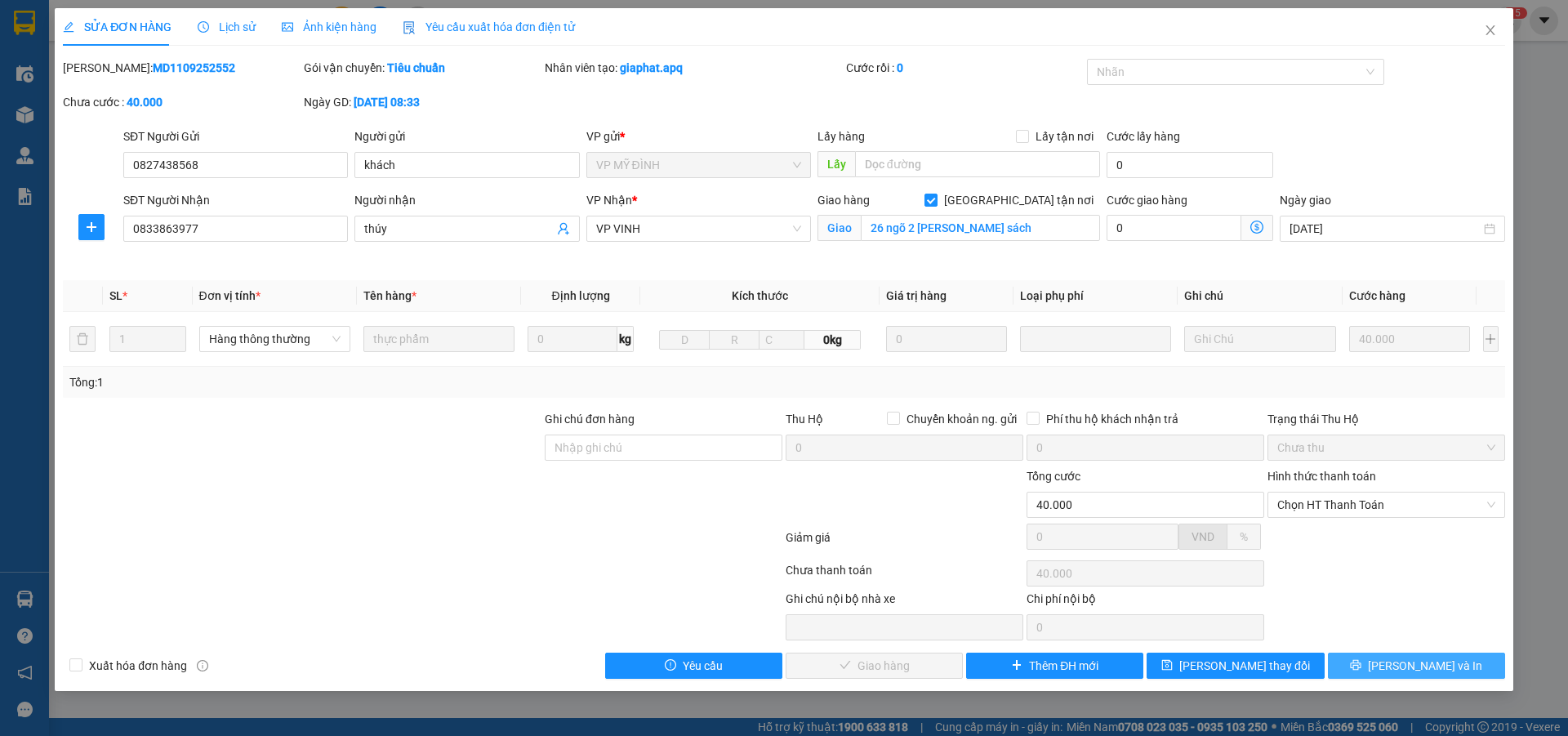
click at [1356, 668] on button "[PERSON_NAME] và In" at bounding box center [1416, 666] width 177 height 26
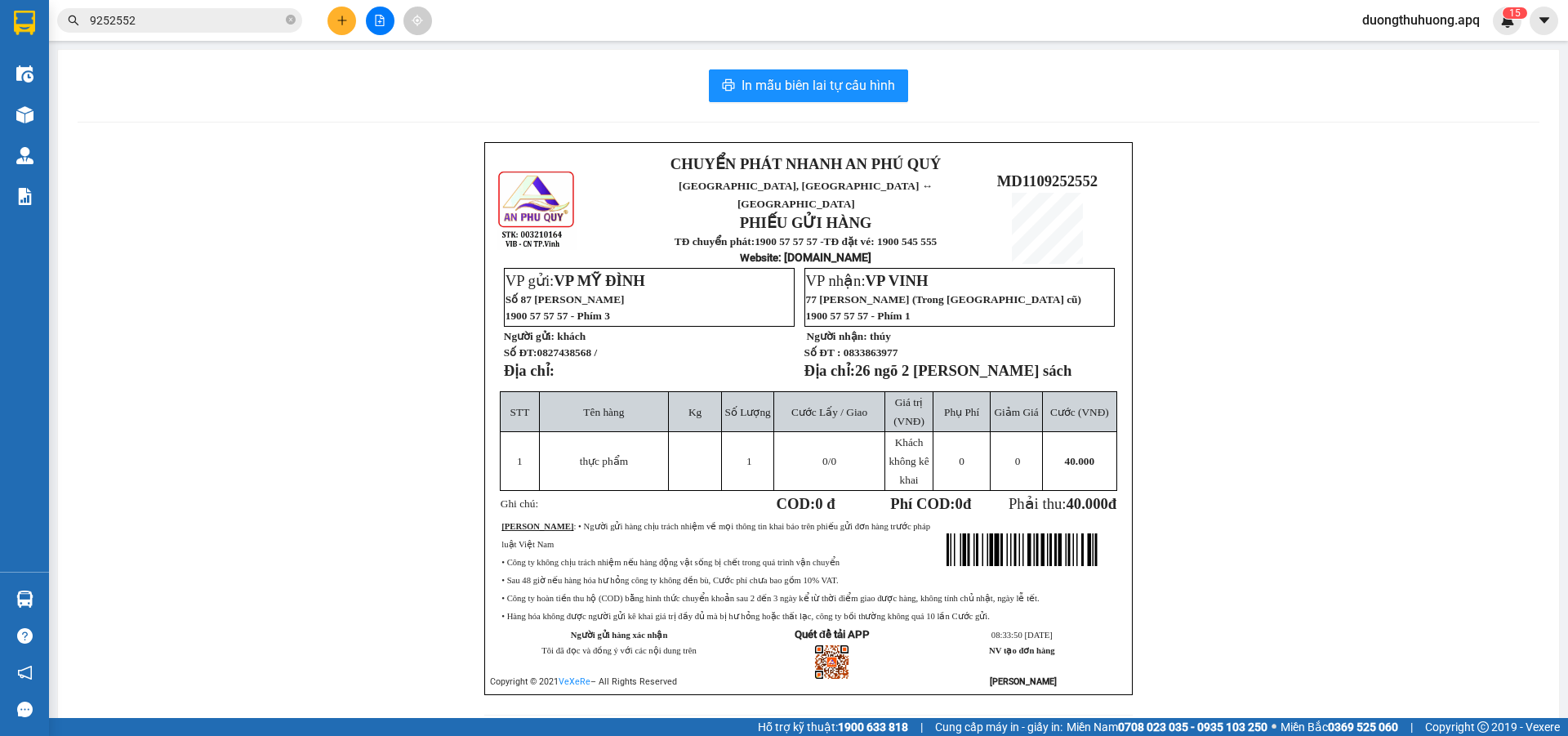
click at [182, 24] on input "9252552" at bounding box center [186, 21] width 193 height 18
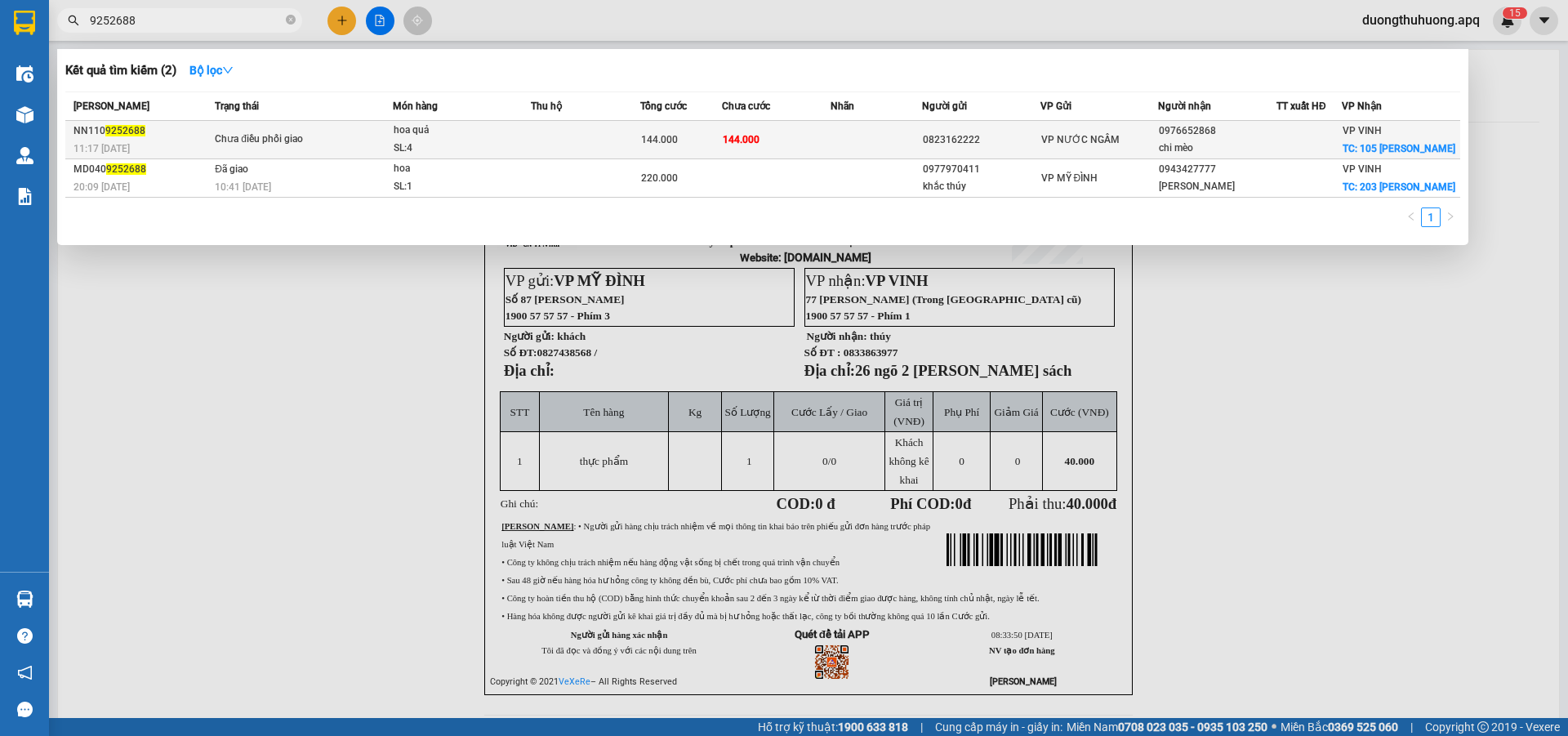
type input "9252688"
click at [461, 156] on div "SL: 4" at bounding box center [454, 149] width 122 height 18
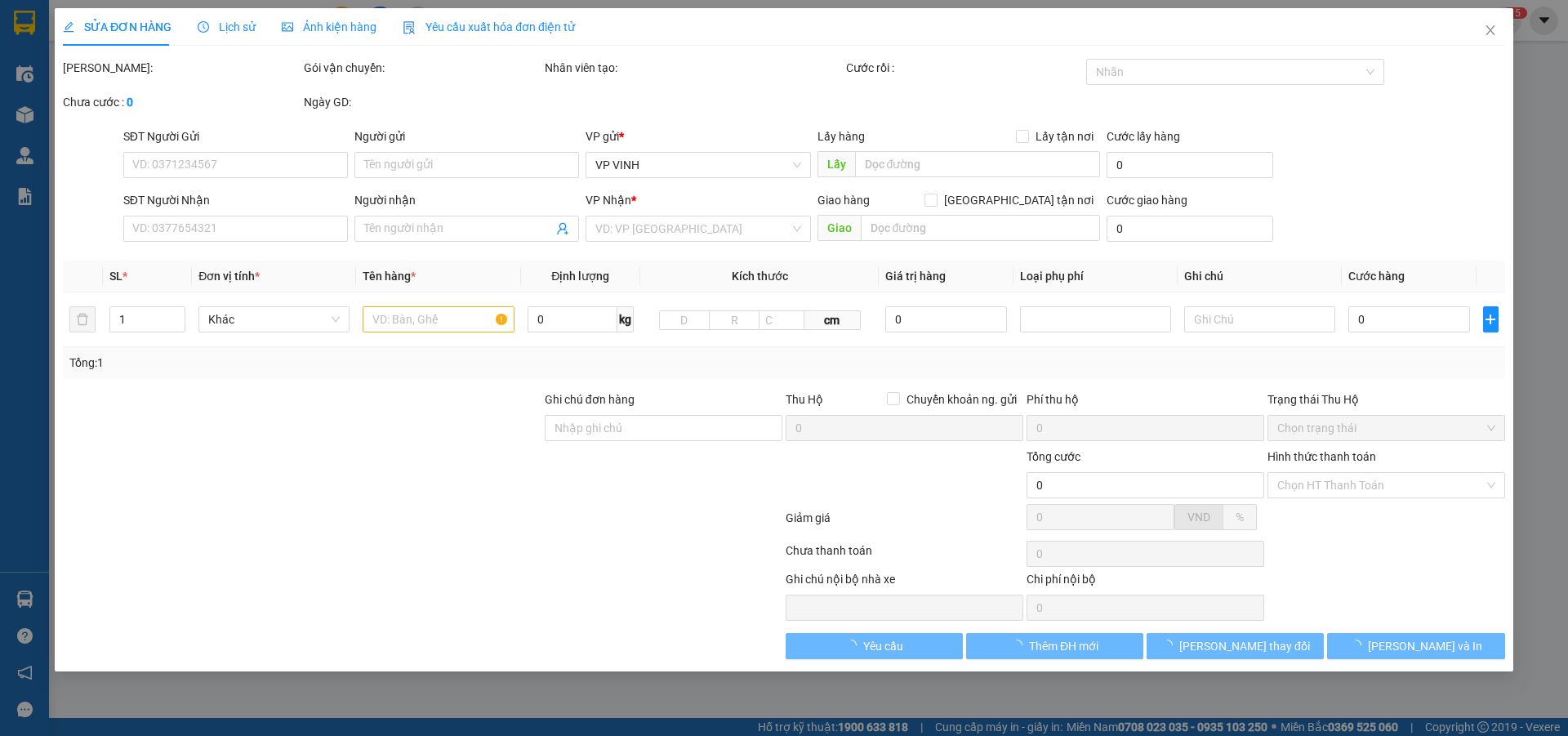
type input "0823162222"
type input "0976652868"
type input "chi mèo"
checkbox input "true"
type input "105 [PERSON_NAME]"
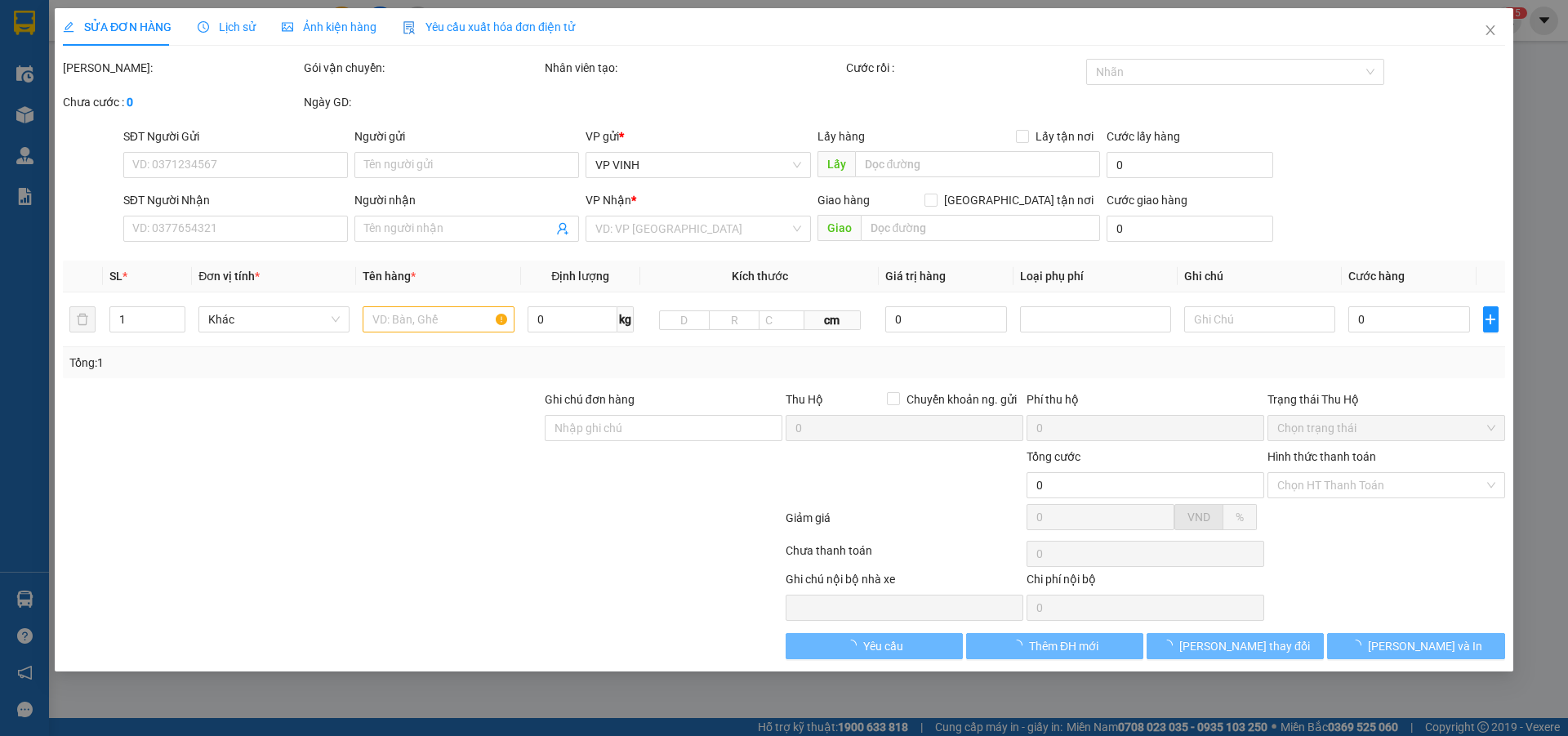
type input "144.000"
type input "10"
type input "144.000"
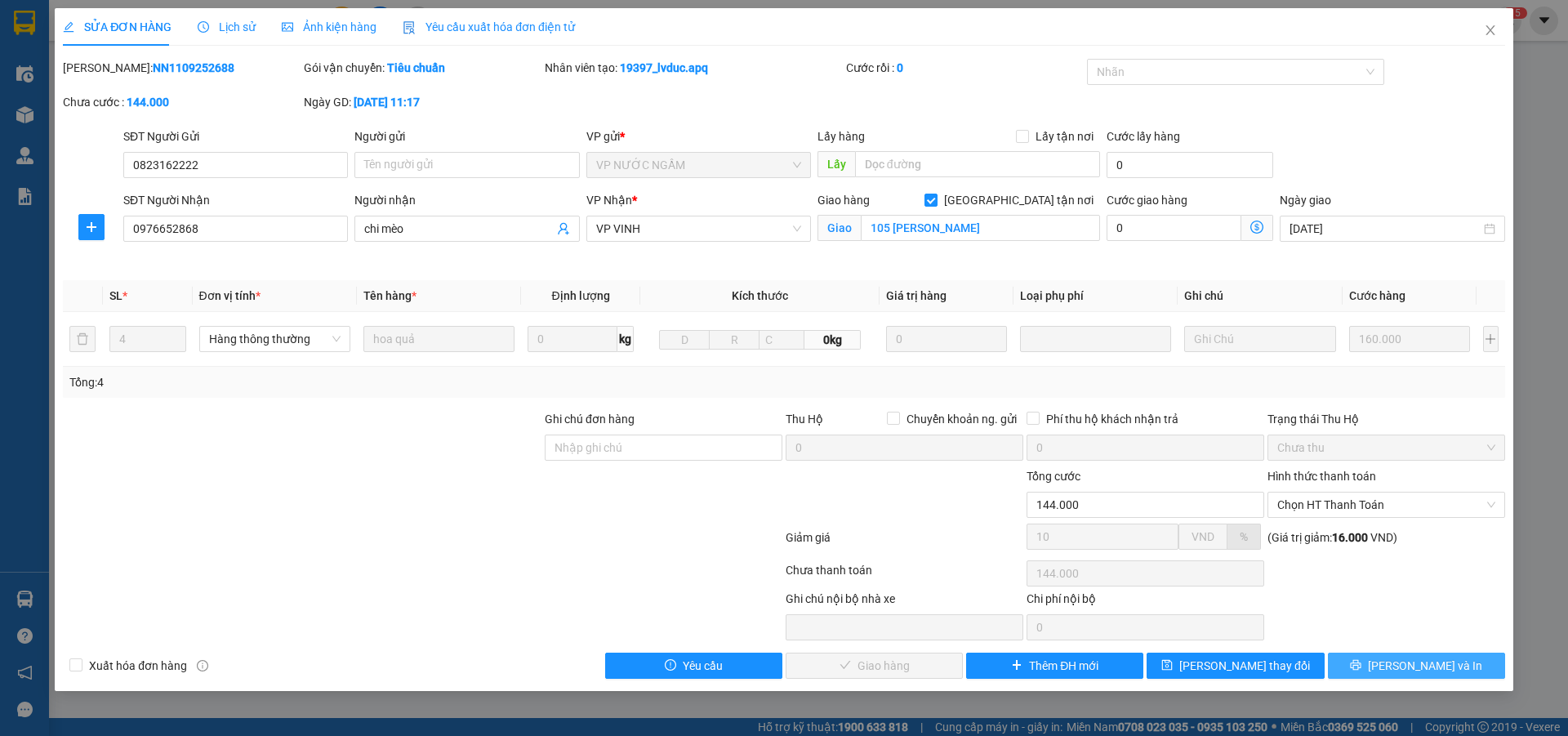
click at [1360, 667] on button "[PERSON_NAME] và In" at bounding box center [1416, 666] width 177 height 26
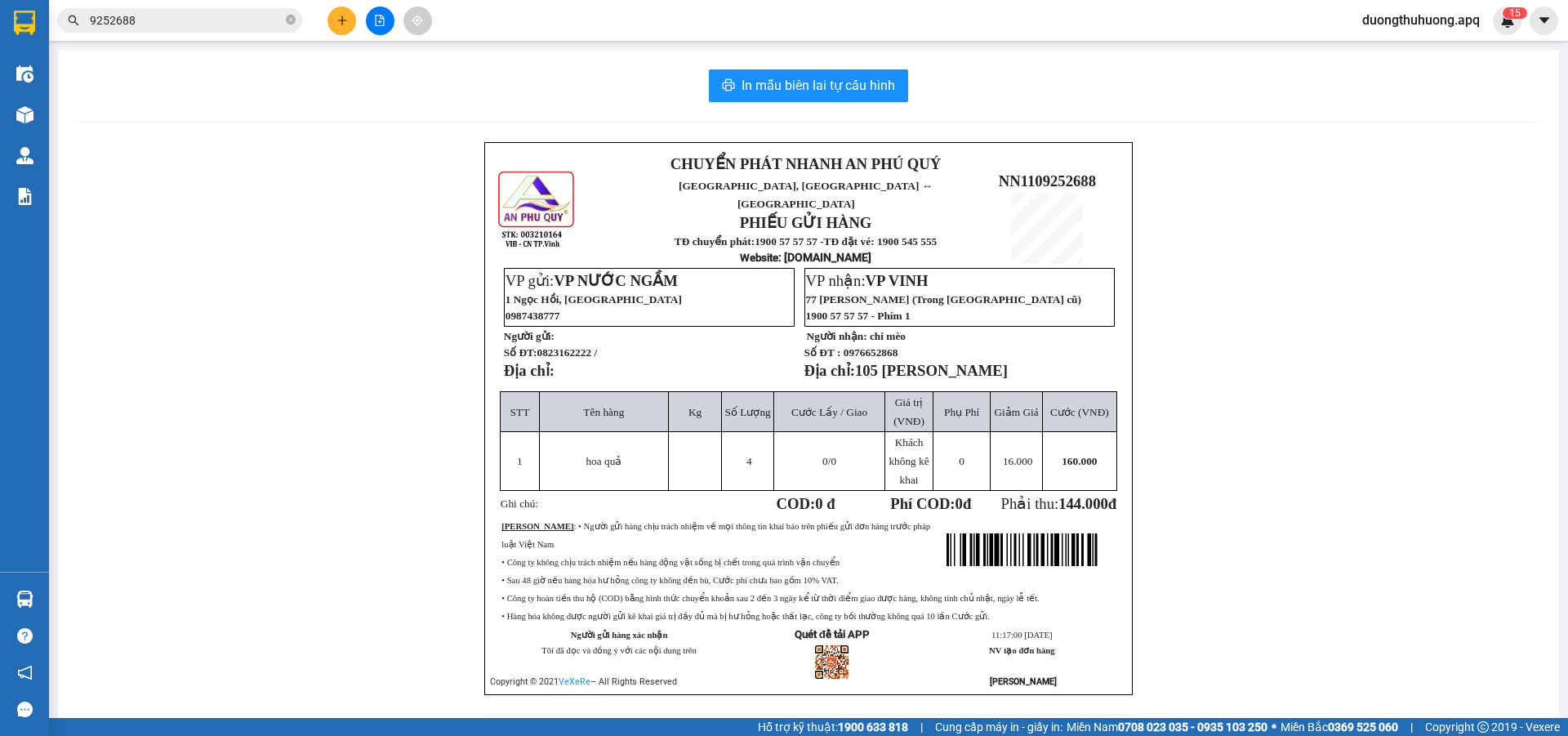
click at [191, 23] on input "9252688" at bounding box center [186, 21] width 193 height 18
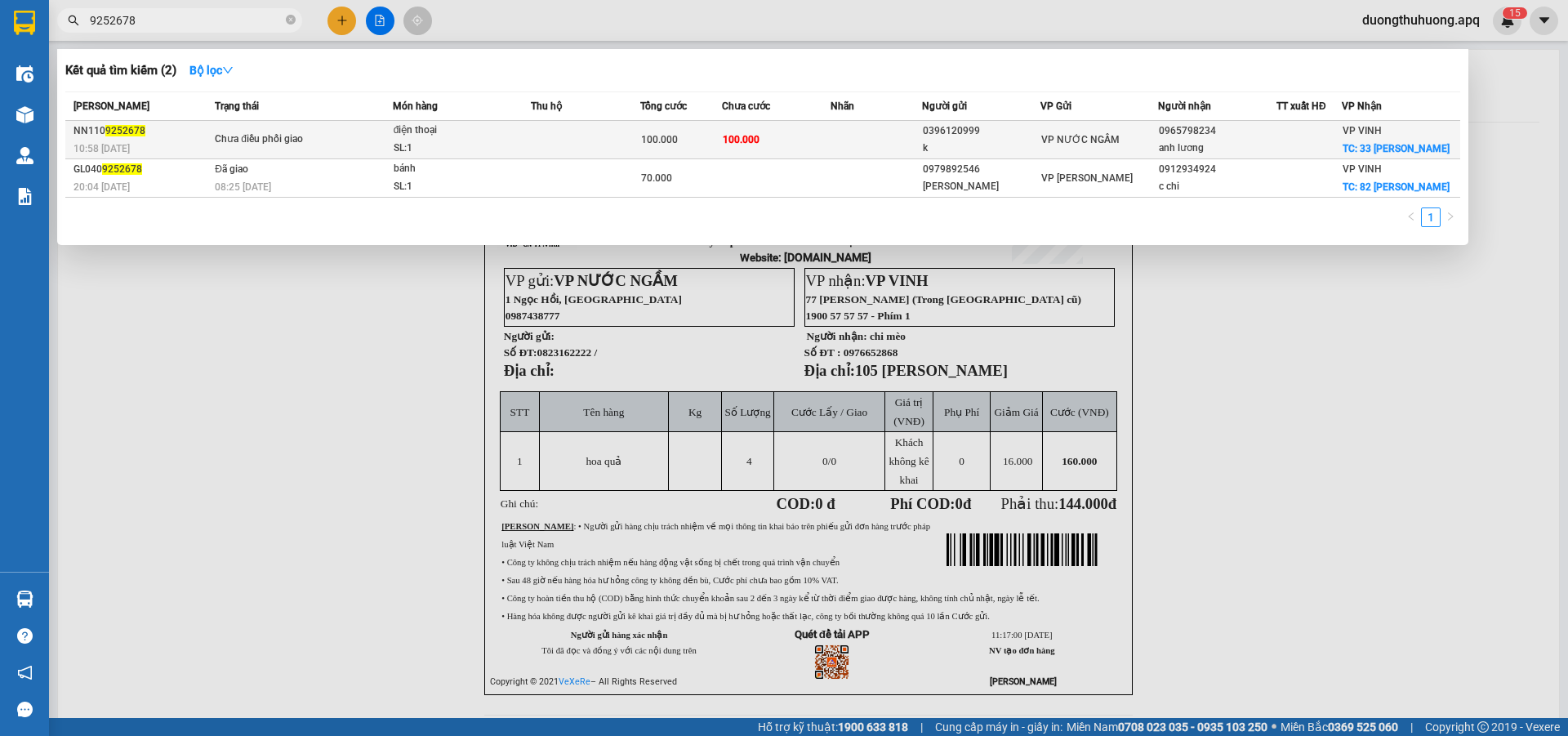
type input "9252678"
click at [478, 151] on div "SL: 1" at bounding box center [454, 149] width 122 height 18
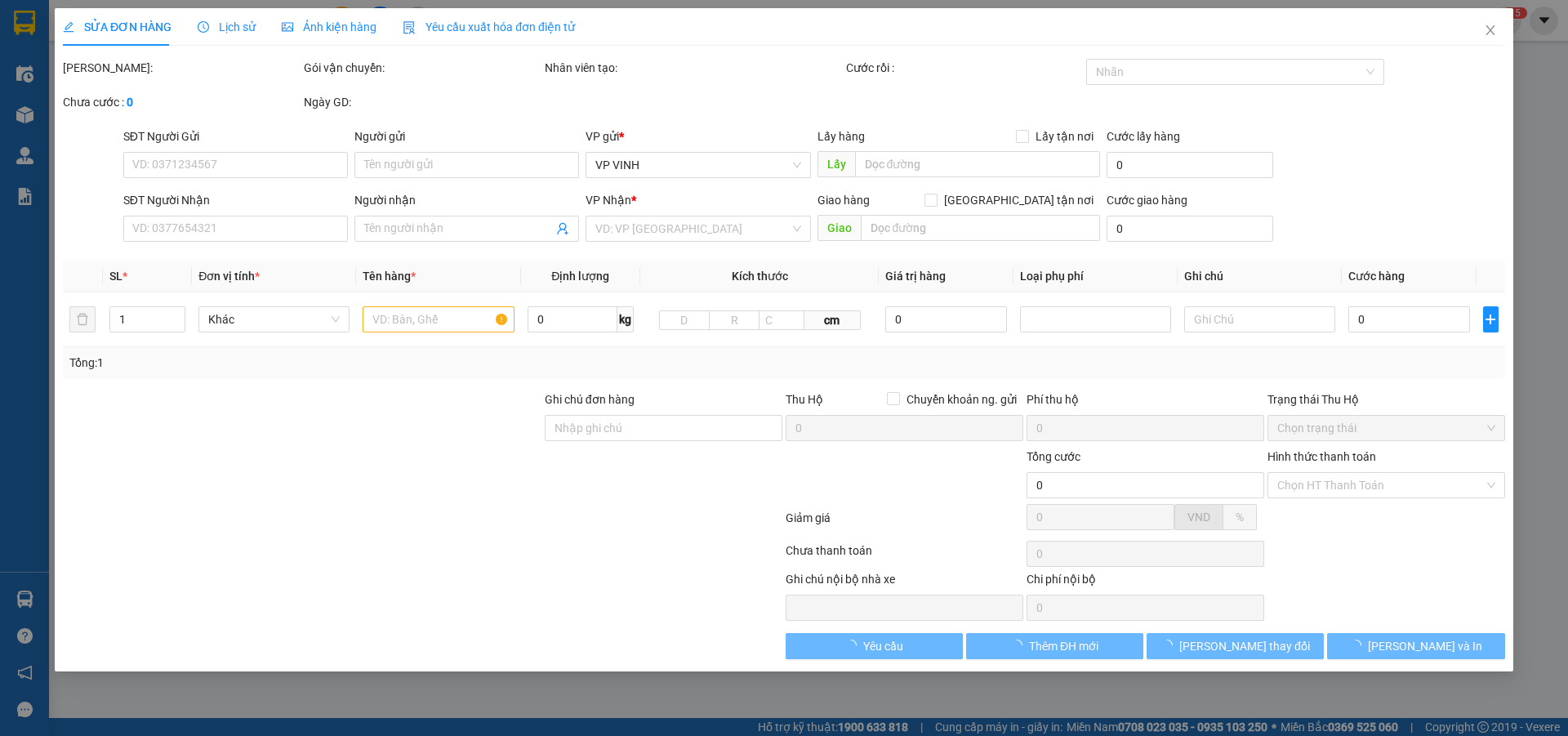
type input "0396120999"
type input "k"
type input "0965798234"
type input "anh lương"
checkbox input "true"
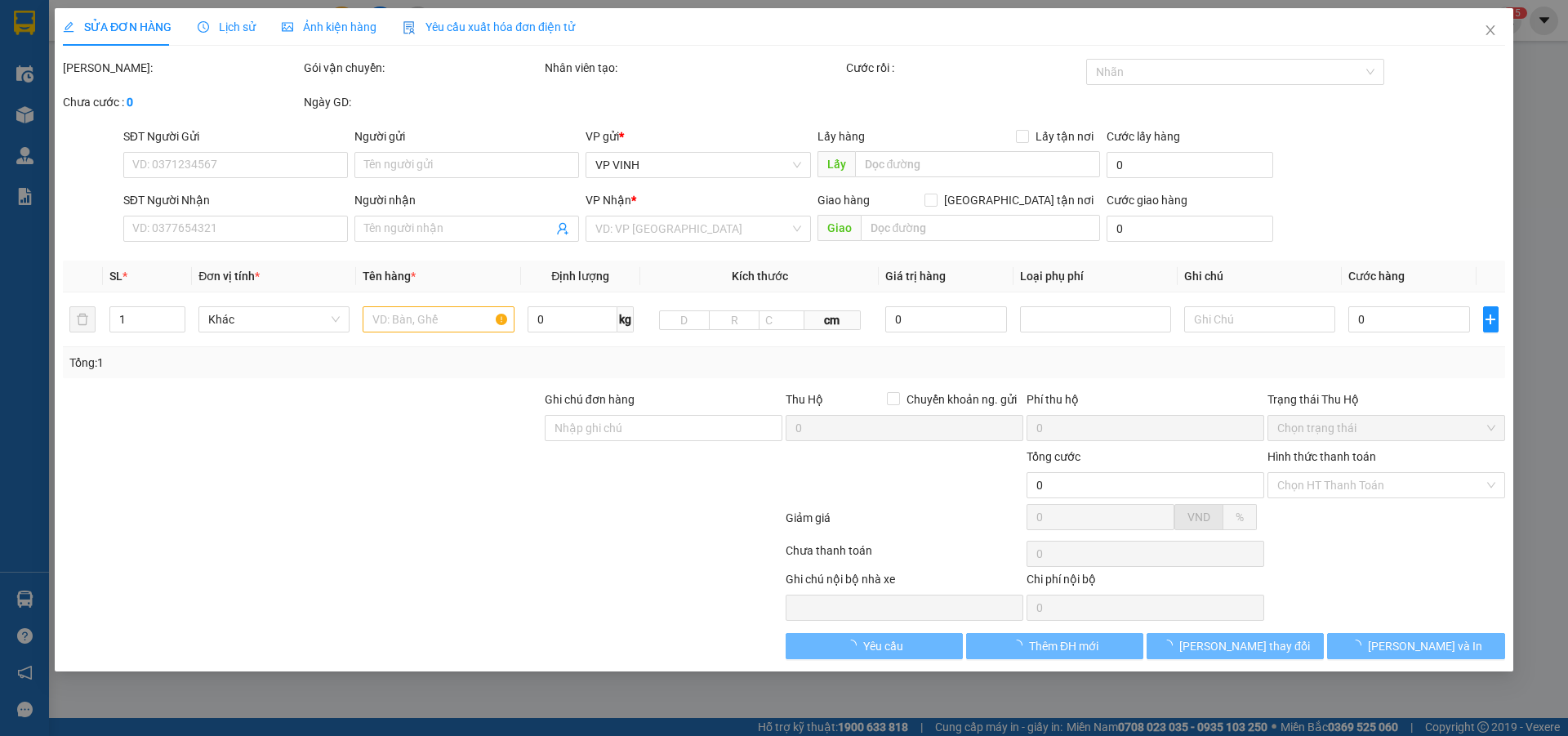
type input "33 [PERSON_NAME]"
type input "100.000"
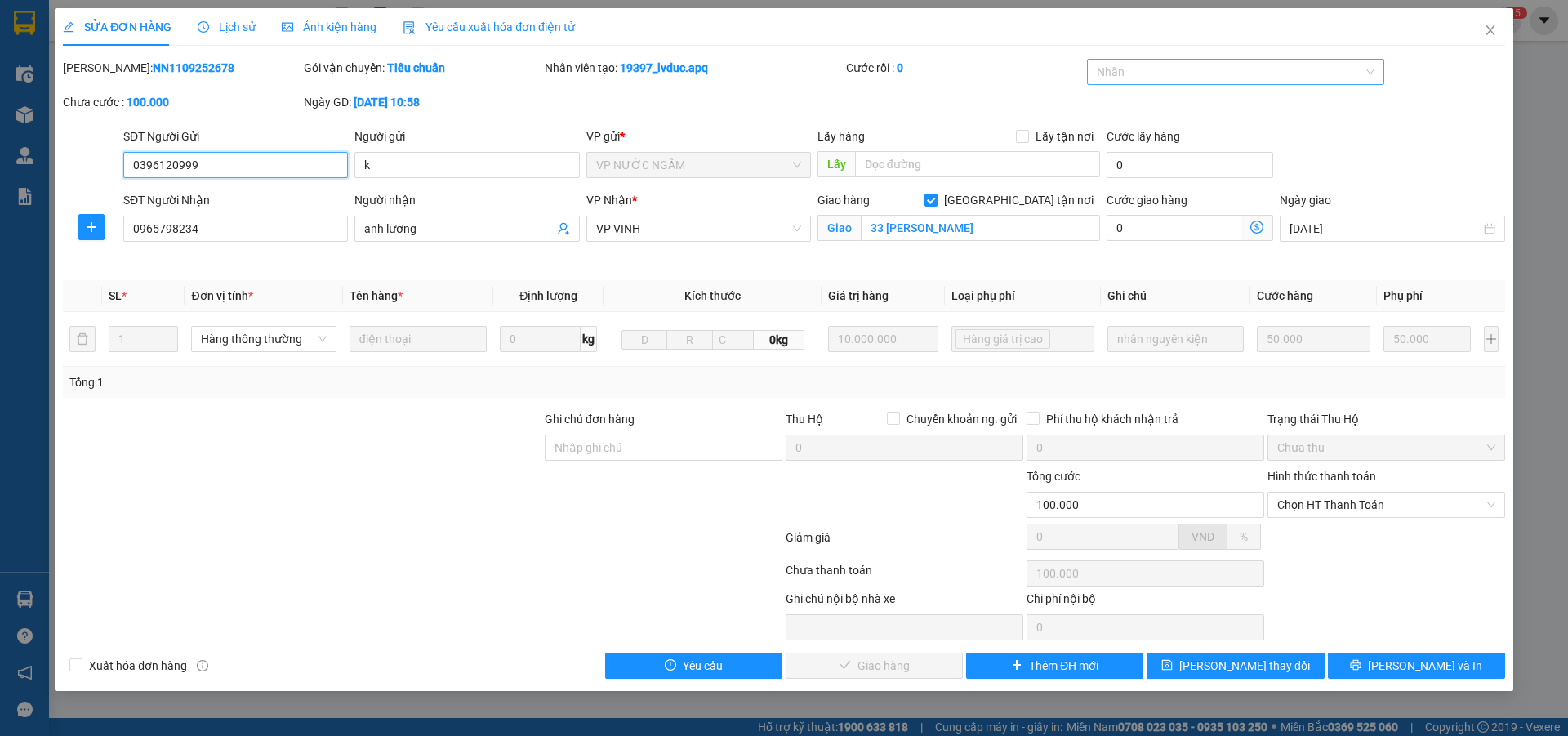
click at [1286, 74] on div at bounding box center [1228, 71] width 274 height 20
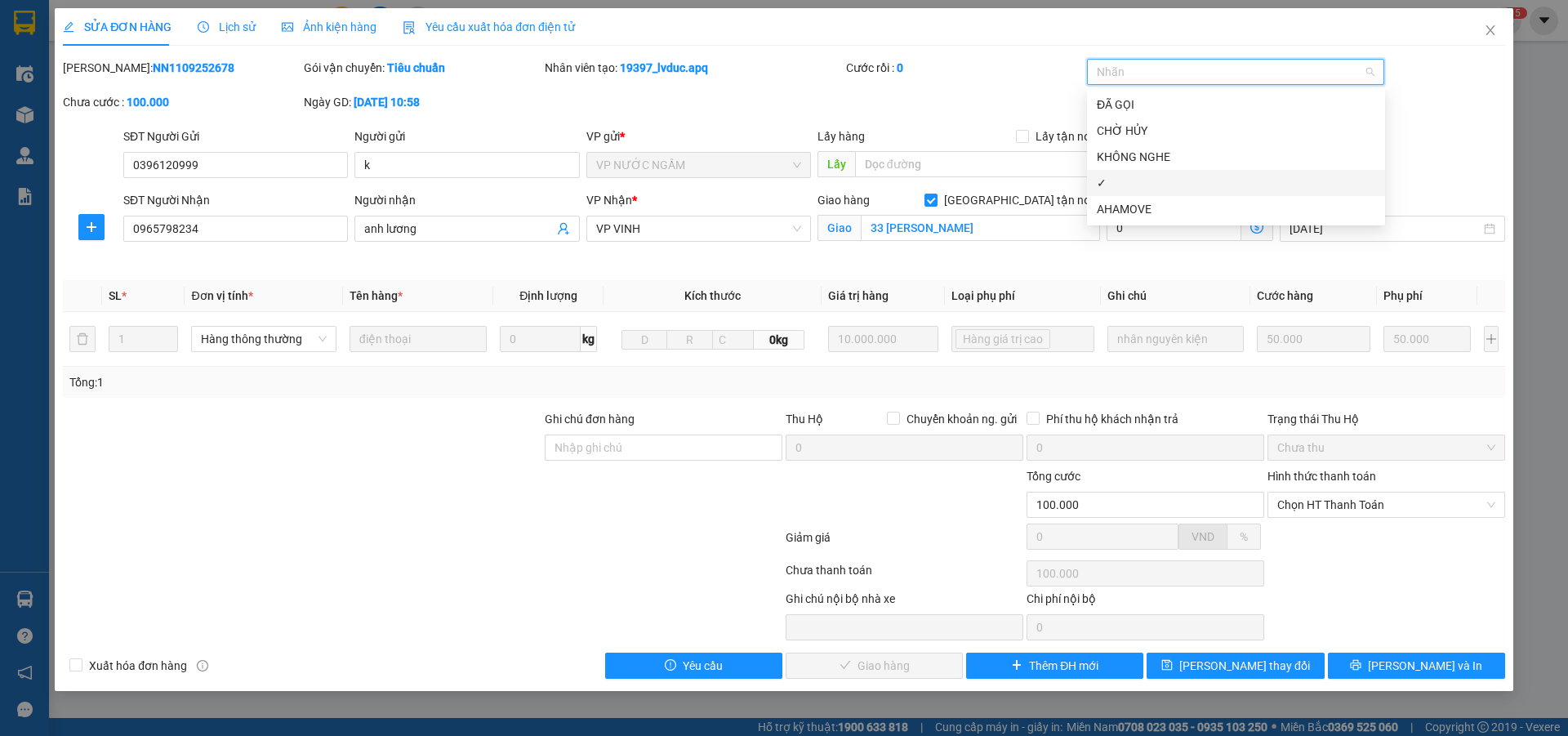
click at [1125, 185] on div "✓" at bounding box center [1236, 183] width 279 height 18
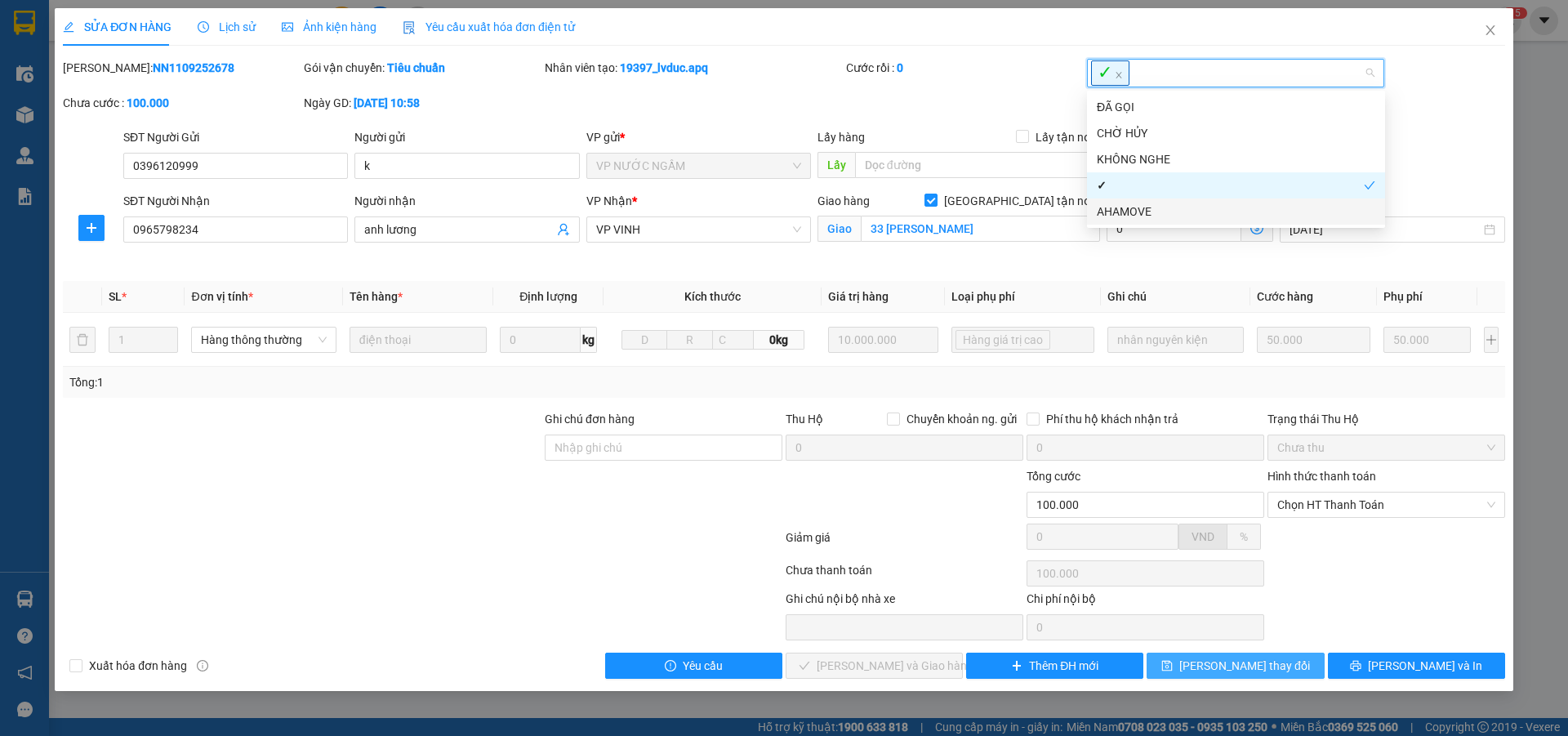
click at [1242, 673] on span "[PERSON_NAME] thay đổi" at bounding box center [1245, 666] width 131 height 18
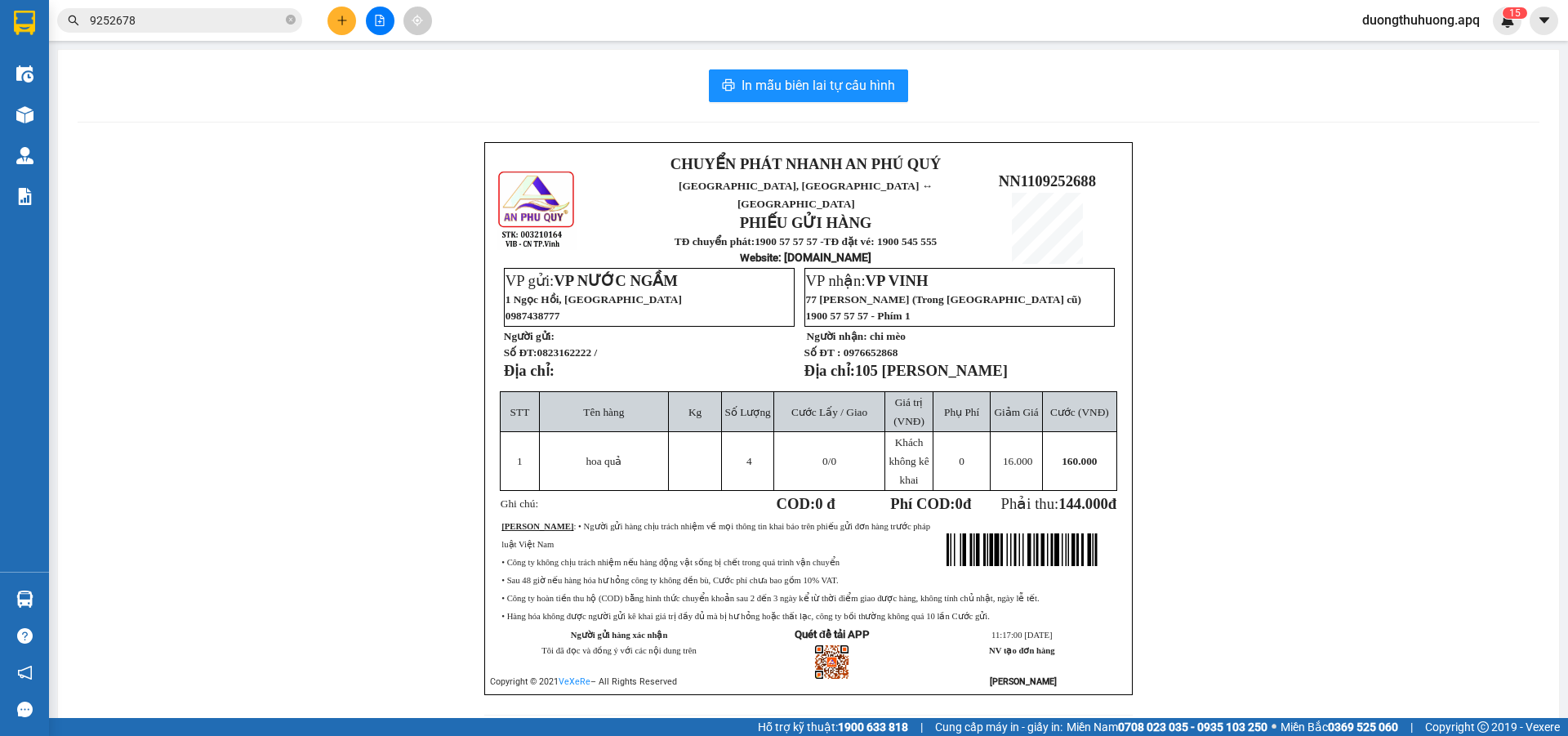
click at [254, 23] on input "9252678" at bounding box center [186, 21] width 193 height 18
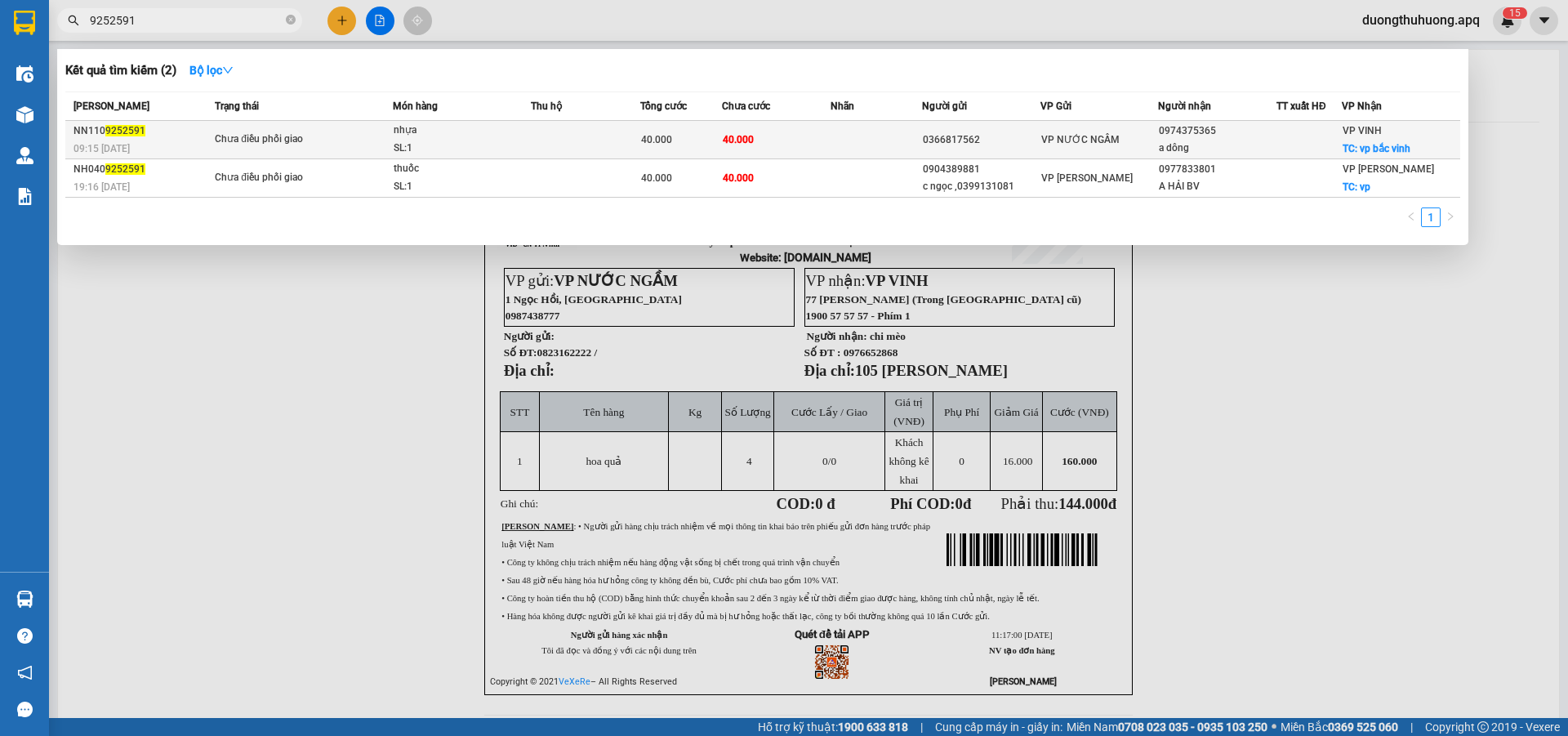
type input "9252591"
click at [477, 154] on div "SL: 1" at bounding box center [454, 149] width 122 height 18
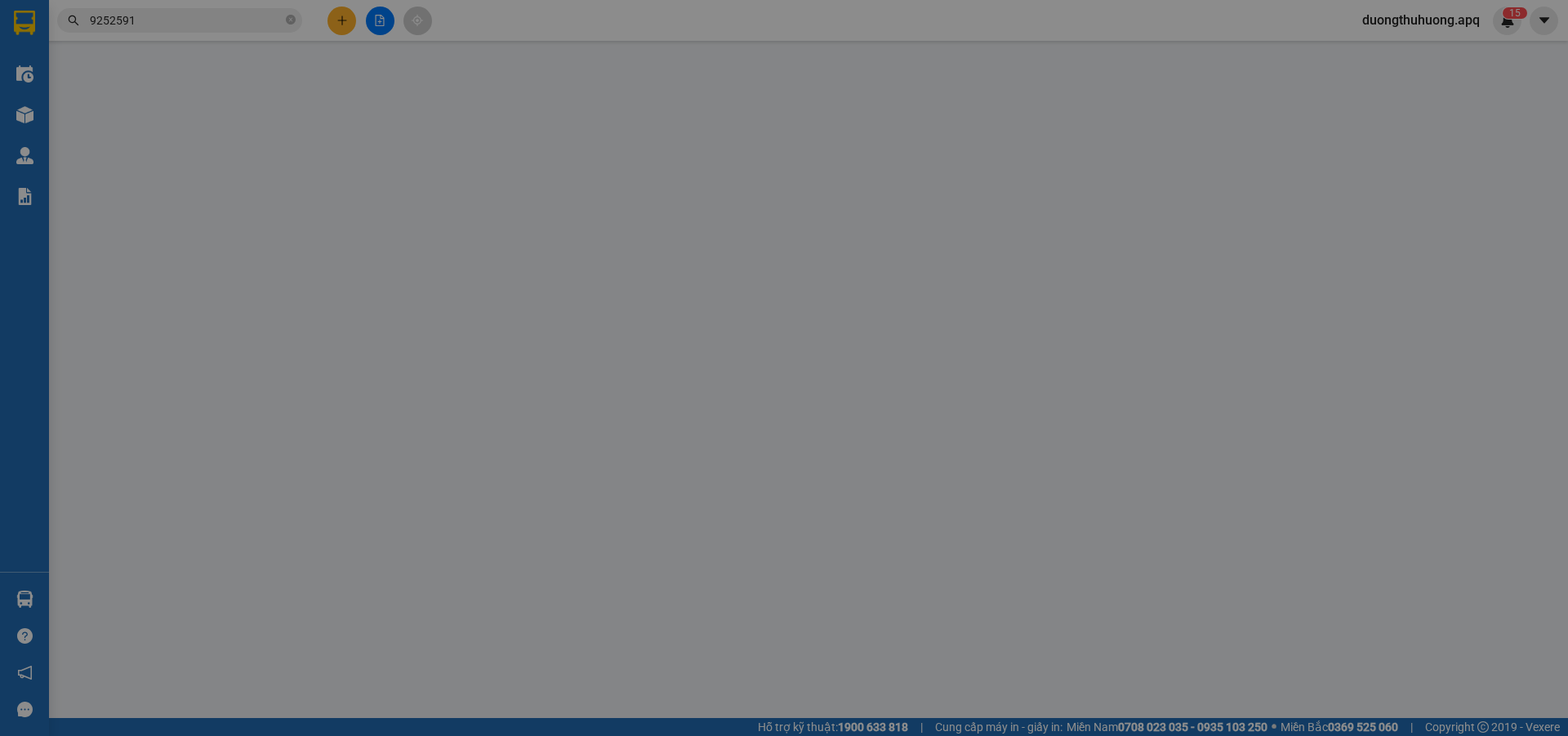
type input "0366817562"
type input "0974375365"
type input "a dông"
checkbox input "true"
type input "vp bắc vinh"
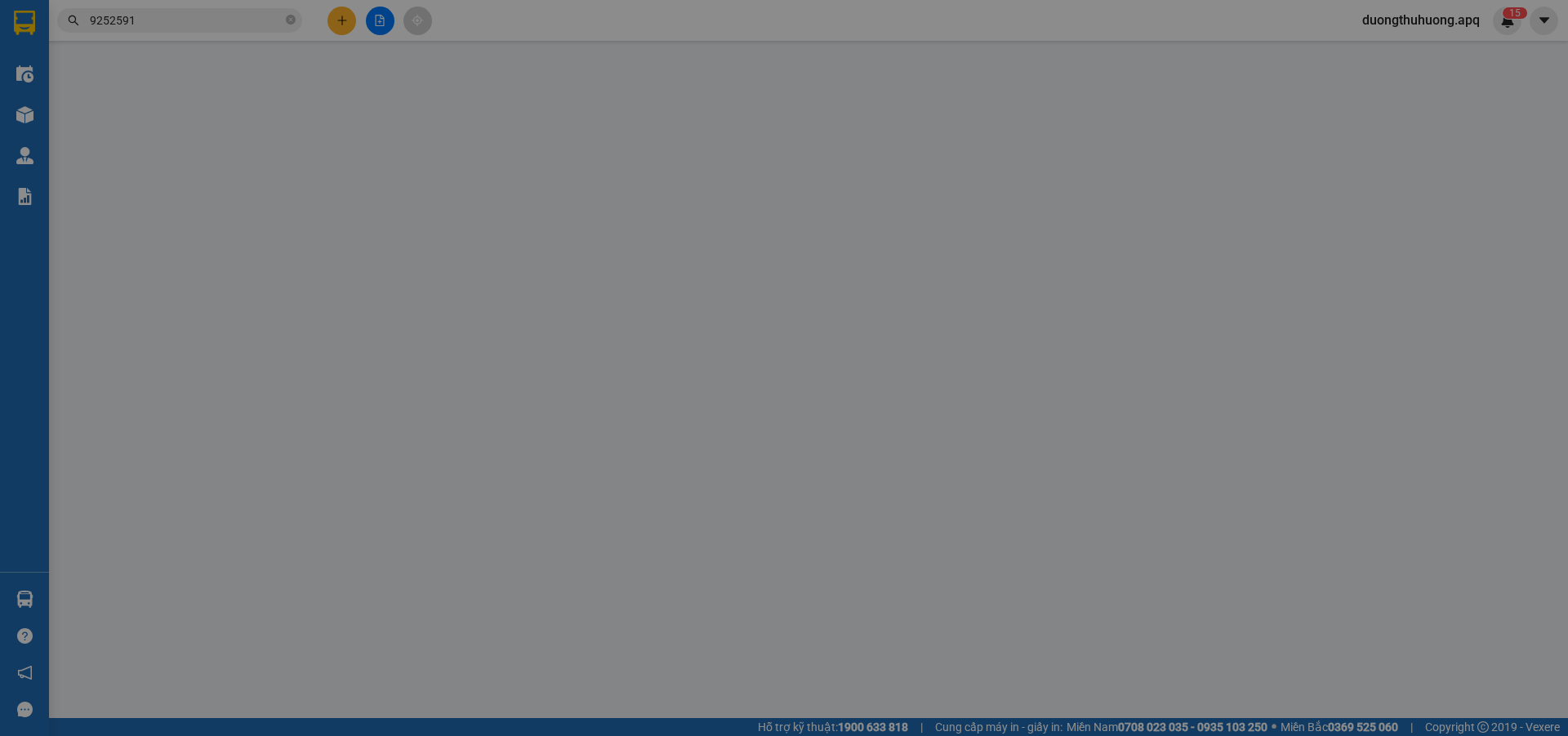
type input "40.000"
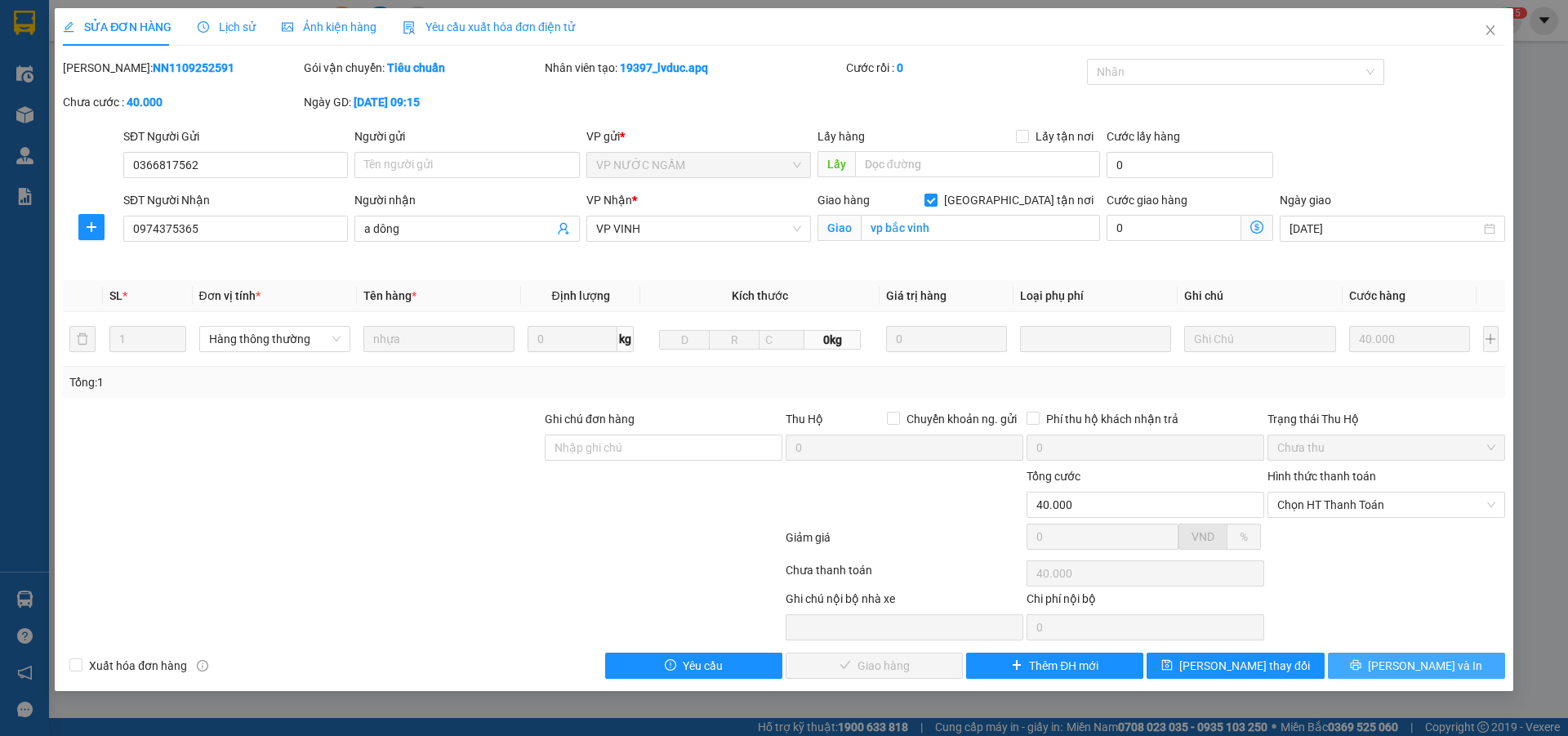
click at [1360, 671] on button "[PERSON_NAME] và In" at bounding box center [1416, 666] width 177 height 26
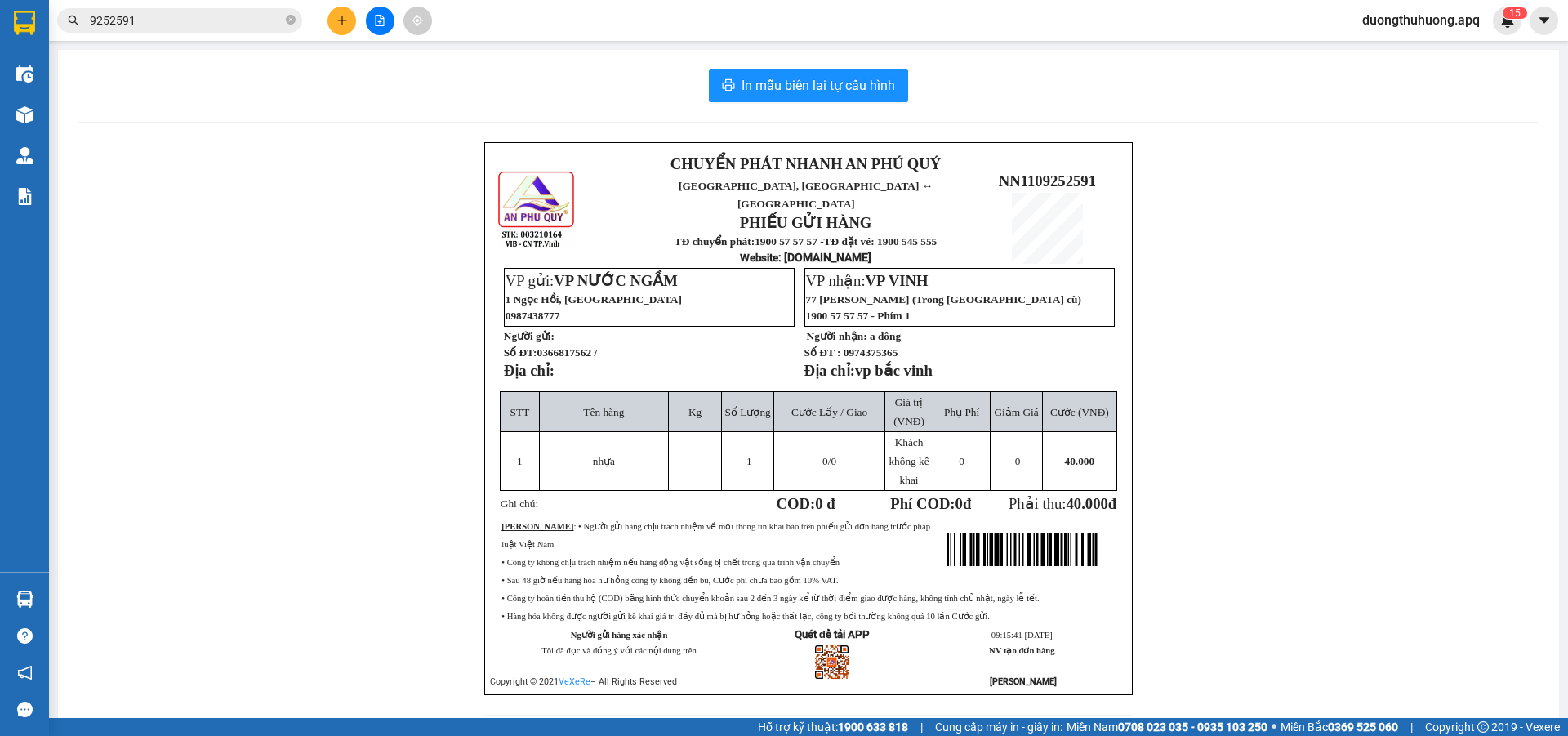
click at [1398, 14] on span "duongthuhuong.apq" at bounding box center [1421, 20] width 144 height 21
click at [1387, 56] on span "Đăng xuất" at bounding box center [1427, 51] width 114 height 18
